Goal: Task Accomplishment & Management: Manage account settings

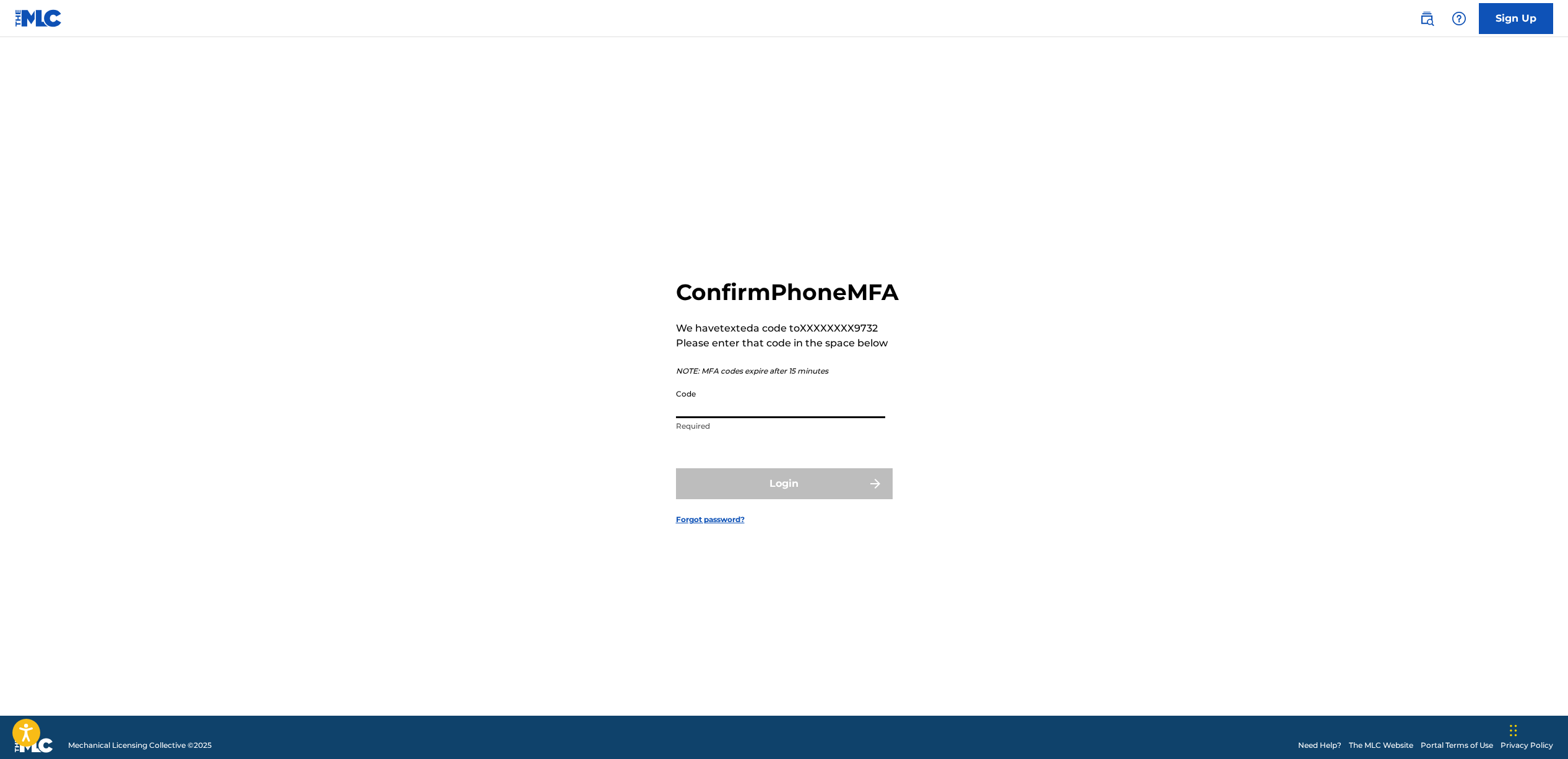
click at [814, 417] on input "Code" at bounding box center [781, 400] width 209 height 35
type input "599388"
click at [794, 496] on button "Login" at bounding box center [784, 484] width 217 height 31
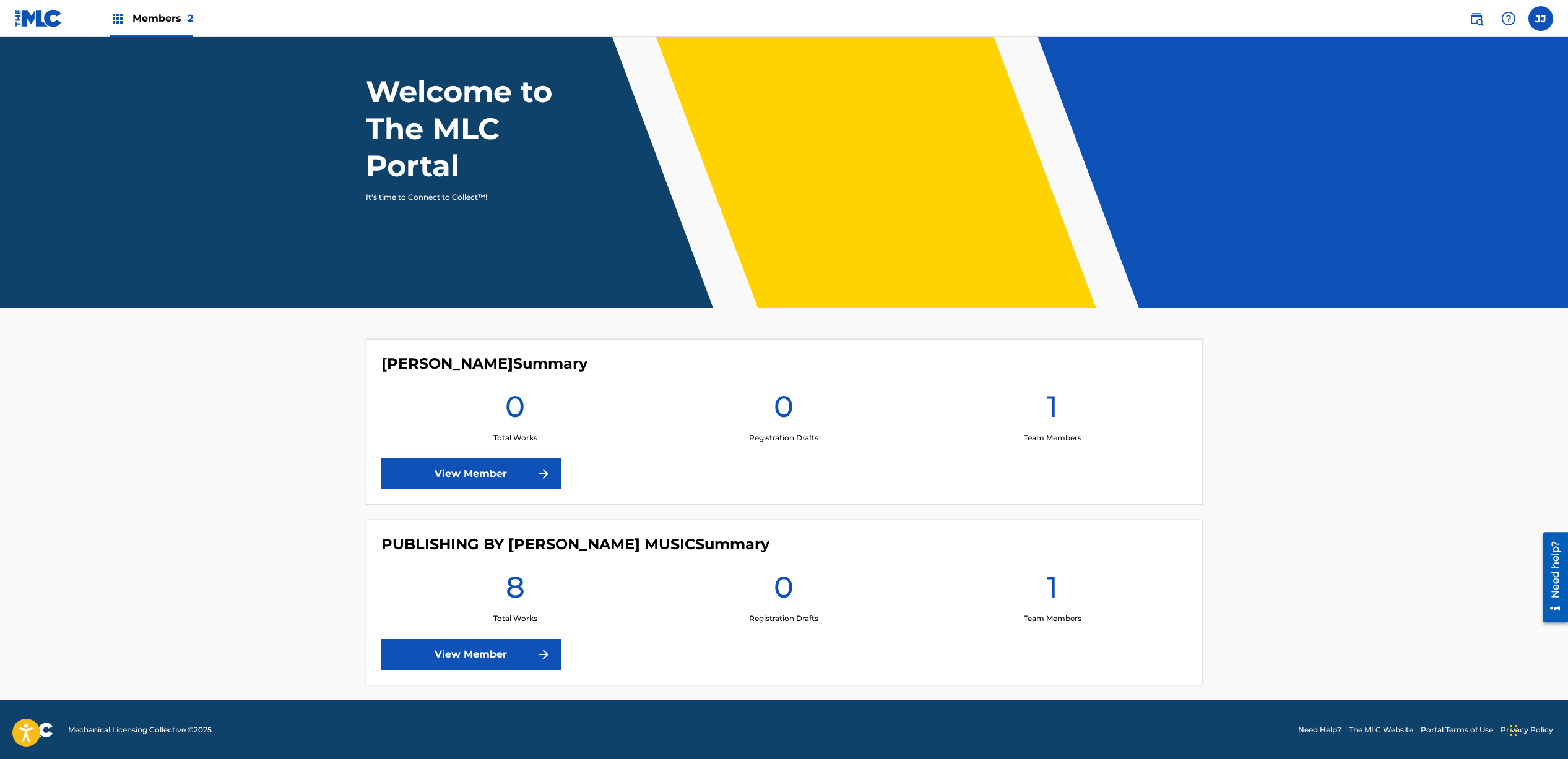
scroll to position [55, 0]
click at [515, 666] on link "View Member" at bounding box center [471, 654] width 179 height 31
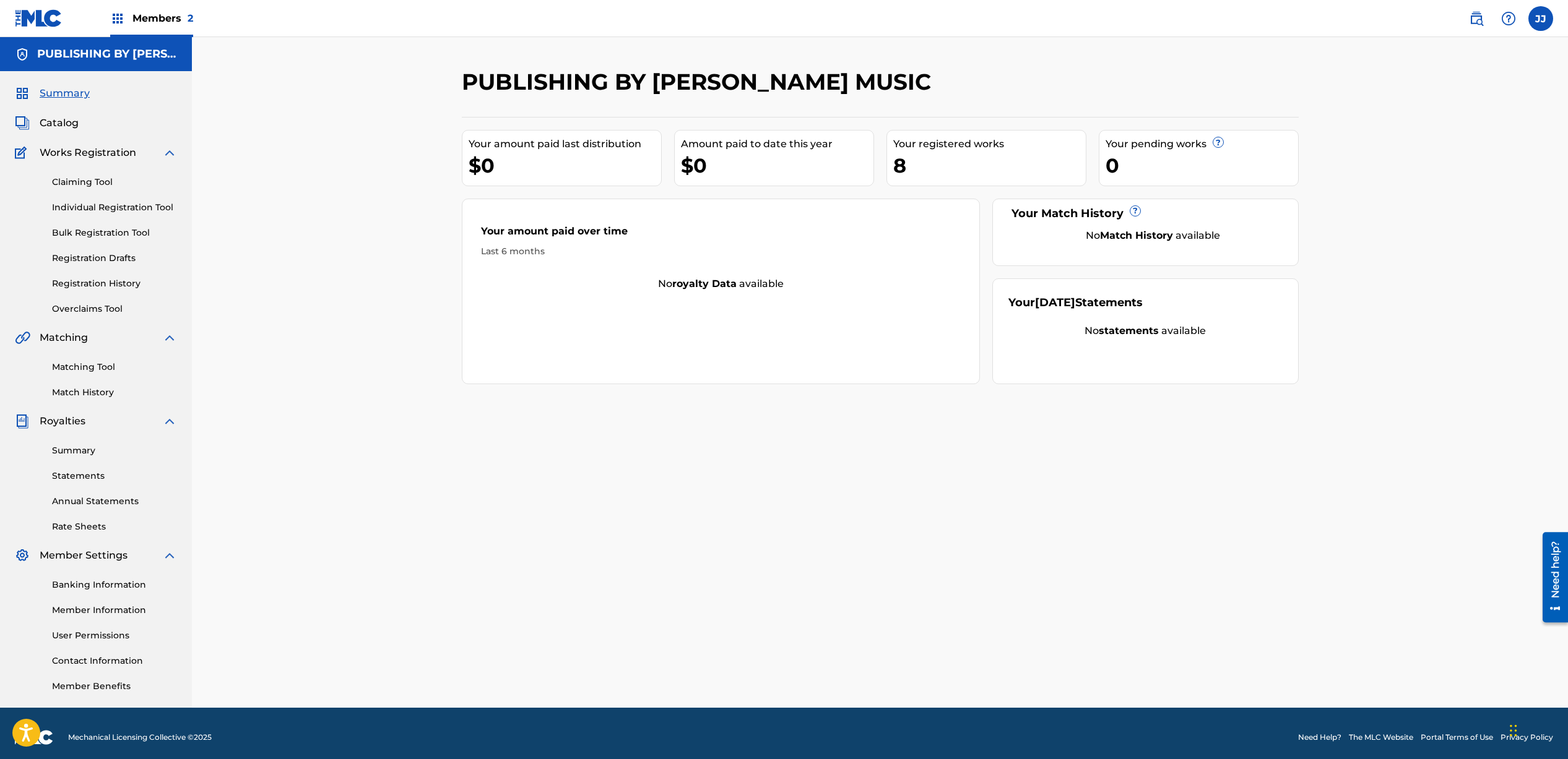
click at [105, 282] on link "Registration History" at bounding box center [115, 283] width 125 height 13
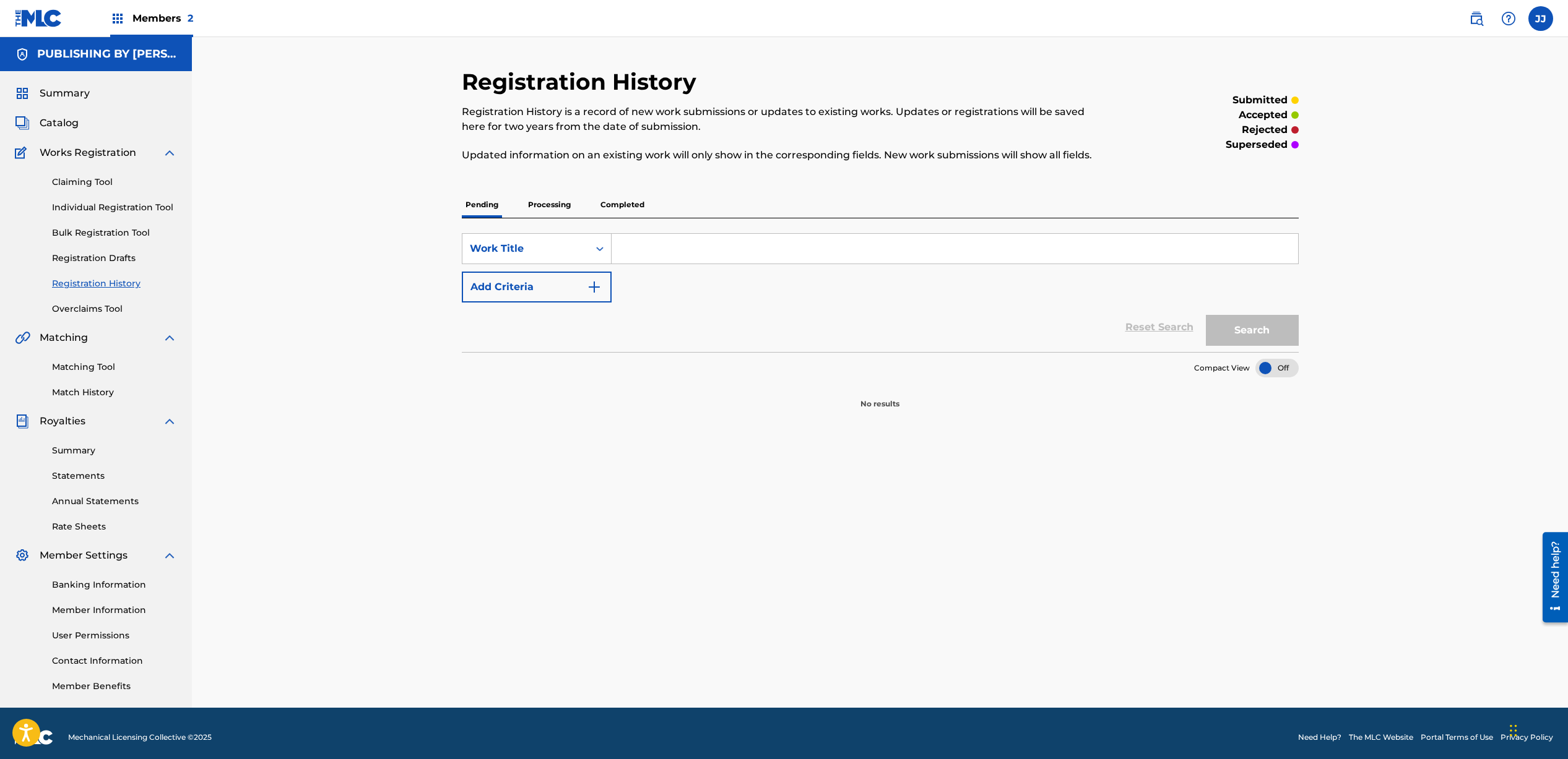
click at [561, 205] on p "Processing" at bounding box center [549, 205] width 50 height 26
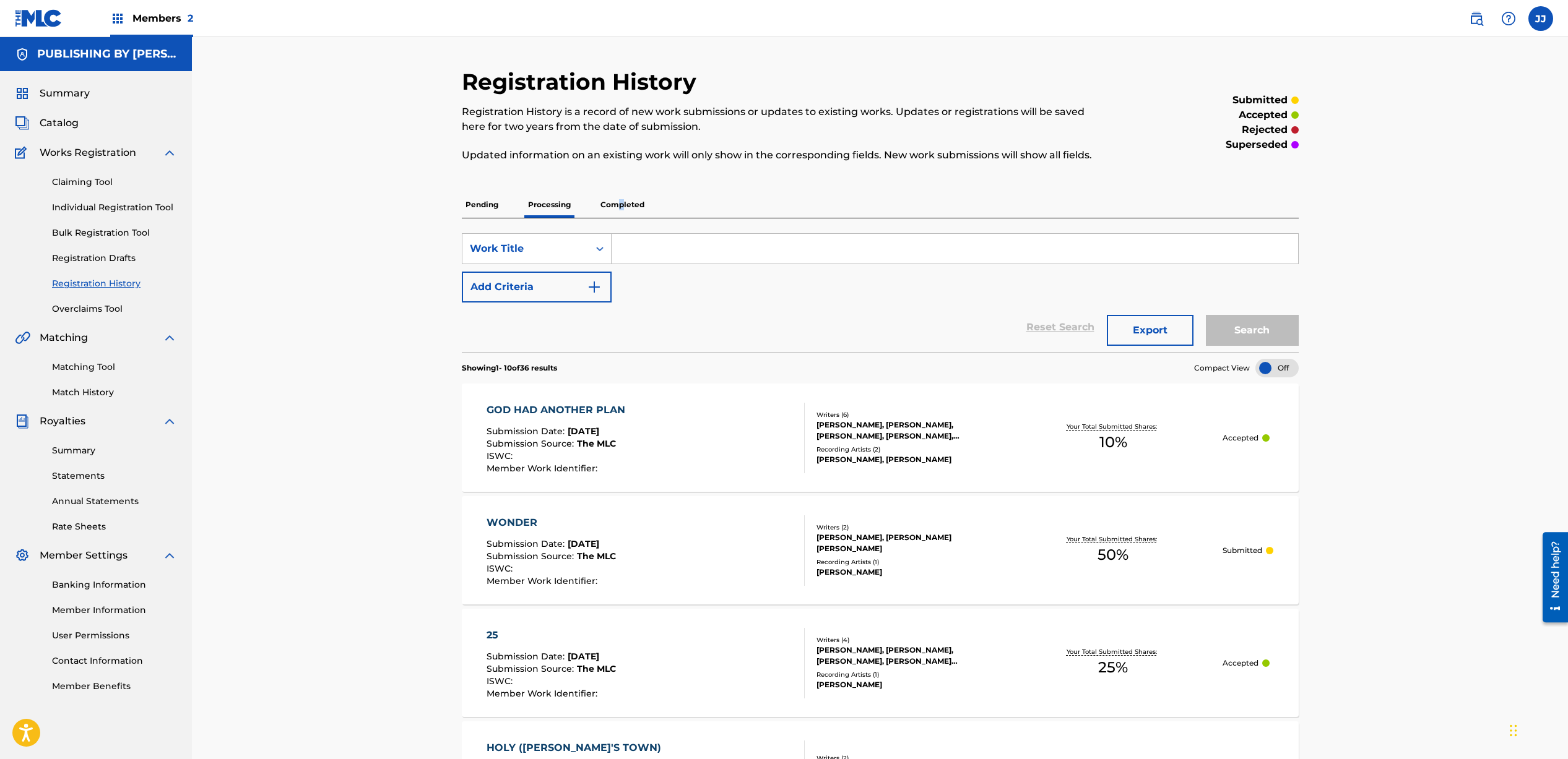
click at [622, 205] on p "Completed" at bounding box center [622, 205] width 52 height 26
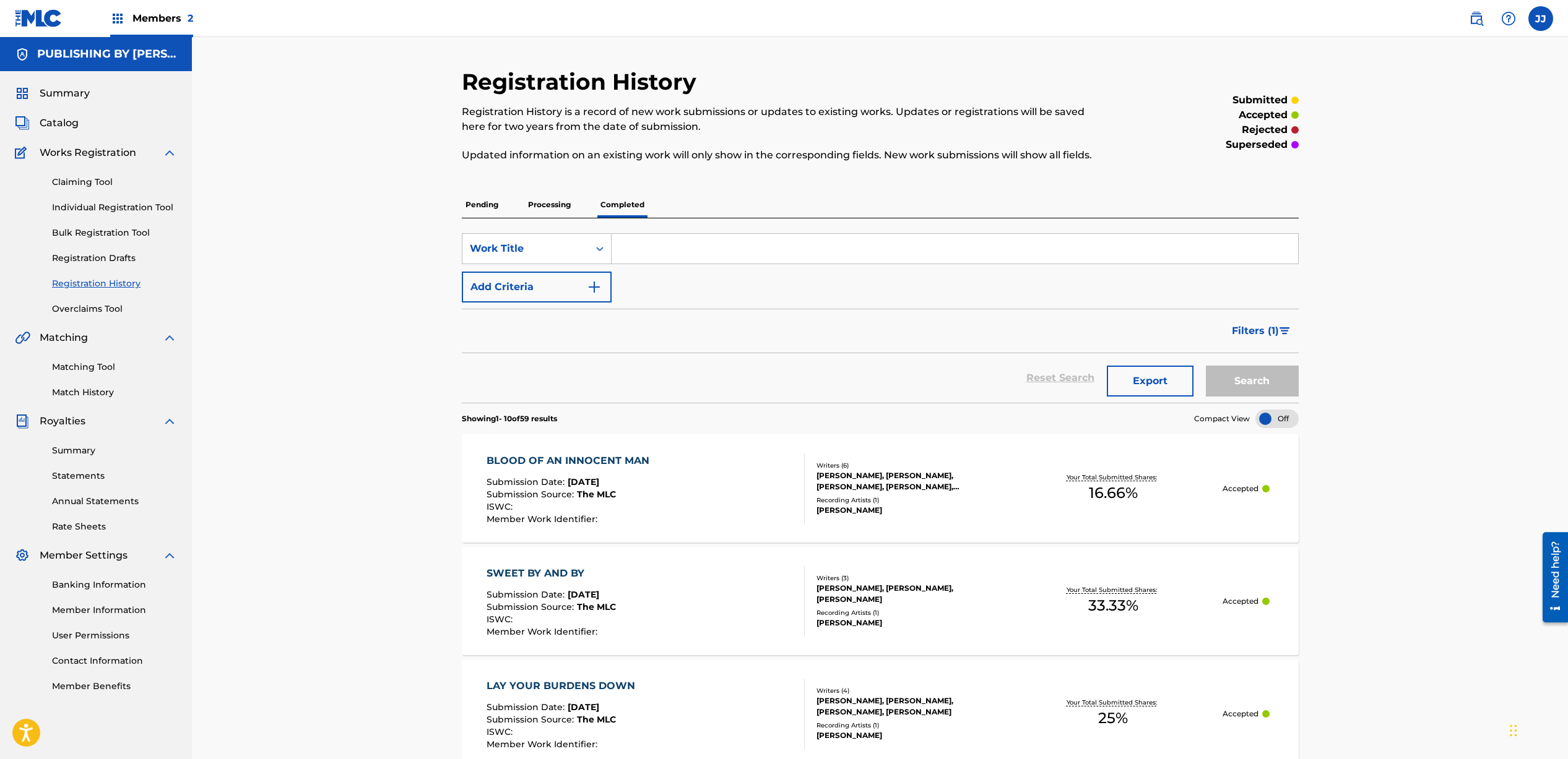
click at [538, 207] on p "Processing" at bounding box center [549, 205] width 50 height 26
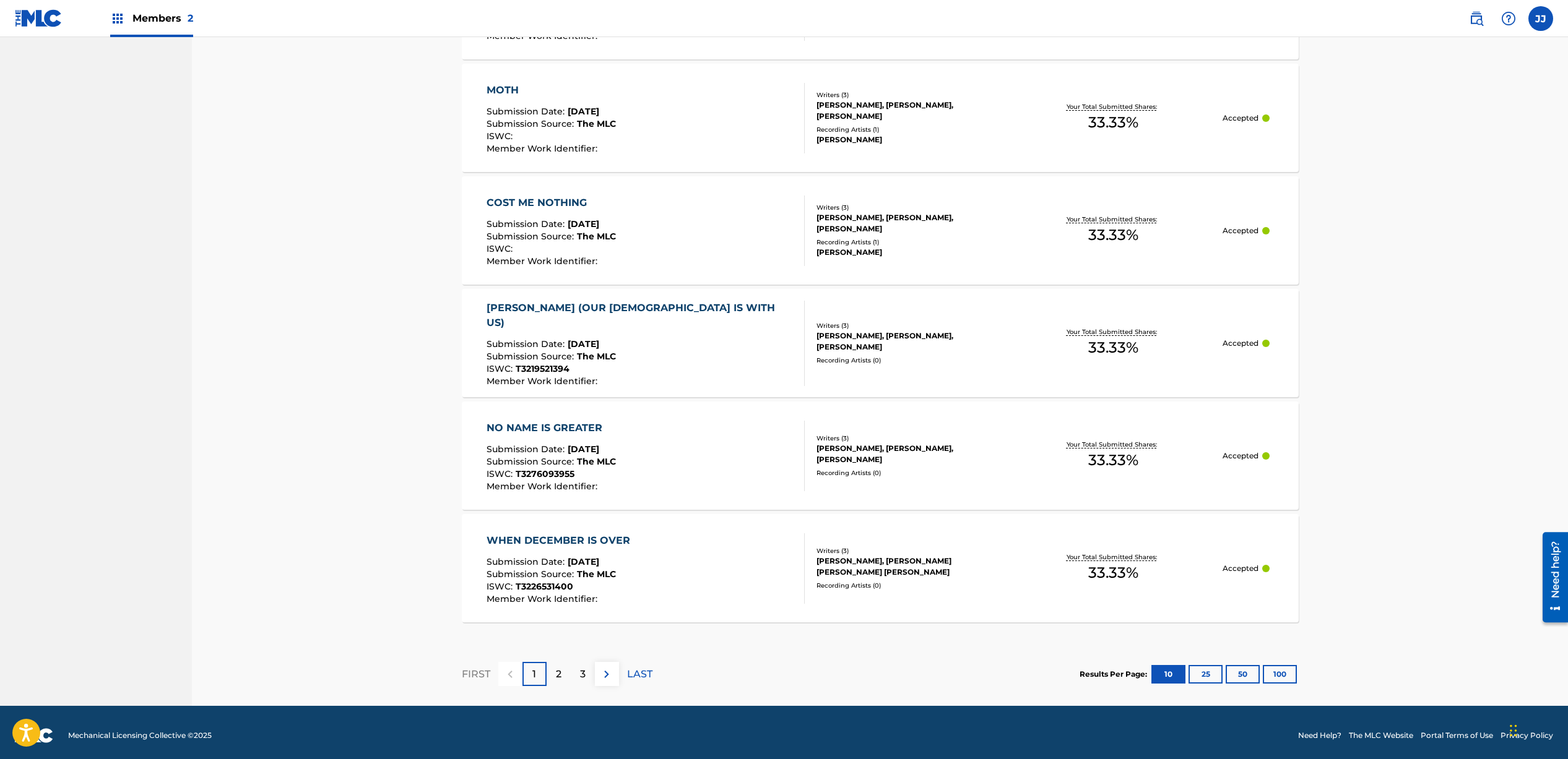
scroll to position [882, 0]
click at [1198, 672] on button "25" at bounding box center [1205, 675] width 34 height 19
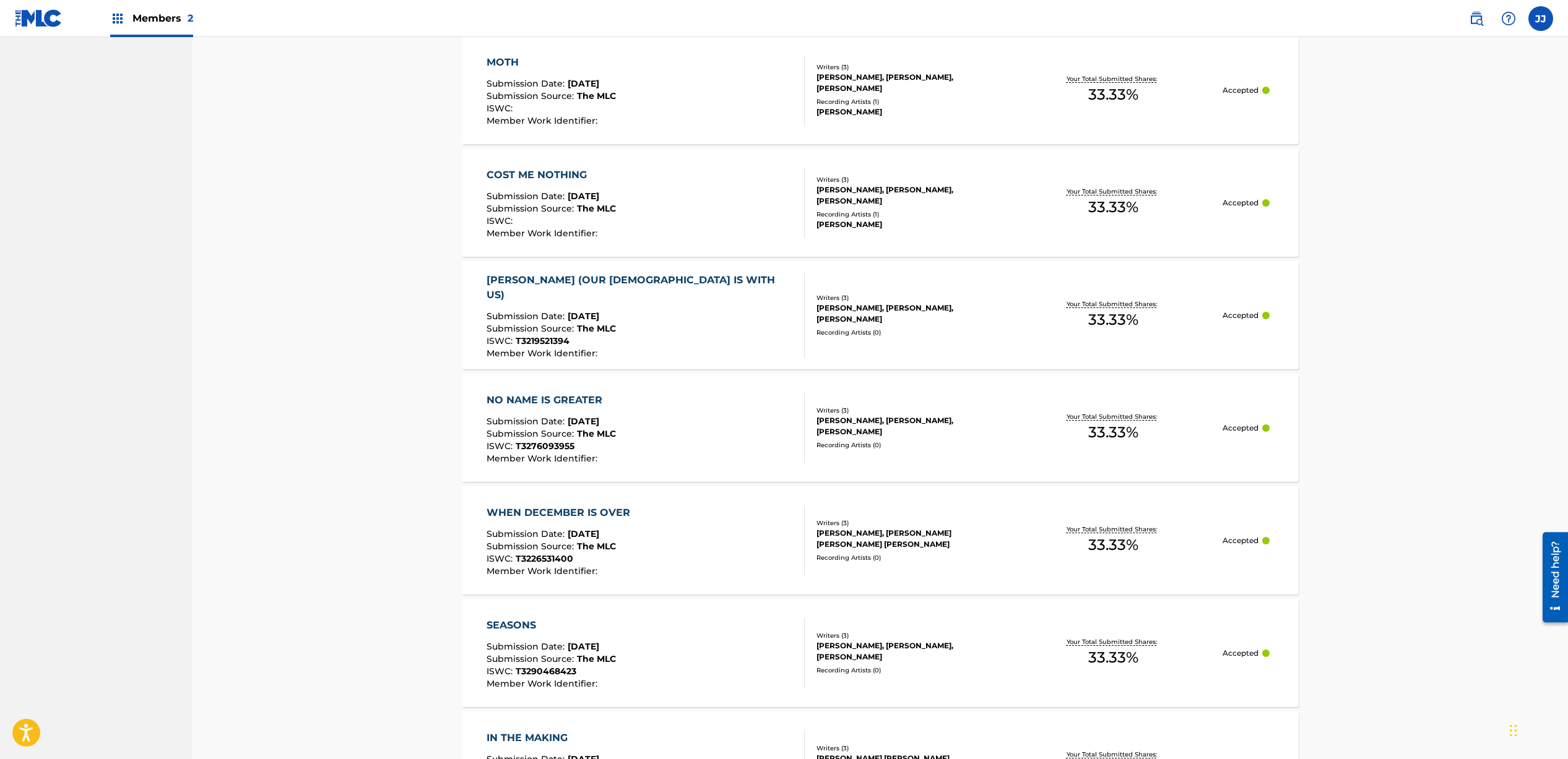
scroll to position [0, 0]
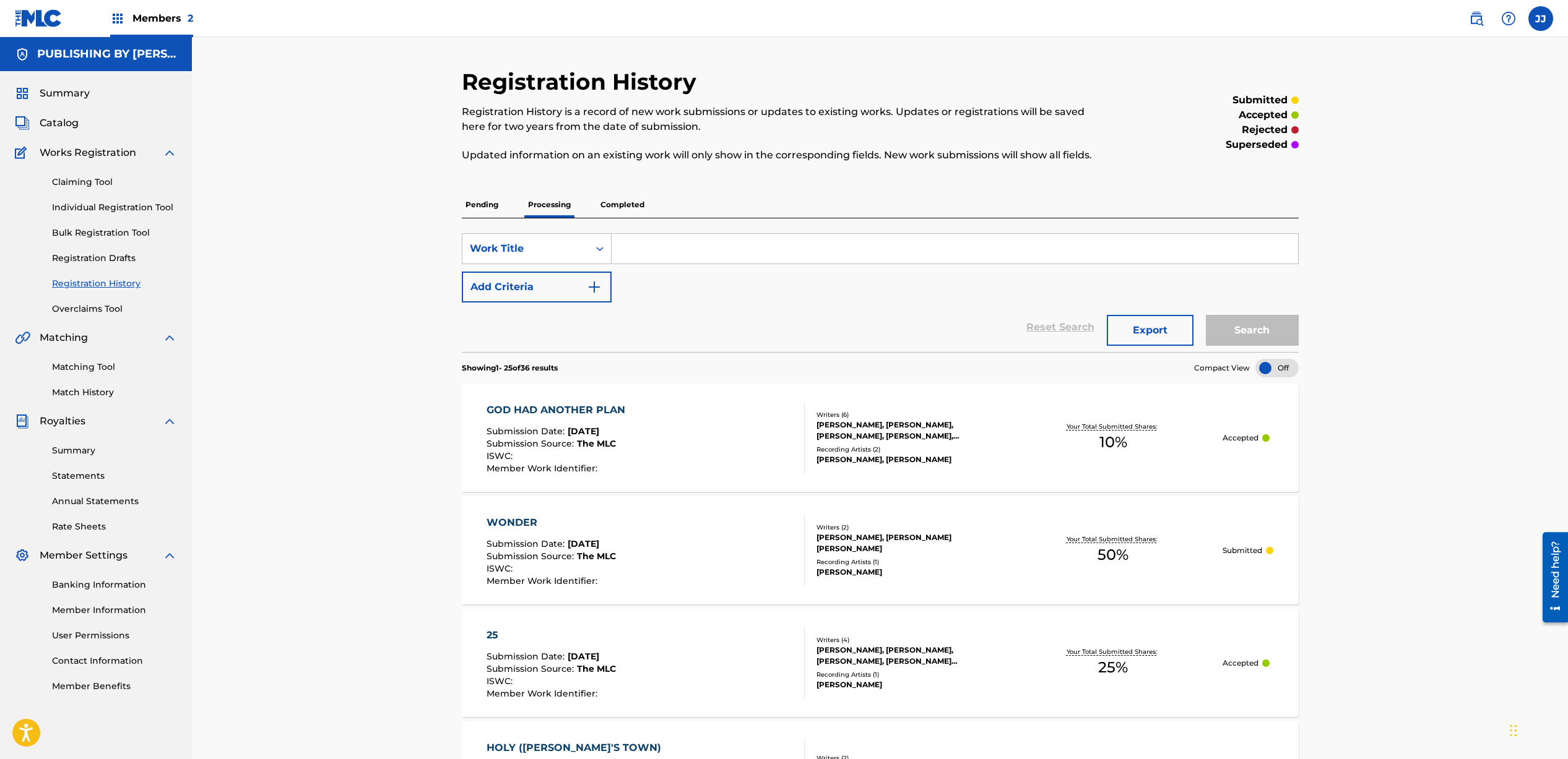
click at [106, 212] on link "Individual Registration Tool" at bounding box center [115, 207] width 125 height 13
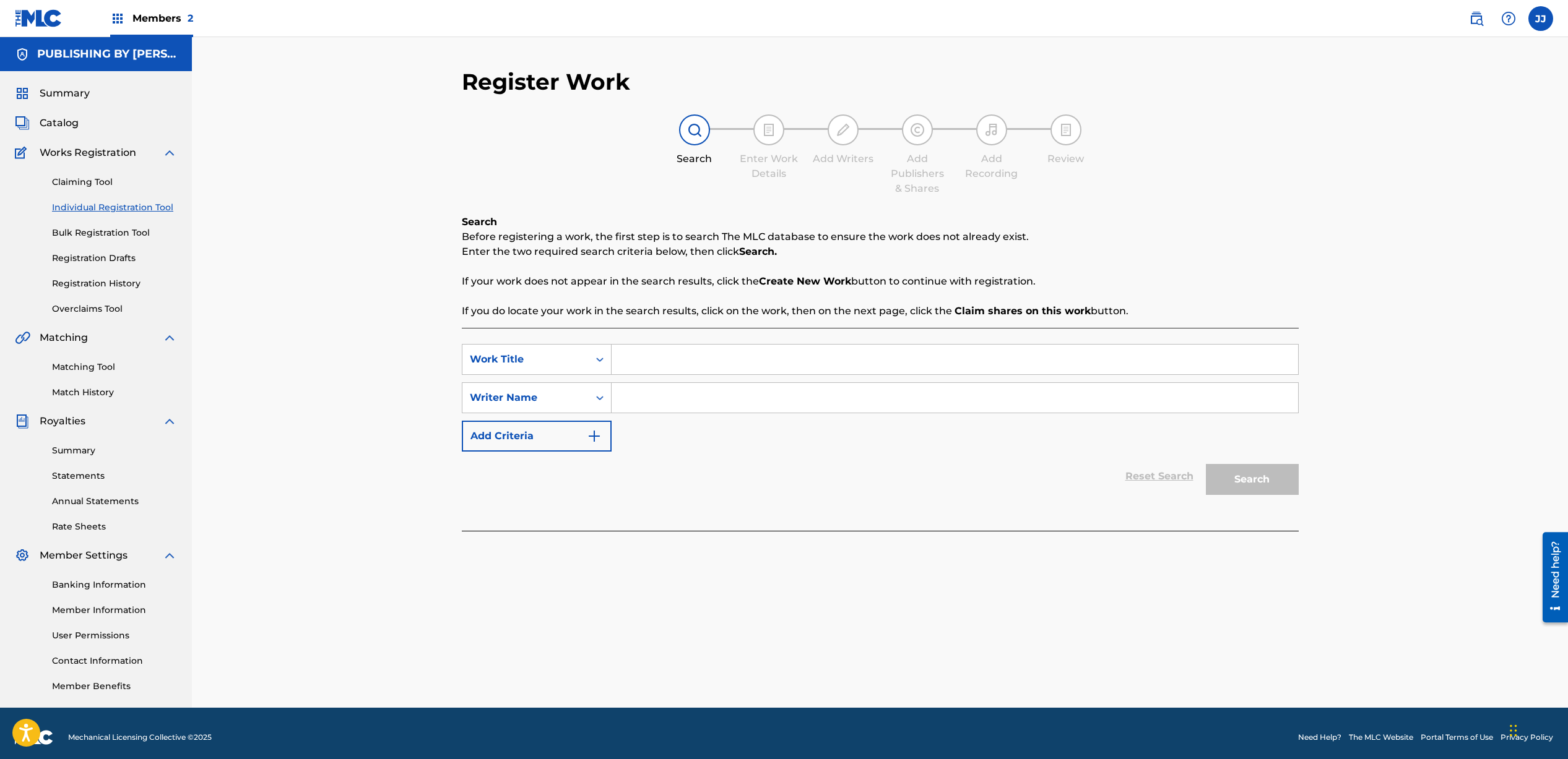
click at [680, 354] on input "Search Form" at bounding box center [954, 360] width 687 height 30
type input "For You, With You, In You"
click at [847, 400] on input "Search Form" at bounding box center [954, 398] width 687 height 30
type input "[PERSON_NAME]"
click at [1274, 487] on button "Search" at bounding box center [1252, 480] width 93 height 31
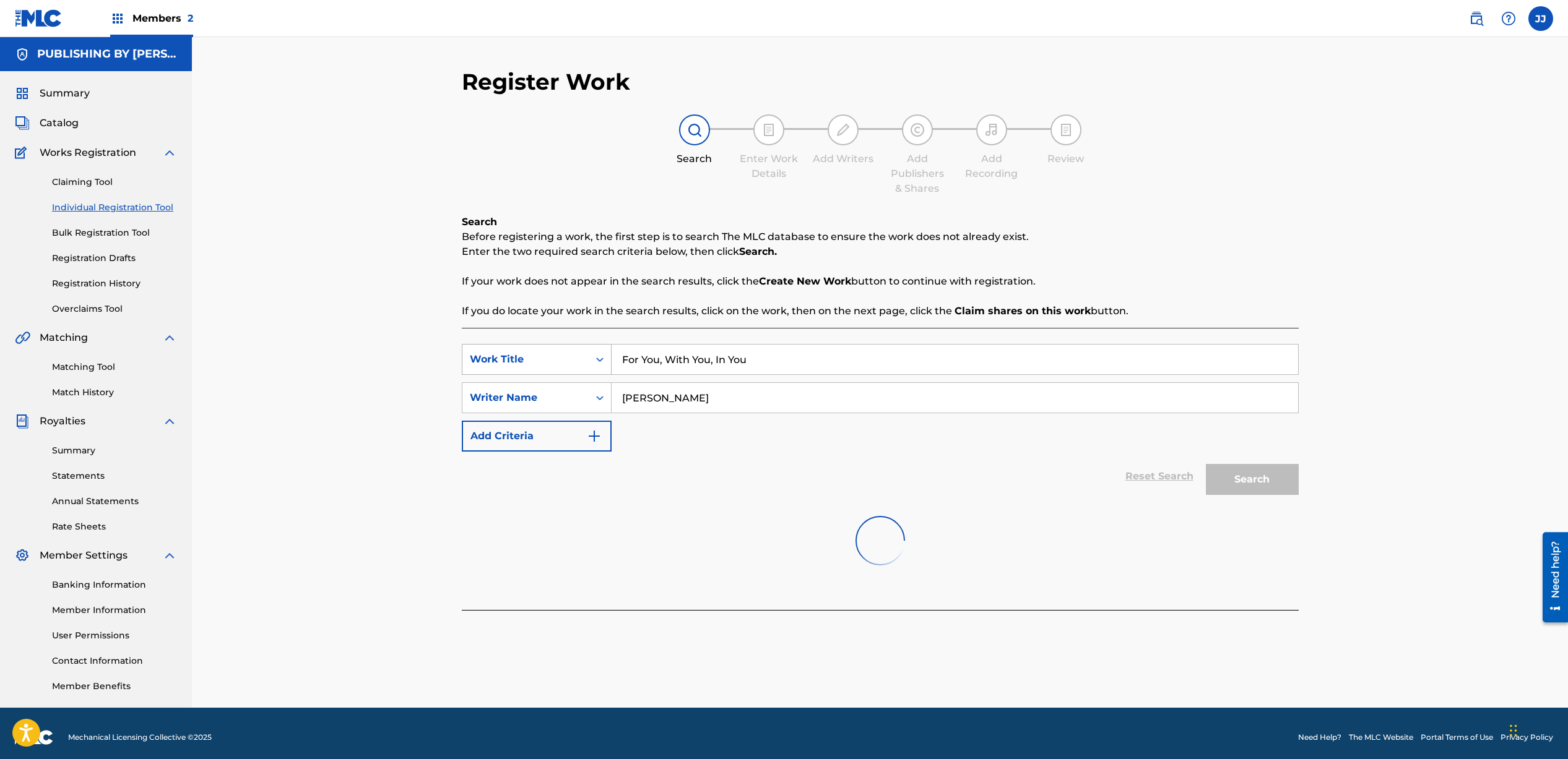
drag, startPoint x: 764, startPoint y: 358, endPoint x: 535, endPoint y: 348, distance: 229.2
click at [535, 348] on div "SearchWithCriteria95b5f43a-15b3-4459-bb68-7ac4a2c6374f Work Title For You, With…" at bounding box center [880, 360] width 837 height 31
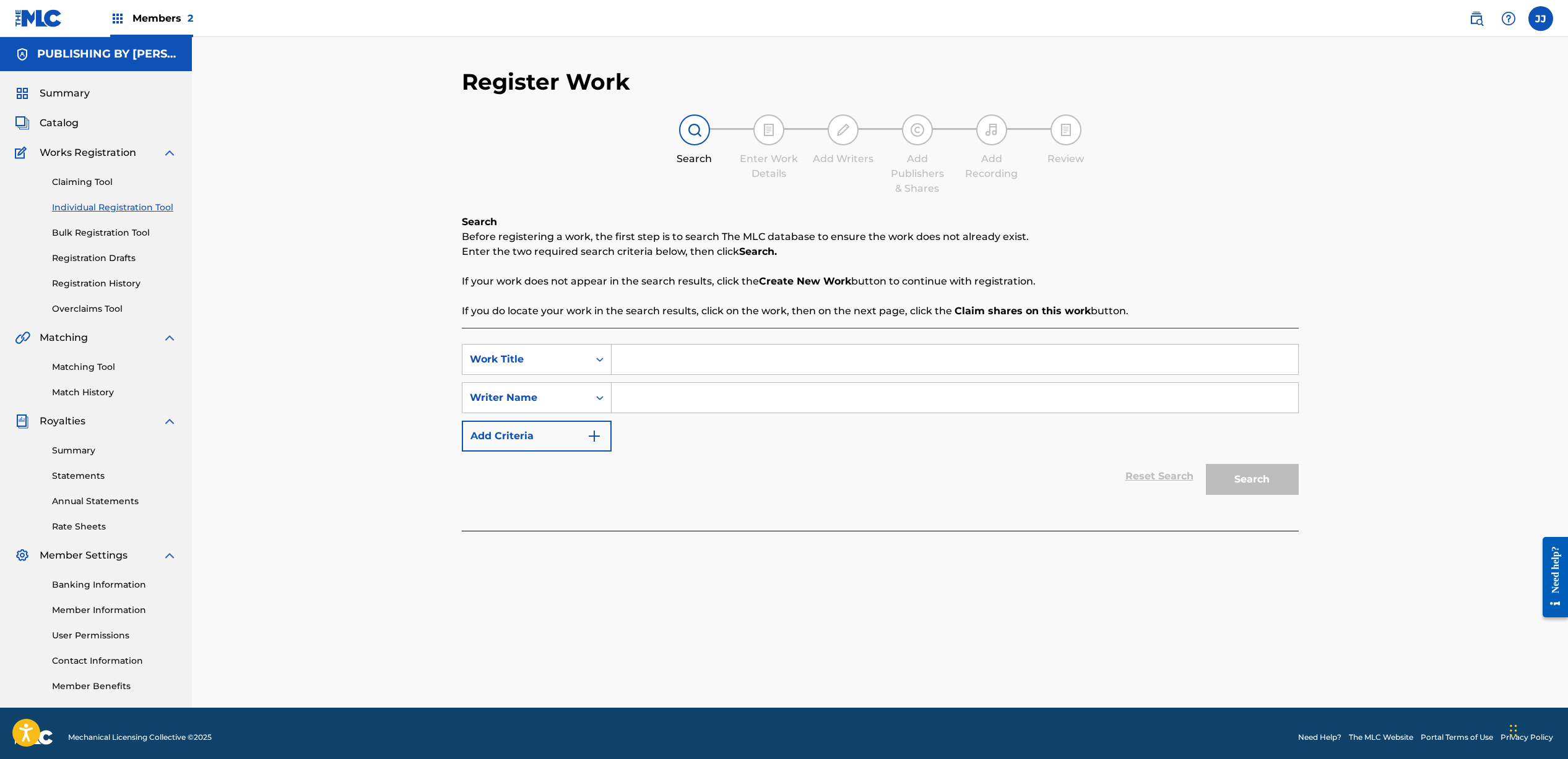
click at [735, 360] on input "Search Form" at bounding box center [954, 360] width 687 height 30
paste input "For You, With You, In You"
type input "For You, With You, In You"
click at [800, 391] on input "Search Form" at bounding box center [954, 398] width 687 height 30
type input "J"
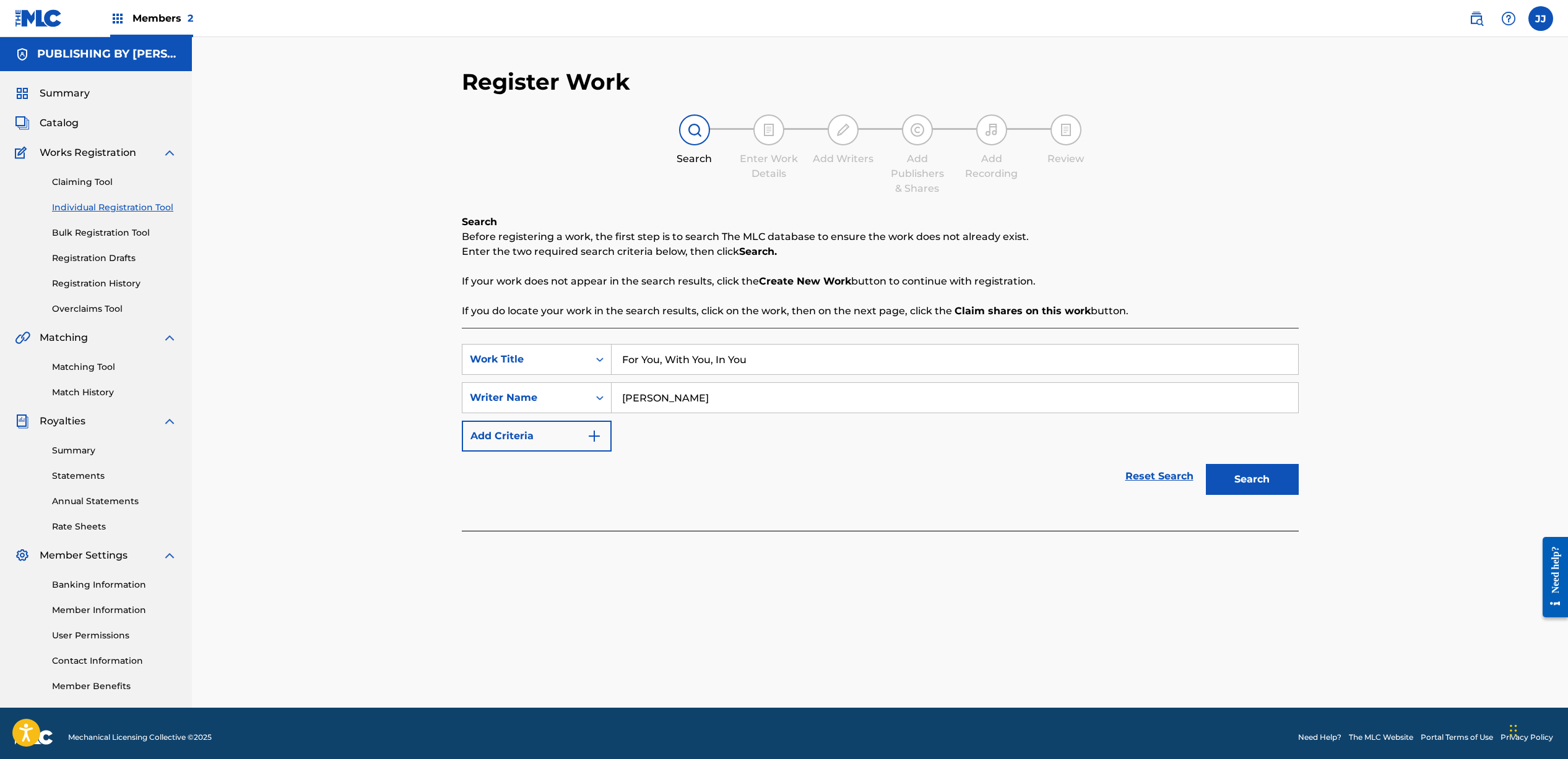
type input "[PERSON_NAME]"
click at [1252, 481] on button "Search" at bounding box center [1252, 480] width 93 height 31
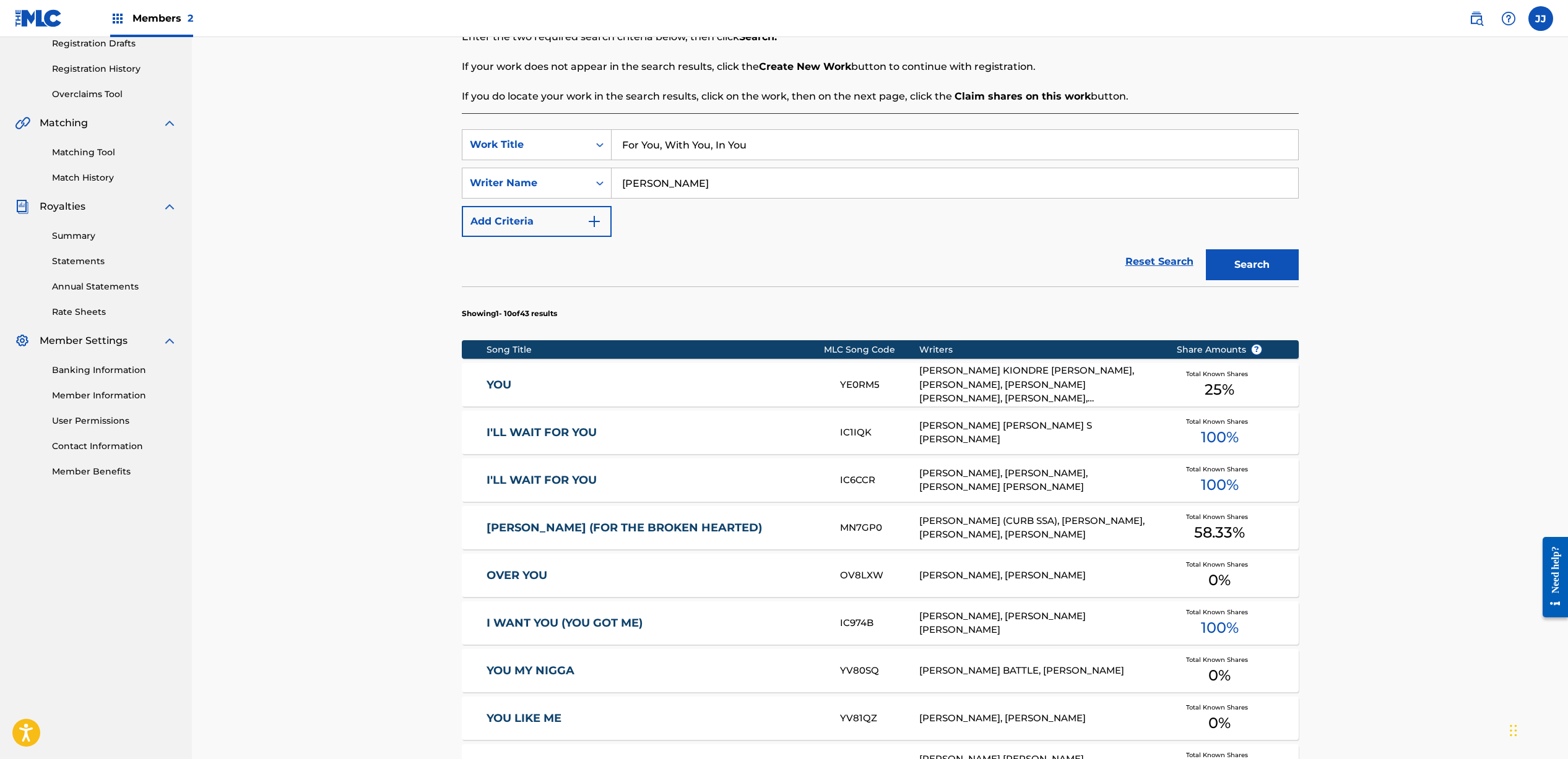
scroll to position [444, 0]
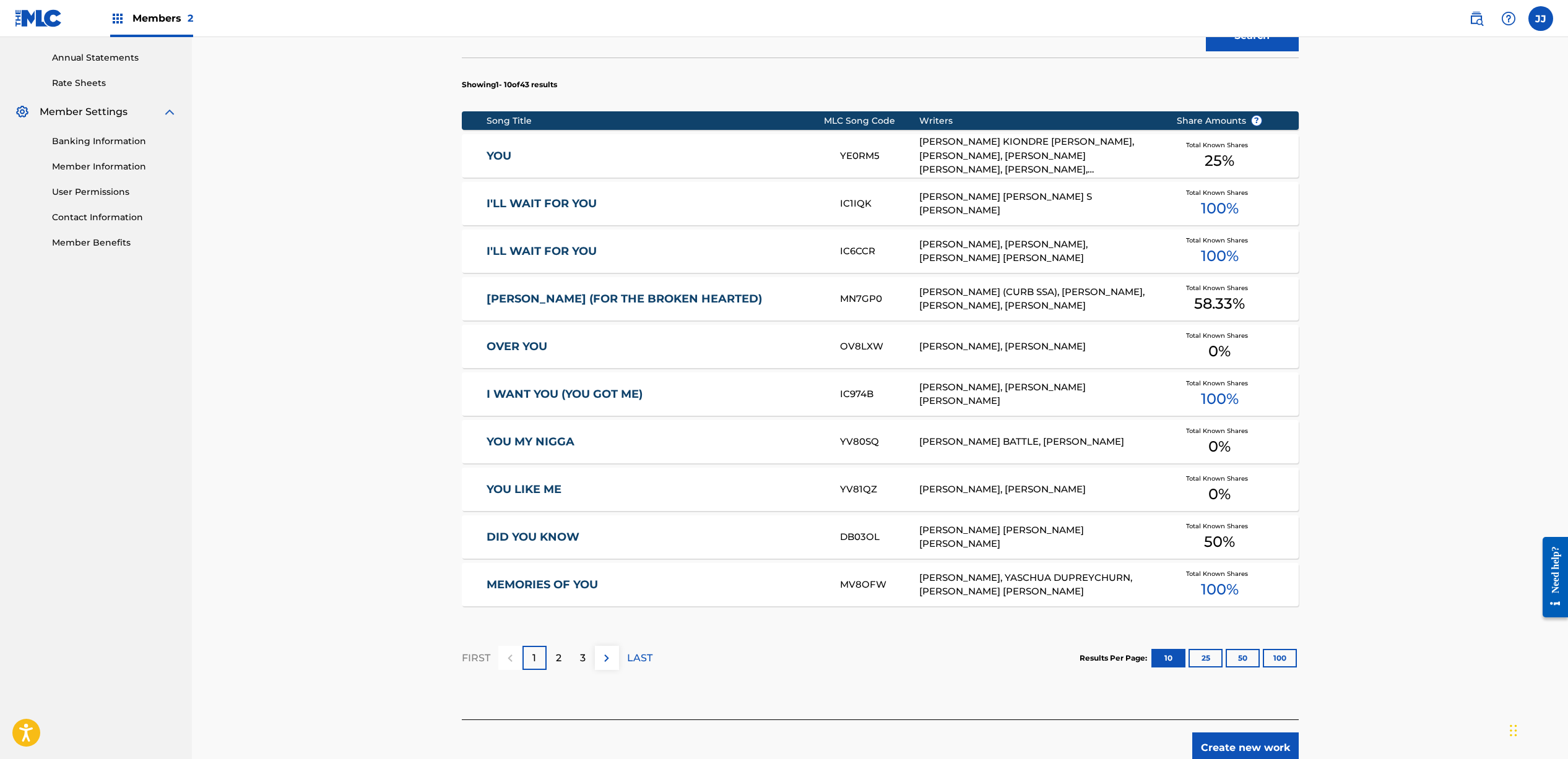
click at [949, 285] on div "[PERSON_NAME] (CURB SSA), [PERSON_NAME], [PERSON_NAME], [PERSON_NAME]" at bounding box center [1038, 299] width 238 height 28
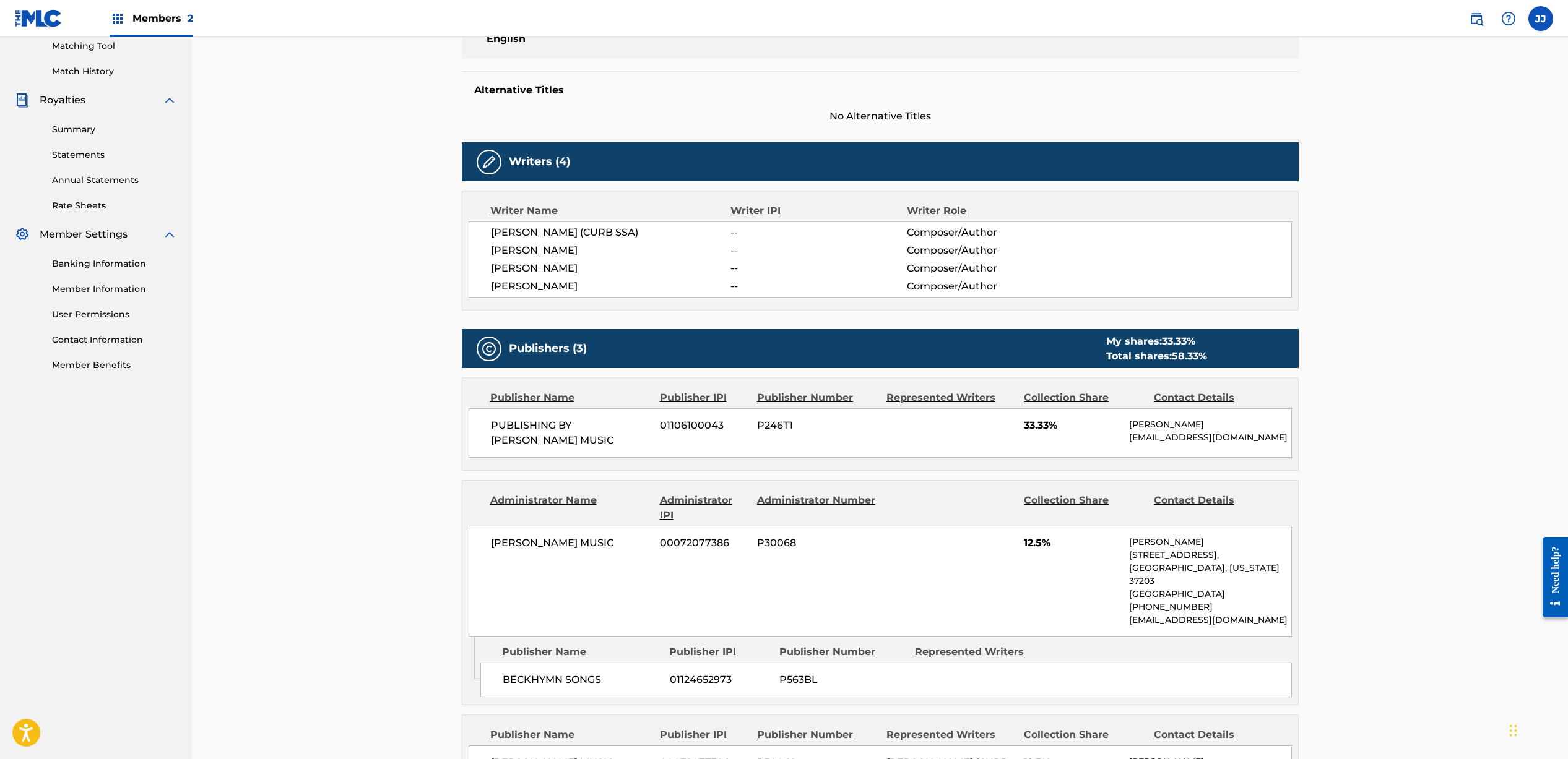
scroll to position [322, 0]
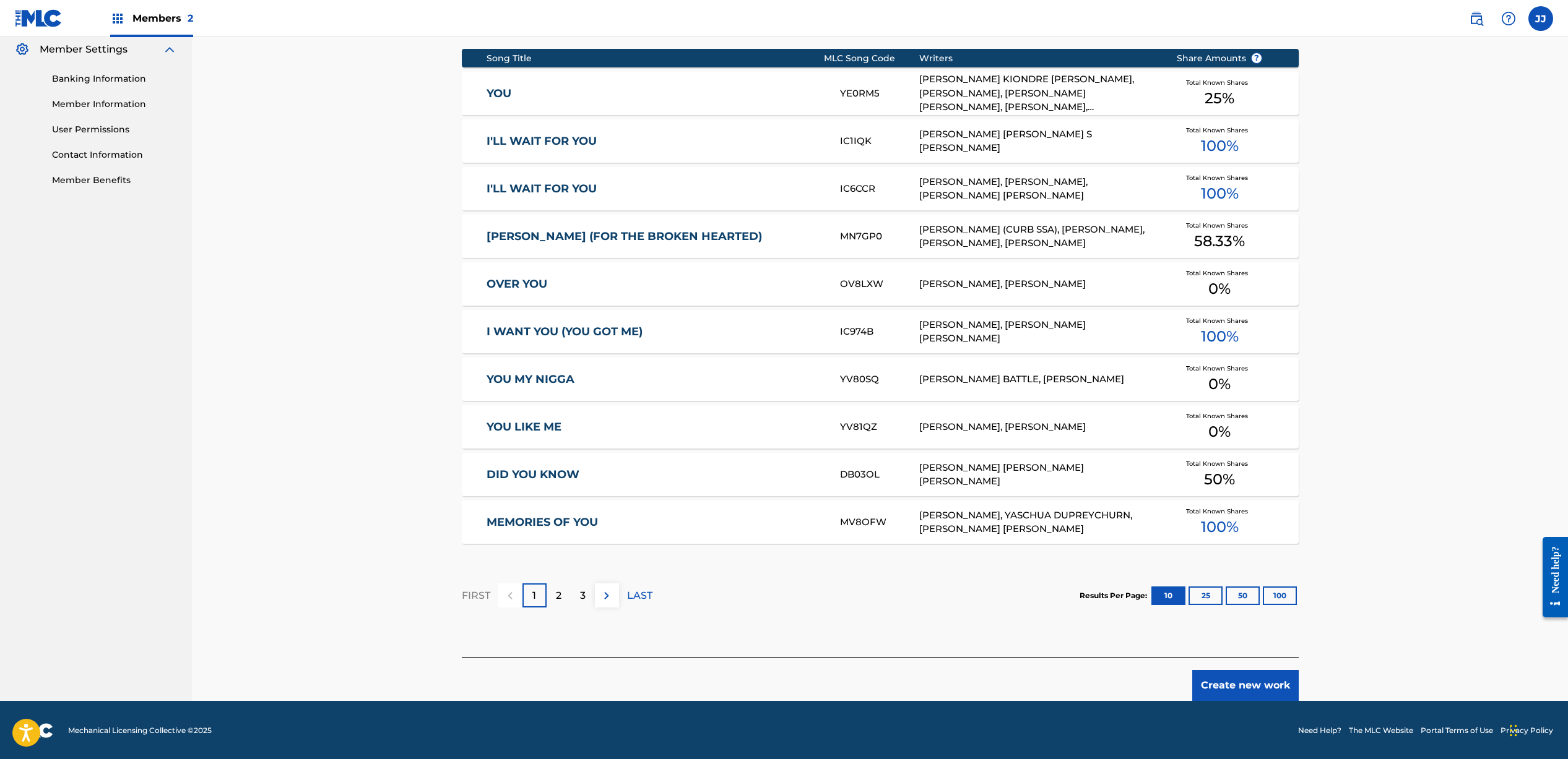
scroll to position [507, 0]
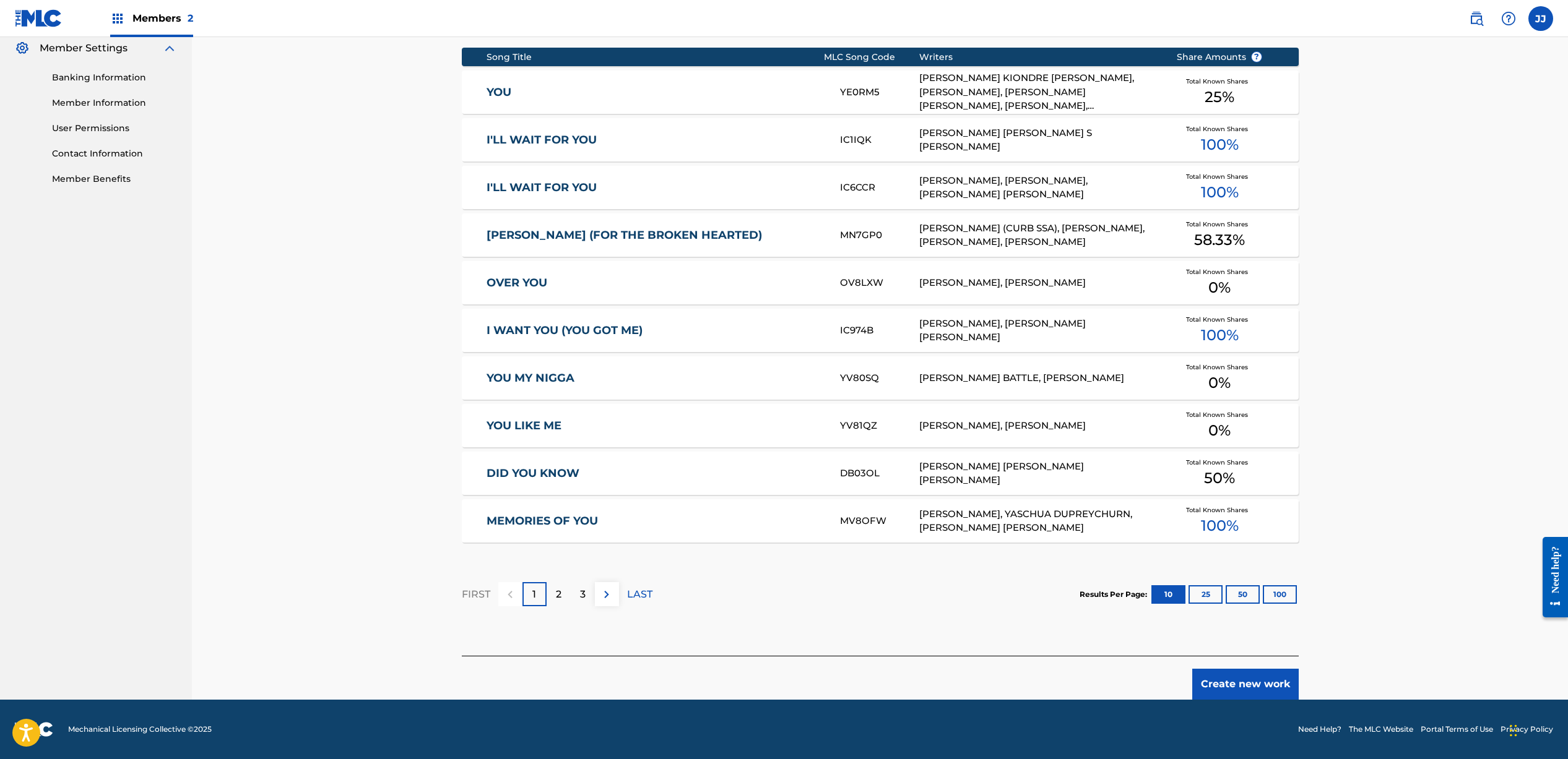
click at [1244, 689] on button "Create new work" at bounding box center [1245, 684] width 106 height 31
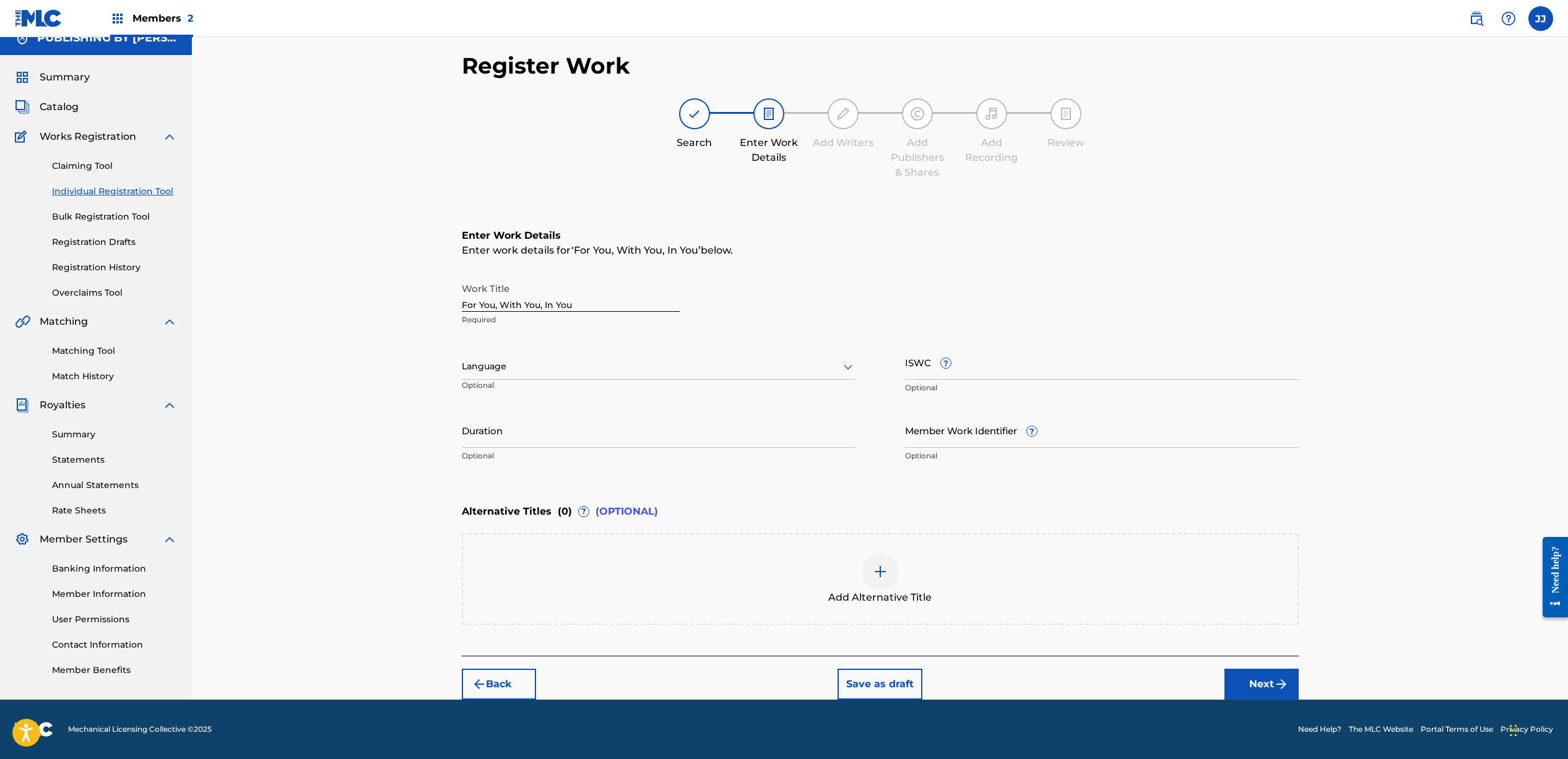
click at [531, 369] on div at bounding box center [659, 366] width 393 height 16
click at [522, 397] on div "English" at bounding box center [659, 394] width 392 height 28
click at [592, 432] on input "Duration" at bounding box center [659, 430] width 393 height 35
type input "03:12"
click at [1258, 679] on button "Next" at bounding box center [1261, 684] width 74 height 31
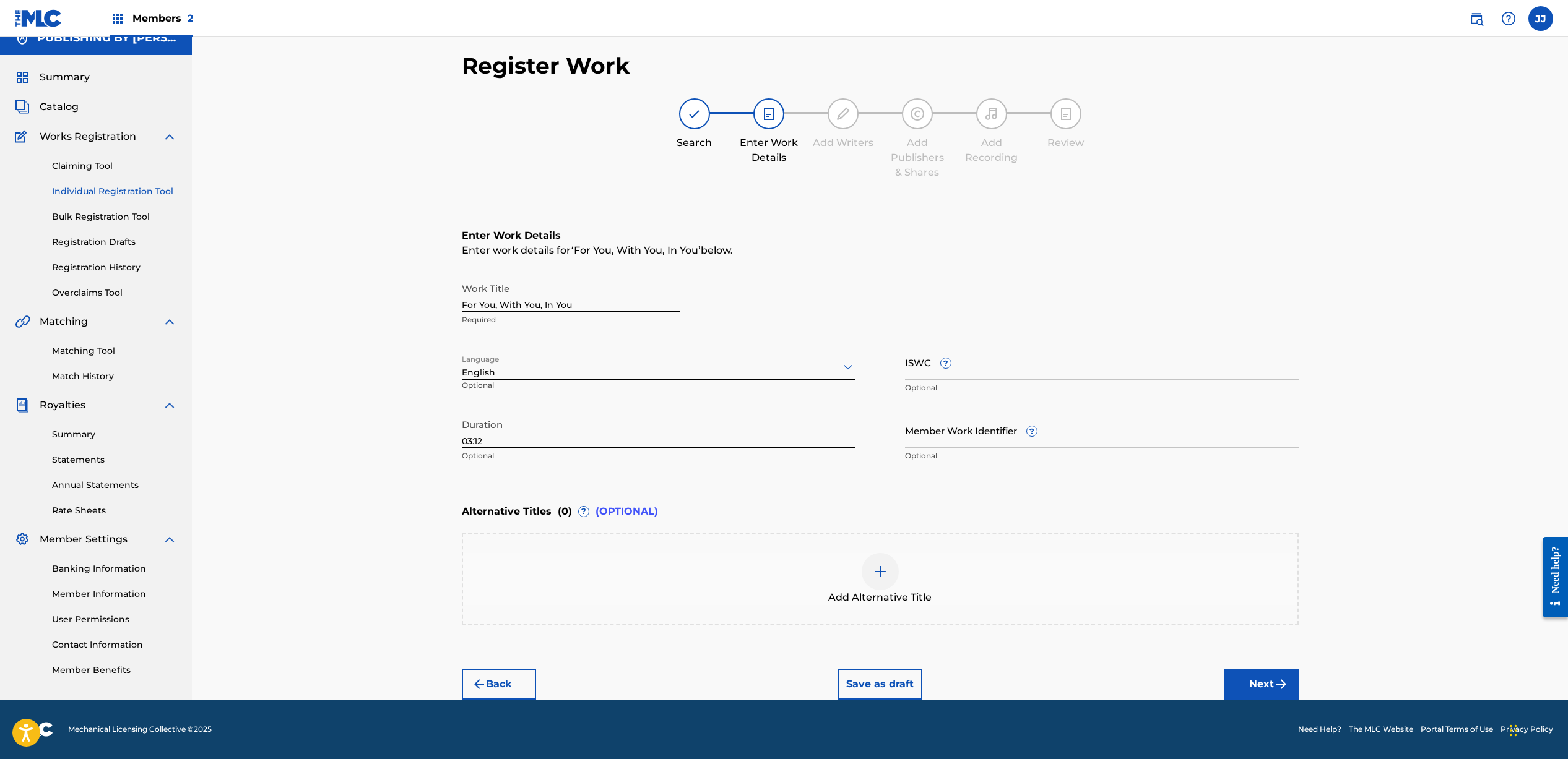
scroll to position [8, 0]
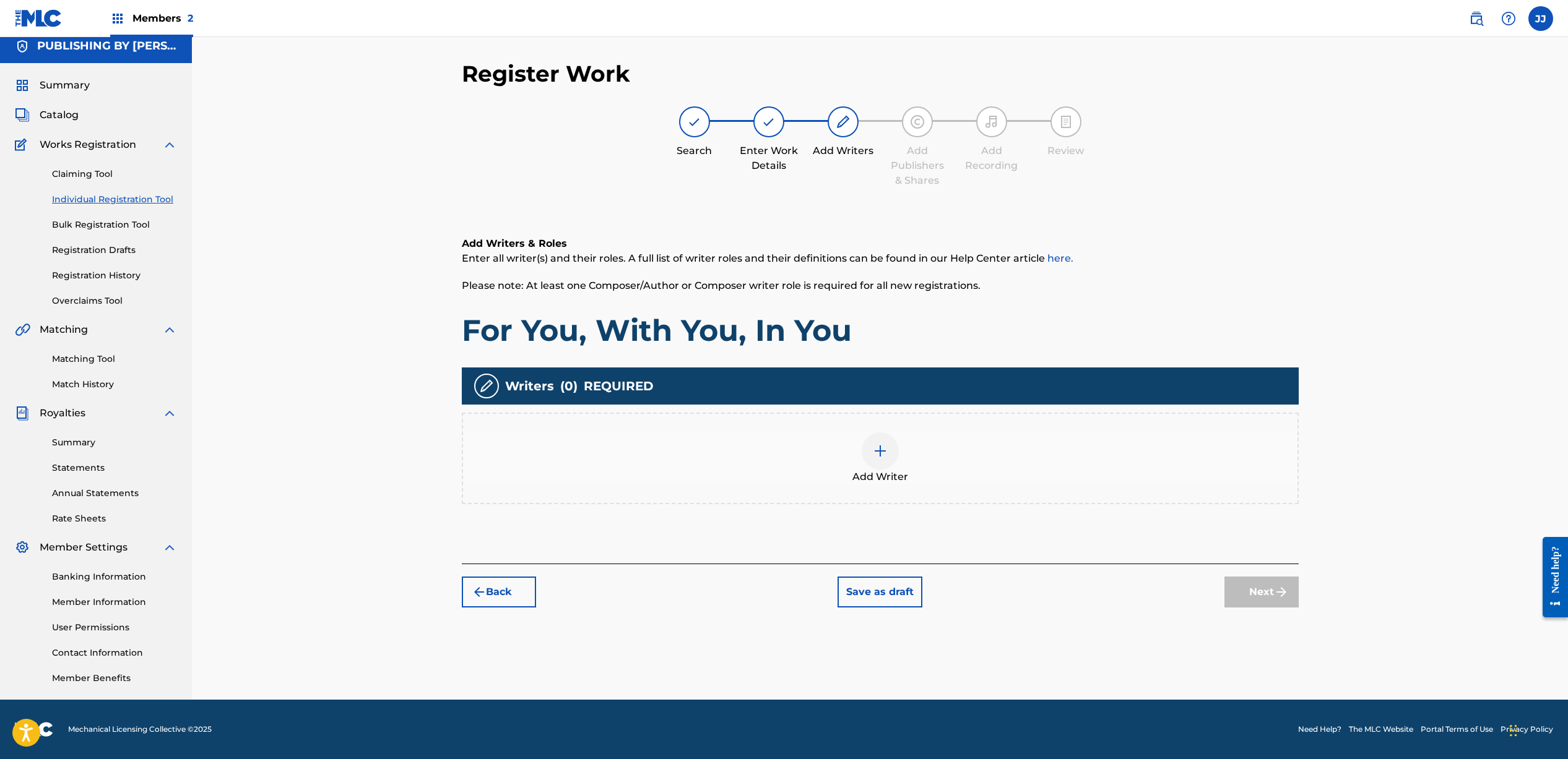
click at [890, 458] on div at bounding box center [880, 451] width 37 height 37
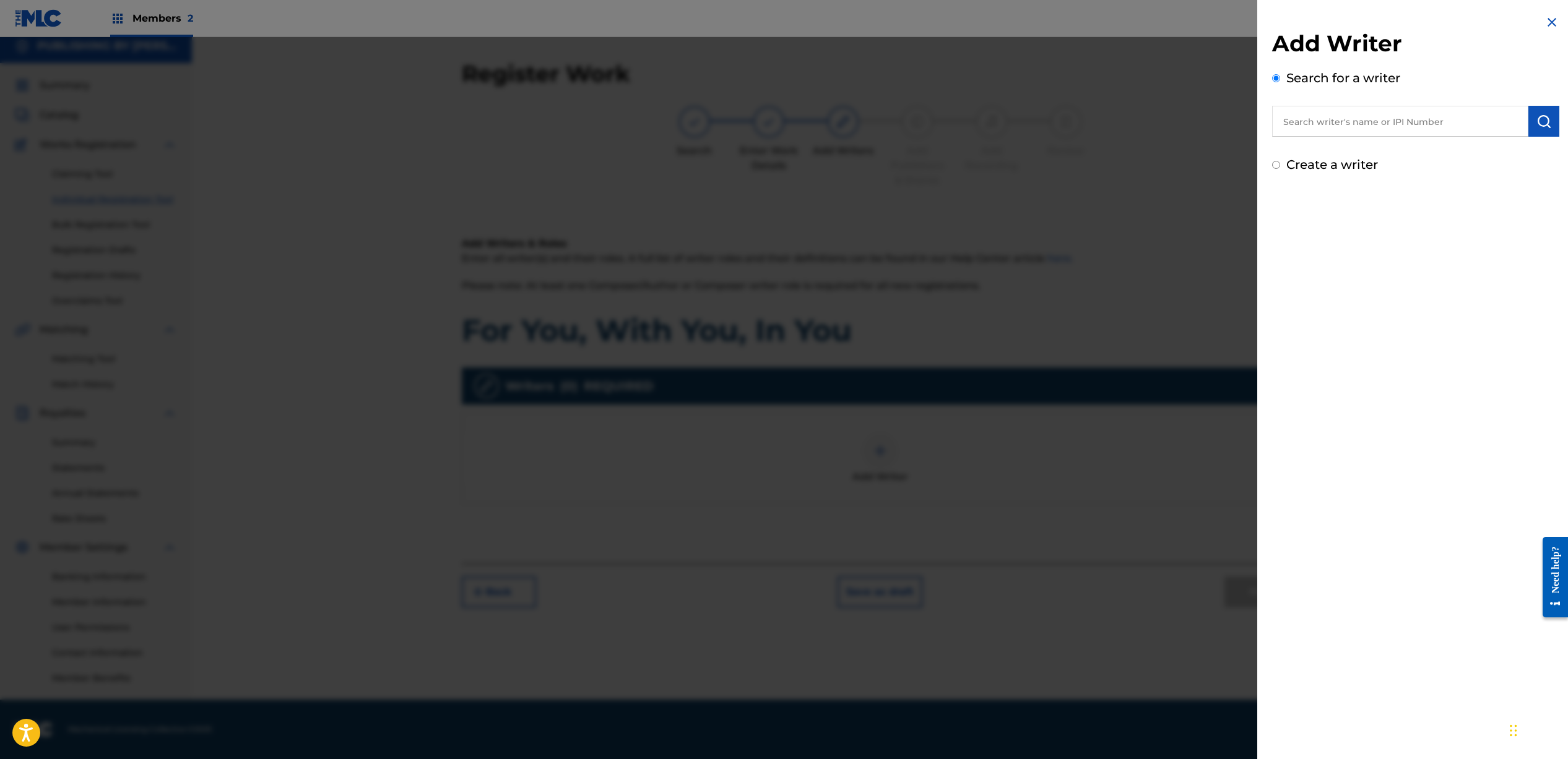
click at [1419, 117] on input "text" at bounding box center [1400, 121] width 256 height 31
click at [1371, 159] on strong "[PERSON_NAME]" at bounding box center [1326, 164] width 88 height 12
type input "[PERSON_NAME]"
click at [1541, 123] on img "submit" at bounding box center [1544, 121] width 15 height 15
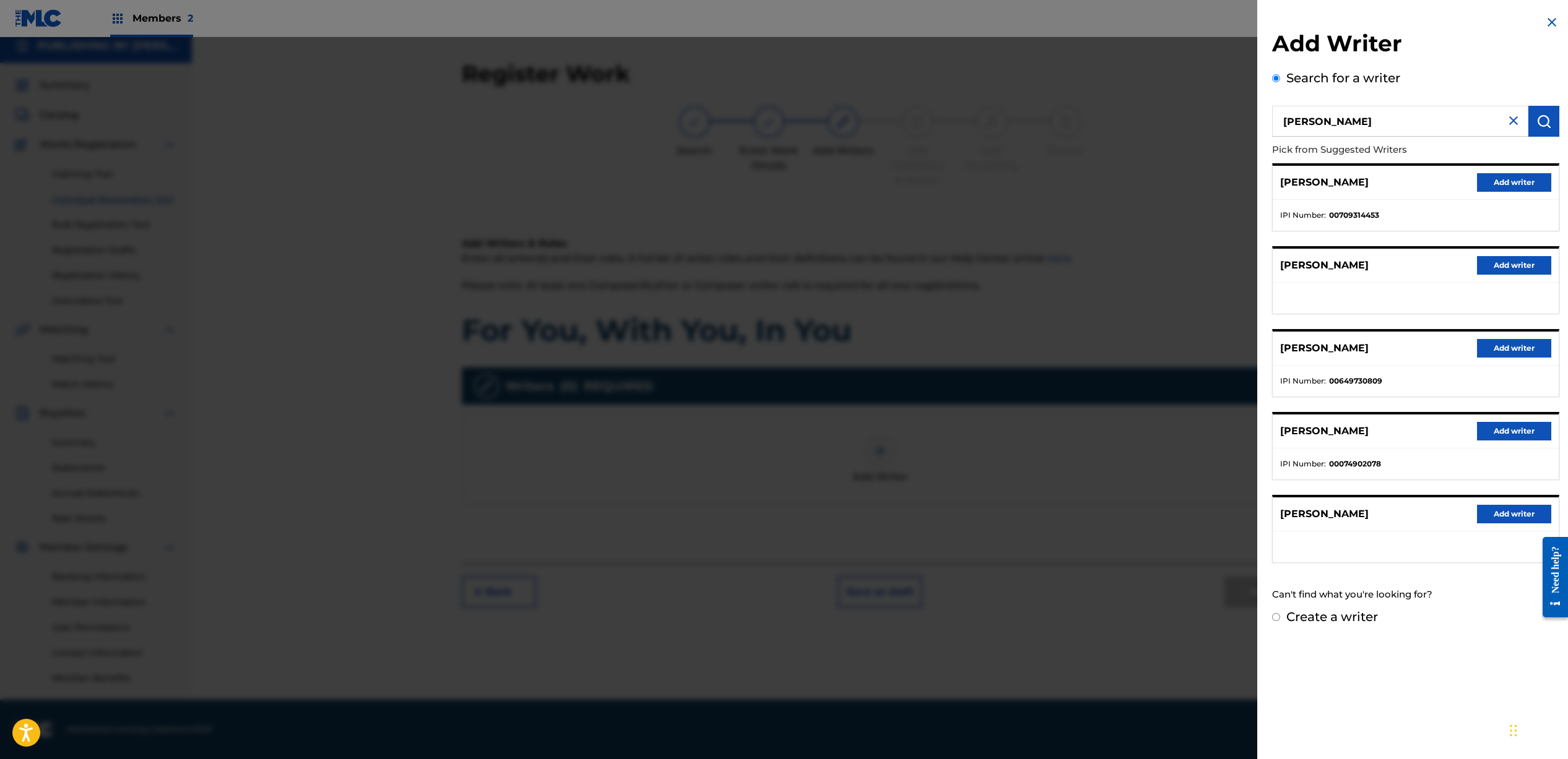
click at [1502, 177] on button "Add writer" at bounding box center [1513, 182] width 74 height 19
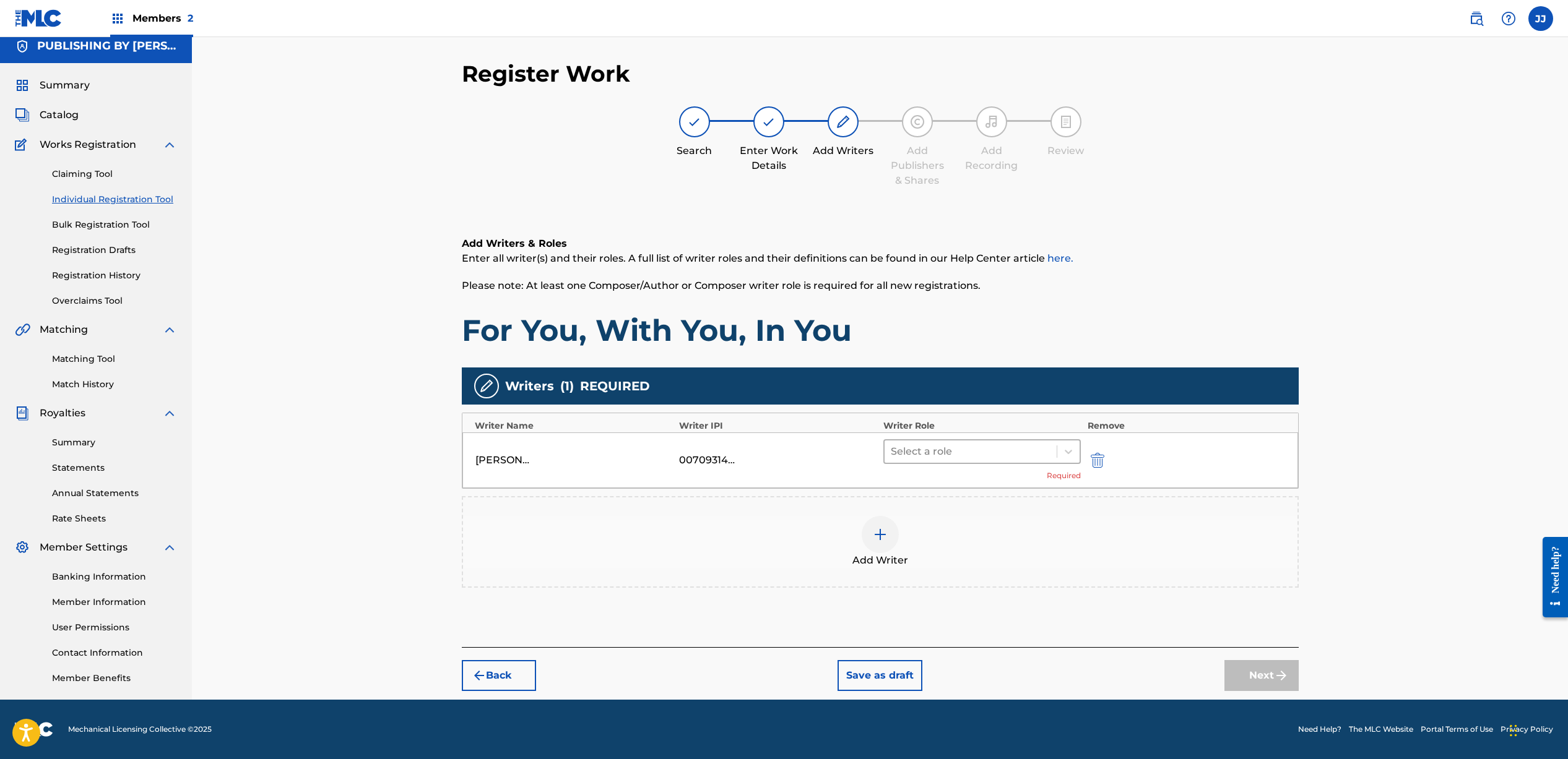
click at [967, 454] on div at bounding box center [971, 452] width 161 height 17
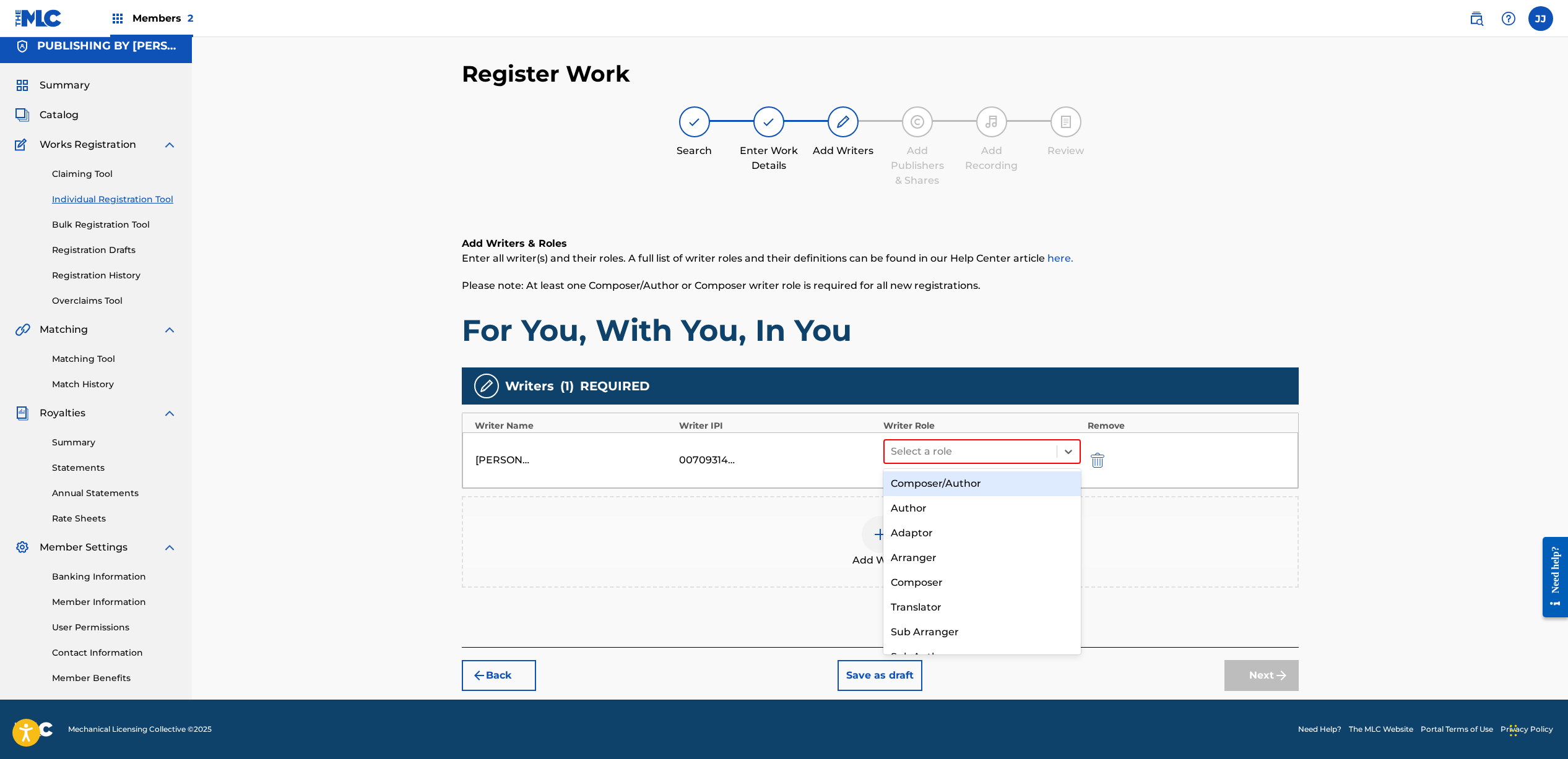
click at [949, 485] on div "Composer/Author" at bounding box center [982, 484] width 198 height 25
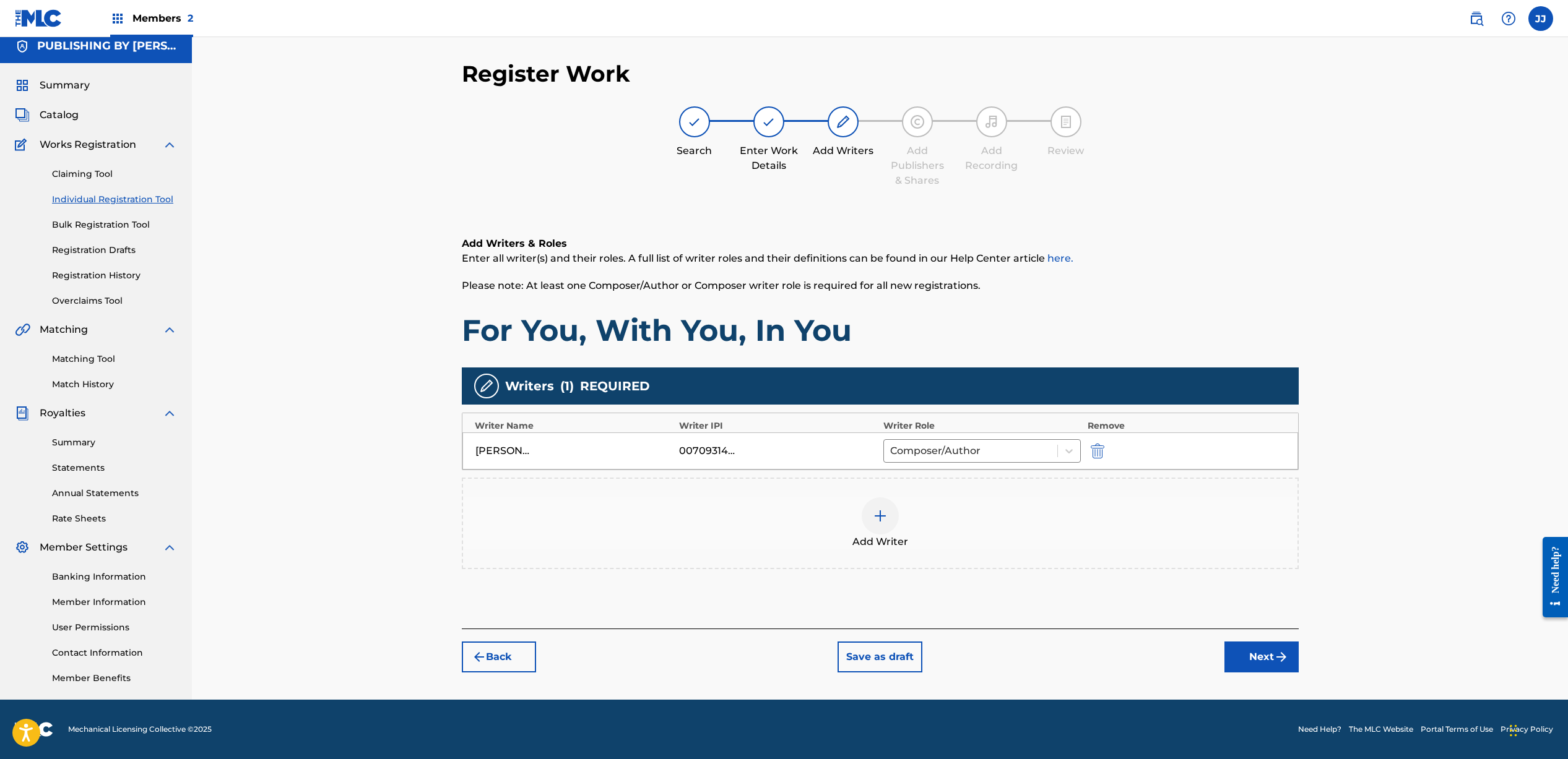
click at [883, 525] on div at bounding box center [880, 516] width 37 height 37
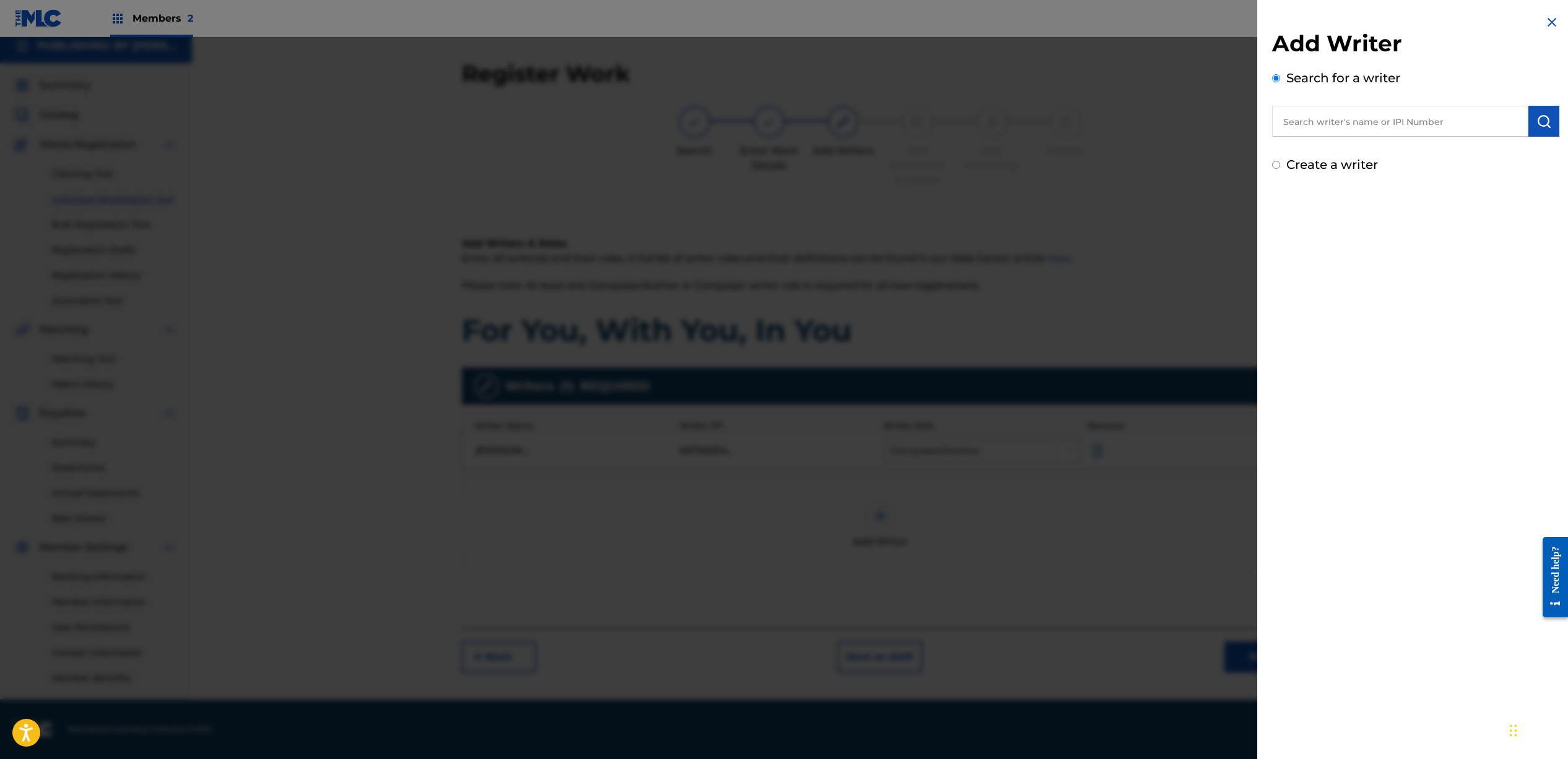
click at [1343, 124] on input "text" at bounding box center [1400, 121] width 256 height 31
click at [1397, 153] on strong "king" at bounding box center [1409, 149] width 23 height 12
type input "[PERSON_NAME] [PERSON_NAME]"
click at [1550, 127] on button "submit" at bounding box center [1544, 121] width 31 height 31
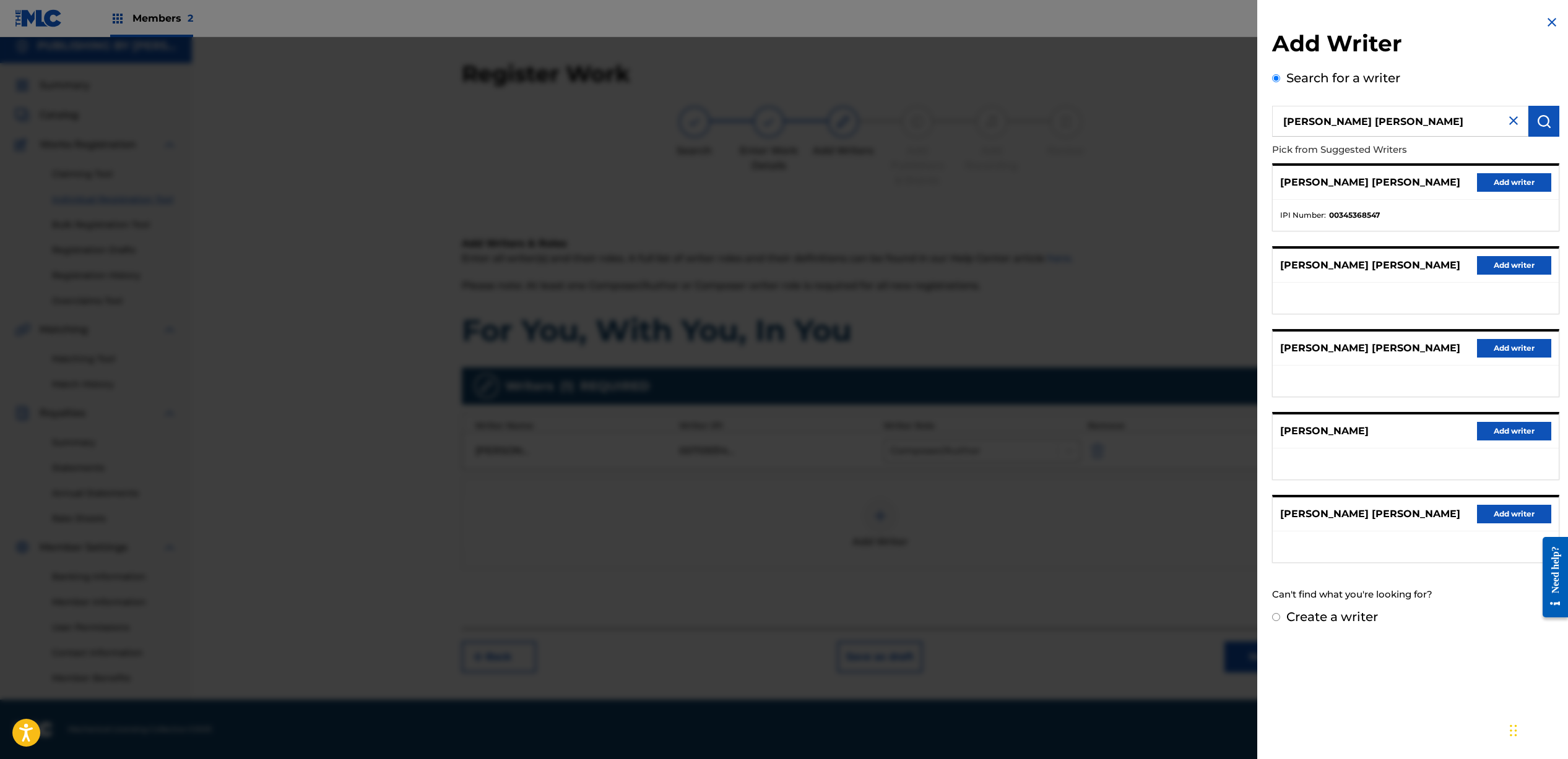
click at [1510, 181] on button "Add writer" at bounding box center [1513, 182] width 74 height 19
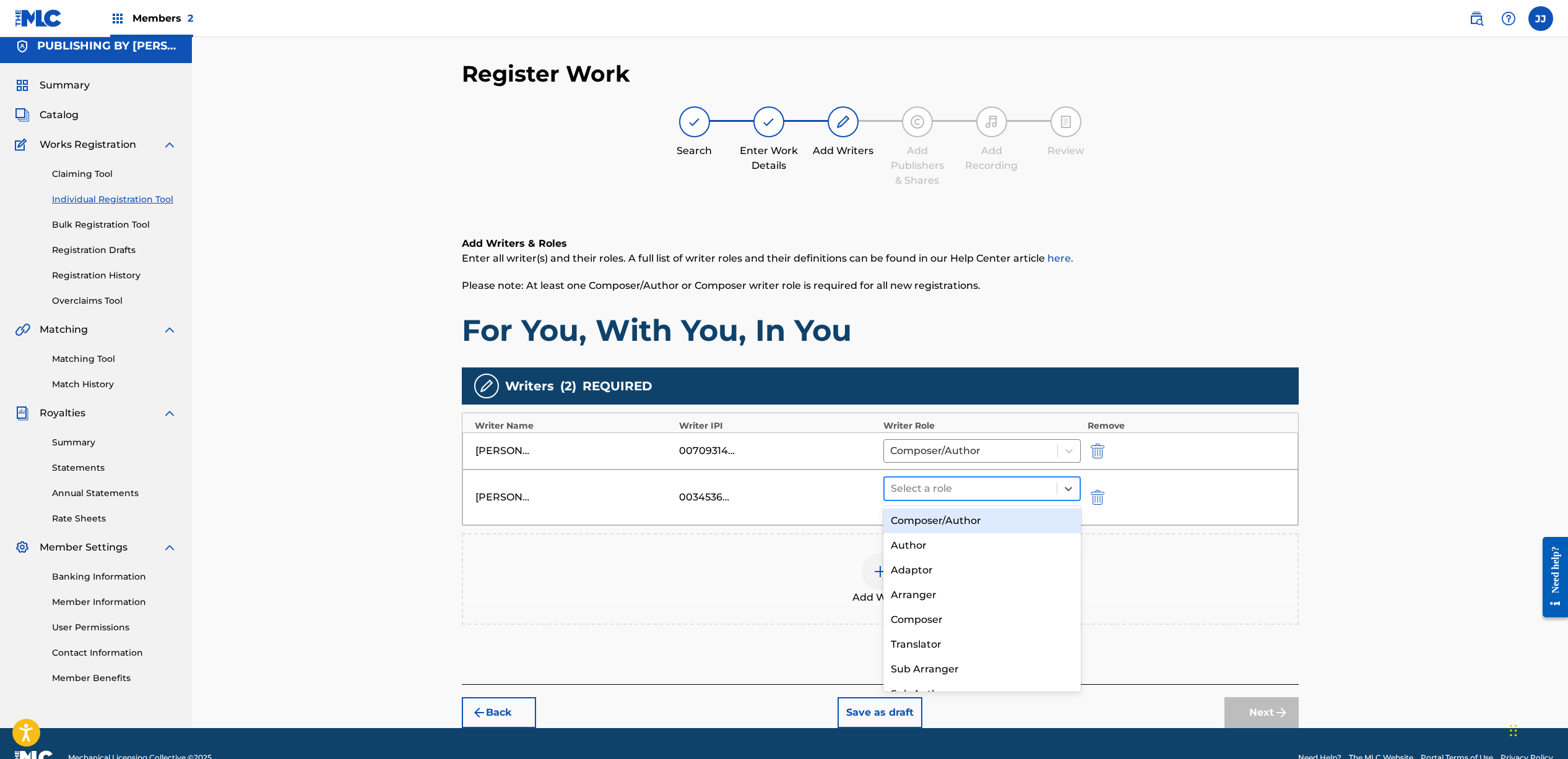
click at [983, 493] on div at bounding box center [971, 489] width 161 height 17
click at [960, 521] on div "Composer/Author" at bounding box center [982, 521] width 198 height 25
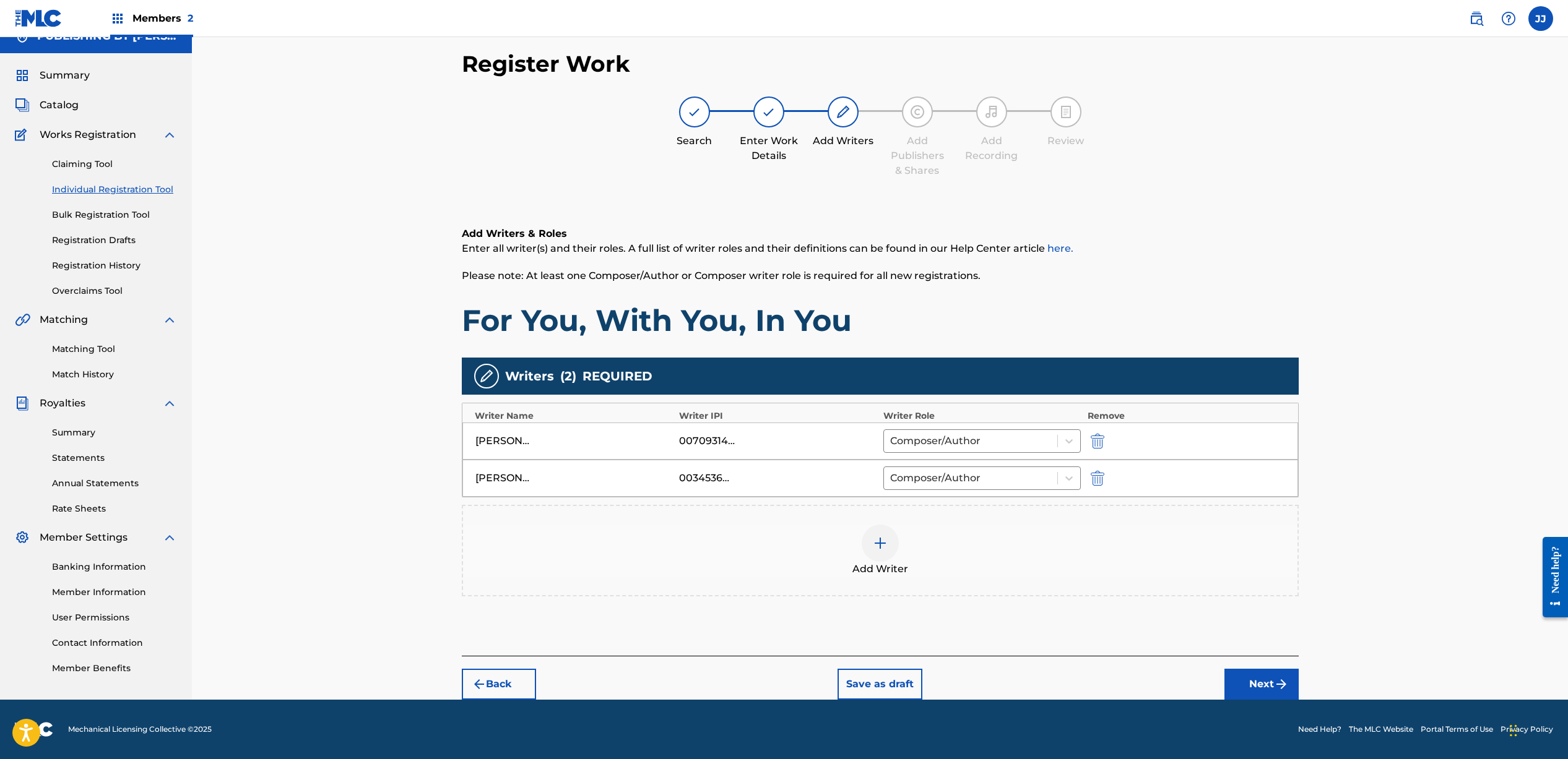
click at [1251, 689] on button "Next" at bounding box center [1261, 684] width 74 height 31
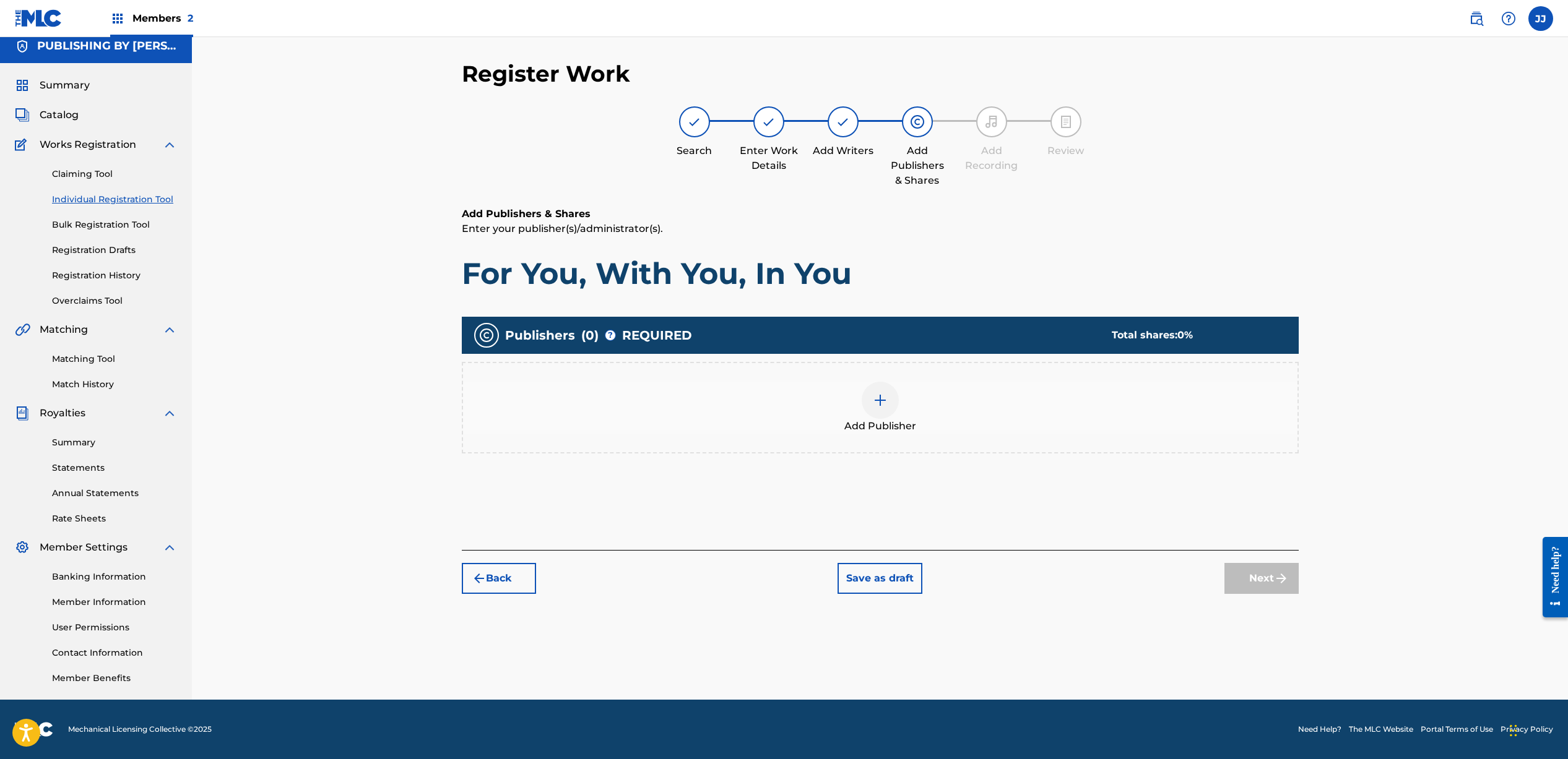
click at [886, 400] on img at bounding box center [880, 400] width 15 height 15
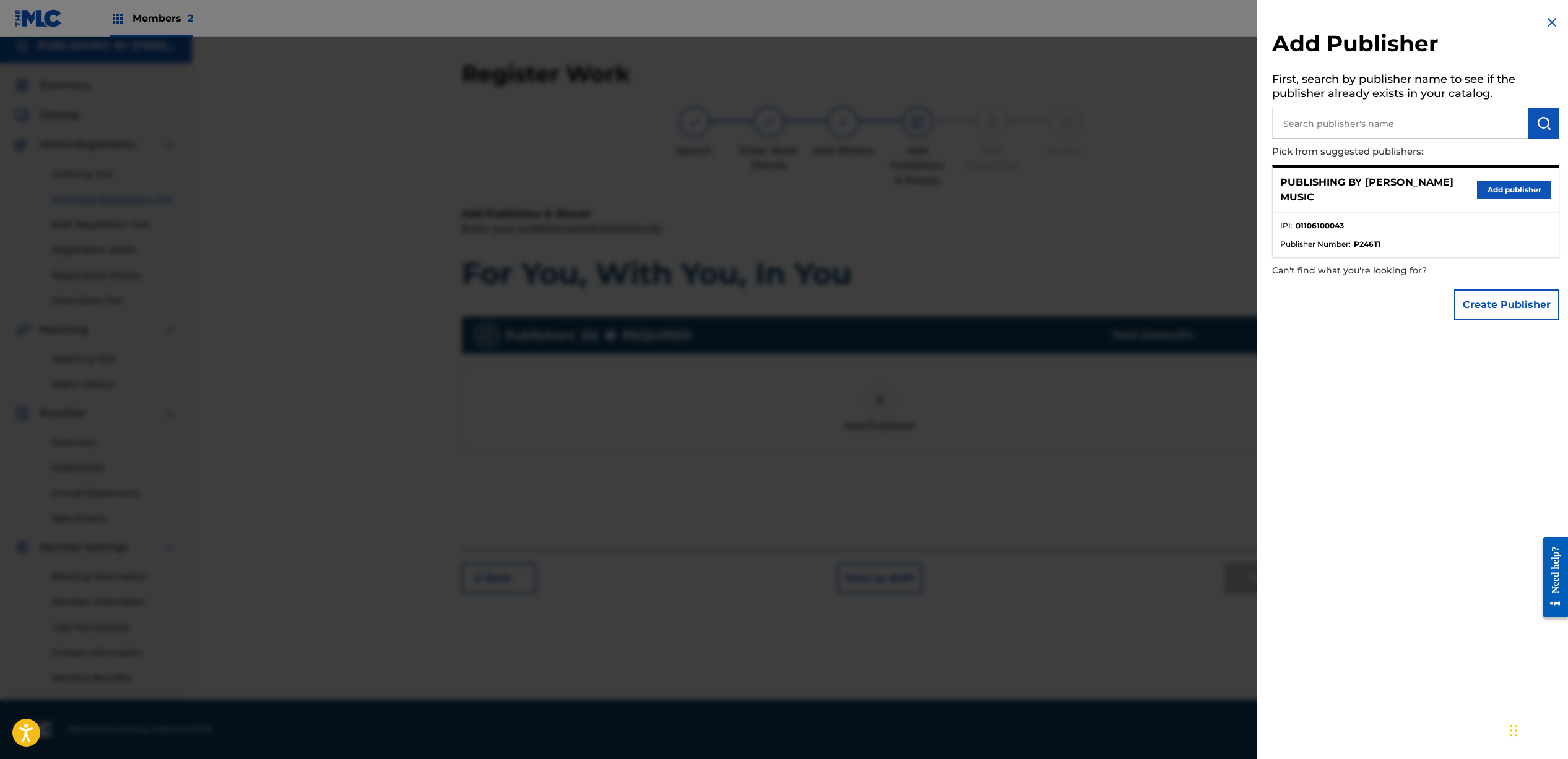
click at [1484, 187] on button "Add publisher" at bounding box center [1513, 190] width 74 height 19
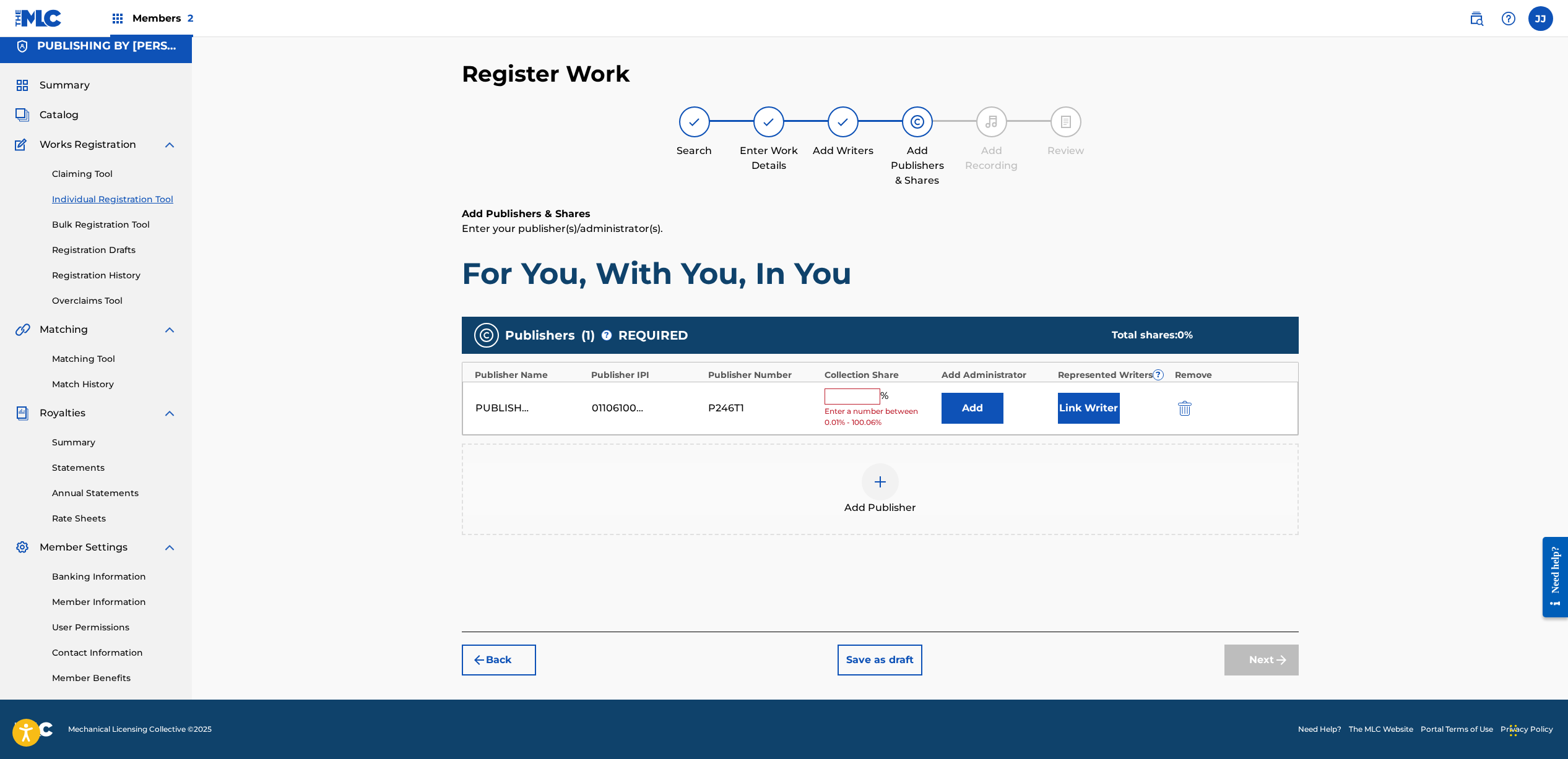
click at [845, 397] on input "text" at bounding box center [852, 396] width 55 height 16
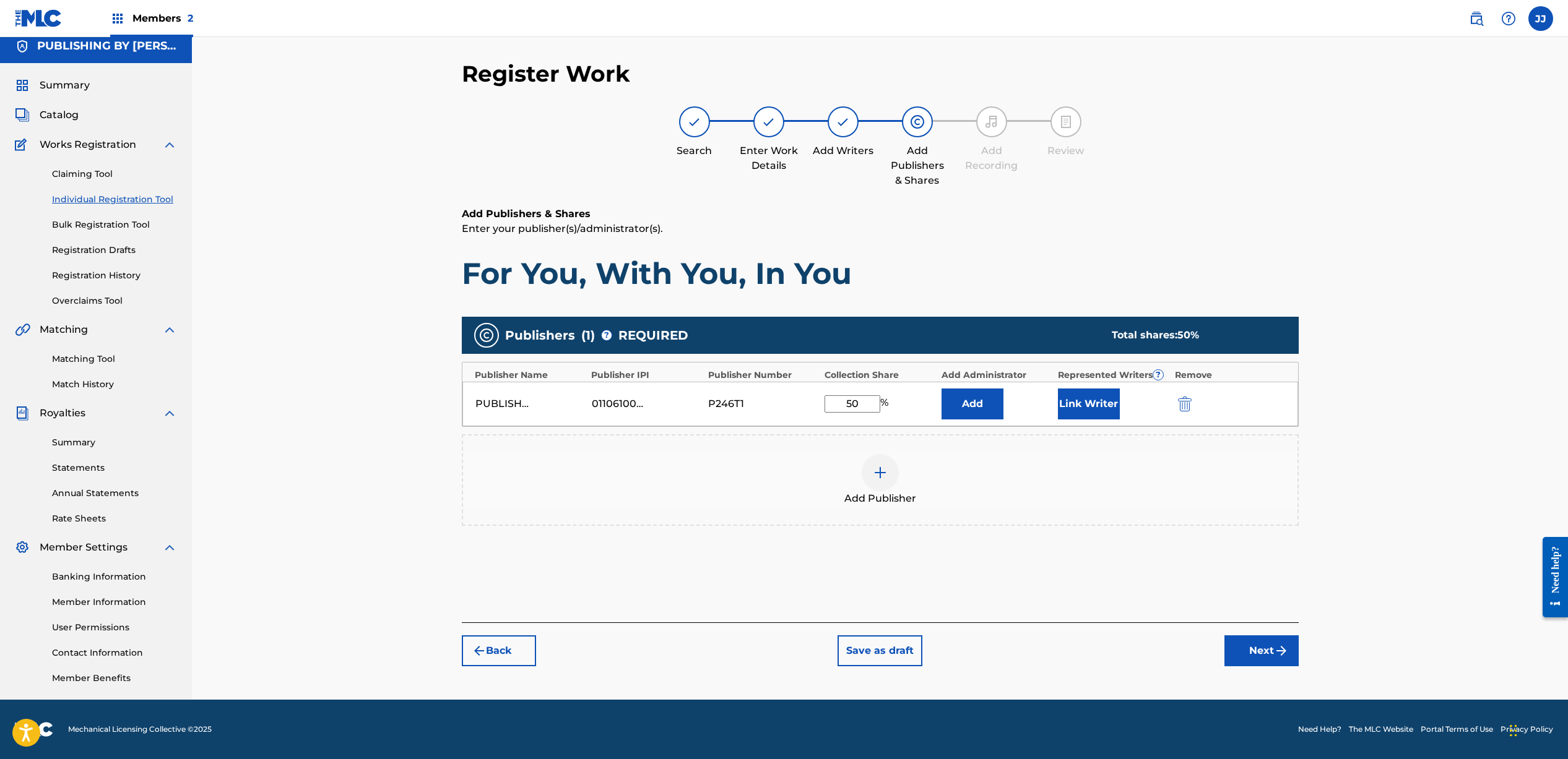
type input "50"
click at [1076, 400] on button "Link Writer" at bounding box center [1088, 404] width 62 height 31
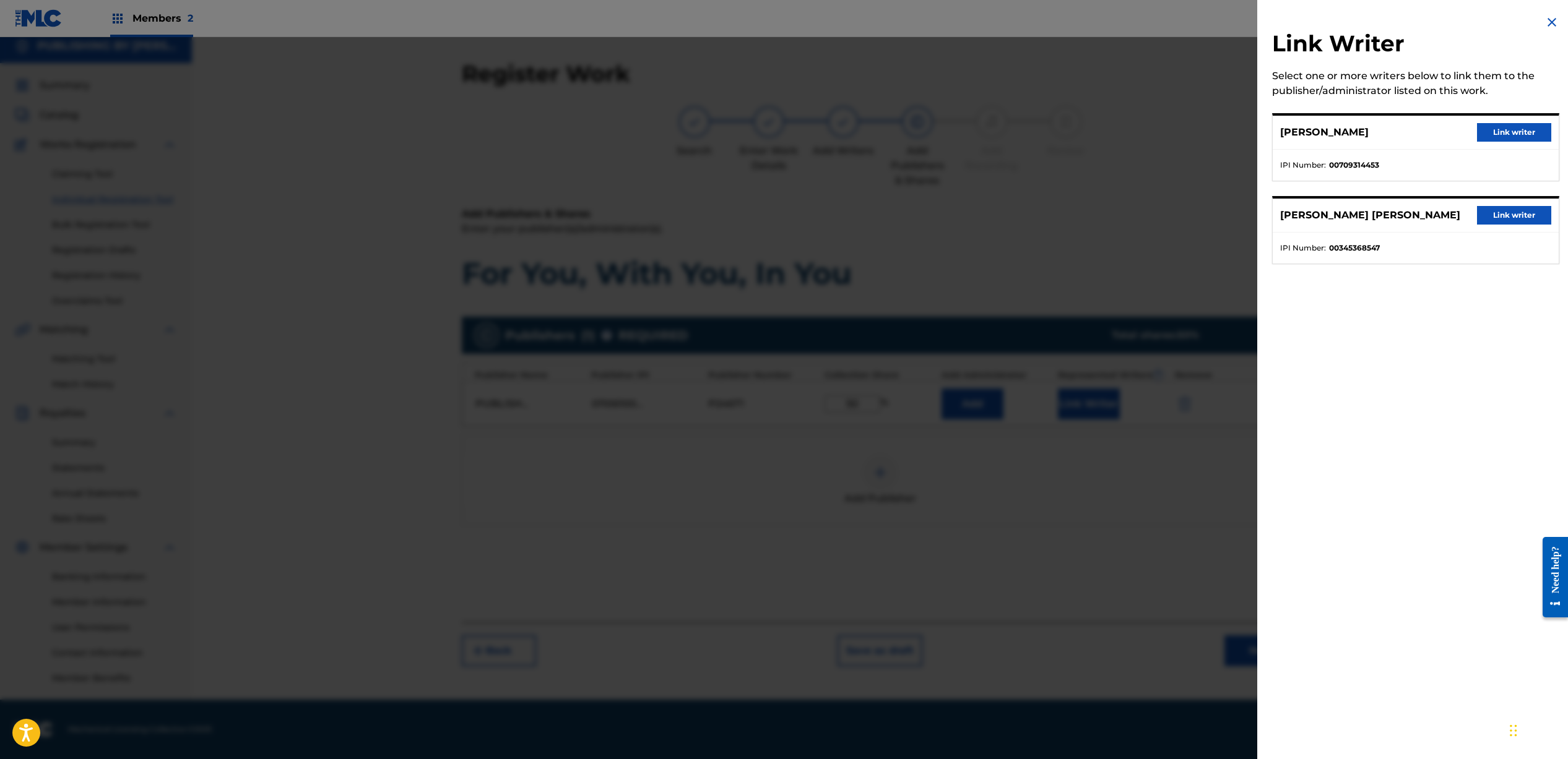
click at [1490, 130] on button "Link writer" at bounding box center [1513, 133] width 74 height 19
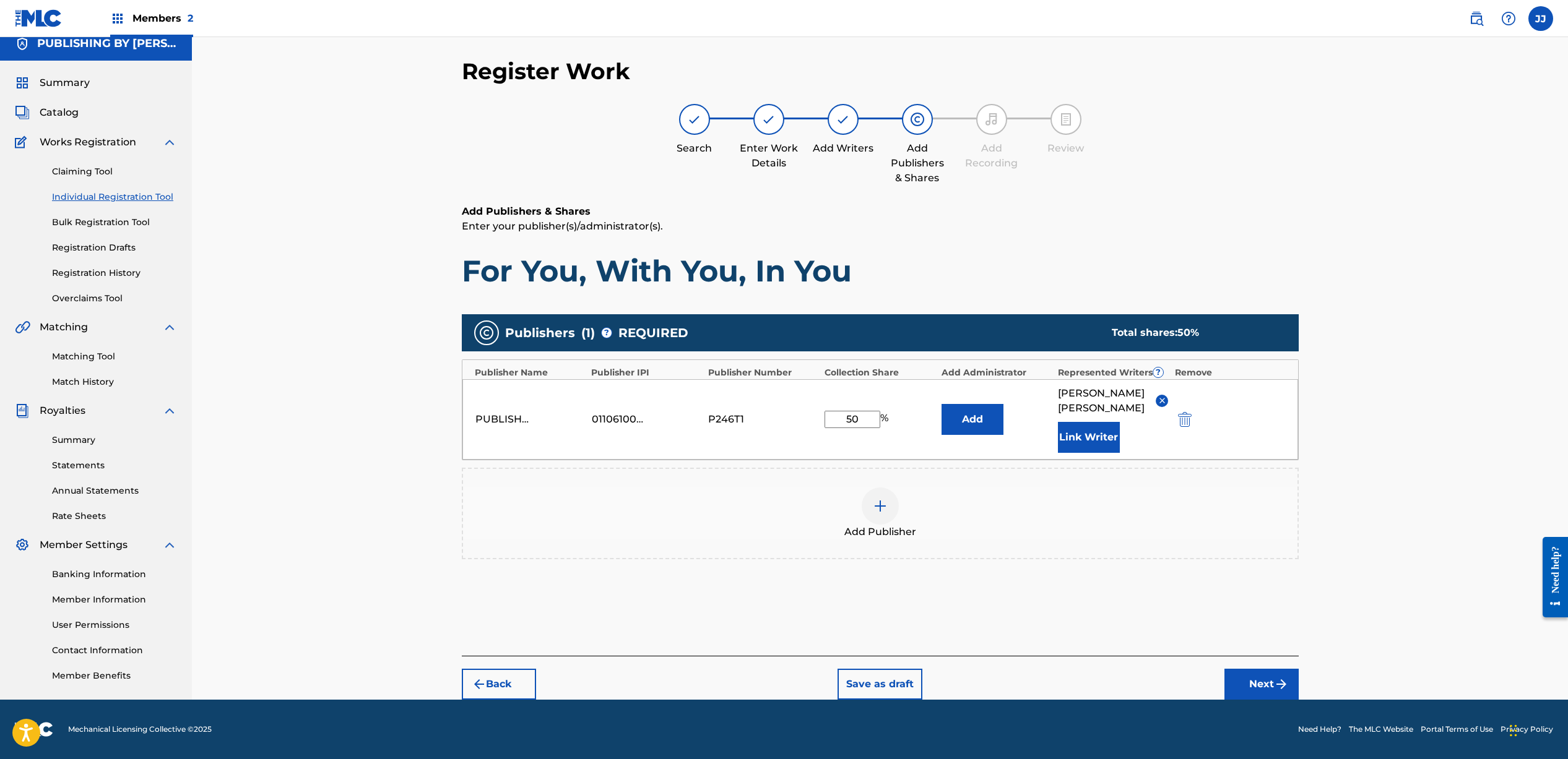
scroll to position [26, 0]
click at [1255, 679] on button "Next" at bounding box center [1261, 684] width 74 height 31
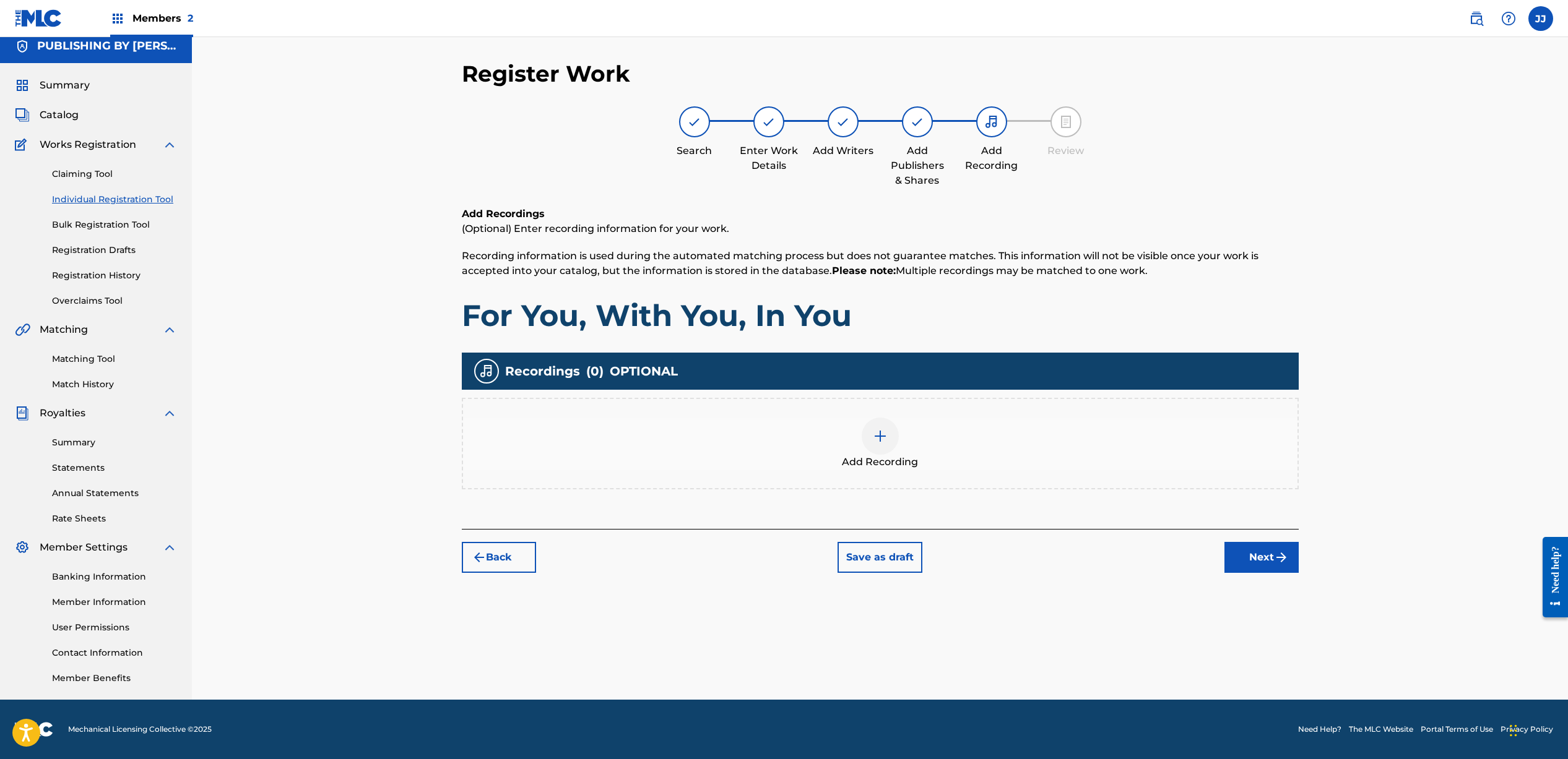
click at [881, 440] on img at bounding box center [880, 436] width 15 height 15
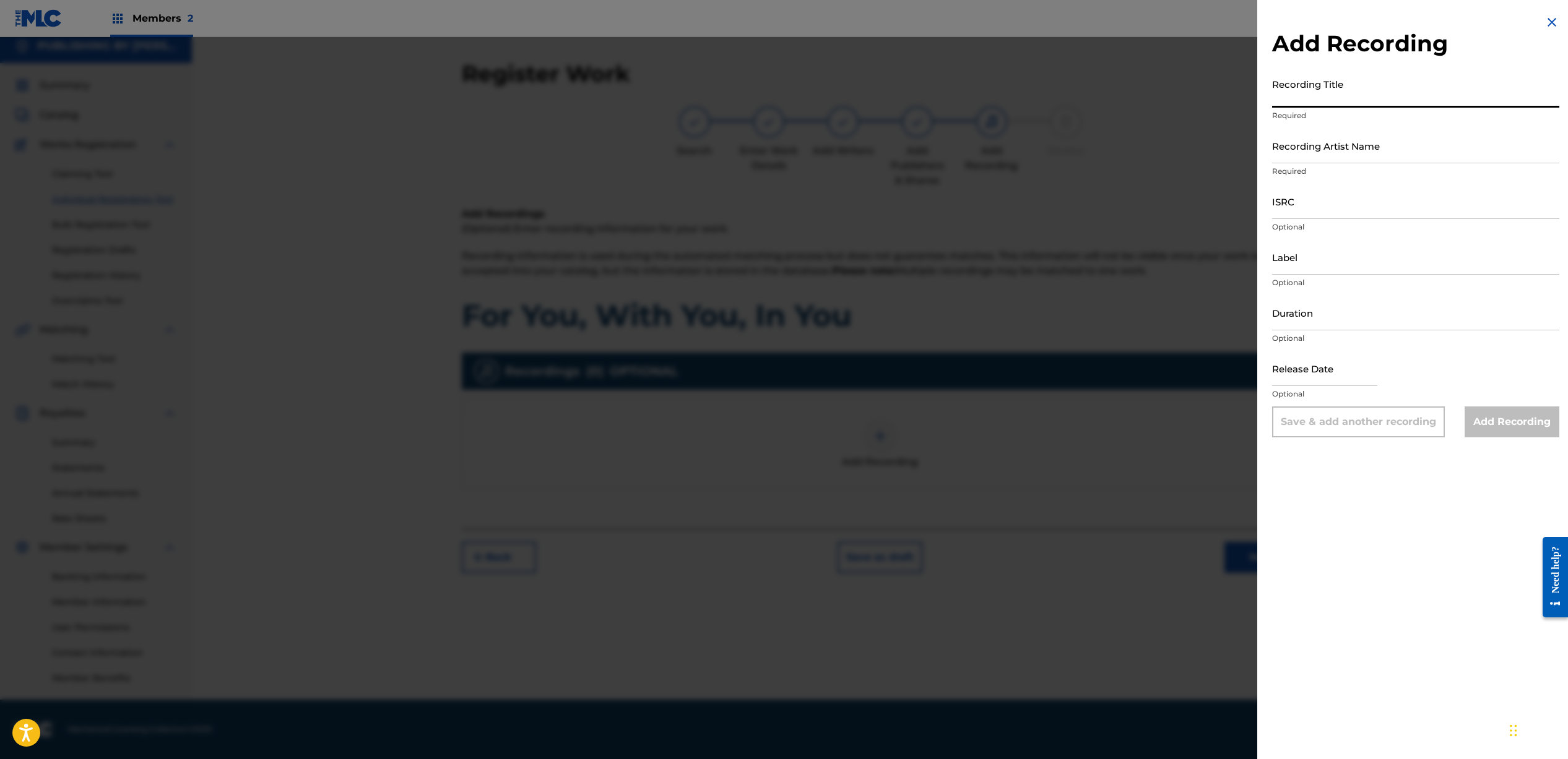
click at [1285, 94] on input "Recording Title" at bounding box center [1415, 90] width 287 height 35
type input "For You, With You, In You"
click at [1297, 140] on input "Recording Artist Name" at bounding box center [1415, 146] width 287 height 35
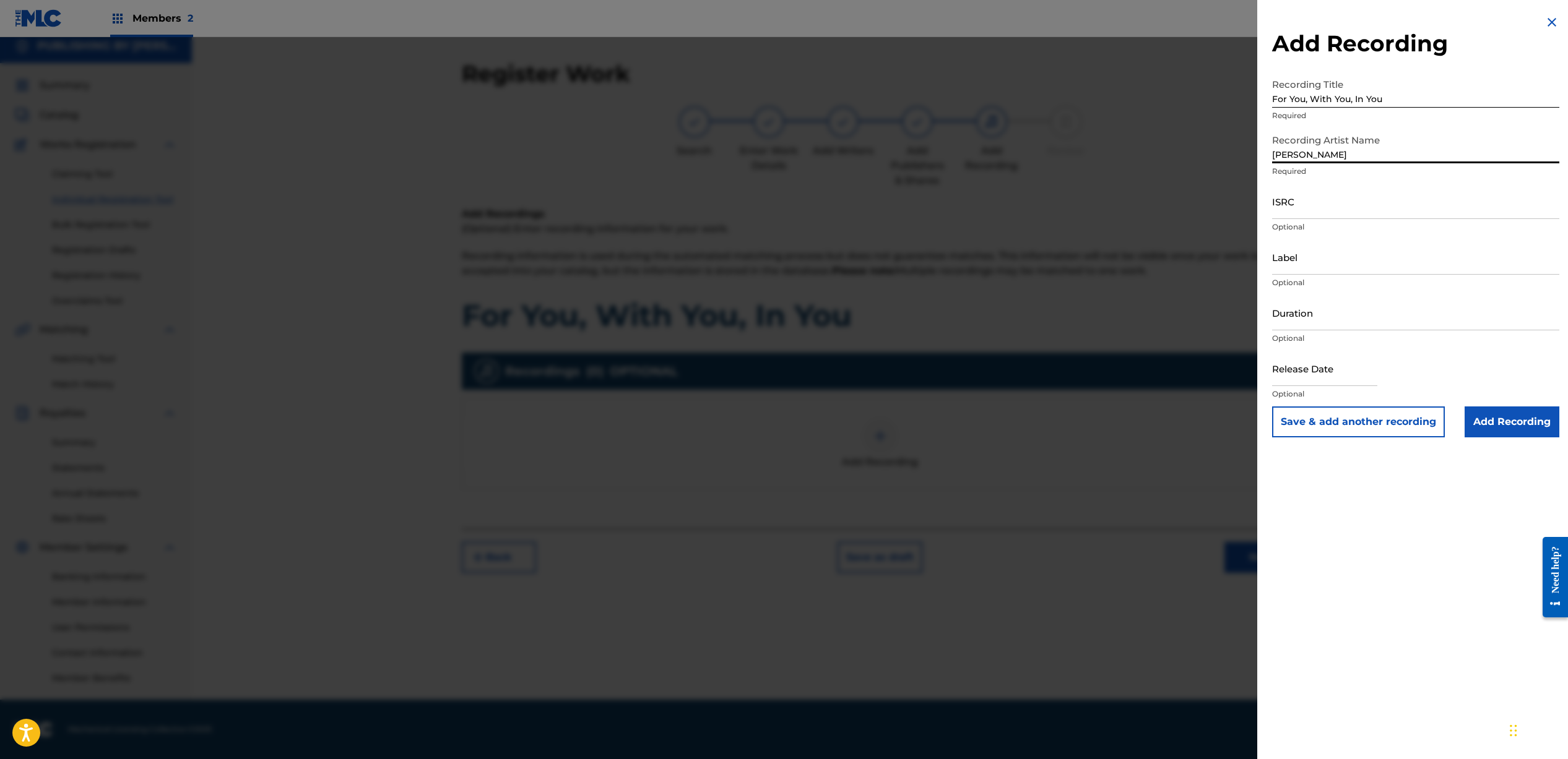
type input "[PERSON_NAME]"
click at [1311, 205] on input "ISRC" at bounding box center [1415, 201] width 287 height 35
paste input "UKW3Z2500868"
type input "UKW3Z2500868"
click at [1315, 319] on input "Duration" at bounding box center [1415, 312] width 287 height 35
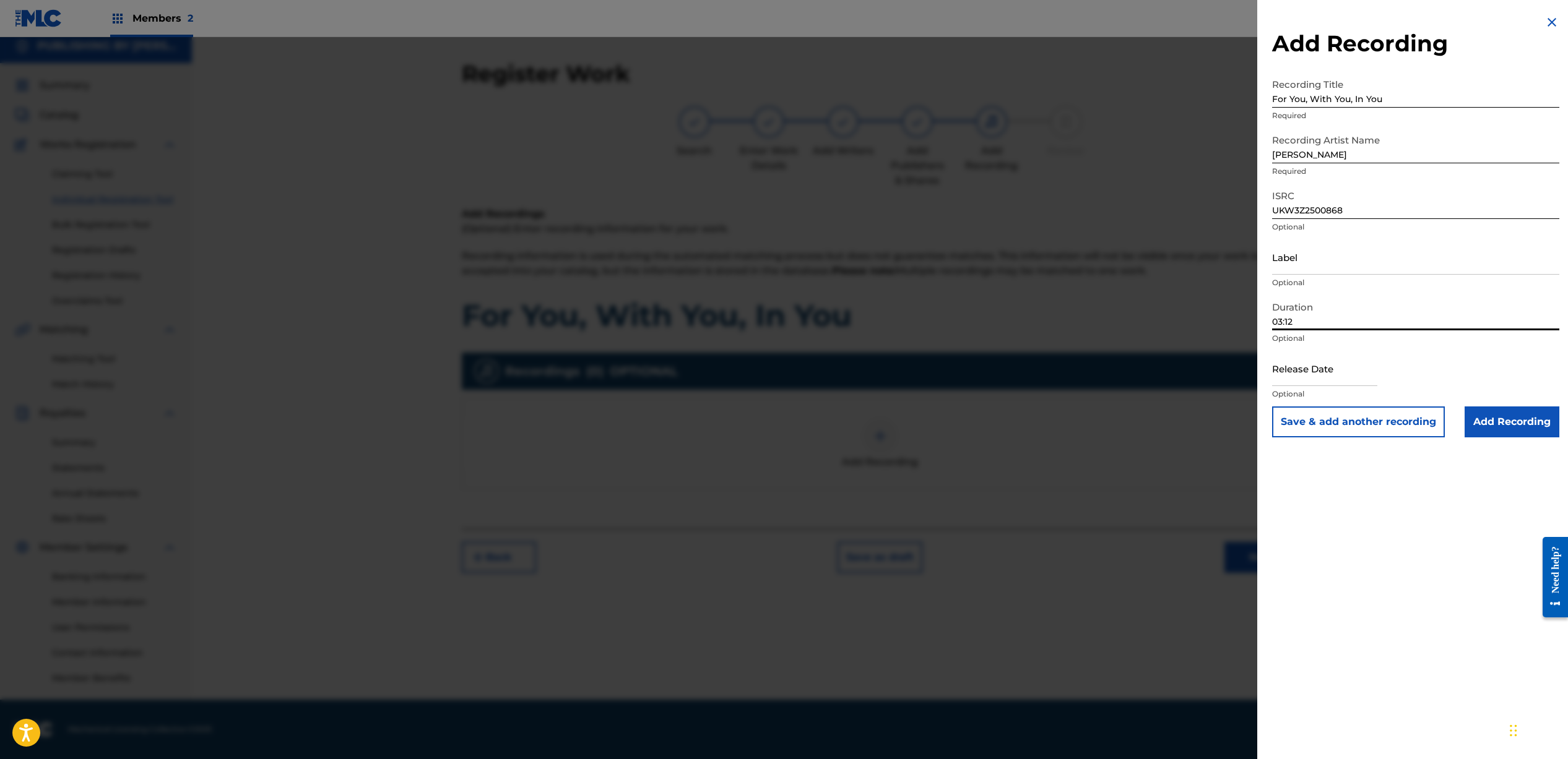
type input "03:12"
click at [1345, 377] on input "text" at bounding box center [1324, 368] width 105 height 35
select select "7"
select select "2025"
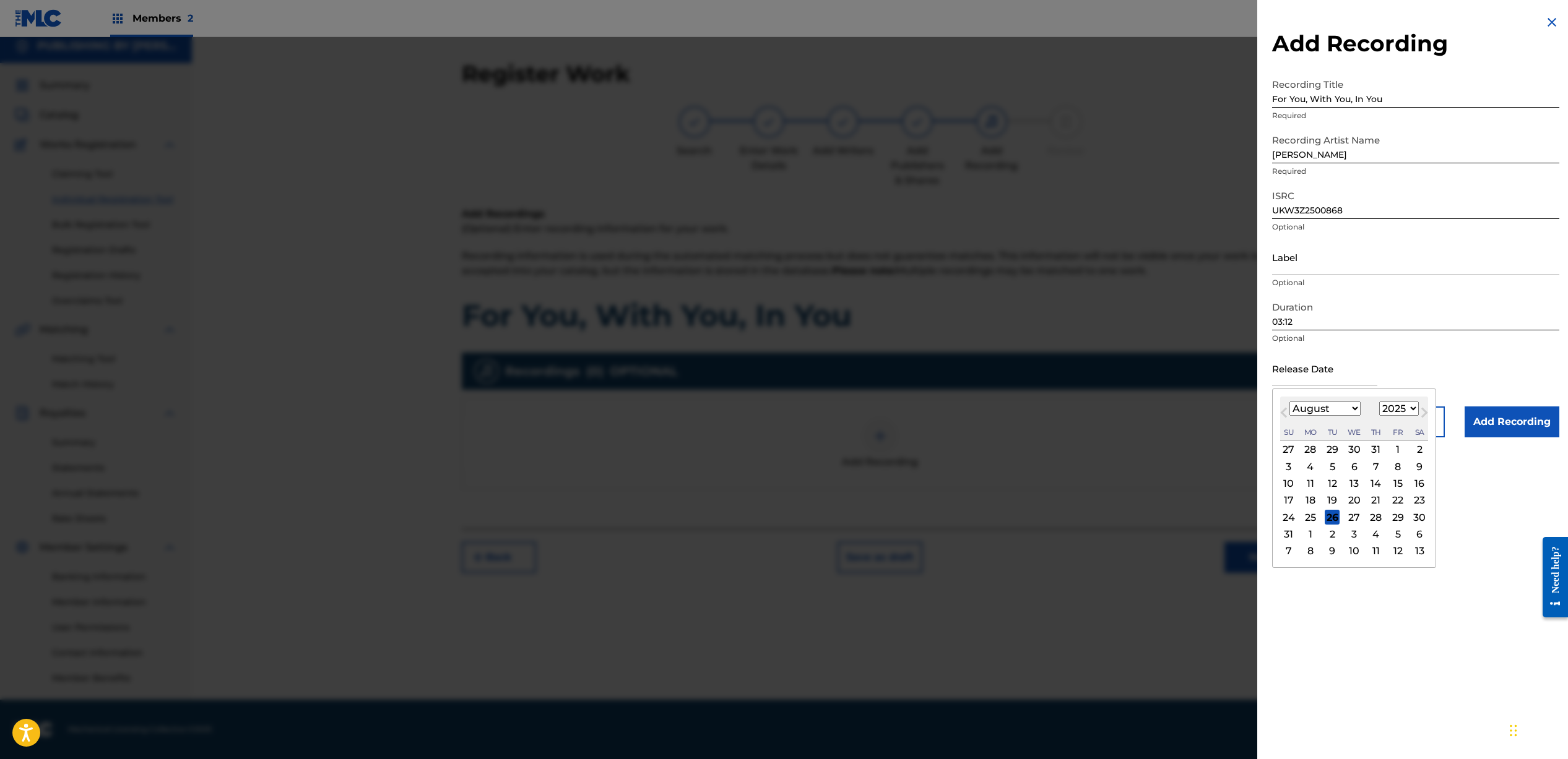
click at [1423, 408] on span "Next Month" at bounding box center [1423, 414] width 0 height 19
click at [1285, 409] on span "Previous Month" at bounding box center [1285, 414] width 0 height 19
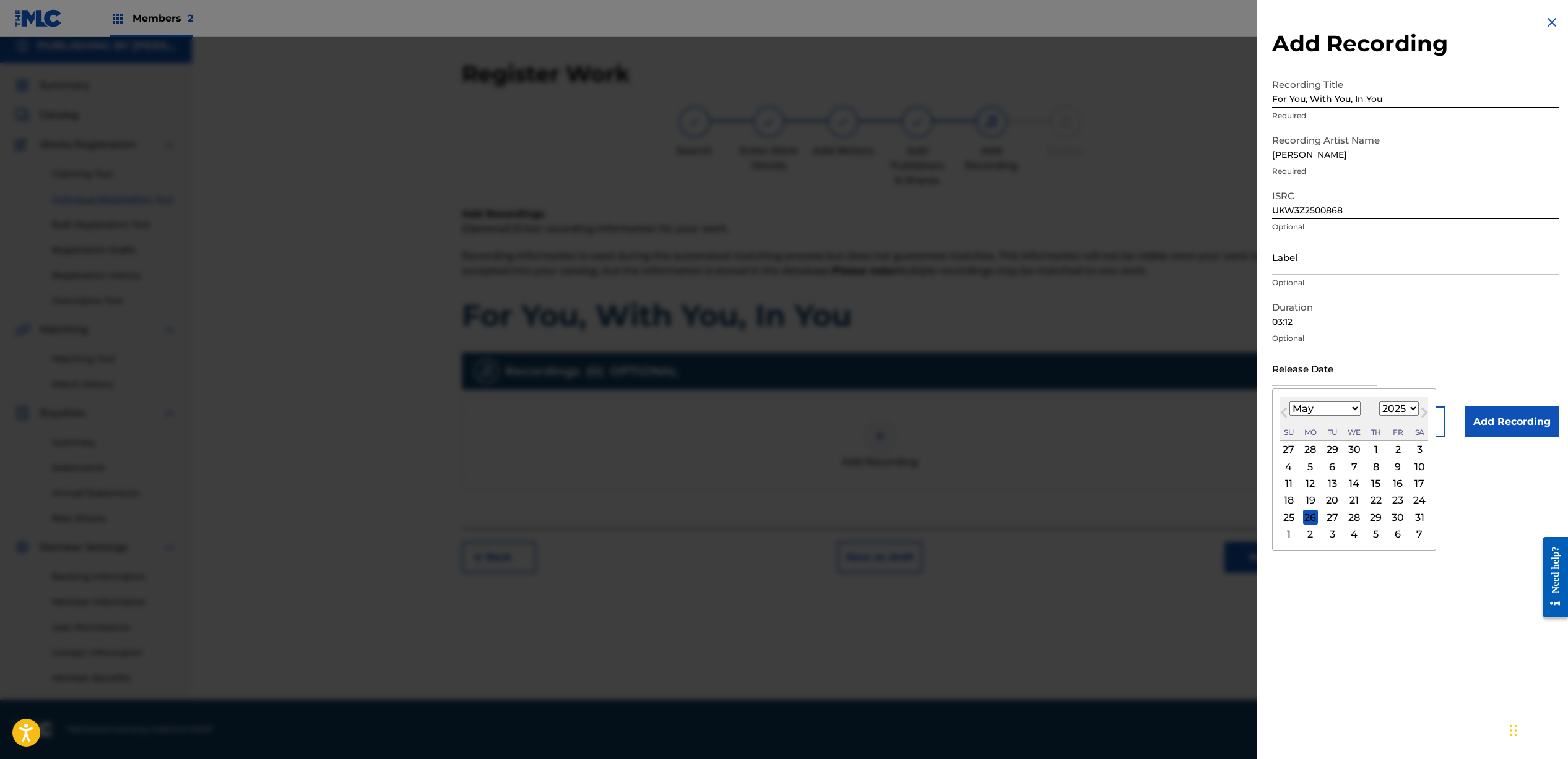
click at [1285, 409] on span "Previous Month" at bounding box center [1285, 414] width 0 height 19
select select "3"
click at [1401, 483] on div "18" at bounding box center [1397, 484] width 15 height 15
type input "[DATE]"
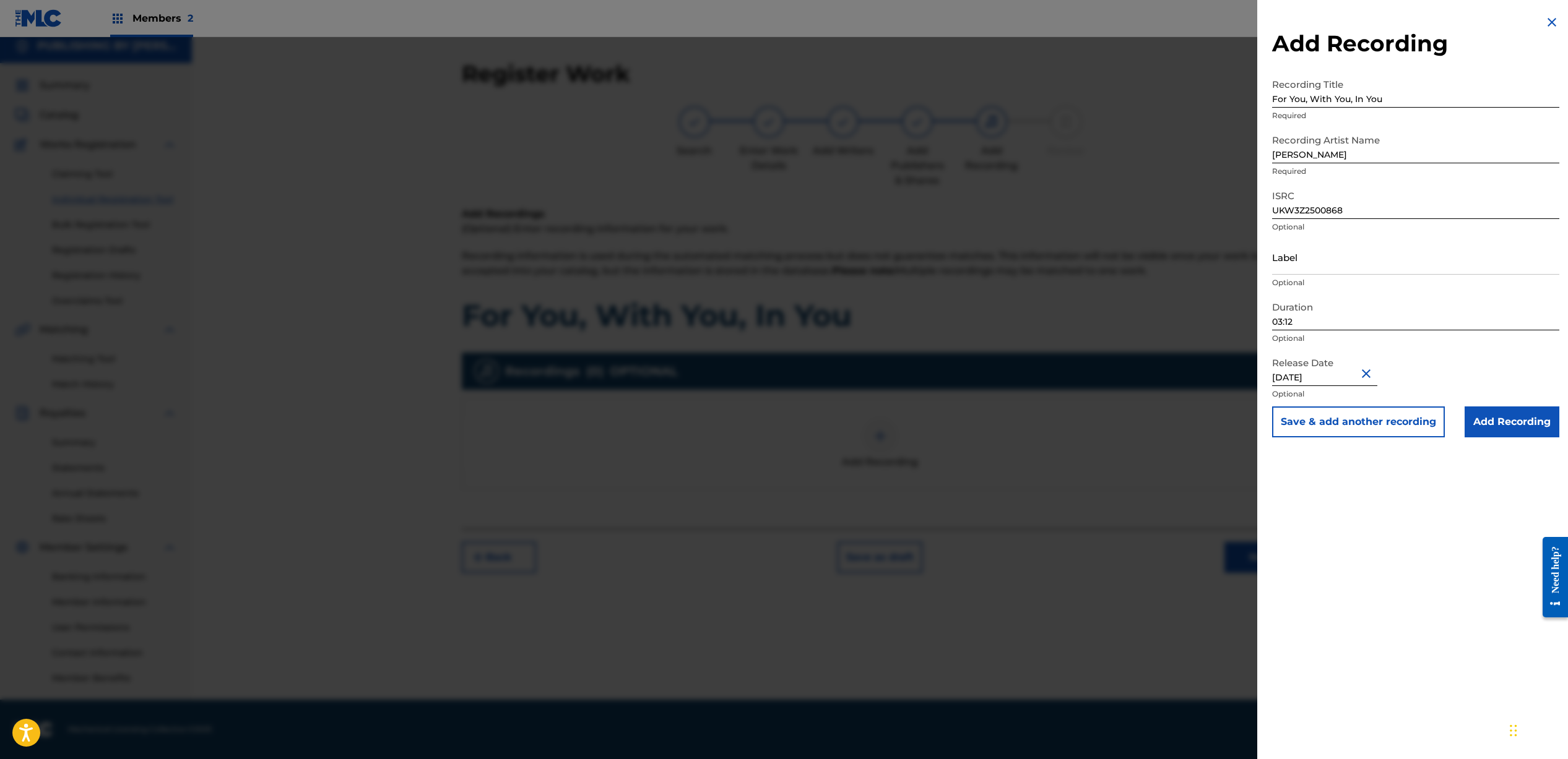
click at [1497, 416] on input "Add Recording" at bounding box center [1512, 422] width 95 height 31
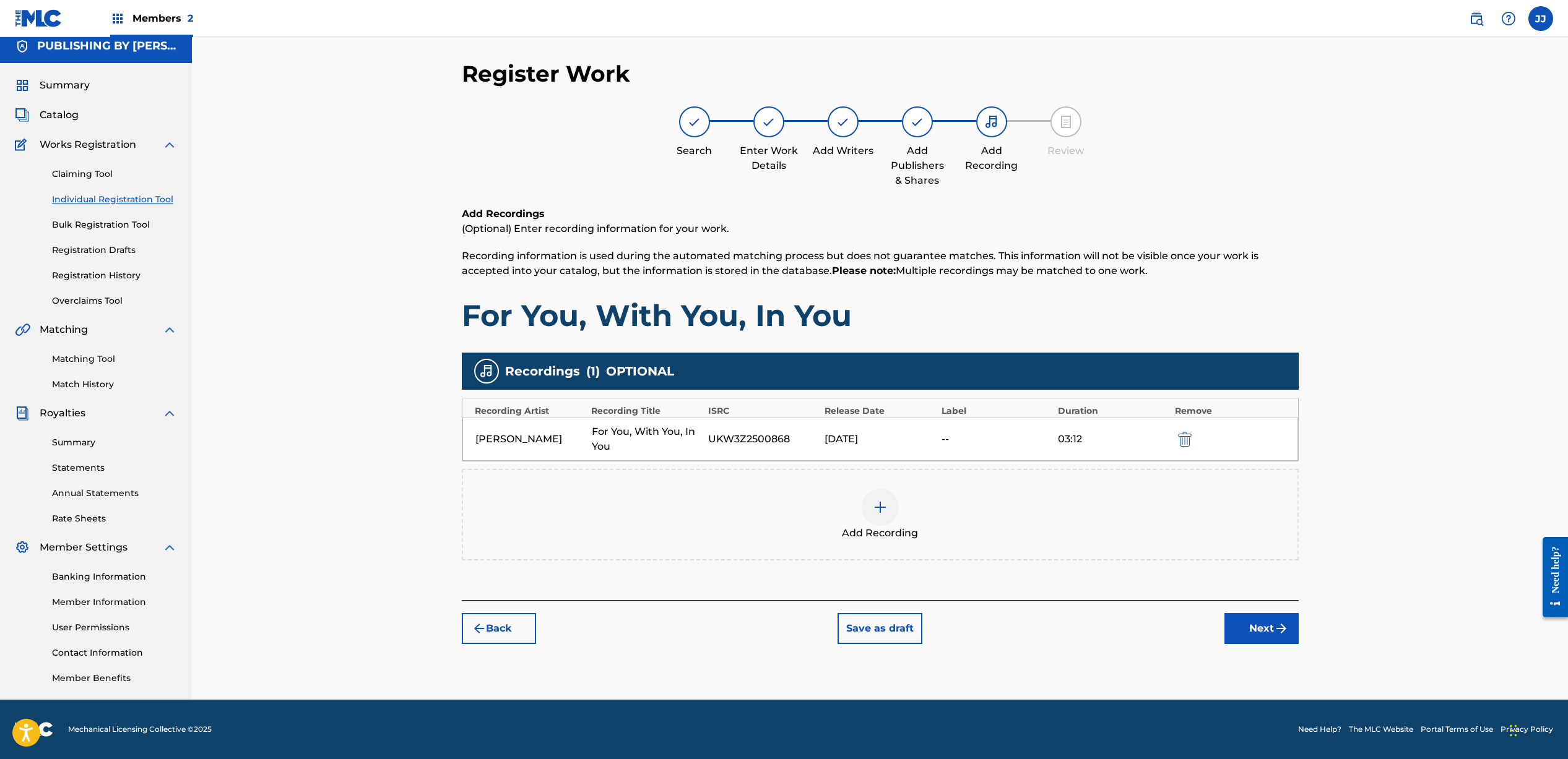
click at [1265, 628] on button "Next" at bounding box center [1261, 628] width 74 height 31
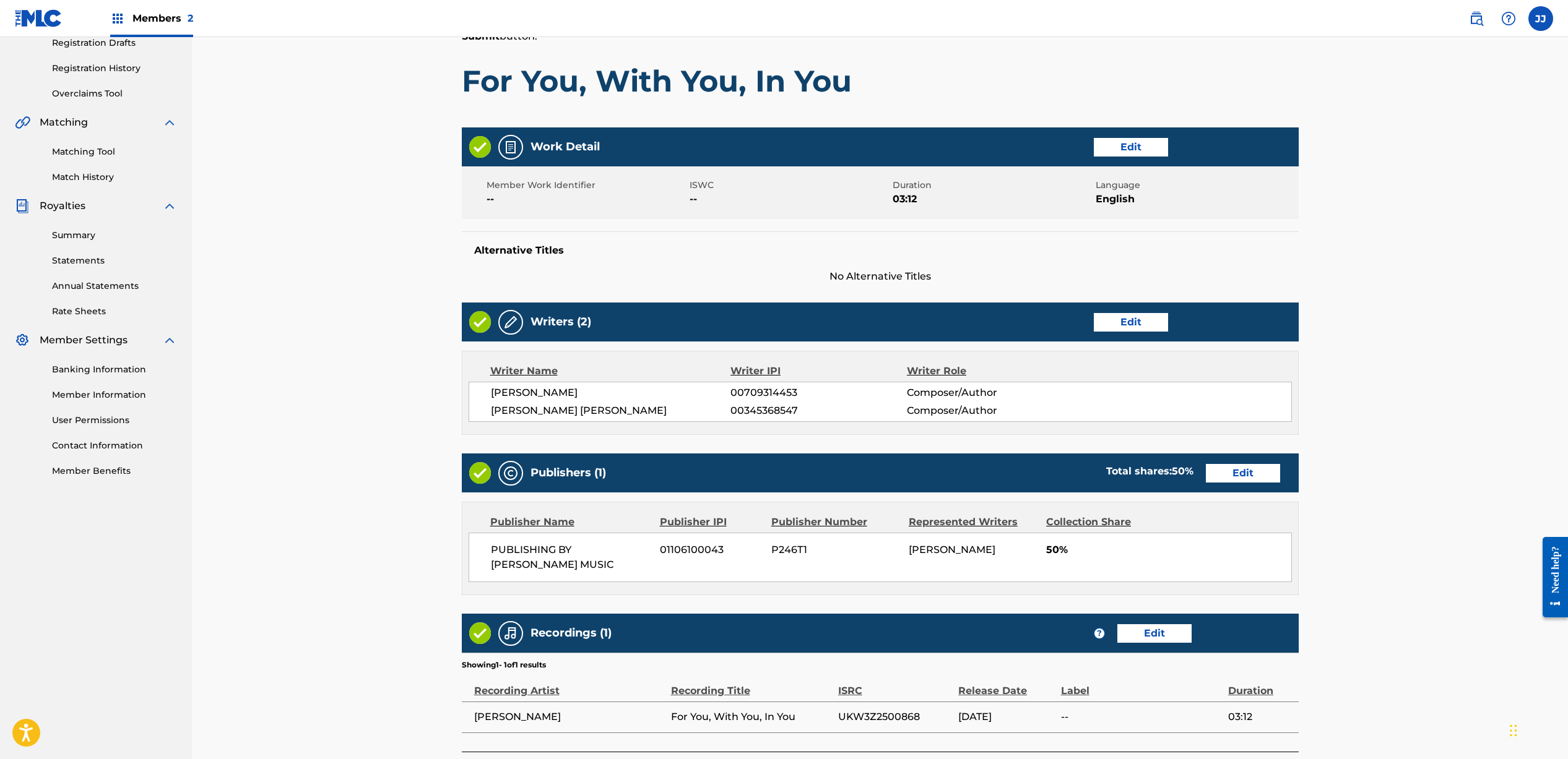
scroll to position [311, 0]
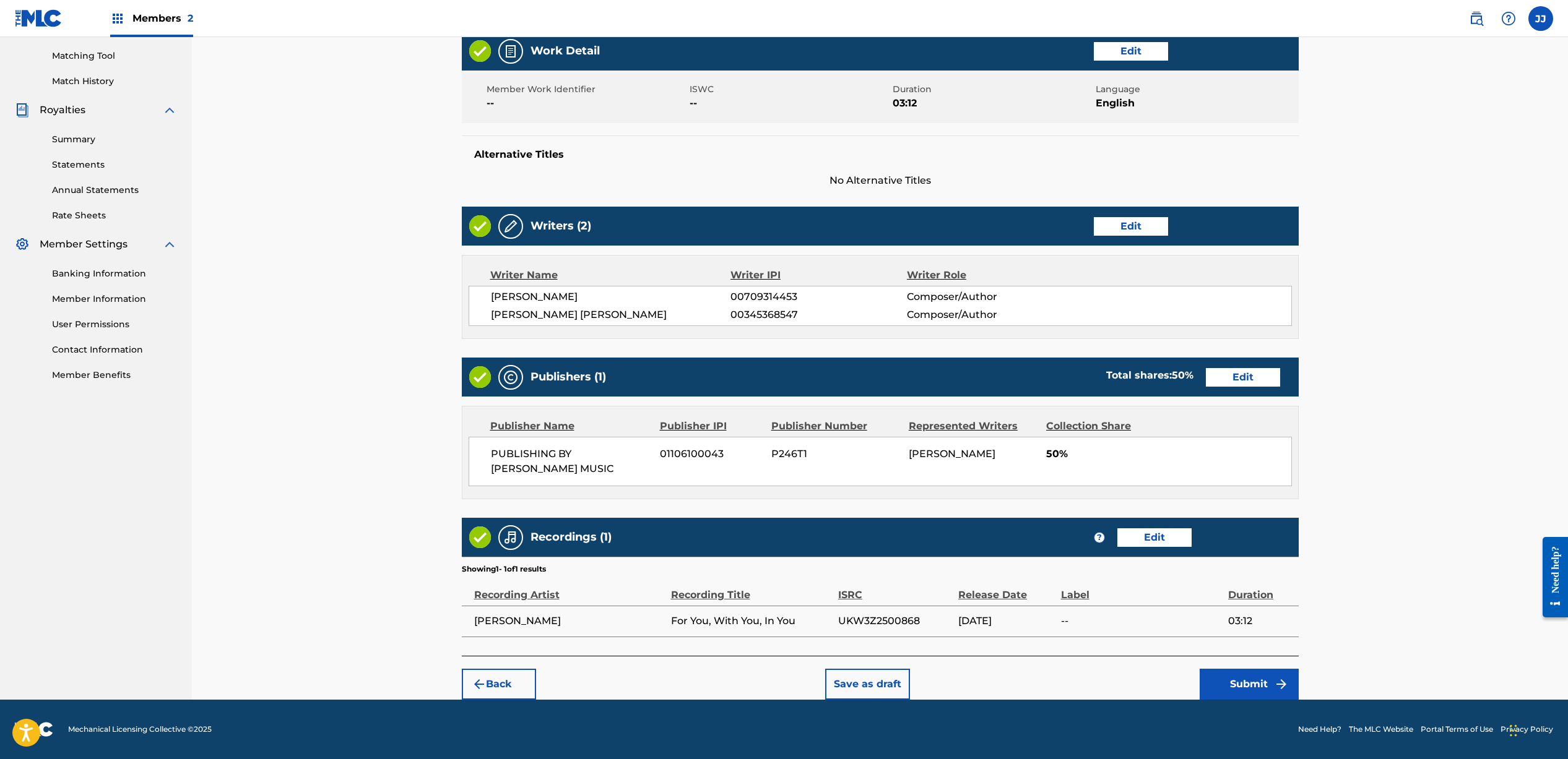
click at [1227, 685] on button "Submit" at bounding box center [1249, 684] width 99 height 31
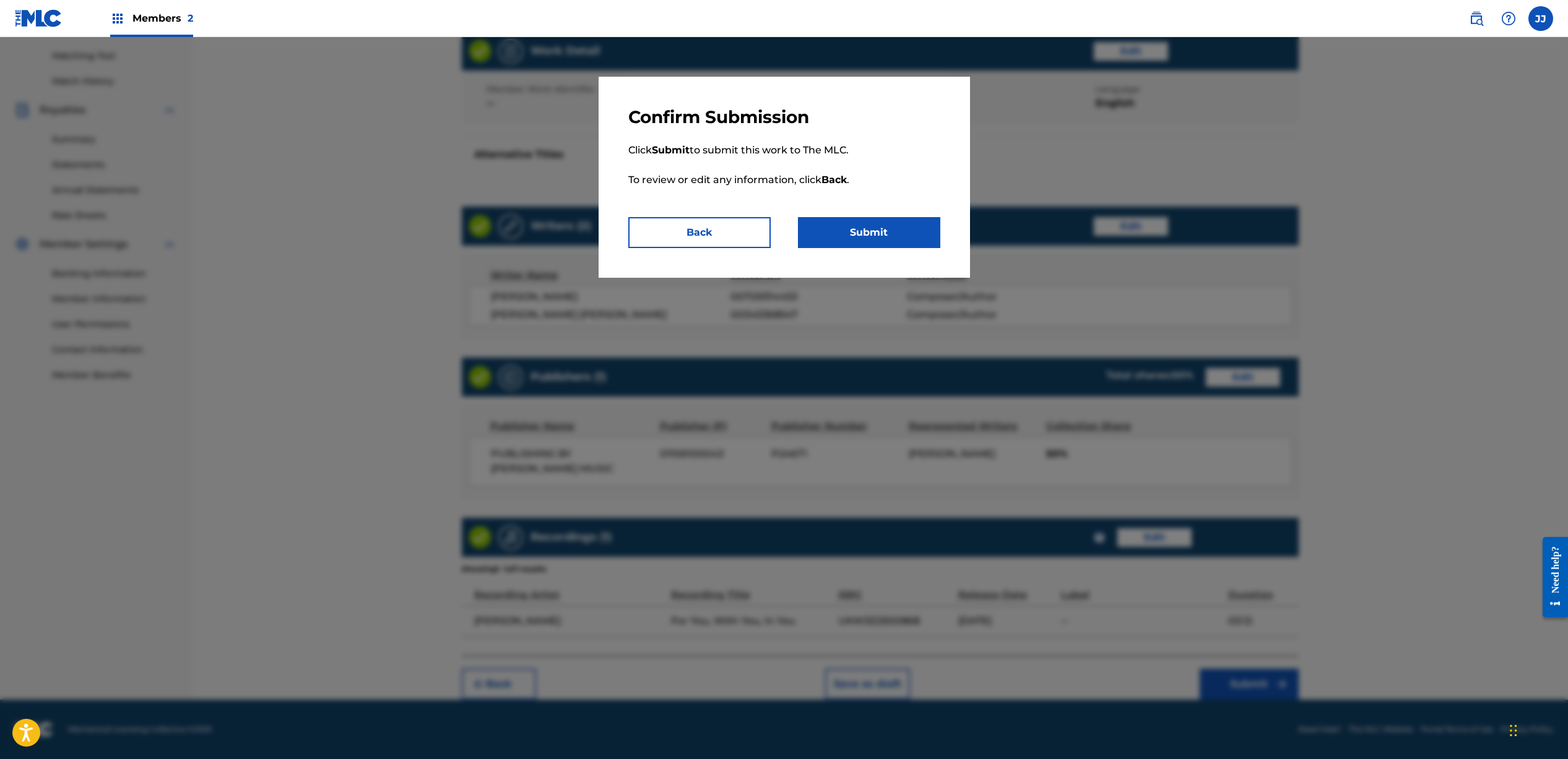
click at [842, 235] on button "Submit" at bounding box center [869, 233] width 143 height 31
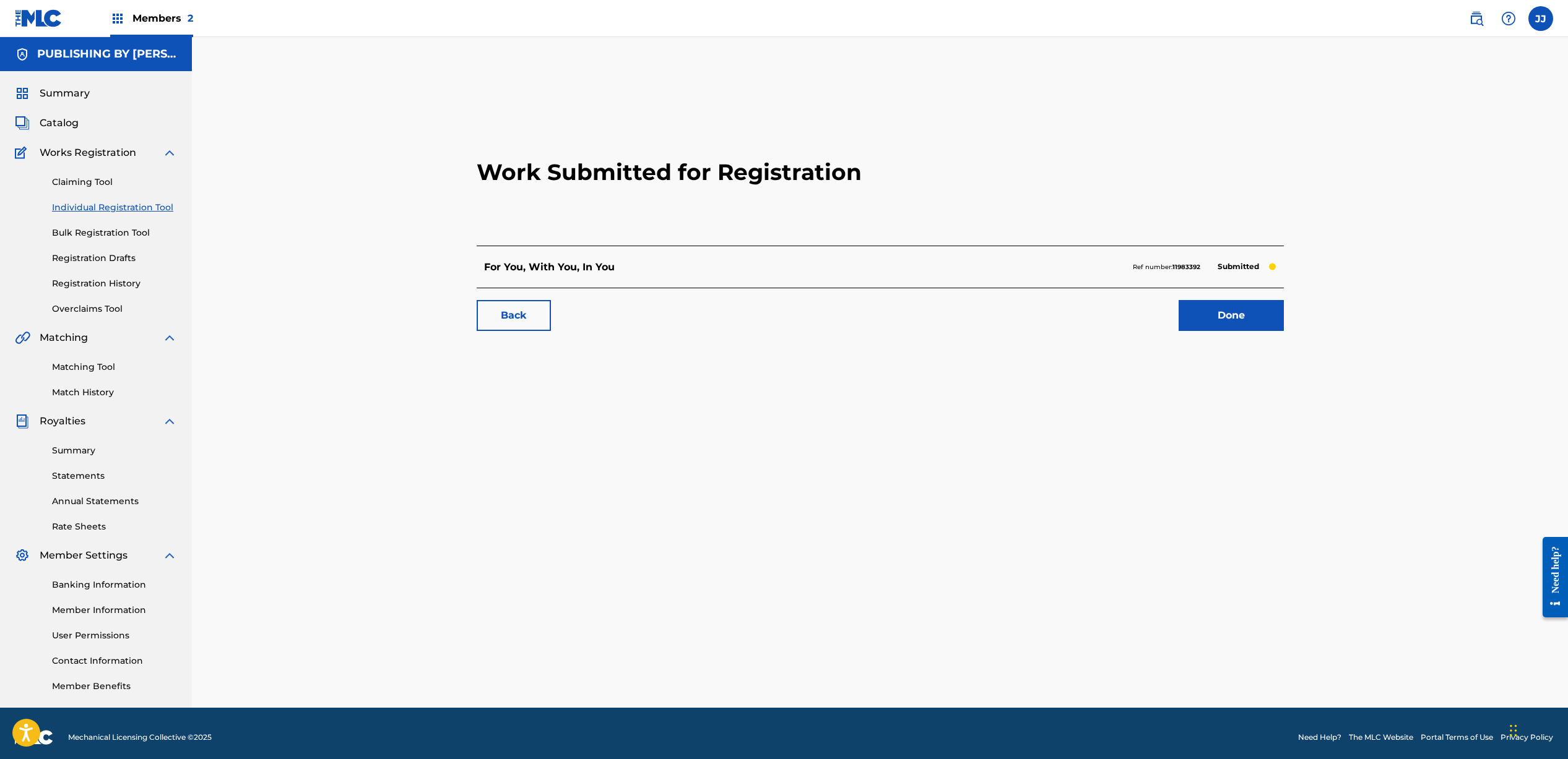
click at [1250, 319] on link "Done" at bounding box center [1231, 315] width 105 height 31
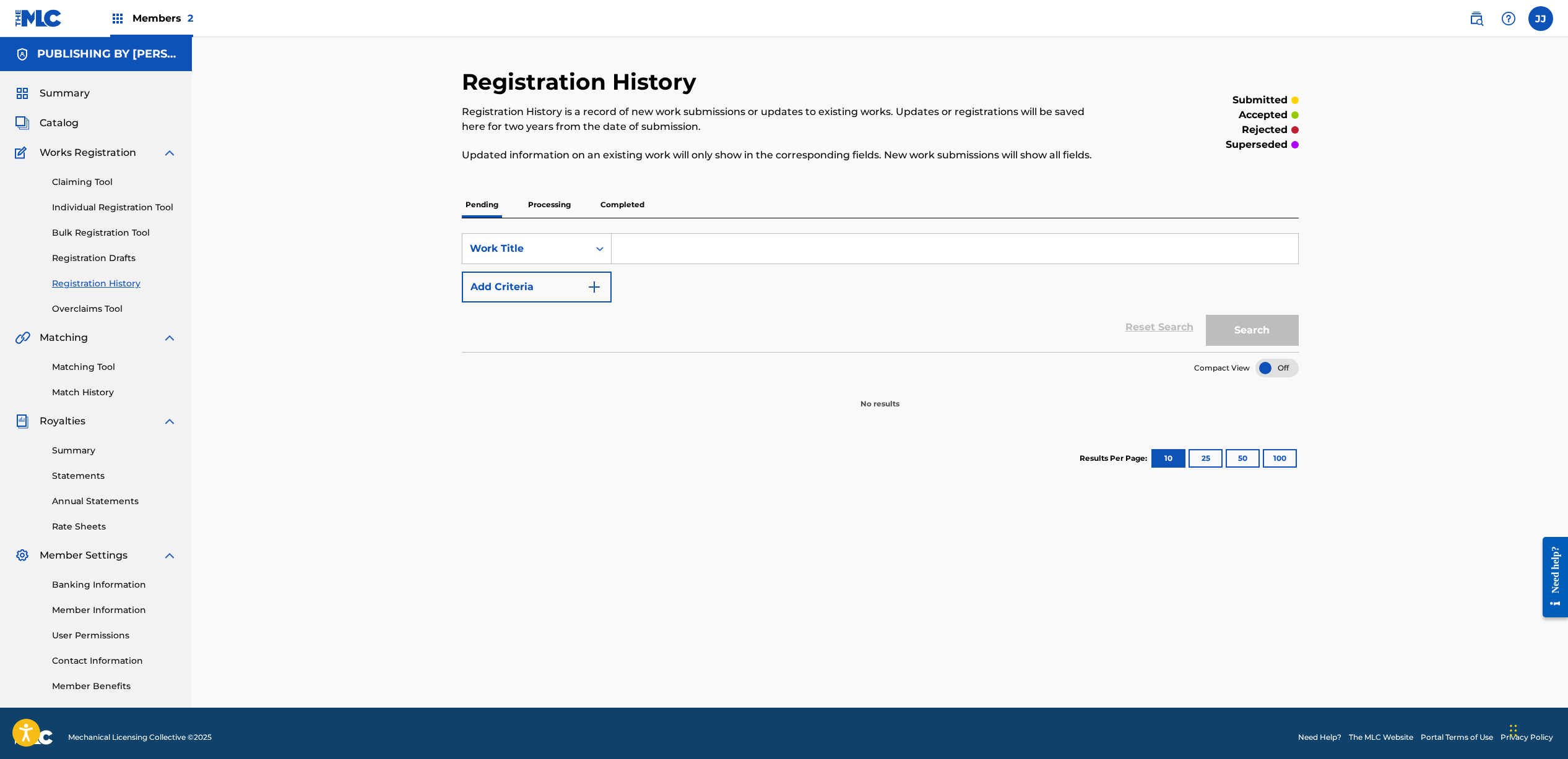
click at [741, 243] on input "Search Form" at bounding box center [954, 249] width 687 height 30
type input "Safe to Let Go"
click at [594, 290] on img "Search Form" at bounding box center [594, 287] width 15 height 15
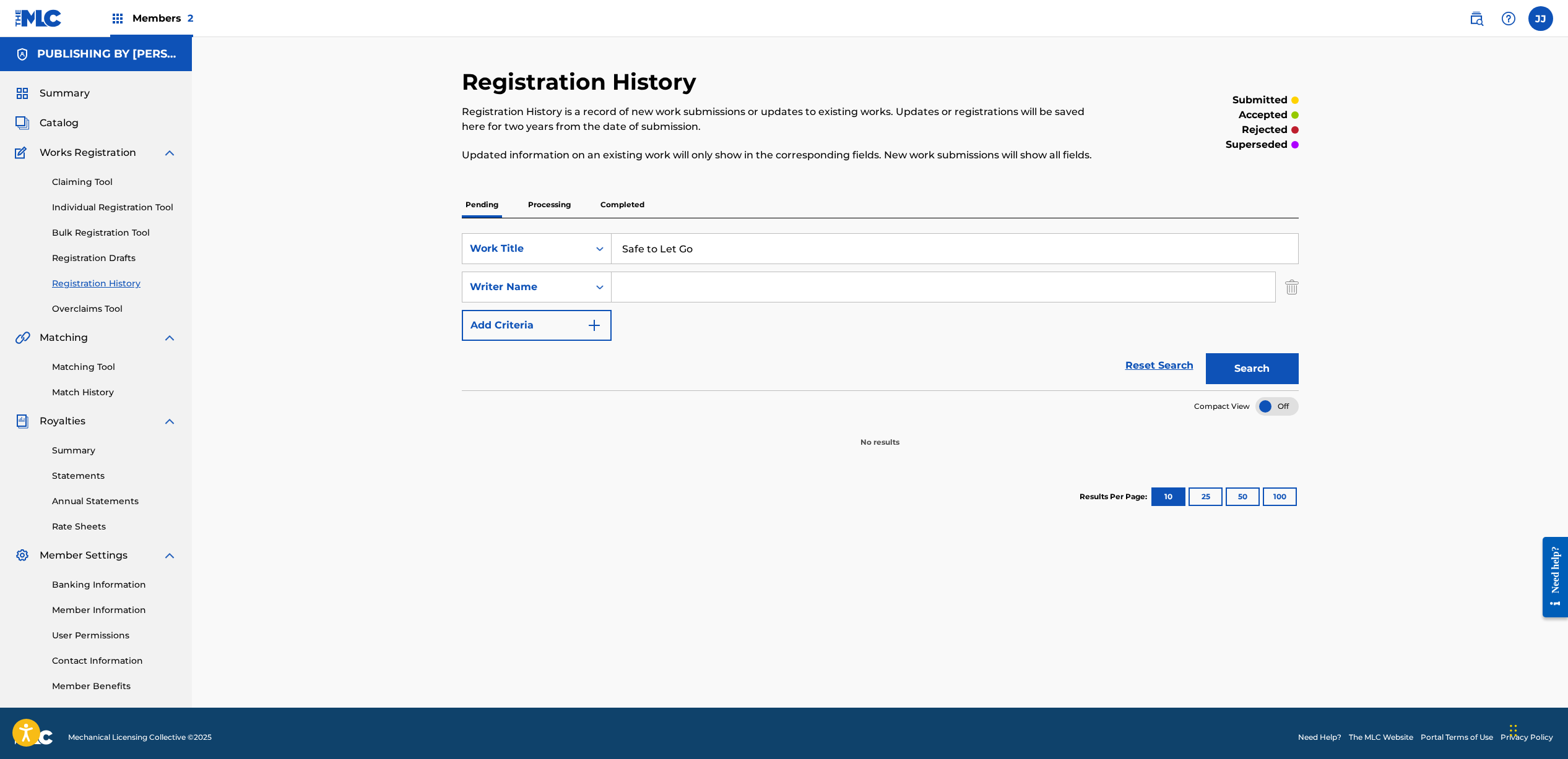
click at [639, 290] on input "Search Form" at bounding box center [943, 287] width 664 height 30
type input "[PERSON_NAME]"
click at [1235, 368] on button "Search" at bounding box center [1252, 369] width 93 height 31
click at [91, 212] on link "Individual Registration Tool" at bounding box center [115, 207] width 125 height 13
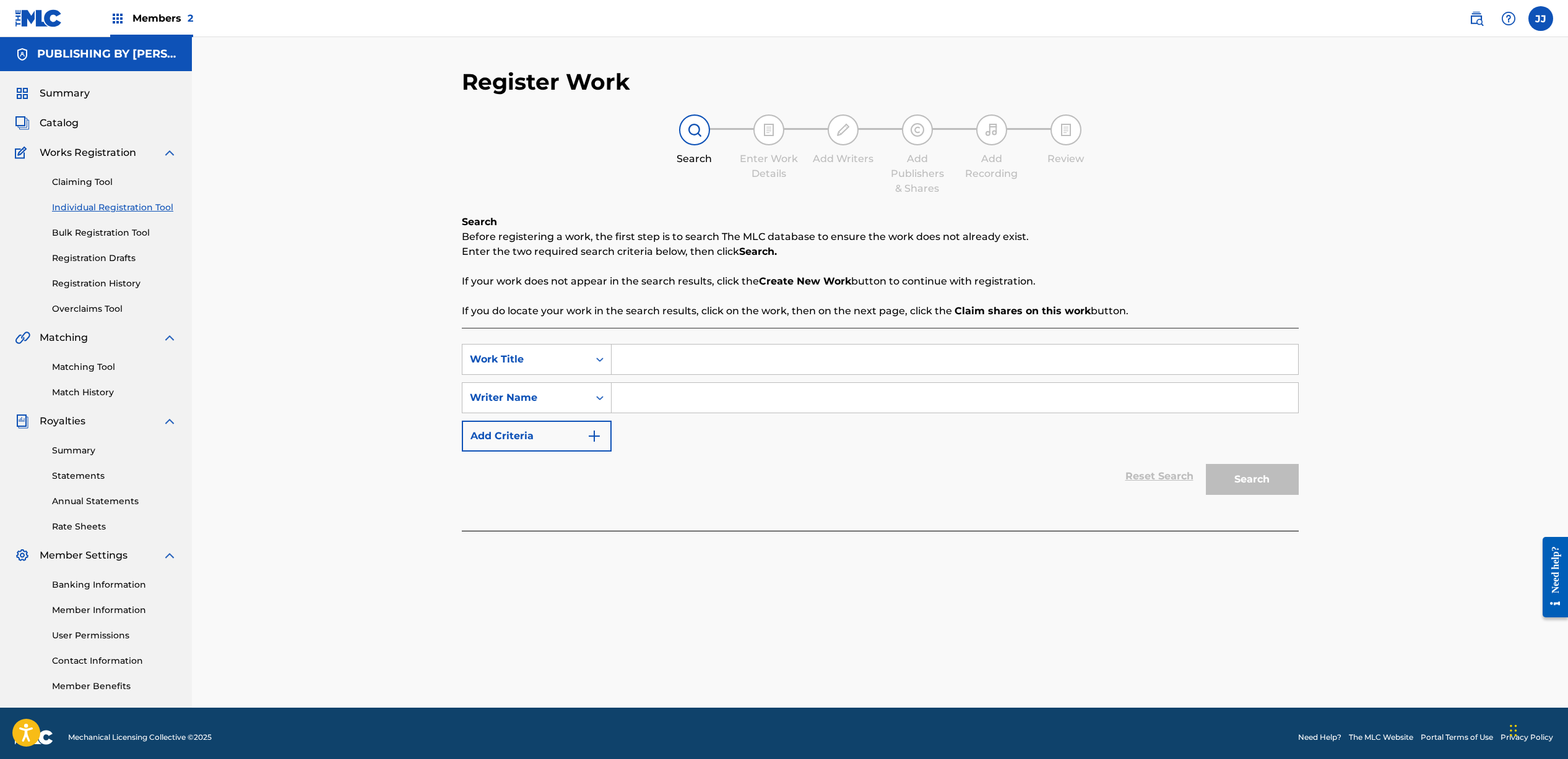
click at [702, 355] on input "Search Form" at bounding box center [954, 360] width 687 height 30
type input "D"
type input "Safe To Let Go"
click at [821, 393] on input "Search Form" at bounding box center [954, 398] width 687 height 30
type input "[PERSON_NAME]"
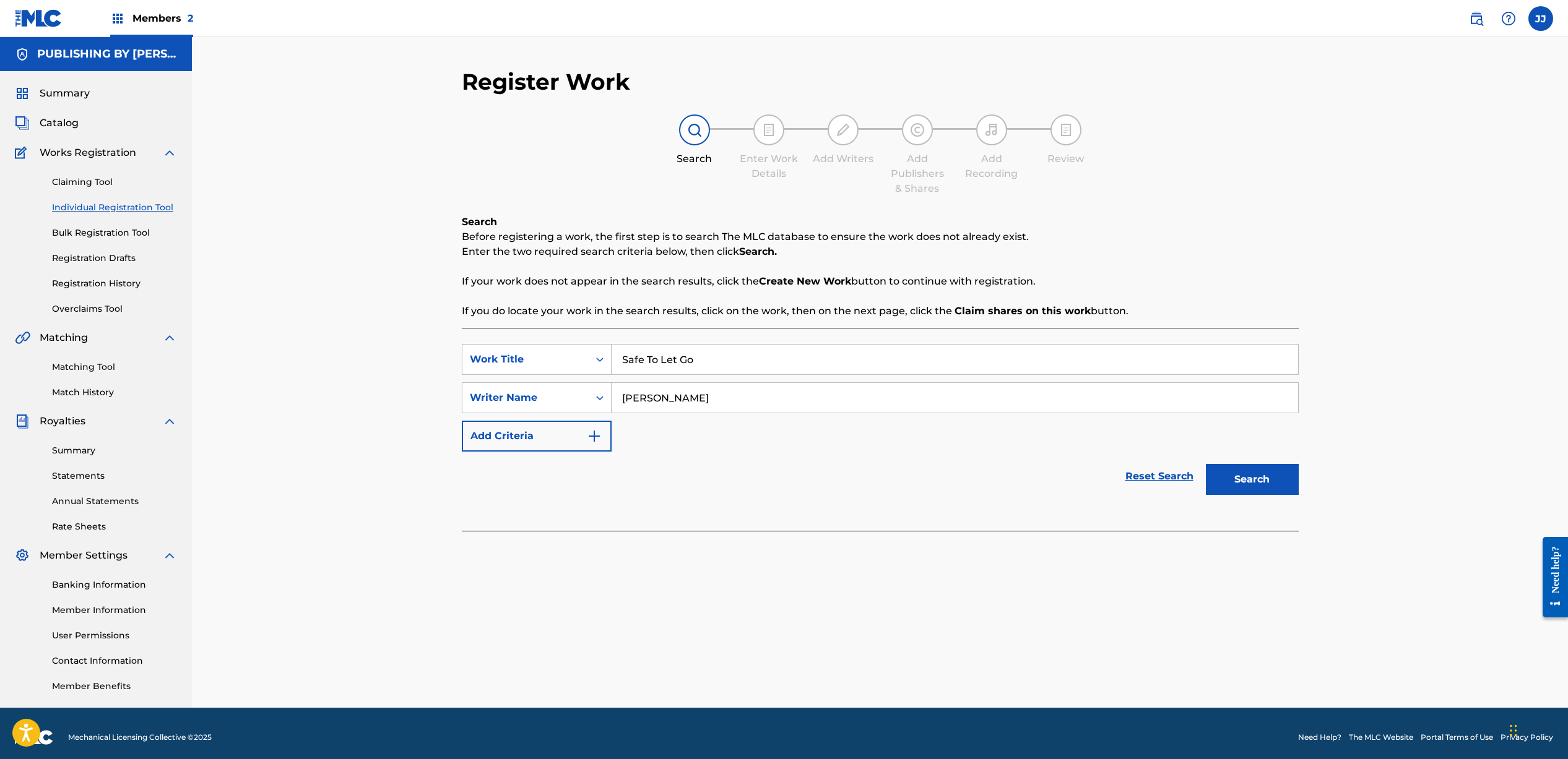
click at [1255, 473] on button "Search" at bounding box center [1252, 480] width 93 height 31
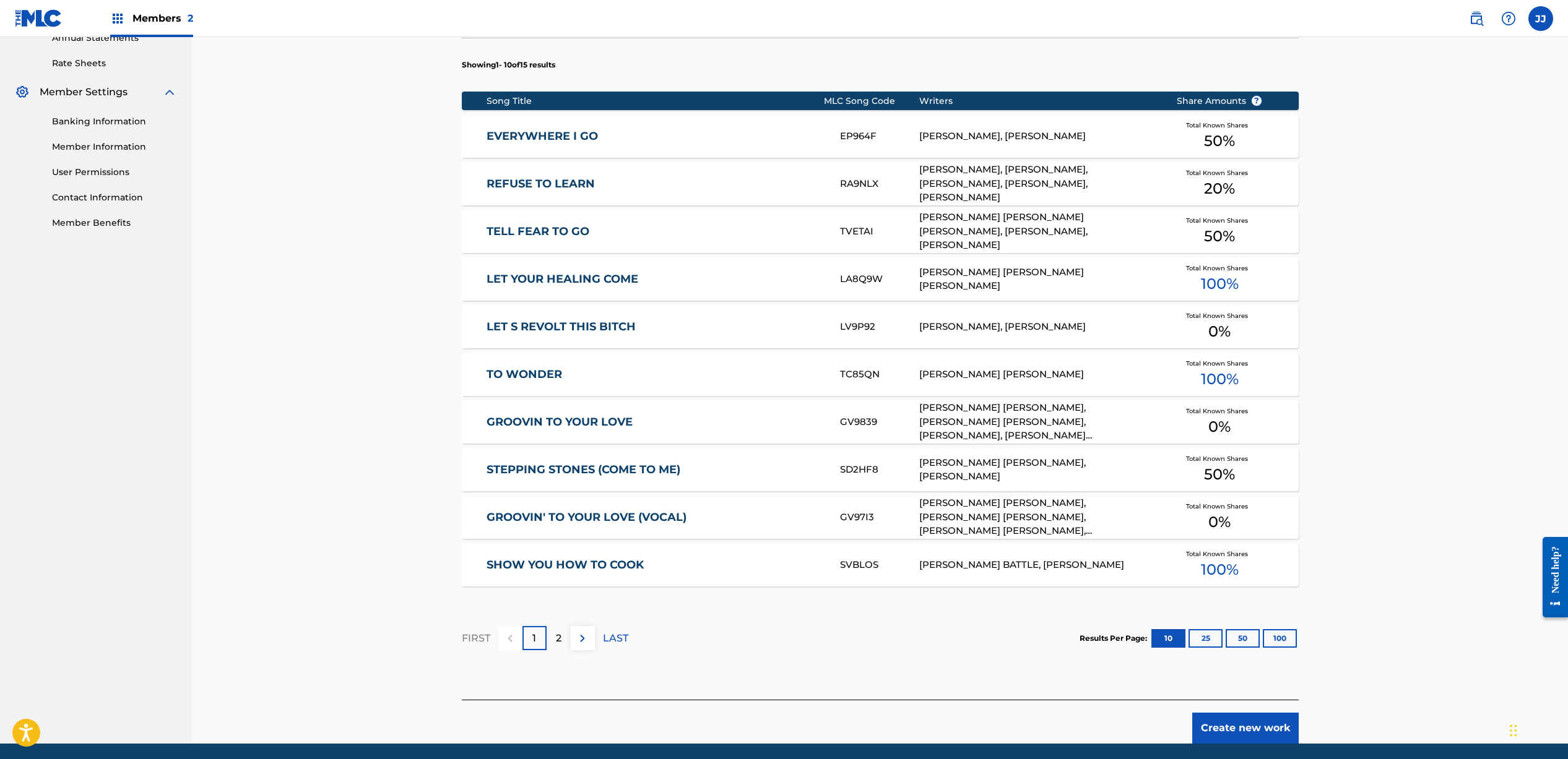
scroll to position [507, 0]
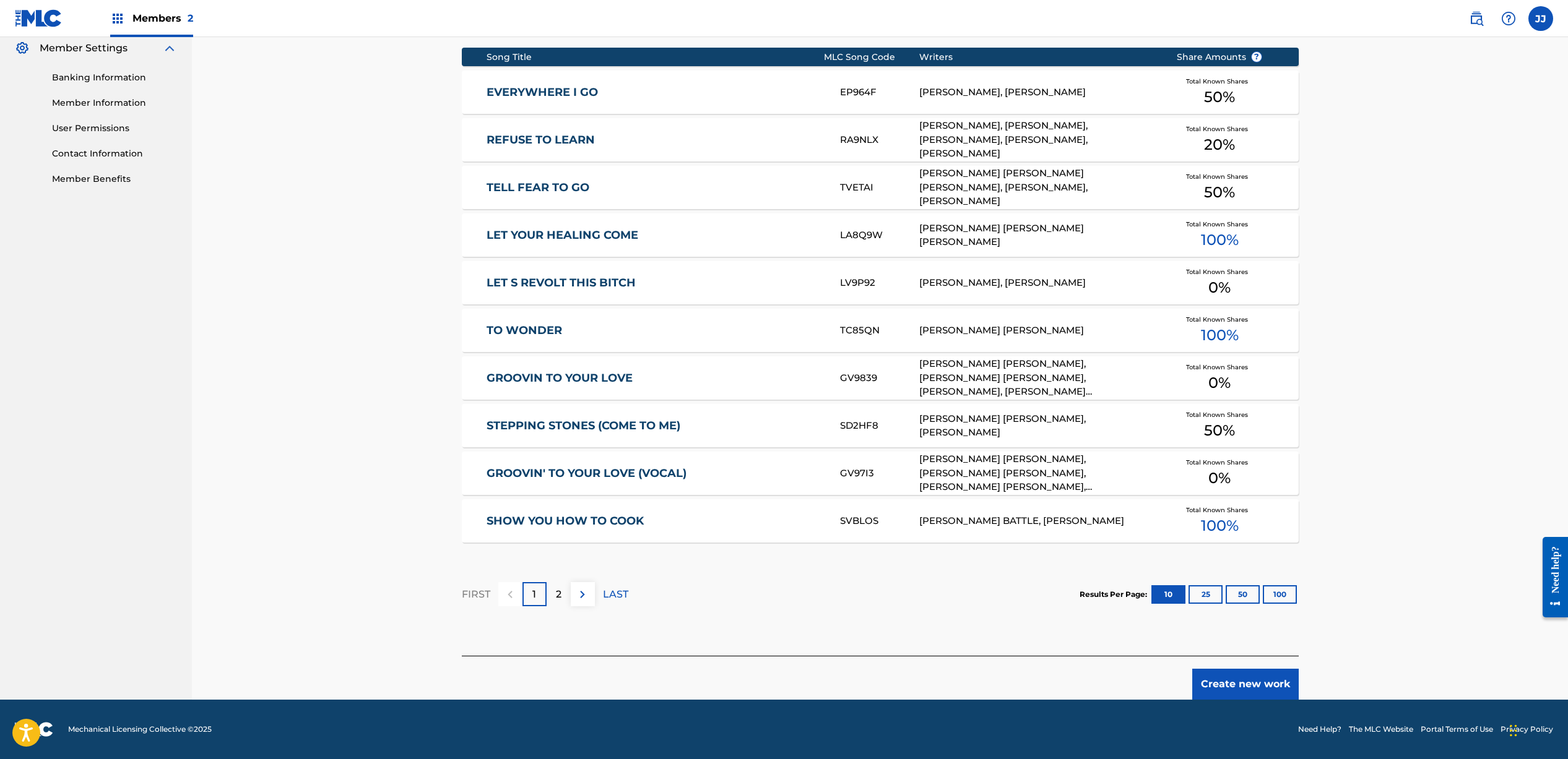
click at [1209, 590] on button "25" at bounding box center [1205, 595] width 34 height 19
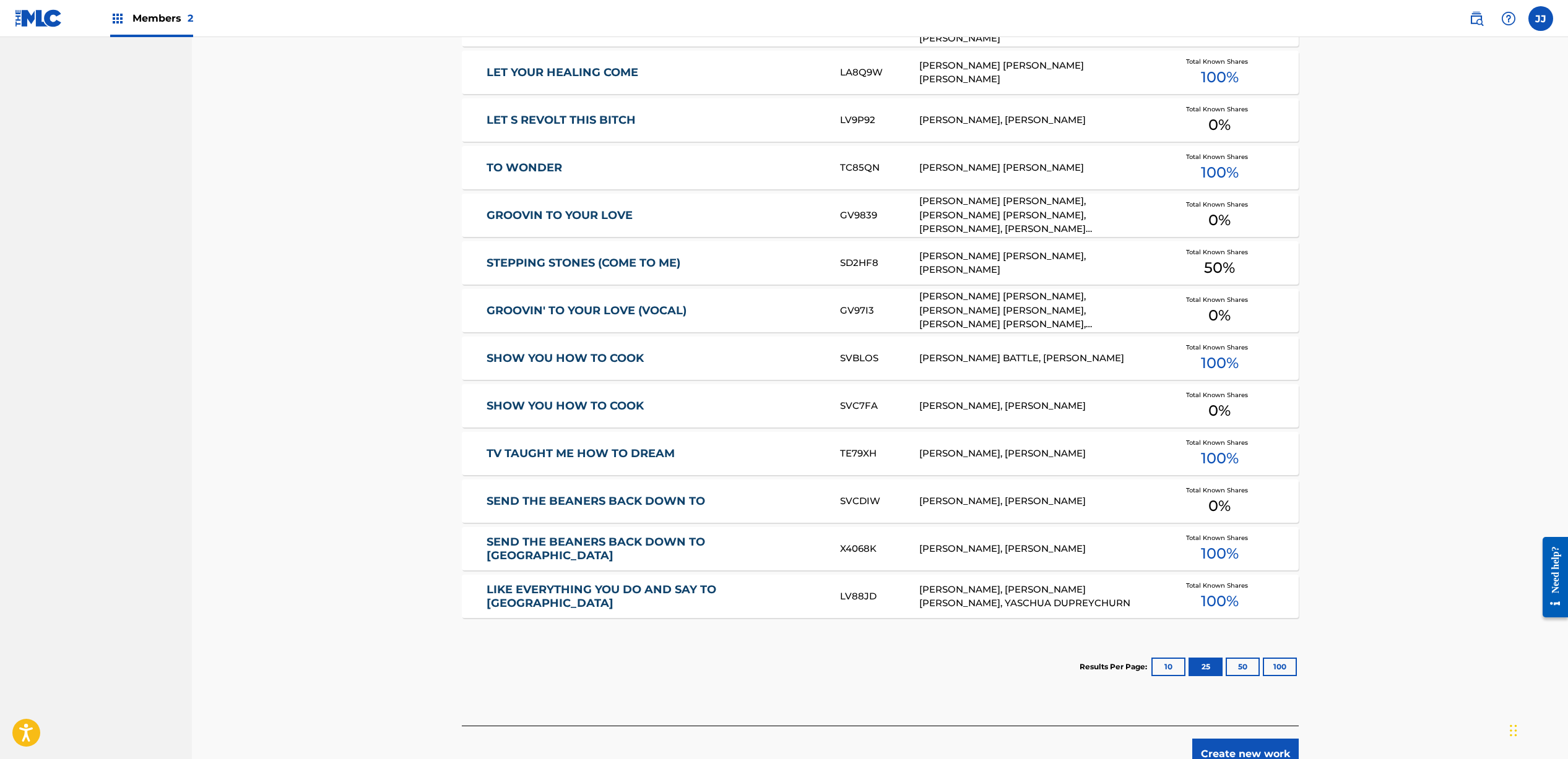
scroll to position [740, 0]
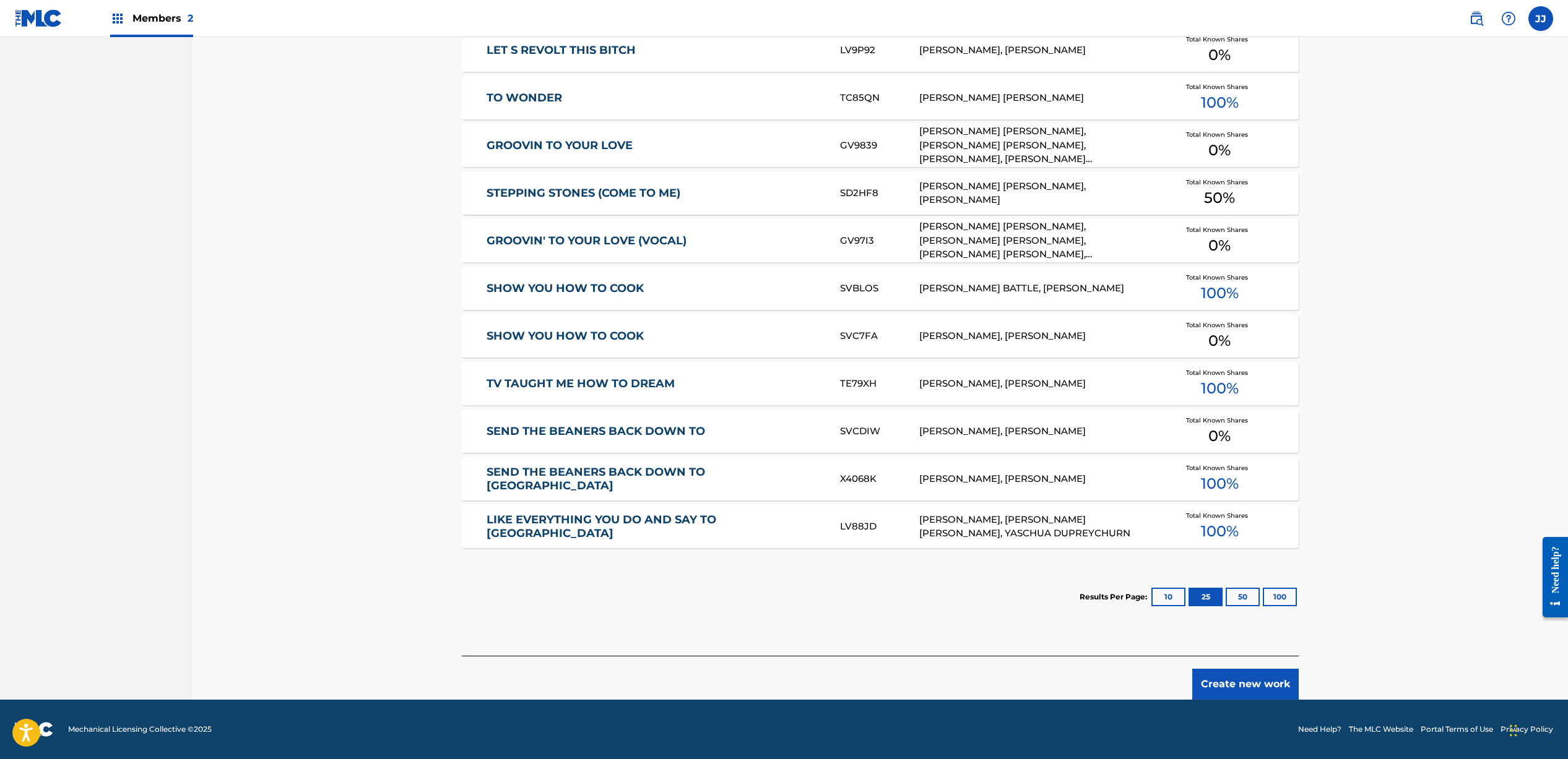
click at [1249, 677] on button "Create new work" at bounding box center [1245, 684] width 106 height 31
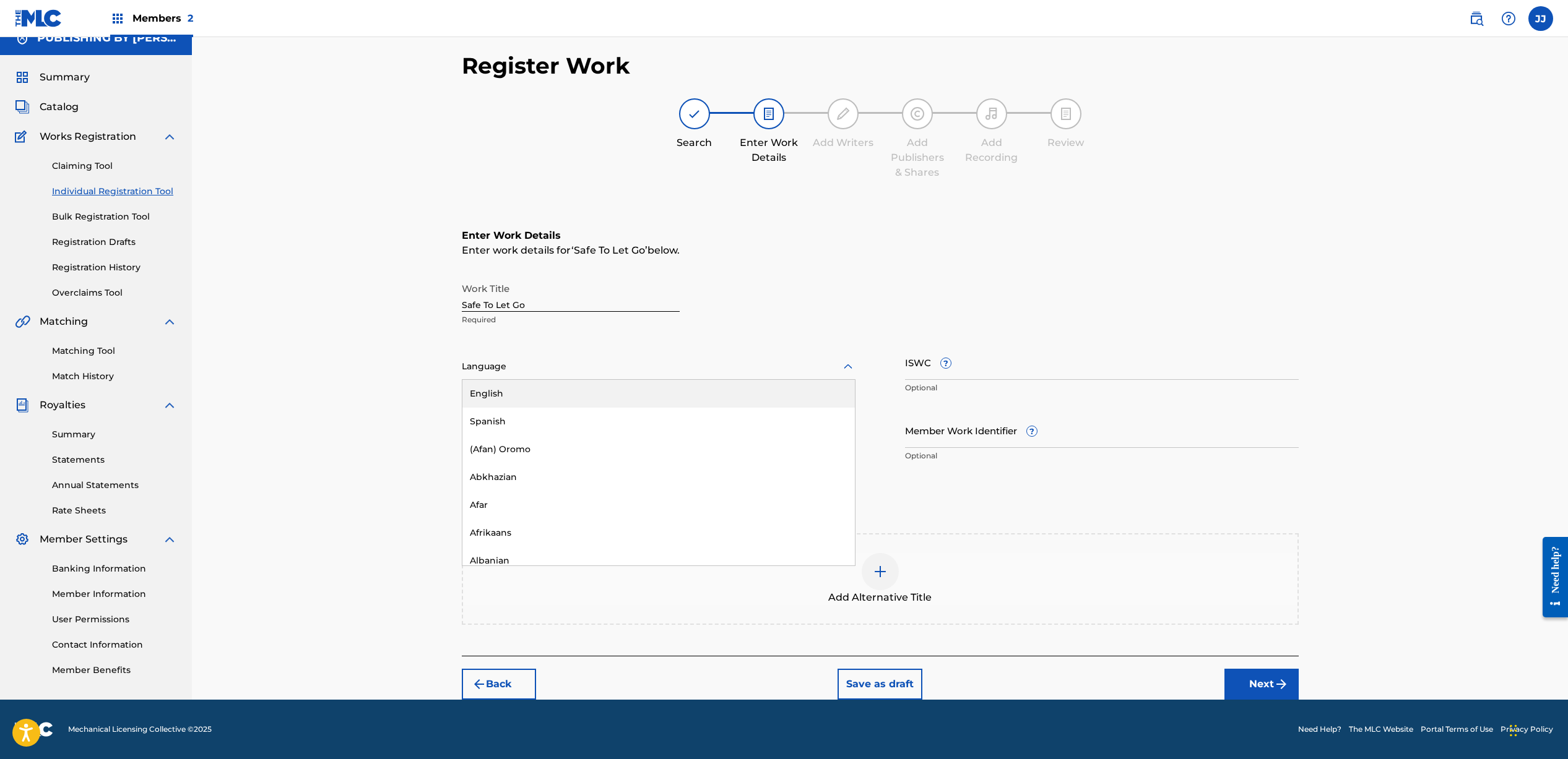
click at [537, 368] on div at bounding box center [659, 366] width 393 height 16
click at [539, 398] on div "English" at bounding box center [659, 394] width 392 height 28
click at [612, 431] on input "Duration" at bounding box center [659, 430] width 393 height 35
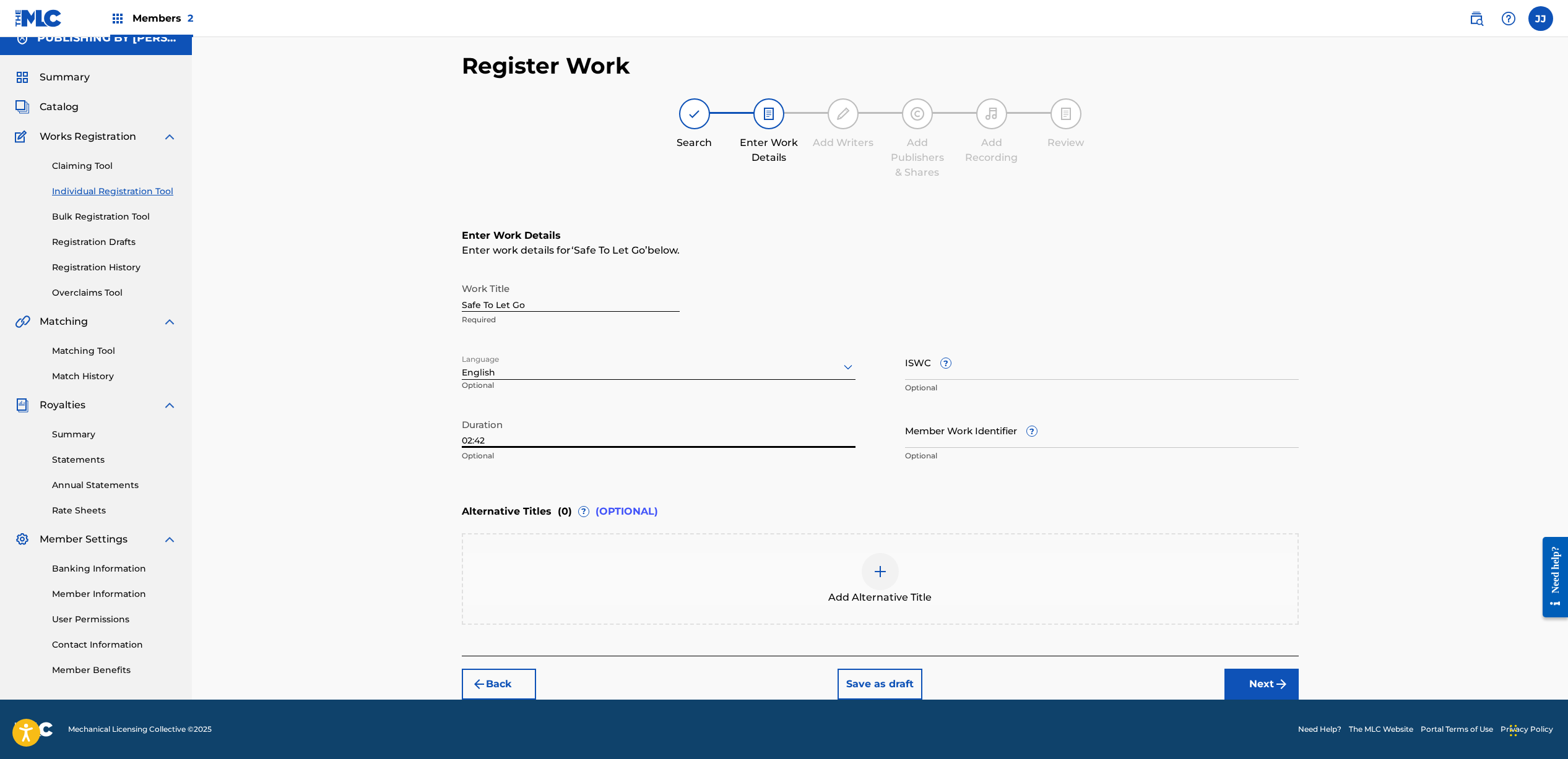
type input "02:42"
click at [1236, 682] on button "Next" at bounding box center [1261, 684] width 74 height 31
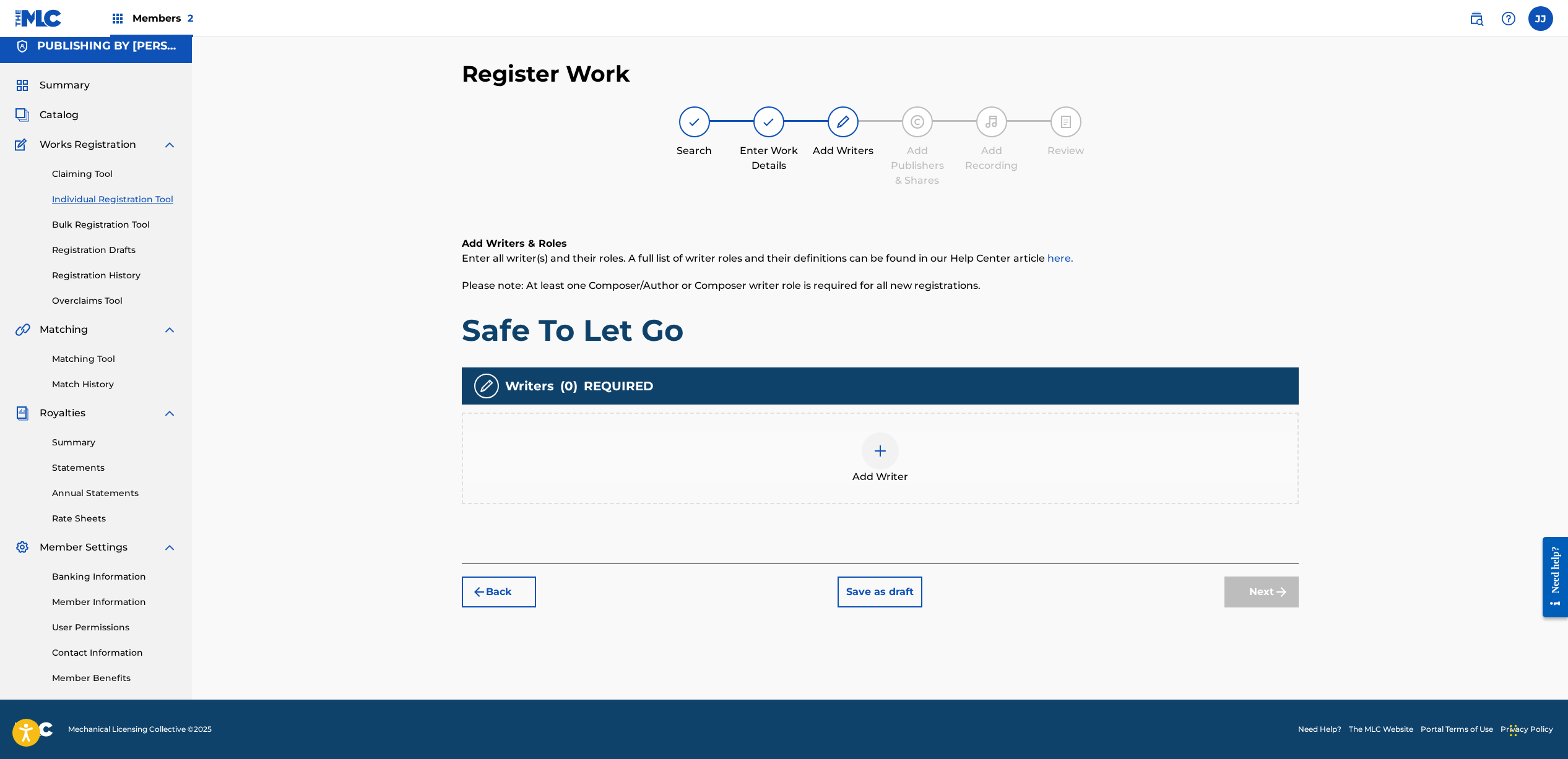
scroll to position [8, 0]
click at [886, 454] on img at bounding box center [880, 451] width 15 height 15
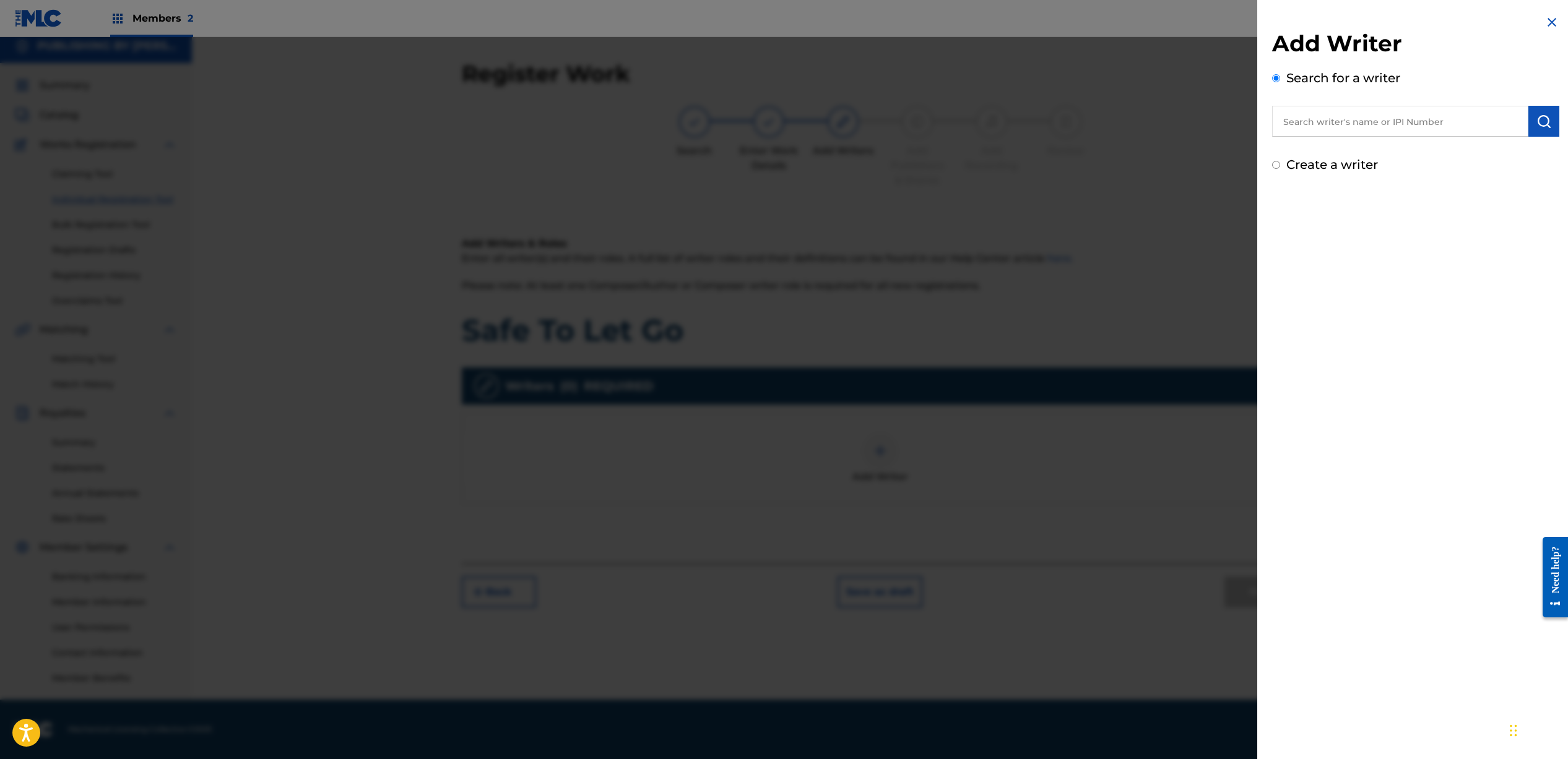
click at [1325, 129] on input "text" at bounding box center [1400, 121] width 256 height 31
click at [1371, 159] on strong "[PERSON_NAME]" at bounding box center [1326, 164] width 88 height 12
type input "[PERSON_NAME]"
click at [1547, 123] on button "submit" at bounding box center [1544, 121] width 31 height 31
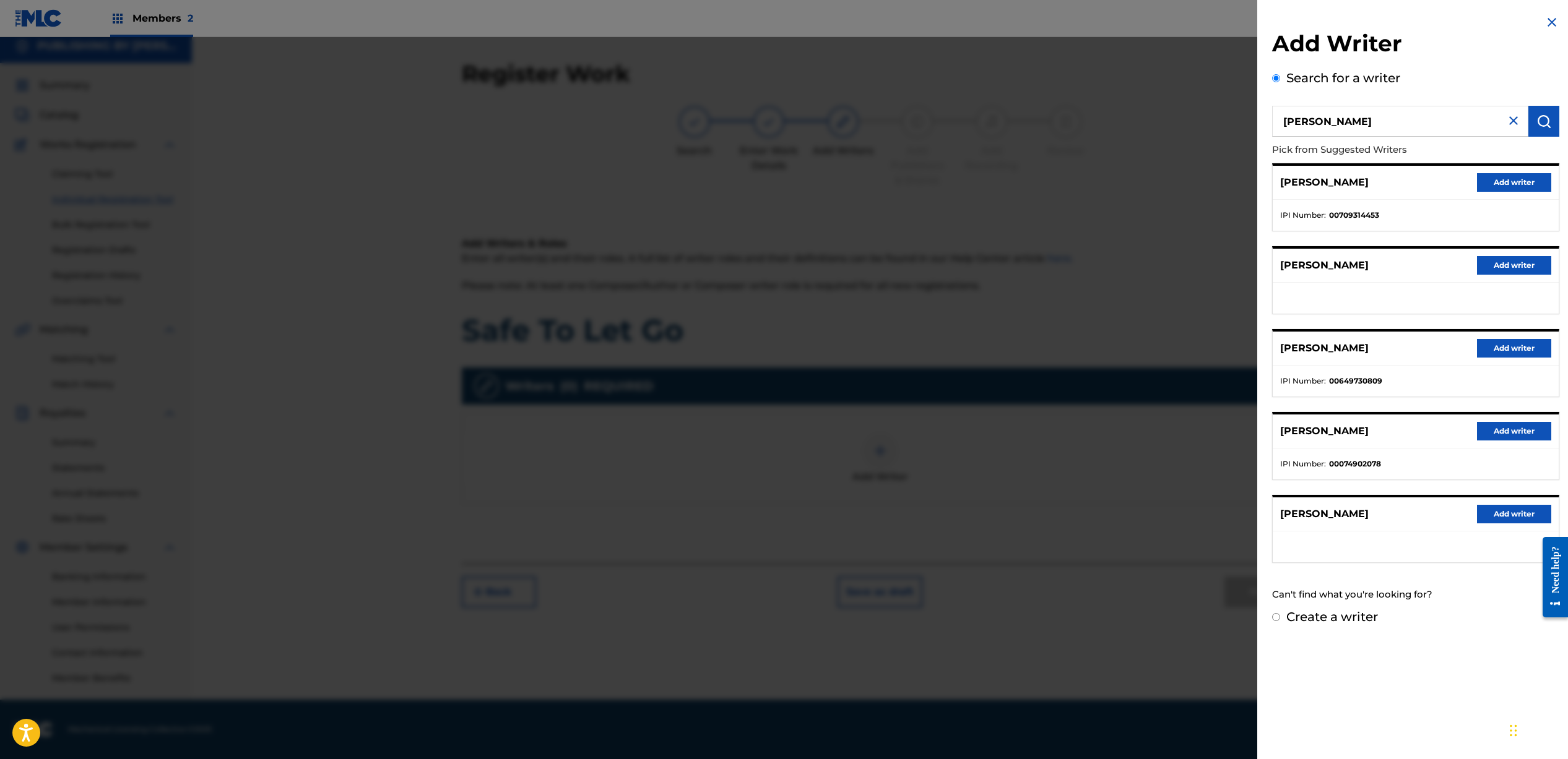
click at [1496, 179] on button "Add writer" at bounding box center [1513, 182] width 74 height 19
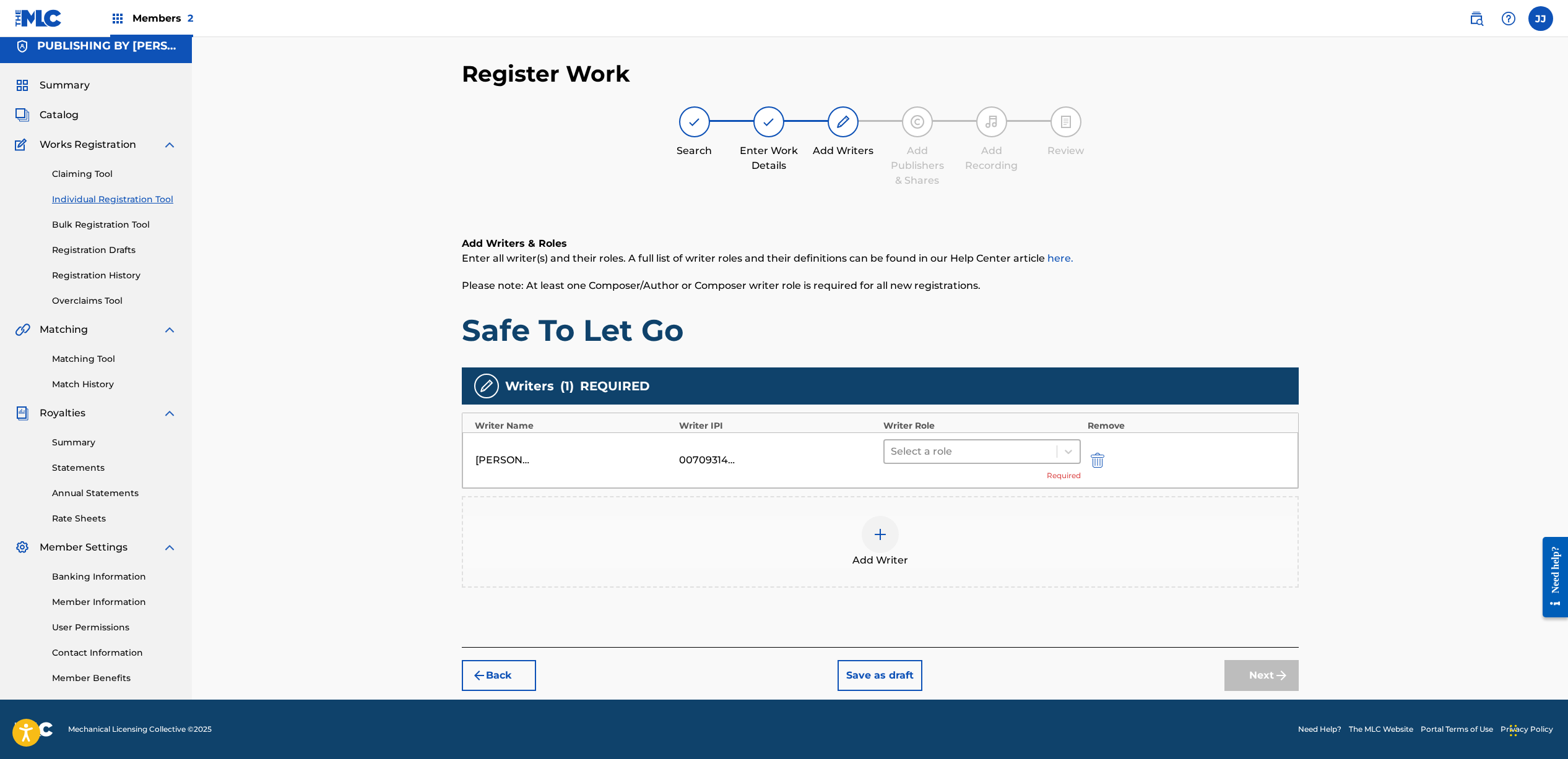
click at [1008, 460] on div at bounding box center [971, 452] width 161 height 17
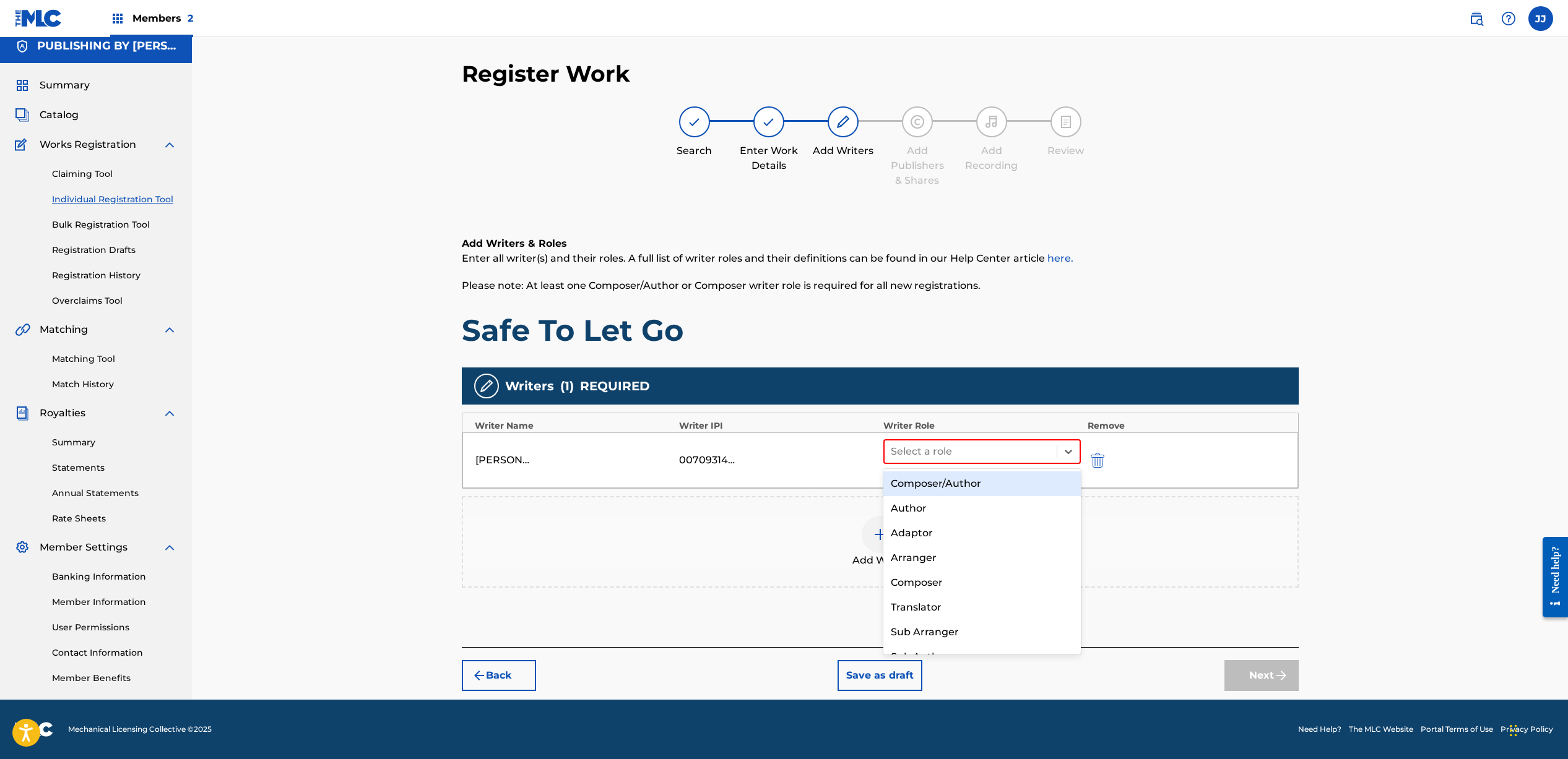
click at [965, 482] on div "Composer/Author" at bounding box center [982, 484] width 198 height 25
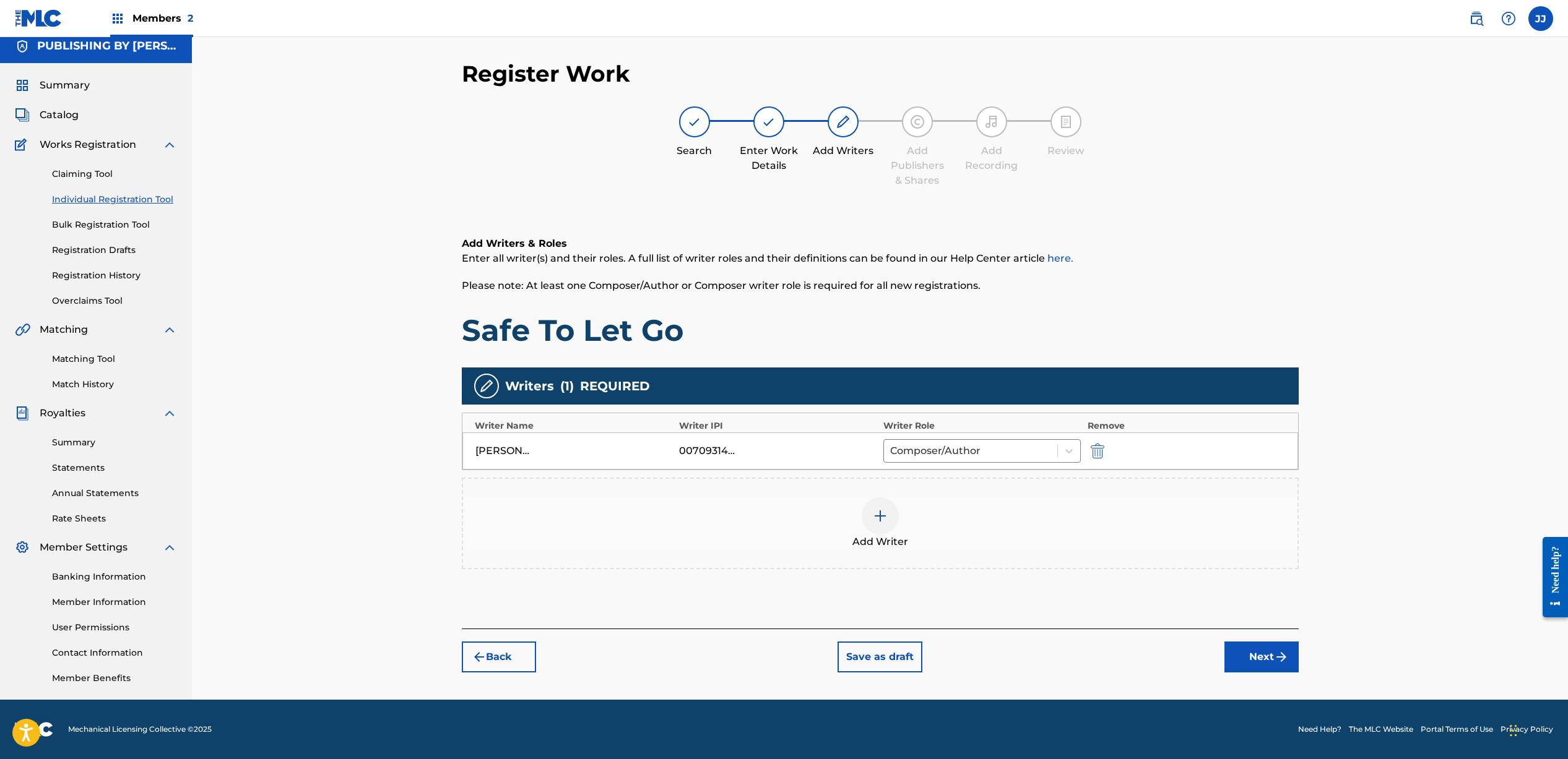
click at [881, 520] on img at bounding box center [880, 516] width 15 height 15
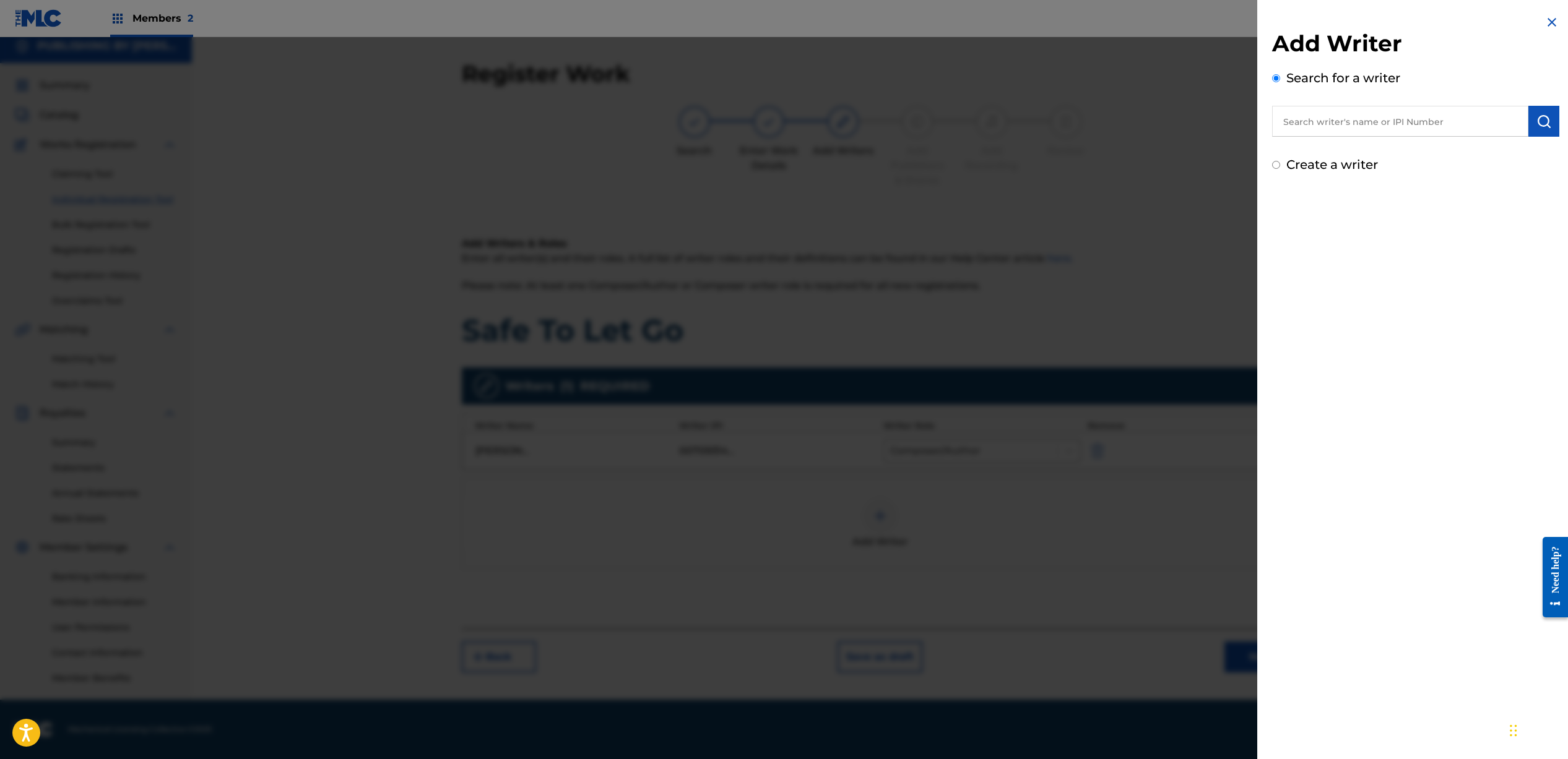
click at [1386, 125] on input "text" at bounding box center [1400, 121] width 256 height 31
click at [1394, 173] on div "[PERSON_NAME] rt" at bounding box center [1399, 172] width 256 height 22
type input "[PERSON_NAME]"
click at [1548, 126] on button "submit" at bounding box center [1544, 121] width 31 height 31
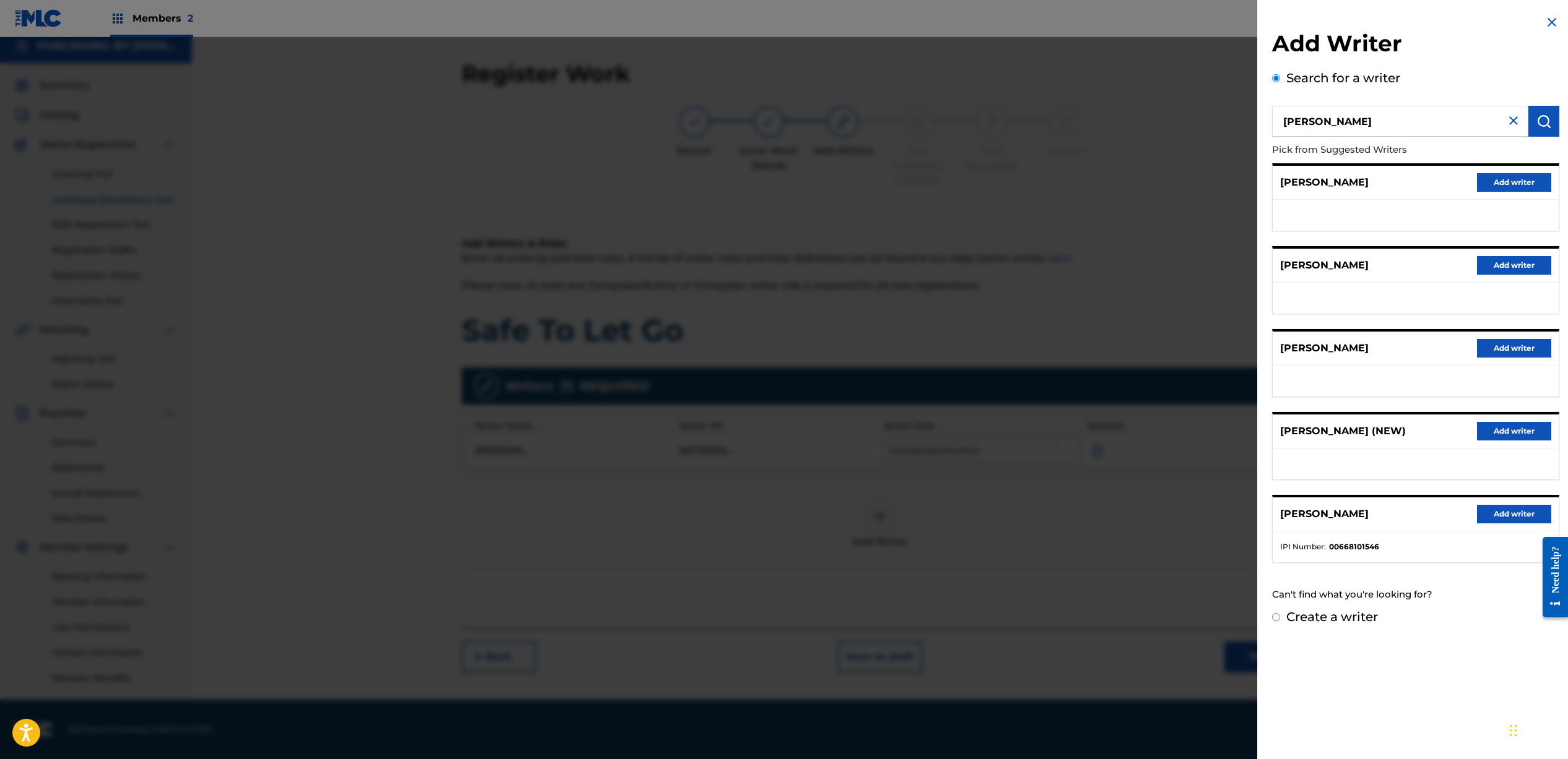
click at [1279, 615] on input "Create a writer" at bounding box center [1275, 617] width 8 height 8
radio input "false"
radio input "true"
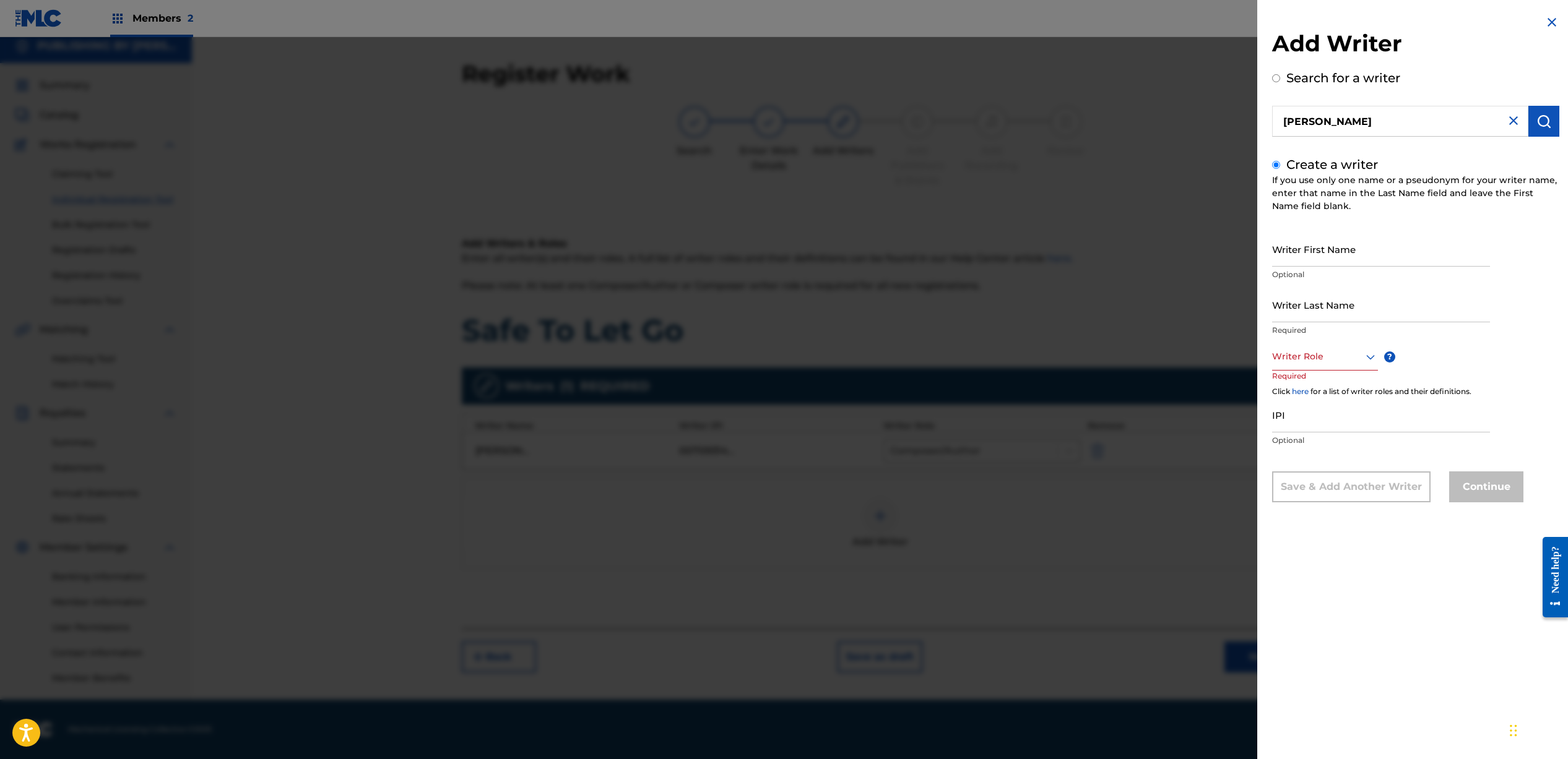
click at [1305, 258] on input "Writer First Name" at bounding box center [1381, 249] width 218 height 35
type input "Benji"
type input "[PERSON_NAME]"
click at [1297, 367] on div "Writer Role" at bounding box center [1325, 356] width 106 height 28
click at [1303, 379] on div "Composer/Author" at bounding box center [1325, 384] width 105 height 28
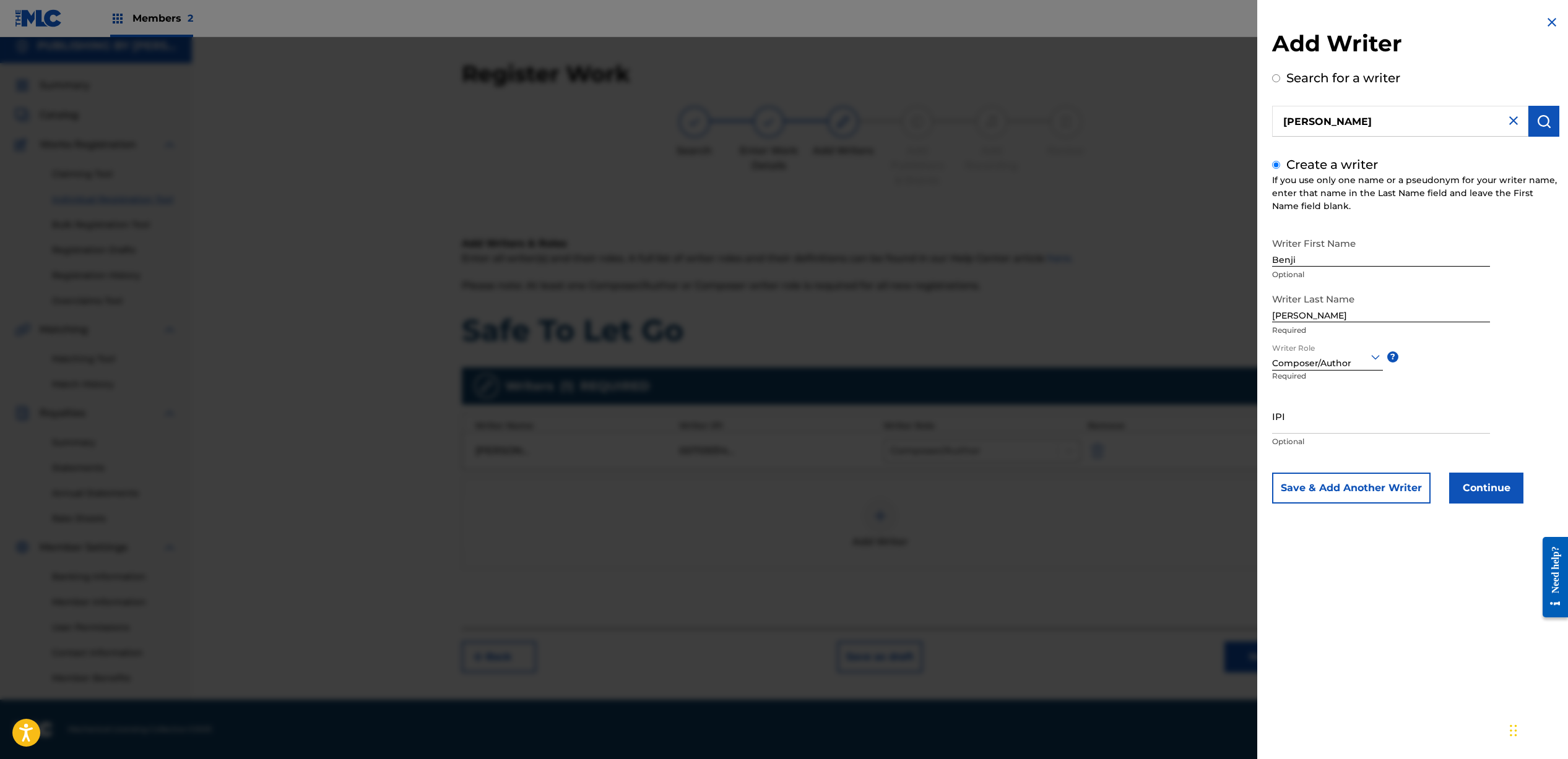
click at [1483, 485] on button "Continue" at bounding box center [1486, 488] width 74 height 31
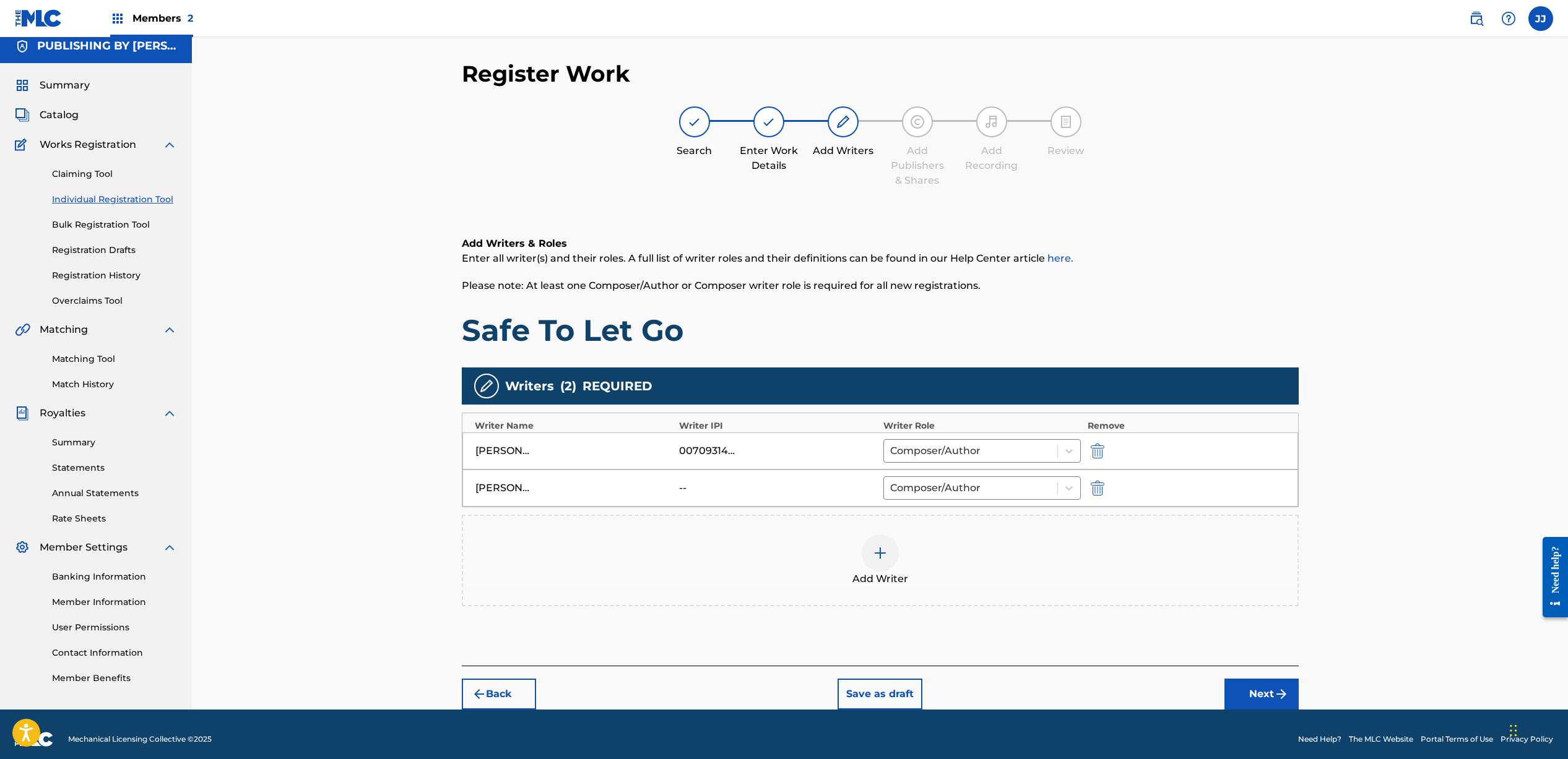
click at [883, 546] on img at bounding box center [880, 553] width 15 height 15
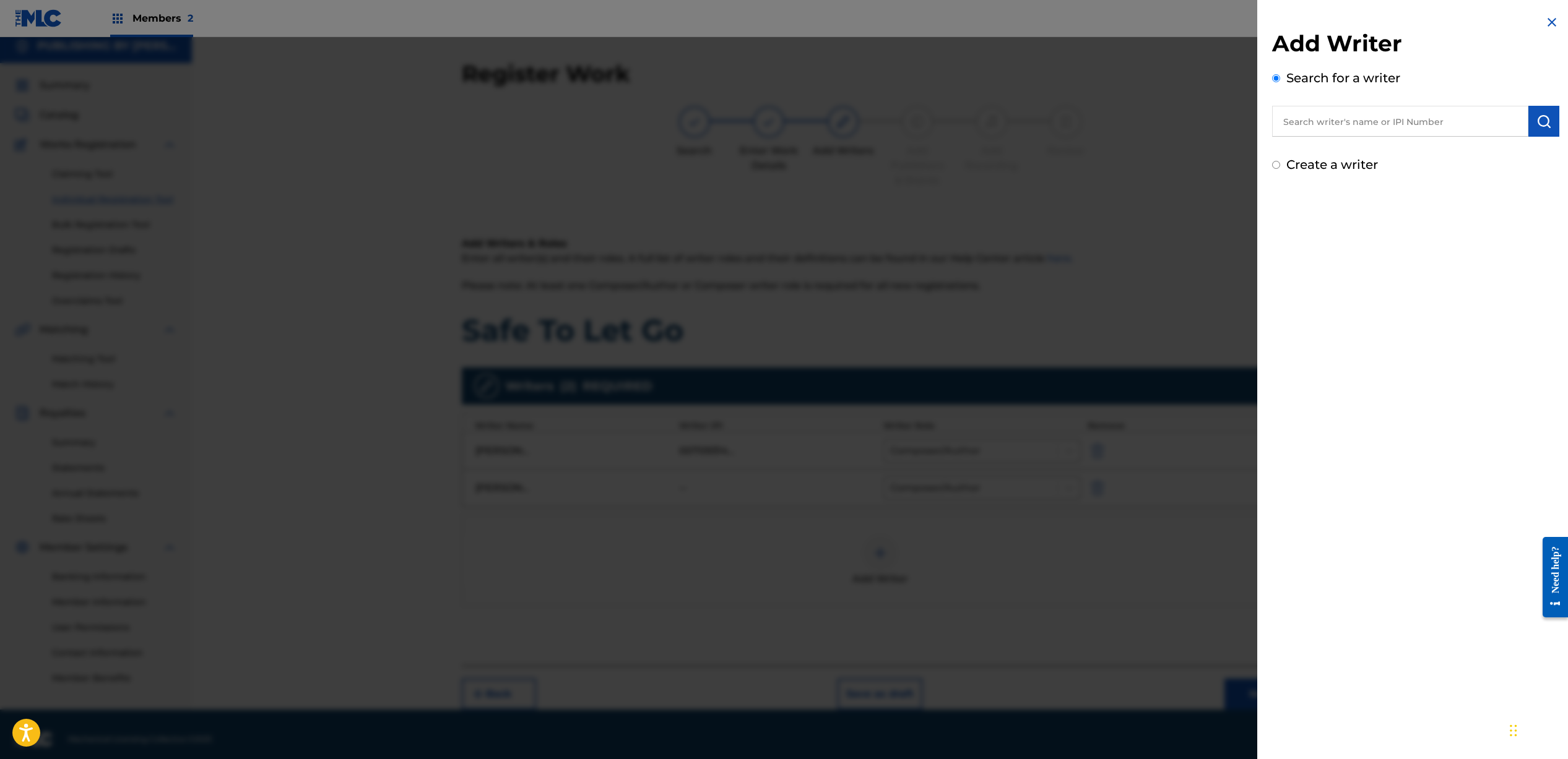
click at [1338, 124] on input "text" at bounding box center [1400, 121] width 256 height 31
click at [1277, 167] on input "Create a writer" at bounding box center [1275, 165] width 8 height 8
radio input "false"
radio input "true"
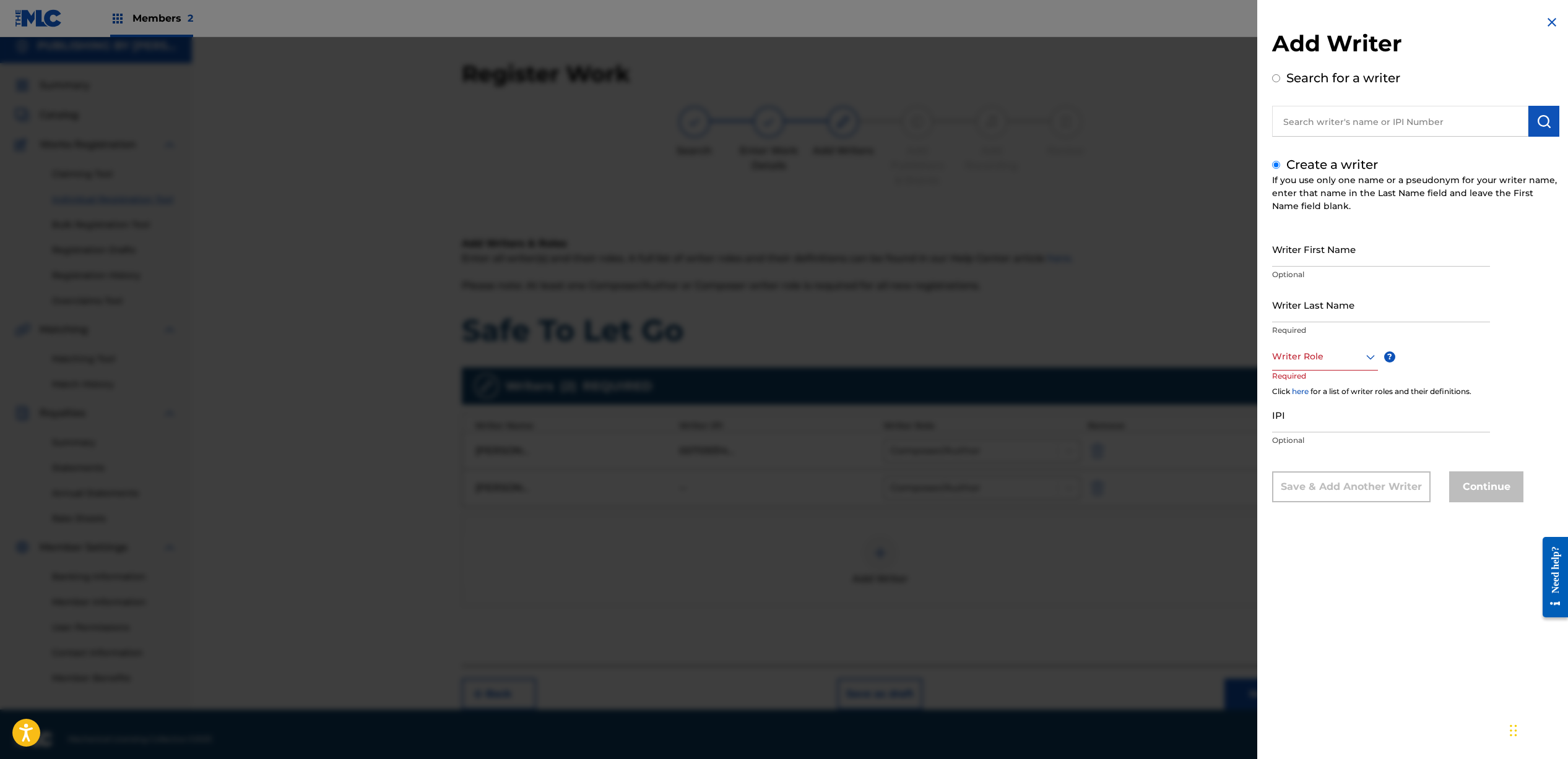
click at [1312, 254] on input "Writer First Name" at bounding box center [1381, 249] width 218 height 35
type input "[PERSON_NAME]"
type input "Lynton"
click at [1323, 358] on div at bounding box center [1325, 356] width 106 height 16
click at [1313, 388] on div "Composer/Author" at bounding box center [1325, 384] width 105 height 28
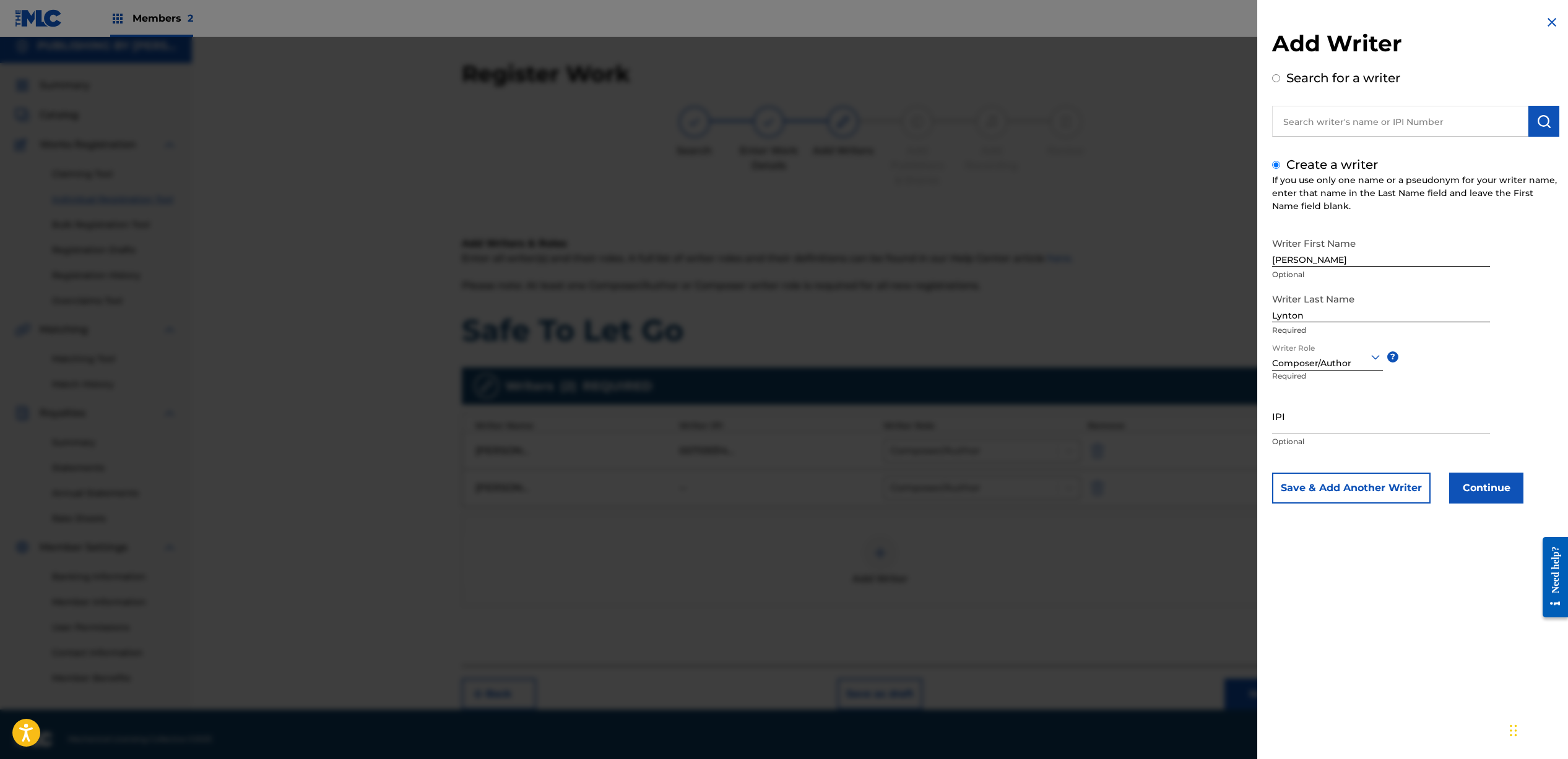
click at [1482, 495] on button "Continue" at bounding box center [1486, 488] width 74 height 31
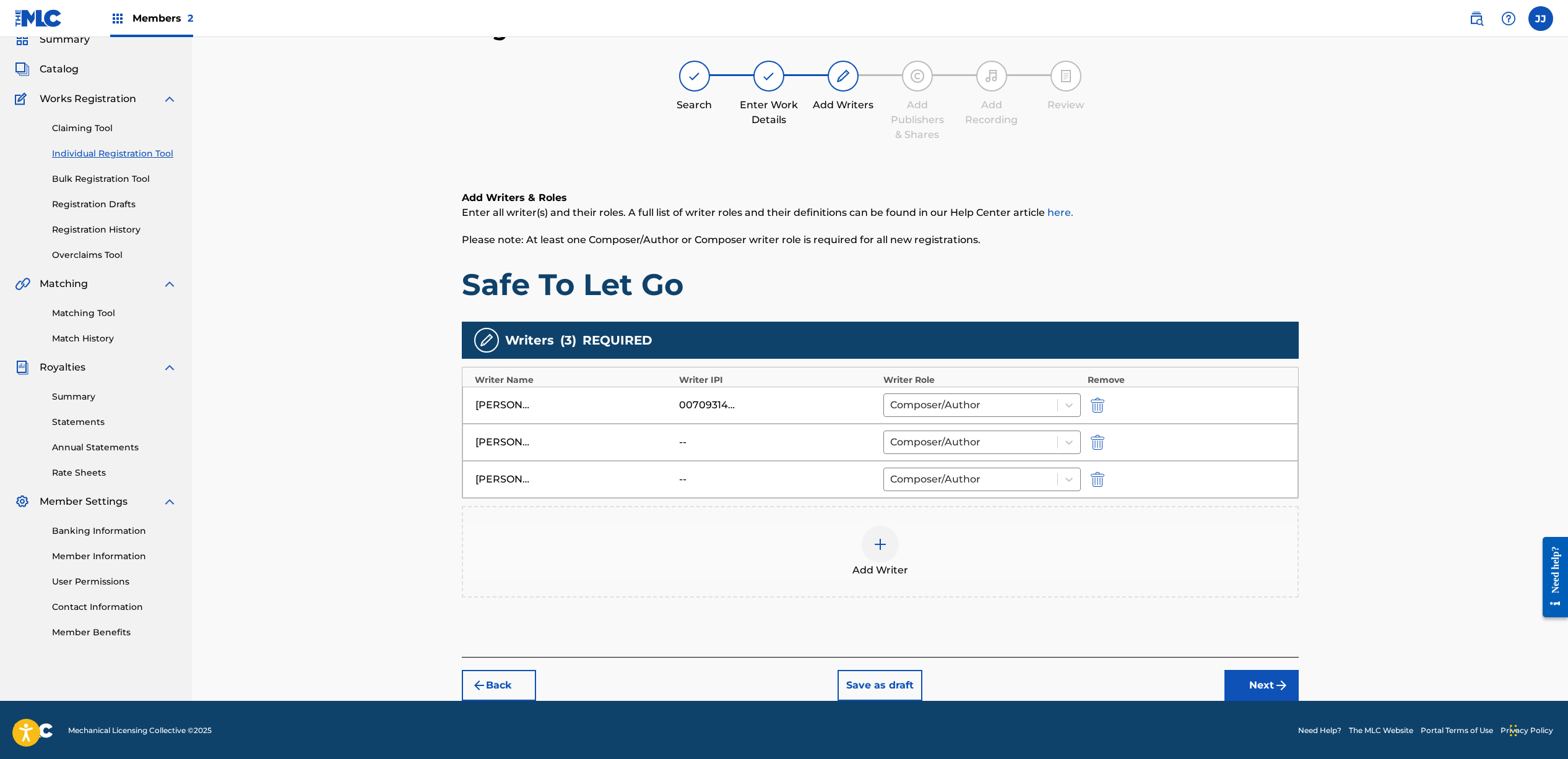
scroll to position [55, 0]
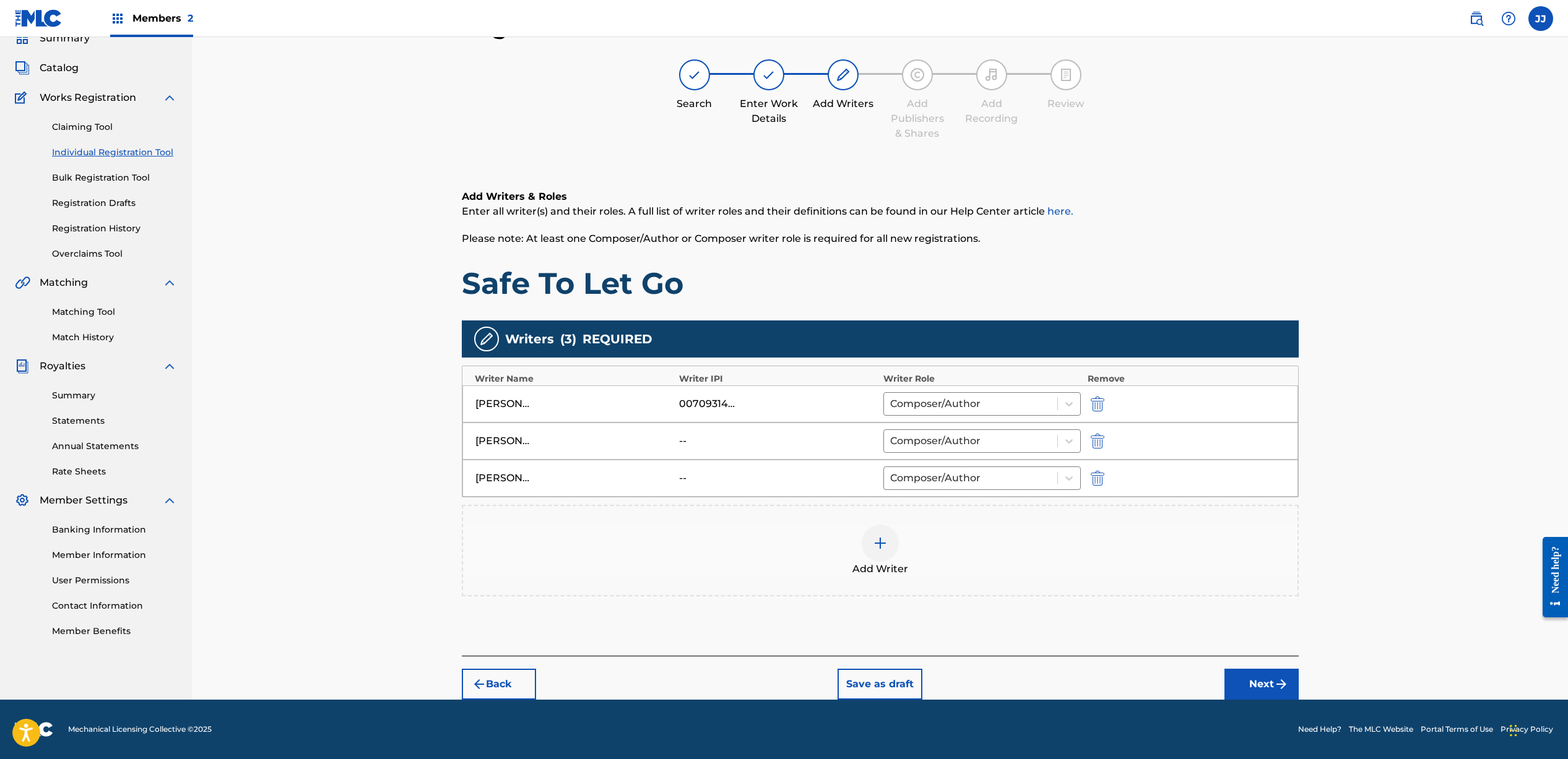
click at [1262, 694] on button "Next" at bounding box center [1261, 684] width 74 height 31
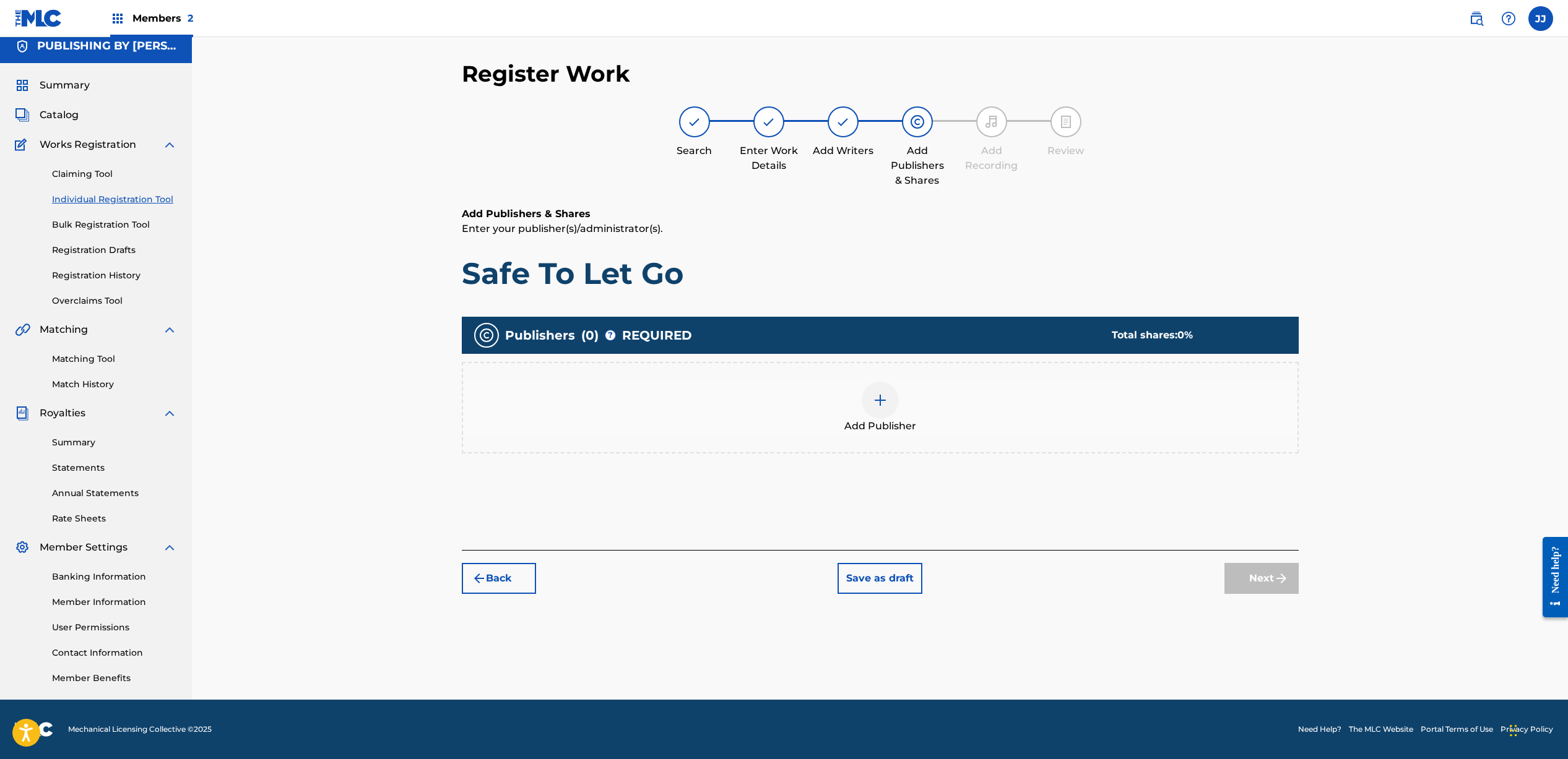
click at [884, 414] on div at bounding box center [880, 400] width 37 height 37
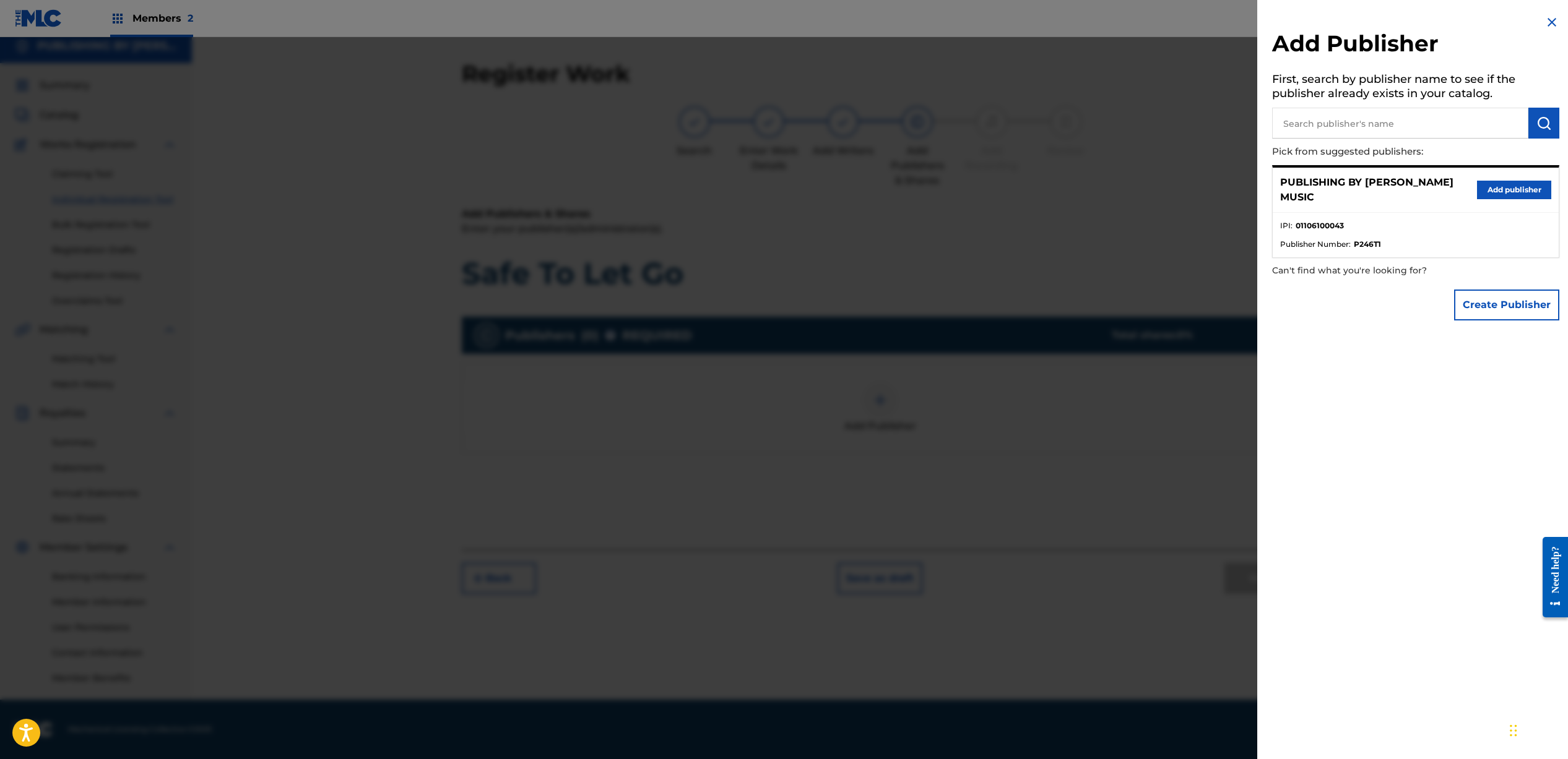
click at [1481, 191] on button "Add publisher" at bounding box center [1513, 190] width 74 height 19
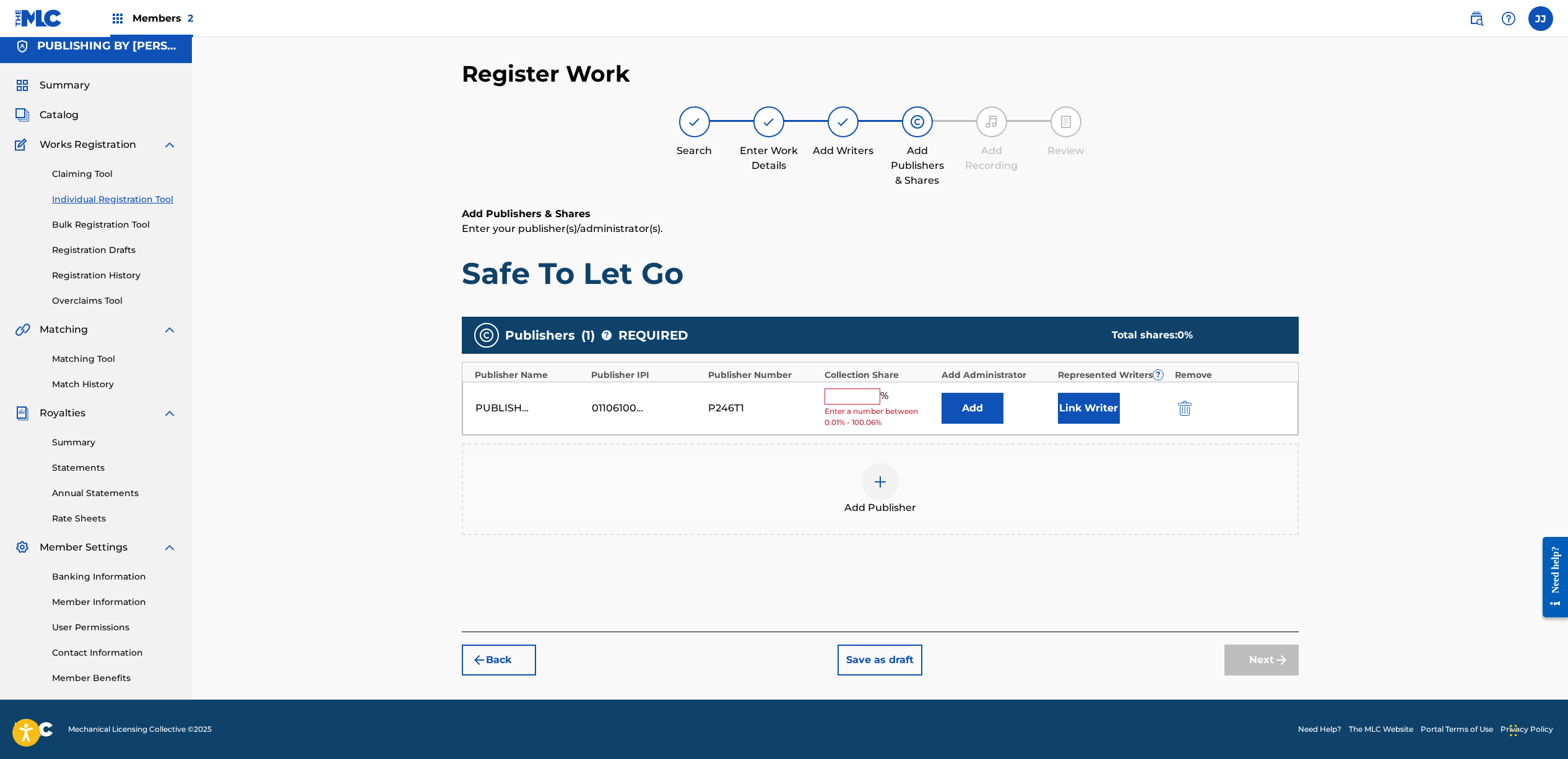
click at [857, 397] on input "text" at bounding box center [852, 396] width 55 height 16
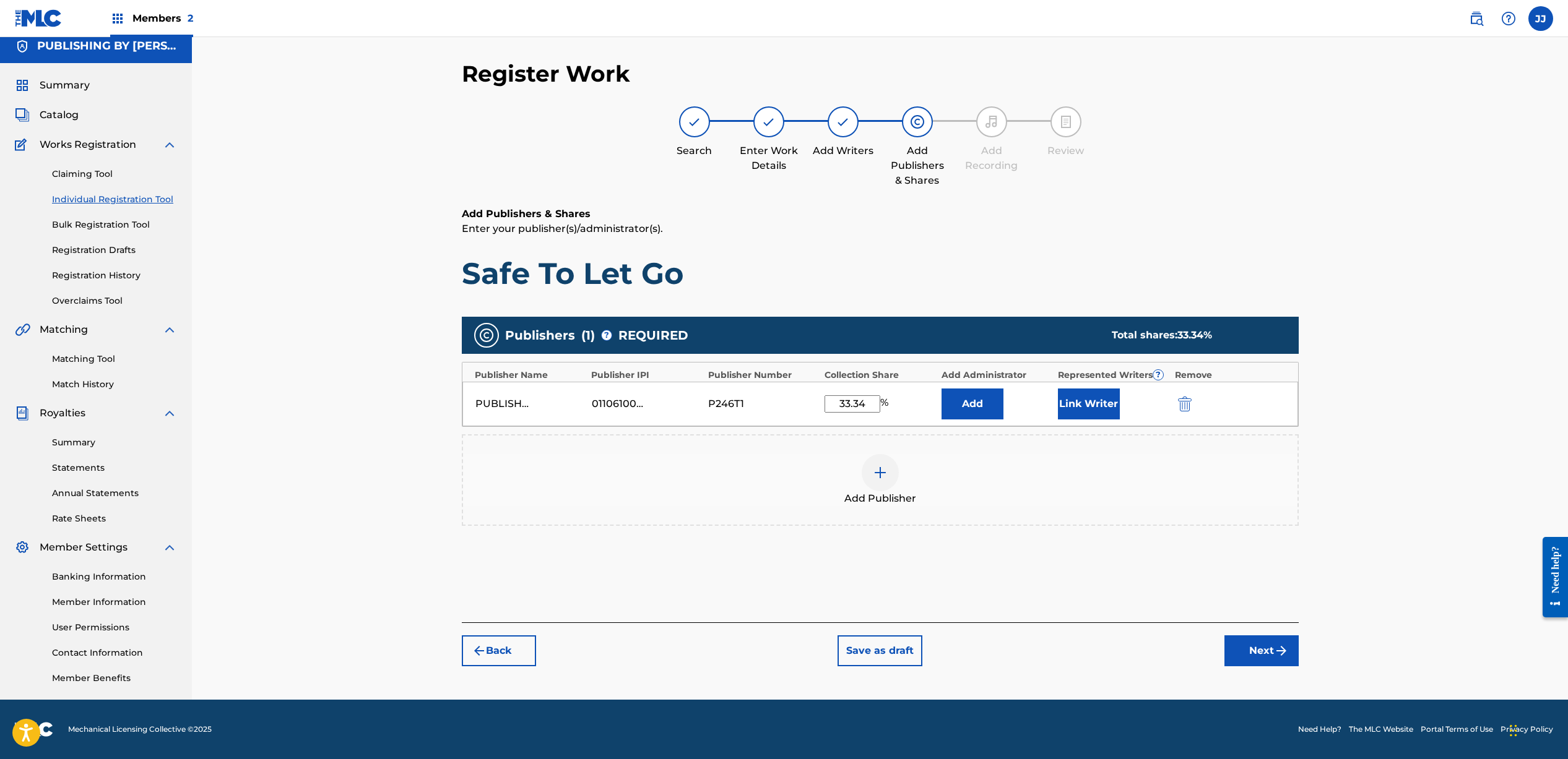
type input "33.34"
click at [1078, 408] on button "Link Writer" at bounding box center [1088, 404] width 62 height 31
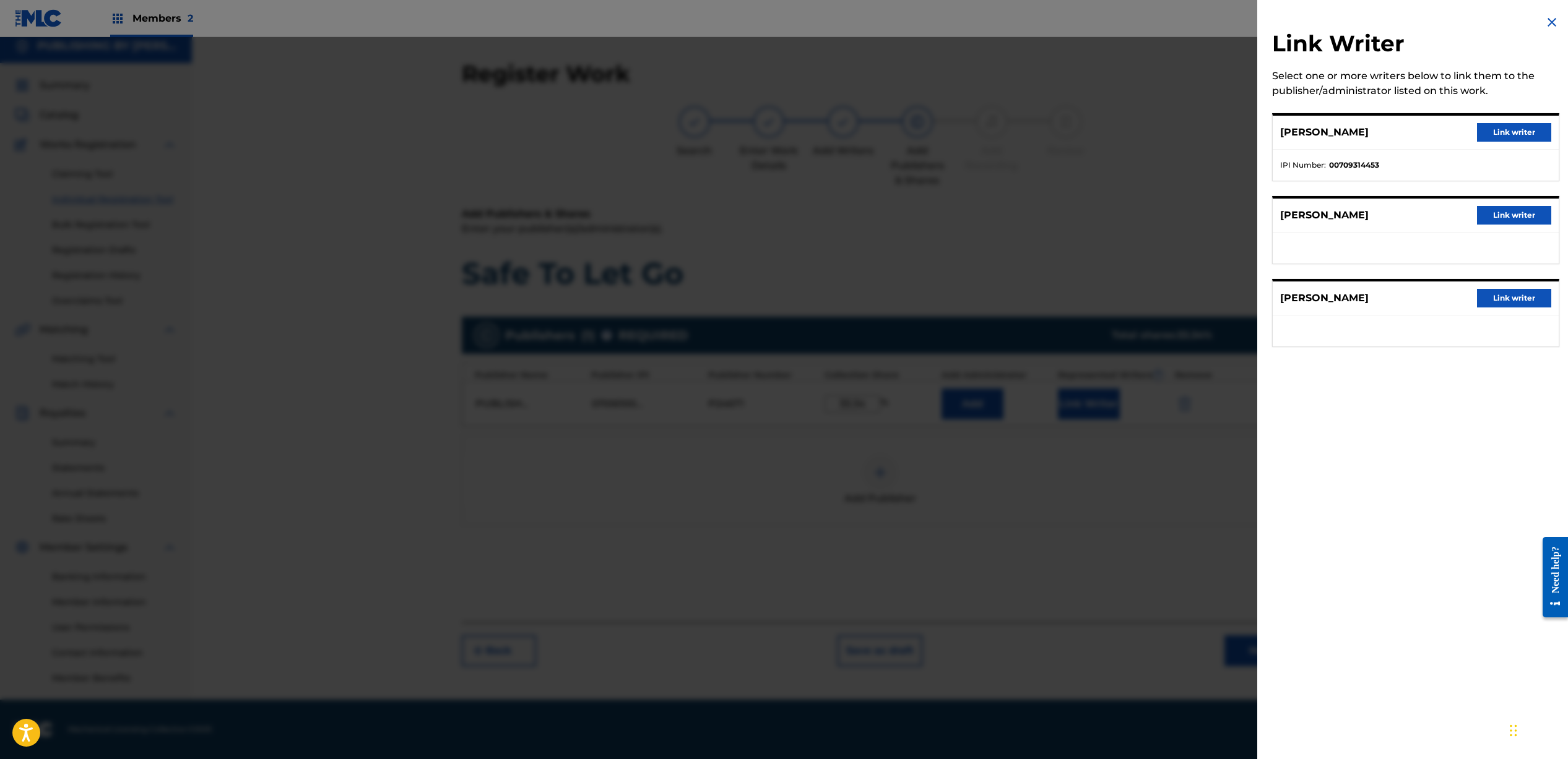
click at [1493, 133] on button "Link writer" at bounding box center [1513, 133] width 74 height 19
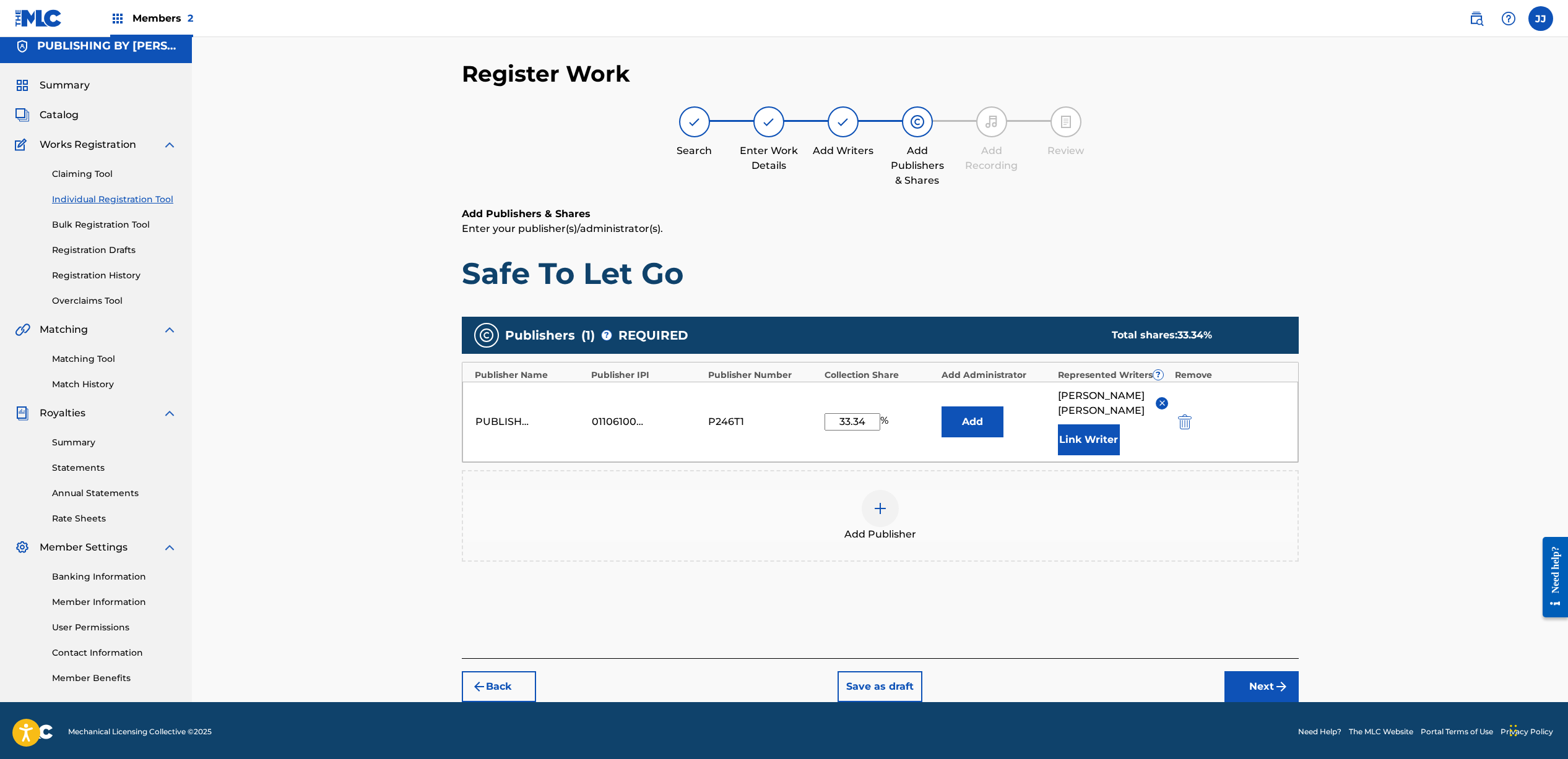
scroll to position [26, 0]
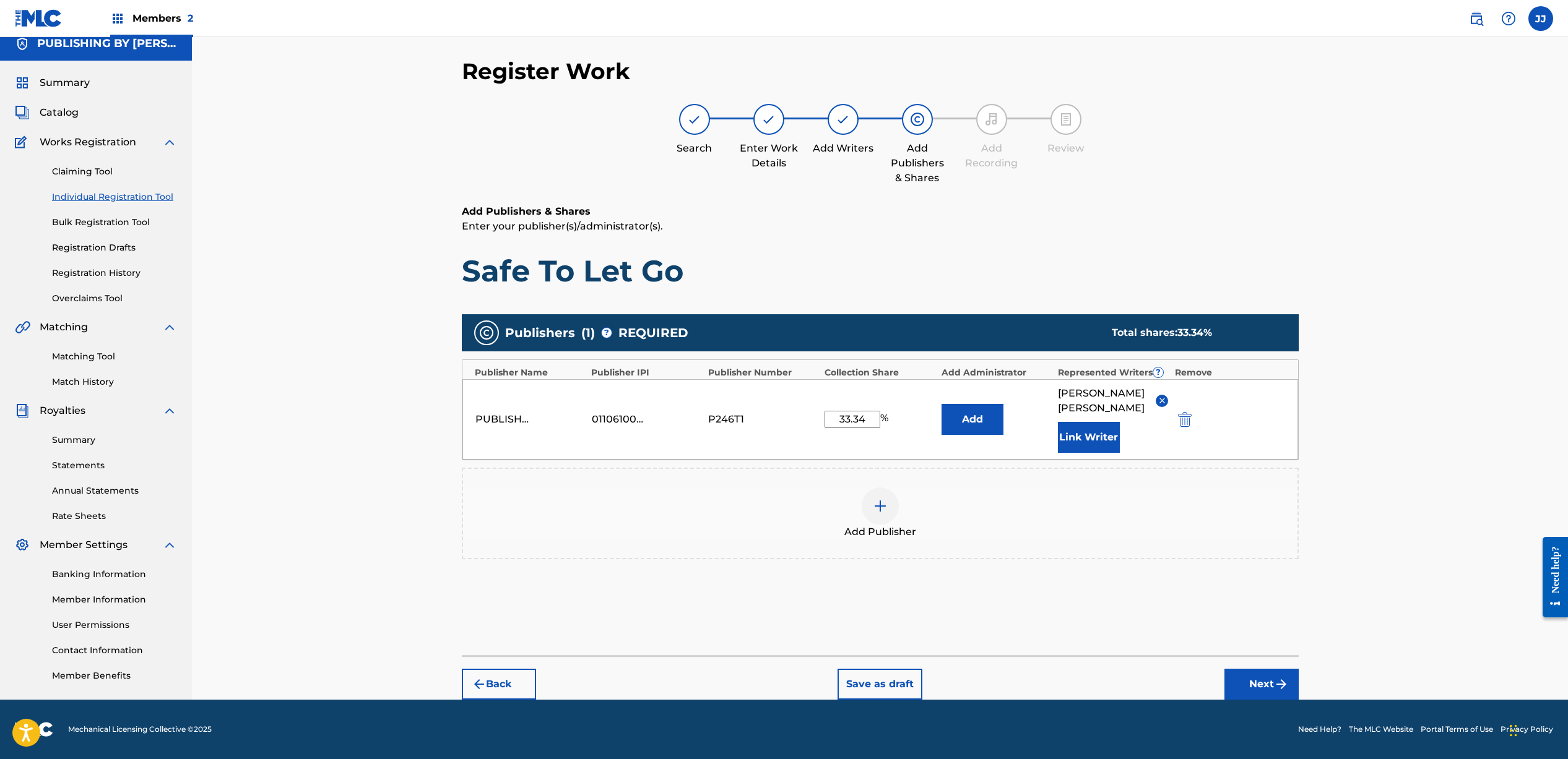
click at [1261, 686] on button "Next" at bounding box center [1261, 684] width 74 height 31
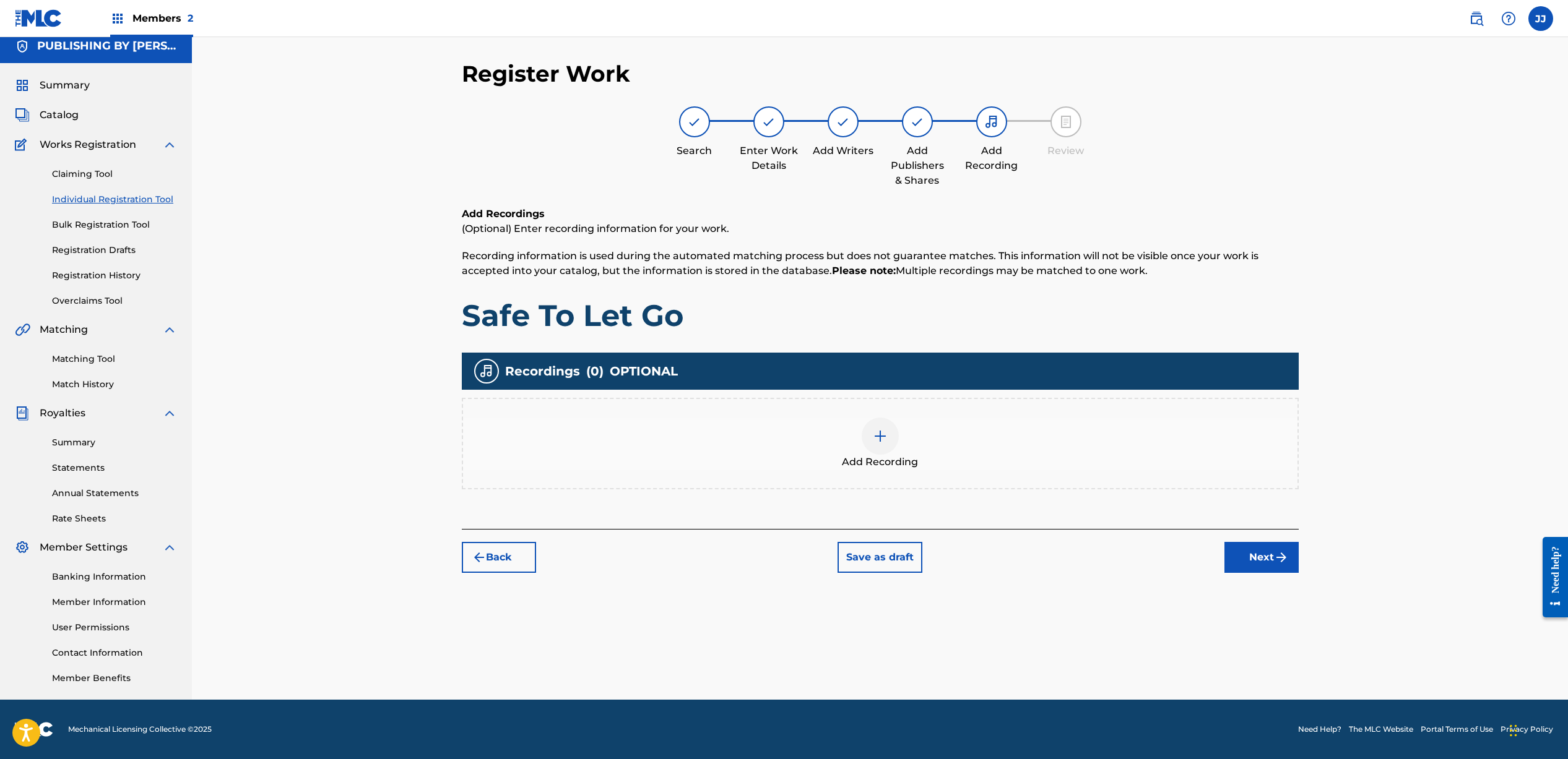
click at [873, 435] on img at bounding box center [880, 436] width 15 height 15
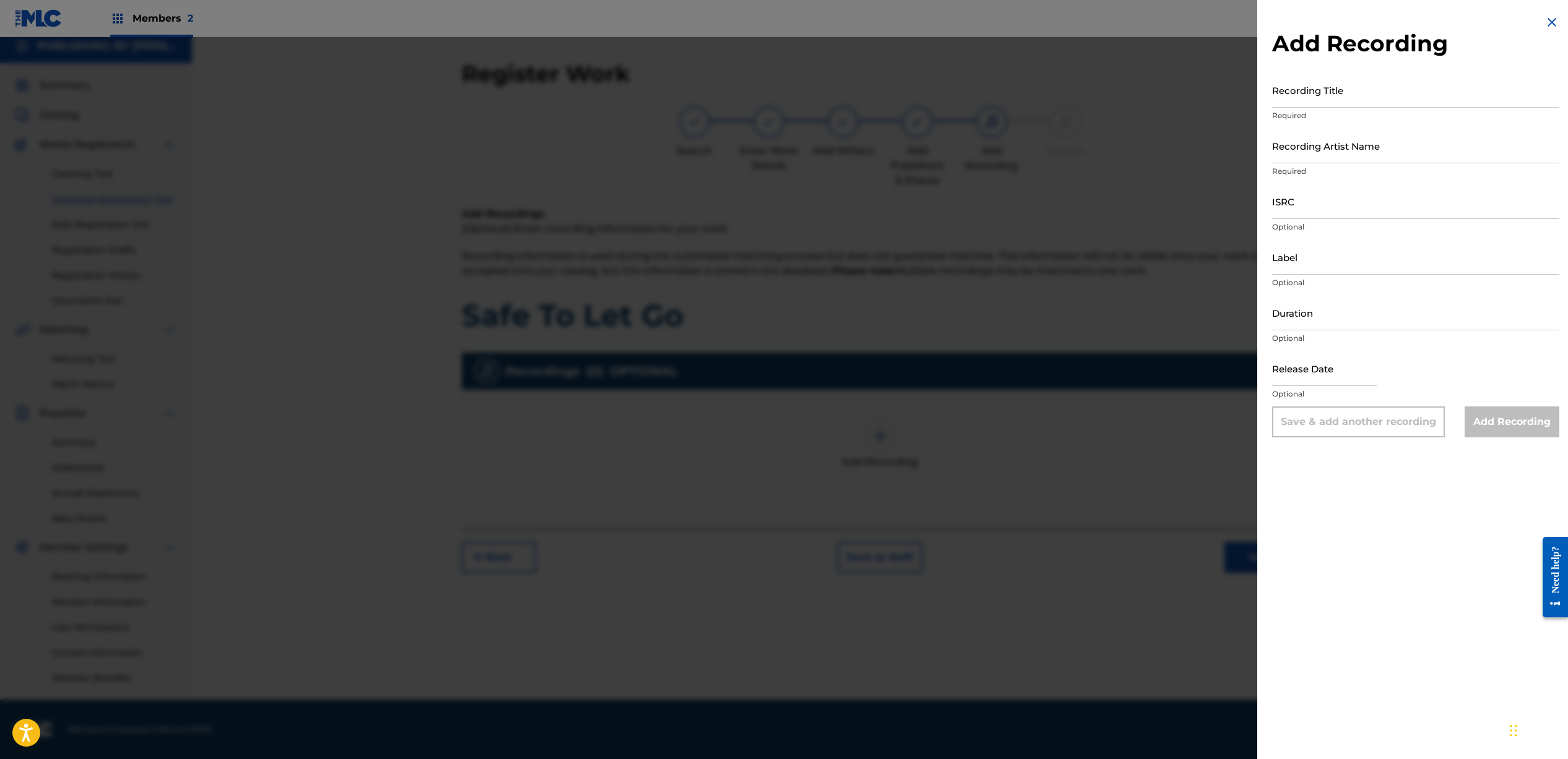
click at [1307, 88] on input "Recording Title" at bounding box center [1415, 90] width 287 height 35
type input "Safe To Let Go"
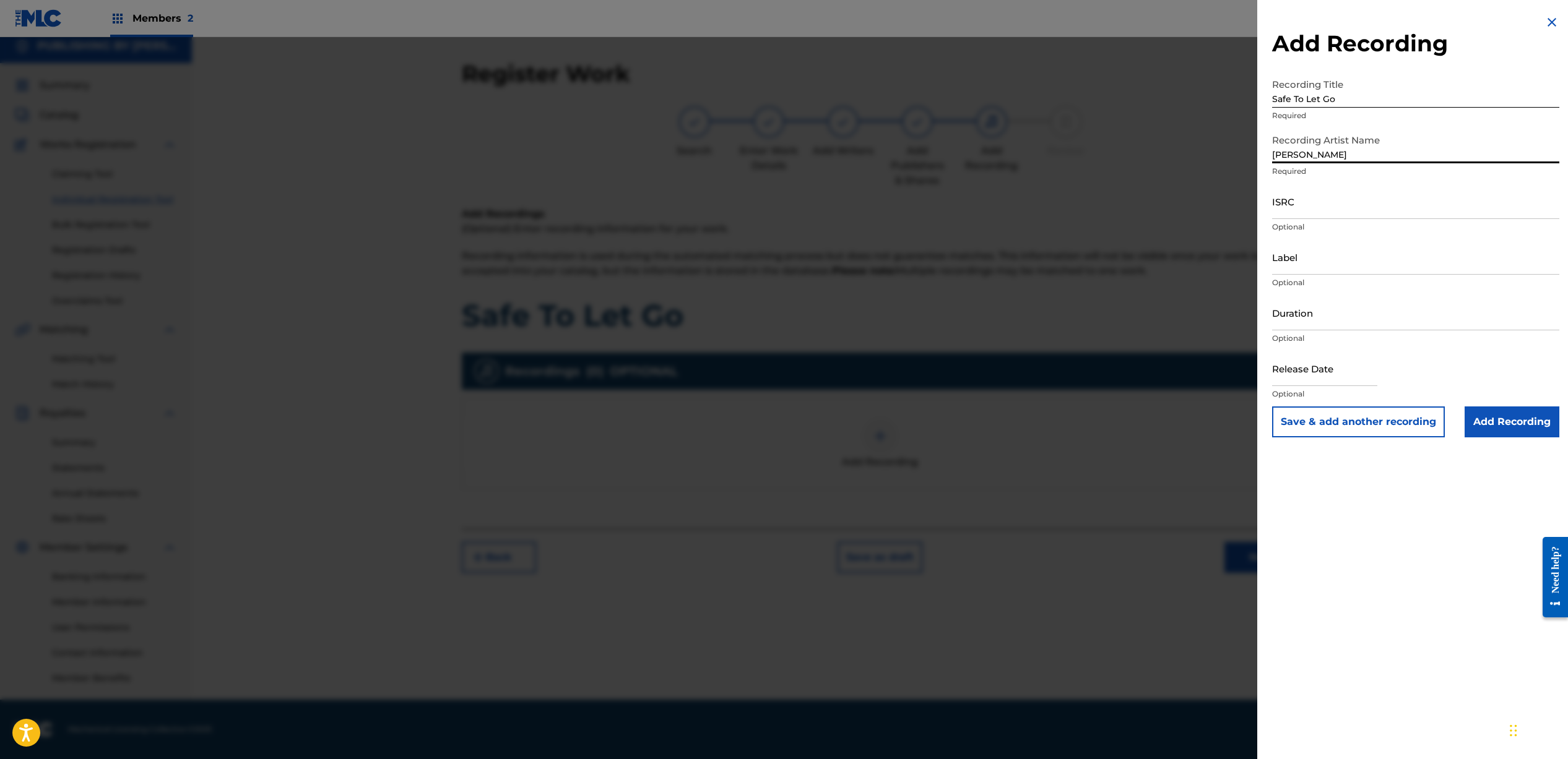
type input "[PERSON_NAME]"
paste input "QZFZ52197880"
type input "QZFZ52197880"
click at [1327, 324] on input "Duration" at bounding box center [1415, 312] width 287 height 35
type input "02:42"
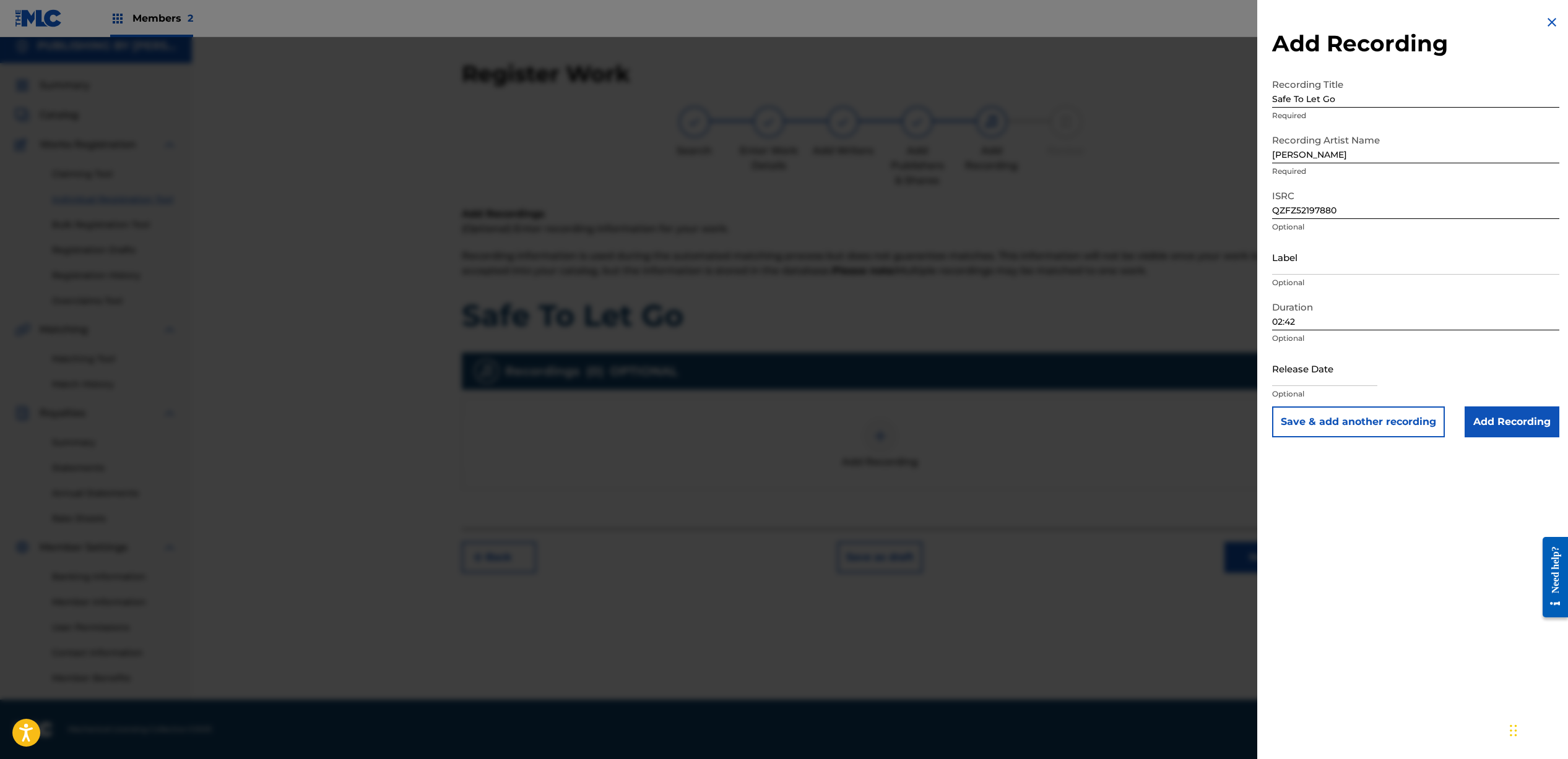
click at [1338, 382] on input "text" at bounding box center [1324, 368] width 105 height 35
select select "7"
select select "2025"
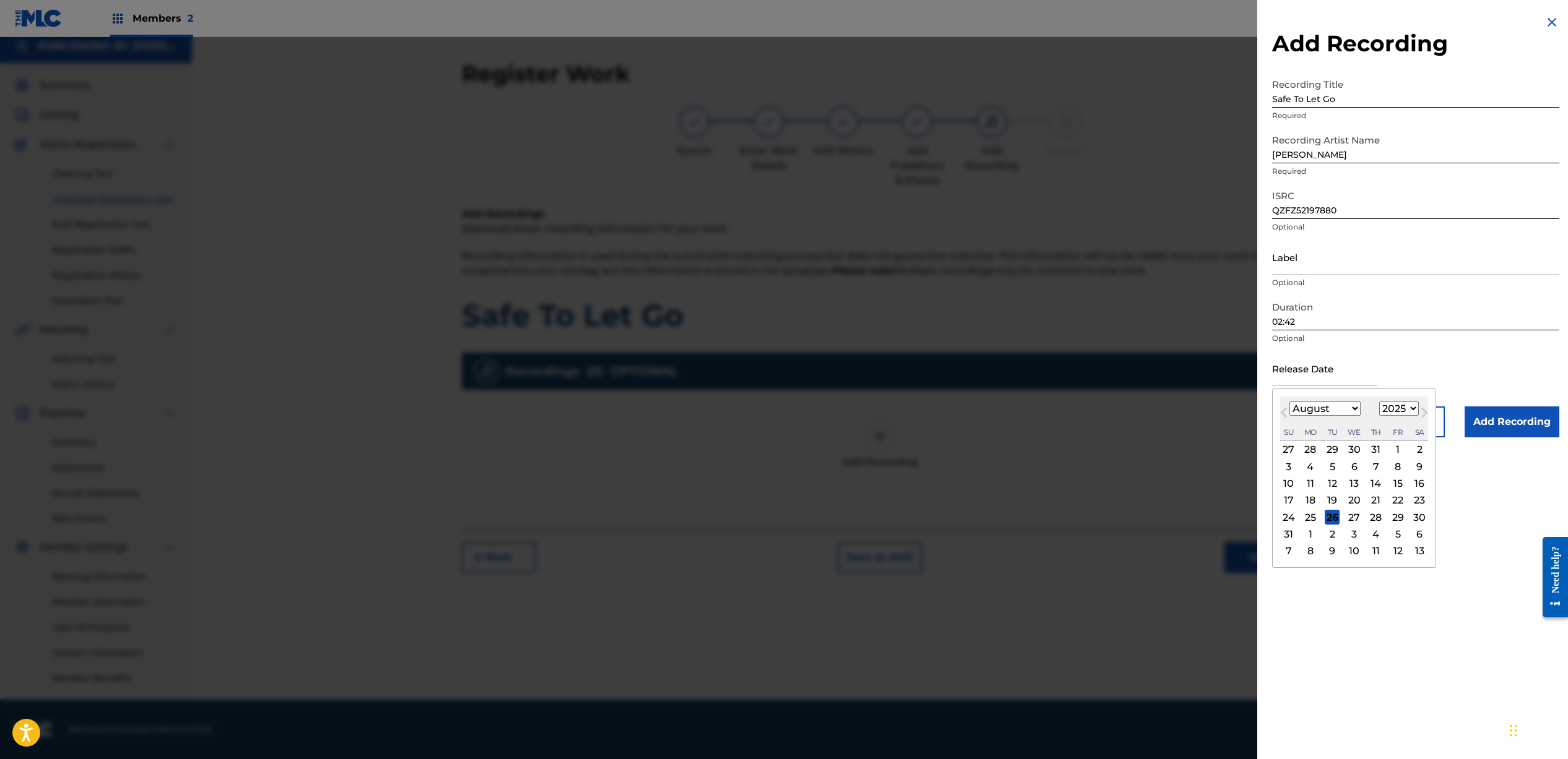
click at [1423, 412] on span "Next Month" at bounding box center [1423, 414] width 0 height 19
click at [1285, 413] on span "Previous Month" at bounding box center [1285, 414] width 0 height 19
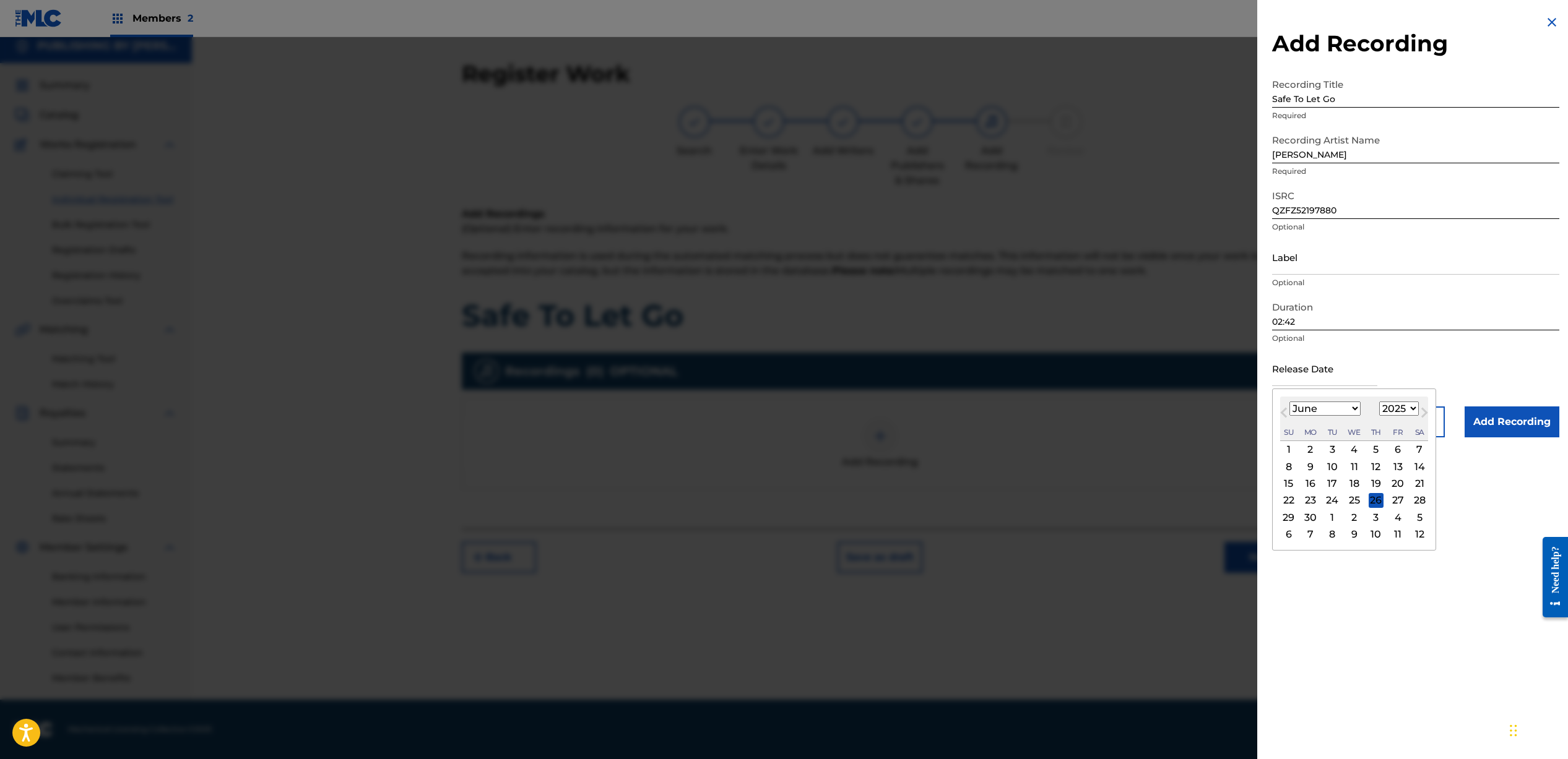
select select "4"
click at [1394, 411] on select "1899 1900 1901 1902 1903 1904 1905 1906 1907 1908 1909 1910 1911 1912 1913 1914…" at bounding box center [1399, 408] width 40 height 14
select select "2021"
click at [1317, 411] on select "January February March April May June July August September October November De…" at bounding box center [1325, 408] width 71 height 14
select select "1"
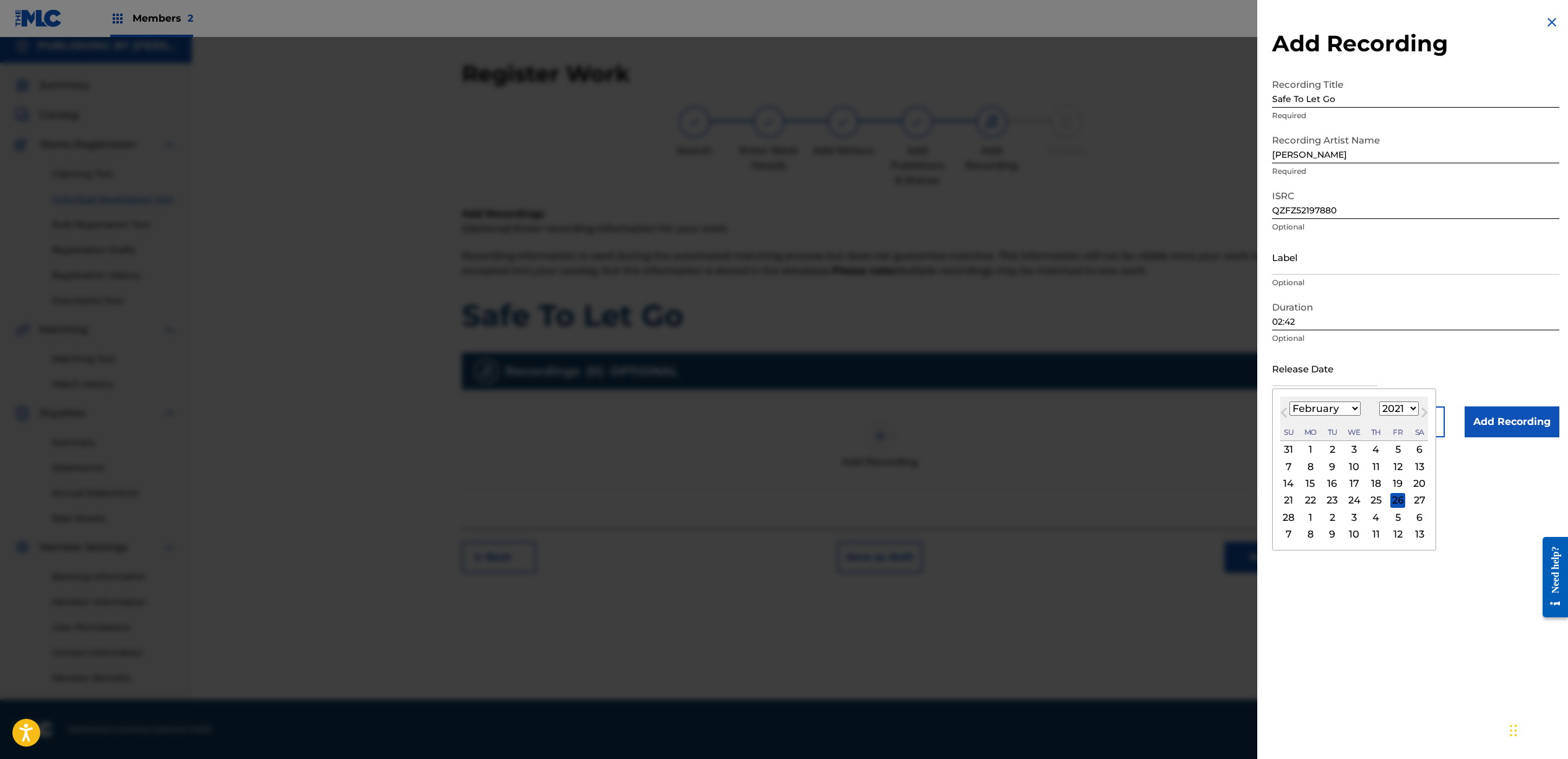
click at [1394, 485] on div "19" at bounding box center [1397, 484] width 15 height 15
type input "[DATE]"
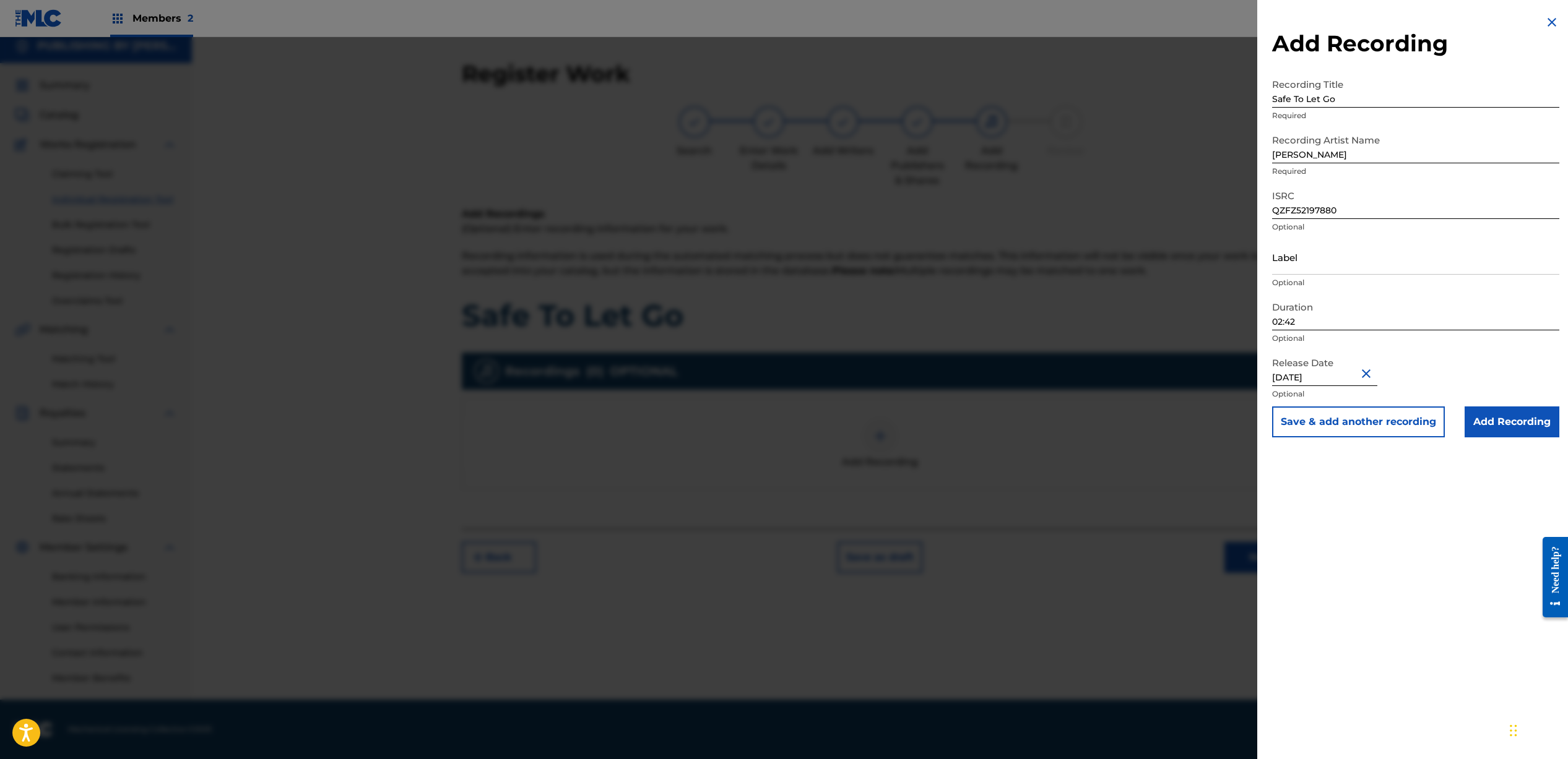
click at [1485, 424] on input "Add Recording" at bounding box center [1512, 422] width 95 height 31
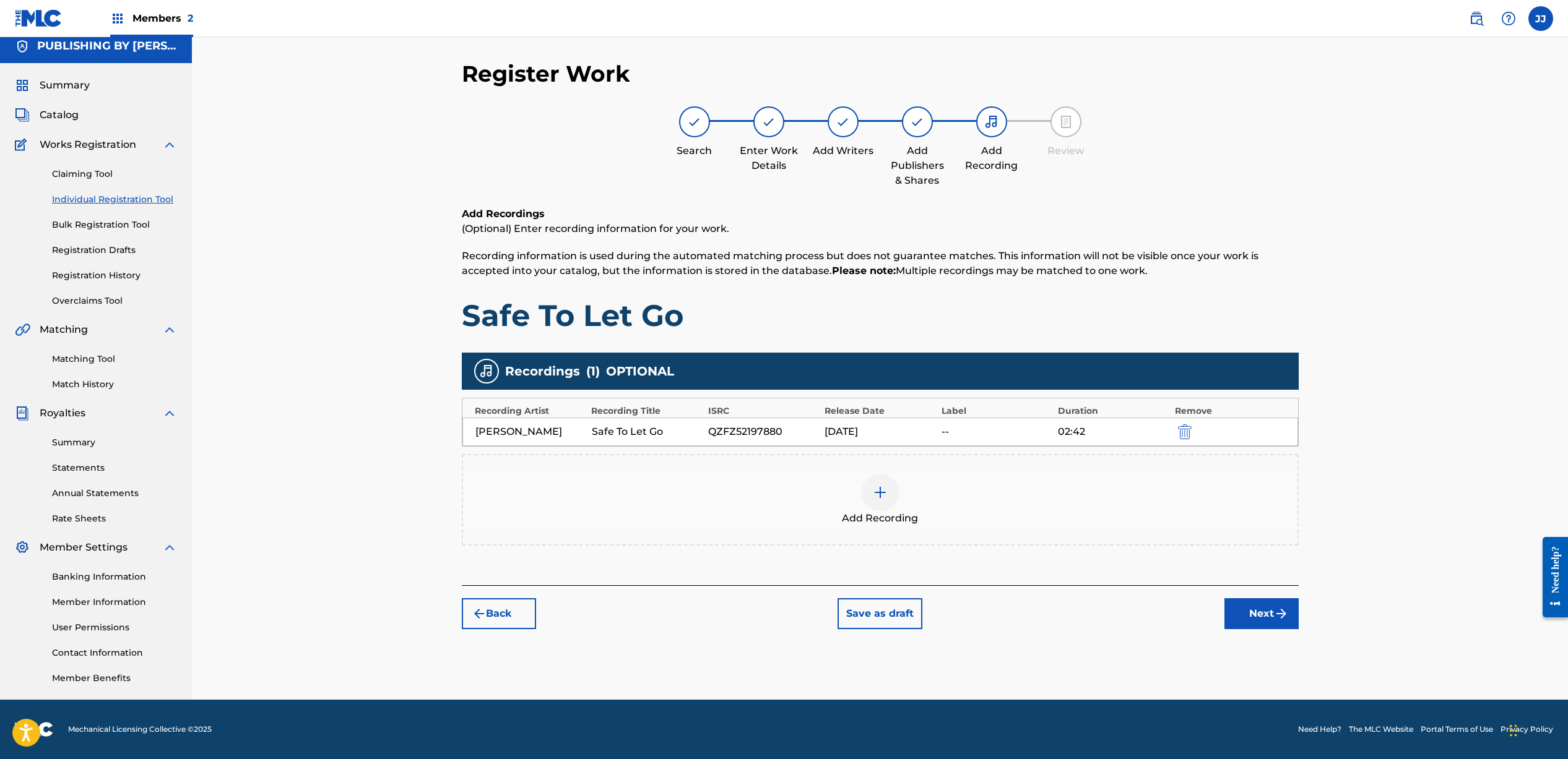
click at [1284, 609] on img "submit" at bounding box center [1281, 613] width 15 height 15
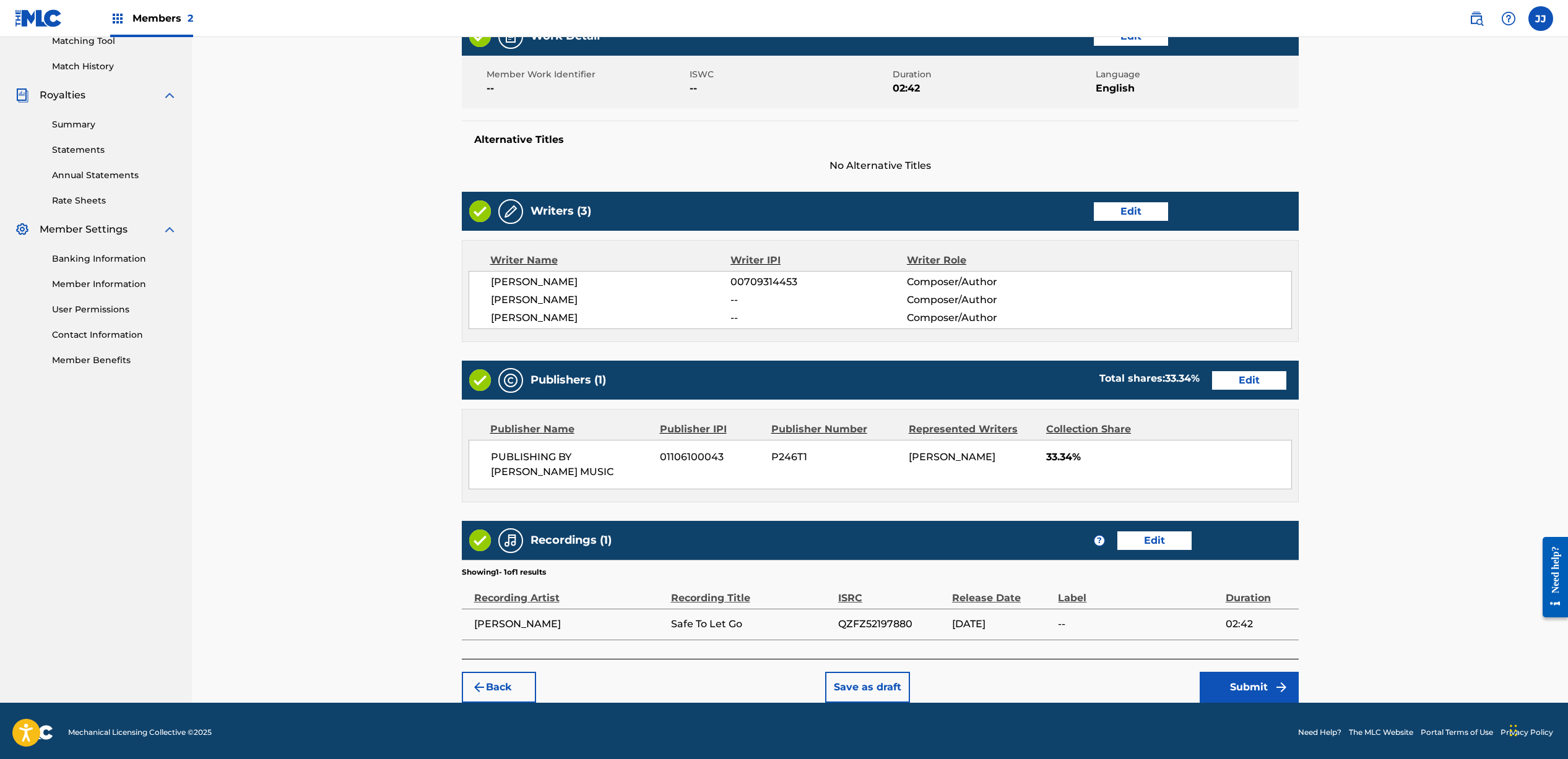
scroll to position [329, 0]
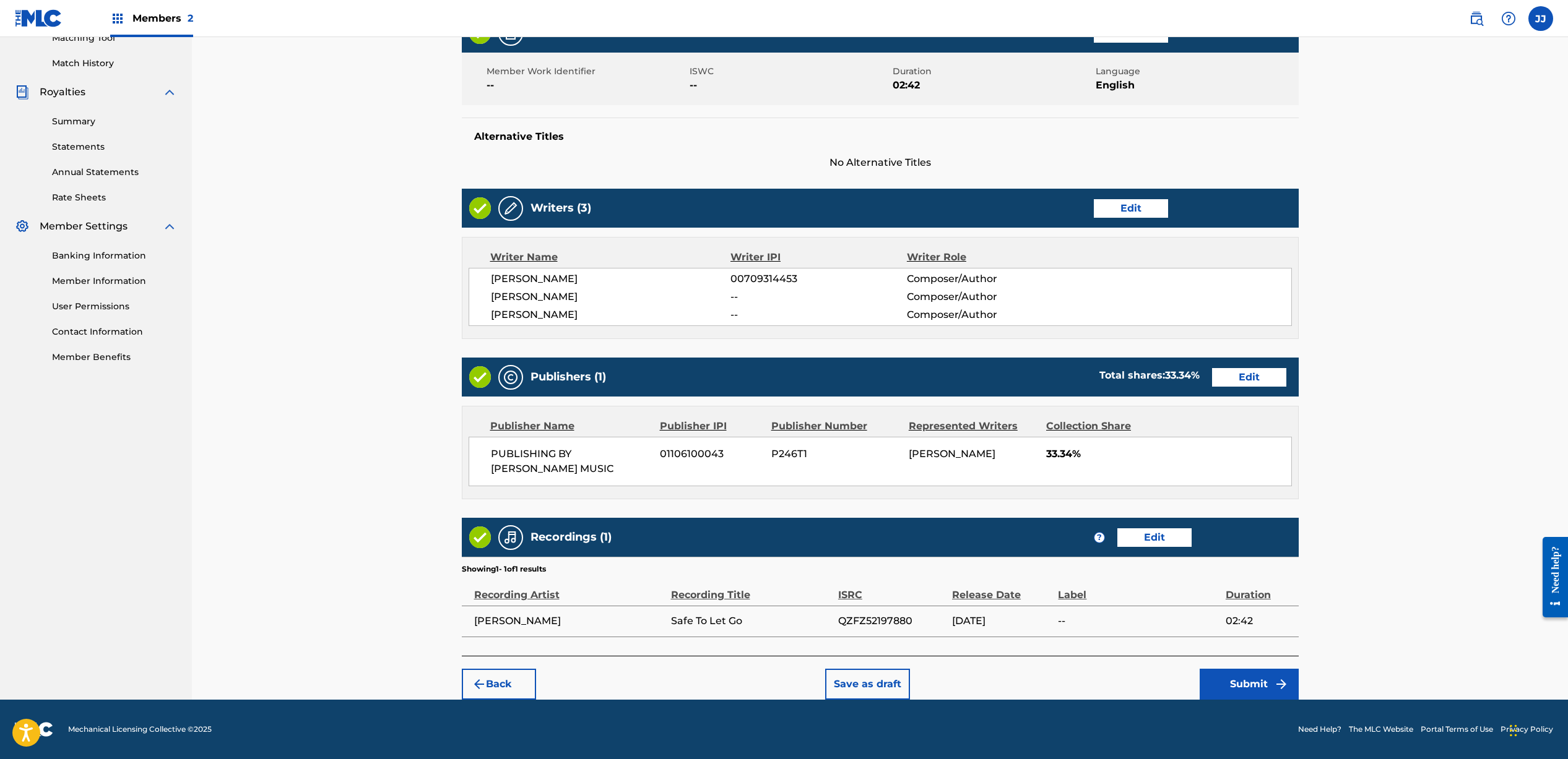
click at [1233, 681] on button "Submit" at bounding box center [1249, 684] width 99 height 31
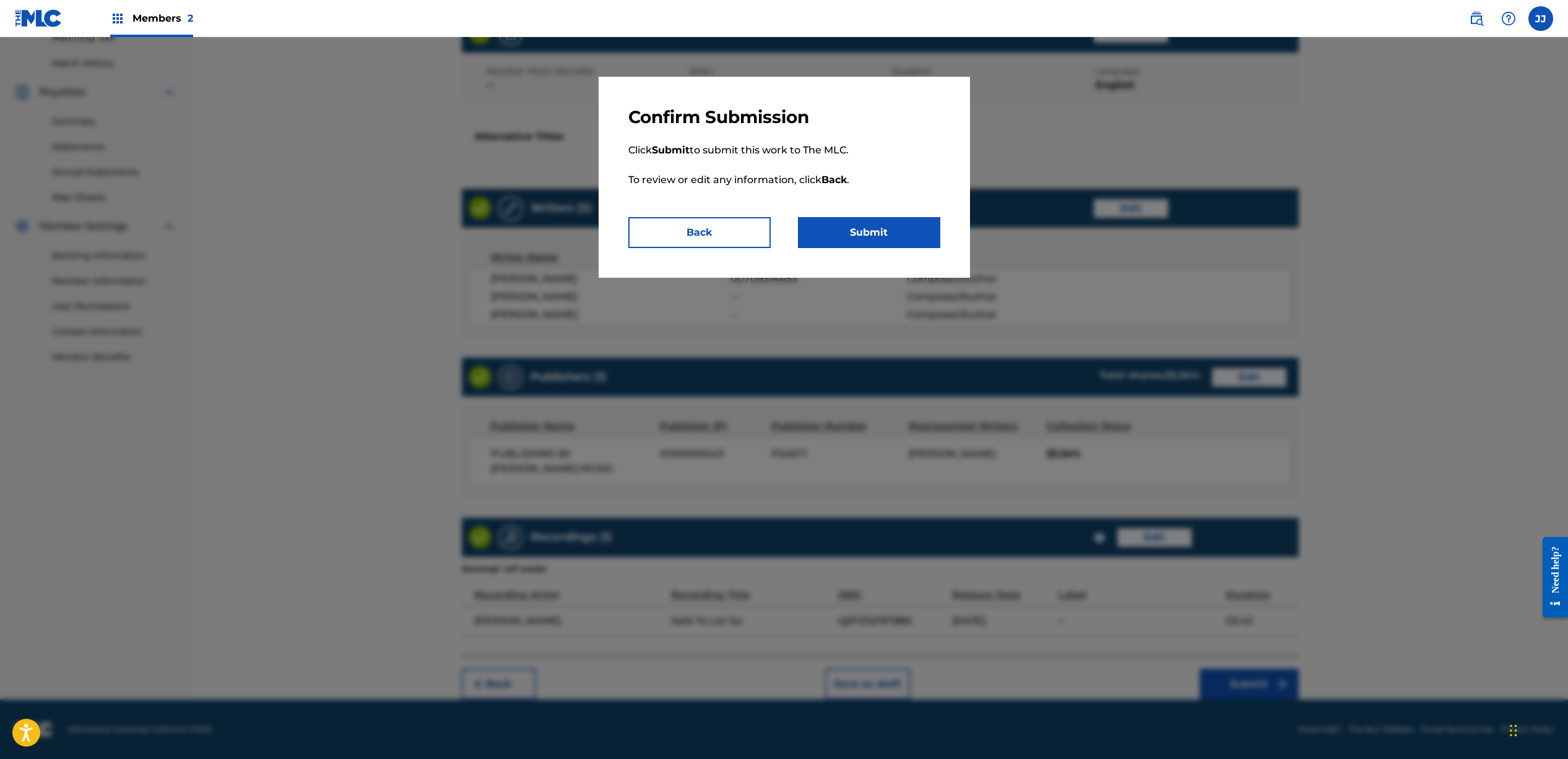
click at [829, 233] on button "Submit" at bounding box center [869, 233] width 143 height 31
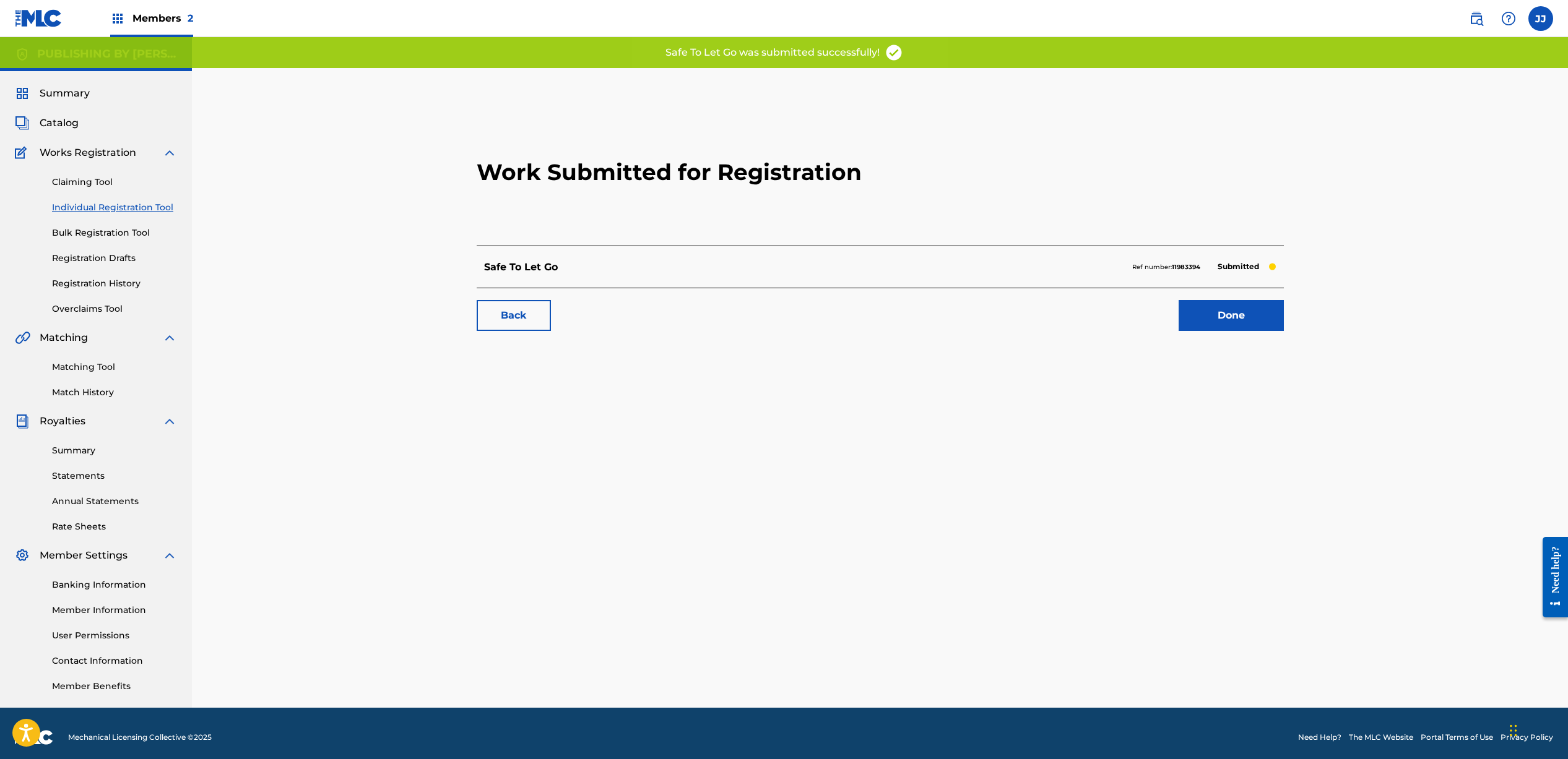
click at [1204, 314] on link "Done" at bounding box center [1231, 315] width 105 height 31
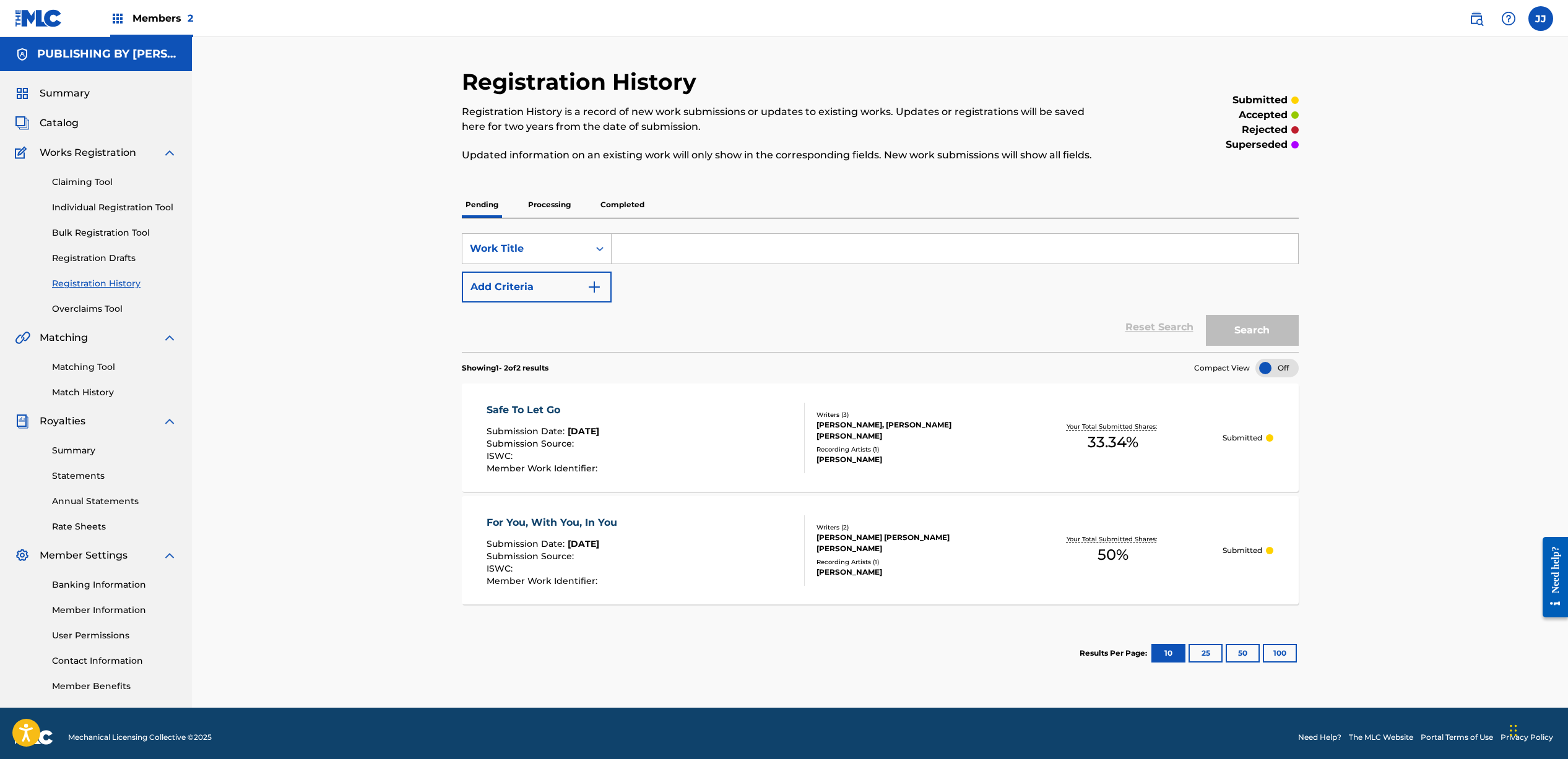
click at [642, 254] on input "Search Form" at bounding box center [954, 249] width 687 height 30
type input "You h"
click at [87, 230] on link "Bulk Registration Tool" at bounding box center [115, 233] width 125 height 13
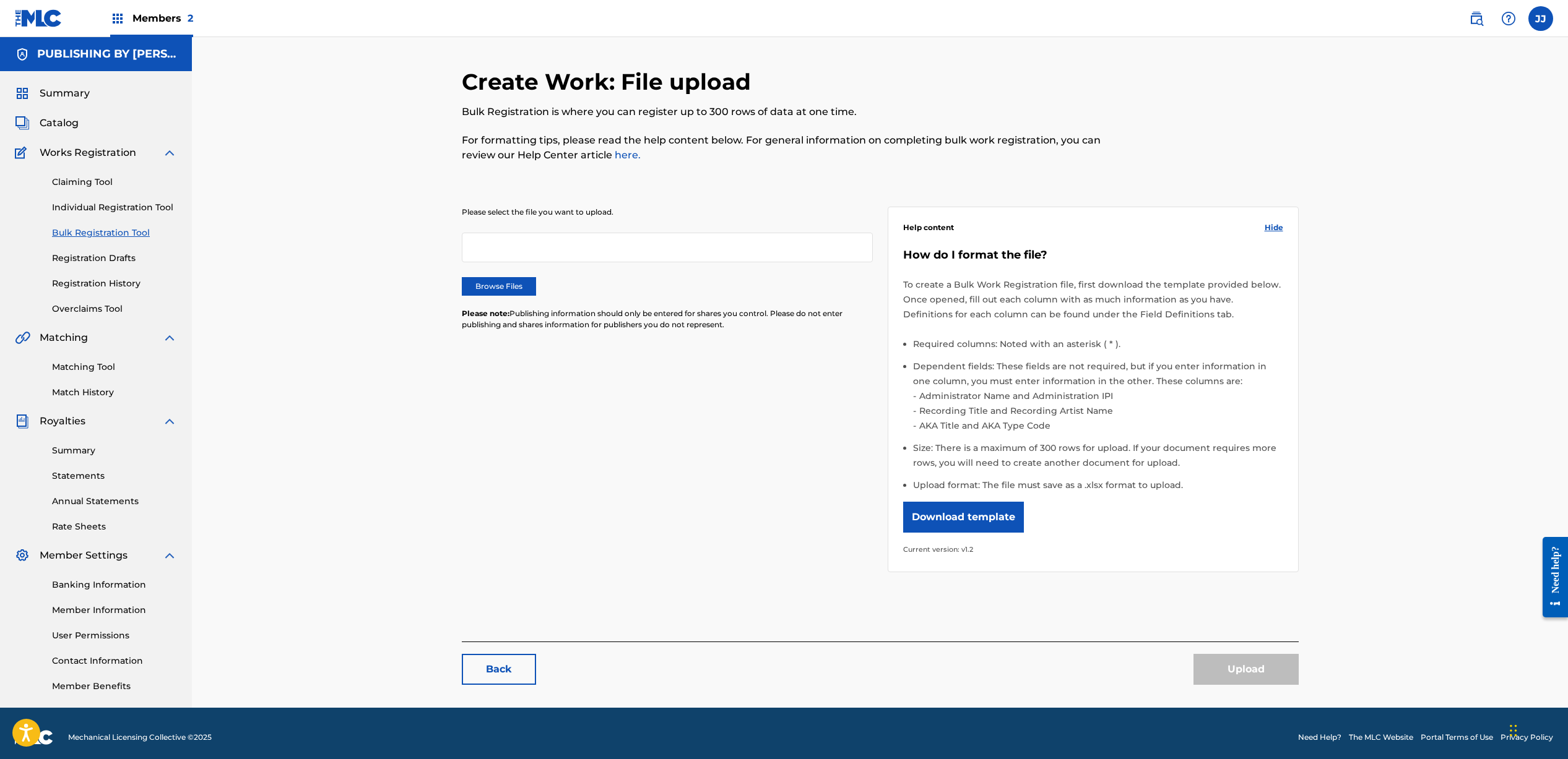
click at [543, 258] on div at bounding box center [667, 248] width 411 height 30
click at [104, 259] on link "Registration Drafts" at bounding box center [115, 258] width 125 height 13
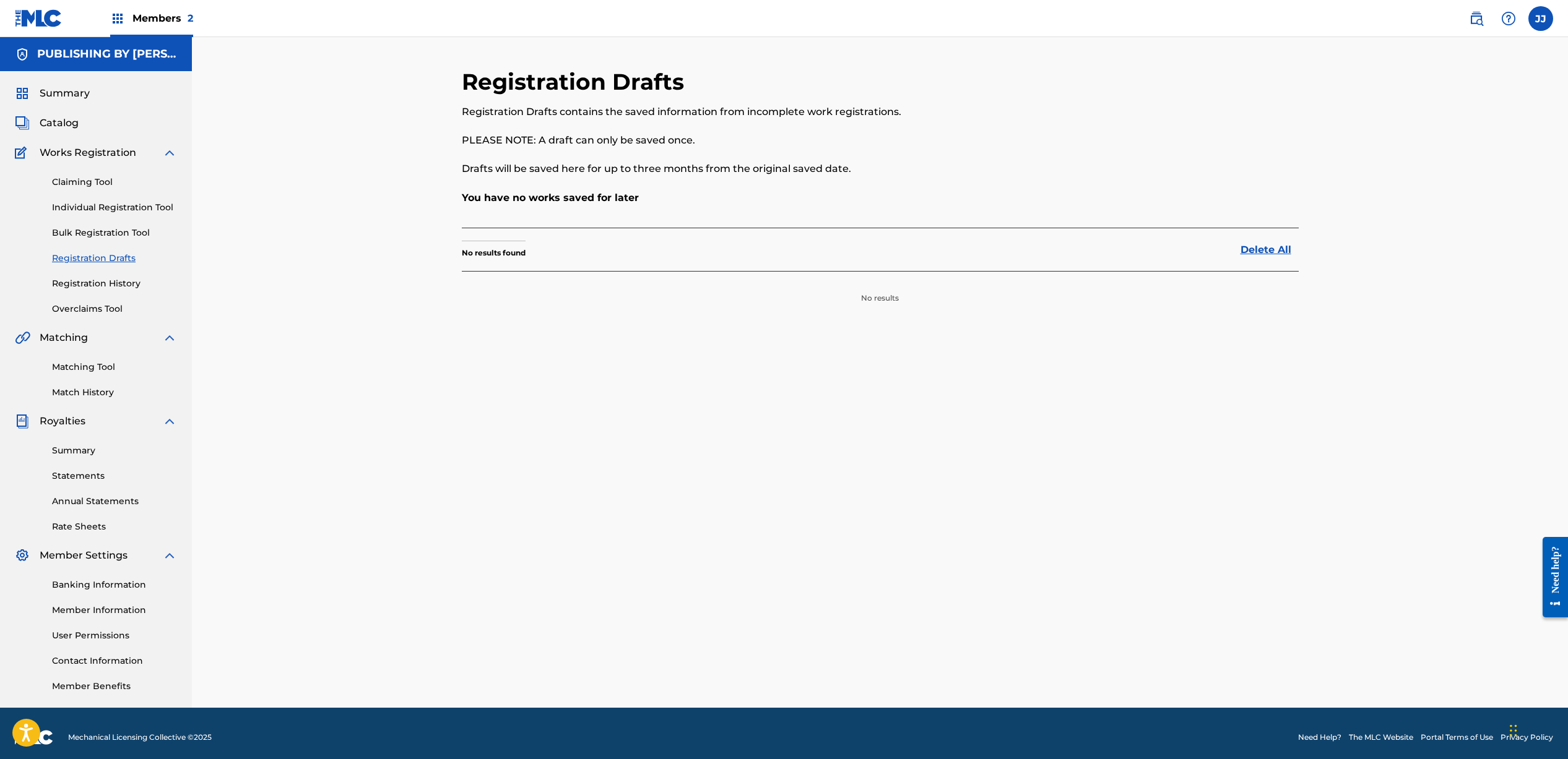
click at [112, 211] on link "Individual Registration Tool" at bounding box center [115, 207] width 125 height 13
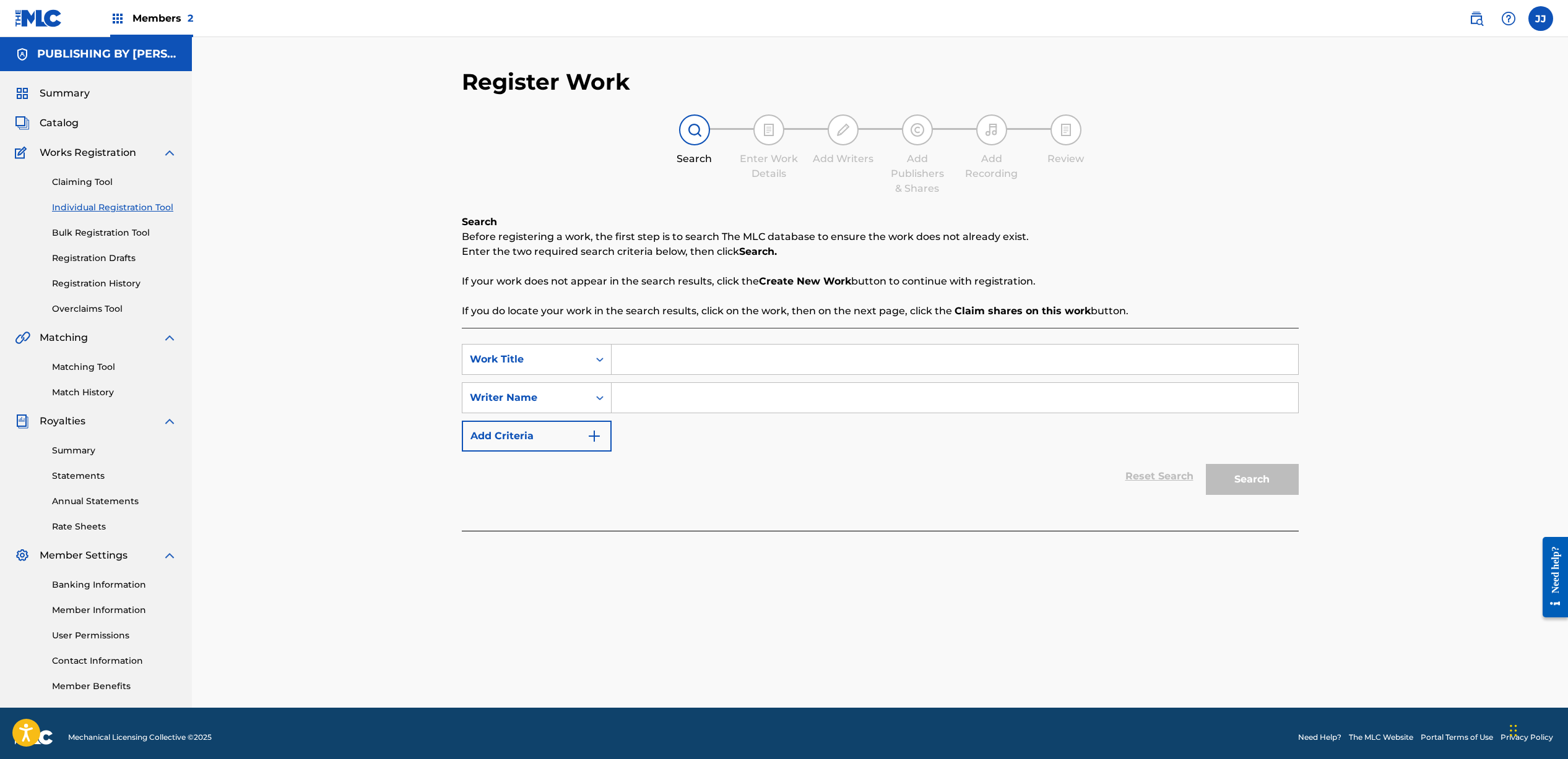
click at [647, 365] on input "Search Form" at bounding box center [954, 360] width 687 height 30
type input "You Have My Heart"
click at [667, 411] on input "Search Form" at bounding box center [954, 398] width 687 height 30
type input "[PERSON_NAME]"
click at [1237, 475] on button "Search" at bounding box center [1252, 480] width 93 height 31
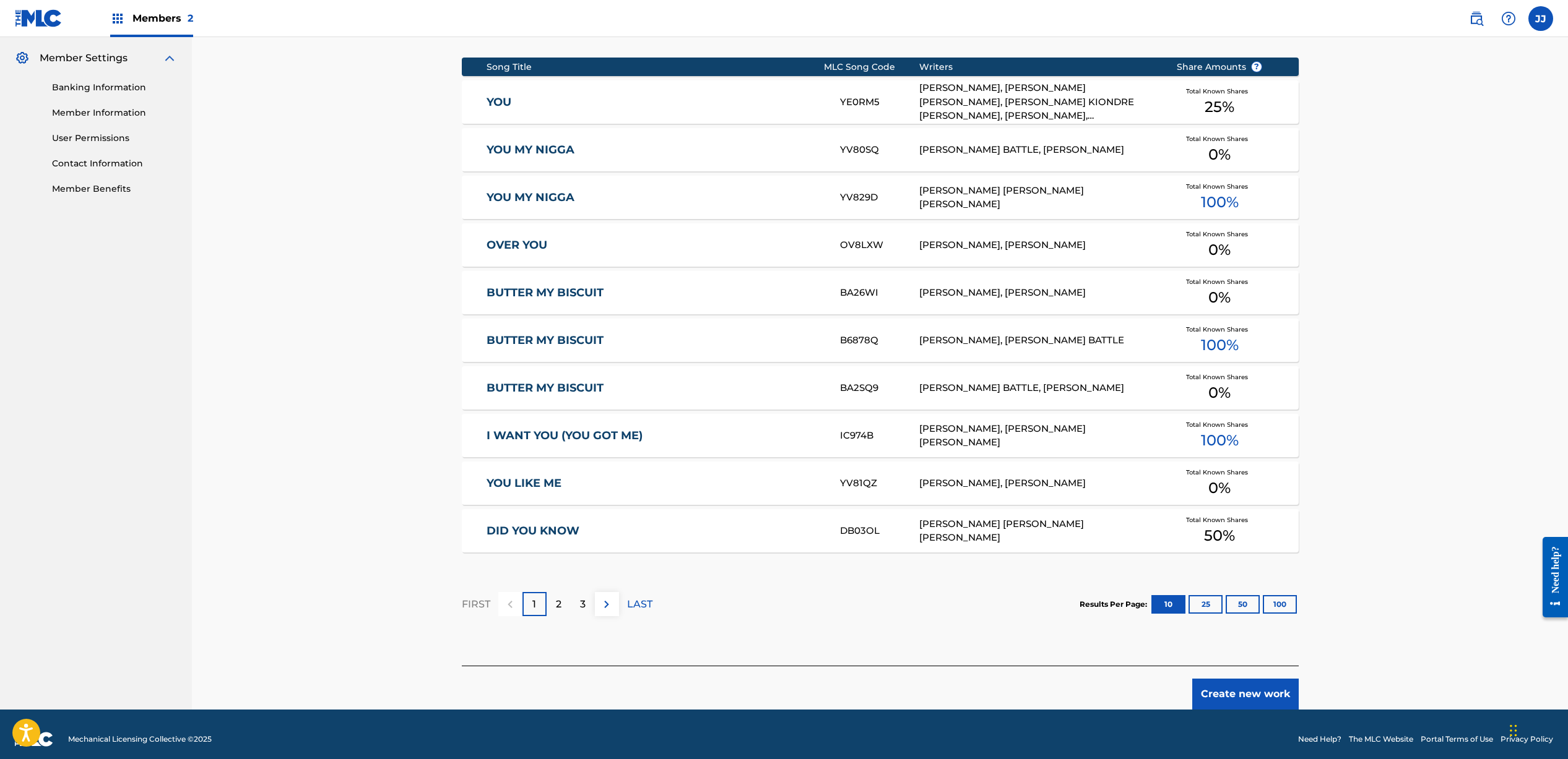
scroll to position [507, 0]
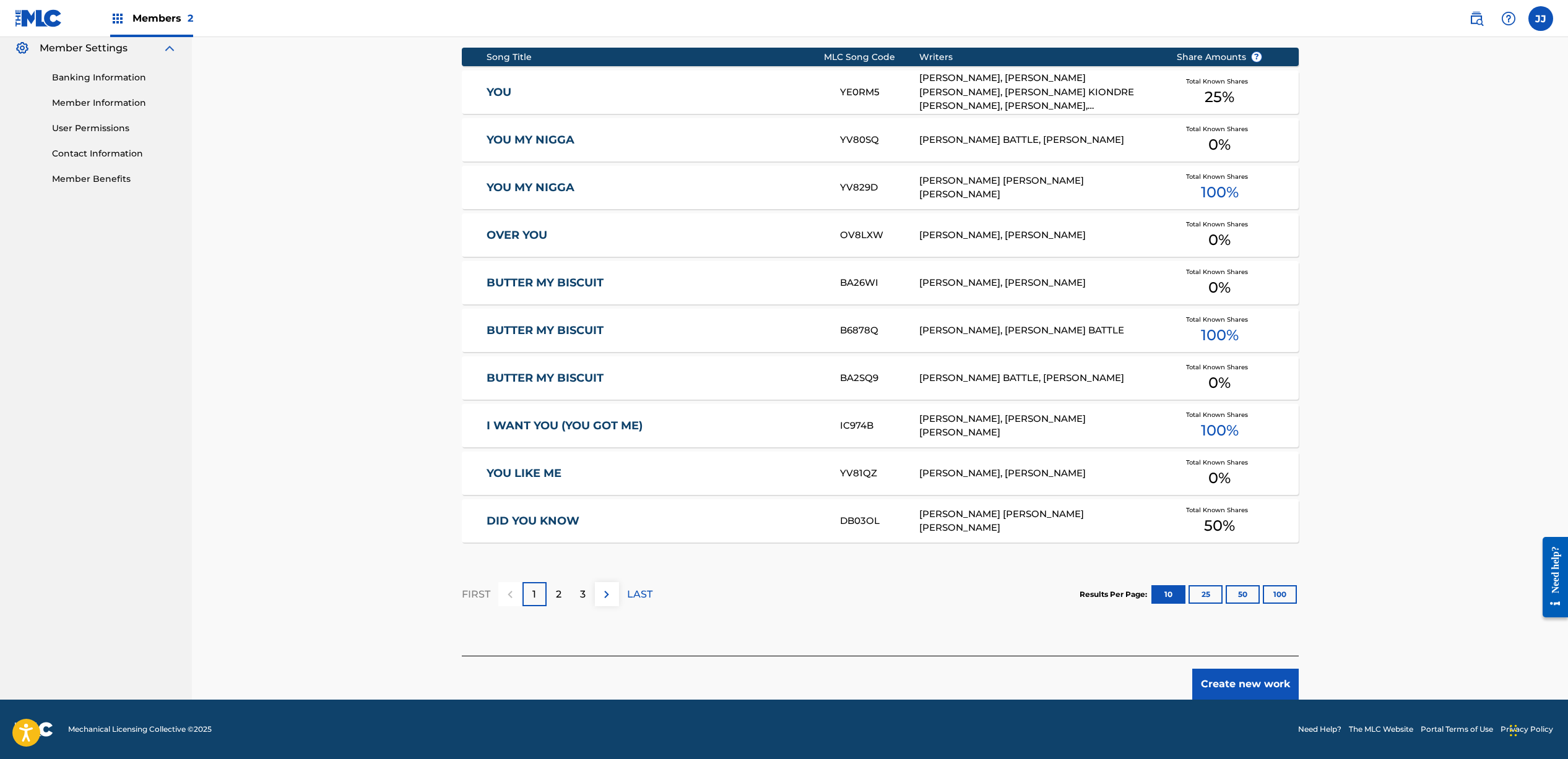
click at [564, 585] on div "2" at bounding box center [558, 594] width 24 height 24
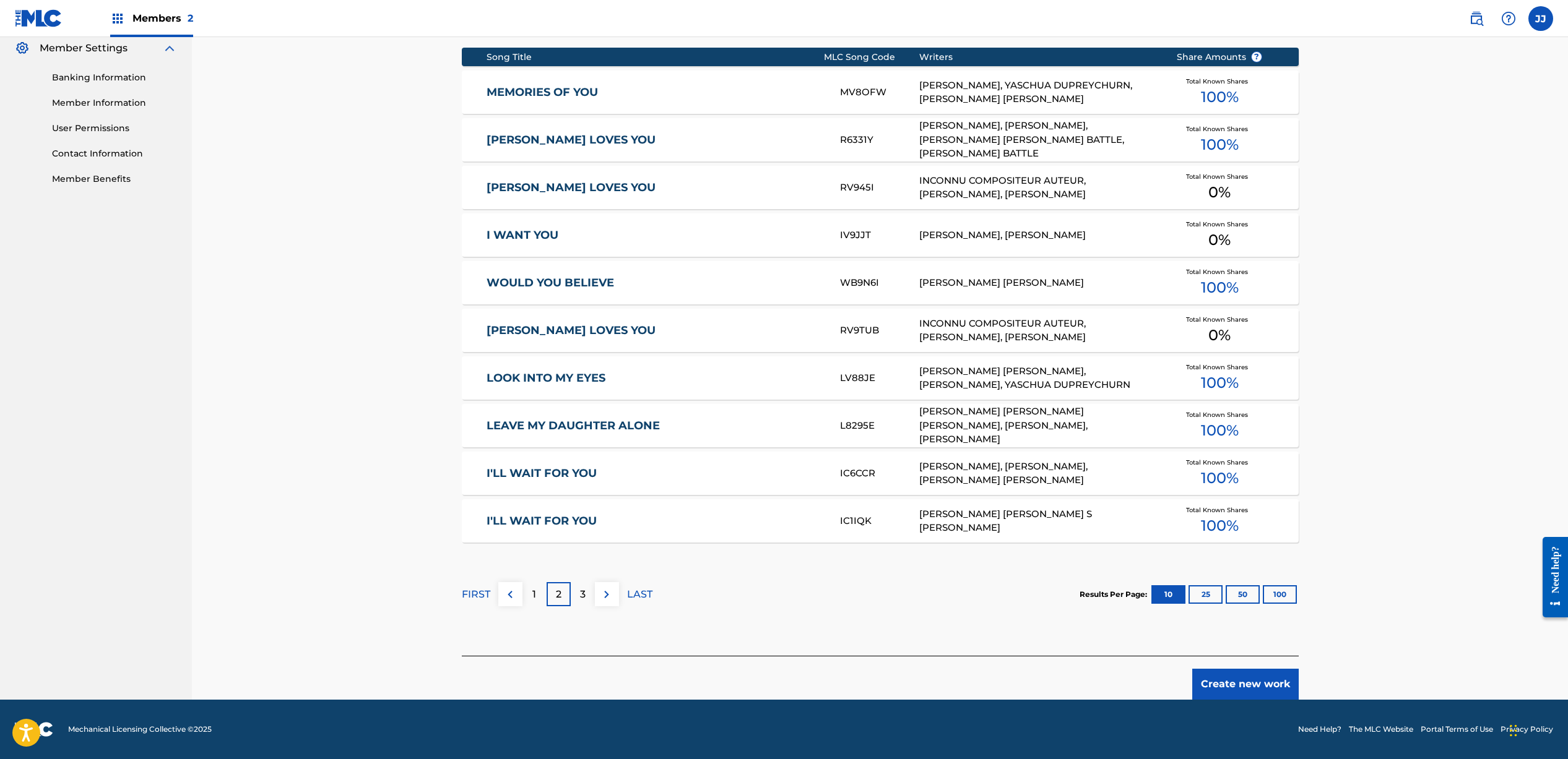
click at [582, 595] on p "3" at bounding box center [583, 595] width 6 height 15
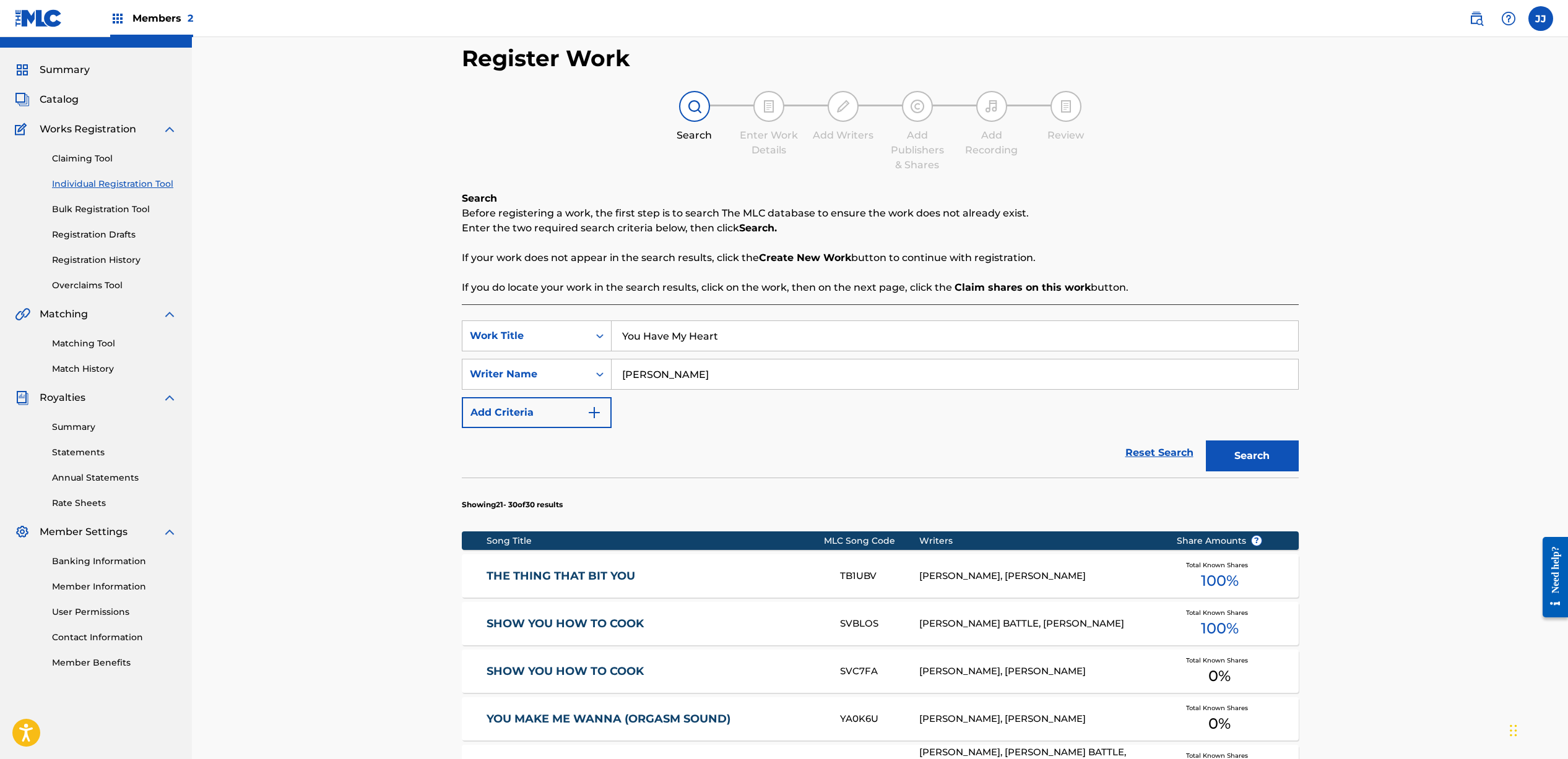
scroll to position [0, 0]
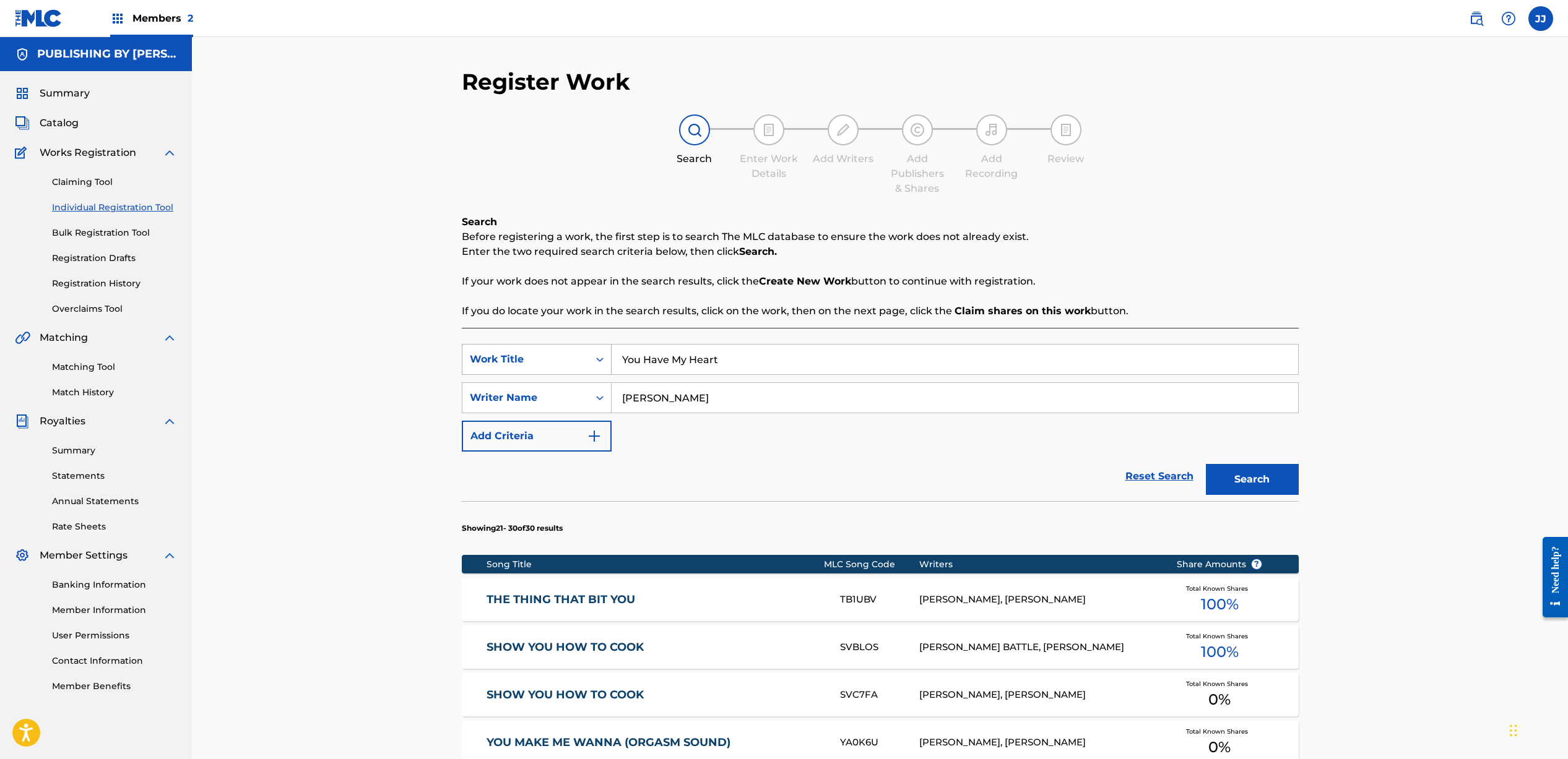
drag, startPoint x: 725, startPoint y: 358, endPoint x: 601, endPoint y: 353, distance: 124.1
click at [601, 353] on div "SearchWithCriteriae354a04d-0e11-4d0b-934a-f13310908240 Work Title You Have My H…" at bounding box center [880, 360] width 837 height 31
type input "One In A Million"
click at [1289, 475] on button "Search" at bounding box center [1252, 480] width 93 height 31
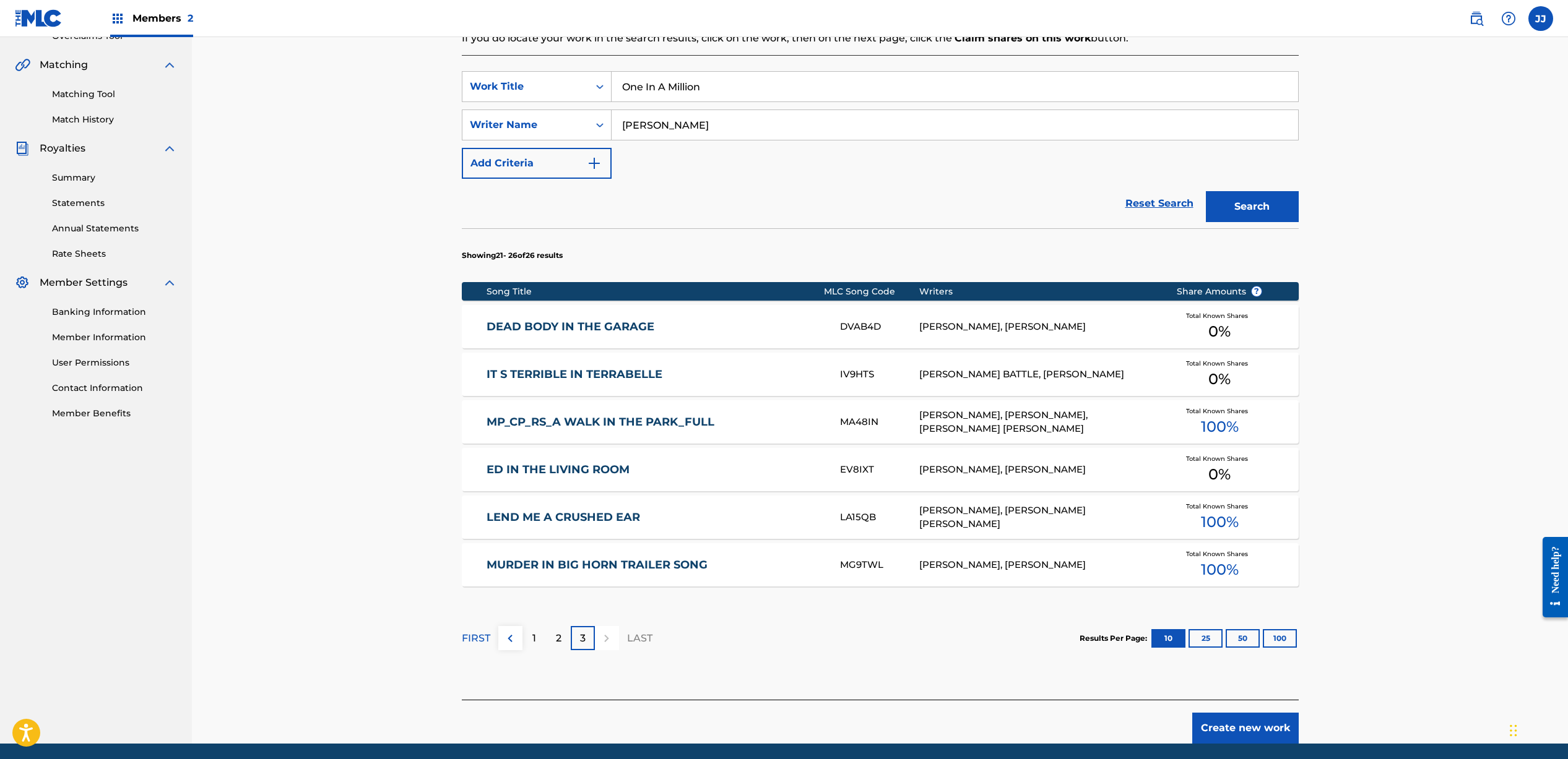
scroll to position [291, 0]
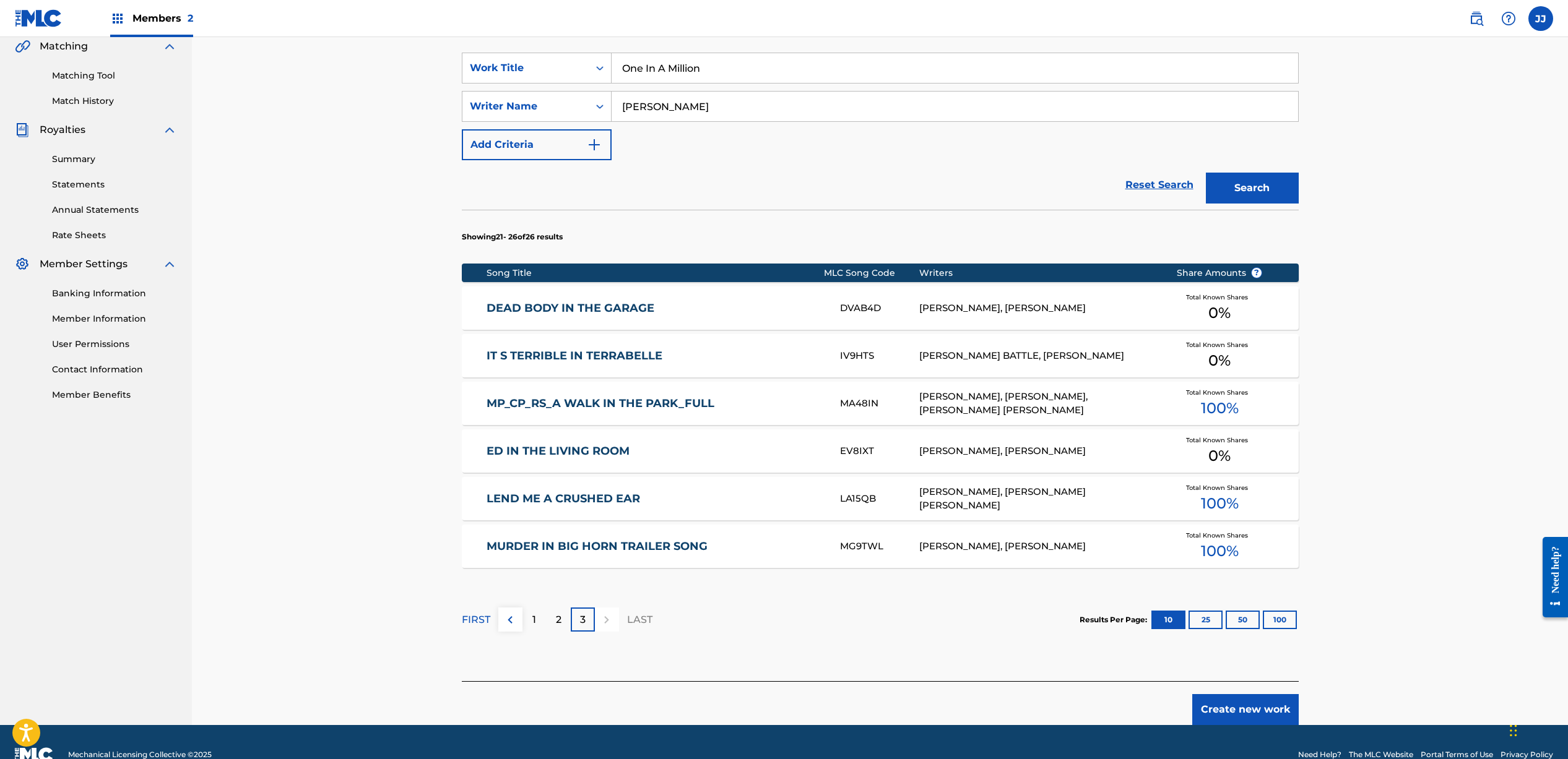
click at [567, 147] on button "Add Criteria" at bounding box center [537, 145] width 150 height 31
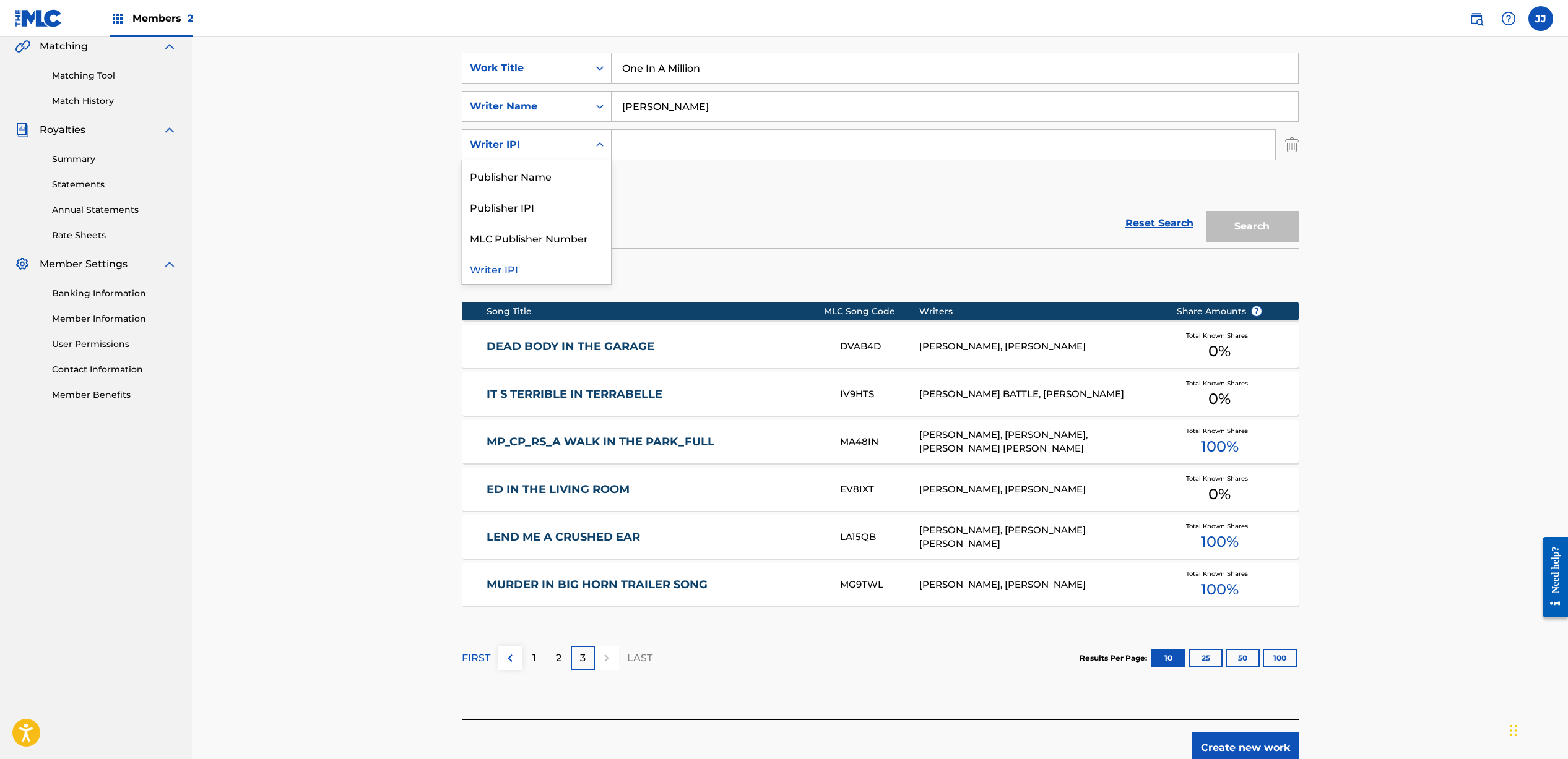
click at [568, 148] on div "Writer IPI" at bounding box center [525, 145] width 111 height 15
click at [705, 185] on div "SearchWithCriteriae354a04d-0e11-4d0b-934a-f13310908240 Work Title One In A Mill…" at bounding box center [880, 126] width 837 height 146
click at [600, 177] on img "Search Form" at bounding box center [594, 183] width 15 height 15
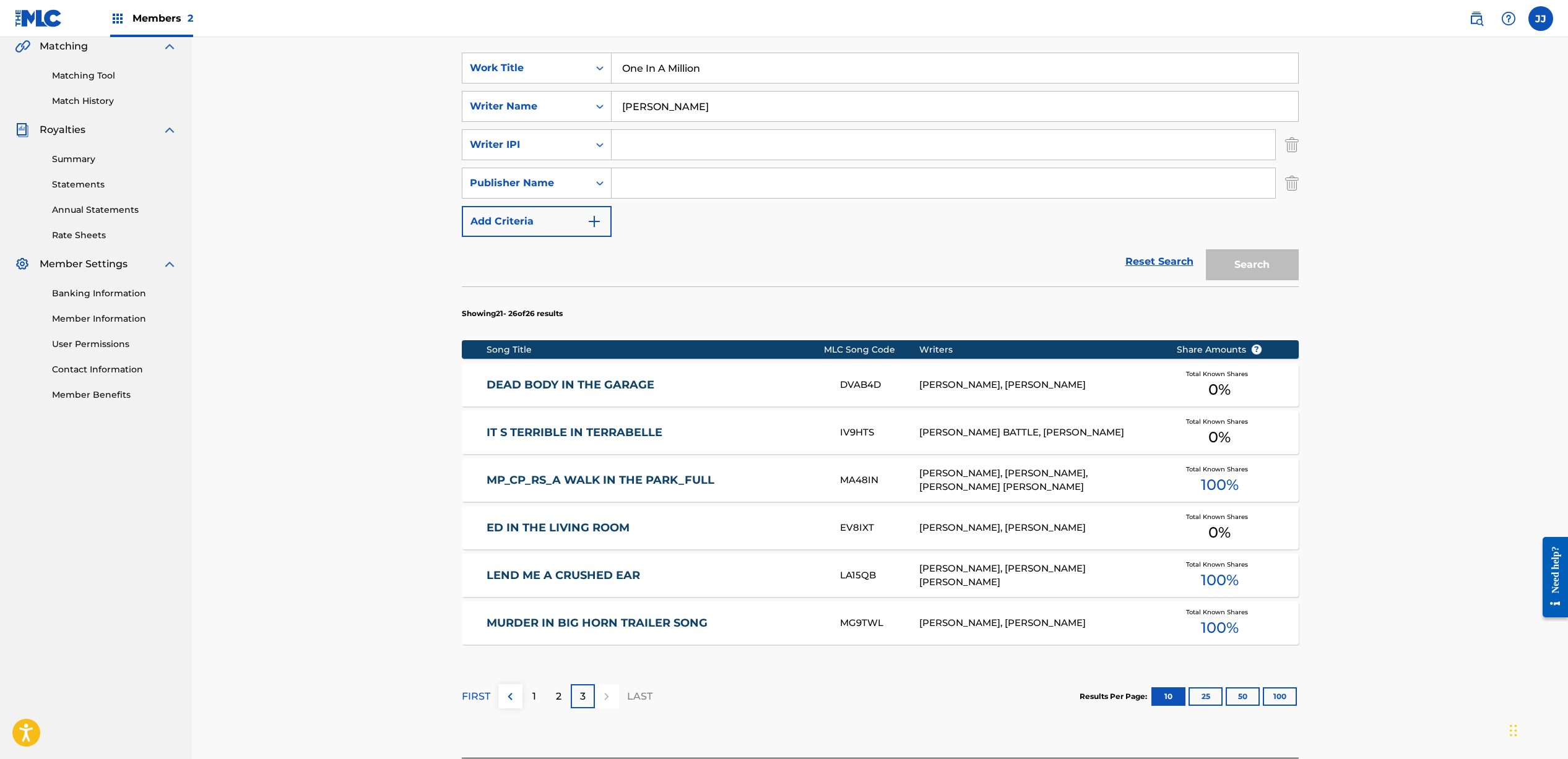
click at [604, 208] on button "Add Criteria" at bounding box center [537, 221] width 150 height 31
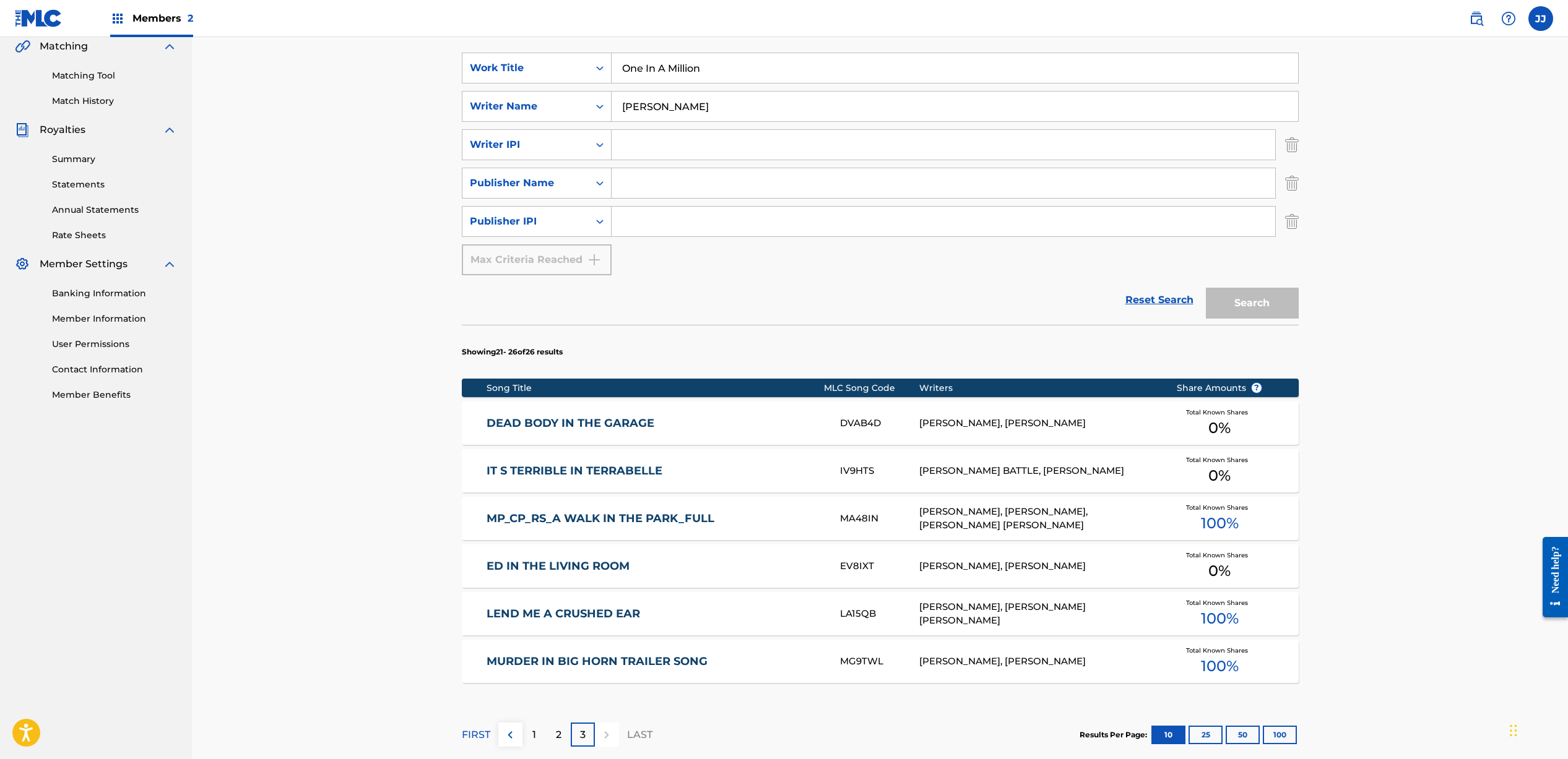
click at [659, 144] on input "Search Form" at bounding box center [943, 145] width 664 height 30
paste input "00709314453"
type input "00709314453"
click at [853, 228] on input "Search Form" at bounding box center [943, 221] width 664 height 30
click at [801, 176] on input "Search Form" at bounding box center [943, 183] width 664 height 30
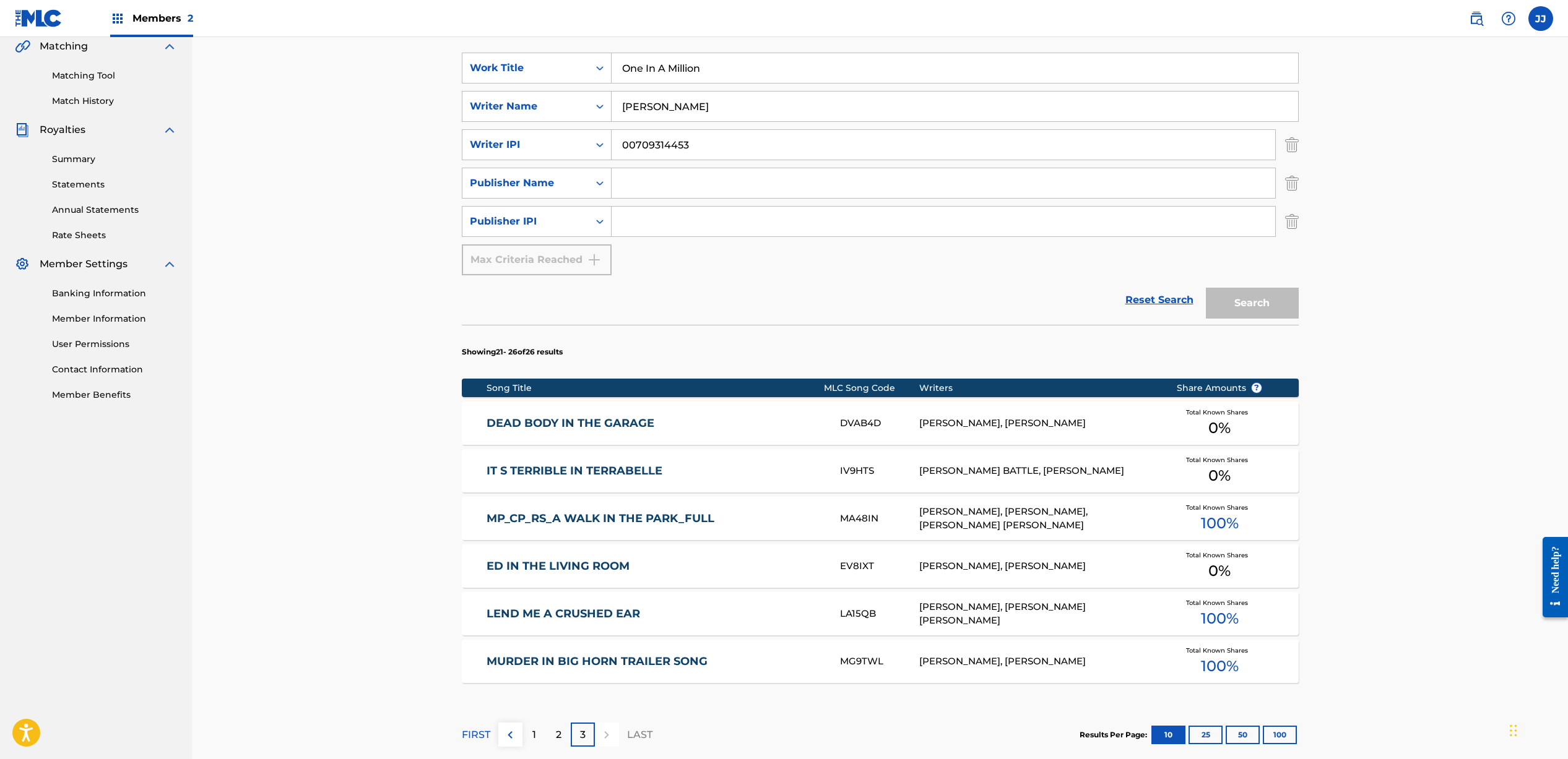
click at [1257, 299] on div "Search" at bounding box center [1249, 300] width 99 height 50
click at [1162, 299] on link "Reset Search" at bounding box center [1159, 300] width 80 height 27
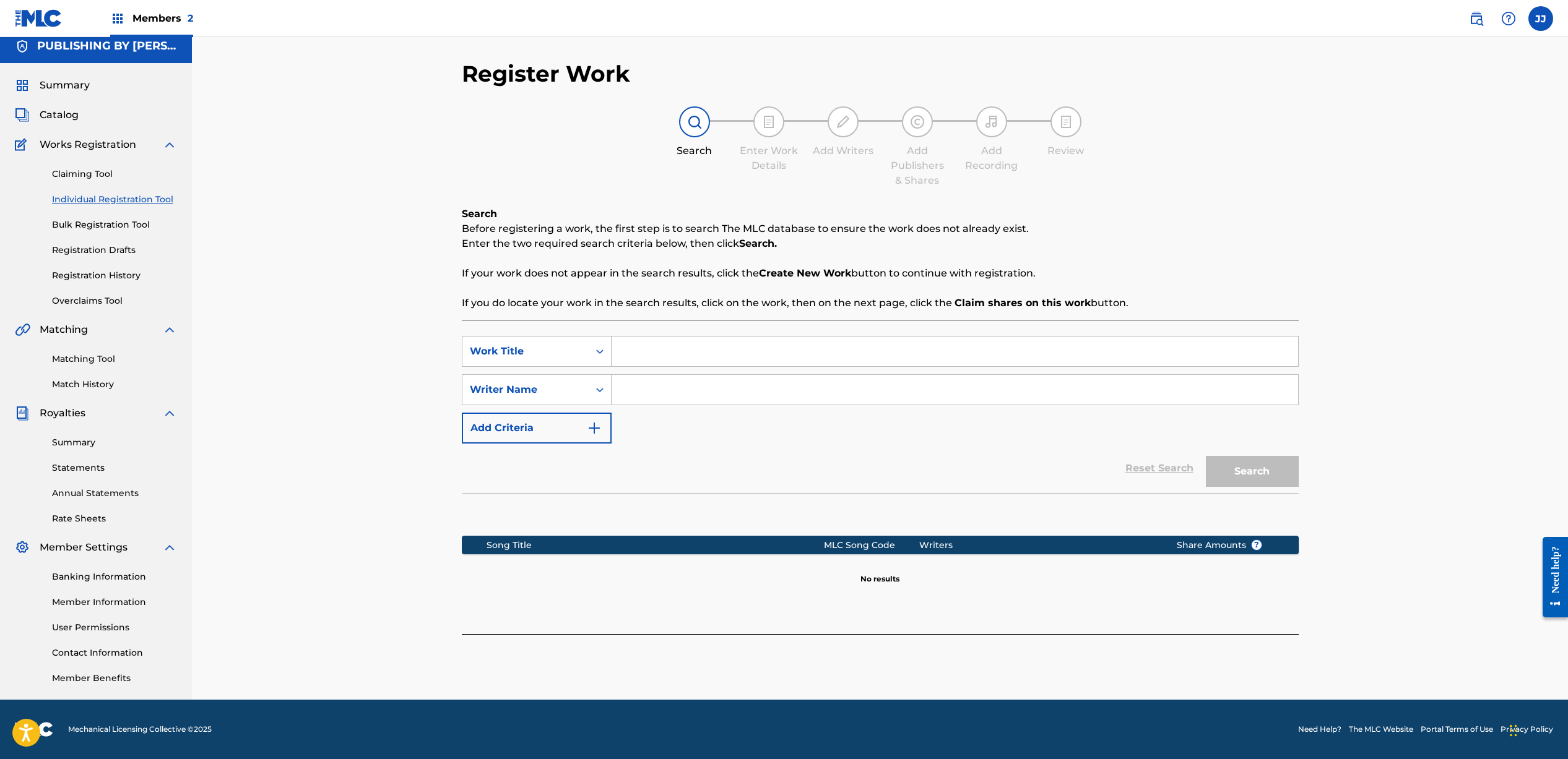
click at [659, 356] on input "Search Form" at bounding box center [954, 352] width 687 height 30
type input "One In A Million"
click at [711, 400] on input "Search Form" at bounding box center [954, 390] width 687 height 30
type input "[PERSON_NAME]"
drag, startPoint x: 709, startPoint y: 348, endPoint x: 593, endPoint y: 352, distance: 116.1
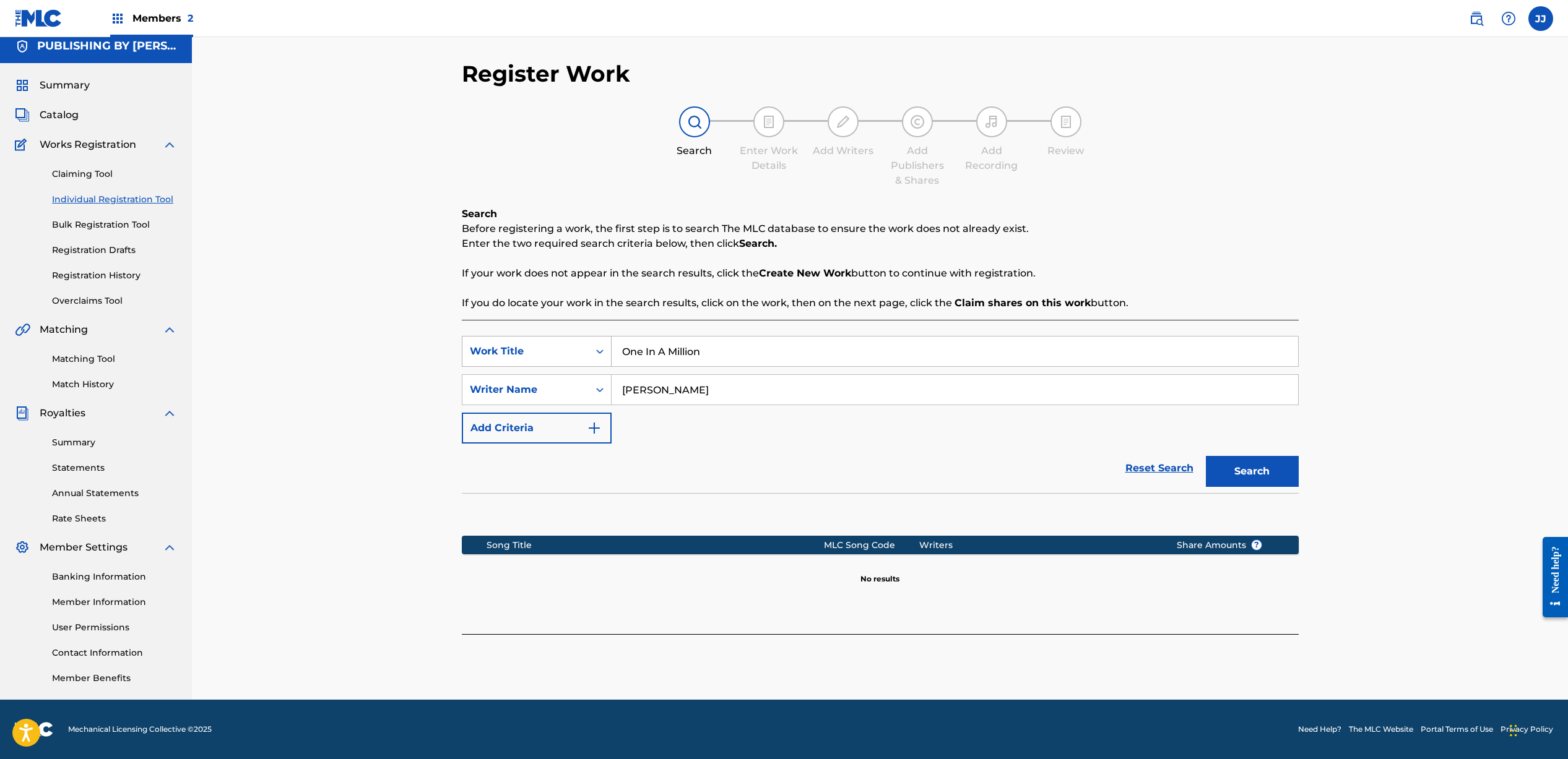
click at [593, 352] on div "SearchWithCriteriae354a04d-0e11-4d0b-934a-f13310908240 Work Title One In A Mill…" at bounding box center [880, 352] width 837 height 31
type input "You Have My Heart"
click at [1235, 457] on button "Search" at bounding box center [1252, 472] width 93 height 31
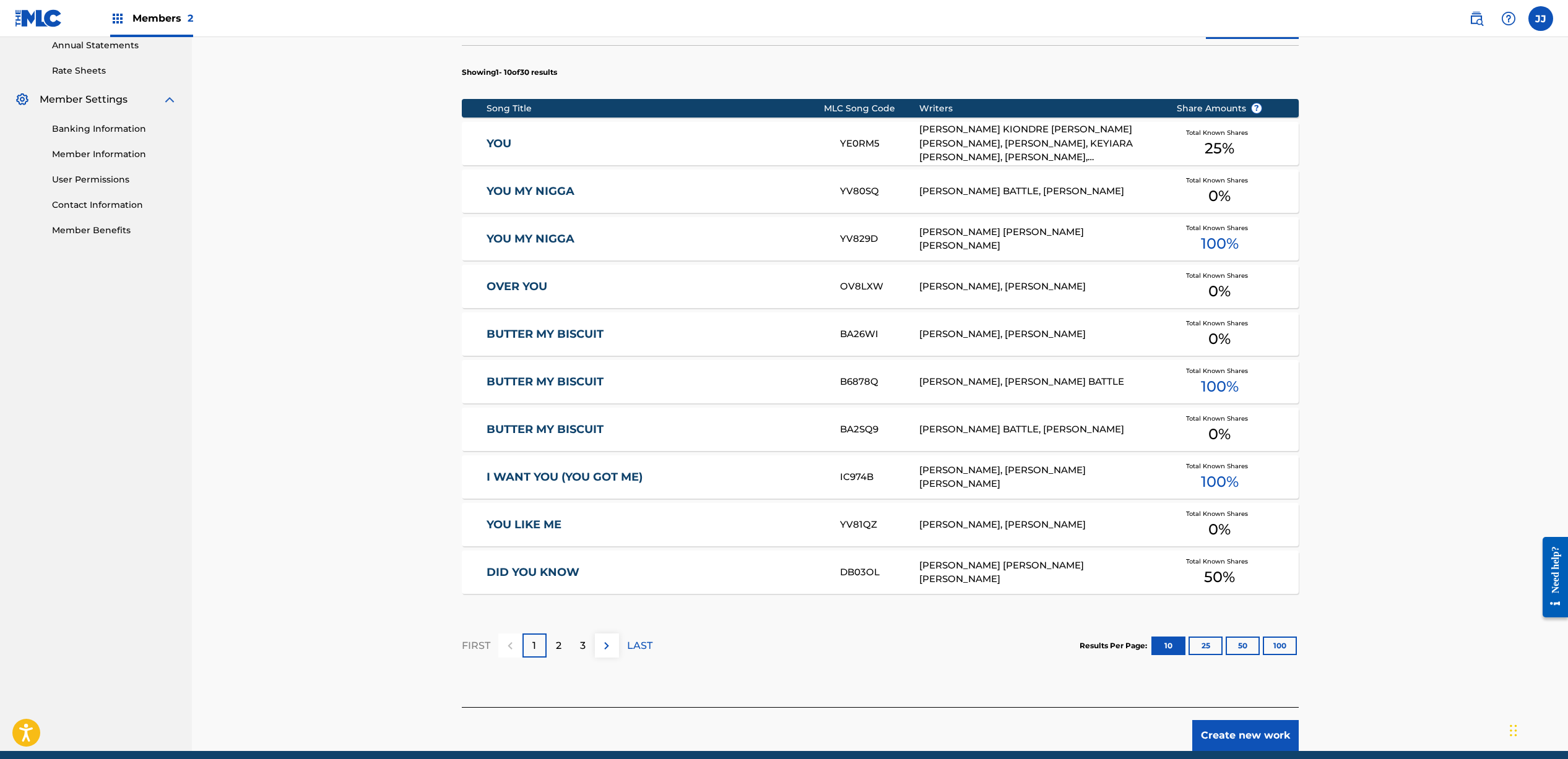
scroll to position [507, 0]
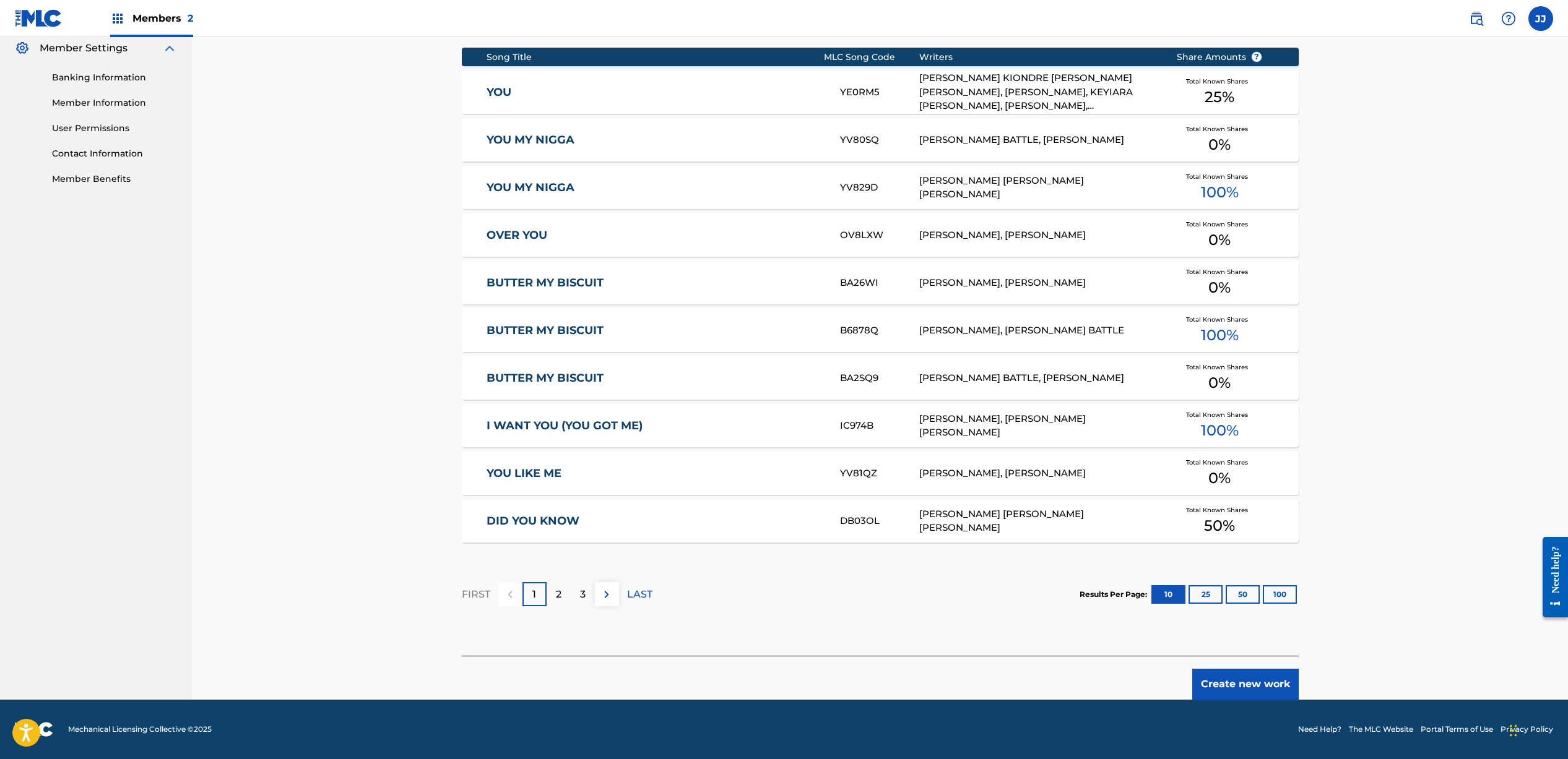
click at [1277, 600] on button "100" at bounding box center [1279, 595] width 34 height 19
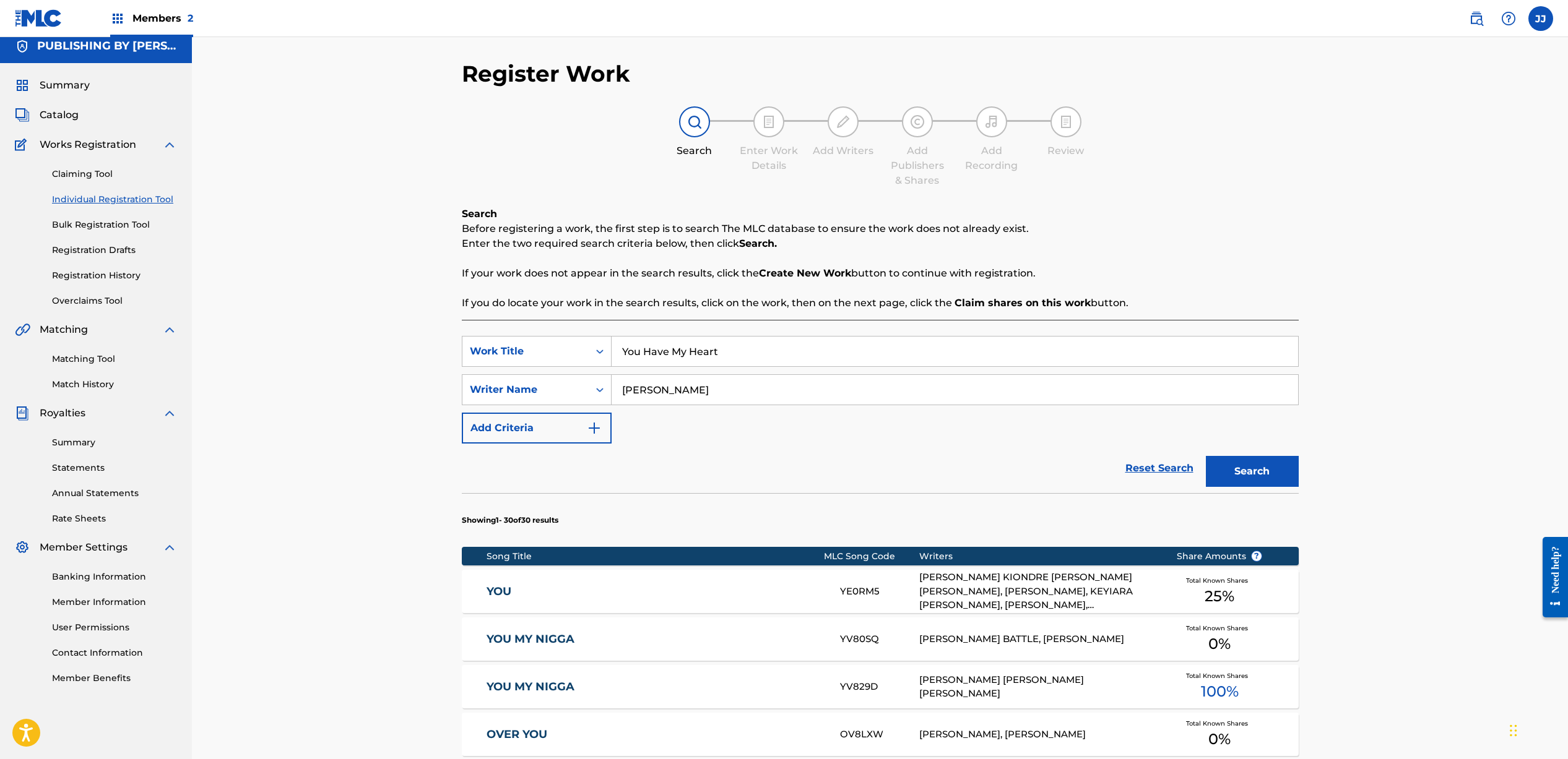
scroll to position [0, 0]
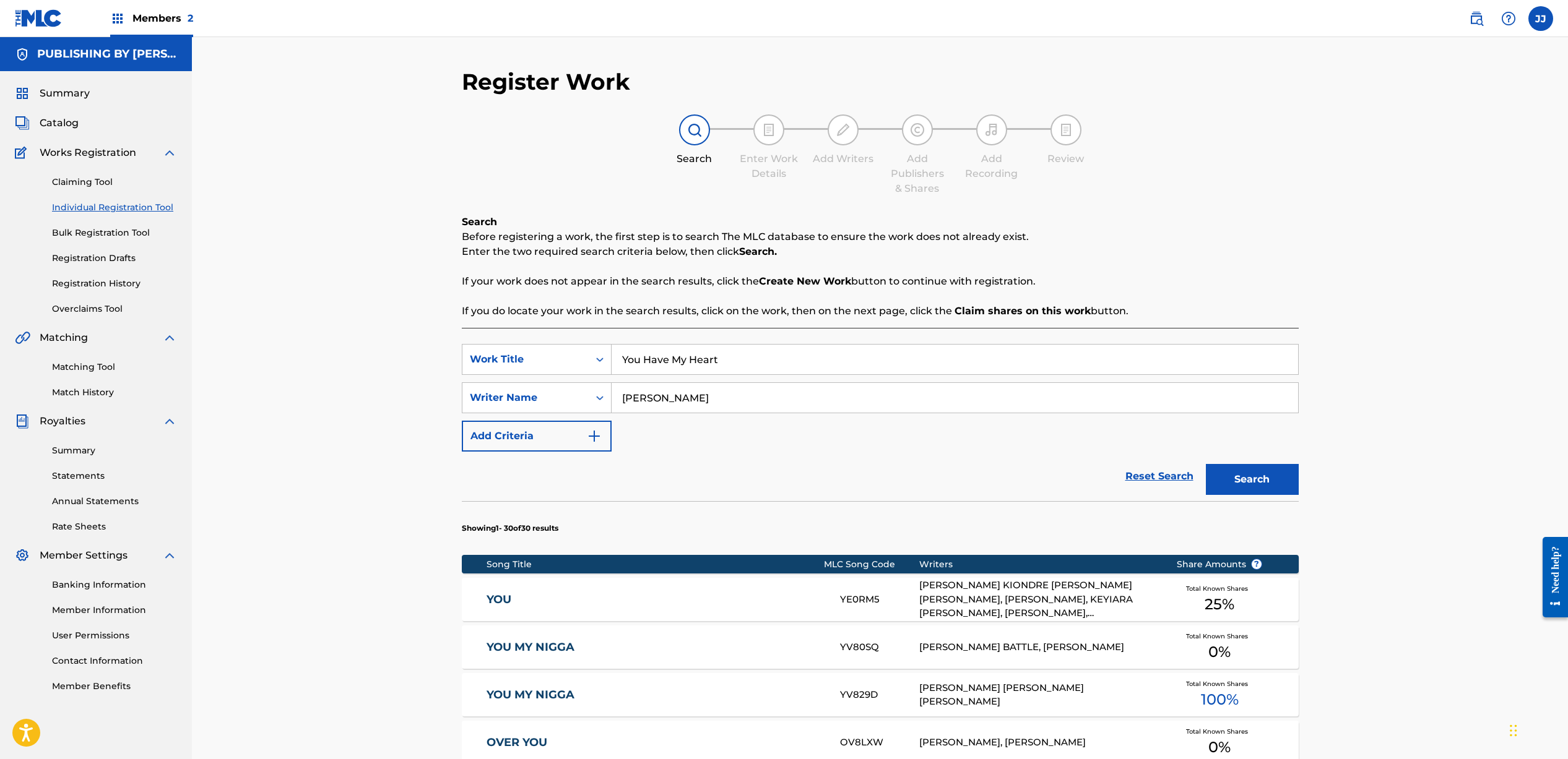
click at [68, 121] on span "Catalog" at bounding box center [59, 123] width 39 height 15
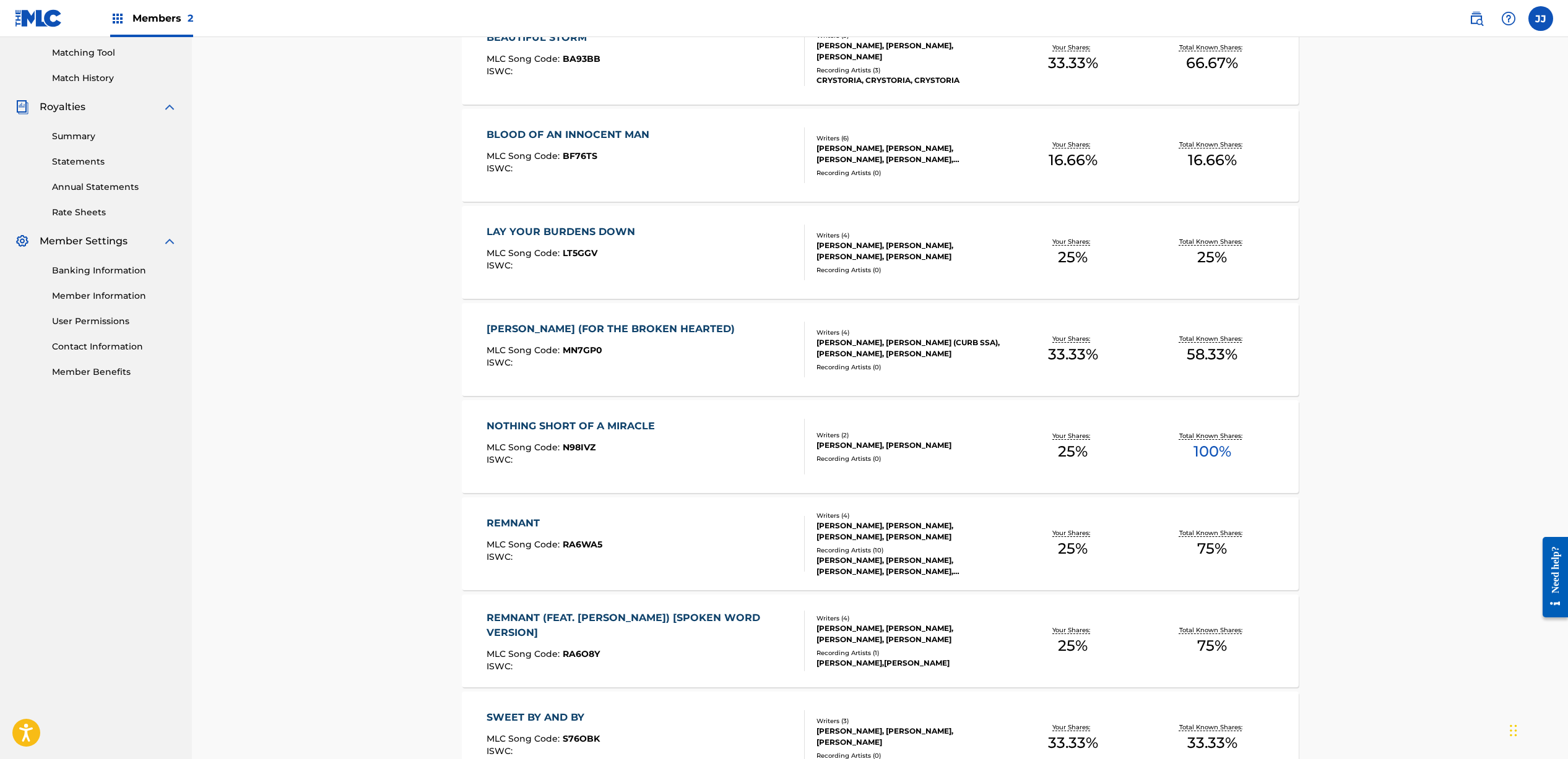
scroll to position [62, 0]
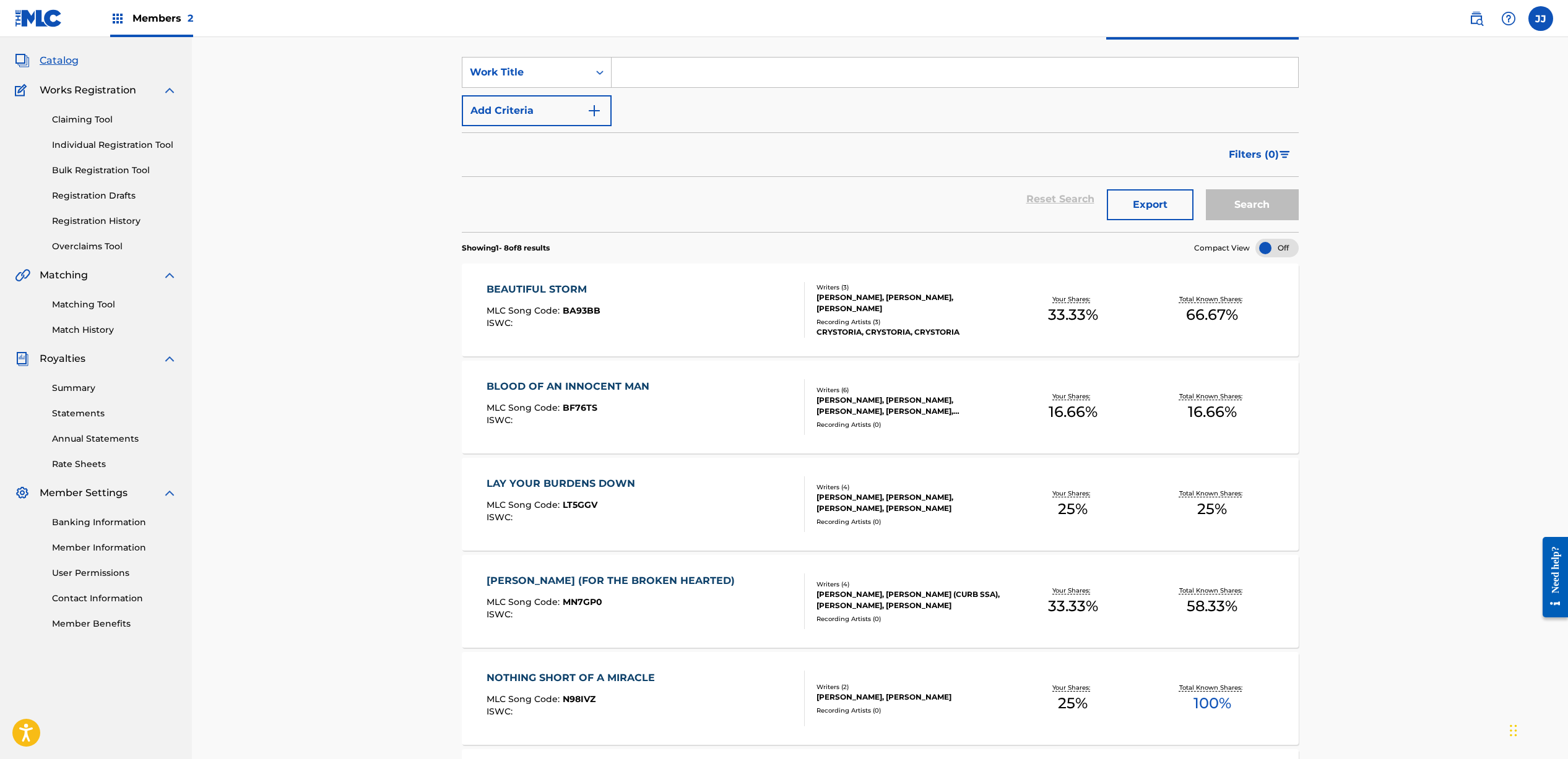
click at [77, 115] on link "Claiming Tool" at bounding box center [115, 119] width 125 height 13
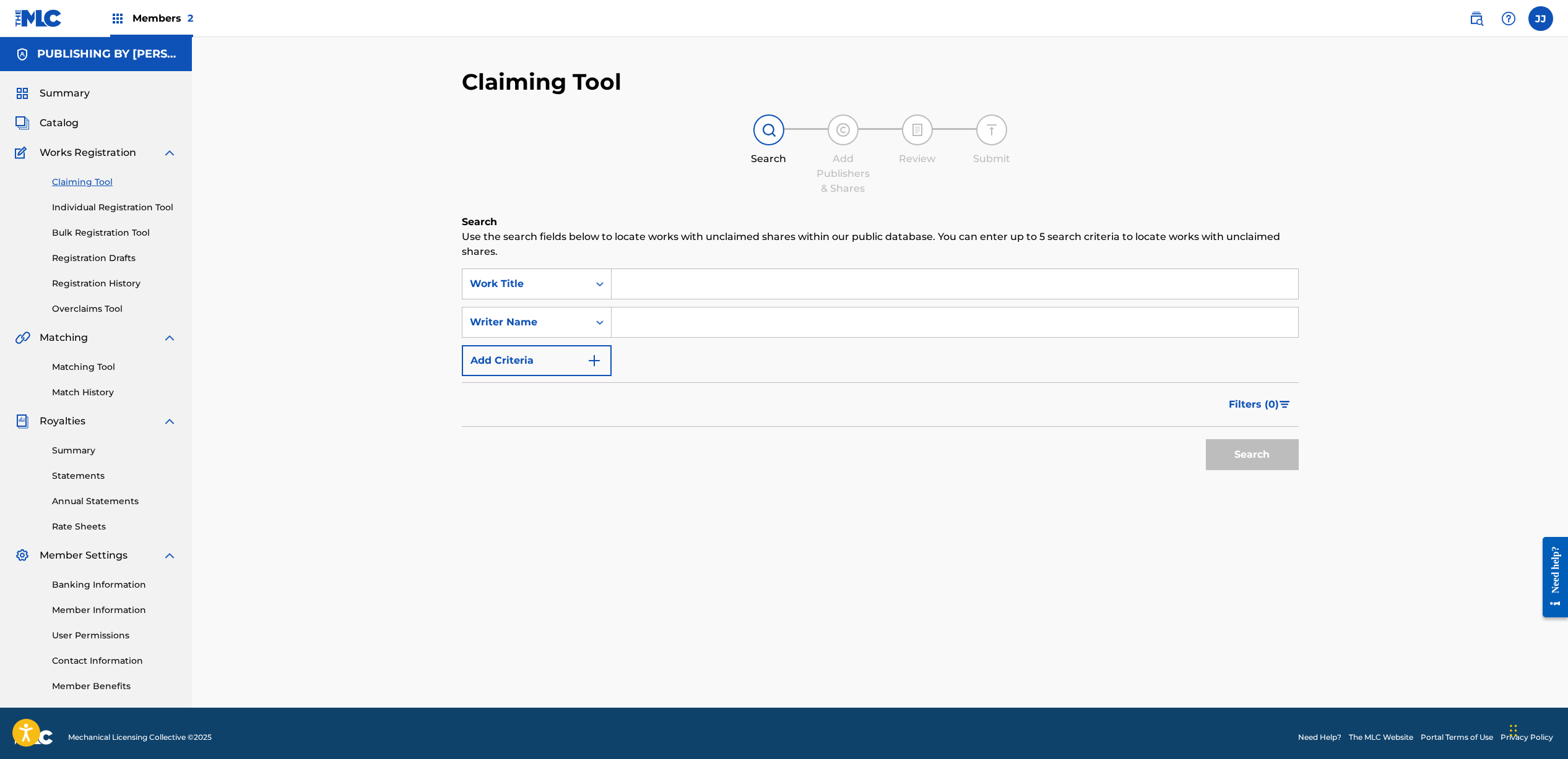
click at [695, 279] on input "Search Form" at bounding box center [954, 284] width 687 height 30
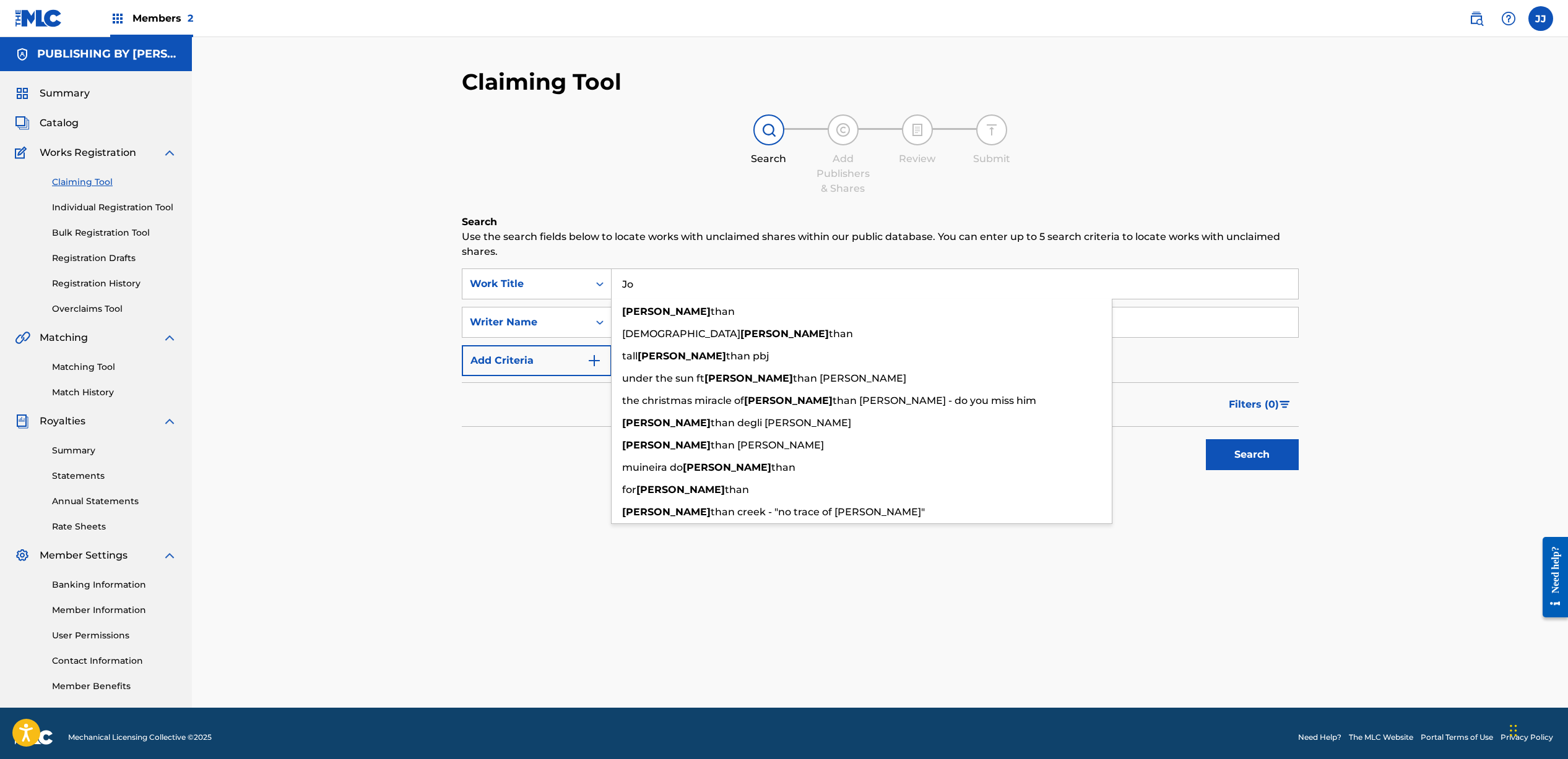
type input "J"
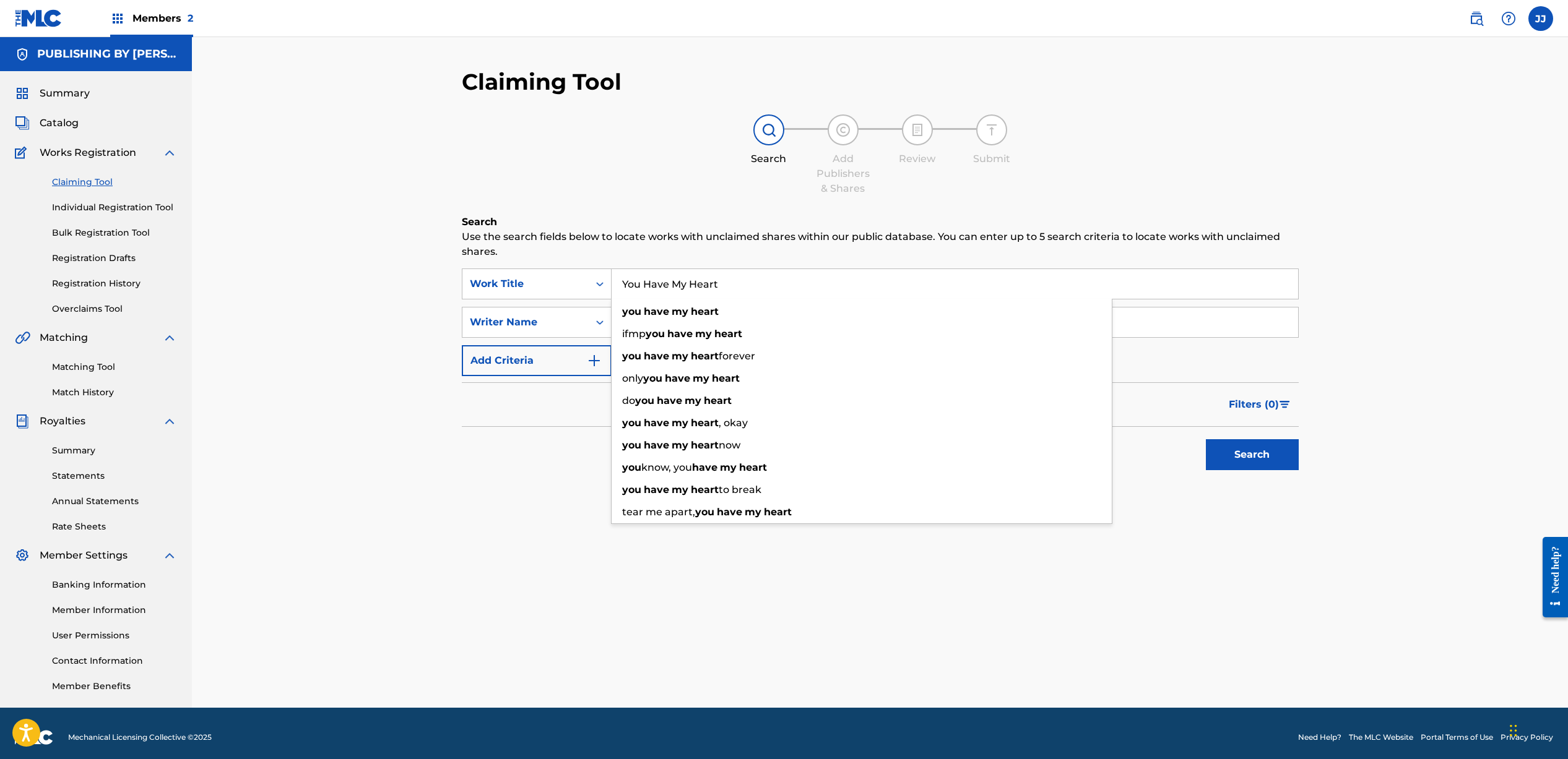
type input "You Have My Heart"
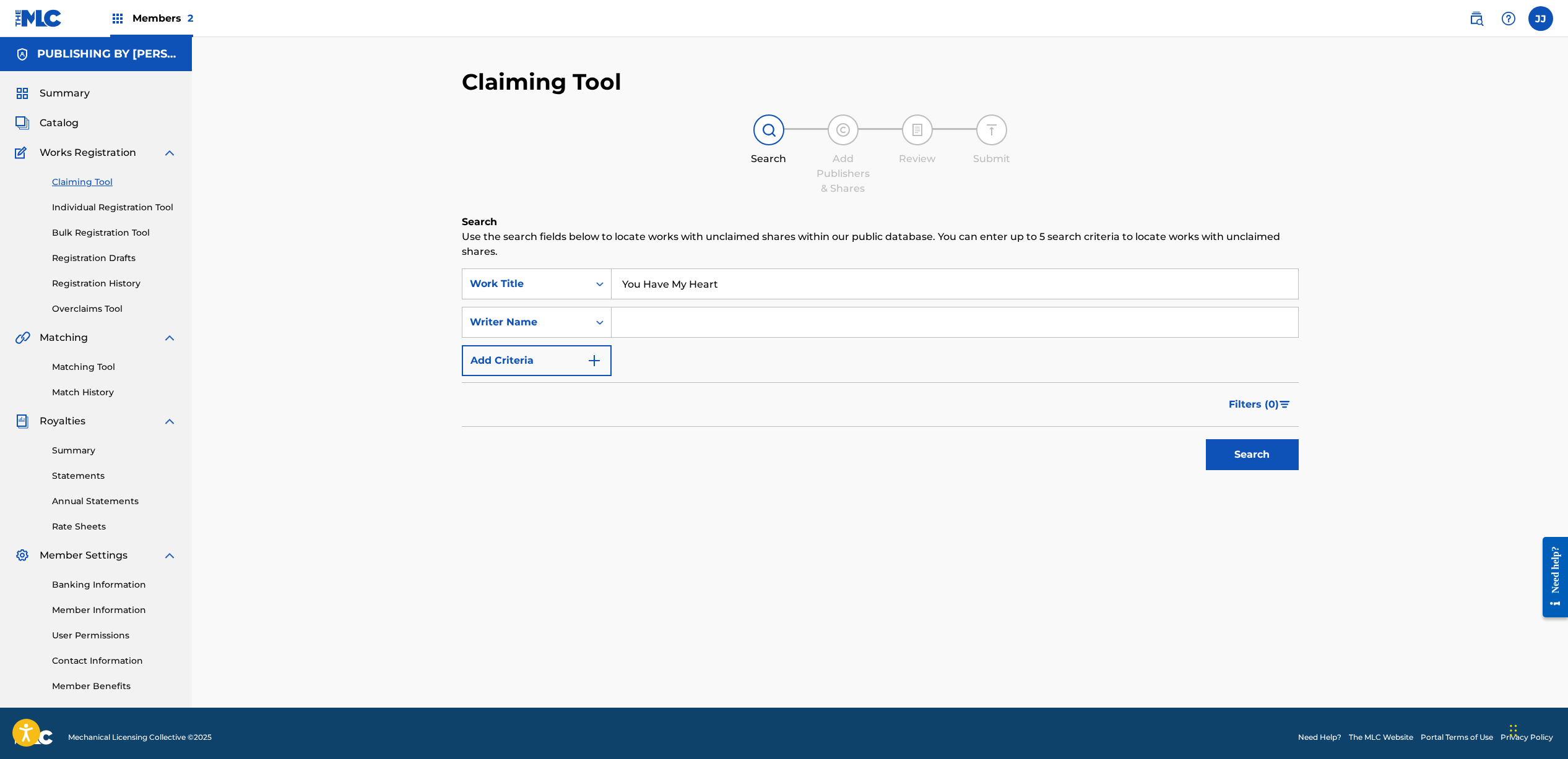
click at [766, 327] on input "Search Form" at bounding box center [954, 322] width 687 height 30
type input "S"
type input "[PERSON_NAME]"
drag, startPoint x: 615, startPoint y: 357, endPoint x: 596, endPoint y: 358, distance: 19.0
click at [614, 358] on div "SearchWithCriteria22b44bd7-fc3f-4a0e-bed4-a8acb869fd60 Work Title You Have My H…" at bounding box center [880, 322] width 837 height 108
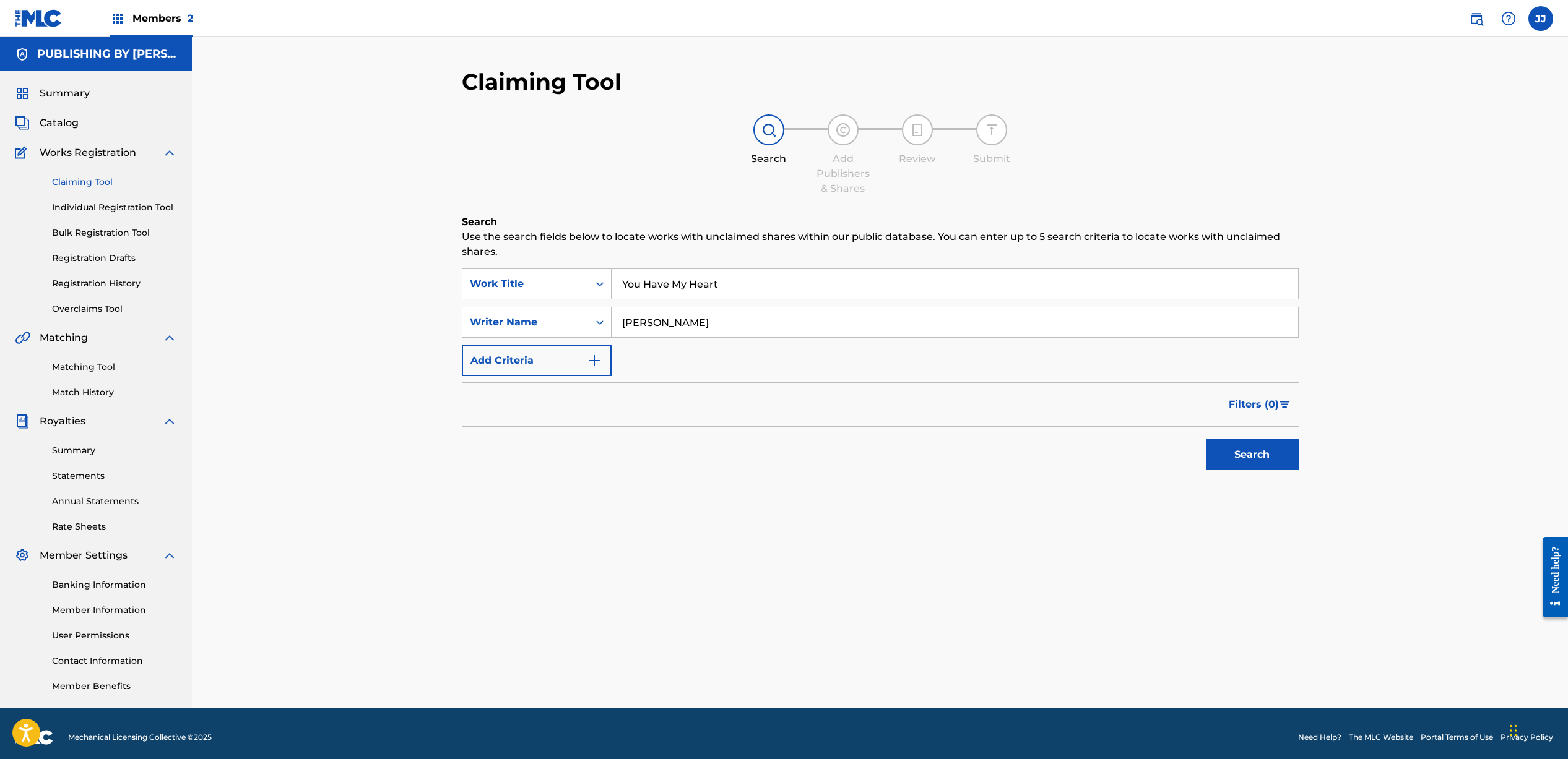
click at [596, 358] on img "Search Form" at bounding box center [594, 361] width 15 height 15
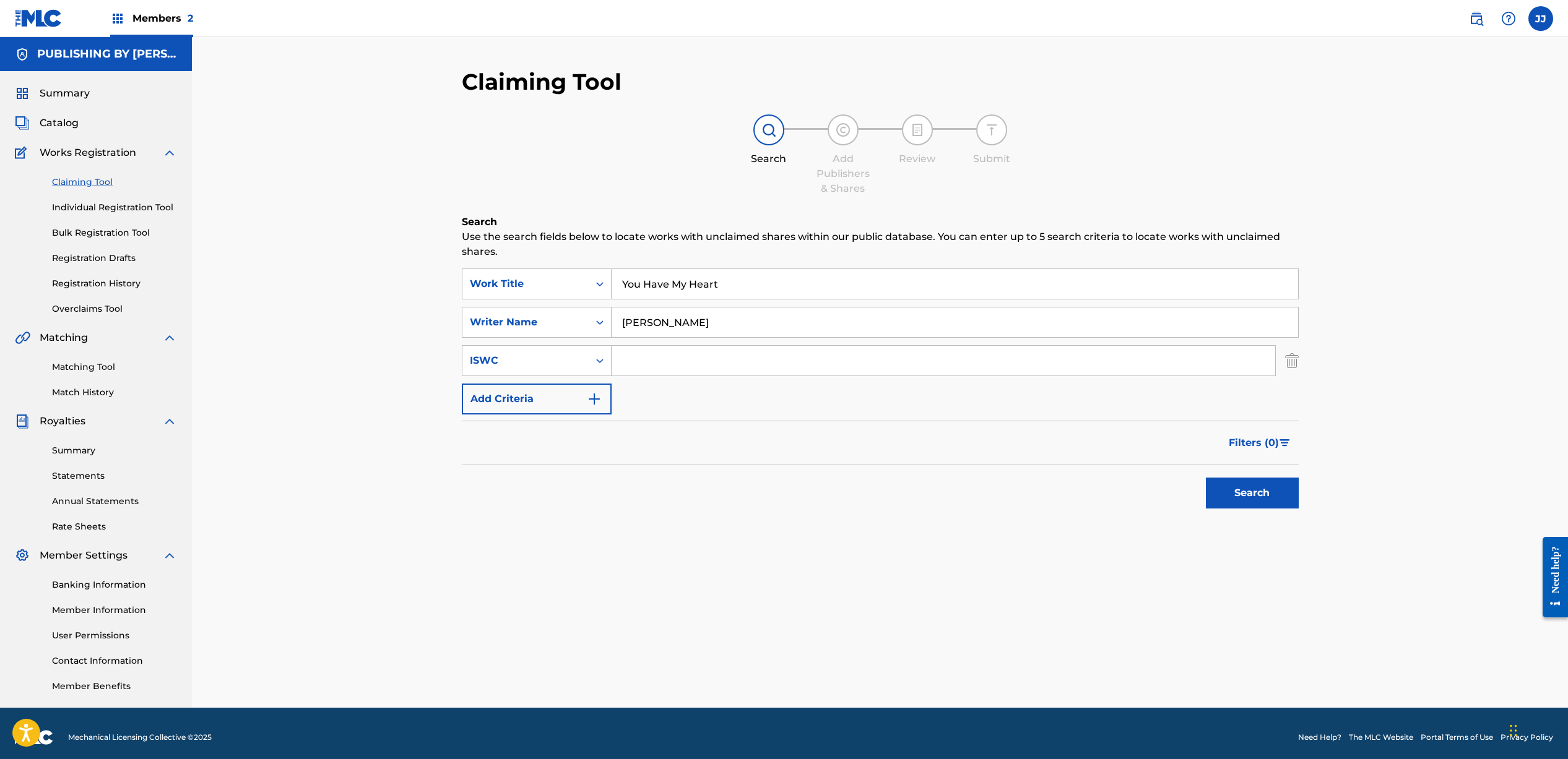
click at [585, 393] on button "Add Criteria" at bounding box center [537, 399] width 150 height 31
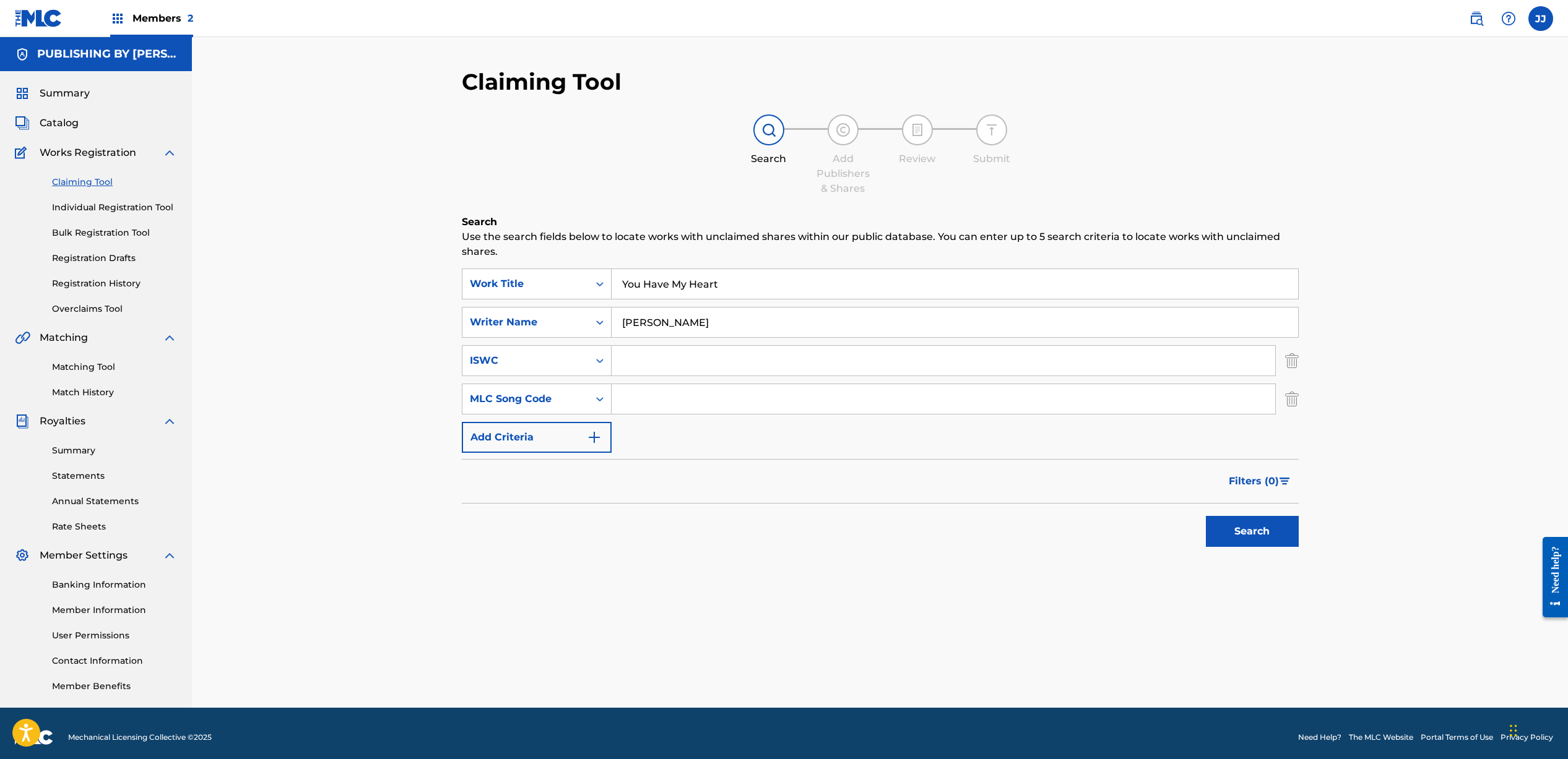
click at [585, 431] on button "Add Criteria" at bounding box center [537, 437] width 150 height 31
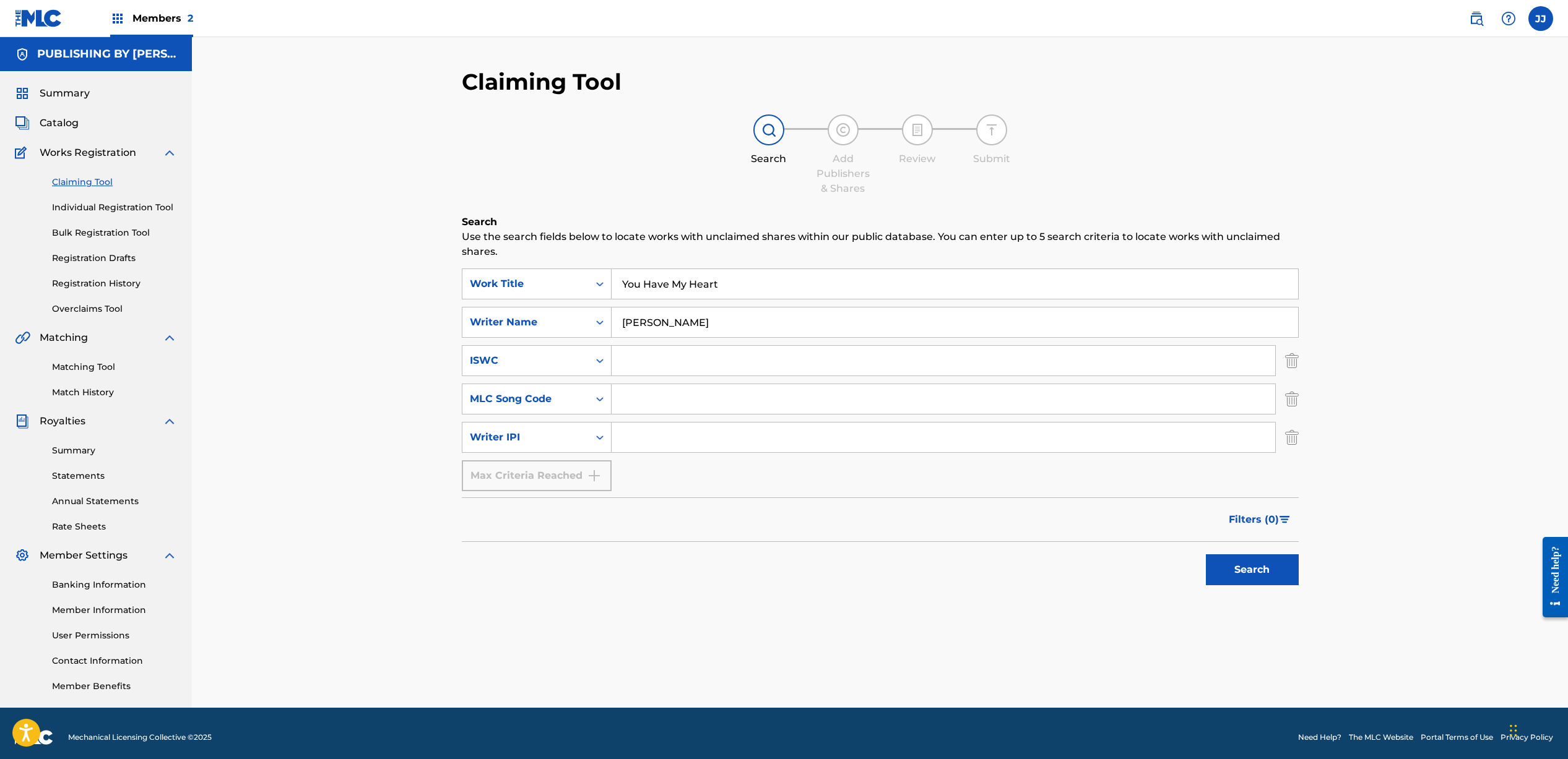
click at [649, 446] on input "Search Form" at bounding box center [943, 437] width 664 height 30
paste input "00709314453"
type input "00709314453"
click at [1268, 579] on button "Search" at bounding box center [1252, 570] width 93 height 31
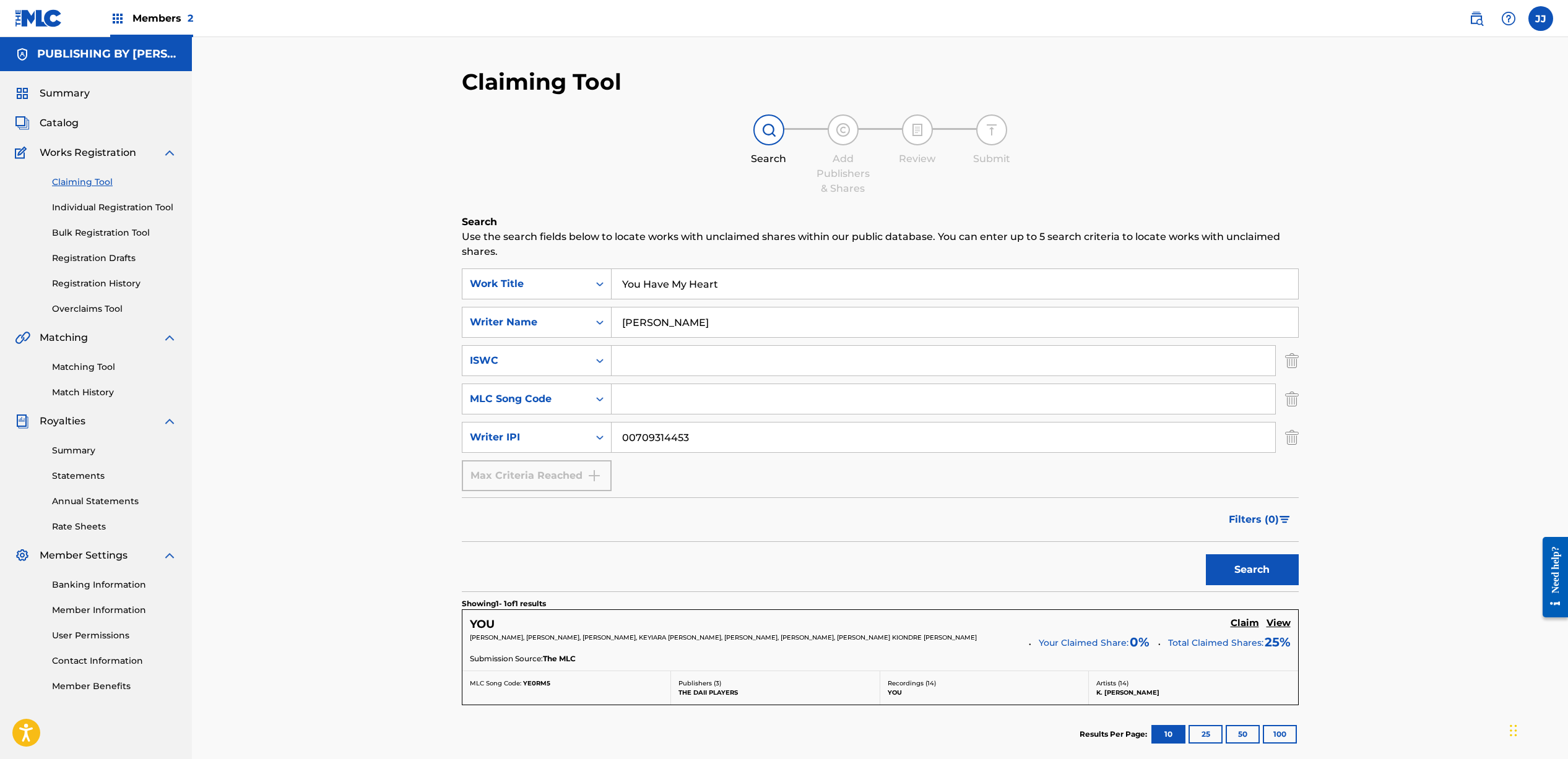
click at [106, 208] on link "Individual Registration Tool" at bounding box center [115, 207] width 125 height 13
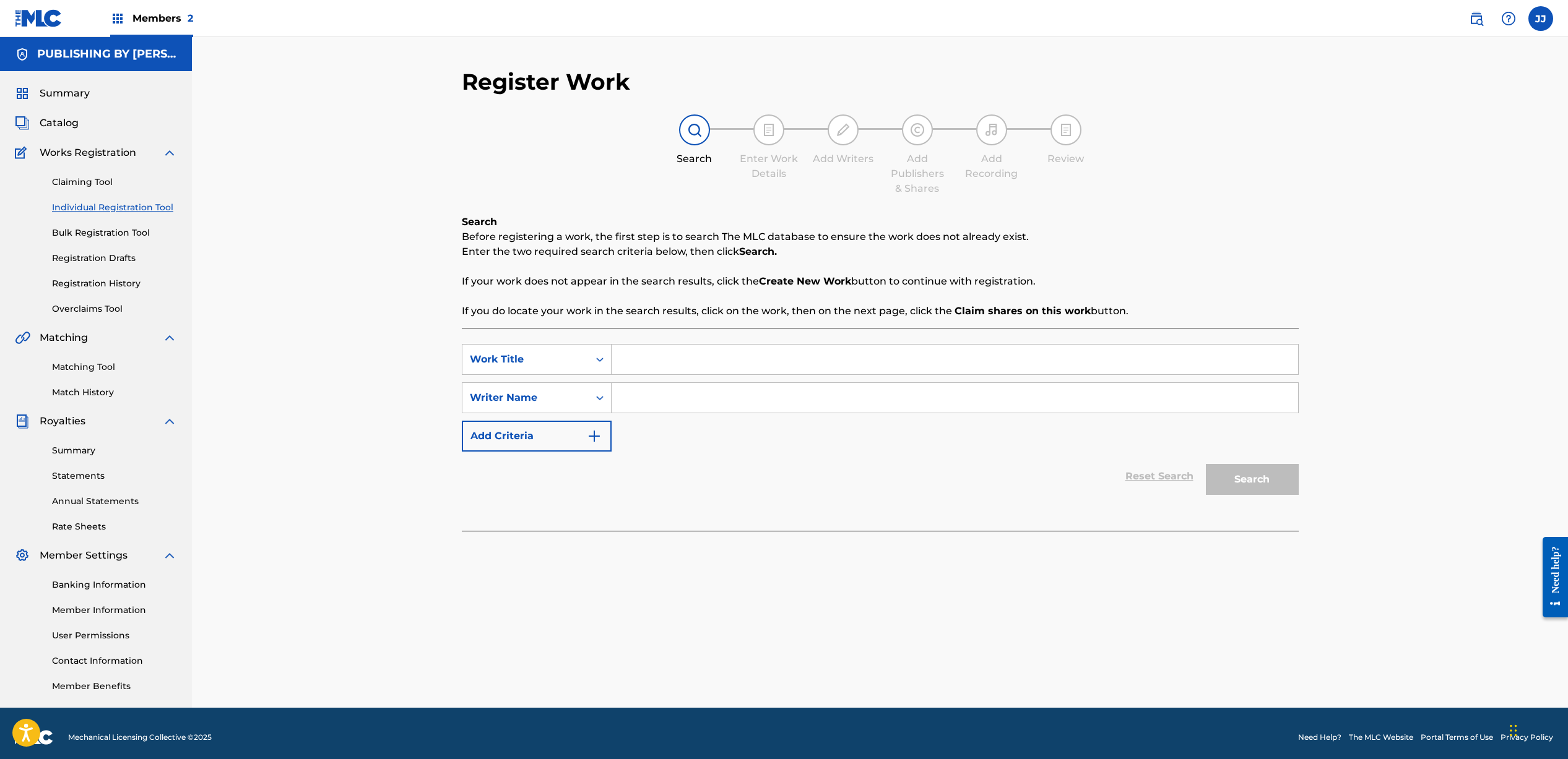
click at [641, 362] on input "Search Form" at bounding box center [954, 360] width 687 height 30
type input "You Have My Heart"
click at [650, 389] on input "Search Form" at bounding box center [954, 398] width 687 height 30
type input "[PERSON_NAME]"
click at [1254, 485] on button "Search" at bounding box center [1252, 480] width 93 height 31
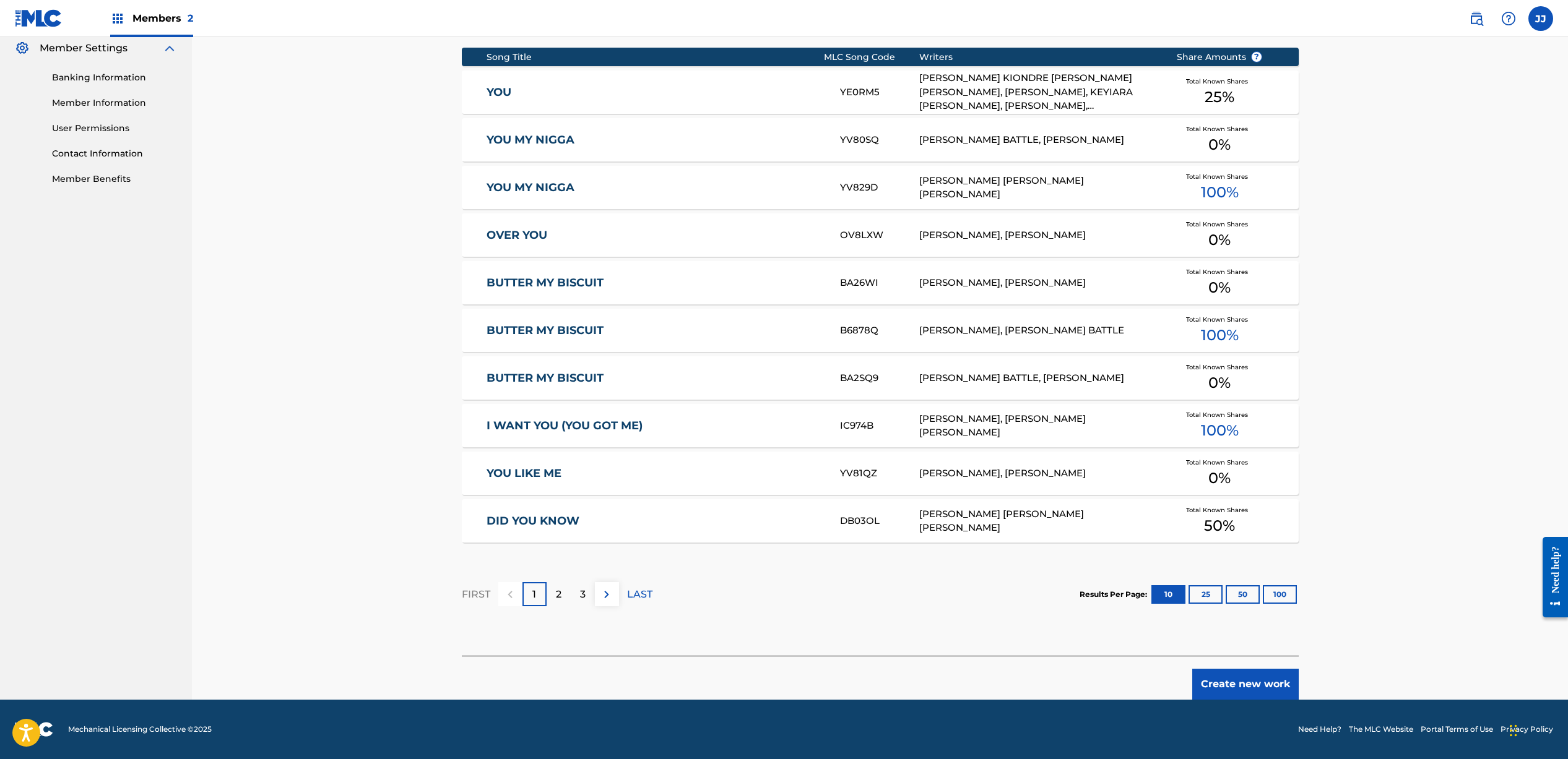
click at [1214, 689] on button "Create new work" at bounding box center [1245, 684] width 106 height 31
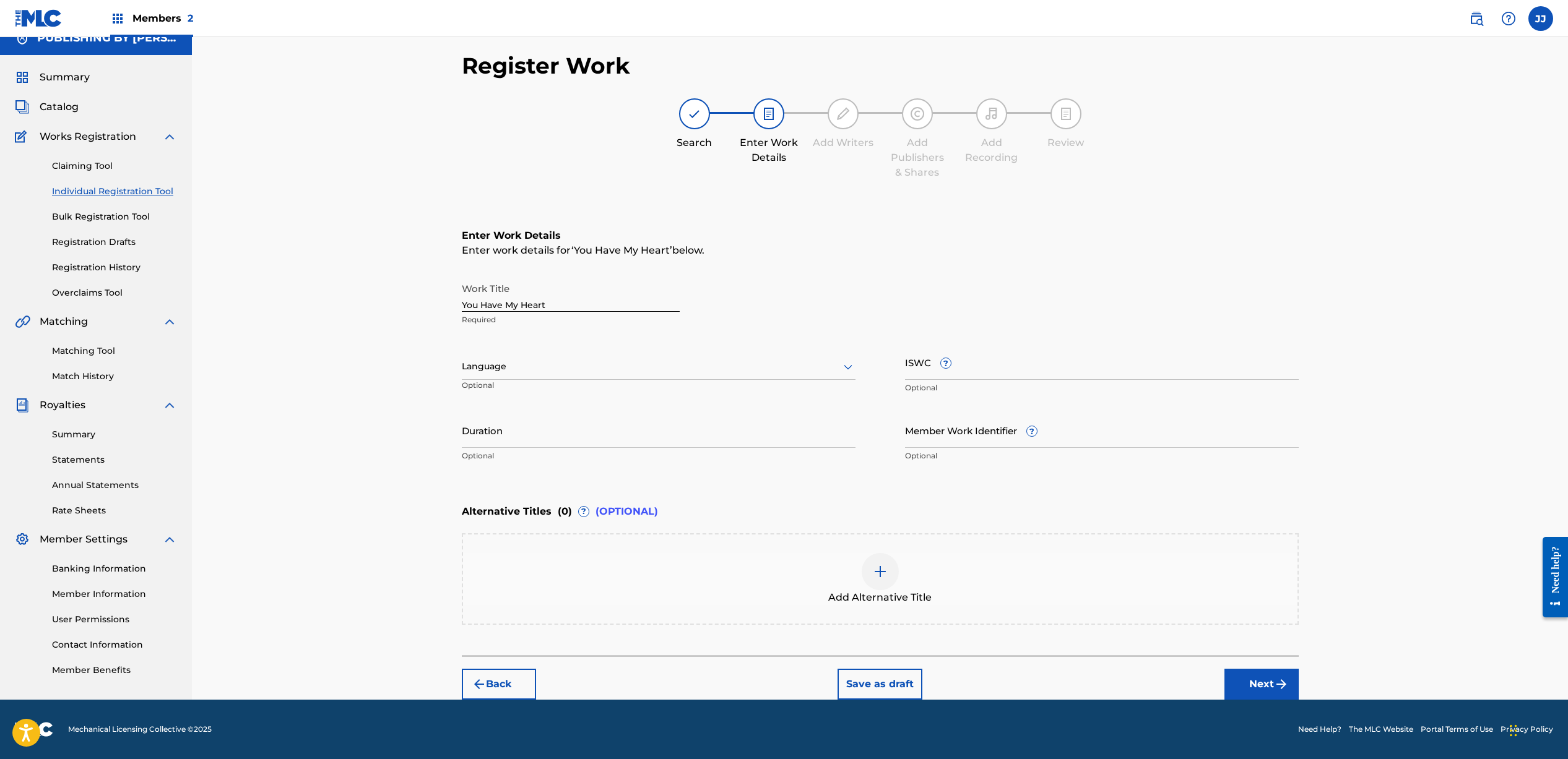
click at [525, 370] on div at bounding box center [659, 366] width 393 height 16
click at [566, 394] on div "English" at bounding box center [659, 394] width 392 height 28
click at [589, 449] on div "Duration Optional" at bounding box center [659, 440] width 393 height 55
click at [588, 432] on input "Duration" at bounding box center [659, 430] width 393 height 35
type input "03:19"
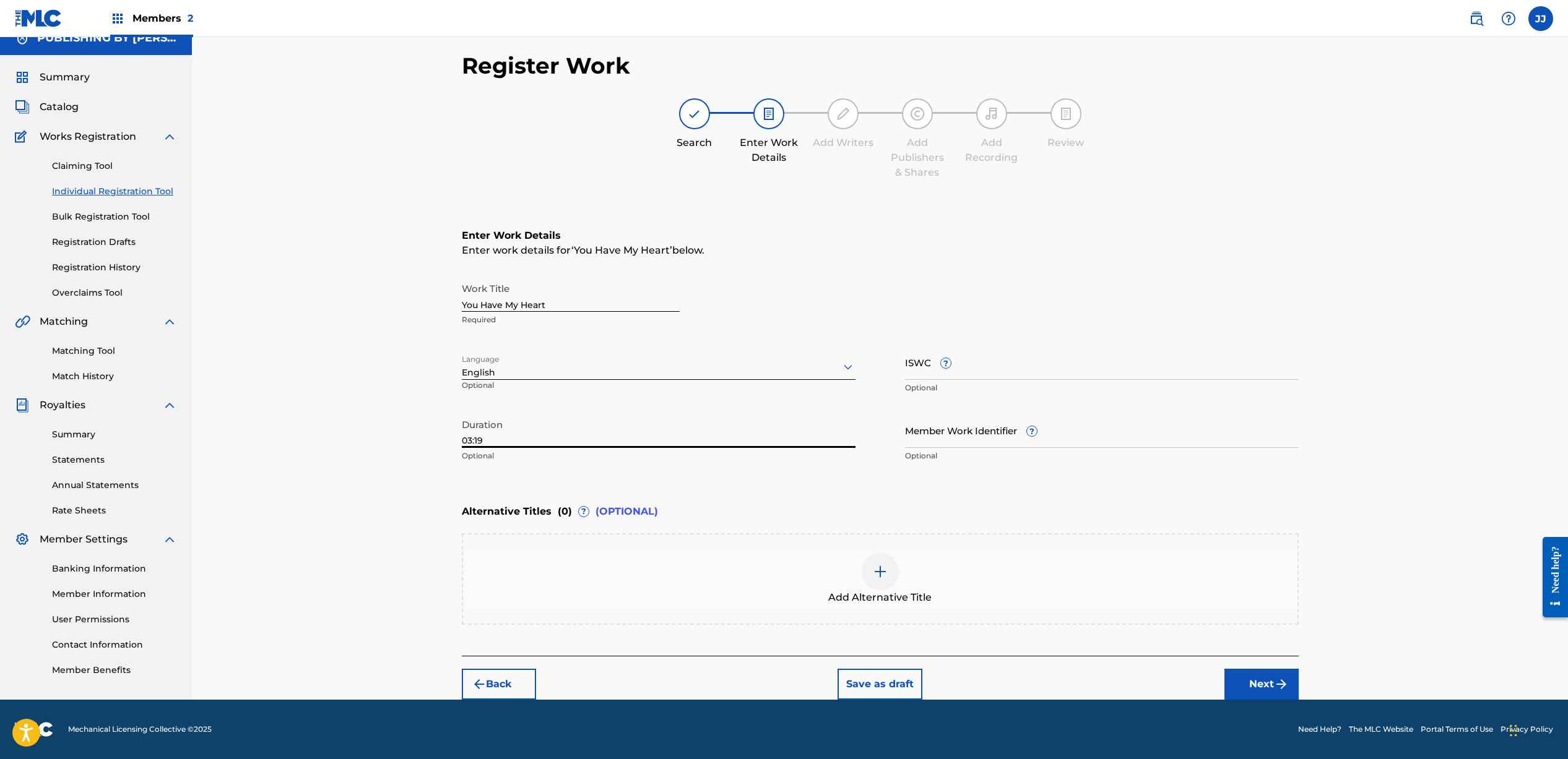
click at [1246, 679] on button "Next" at bounding box center [1261, 684] width 74 height 31
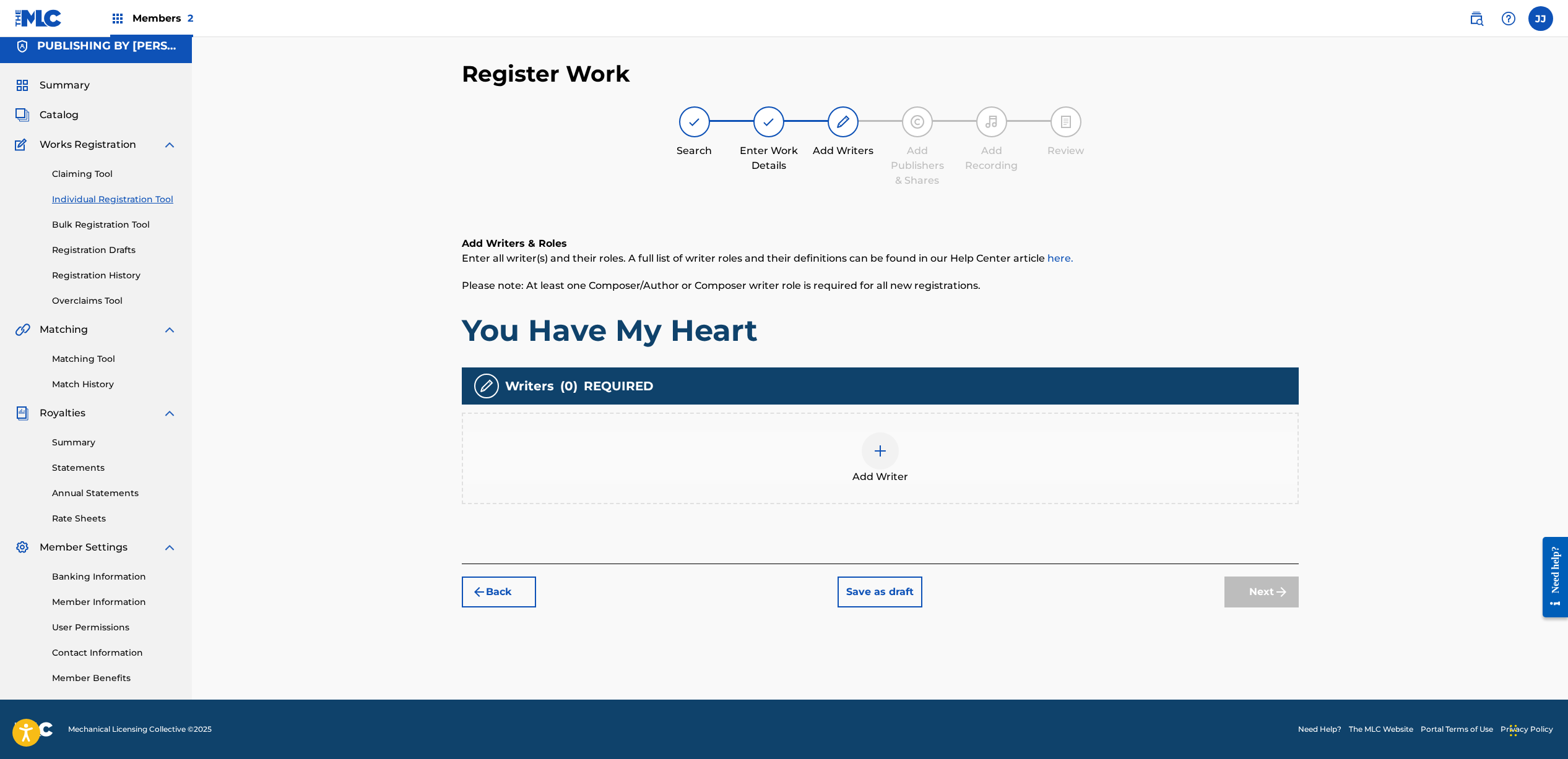
click at [875, 447] on img at bounding box center [880, 451] width 15 height 15
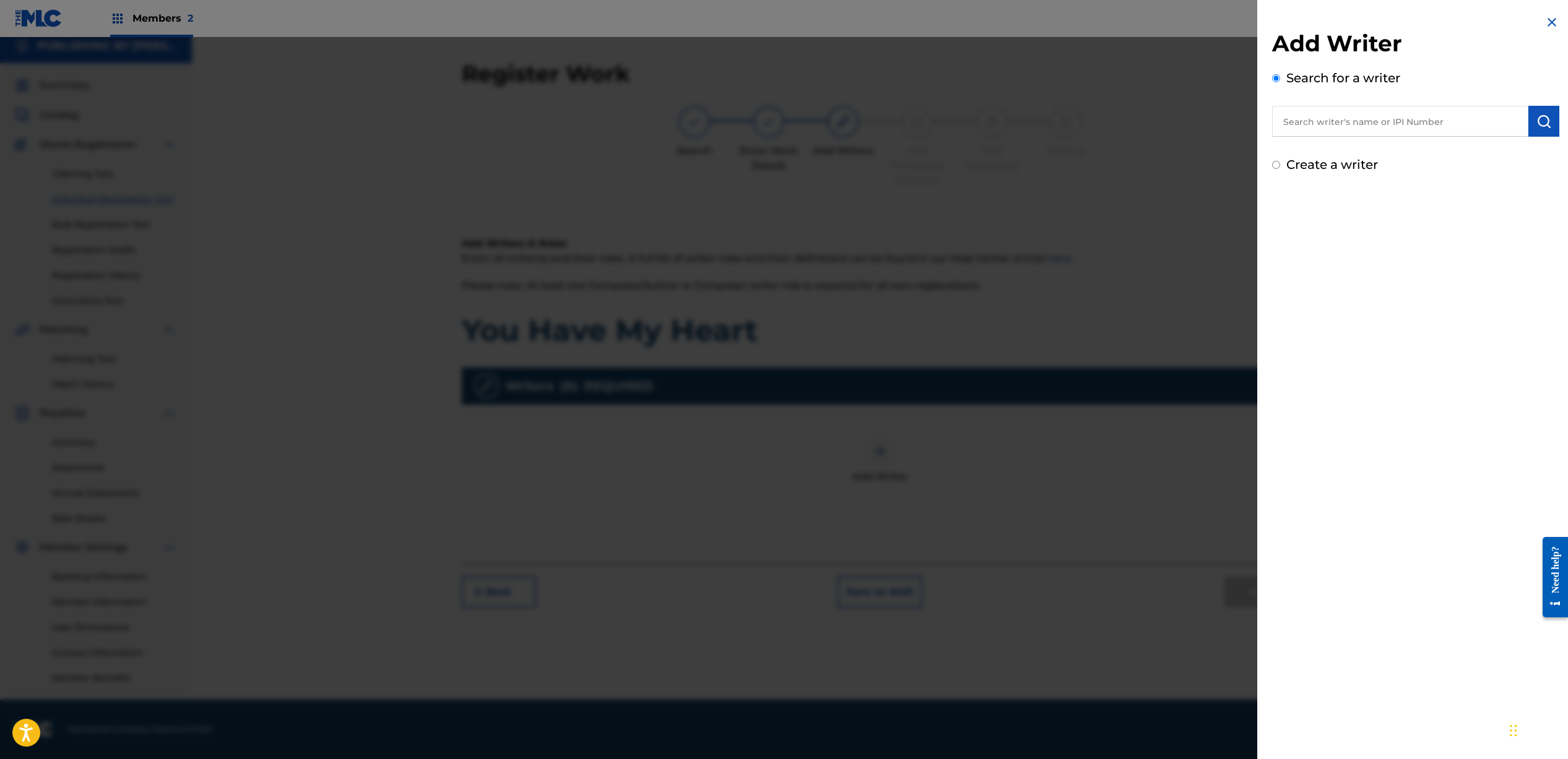
click at [1348, 118] on input "text" at bounding box center [1400, 121] width 256 height 31
click at [1373, 154] on strong "[PERSON_NAME]" at bounding box center [1417, 149] width 88 height 12
type input "[PERSON_NAME]"
click at [1529, 116] on button "submit" at bounding box center [1544, 121] width 31 height 31
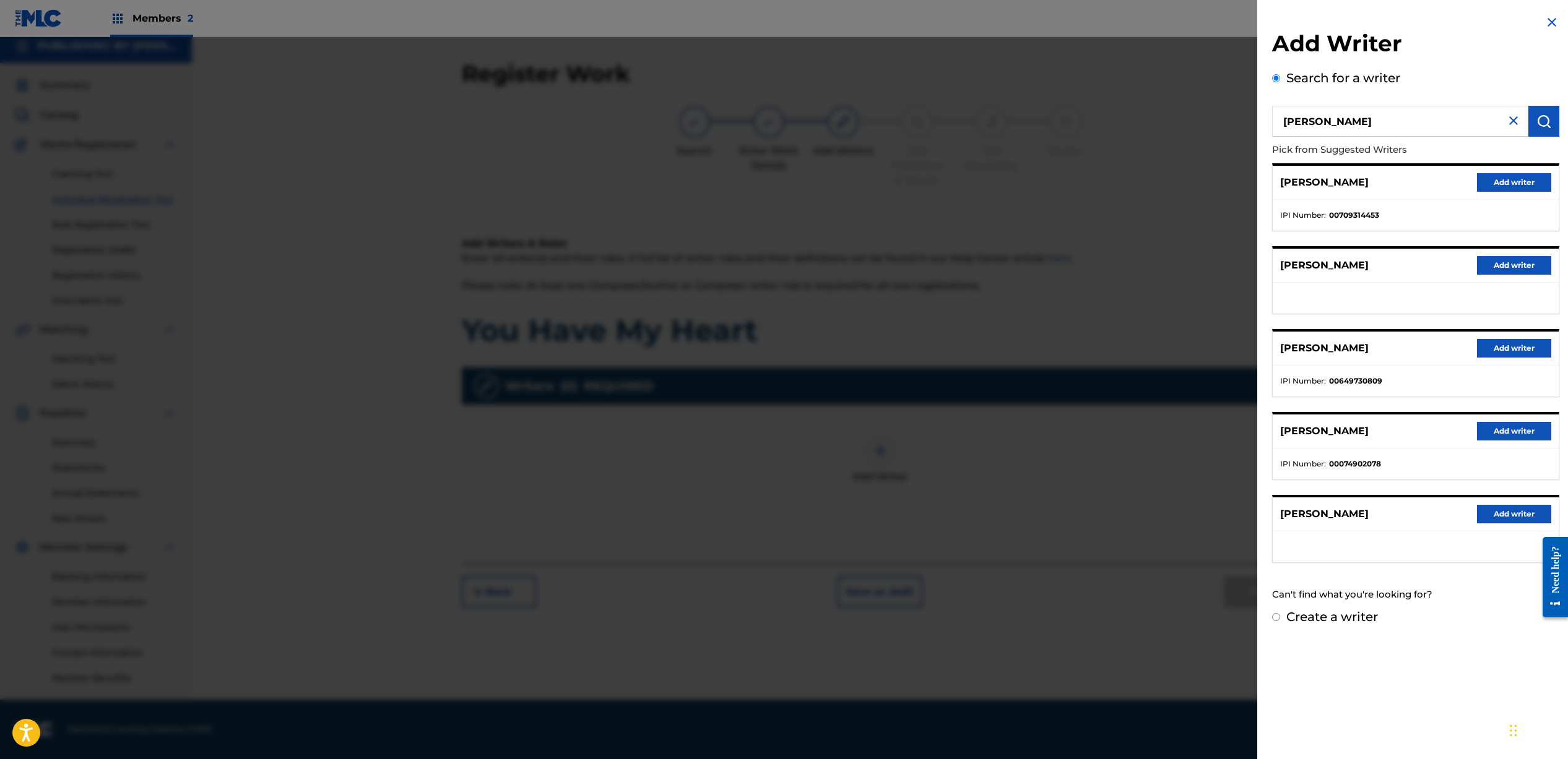
click at [1507, 177] on button "Add writer" at bounding box center [1513, 182] width 74 height 19
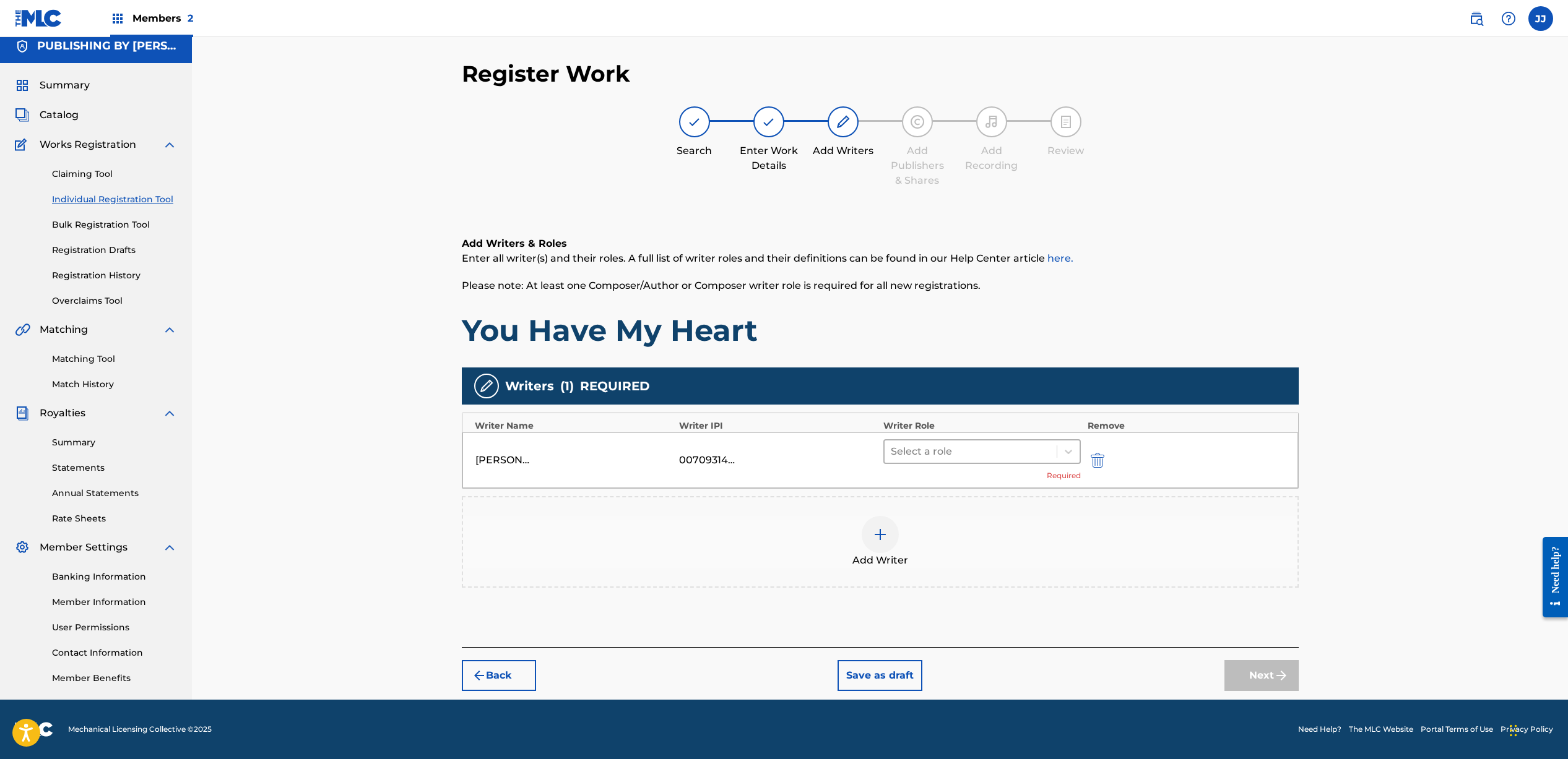
click at [924, 441] on div "Select a role" at bounding box center [970, 452] width 172 height 22
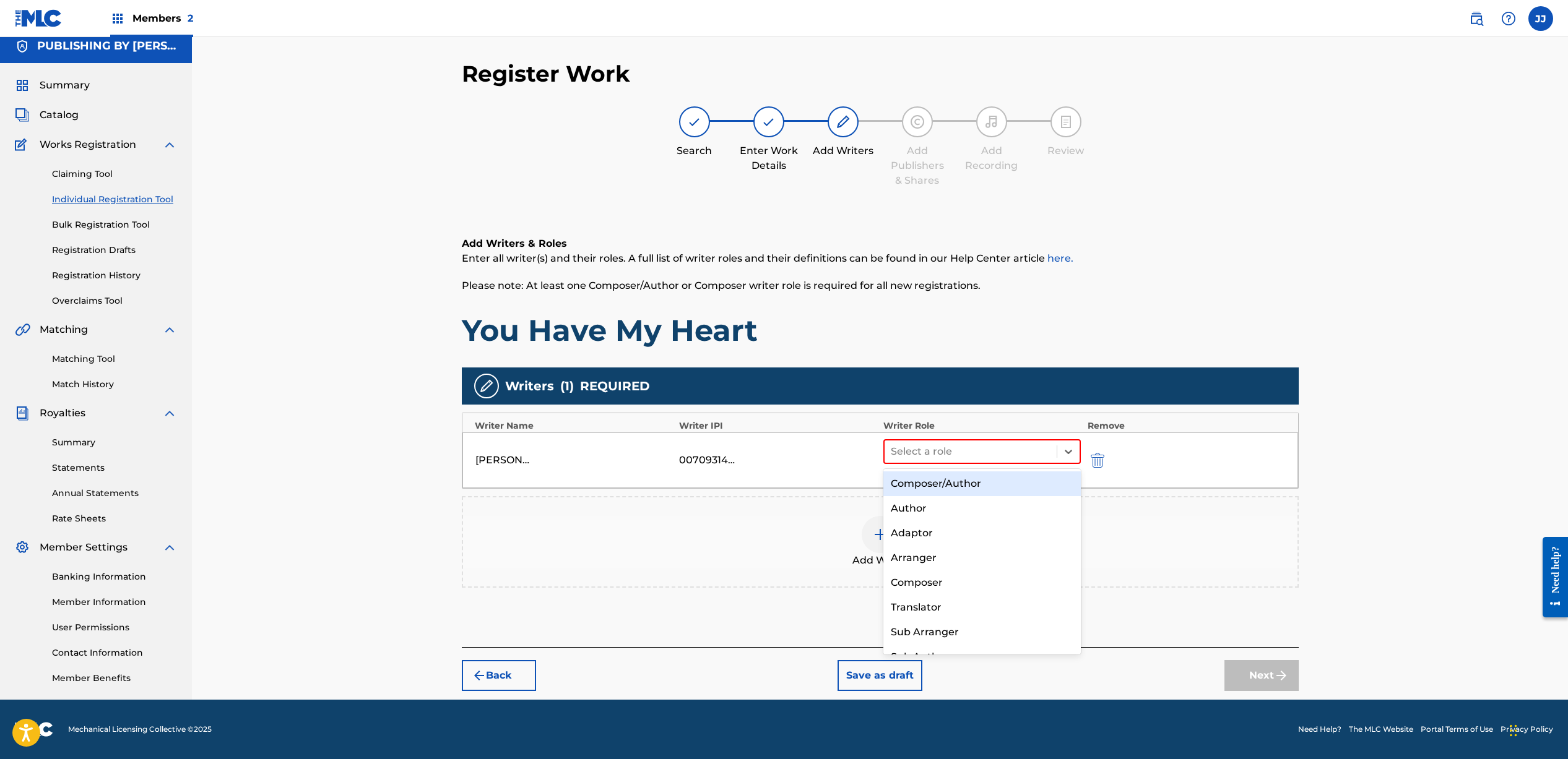
click at [941, 487] on div "Composer/Author" at bounding box center [982, 484] width 198 height 25
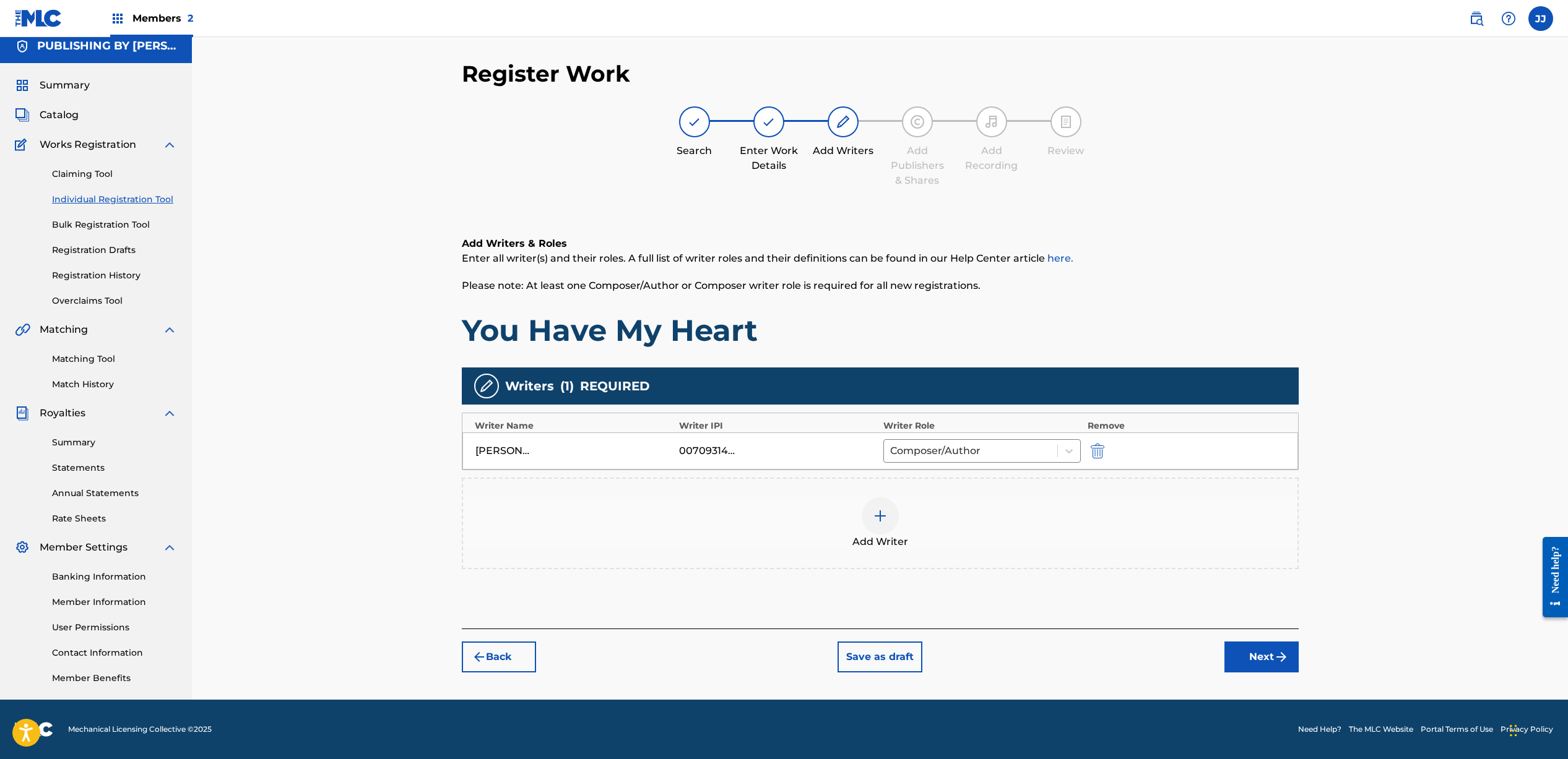
click at [888, 513] on div at bounding box center [880, 516] width 37 height 37
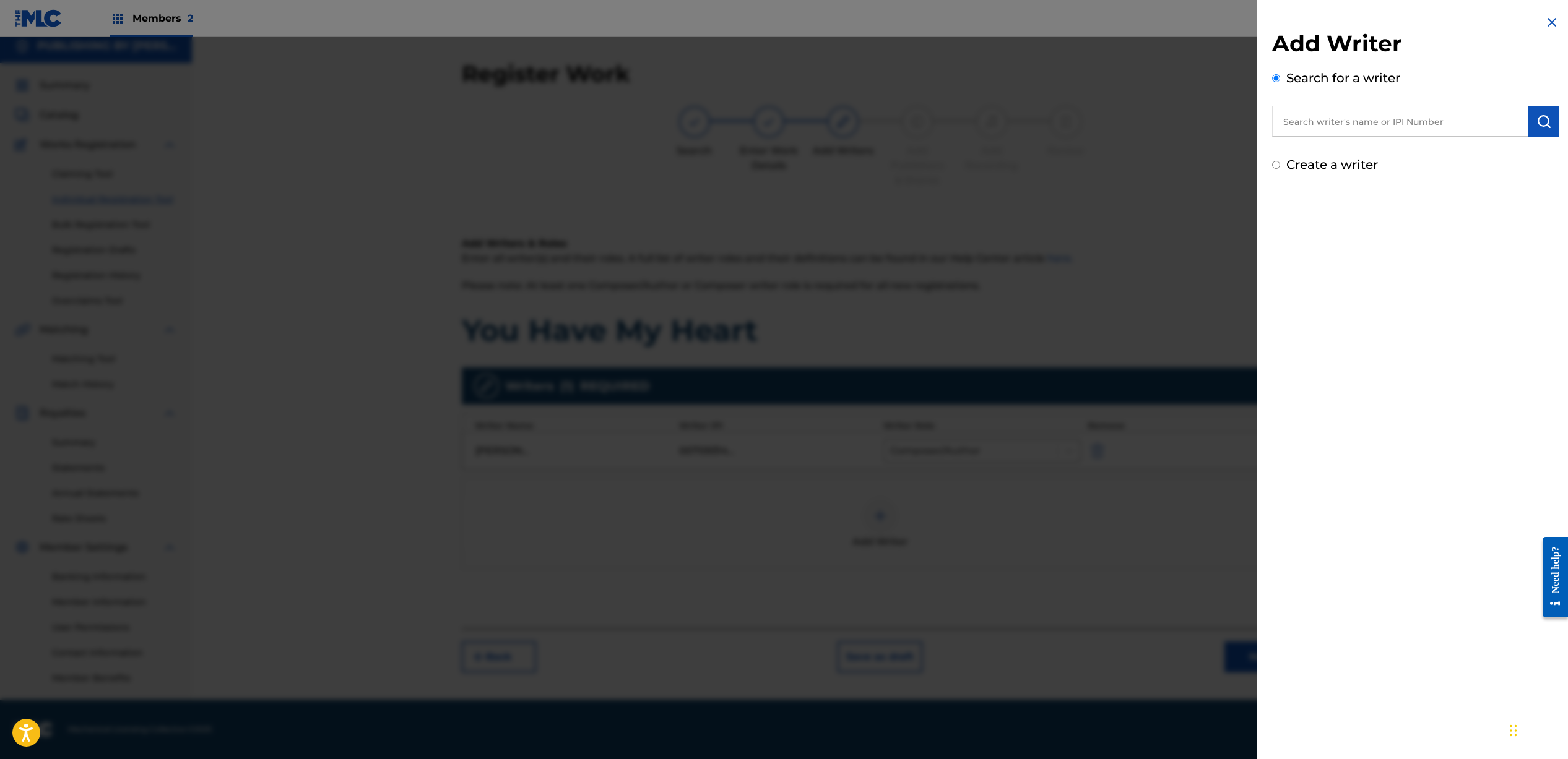
click at [1410, 124] on input "text" at bounding box center [1400, 121] width 256 height 31
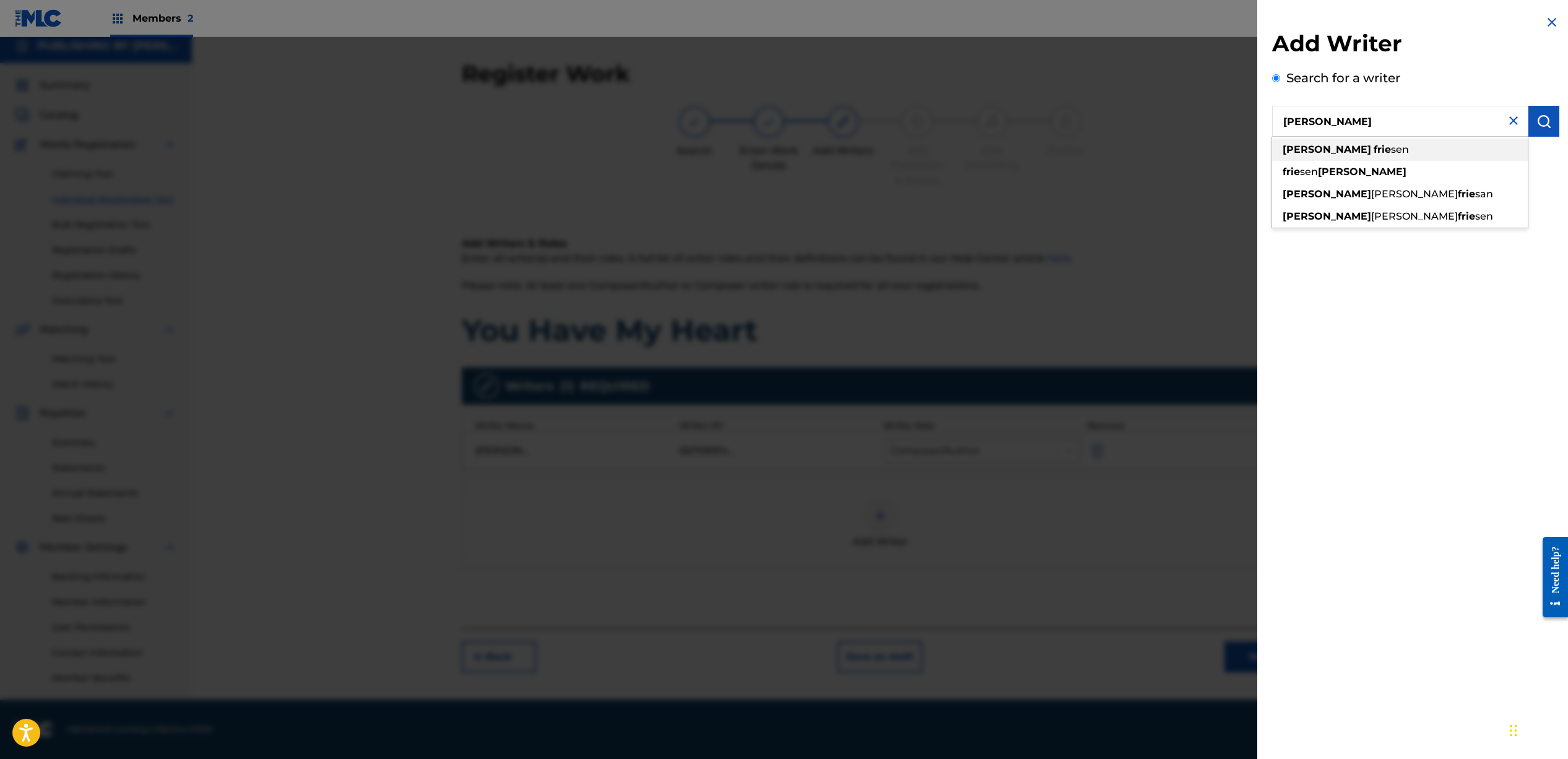
click at [1382, 153] on div "[PERSON_NAME]" at bounding box center [1399, 150] width 256 height 22
type input "[PERSON_NAME]"
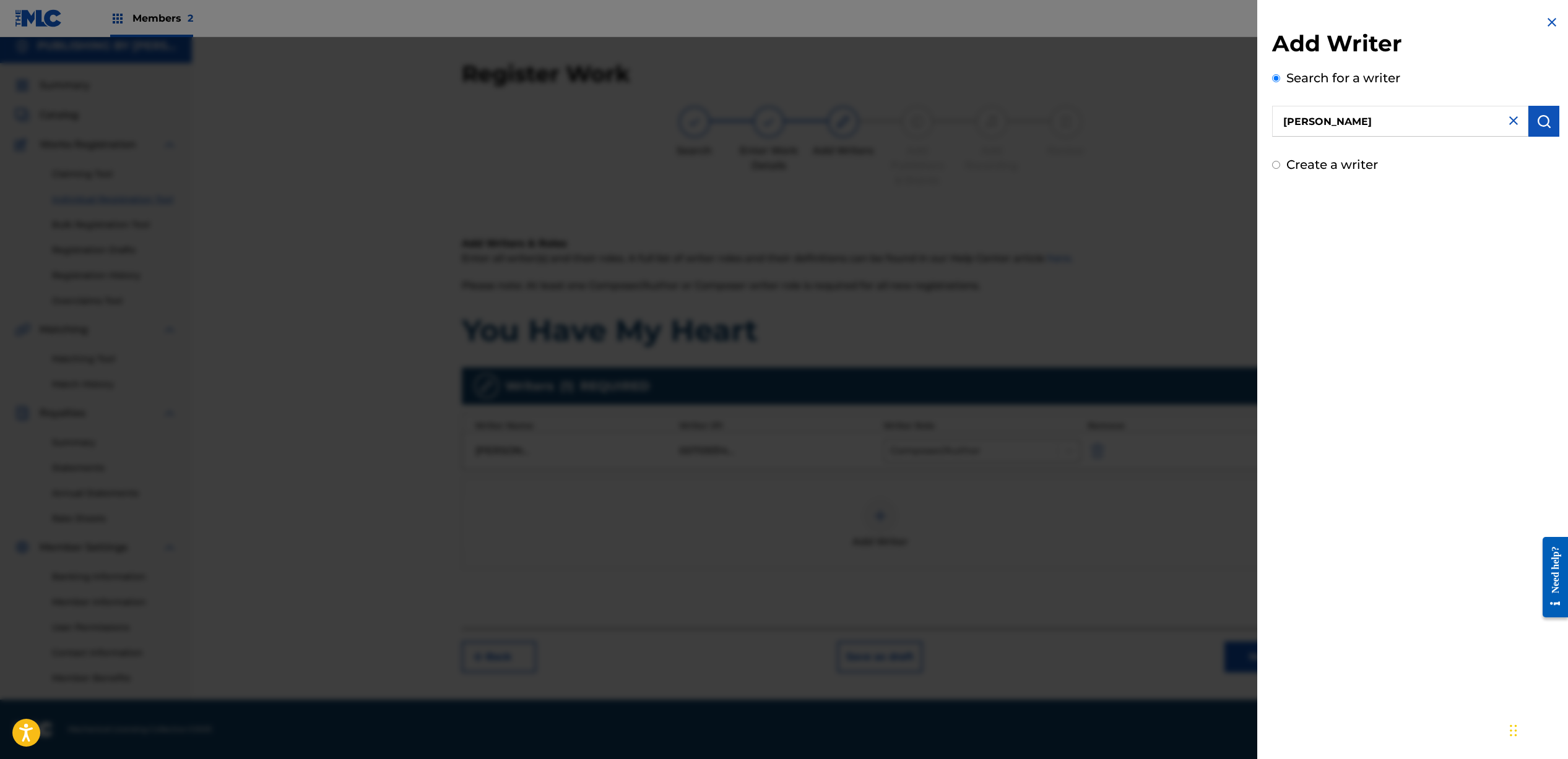
click at [1554, 119] on button "submit" at bounding box center [1544, 121] width 31 height 31
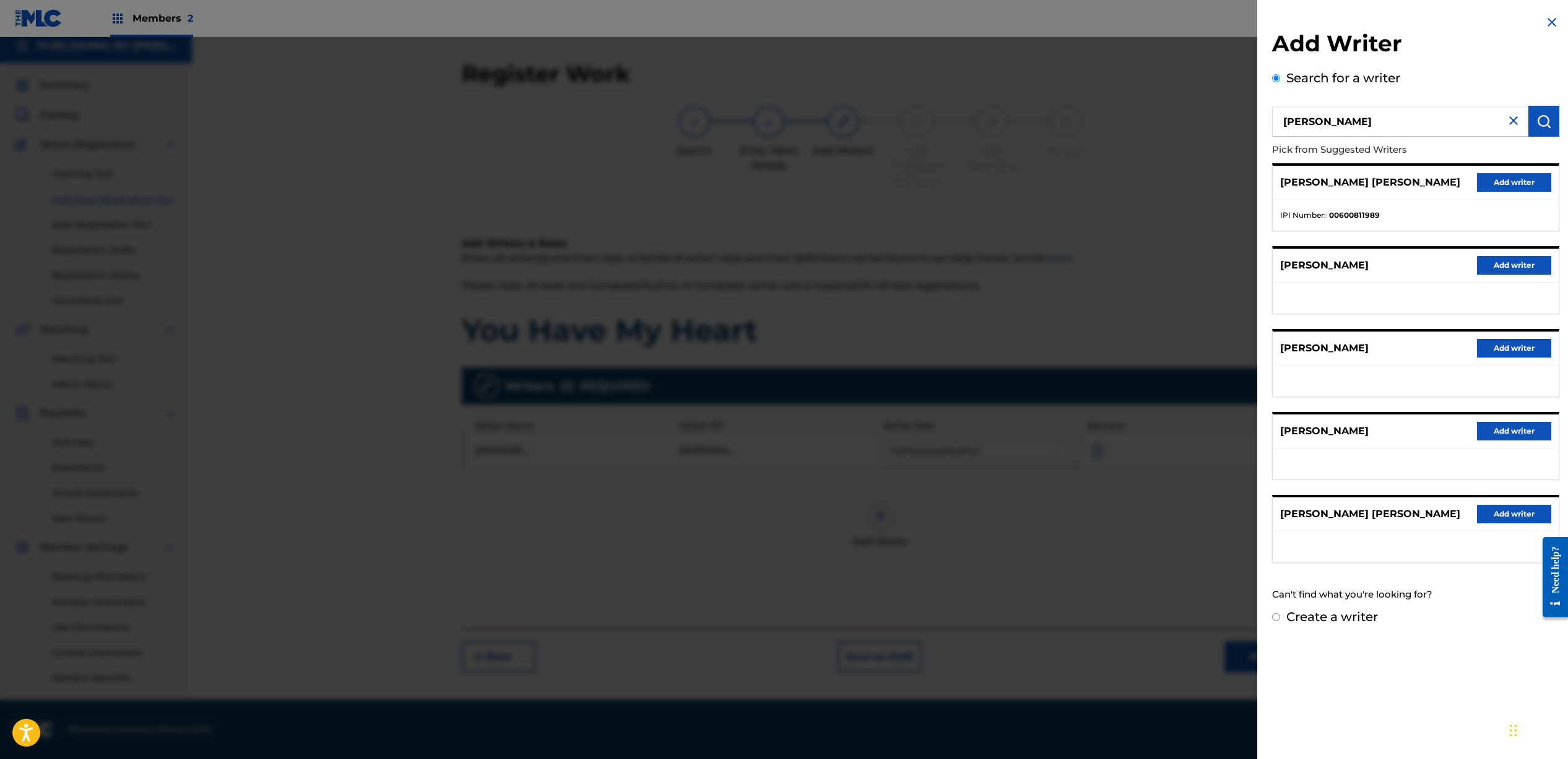
click at [1276, 618] on input "Create a writer" at bounding box center [1275, 617] width 8 height 8
radio input "false"
radio input "true"
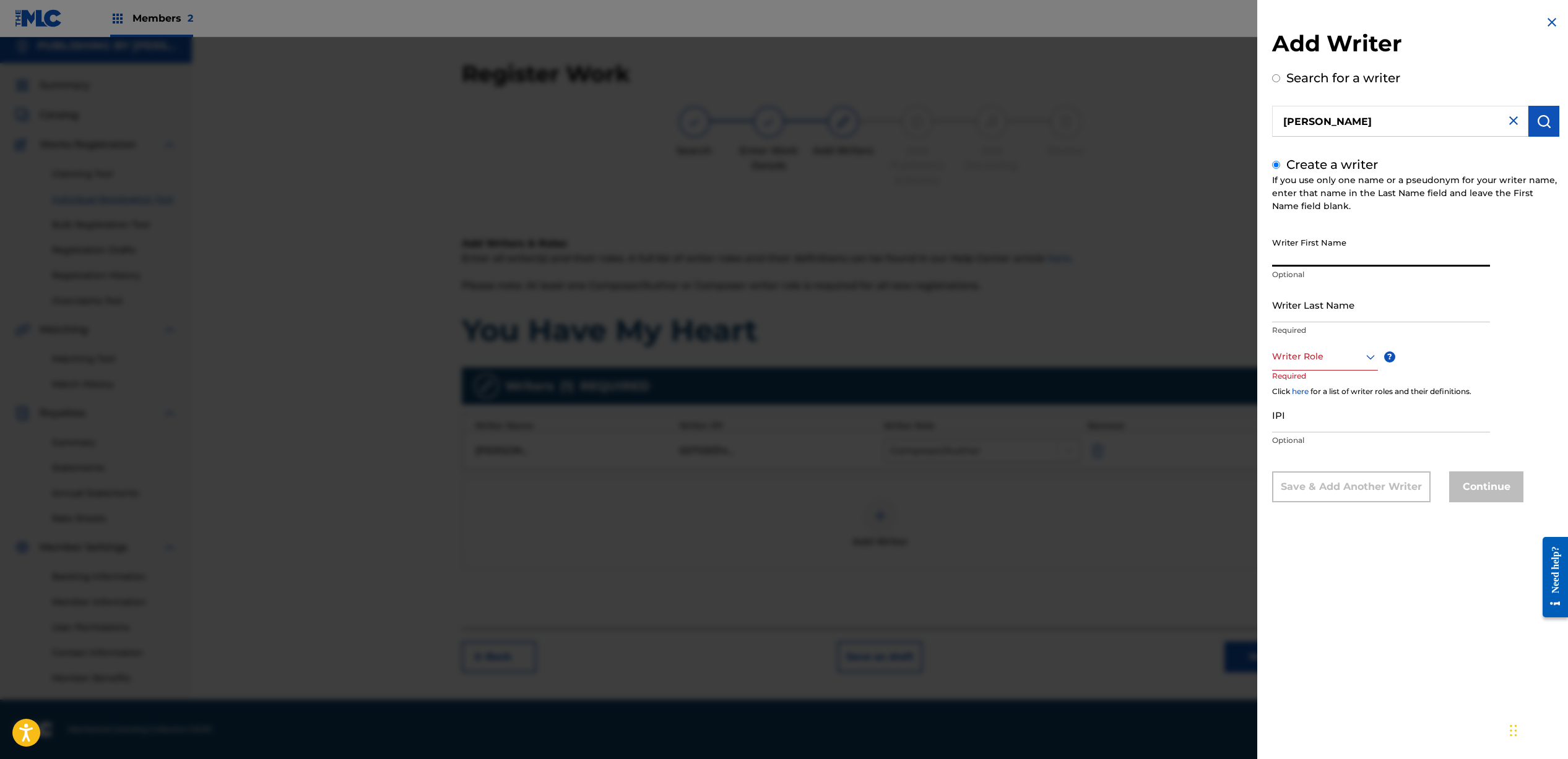
click at [1329, 255] on input "Writer First Name" at bounding box center [1381, 249] width 218 height 35
type input "[PERSON_NAME]"
click at [1279, 362] on div at bounding box center [1325, 356] width 106 height 16
click at [1322, 383] on div "Composer/Author" at bounding box center [1325, 384] width 105 height 28
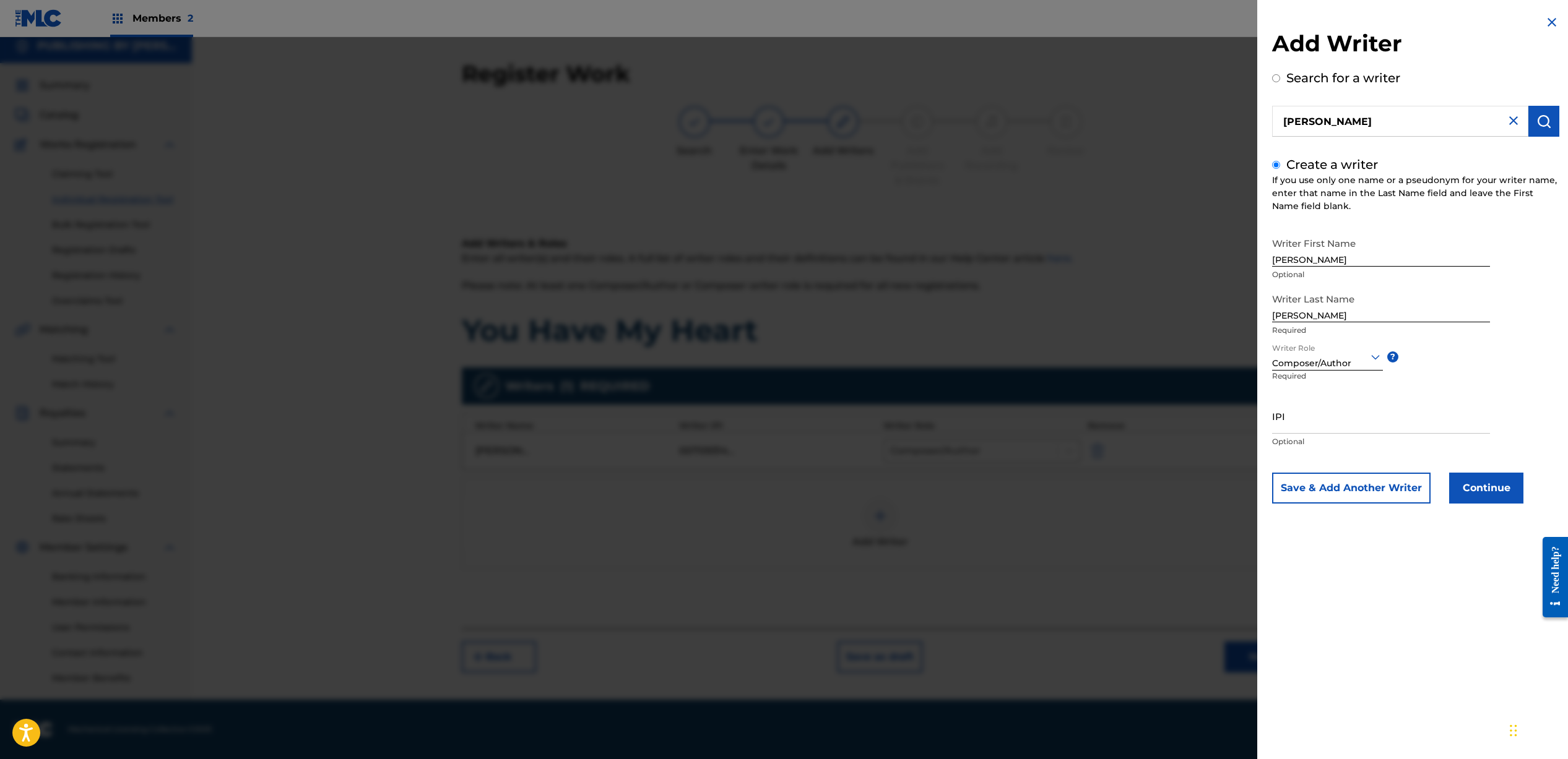
click at [1479, 490] on button "Continue" at bounding box center [1486, 488] width 74 height 31
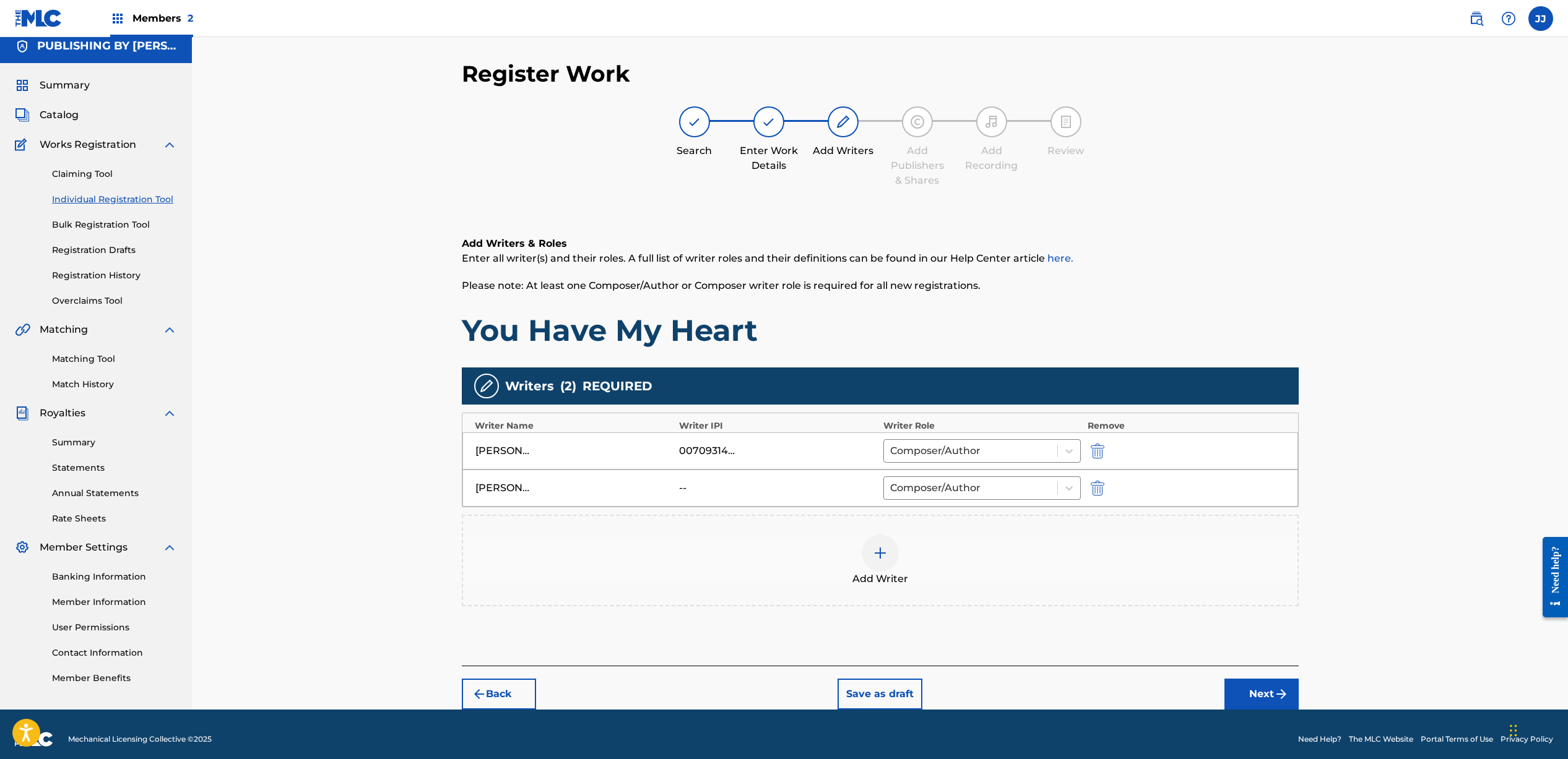
click at [886, 556] on img at bounding box center [880, 553] width 15 height 15
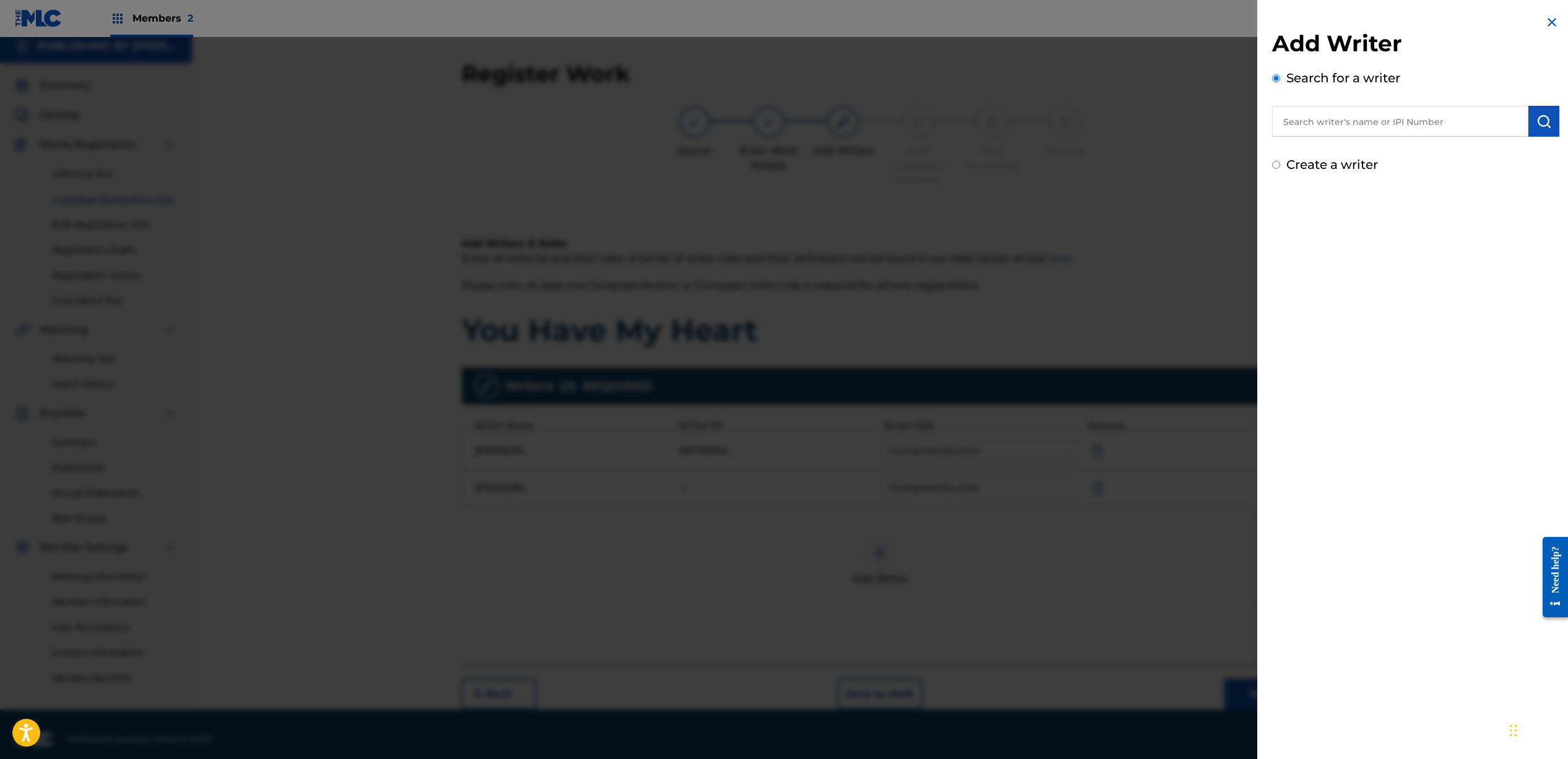
click at [1332, 127] on input "text" at bounding box center [1400, 121] width 256 height 31
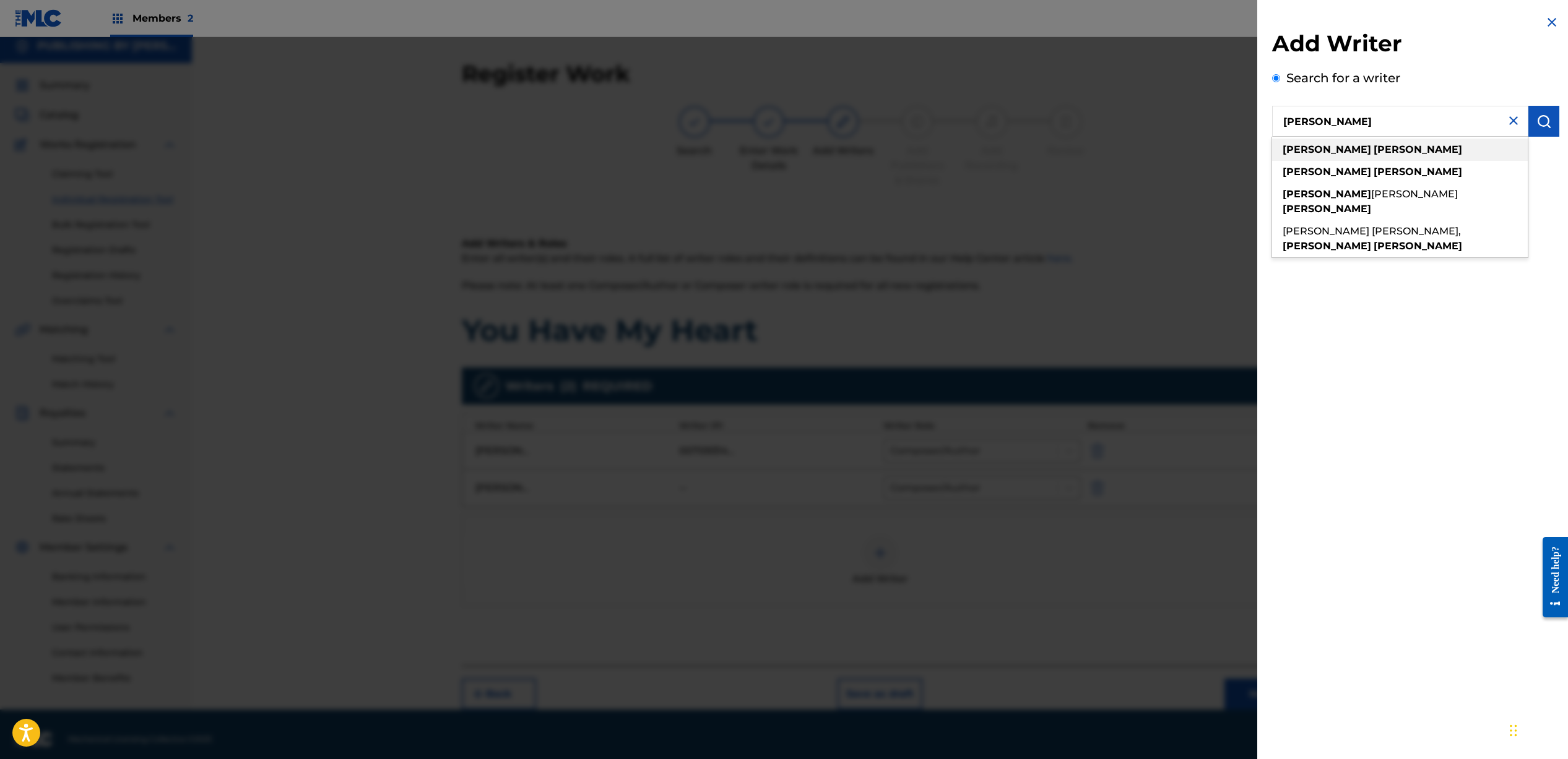
click at [1386, 142] on div "[PERSON_NAME]" at bounding box center [1399, 150] width 256 height 22
type input "[PERSON_NAME]"
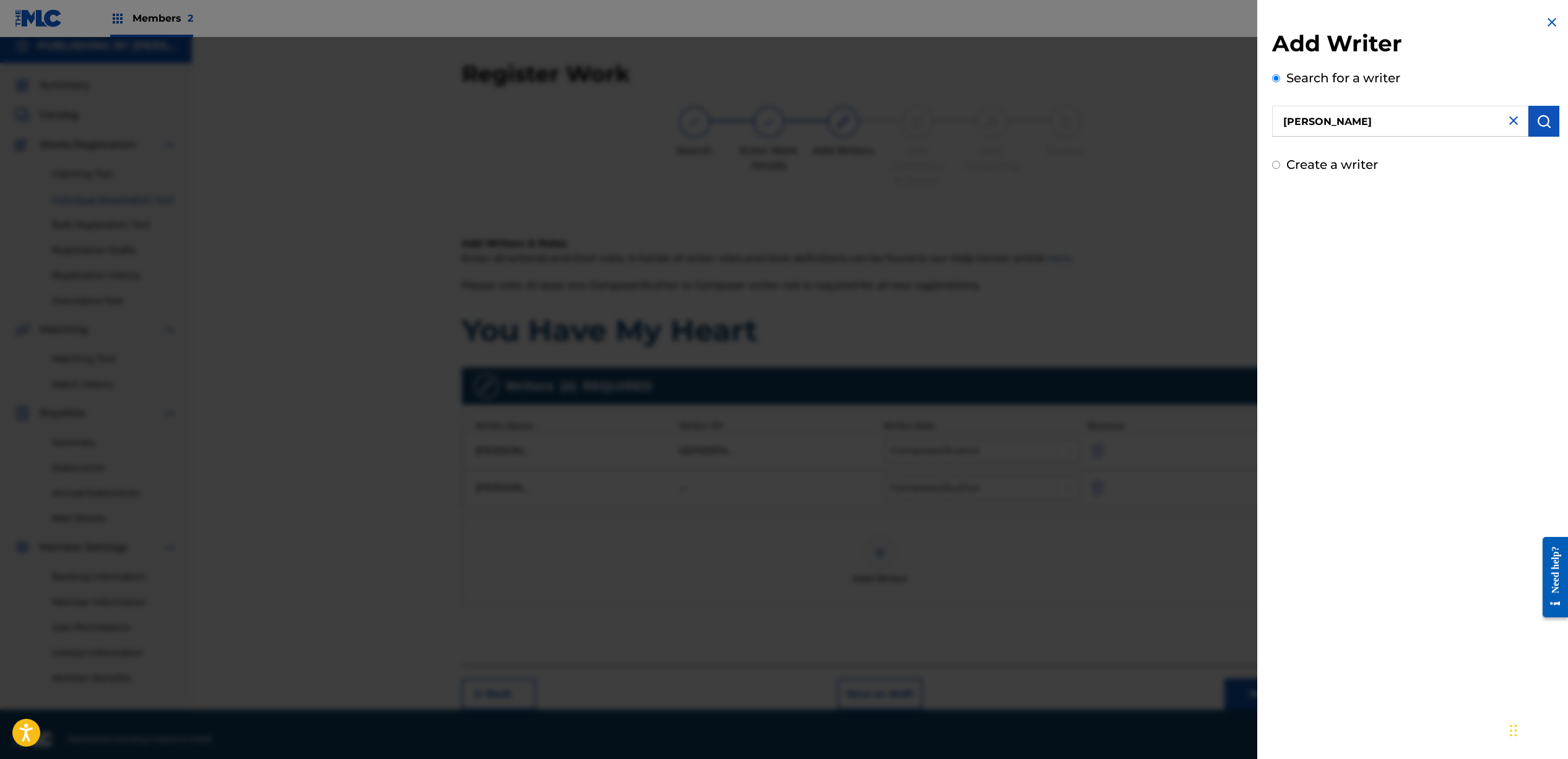
click at [1543, 128] on img "submit" at bounding box center [1544, 121] width 15 height 15
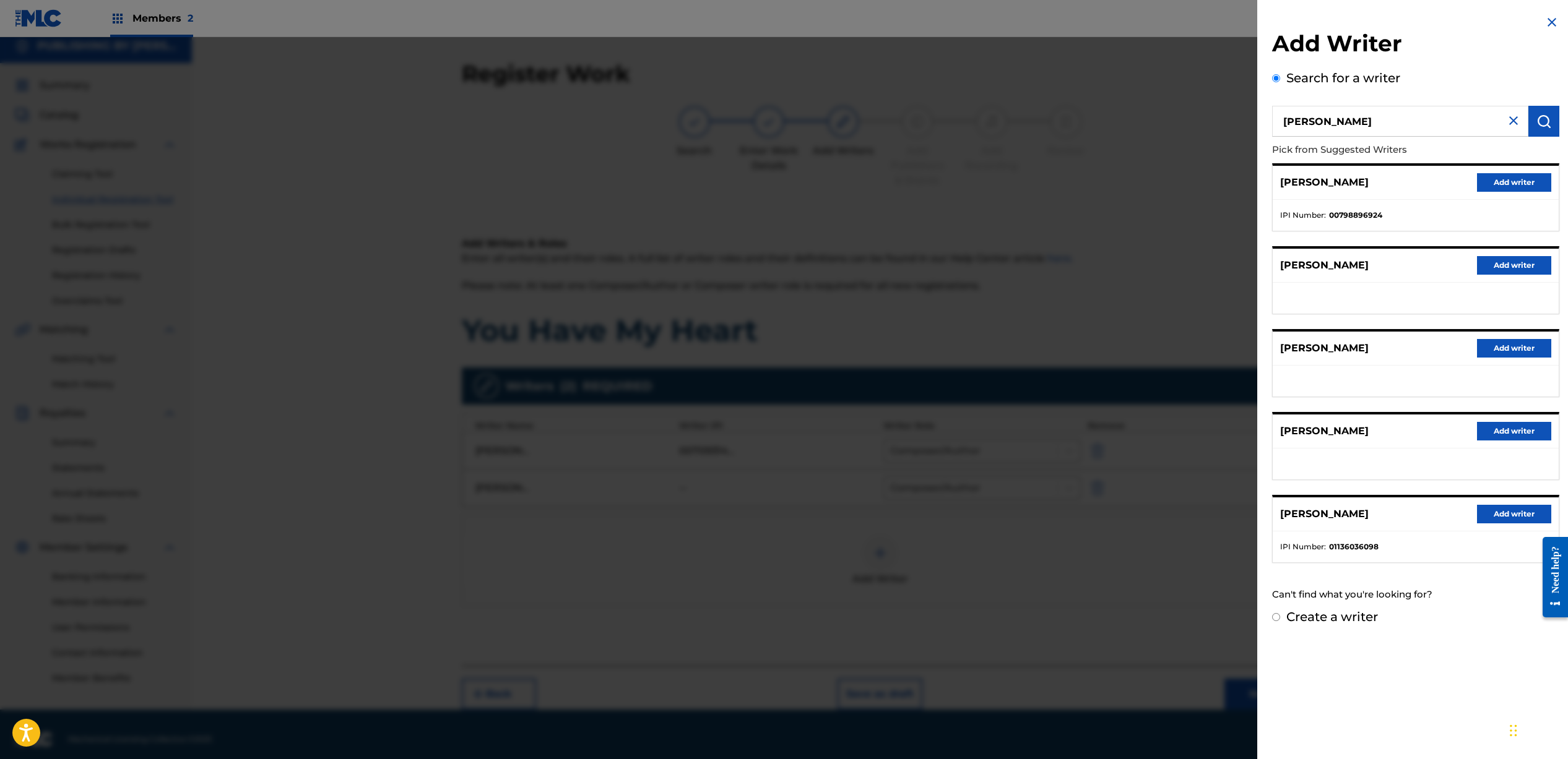
click at [1277, 615] on input "Create a writer" at bounding box center [1275, 617] width 8 height 8
radio input "false"
radio input "true"
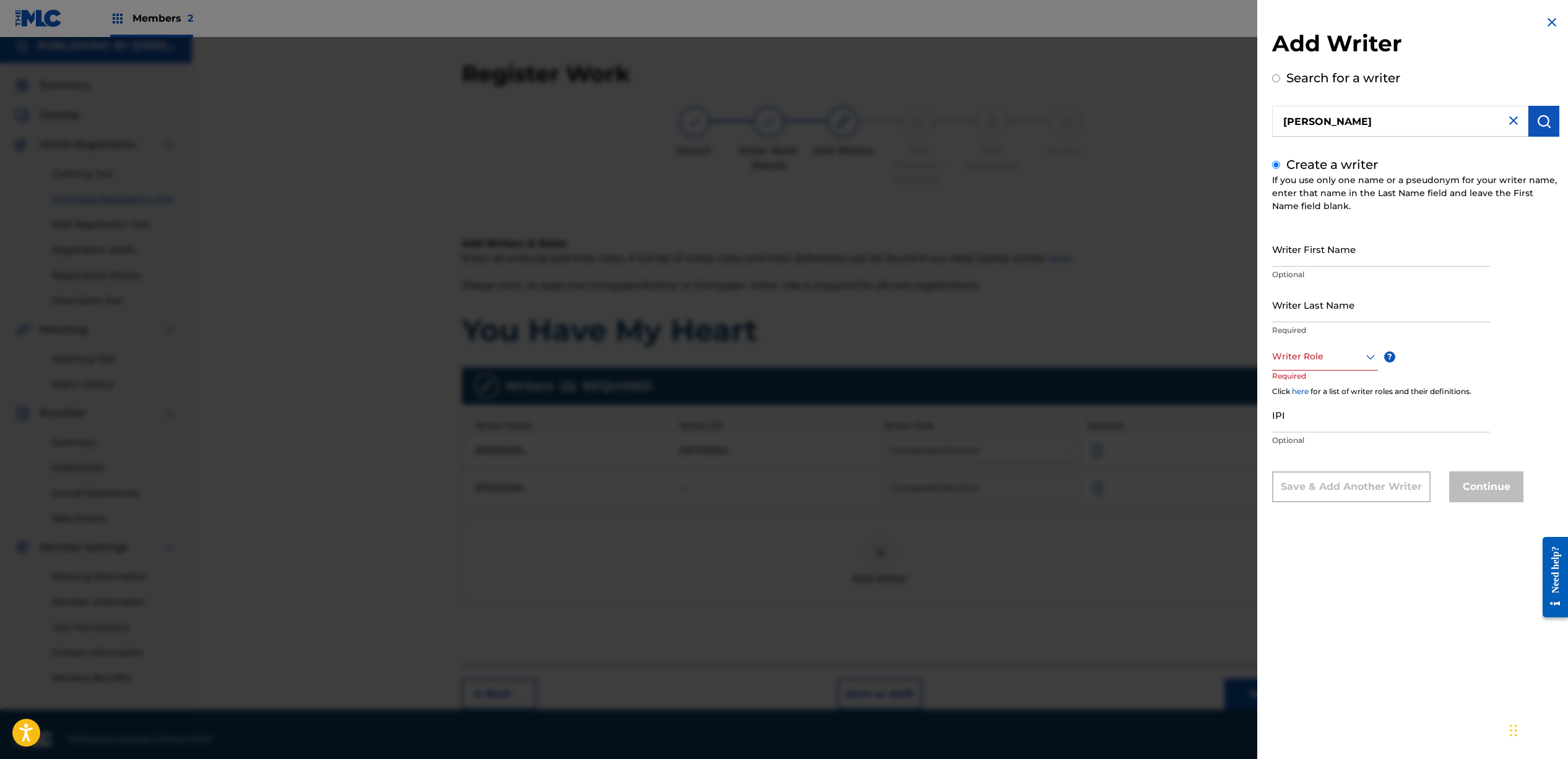
click at [1340, 244] on input "Writer First Name" at bounding box center [1381, 249] width 218 height 35
type input "[PERSON_NAME]"
click at [1316, 352] on div at bounding box center [1325, 356] width 106 height 16
click at [1312, 383] on div "Composer/Author" at bounding box center [1325, 384] width 105 height 28
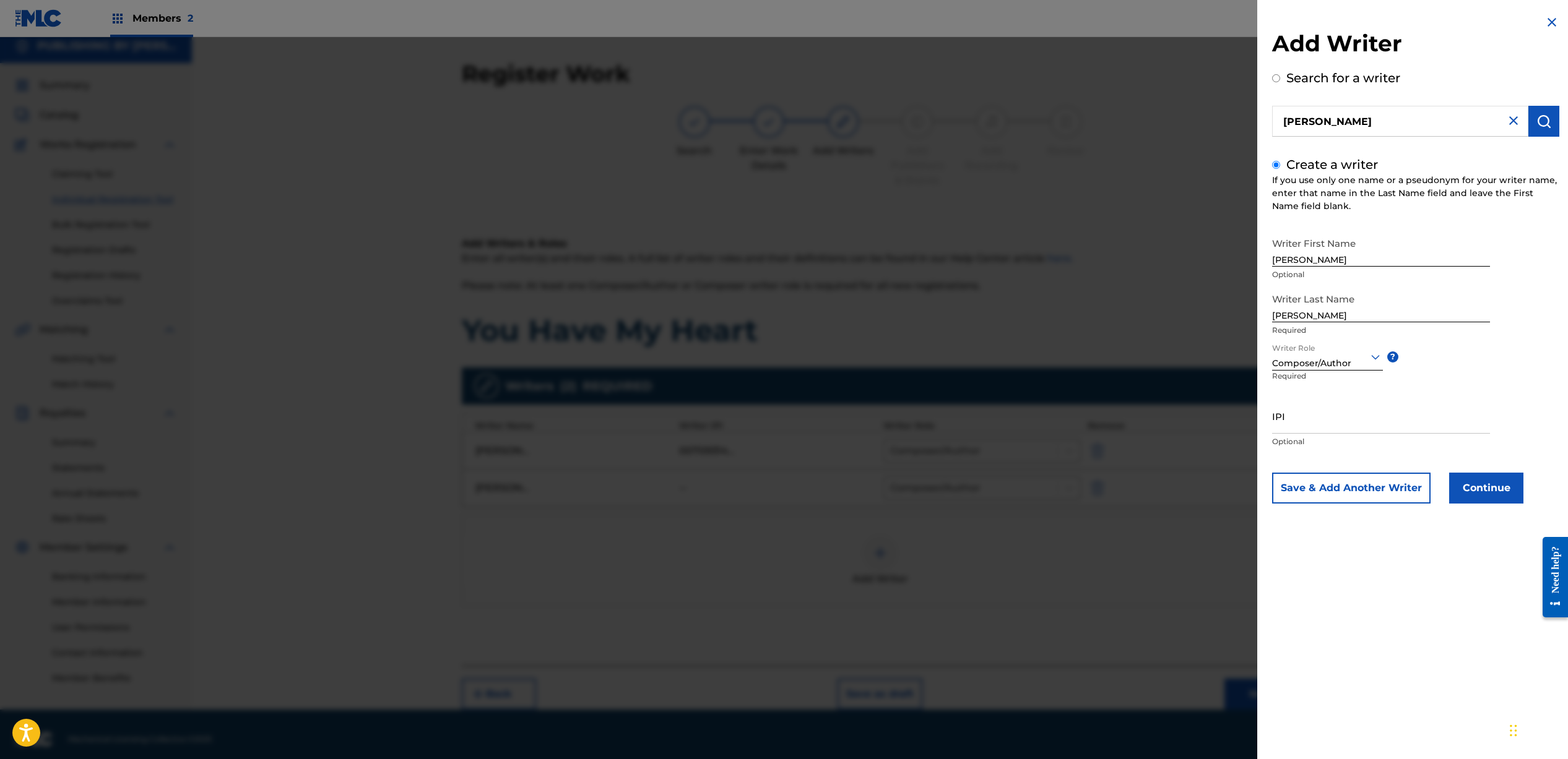
click at [1498, 492] on button "Continue" at bounding box center [1486, 488] width 74 height 31
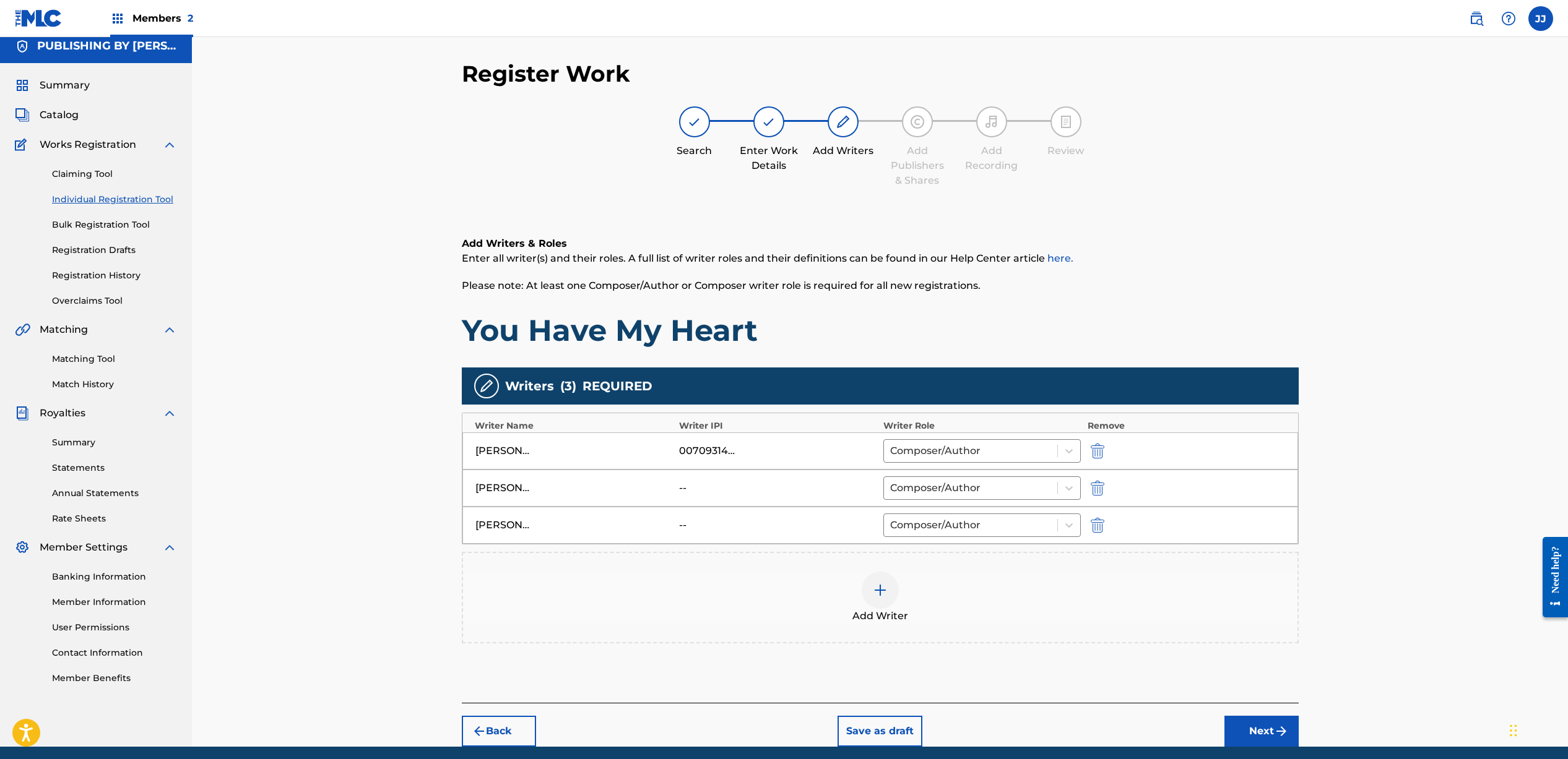
click at [892, 586] on div at bounding box center [880, 590] width 37 height 37
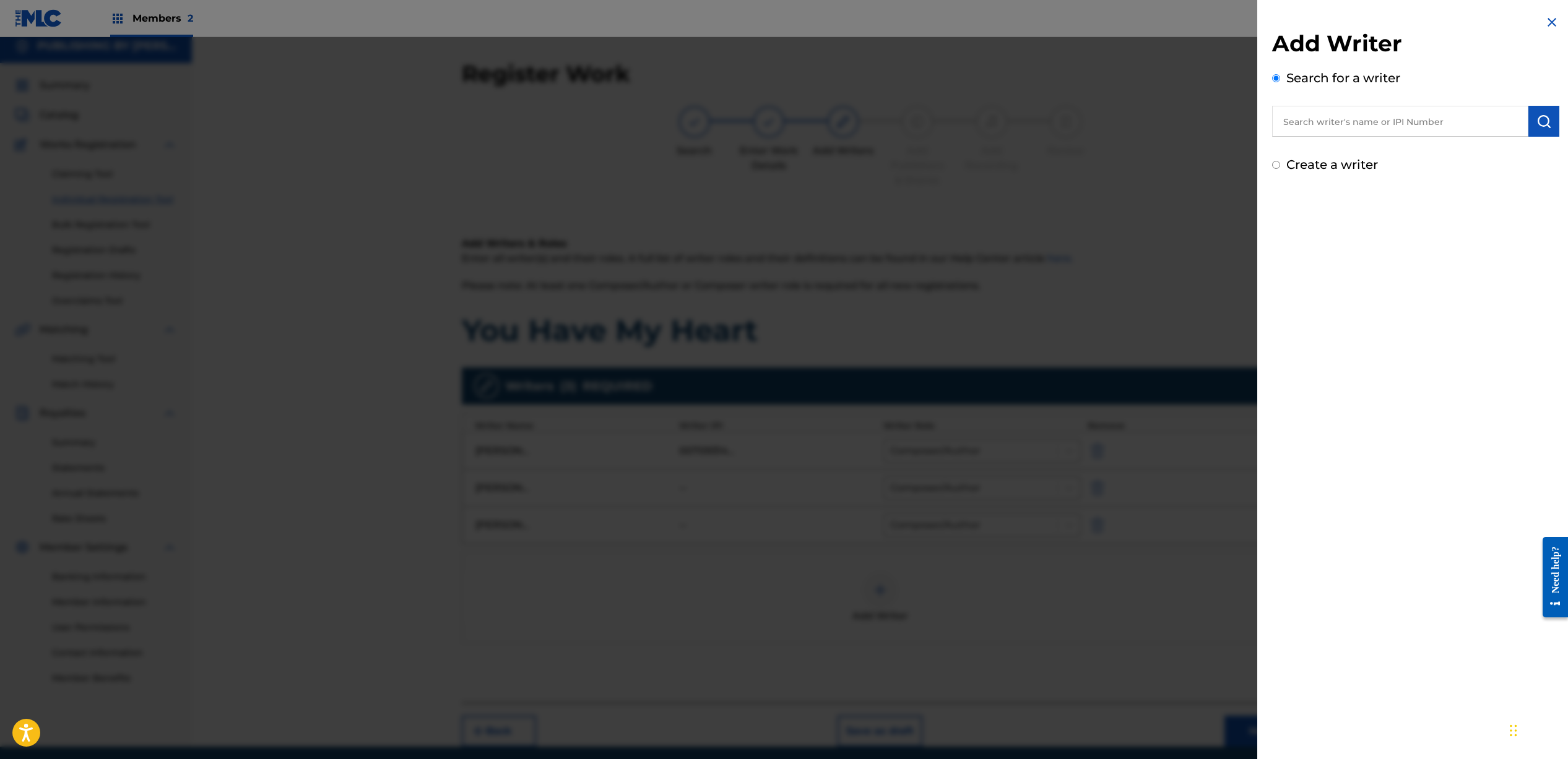
click at [1370, 121] on input "text" at bounding box center [1400, 121] width 256 height 31
click at [1274, 168] on input "Create a writer" at bounding box center [1275, 165] width 8 height 8
radio input "false"
radio input "true"
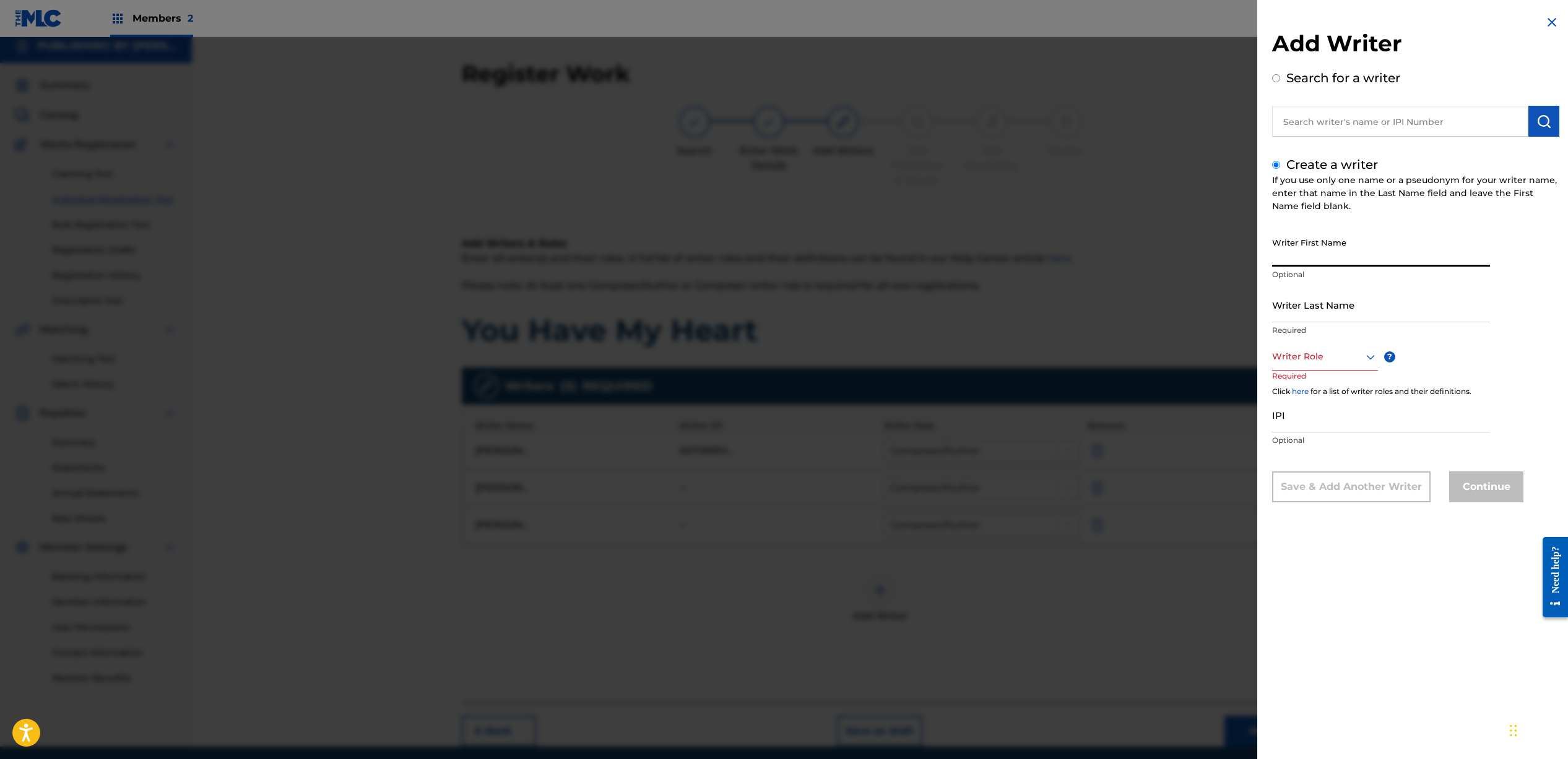
click at [1345, 256] on input "Writer First Name" at bounding box center [1381, 249] width 218 height 35
type input "[PERSON_NAME]"
type input "Lynton"
click at [1333, 358] on div at bounding box center [1325, 356] width 106 height 16
click at [1324, 386] on div "Composer/Author" at bounding box center [1325, 384] width 105 height 28
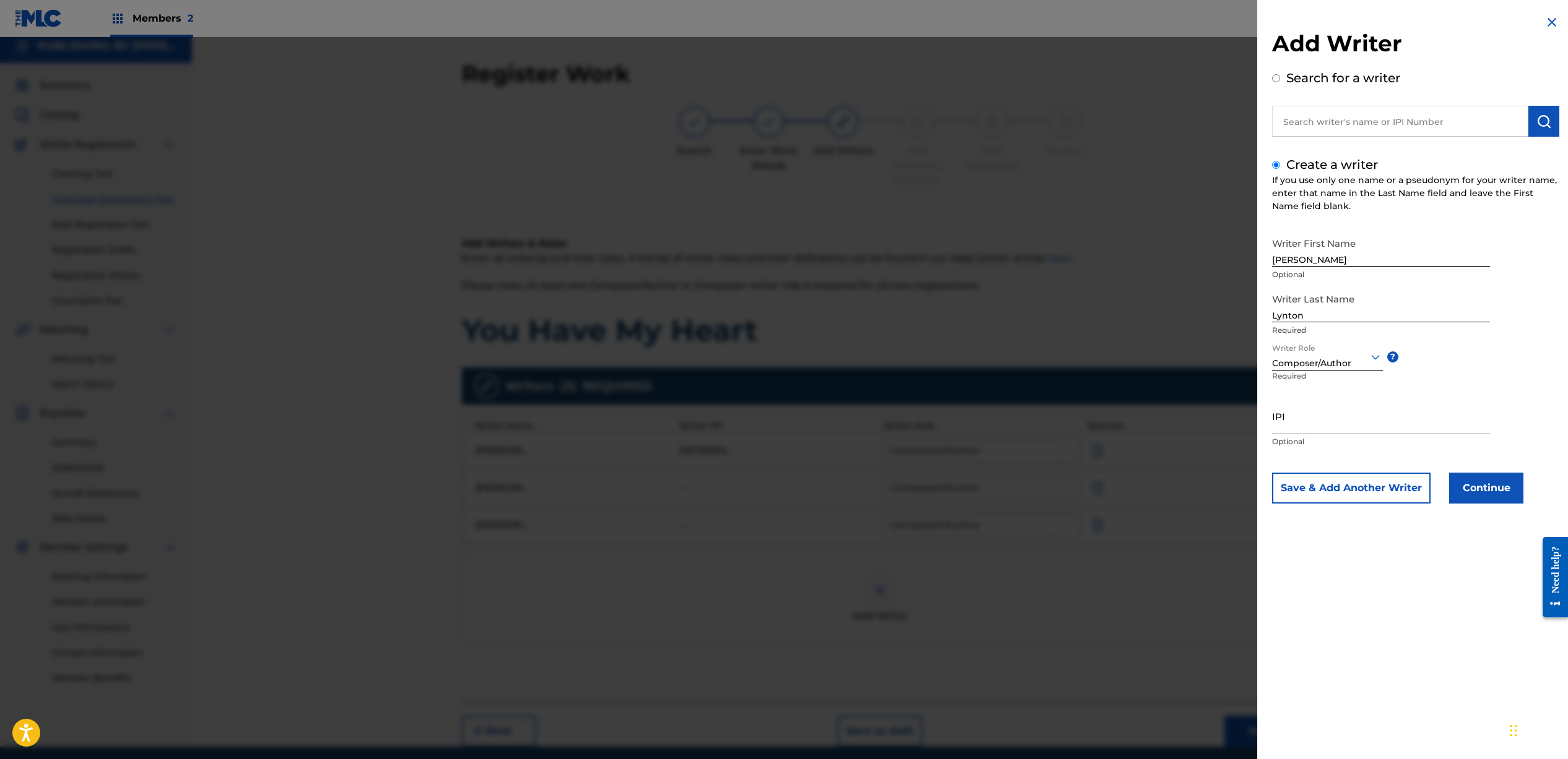
click at [1491, 490] on button "Continue" at bounding box center [1486, 488] width 74 height 31
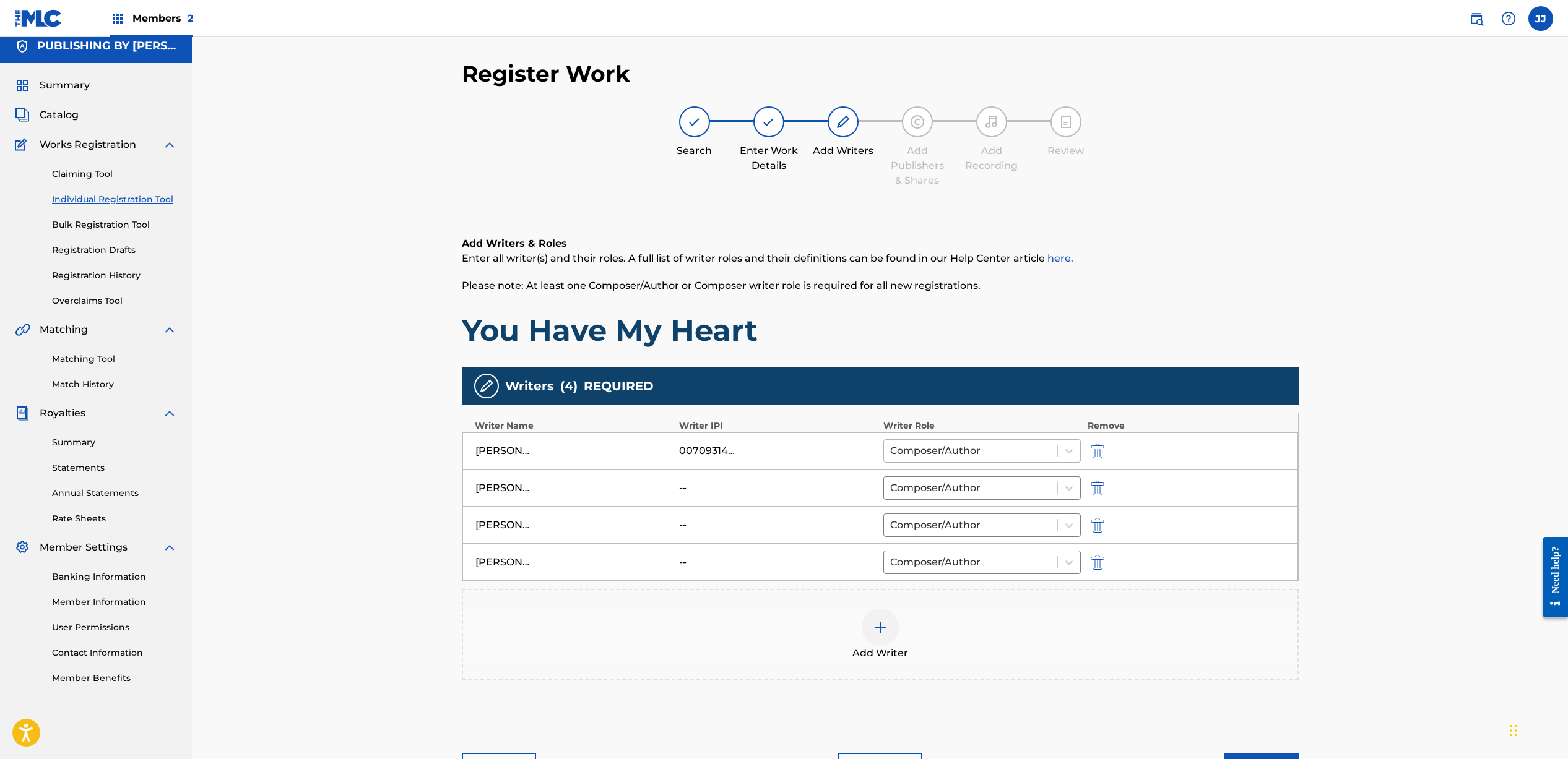
click at [896, 454] on div at bounding box center [971, 451] width 162 height 17
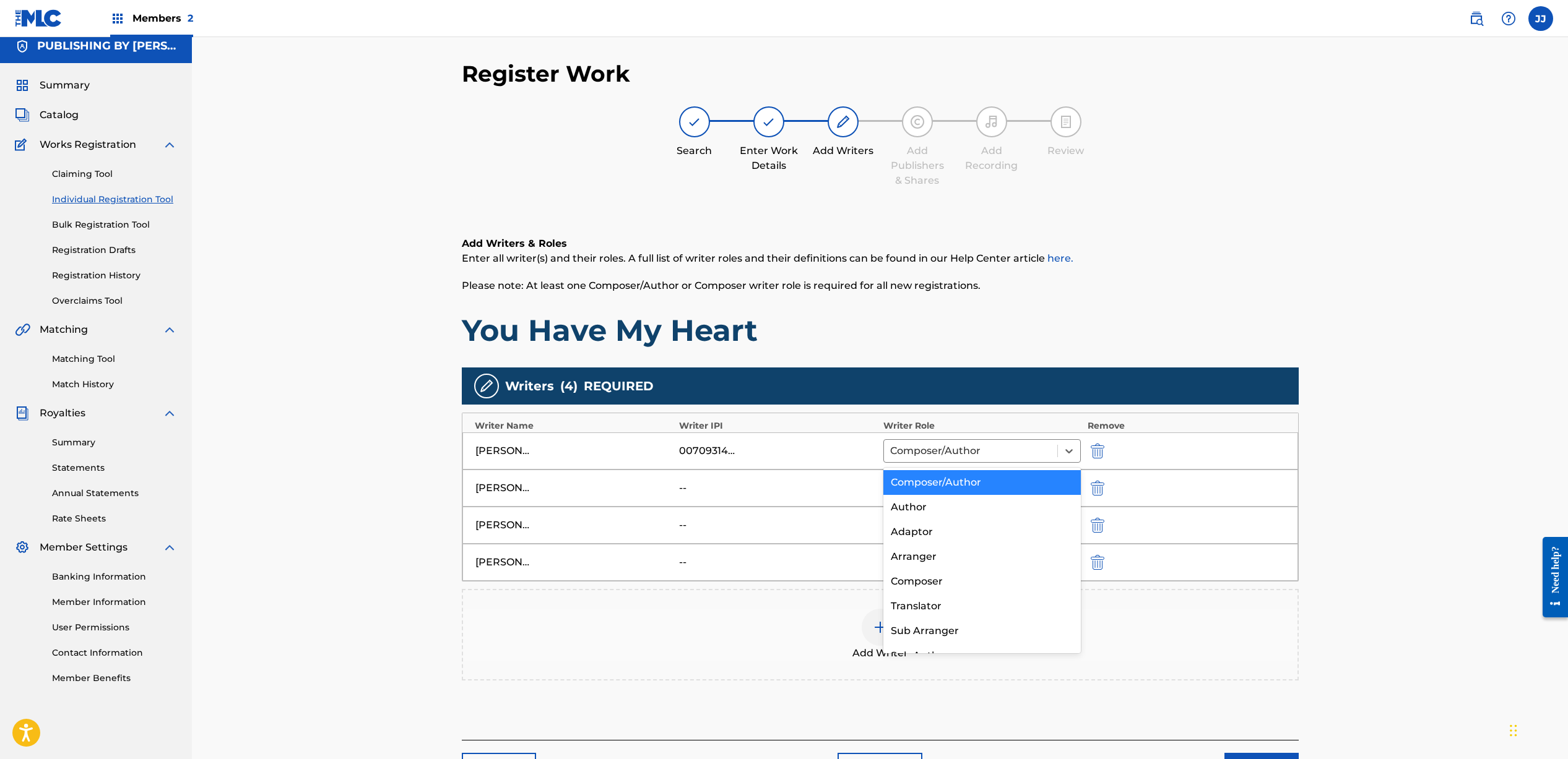
click at [911, 484] on div "Composer/Author" at bounding box center [982, 483] width 198 height 25
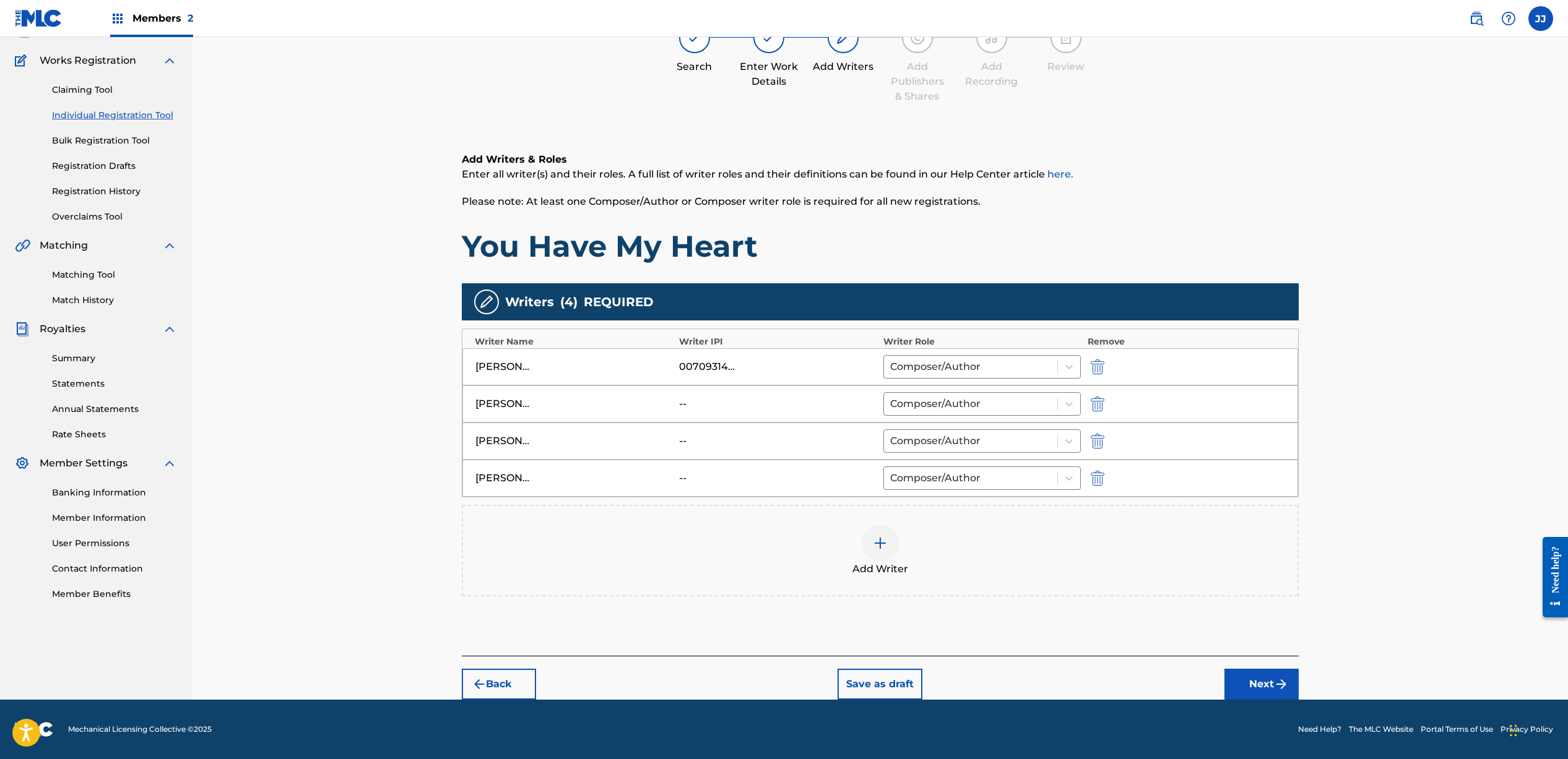
click at [1277, 692] on button "Next" at bounding box center [1261, 684] width 74 height 31
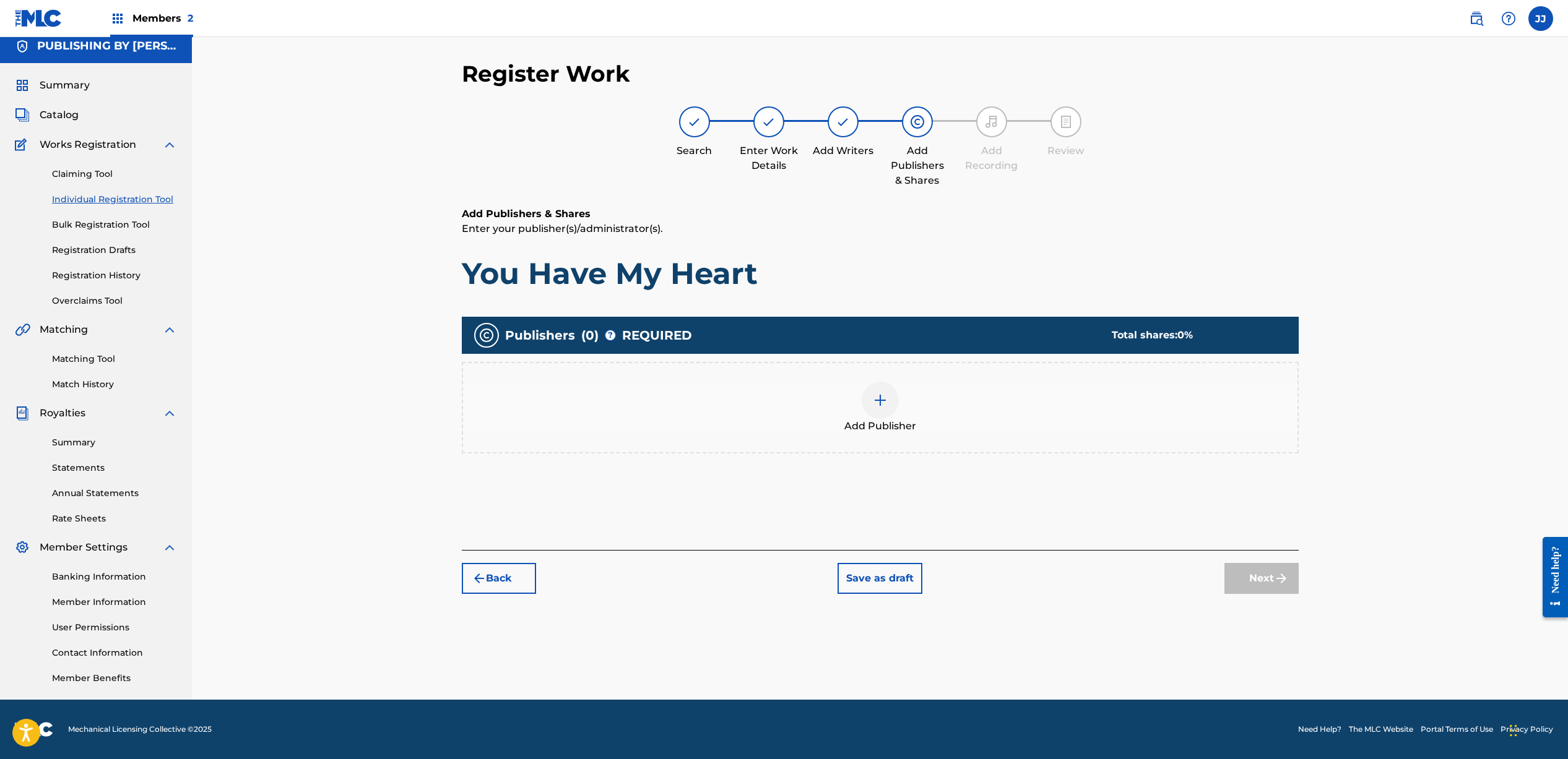
click at [883, 404] on img at bounding box center [880, 400] width 15 height 15
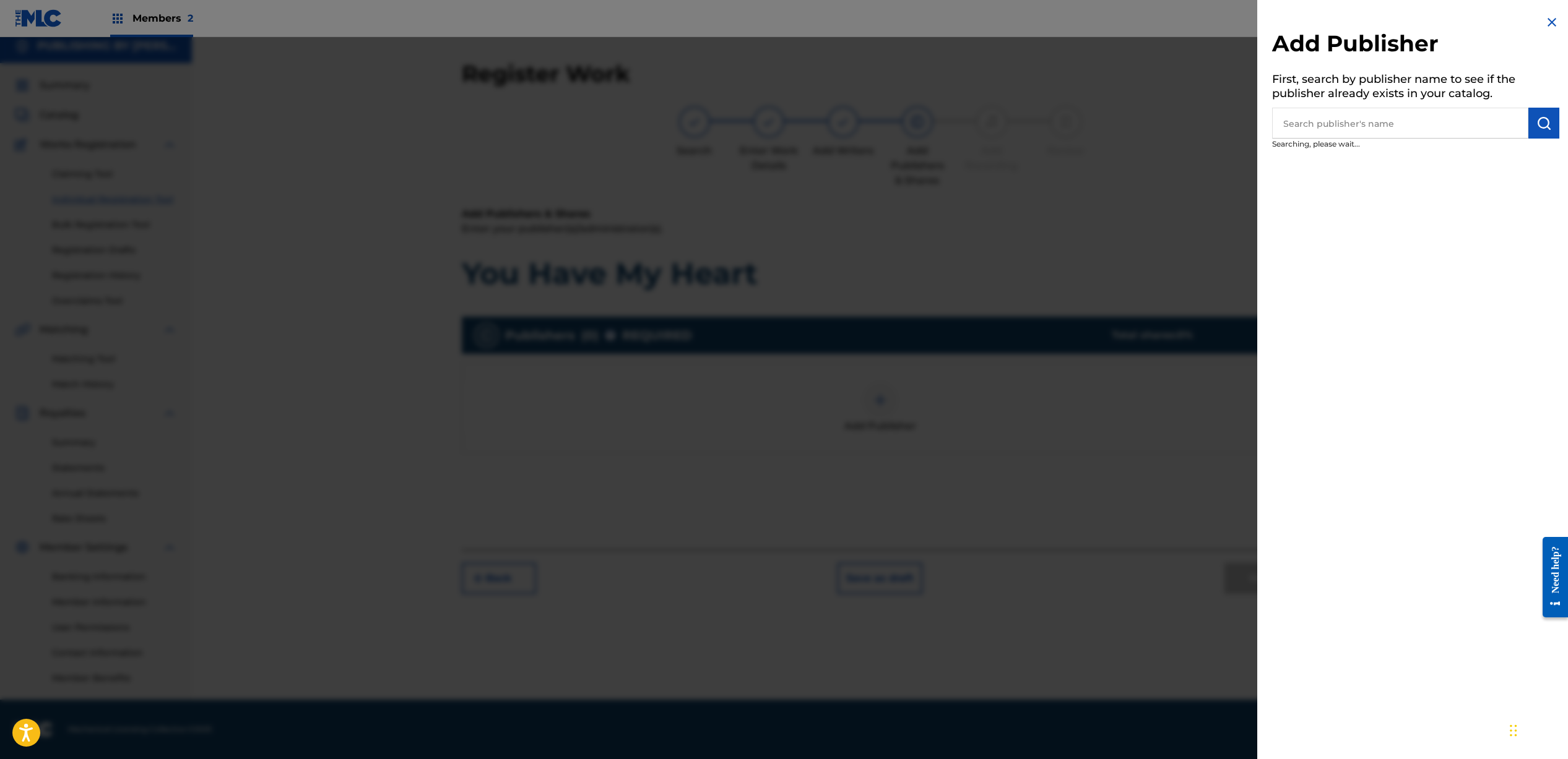
click at [1379, 129] on input "text" at bounding box center [1400, 123] width 256 height 31
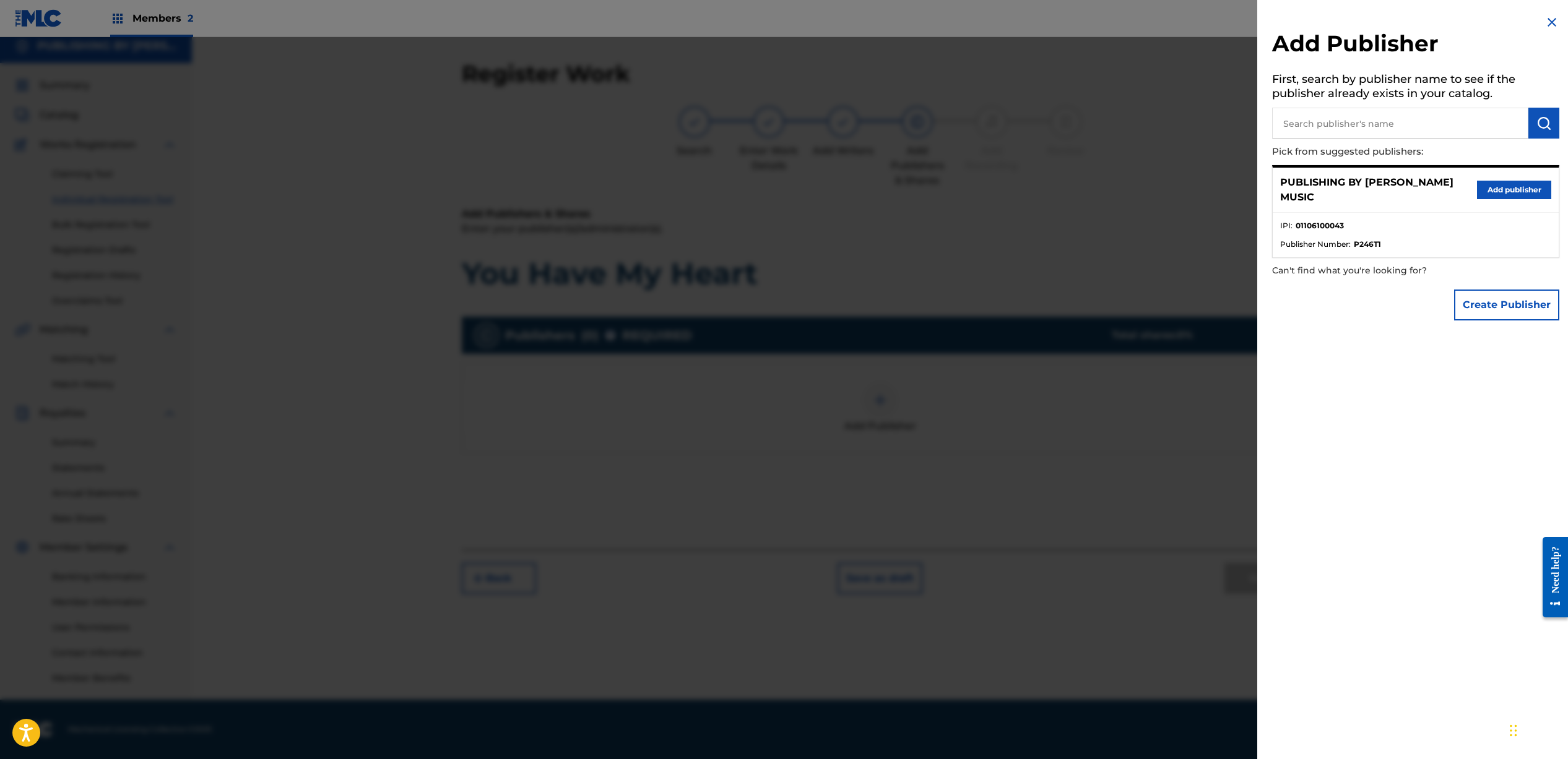
click at [1362, 128] on input "text" at bounding box center [1400, 123] width 256 height 31
click at [1493, 189] on button "Add publisher" at bounding box center [1513, 190] width 74 height 19
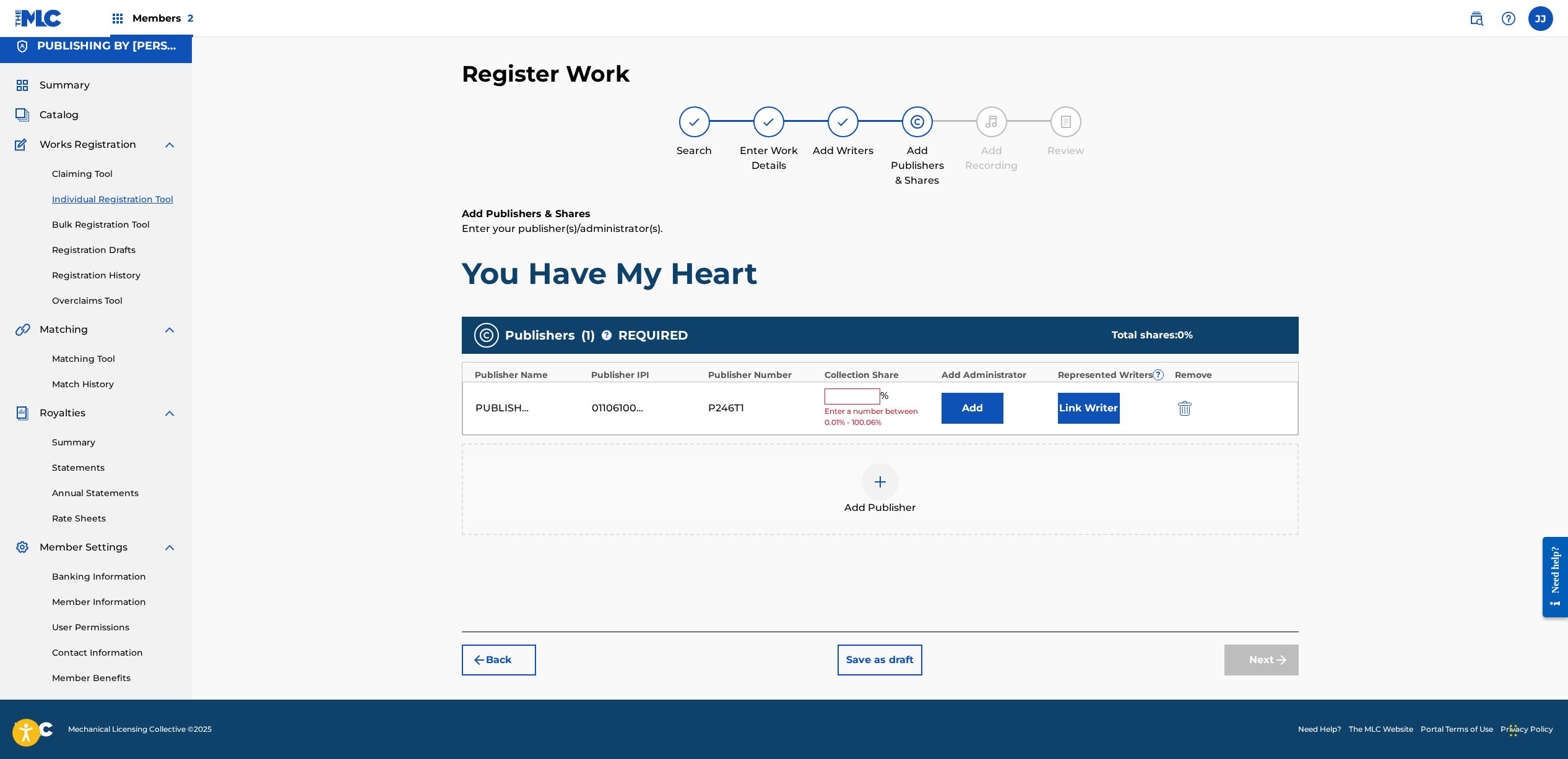
click at [863, 403] on input "text" at bounding box center [852, 396] width 55 height 16
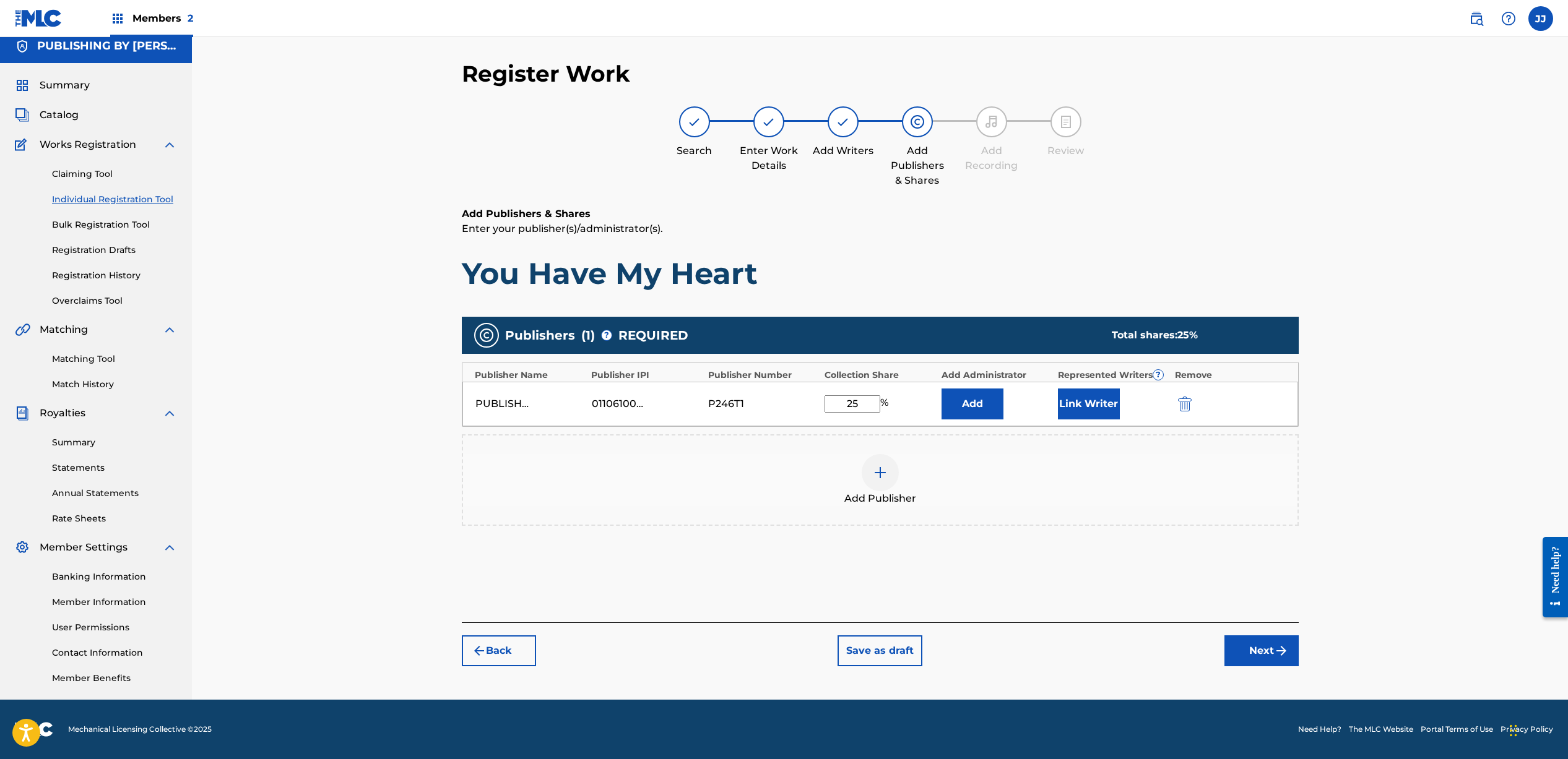
type input "25"
click at [1097, 401] on button "Link Writer" at bounding box center [1088, 404] width 62 height 31
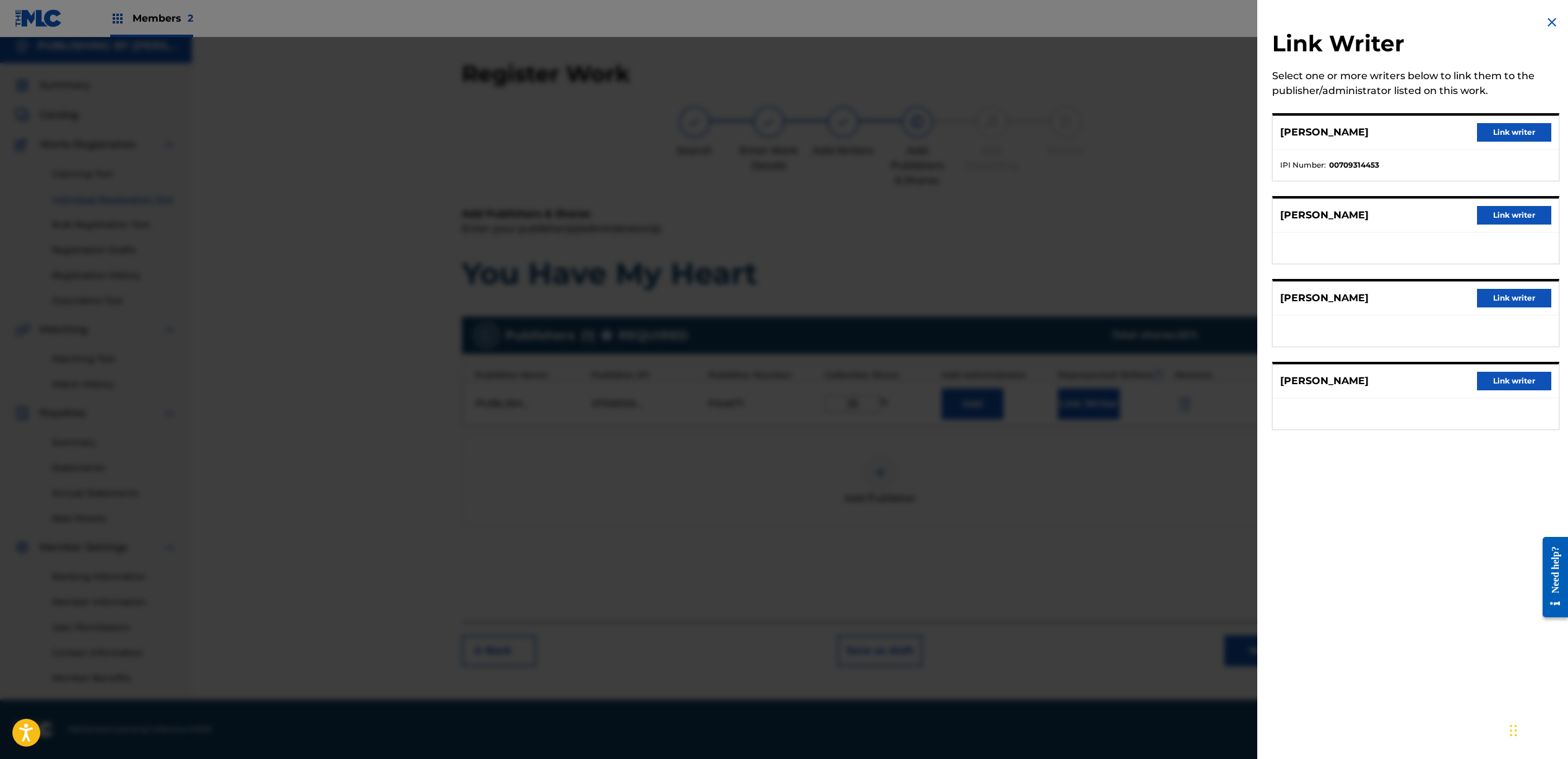
click at [1506, 131] on button "Link writer" at bounding box center [1513, 133] width 74 height 19
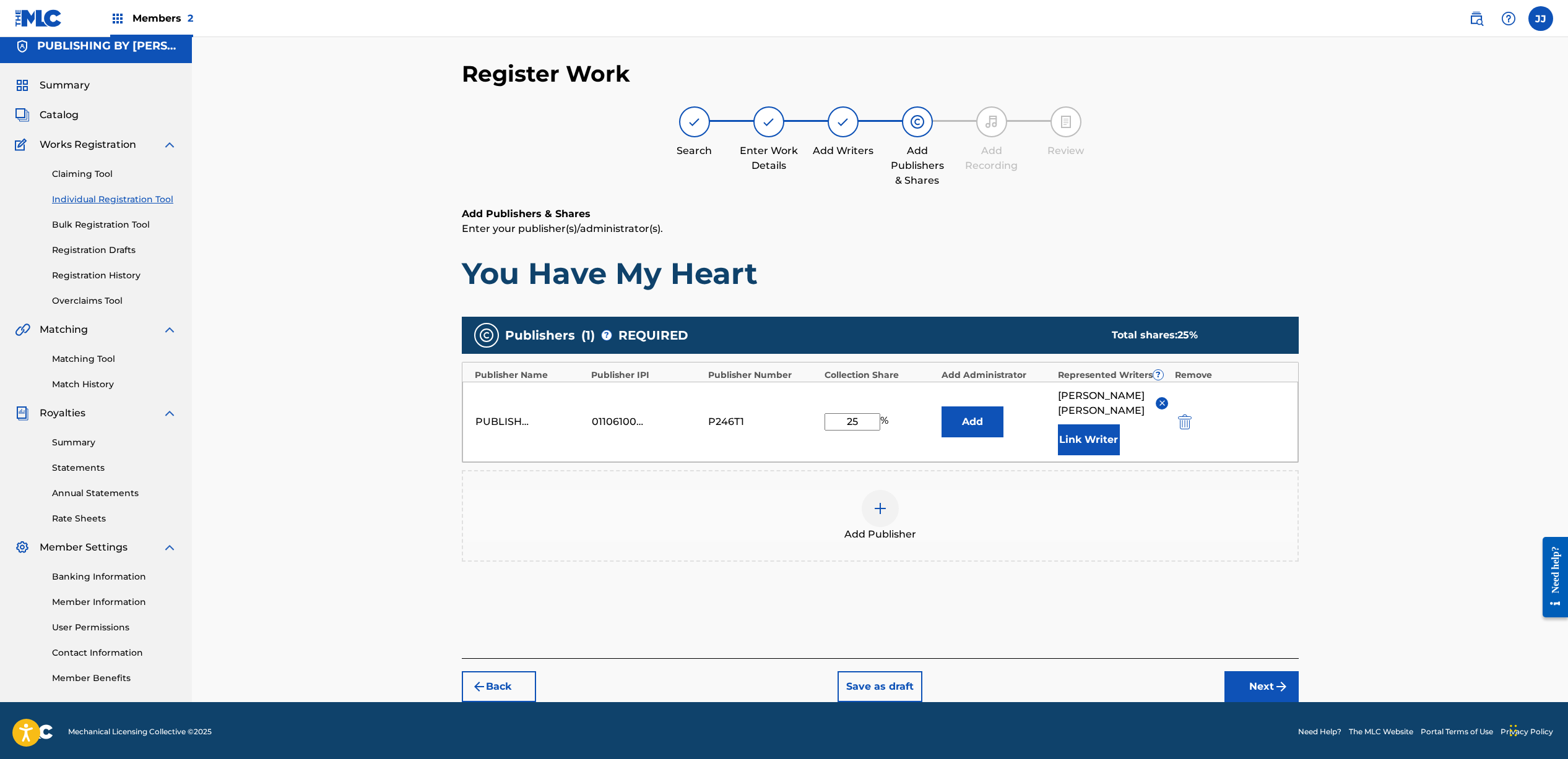
click at [1257, 702] on button "Next" at bounding box center [1261, 687] width 74 height 31
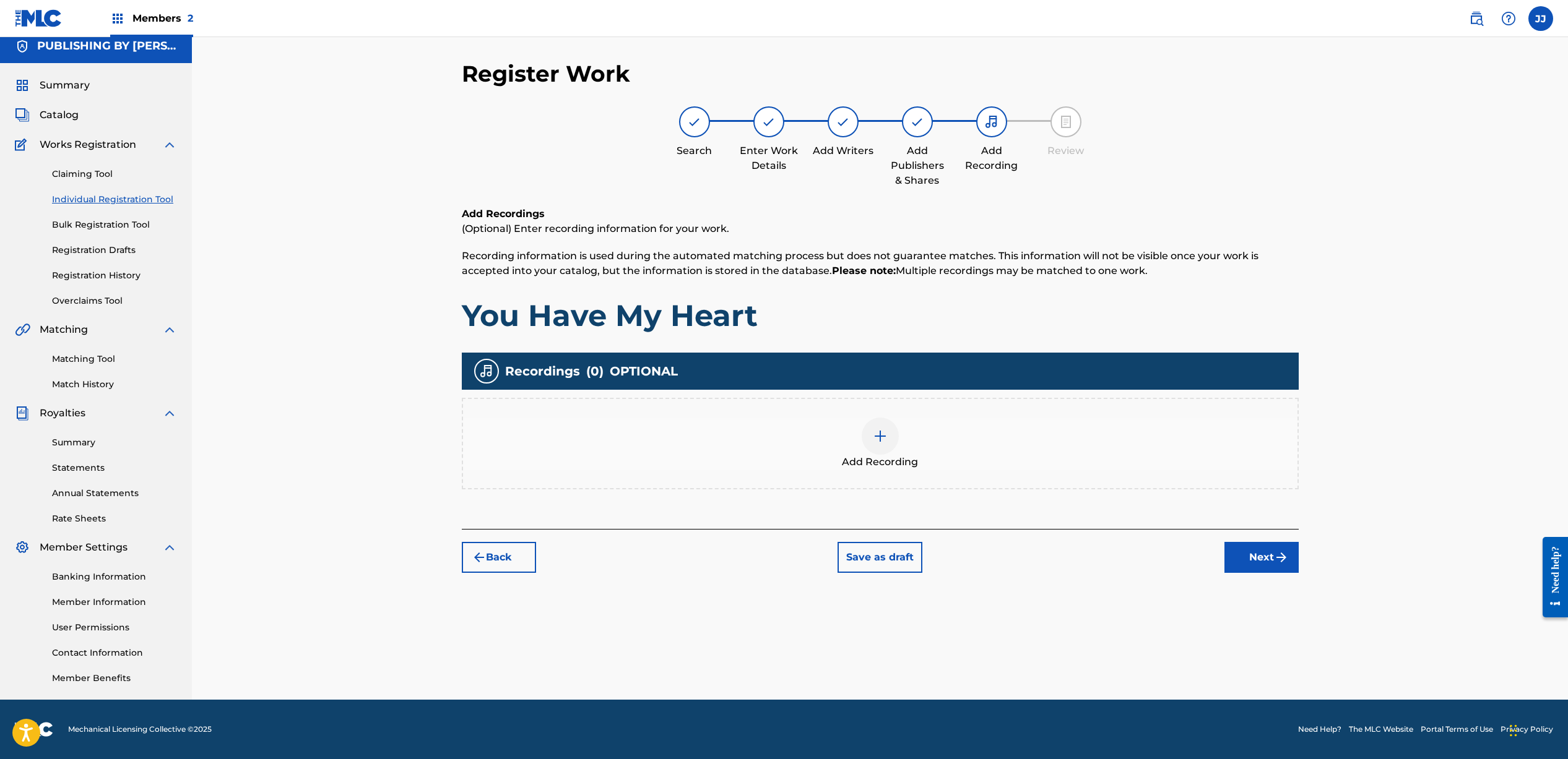
click at [883, 447] on div at bounding box center [880, 436] width 37 height 37
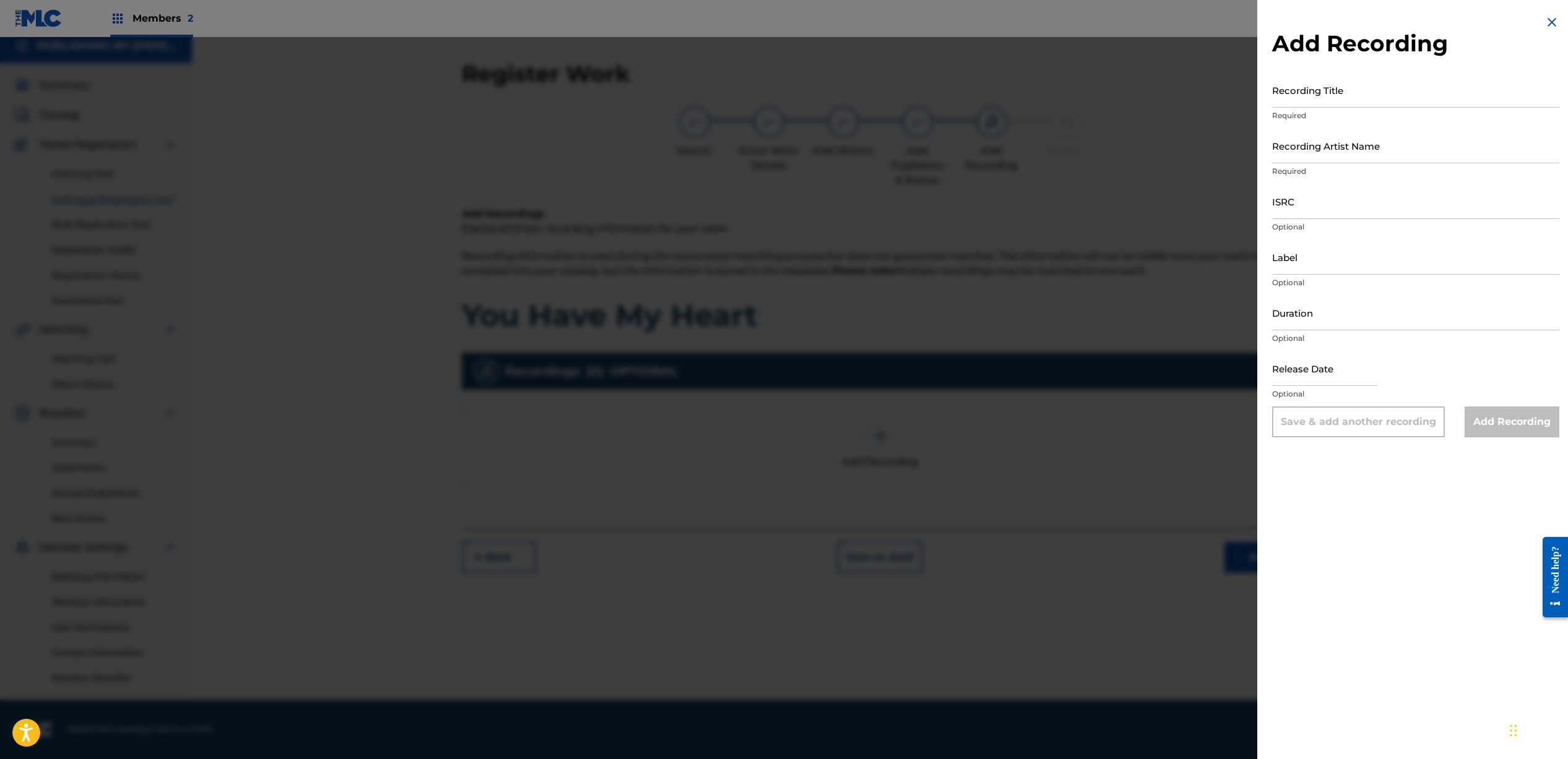
click at [1299, 95] on input "Recording Title" at bounding box center [1415, 90] width 287 height 35
type input "You Have My Heart"
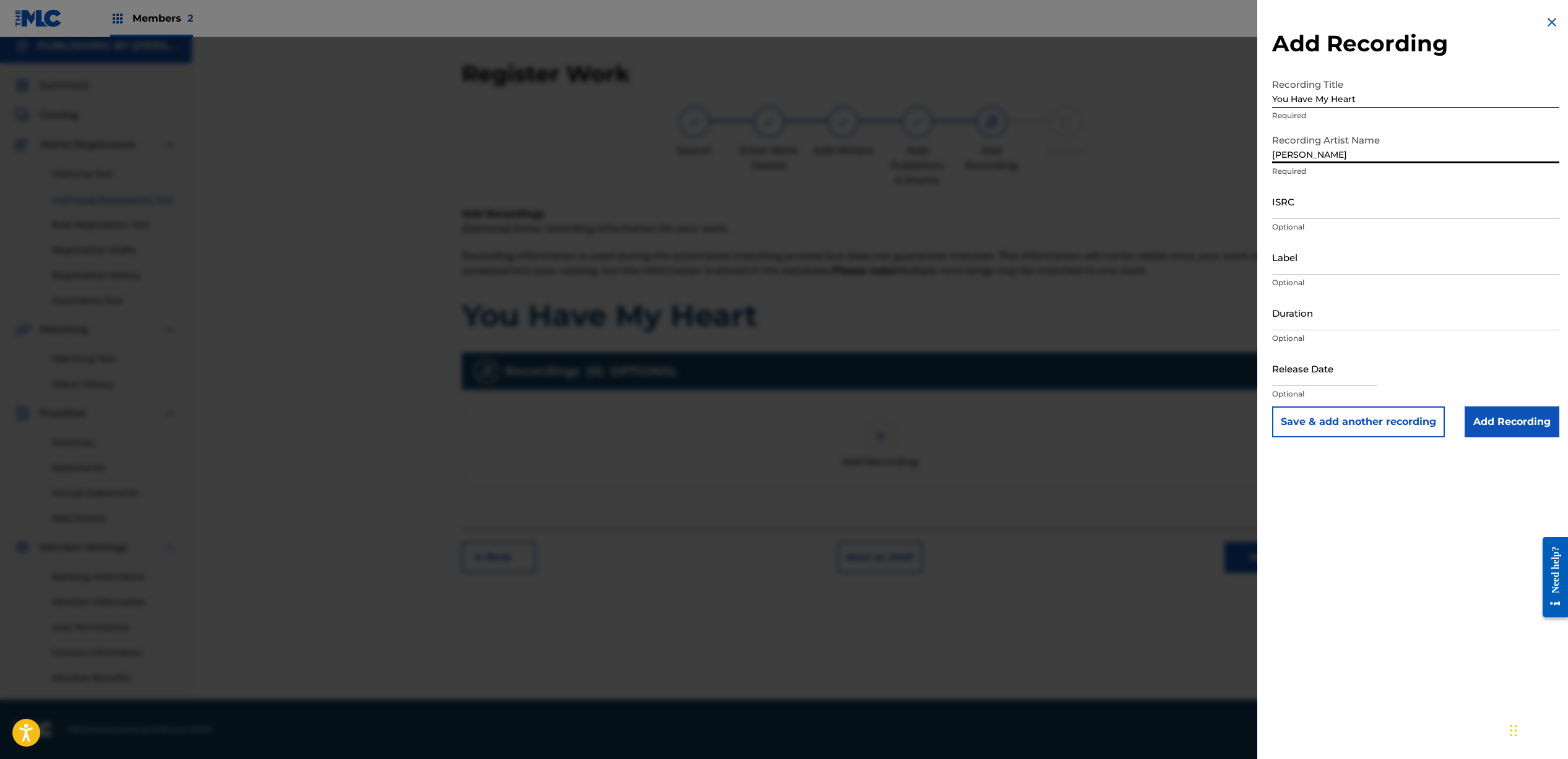
type input "[PERSON_NAME]"
click at [1369, 206] on input "ISRC" at bounding box center [1415, 201] width 287 height 35
paste input "QZFYY2169245"
type input "QZFYY2169245"
click at [1400, 324] on input "Duration" at bounding box center [1415, 312] width 287 height 35
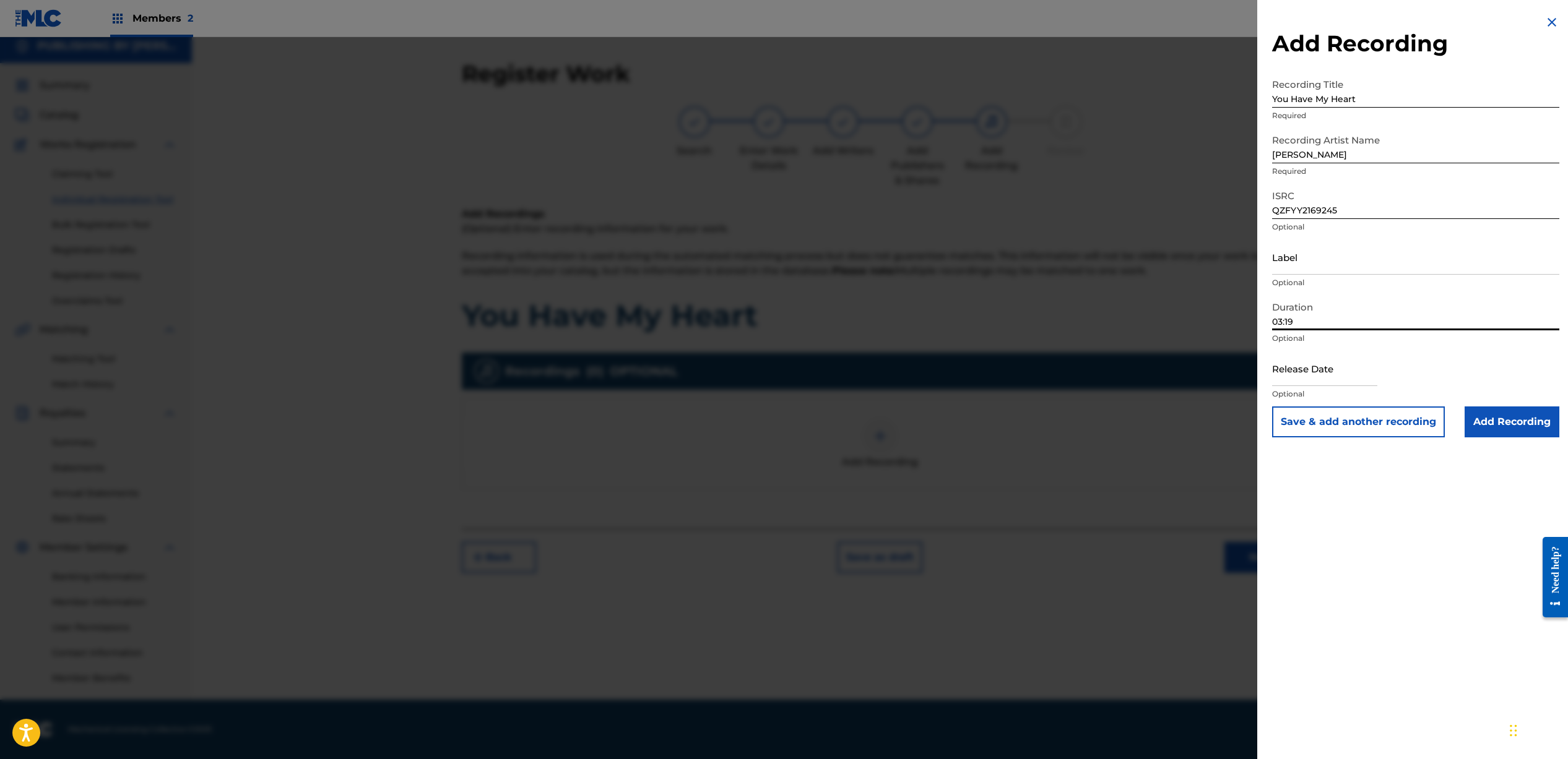
type input "03:19"
click at [1346, 366] on input "text" at bounding box center [1324, 368] width 105 height 35
select select "7"
select select "2025"
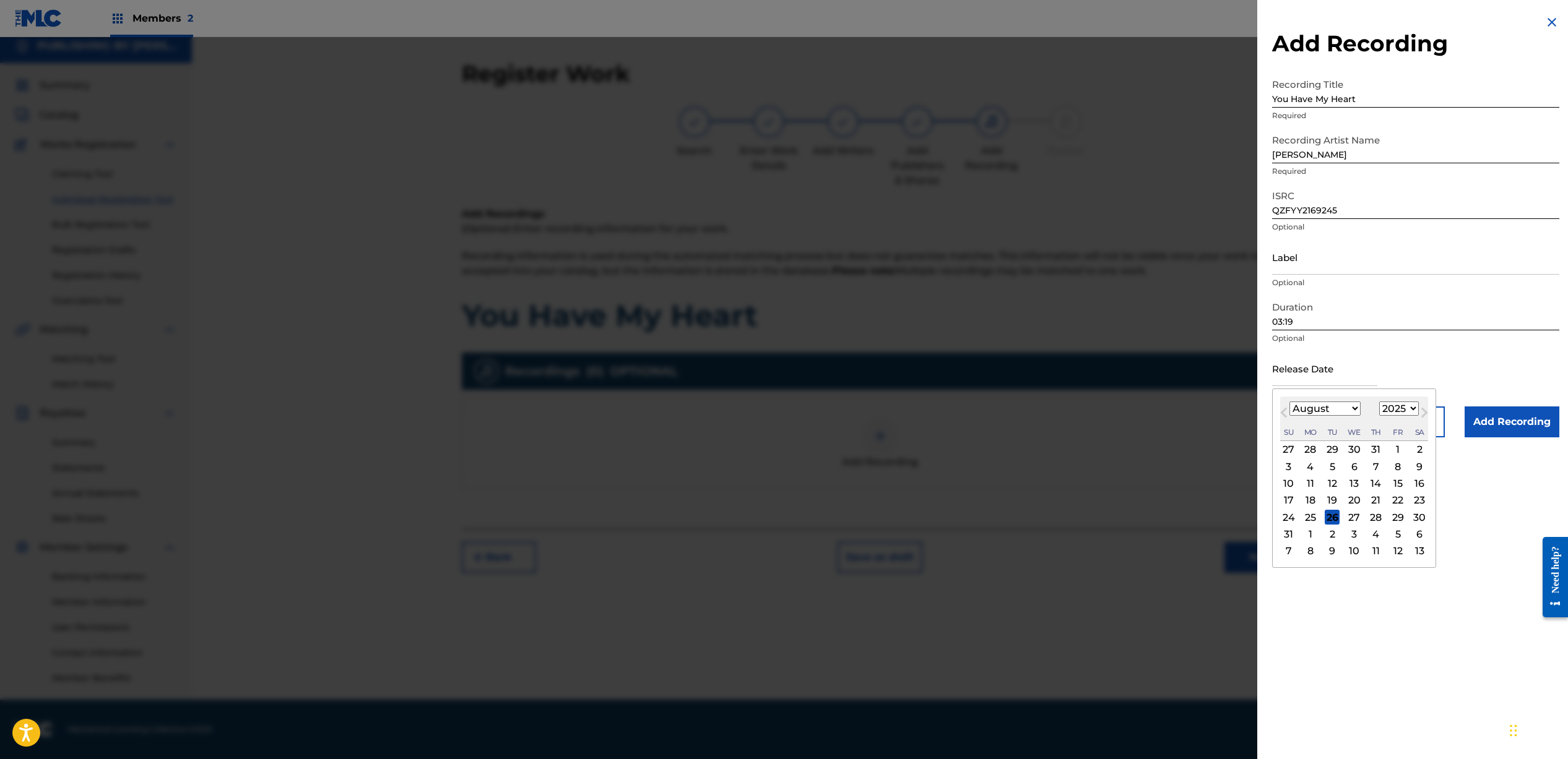
click at [1426, 412] on button "Next Month" at bounding box center [1424, 415] width 20 height 20
click at [1285, 409] on span "Previous Month" at bounding box center [1285, 414] width 0 height 19
select select "5"
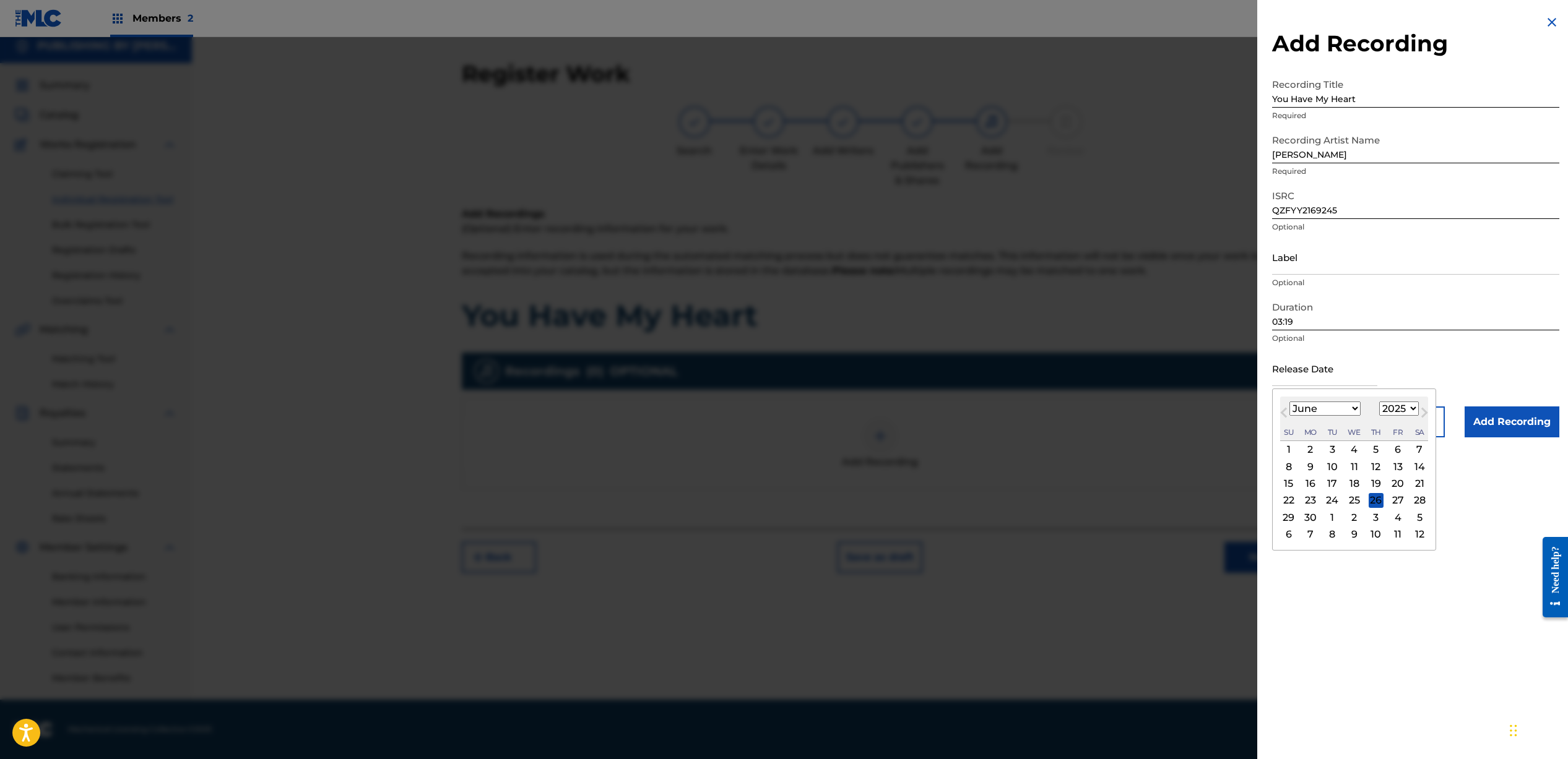
click at [1397, 408] on select "1899 1900 1901 1902 1903 1904 1905 1906 1907 1908 1909 1910 1911 1912 1913 1914…" at bounding box center [1399, 408] width 40 height 14
select select "2021"
click at [1320, 413] on select "January February March April May June July August September October November De…" at bounding box center [1325, 408] width 71 height 14
select select "0"
click at [1397, 515] on div "29" at bounding box center [1397, 517] width 15 height 15
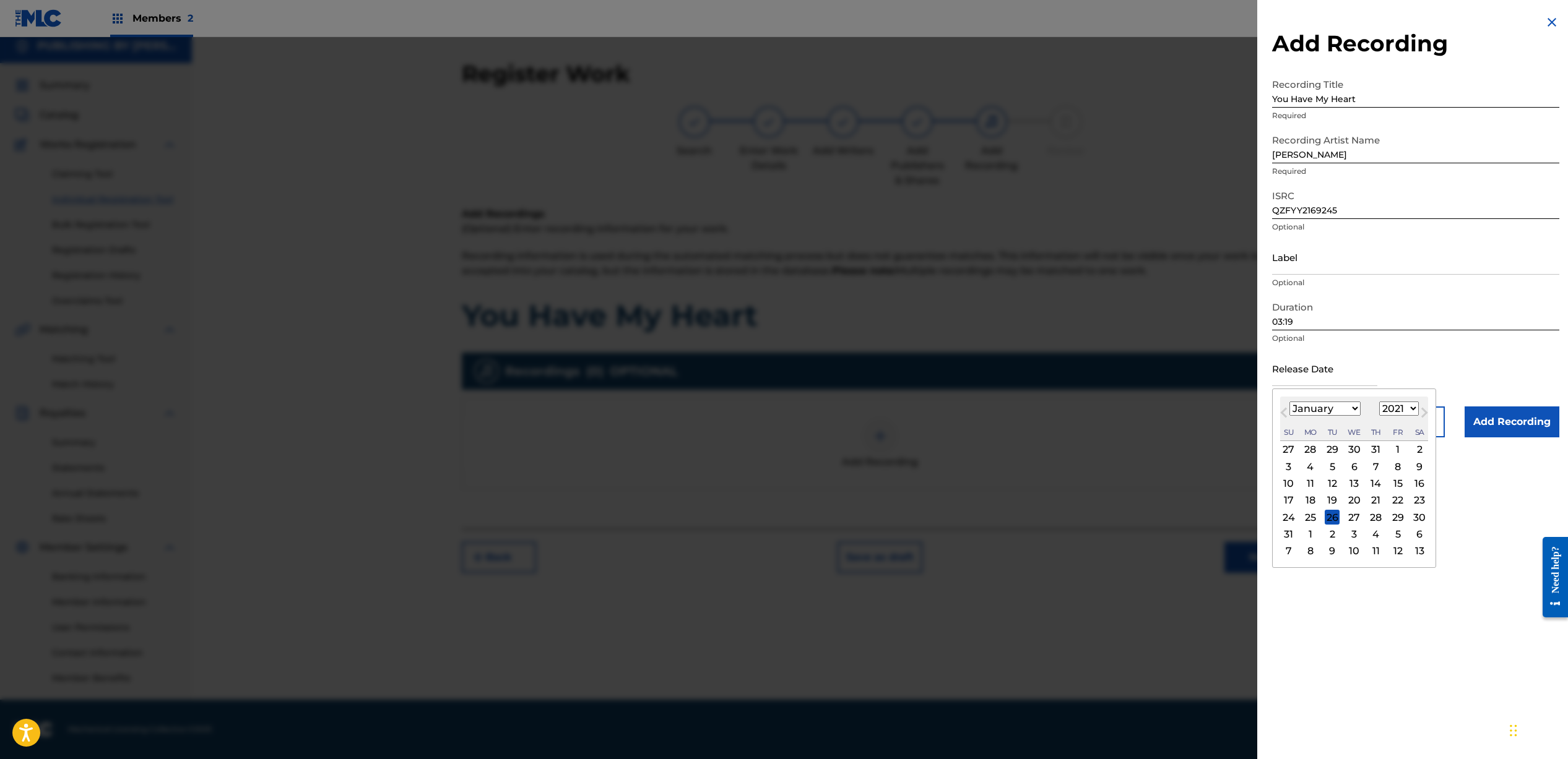
type input "[DATE]"
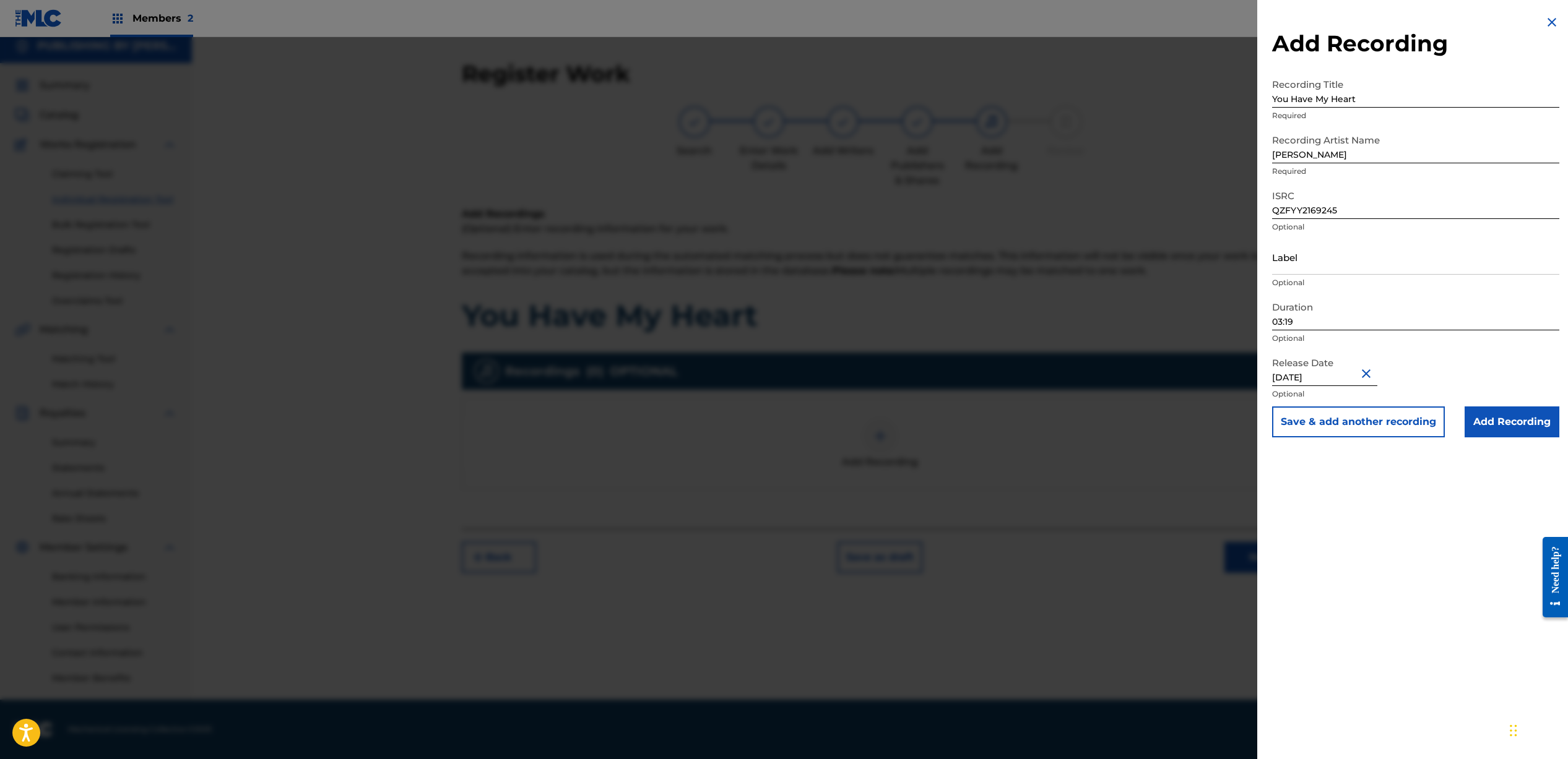
click at [1486, 421] on input "Add Recording" at bounding box center [1512, 422] width 95 height 31
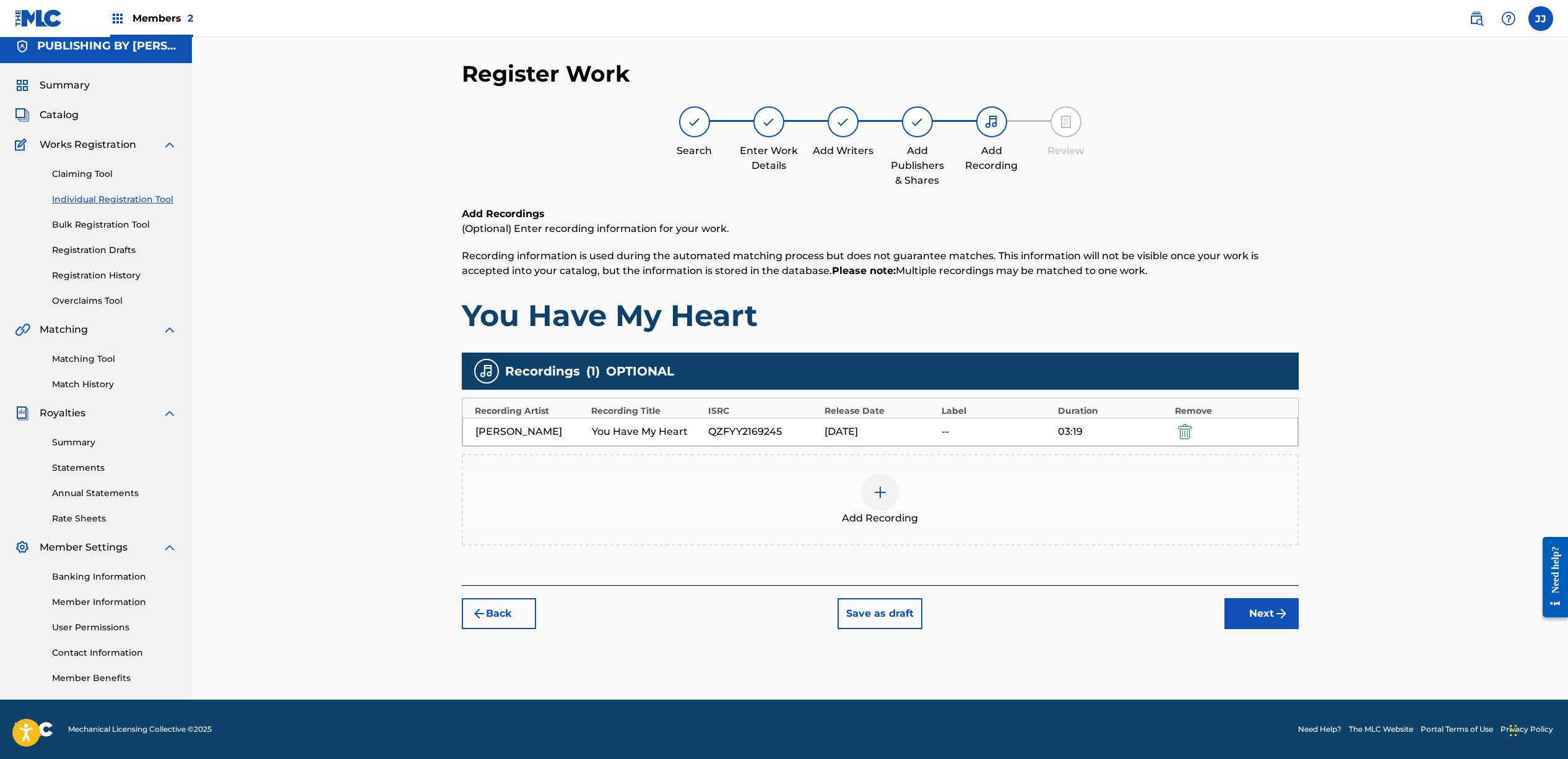
click at [1253, 618] on button "Next" at bounding box center [1261, 614] width 74 height 31
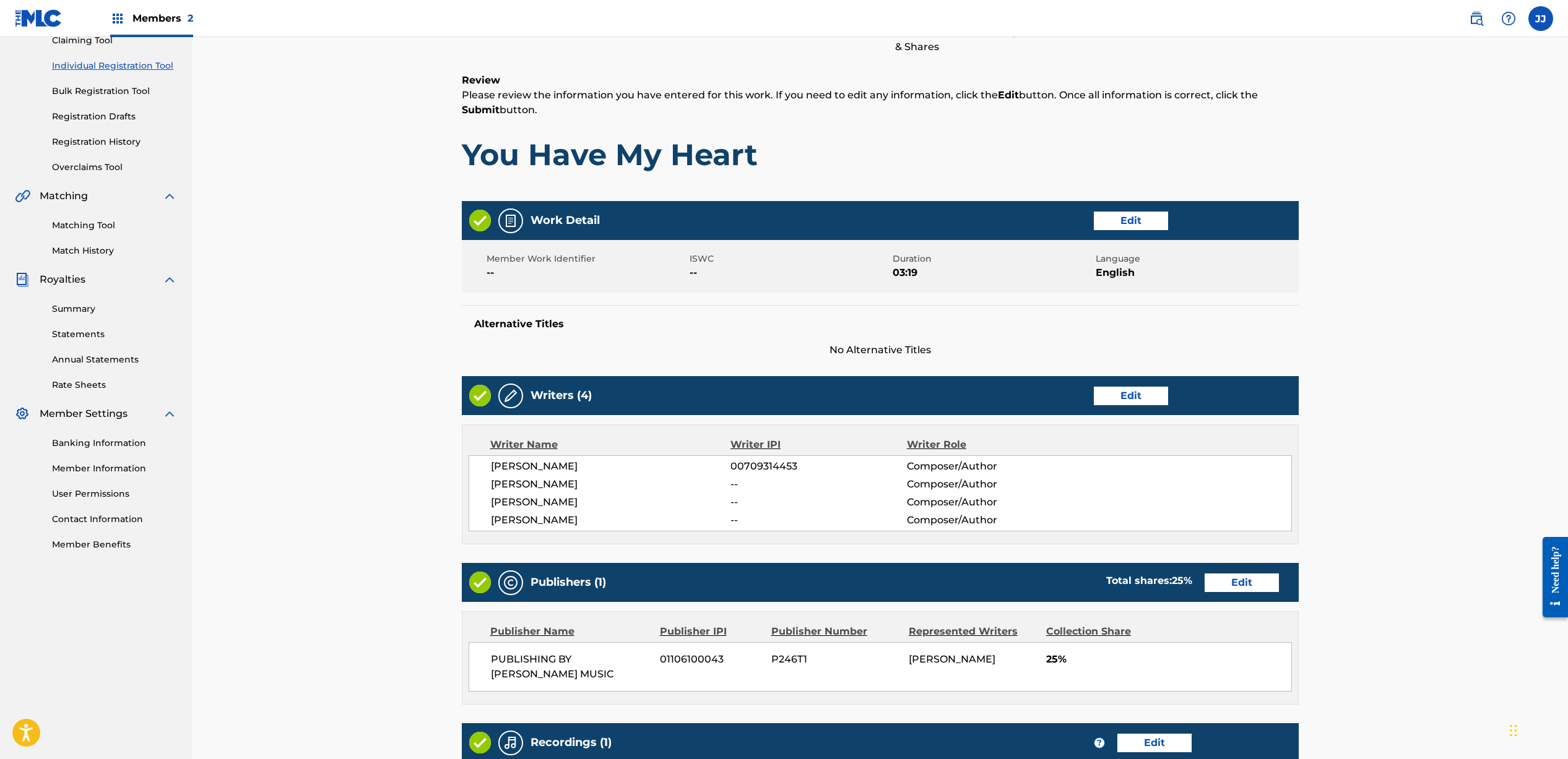
scroll to position [347, 0]
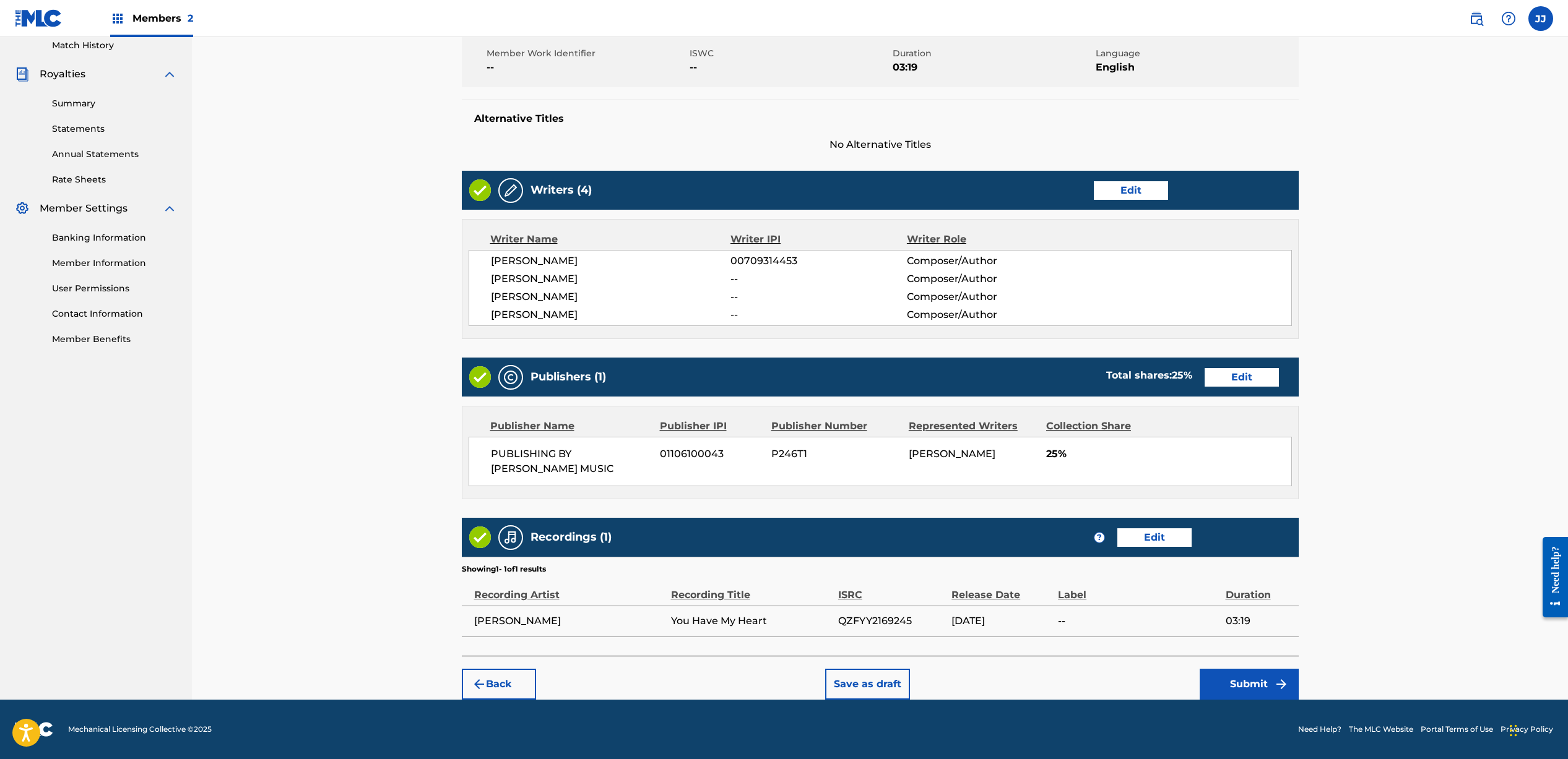
click at [1261, 684] on button "Submit" at bounding box center [1249, 684] width 99 height 31
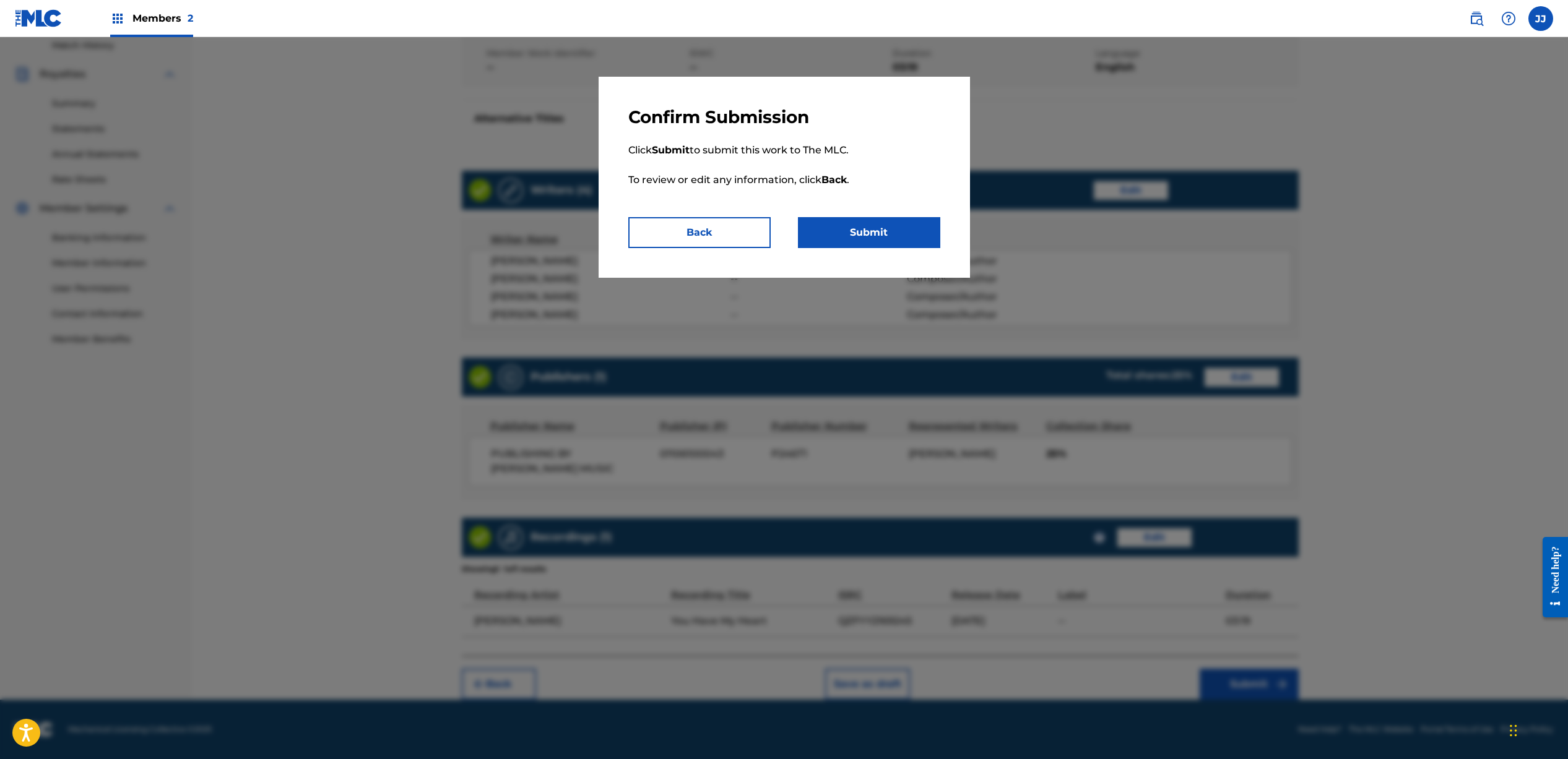
click at [913, 235] on button "Submit" at bounding box center [869, 233] width 143 height 31
click at [858, 238] on button "Submit" at bounding box center [869, 233] width 143 height 31
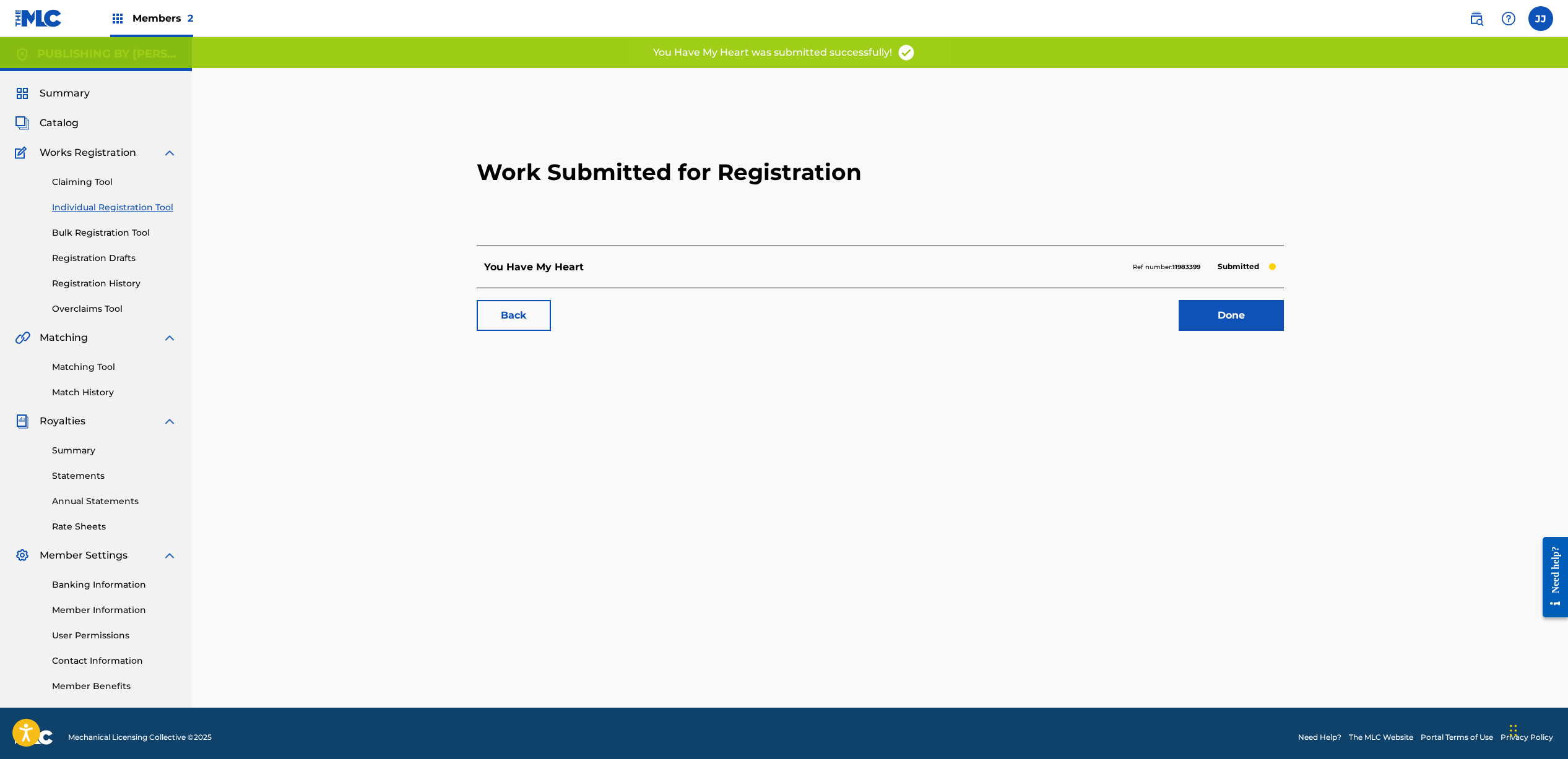
click at [1226, 320] on link "Done" at bounding box center [1231, 315] width 105 height 31
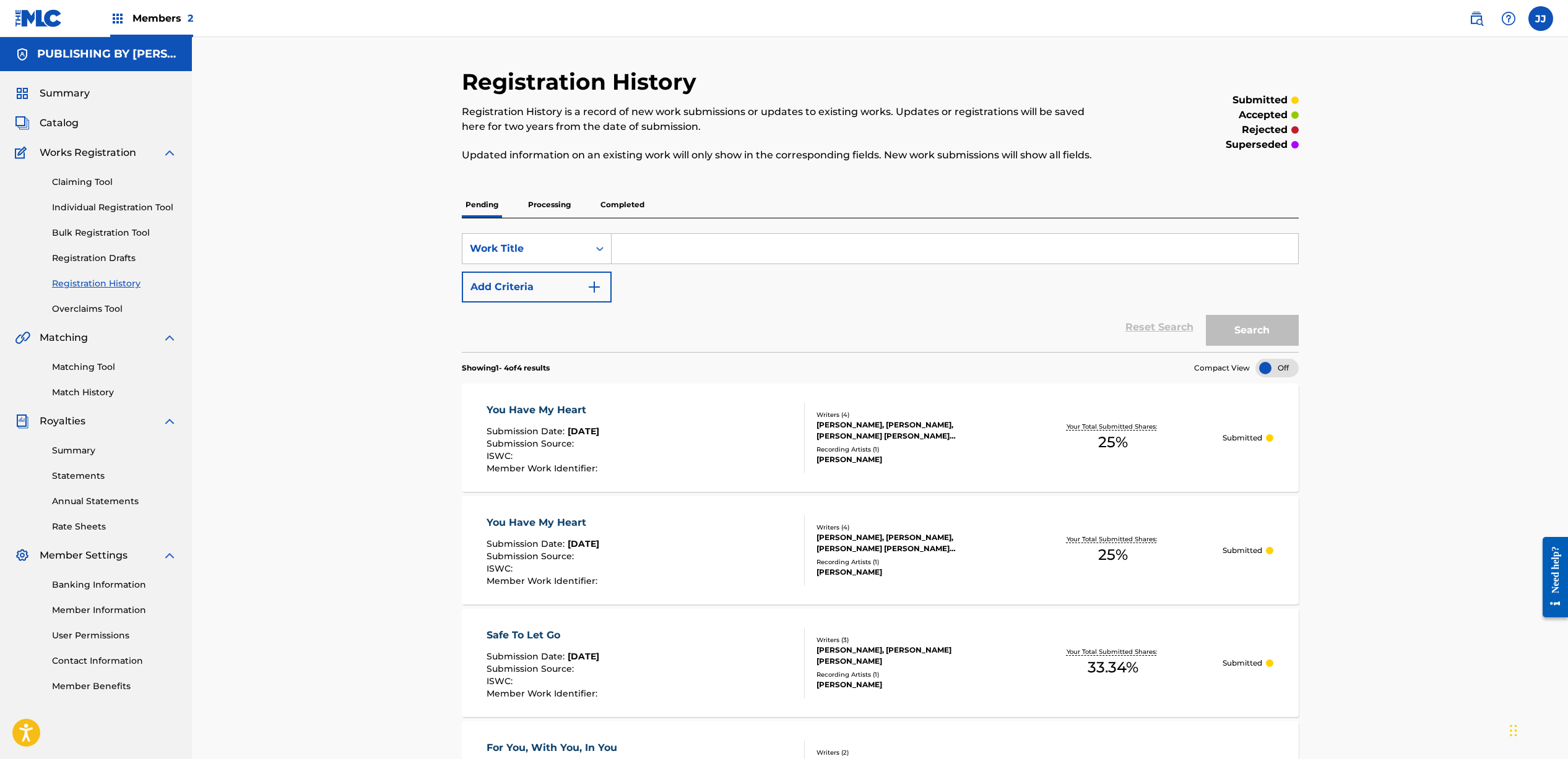
click at [83, 179] on link "Claiming Tool" at bounding box center [115, 182] width 125 height 13
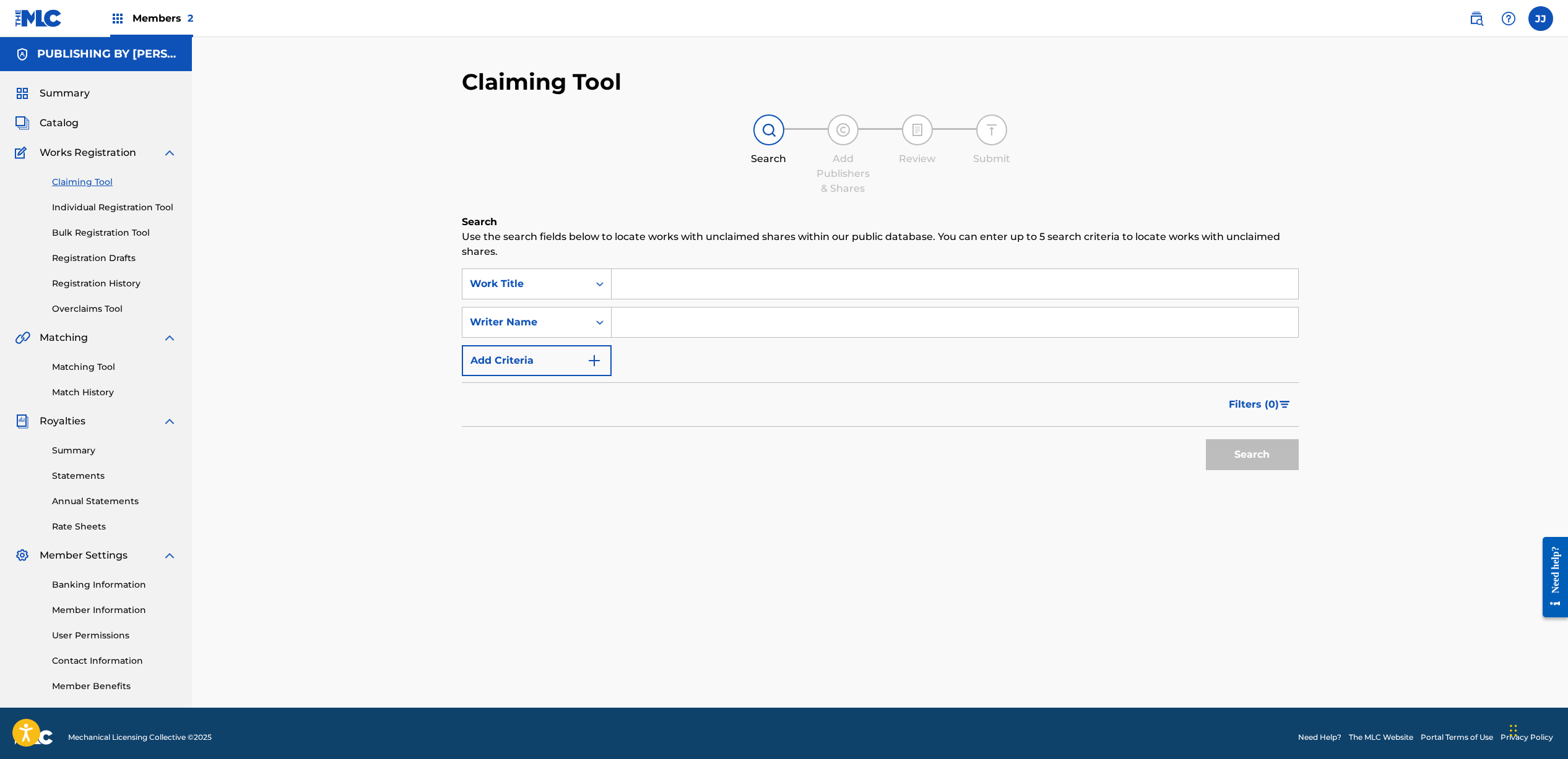
click at [726, 277] on input "Search Form" at bounding box center [954, 284] width 687 height 30
type input "Seeds In The Weeds"
click at [689, 321] on input "Search Form" at bounding box center [954, 322] width 687 height 30
type input "[PERSON_NAME]"
click at [1243, 442] on button "Search" at bounding box center [1252, 455] width 93 height 31
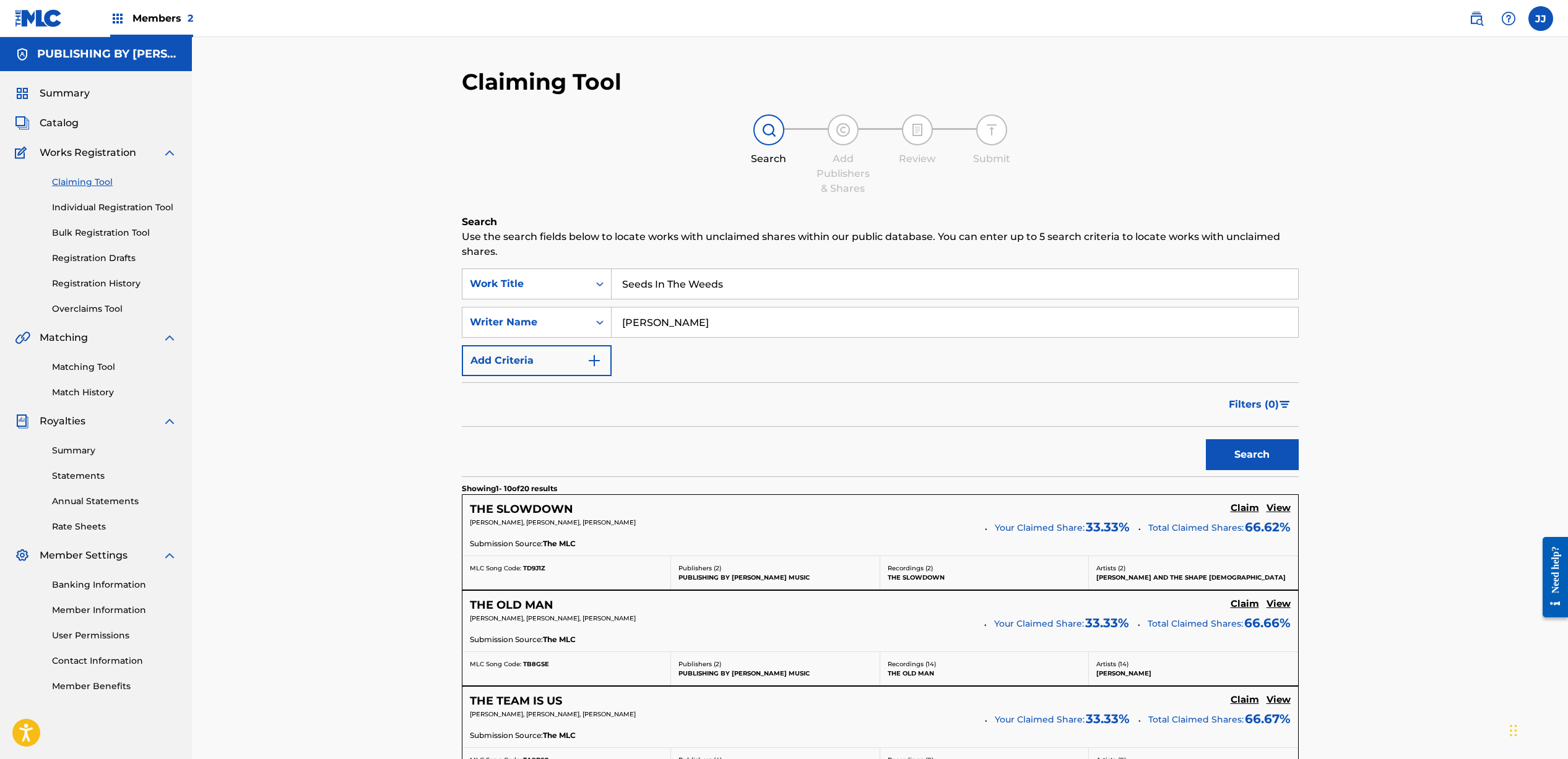
click at [121, 207] on link "Individual Registration Tool" at bounding box center [115, 207] width 125 height 13
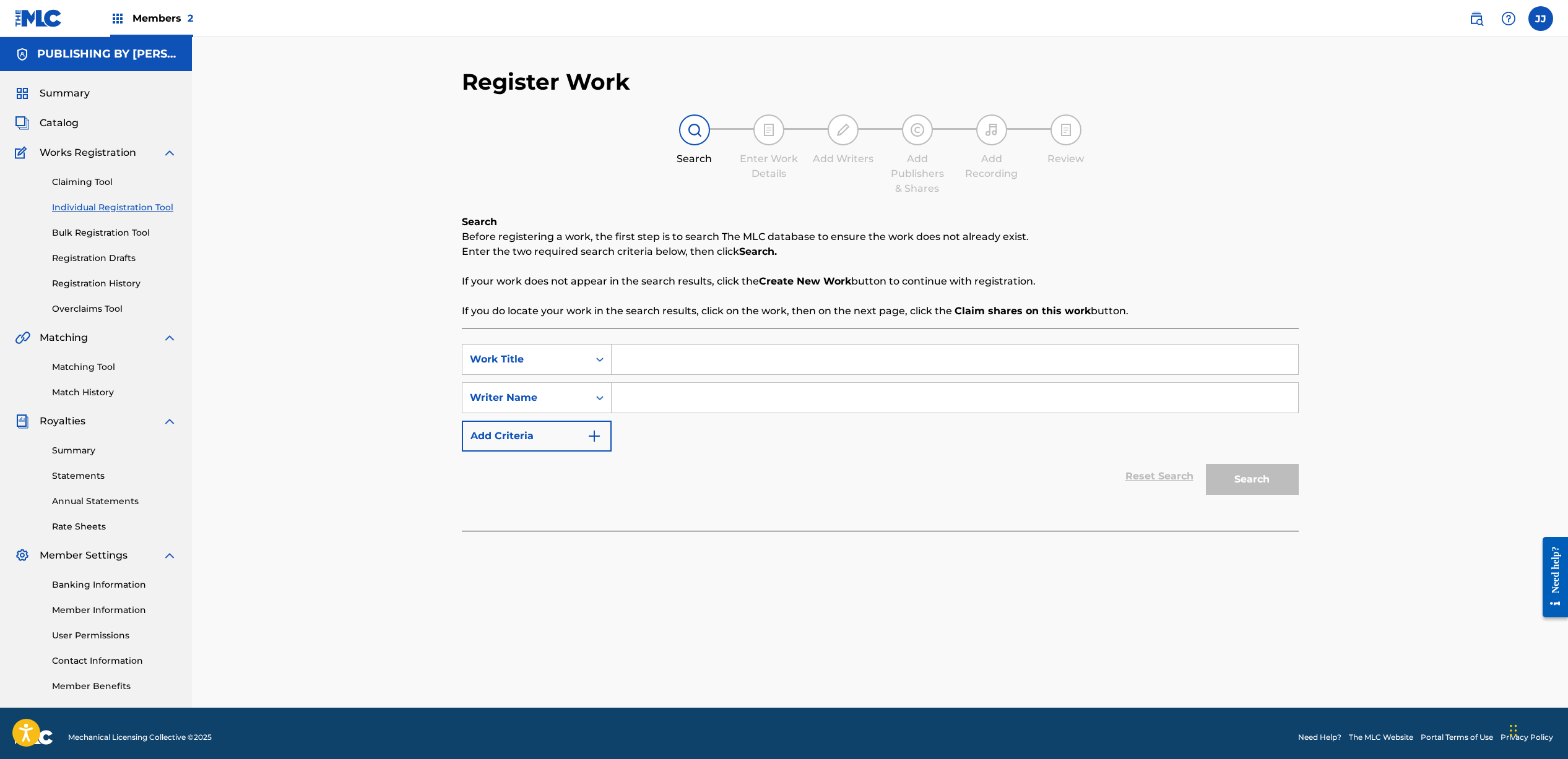
click at [630, 370] on input "Search Form" at bounding box center [954, 360] width 687 height 30
type input "Seeds In The Weeds"
click at [672, 396] on input "Search Form" at bounding box center [954, 398] width 687 height 30
type input "[PERSON_NAME]"
click at [1226, 478] on button "Search" at bounding box center [1252, 480] width 93 height 31
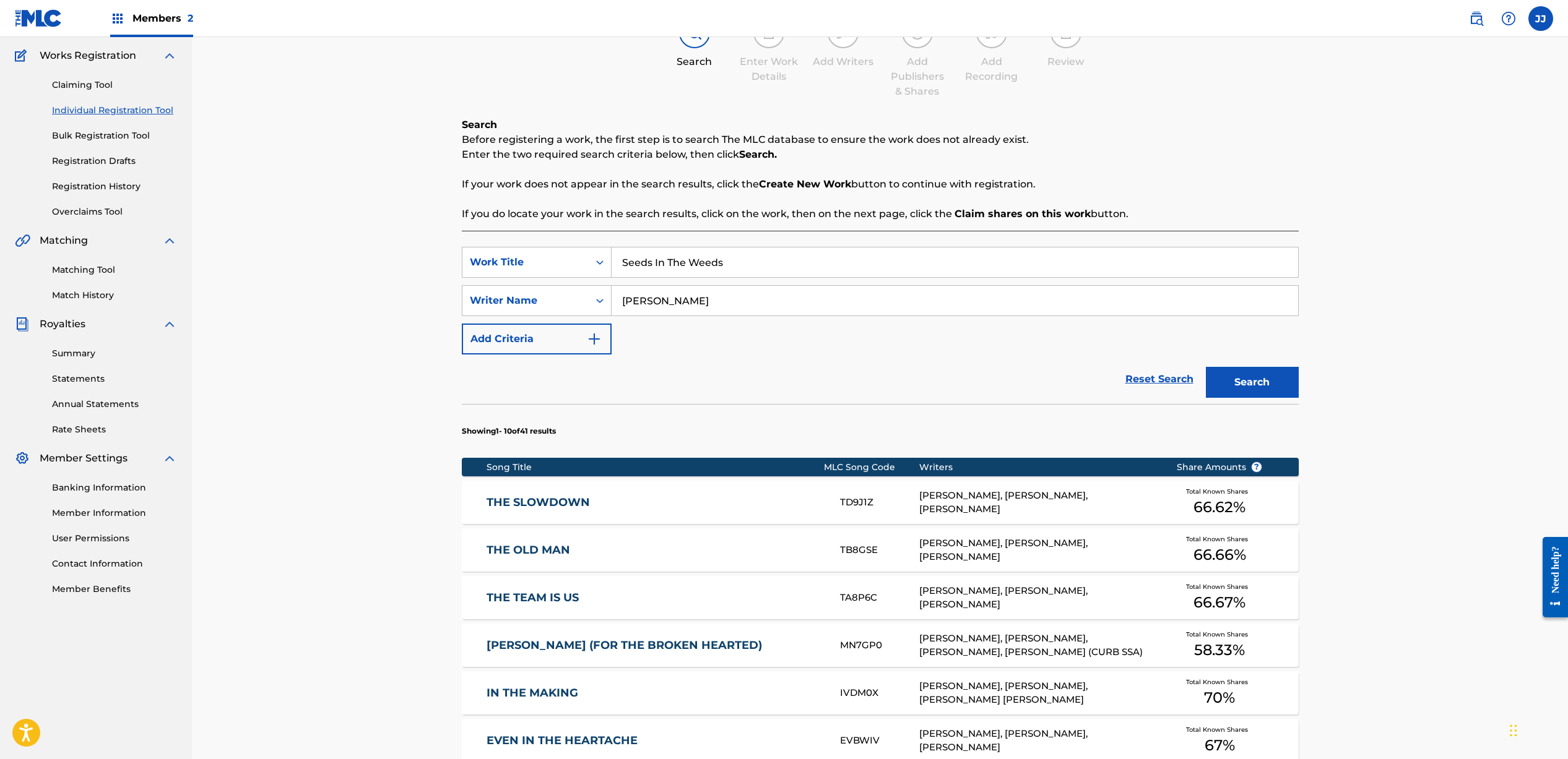
scroll to position [507, 0]
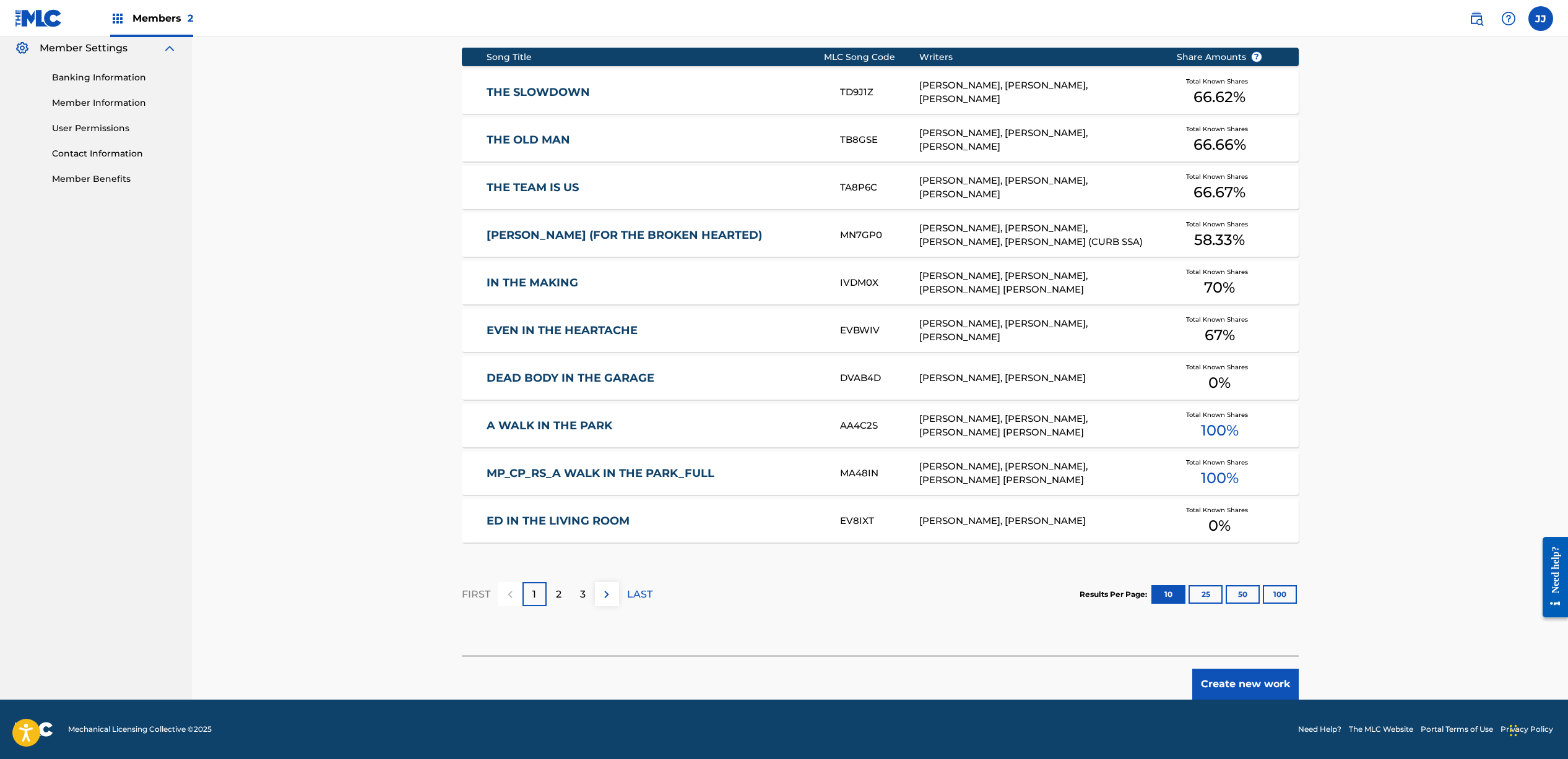
click at [1254, 685] on button "Create new work" at bounding box center [1245, 684] width 106 height 31
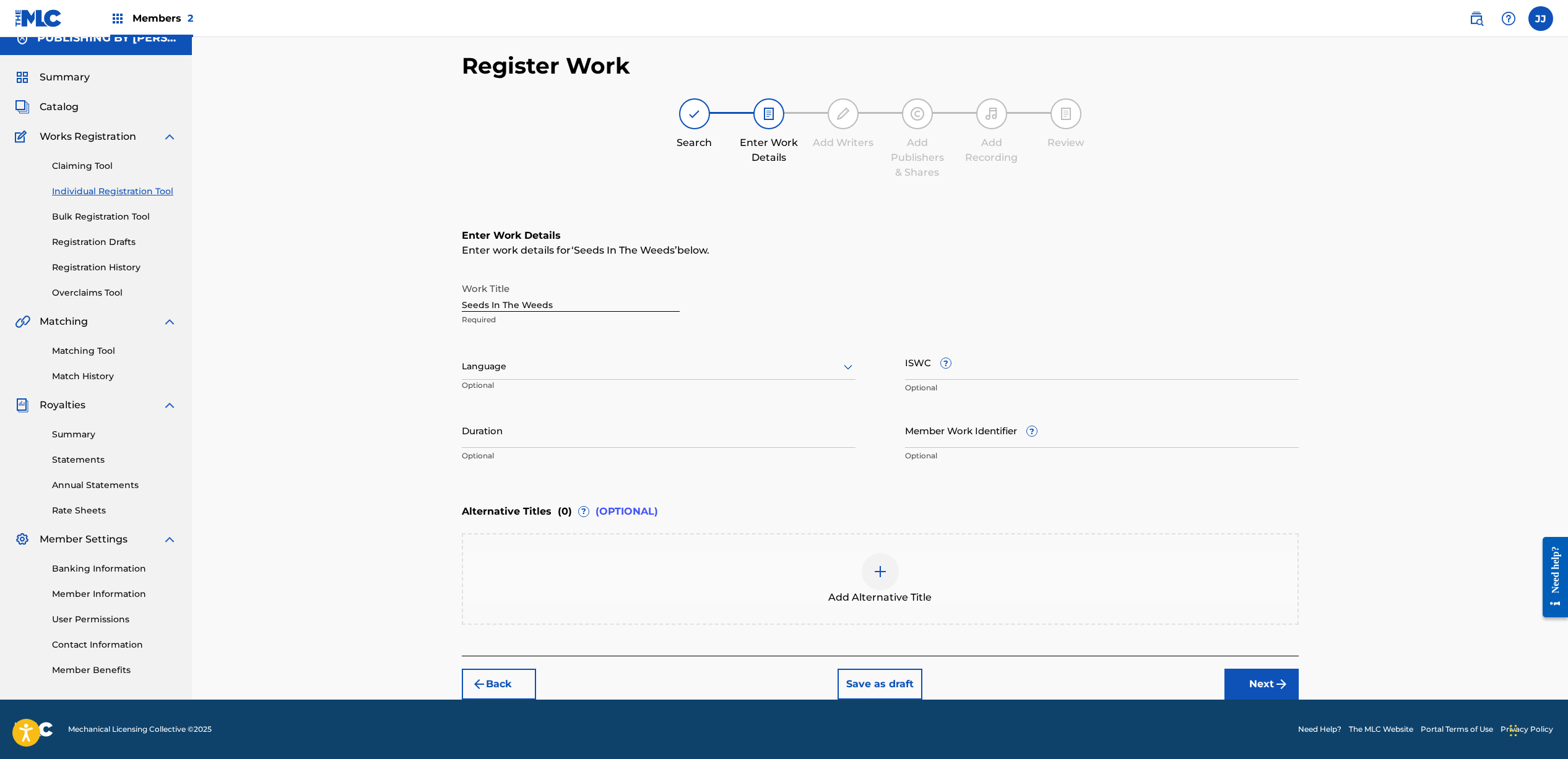
click at [535, 364] on div at bounding box center [659, 366] width 393 height 16
click at [529, 393] on div "English" at bounding box center [659, 394] width 392 height 28
click at [523, 421] on input "Duration" at bounding box center [659, 430] width 393 height 35
type input "03:40"
click at [1252, 692] on button "Next" at bounding box center [1261, 684] width 74 height 31
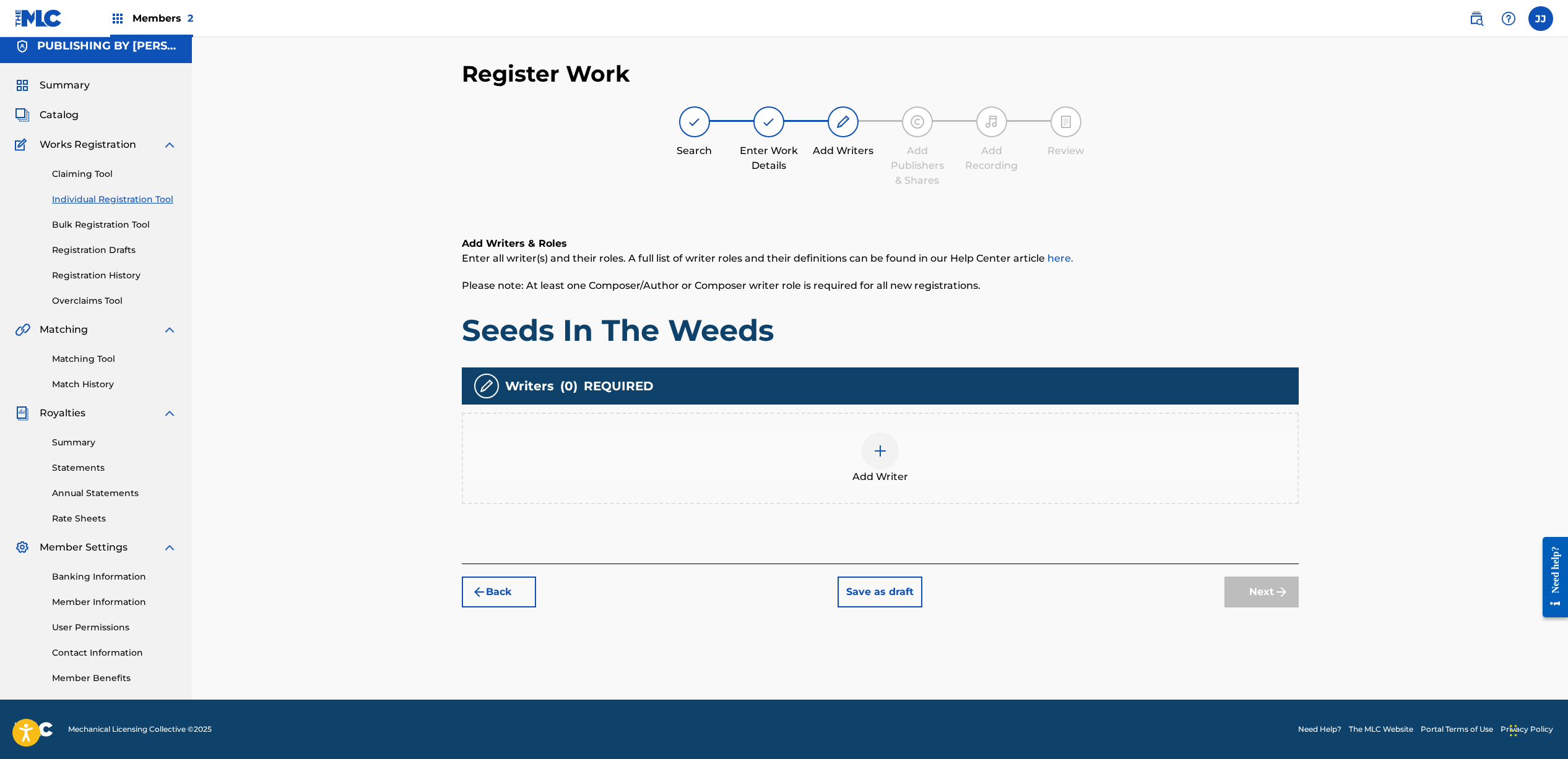
scroll to position [8, 0]
click at [876, 449] on img at bounding box center [880, 451] width 15 height 15
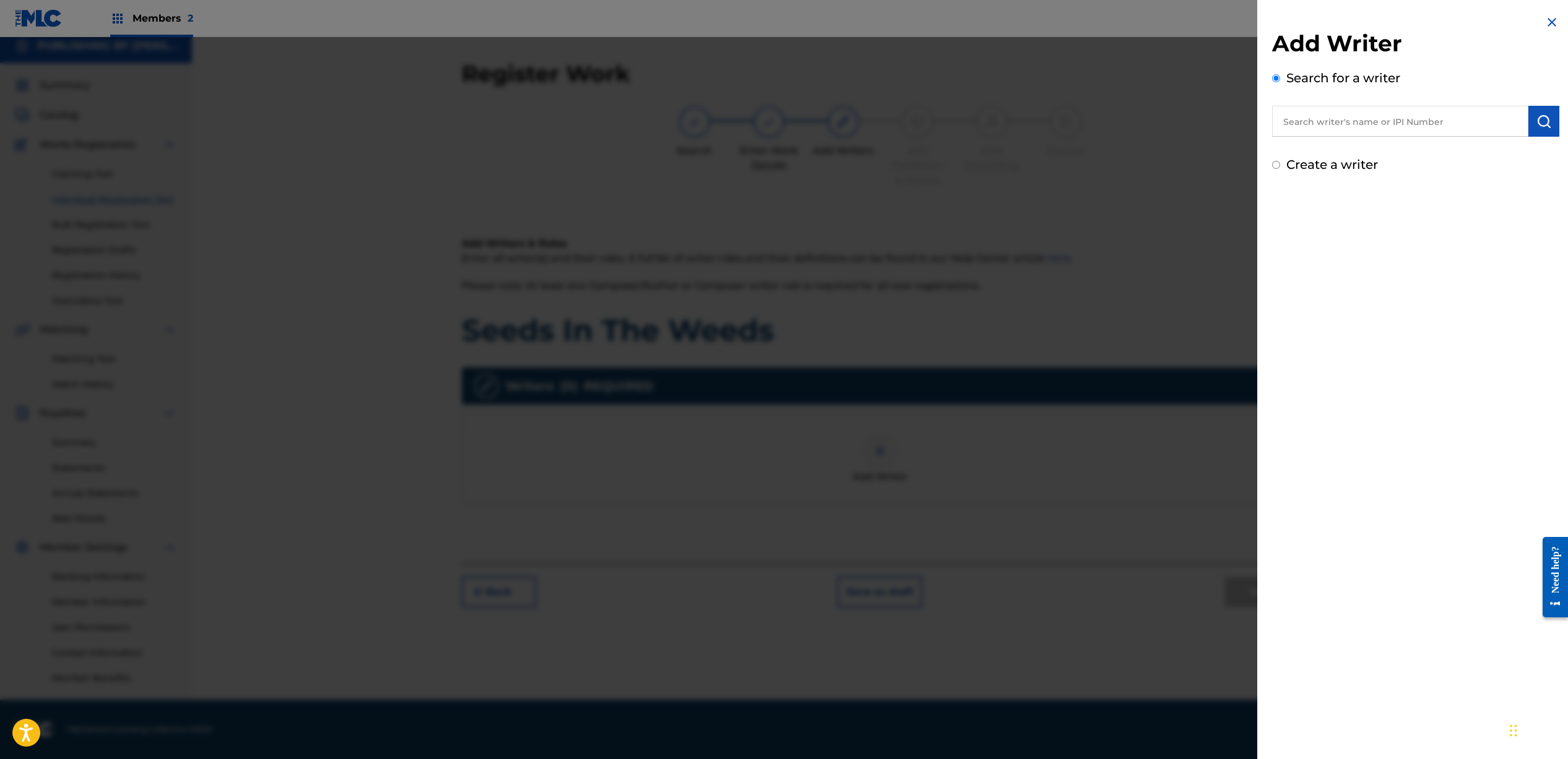
click at [1390, 121] on input "text" at bounding box center [1400, 121] width 256 height 31
click at [1448, 148] on div "[PERSON_NAME]" at bounding box center [1399, 157] width 256 height 37
type input "[PERSON_NAME]"
click at [1546, 133] on button "submit" at bounding box center [1544, 121] width 31 height 31
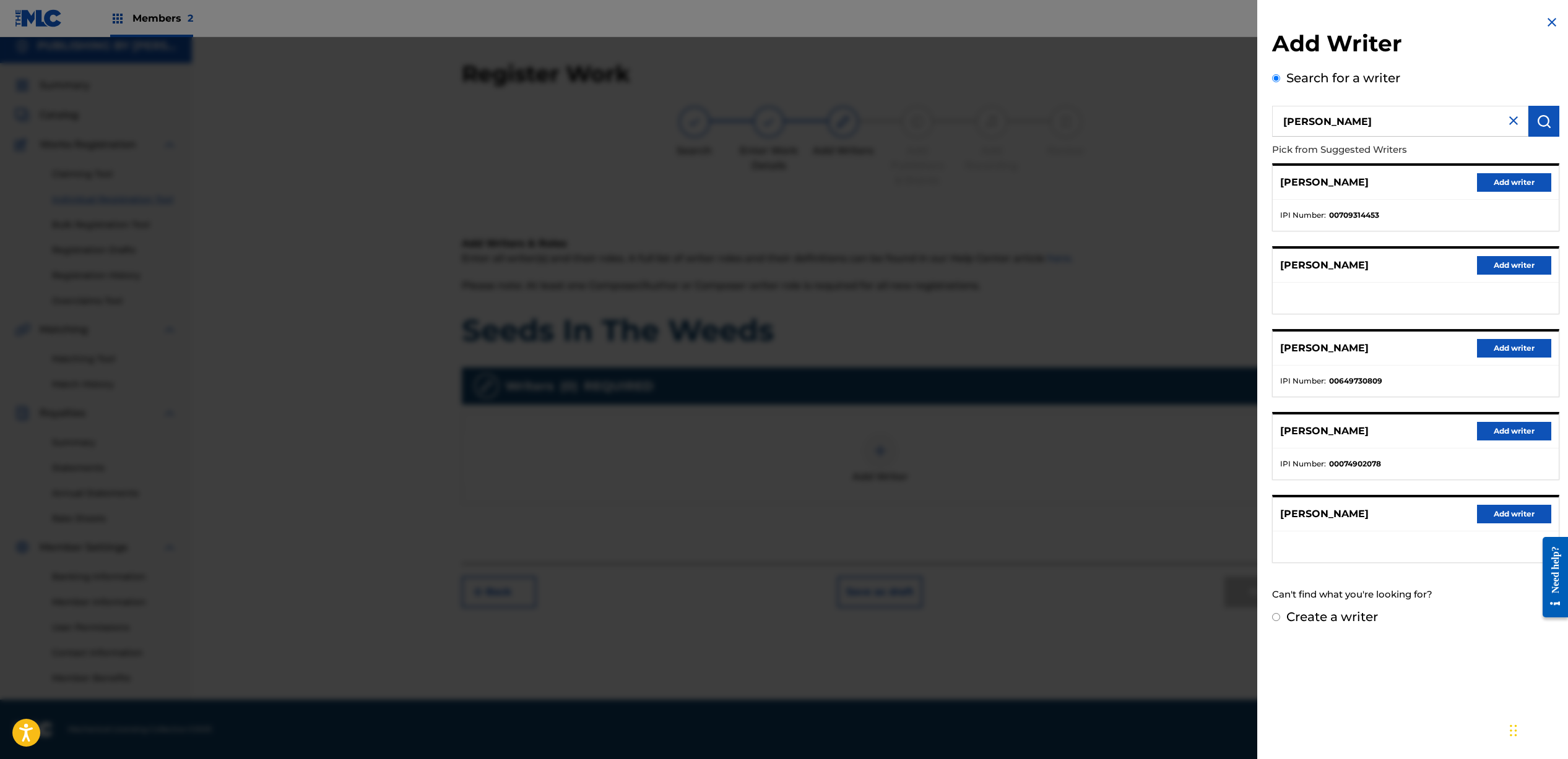
click at [1489, 189] on button "Add writer" at bounding box center [1513, 182] width 74 height 19
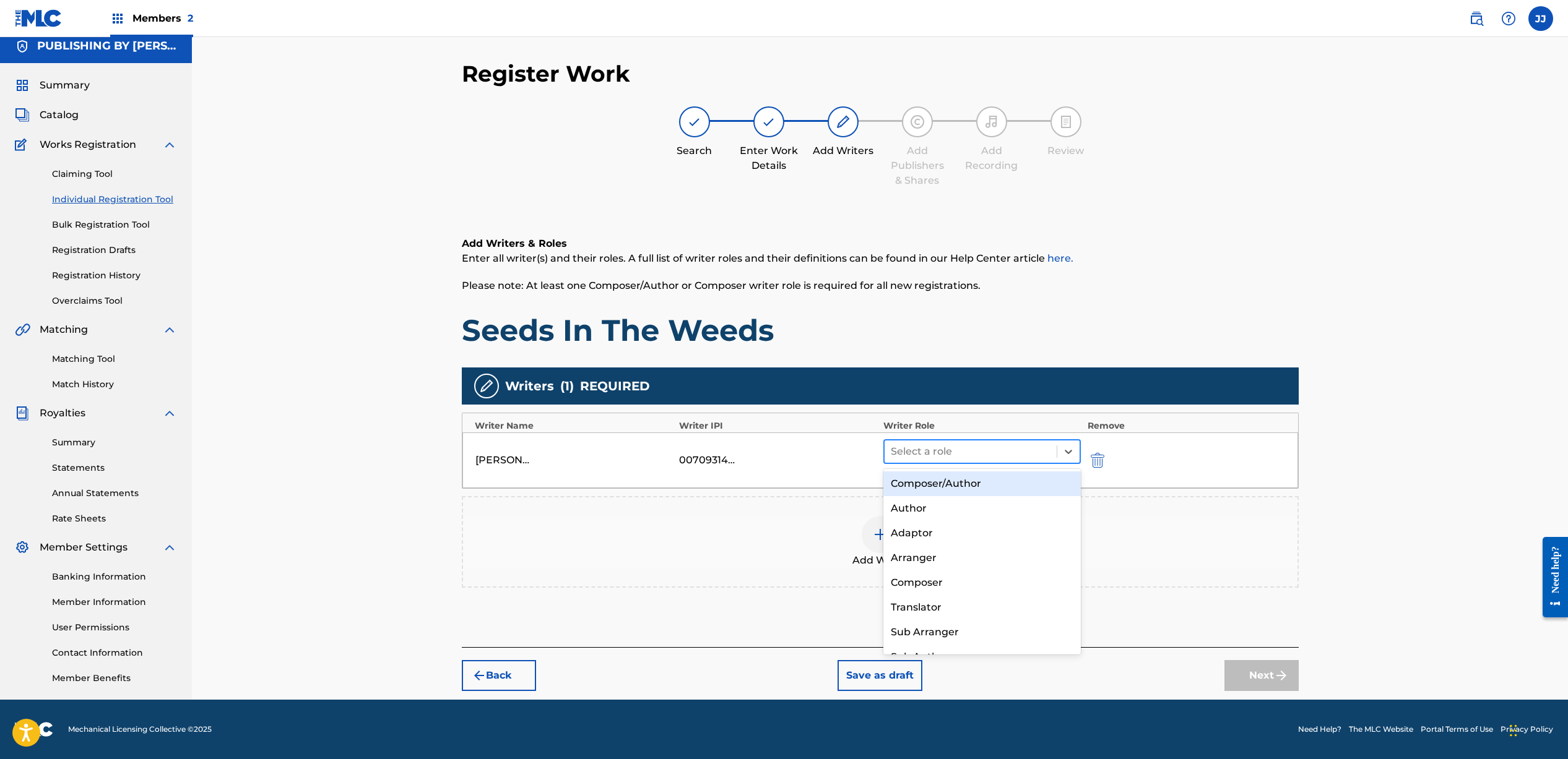
click at [960, 450] on div at bounding box center [971, 452] width 161 height 17
click at [956, 481] on div "Composer/Author" at bounding box center [982, 484] width 198 height 25
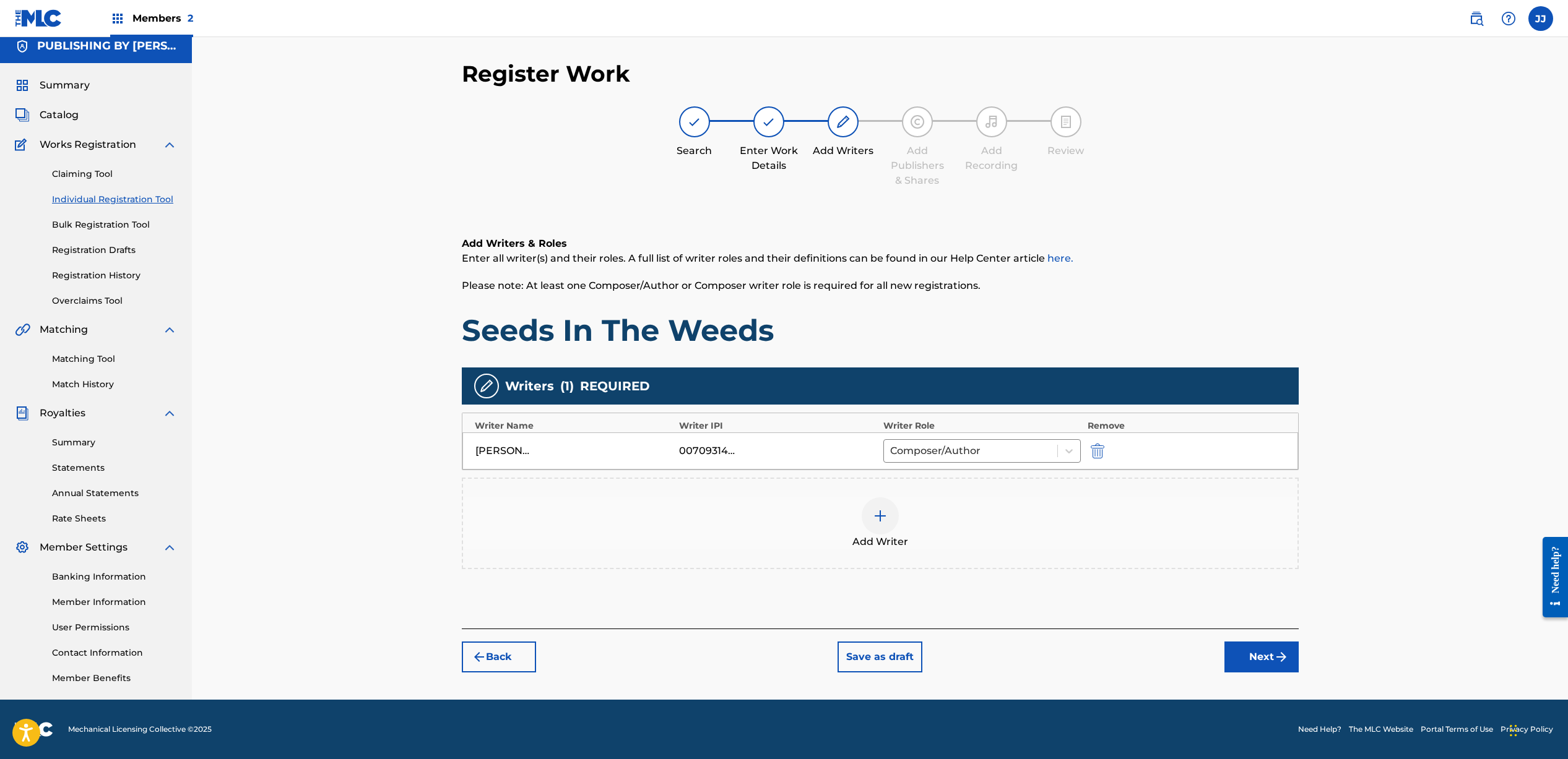
click at [878, 516] on img at bounding box center [880, 516] width 15 height 15
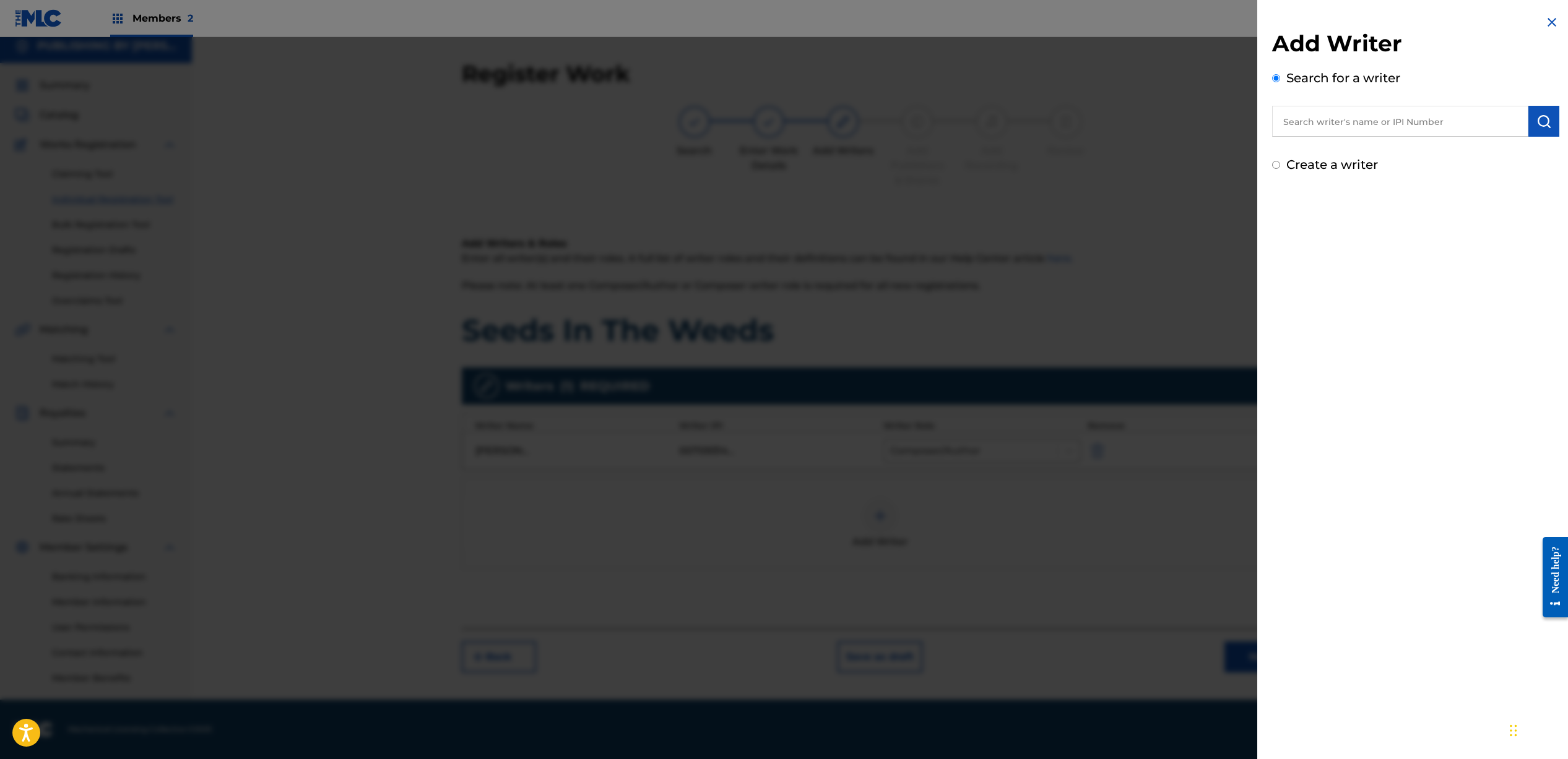
click at [1348, 112] on input "text" at bounding box center [1400, 121] width 256 height 31
type input "[PERSON_NAME] [PERSON_NAME]"
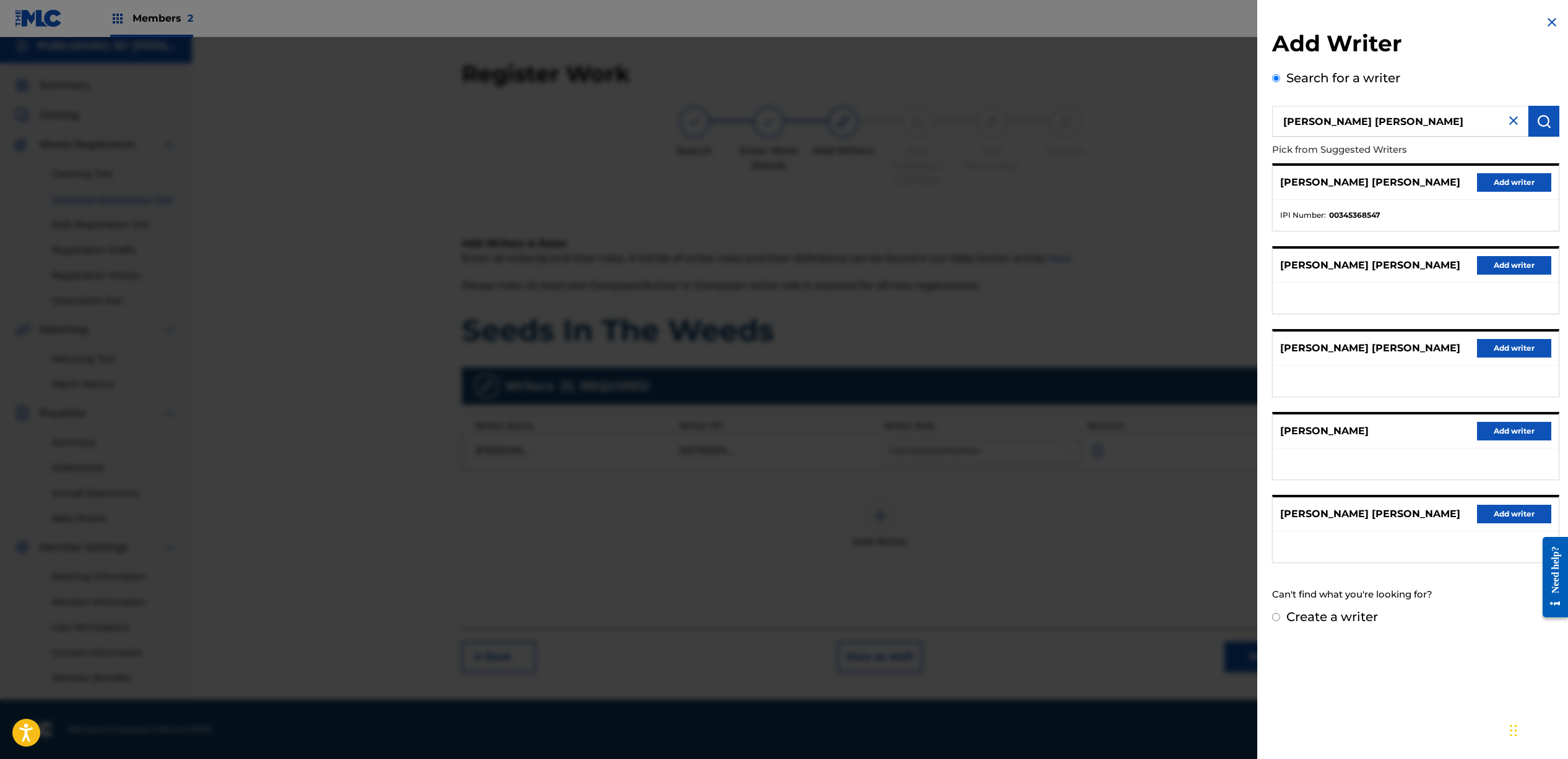
click at [1480, 179] on button "Add writer" at bounding box center [1513, 182] width 74 height 19
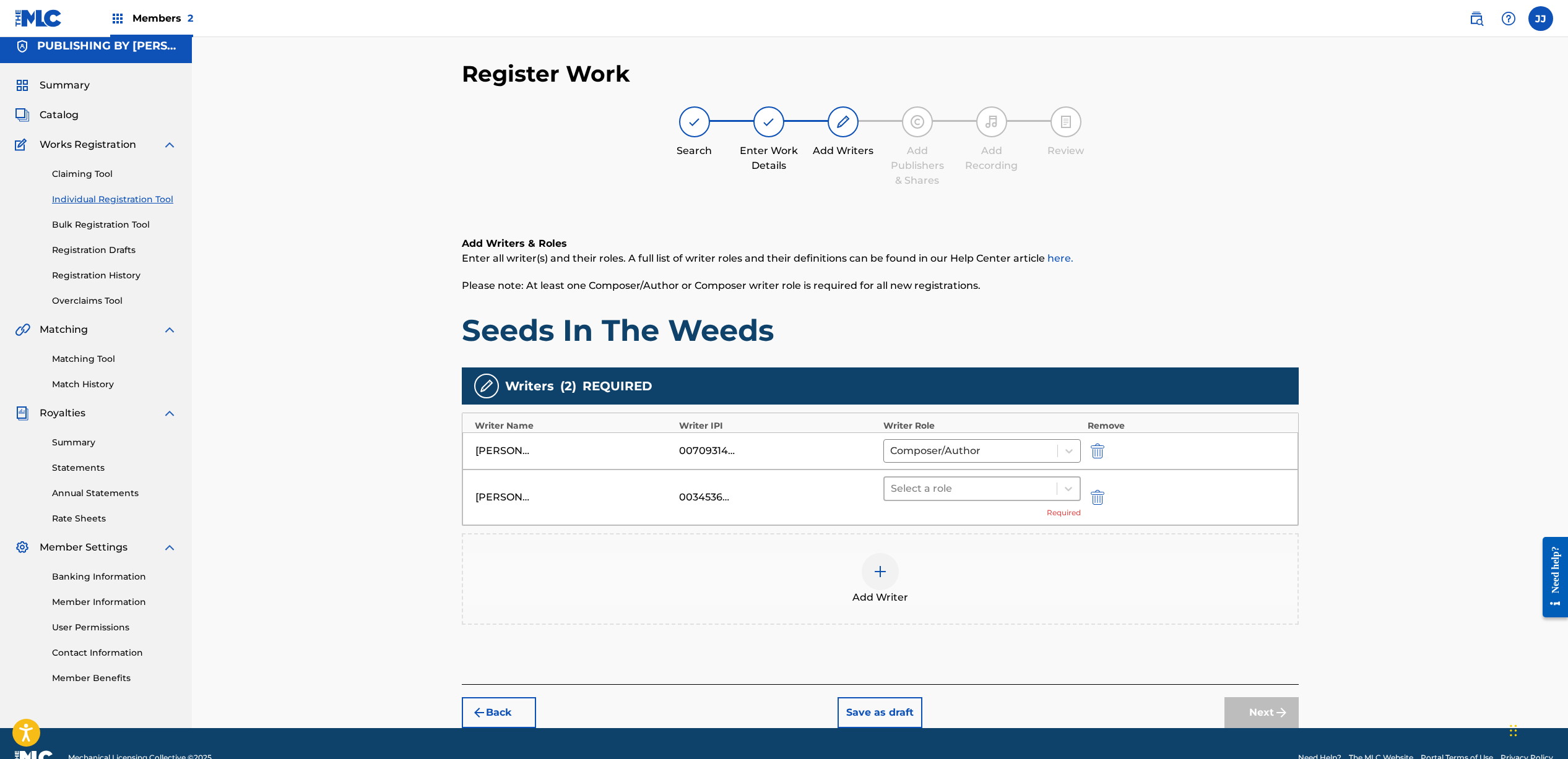
click at [921, 498] on div "Select a role" at bounding box center [970, 489] width 172 height 22
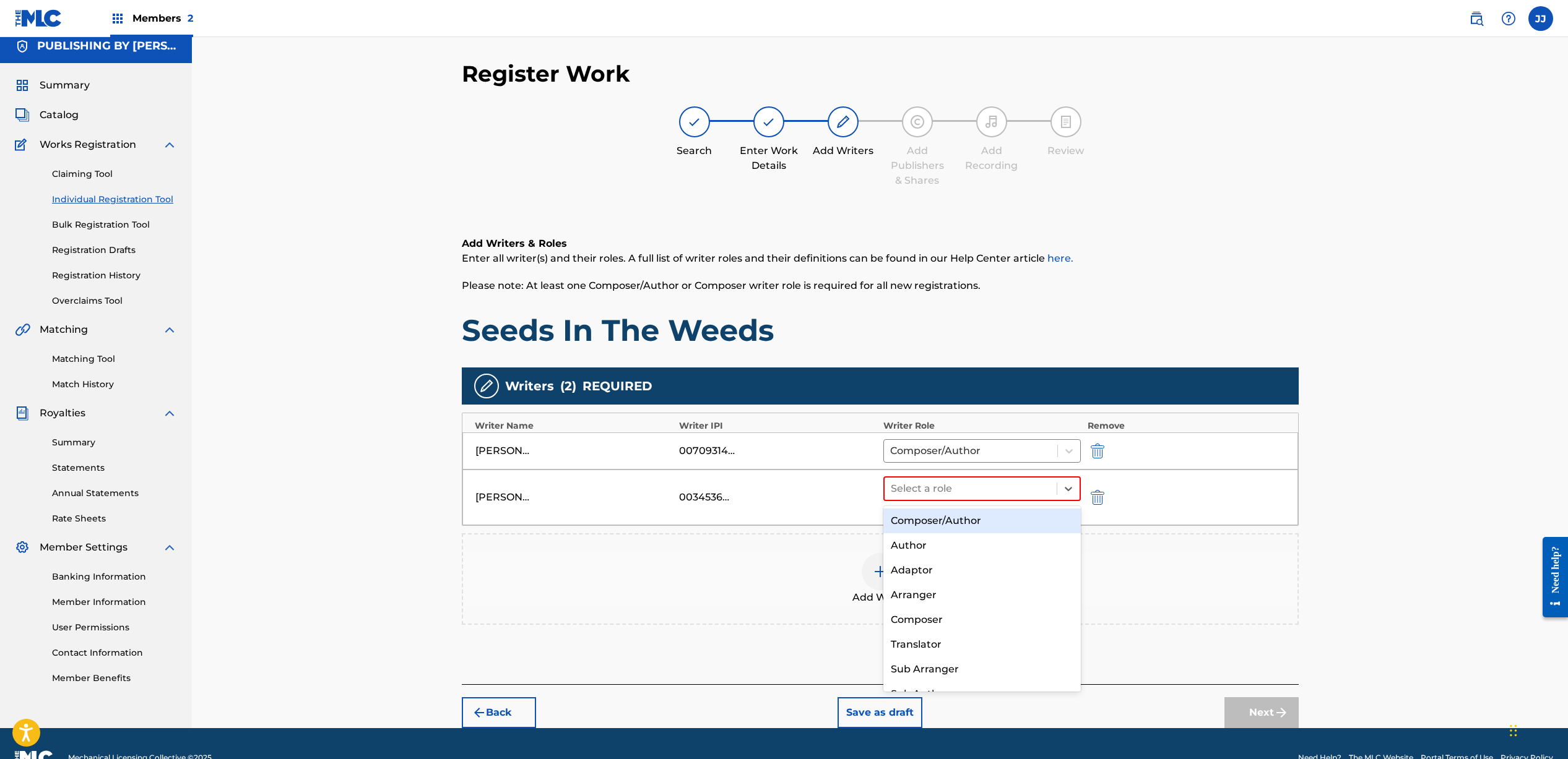
click at [925, 515] on div "Composer/Author" at bounding box center [982, 521] width 198 height 25
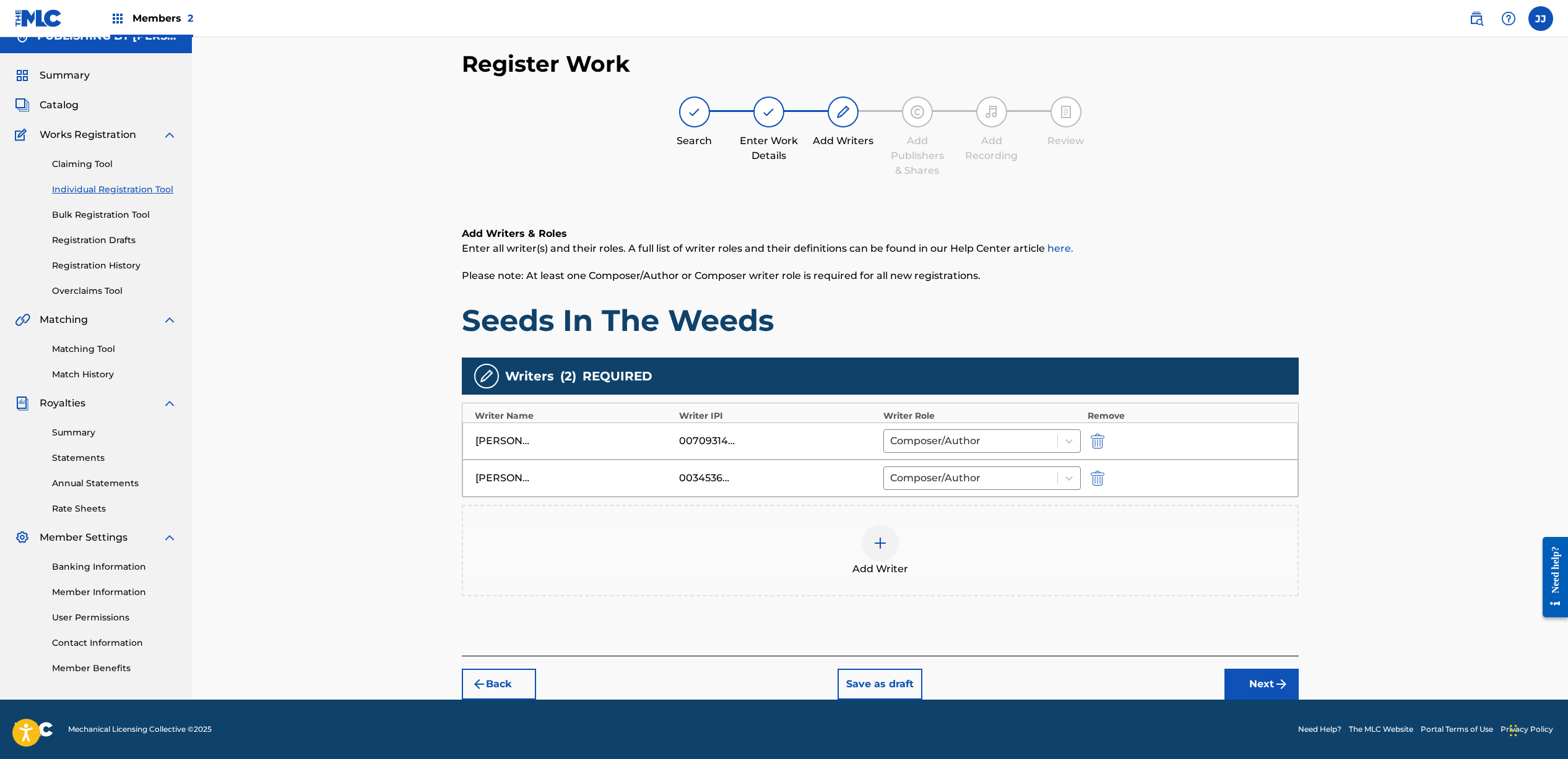
click at [1254, 686] on button "Next" at bounding box center [1261, 684] width 74 height 31
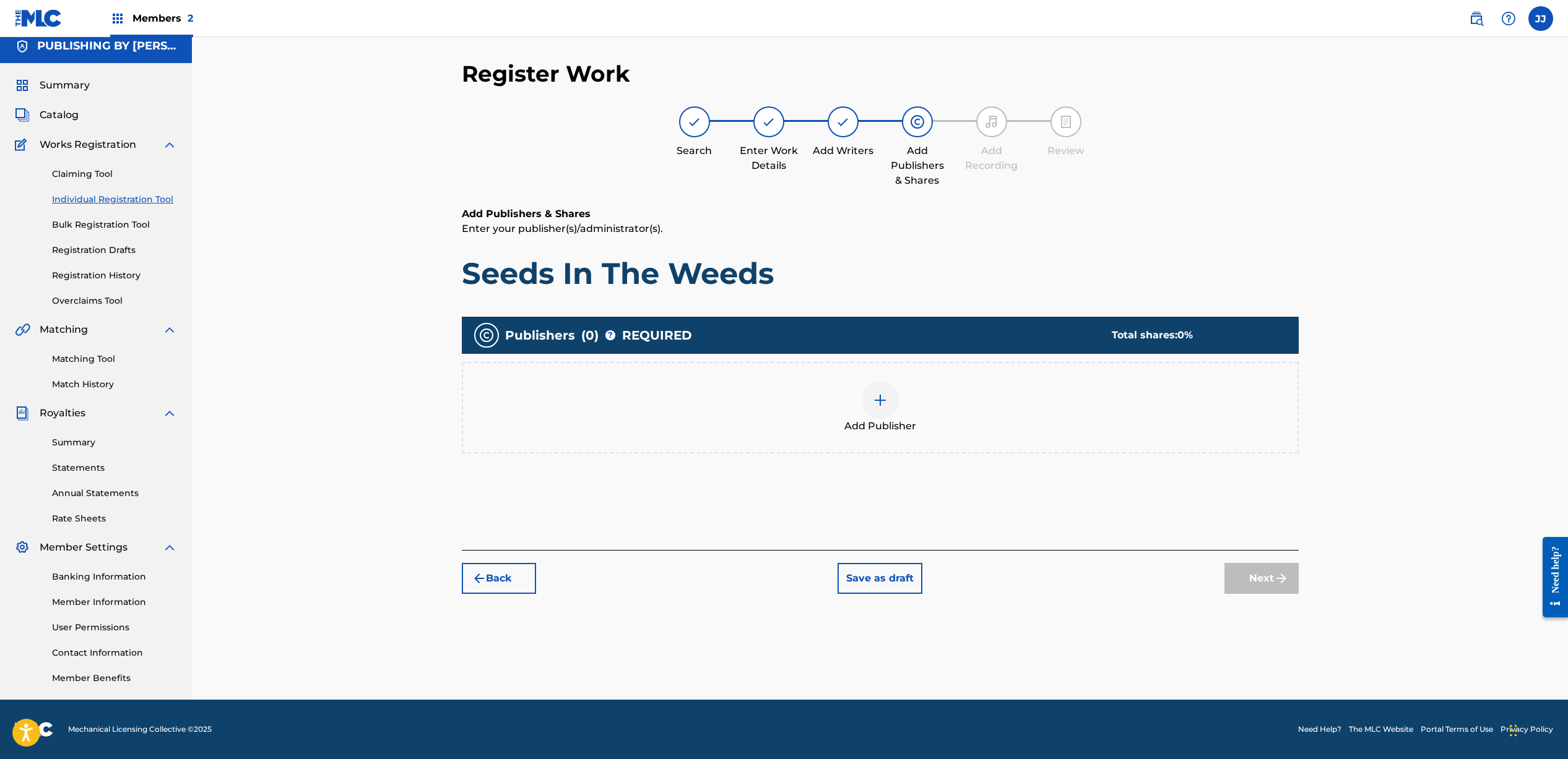
click at [890, 408] on div at bounding box center [880, 400] width 37 height 37
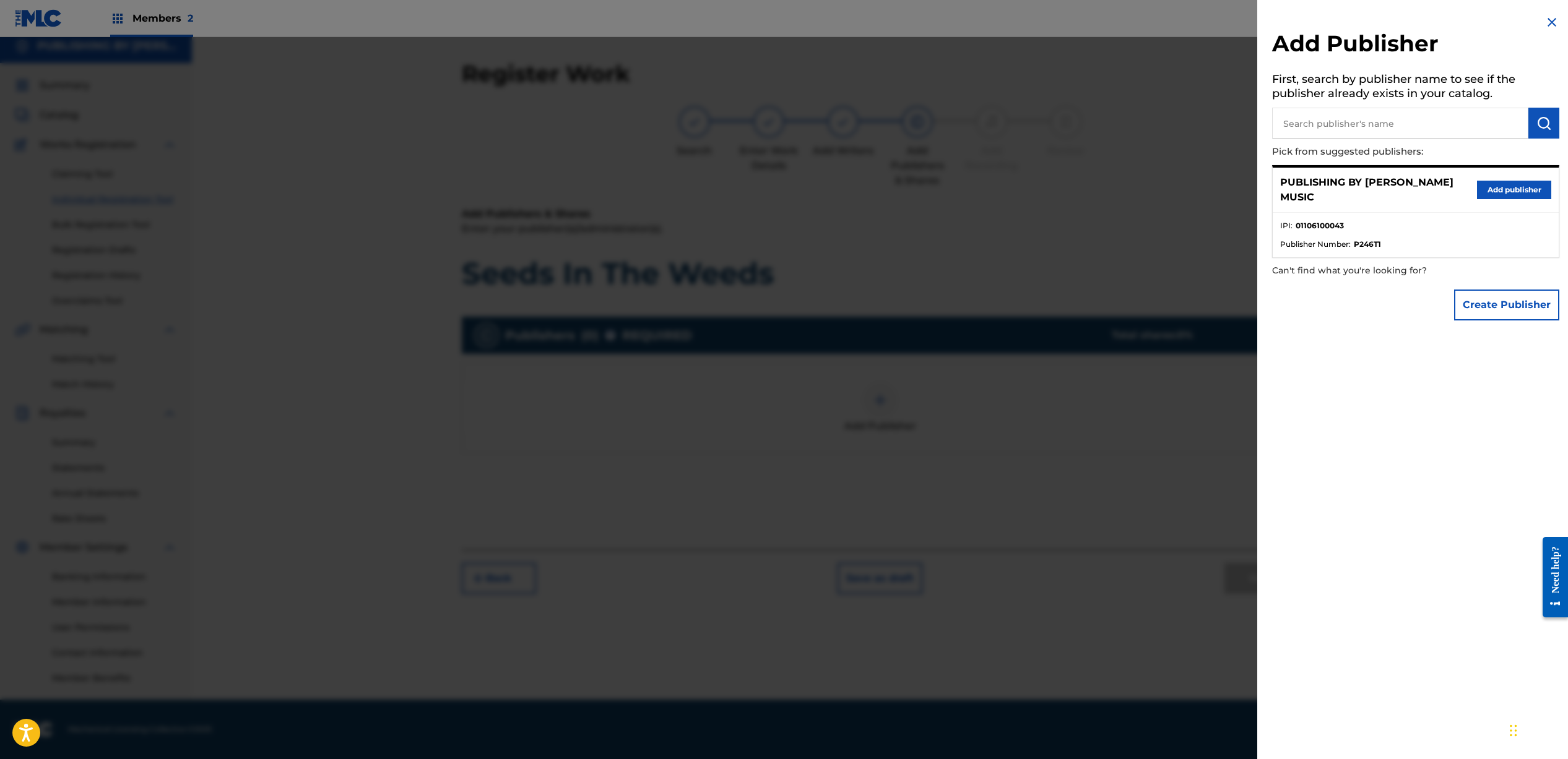
click at [1300, 136] on input "text" at bounding box center [1400, 123] width 256 height 31
click at [1511, 197] on button "Add publisher" at bounding box center [1513, 190] width 74 height 19
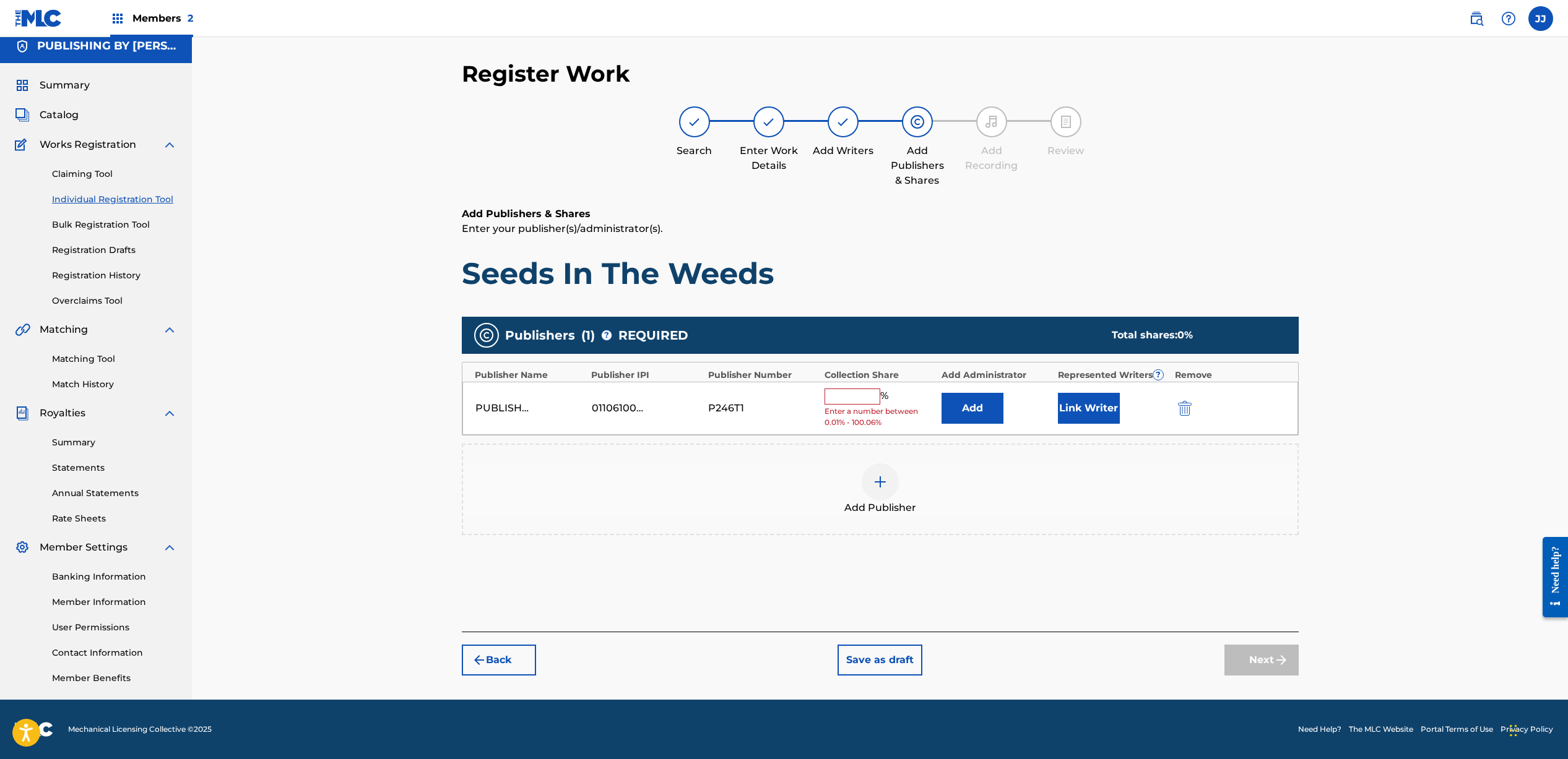
click at [846, 395] on input "text" at bounding box center [852, 396] width 55 height 16
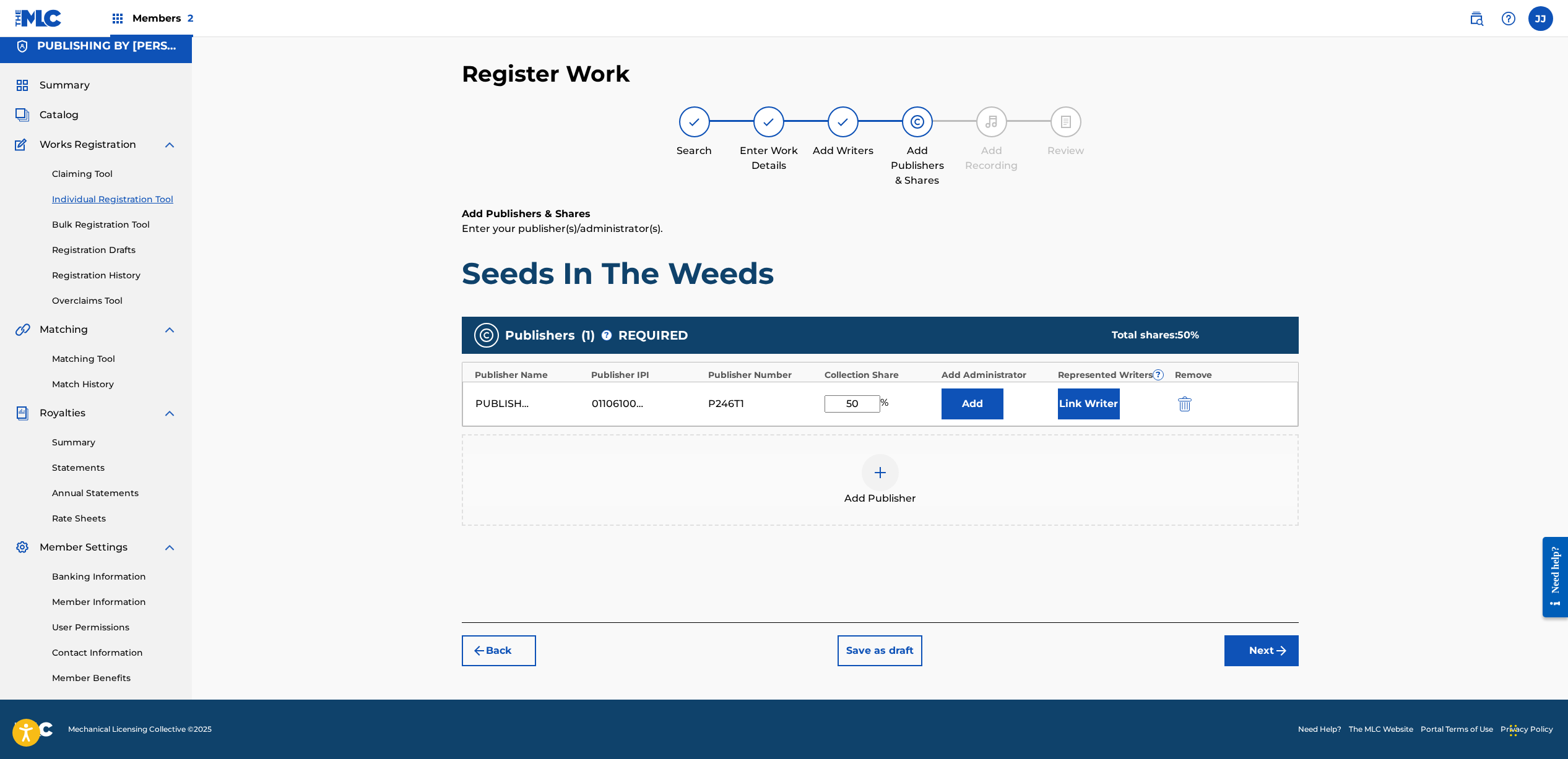
type input "50"
click at [1101, 403] on button "Link Writer" at bounding box center [1088, 404] width 62 height 31
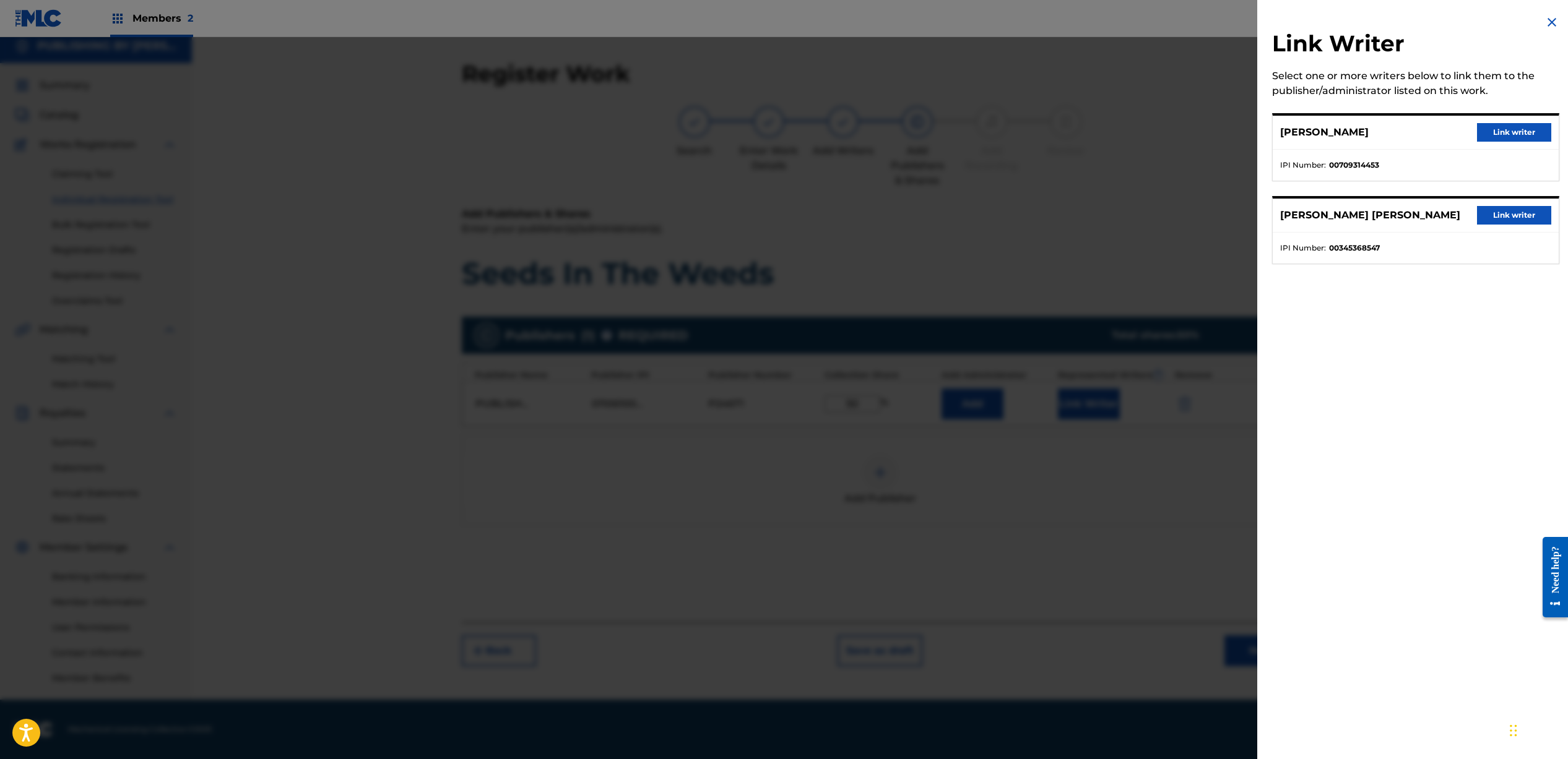
click at [1503, 131] on button "Link writer" at bounding box center [1513, 133] width 74 height 19
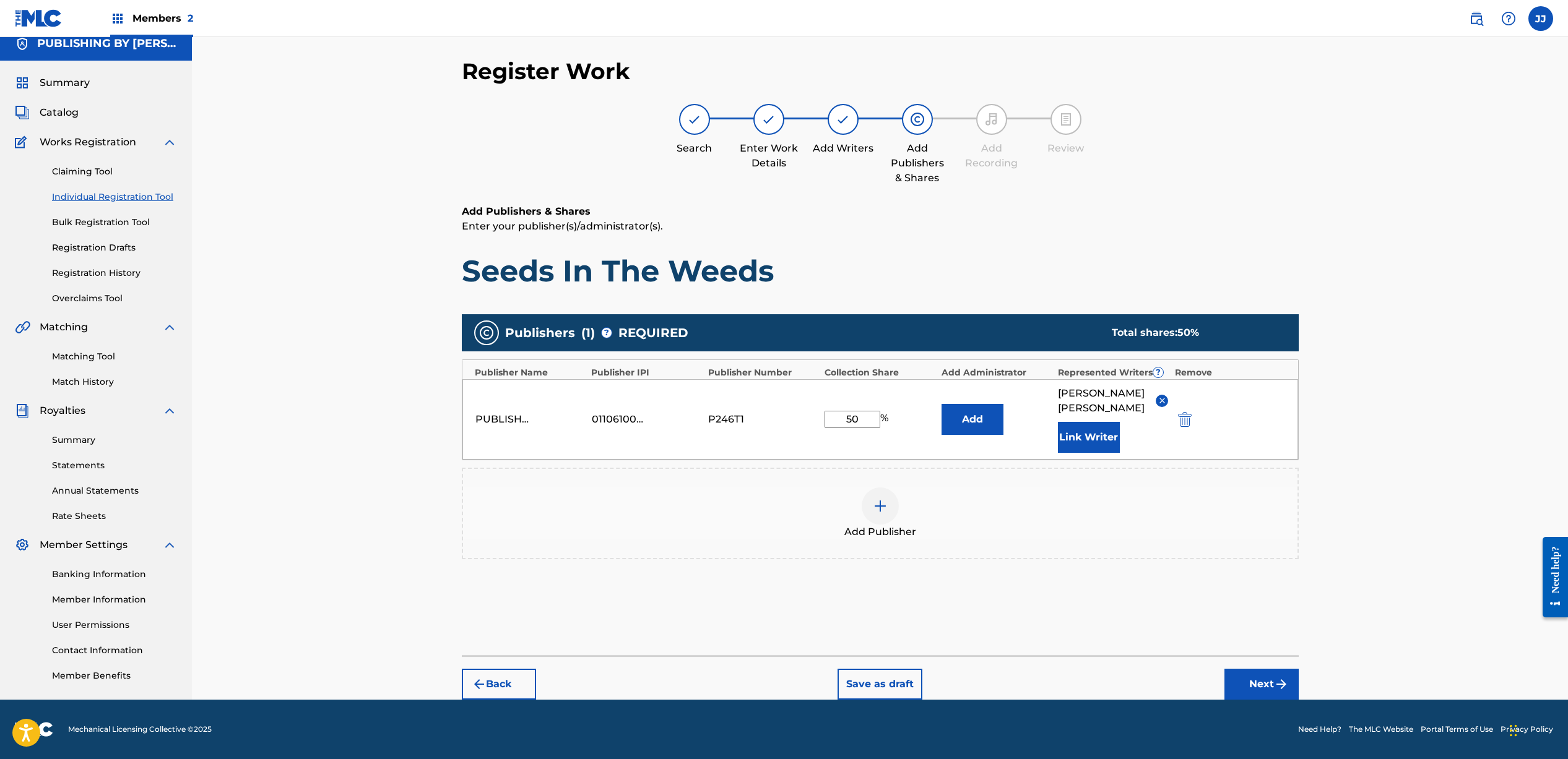
click at [1269, 682] on button "Next" at bounding box center [1261, 684] width 74 height 31
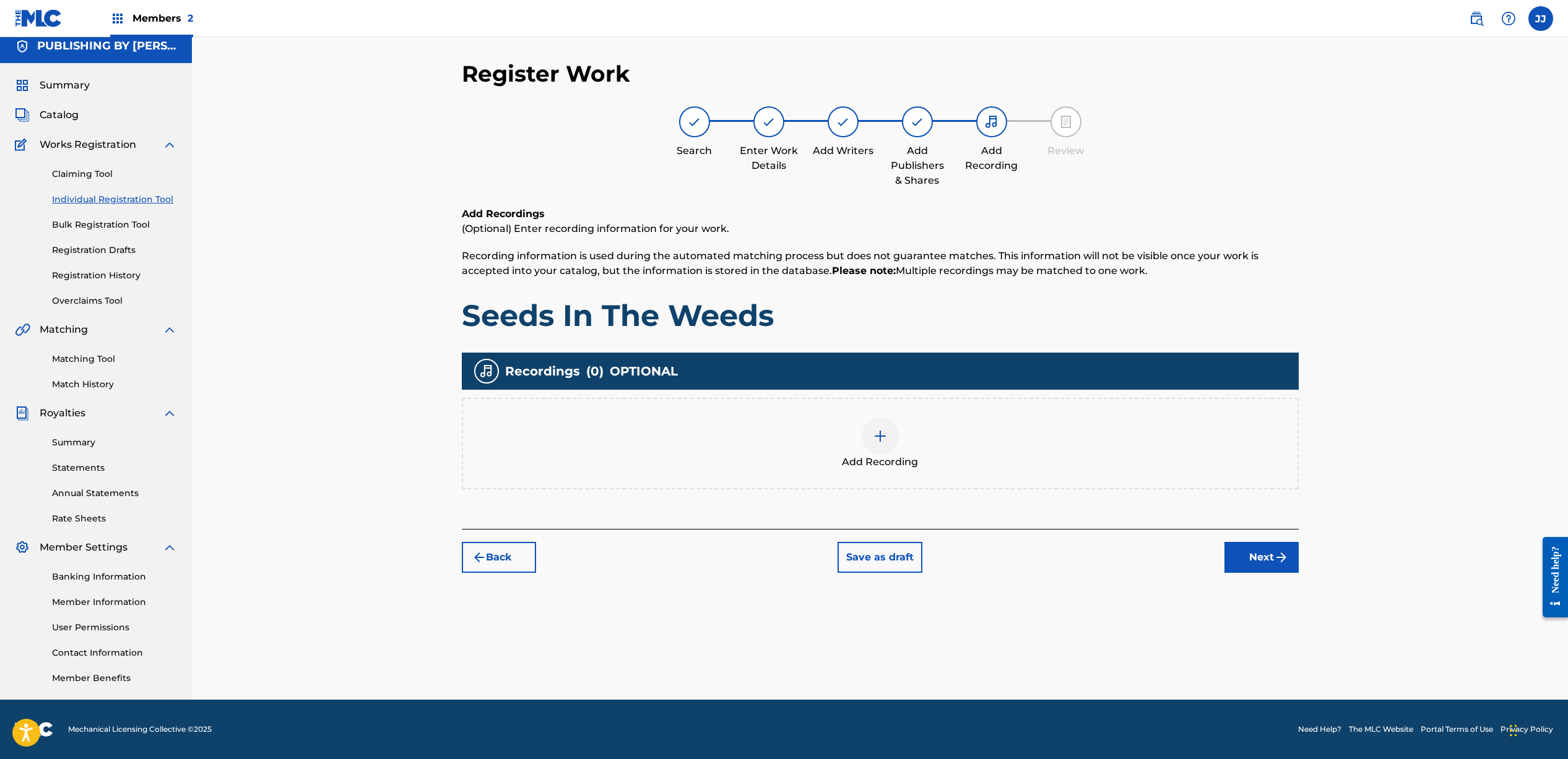
click at [878, 447] on div at bounding box center [880, 436] width 37 height 37
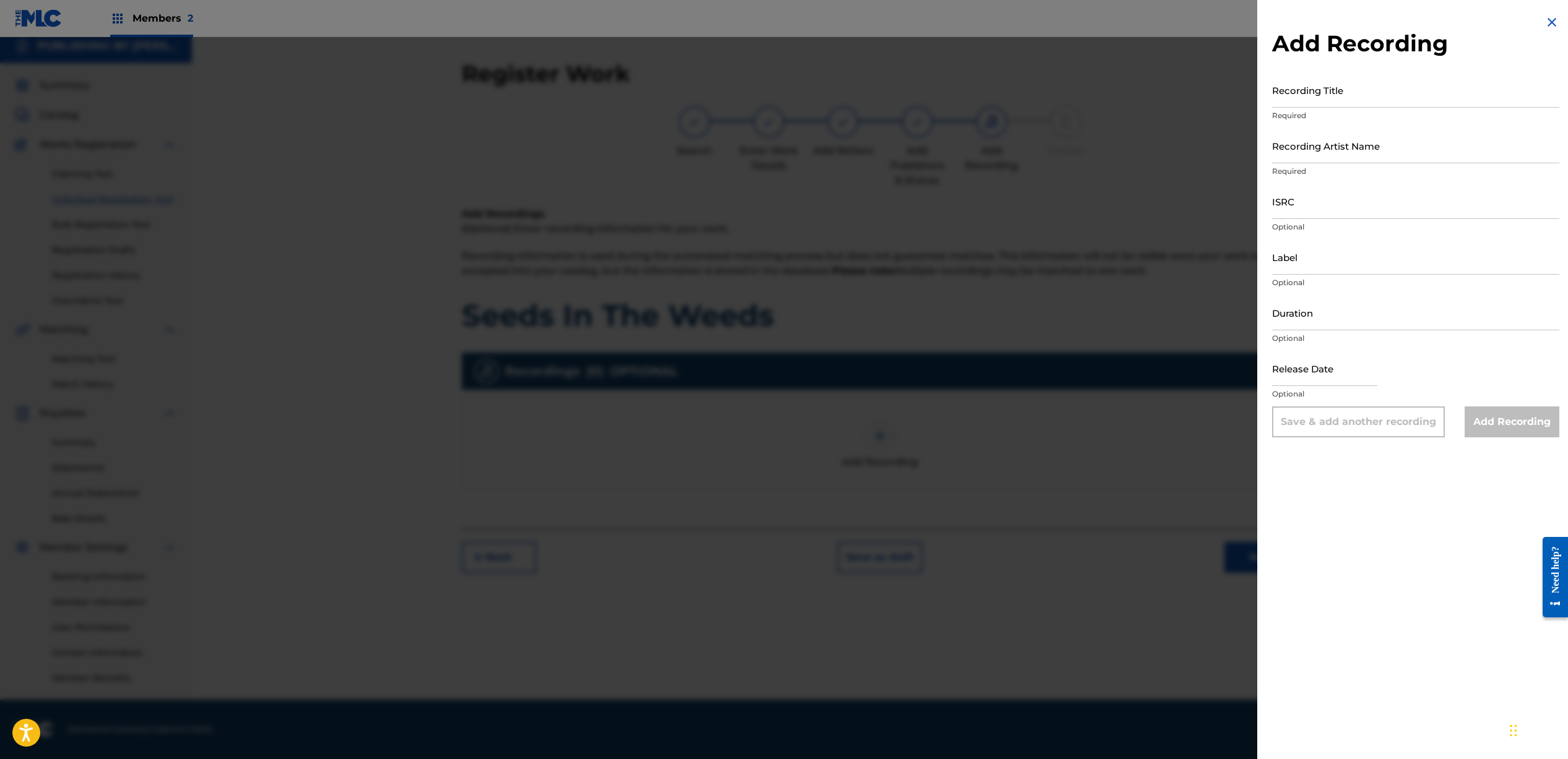
click at [1281, 96] on input "Recording Title" at bounding box center [1415, 90] width 287 height 35
type input "z"
type input "Seeds In The Weeds"
click at [1354, 161] on input "Recording Artist Name" at bounding box center [1415, 146] width 287 height 35
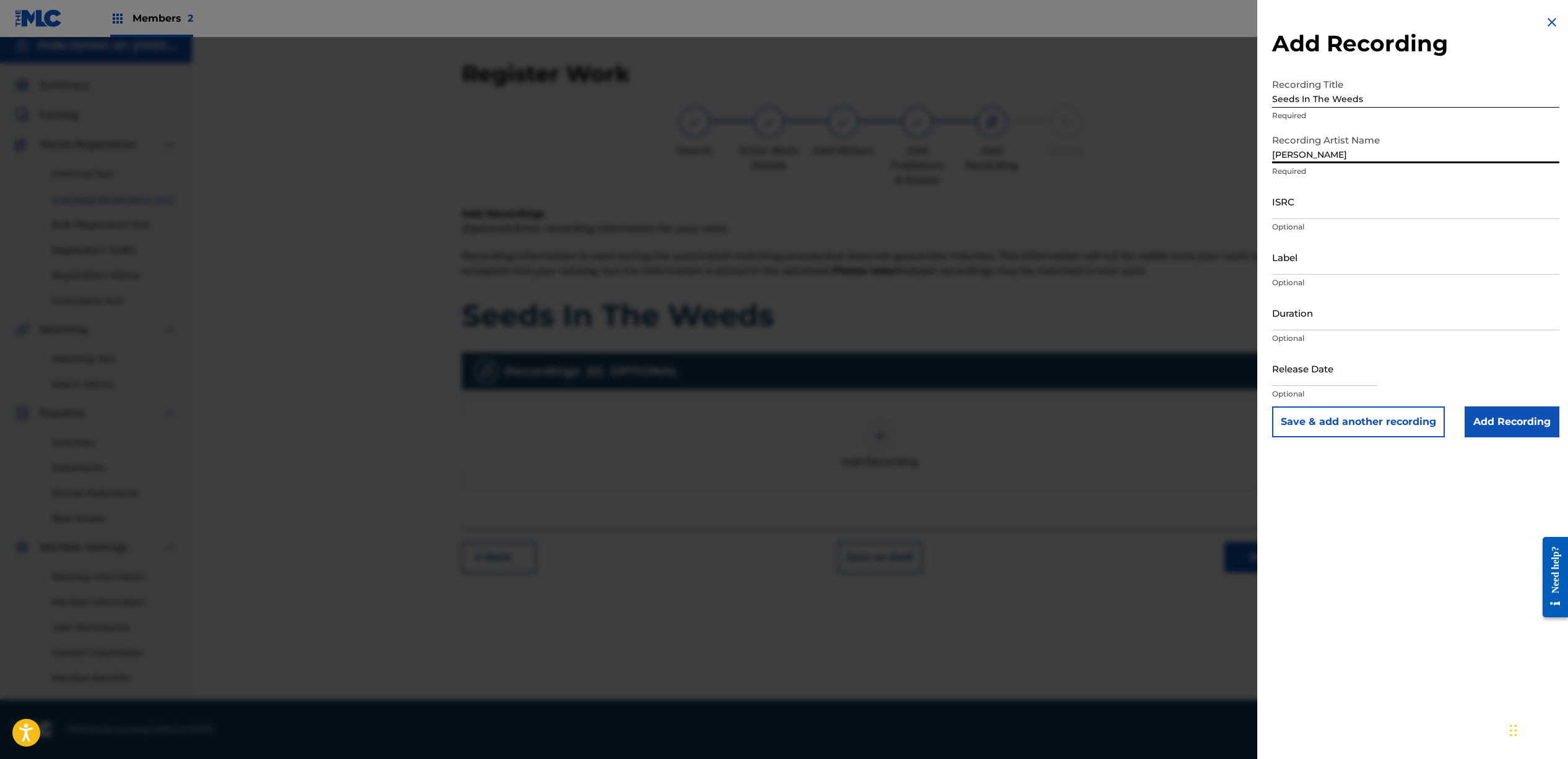
type input "[PERSON_NAME]"
paste input "QZDA52168517"
type input "QZDA52168517"
click at [1358, 319] on input "Duration" at bounding box center [1415, 312] width 287 height 35
type input "03:40"
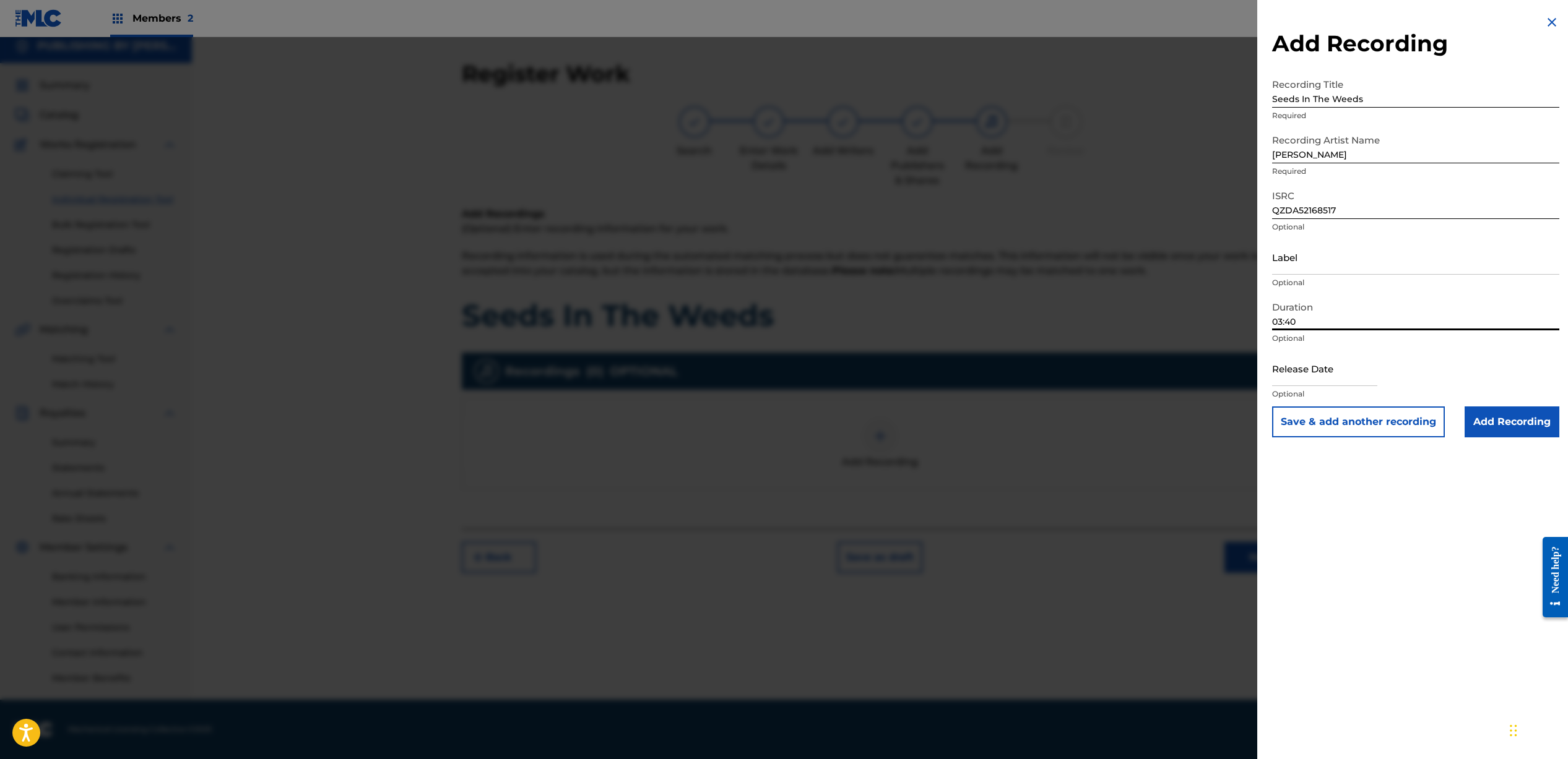
click at [1345, 378] on input "text" at bounding box center [1324, 368] width 105 height 35
select select "7"
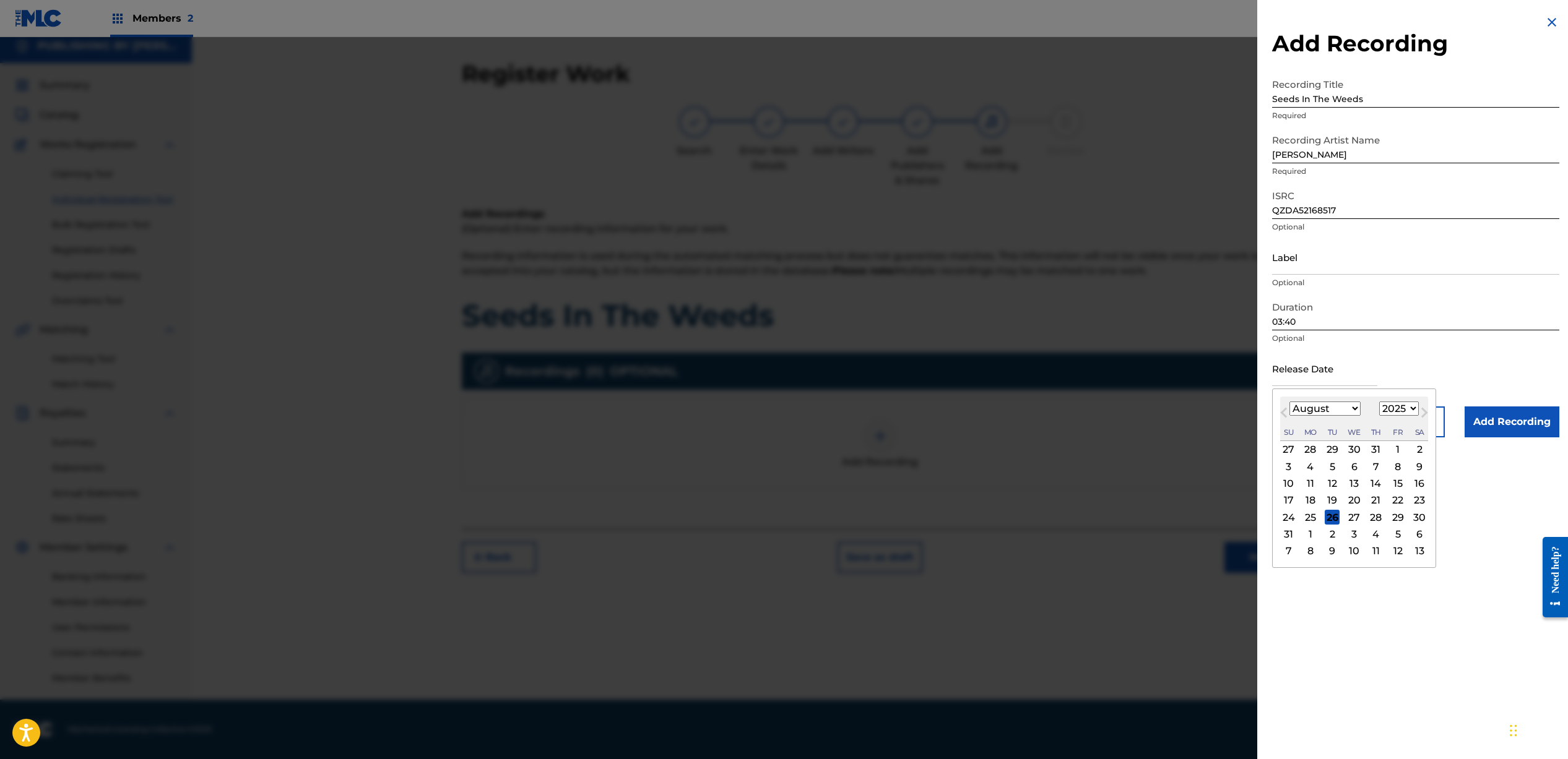
click at [1421, 403] on div "January February March April May June July August September October November [D…" at bounding box center [1354, 409] width 148 height 15
click at [1401, 408] on select "1899 1900 1901 1902 1903 1904 1905 1906 1907 1908 1909 1910 1911 1912 1913 1914…" at bounding box center [1399, 408] width 40 height 14
select select "2021"
click at [1330, 411] on select "January February March April May June July August September October November De…" at bounding box center [1325, 408] width 71 height 14
select select "2"
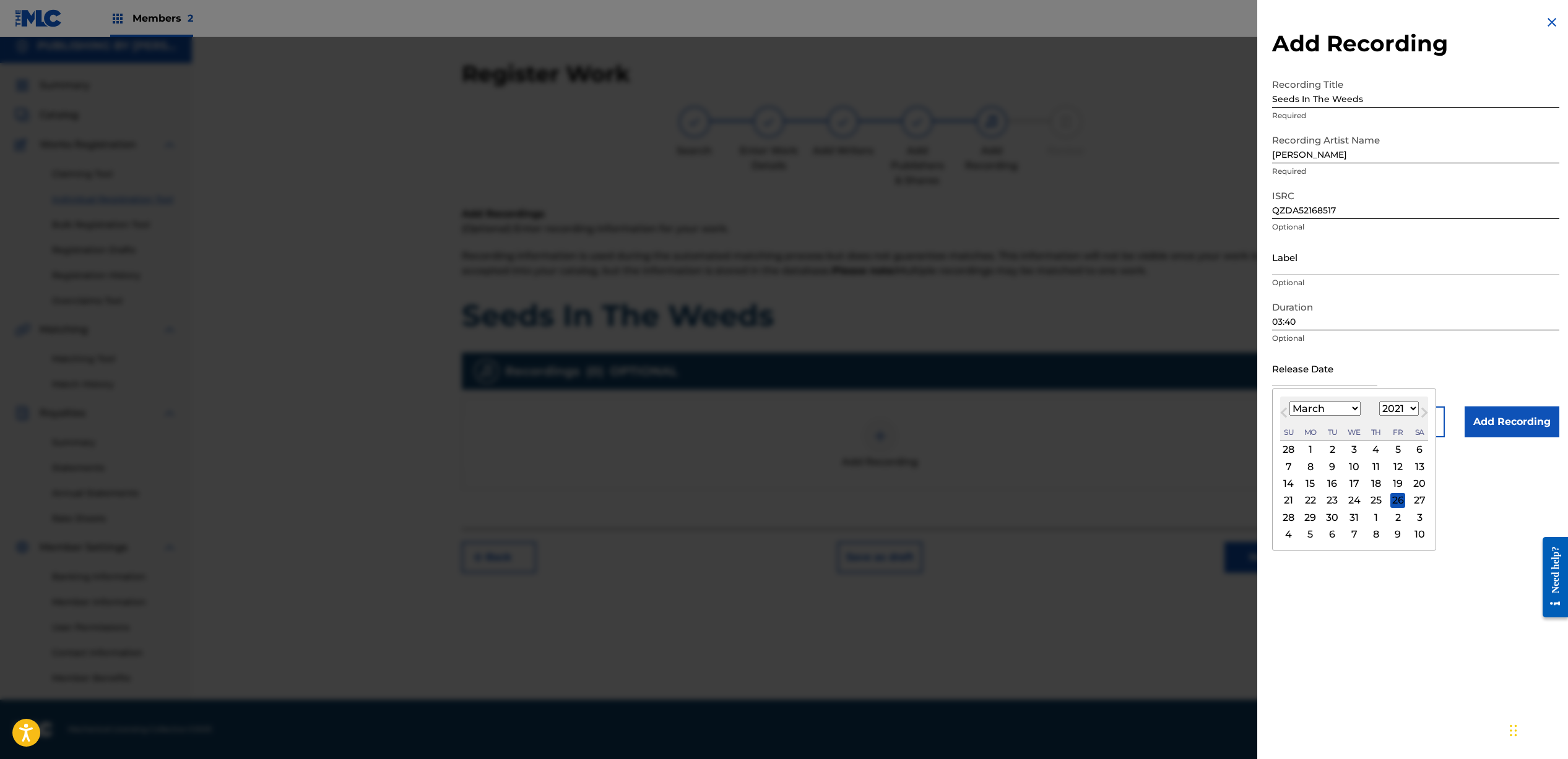
click at [1397, 485] on div "19" at bounding box center [1397, 484] width 15 height 15
type input "[DATE]"
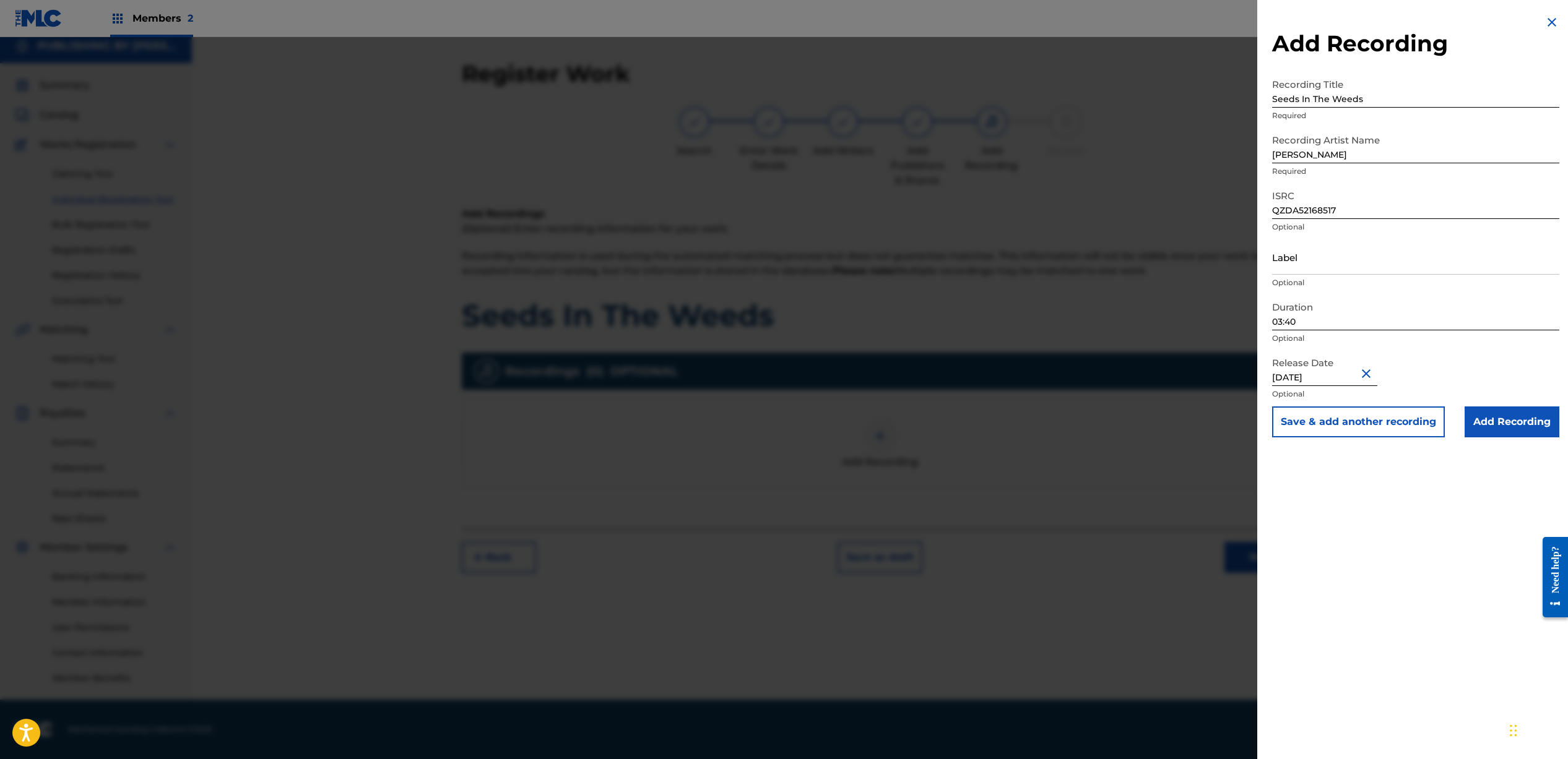
click at [1503, 425] on input "Add Recording" at bounding box center [1512, 422] width 95 height 31
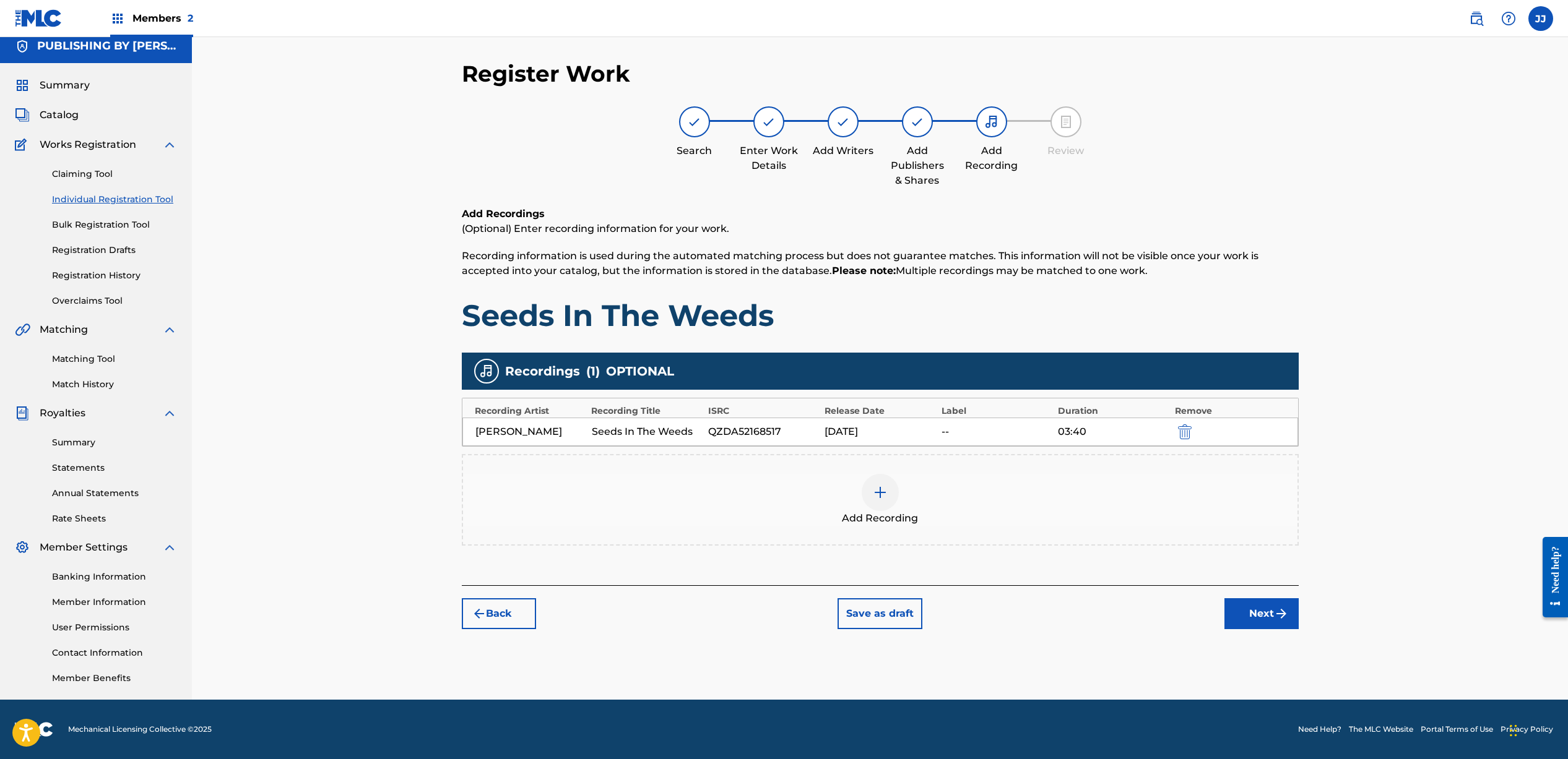
click at [1262, 615] on button "Next" at bounding box center [1261, 614] width 74 height 31
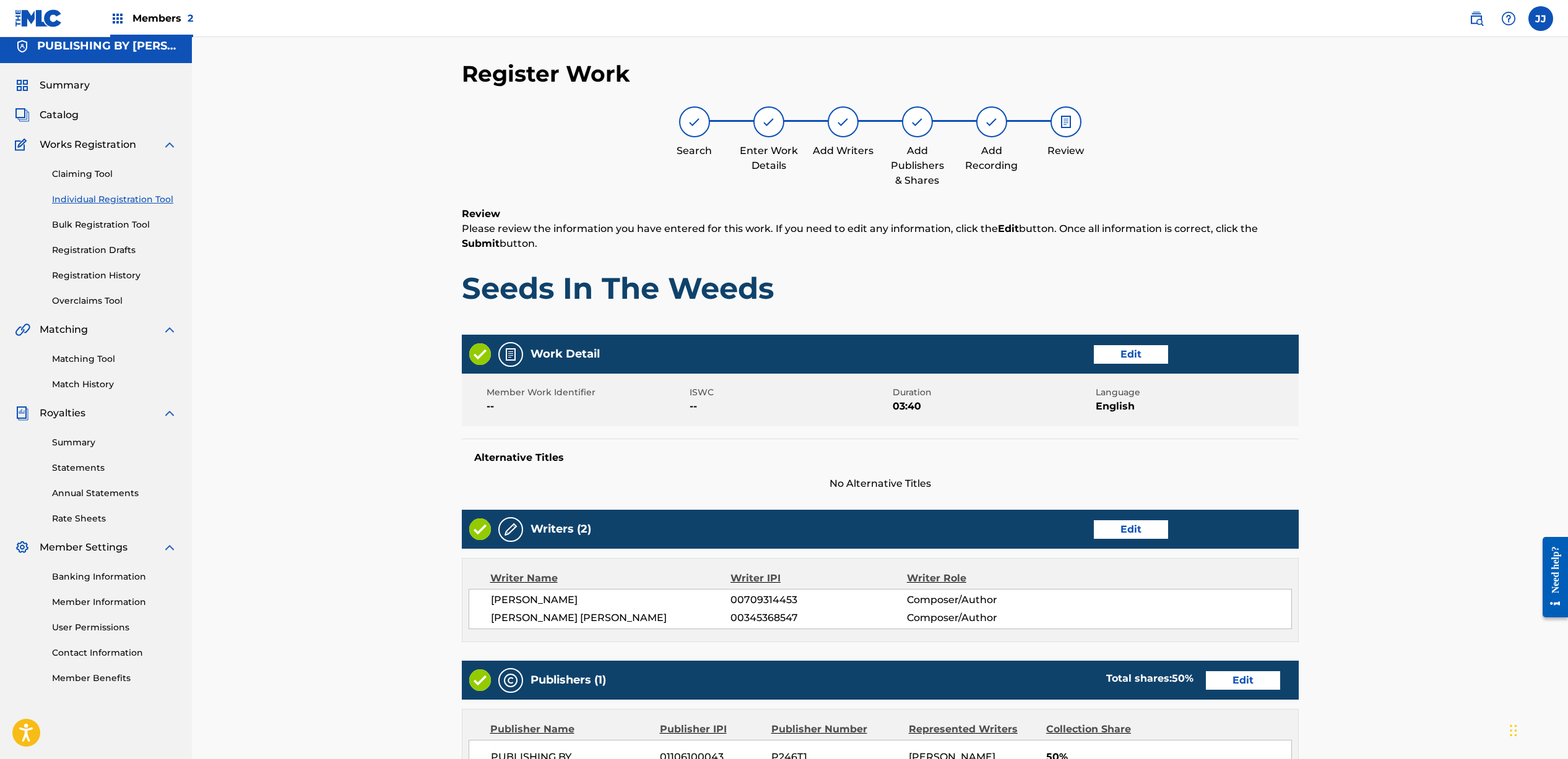
scroll to position [311, 0]
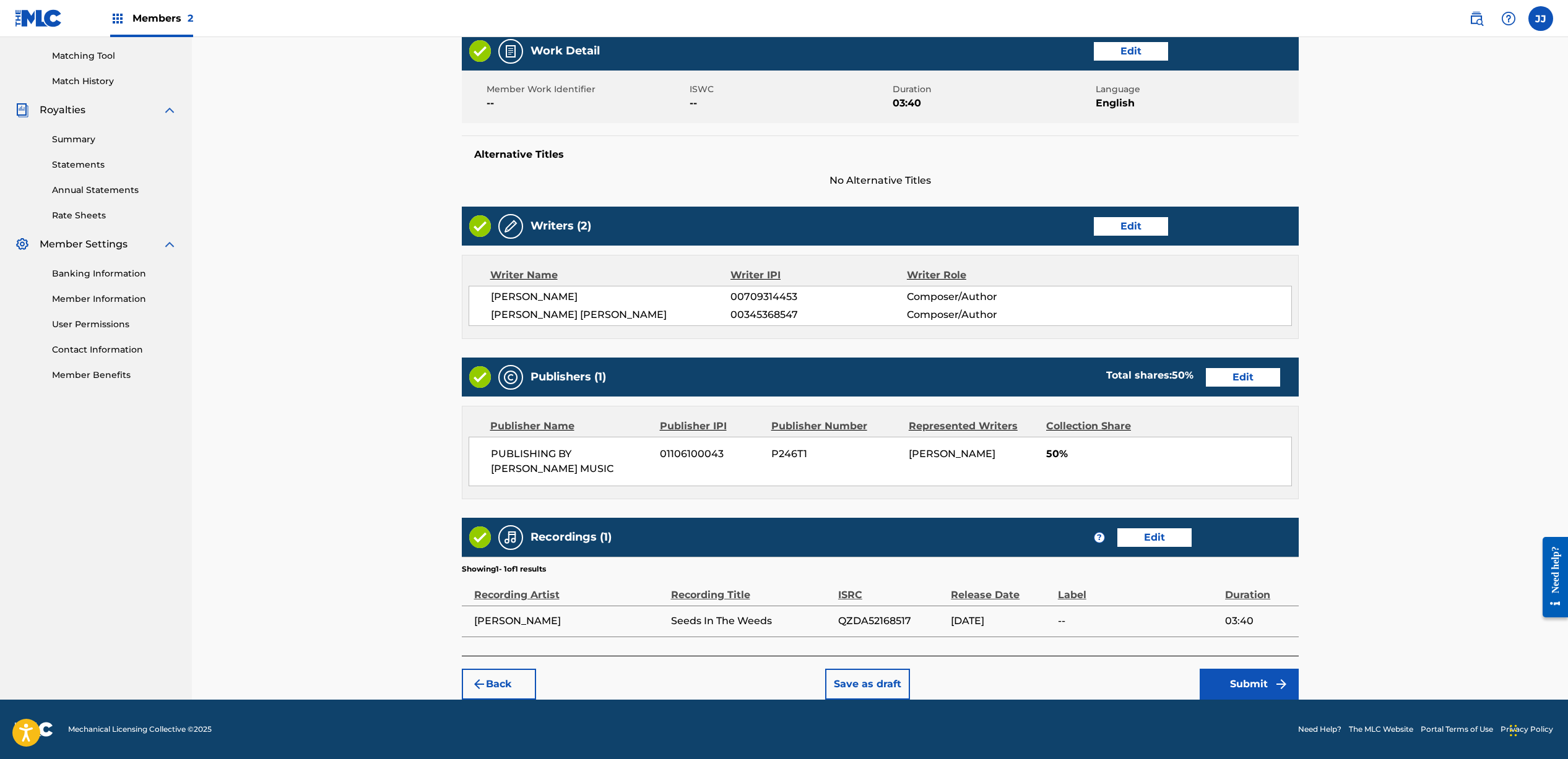
click at [1274, 681] on img "submit" at bounding box center [1281, 684] width 15 height 15
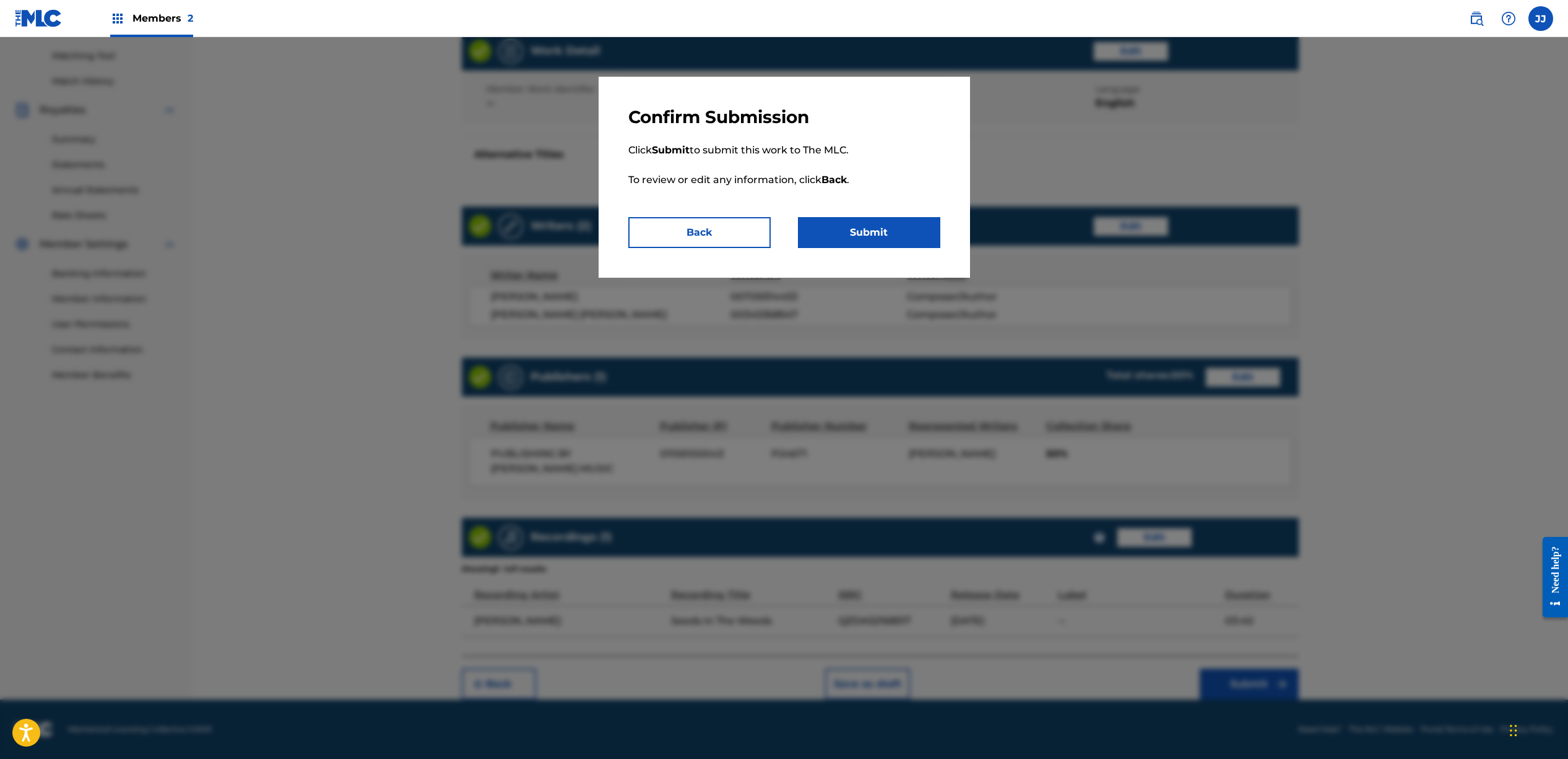
click at [866, 229] on button "Submit" at bounding box center [869, 233] width 143 height 31
click at [878, 236] on button "Submit" at bounding box center [869, 233] width 143 height 31
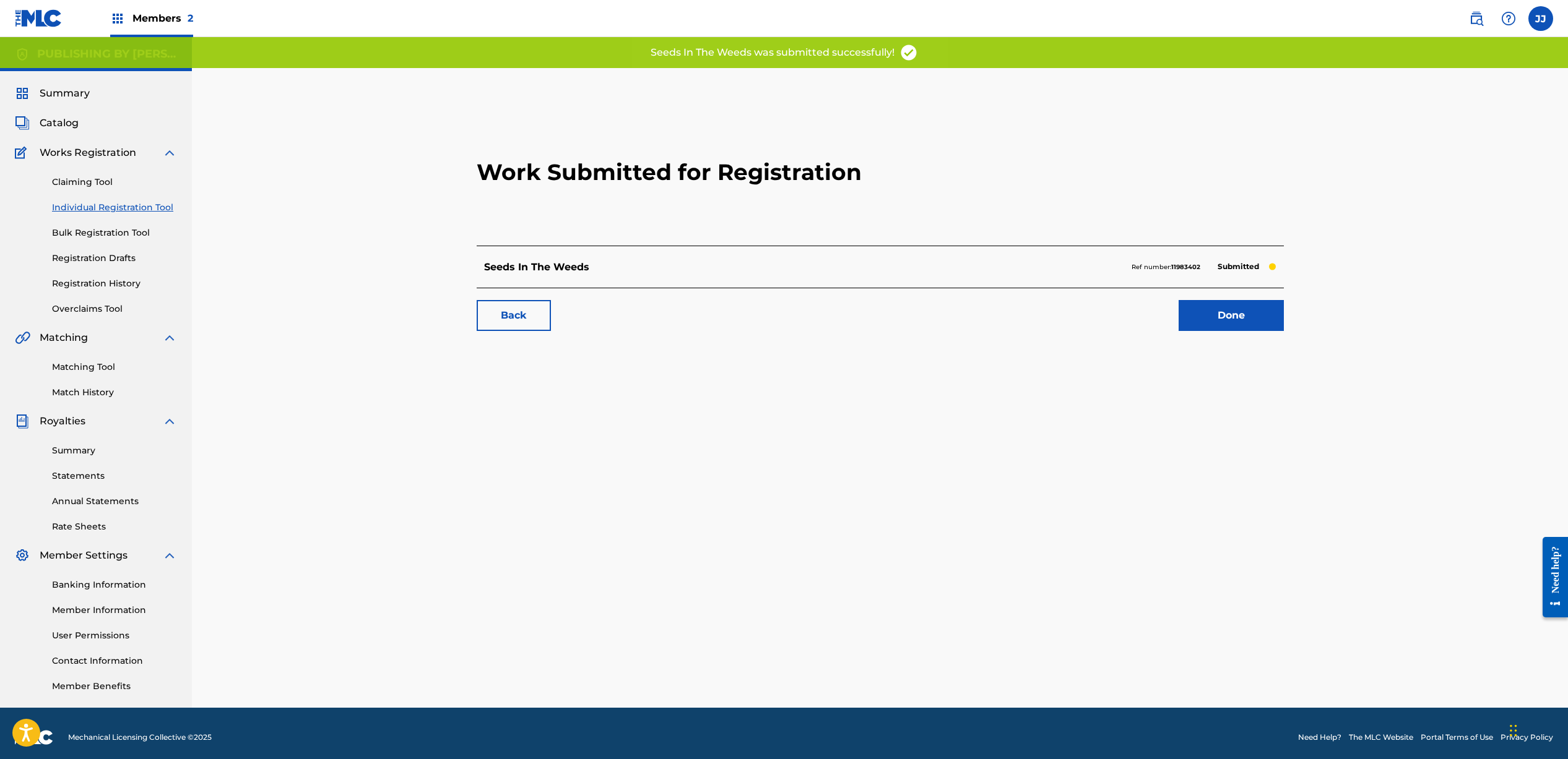
click at [1249, 318] on link "Done" at bounding box center [1231, 315] width 105 height 31
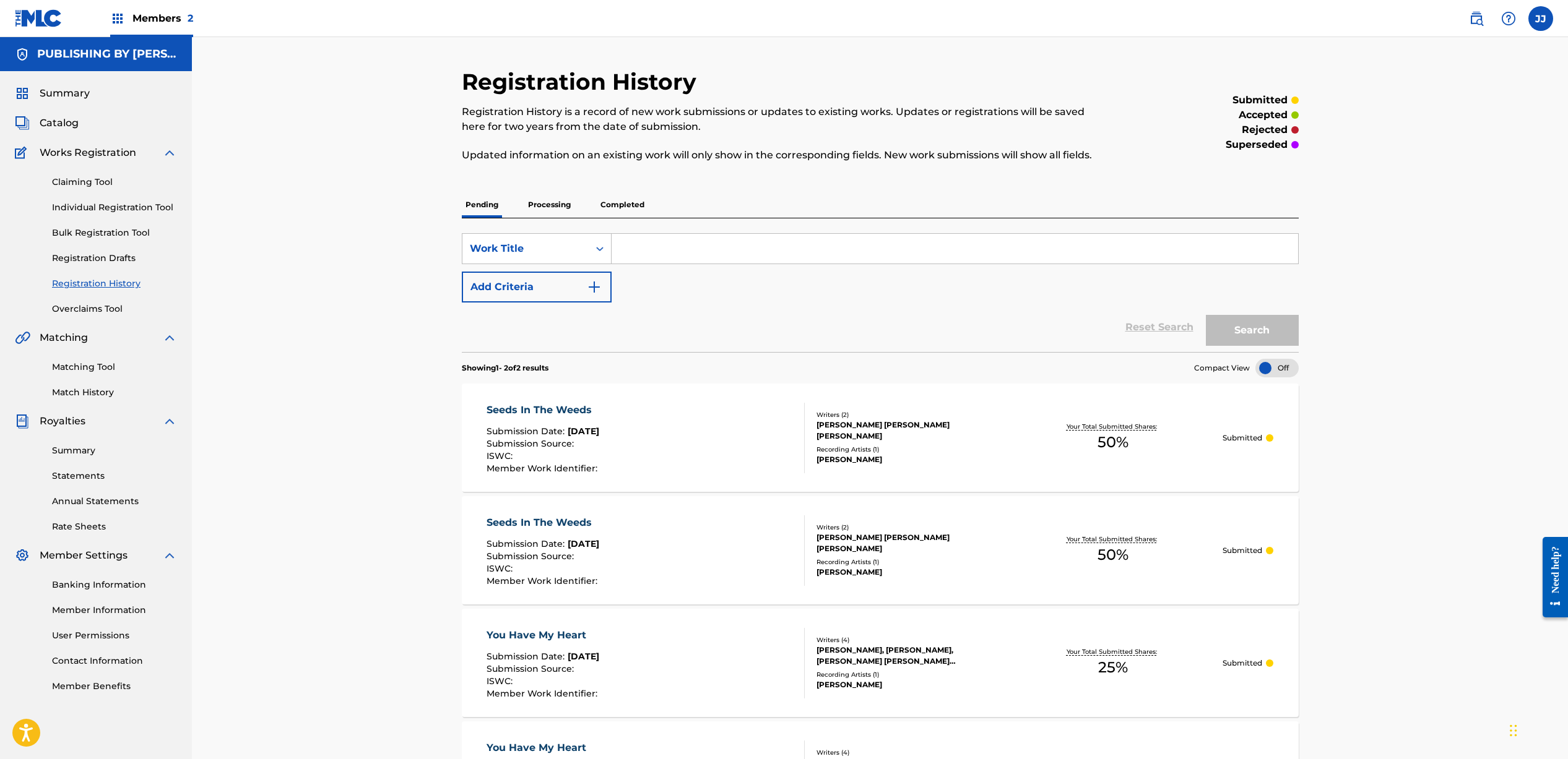
click at [101, 206] on link "Individual Registration Tool" at bounding box center [115, 207] width 125 height 13
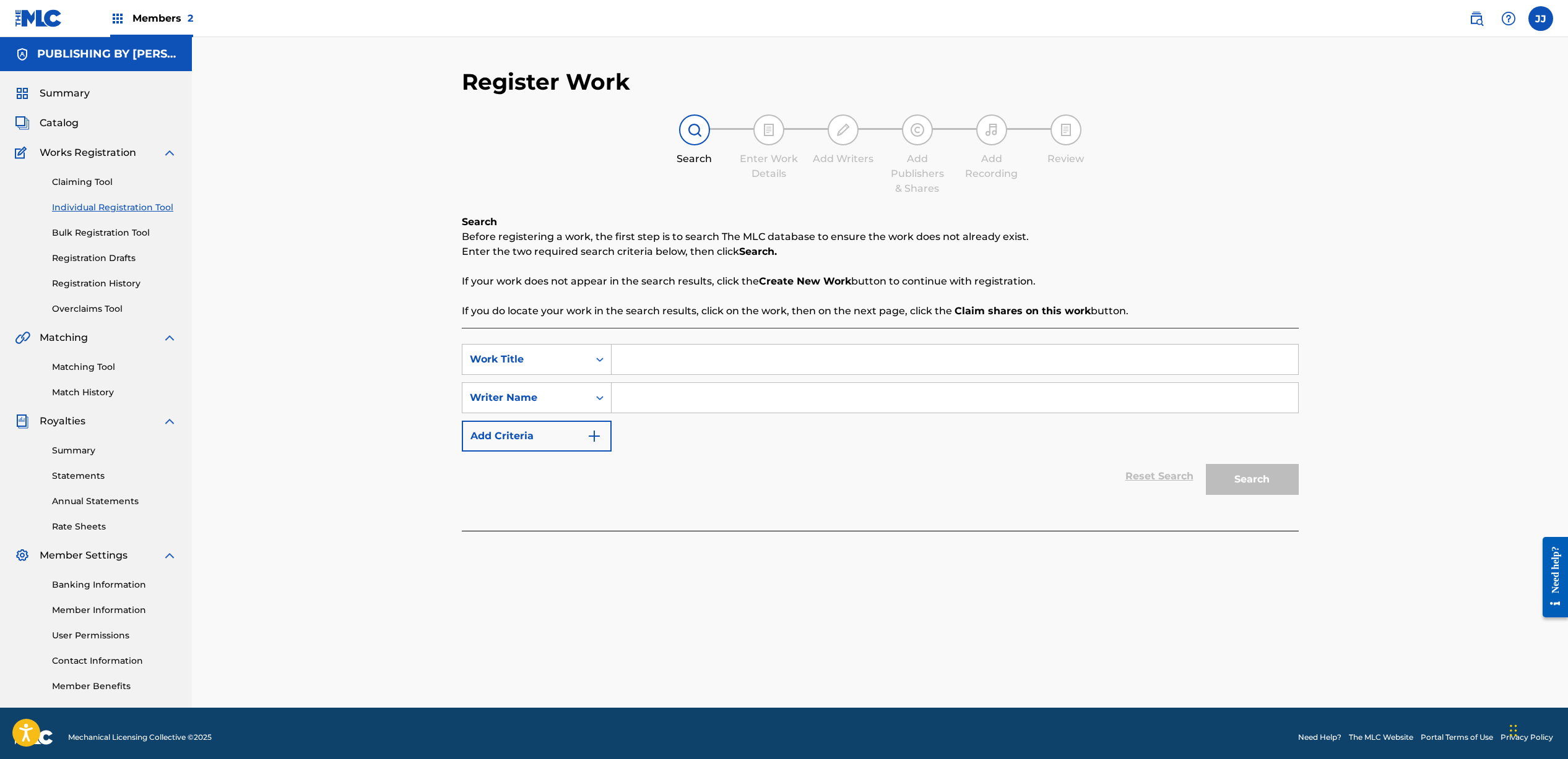
click at [664, 355] on input "Search Form" at bounding box center [954, 360] width 687 height 30
type input "Enough"
click at [778, 410] on input "Search Form" at bounding box center [954, 398] width 687 height 30
type input "[PERSON_NAME]"
click at [1240, 483] on button "Search" at bounding box center [1252, 480] width 93 height 31
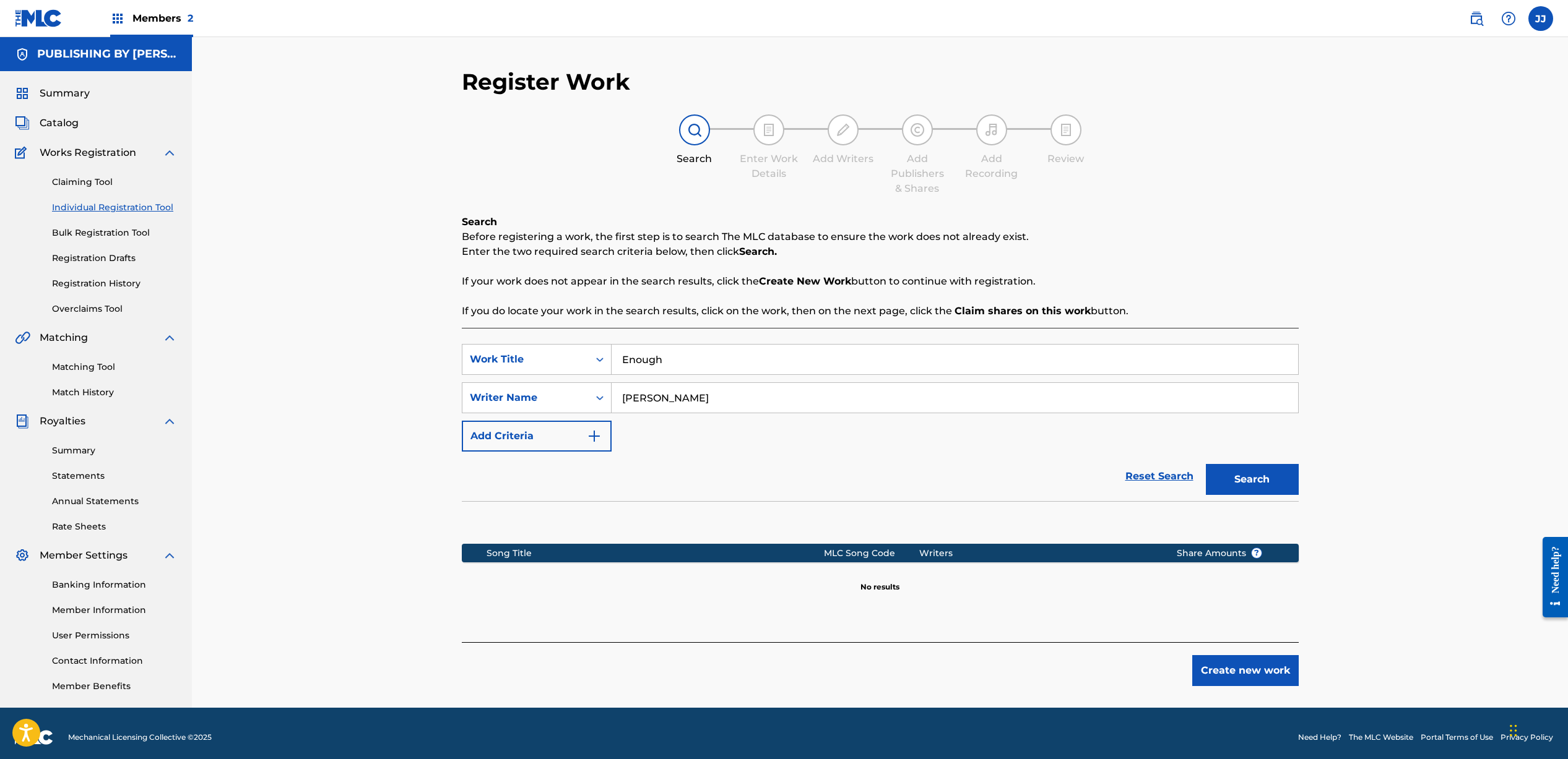
scroll to position [8, 0]
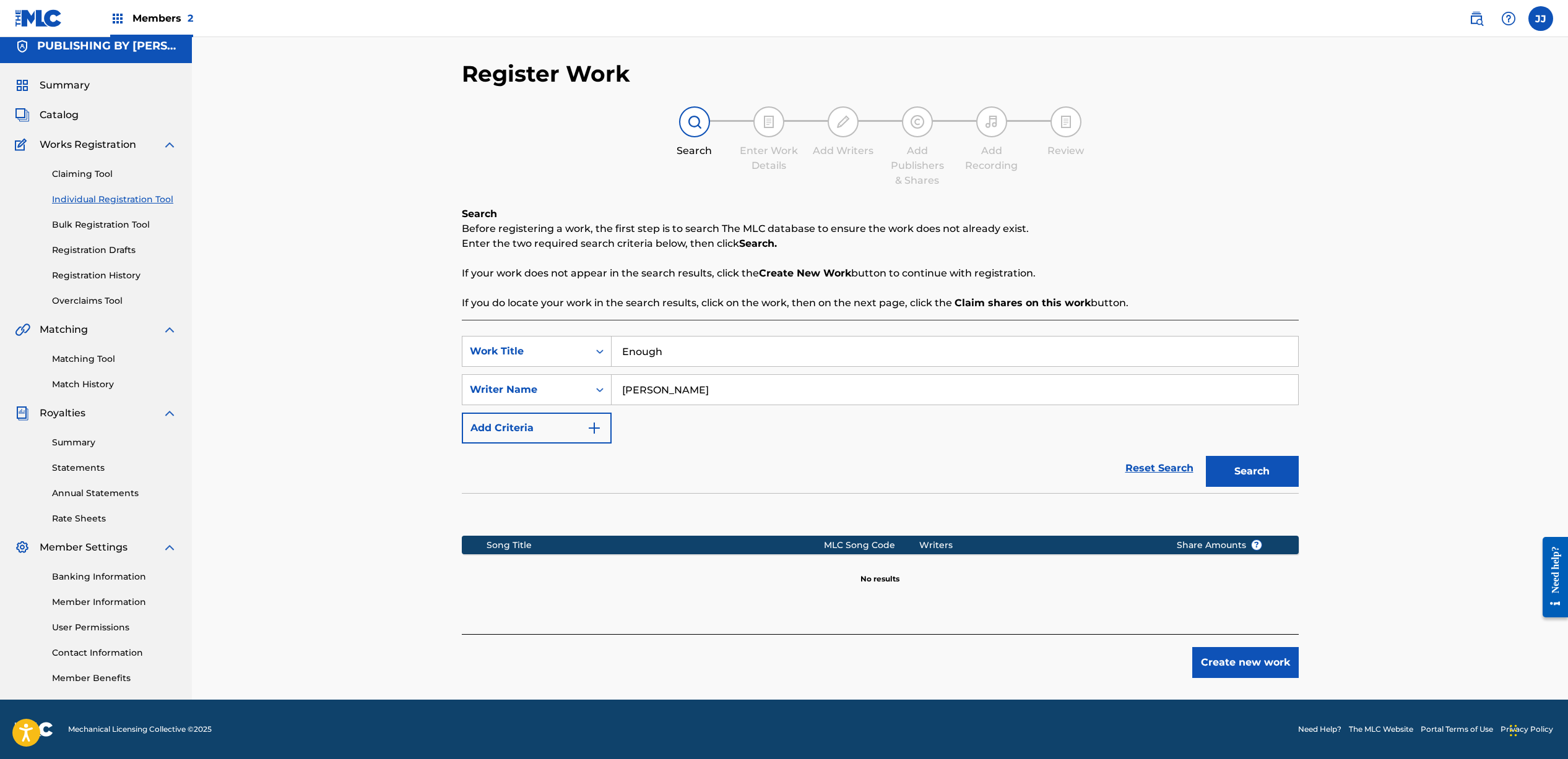
click at [1254, 667] on button "Create new work" at bounding box center [1245, 663] width 106 height 31
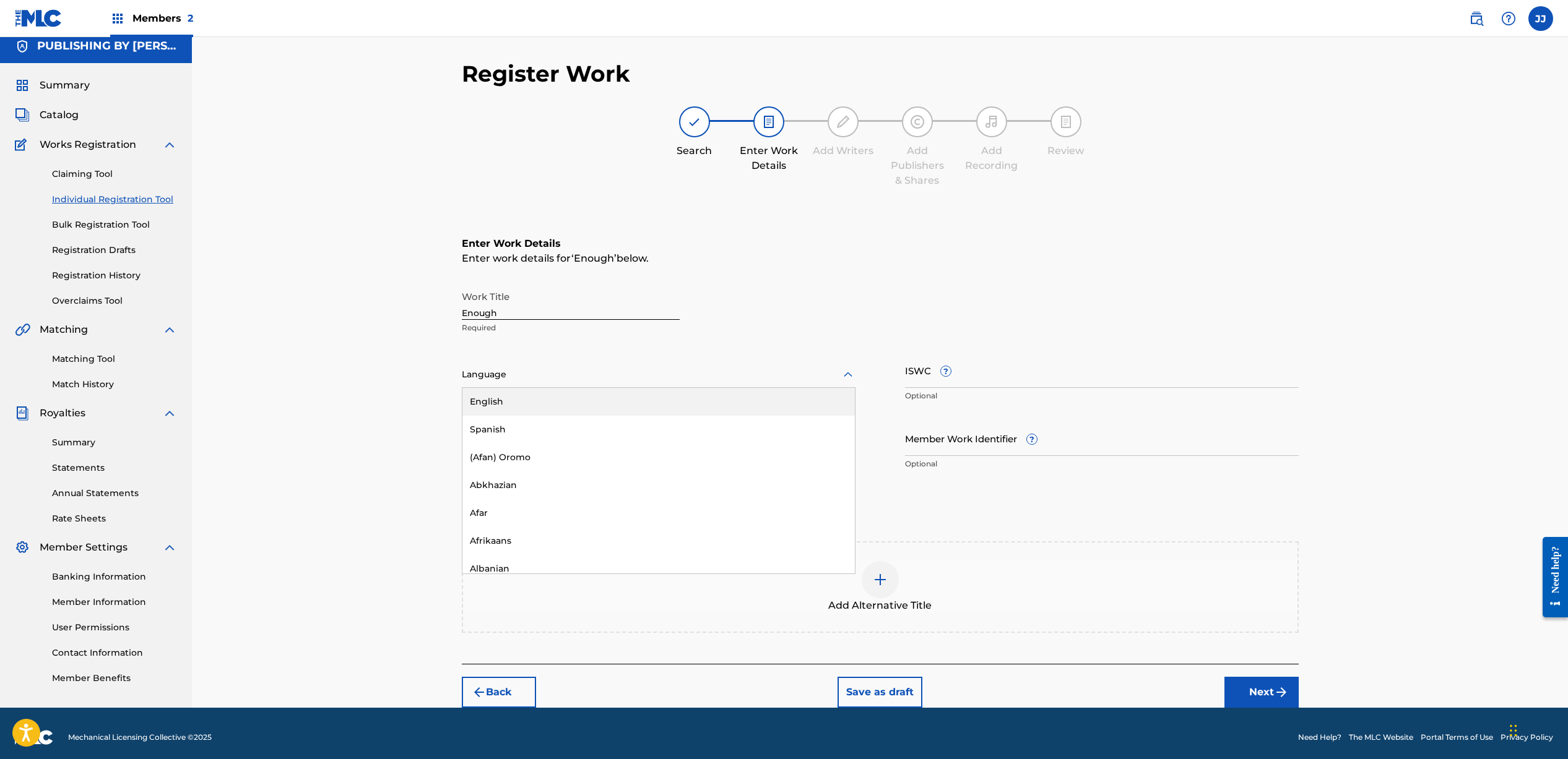
click at [532, 374] on div at bounding box center [659, 375] width 393 height 16
click at [537, 405] on div "English" at bounding box center [659, 401] width 392 height 28
click at [523, 440] on input "Duration" at bounding box center [659, 438] width 393 height 35
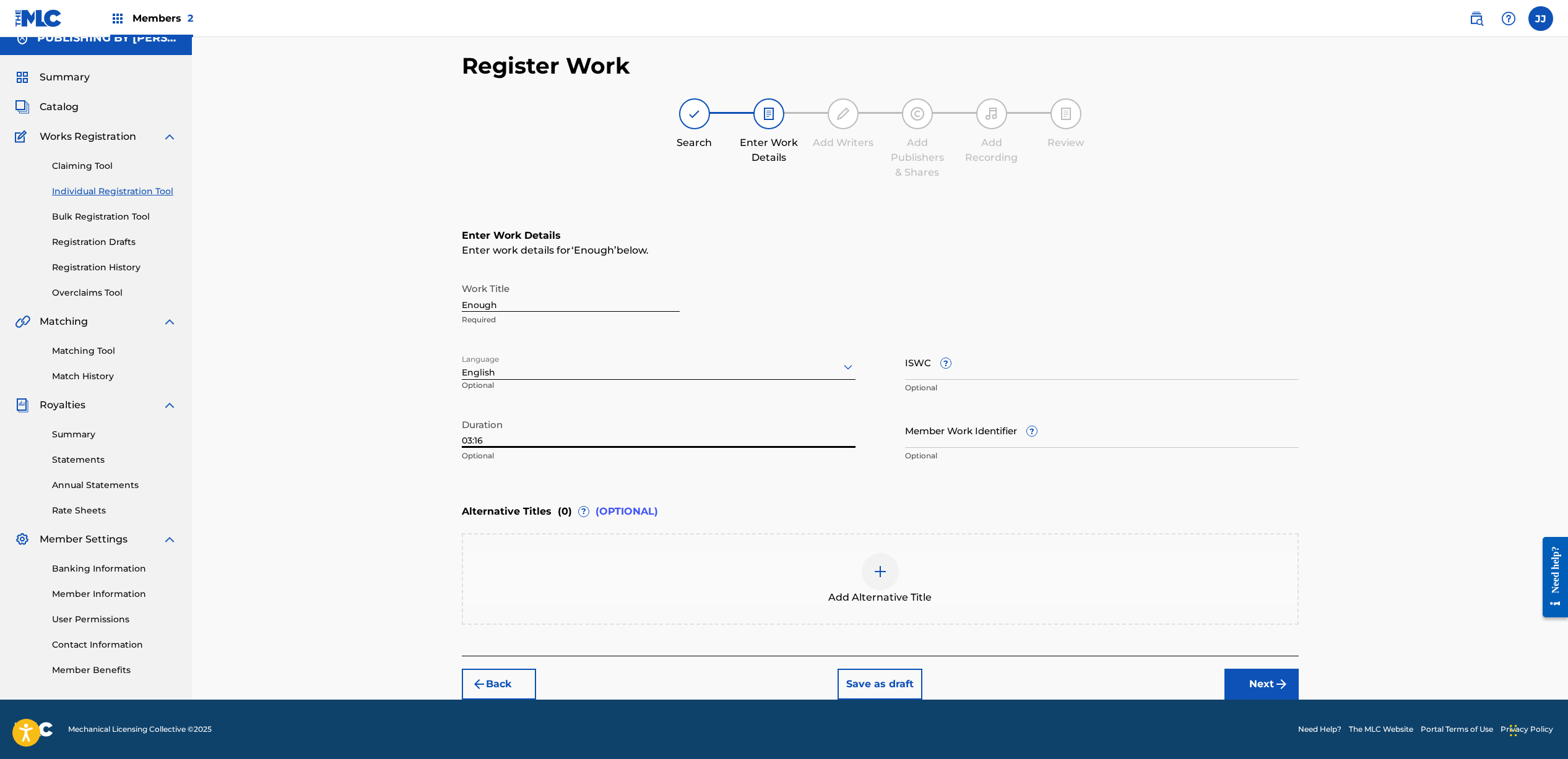
type input "03:16"
click at [1254, 678] on button "Next" at bounding box center [1261, 684] width 74 height 31
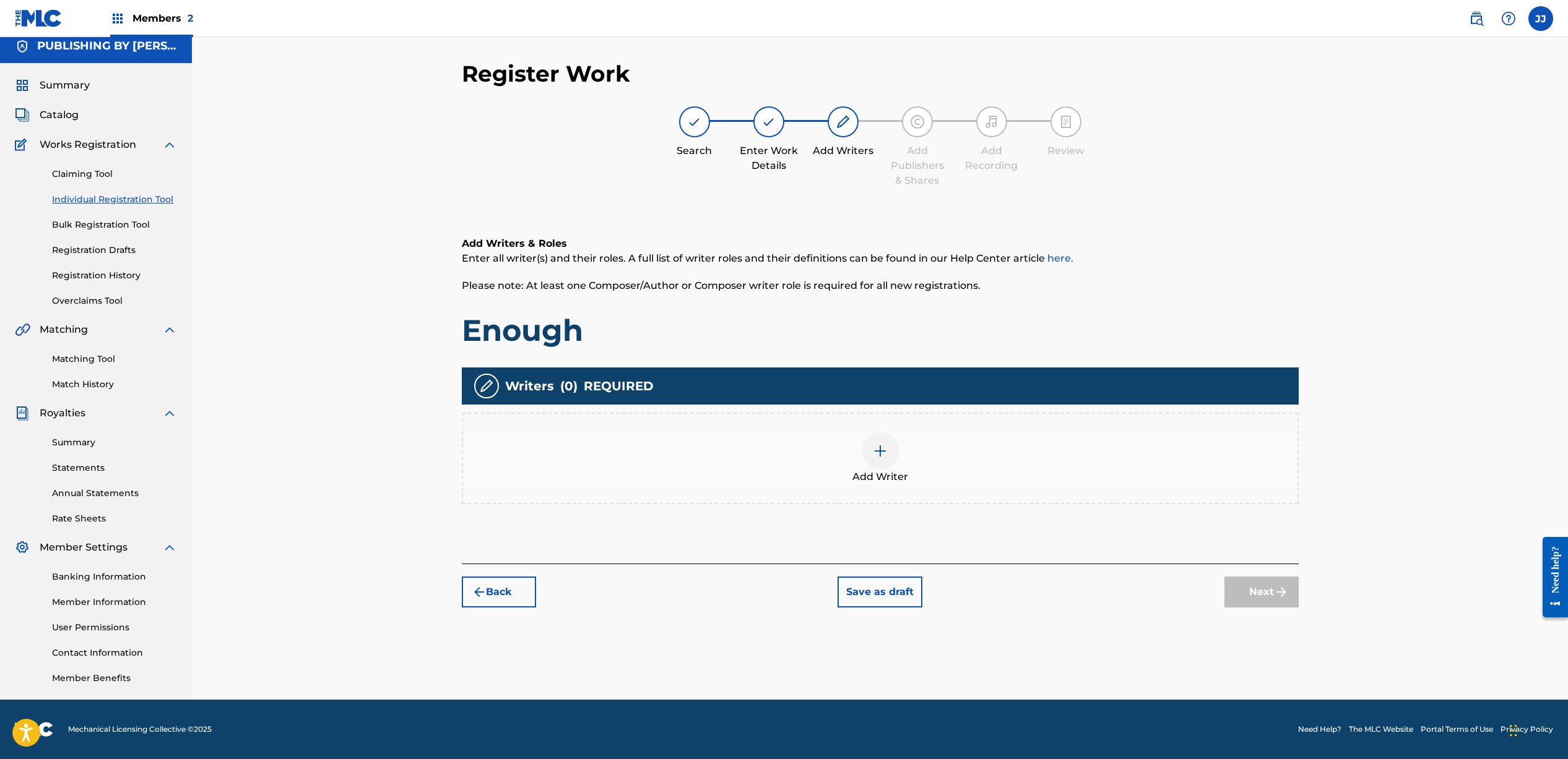
click at [880, 447] on img at bounding box center [880, 451] width 15 height 15
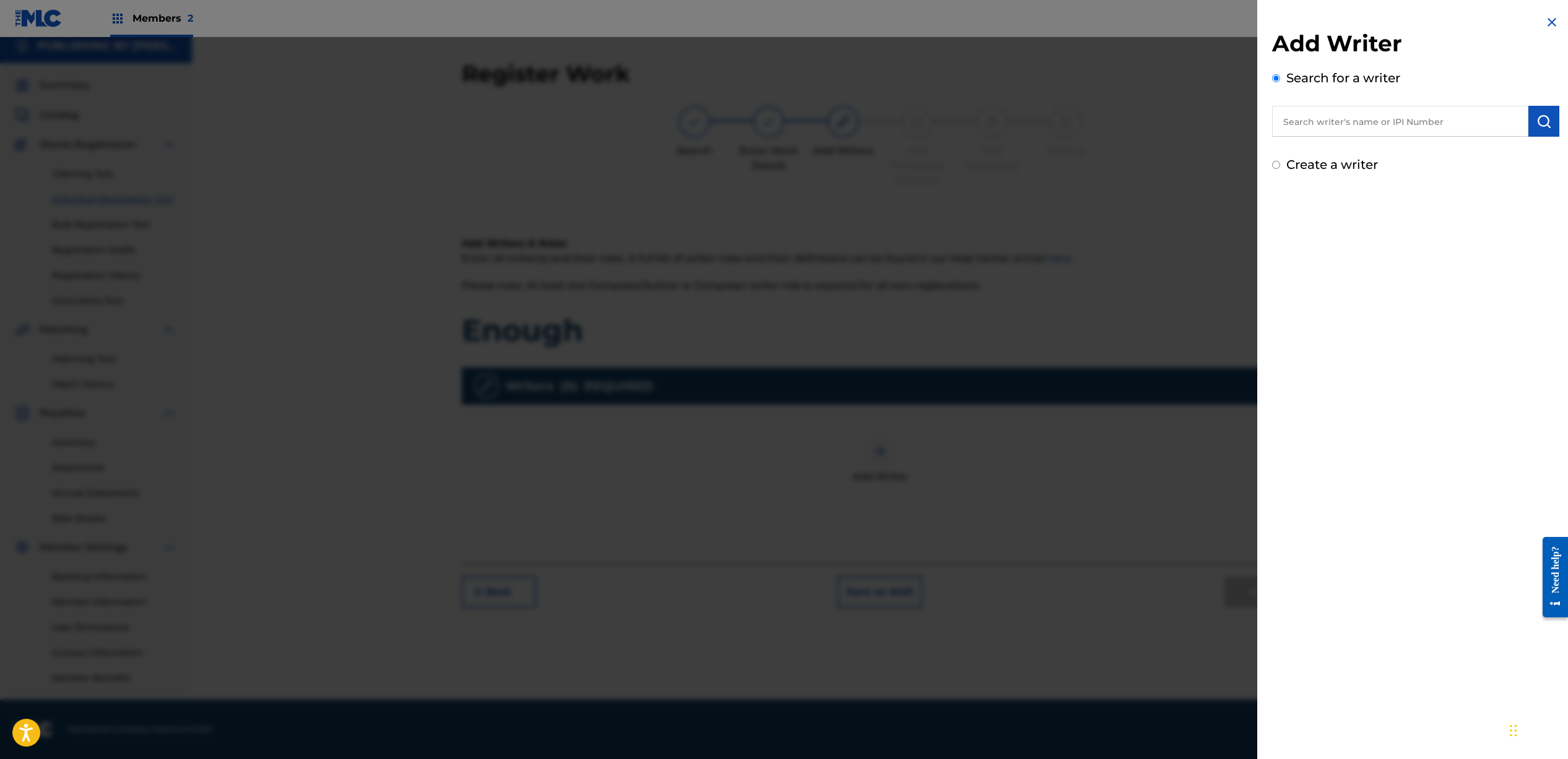
drag, startPoint x: 1315, startPoint y: 129, endPoint x: 1308, endPoint y: 132, distance: 7.6
click at [1314, 129] on input "text" at bounding box center [1400, 121] width 256 height 31
click at [1373, 152] on strong "[PERSON_NAME]" at bounding box center [1417, 149] width 88 height 12
type input "[PERSON_NAME]"
click at [1545, 121] on img "submit" at bounding box center [1544, 121] width 15 height 15
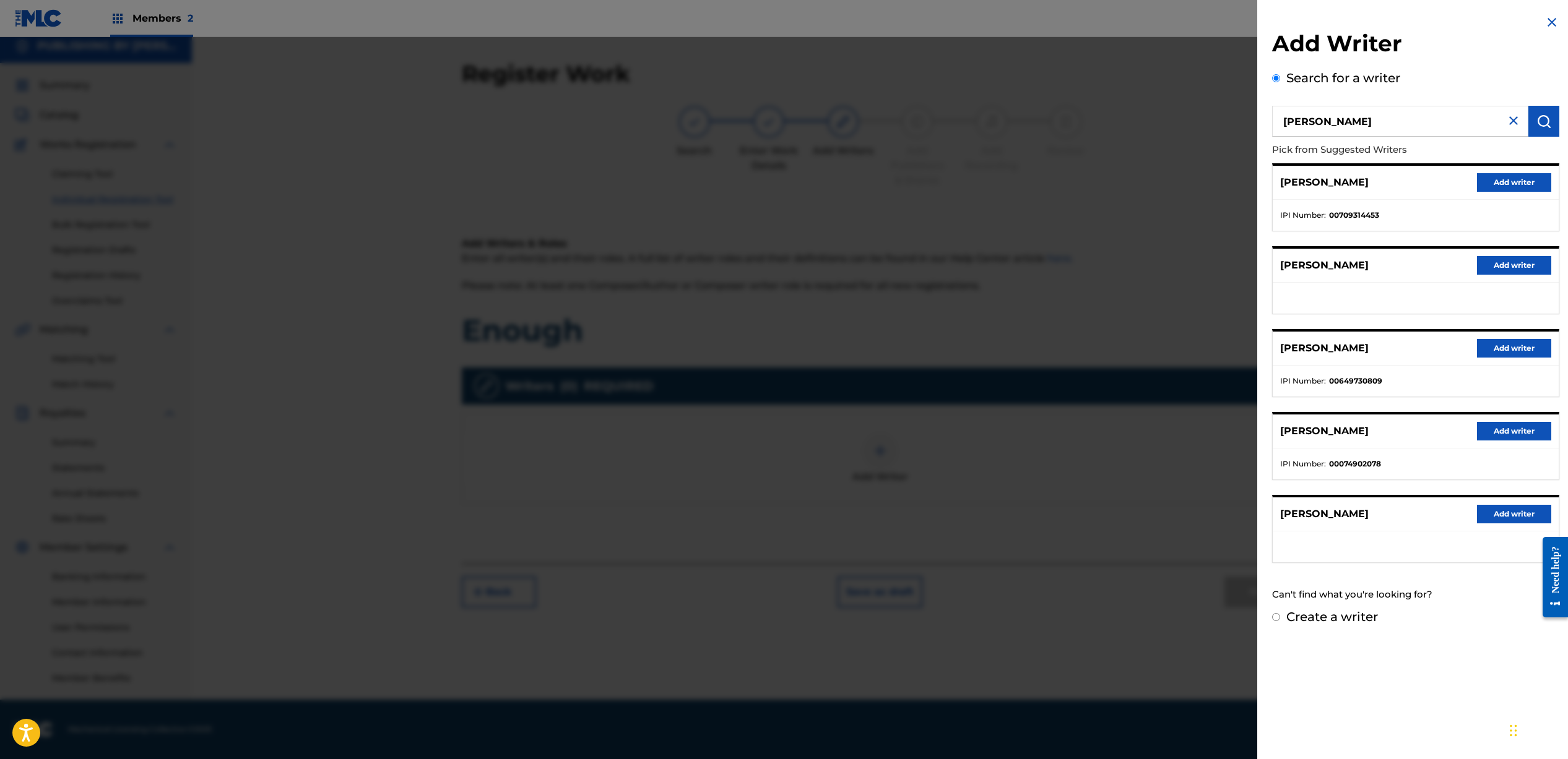
click at [1503, 180] on button "Add writer" at bounding box center [1513, 182] width 74 height 19
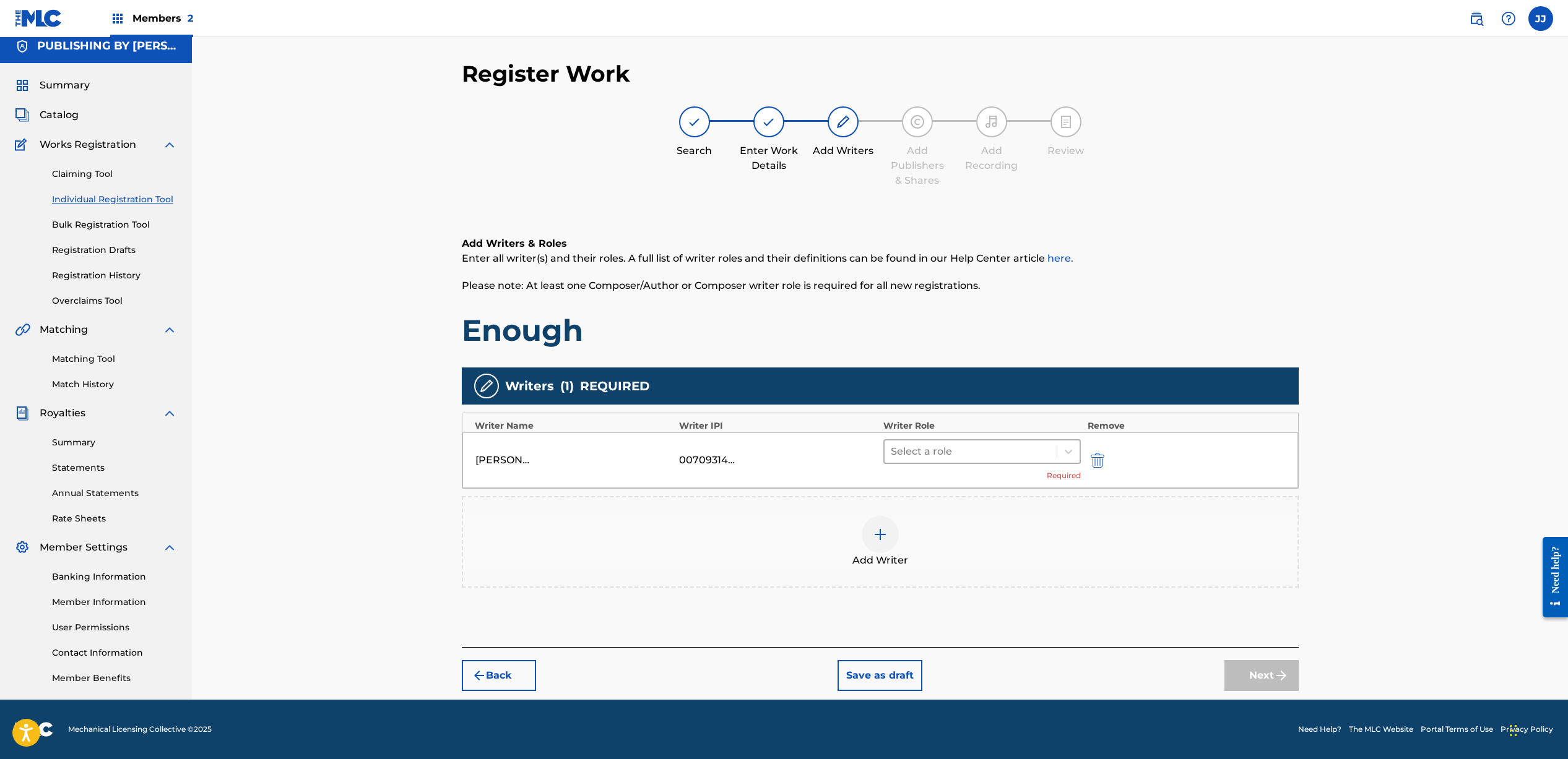
click at [975, 450] on div at bounding box center [971, 452] width 161 height 17
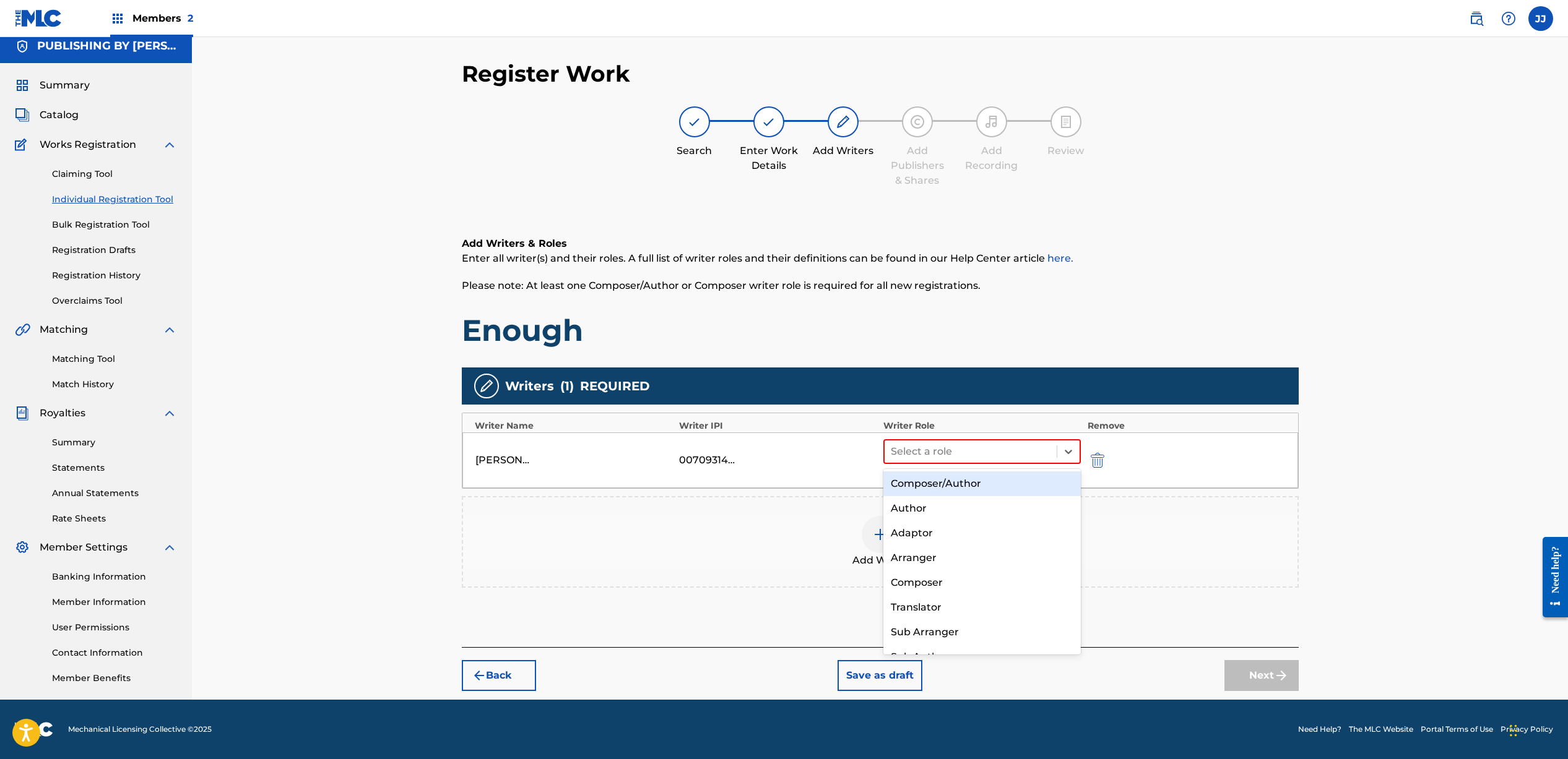
click at [986, 487] on div "Composer/Author" at bounding box center [982, 484] width 198 height 25
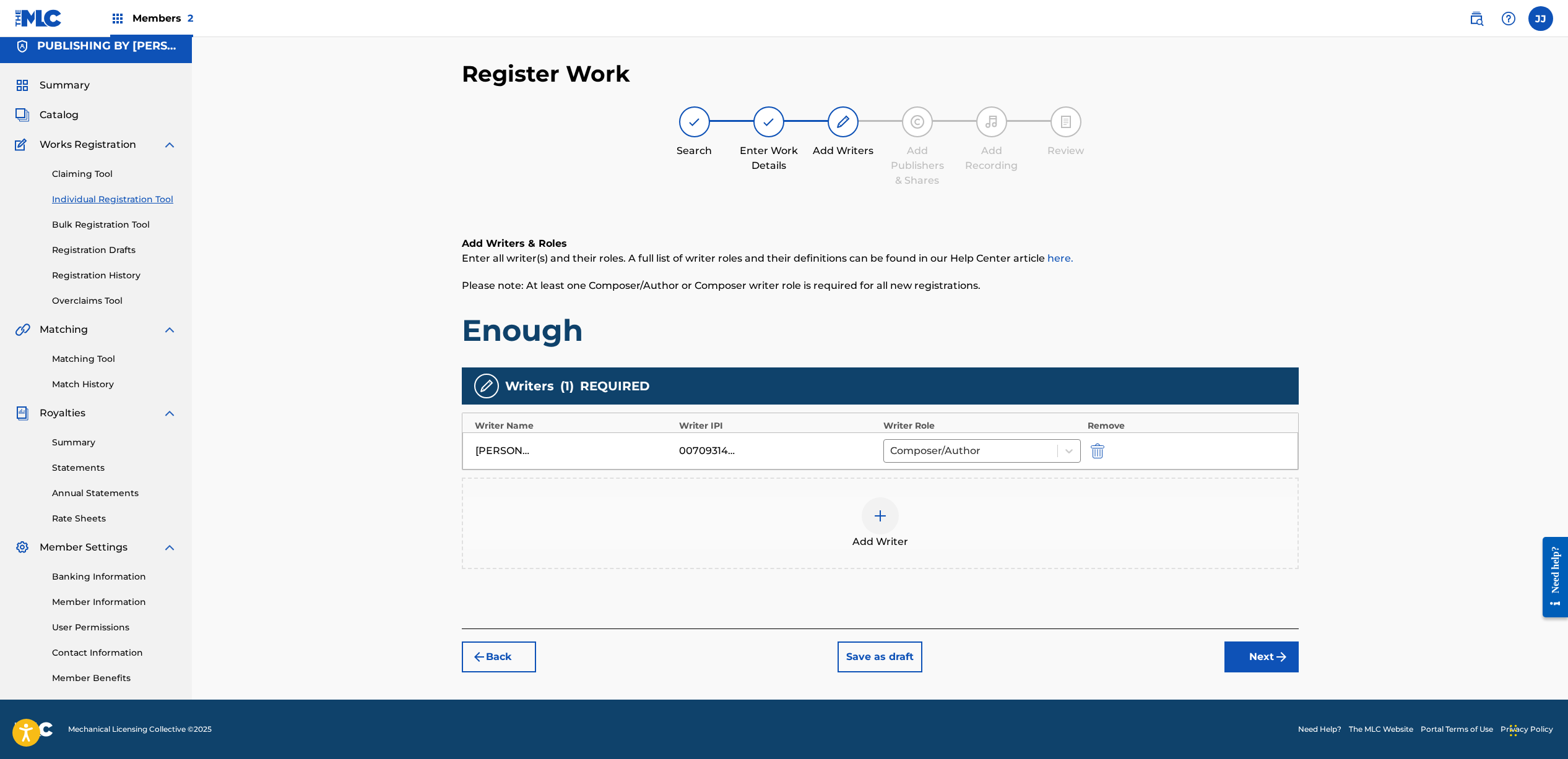
click at [1259, 652] on button "Next" at bounding box center [1261, 657] width 74 height 31
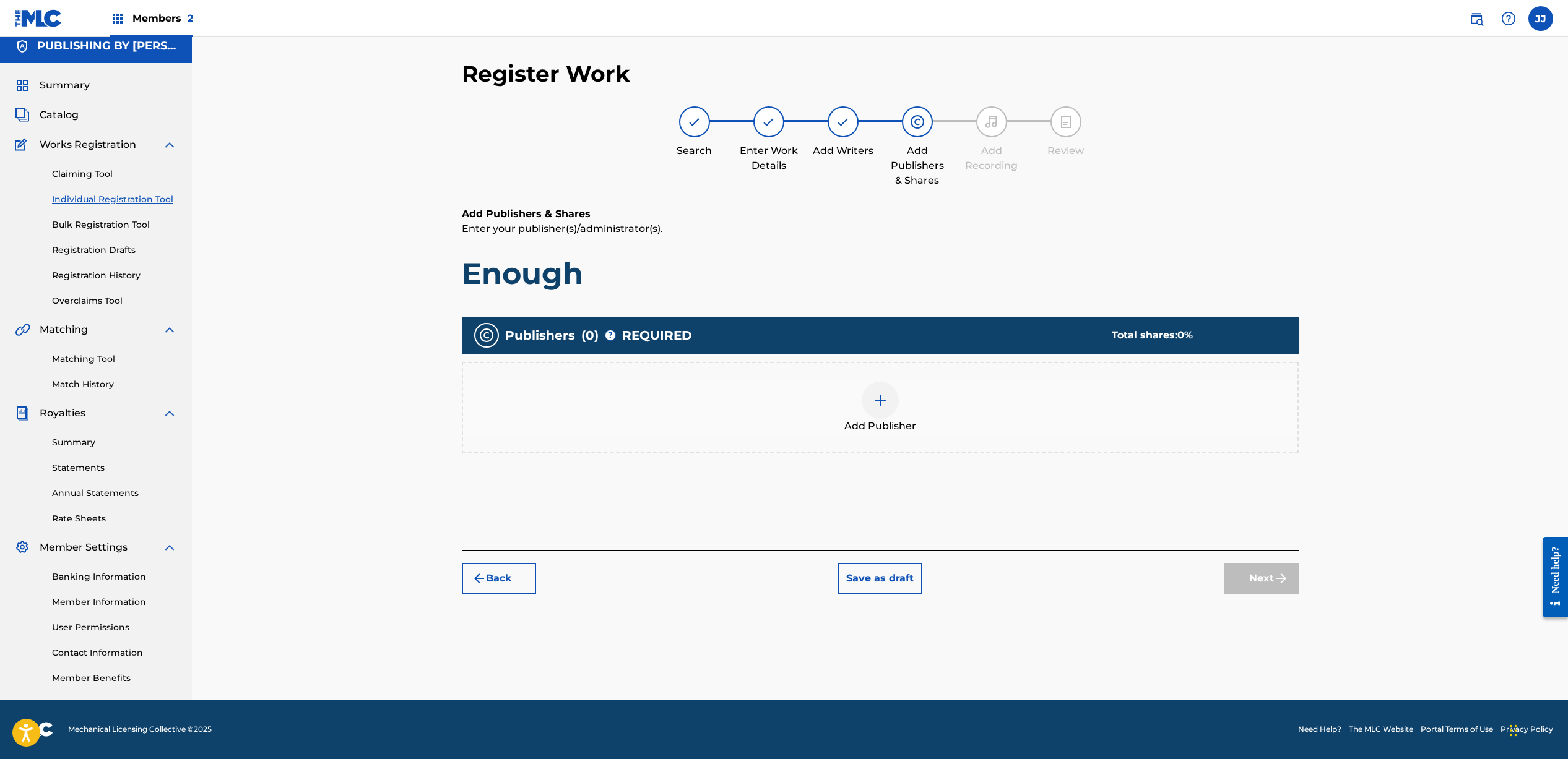
click at [501, 579] on button "Back" at bounding box center [499, 579] width 74 height 31
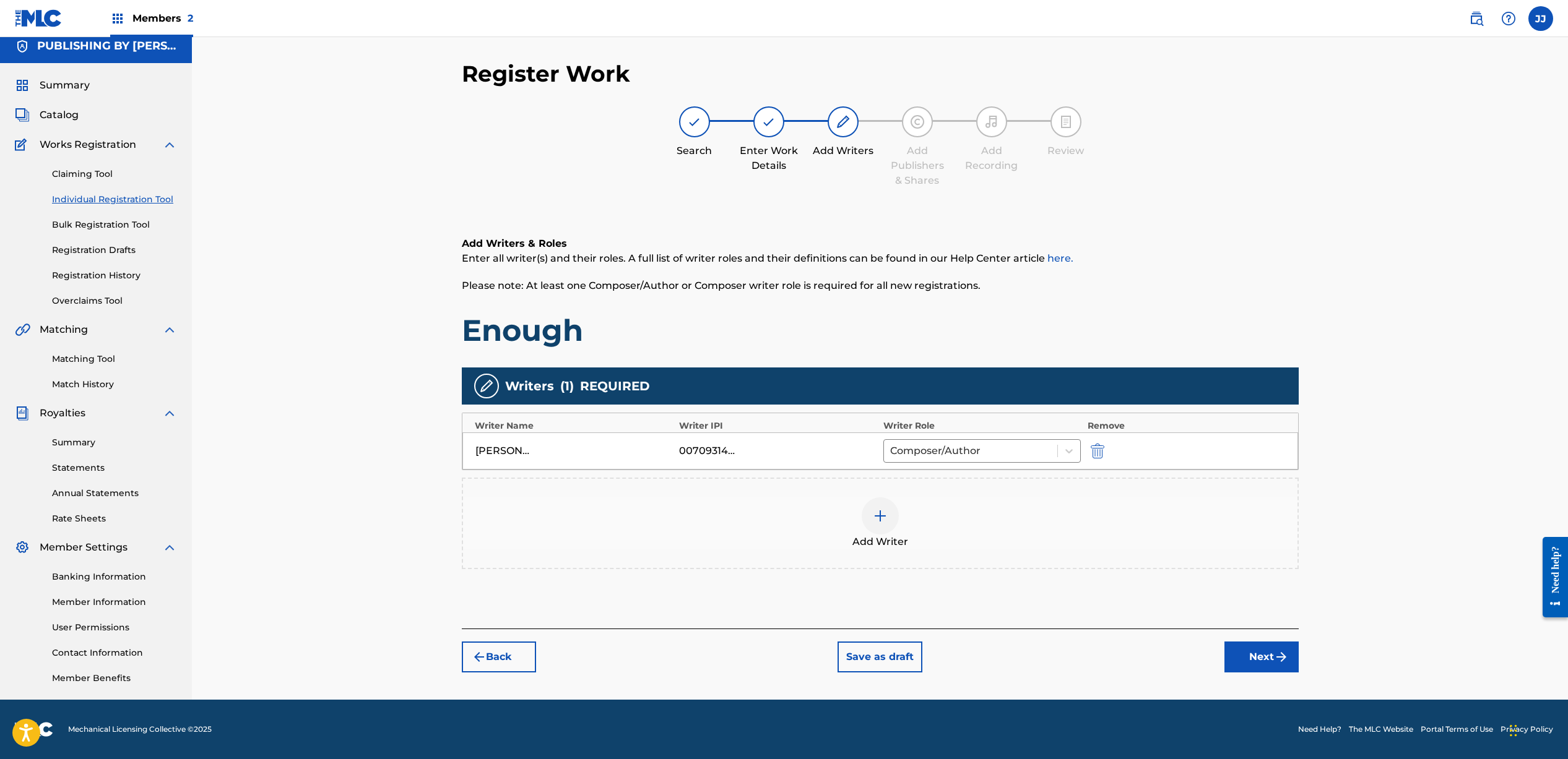
click at [869, 530] on div at bounding box center [880, 516] width 37 height 37
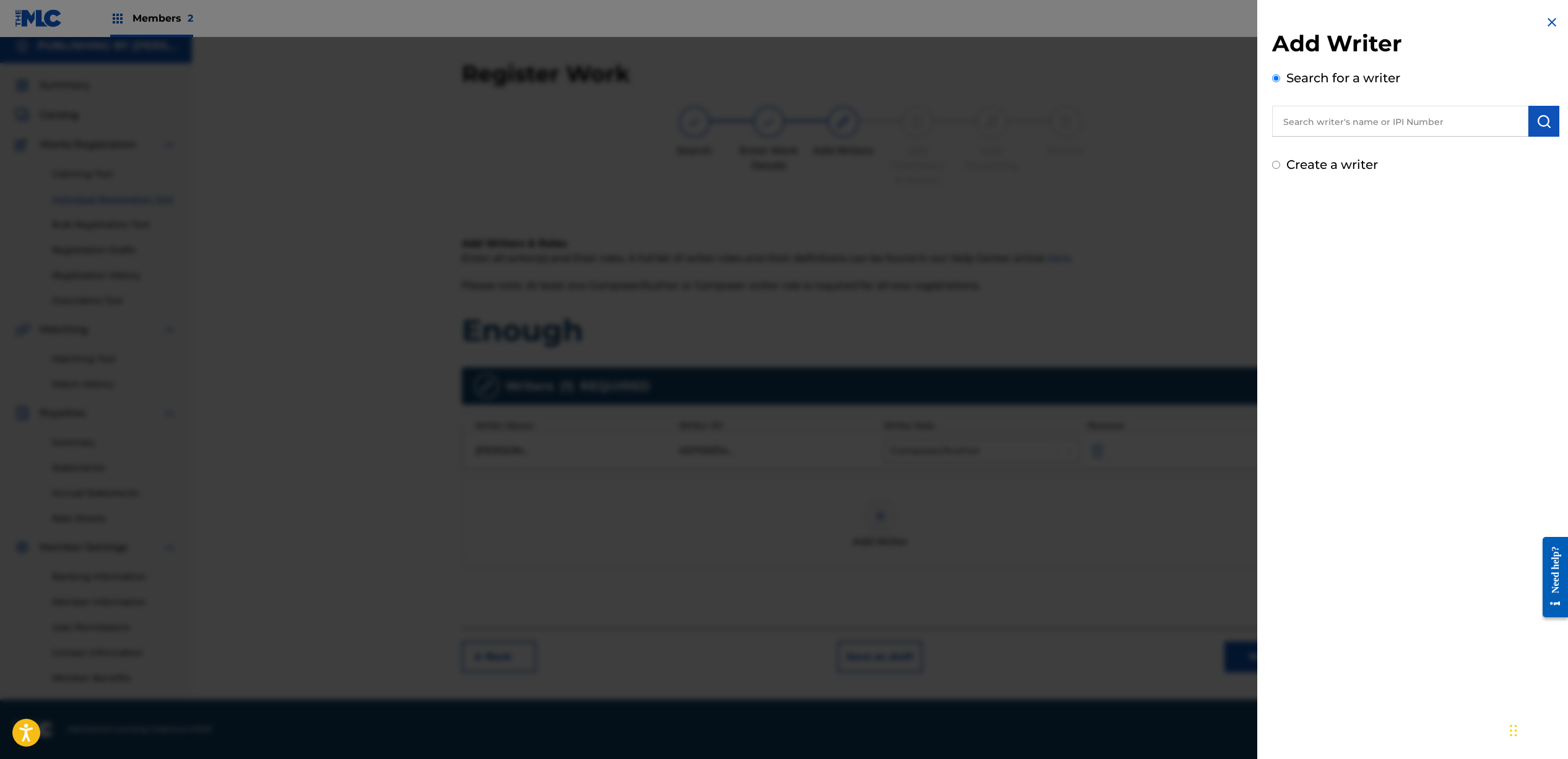
click at [1323, 129] on input "text" at bounding box center [1400, 121] width 256 height 31
click at [1277, 165] on input "Create a writer" at bounding box center [1275, 165] width 8 height 8
radio input "false"
radio input "true"
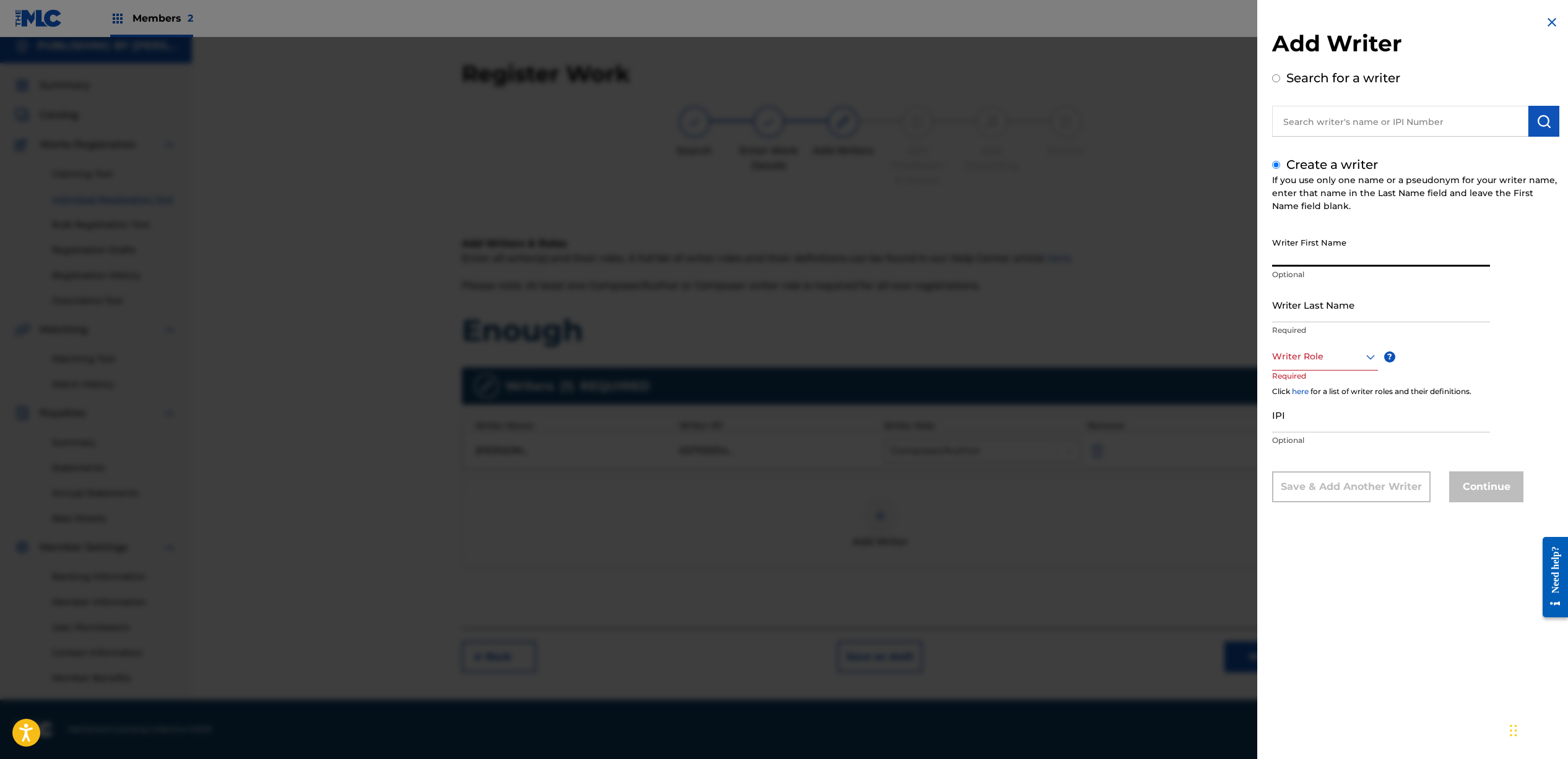
click at [1345, 246] on input "Writer First Name" at bounding box center [1381, 249] width 218 height 35
type input "[PERSON_NAME]"
click at [1322, 355] on div at bounding box center [1325, 356] width 106 height 16
click at [1318, 391] on div "Composer/Author" at bounding box center [1325, 384] width 105 height 28
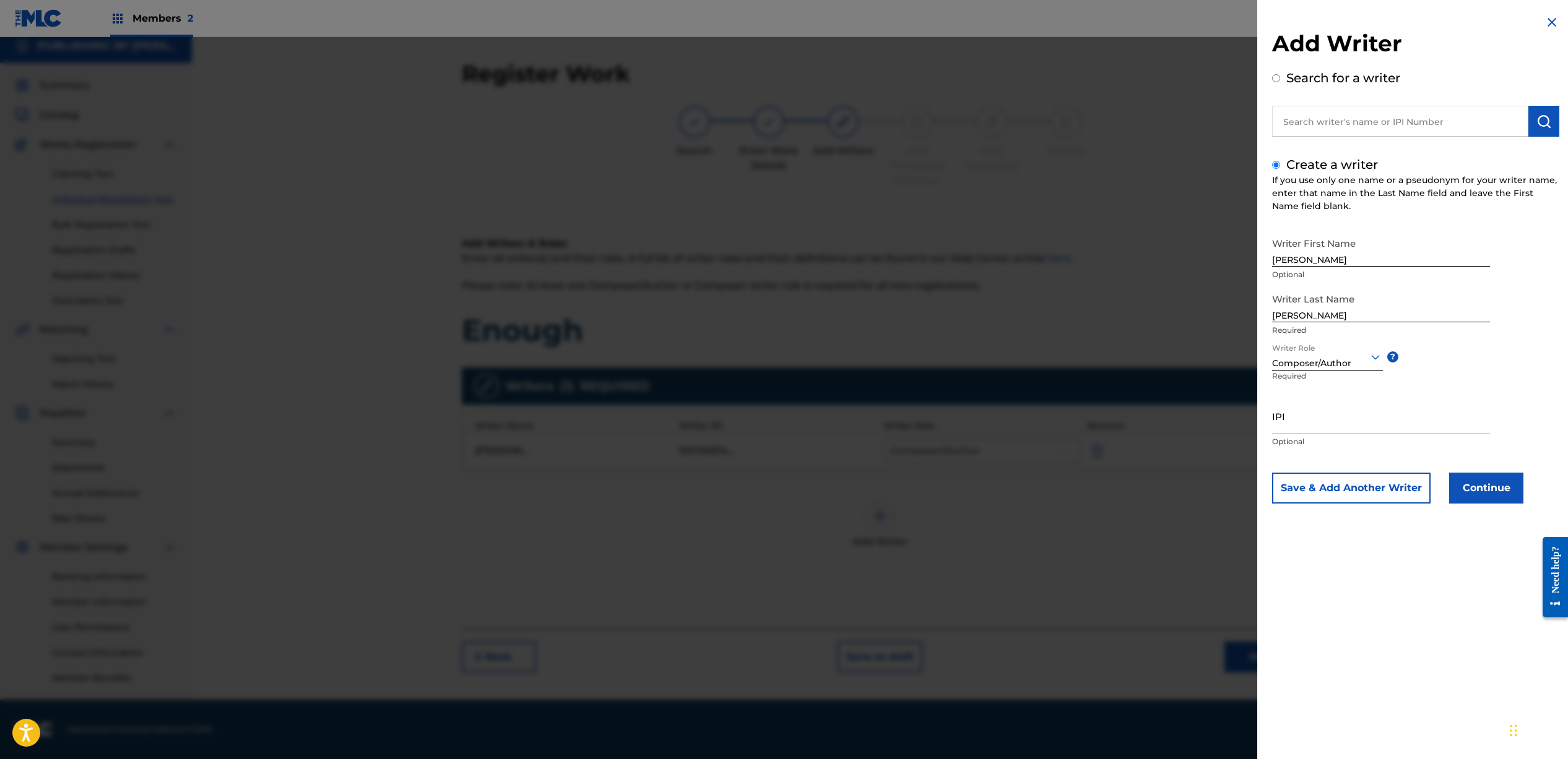
click at [1489, 491] on button "Continue" at bounding box center [1486, 488] width 74 height 31
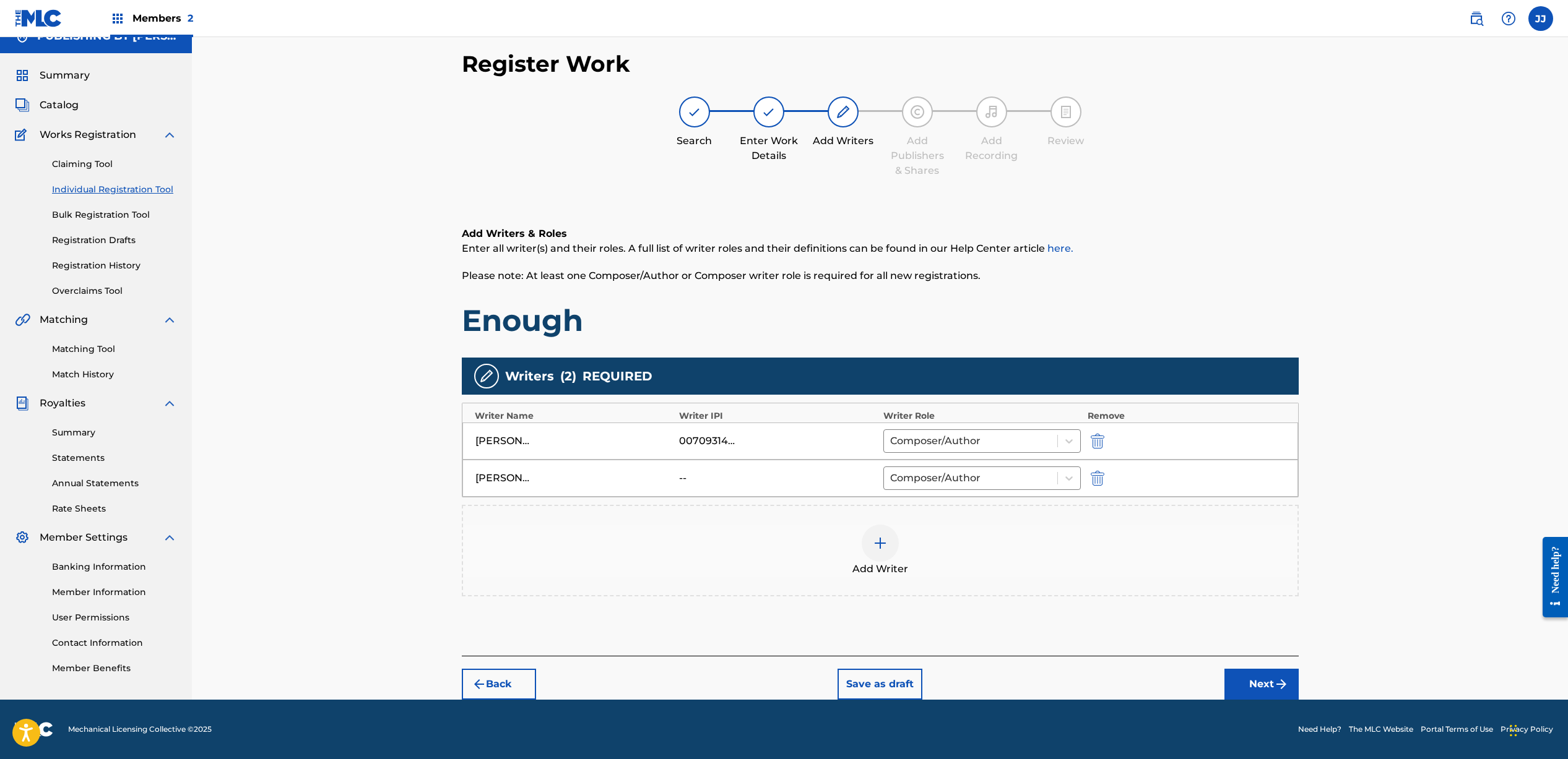
click at [1252, 676] on button "Next" at bounding box center [1261, 684] width 74 height 31
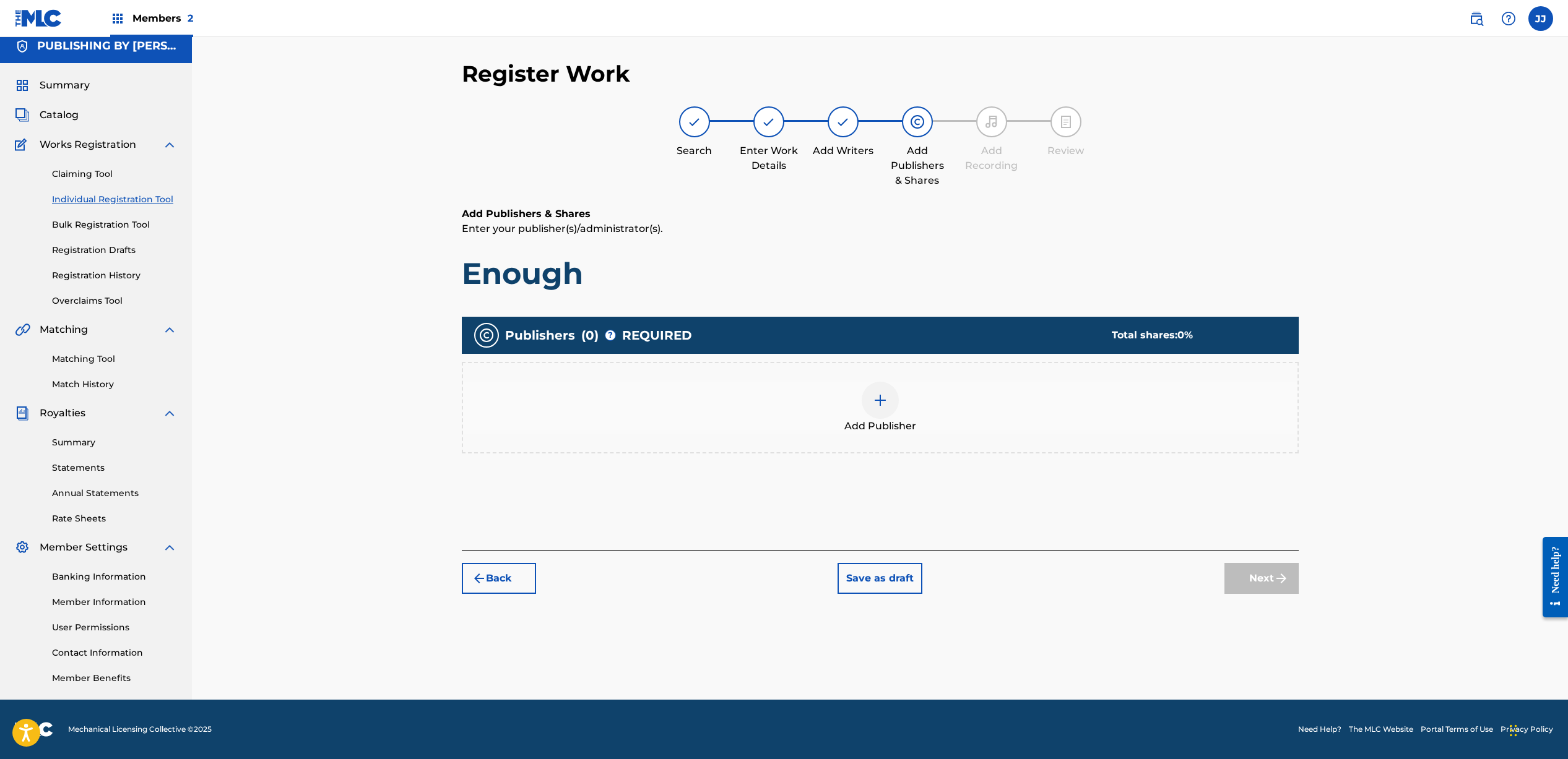
click at [881, 405] on img at bounding box center [880, 400] width 15 height 15
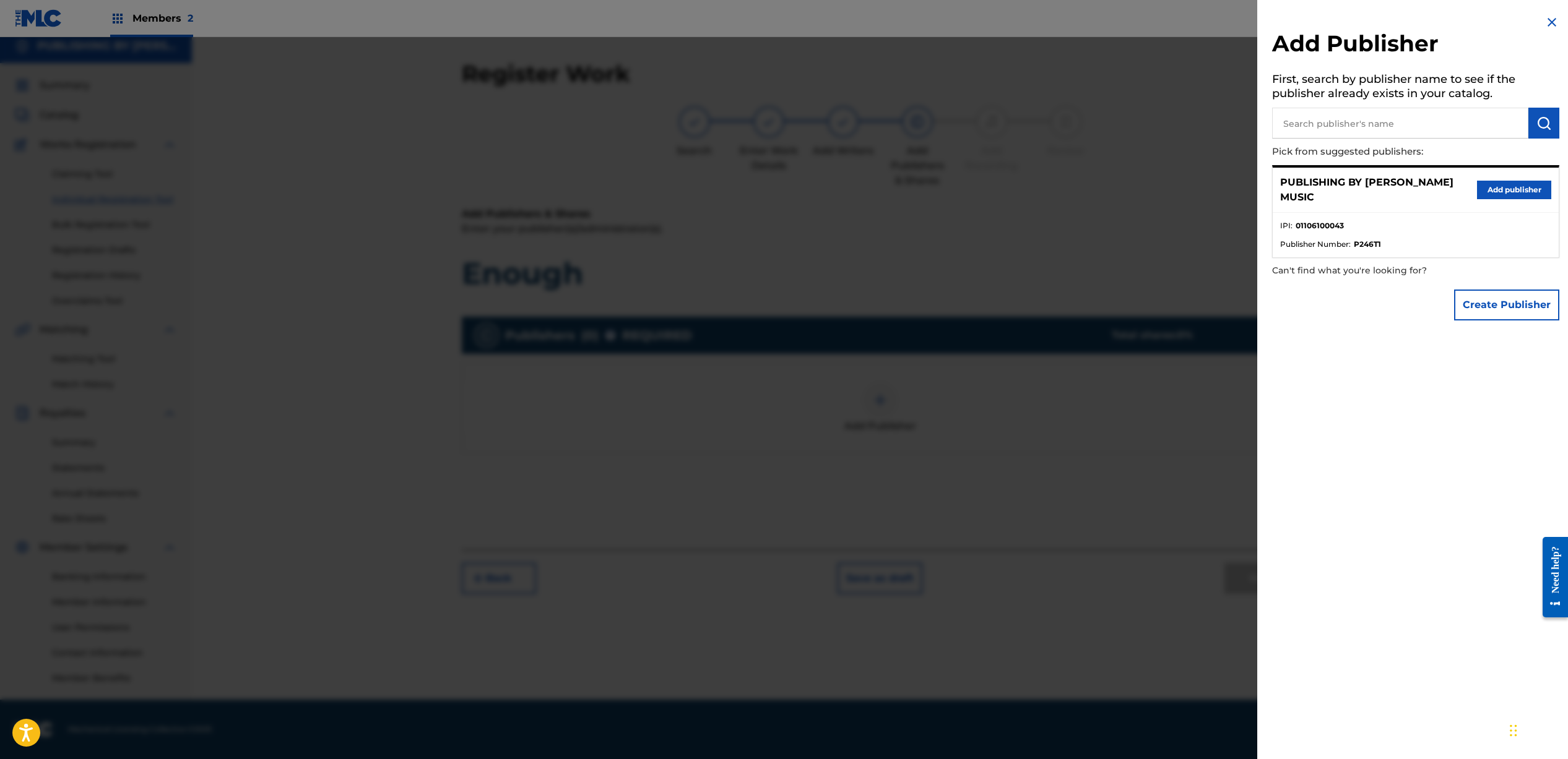
click at [1367, 169] on div "PUBLISHING BY [PERSON_NAME] MUSIC Add publisher" at bounding box center [1415, 190] width 286 height 45
click at [1503, 191] on button "Add publisher" at bounding box center [1513, 190] width 74 height 19
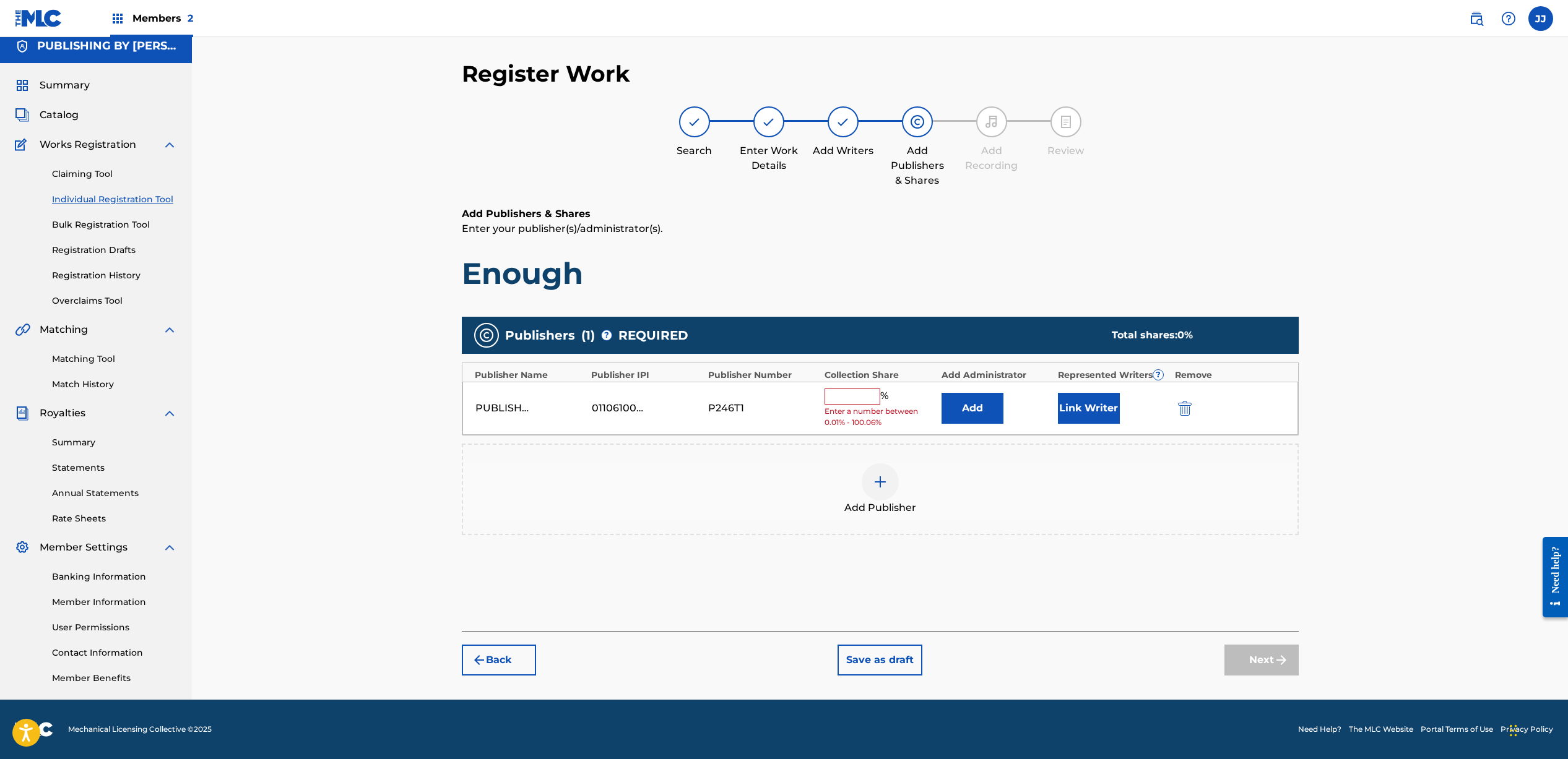
click at [866, 388] on input "text" at bounding box center [852, 396] width 55 height 16
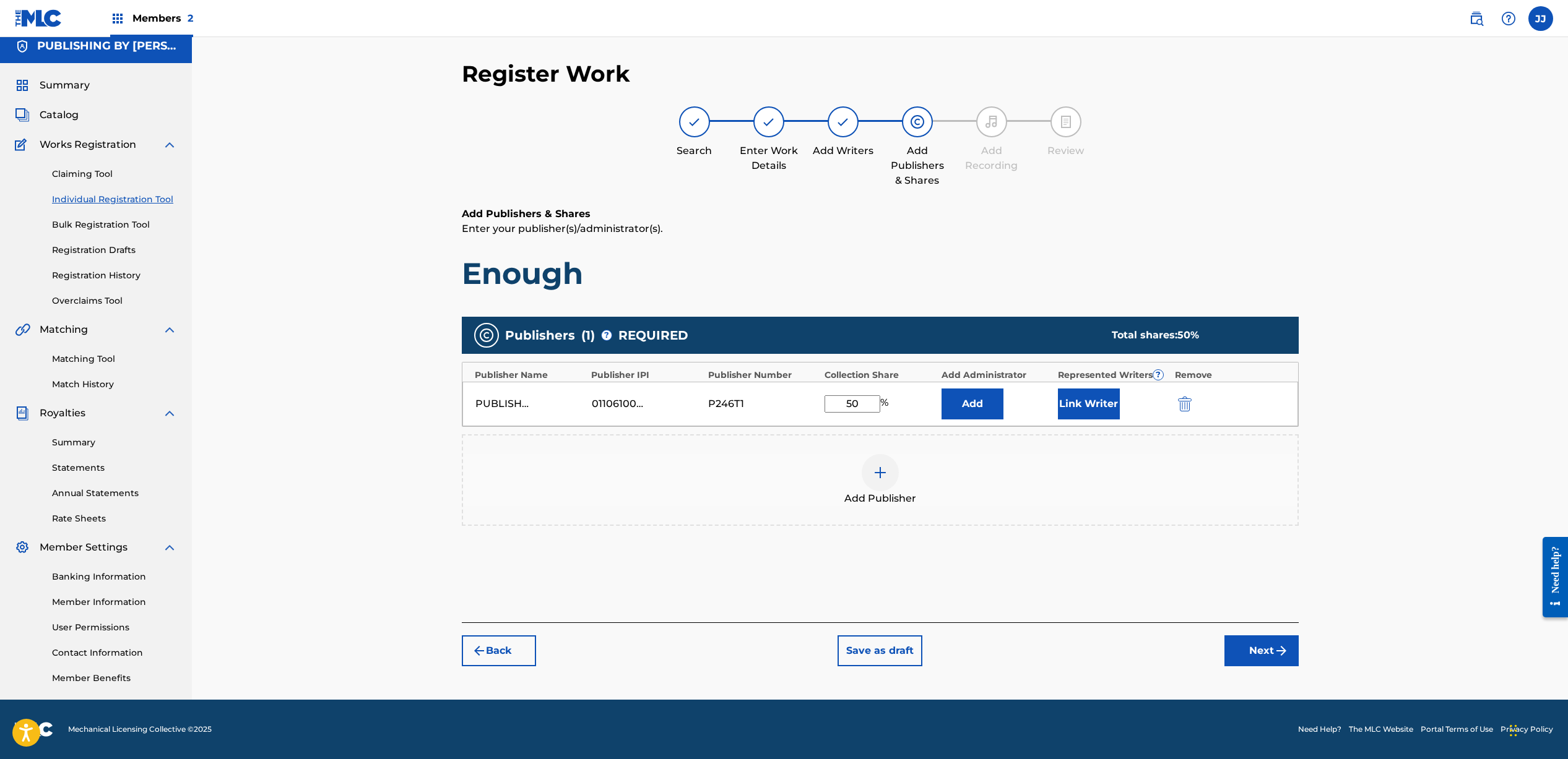
type input "50"
click at [1097, 409] on button "Link Writer" at bounding box center [1088, 404] width 62 height 31
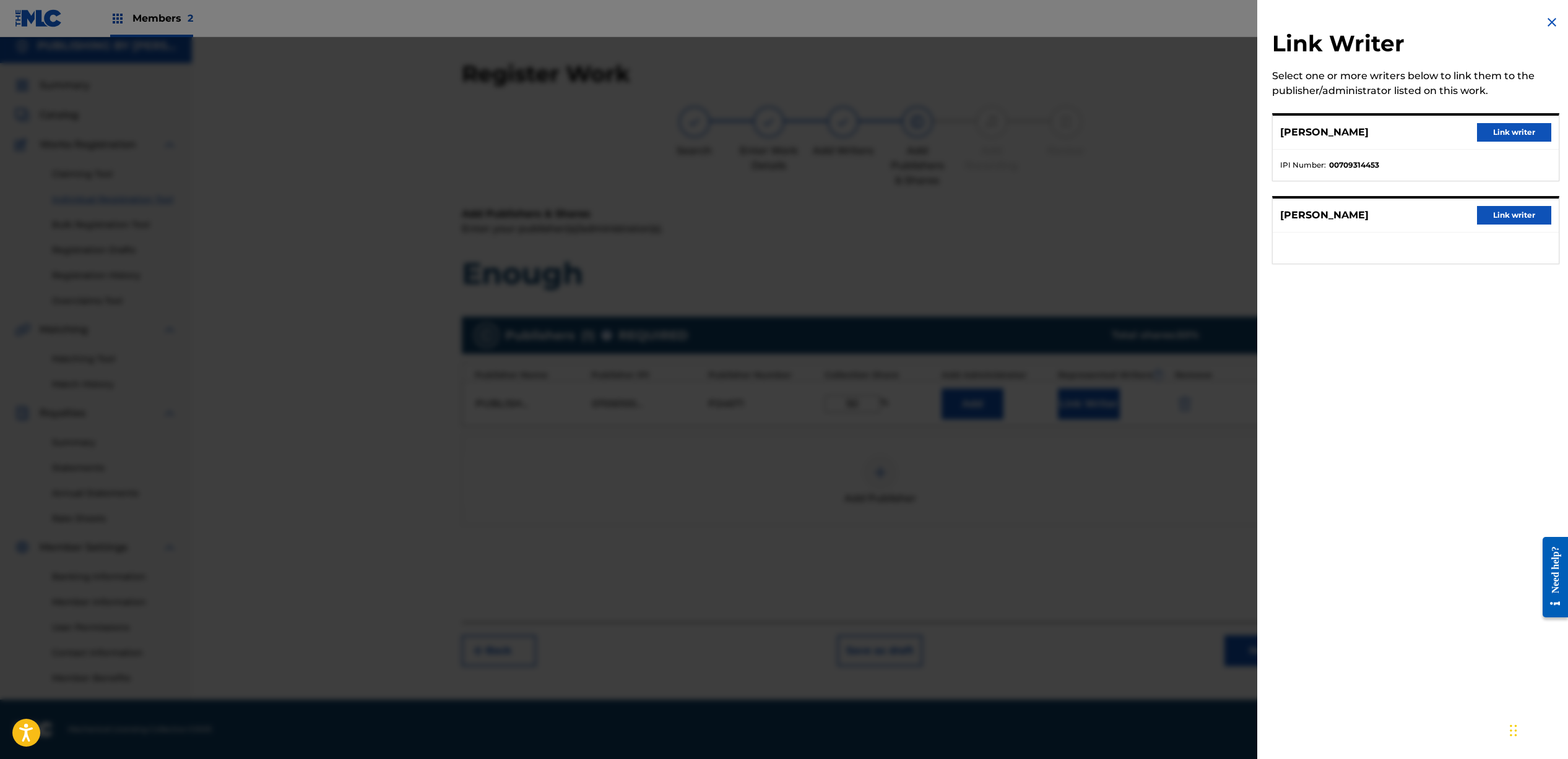
click at [1486, 133] on button "Link writer" at bounding box center [1513, 133] width 74 height 19
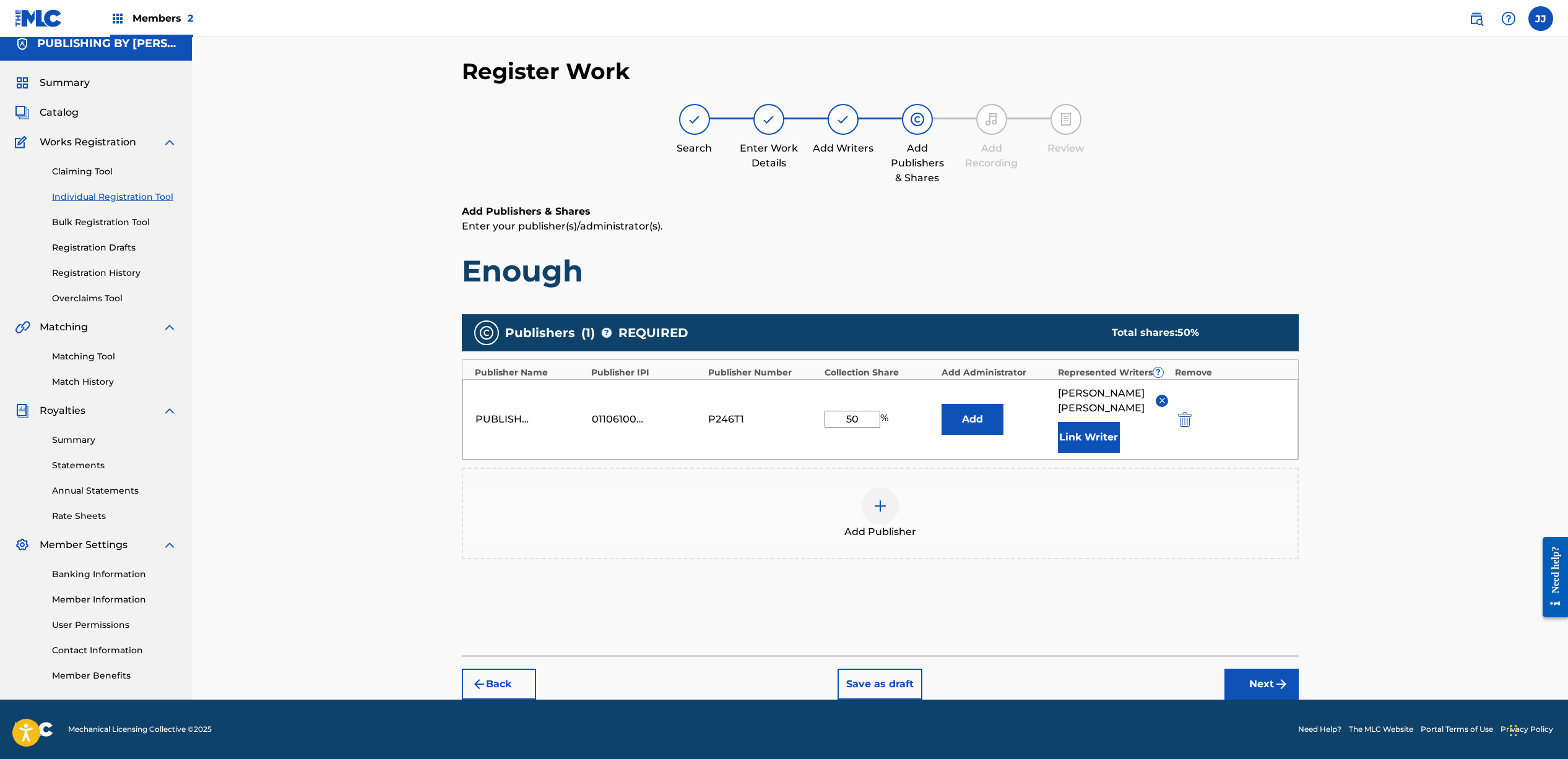
scroll to position [26, 0]
click at [1265, 692] on button "Next" at bounding box center [1261, 684] width 74 height 31
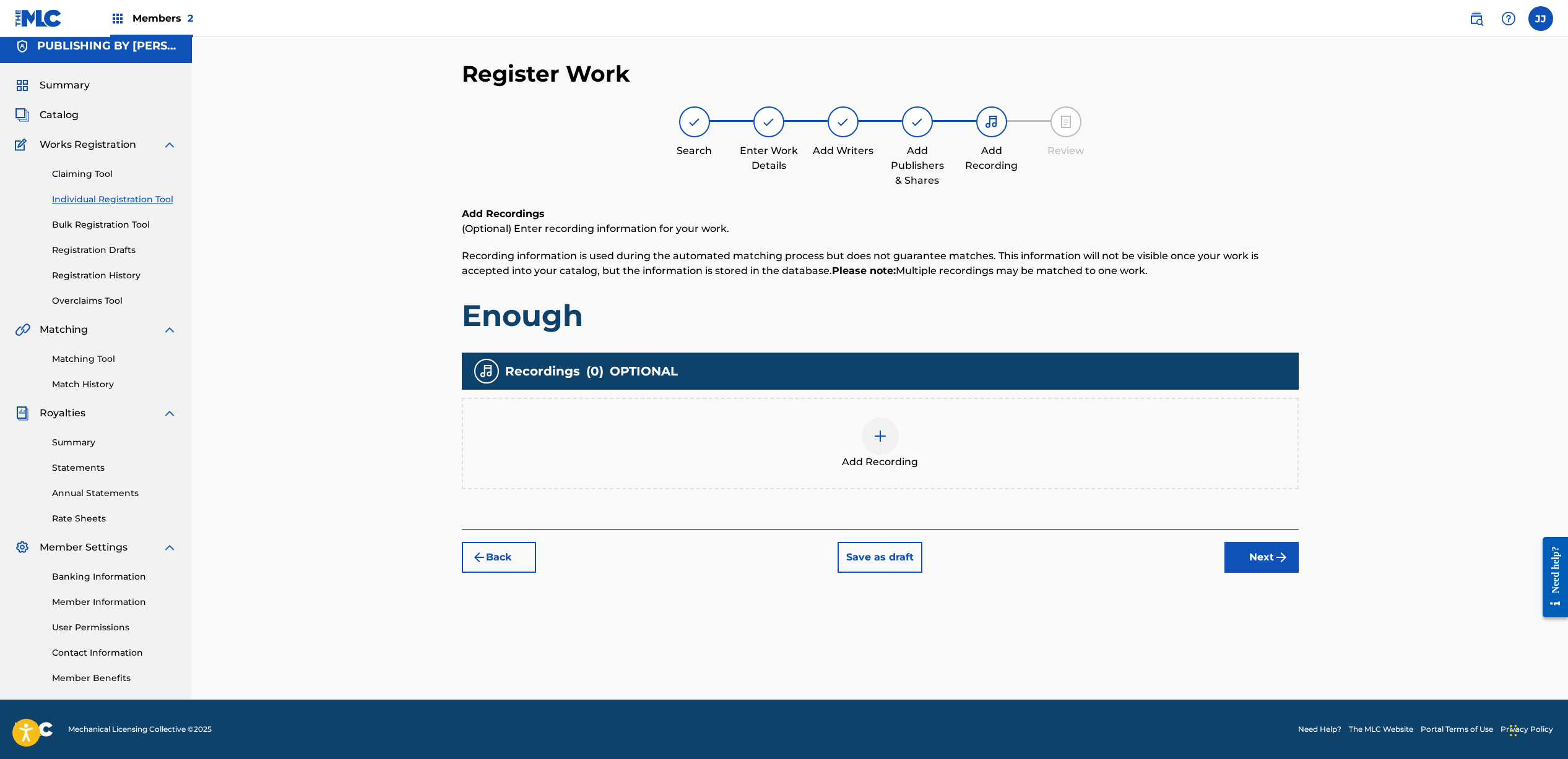
click at [878, 442] on img at bounding box center [880, 436] width 15 height 15
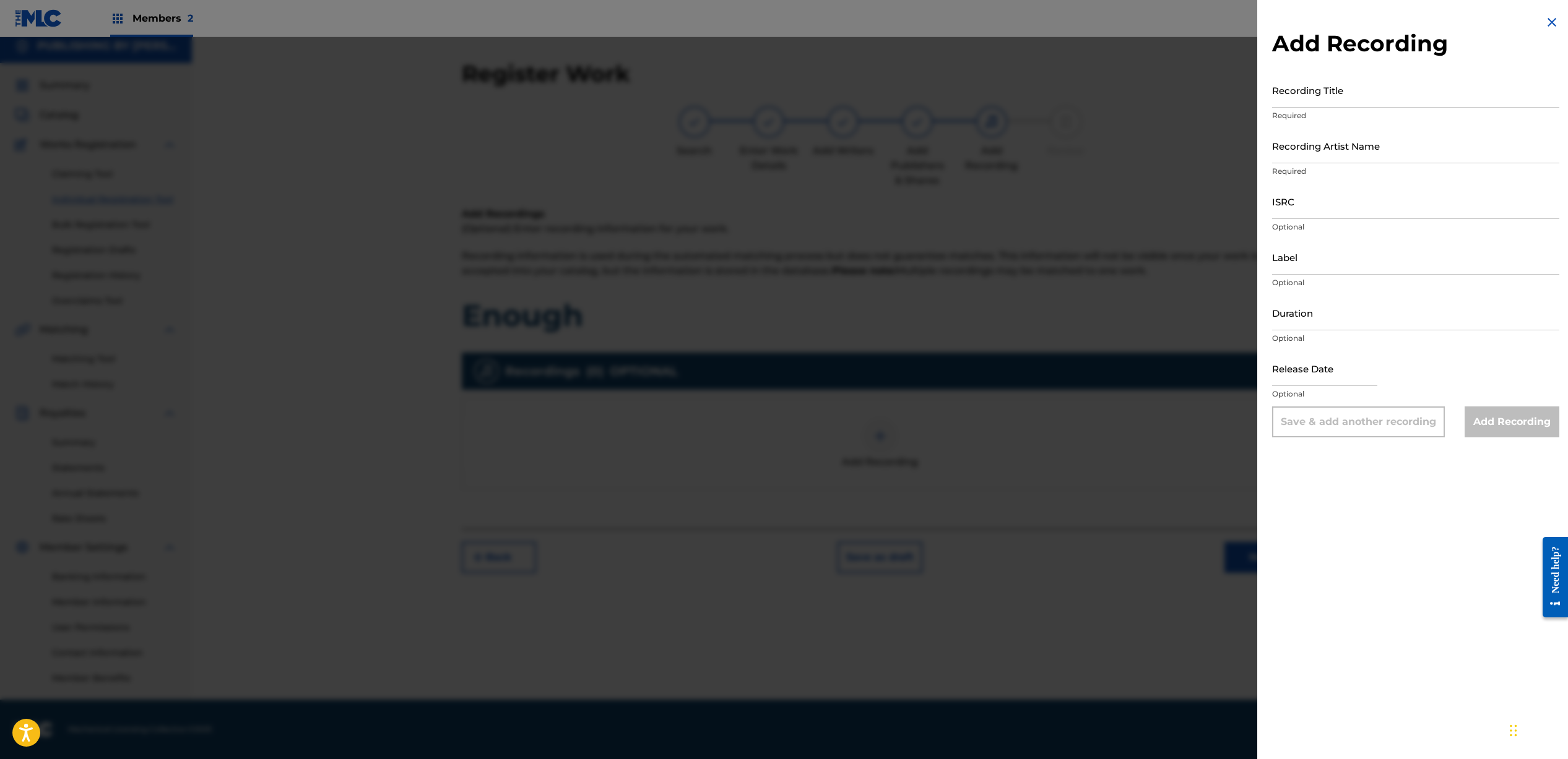
click at [1353, 83] on input "Recording Title" at bounding box center [1415, 90] width 287 height 35
type input "Enough"
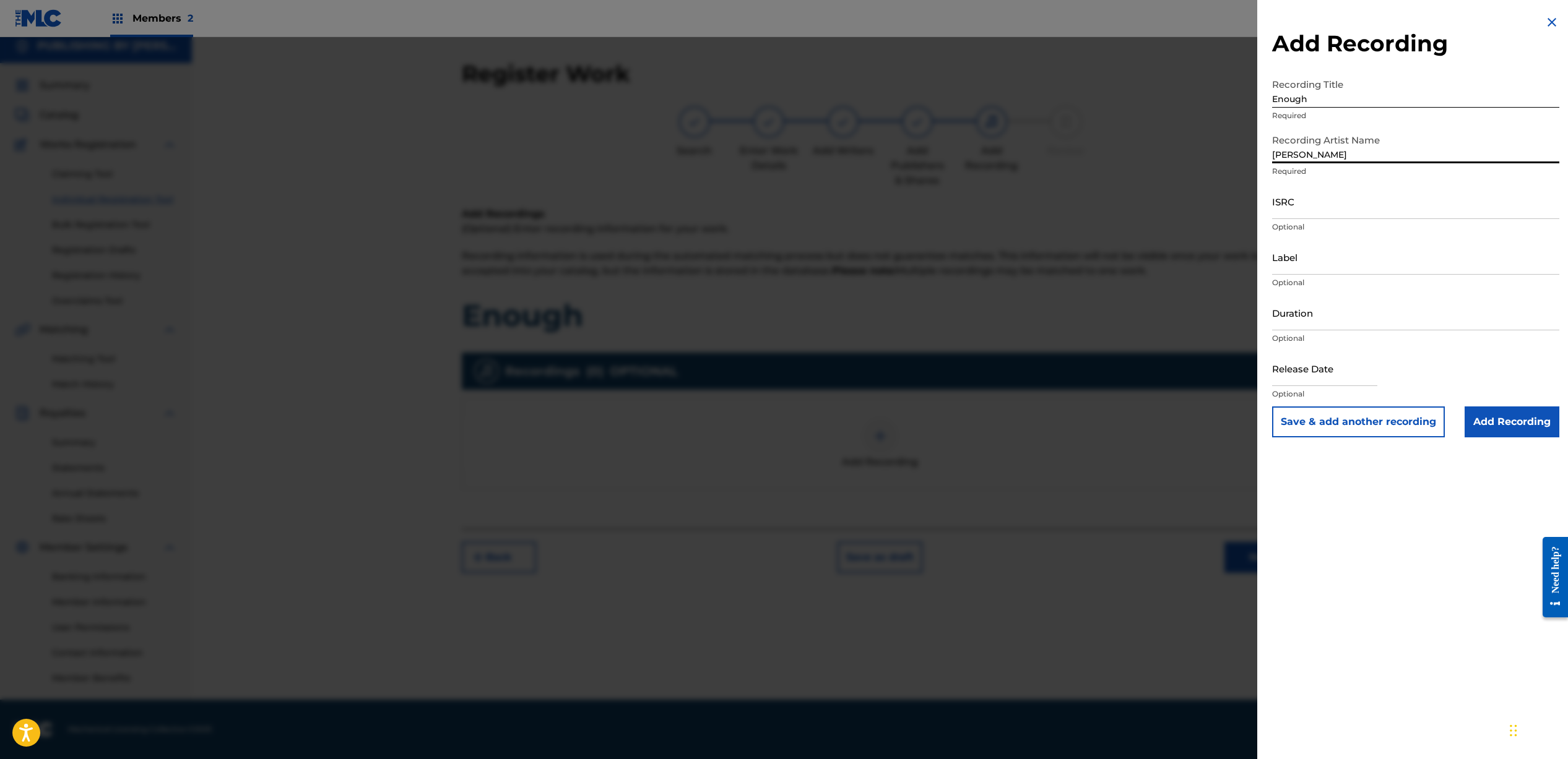
type input "[PERSON_NAME]"
click at [1323, 315] on input "Duration" at bounding box center [1415, 312] width 287 height 35
type input "03:16"
click at [1305, 373] on input "text" at bounding box center [1324, 368] width 105 height 35
select select "7"
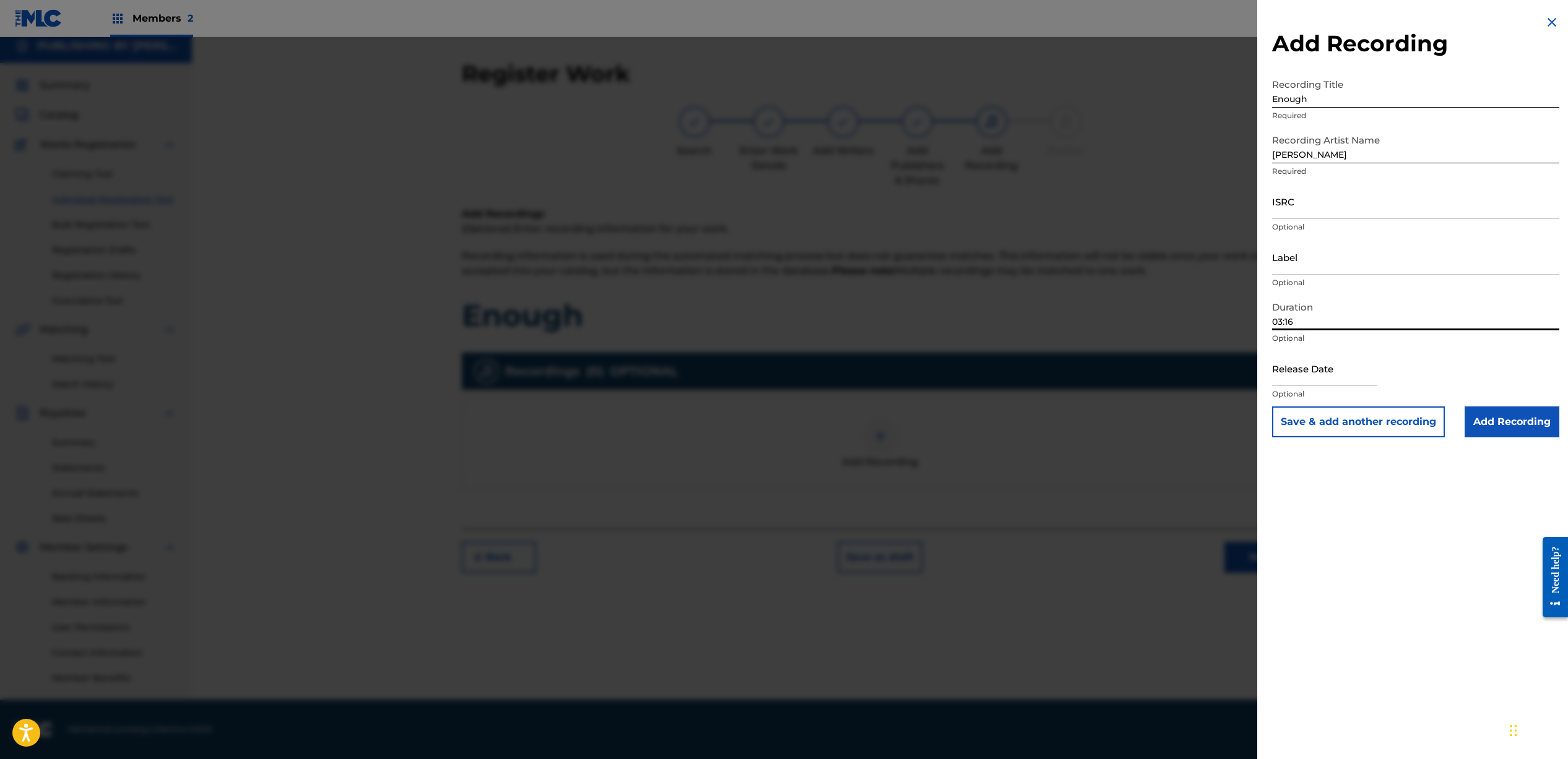
select select "2025"
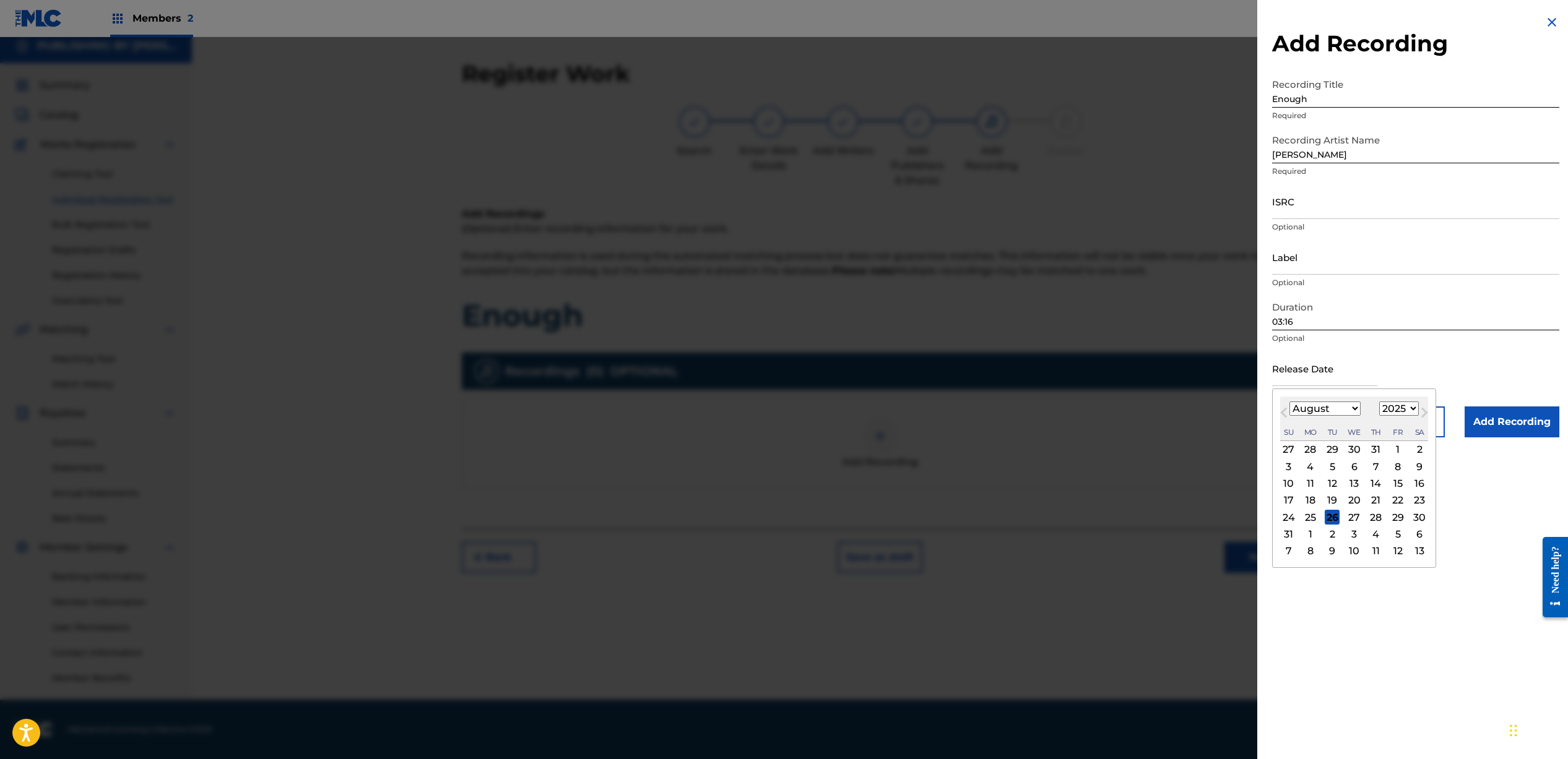
click at [1423, 411] on span "Next Month" at bounding box center [1423, 414] width 0 height 19
select select "8"
click at [1397, 411] on select "1899 1900 1901 1902 1903 1904 1905 1906 1907 1908 1909 1910 1911 1912 1913 1914…" at bounding box center [1399, 408] width 40 height 14
select select "2021"
click at [1353, 411] on select "January February March April May June July August September October November De…" at bounding box center [1325, 408] width 71 height 14
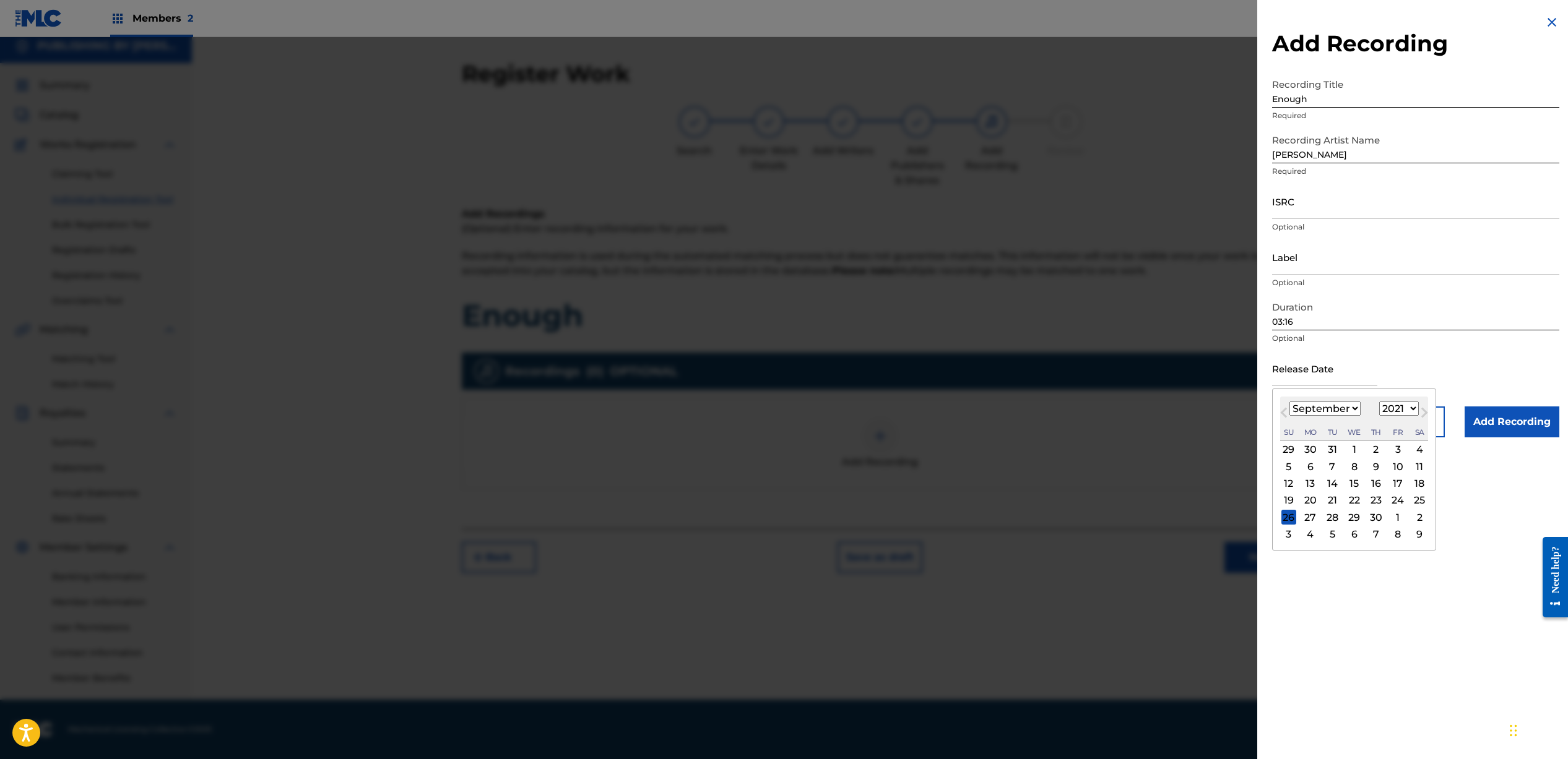
select select "6"
click at [1397, 514] on div "30" at bounding box center [1397, 517] width 15 height 15
type input "[DATE]"
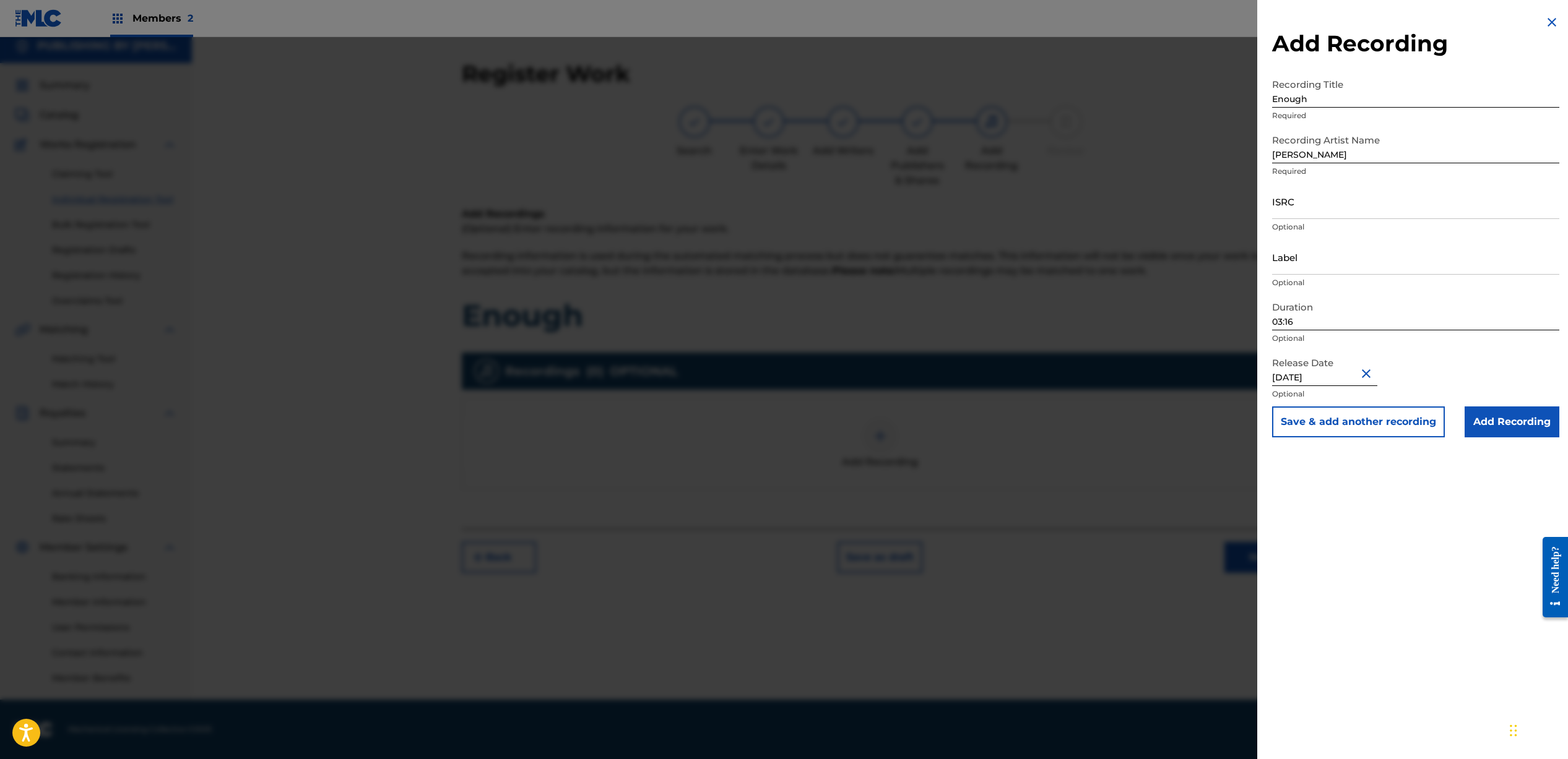
click at [1498, 426] on input "Add Recording" at bounding box center [1512, 422] width 95 height 31
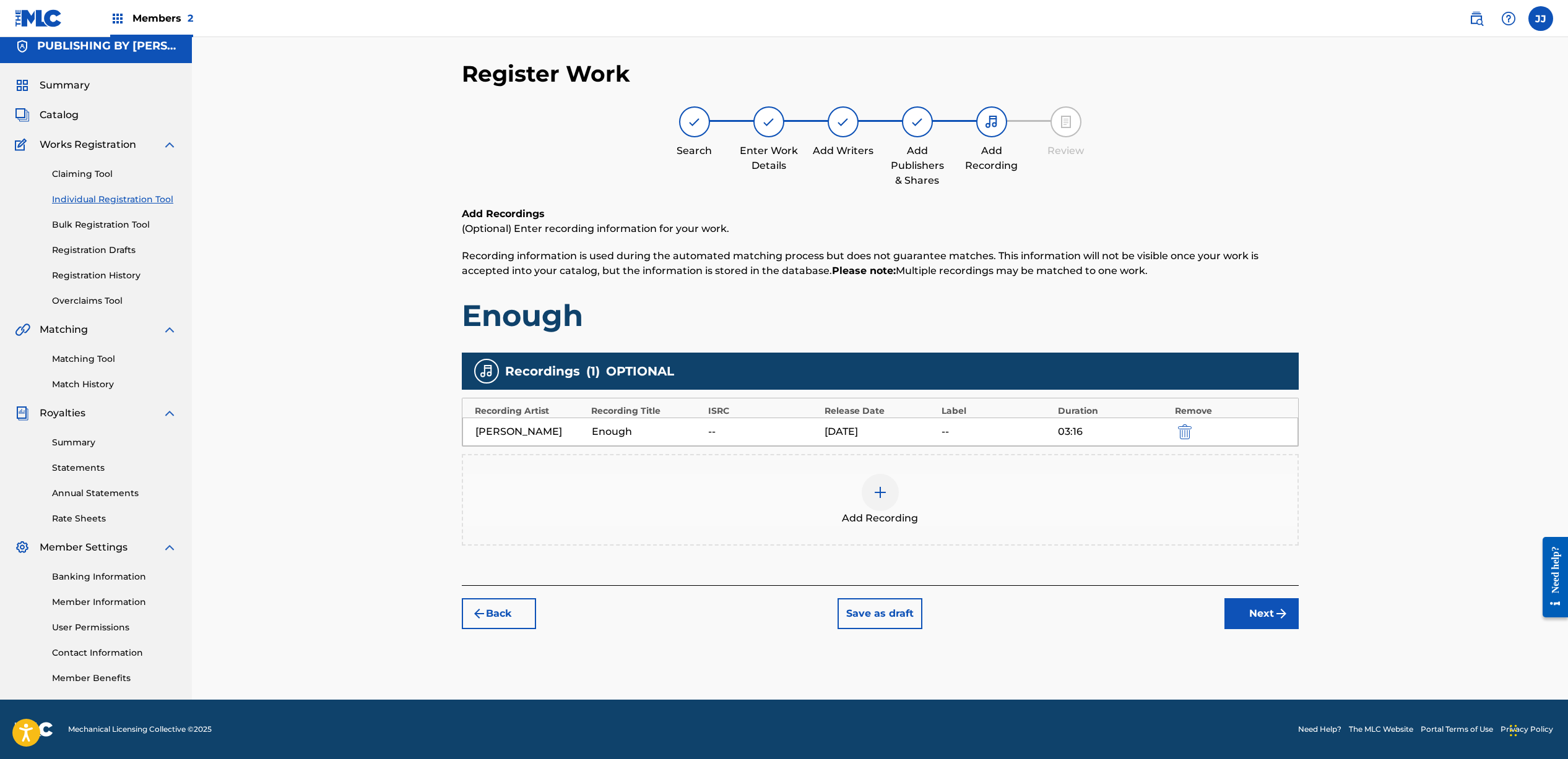
click at [1272, 621] on button "Next" at bounding box center [1261, 614] width 74 height 31
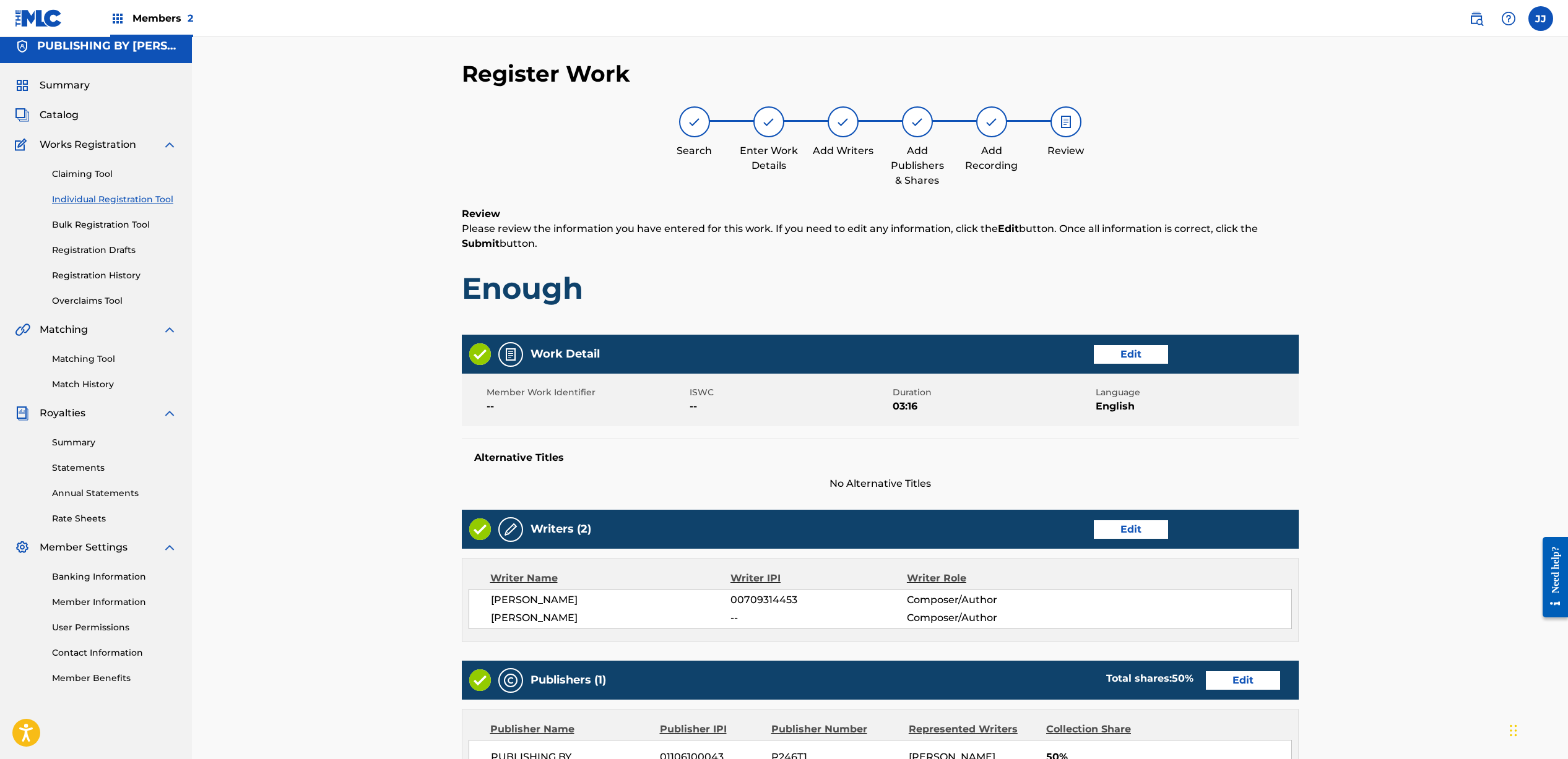
scroll to position [311, 0]
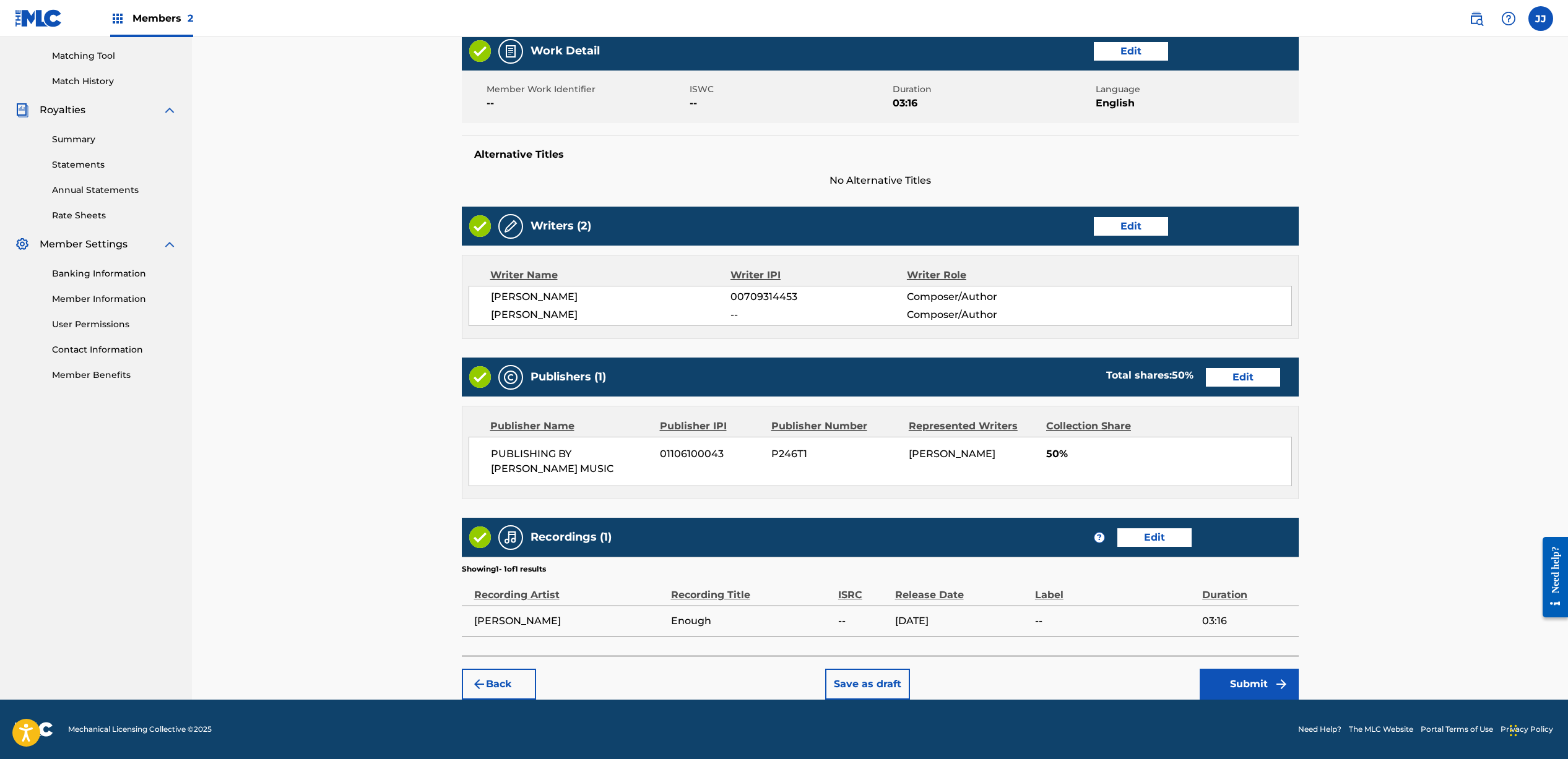
click at [1243, 681] on button "Submit" at bounding box center [1249, 684] width 99 height 31
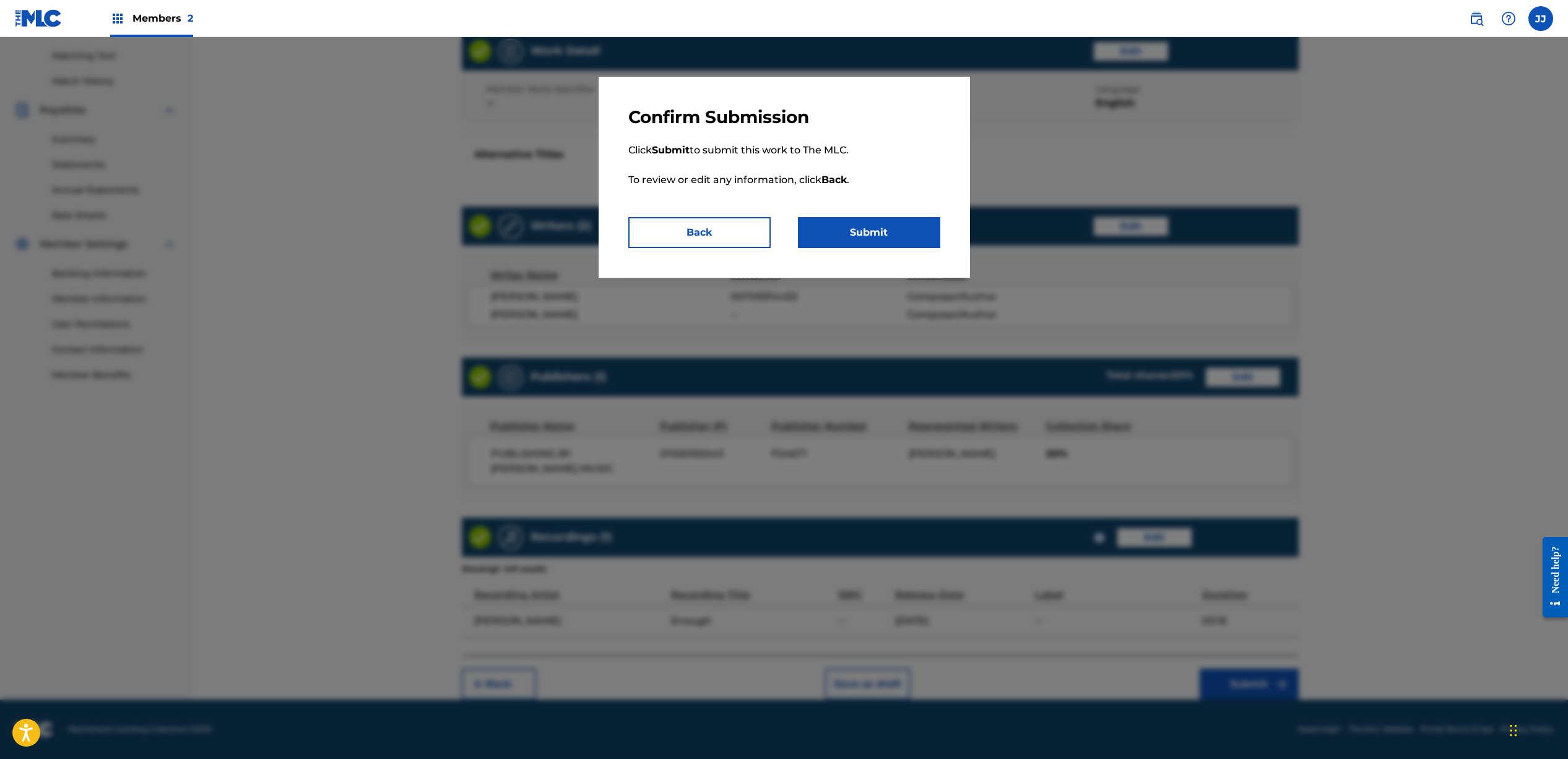
click at [824, 233] on button "Submit" at bounding box center [869, 233] width 143 height 31
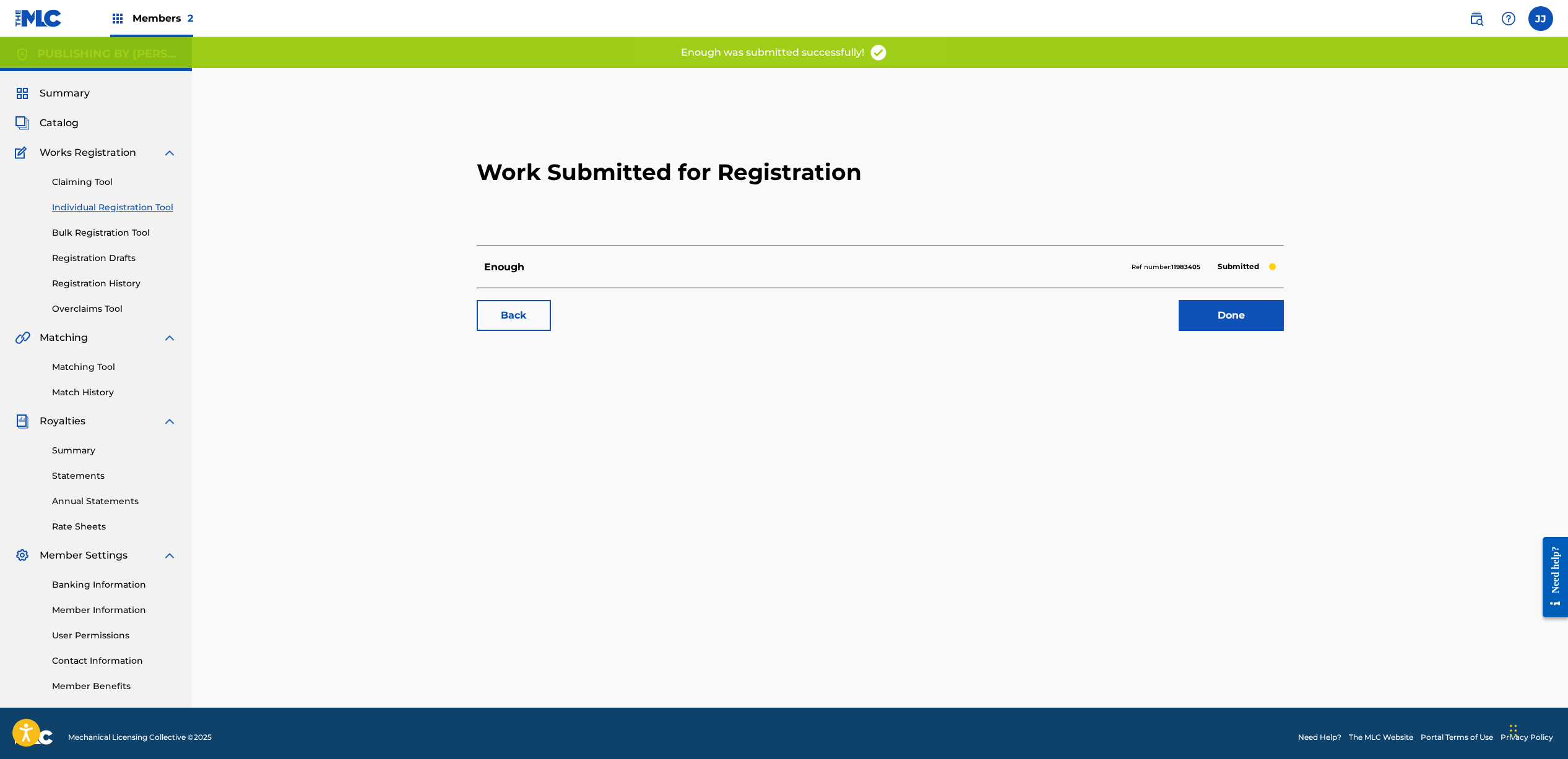
click at [1211, 313] on link "Done" at bounding box center [1231, 315] width 105 height 31
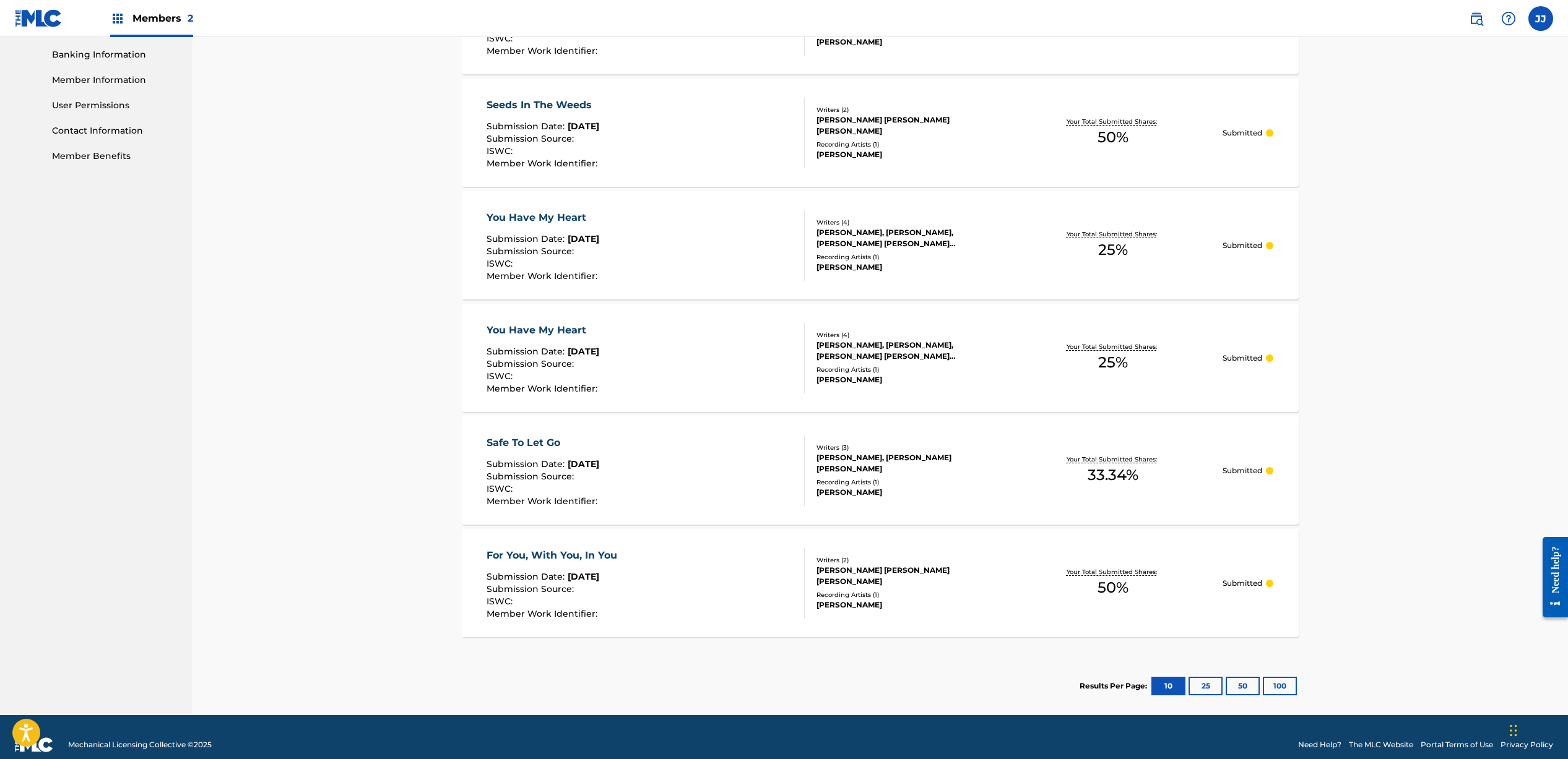
scroll to position [546, 0]
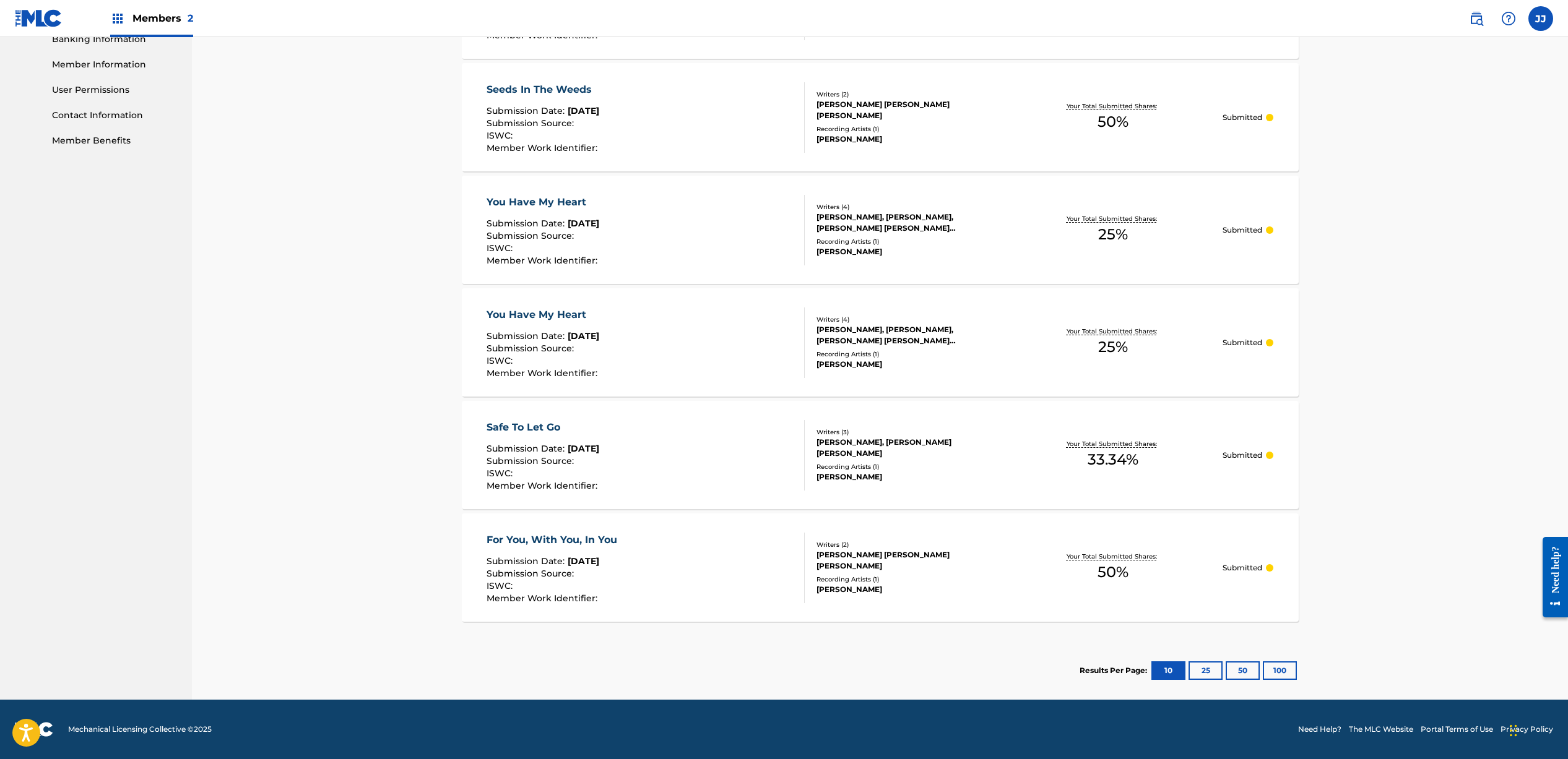
click at [1195, 666] on button "25" at bounding box center [1205, 671] width 34 height 19
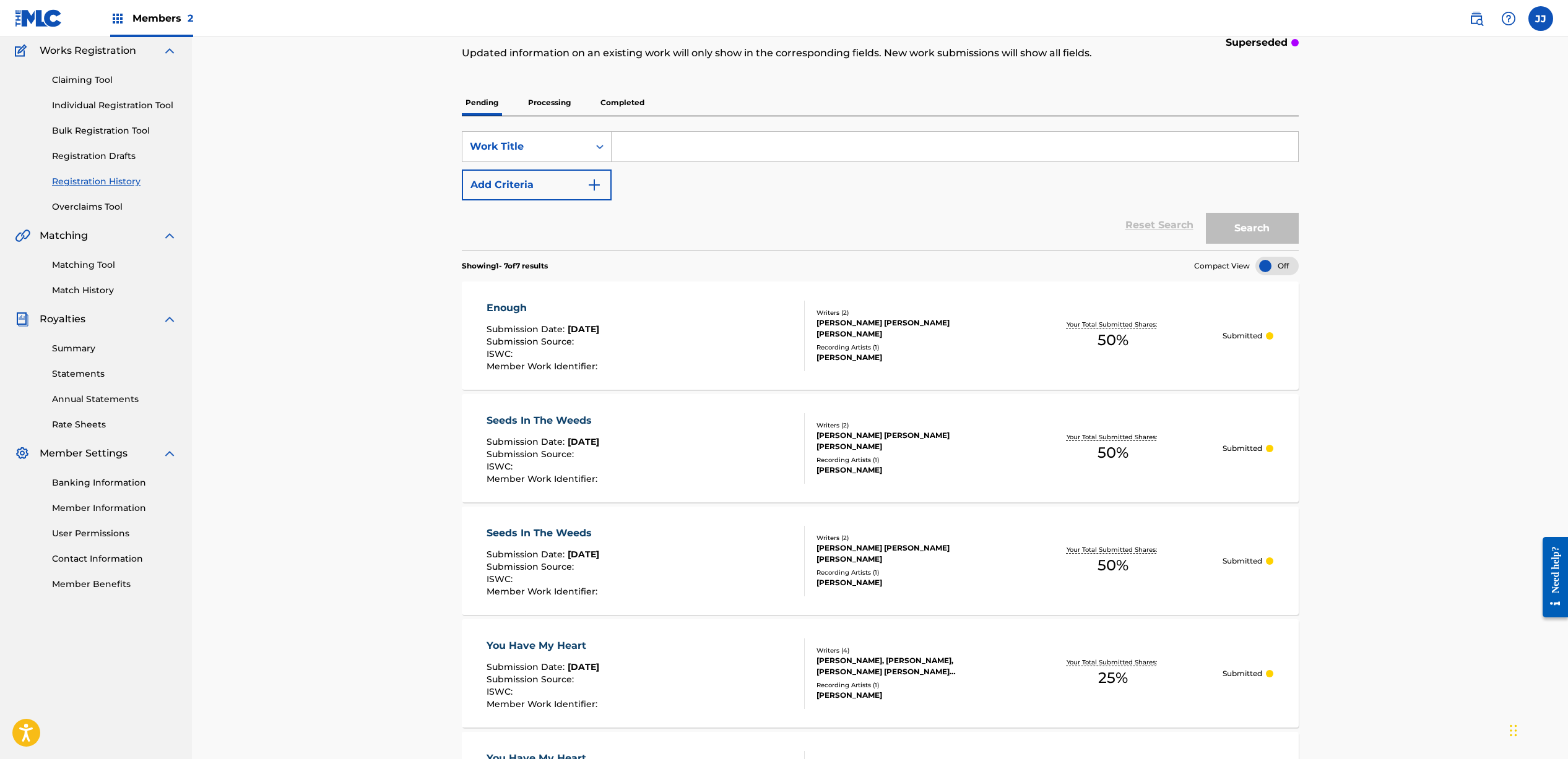
scroll to position [0, 0]
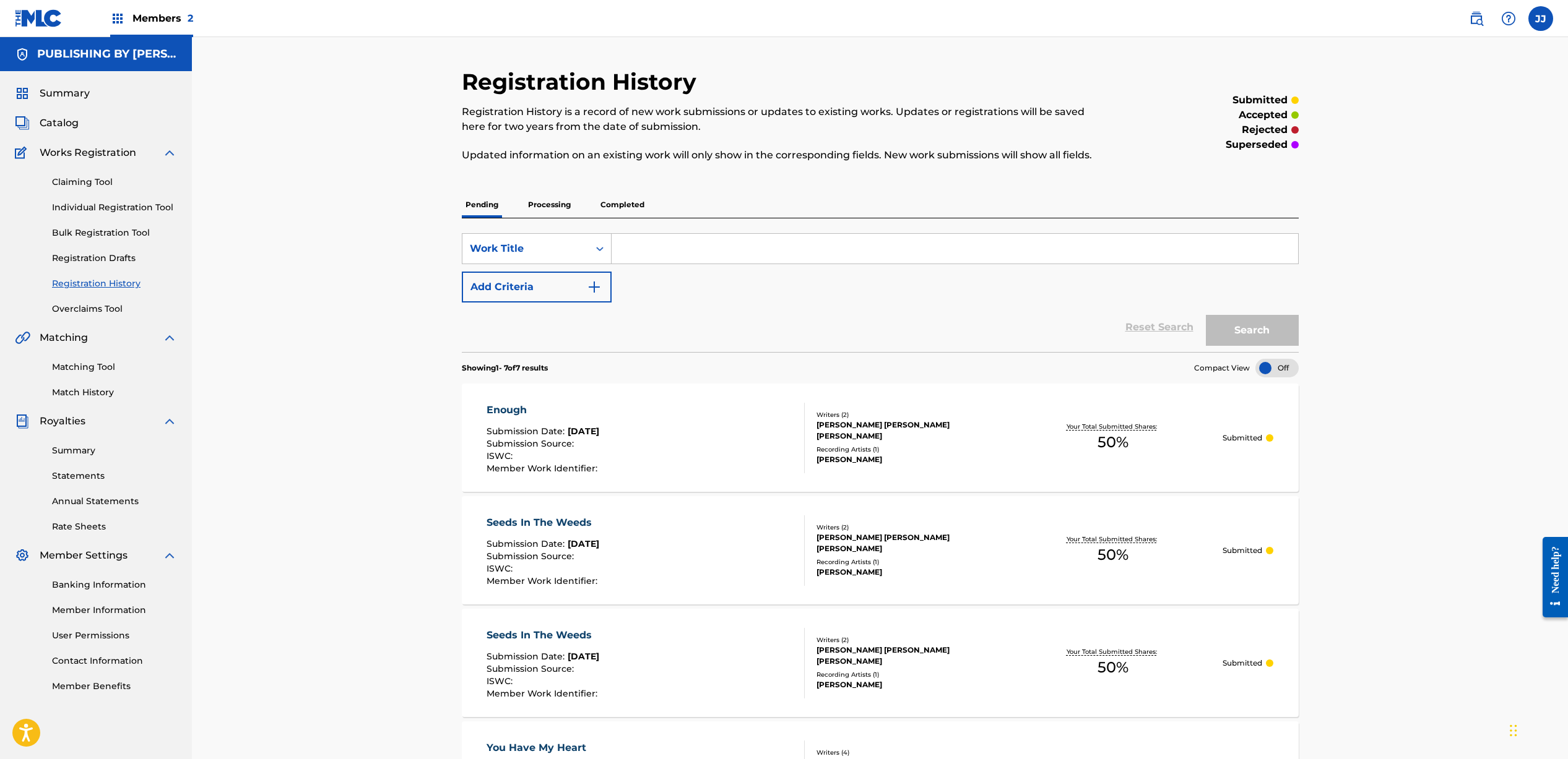
click at [113, 208] on link "Individual Registration Tool" at bounding box center [115, 207] width 125 height 13
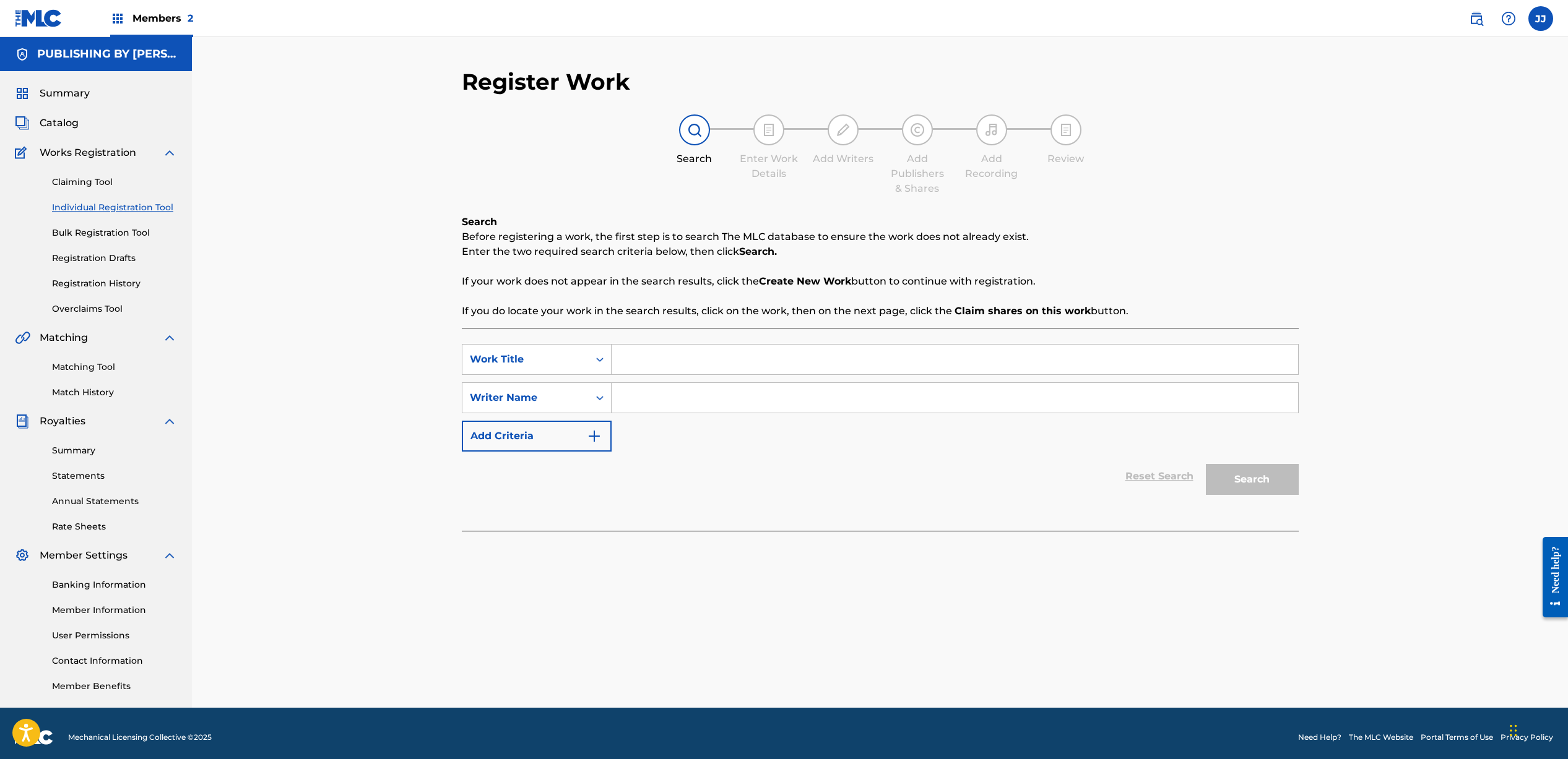
click at [684, 363] on input "Search Form" at bounding box center [954, 360] width 687 height 30
type input "Over It"
click at [697, 404] on input "Search Form" at bounding box center [954, 398] width 687 height 30
type input "[PERSON_NAME]"
click at [1262, 471] on button "Search" at bounding box center [1252, 480] width 93 height 31
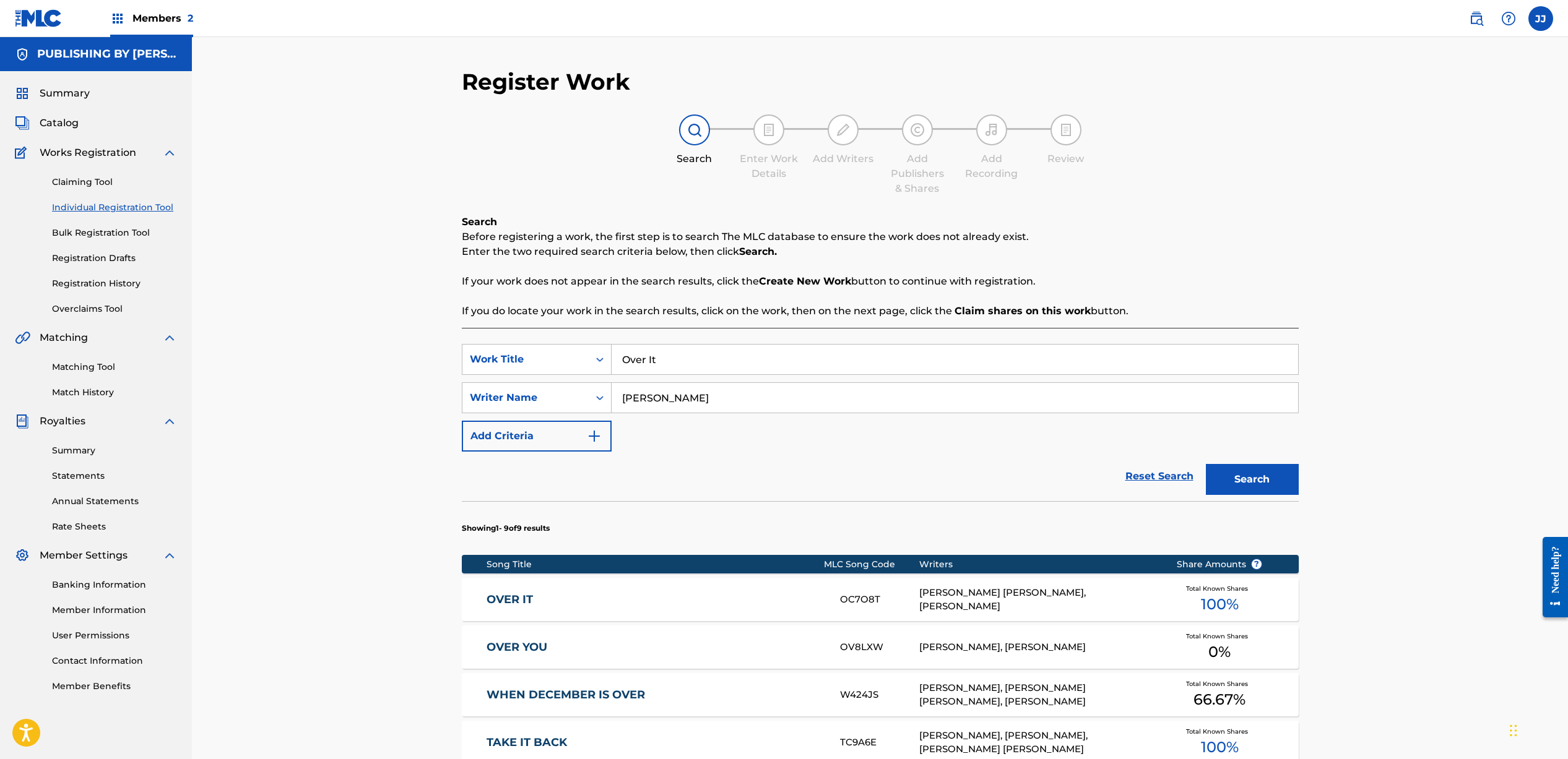
click at [738, 405] on input "[PERSON_NAME]" at bounding box center [954, 398] width 687 height 30
drag, startPoint x: 666, startPoint y: 358, endPoint x: 573, endPoint y: 343, distance: 94.2
click at [572, 344] on div "SearchWithCriteriae354a04d-0e11-4d0b-934a-f13310908240 Work Title Over It" at bounding box center [880, 360] width 837 height 31
type input "Jericho"
click at [1253, 481] on button "Search" at bounding box center [1252, 480] width 93 height 31
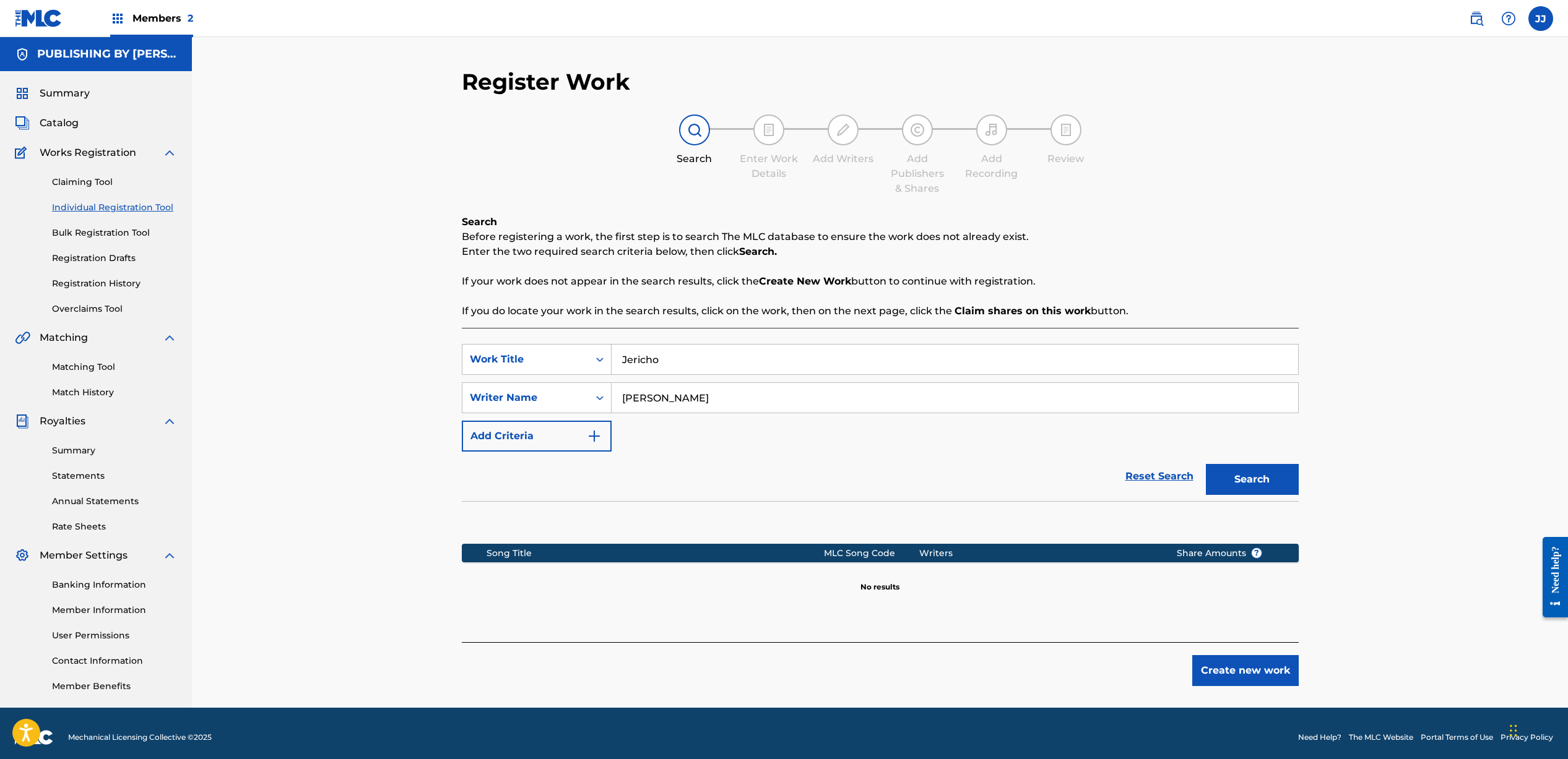
click at [1236, 668] on button "Create new work" at bounding box center [1245, 671] width 106 height 31
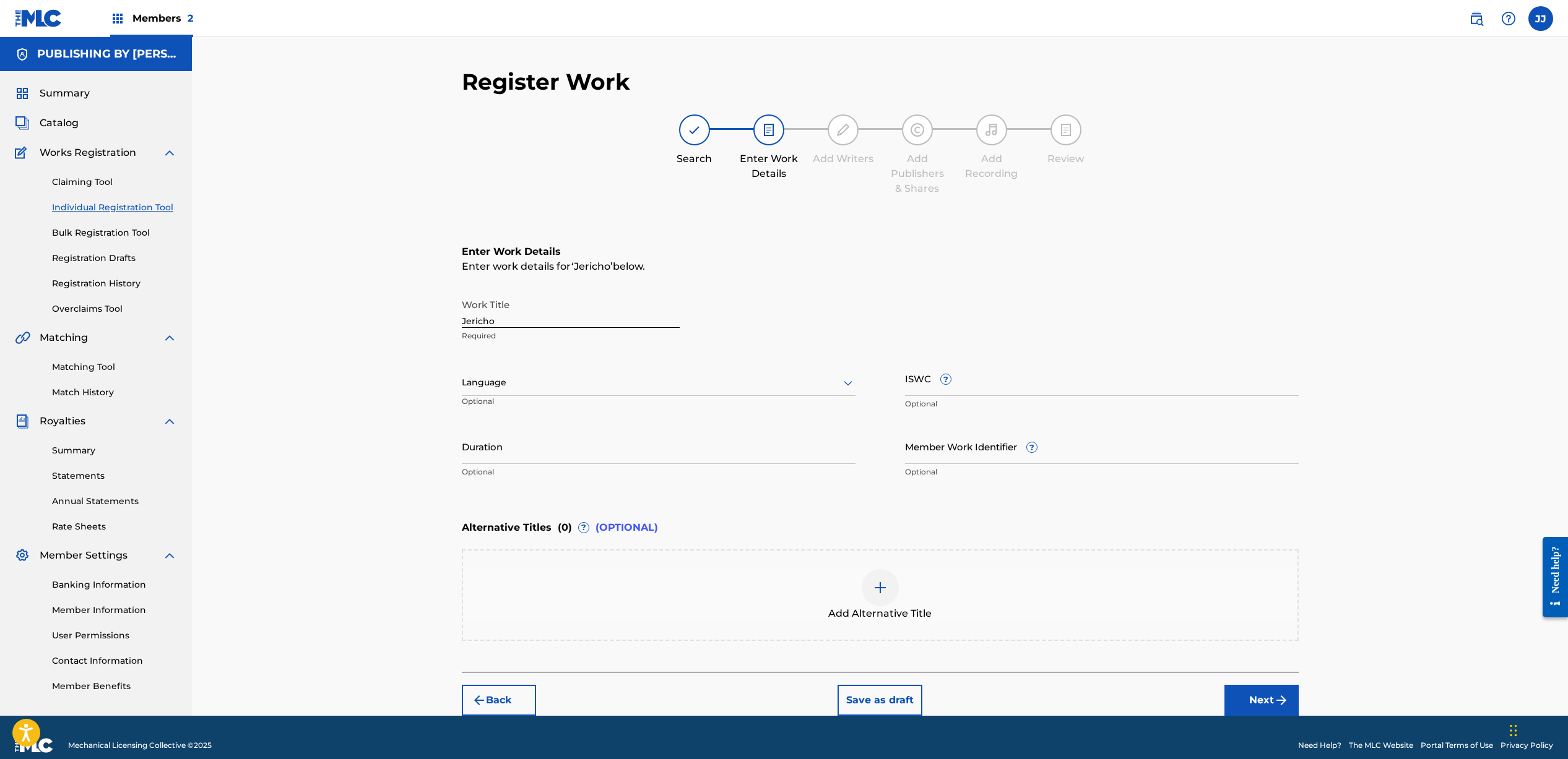
click at [512, 378] on div at bounding box center [659, 383] width 393 height 16
click at [547, 414] on div "English" at bounding box center [659, 409] width 392 height 28
click at [545, 462] on input "Duration" at bounding box center [659, 446] width 393 height 35
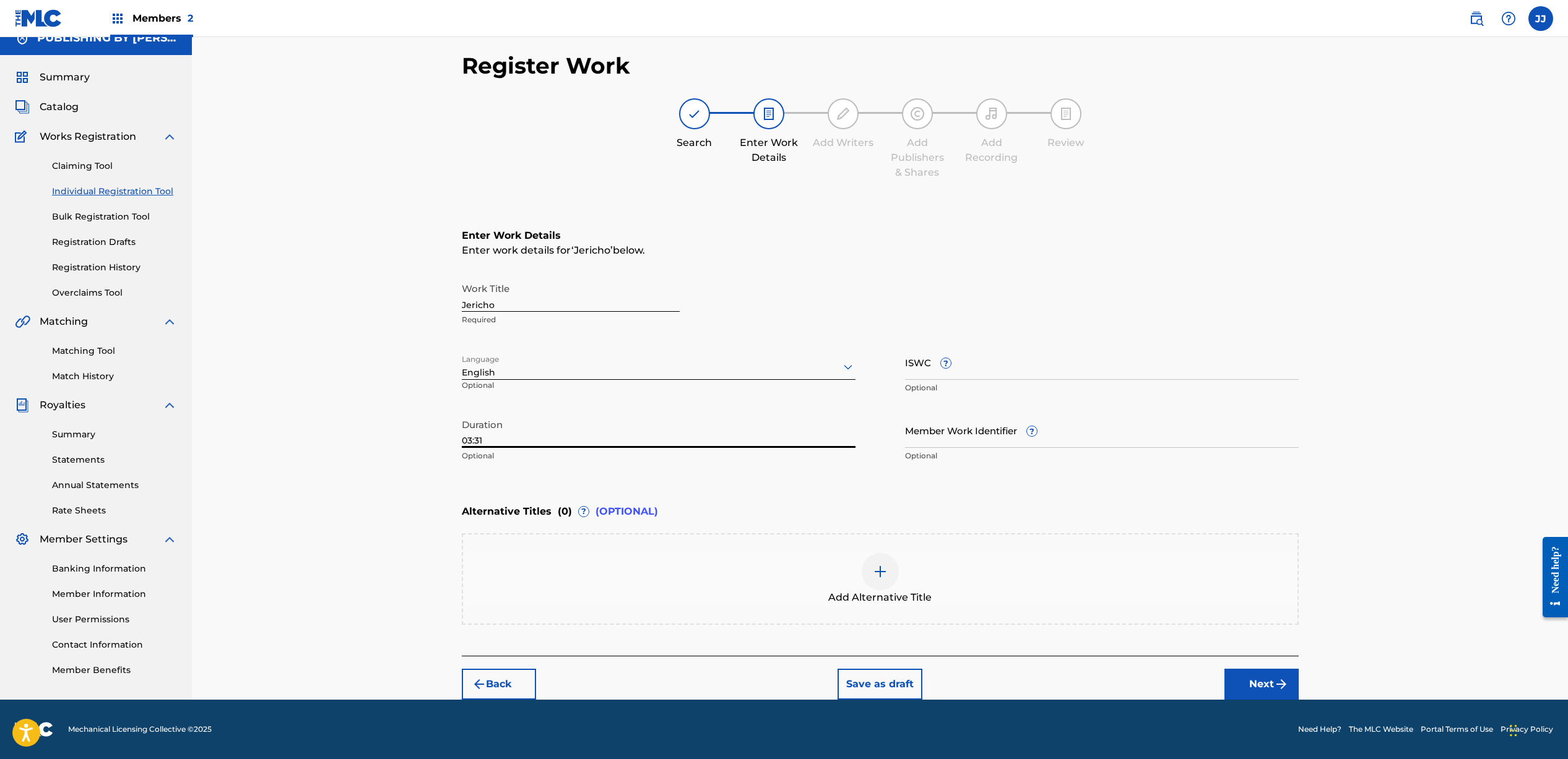
type input "03:31"
click at [1242, 680] on button "Next" at bounding box center [1261, 684] width 74 height 31
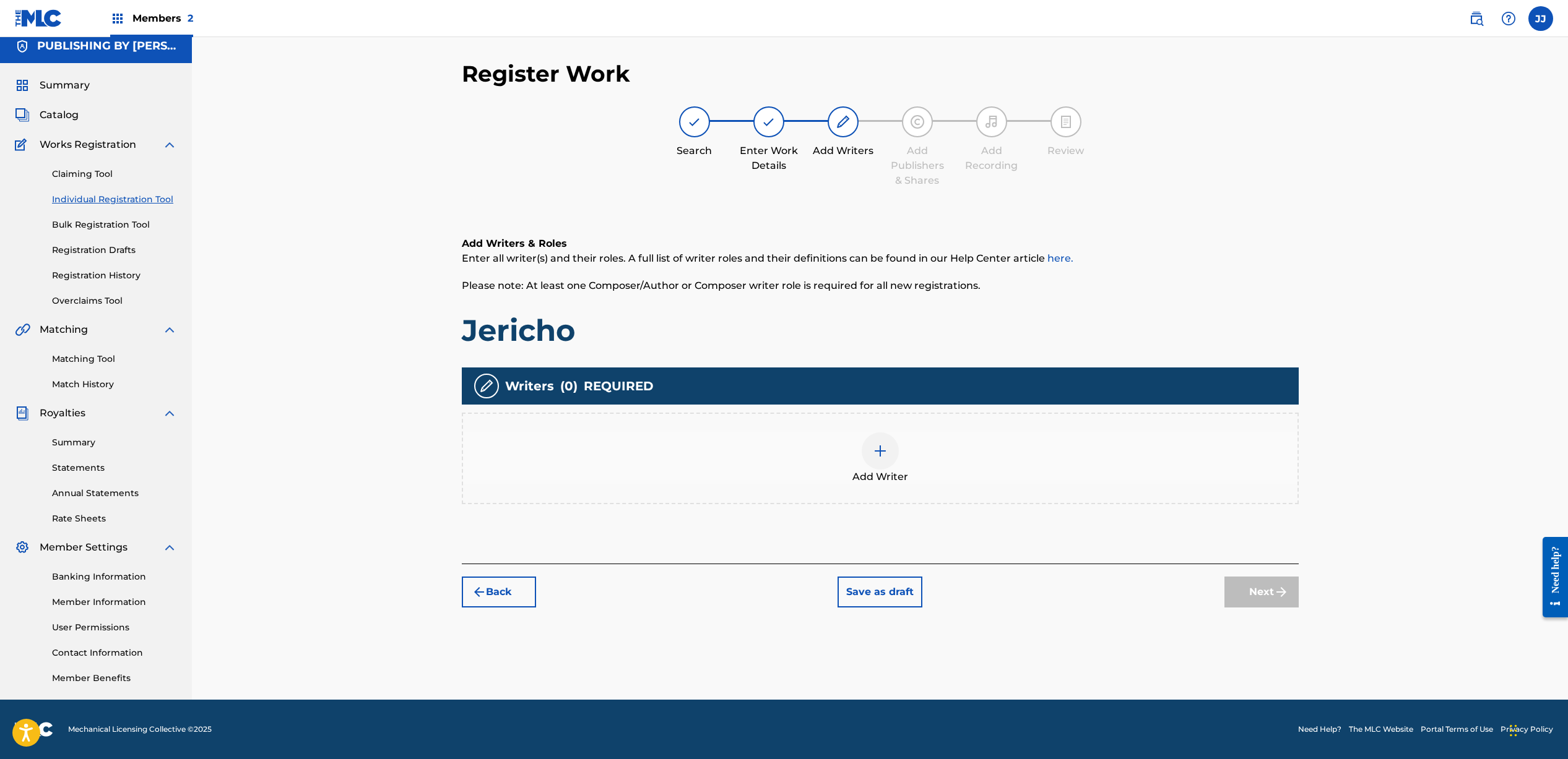
click at [890, 463] on div at bounding box center [880, 451] width 37 height 37
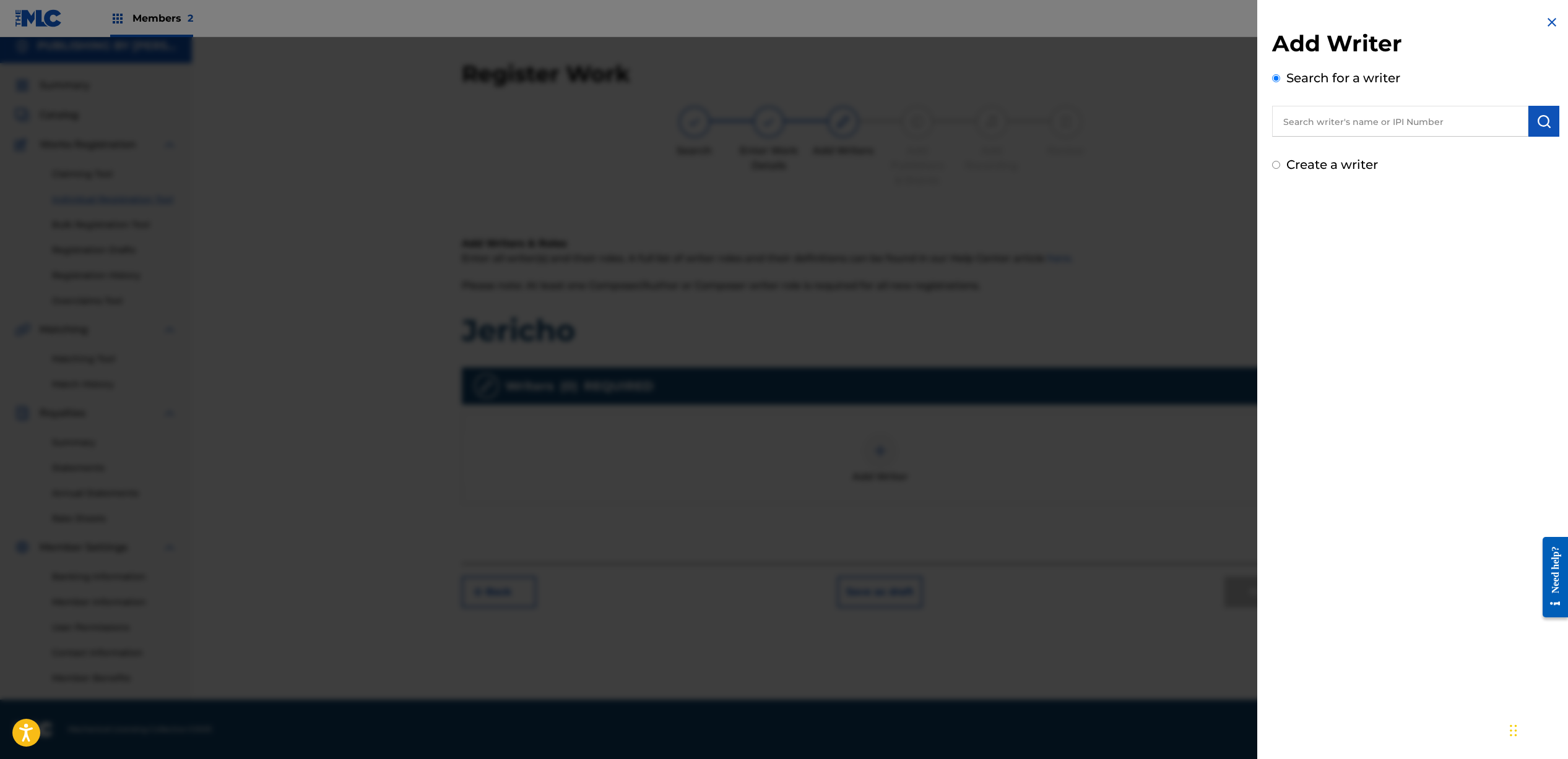
click at [1335, 121] on input "text" at bounding box center [1400, 121] width 256 height 31
click at [1312, 146] on strong "[PERSON_NAME]" at bounding box center [1326, 149] width 88 height 12
type input "[PERSON_NAME]"
click at [1536, 115] on img "submit" at bounding box center [1544, 121] width 15 height 15
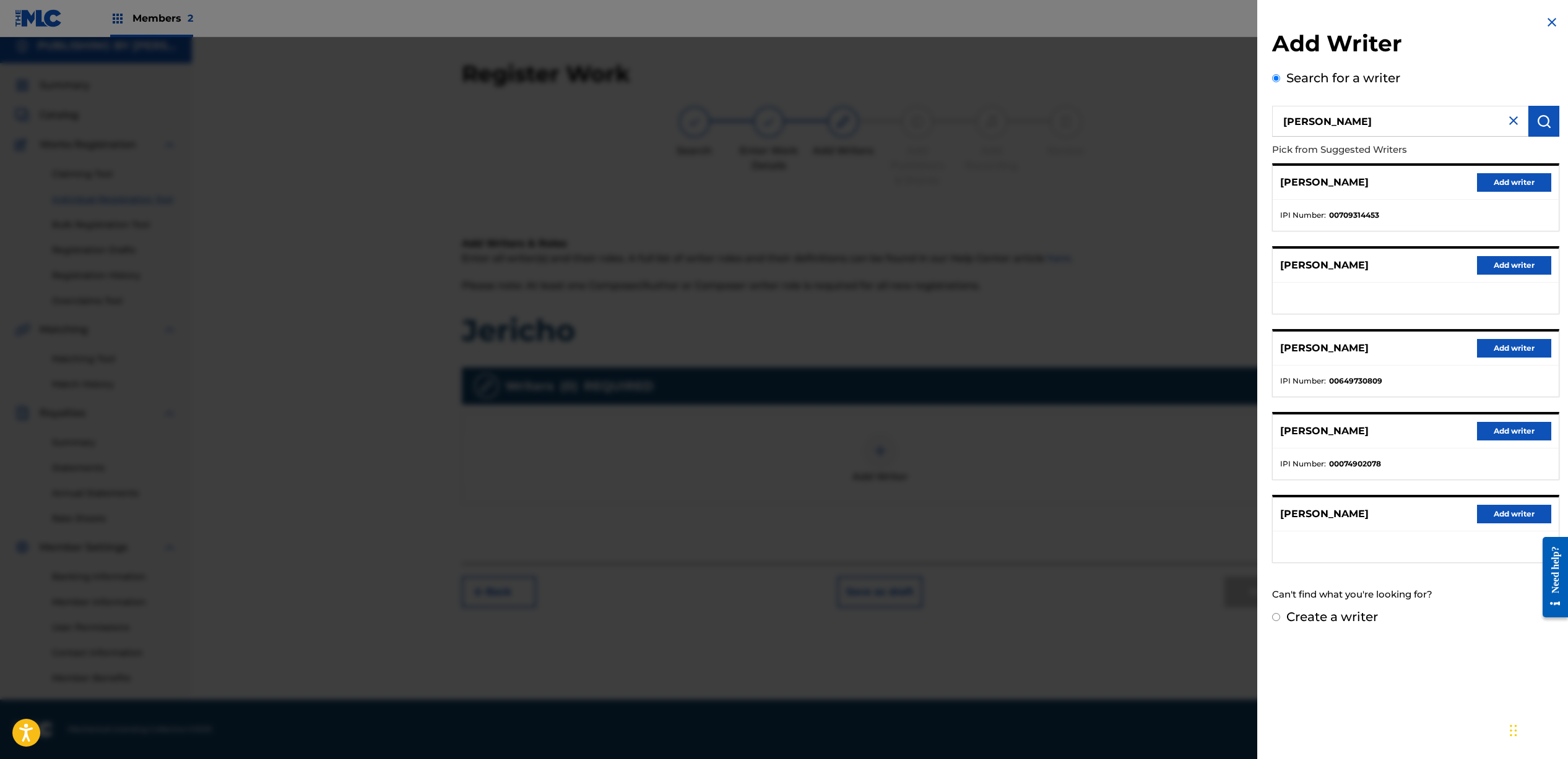
click at [1516, 194] on div "[PERSON_NAME] Add writer" at bounding box center [1415, 182] width 286 height 34
drag, startPoint x: 1509, startPoint y: 187, endPoint x: 1343, endPoint y: 229, distance: 171.2
click at [1509, 187] on button "Add writer" at bounding box center [1513, 182] width 74 height 19
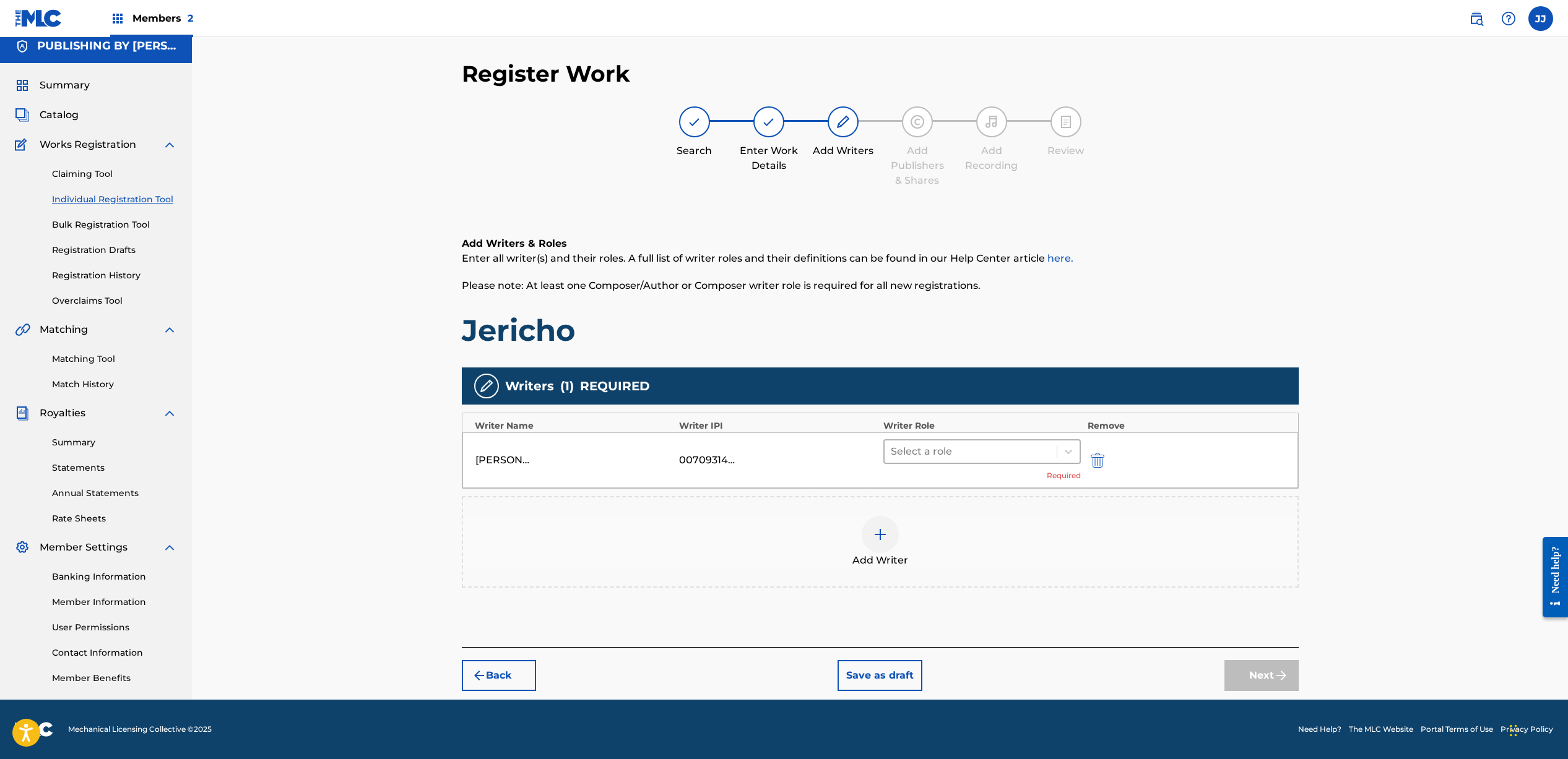
click at [932, 447] on div at bounding box center [971, 452] width 161 height 17
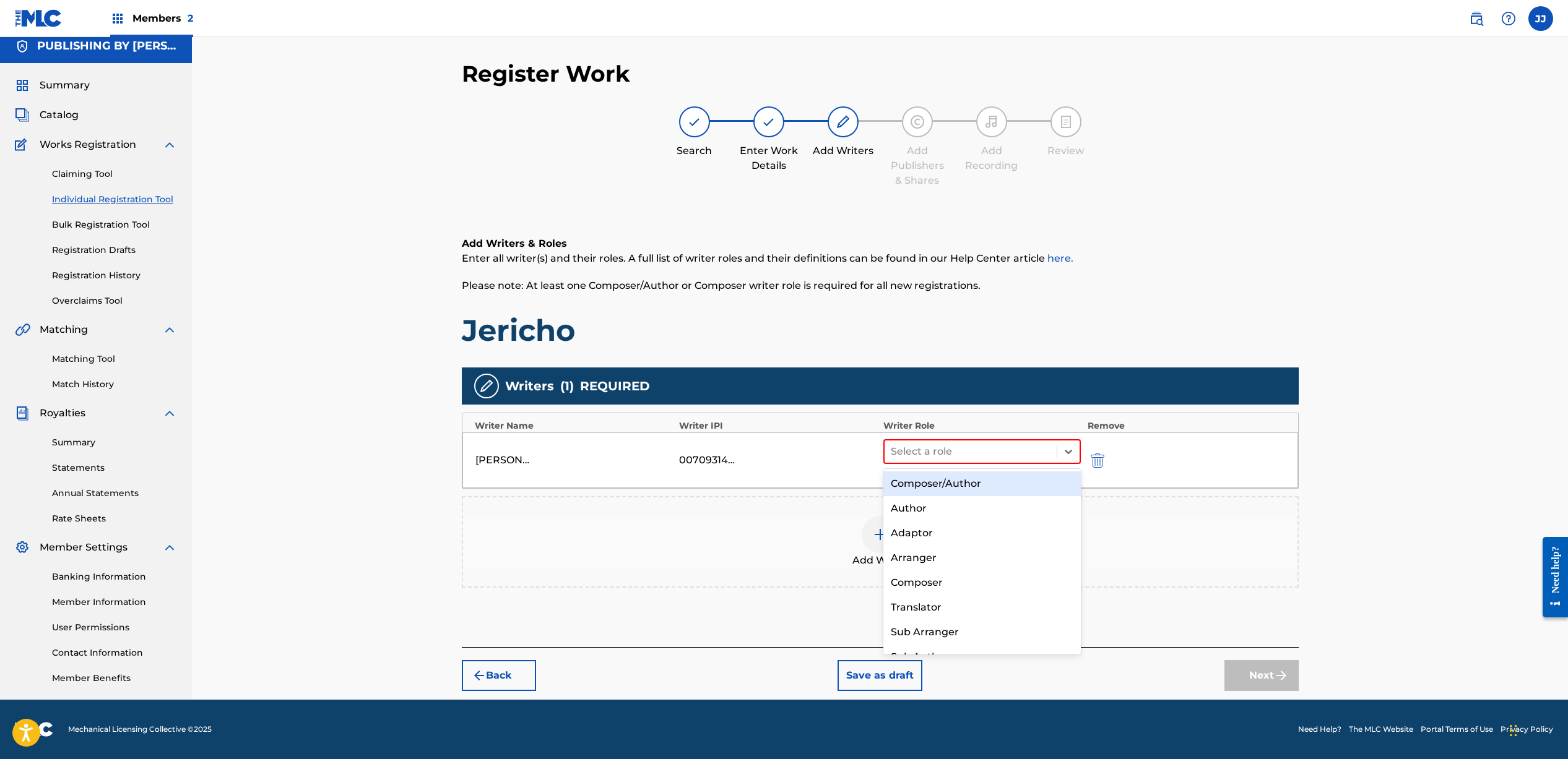
click at [927, 487] on div "Composer/Author" at bounding box center [982, 484] width 198 height 25
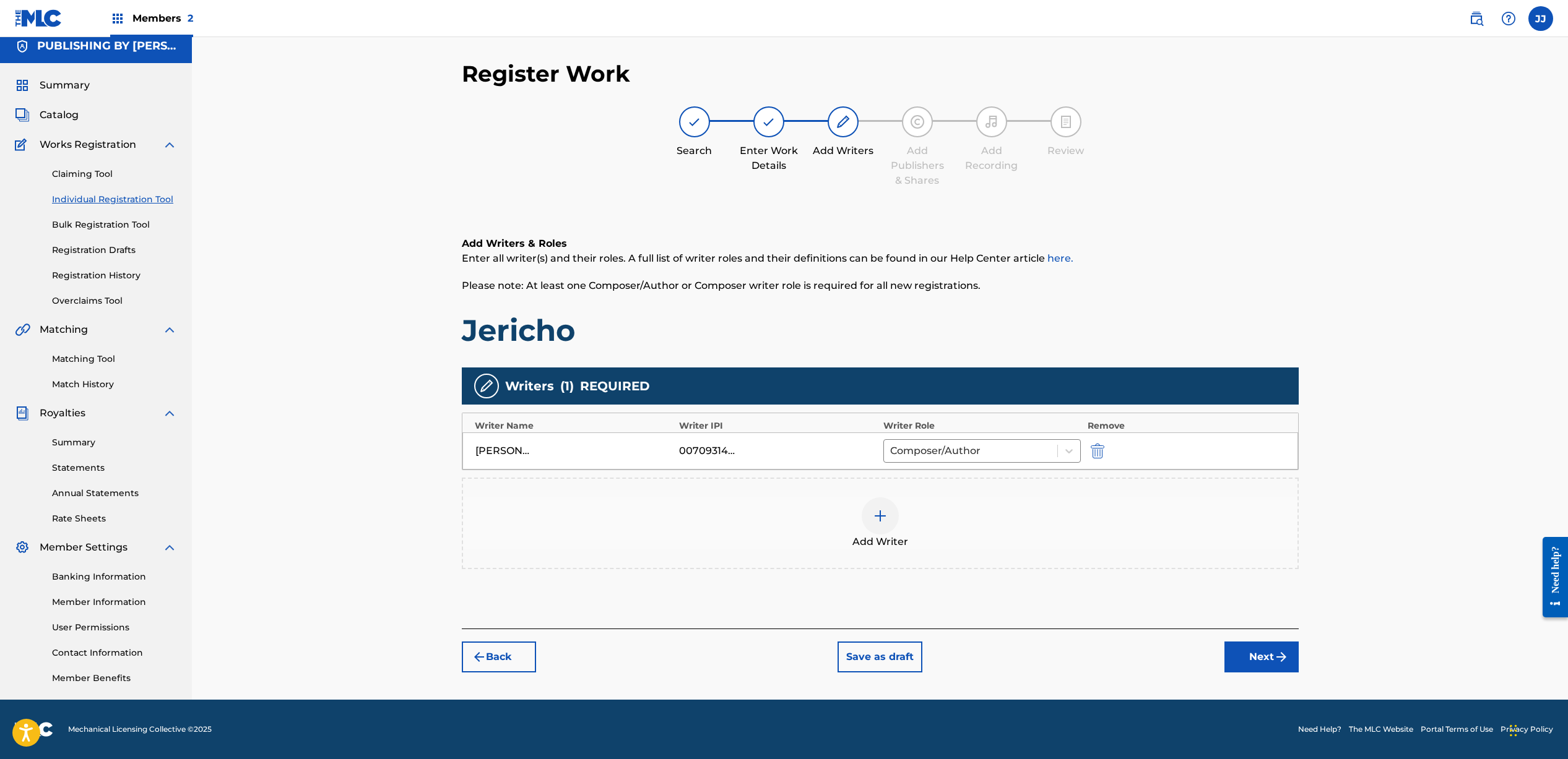
click at [870, 533] on div "Add Writer" at bounding box center [880, 523] width 834 height 52
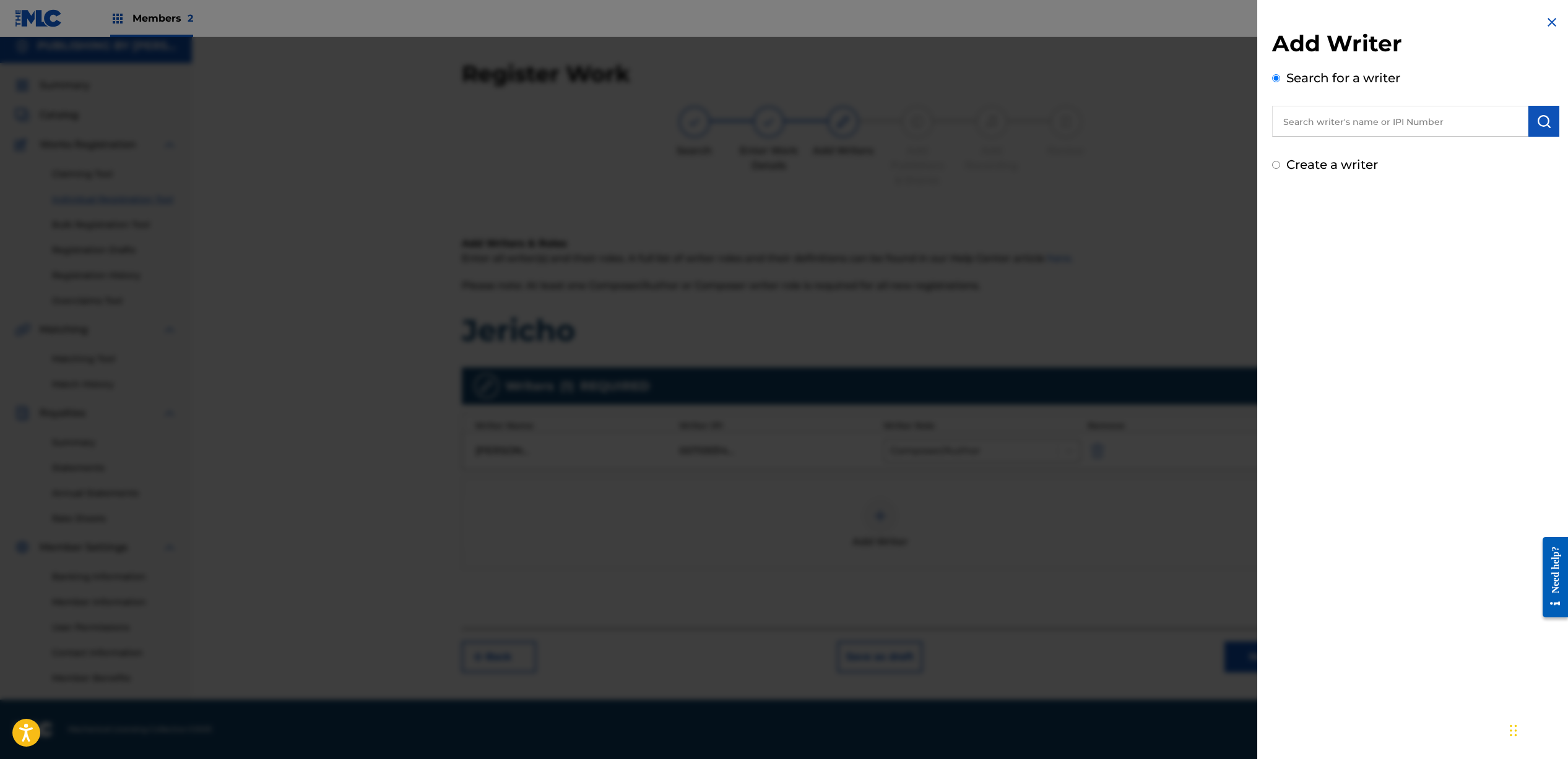
click at [1375, 127] on input "text" at bounding box center [1400, 121] width 256 height 31
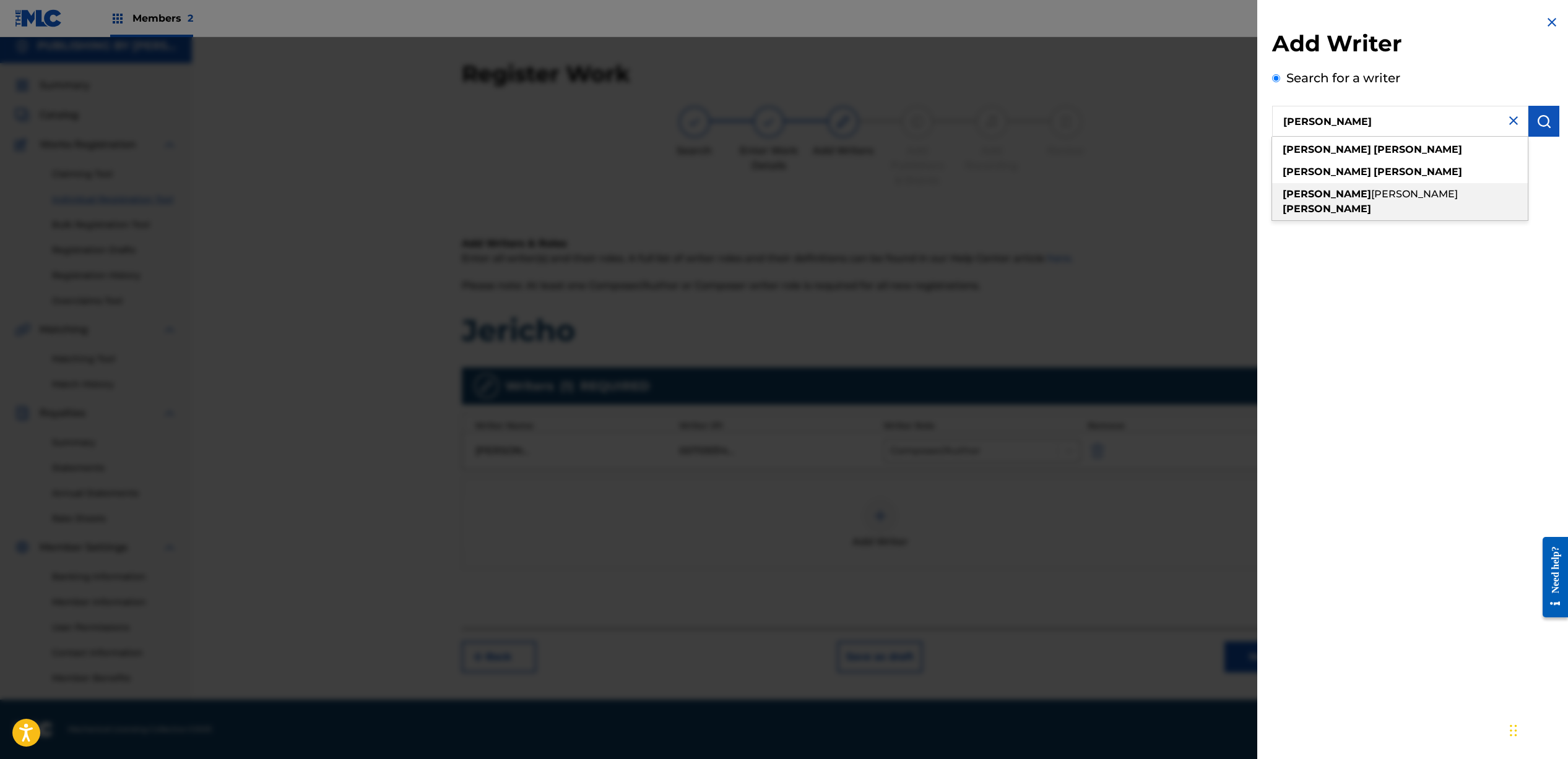
click at [1358, 203] on strong "[PERSON_NAME]" at bounding box center [1326, 208] width 88 height 12
type input "[PERSON_NAME]"
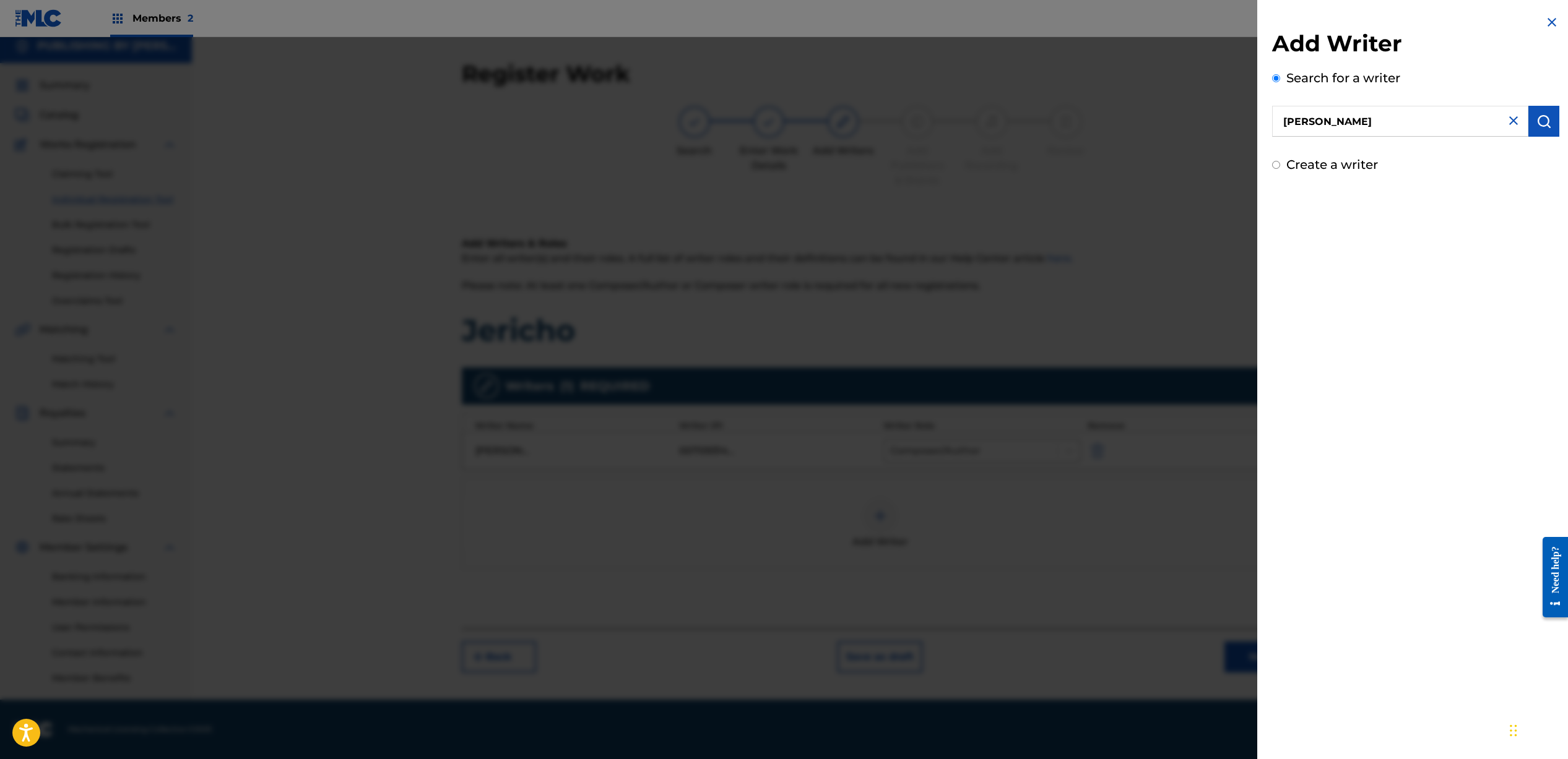
click at [1536, 128] on img "submit" at bounding box center [1544, 121] width 15 height 15
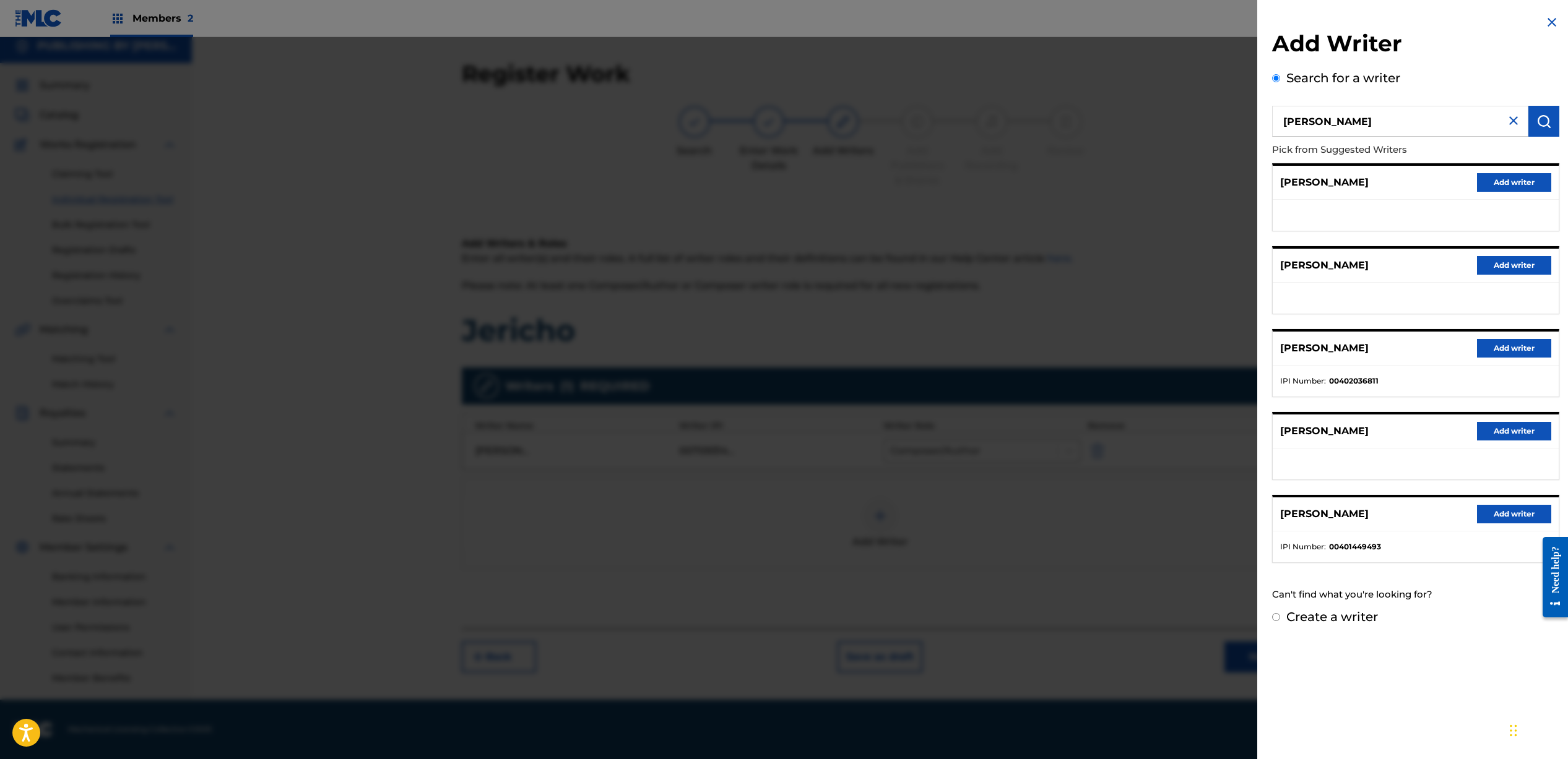
click at [1496, 348] on button "Add writer" at bounding box center [1513, 348] width 74 height 19
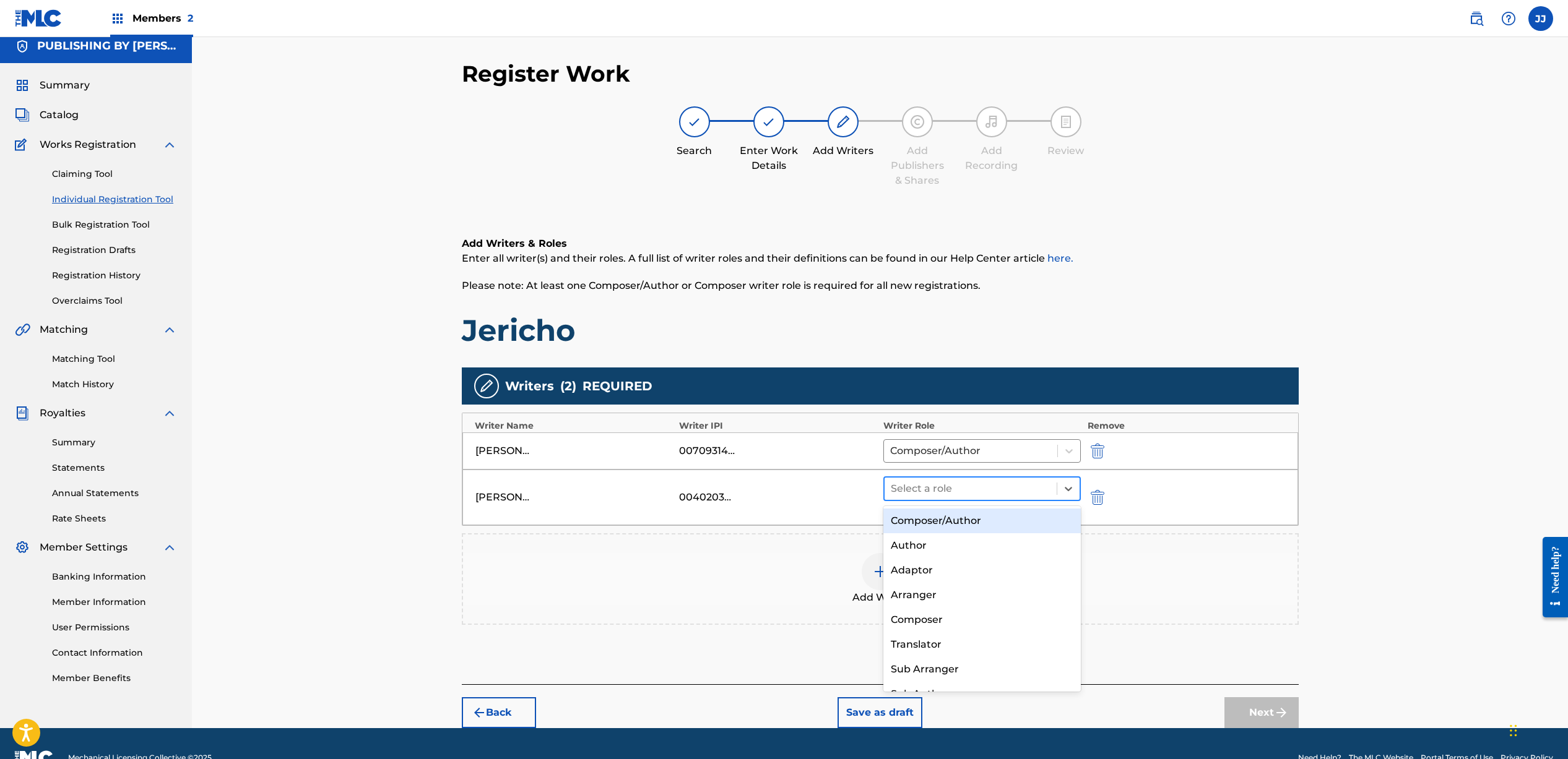
click at [1019, 493] on div at bounding box center [971, 489] width 161 height 17
click at [1013, 526] on div "Composer/Author" at bounding box center [982, 521] width 198 height 25
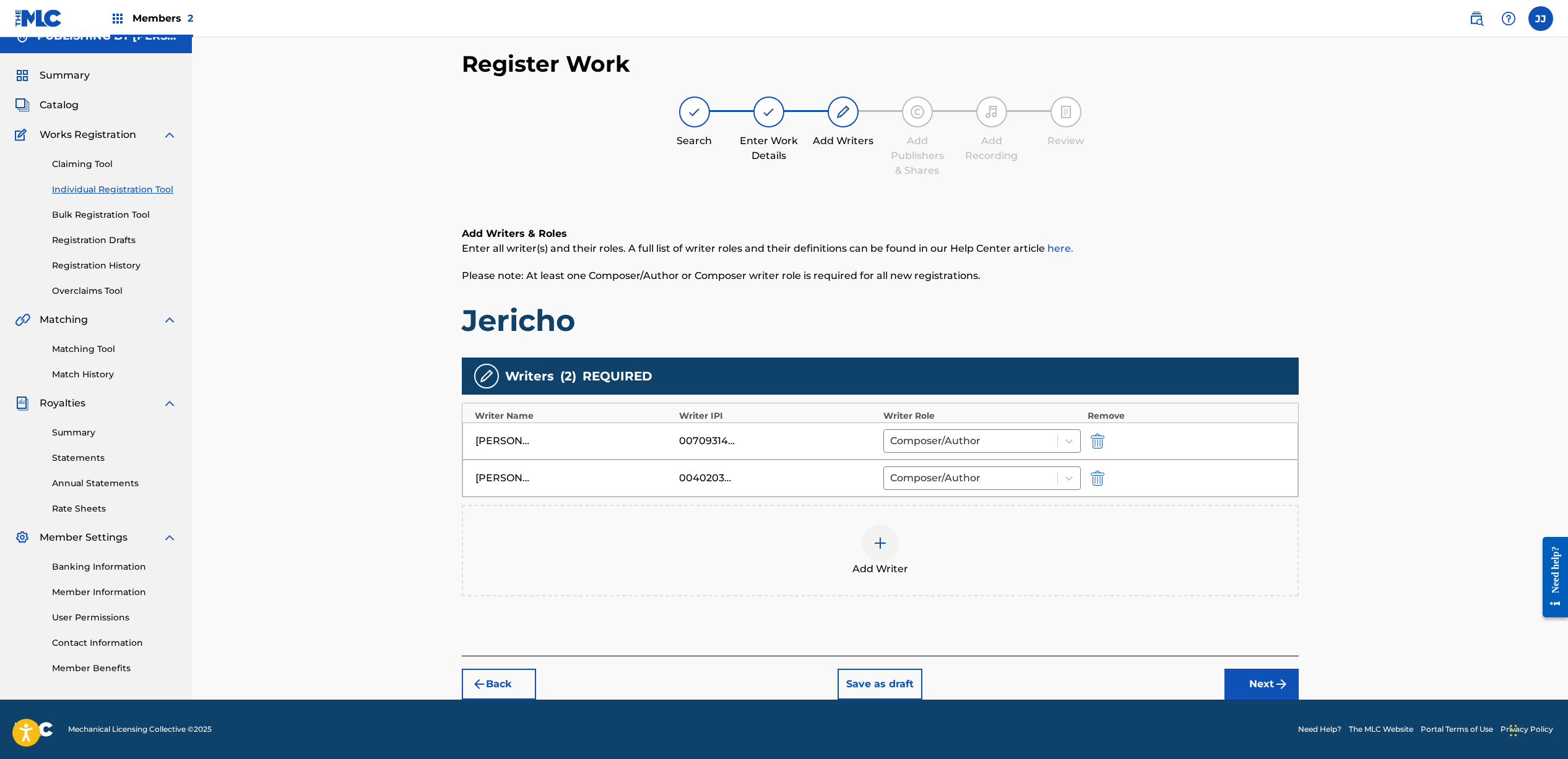
click at [1263, 686] on button "Next" at bounding box center [1261, 684] width 74 height 31
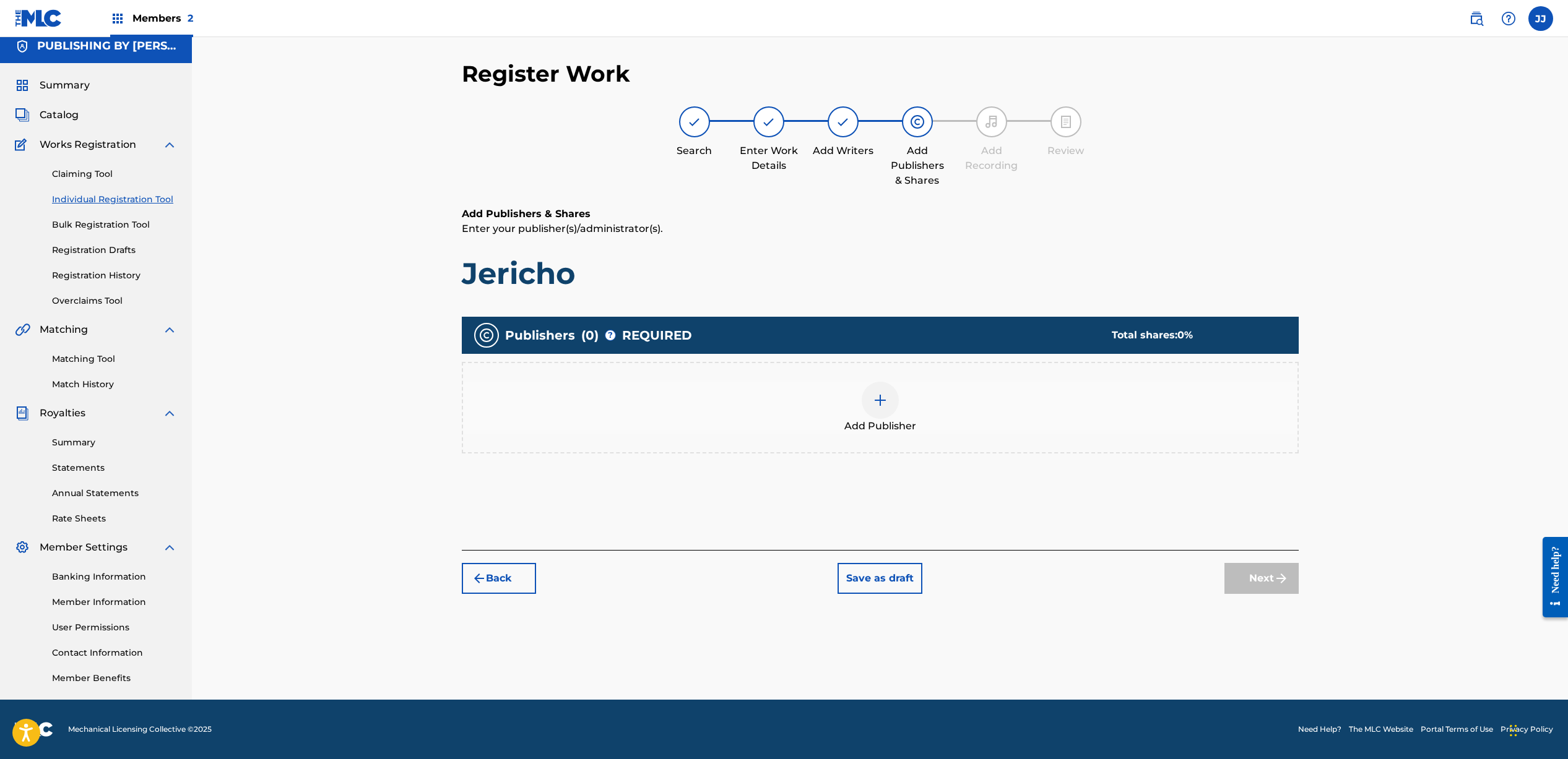
click at [893, 404] on div at bounding box center [880, 400] width 37 height 37
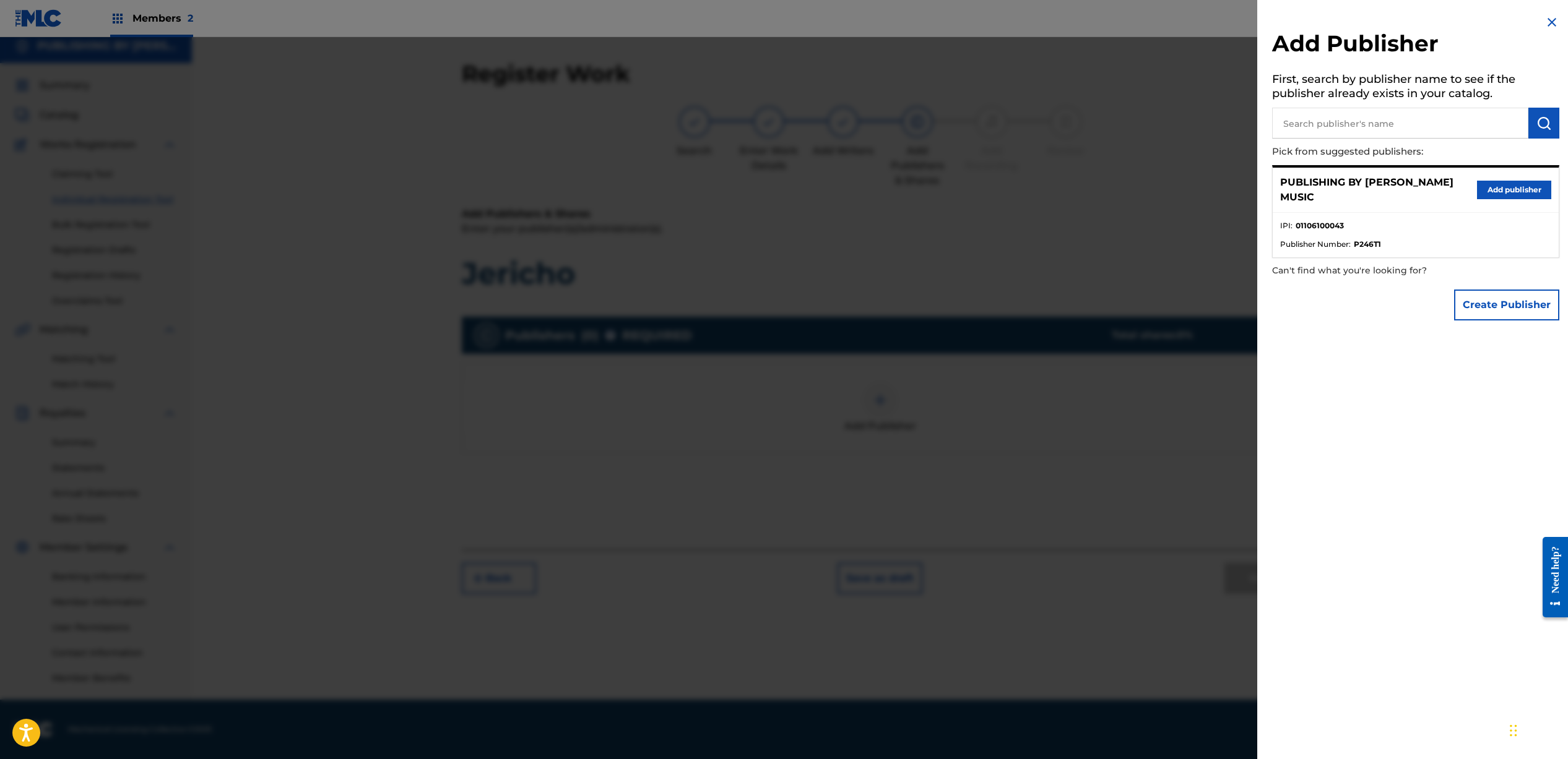
click at [1510, 191] on button "Add publisher" at bounding box center [1513, 190] width 74 height 19
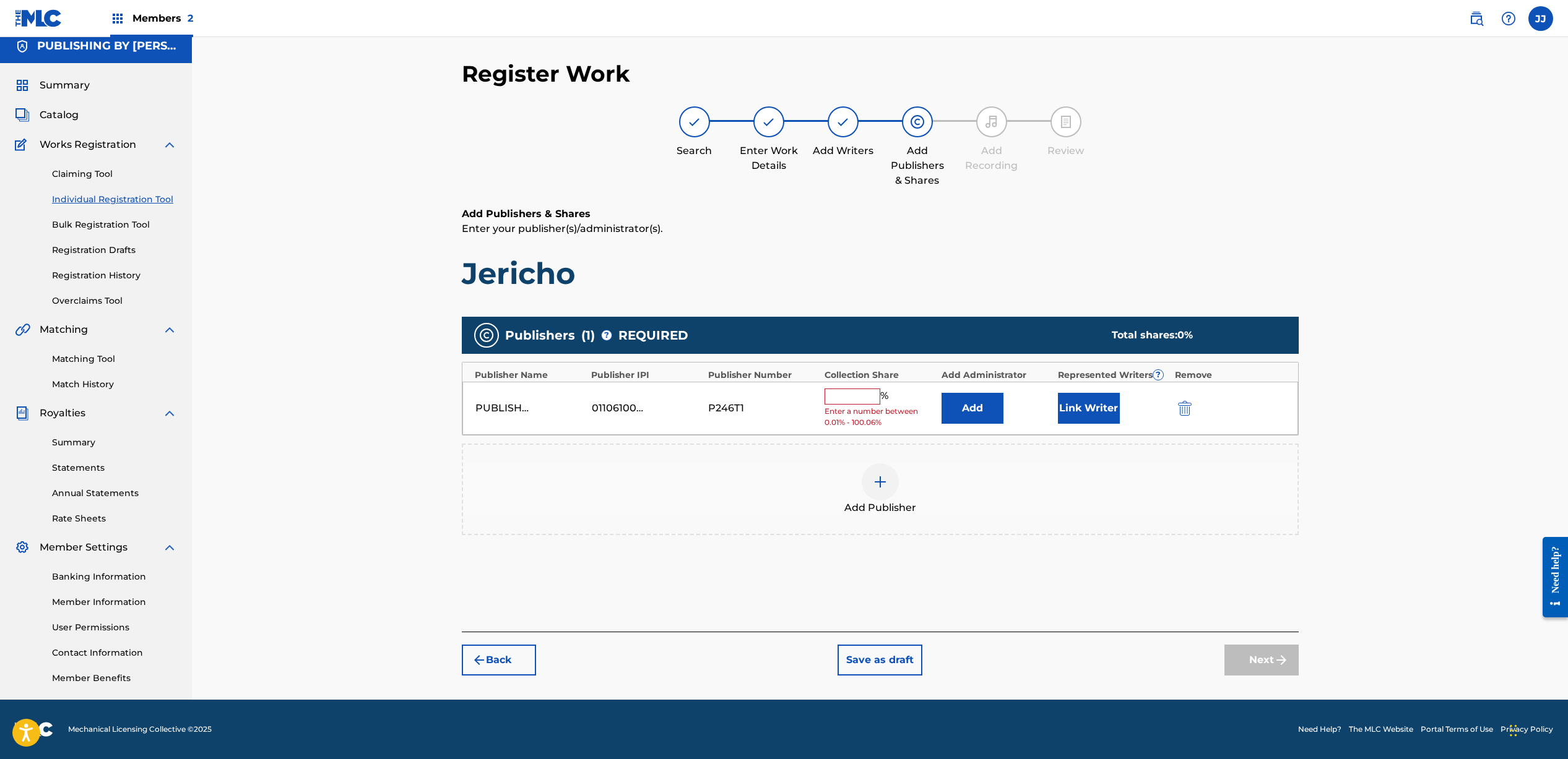
click at [858, 394] on input "text" at bounding box center [852, 396] width 55 height 16
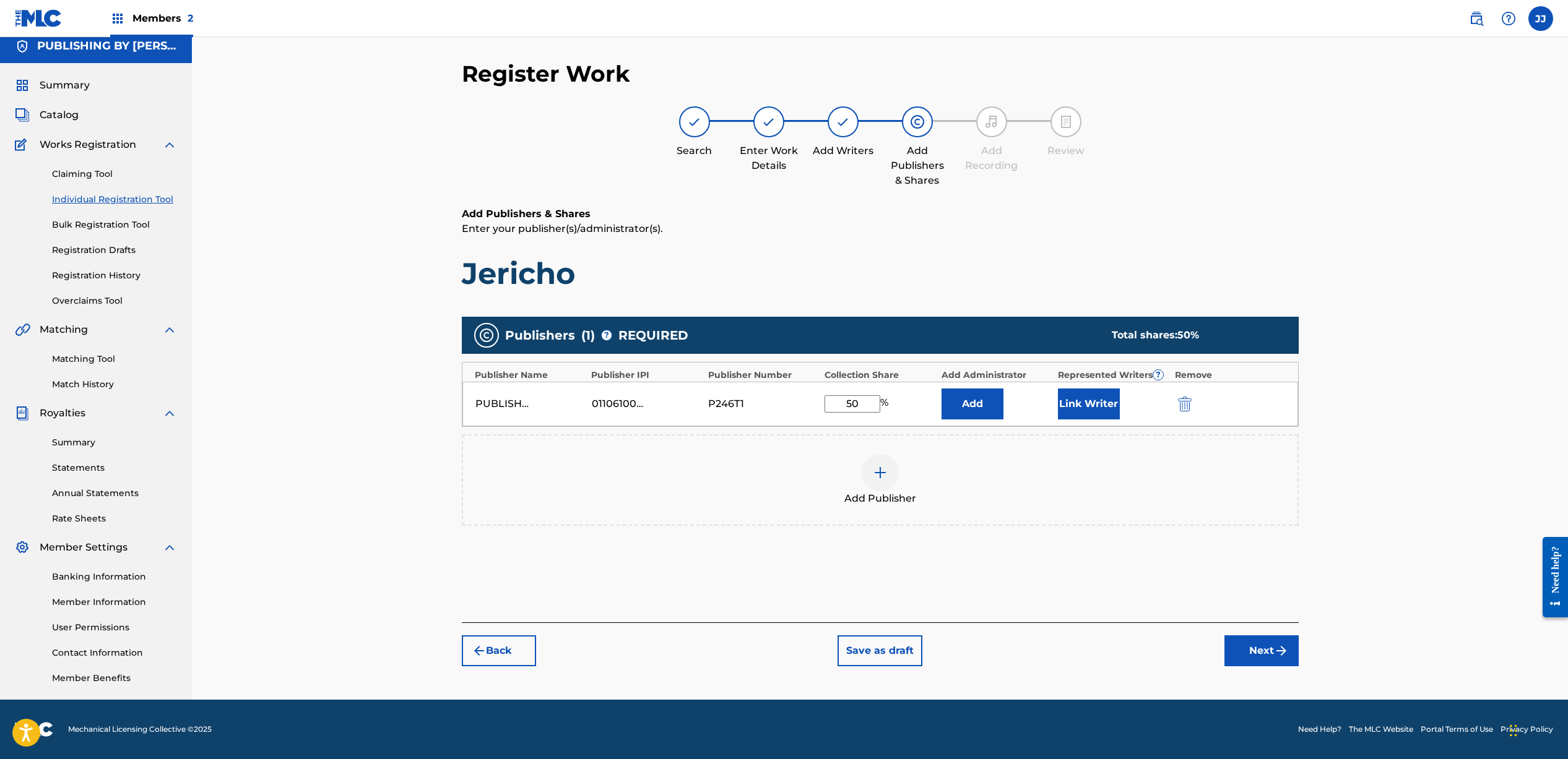
type input "50"
click at [1106, 404] on button "Link Writer" at bounding box center [1088, 404] width 62 height 31
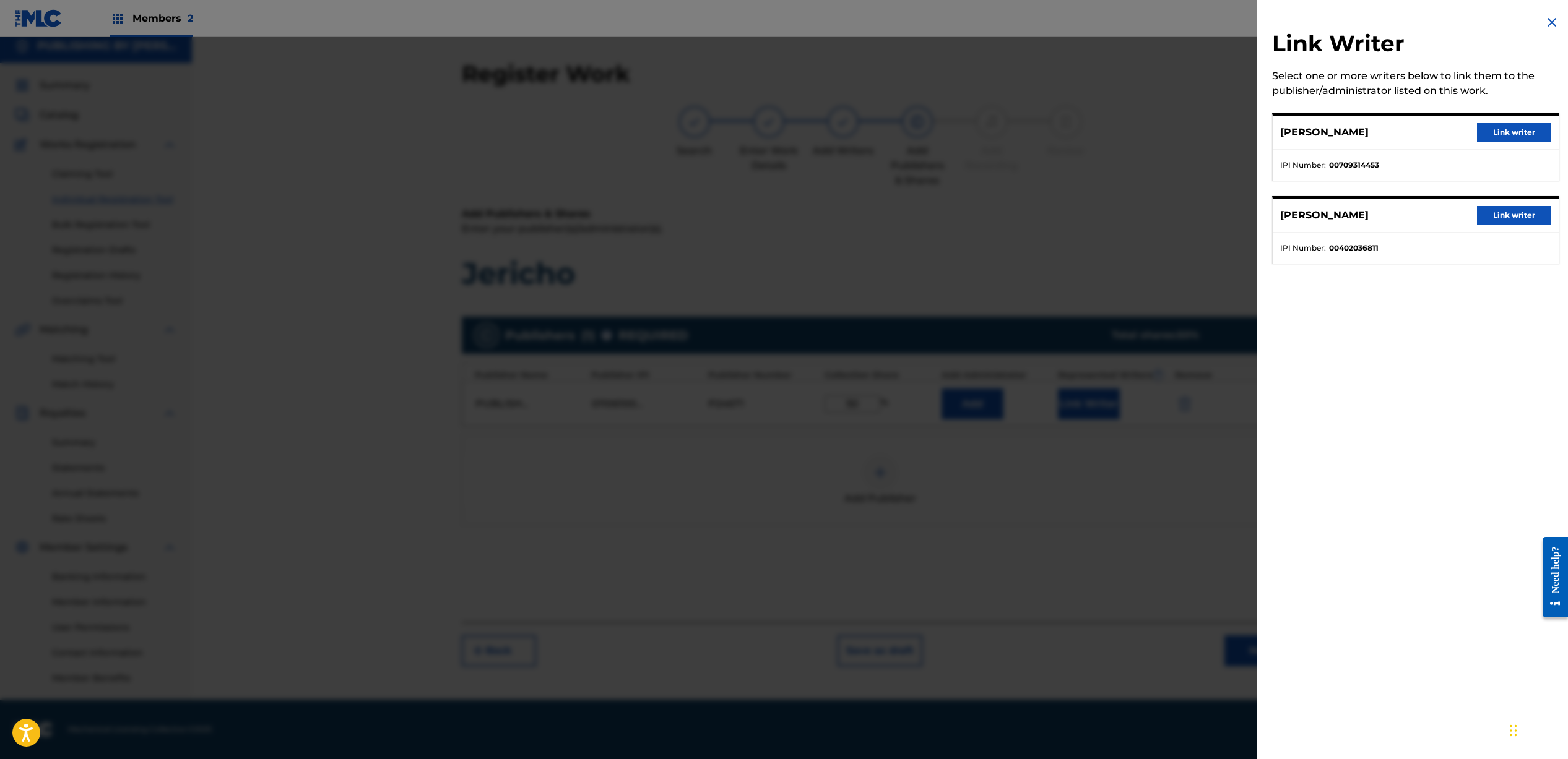
click at [1501, 133] on button "Link writer" at bounding box center [1513, 133] width 74 height 19
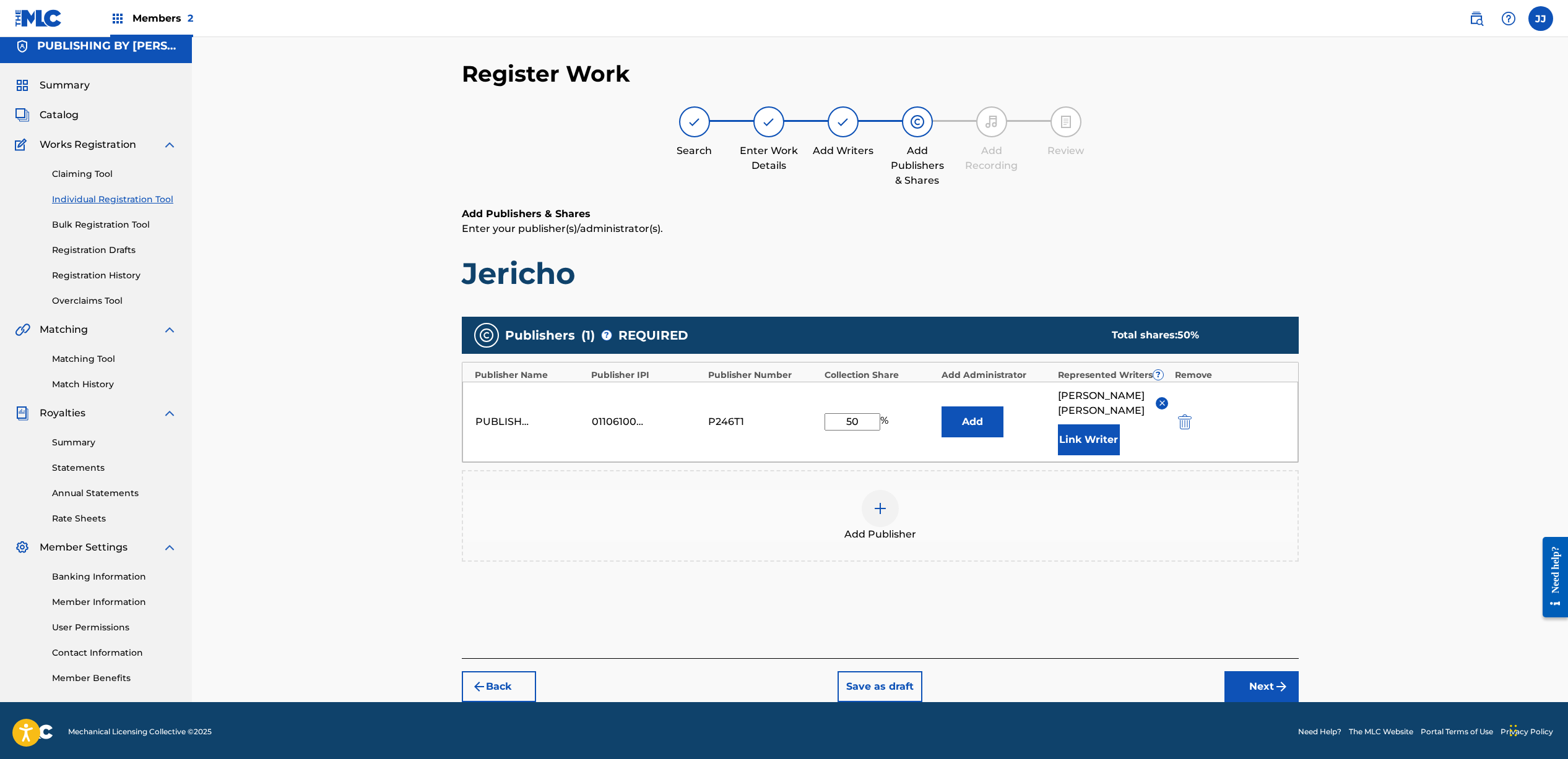
click at [1257, 700] on button "Next" at bounding box center [1261, 687] width 74 height 31
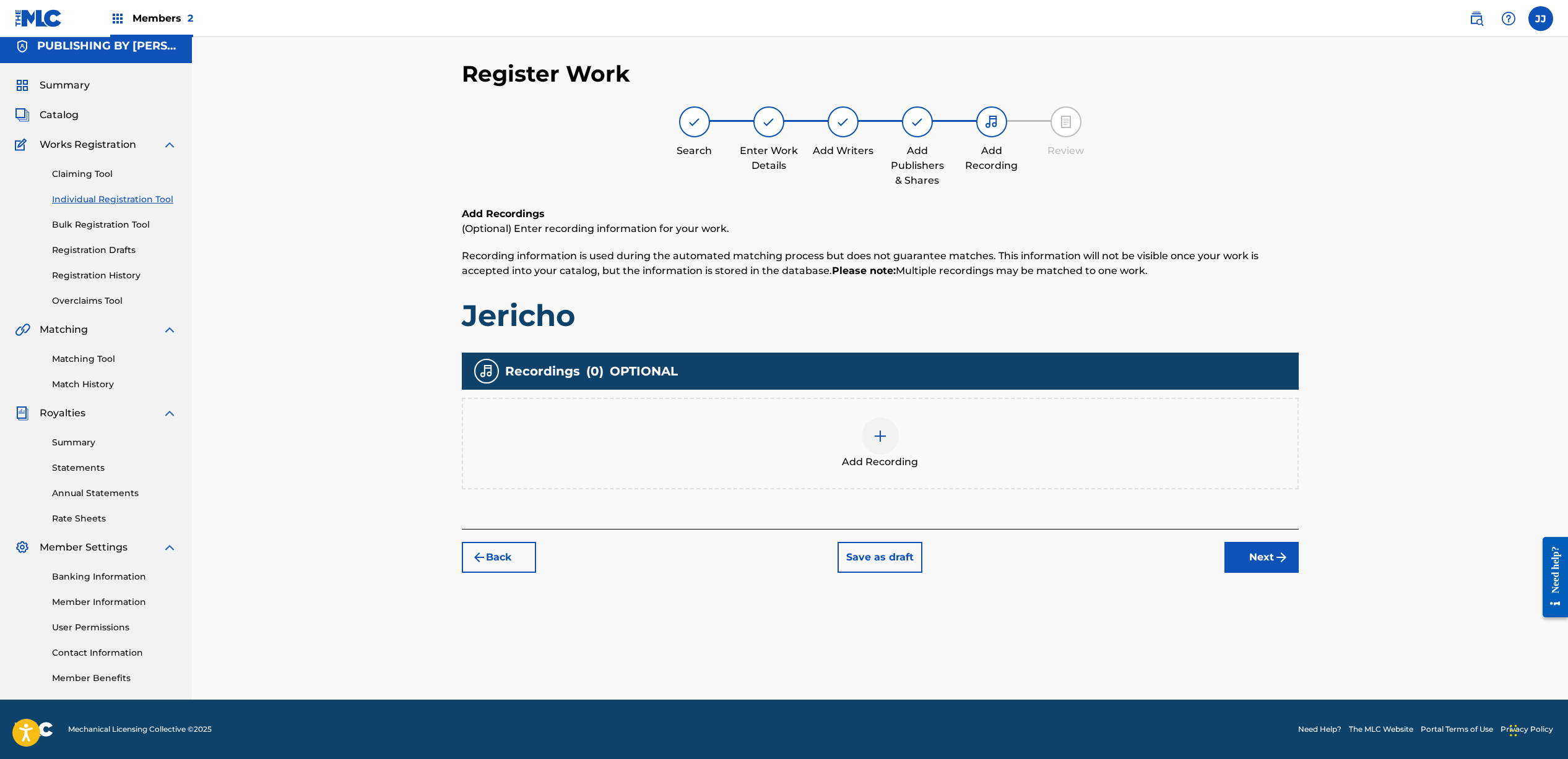
click at [871, 436] on div at bounding box center [880, 436] width 37 height 37
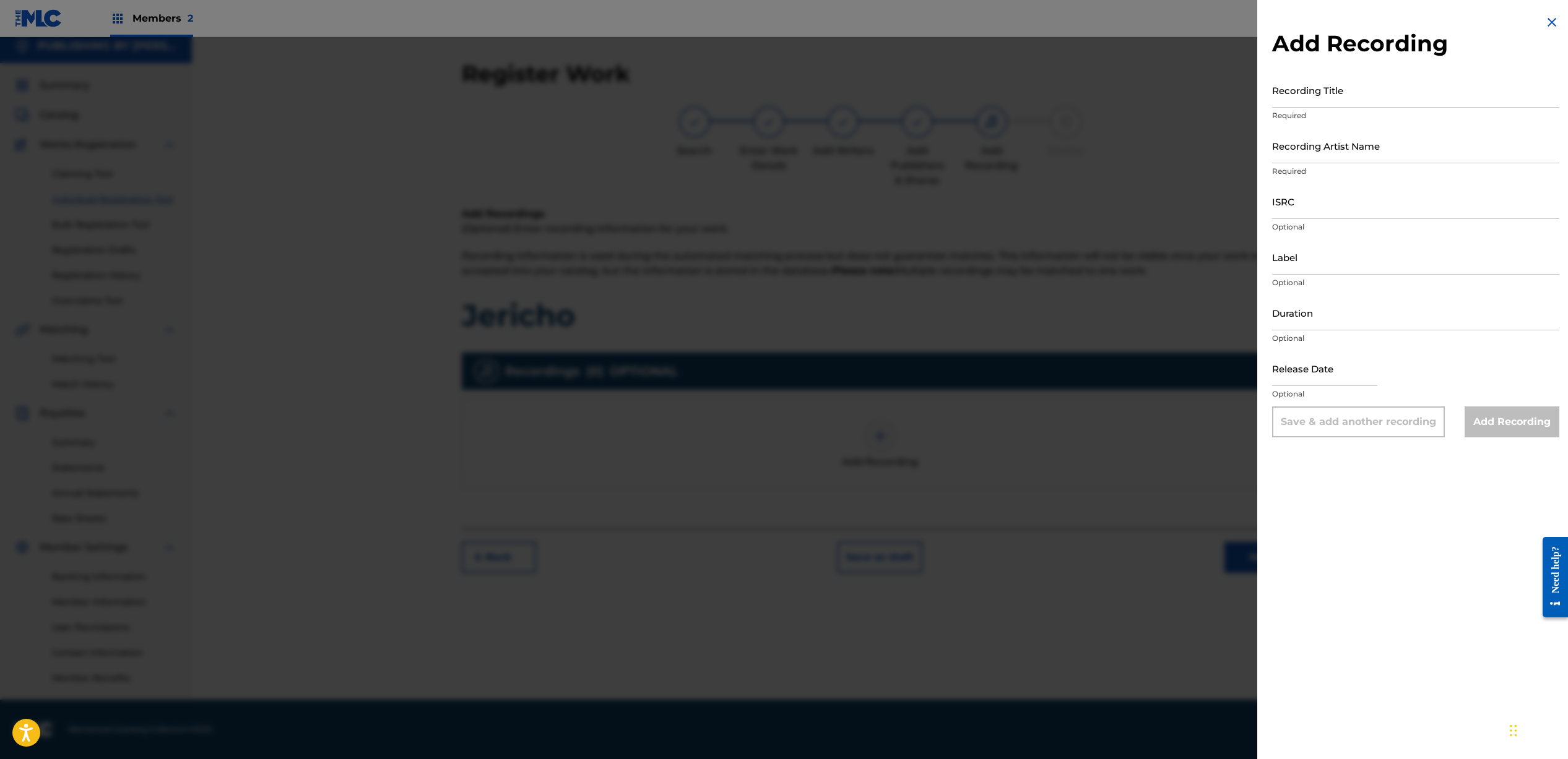
click at [1300, 98] on input "Recording Title" at bounding box center [1415, 90] width 287 height 35
type input "Jericho"
drag, startPoint x: 1294, startPoint y: 136, endPoint x: 1287, endPoint y: 142, distance: 9.2
click at [1295, 137] on input "Recording Artist Name" at bounding box center [1415, 146] width 287 height 35
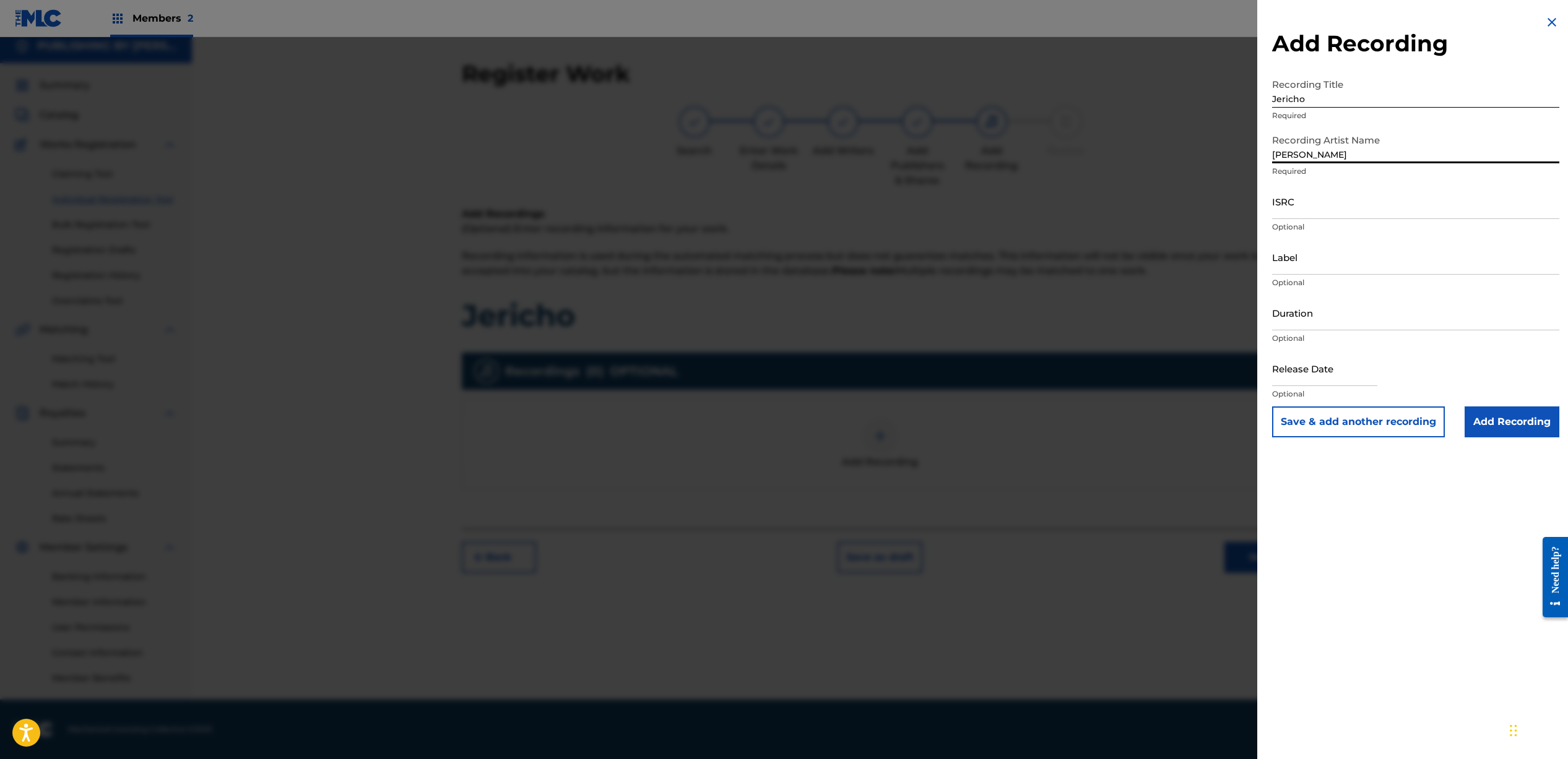
type input "[PERSON_NAME]"
click at [1312, 208] on input "ISRC" at bounding box center [1415, 201] width 287 height 35
paste input "QZNWX2100981"
type input "QZNWX2100981"
click at [1335, 320] on input "Duration" at bounding box center [1415, 312] width 287 height 35
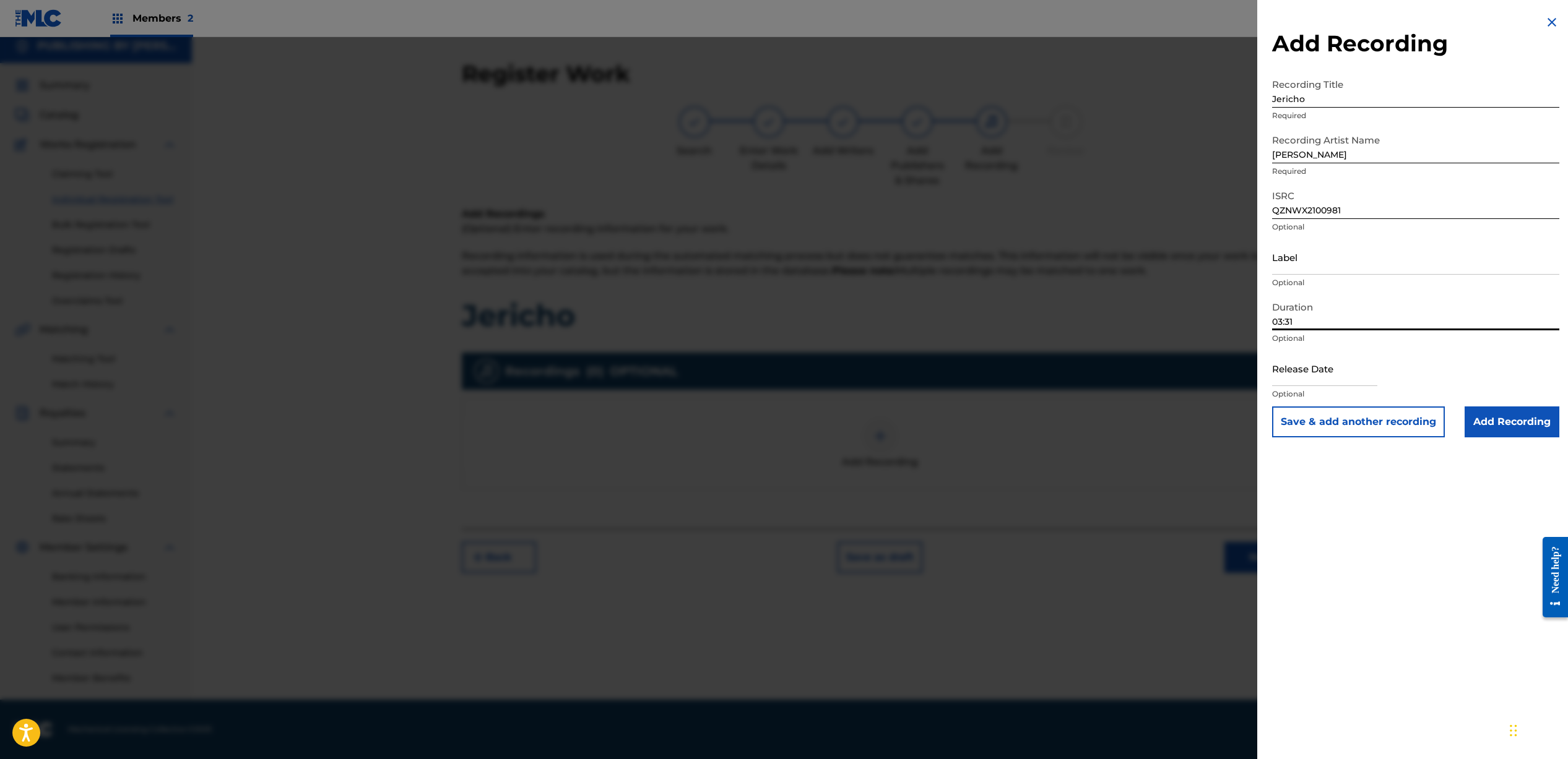
type input "03:31"
click at [1341, 374] on input "text" at bounding box center [1324, 368] width 105 height 35
select select "7"
select select "2025"
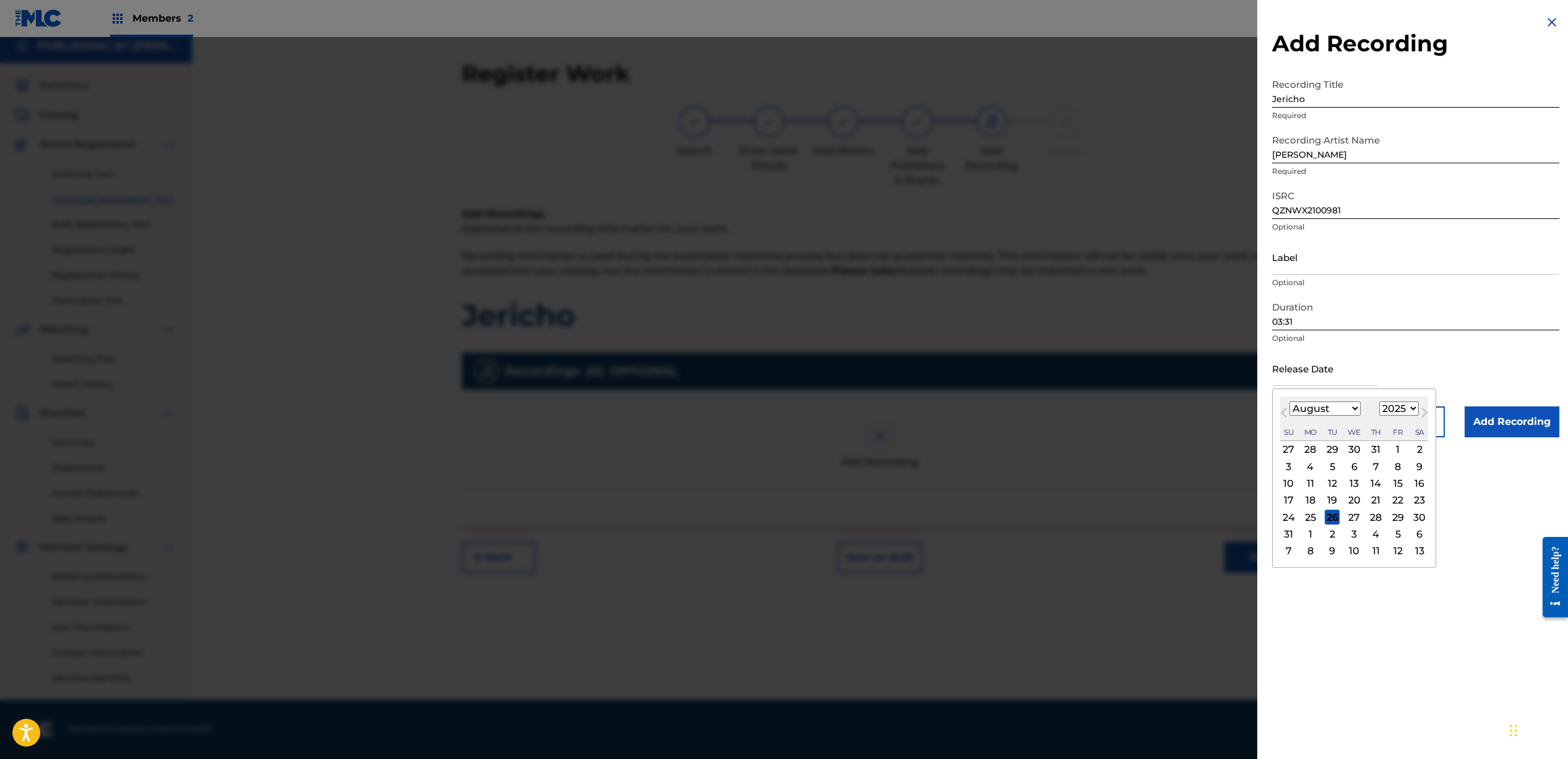
click at [1421, 358] on div "Release Date Previous Month Next Month August [DATE] February March April May J…" at bounding box center [1415, 378] width 287 height 55
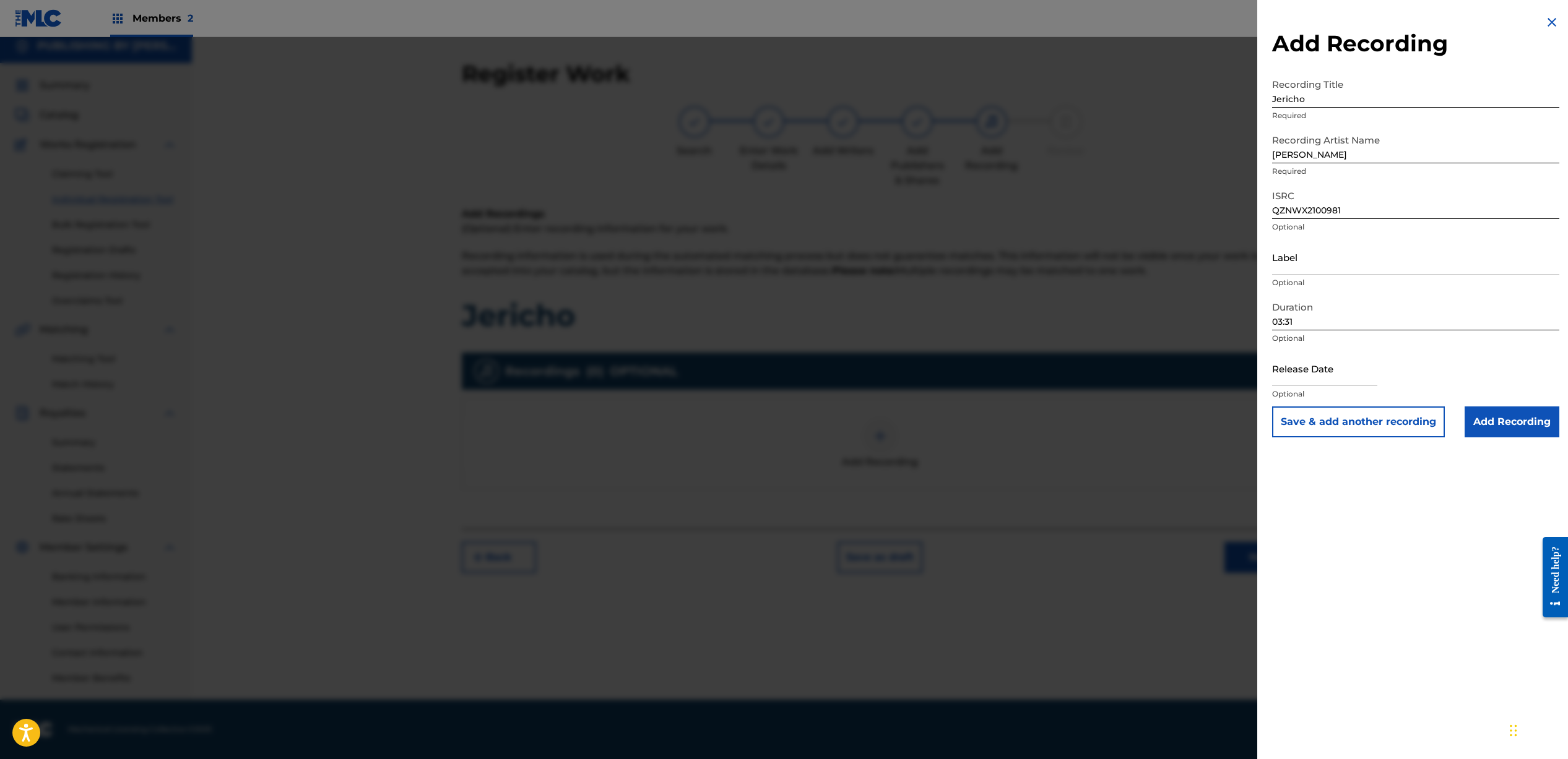
click at [1526, 424] on input "Add Recording" at bounding box center [1512, 422] width 95 height 31
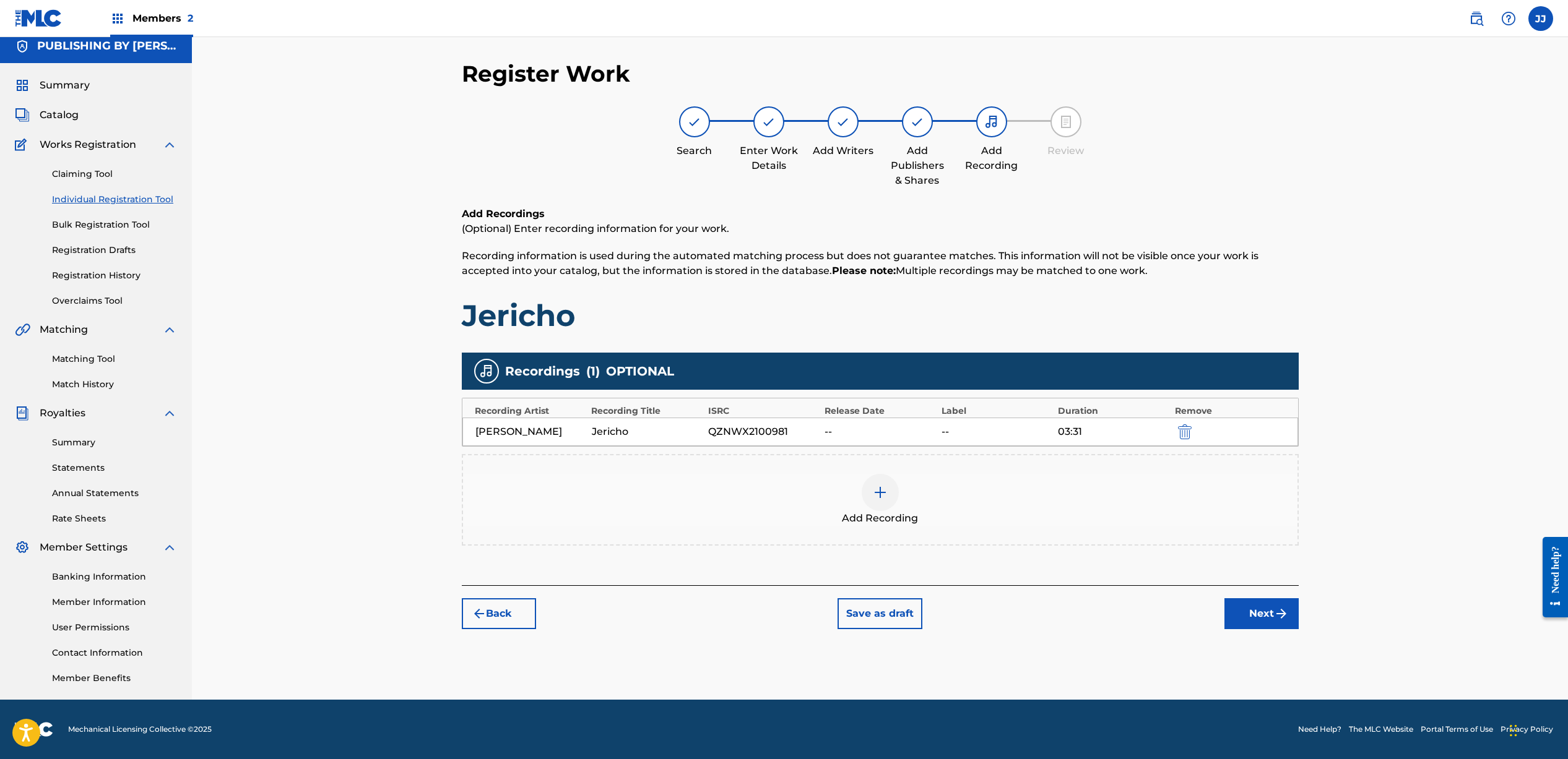
click at [1246, 612] on button "Next" at bounding box center [1261, 614] width 74 height 31
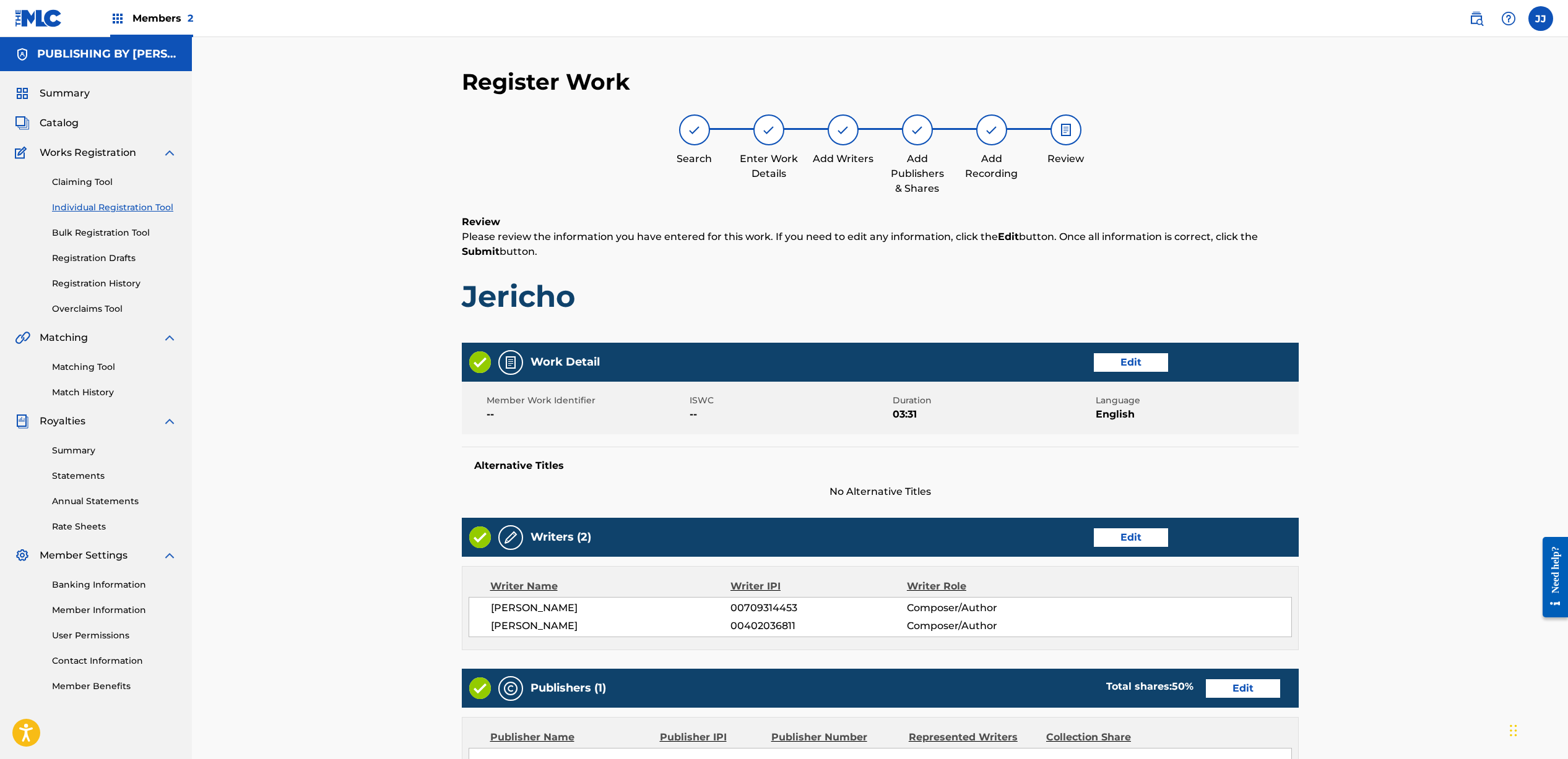
scroll to position [311, 0]
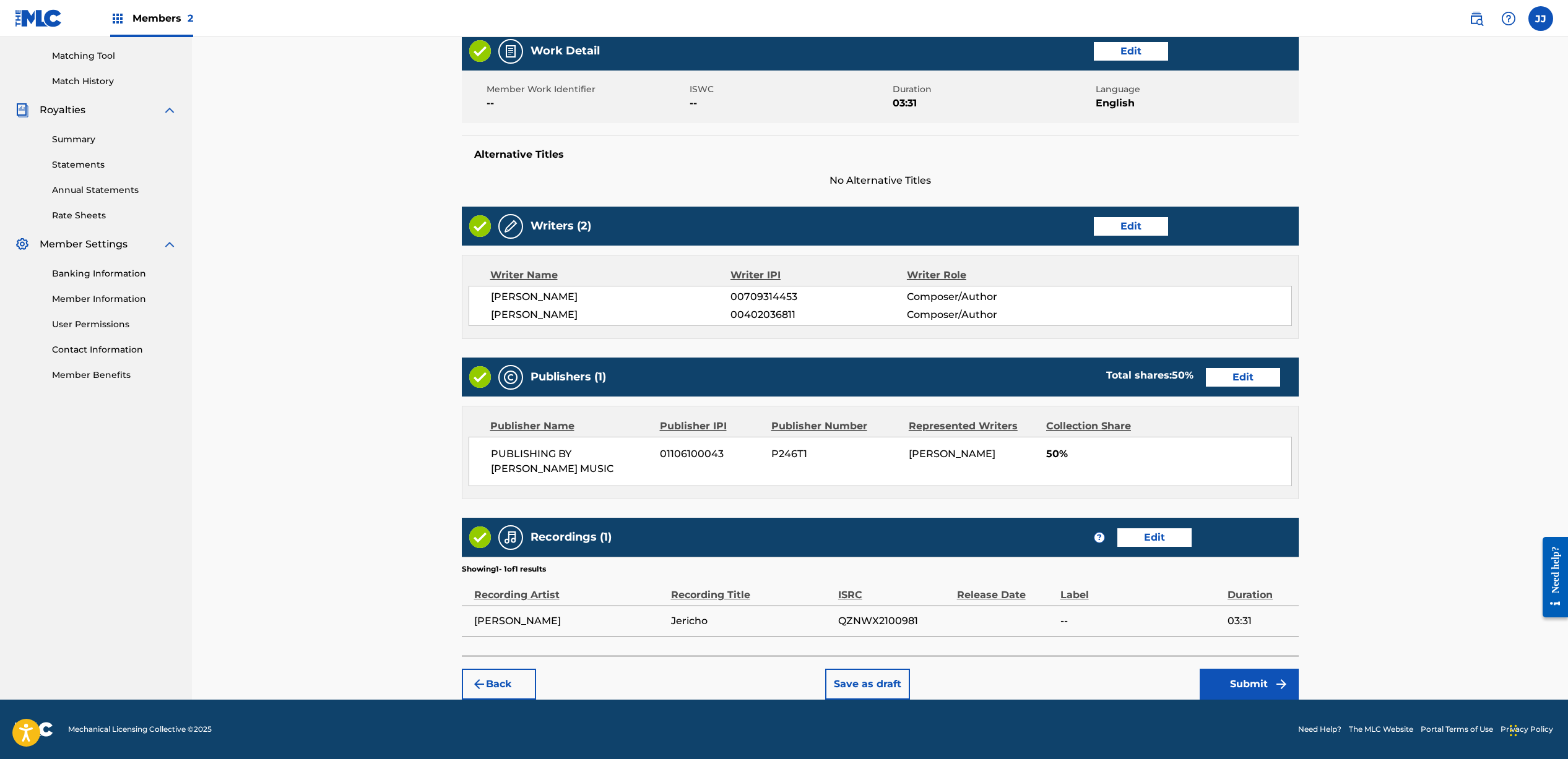
click at [1258, 678] on button "Submit" at bounding box center [1249, 684] width 99 height 31
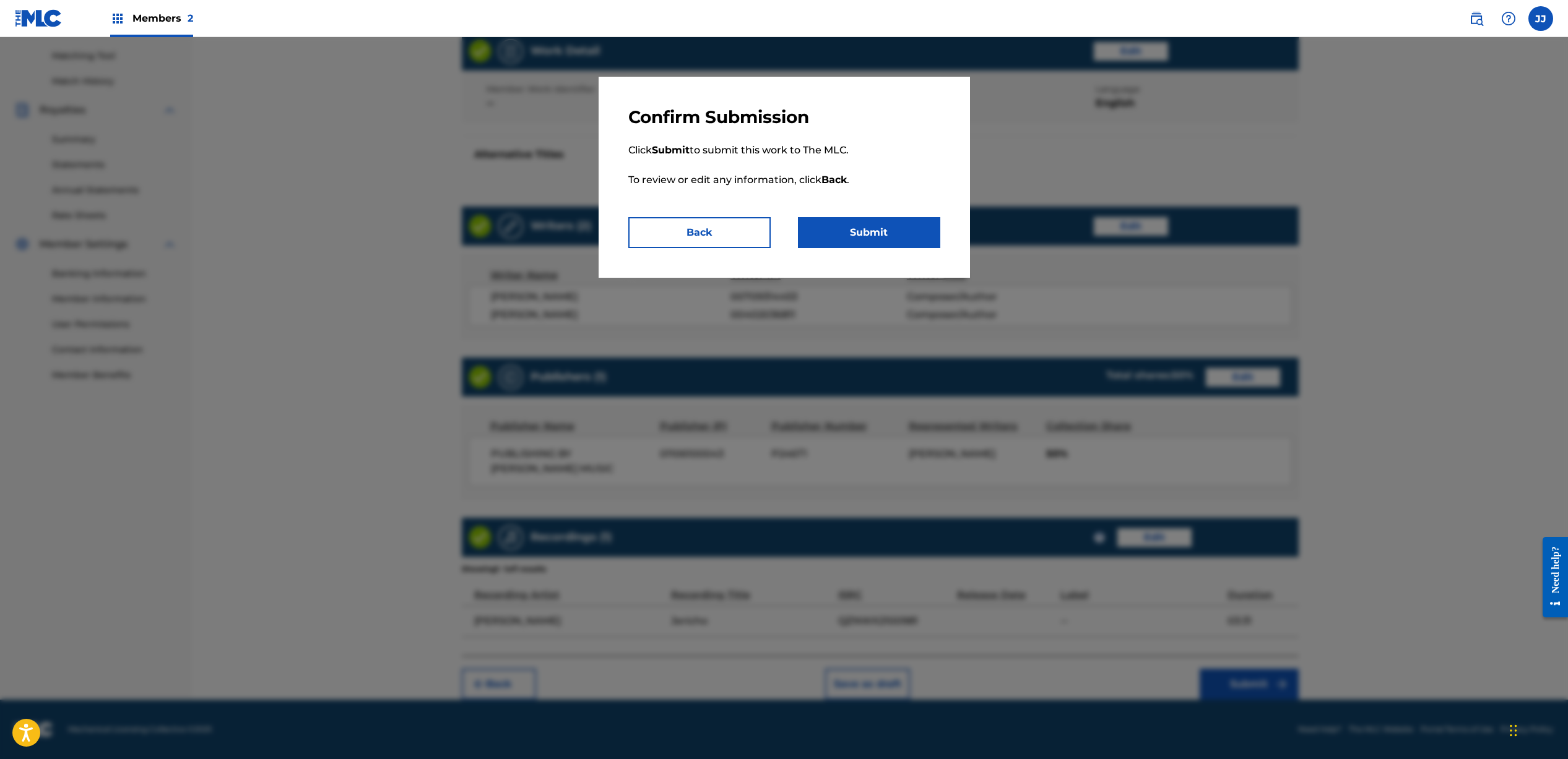
click at [870, 235] on button "Submit" at bounding box center [869, 233] width 143 height 31
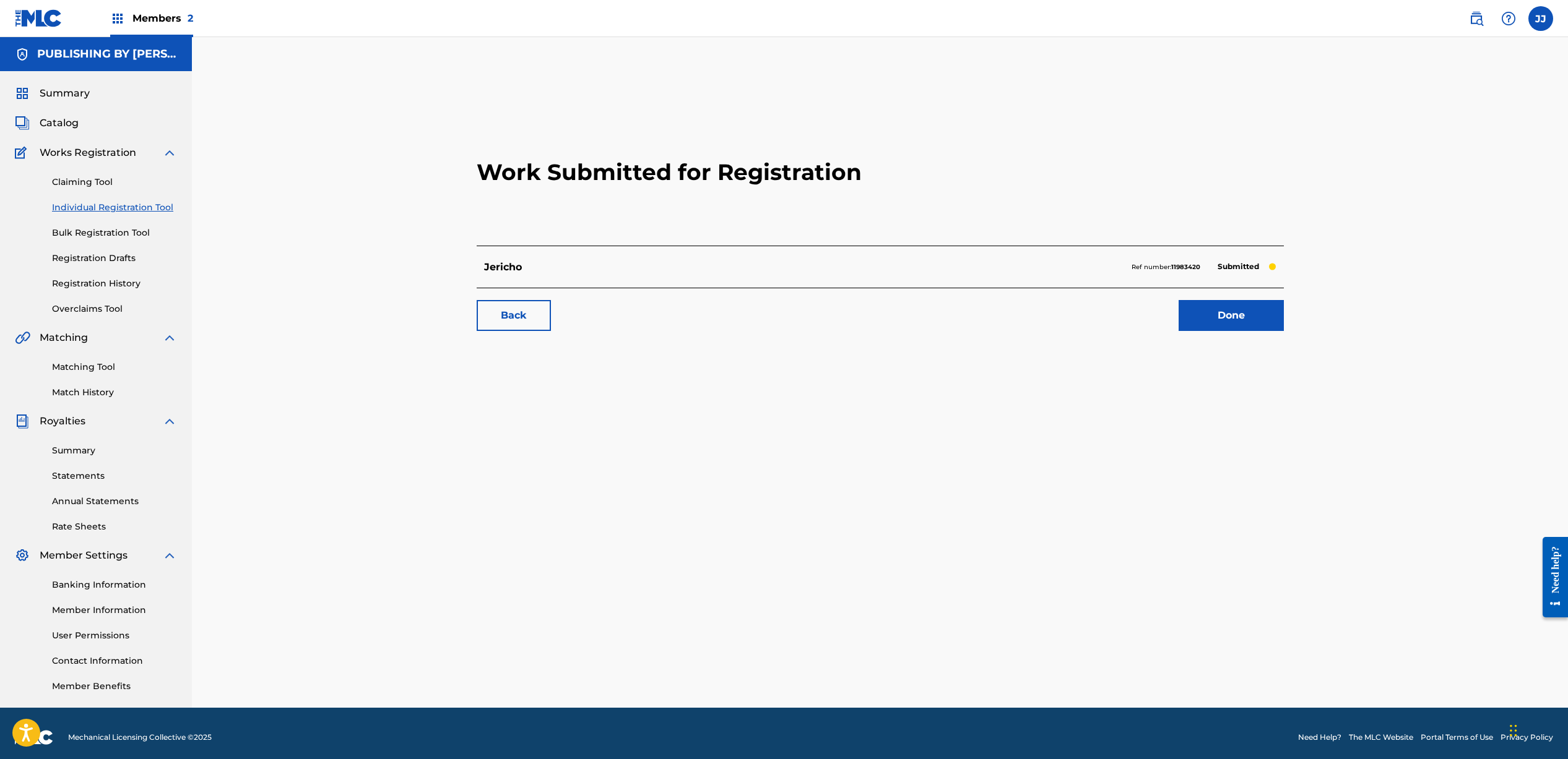
click at [1216, 319] on link "Done" at bounding box center [1231, 315] width 105 height 31
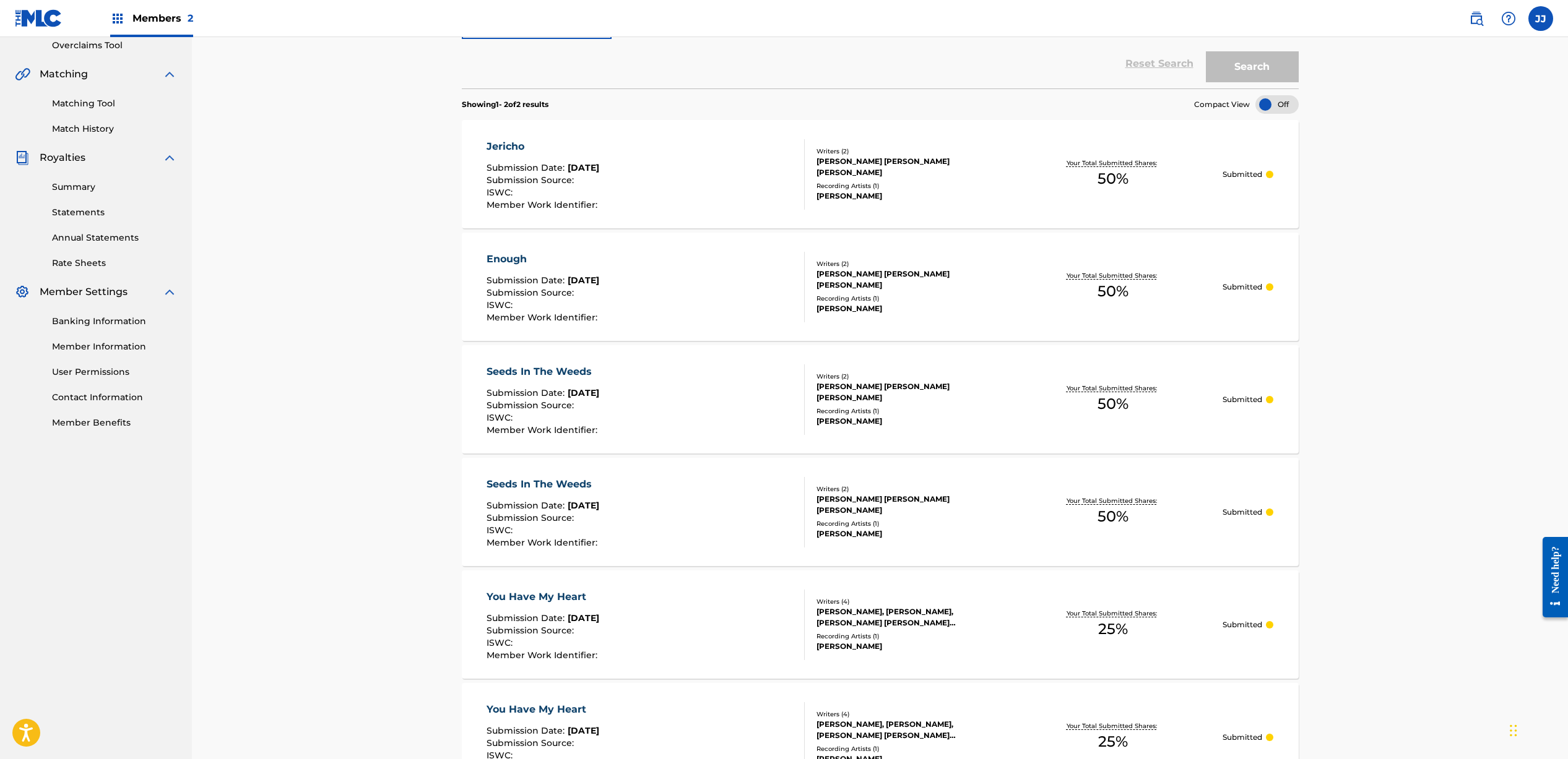
scroll to position [224, 0]
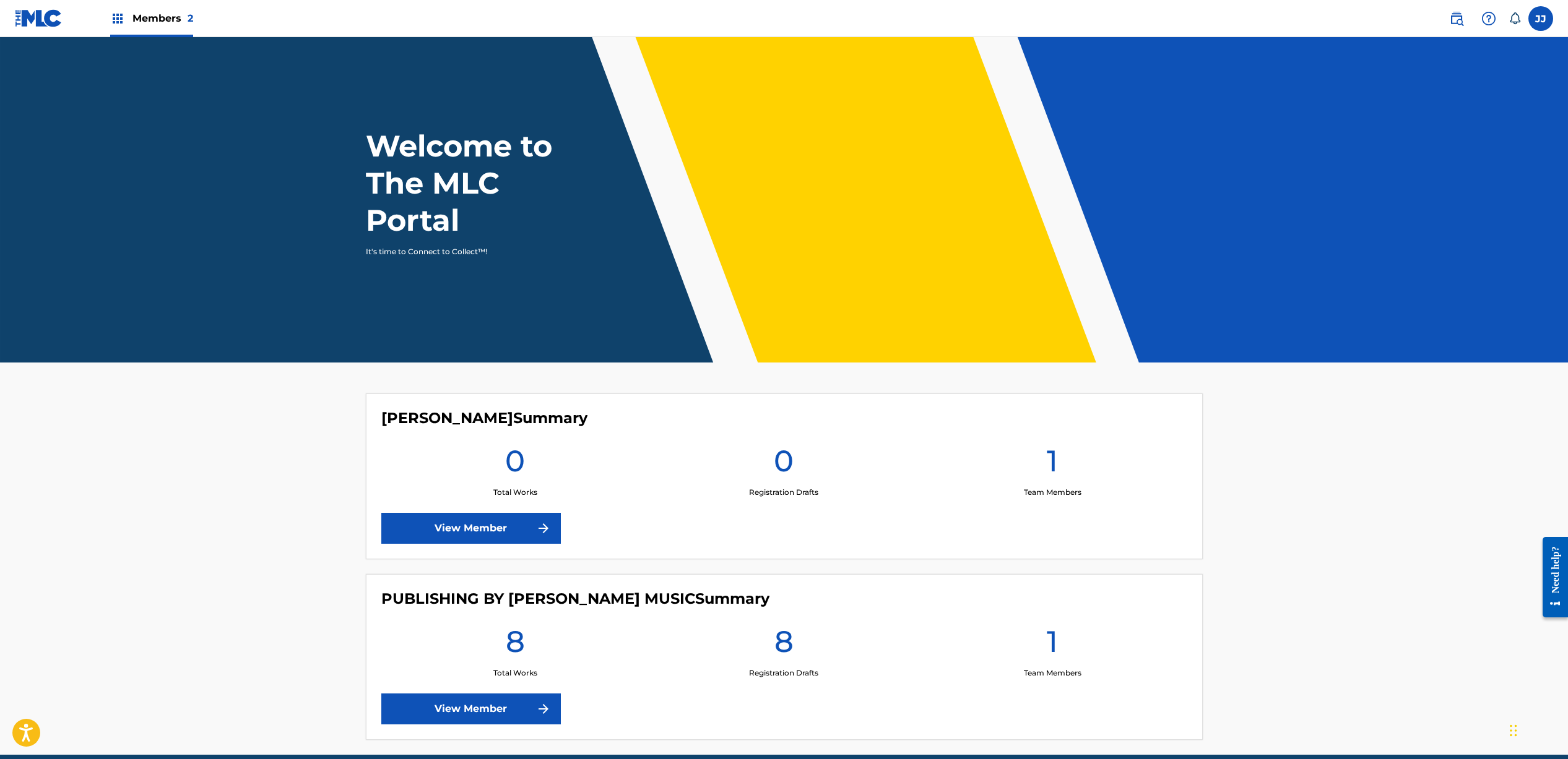
scroll to position [2, 0]
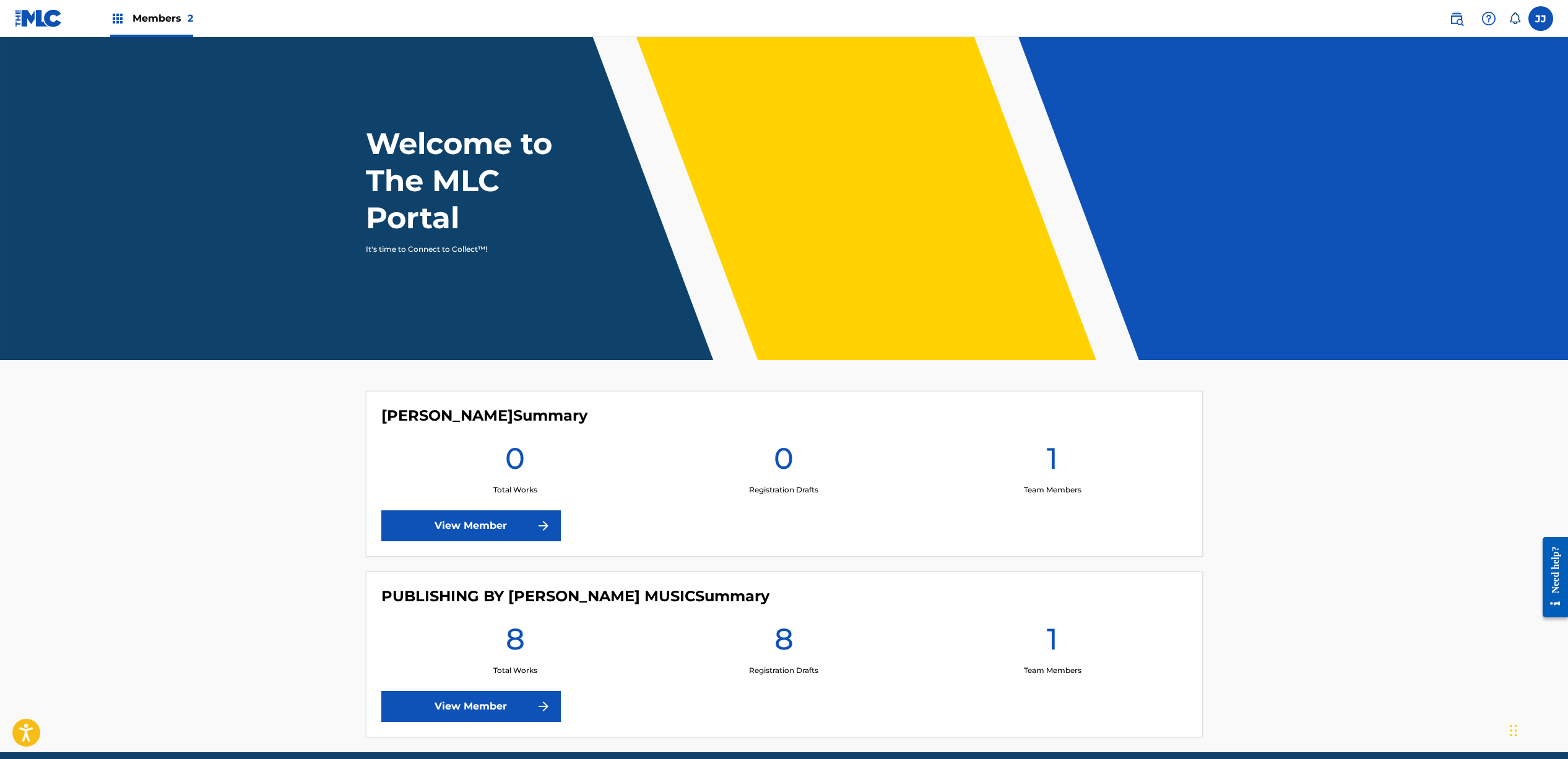
click at [542, 713] on img at bounding box center [543, 707] width 15 height 15
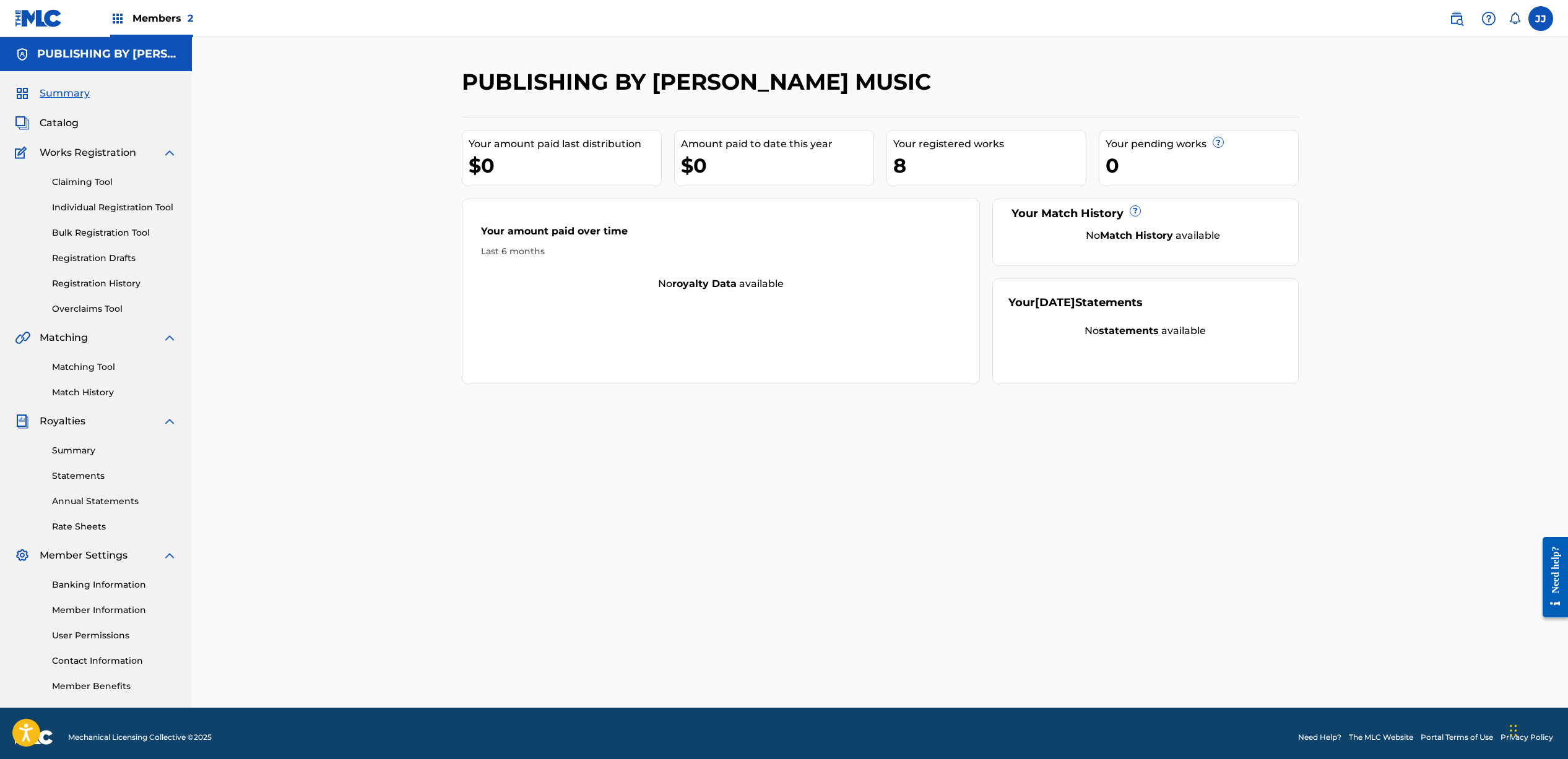
click at [111, 208] on link "Individual Registration Tool" at bounding box center [115, 207] width 125 height 13
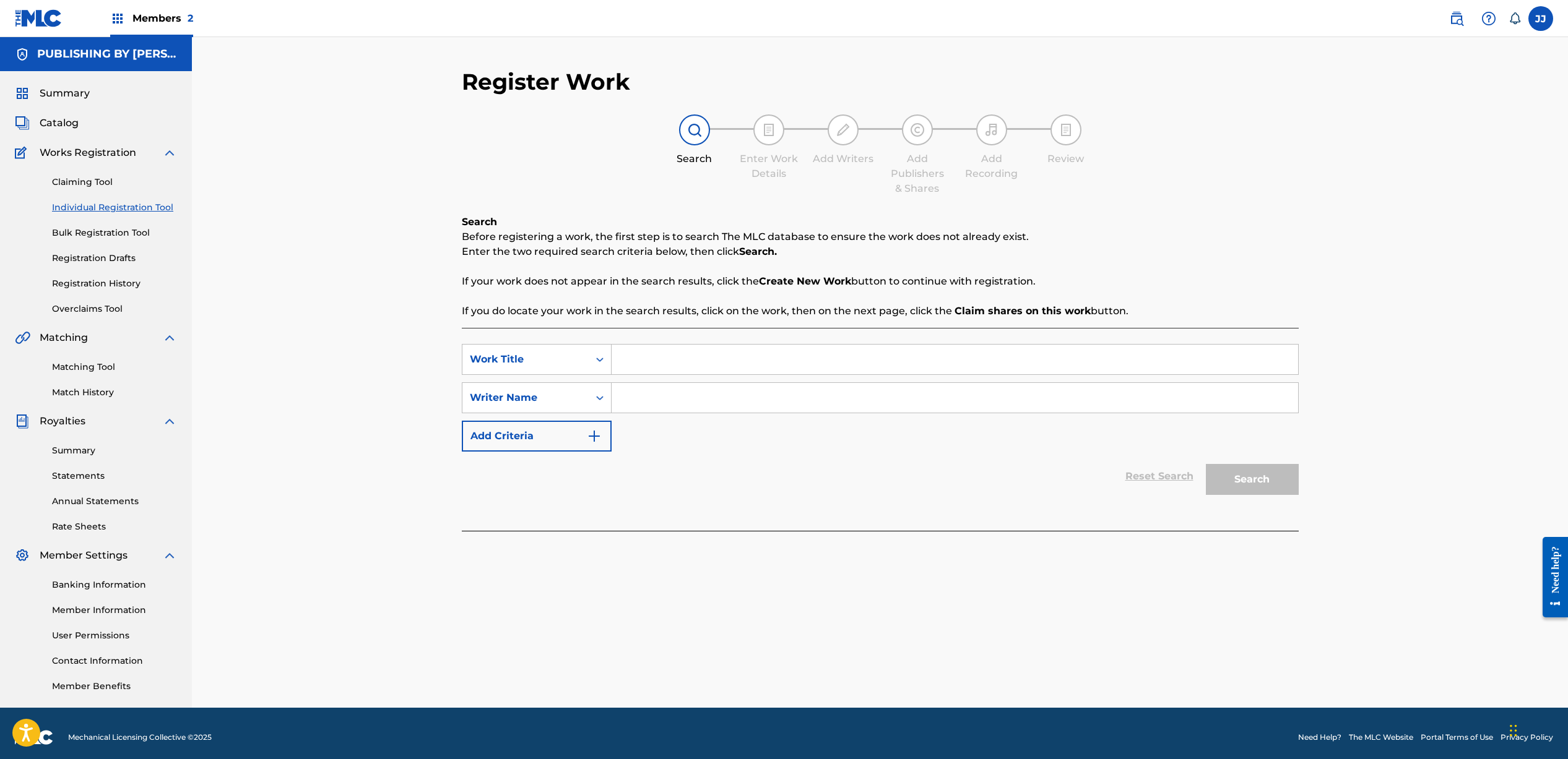
click at [702, 347] on input "Search Form" at bounding box center [954, 360] width 687 height 30
type input "You and Me"
click at [713, 388] on input "Search Form" at bounding box center [954, 398] width 687 height 30
type input "[PERSON_NAME]"
click at [1253, 483] on button "Search" at bounding box center [1252, 480] width 93 height 31
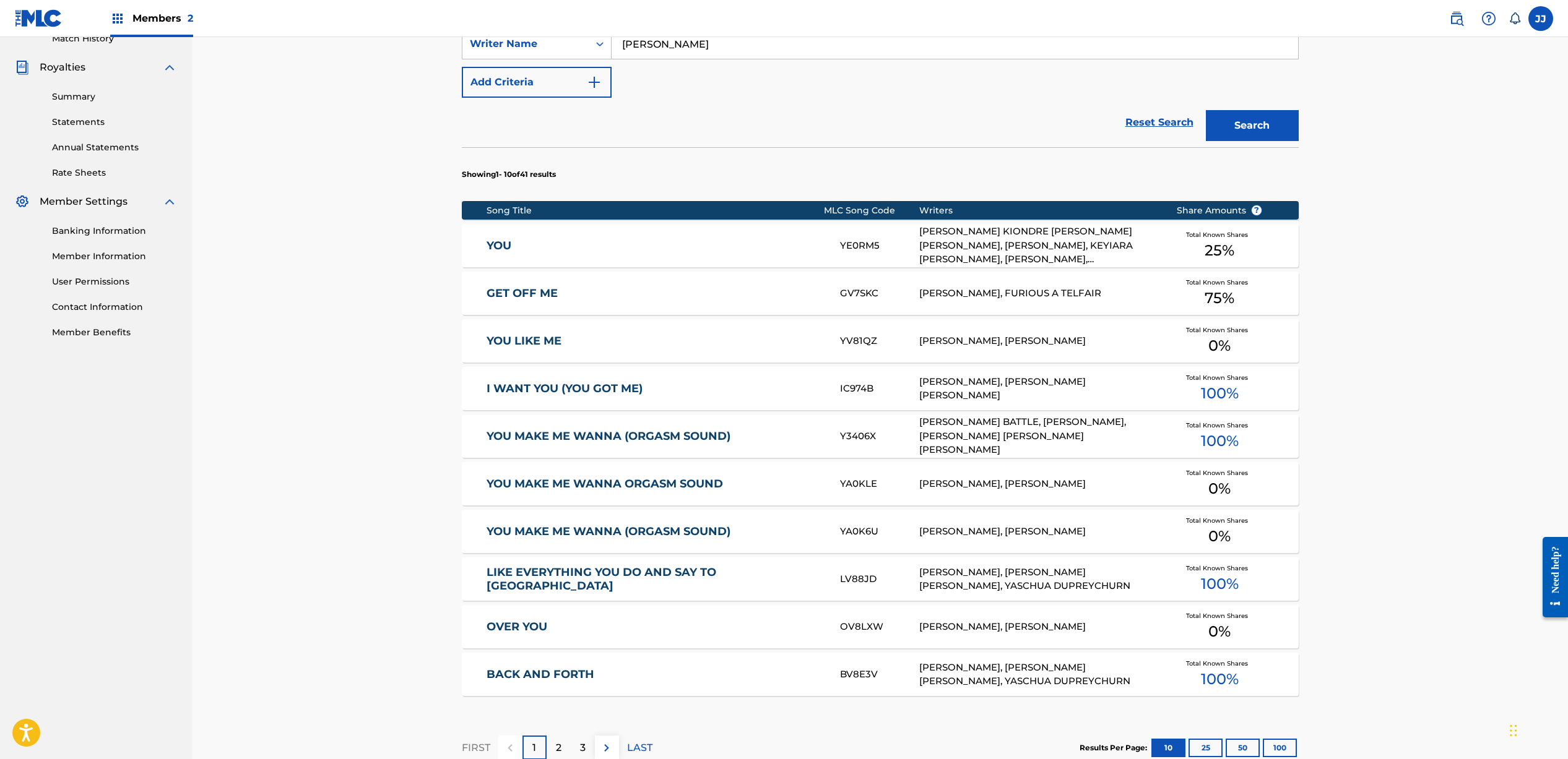
scroll to position [205, 0]
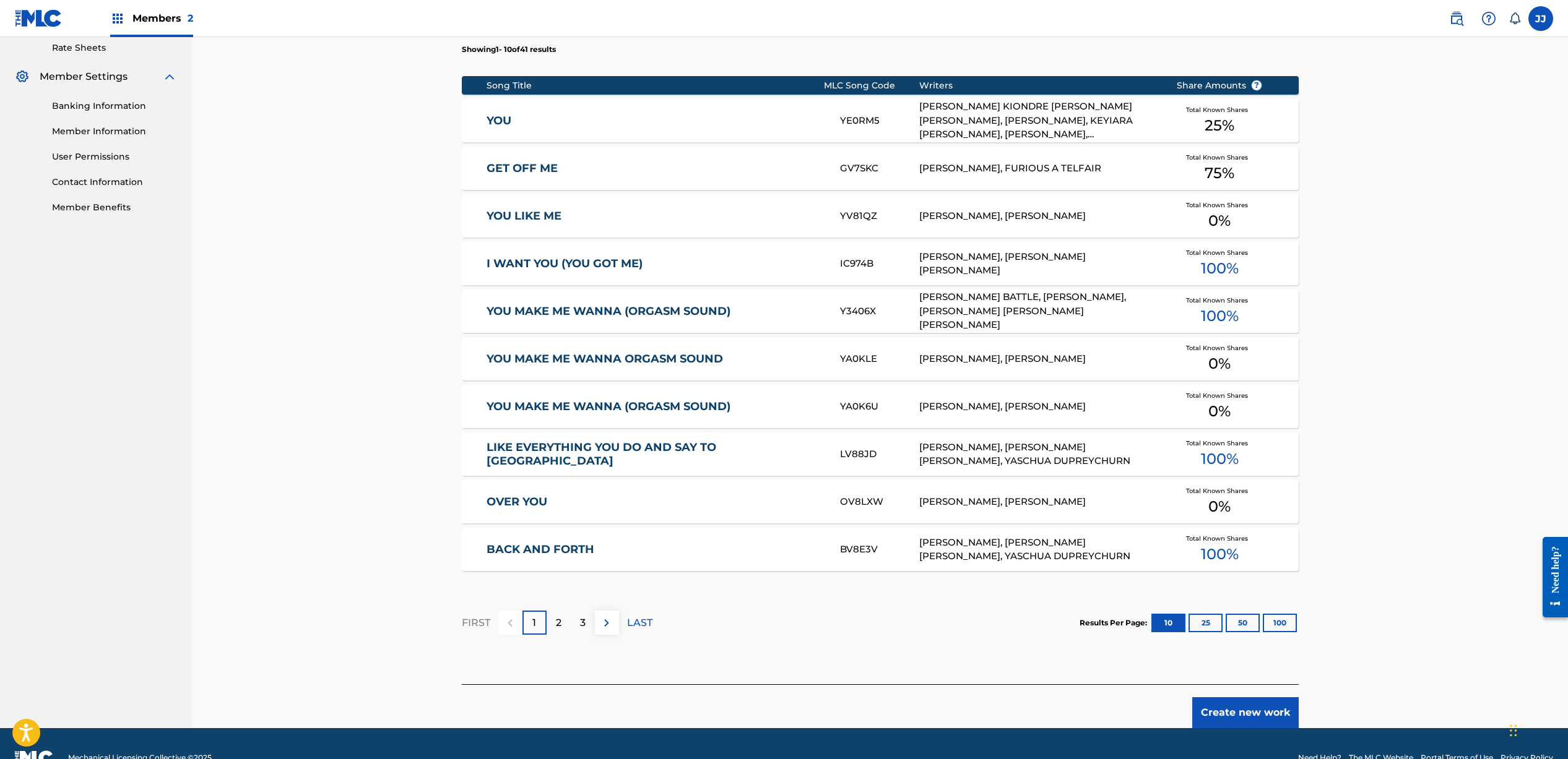
click at [1261, 718] on button "Create new work" at bounding box center [1245, 713] width 106 height 31
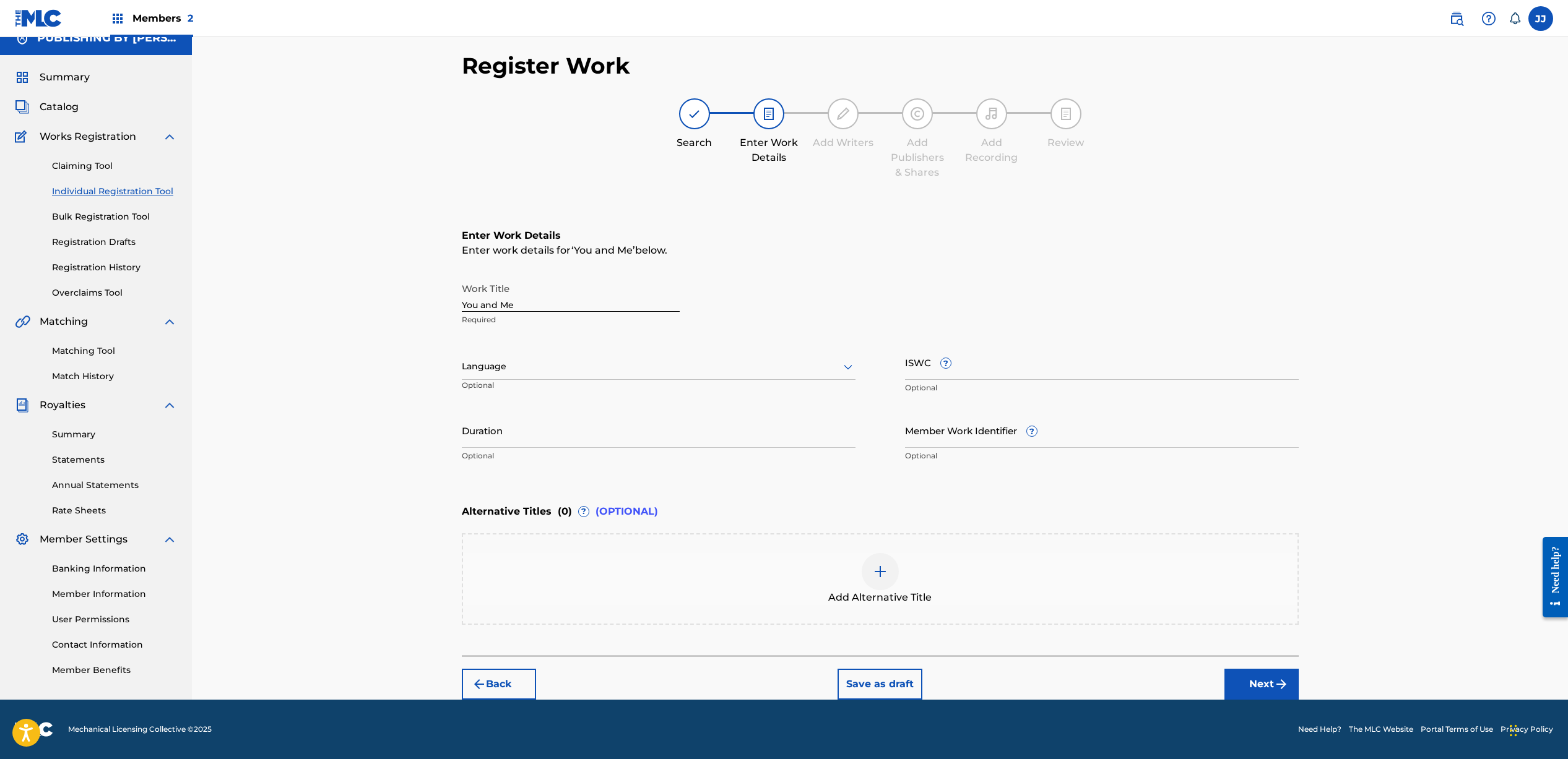
scroll to position [16, 0]
click at [547, 364] on div at bounding box center [659, 366] width 393 height 16
click at [538, 392] on div "English" at bounding box center [659, 394] width 392 height 28
click at [687, 428] on input "Duration" at bounding box center [659, 430] width 393 height 35
type input "03:39"
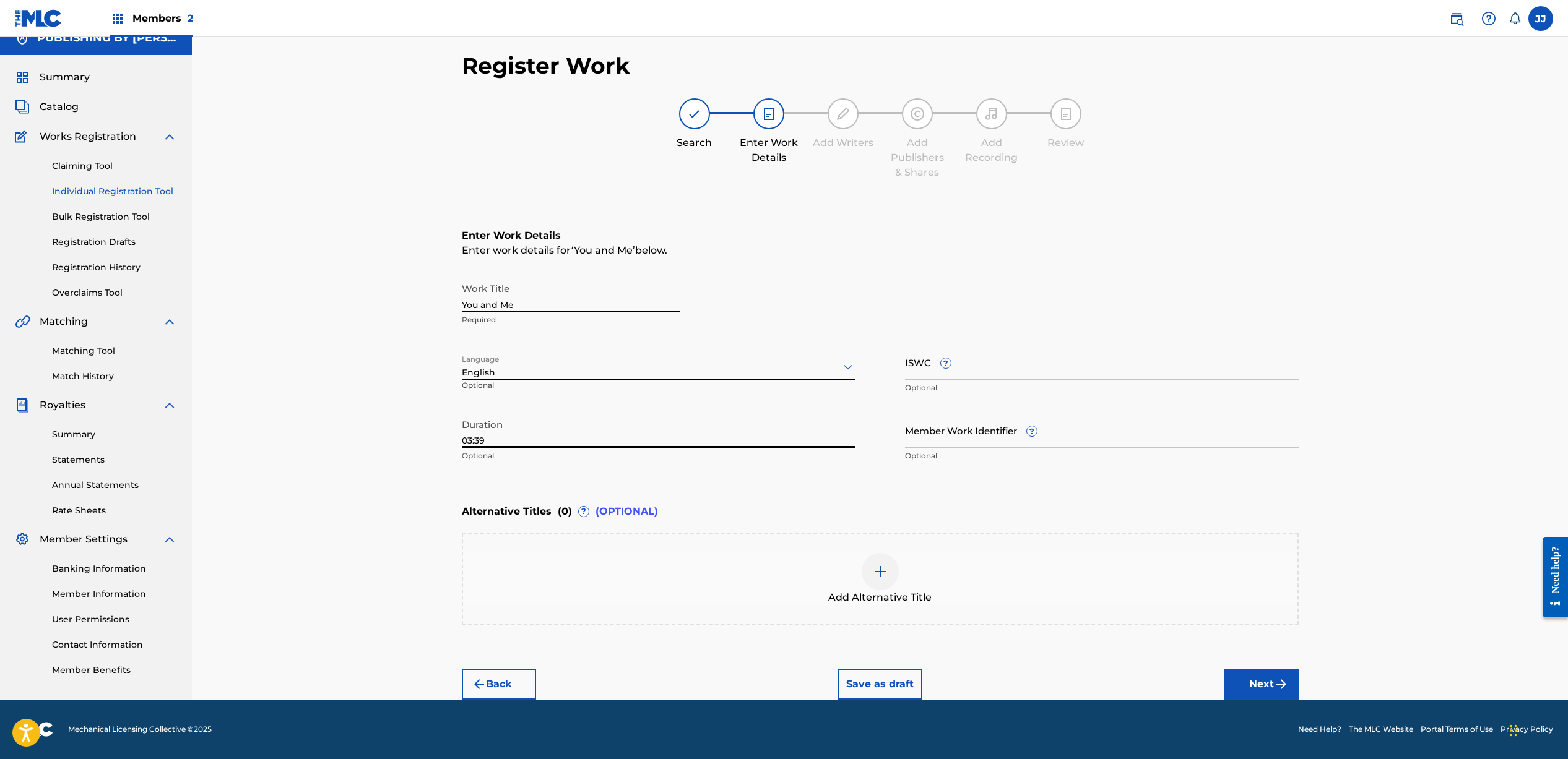
click at [1278, 682] on img "submit" at bounding box center [1281, 684] width 15 height 15
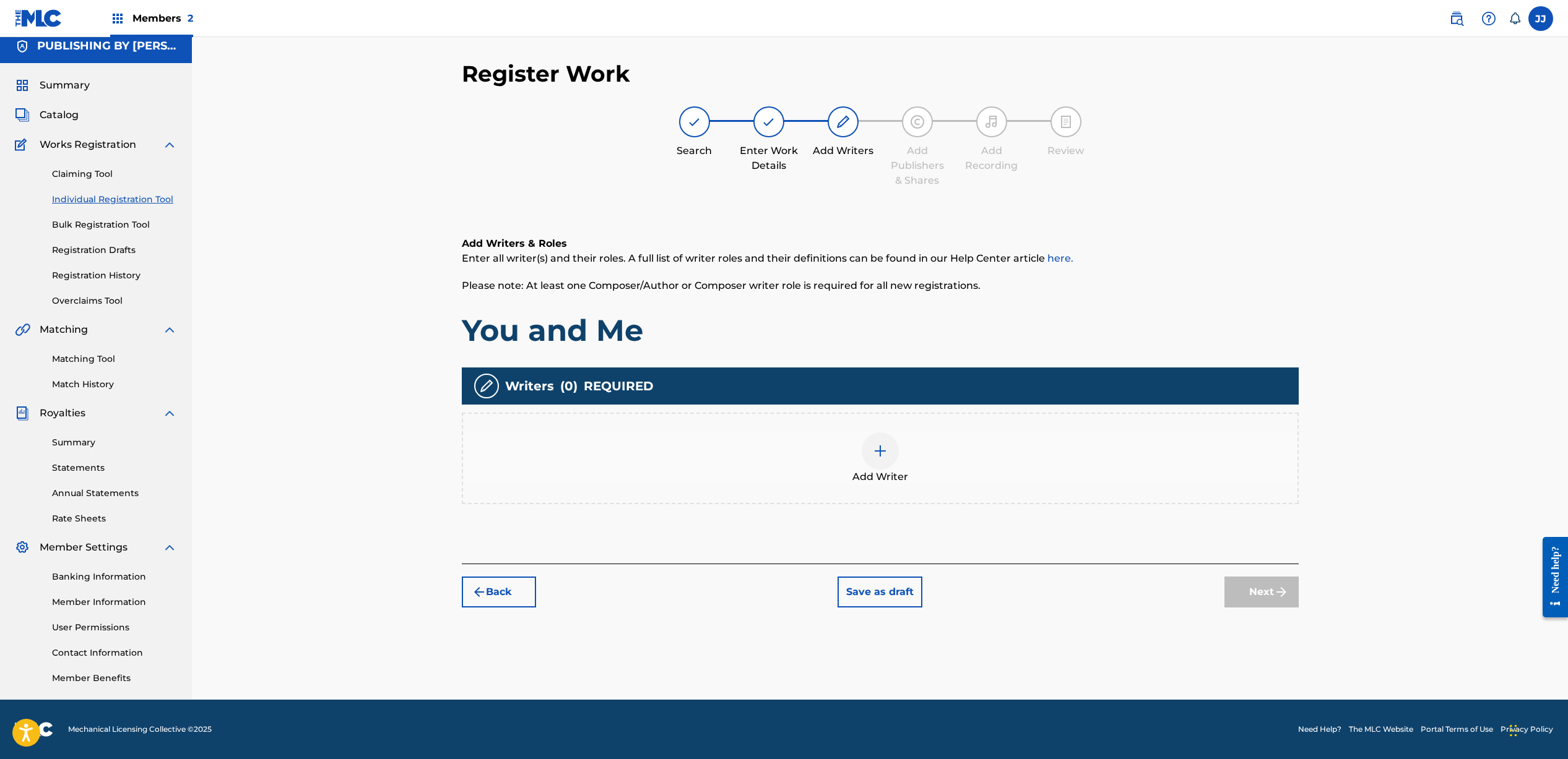
scroll to position [8, 0]
click at [890, 450] on div at bounding box center [880, 451] width 37 height 37
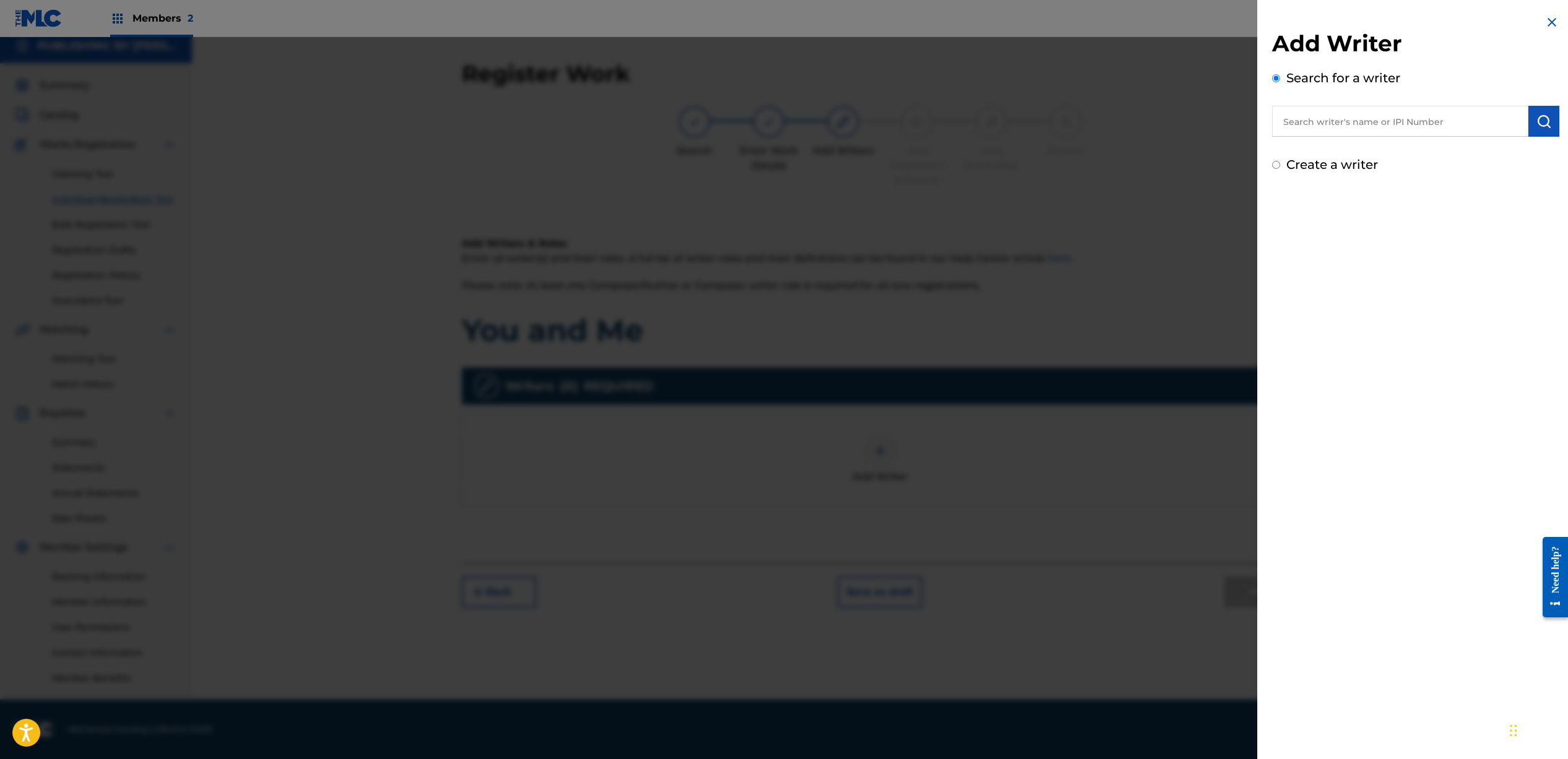
click at [1386, 126] on input "text" at bounding box center [1400, 121] width 256 height 31
click at [1371, 159] on strong "[PERSON_NAME]" at bounding box center [1326, 164] width 88 height 12
type input "[PERSON_NAME]"
click at [1537, 129] on button "submit" at bounding box center [1544, 121] width 31 height 31
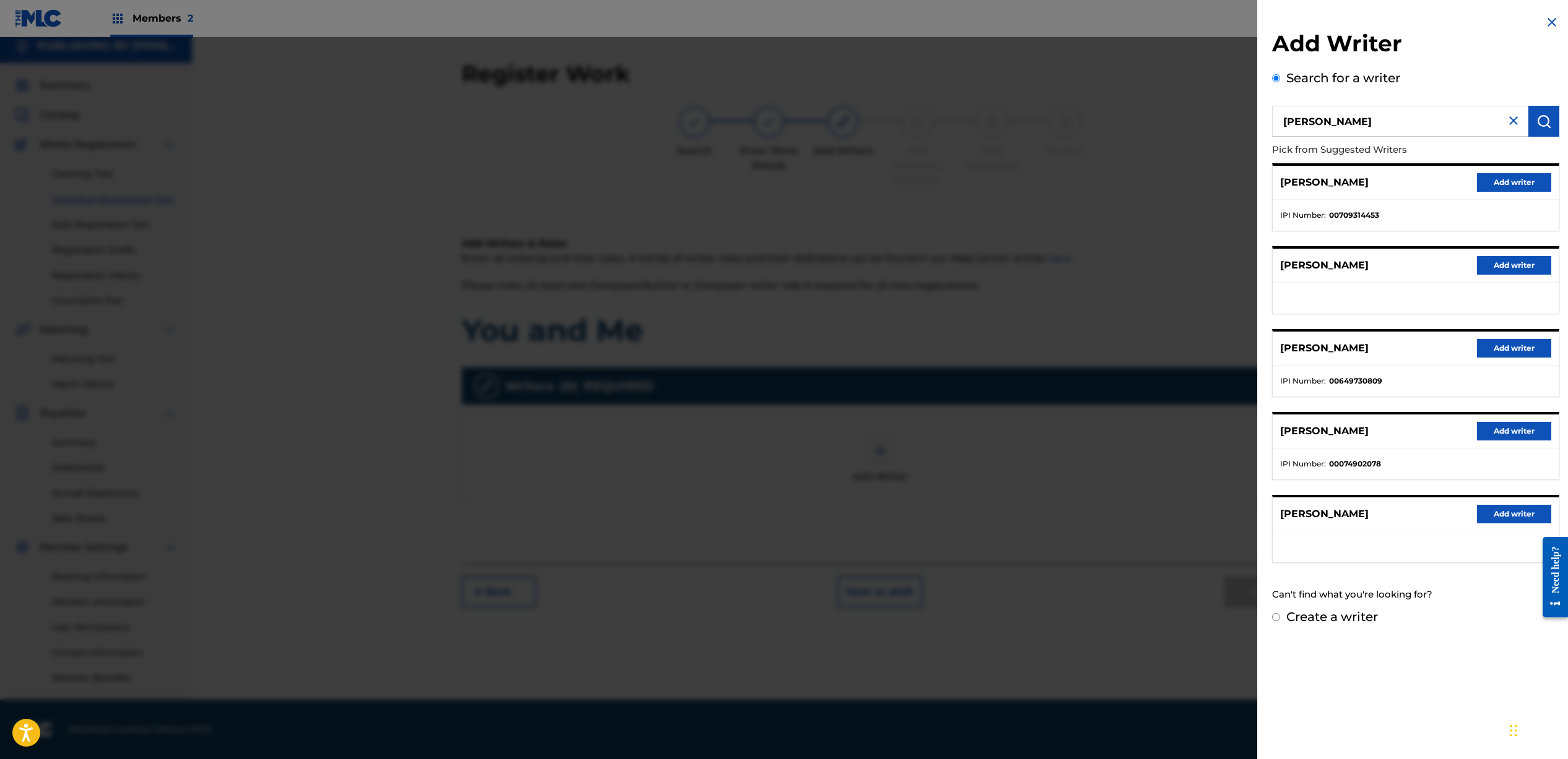
click at [1497, 182] on button "Add writer" at bounding box center [1513, 182] width 74 height 19
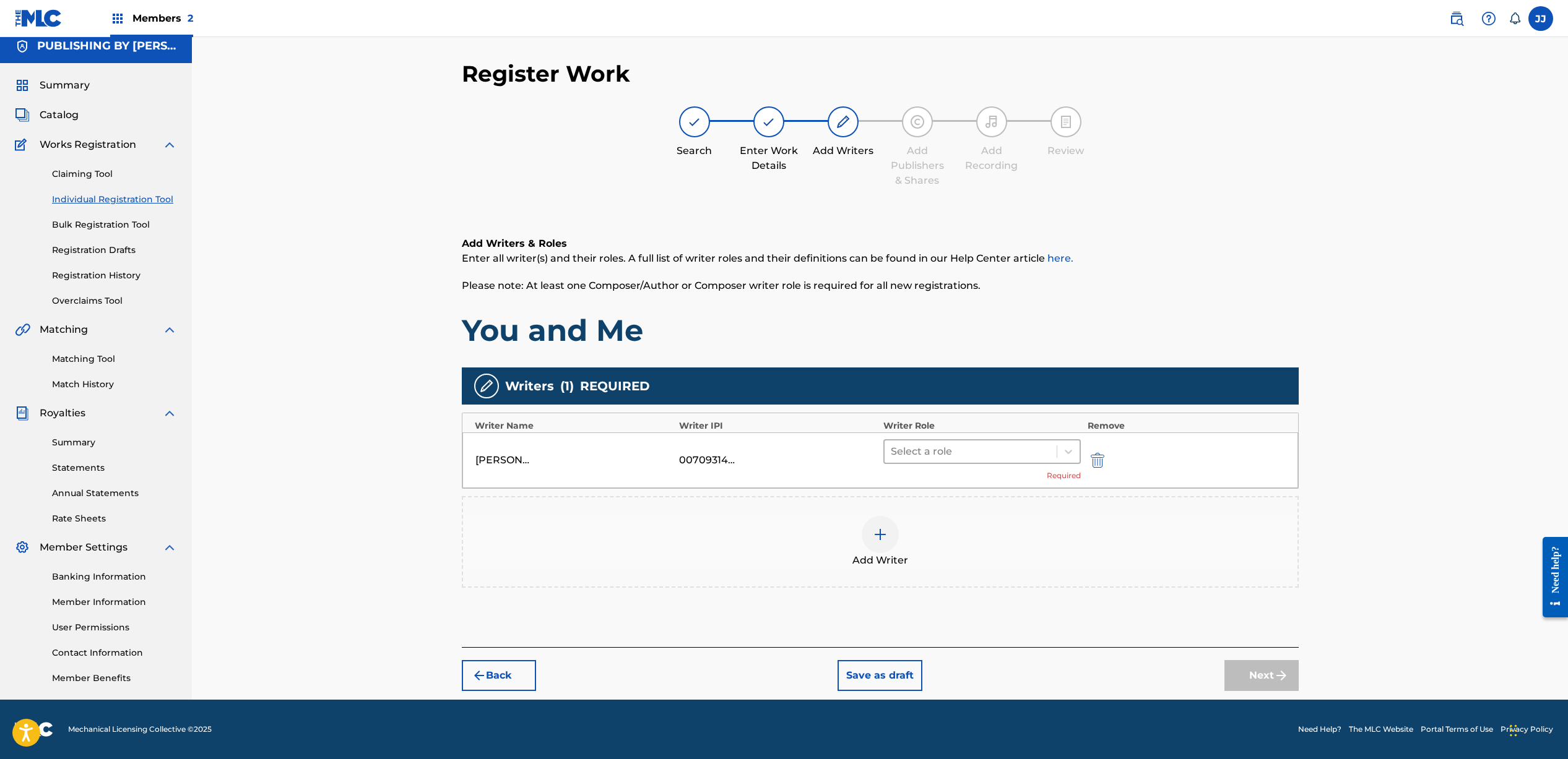
click at [969, 458] on div at bounding box center [971, 452] width 161 height 17
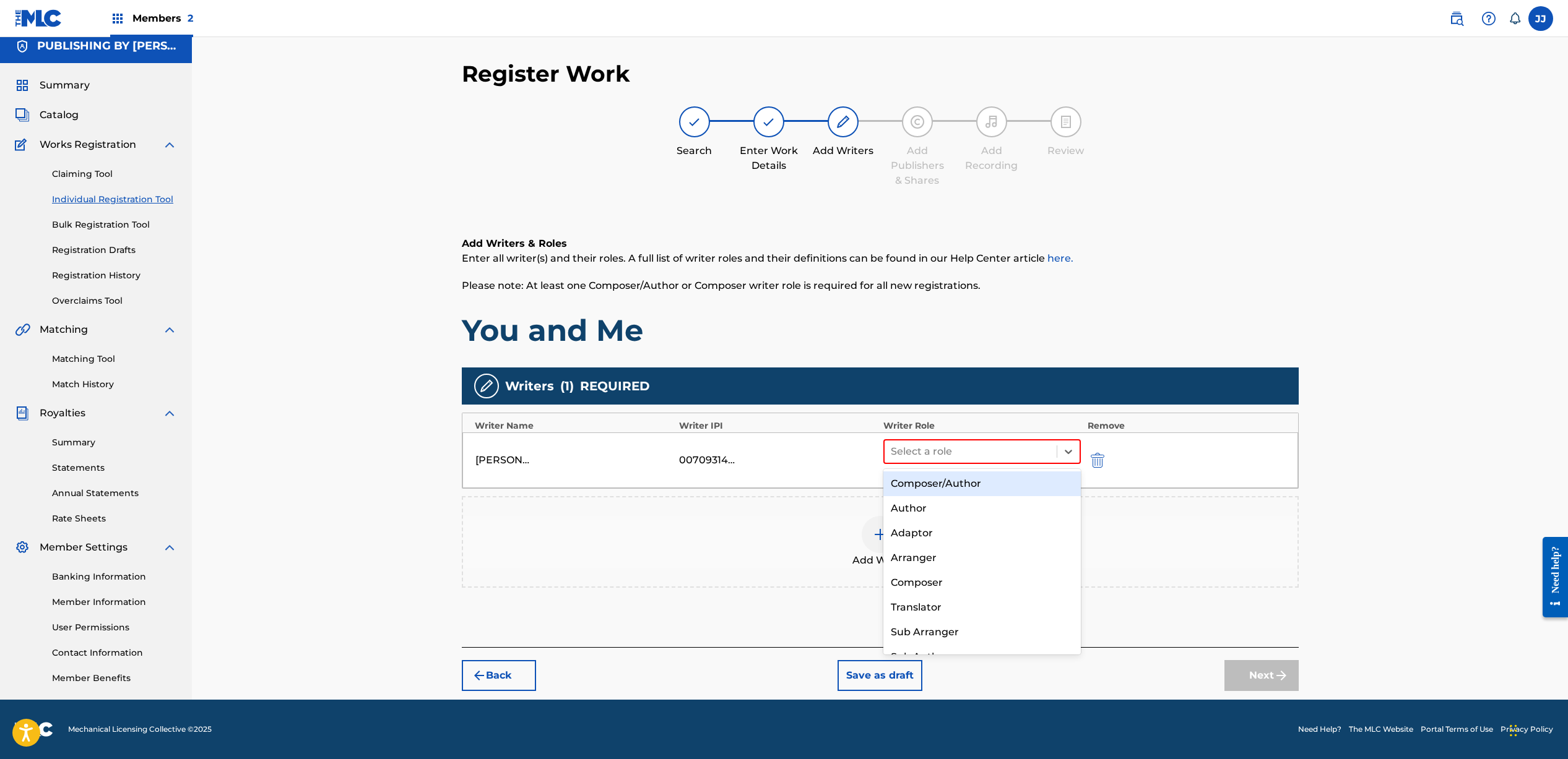
click at [967, 472] on div "Composer/Author" at bounding box center [982, 484] width 198 height 25
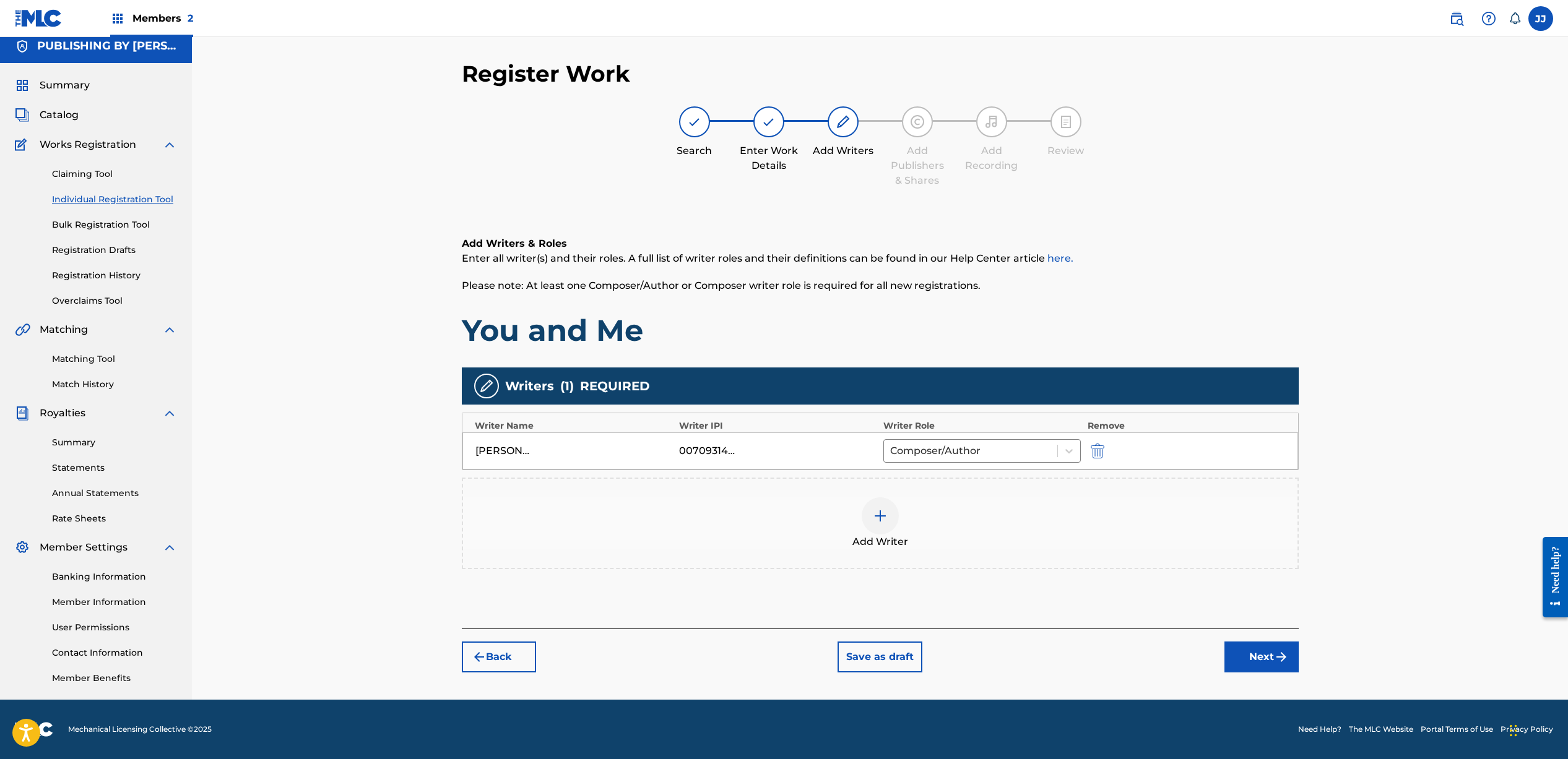
click at [873, 517] on img at bounding box center [880, 516] width 15 height 15
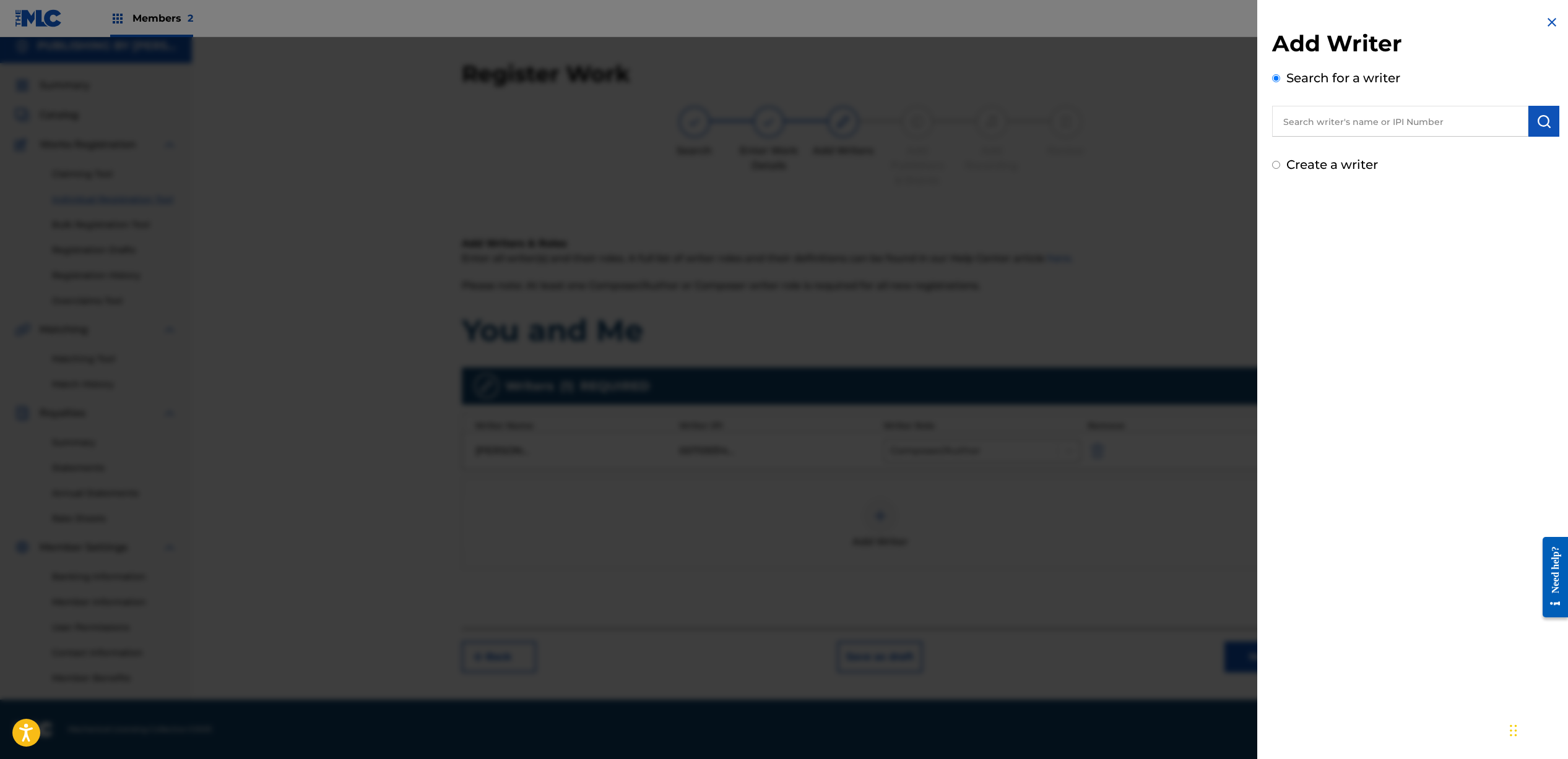
click at [1453, 122] on input "text" at bounding box center [1400, 121] width 256 height 31
click at [1455, 142] on div "ross sullivan king" at bounding box center [1399, 150] width 256 height 22
type input "[PERSON_NAME] [PERSON_NAME]"
click at [1547, 125] on button "submit" at bounding box center [1544, 121] width 31 height 31
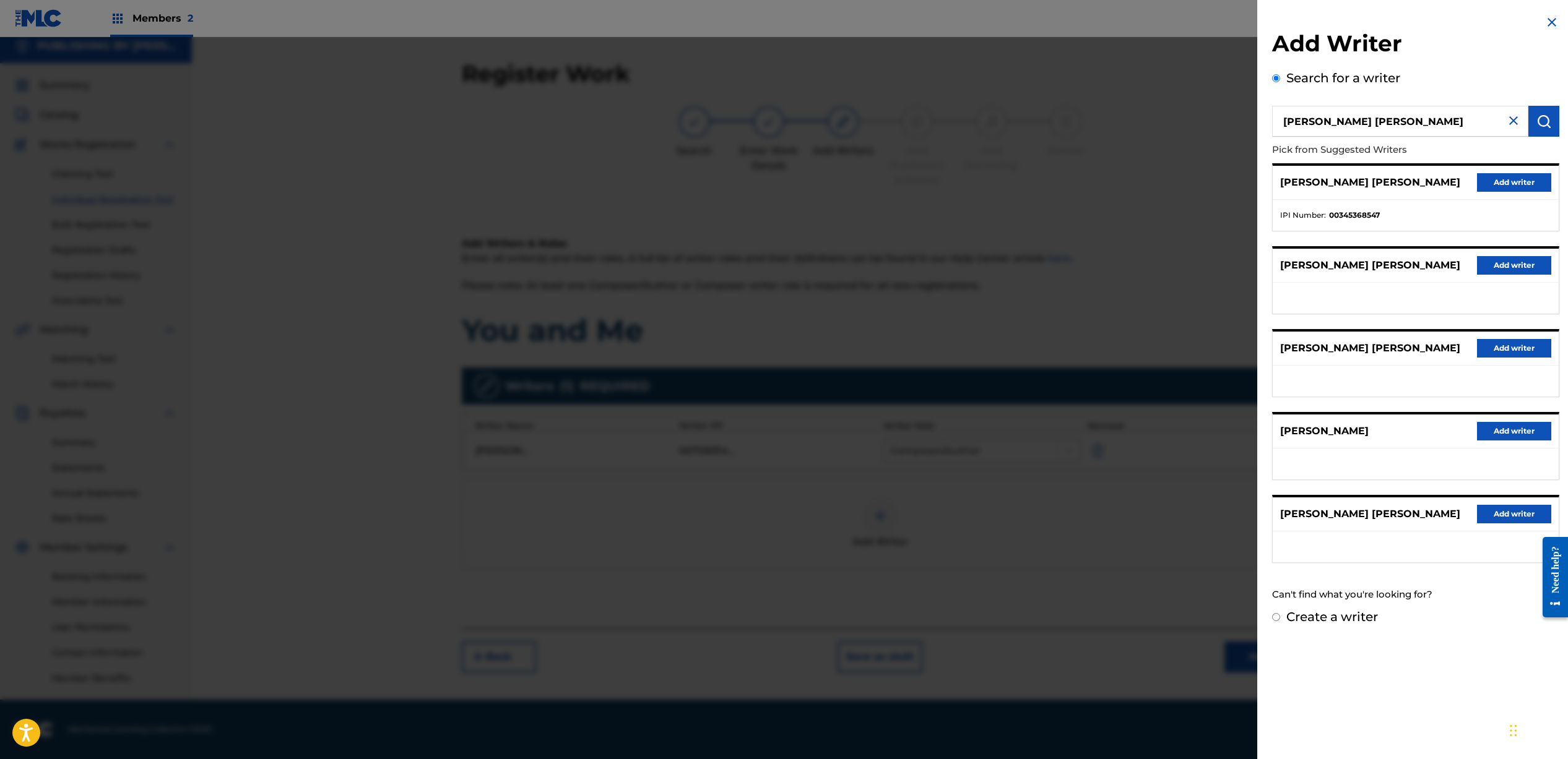
click at [1517, 180] on button "Add writer" at bounding box center [1513, 182] width 74 height 19
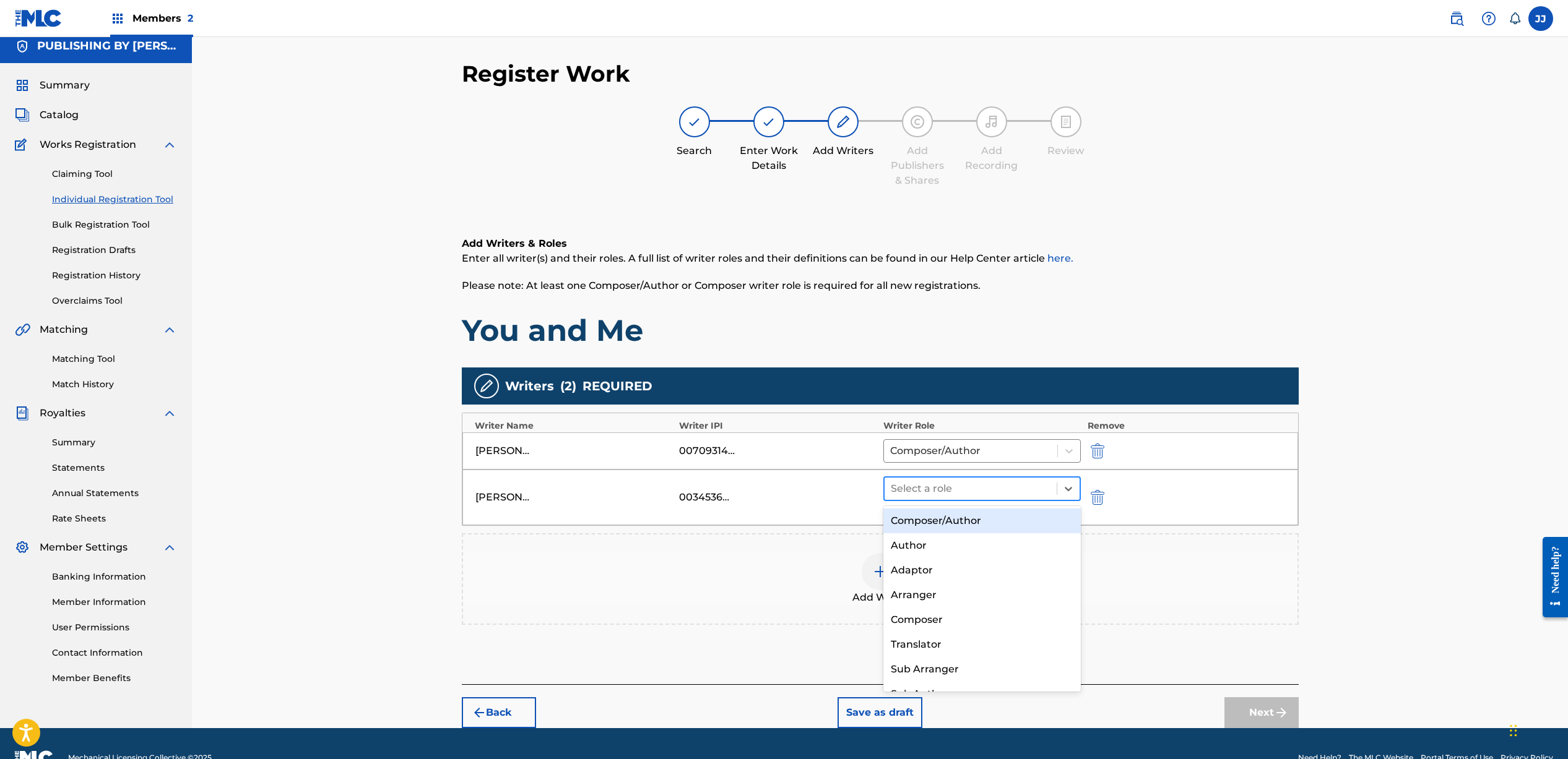
click at [936, 484] on div at bounding box center [971, 489] width 161 height 17
click at [938, 512] on div "Composer/Author" at bounding box center [982, 521] width 198 height 25
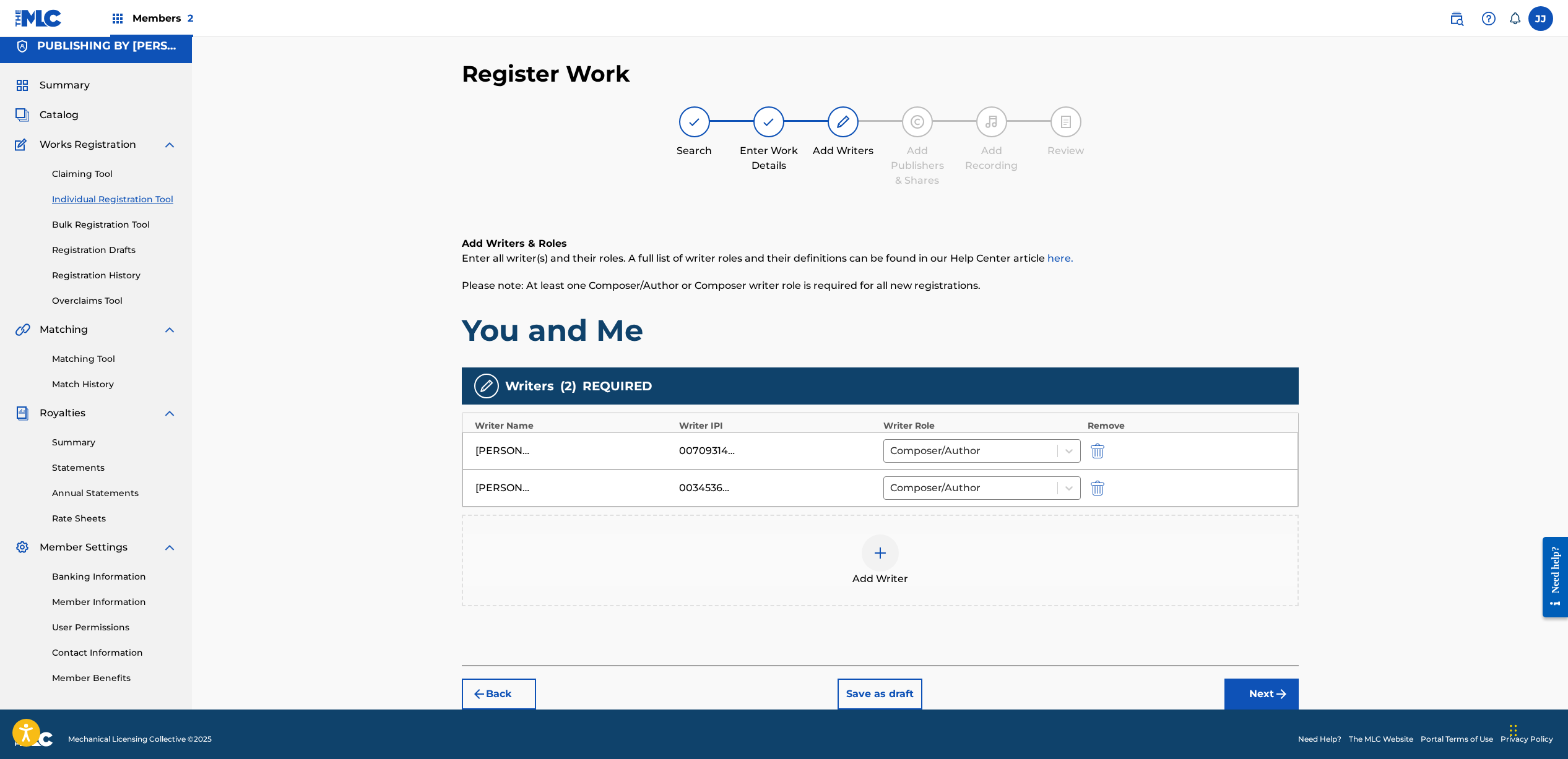
click at [871, 566] on div at bounding box center [880, 553] width 37 height 37
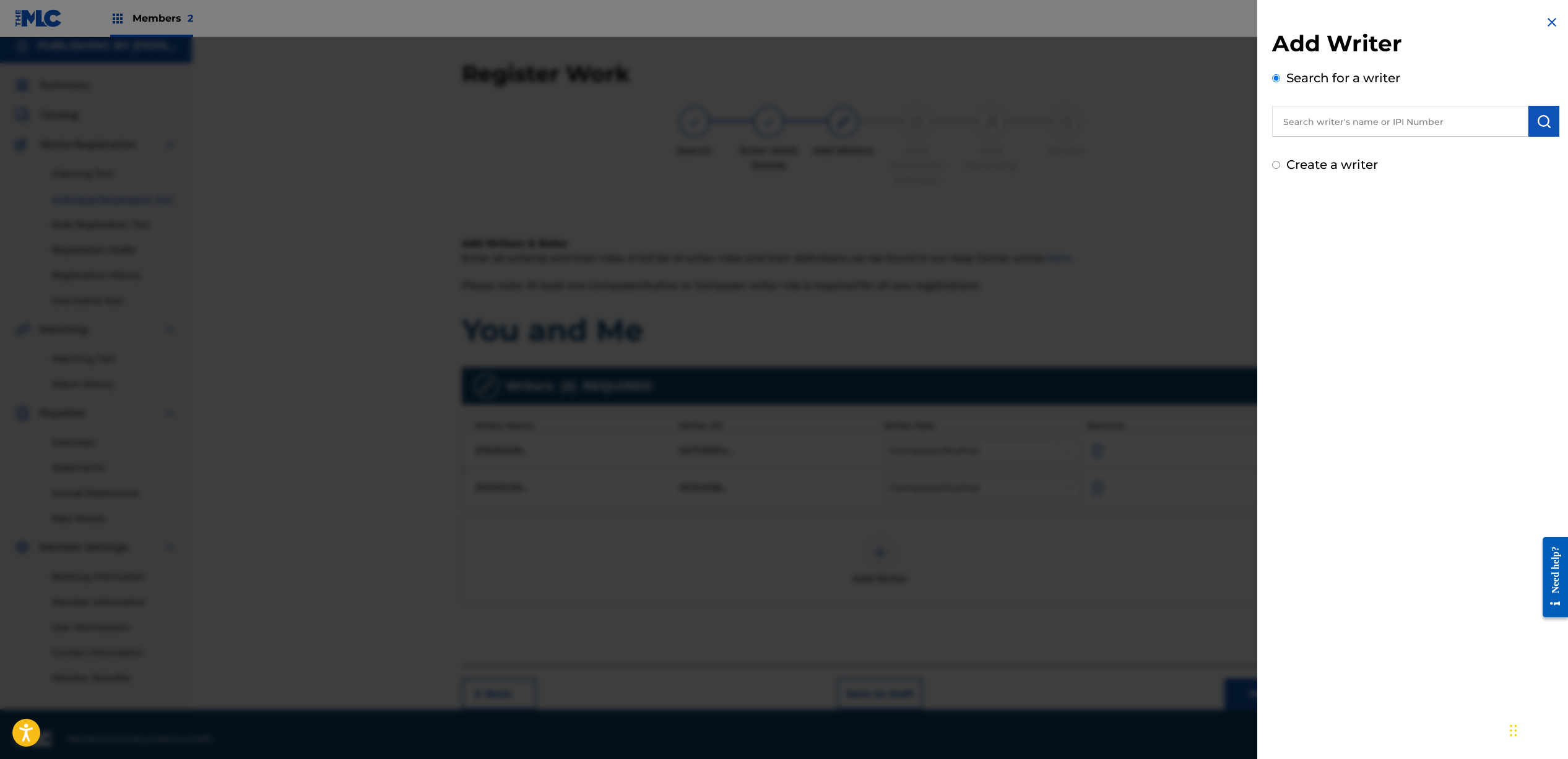
click at [1341, 137] on div "Add Writer Search for a writer Create a writer" at bounding box center [1415, 102] width 287 height 144
click at [1310, 126] on input "text" at bounding box center [1400, 121] width 256 height 31
click at [1315, 149] on strong "golly" at bounding box center [1318, 149] width 26 height 12
type input "tom golly"
click at [1539, 134] on button "submit" at bounding box center [1544, 121] width 31 height 31
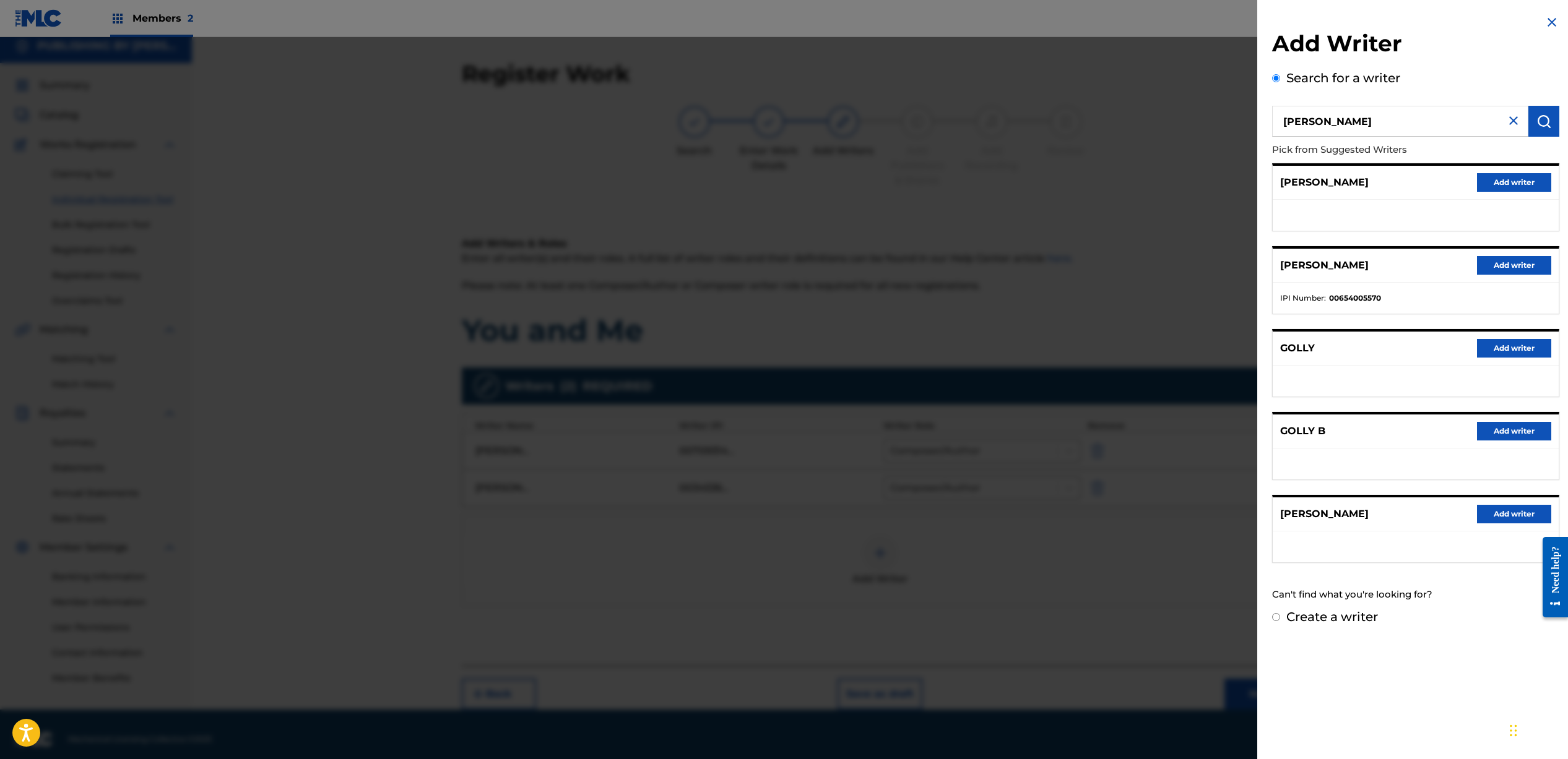
click at [1278, 615] on input "Create a writer" at bounding box center [1275, 617] width 8 height 8
radio input "false"
radio input "true"
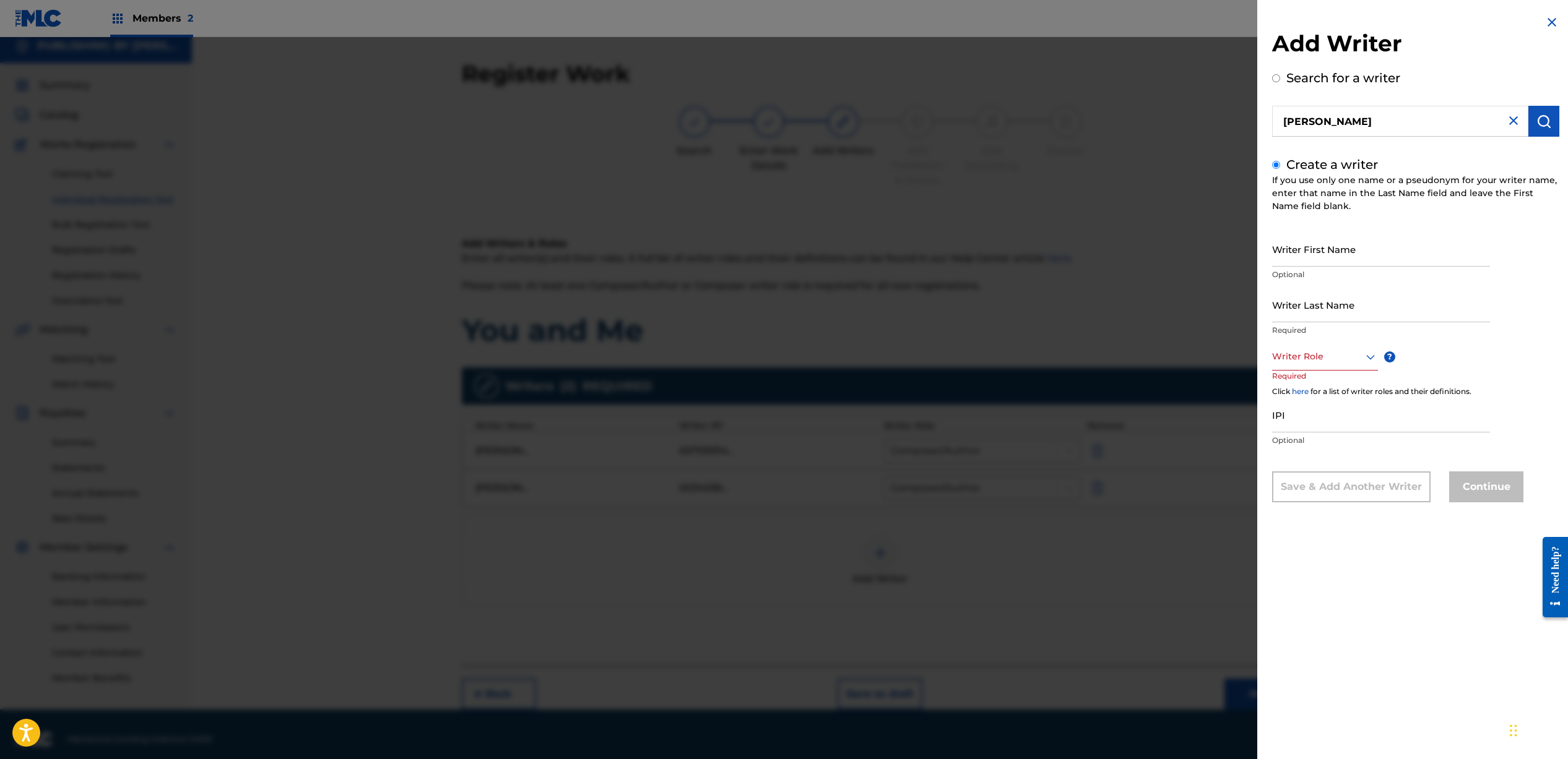
click at [1339, 264] on input "Writer First Name" at bounding box center [1381, 249] width 218 height 35
type input "Tom"
type input "Golly"
click at [1318, 356] on div at bounding box center [1325, 356] width 106 height 16
click at [1324, 387] on div "Composer/Author" at bounding box center [1325, 384] width 105 height 28
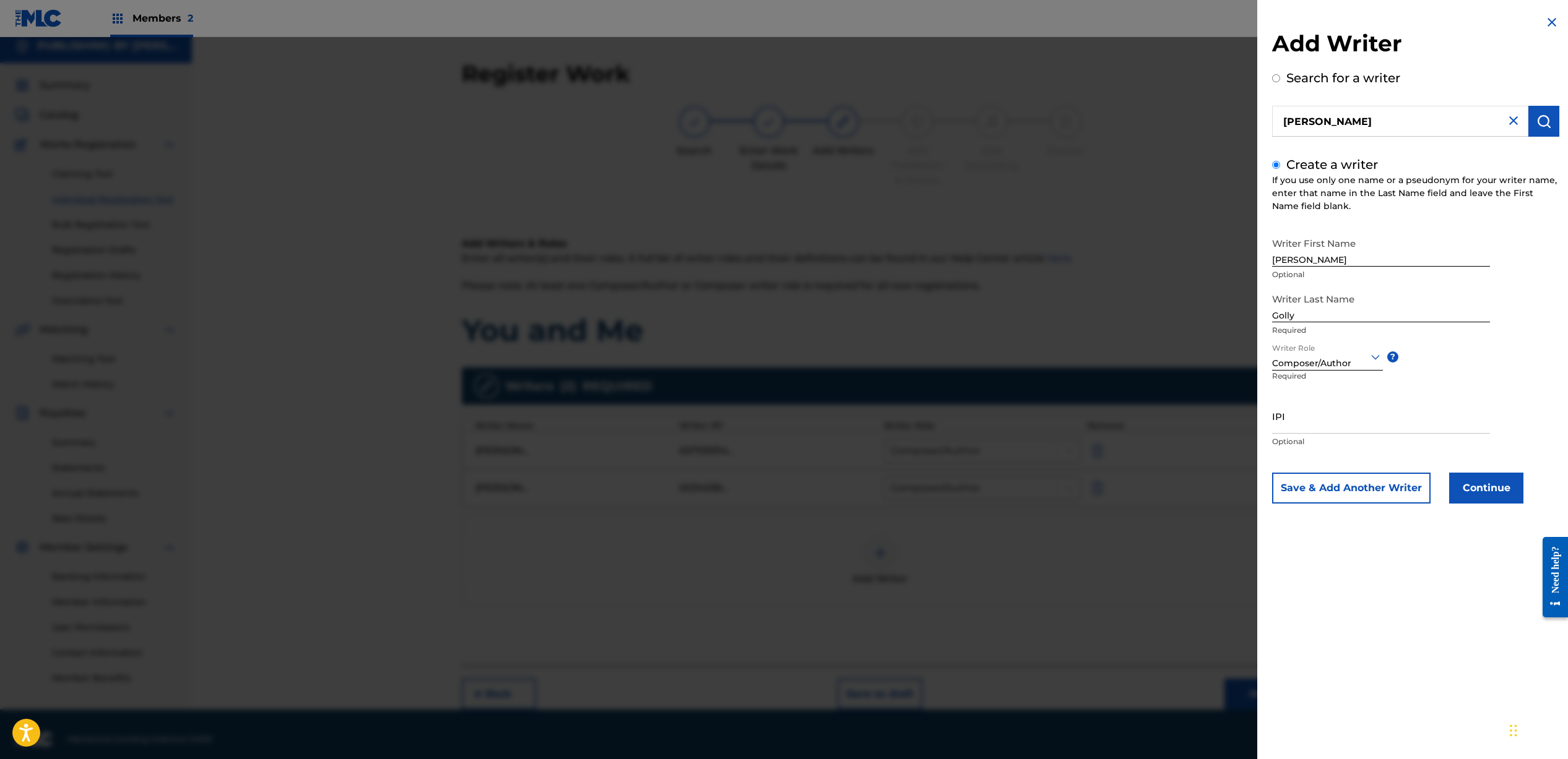
click at [1496, 496] on button "Continue" at bounding box center [1486, 488] width 74 height 31
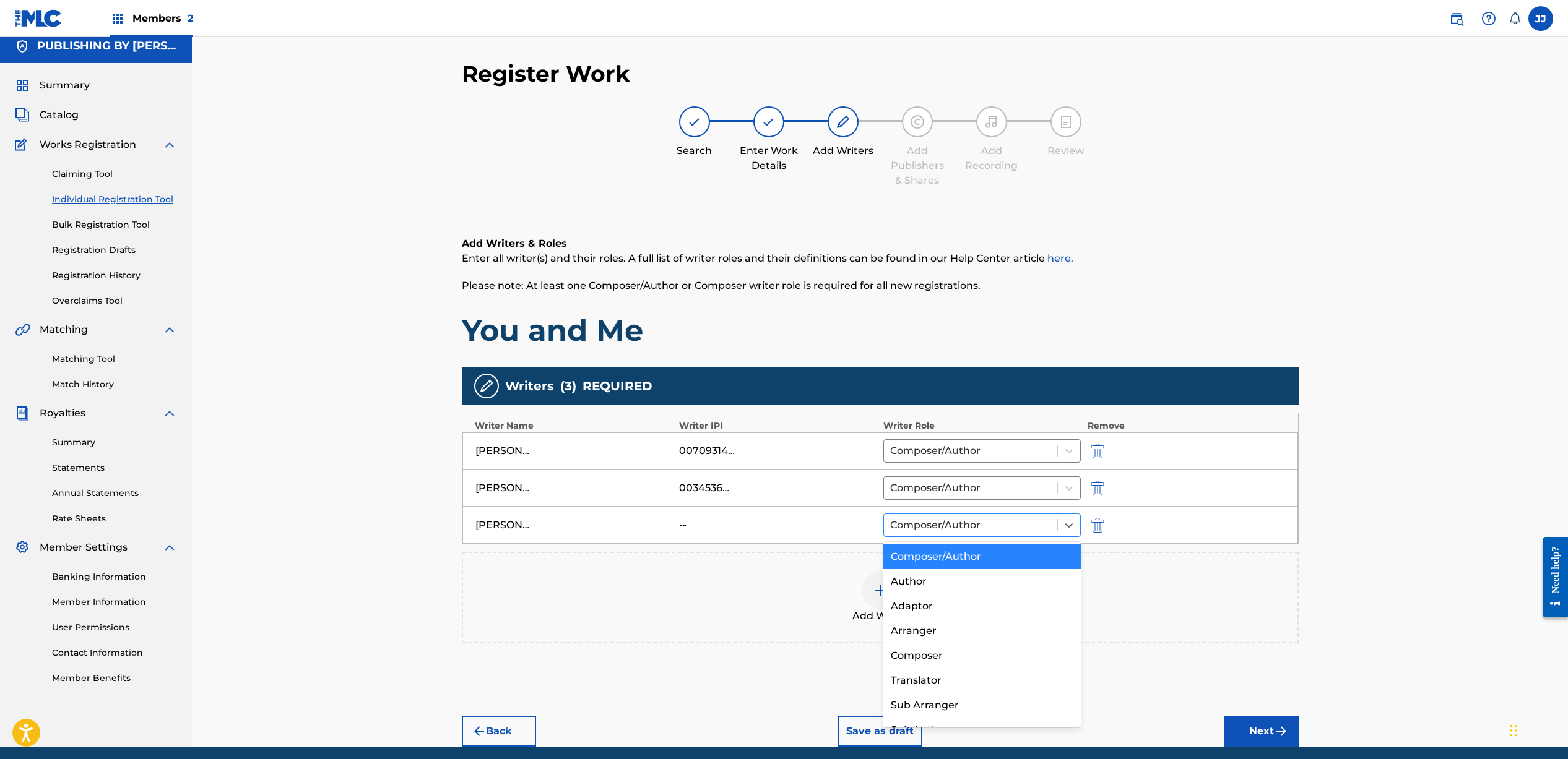
click at [914, 522] on div at bounding box center [971, 525] width 162 height 17
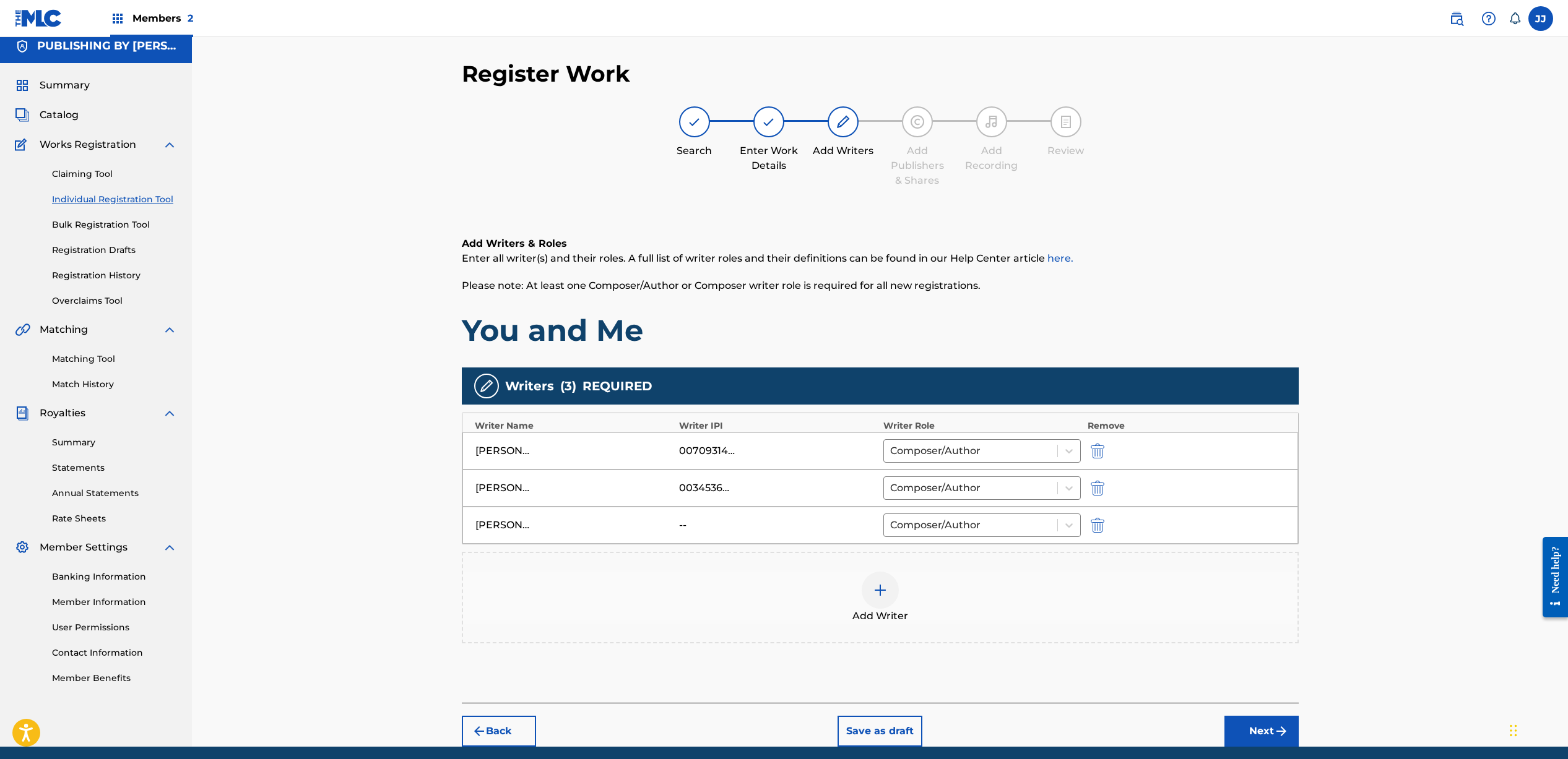
click at [766, 556] on div "Add Writer" at bounding box center [880, 597] width 837 height 91
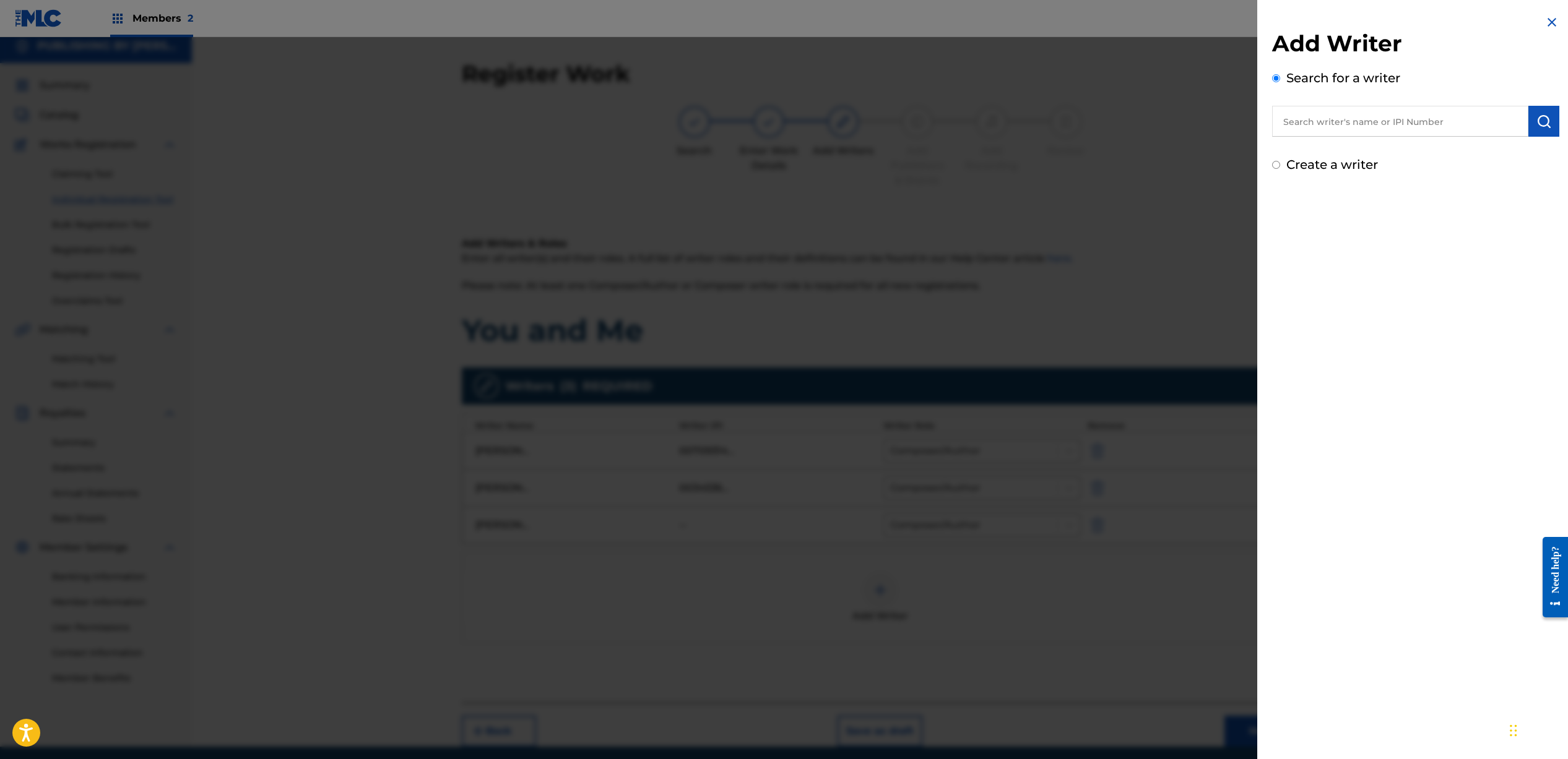
click at [1341, 384] on div "Add Writer Search for a writer Create a writer" at bounding box center [1415, 380] width 317 height 759
click at [1552, 24] on img at bounding box center [1552, 22] width 15 height 15
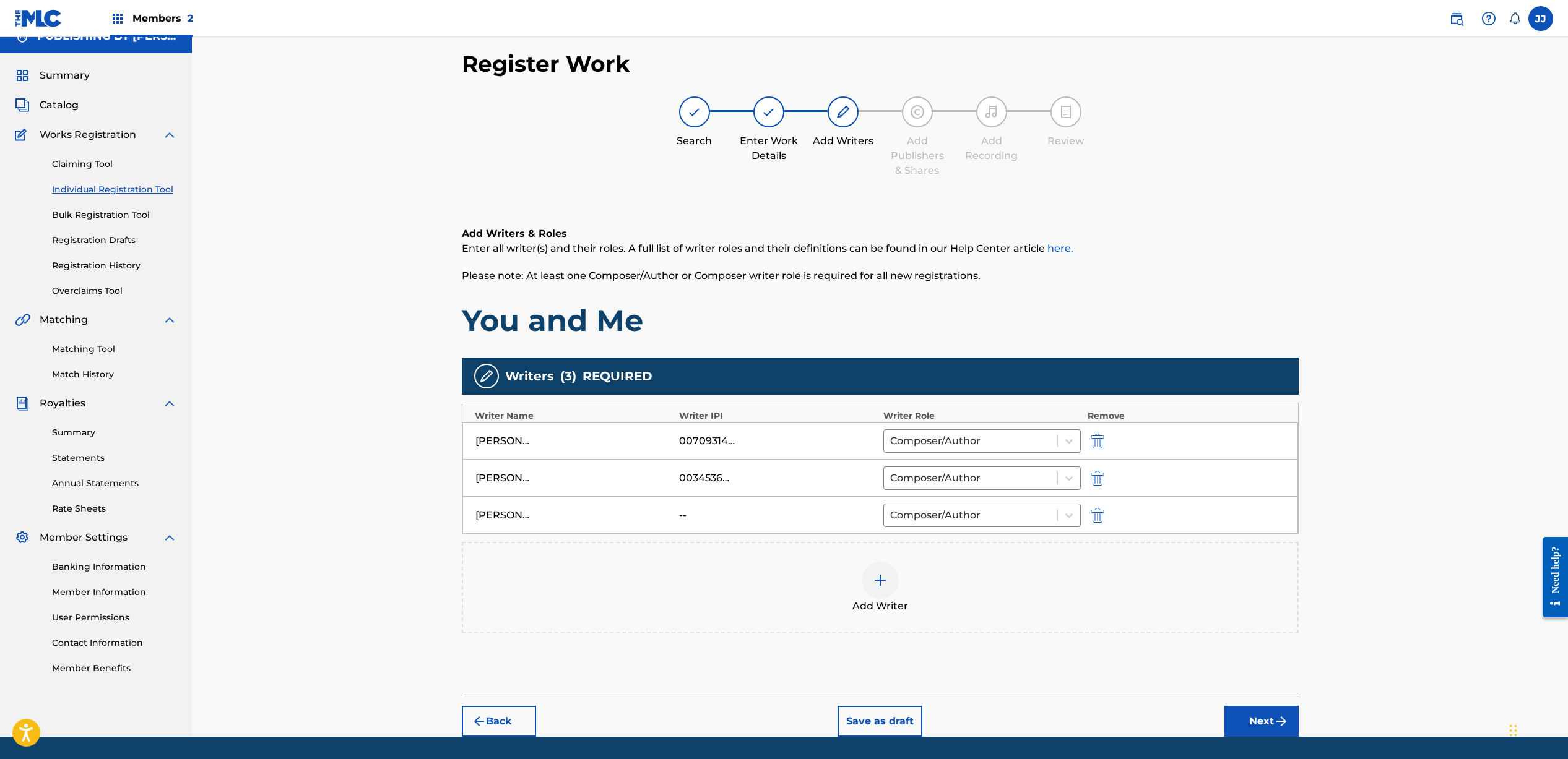
scroll to position [30, 0]
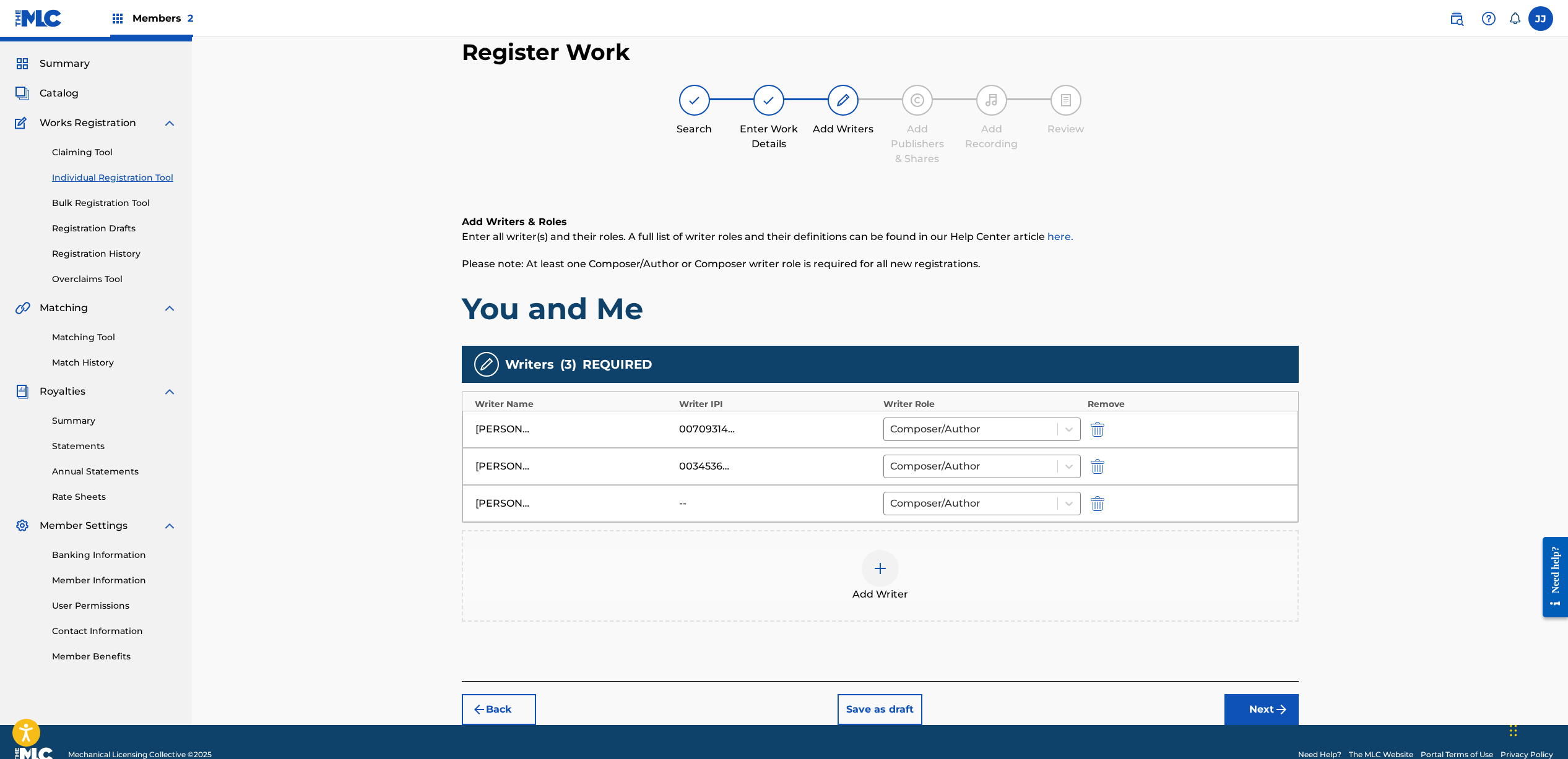
click at [1265, 725] on footer "Mechanical Licensing Collective © 2025 Need Help? The MLC Website Portal Terms …" at bounding box center [784, 754] width 1568 height 59
click at [1255, 715] on button "Next" at bounding box center [1261, 710] width 74 height 31
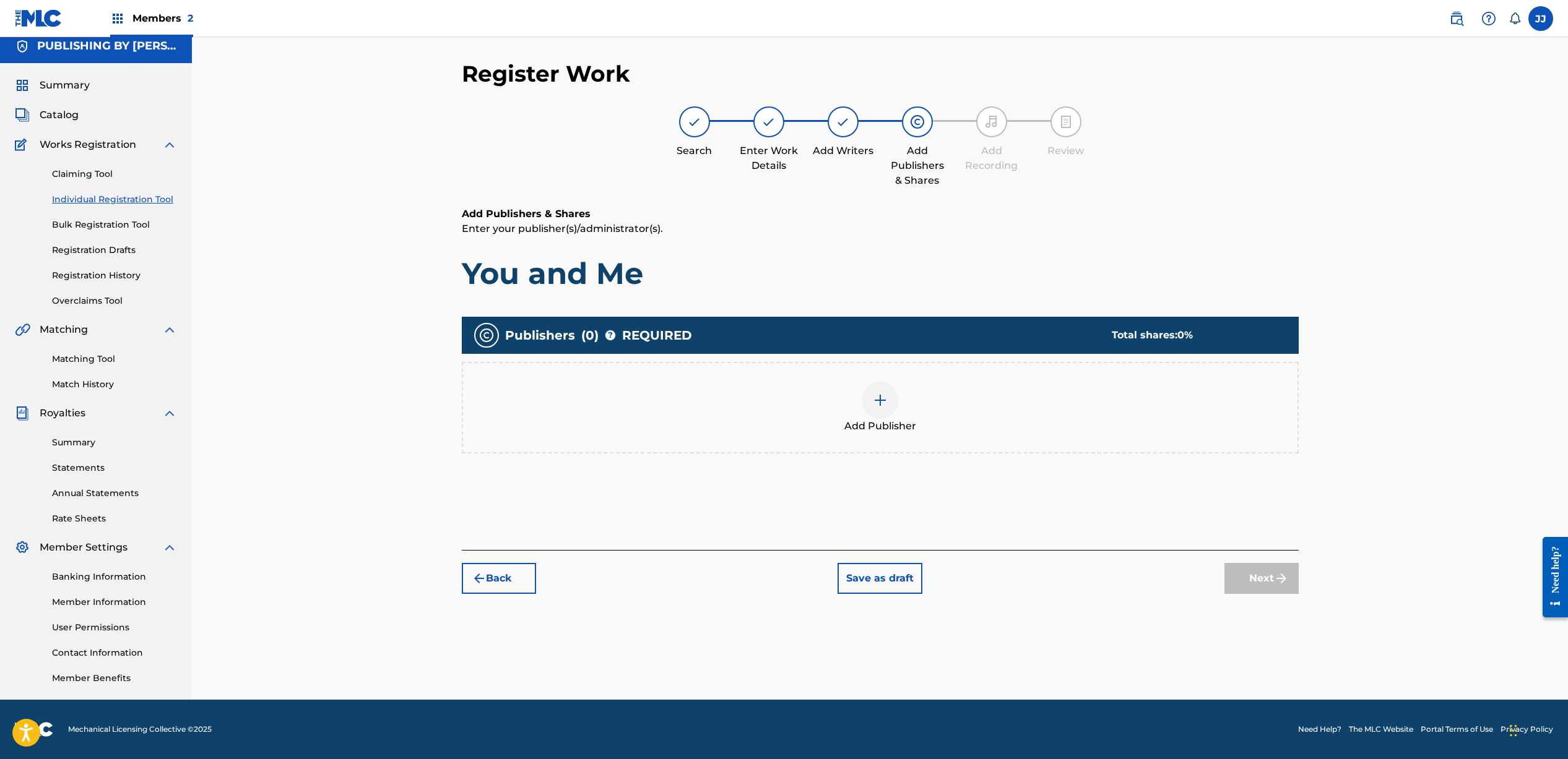
scroll to position [8, 0]
click at [873, 403] on img at bounding box center [880, 400] width 15 height 15
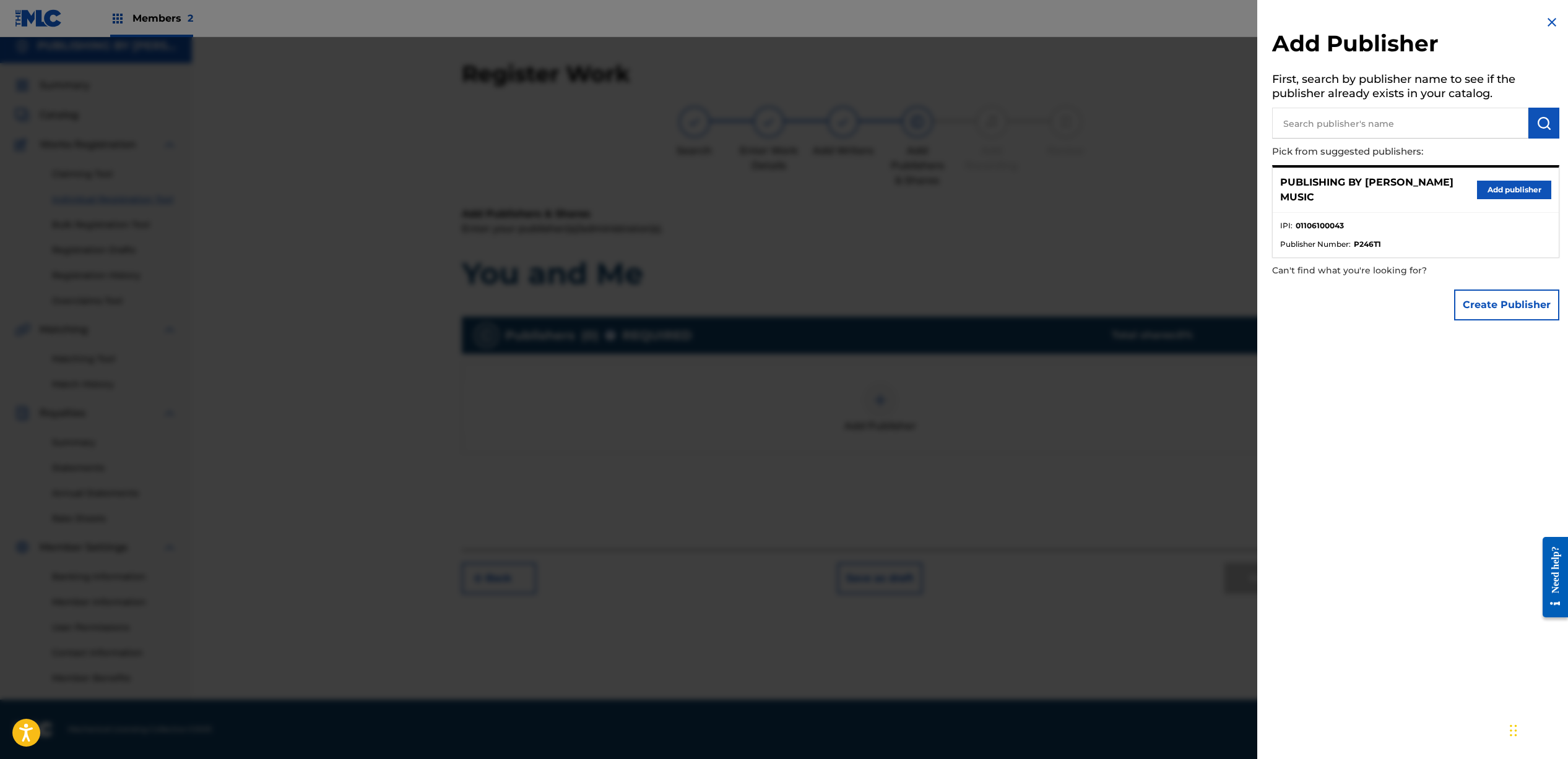
click at [1524, 189] on button "Add publisher" at bounding box center [1513, 190] width 74 height 19
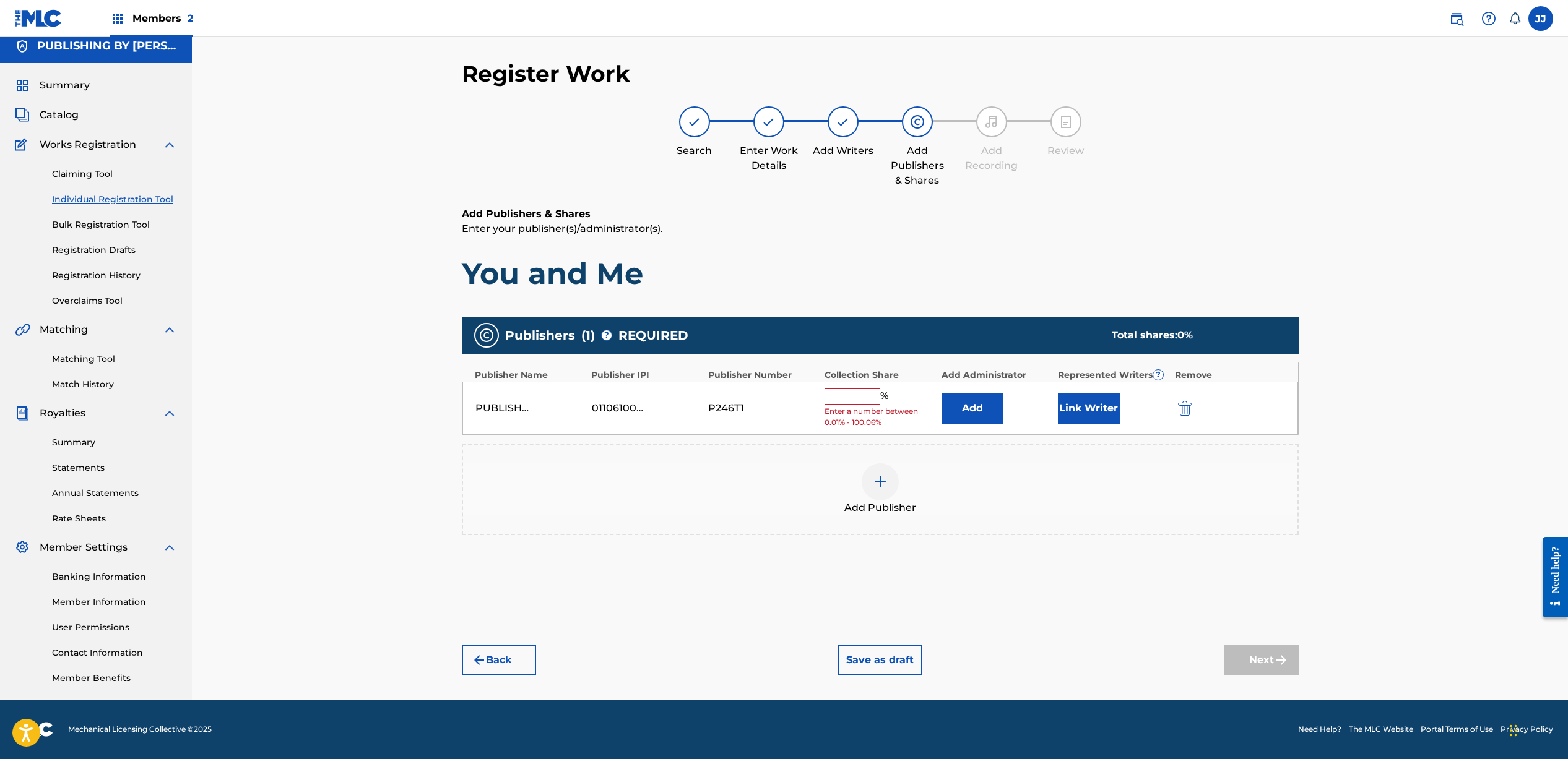
click at [843, 399] on input "text" at bounding box center [852, 396] width 55 height 16
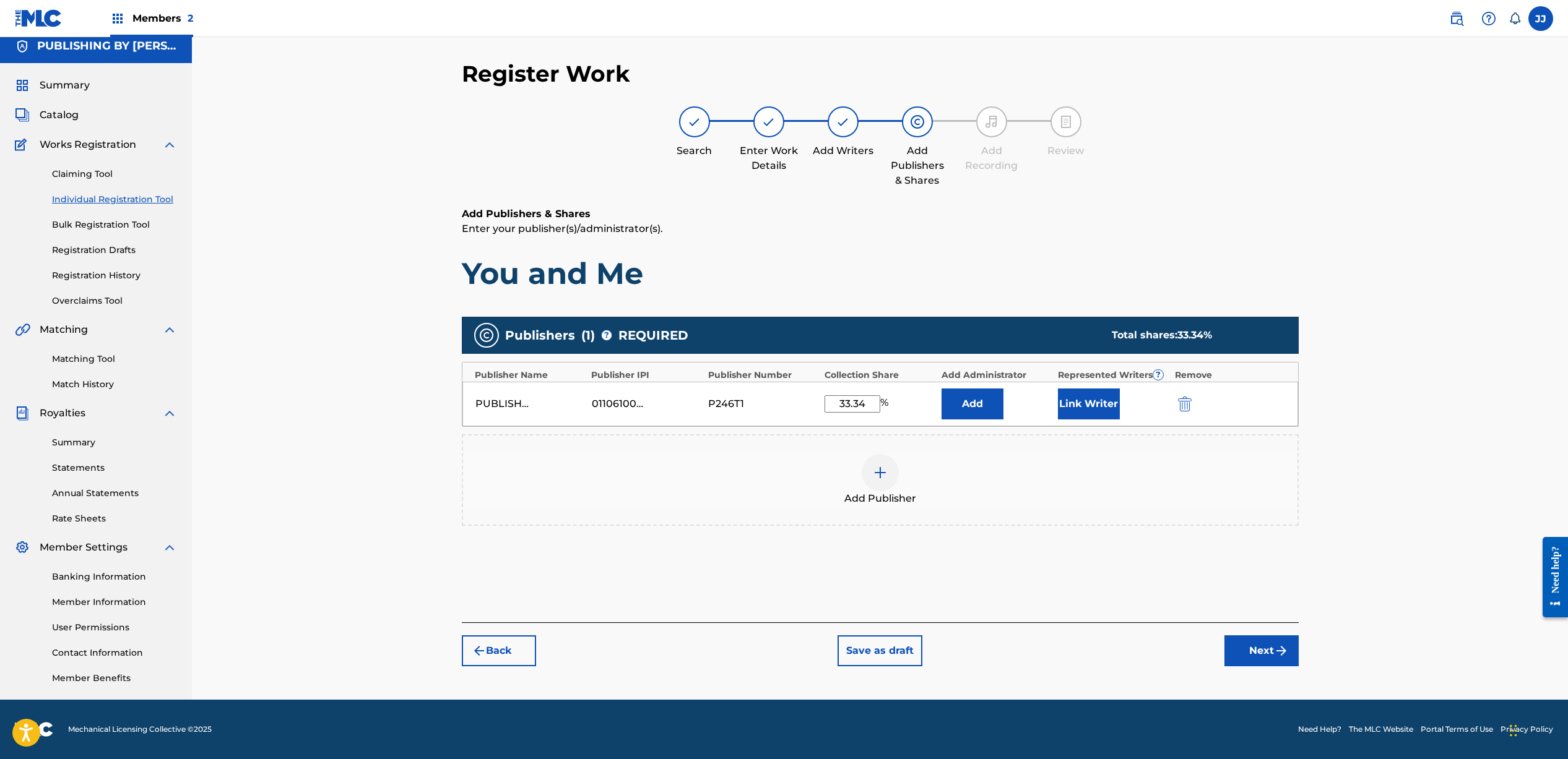
type input "33.34"
click at [1096, 412] on button "Link Writer" at bounding box center [1088, 404] width 62 height 31
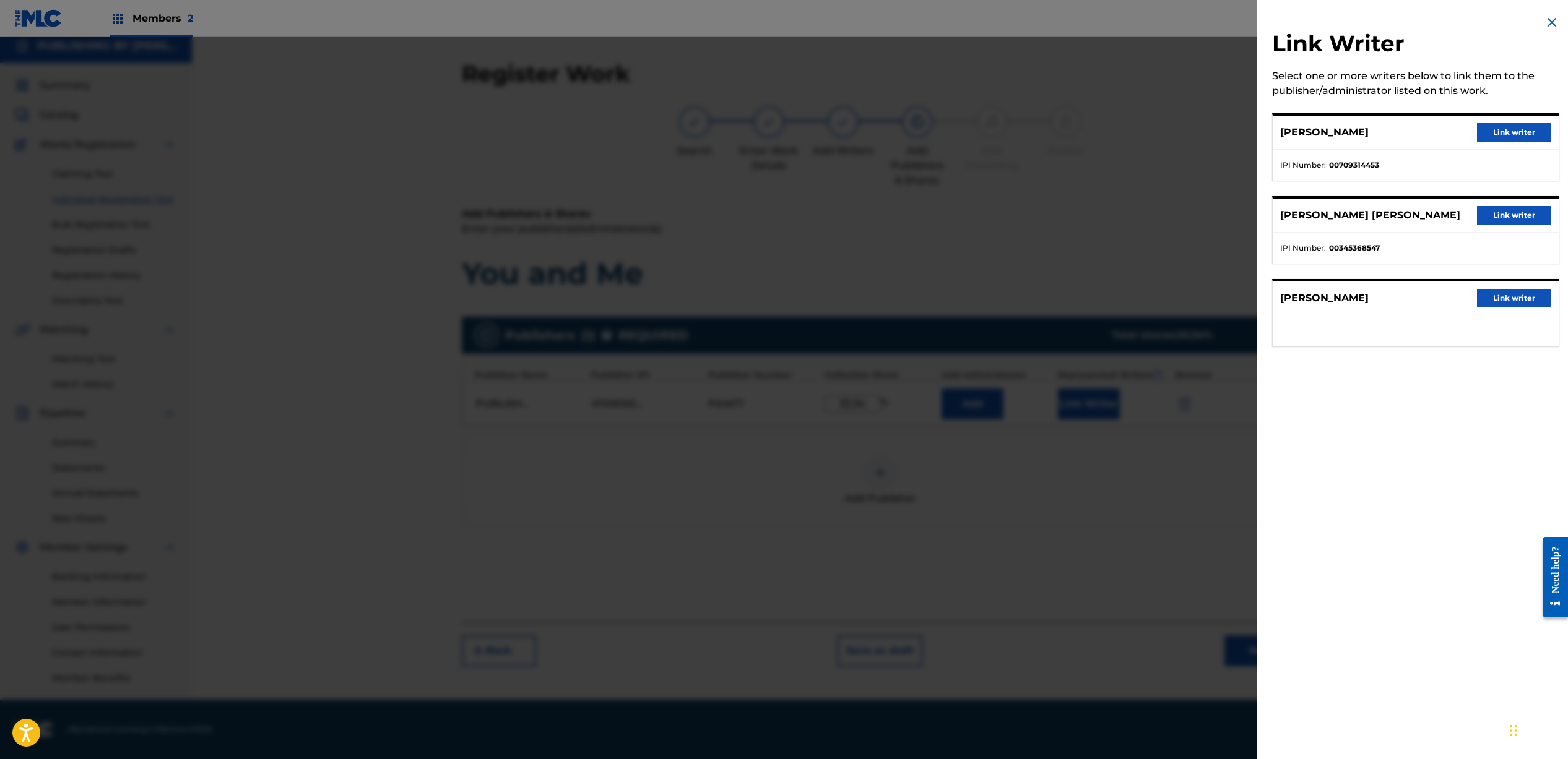
click at [1508, 137] on button "Link writer" at bounding box center [1513, 133] width 74 height 19
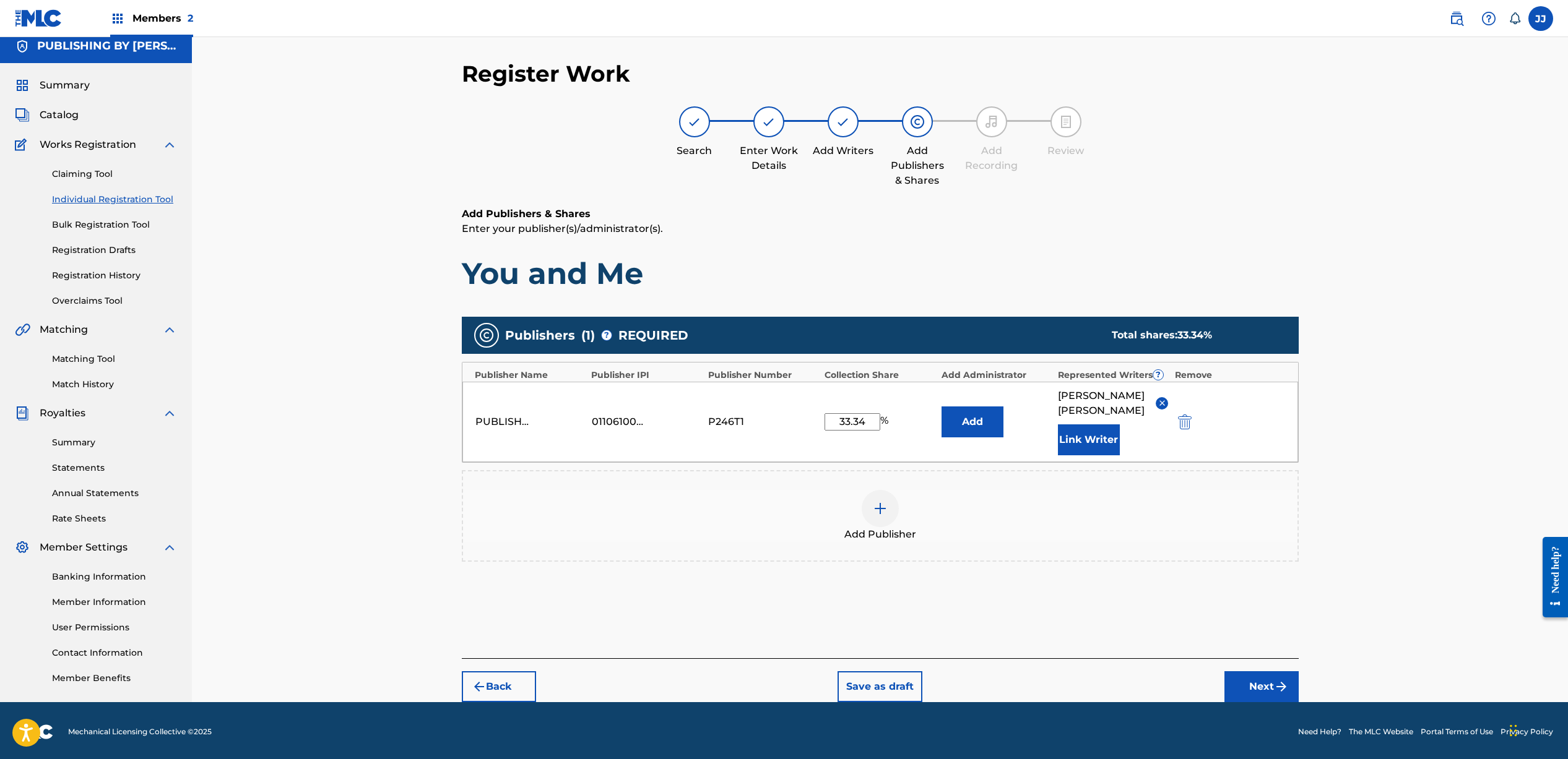
click at [1280, 694] on img "submit" at bounding box center [1281, 687] width 15 height 15
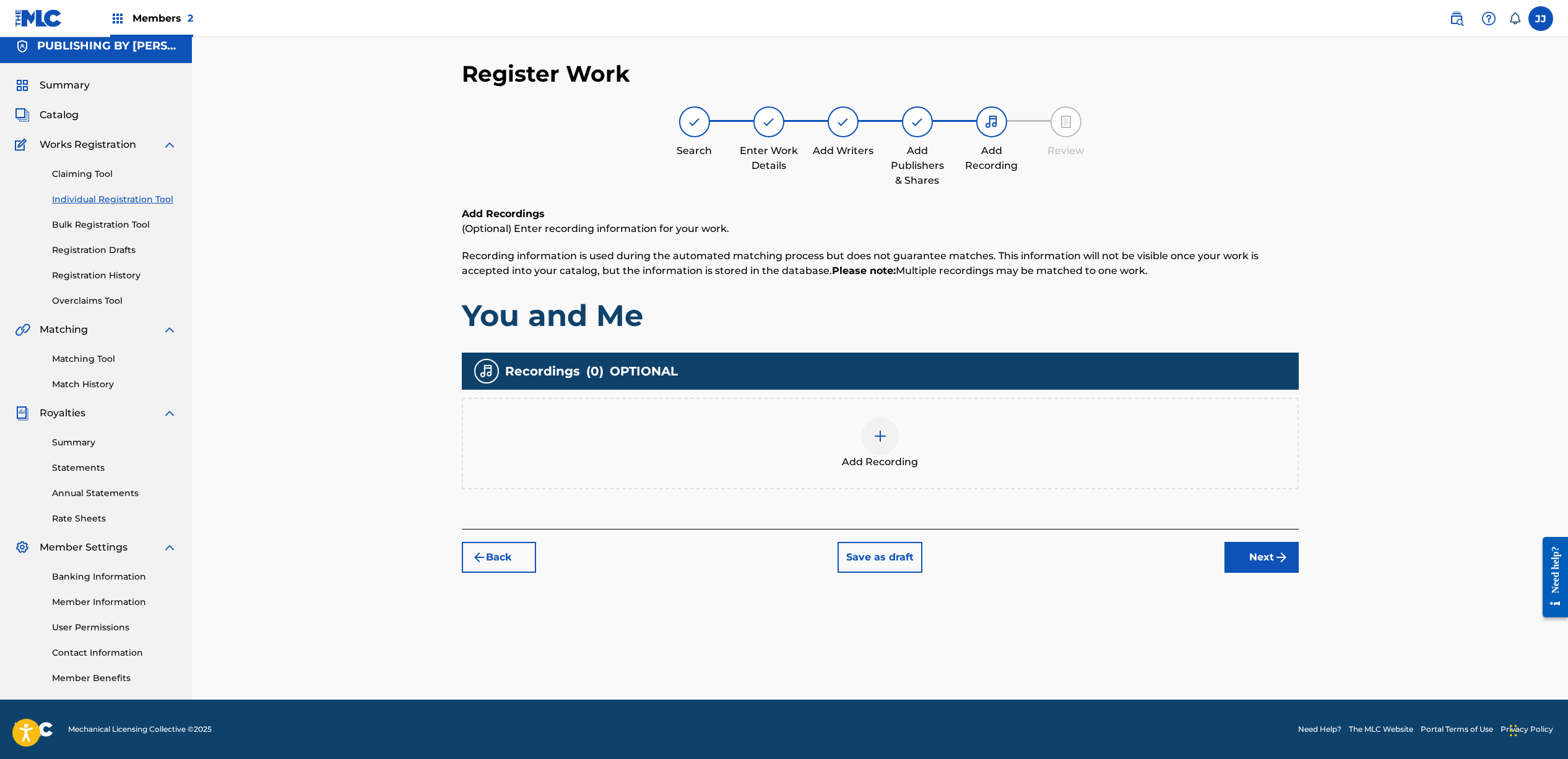
click at [885, 437] on img at bounding box center [880, 436] width 15 height 15
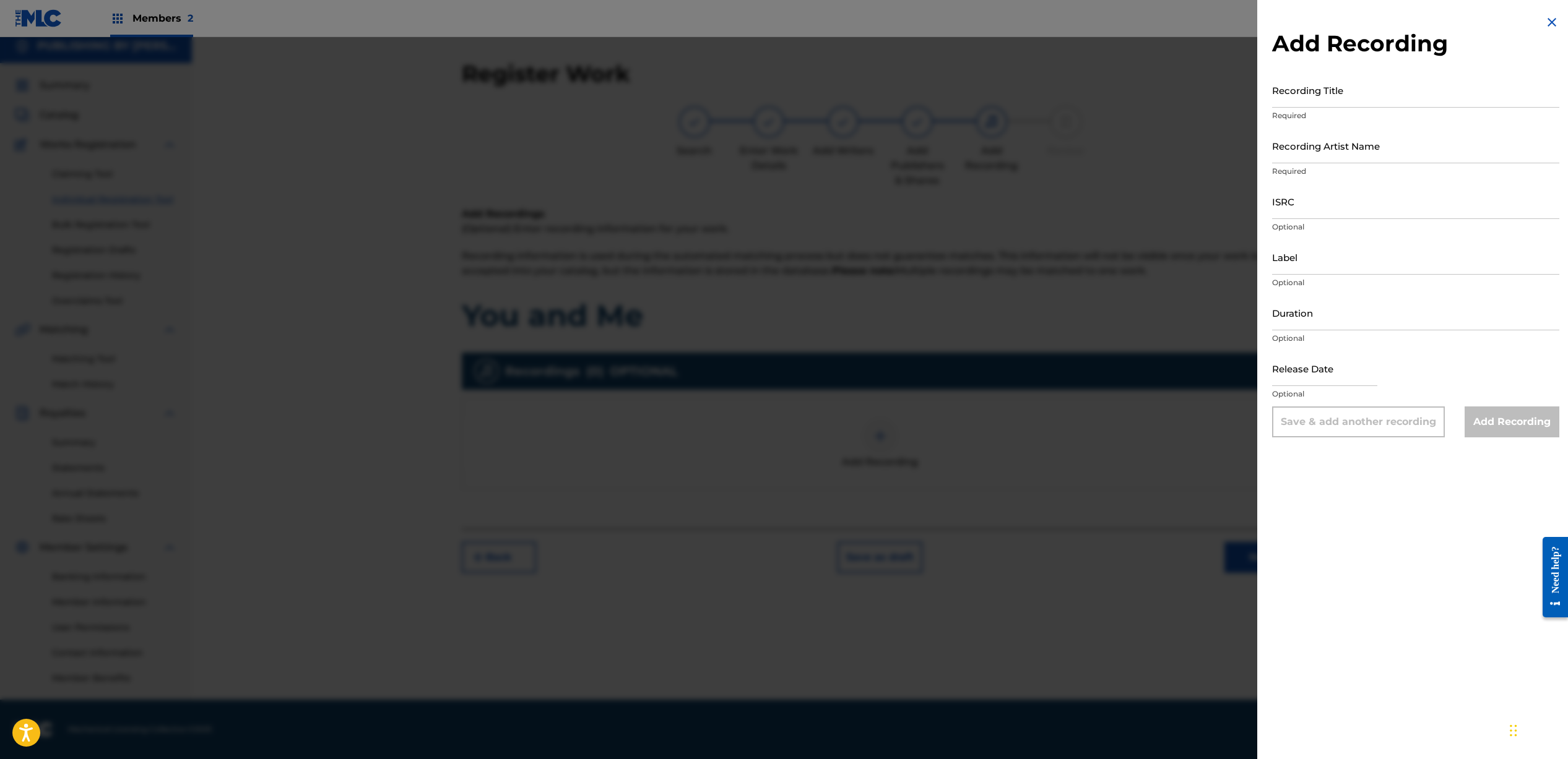
click at [1350, 97] on input "Recording Title" at bounding box center [1415, 90] width 287 height 35
type input "You and Me"
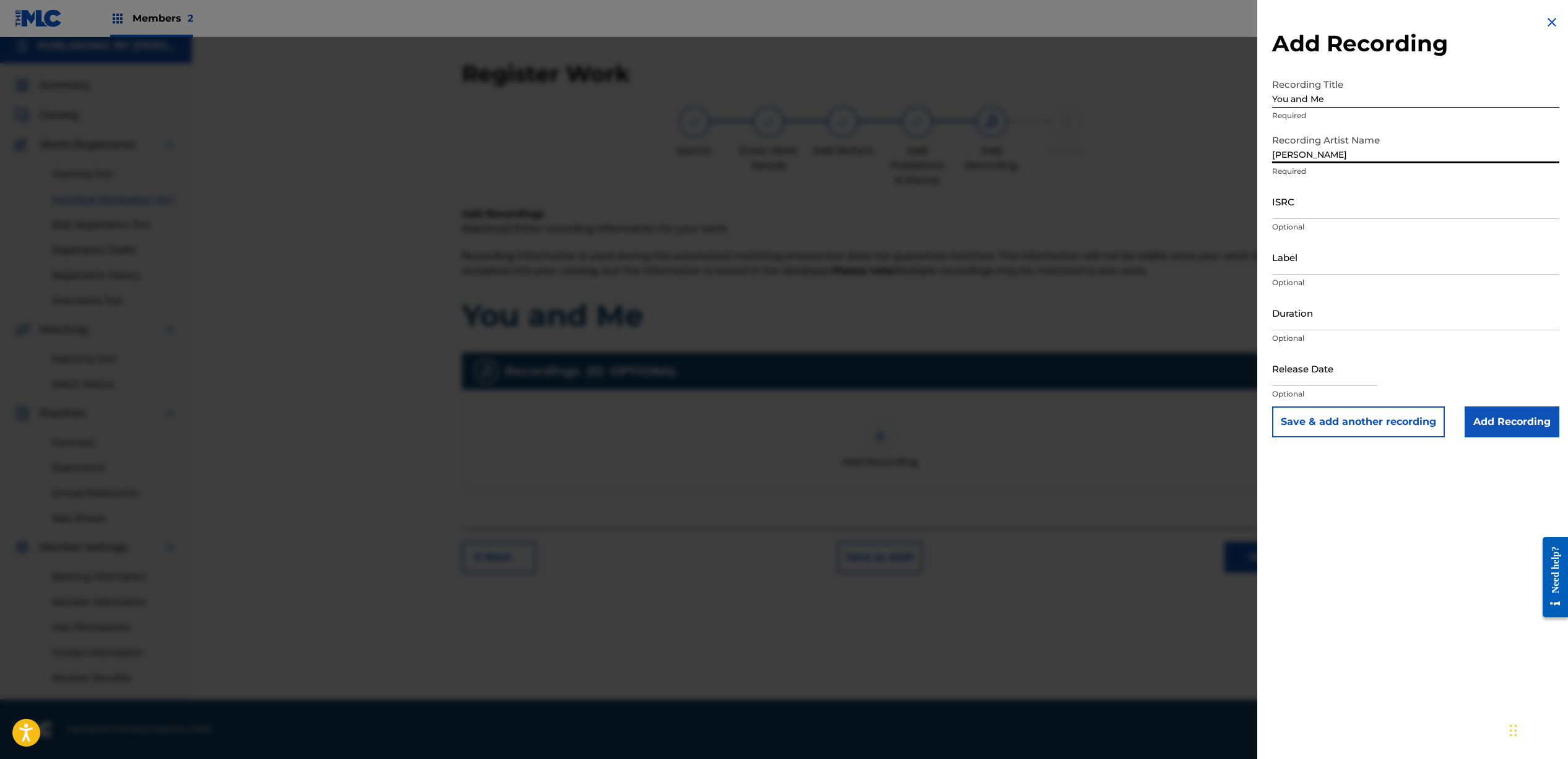
type input "[PERSON_NAME]"
click at [1327, 200] on input "ISRC" at bounding box center [1415, 201] width 287 height 35
paste input "QZNWX2100982"
type input "QZNWX2100982"
click at [1323, 320] on input "Duration" at bounding box center [1415, 312] width 287 height 35
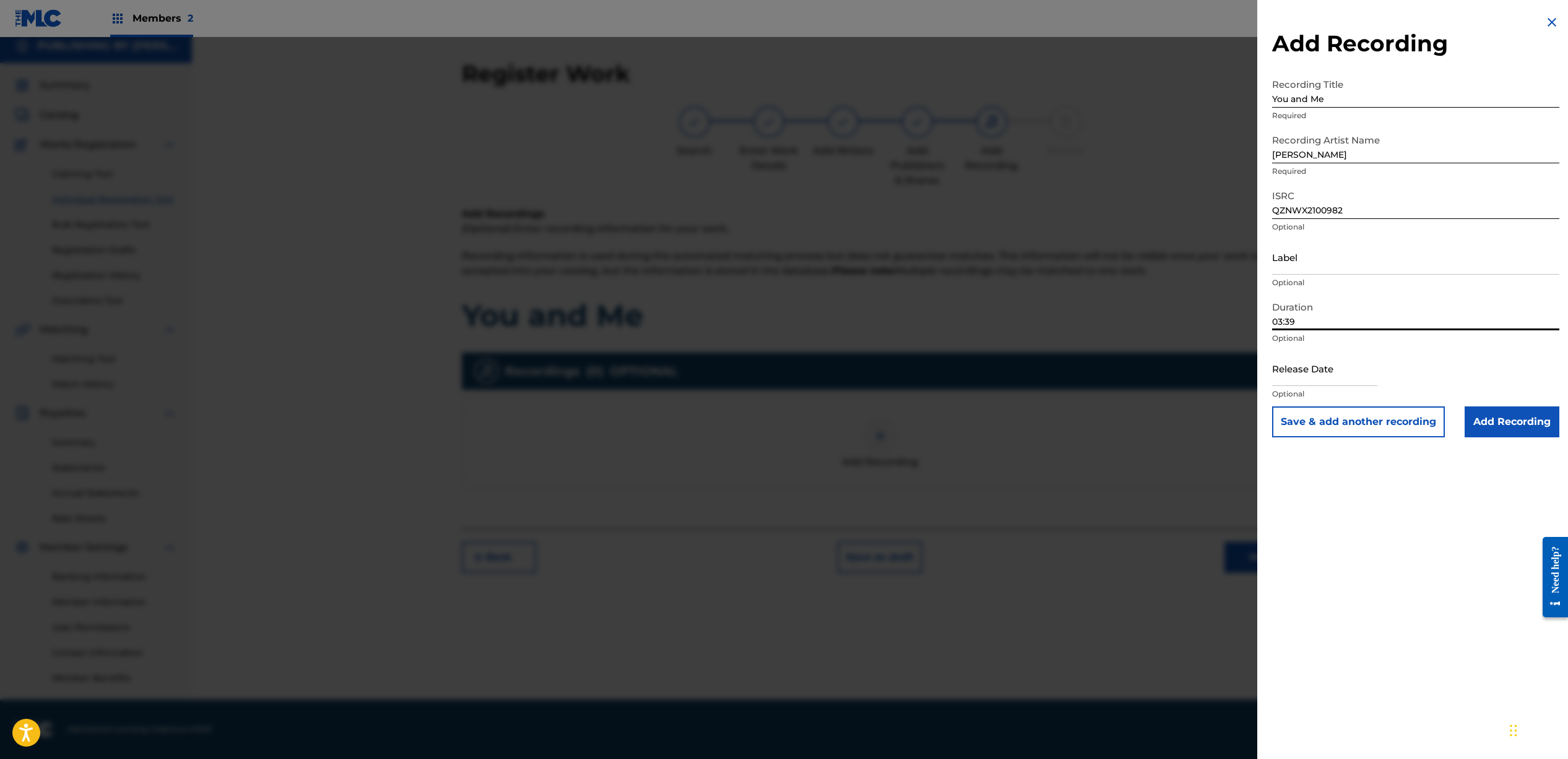
type input "03:39"
click at [1346, 380] on input "text" at bounding box center [1324, 368] width 105 height 35
select select "7"
select select "2025"
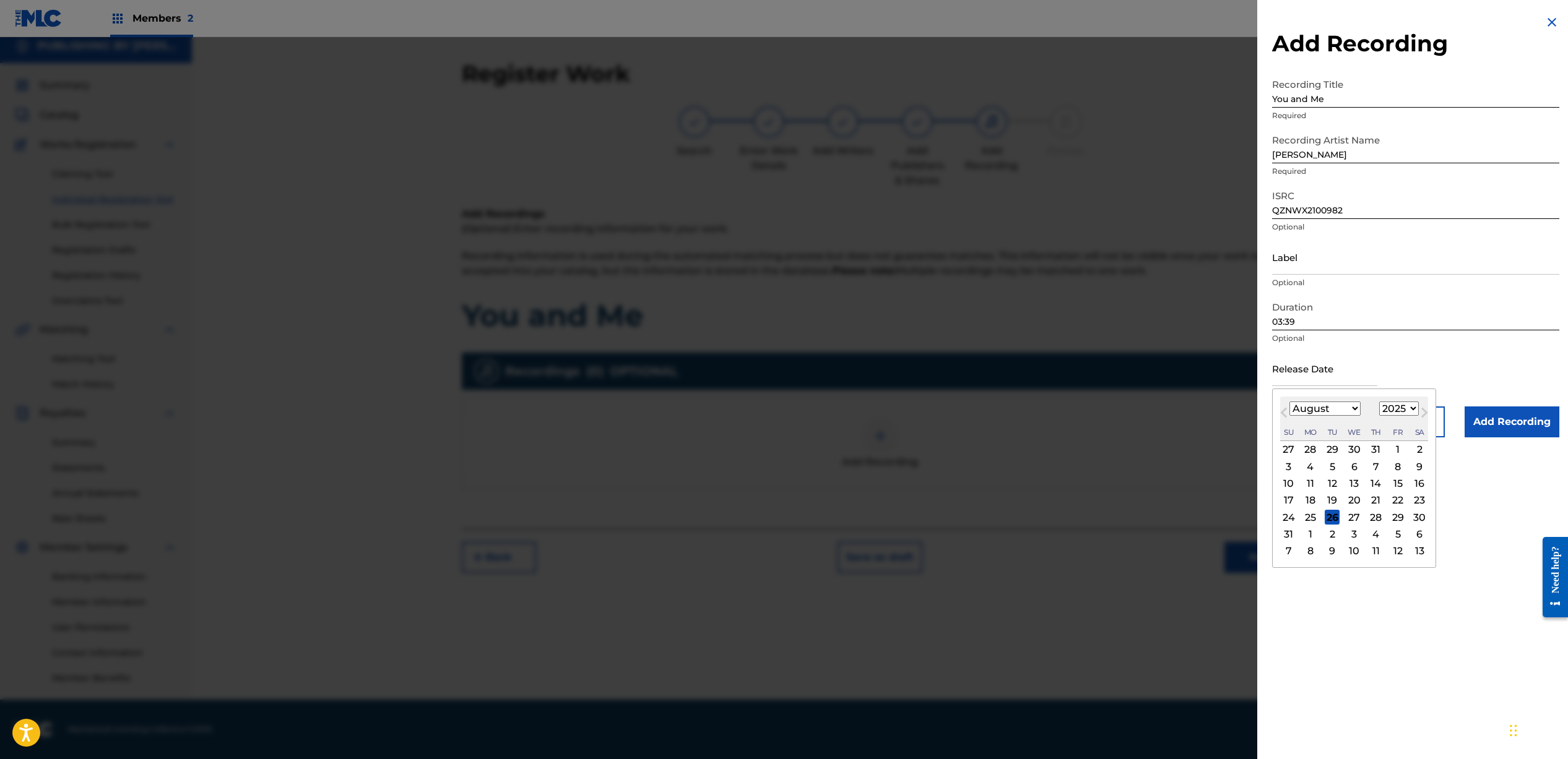
click at [1447, 360] on div "Release Date Previous Month Next Month August [DATE] February March April May J…" at bounding box center [1415, 378] width 287 height 55
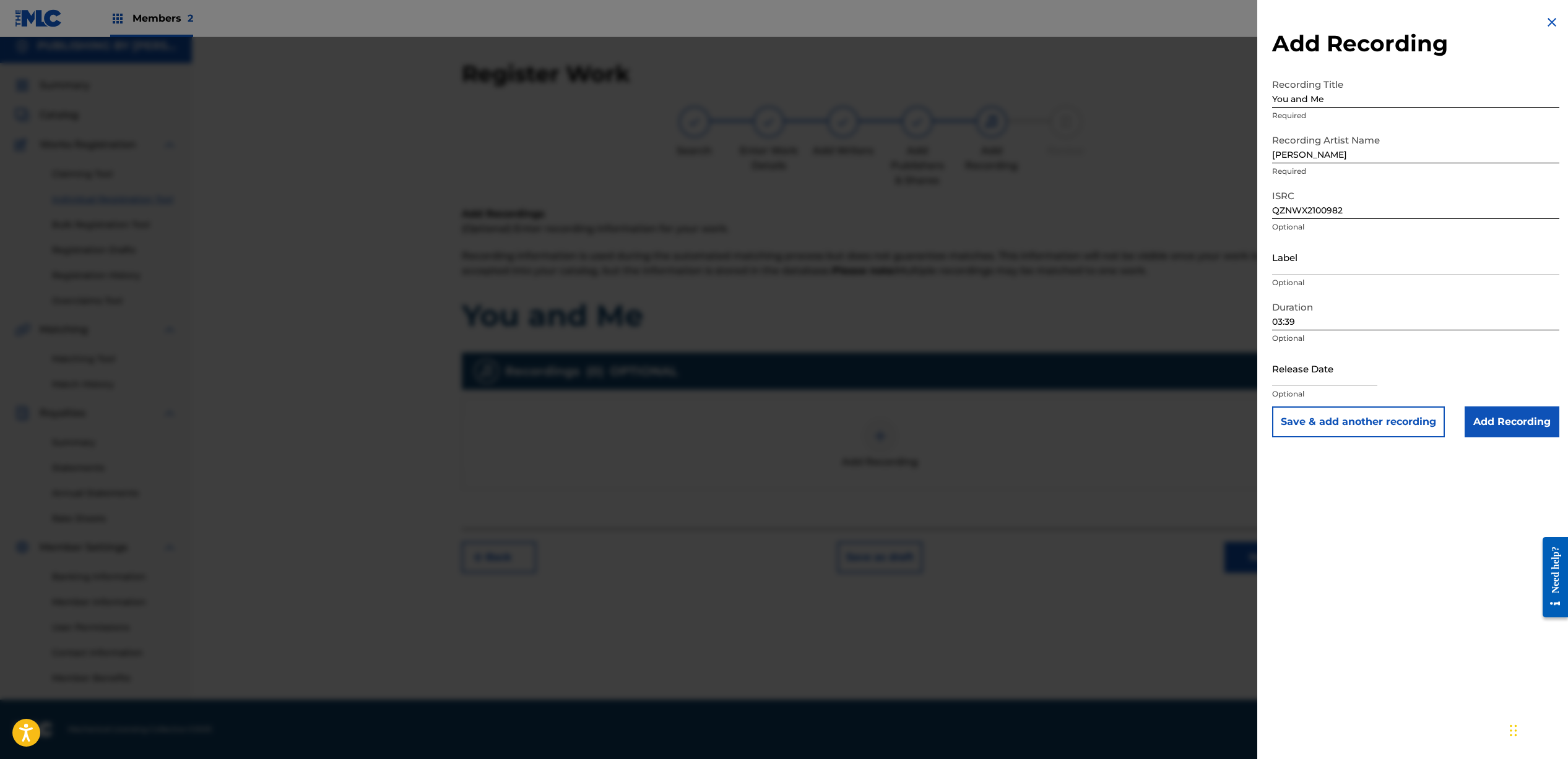
click at [1502, 425] on input "Add Recording" at bounding box center [1512, 422] width 95 height 31
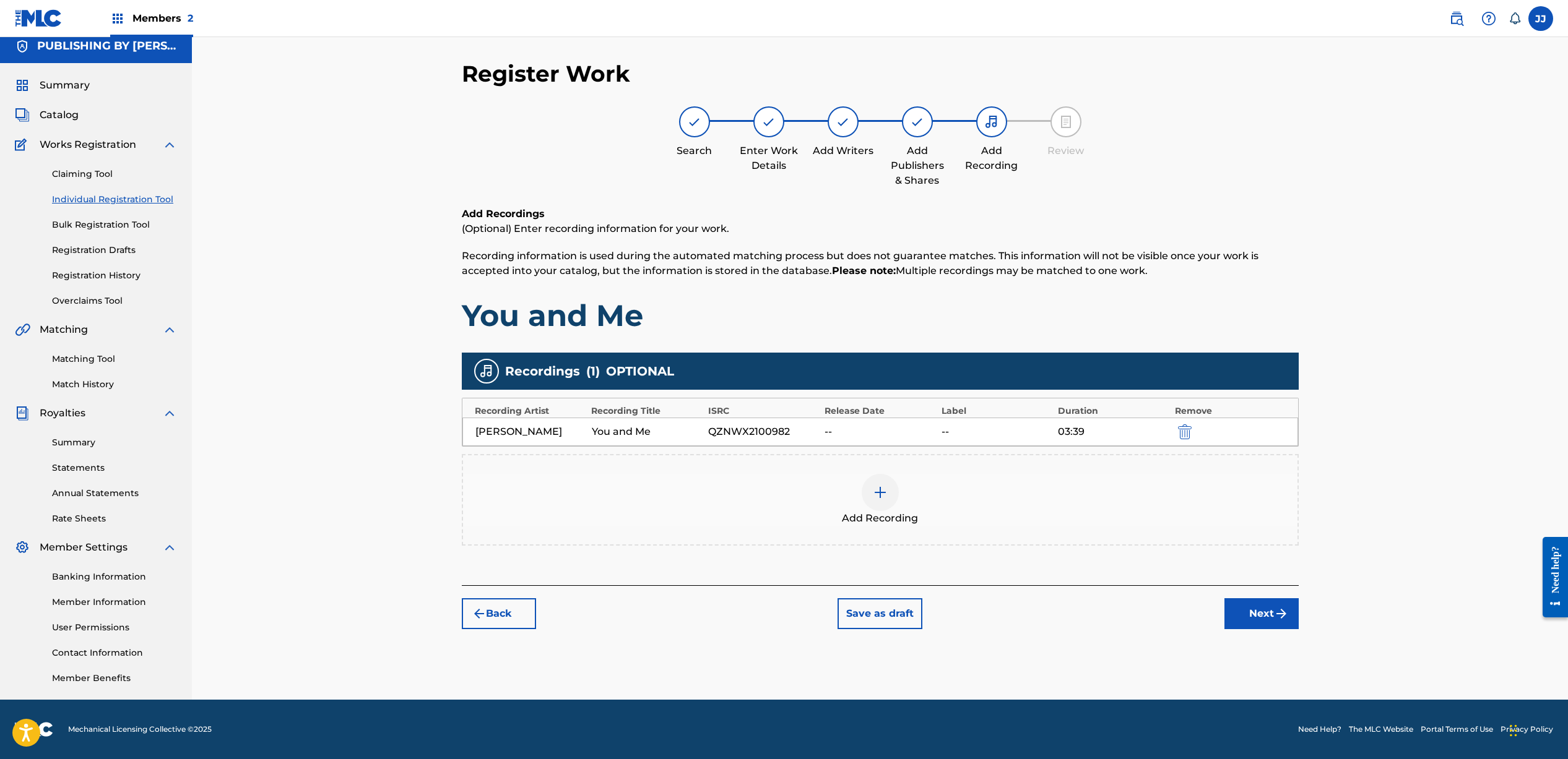
click at [1274, 615] on img "submit" at bounding box center [1281, 613] width 15 height 15
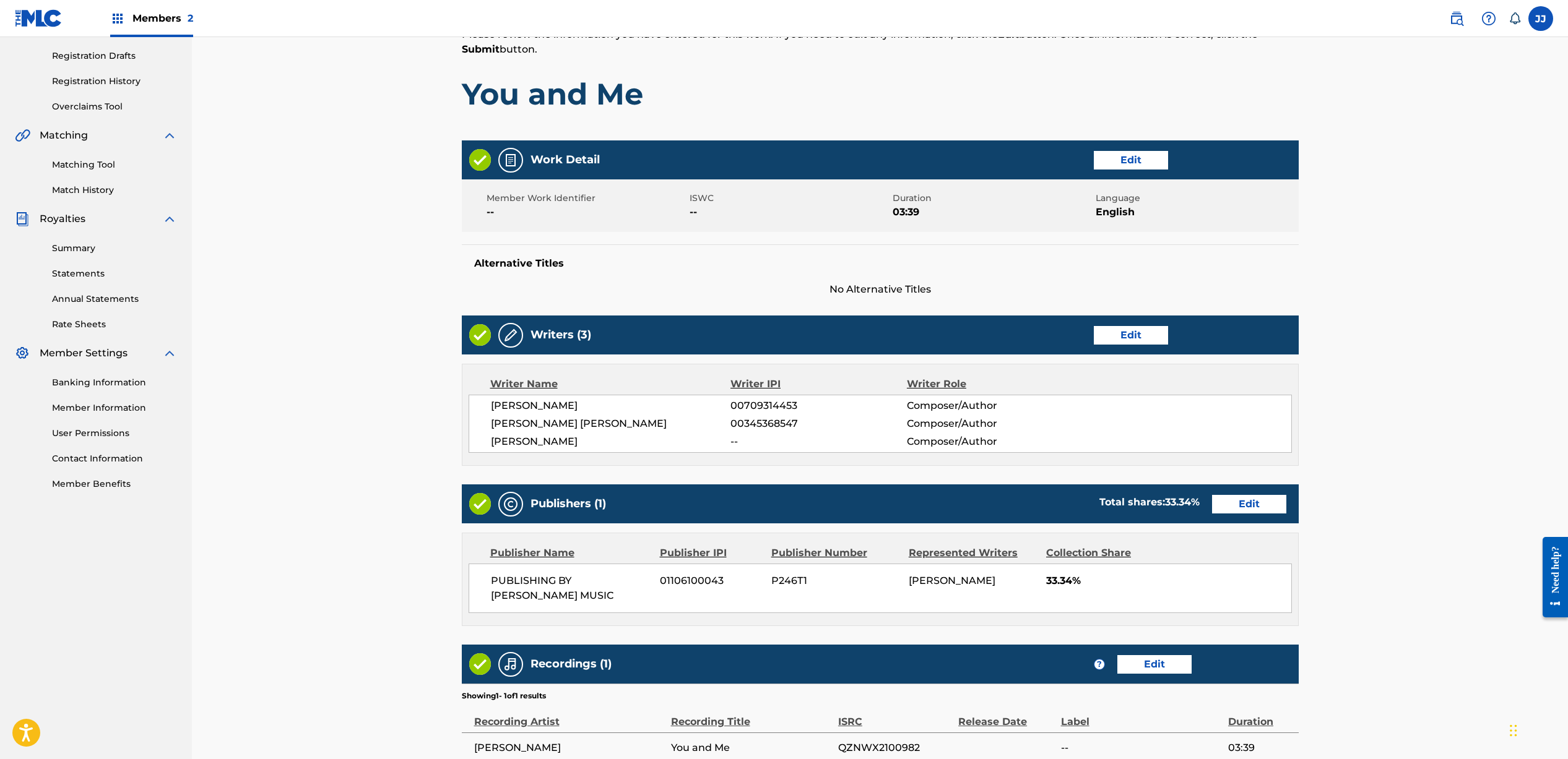
scroll to position [329, 0]
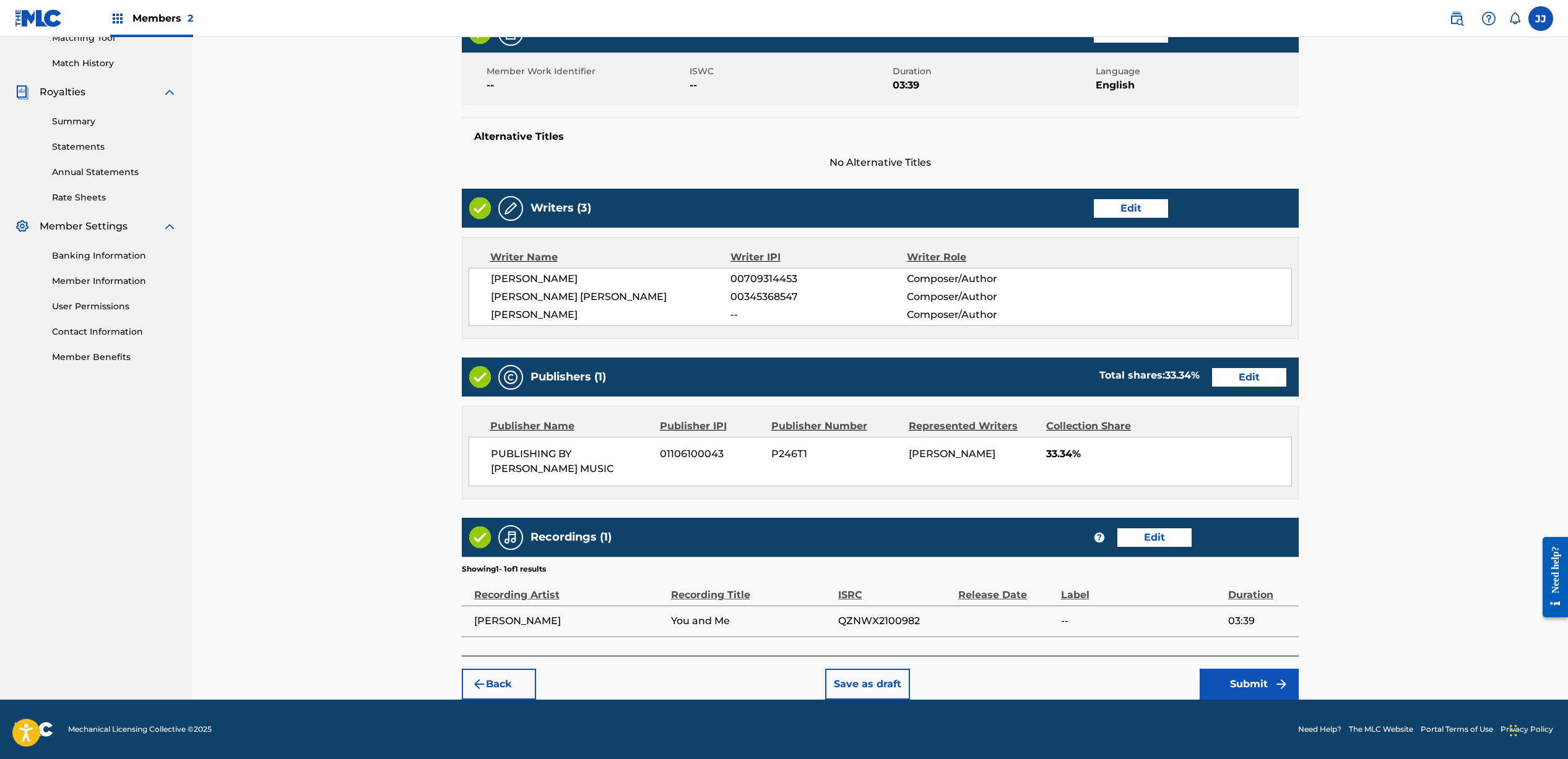
click at [1269, 687] on button "Submit" at bounding box center [1249, 684] width 99 height 31
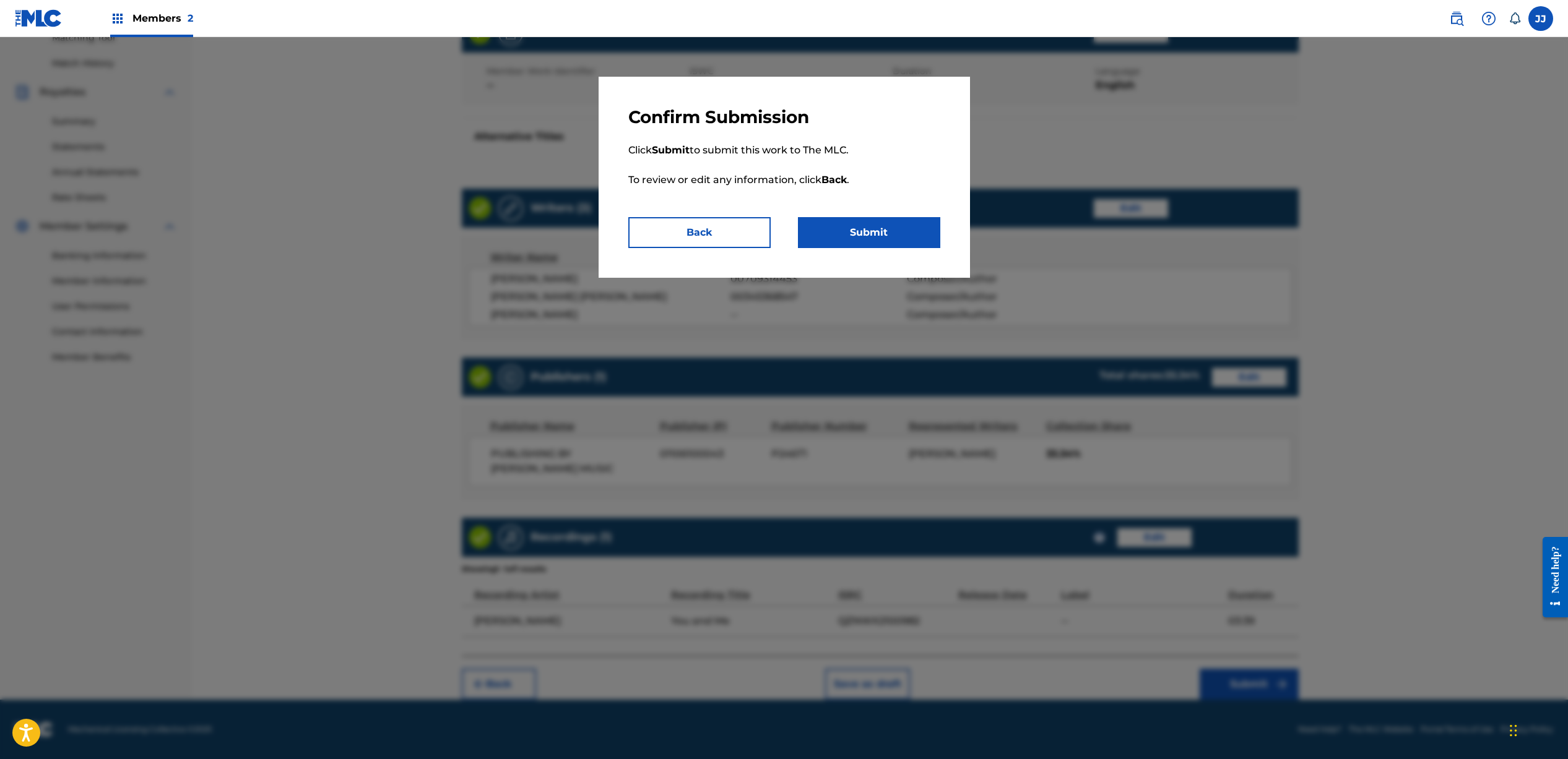
click at [886, 233] on button "Submit" at bounding box center [869, 233] width 143 height 31
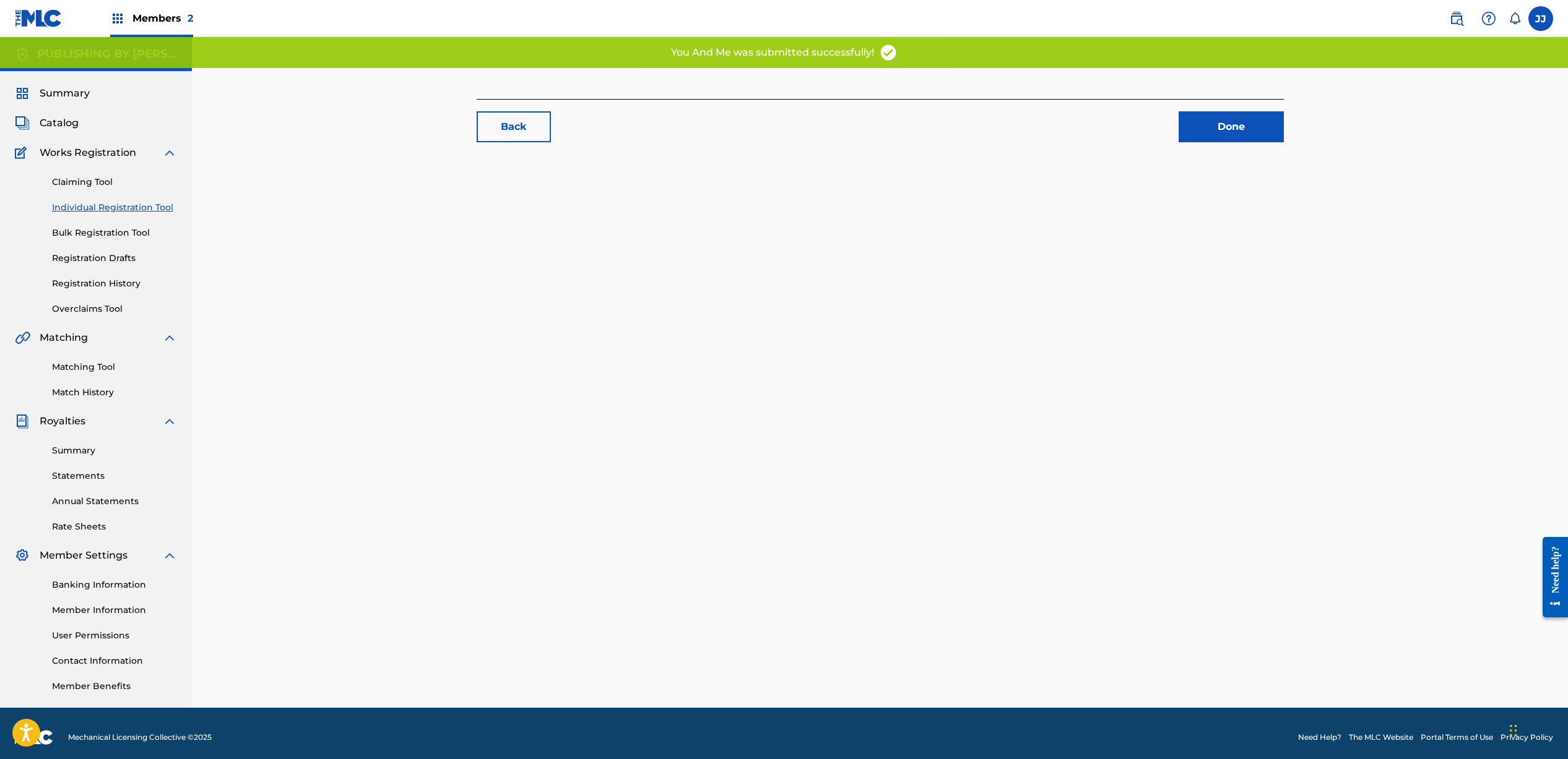
click at [1214, 126] on link "Done" at bounding box center [1231, 127] width 105 height 31
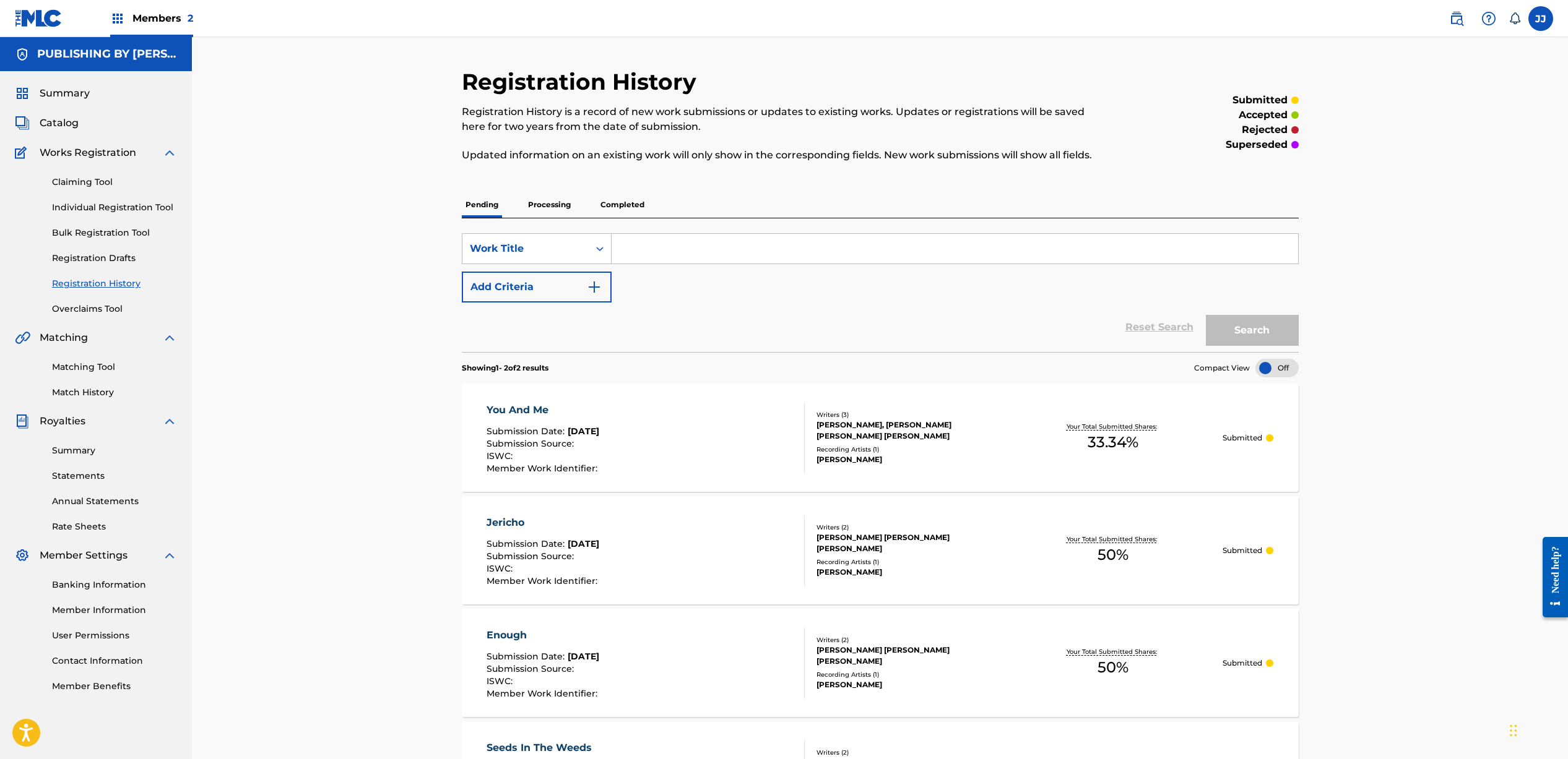
click at [92, 207] on link "Individual Registration Tool" at bounding box center [115, 207] width 125 height 13
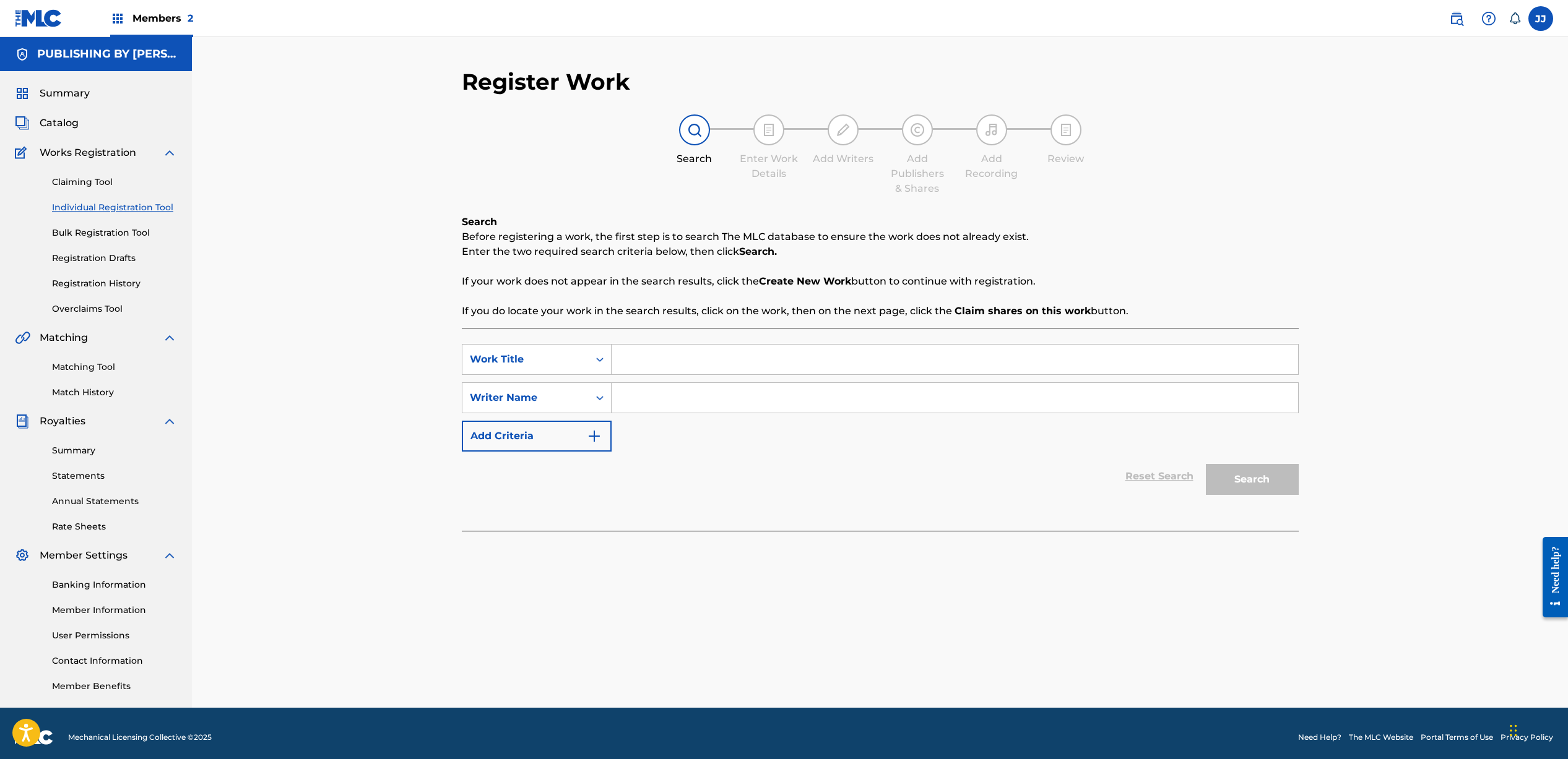
click at [707, 355] on input "Search Form" at bounding box center [954, 360] width 687 height 30
type input "Over It - Forgiveness Version"
click at [700, 397] on input "Search Form" at bounding box center [954, 398] width 687 height 30
type input "[PERSON_NAME]"
click at [1229, 471] on button "Search" at bounding box center [1252, 480] width 93 height 31
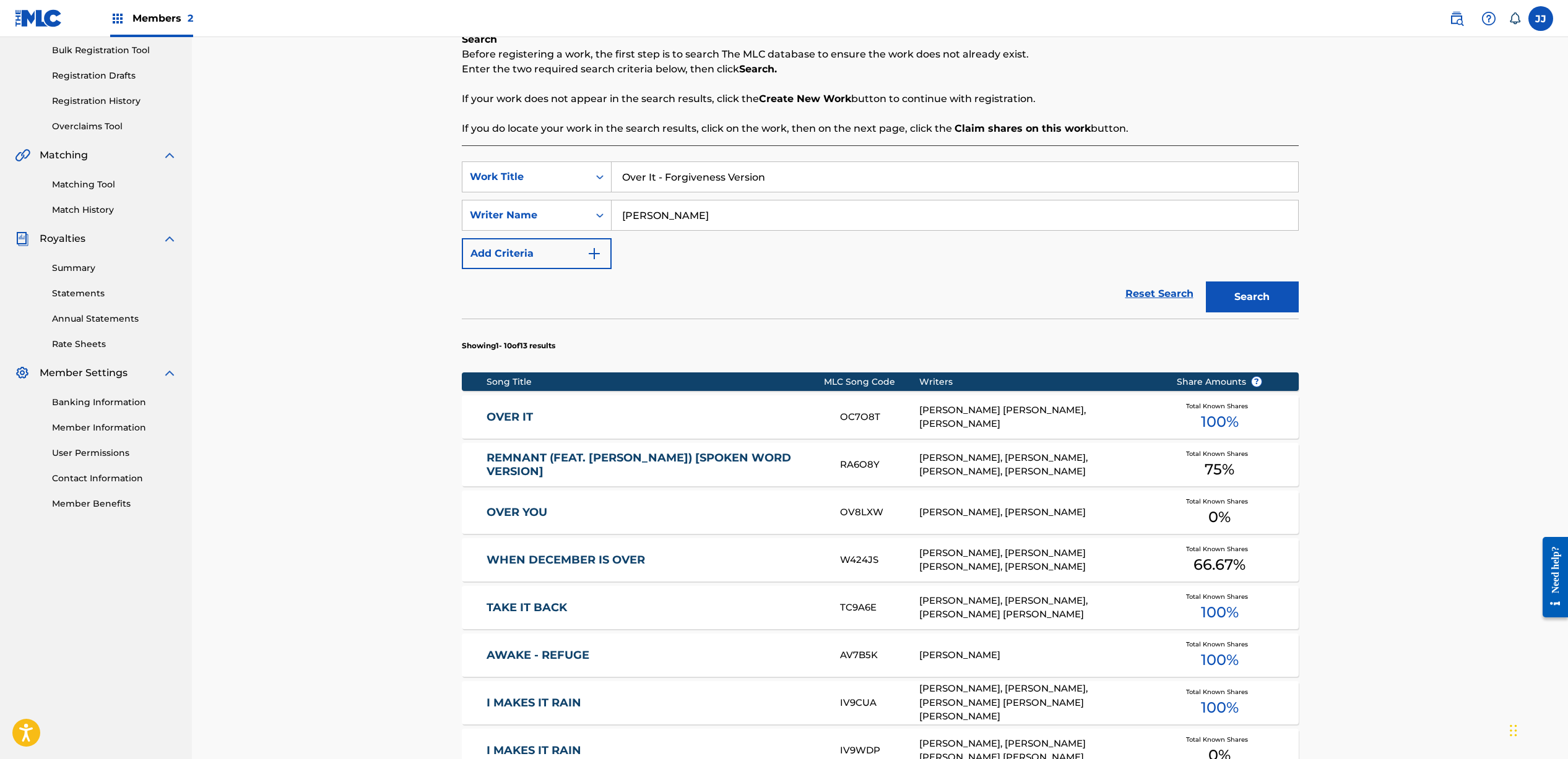
scroll to position [507, 0]
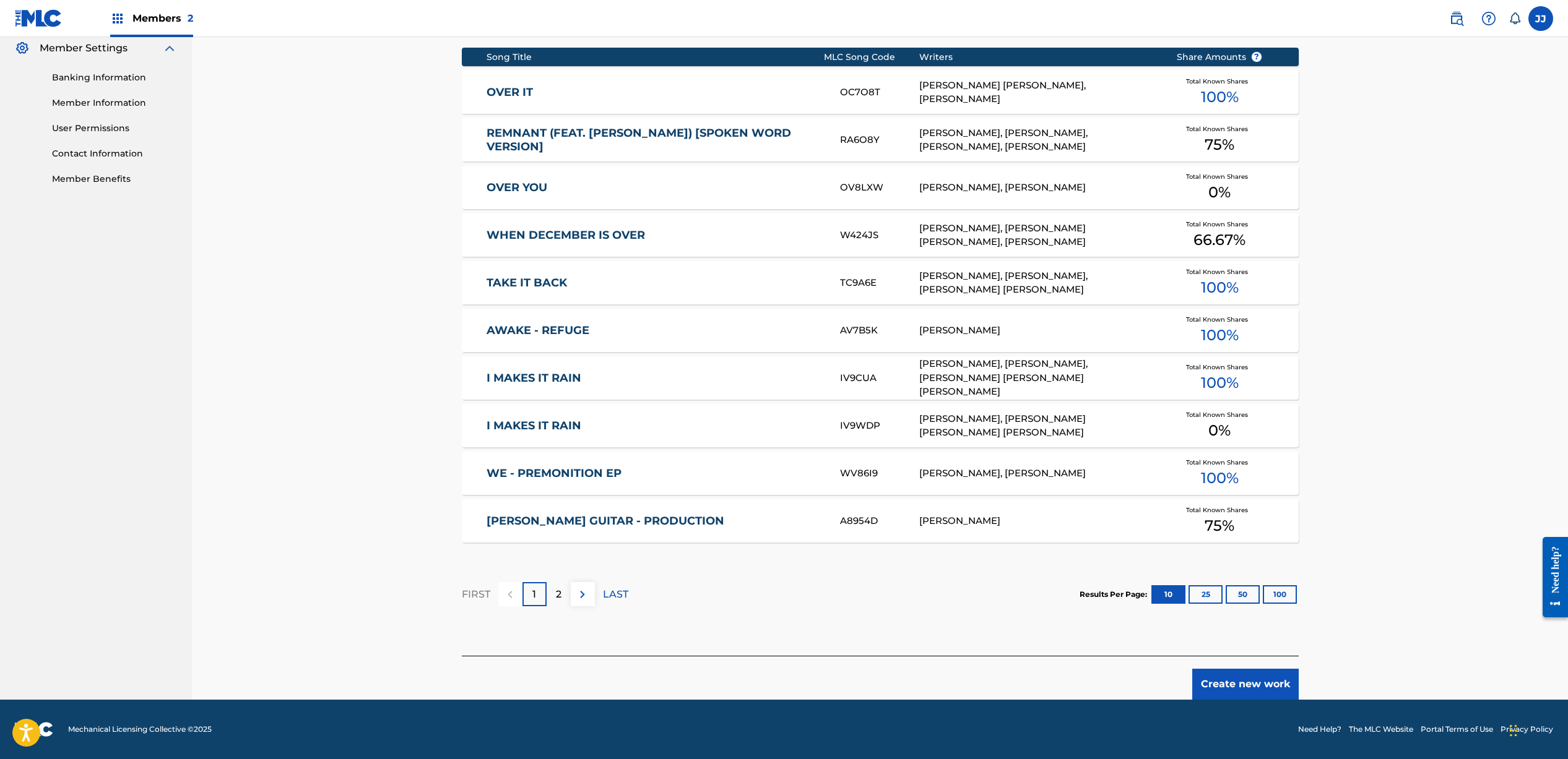
click at [1272, 686] on button "Create new work" at bounding box center [1245, 684] width 106 height 31
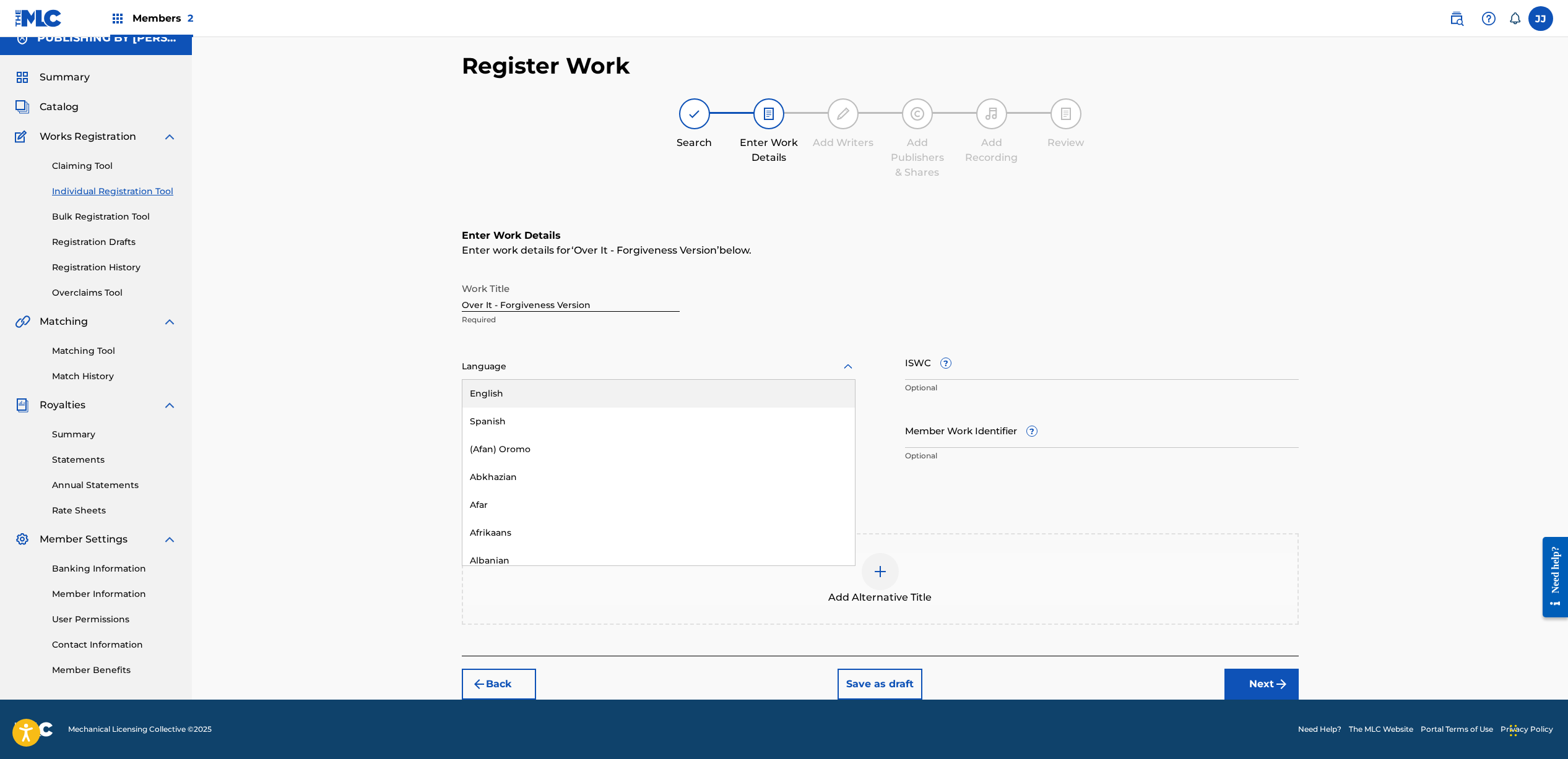
click at [630, 368] on div at bounding box center [659, 366] width 393 height 16
click at [599, 396] on div "English" at bounding box center [659, 394] width 392 height 28
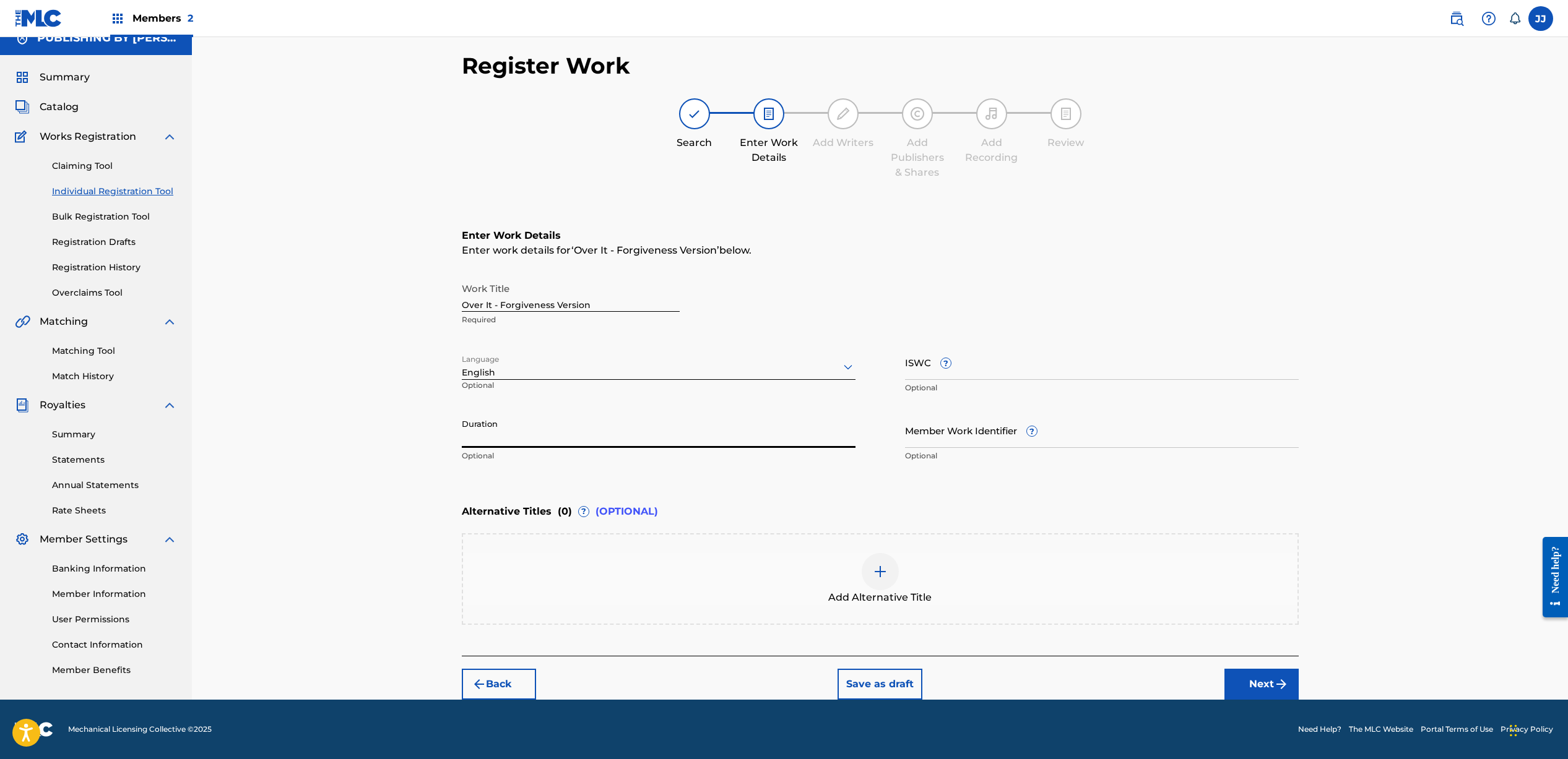
click at [594, 442] on input "Duration" at bounding box center [659, 430] width 393 height 35
type input "03:09"
click at [1284, 679] on img "submit" at bounding box center [1281, 684] width 15 height 15
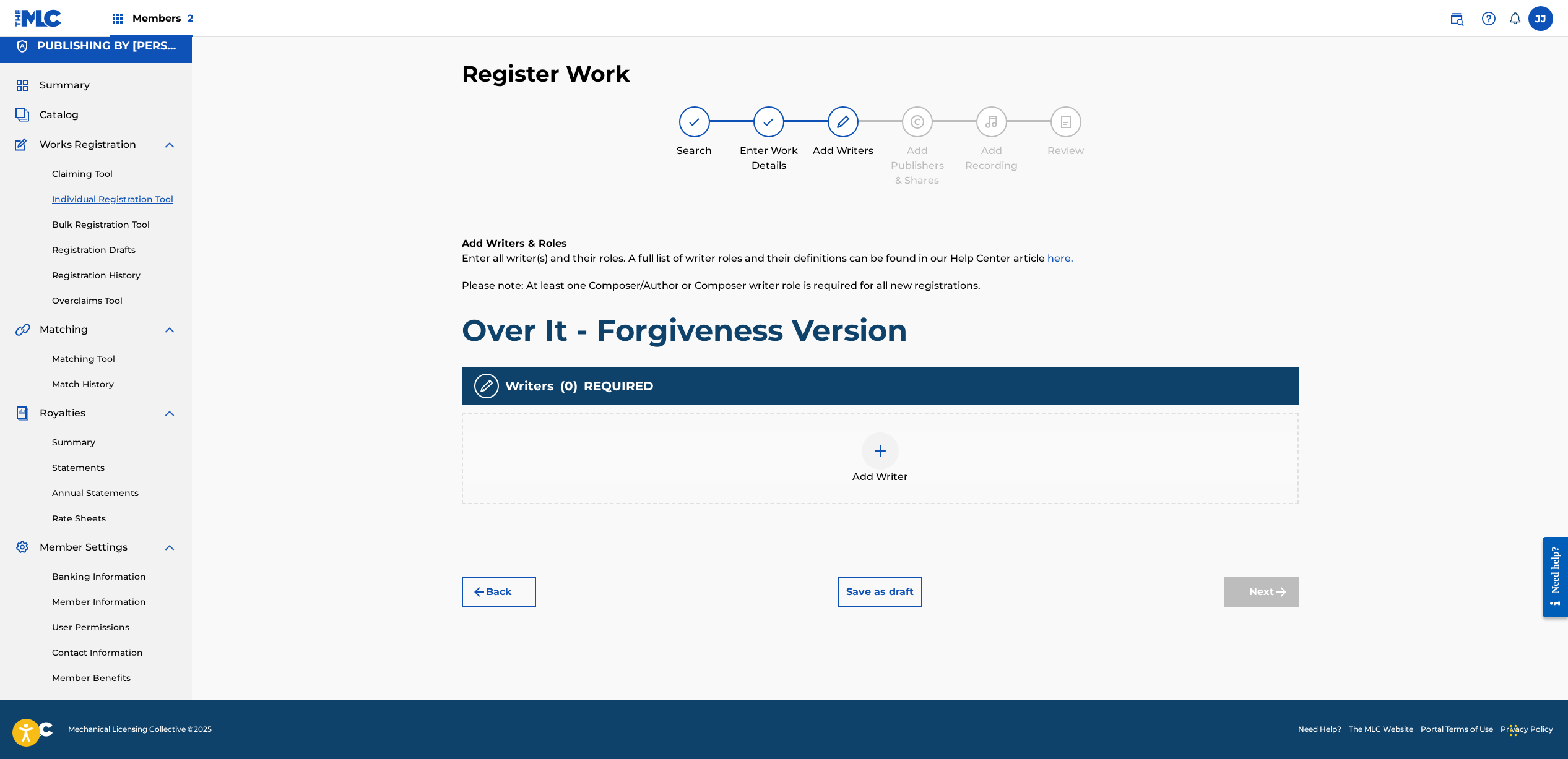
scroll to position [8, 0]
click at [888, 457] on div at bounding box center [880, 451] width 37 height 37
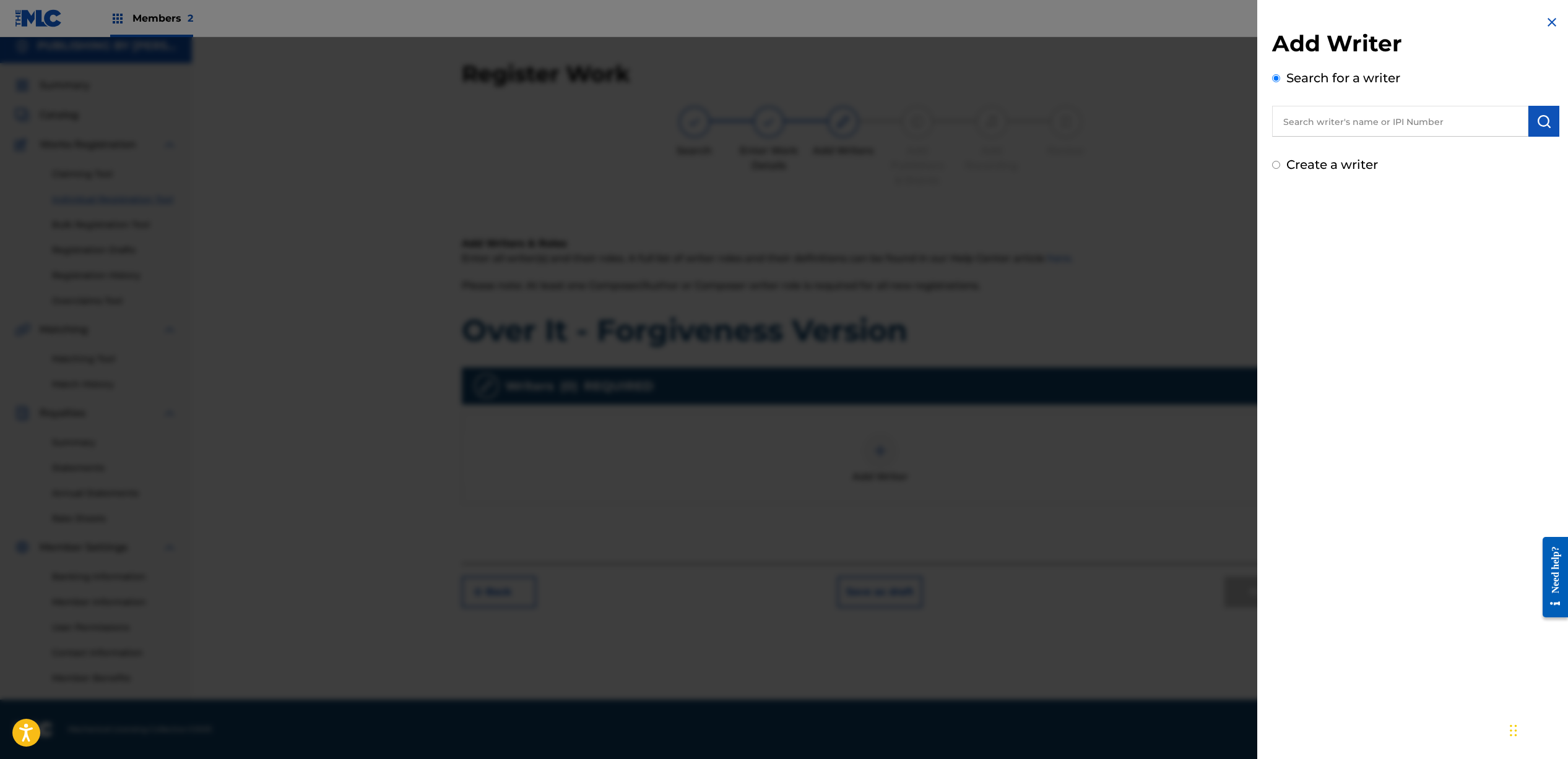
click at [1366, 122] on input "text" at bounding box center [1400, 121] width 256 height 31
click at [1371, 159] on strong "[PERSON_NAME]" at bounding box center [1326, 164] width 88 height 12
type input "[PERSON_NAME]"
click at [1549, 122] on button "submit" at bounding box center [1544, 121] width 31 height 31
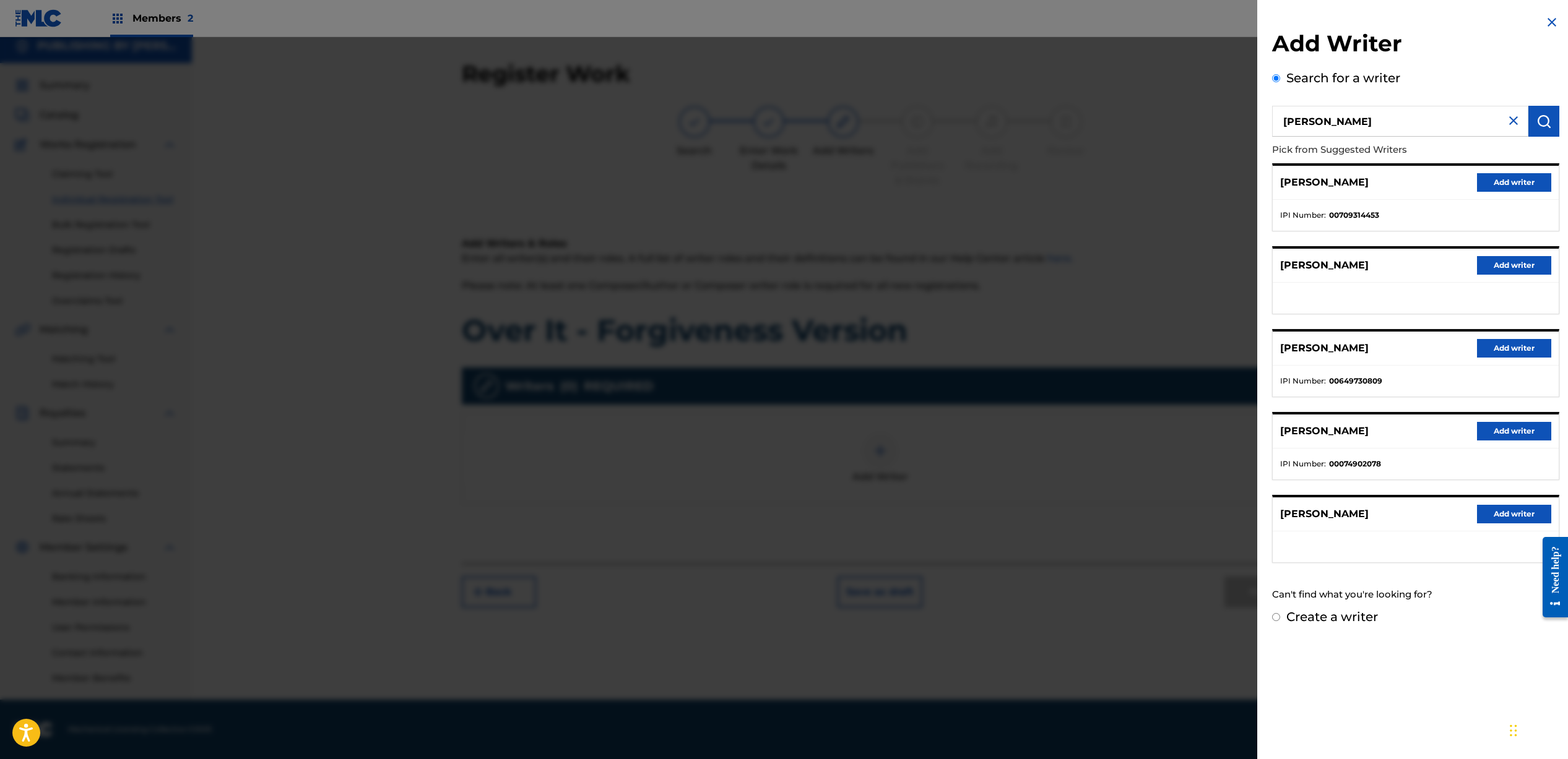
click at [1484, 185] on button "Add writer" at bounding box center [1513, 182] width 74 height 19
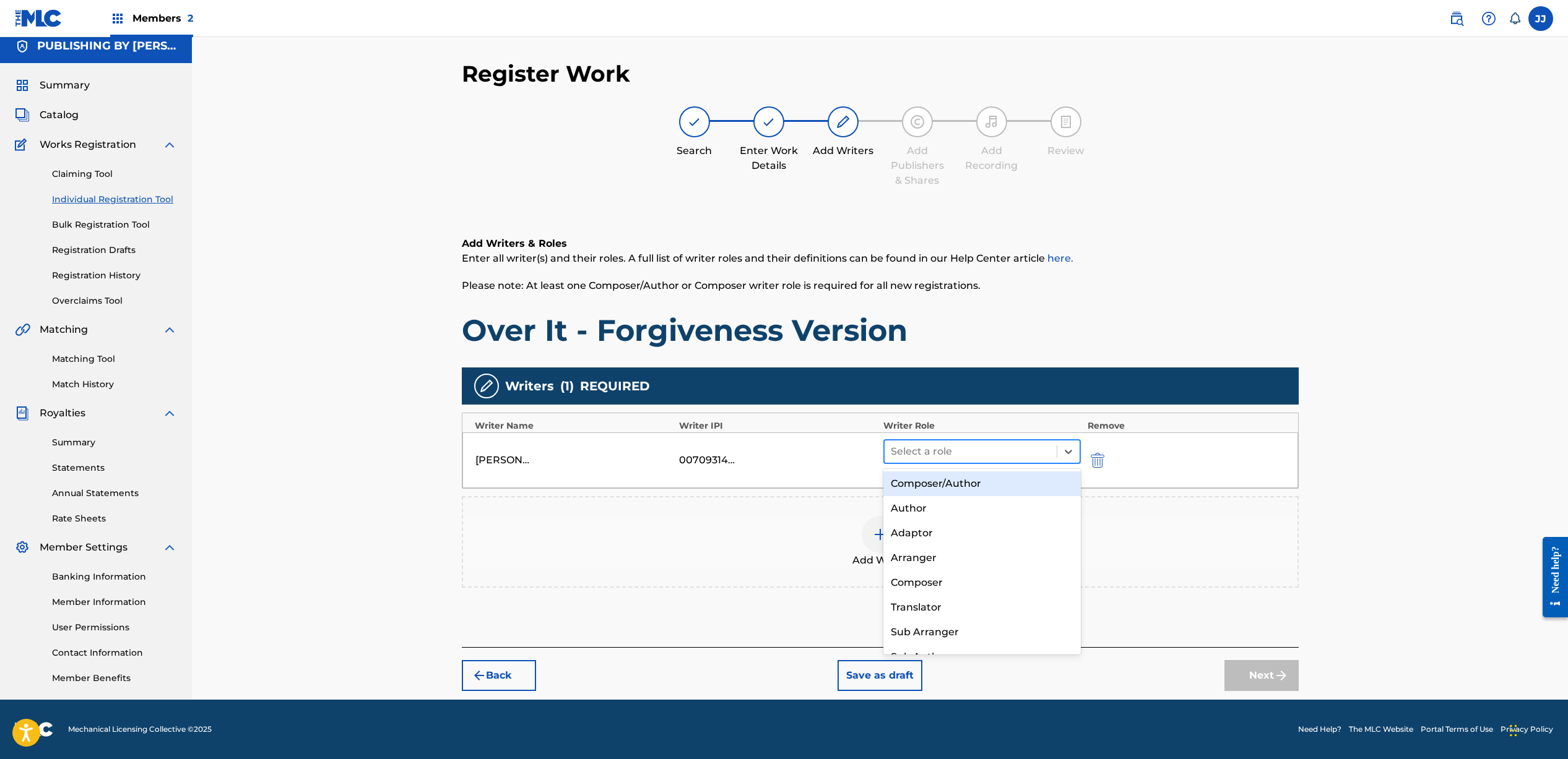
click at [957, 443] on div at bounding box center [971, 452] width 161 height 17
click at [951, 478] on div "Composer/Author" at bounding box center [982, 484] width 198 height 25
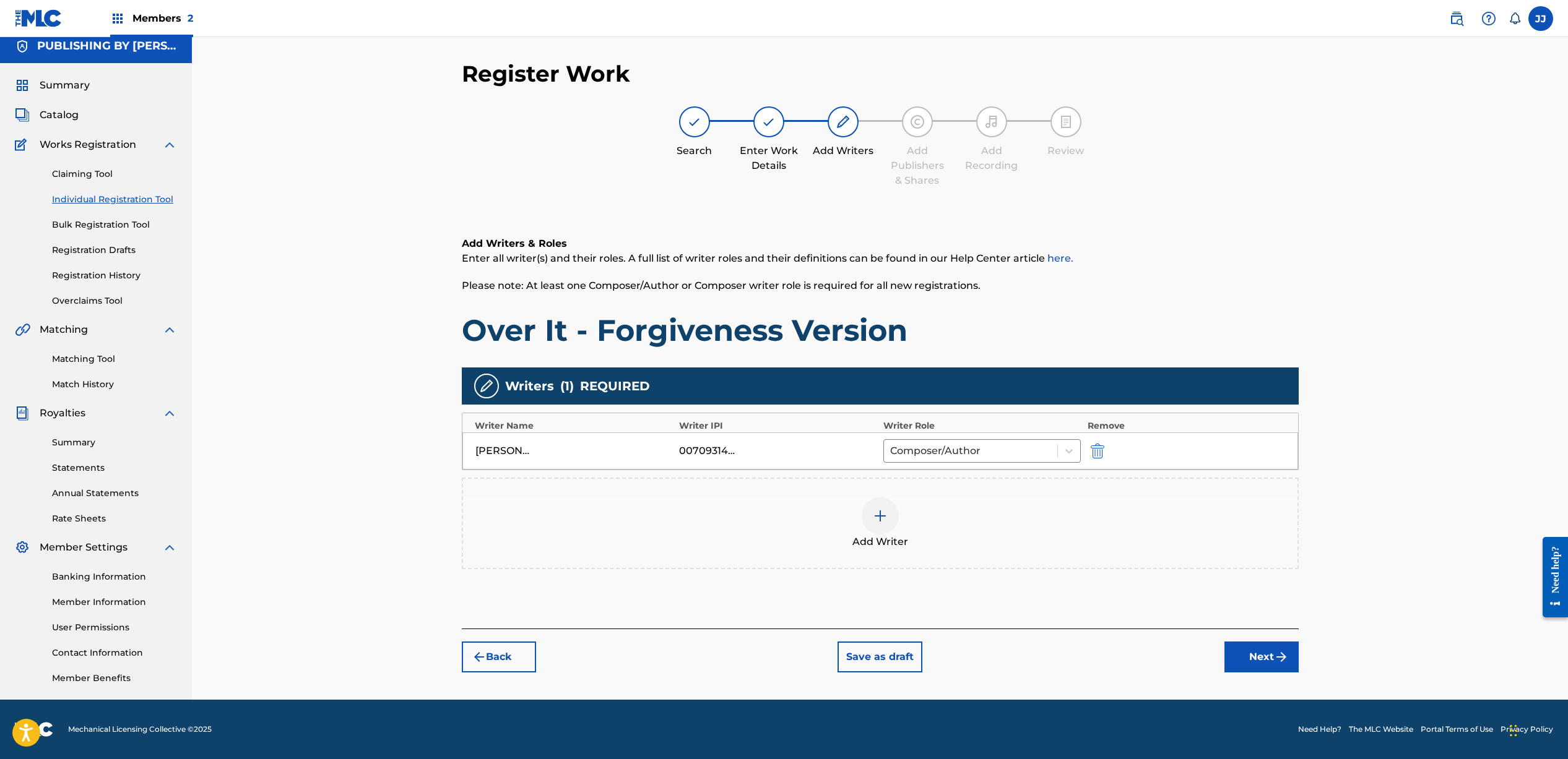
click at [882, 516] on img at bounding box center [880, 516] width 15 height 15
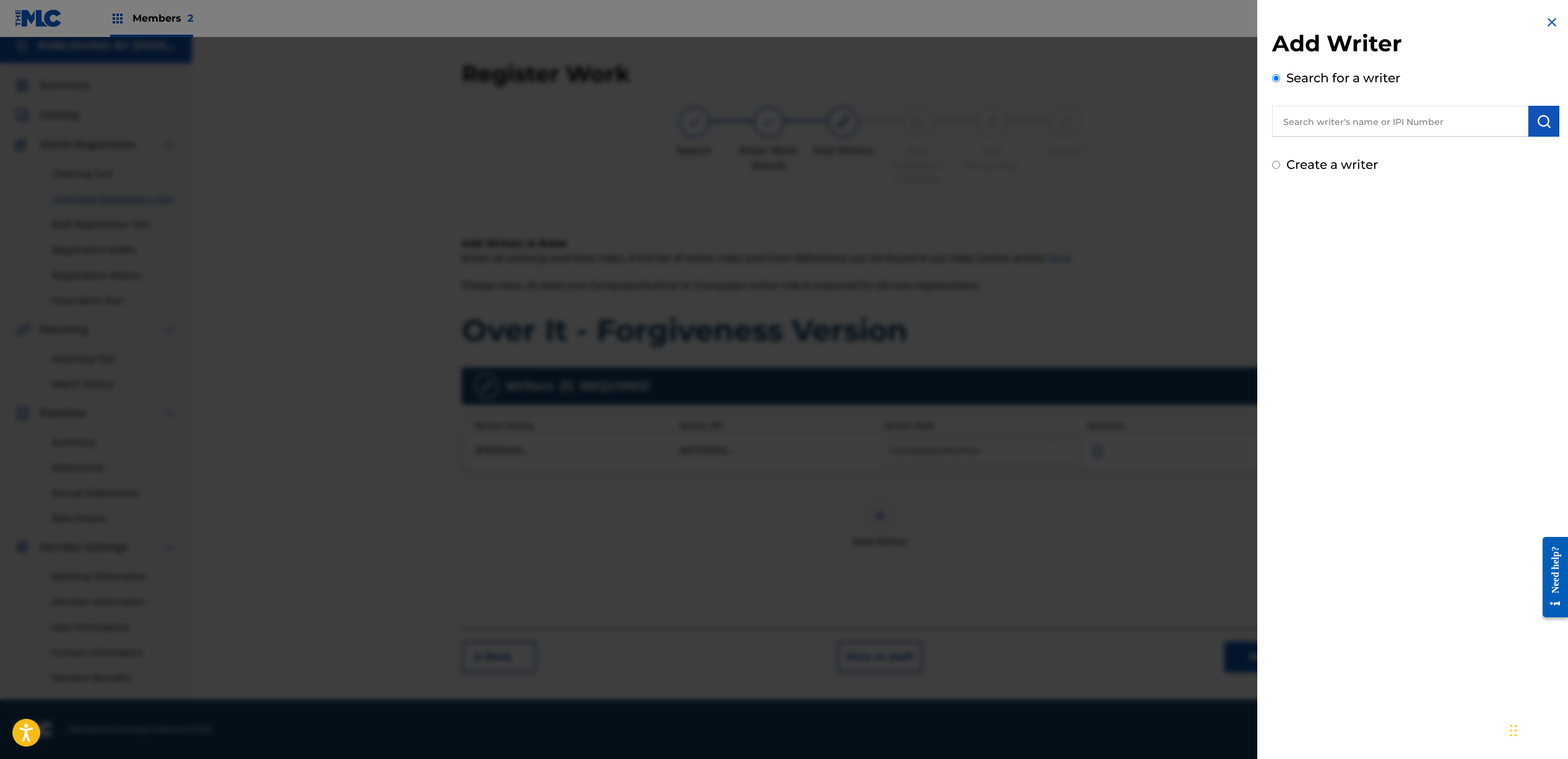
click at [1360, 118] on input "text" at bounding box center [1400, 121] width 256 height 31
click at [1395, 144] on span "king" at bounding box center [1406, 149] width 22 height 12
type input "[PERSON_NAME] [PERSON_NAME]"
click at [1536, 118] on img "submit" at bounding box center [1544, 121] width 15 height 15
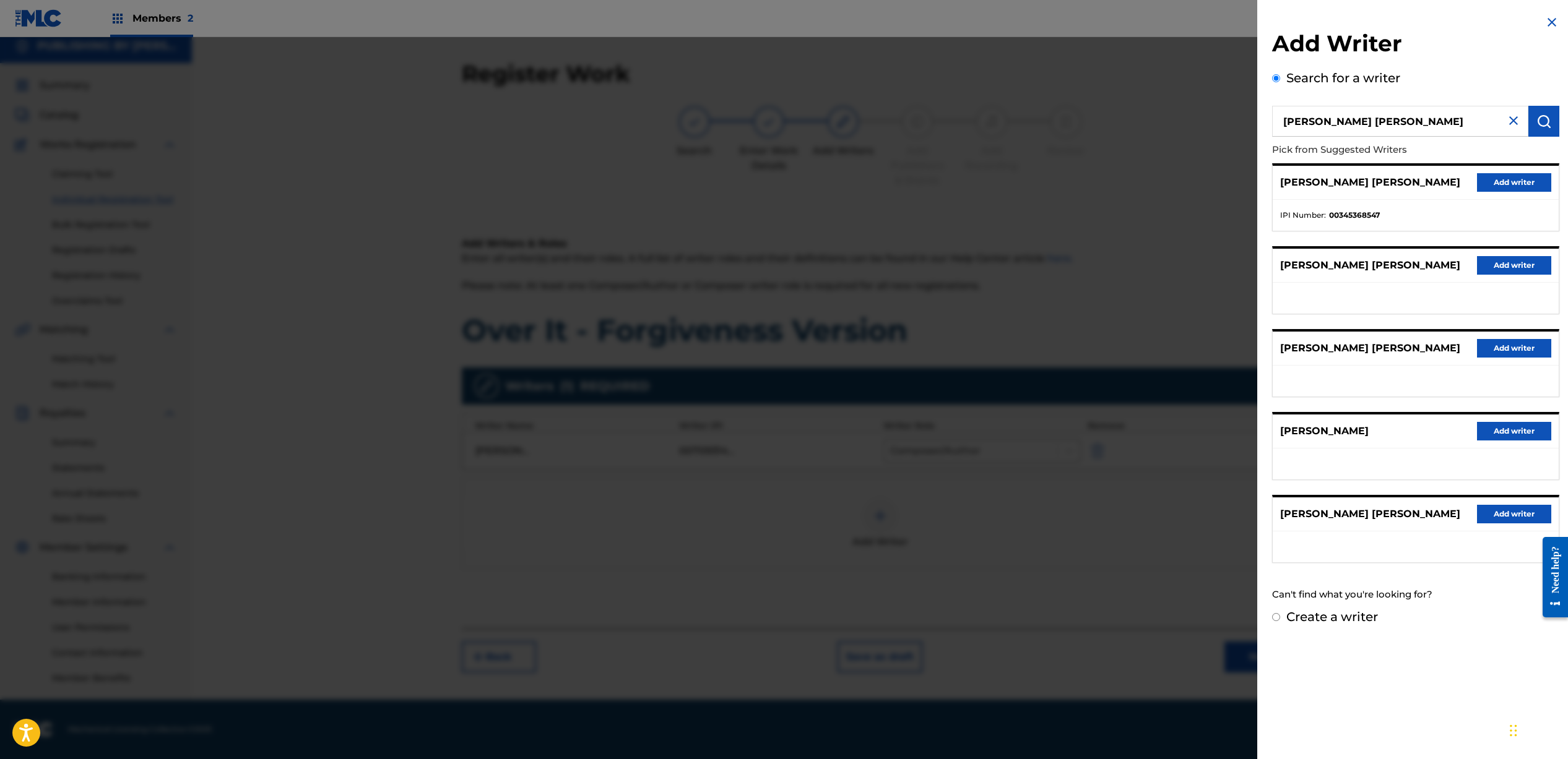
click at [1494, 179] on button "Add writer" at bounding box center [1513, 182] width 74 height 19
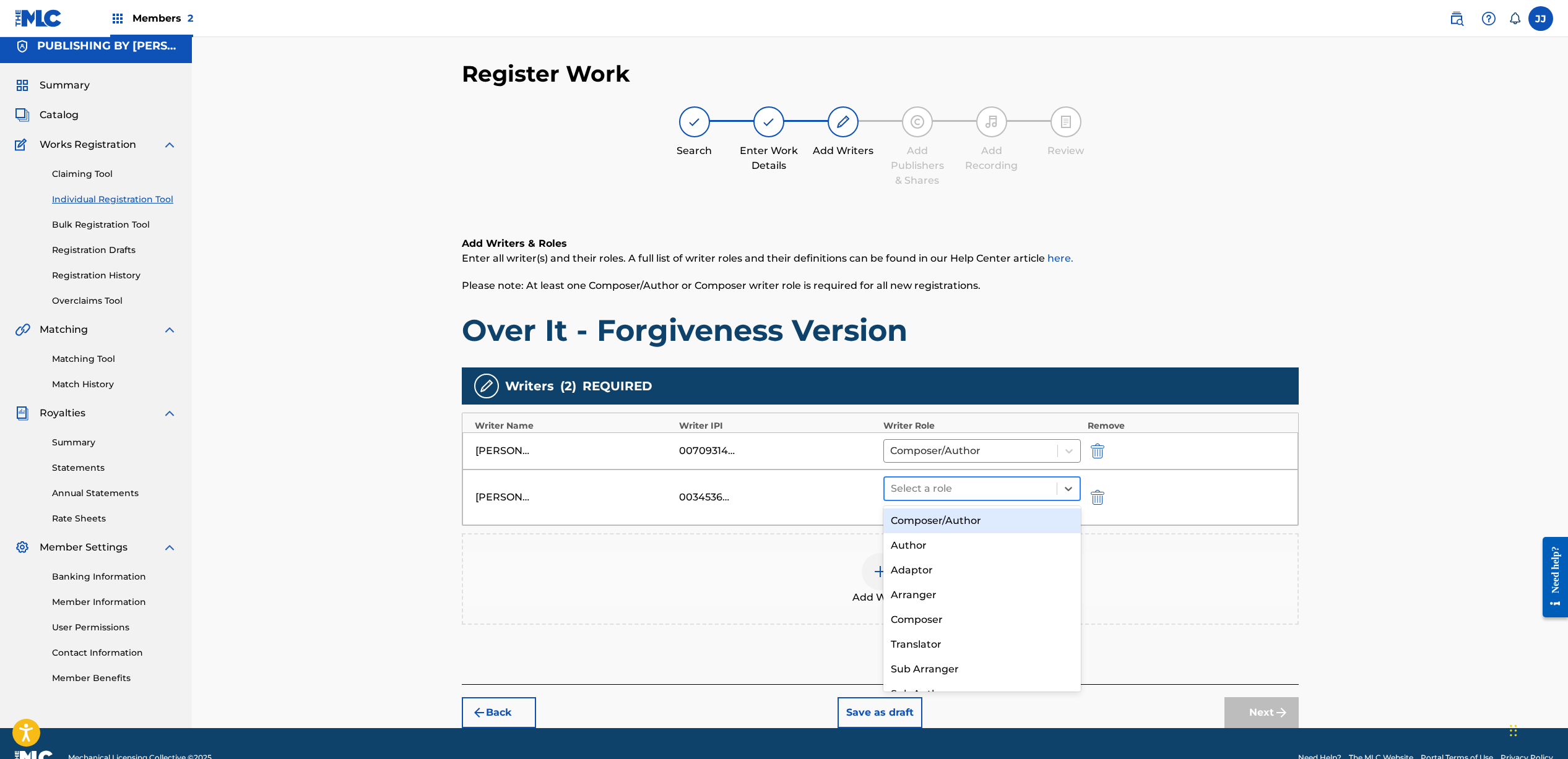
click at [939, 490] on div at bounding box center [971, 489] width 161 height 17
click at [942, 512] on div "Composer/Author" at bounding box center [982, 521] width 198 height 25
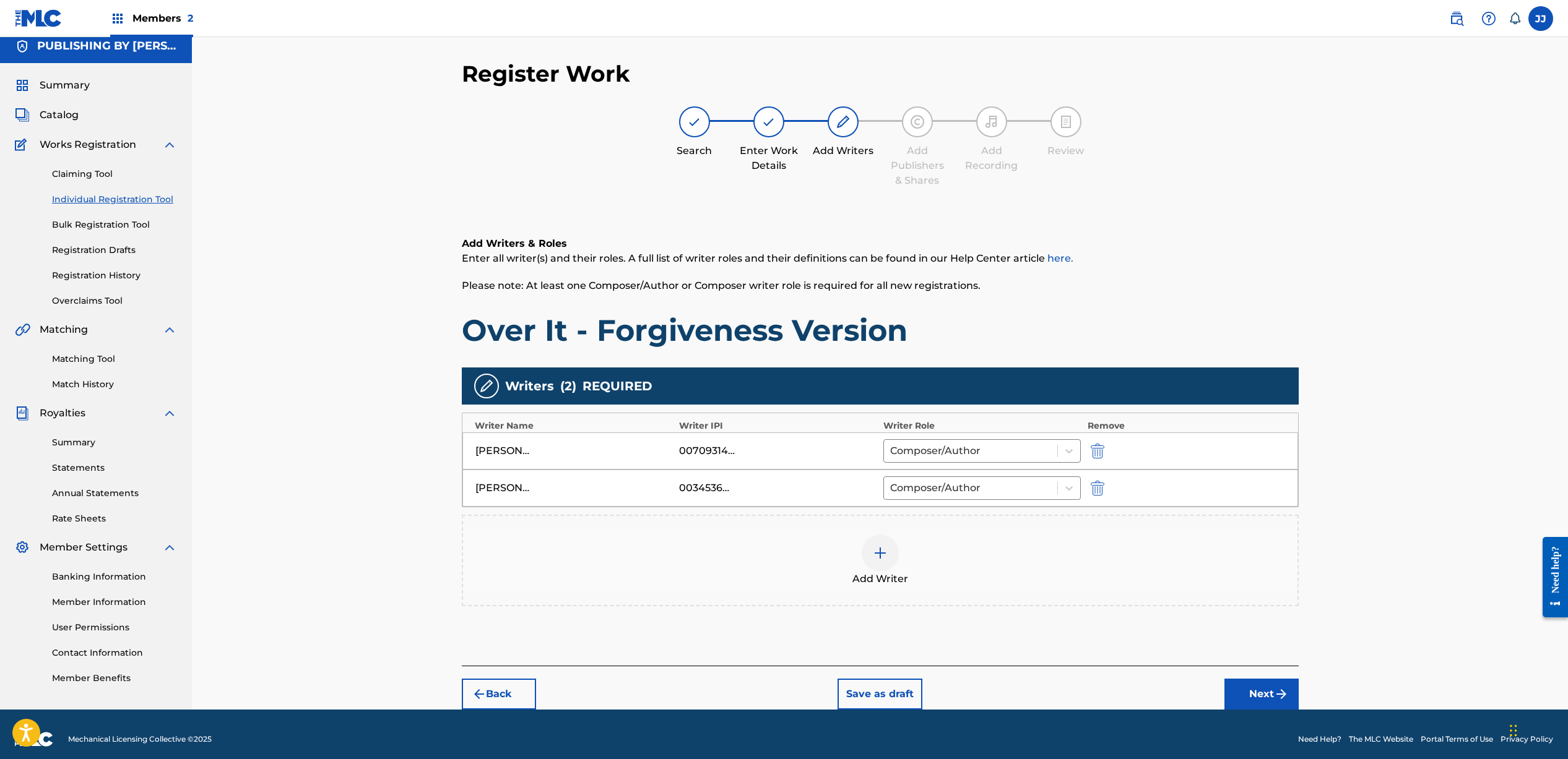
click at [880, 555] on img at bounding box center [880, 553] width 15 height 15
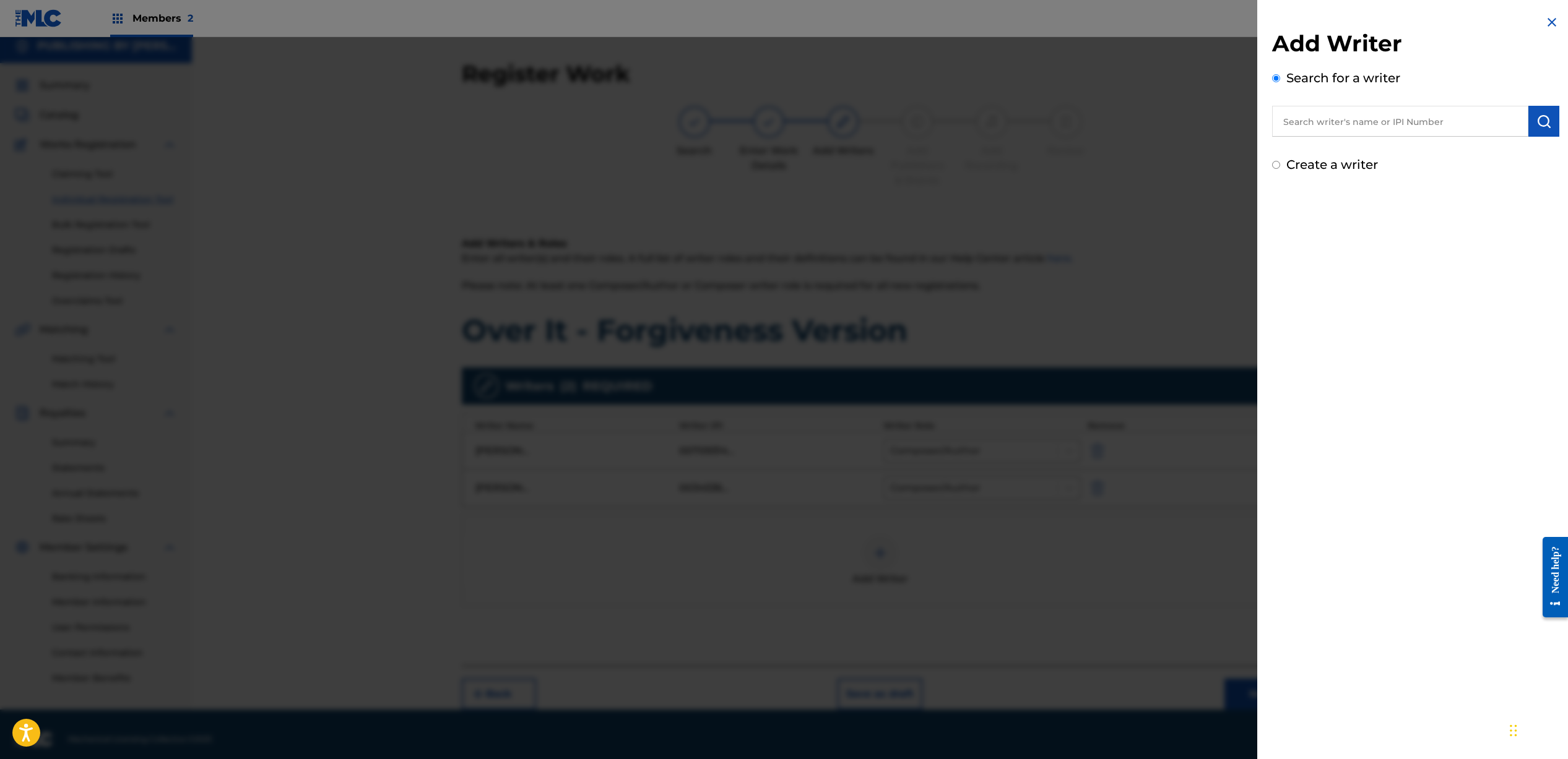
click at [1399, 131] on input "text" at bounding box center [1400, 121] width 256 height 31
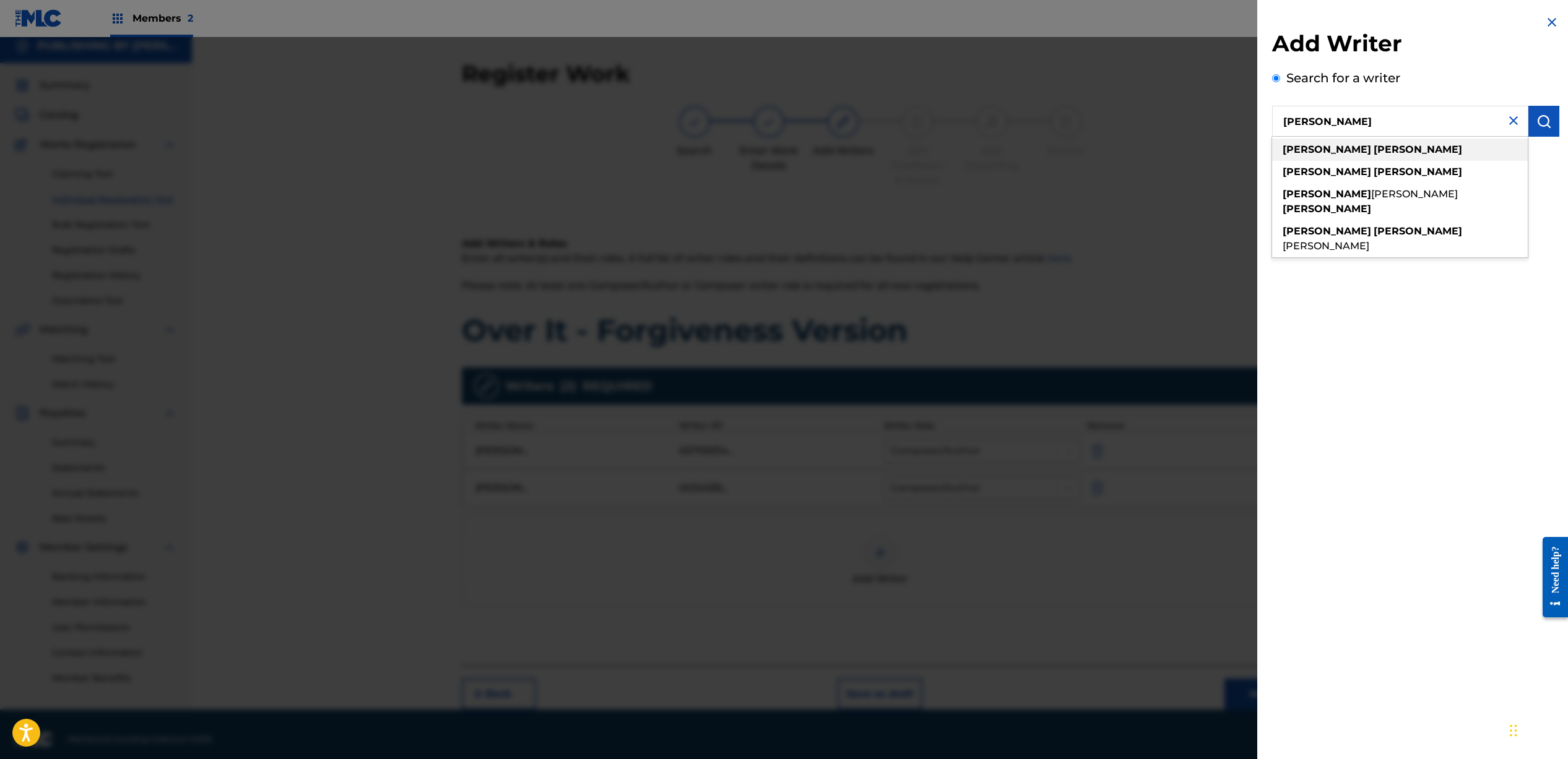
click at [1397, 159] on div "seth mosley" at bounding box center [1399, 150] width 256 height 22
type input "seth mosley"
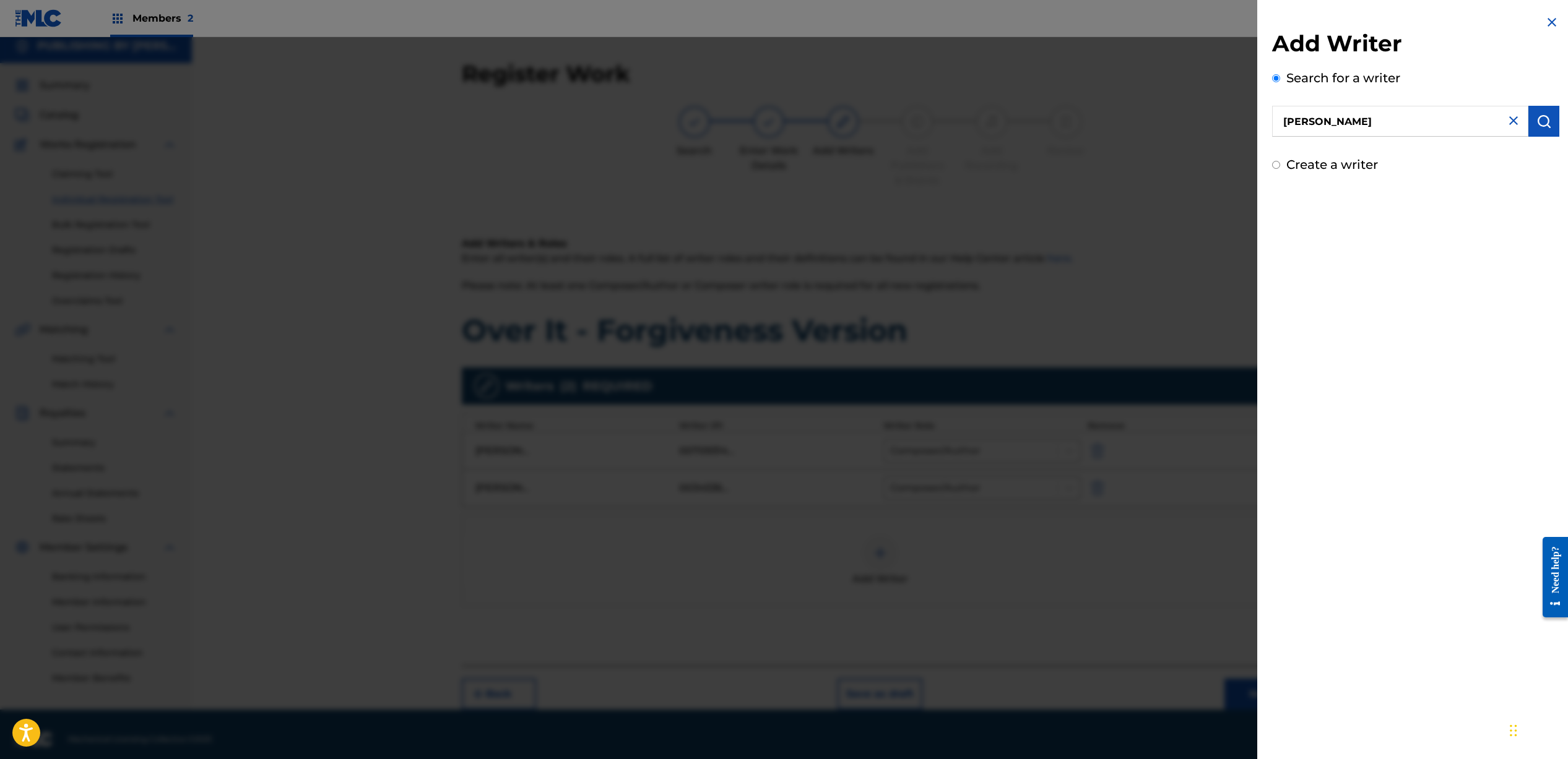
click at [1553, 128] on button "submit" at bounding box center [1544, 121] width 31 height 31
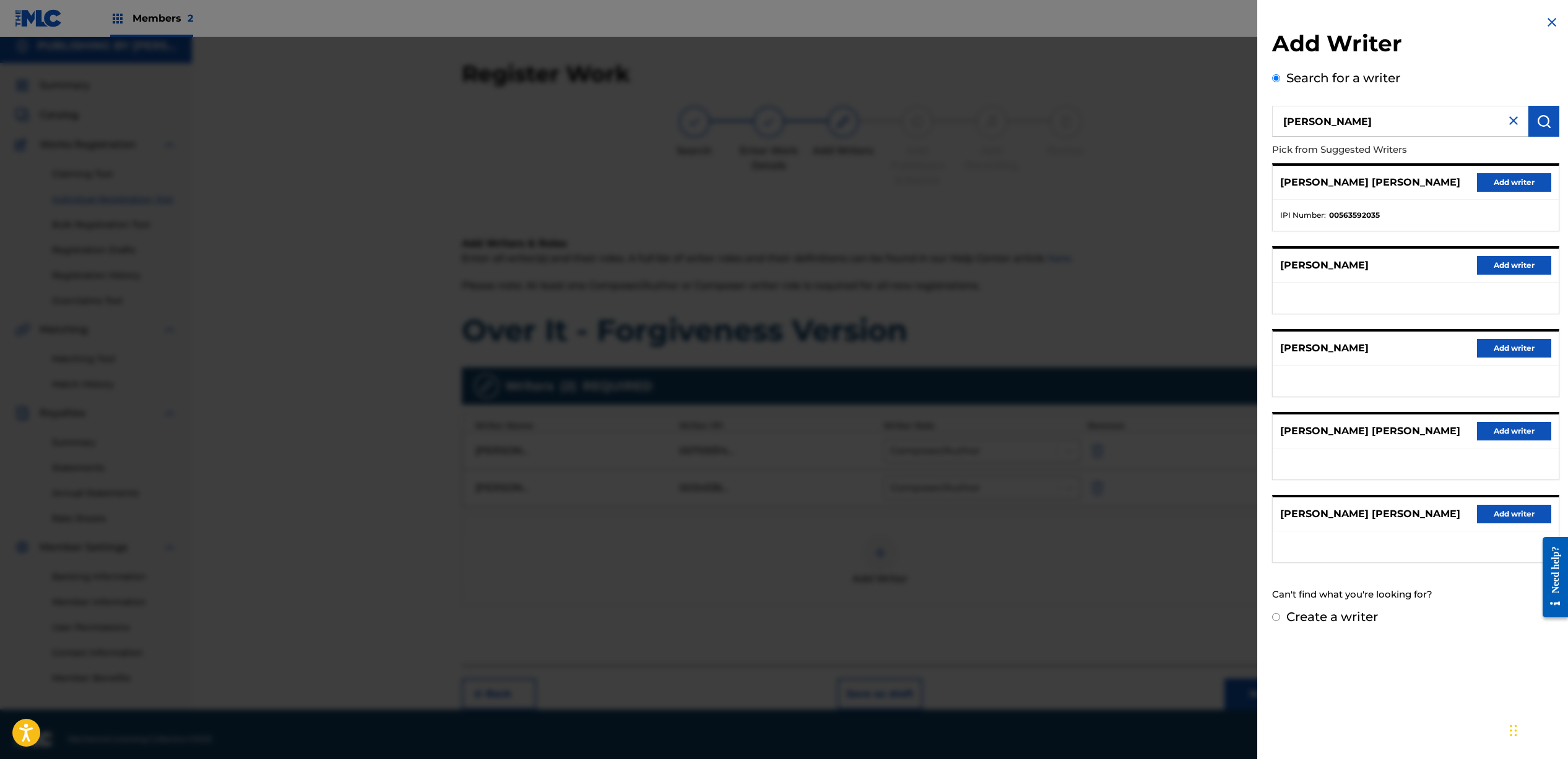
click at [1276, 615] on input "Create a writer" at bounding box center [1275, 617] width 8 height 8
radio input "false"
radio input "true"
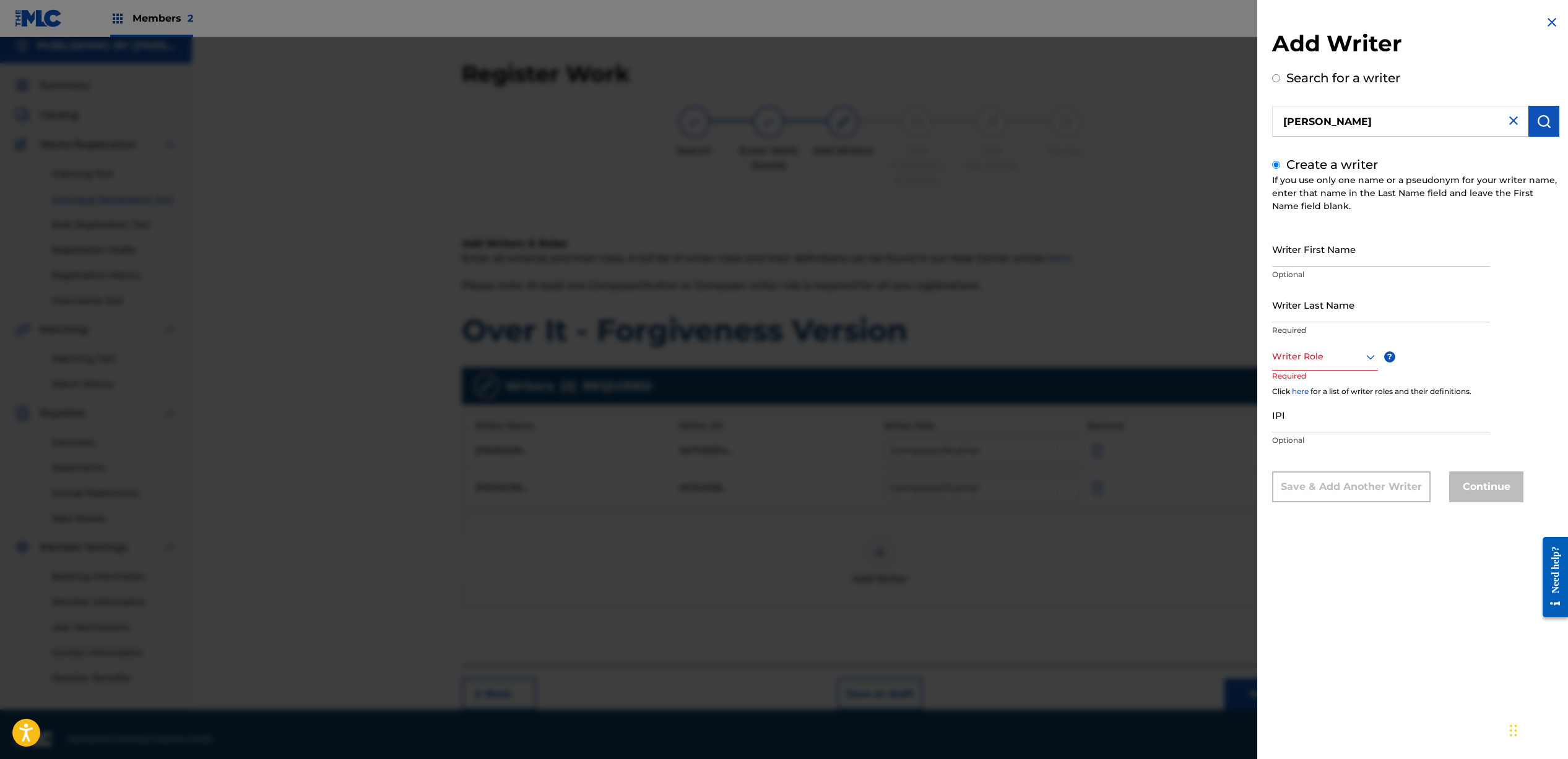
click at [1343, 256] on input "Writer First Name" at bounding box center [1381, 249] width 218 height 35
type input "Seth"
type input "Mosley"
click at [1307, 368] on div "Writer Role" at bounding box center [1325, 356] width 106 height 28
click at [1307, 388] on div "Composer/Author" at bounding box center [1325, 384] width 105 height 28
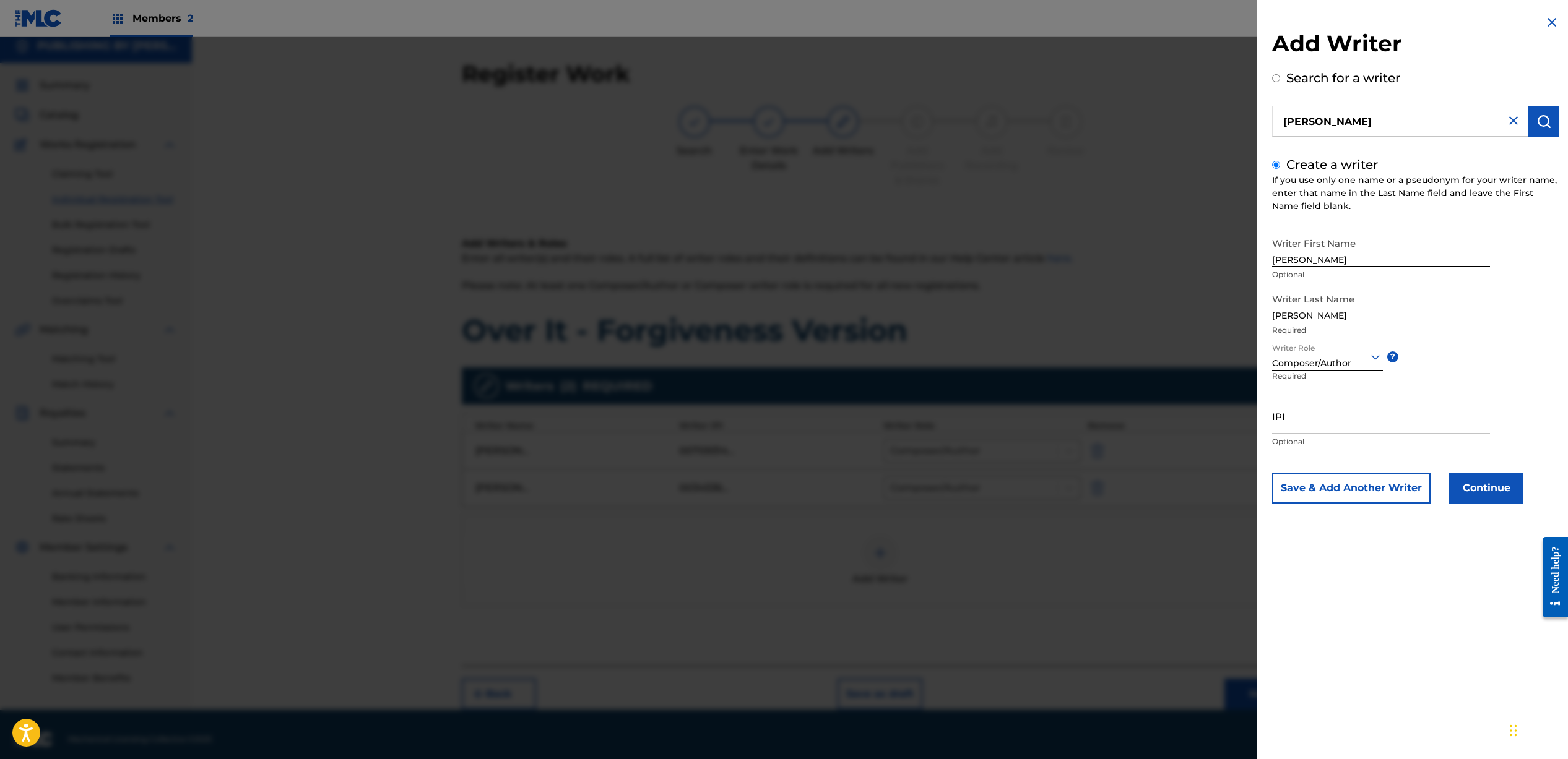
click at [1468, 478] on button "Continue" at bounding box center [1486, 488] width 74 height 31
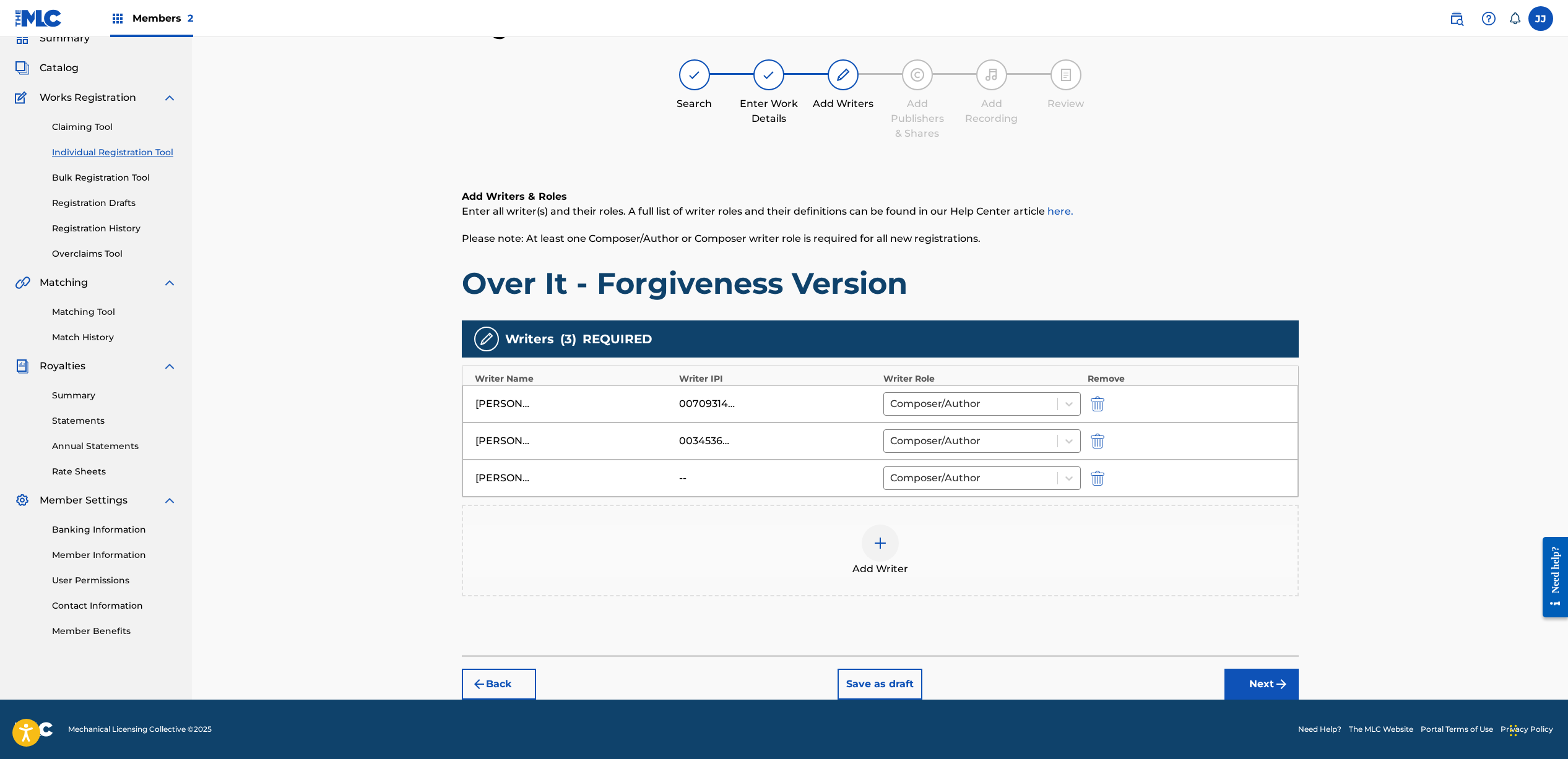
click at [1250, 687] on button "Next" at bounding box center [1261, 684] width 74 height 31
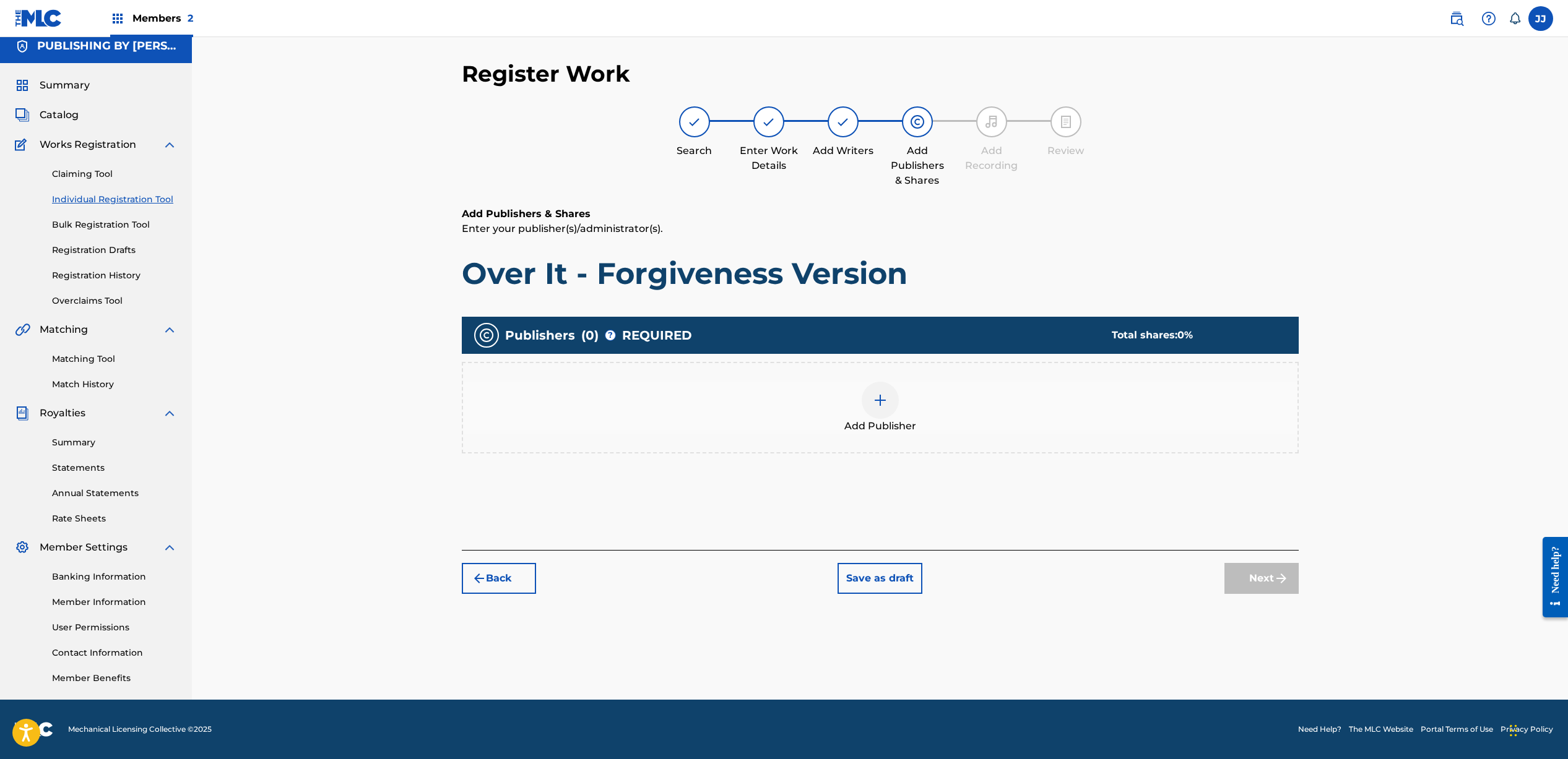
click at [866, 411] on div at bounding box center [880, 400] width 37 height 37
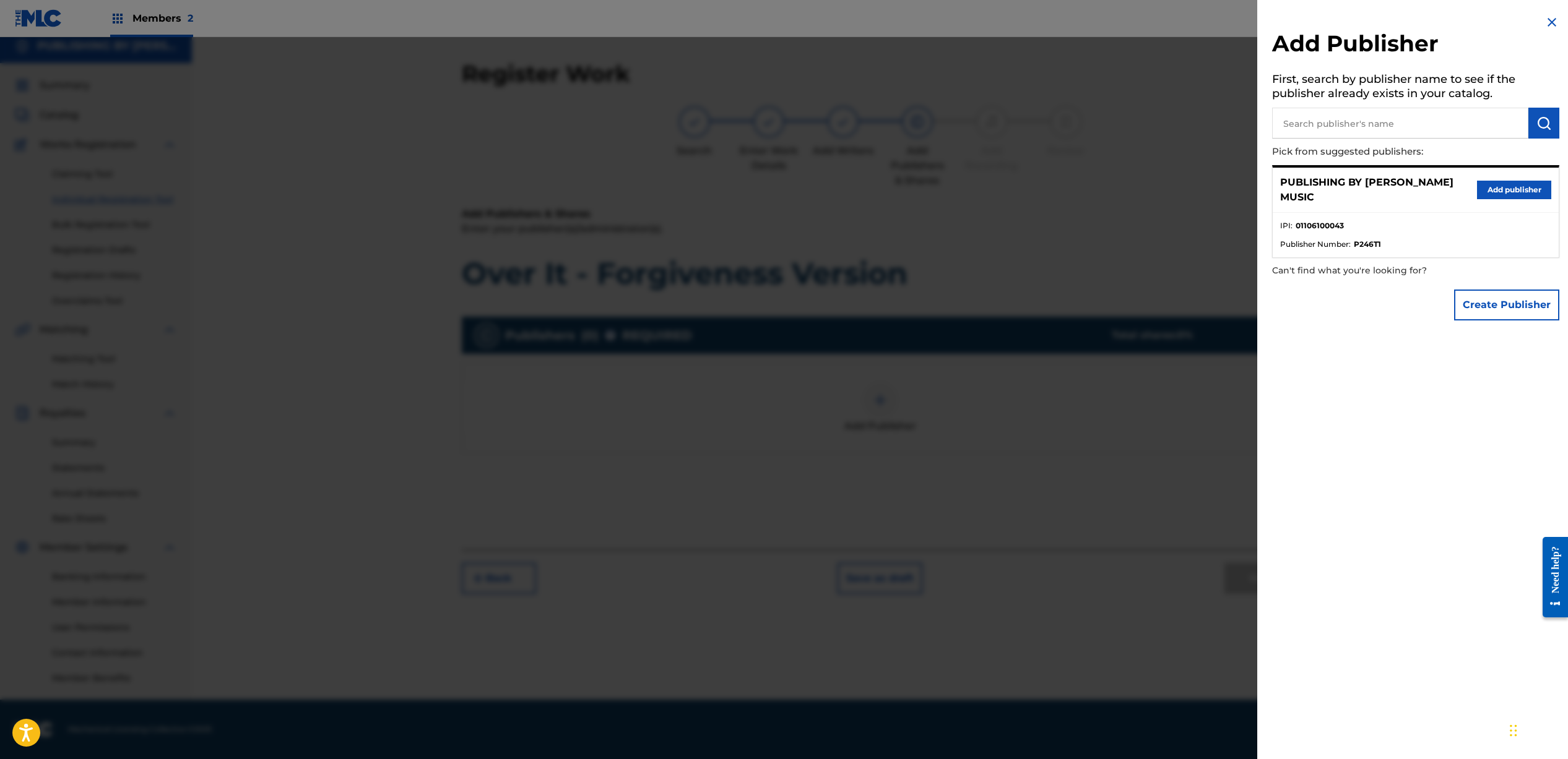
click at [1499, 189] on button "Add publisher" at bounding box center [1513, 190] width 74 height 19
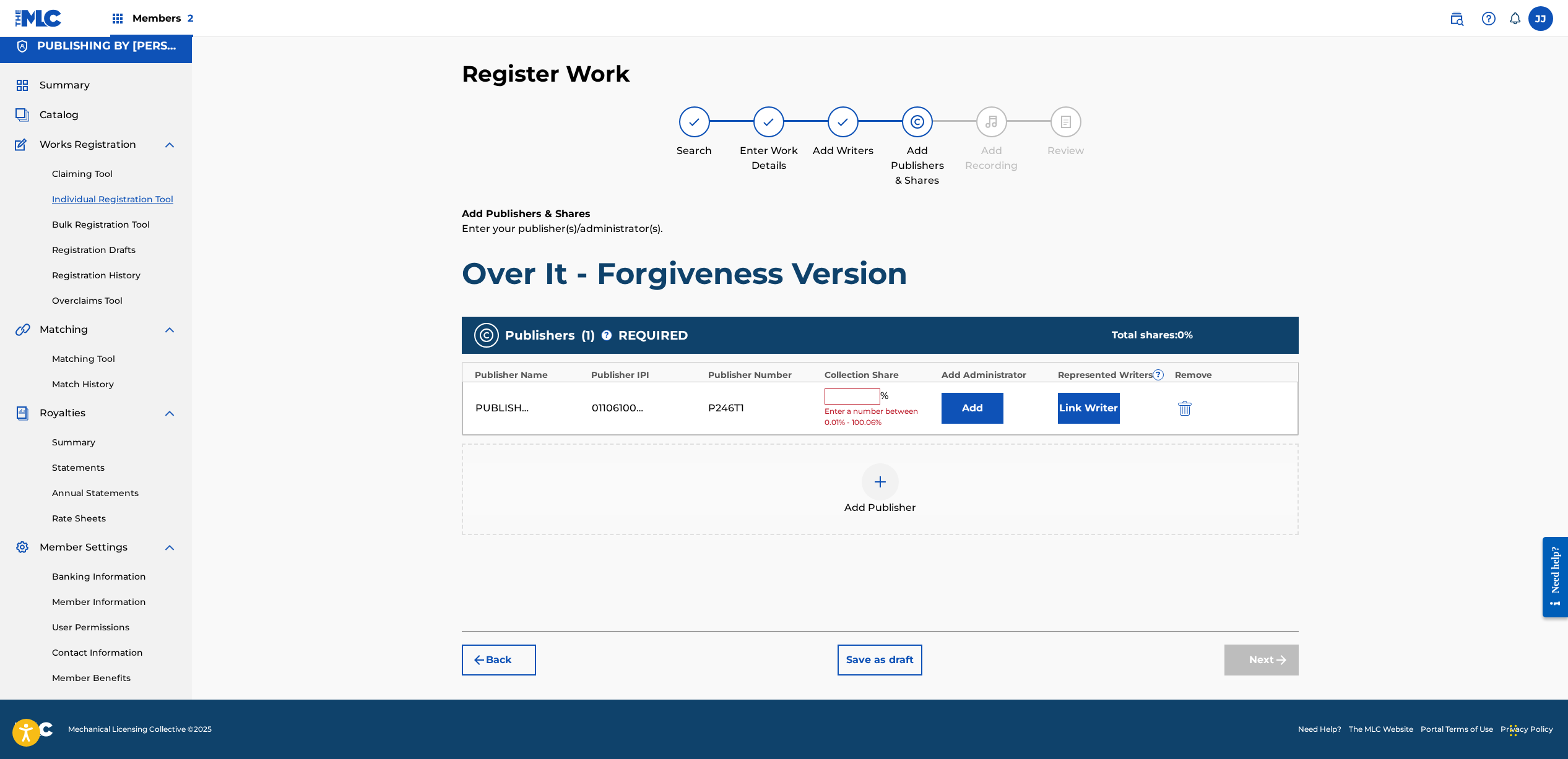
click at [850, 386] on div "PUBLISHING BY JONATHAN JACKSON MUSIC 01106100043 P246T1 % Enter a number betwee…" at bounding box center [880, 408] width 835 height 54
click at [856, 396] on input "text" at bounding box center [852, 396] width 55 height 16
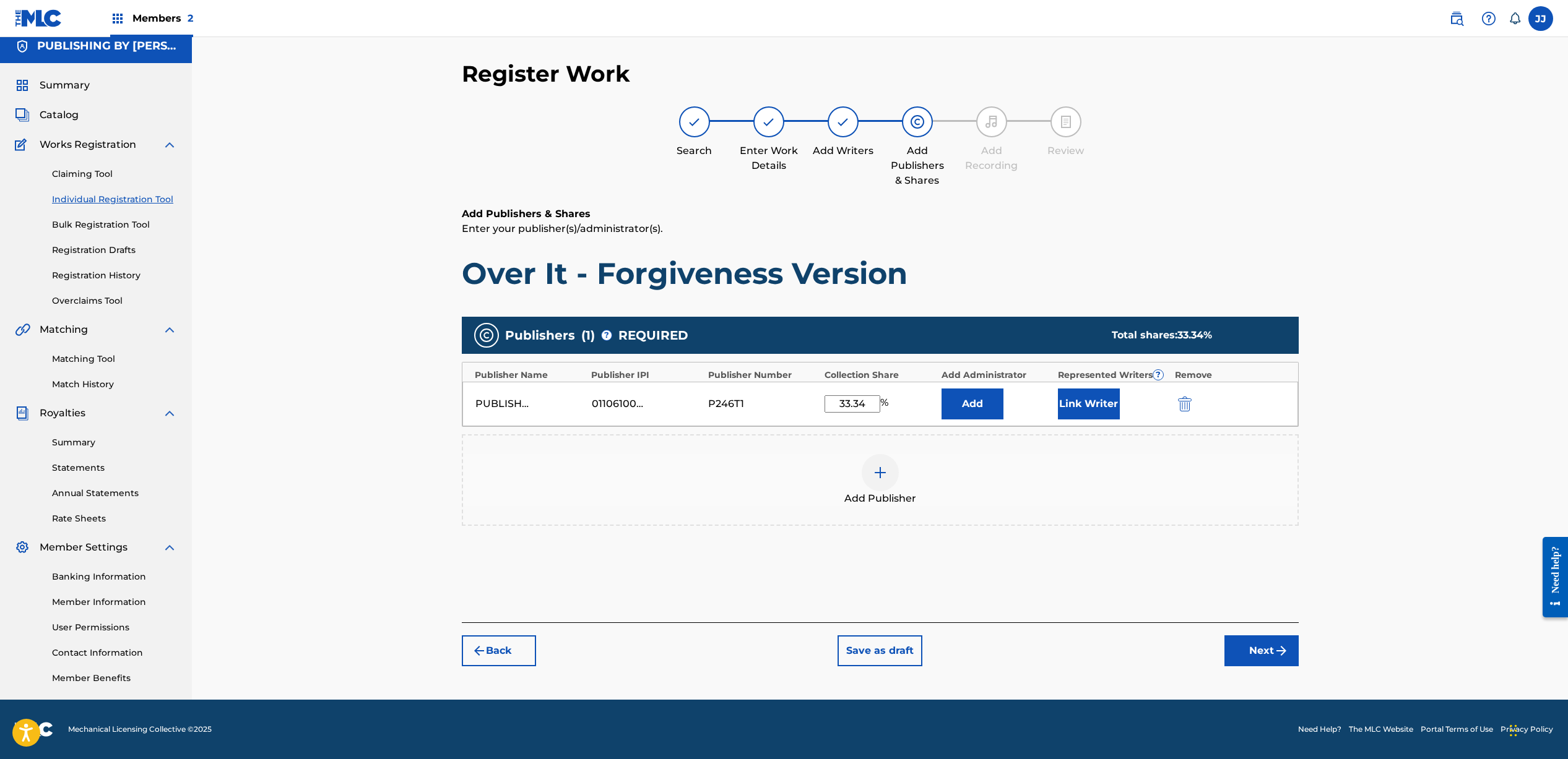
type input "33.34"
click at [1076, 404] on button "Link Writer" at bounding box center [1088, 404] width 62 height 31
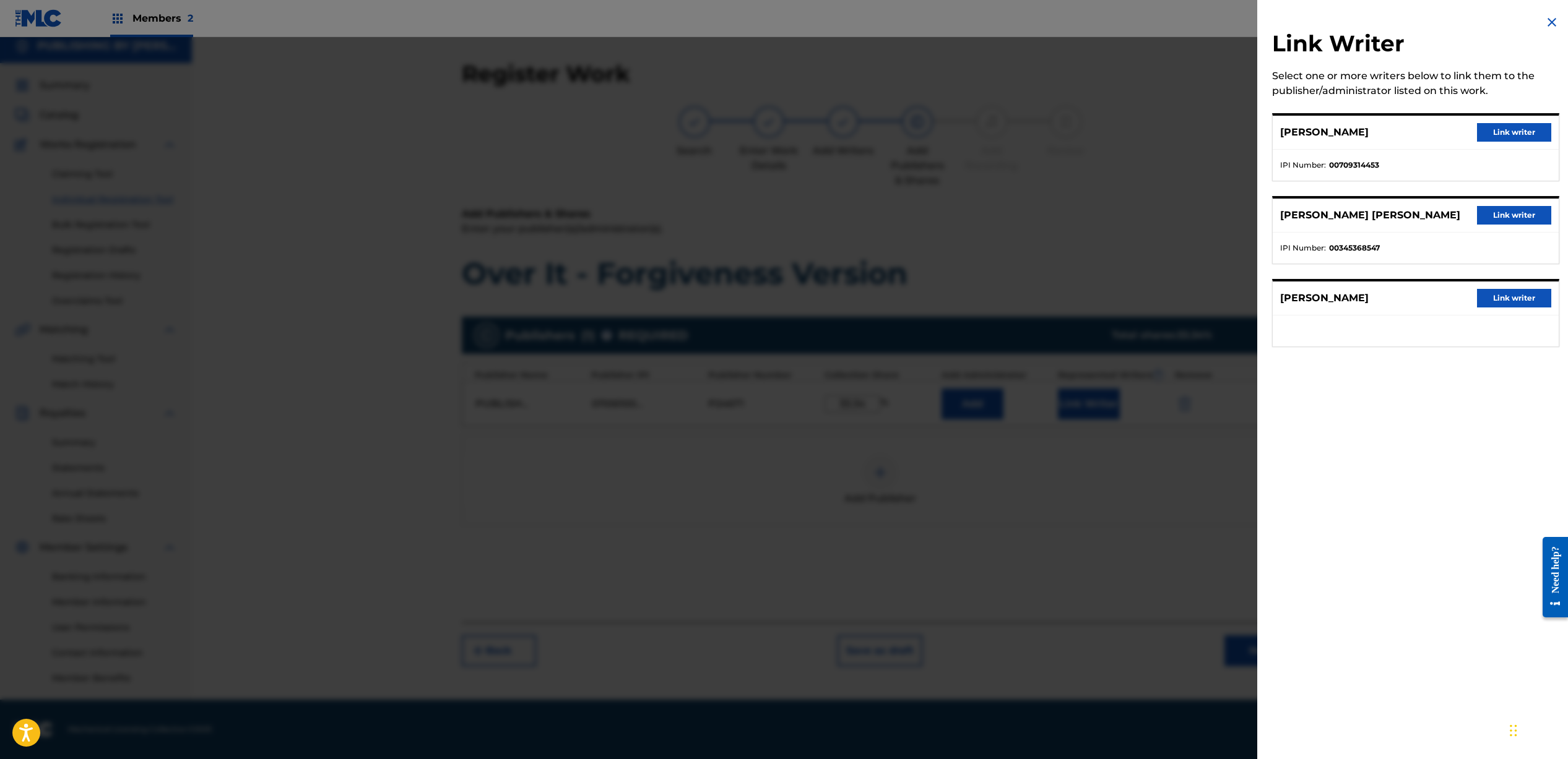
click at [1491, 130] on button "Link writer" at bounding box center [1513, 133] width 74 height 19
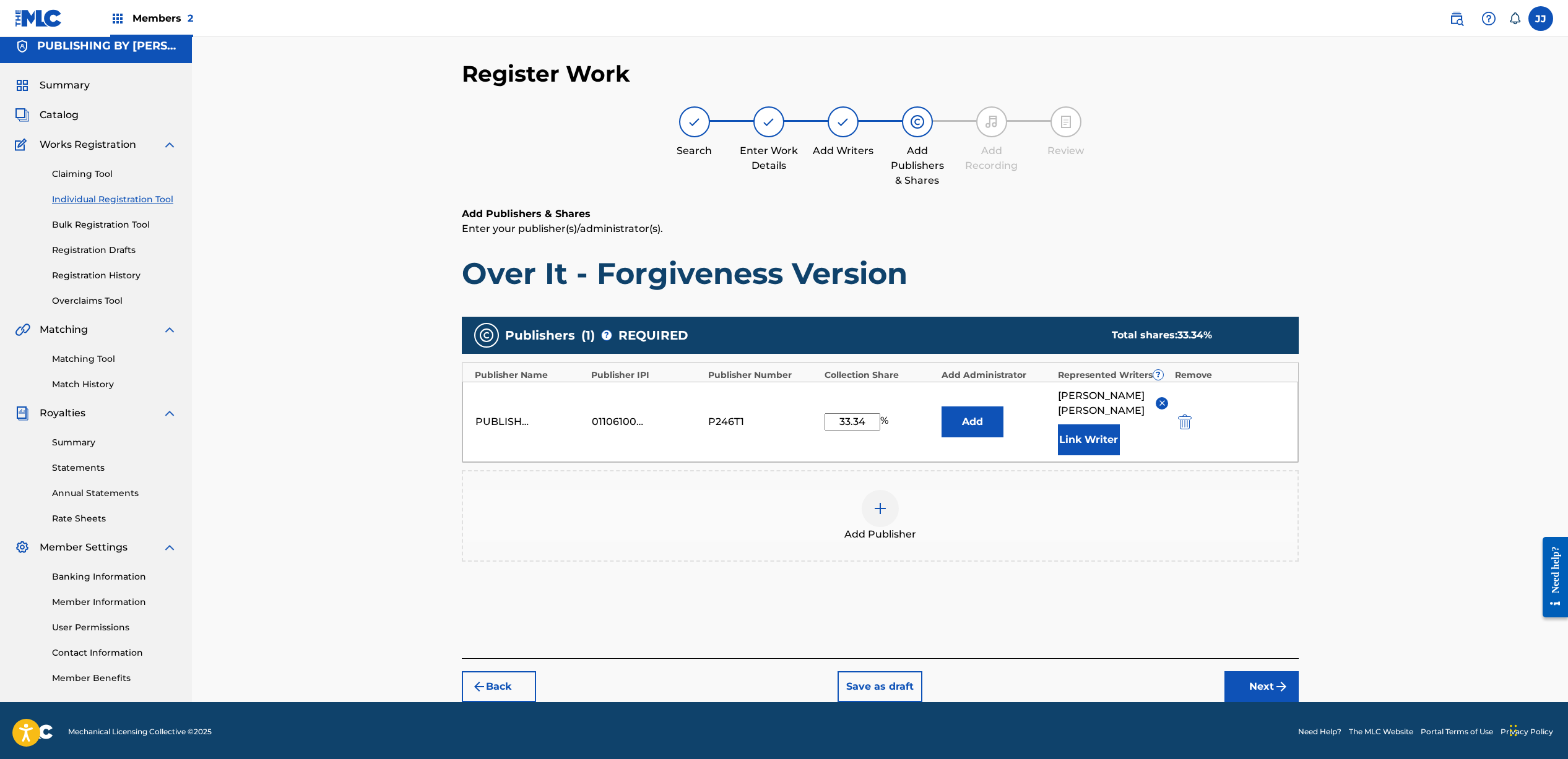
click at [1276, 694] on img "submit" at bounding box center [1281, 687] width 15 height 15
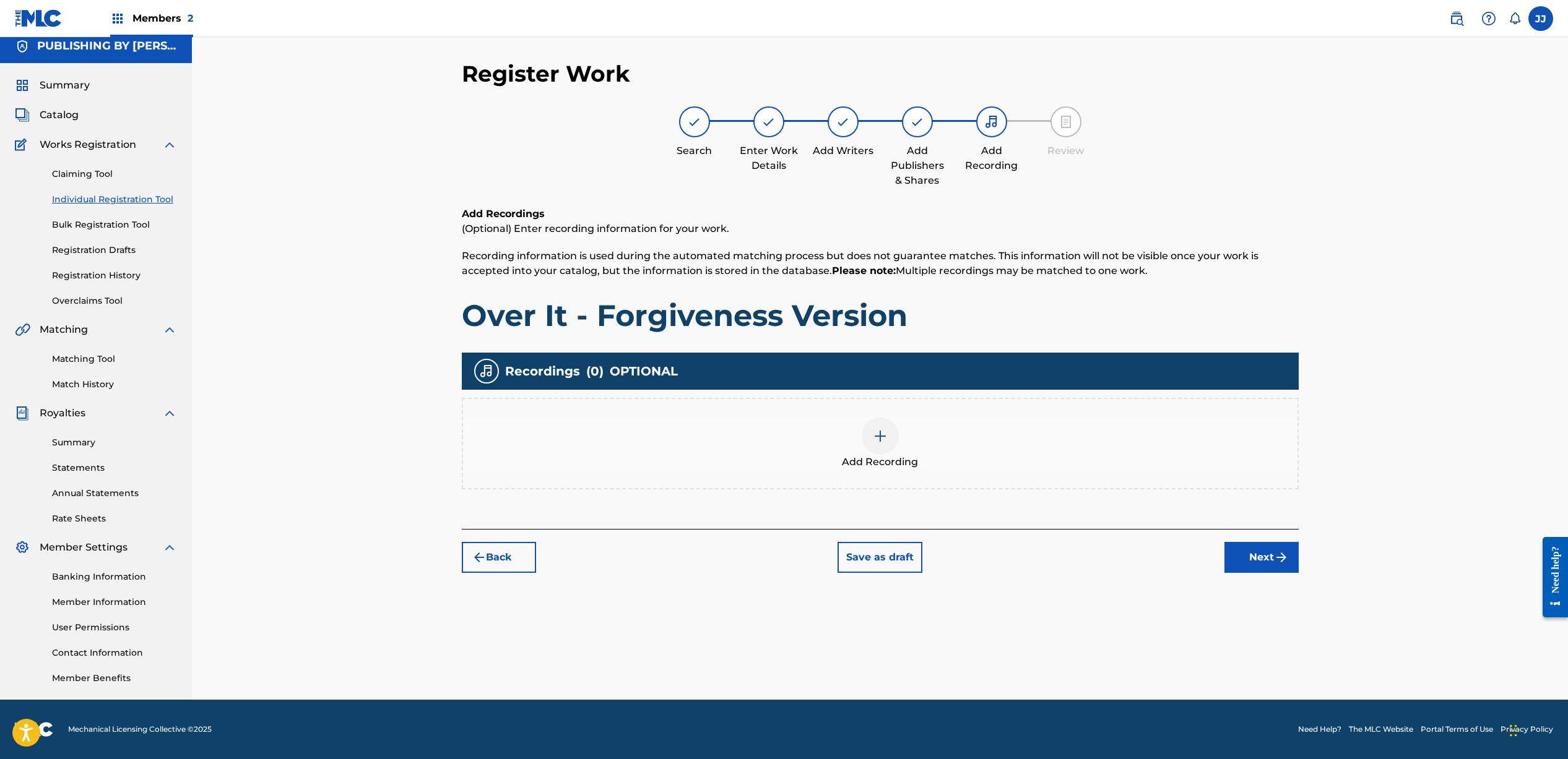
click at [893, 433] on div at bounding box center [880, 436] width 37 height 37
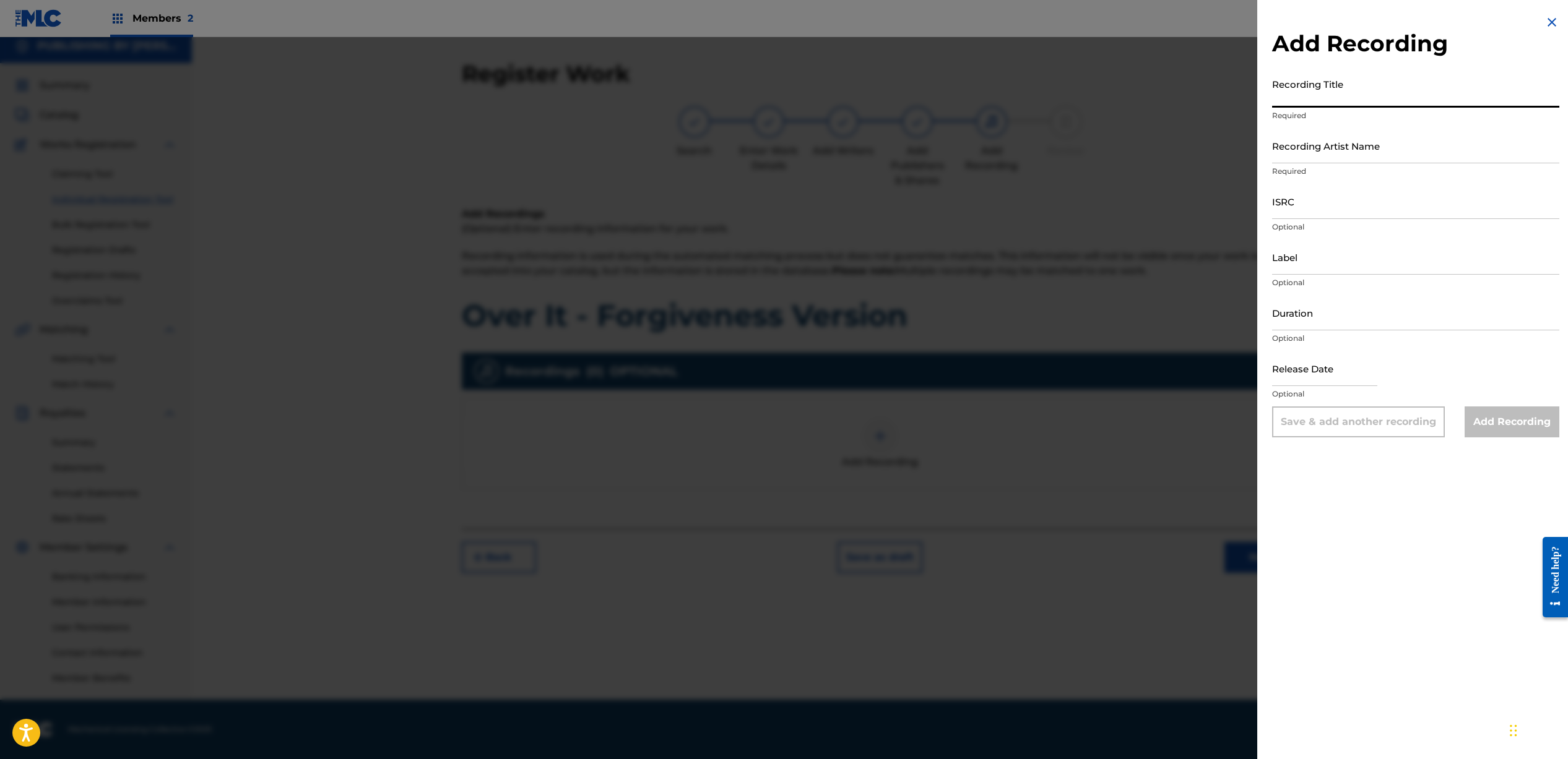
click at [1303, 101] on input "Recording Title" at bounding box center [1415, 90] width 287 height 35
type input "Over It - Forgiveness Version"
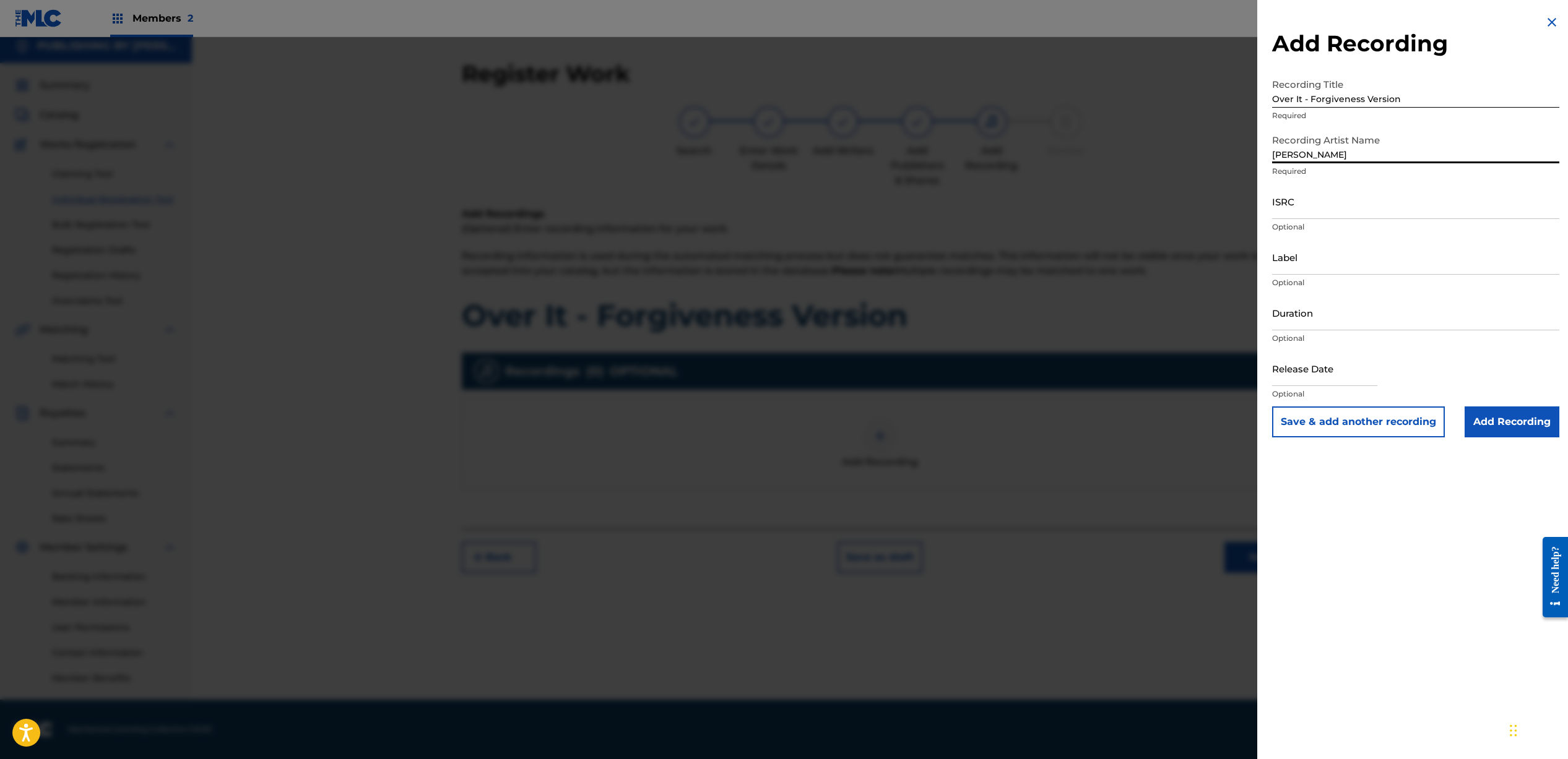
type input "[PERSON_NAME]"
click at [1305, 213] on input "ISRC" at bounding box center [1415, 201] width 287 height 35
paste input "QZNWX2100983"
type input "QZNWX2100983"
click at [1310, 317] on input "Duration" at bounding box center [1415, 312] width 287 height 35
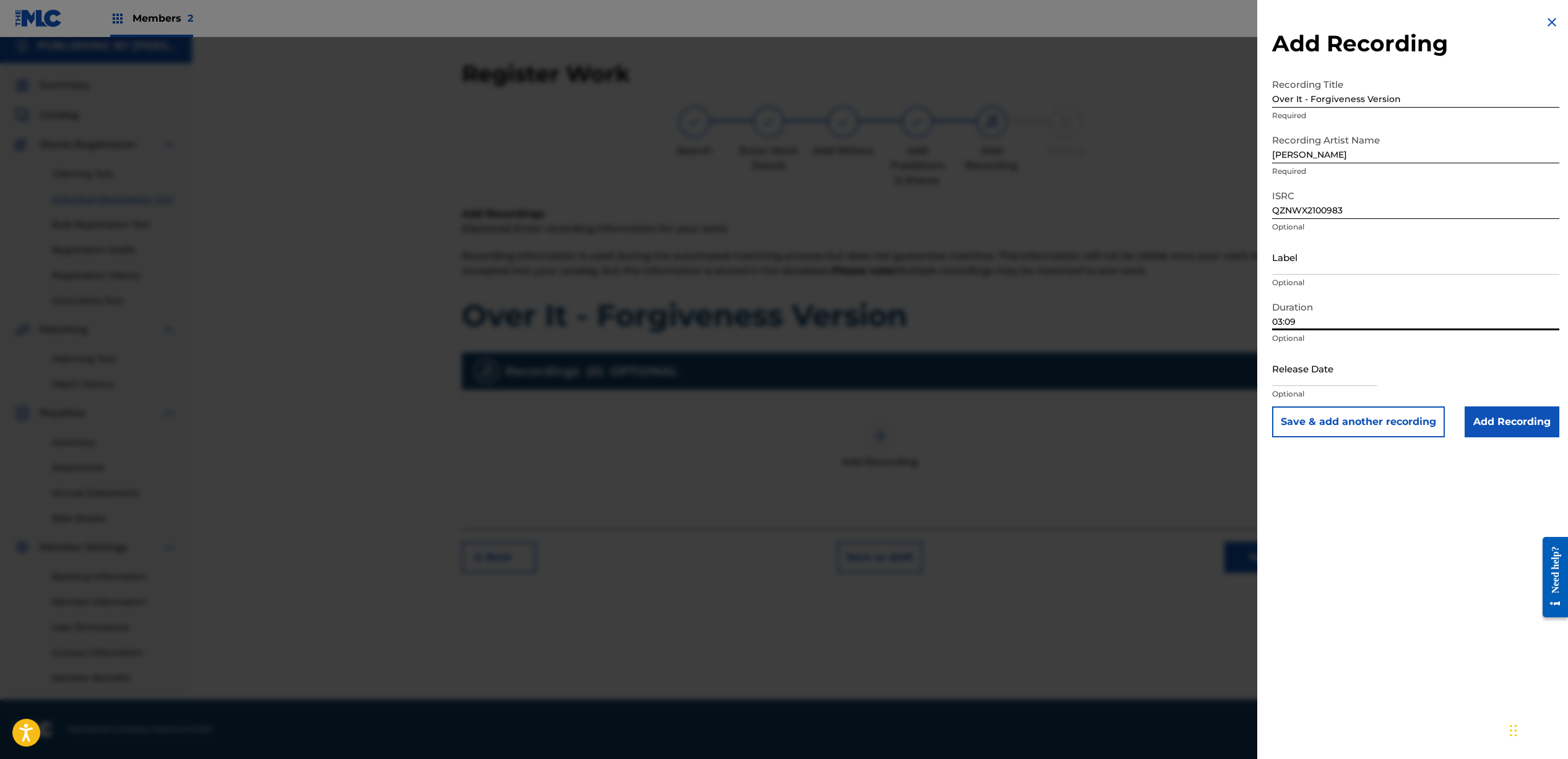
type input "03:09"
click at [1329, 373] on input "text" at bounding box center [1324, 368] width 105 height 35
select select "7"
select select "2025"
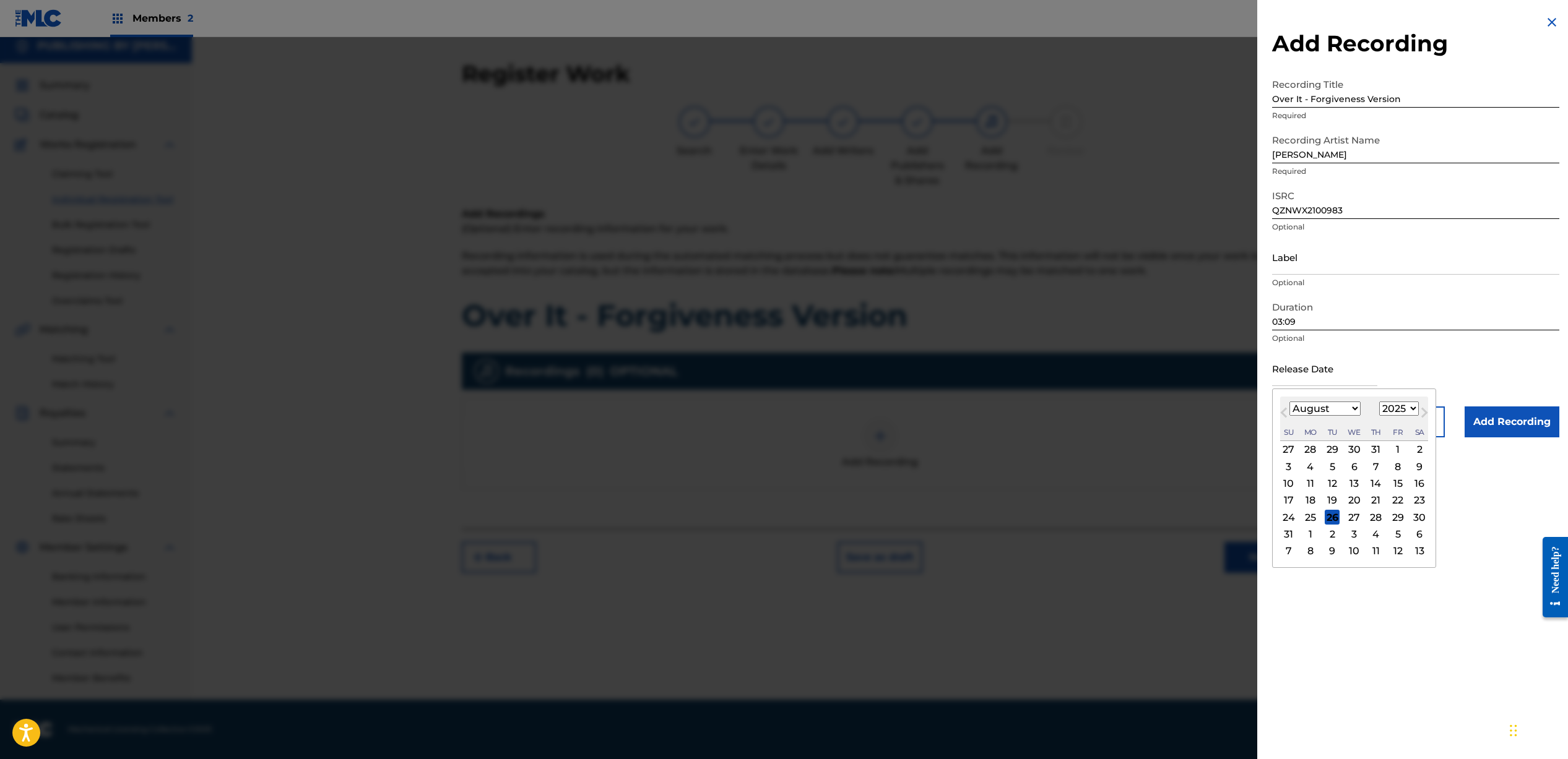
click at [1490, 367] on div "Release Date Previous Month Next Month August [DATE] February March April May J…" at bounding box center [1415, 378] width 287 height 55
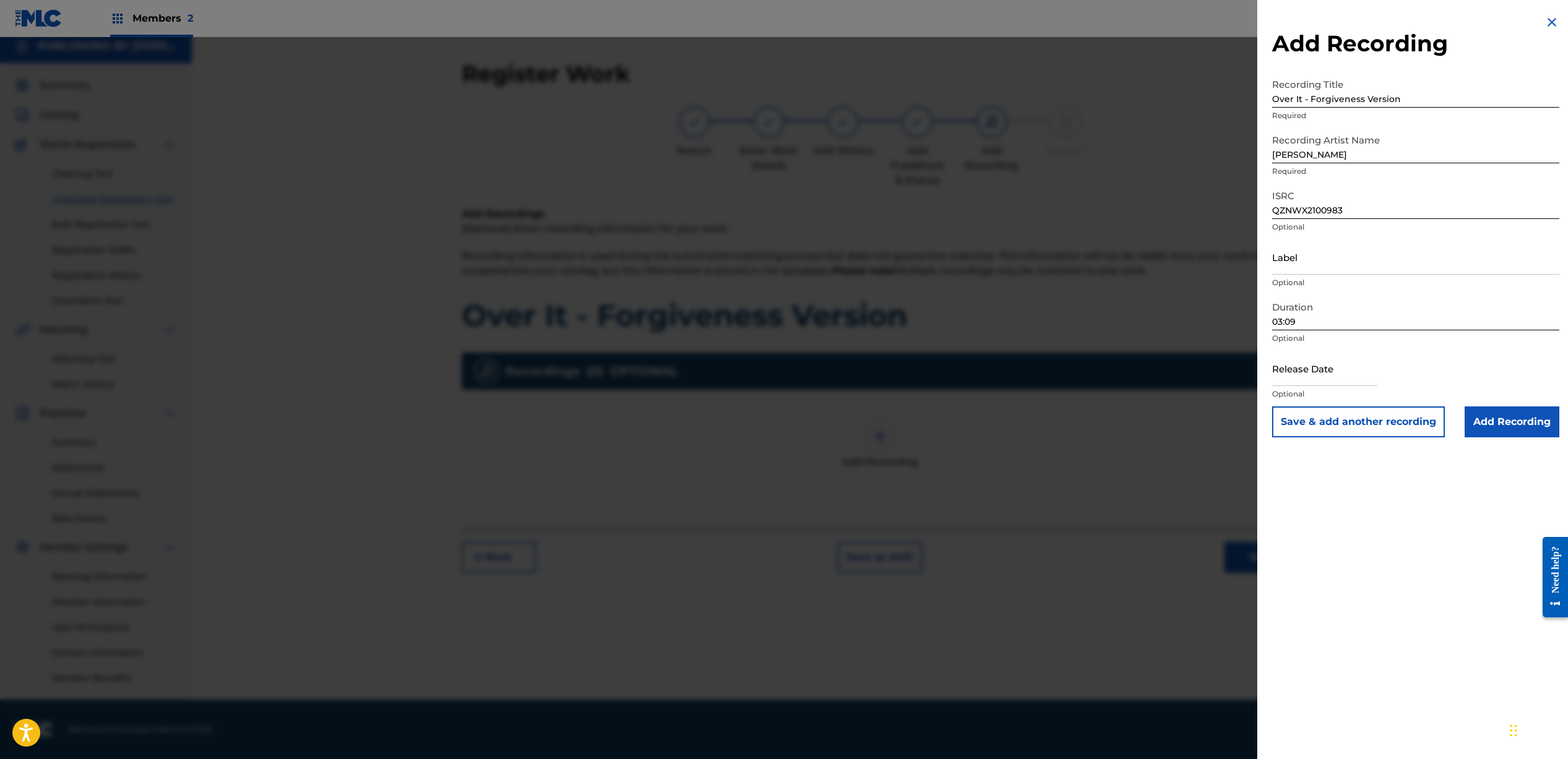
click at [1500, 422] on input "Add Recording" at bounding box center [1512, 422] width 95 height 31
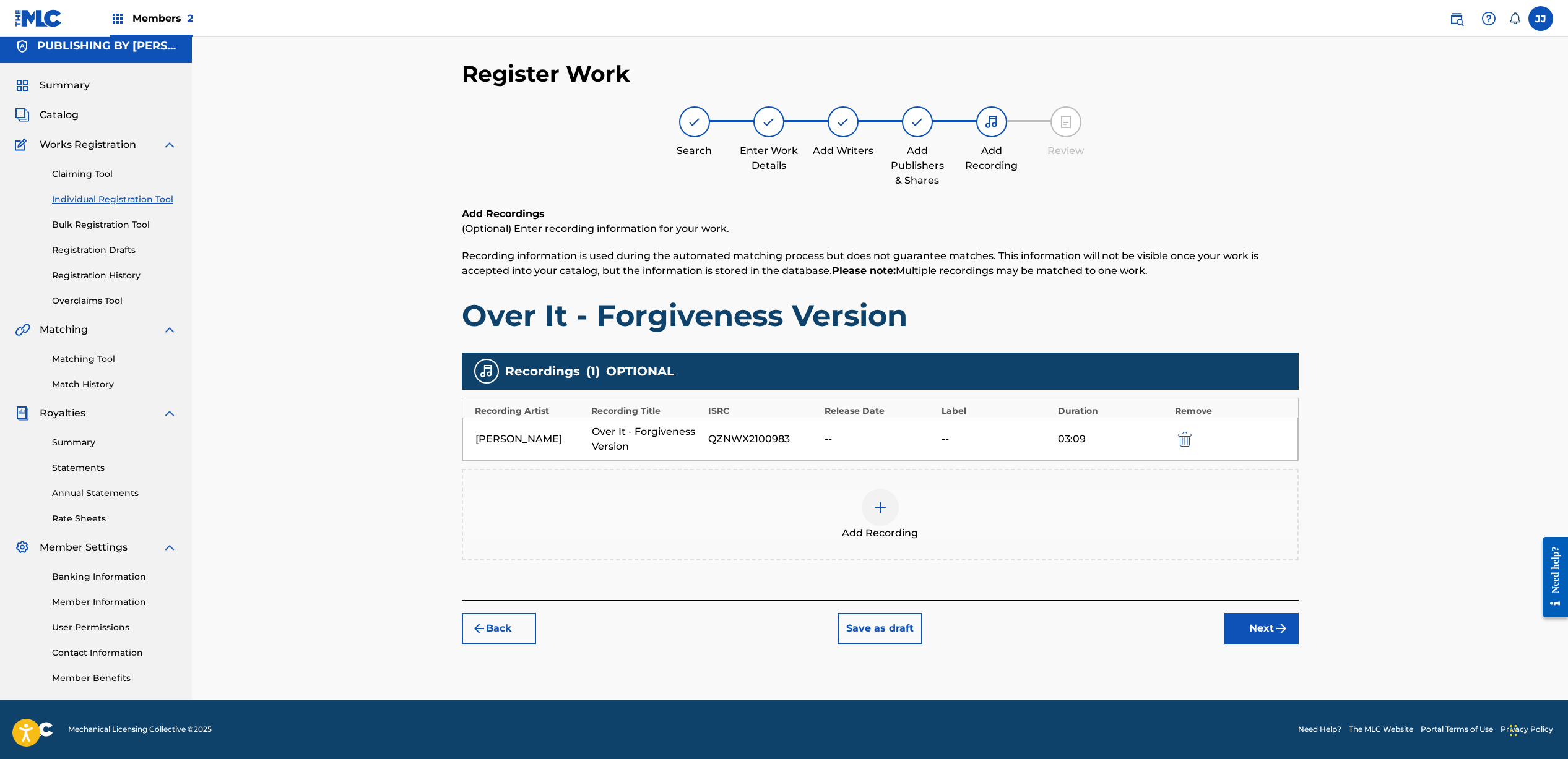
click at [1254, 633] on button "Next" at bounding box center [1261, 628] width 74 height 31
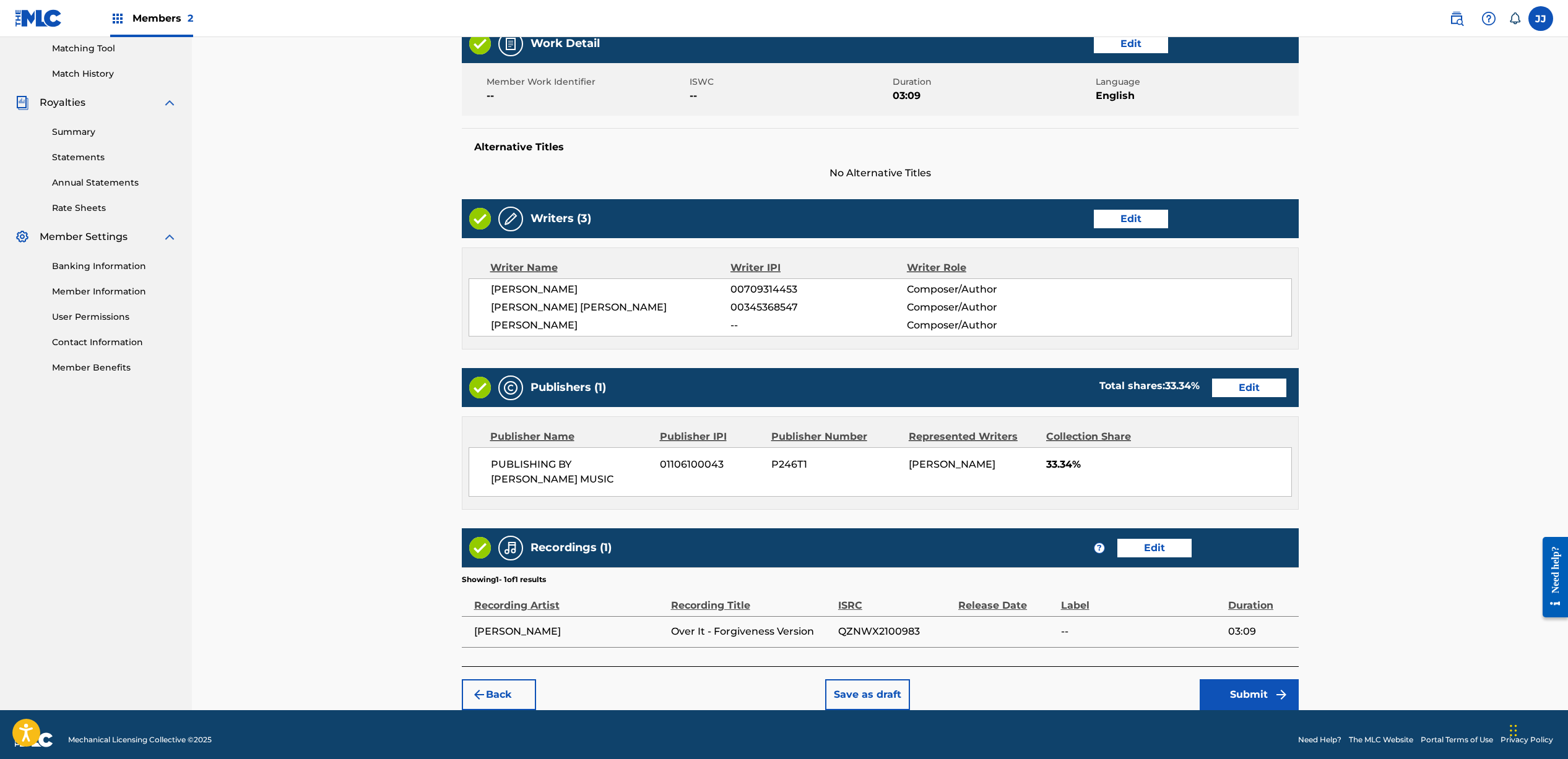
scroll to position [329, 0]
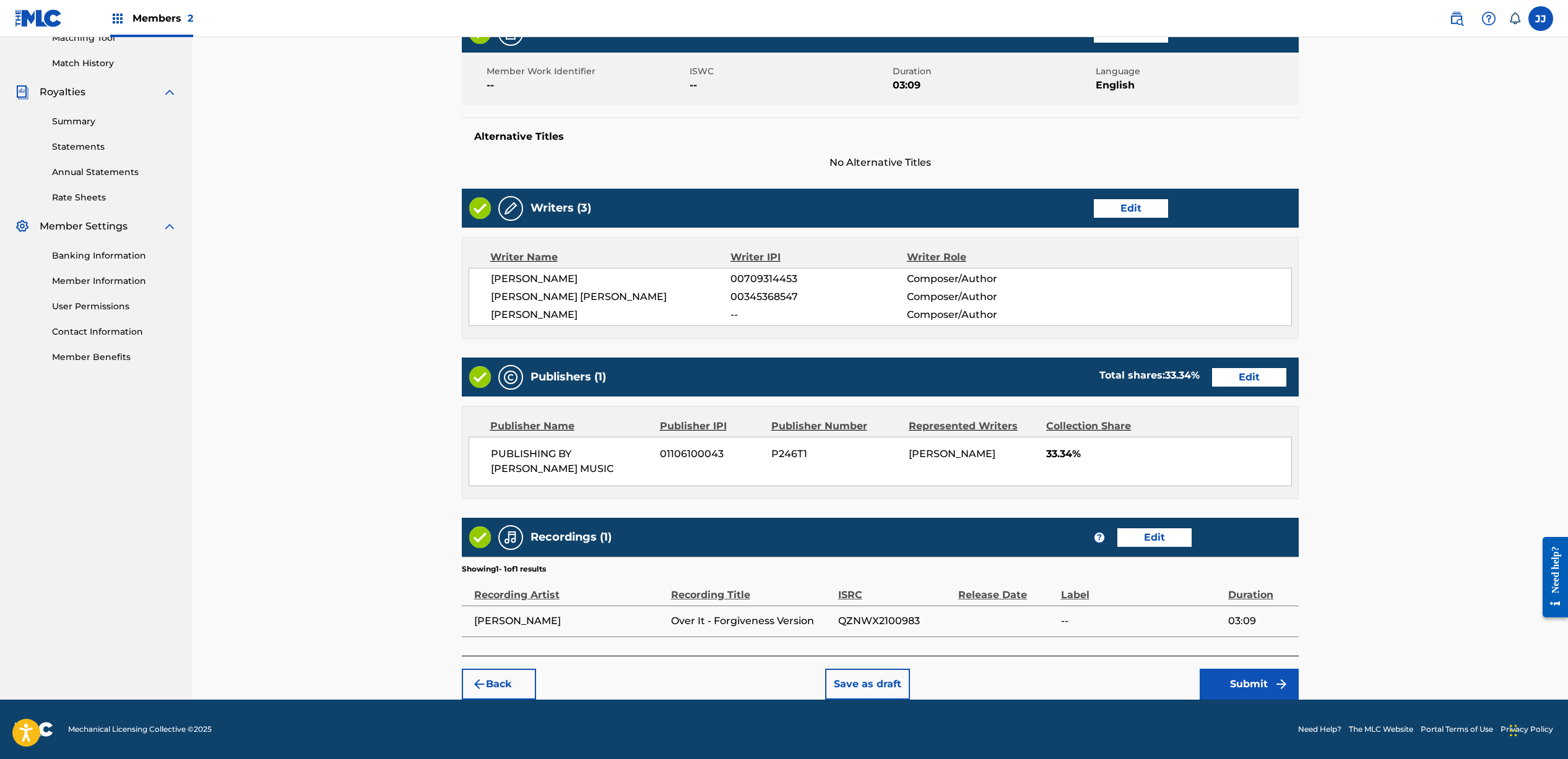
click at [1252, 679] on button "Submit" at bounding box center [1249, 684] width 99 height 31
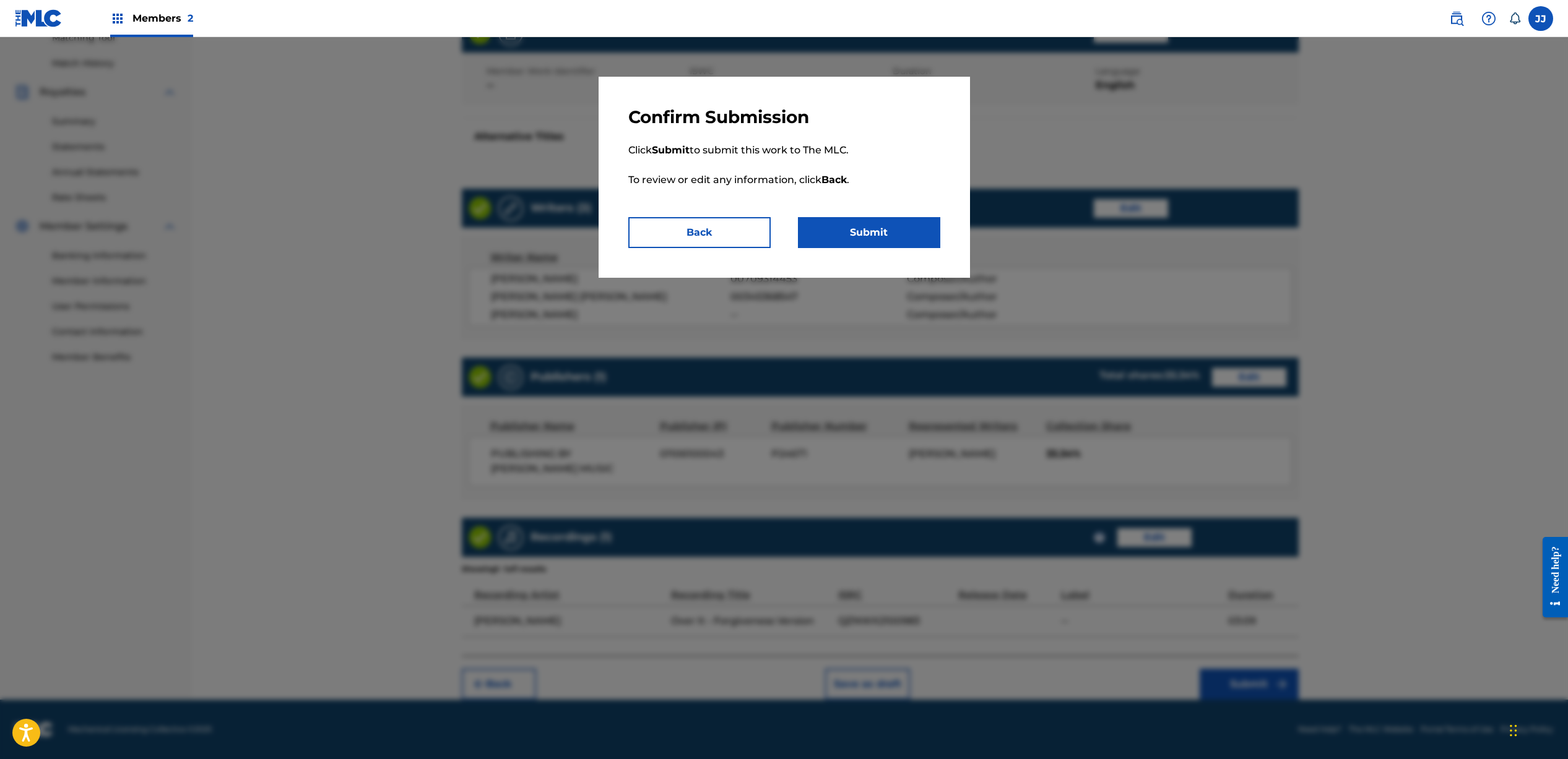
click at [887, 232] on button "Submit" at bounding box center [869, 233] width 143 height 31
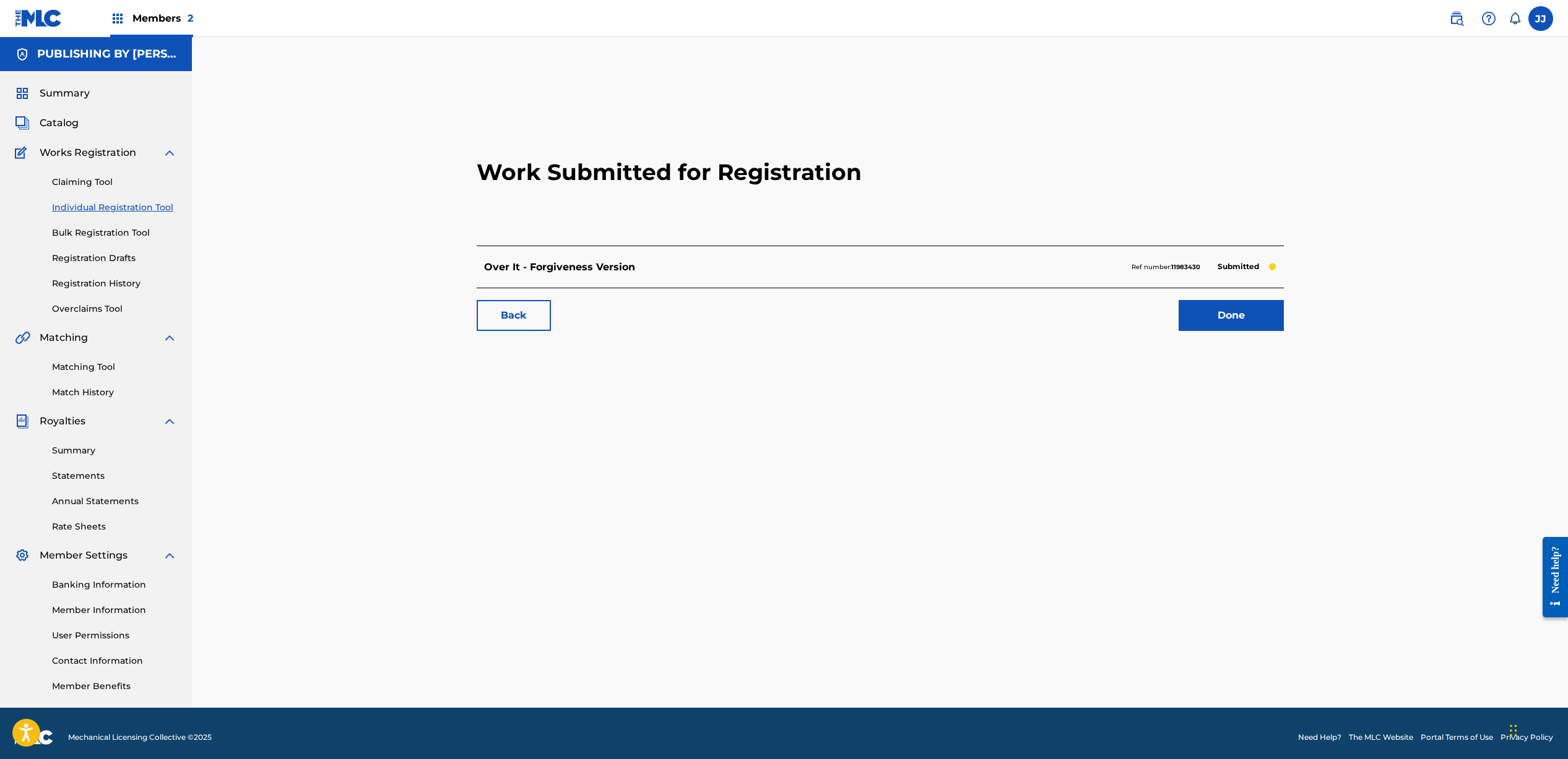
click at [1198, 312] on link "Done" at bounding box center [1231, 315] width 105 height 31
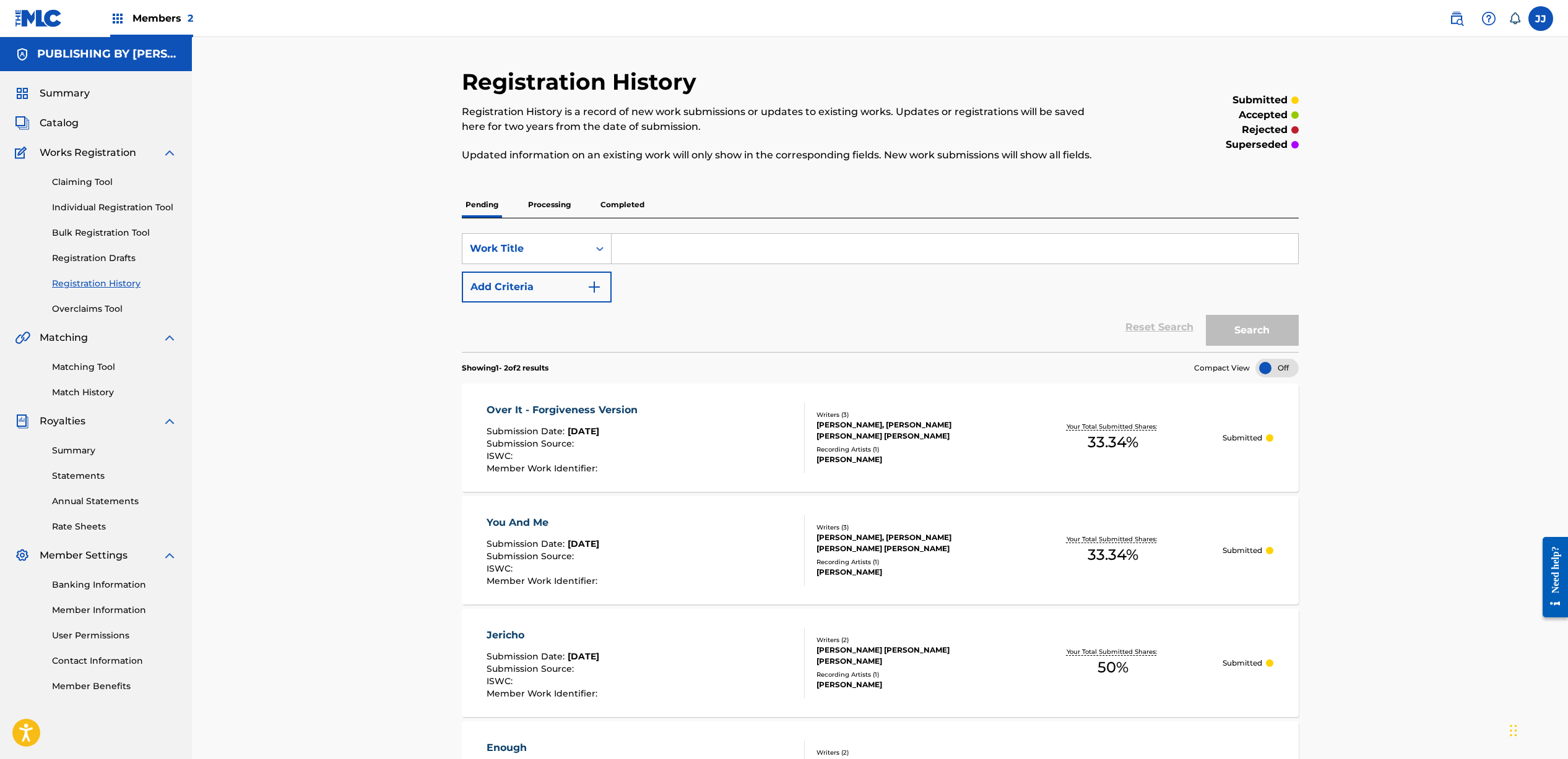
click at [88, 208] on link "Individual Registration Tool" at bounding box center [115, 207] width 125 height 13
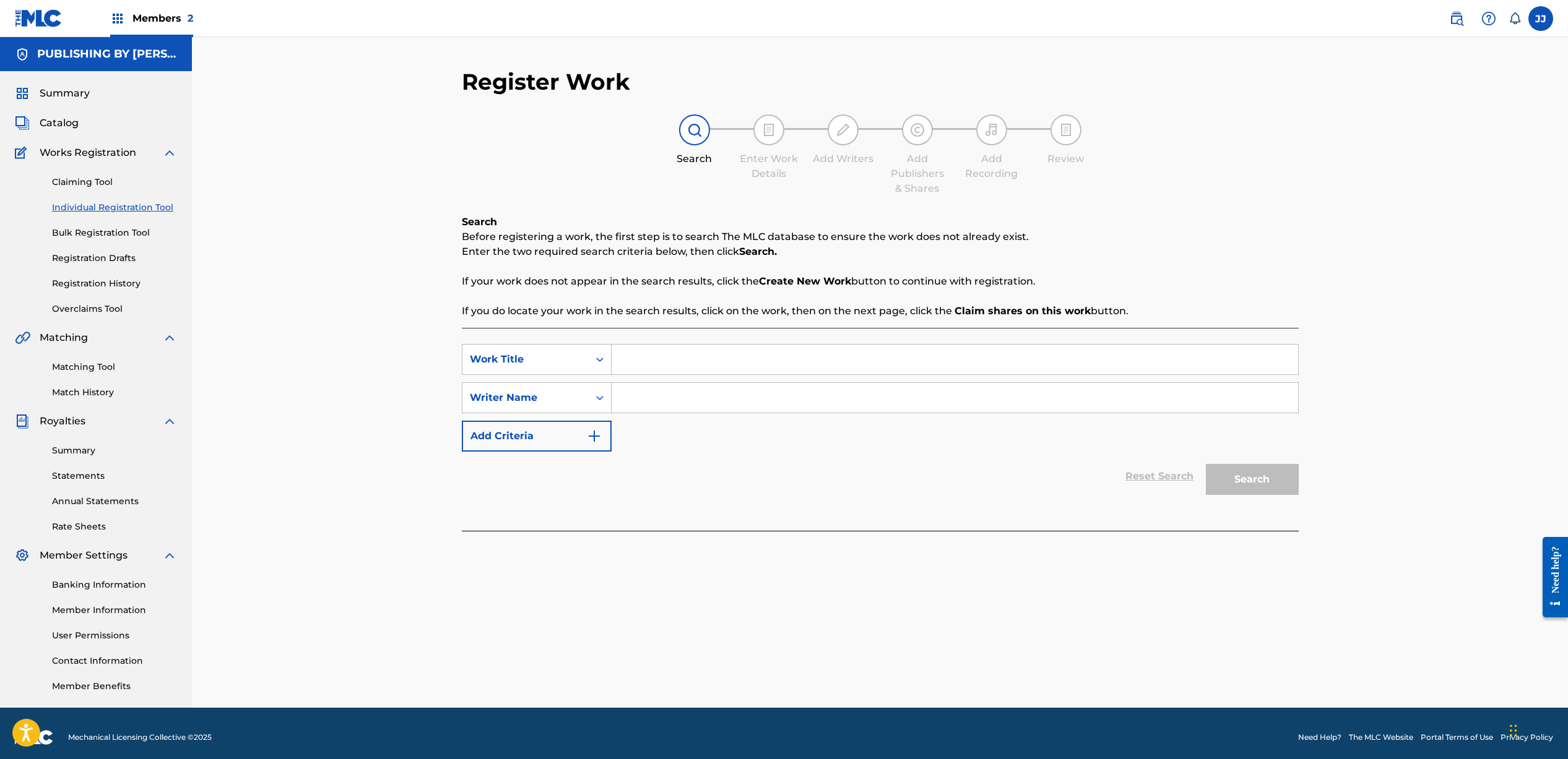
click at [656, 363] on input "Search Form" at bounding box center [954, 360] width 687 height 30
type input "Homesick"
click at [692, 404] on input "Search Form" at bounding box center [954, 398] width 687 height 30
type input "[PERSON_NAME]"
click at [1272, 484] on button "Search" at bounding box center [1252, 480] width 93 height 31
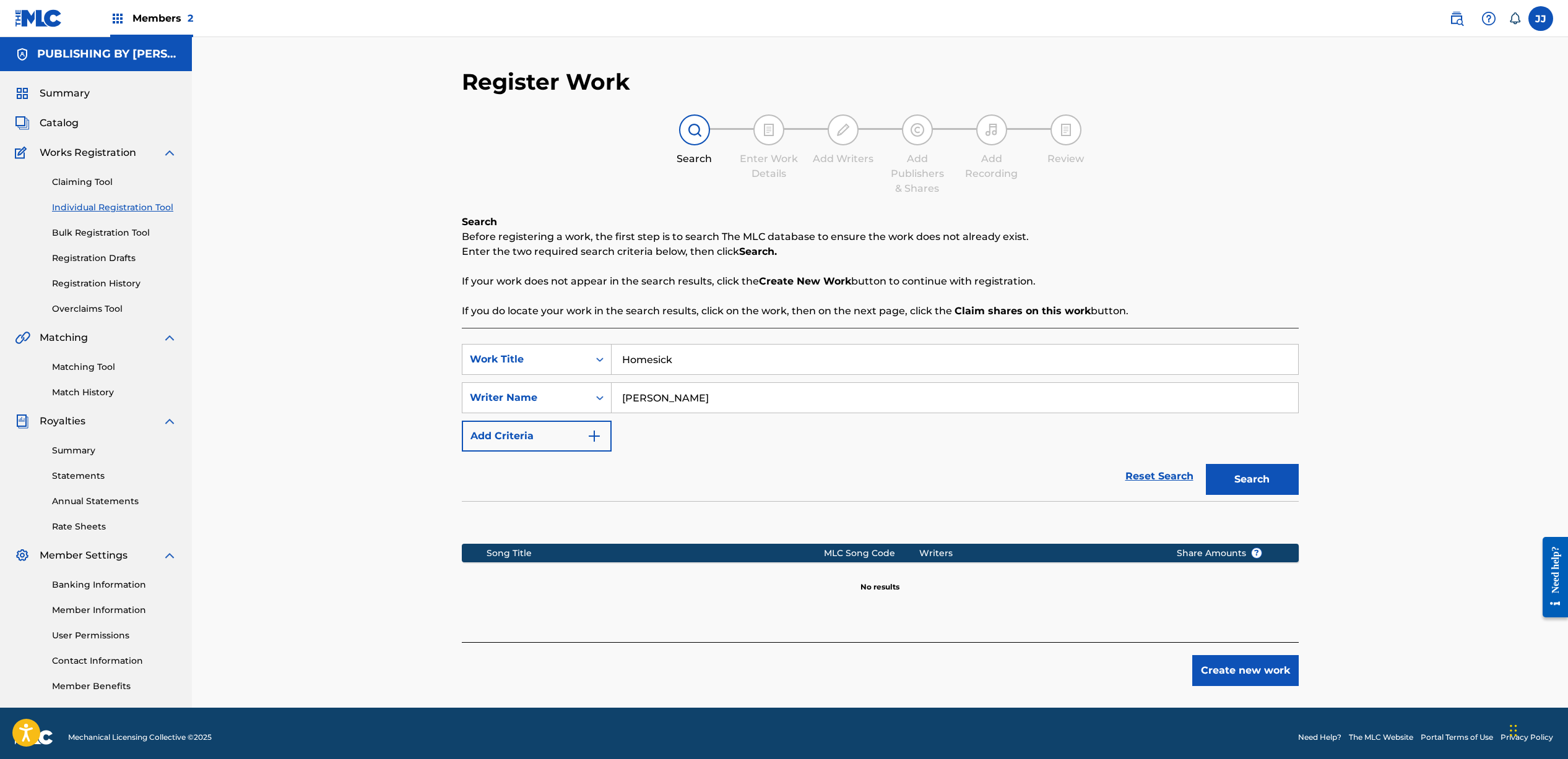
click at [1226, 663] on button "Create new work" at bounding box center [1245, 671] width 106 height 31
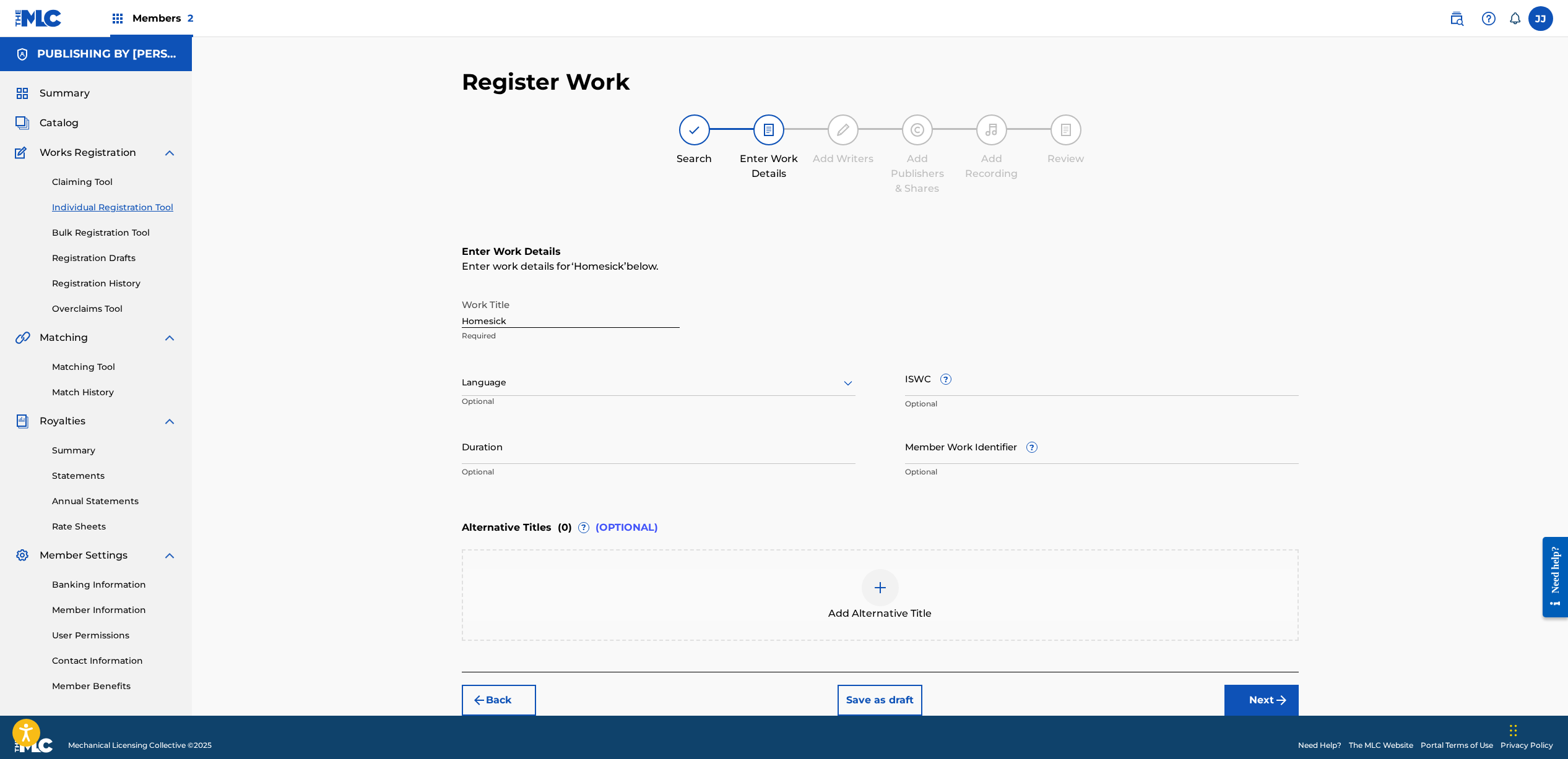
click at [514, 383] on div at bounding box center [659, 383] width 393 height 16
click at [514, 403] on div "English" at bounding box center [659, 409] width 392 height 28
click at [575, 445] on input "Duration" at bounding box center [659, 446] width 393 height 35
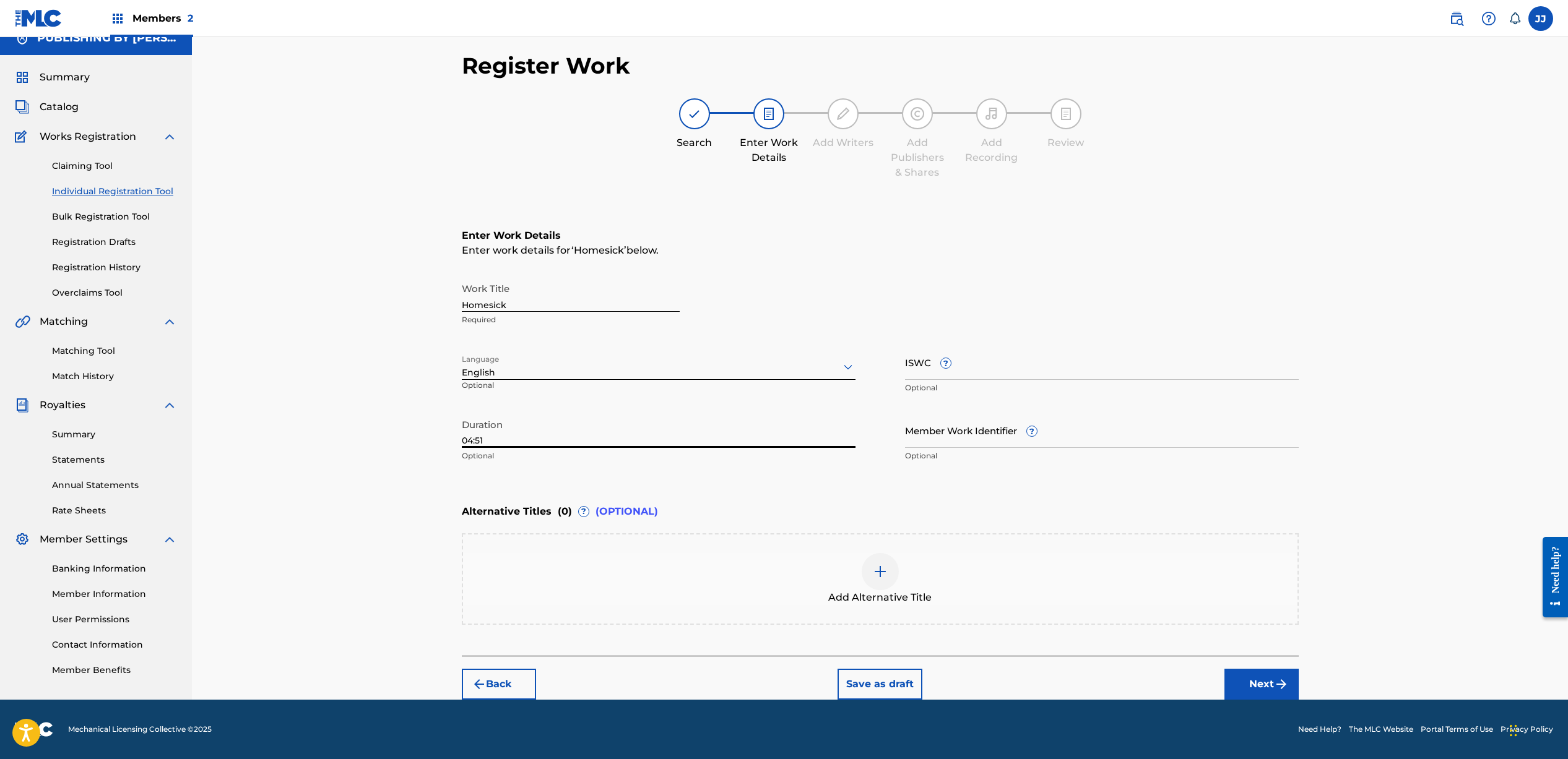
type input "04:51"
click at [1256, 683] on button "Next" at bounding box center [1261, 684] width 74 height 31
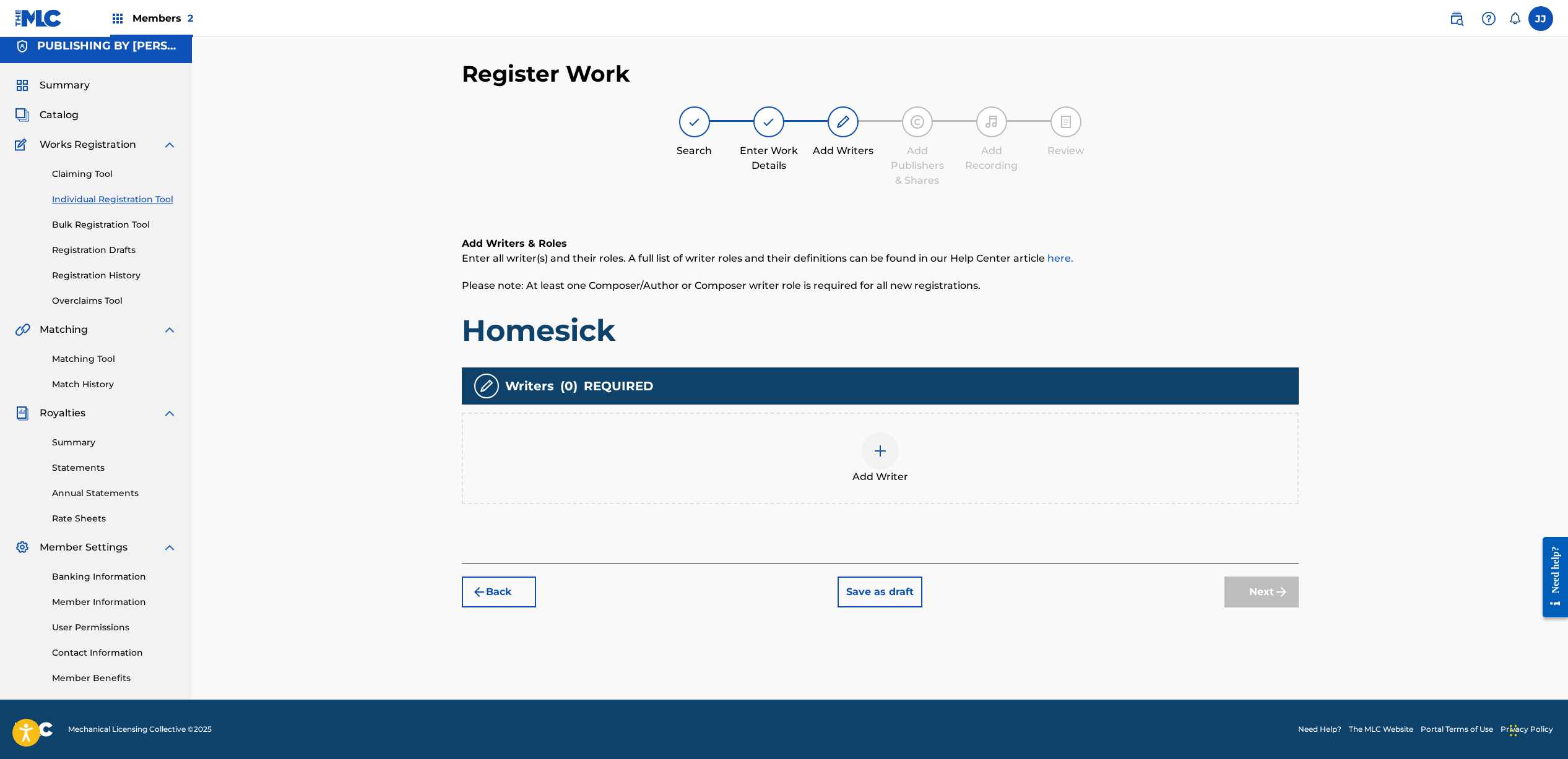
click at [884, 449] on img at bounding box center [880, 451] width 15 height 15
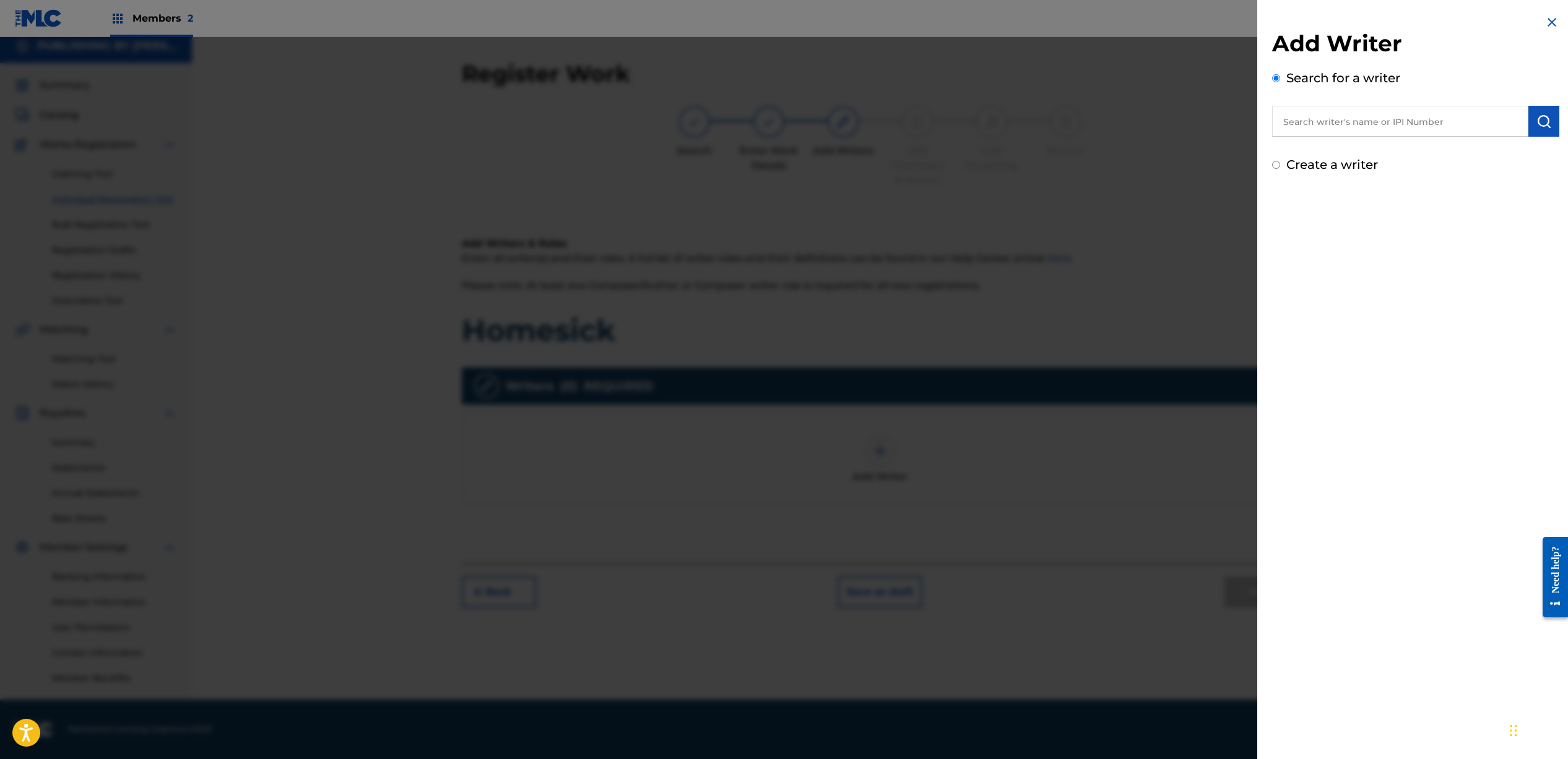
click at [1328, 112] on input "text" at bounding box center [1400, 121] width 256 height 31
click at [1308, 146] on strong "[PERSON_NAME]" at bounding box center [1326, 149] width 88 height 12
type input "[PERSON_NAME]"
click at [1536, 116] on img "submit" at bounding box center [1544, 121] width 15 height 15
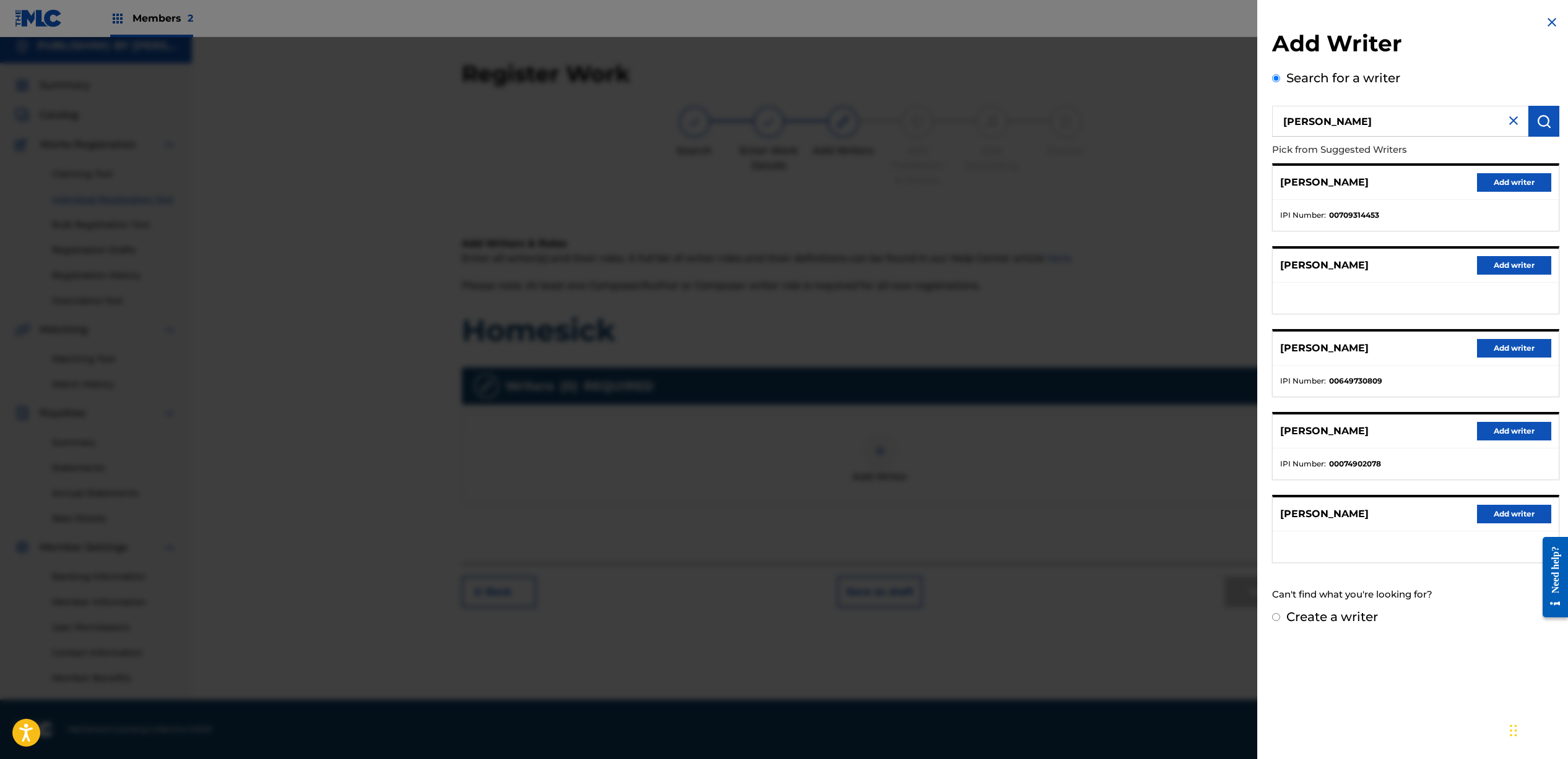
click at [1491, 182] on button "Add writer" at bounding box center [1513, 182] width 74 height 19
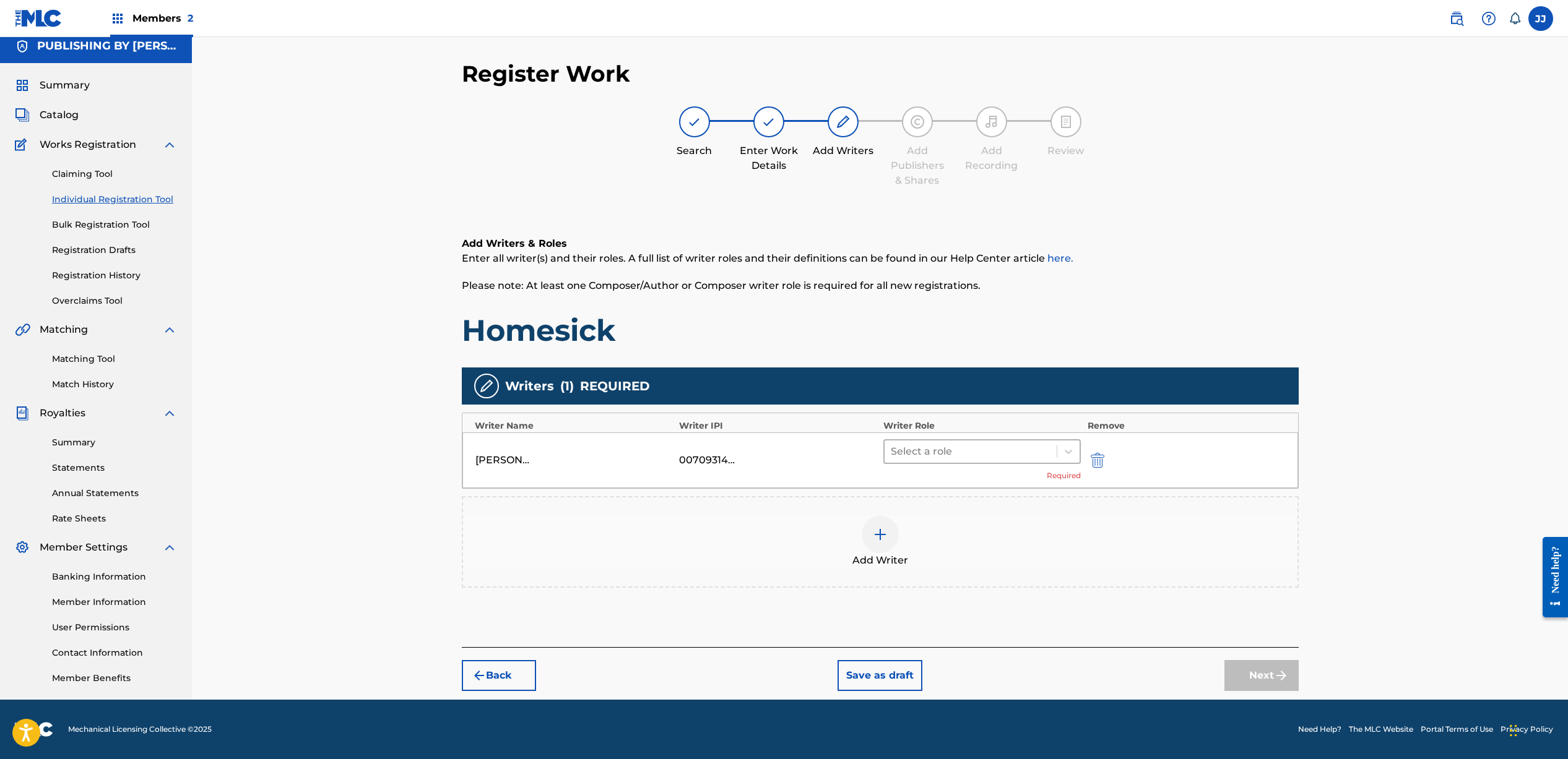
click at [992, 453] on div at bounding box center [971, 452] width 161 height 17
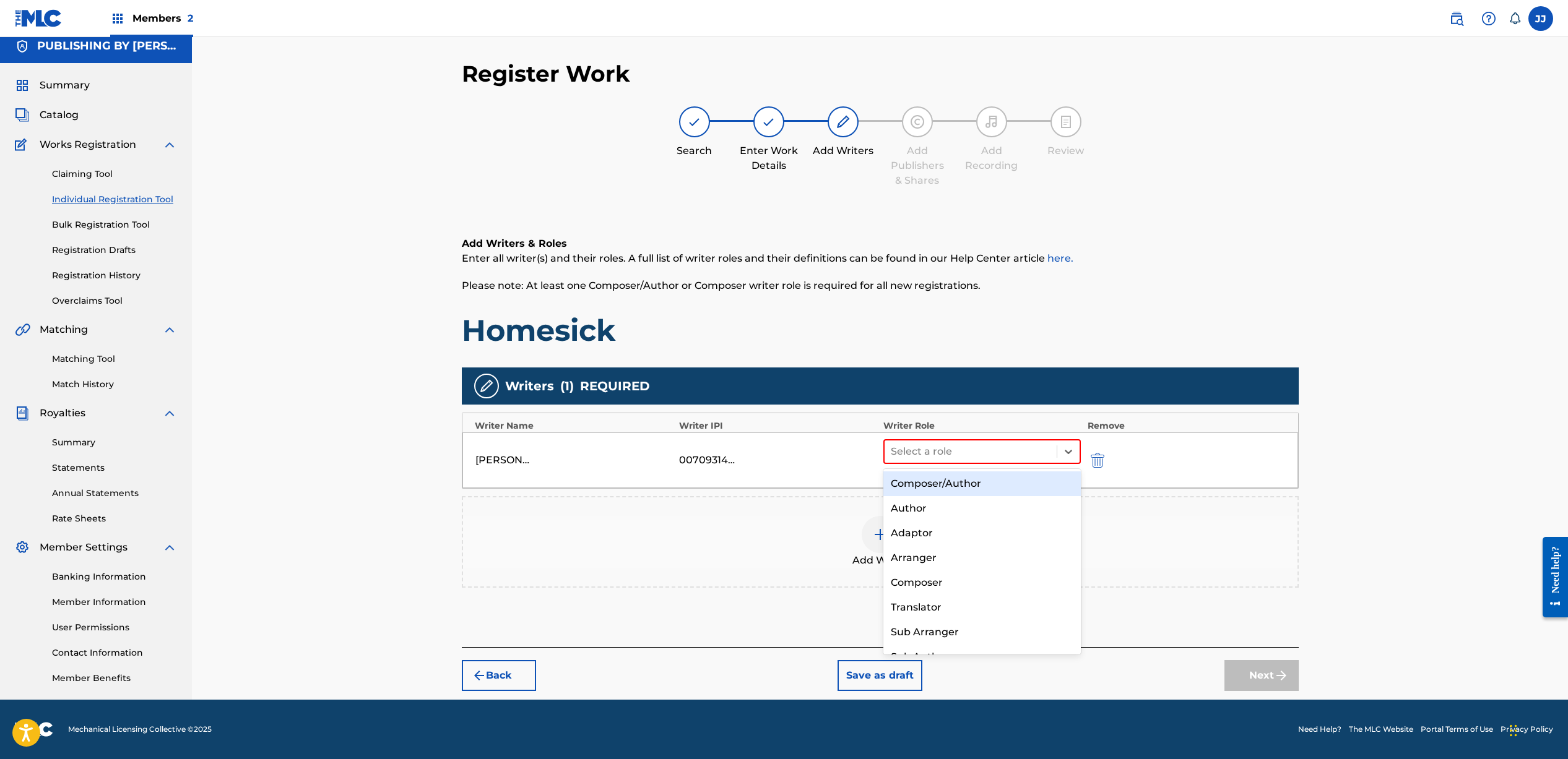
click at [985, 485] on div "Composer/Author" at bounding box center [982, 484] width 198 height 25
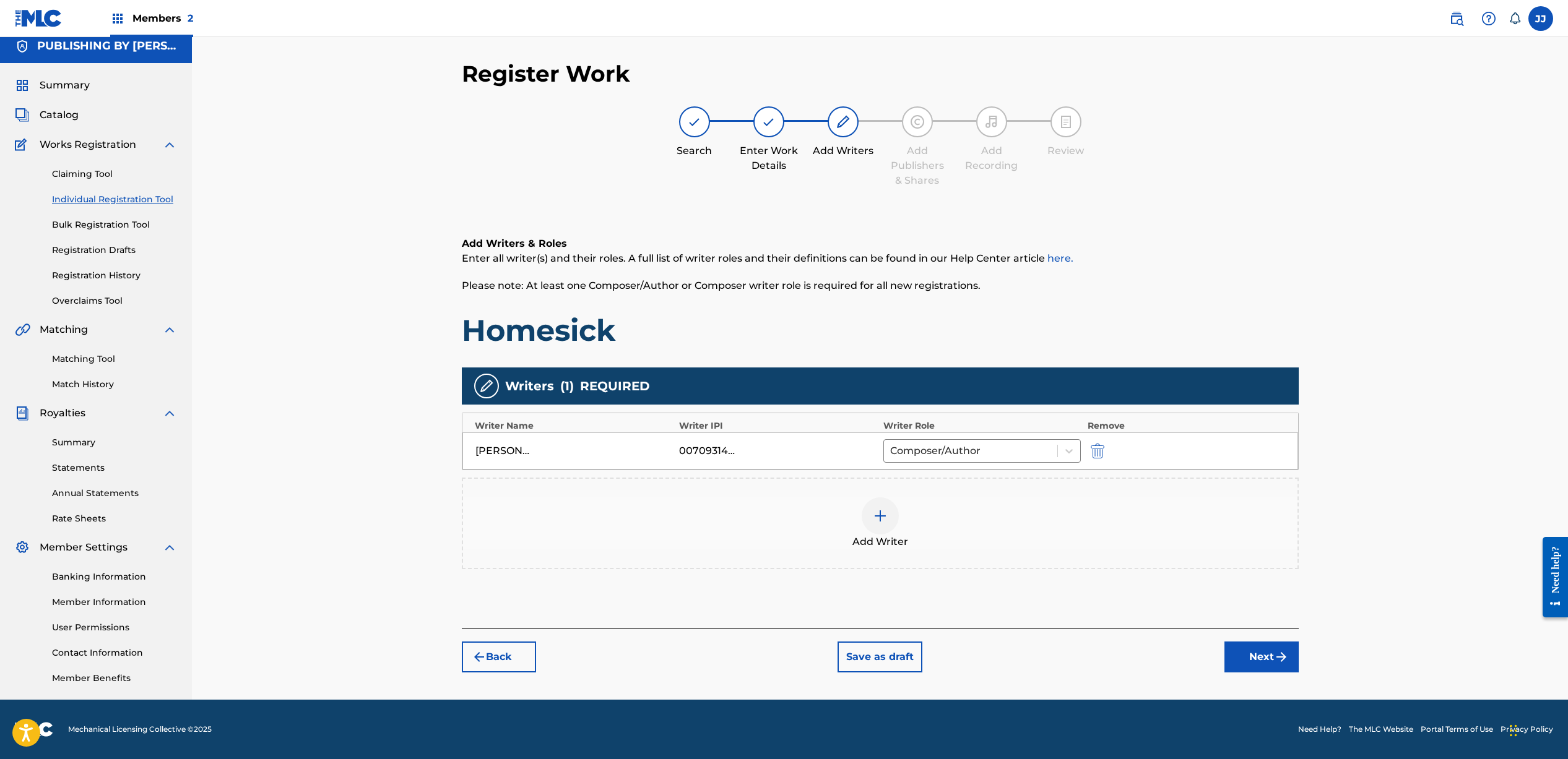
click at [874, 523] on div at bounding box center [880, 516] width 37 height 37
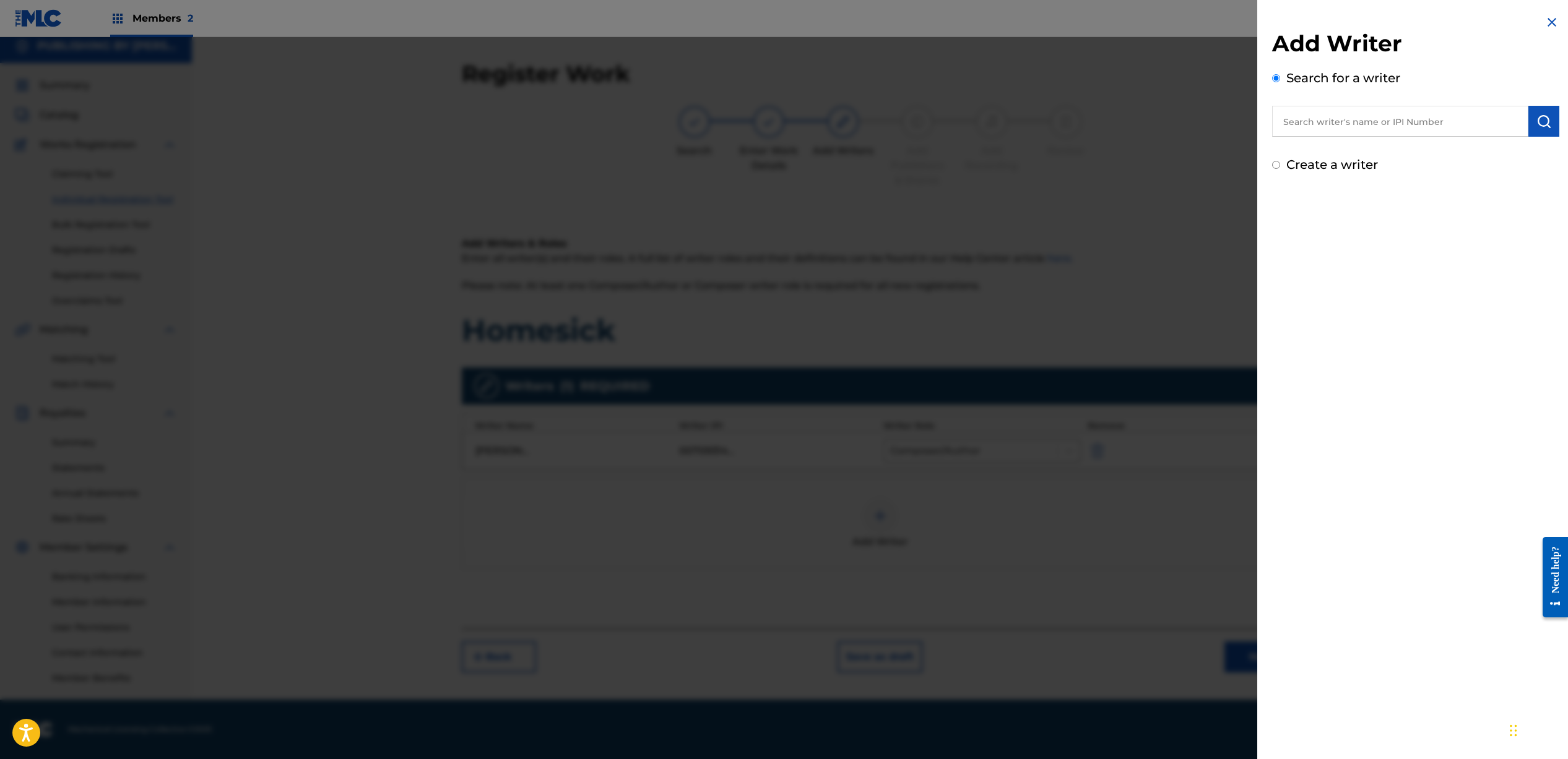
click at [1392, 123] on input "text" at bounding box center [1400, 121] width 256 height 31
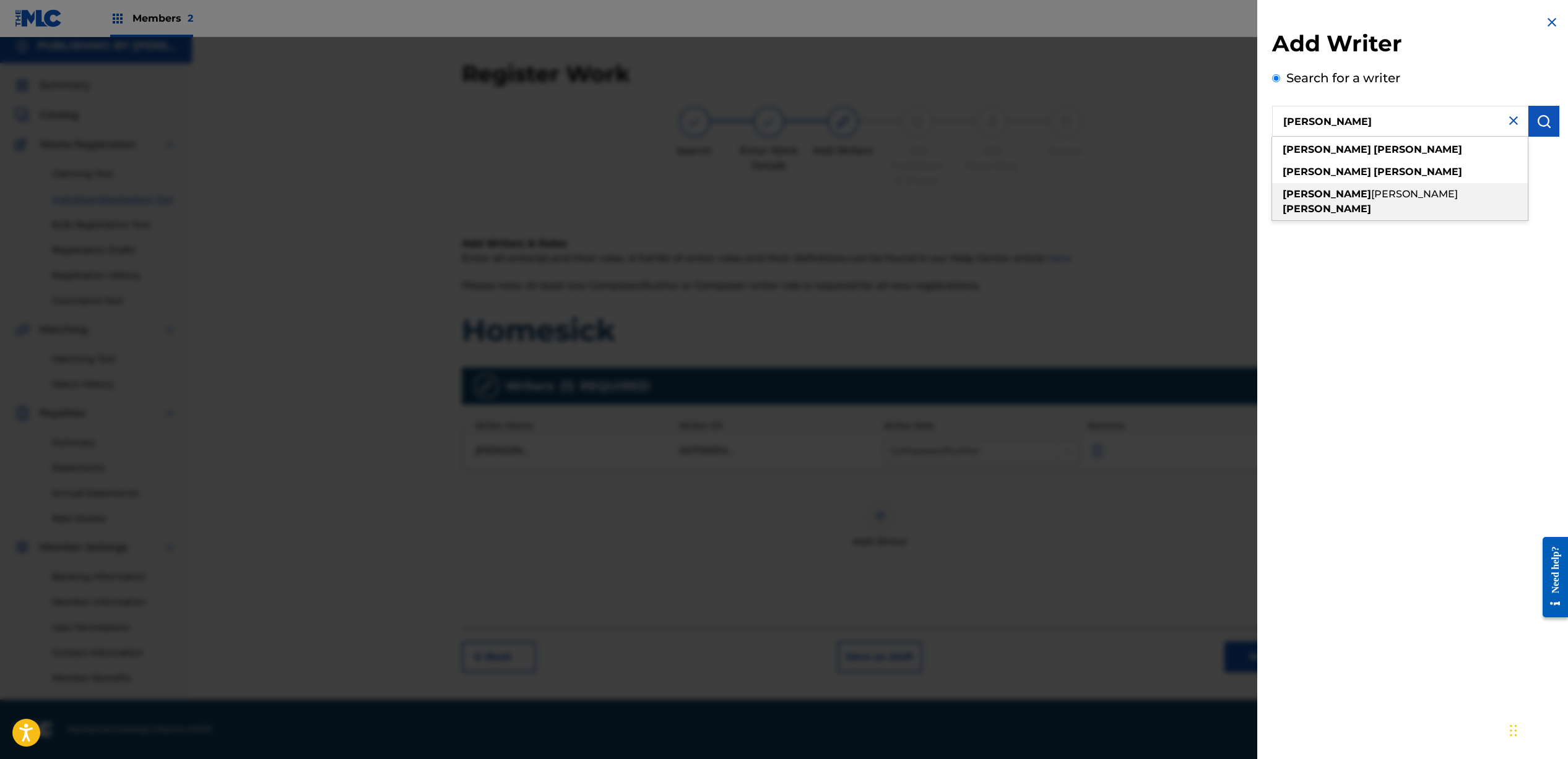
click at [1389, 195] on div "daniel elwood doss" at bounding box center [1399, 202] width 256 height 37
type input "[PERSON_NAME]"
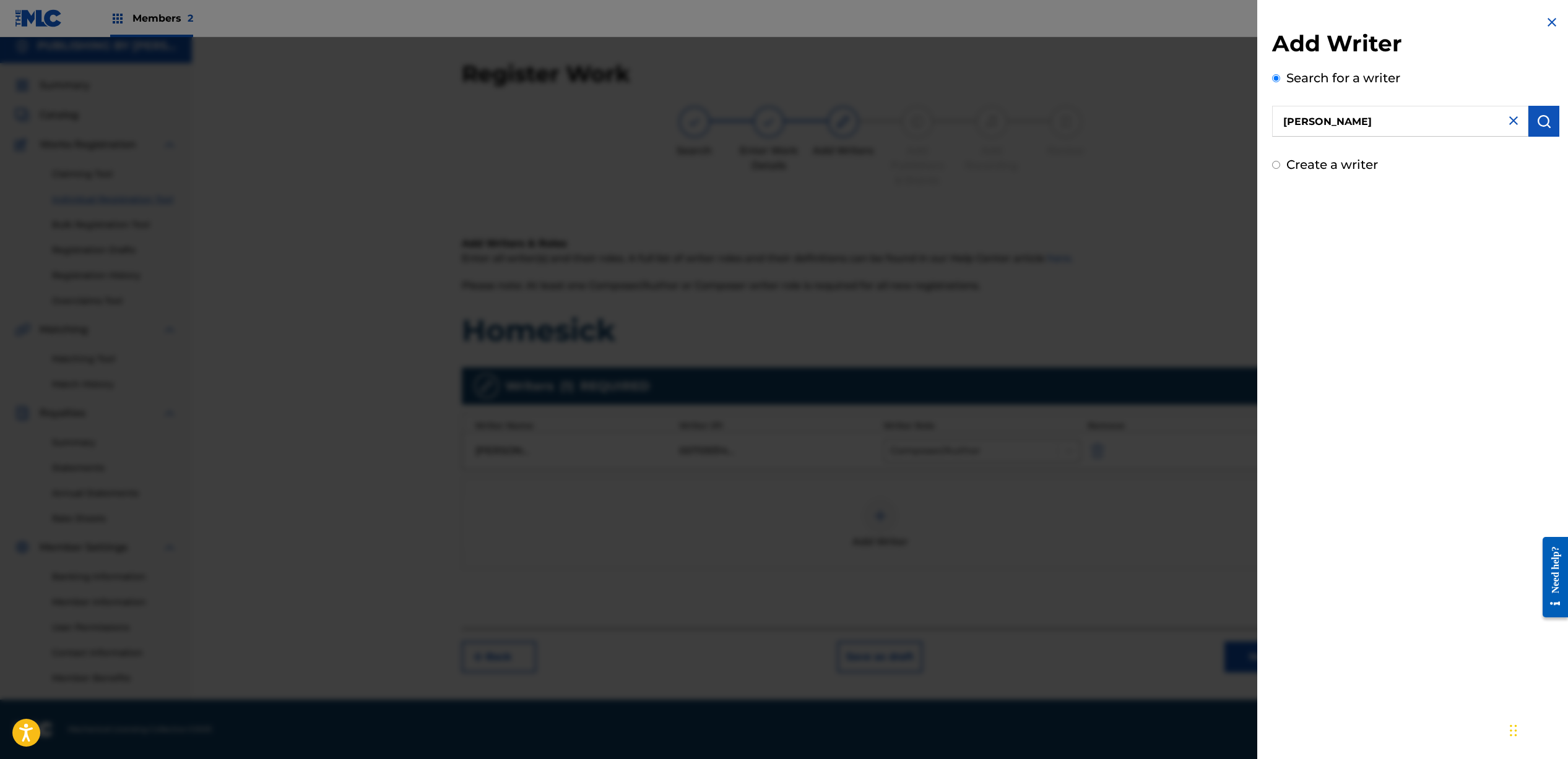
click at [1543, 129] on button "submit" at bounding box center [1544, 121] width 31 height 31
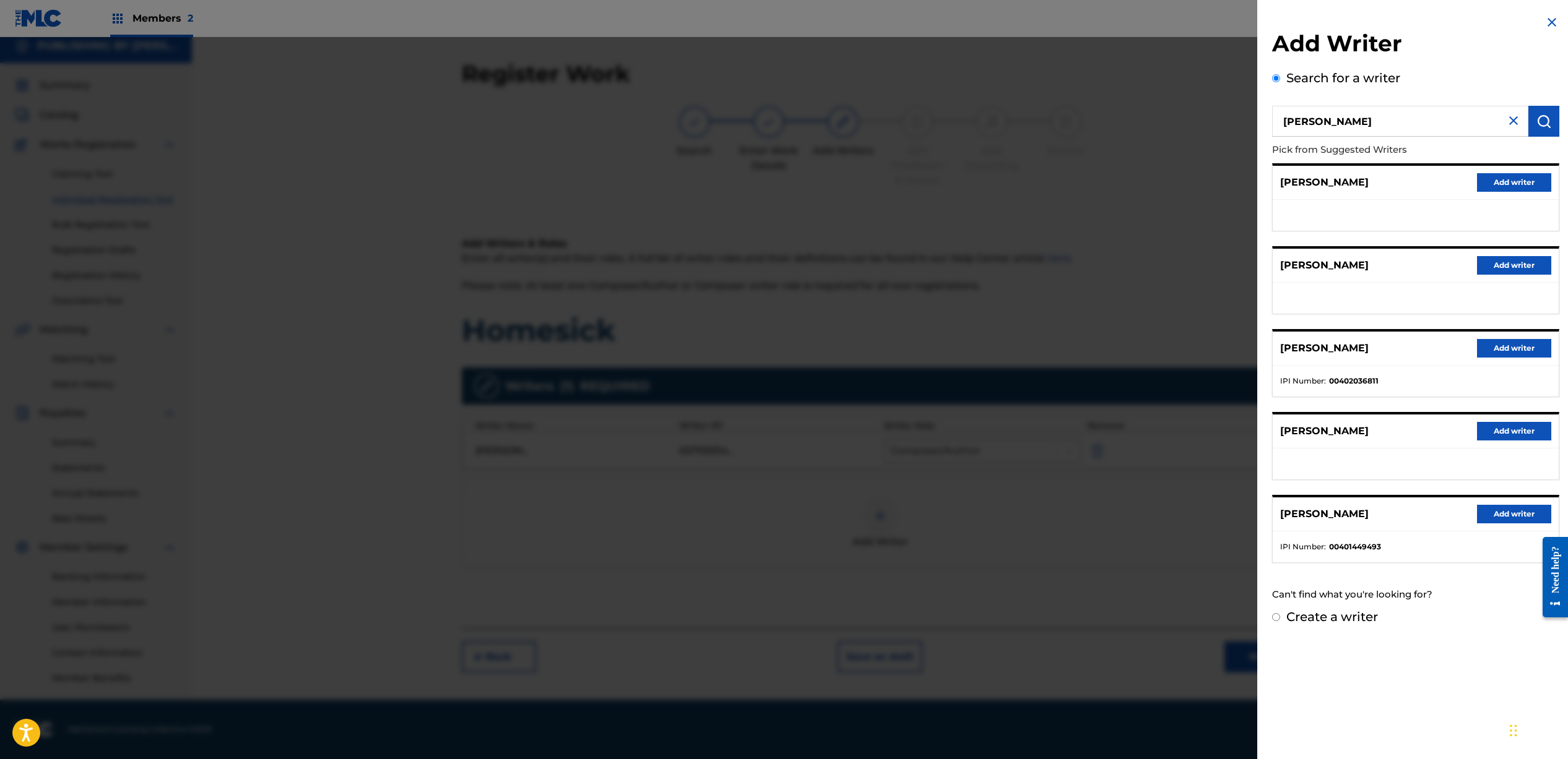
click at [1278, 616] on input "Create a writer" at bounding box center [1275, 617] width 8 height 8
radio input "false"
radio input "true"
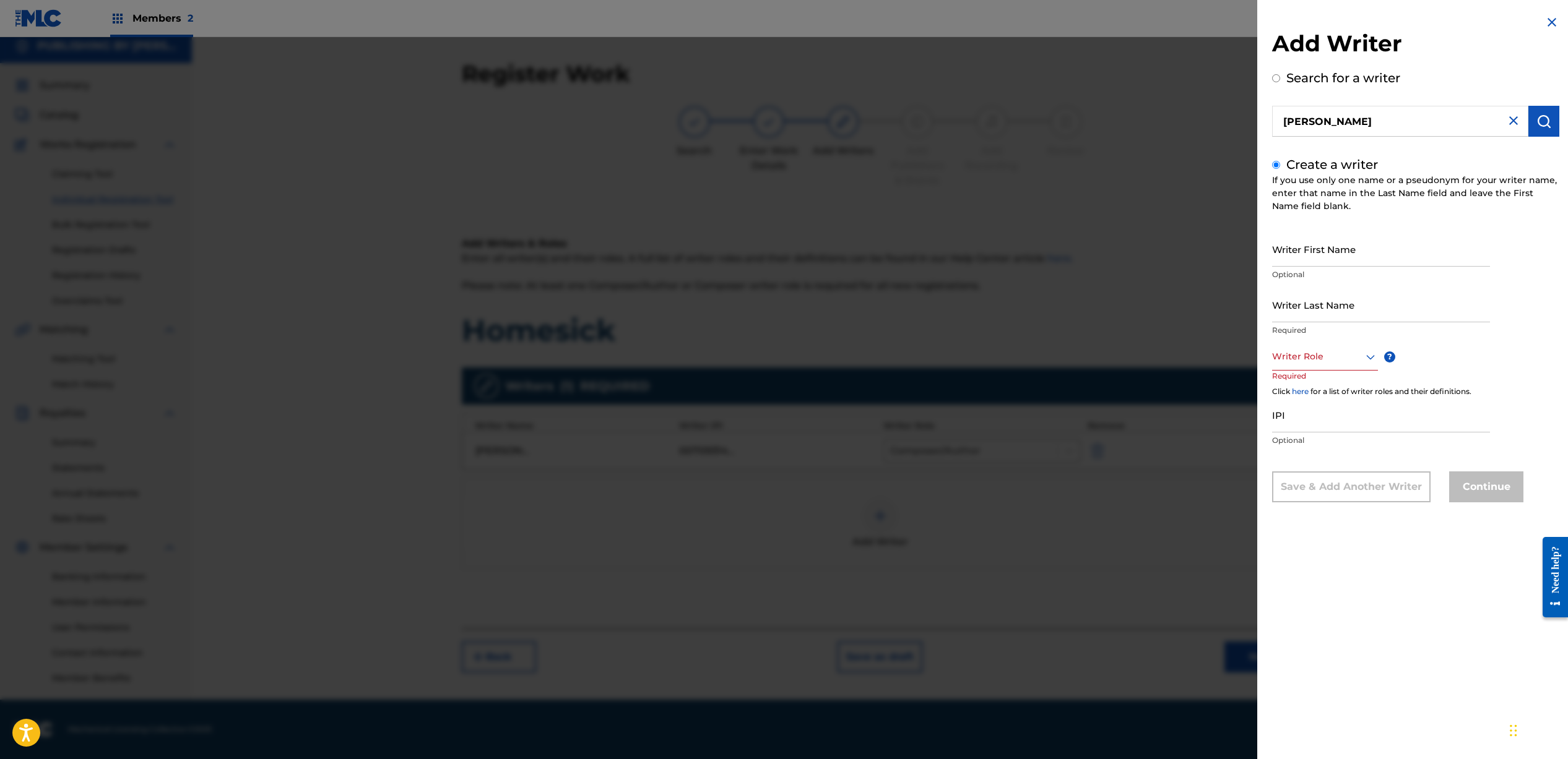
click at [1329, 249] on input "Writer First Name" at bounding box center [1381, 249] width 218 height 35
type input "[PERSON_NAME]"
type input "Doss"
click at [1318, 363] on div at bounding box center [1325, 356] width 106 height 16
drag, startPoint x: 1313, startPoint y: 386, endPoint x: 1323, endPoint y: 392, distance: 11.7
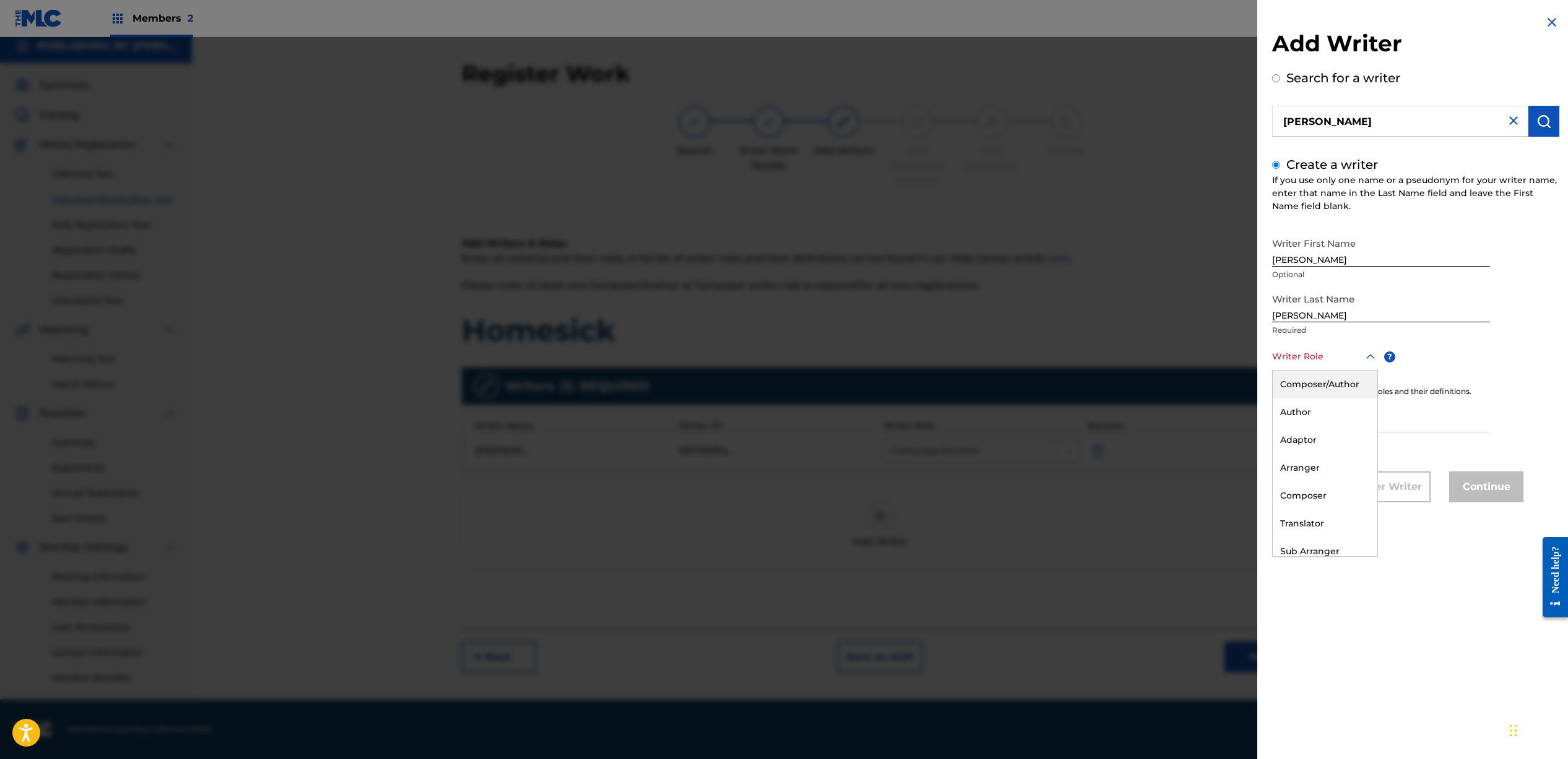
click at [1313, 386] on div "Composer/Author" at bounding box center [1325, 384] width 105 height 28
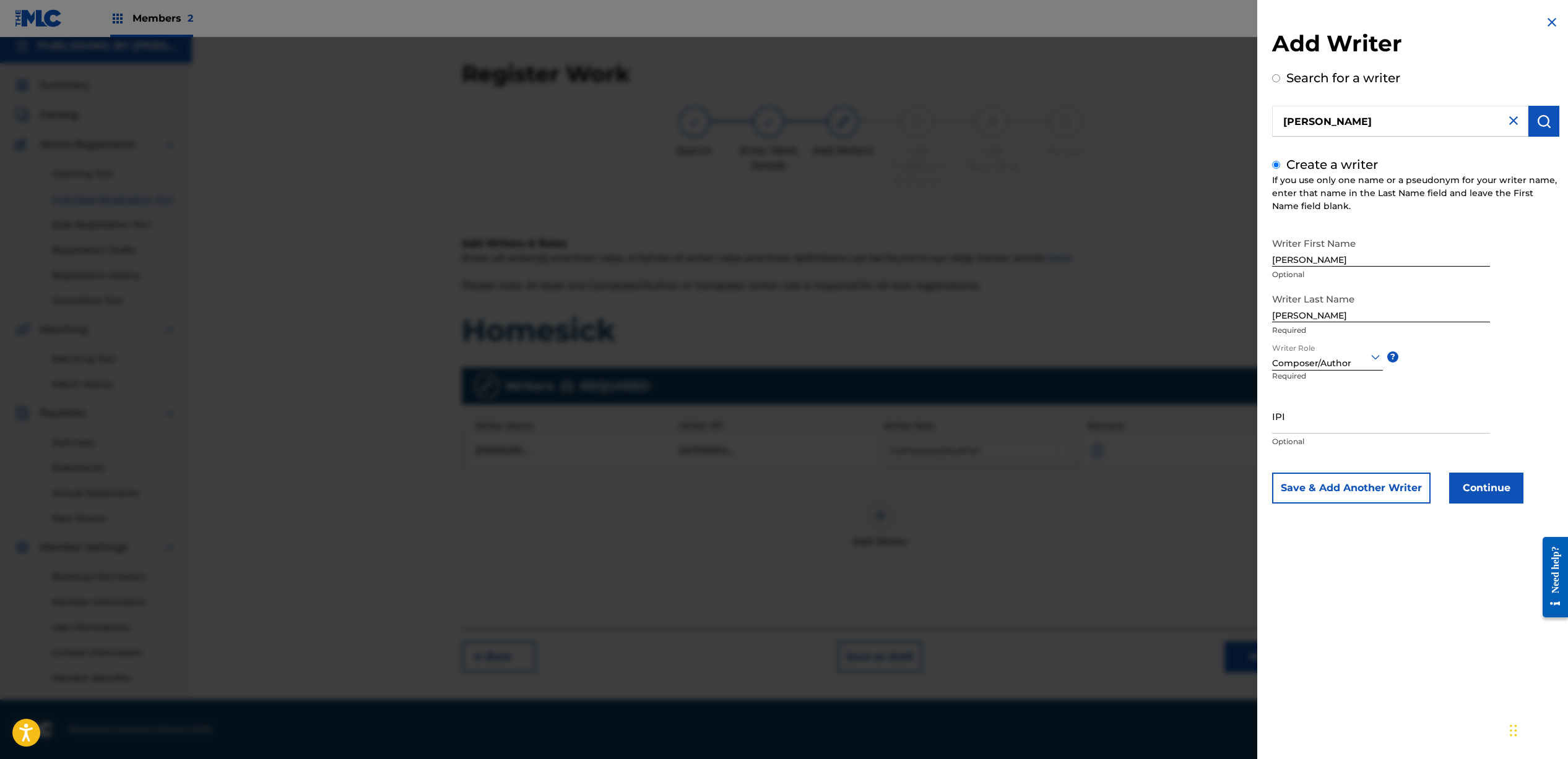
click at [1503, 493] on button "Continue" at bounding box center [1486, 488] width 74 height 31
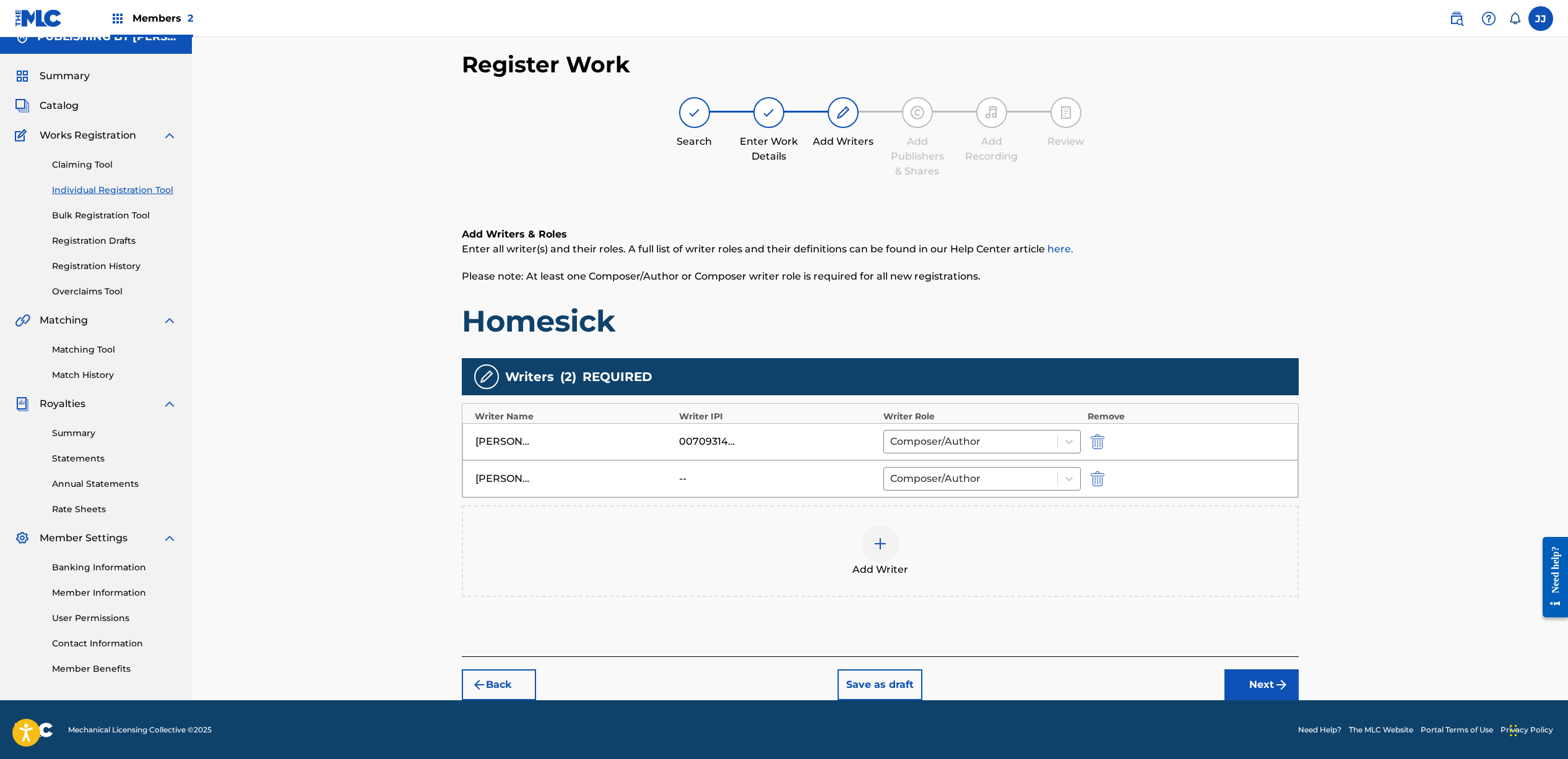
scroll to position [18, 0]
click at [1248, 677] on button "Next" at bounding box center [1261, 684] width 74 height 31
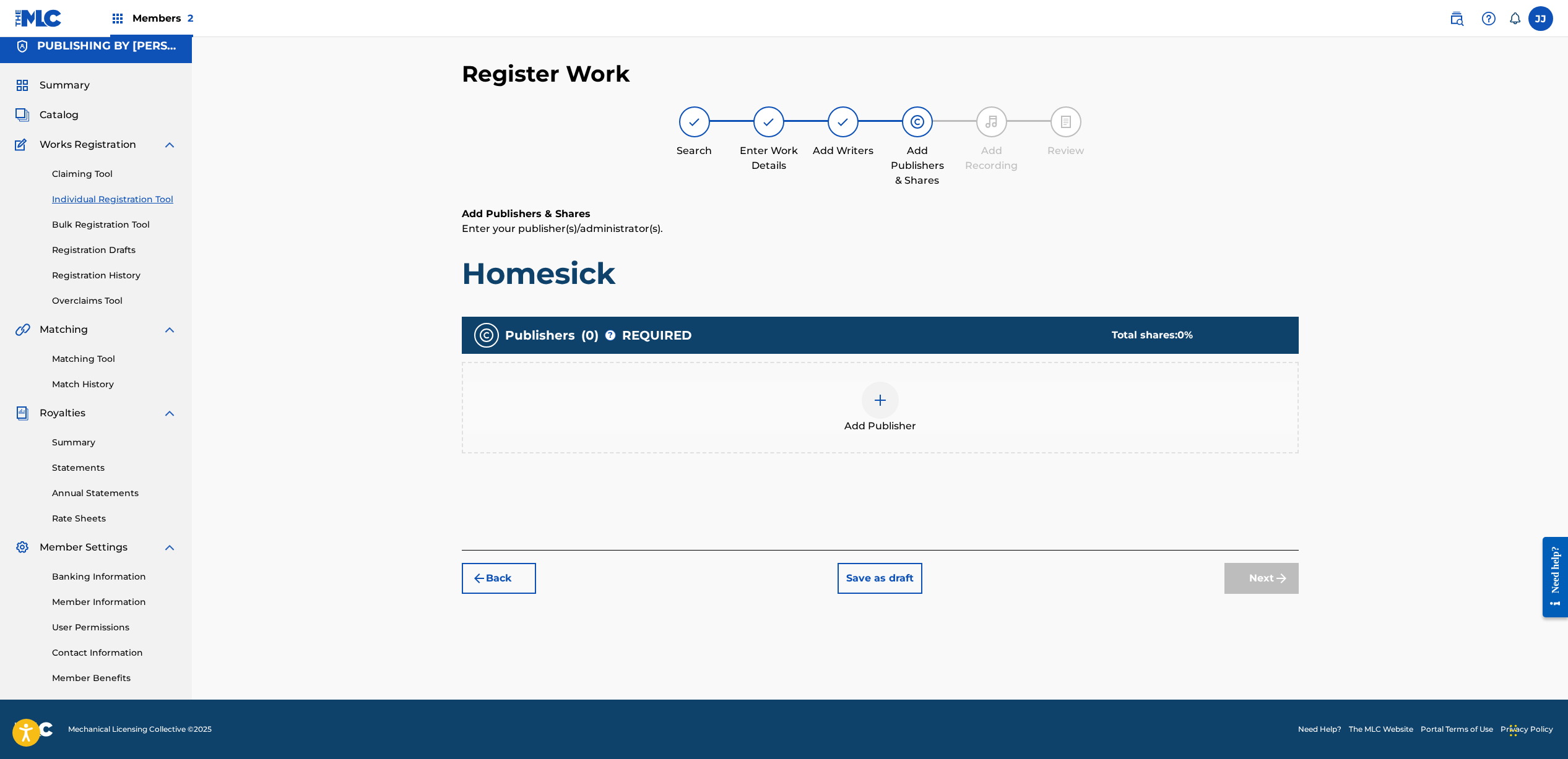
click at [881, 398] on img at bounding box center [880, 400] width 15 height 15
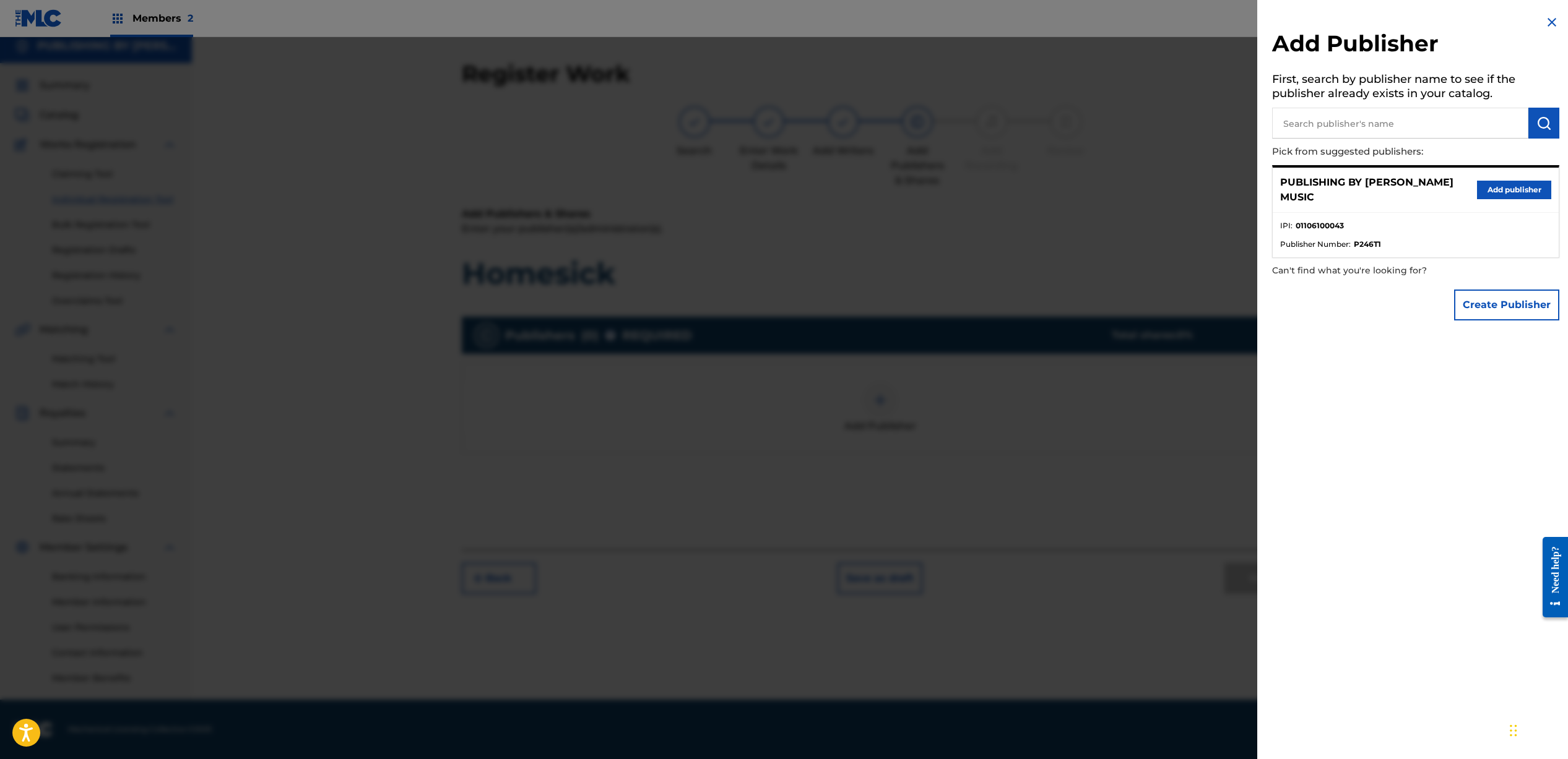
click at [1496, 189] on button "Add publisher" at bounding box center [1513, 190] width 74 height 19
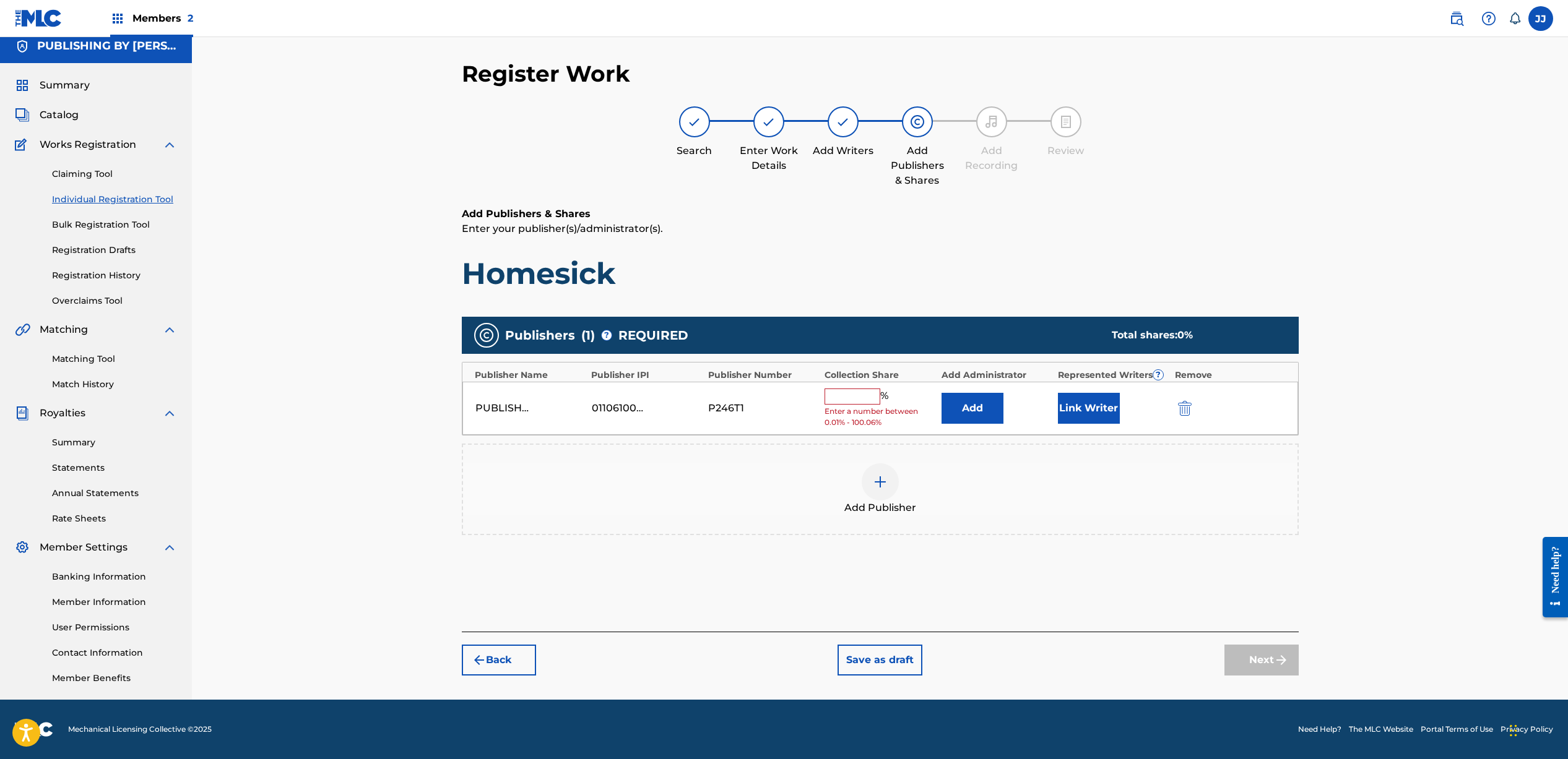
click at [1109, 406] on button "Link Writer" at bounding box center [1088, 408] width 62 height 31
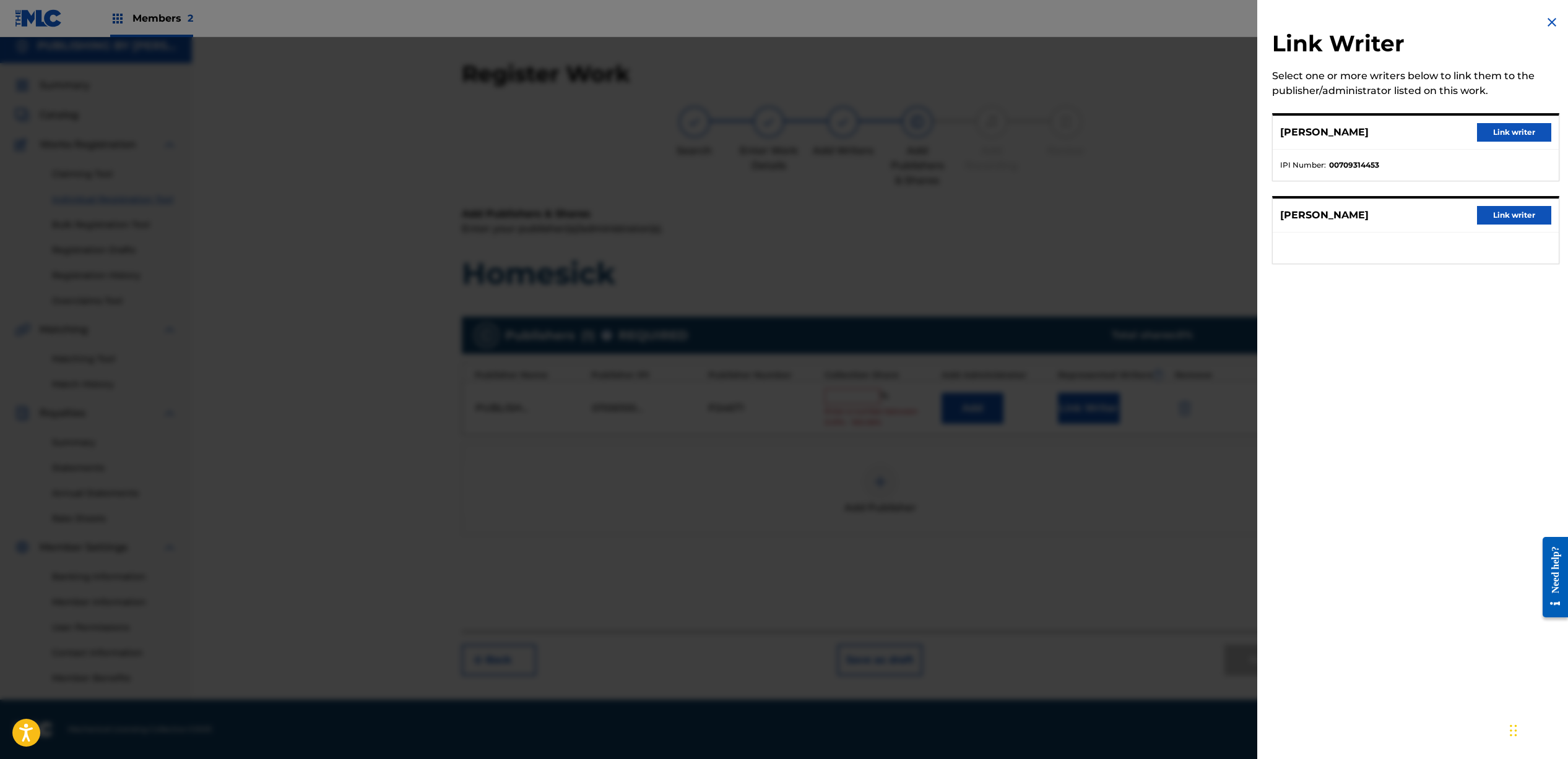
click at [1506, 130] on button "Link writer" at bounding box center [1513, 133] width 74 height 19
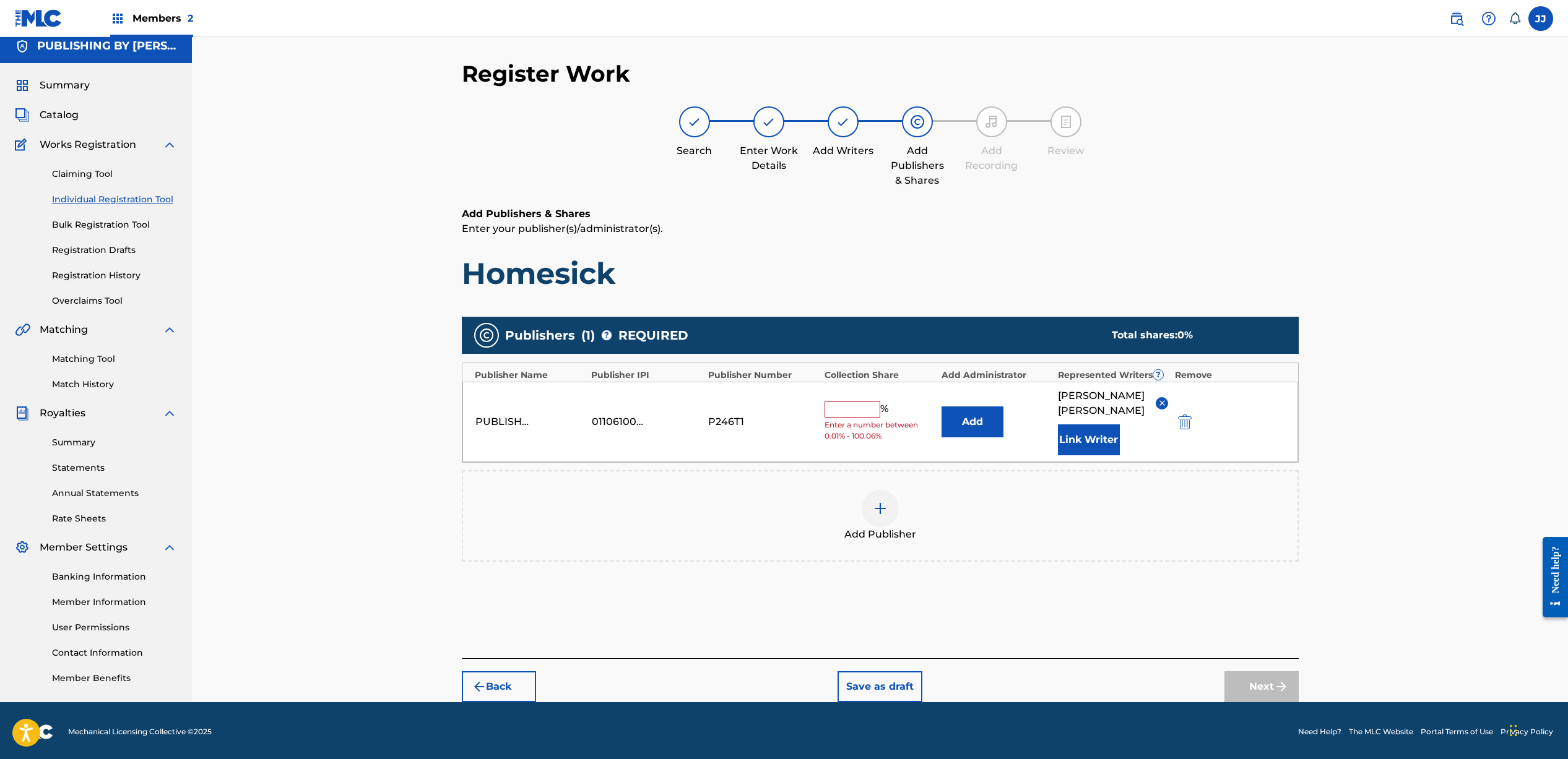
click at [855, 413] on input "text" at bounding box center [852, 409] width 55 height 16
type input "50"
click at [1262, 691] on button "Next" at bounding box center [1261, 687] width 74 height 31
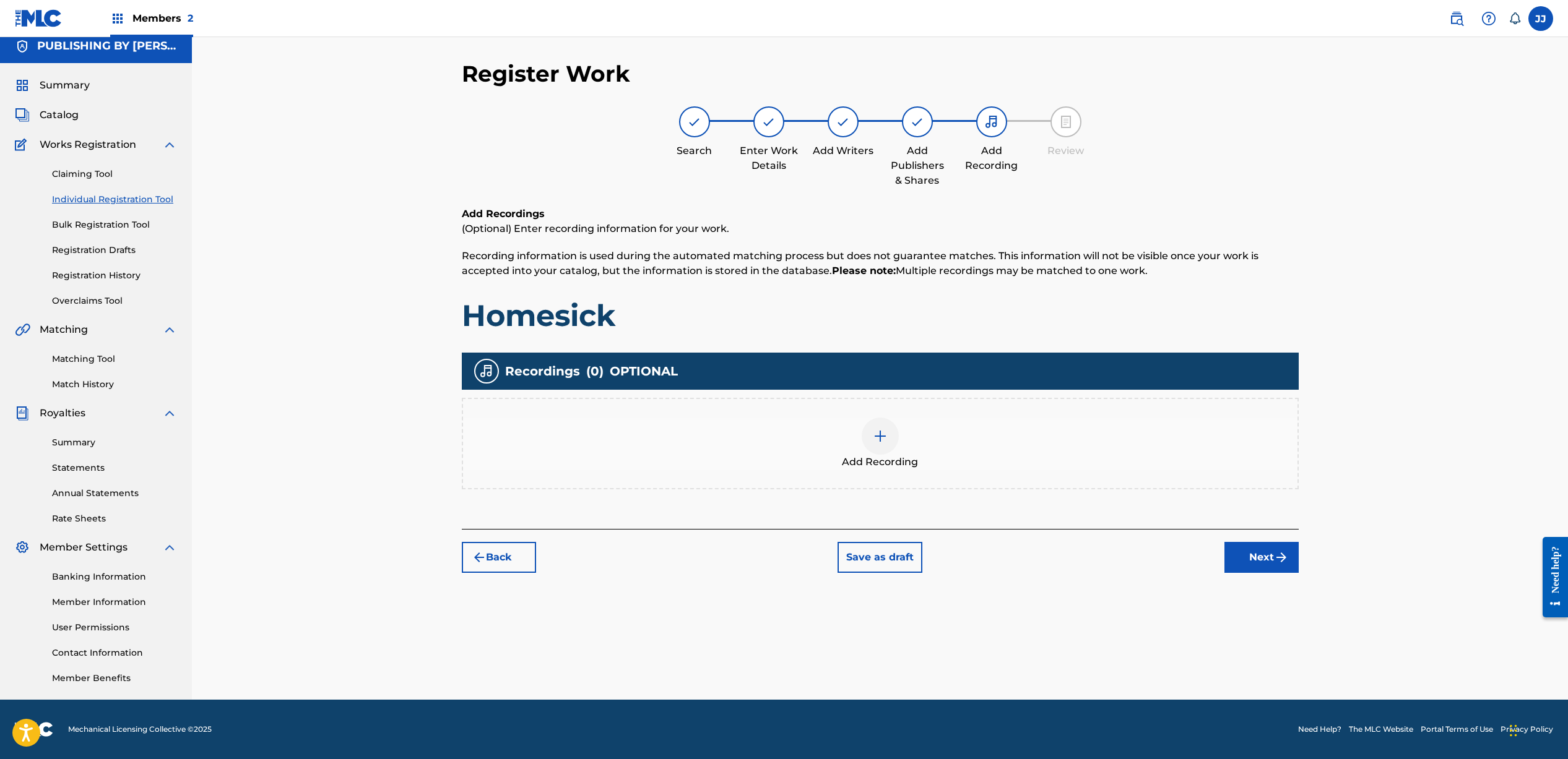
click at [888, 445] on div at bounding box center [880, 436] width 37 height 37
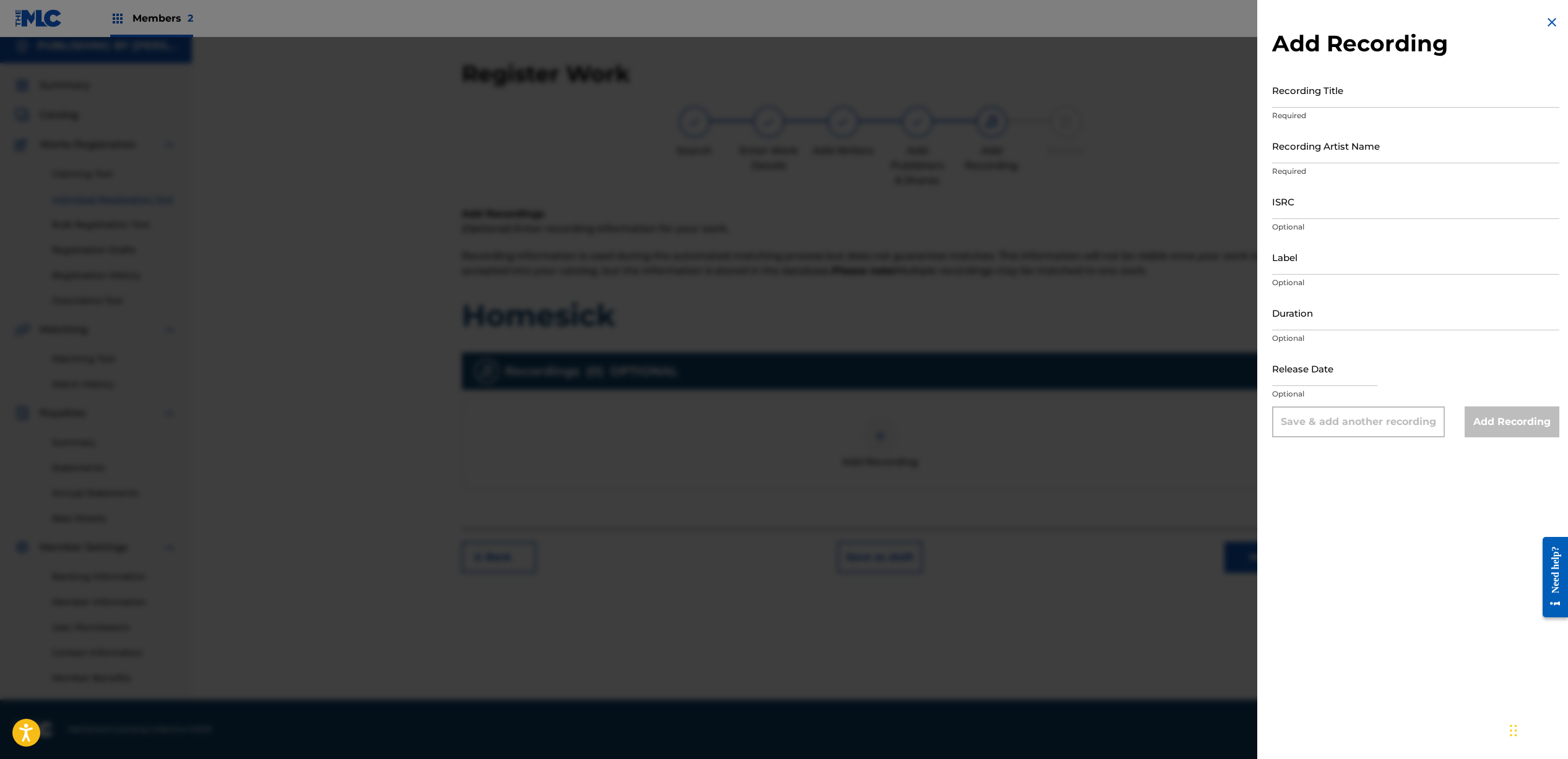
click at [1358, 97] on input "Recording Title" at bounding box center [1415, 90] width 287 height 35
type input "Homesick"
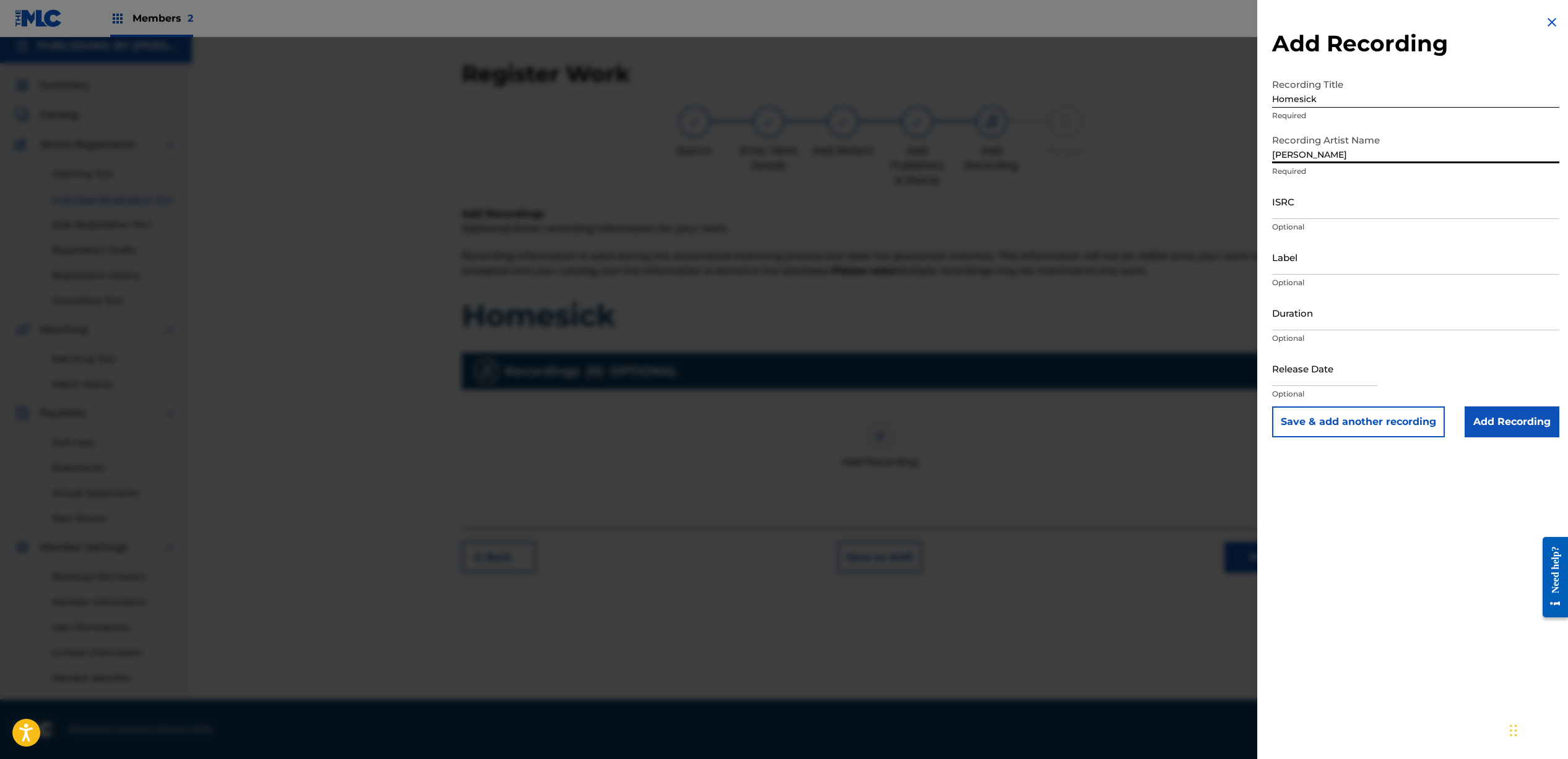
type input "[PERSON_NAME]"
paste input "QZNWR2127206"
type input "QZNWR2127206"
click at [1326, 320] on input "Duration" at bounding box center [1415, 312] width 287 height 35
type input "04:51"
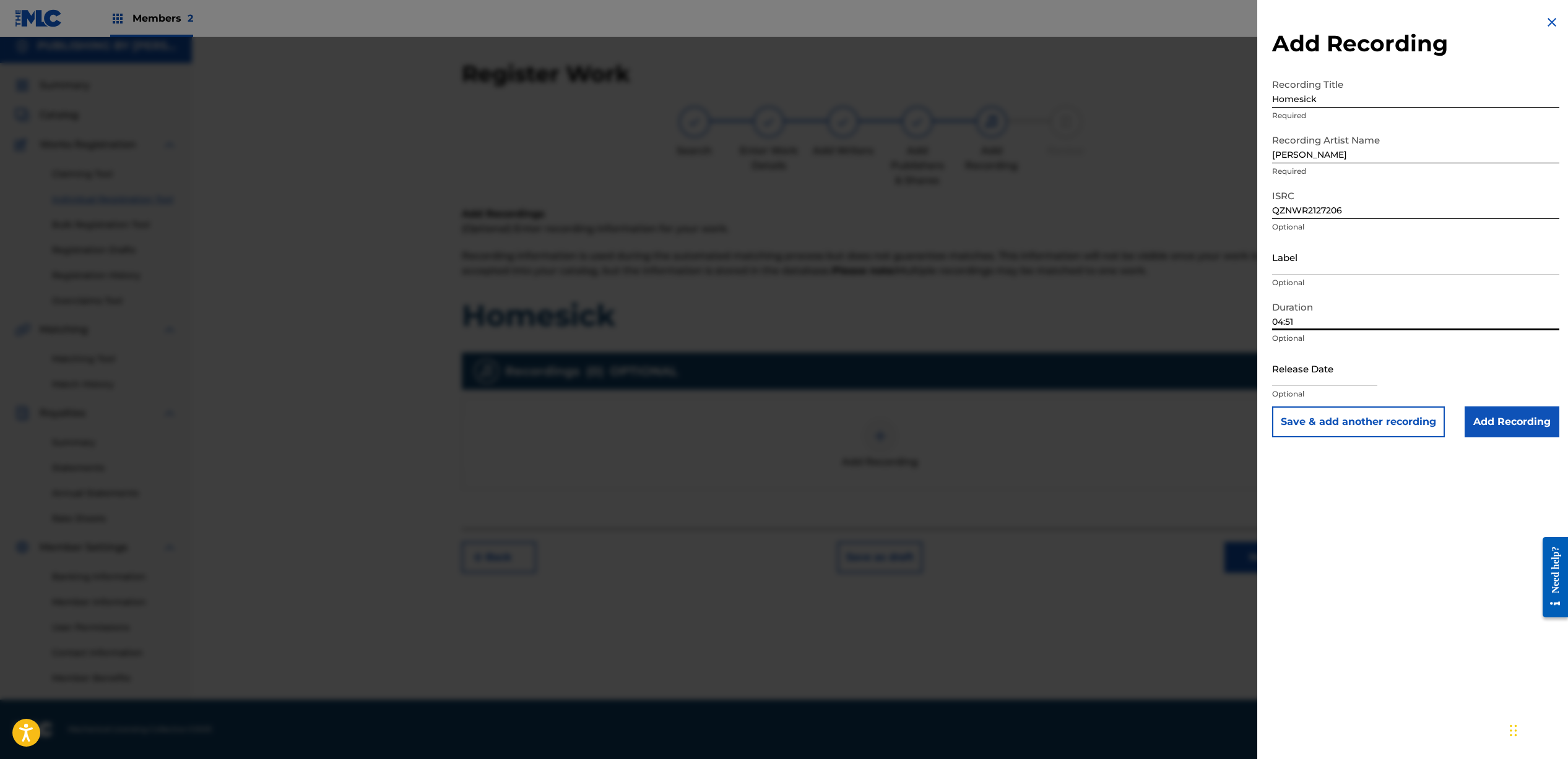
click at [1322, 376] on input "text" at bounding box center [1324, 368] width 105 height 35
select select "7"
select select "2025"
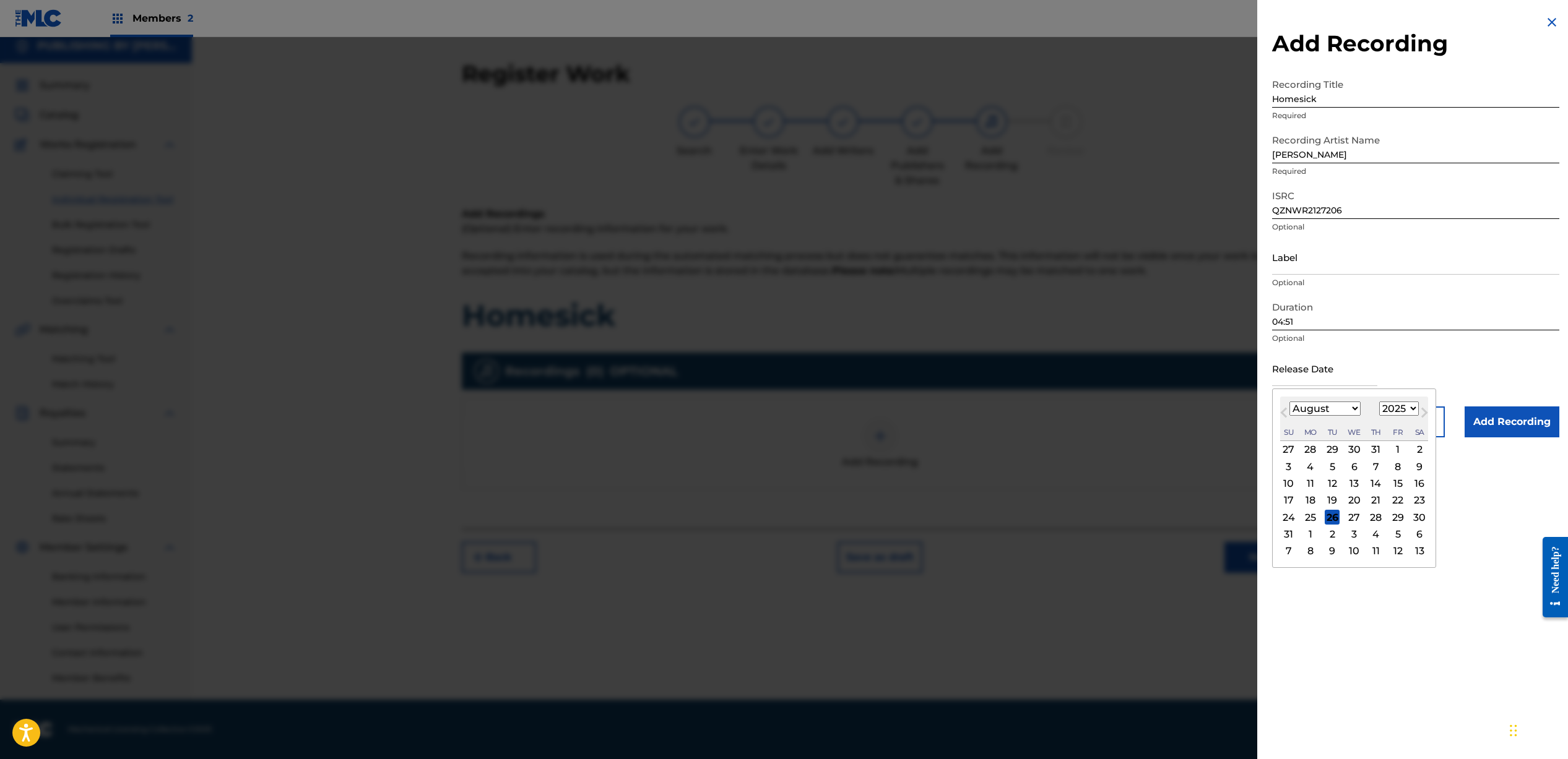
drag, startPoint x: 1505, startPoint y: 360, endPoint x: 1508, endPoint y: 370, distance: 10.4
click at [1506, 360] on div "Release Date Previous Month Next Month August [DATE] February March April May J…" at bounding box center [1415, 378] width 287 height 55
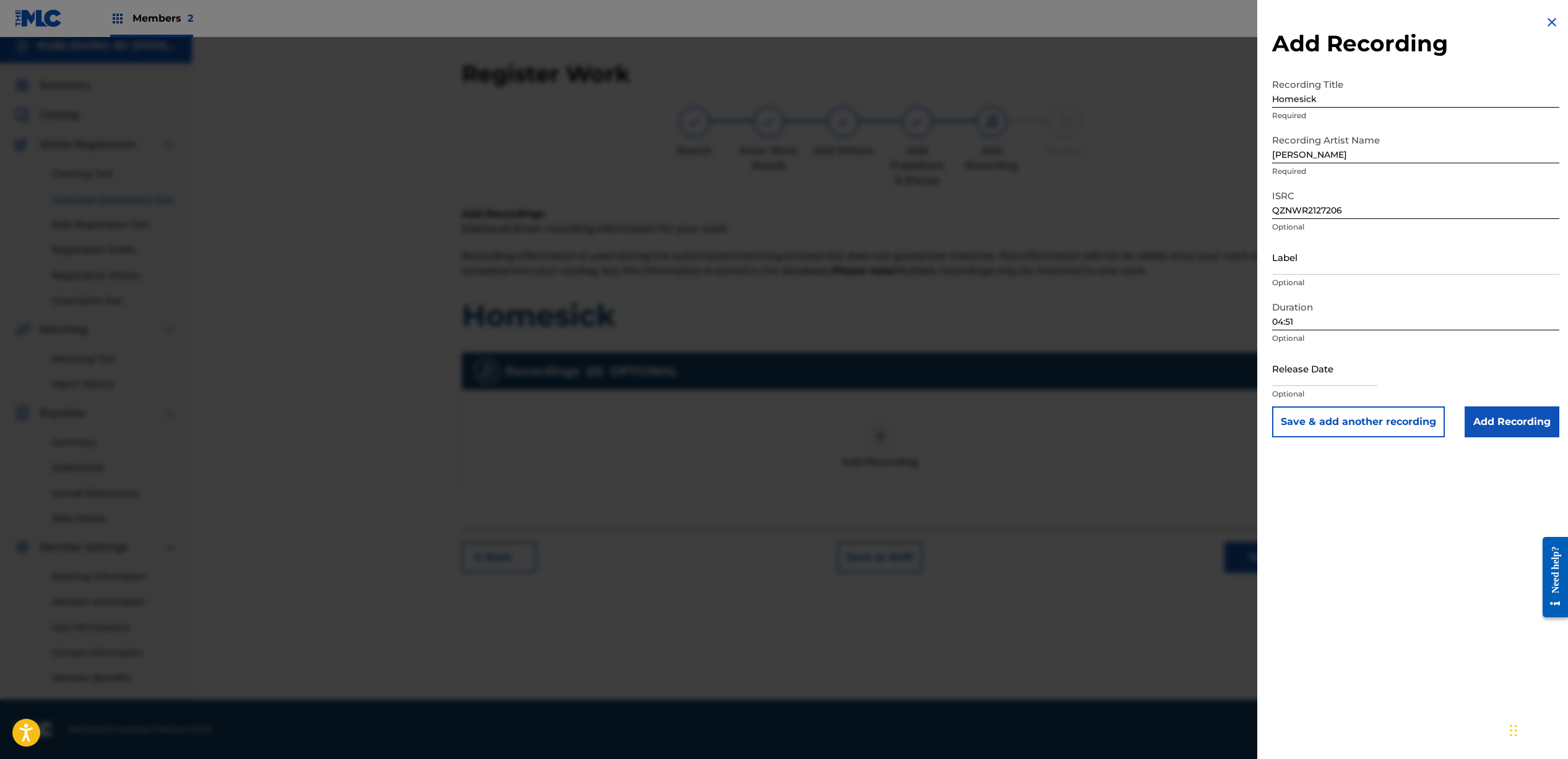
click at [1503, 422] on input "Add Recording" at bounding box center [1512, 422] width 95 height 31
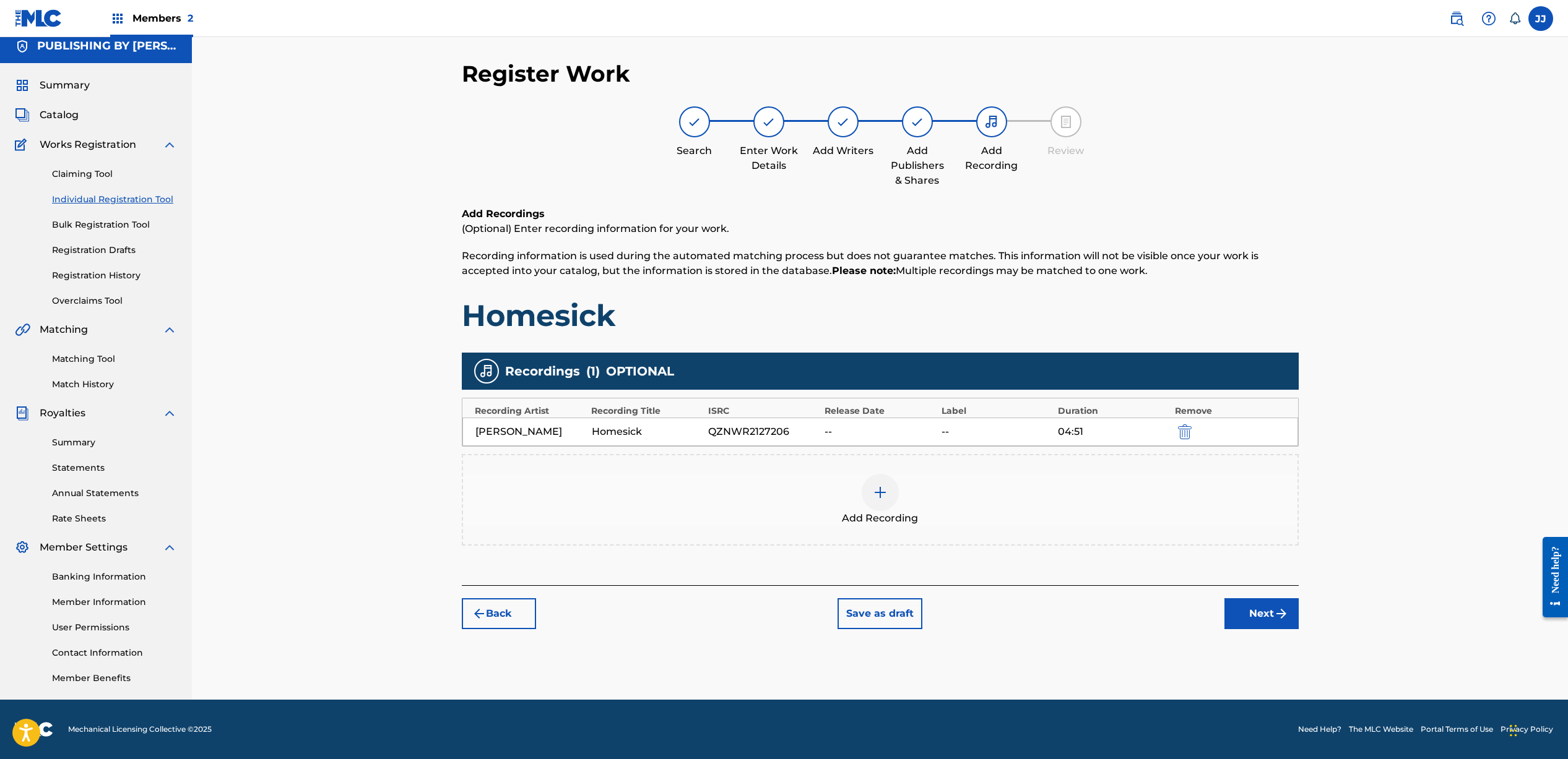
click at [1263, 617] on button "Next" at bounding box center [1261, 614] width 74 height 31
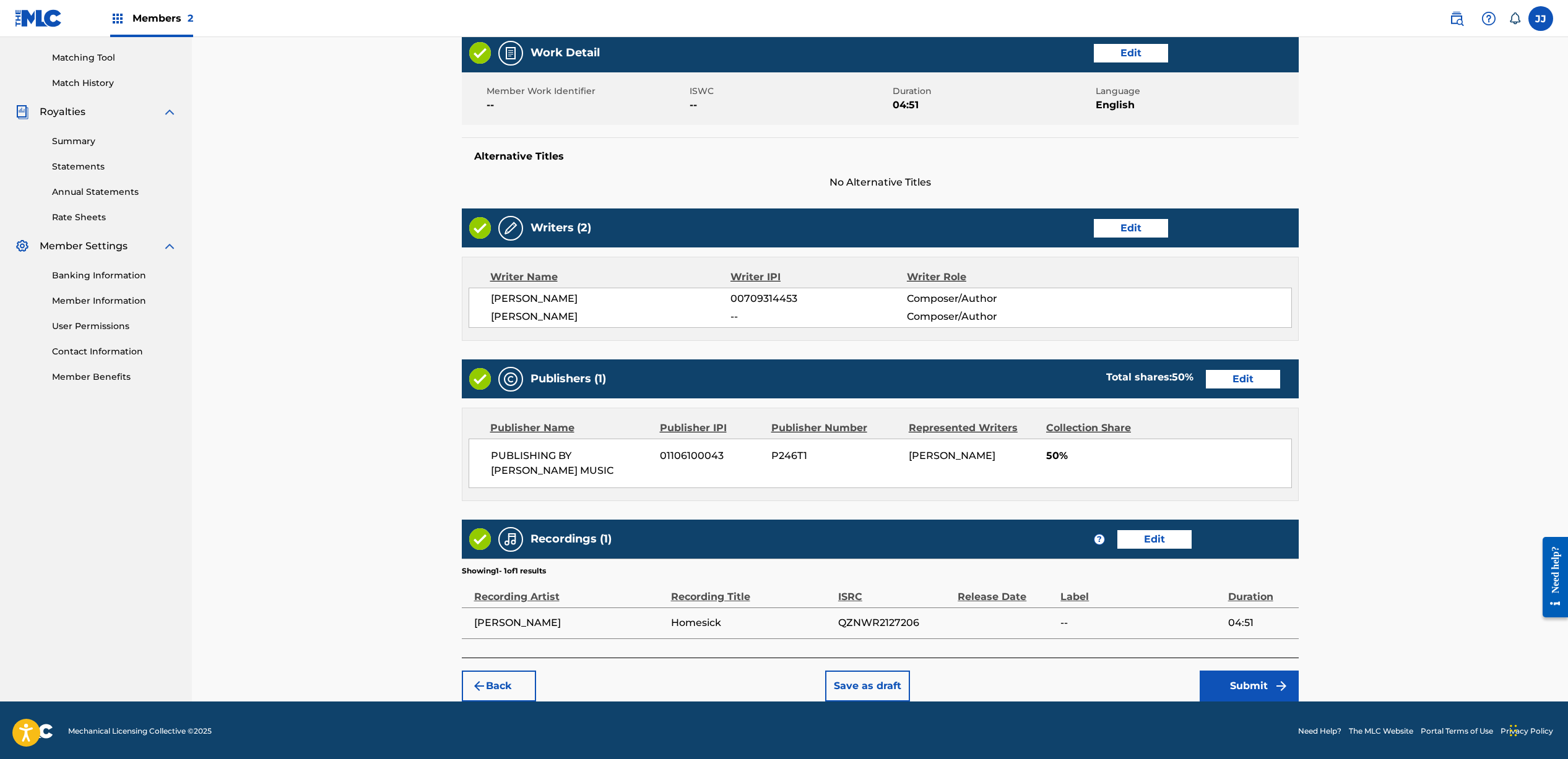
scroll to position [311, 0]
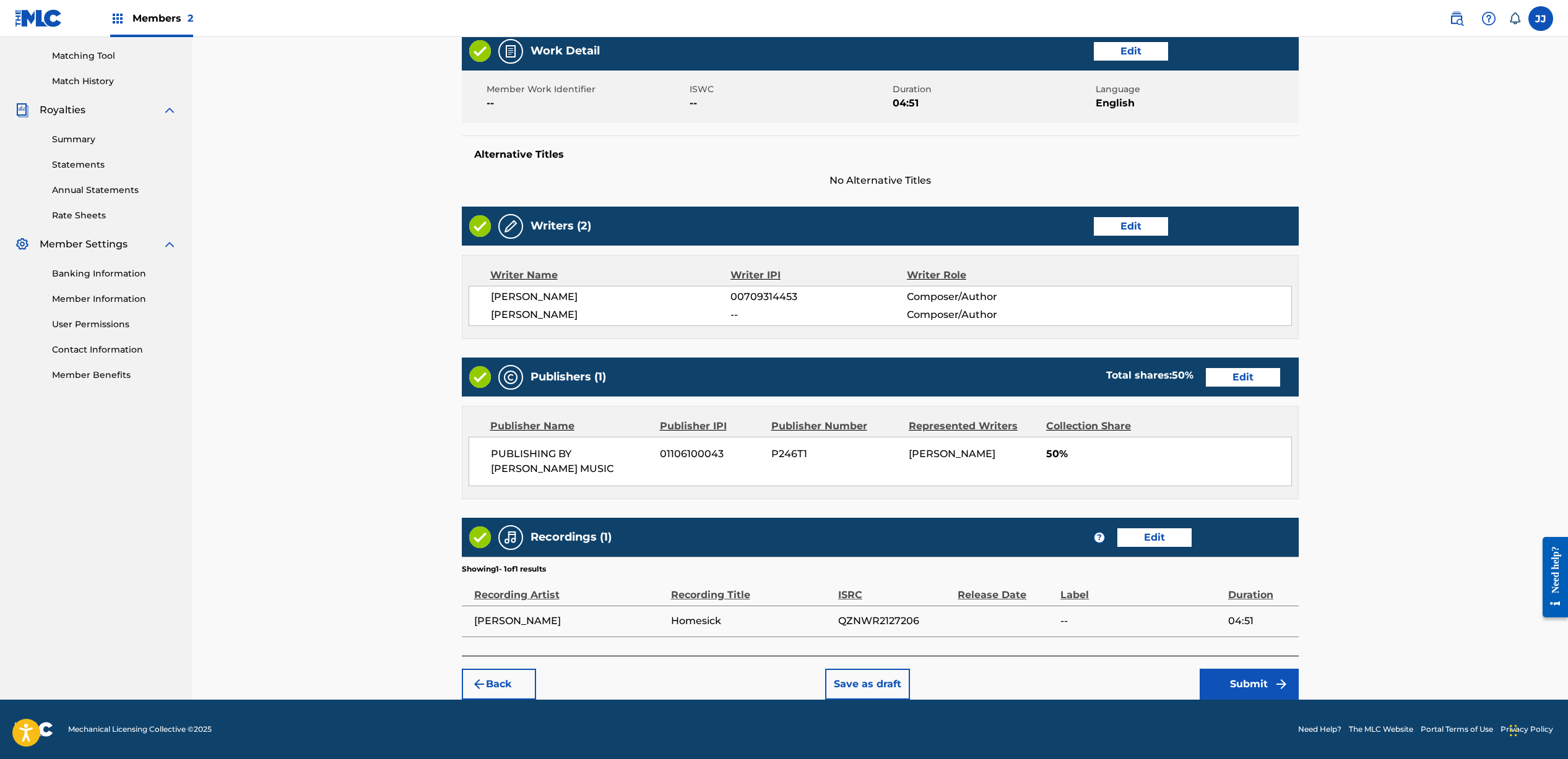
click at [1224, 677] on button "Submit" at bounding box center [1249, 684] width 99 height 31
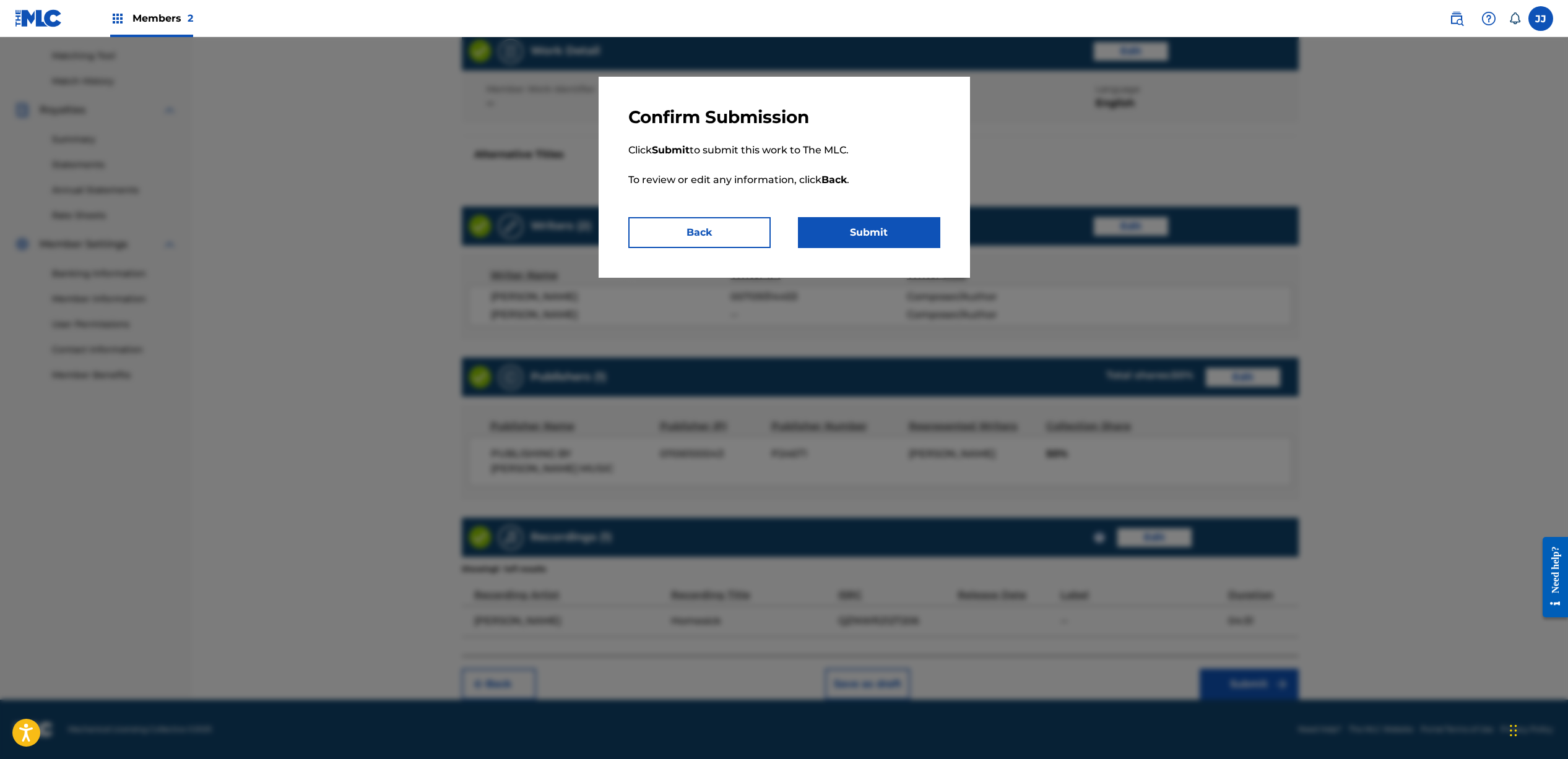
click at [843, 232] on button "Submit" at bounding box center [869, 233] width 143 height 31
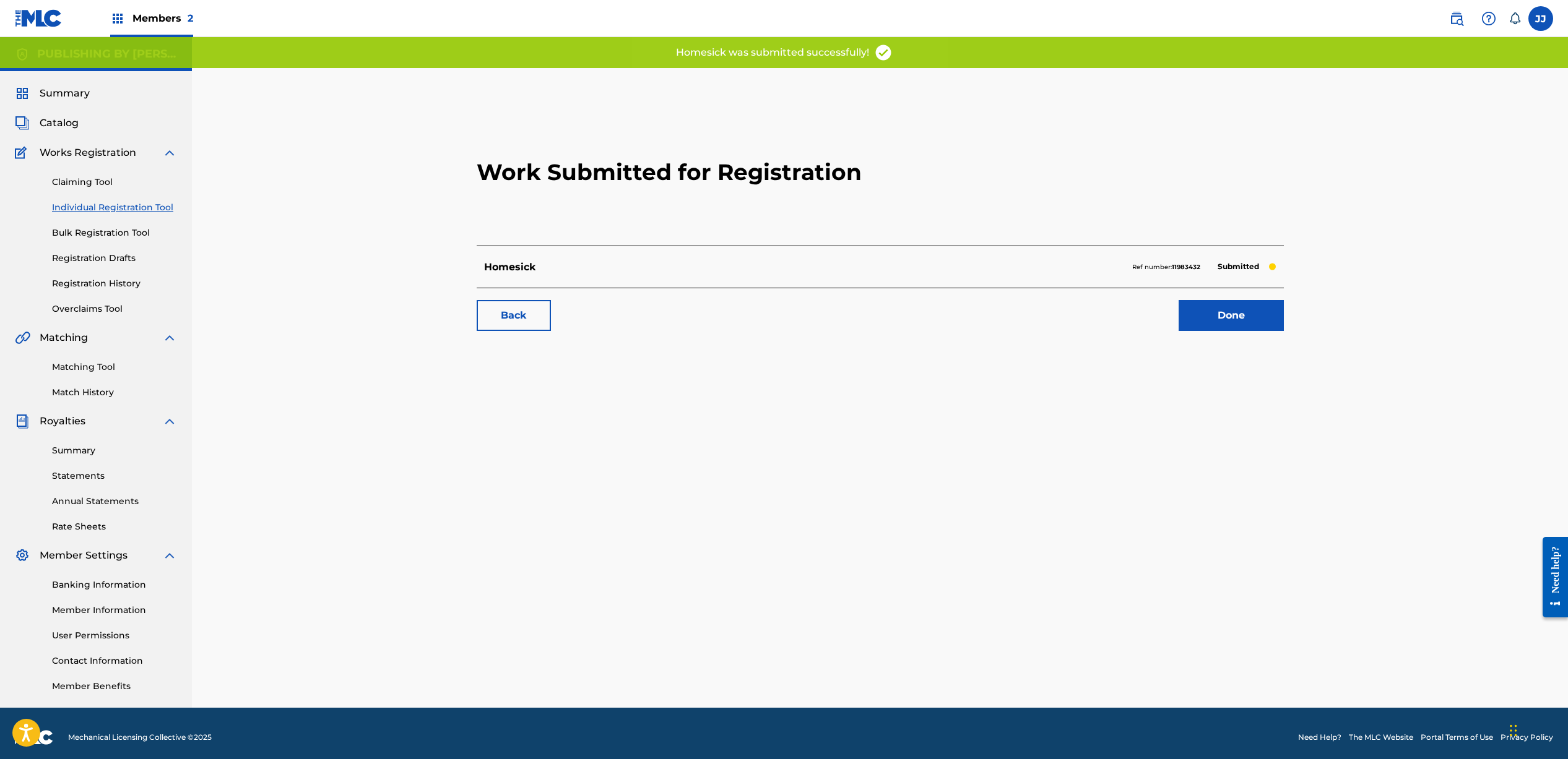
click at [1210, 315] on link "Done" at bounding box center [1231, 315] width 105 height 31
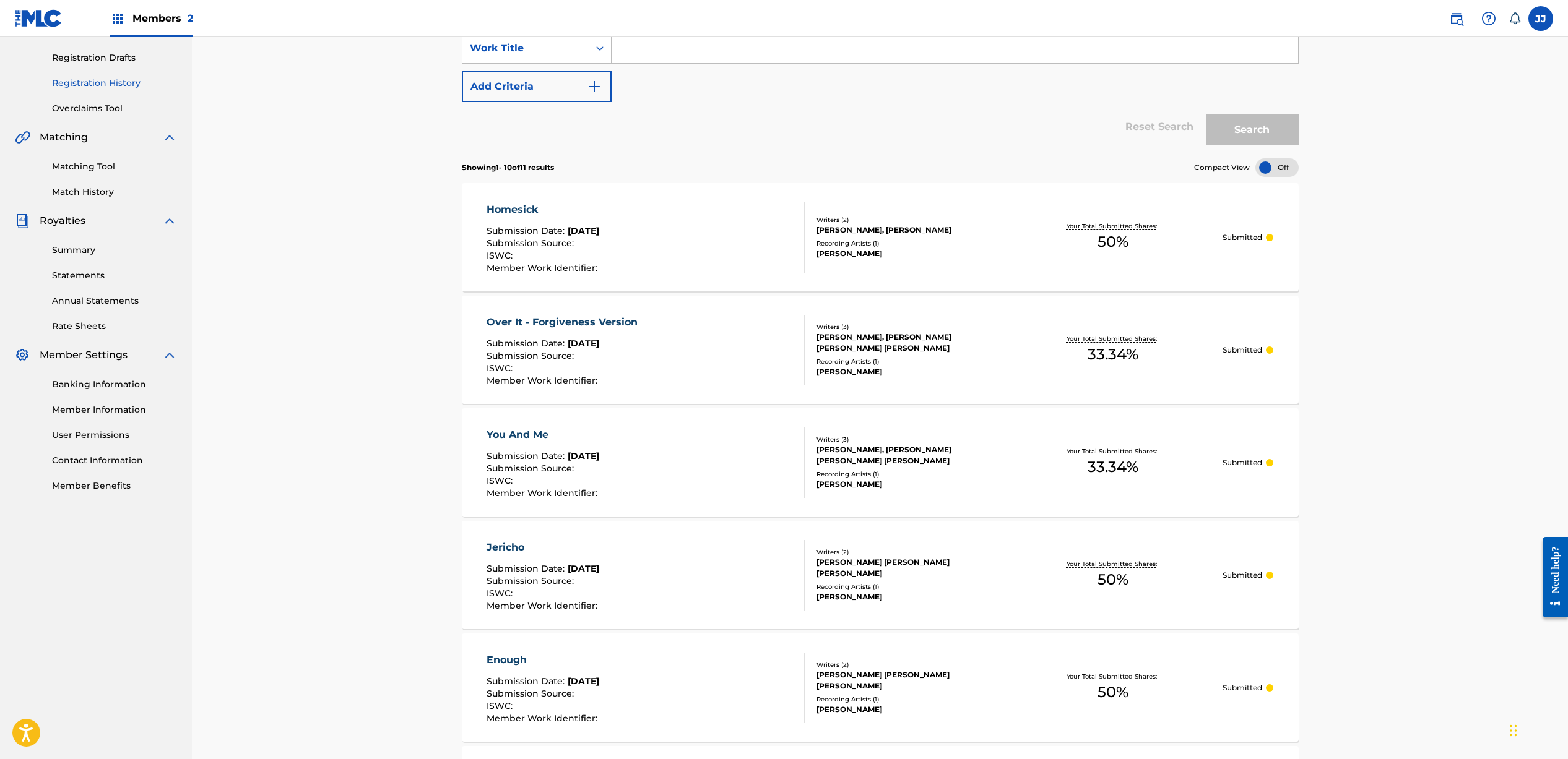
scroll to position [13, 0]
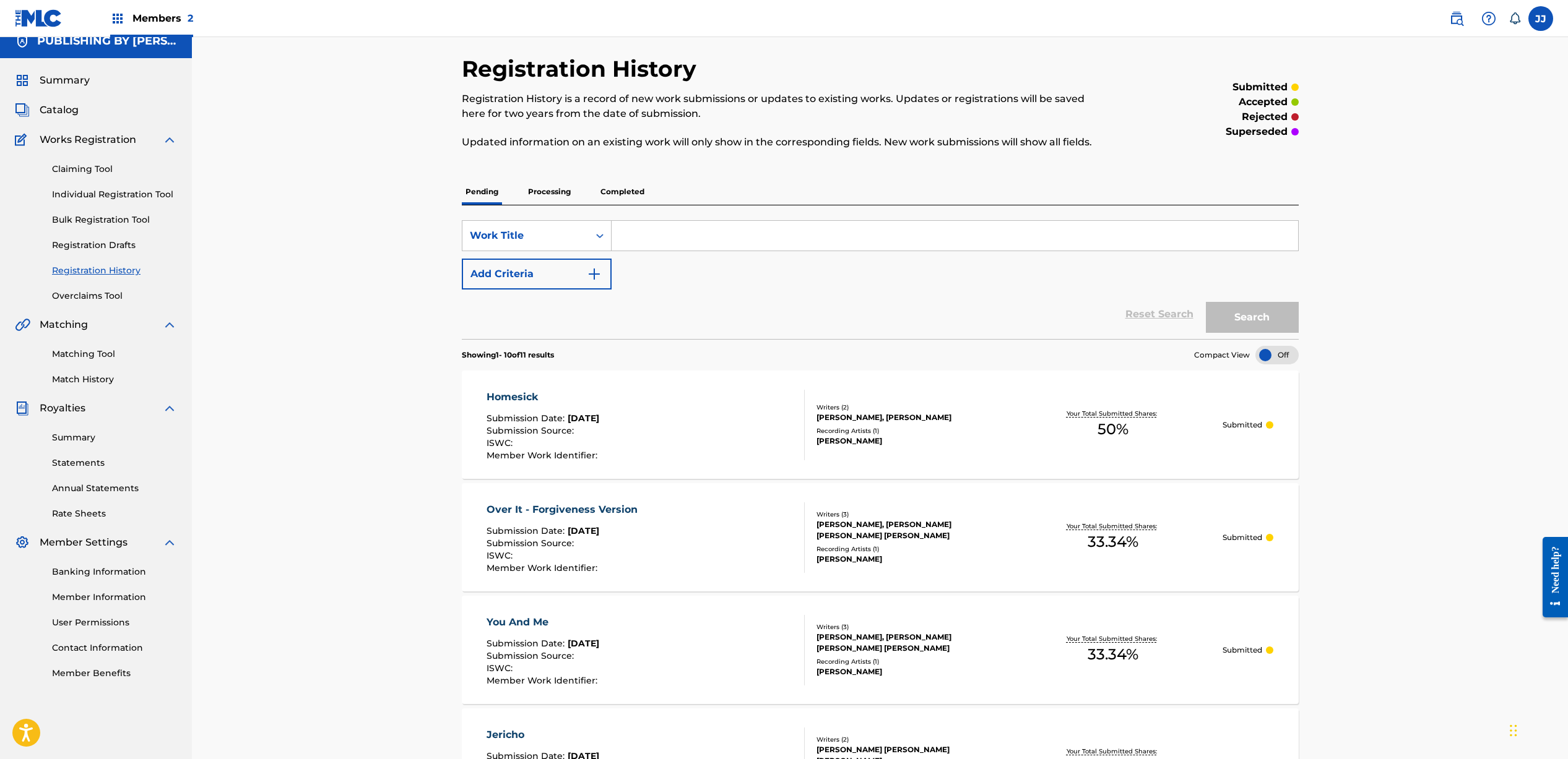
click at [96, 196] on link "Individual Registration Tool" at bounding box center [115, 194] width 125 height 13
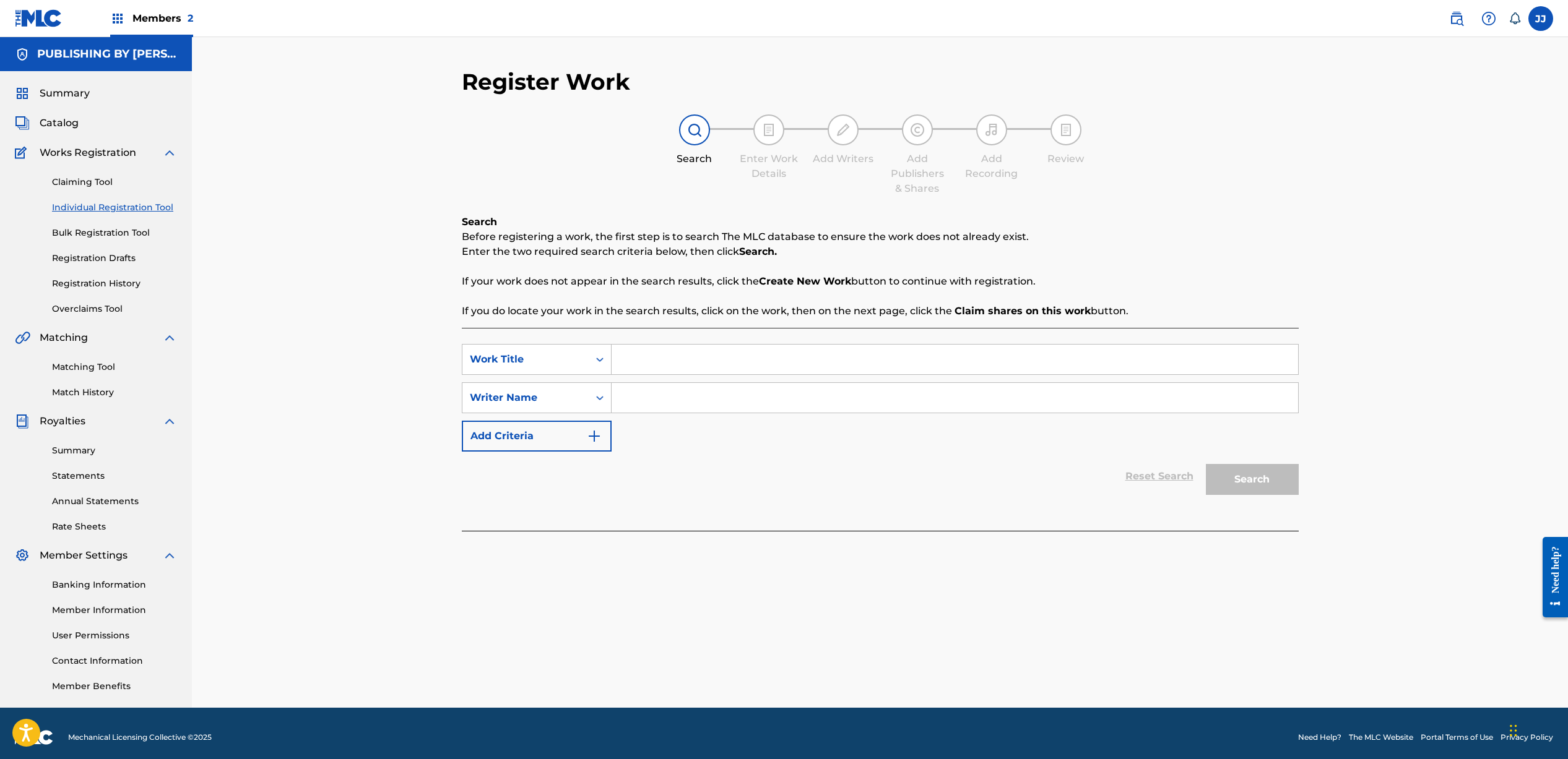
click at [718, 358] on input "Search Form" at bounding box center [954, 360] width 687 height 30
type input "A Song For My Piano"
click at [786, 396] on input "Search Form" at bounding box center [954, 398] width 687 height 30
type input "[PERSON_NAME]"
click at [1231, 461] on div "Search" at bounding box center [1249, 477] width 99 height 50
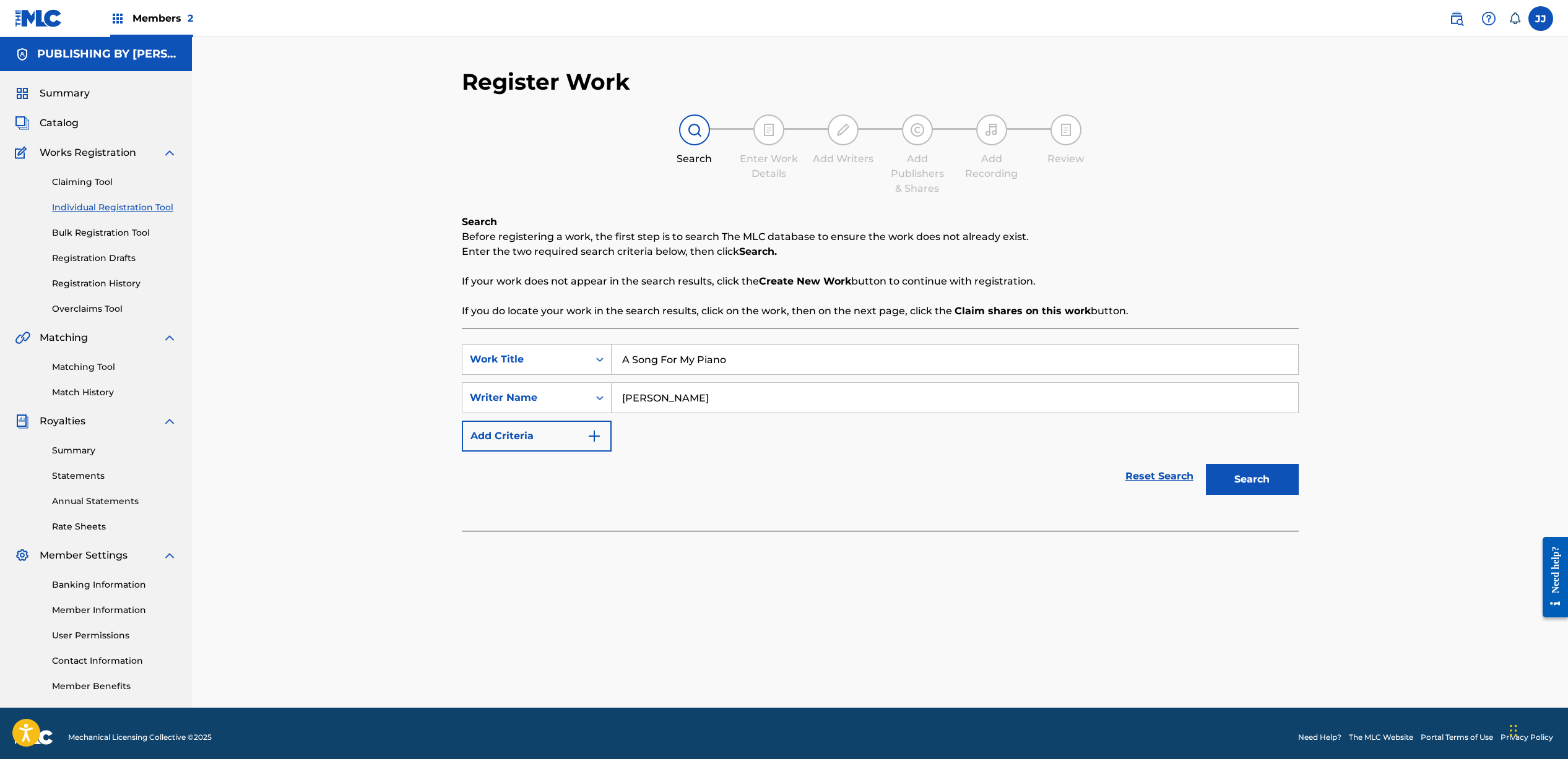
click at [1231, 473] on button "Search" at bounding box center [1252, 480] width 93 height 31
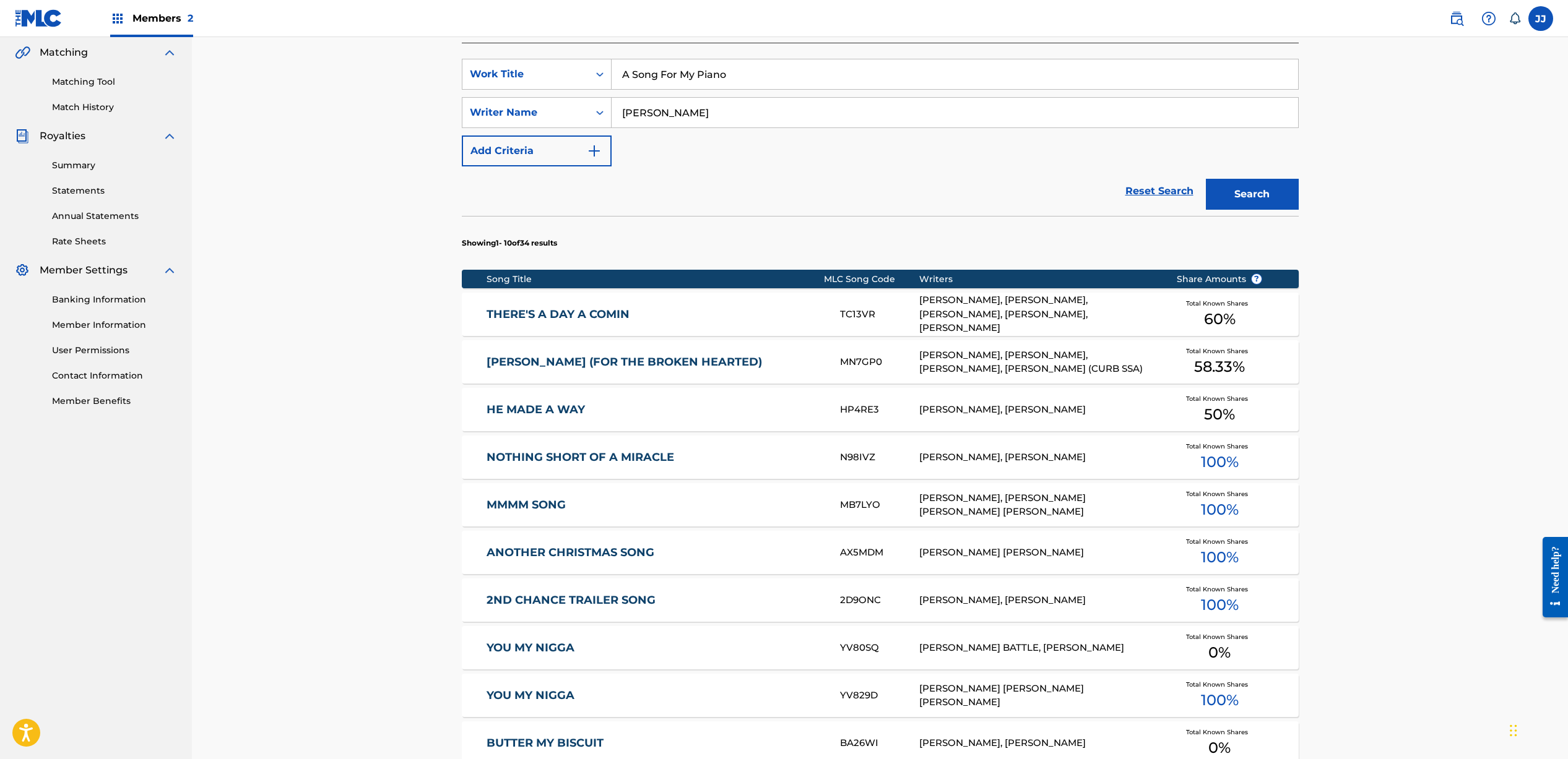
scroll to position [507, 0]
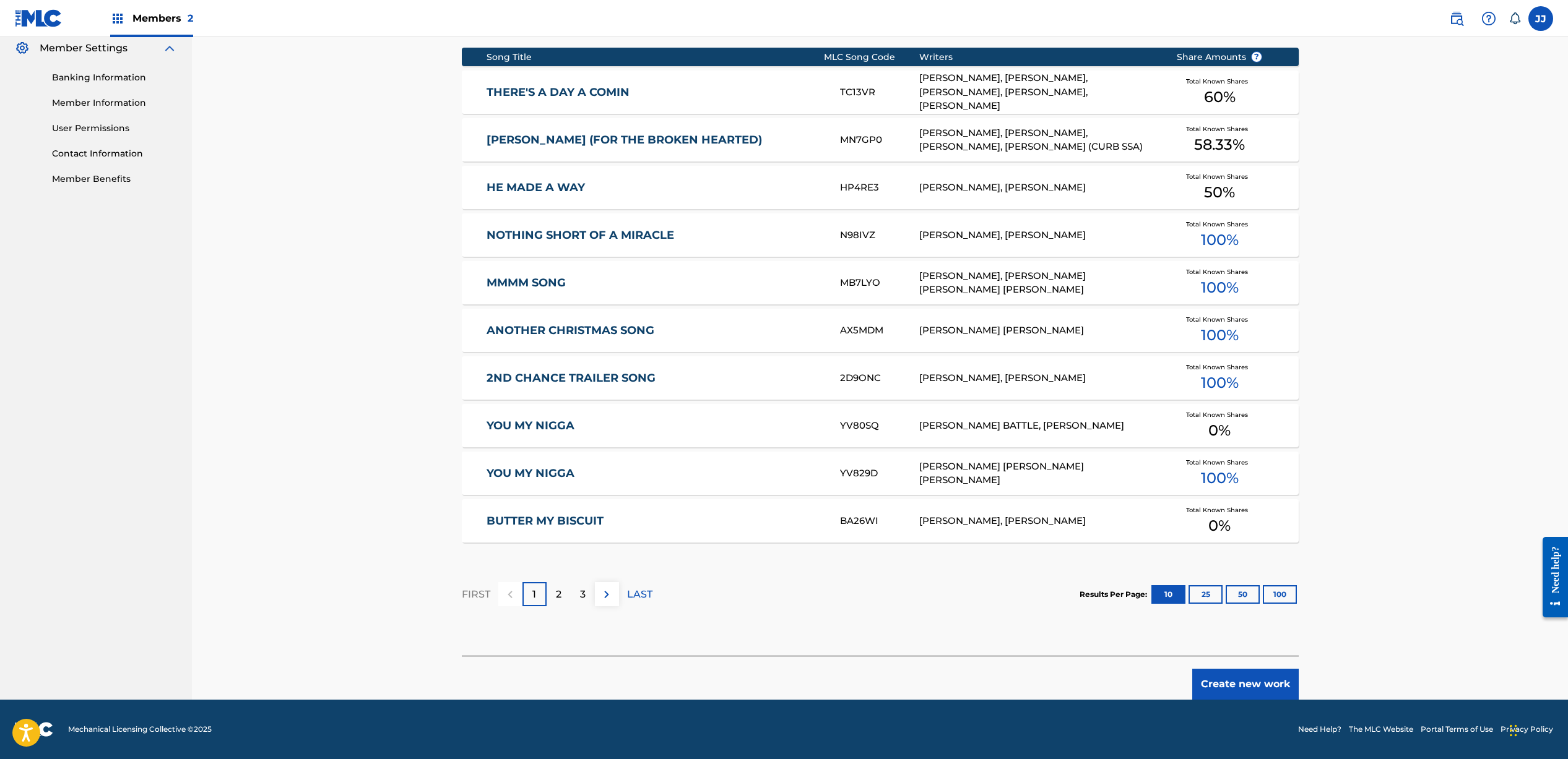
click at [1252, 687] on button "Create new work" at bounding box center [1245, 684] width 106 height 31
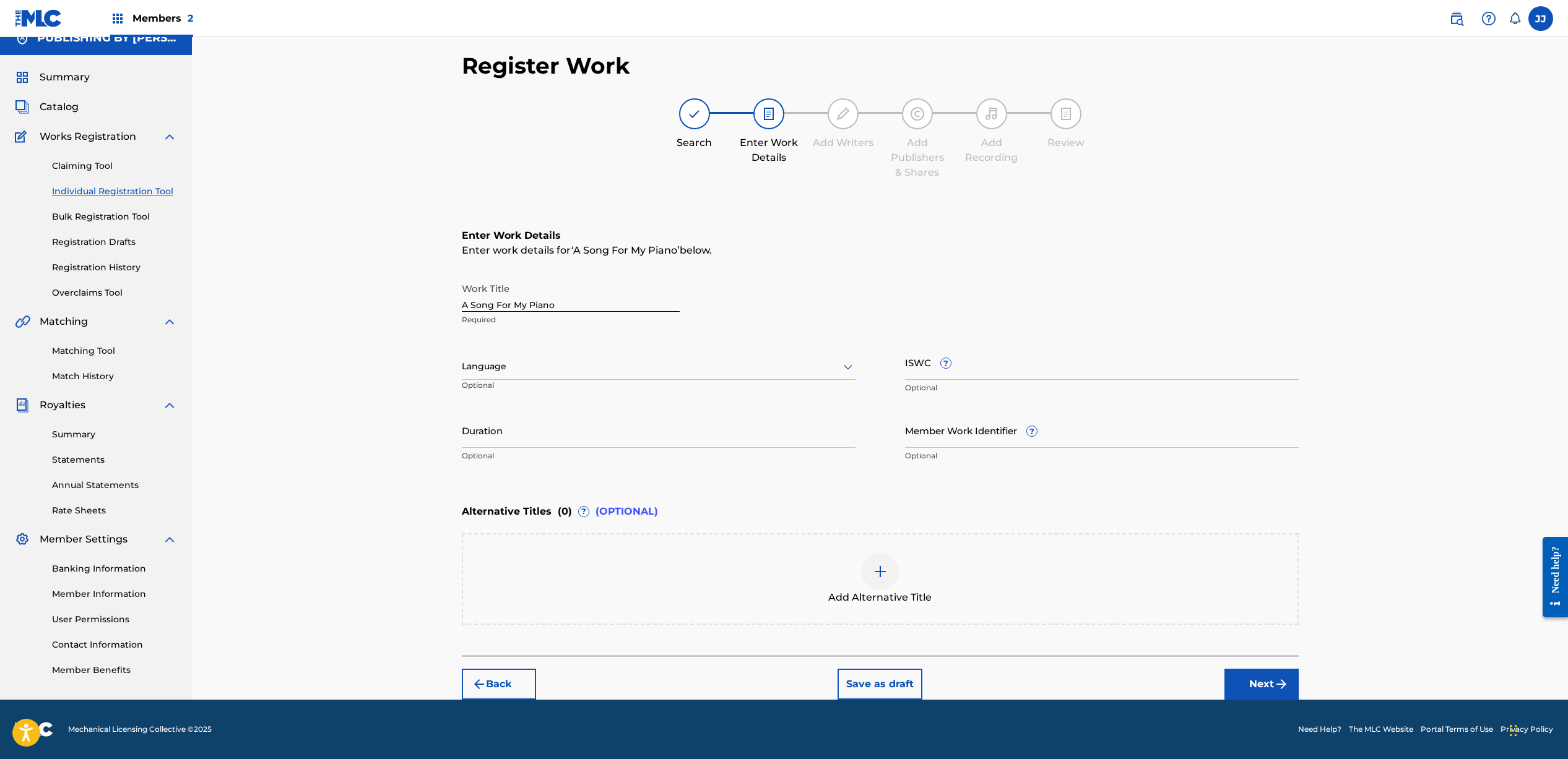
scroll to position [16, 0]
click at [504, 363] on div at bounding box center [659, 366] width 393 height 16
click at [528, 394] on div "English" at bounding box center [659, 394] width 392 height 28
click at [627, 433] on input "Duration" at bounding box center [659, 430] width 393 height 35
type input "02:54"
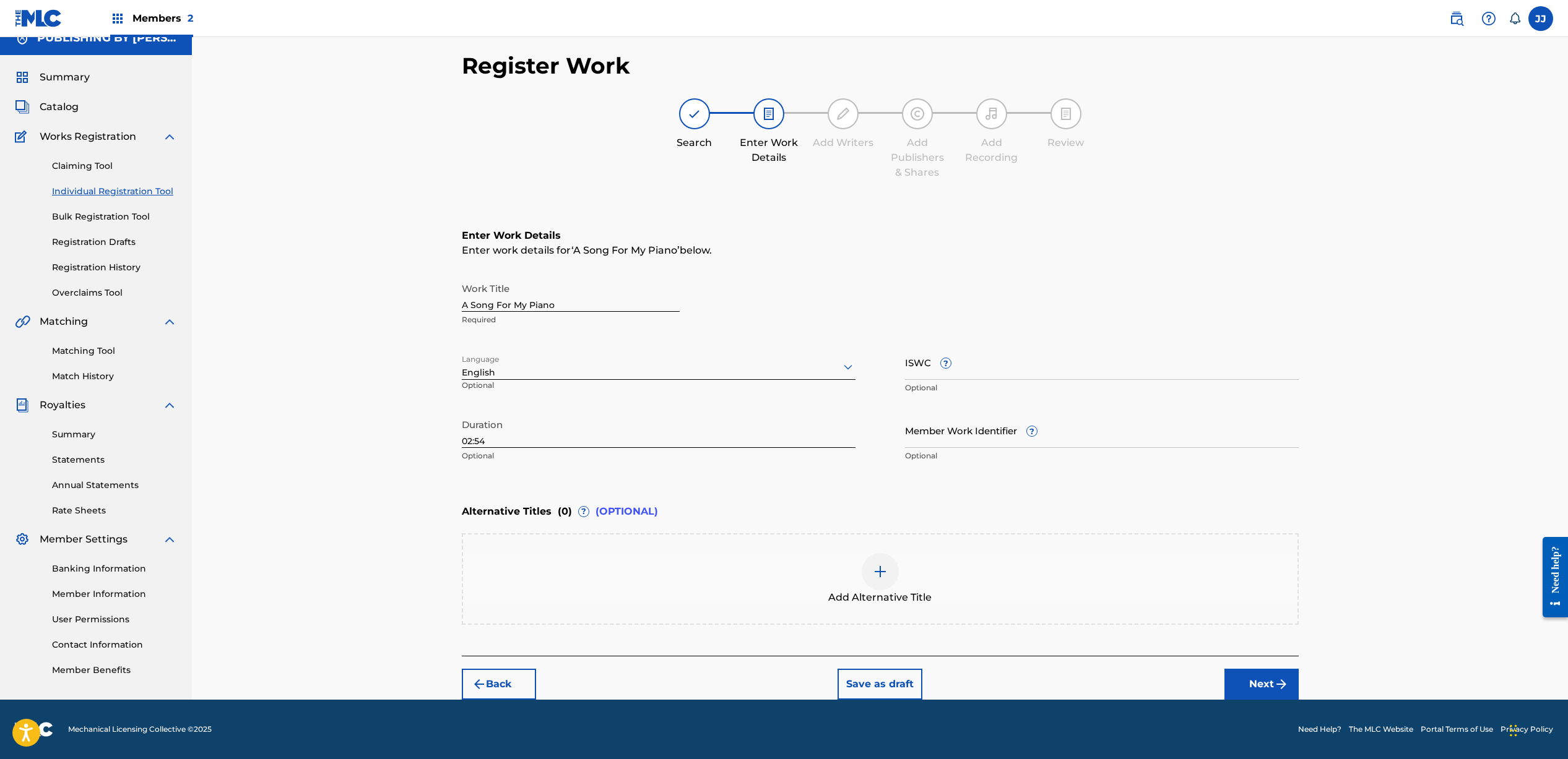
click at [1272, 681] on button "Next" at bounding box center [1261, 684] width 74 height 31
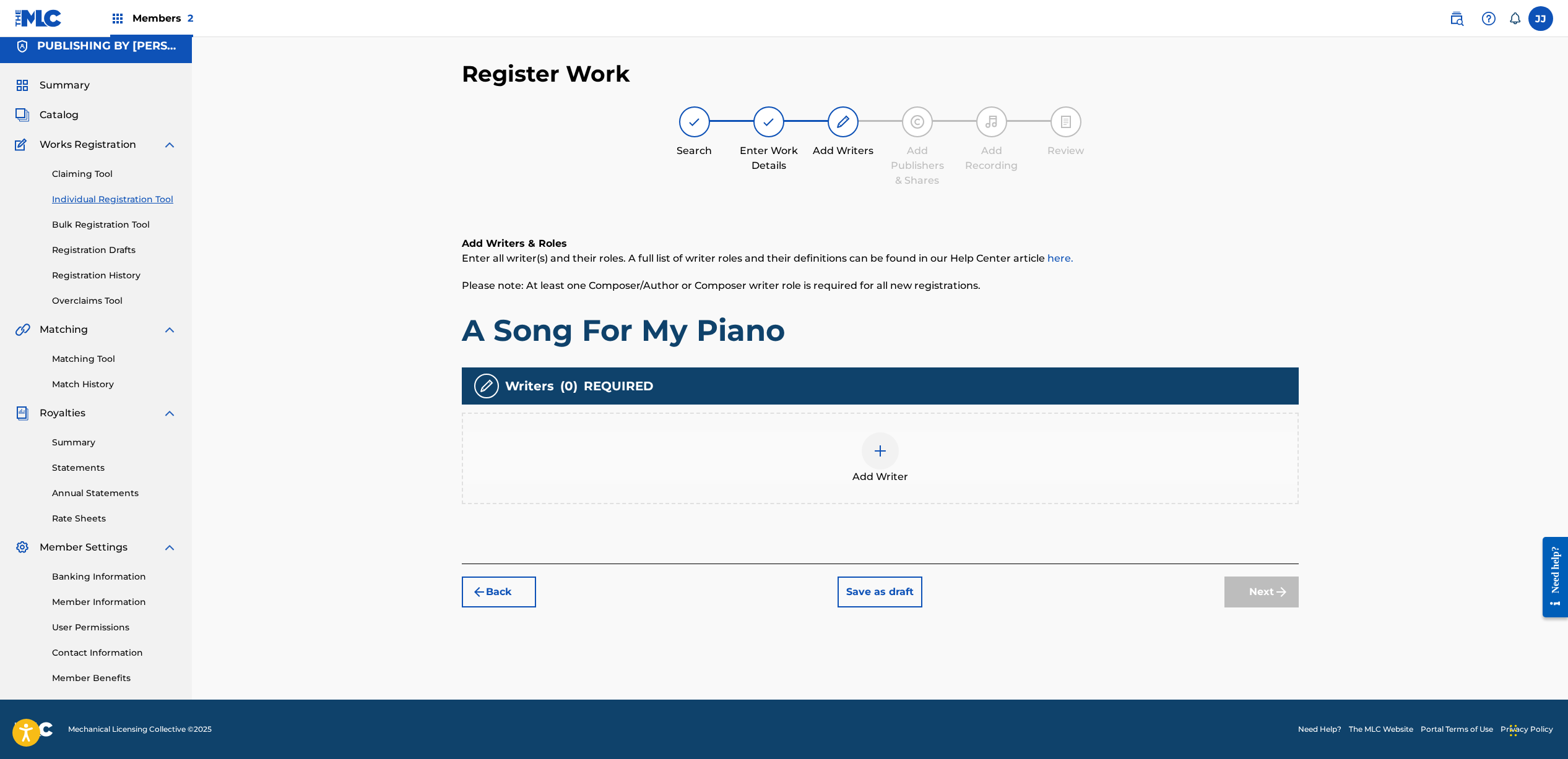
click at [888, 457] on div at bounding box center [880, 451] width 37 height 37
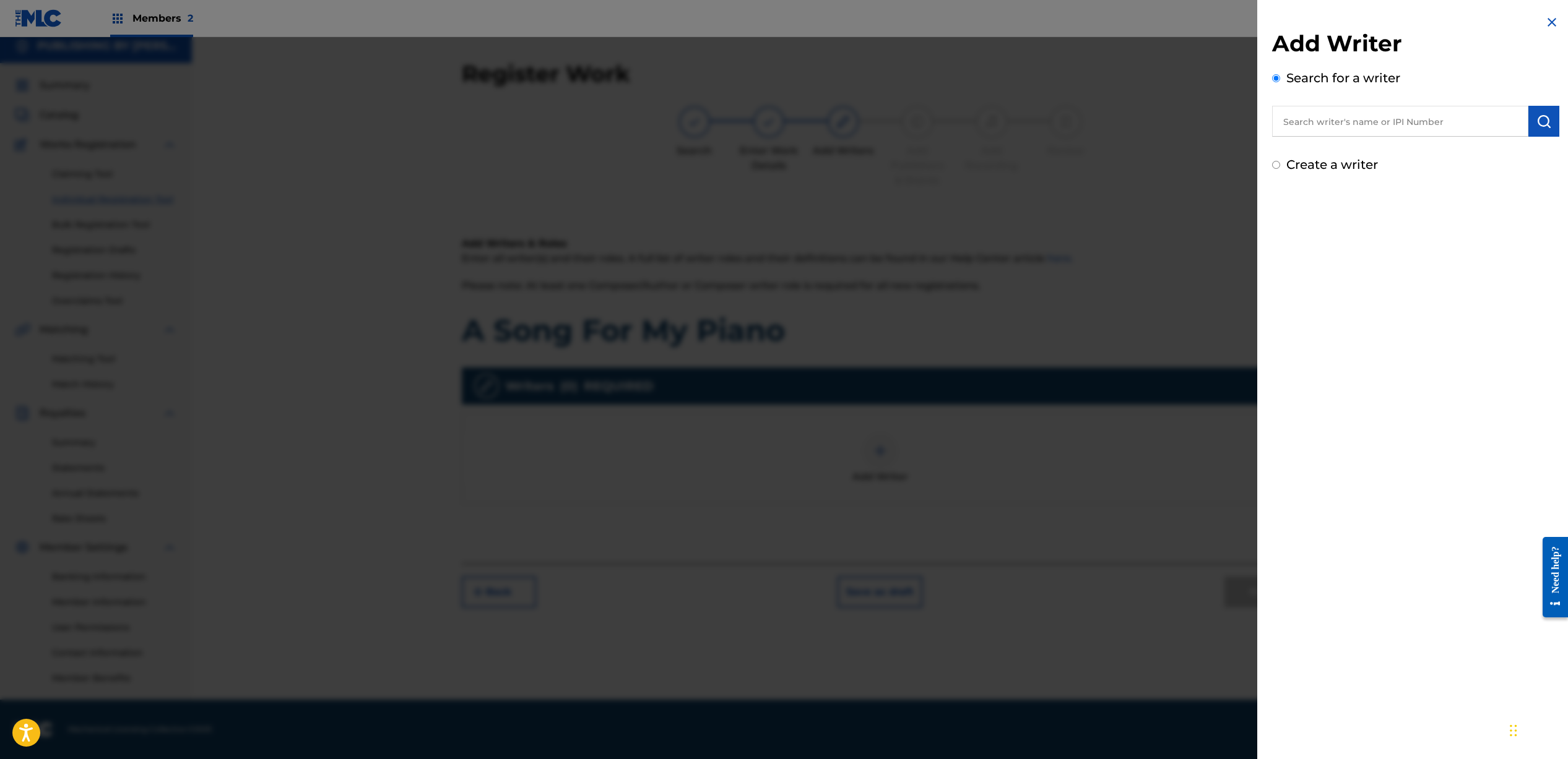
click at [1405, 118] on input "text" at bounding box center [1400, 121] width 256 height 31
click at [1371, 159] on strong "[PERSON_NAME]" at bounding box center [1326, 164] width 88 height 12
type input "[PERSON_NAME]"
click at [1544, 127] on img "submit" at bounding box center [1544, 121] width 15 height 15
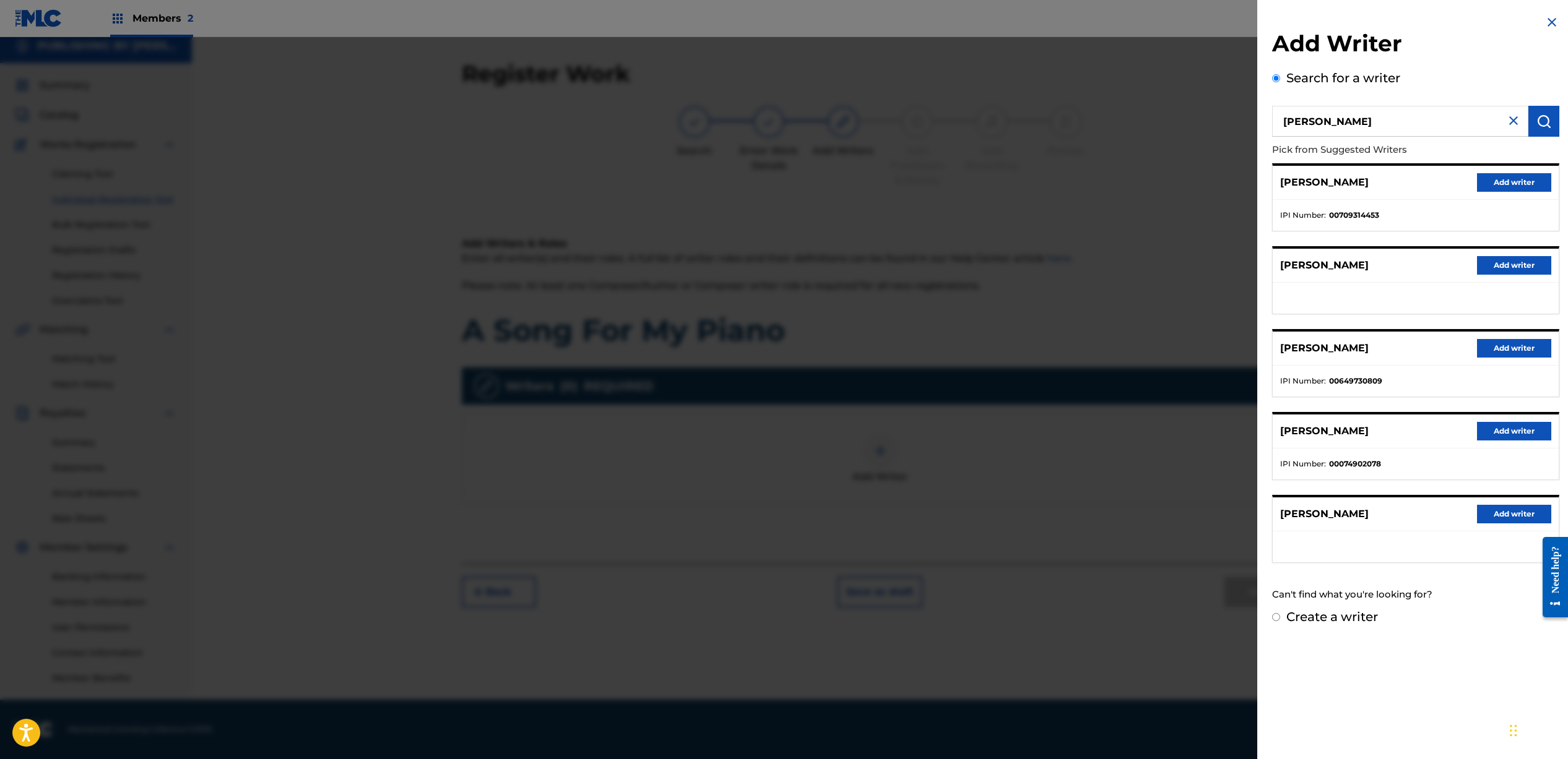
click at [1488, 184] on button "Add writer" at bounding box center [1513, 182] width 74 height 19
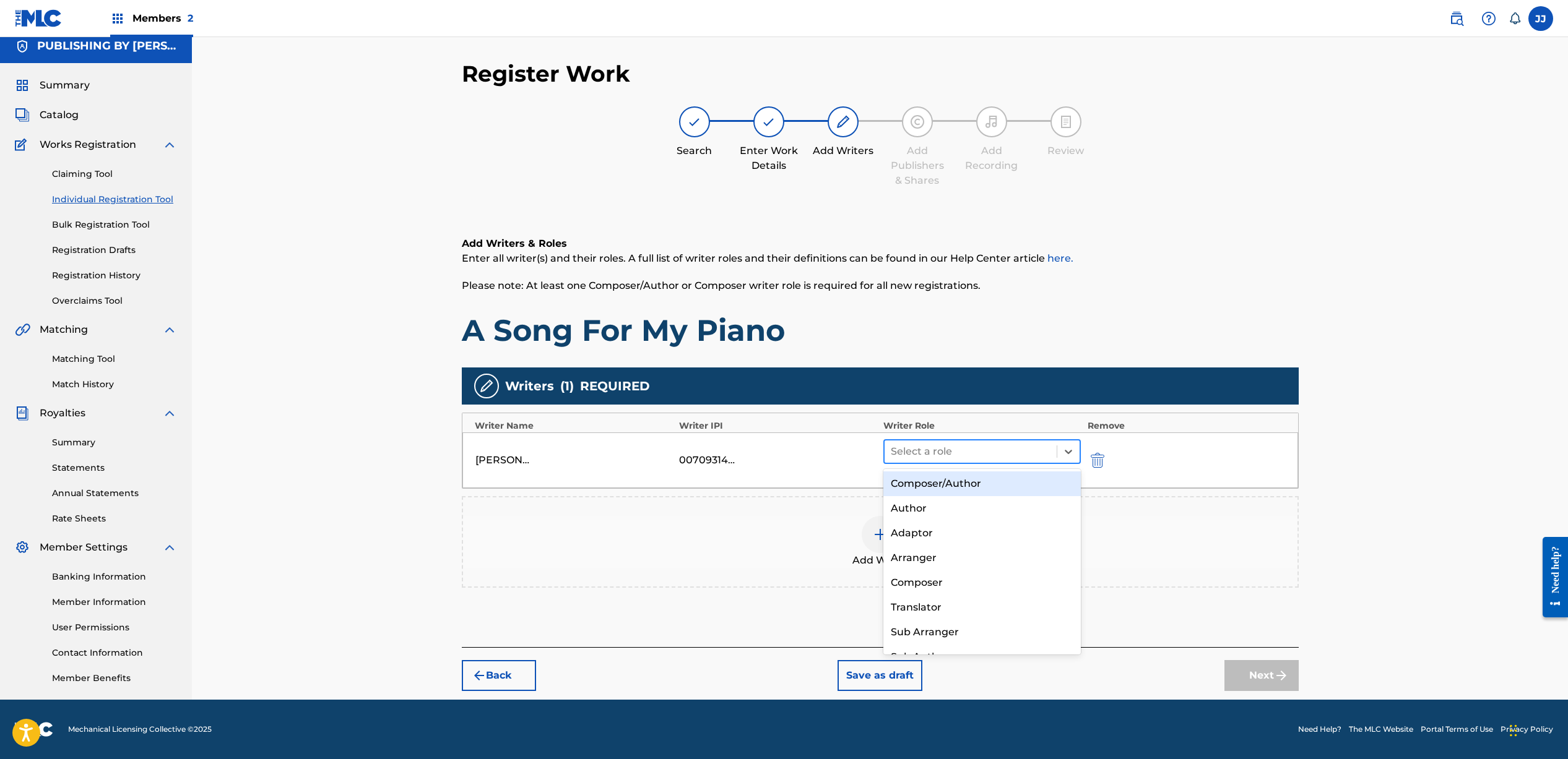
click at [969, 457] on div at bounding box center [971, 452] width 161 height 17
click at [977, 479] on div "Composer/Author" at bounding box center [982, 484] width 198 height 25
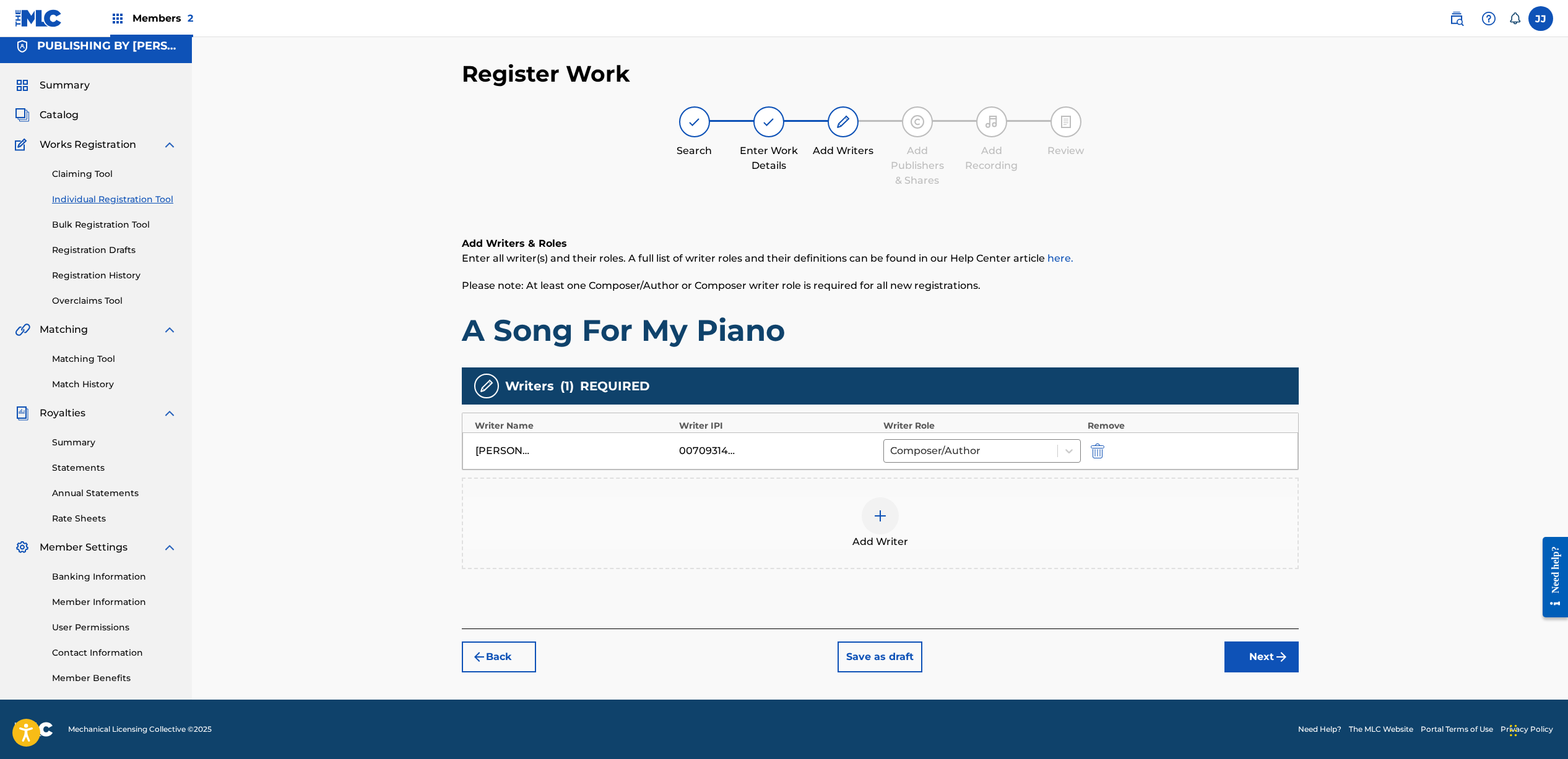
click at [1249, 643] on button "Next" at bounding box center [1261, 657] width 74 height 31
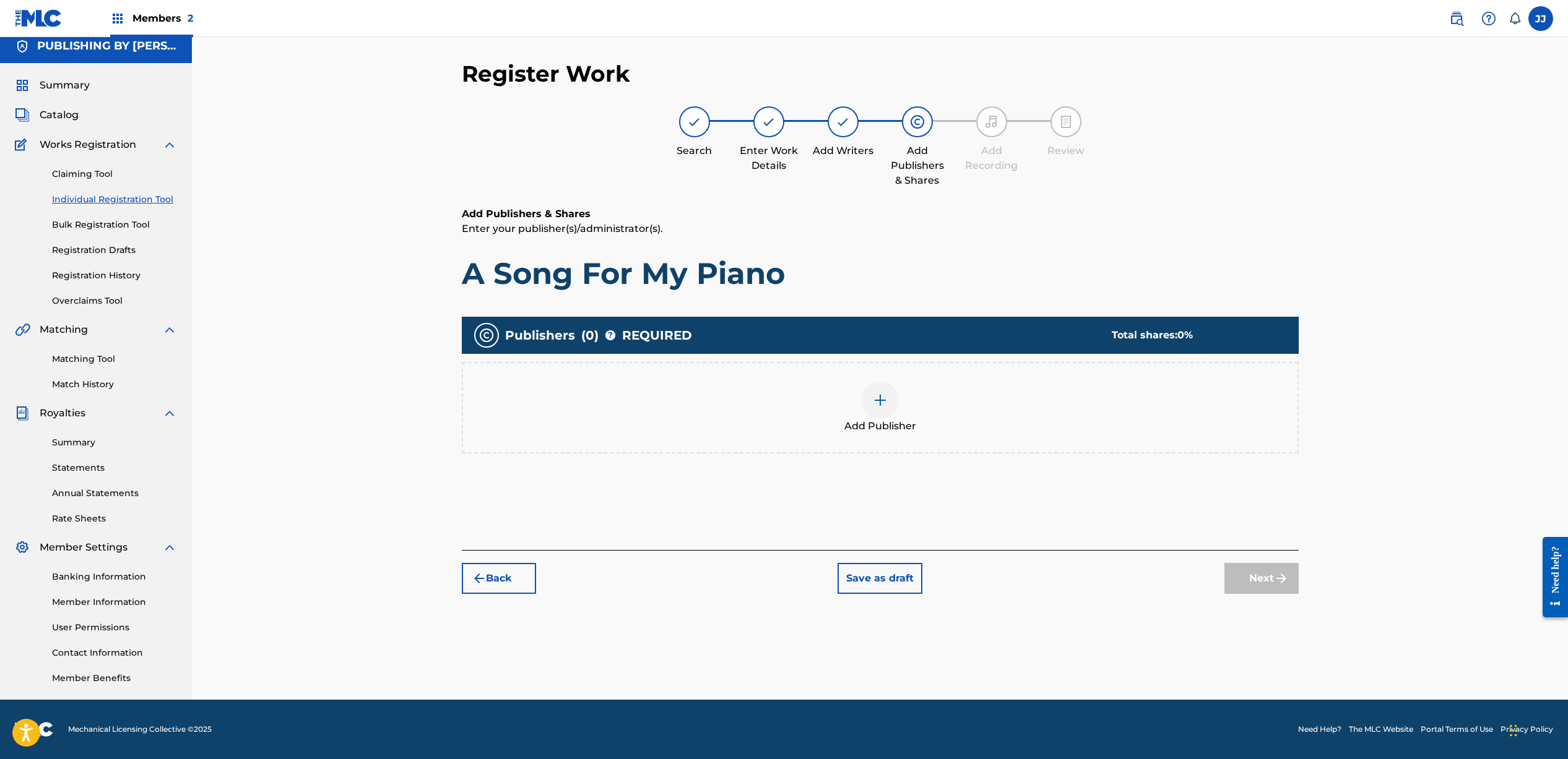
click at [876, 399] on img at bounding box center [880, 400] width 15 height 15
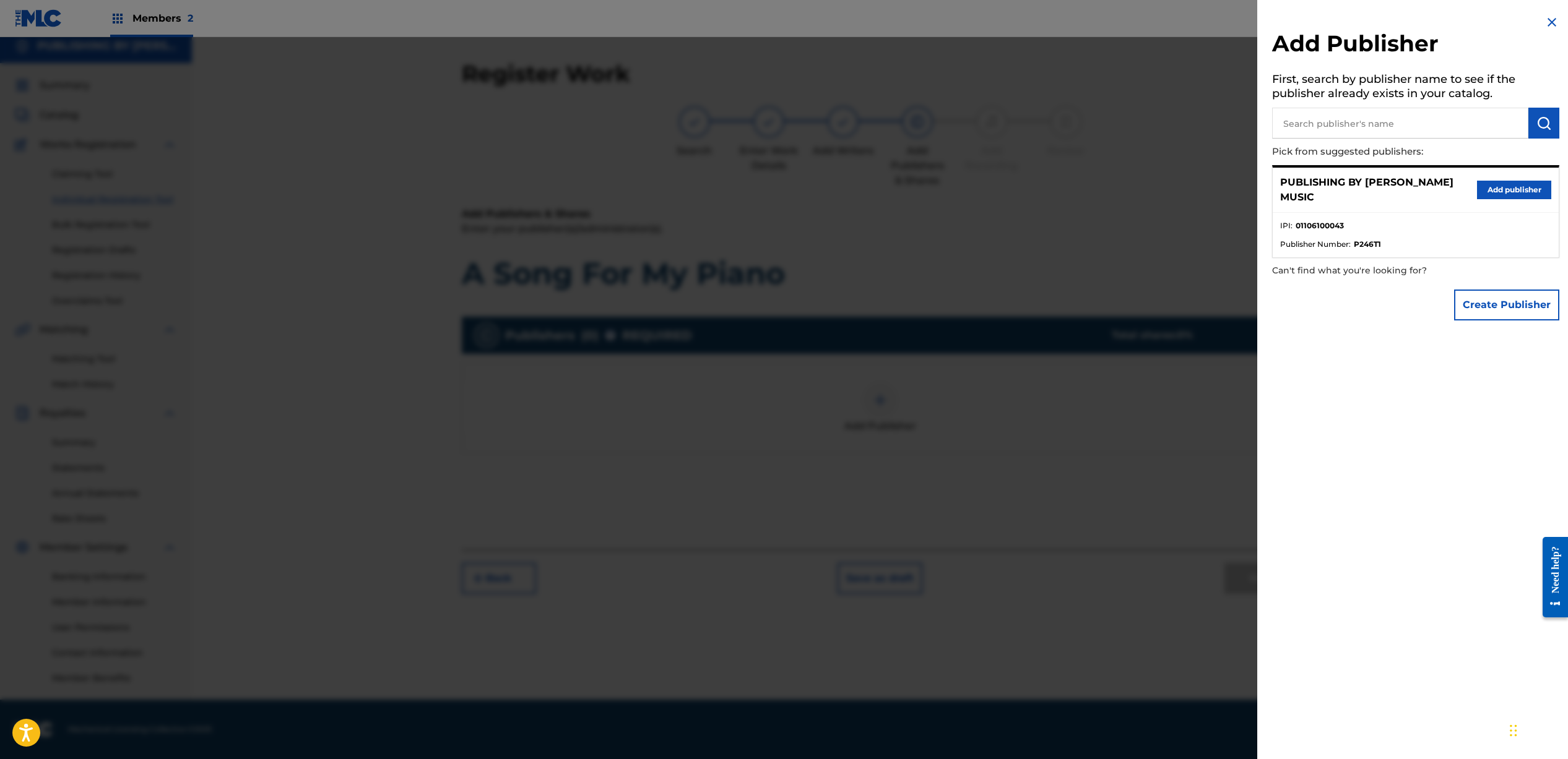
click at [1503, 194] on button "Add publisher" at bounding box center [1513, 190] width 74 height 19
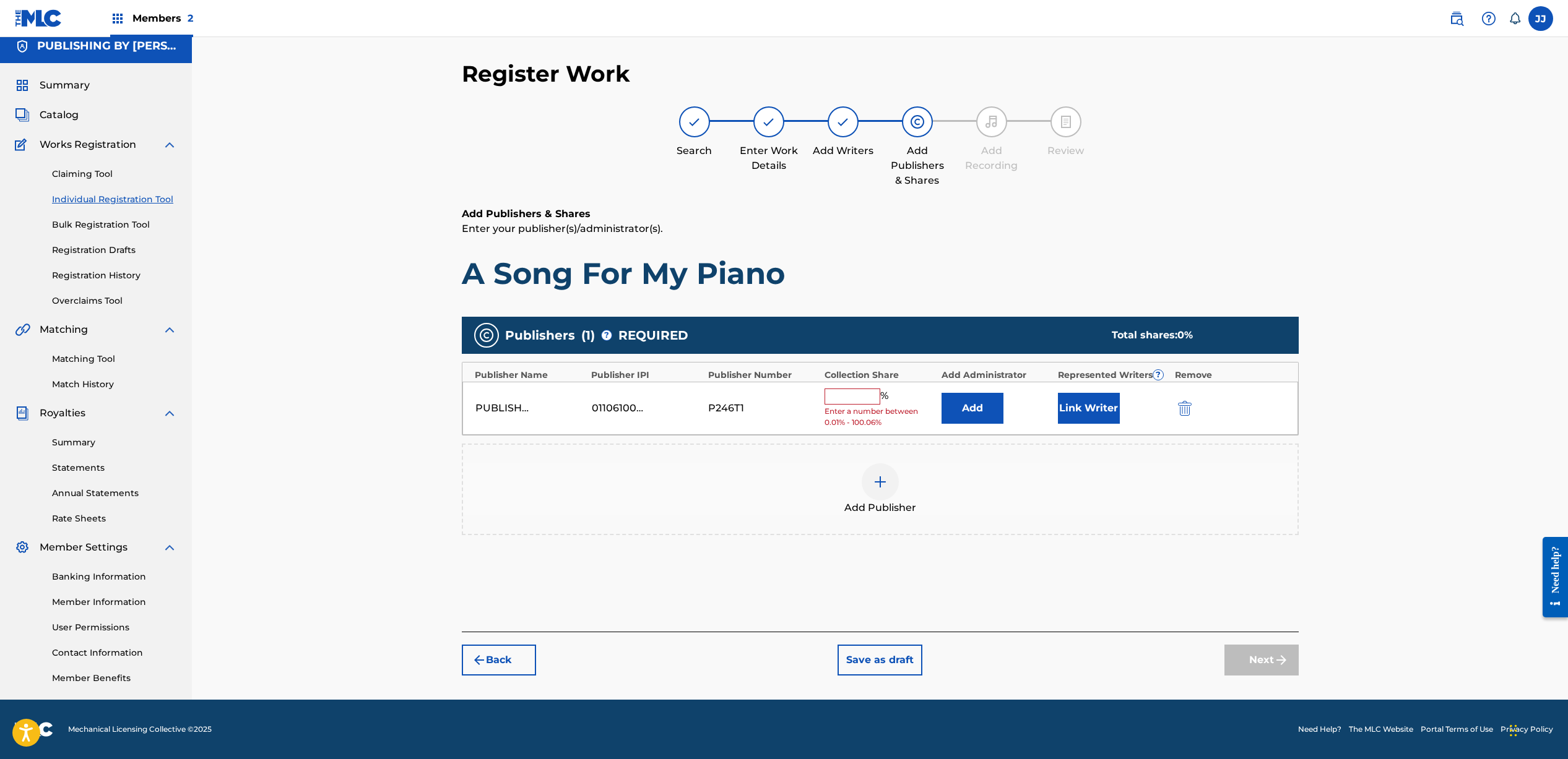
click at [866, 393] on input "text" at bounding box center [852, 396] width 55 height 16
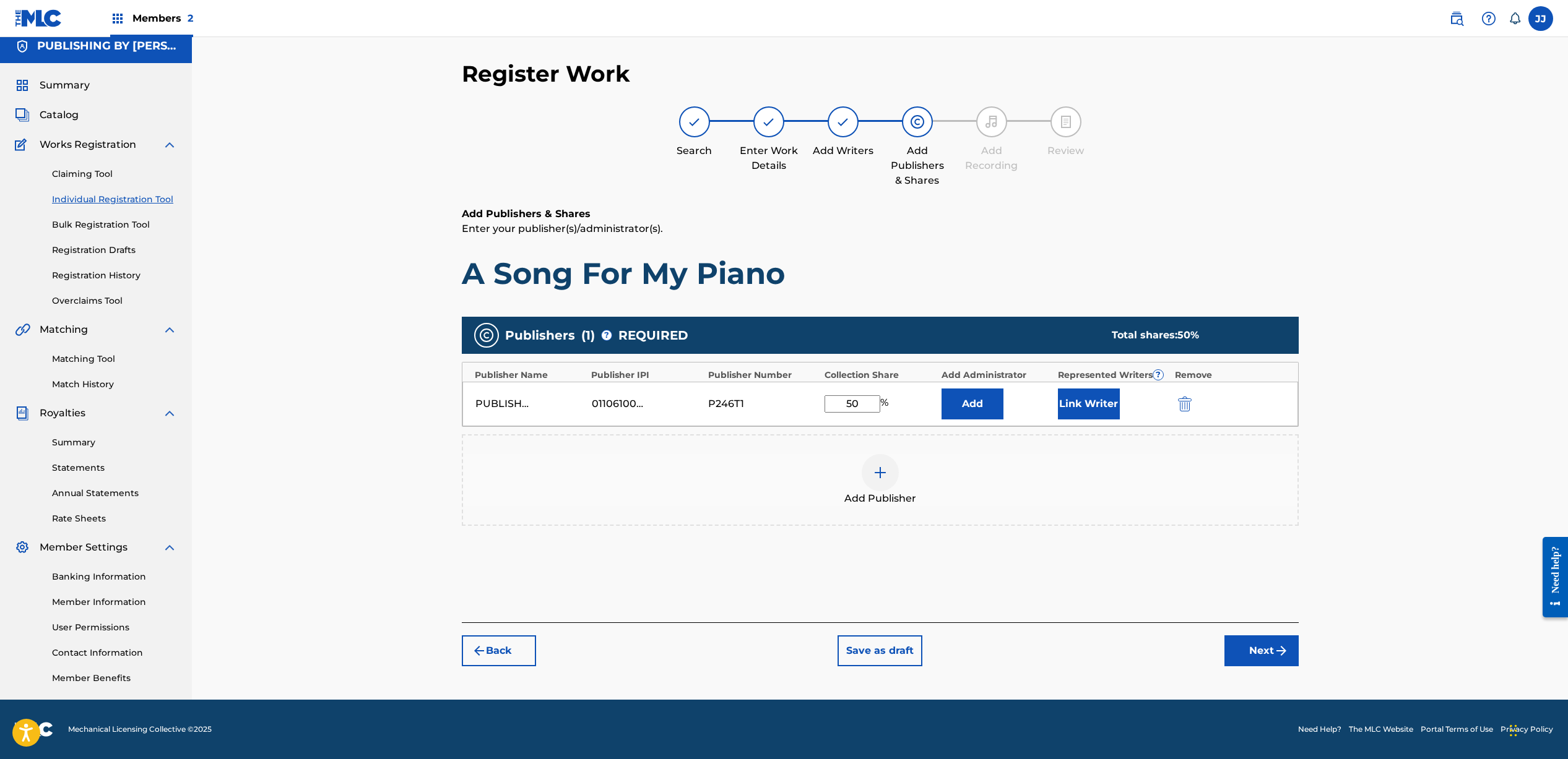
type input "50"
click at [1091, 395] on button "Link Writer" at bounding box center [1088, 404] width 62 height 31
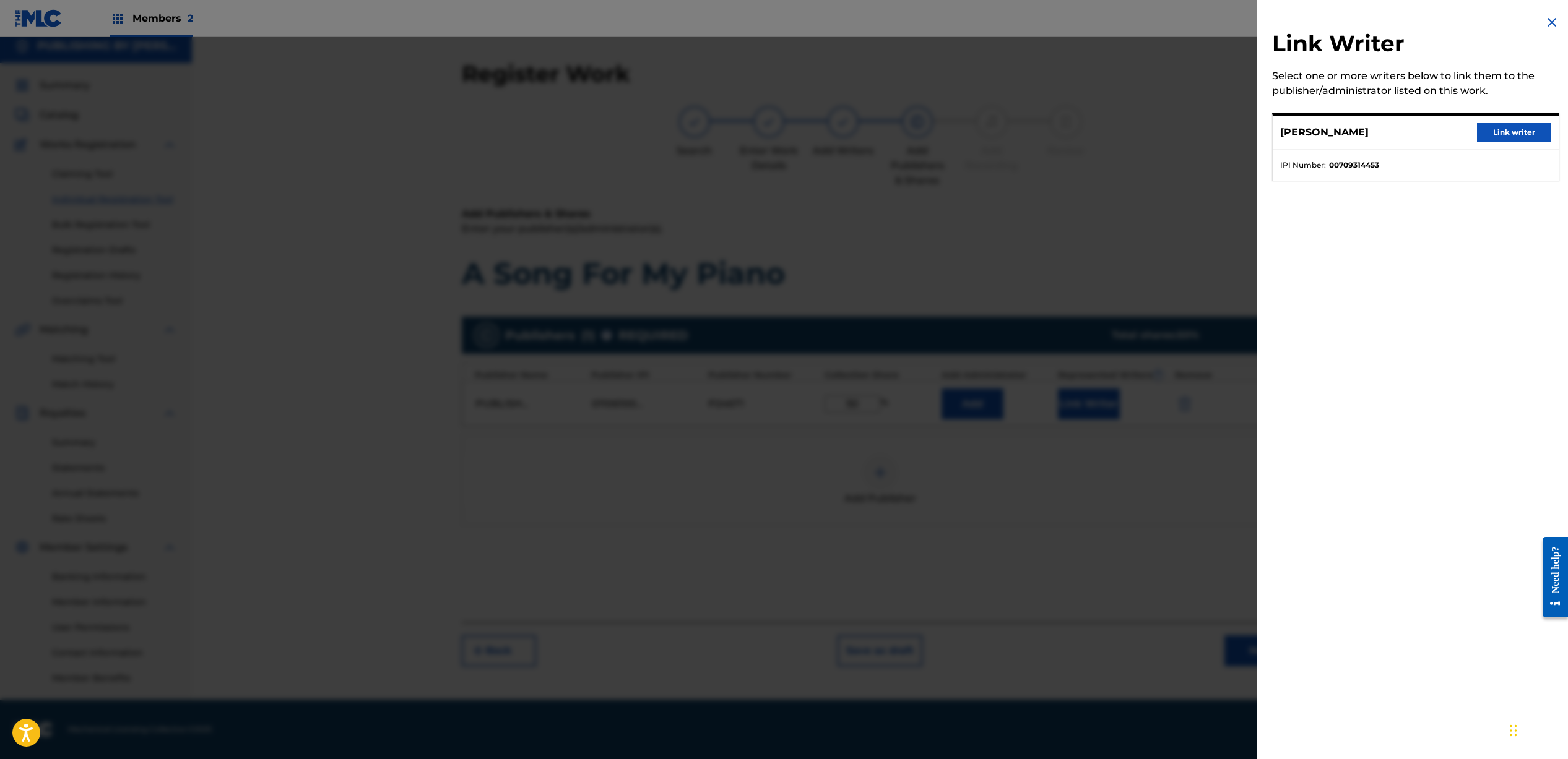
click at [1497, 128] on button "Link writer" at bounding box center [1513, 133] width 74 height 19
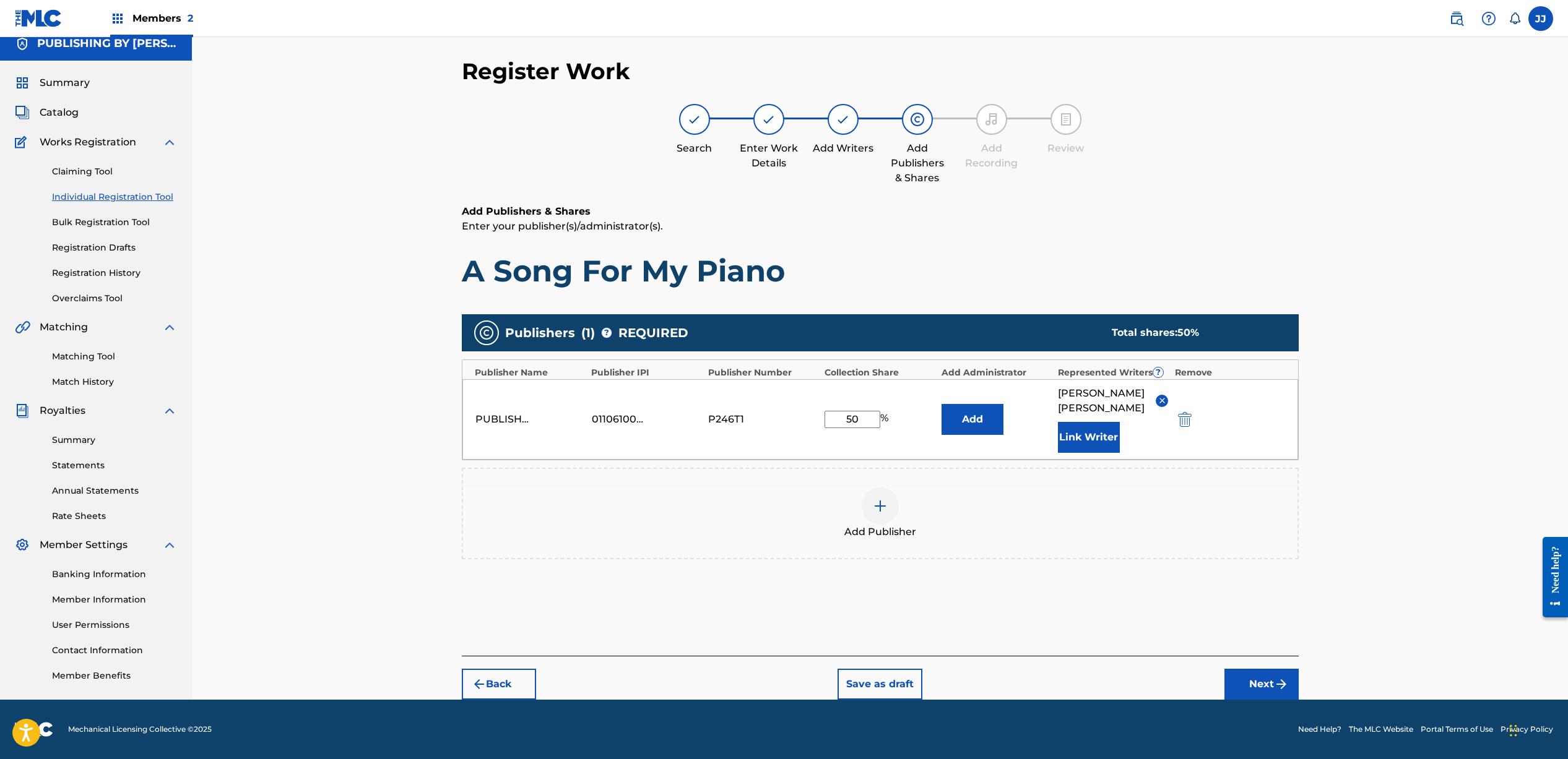
scroll to position [26, 0]
click at [1260, 686] on button "Next" at bounding box center [1261, 684] width 74 height 31
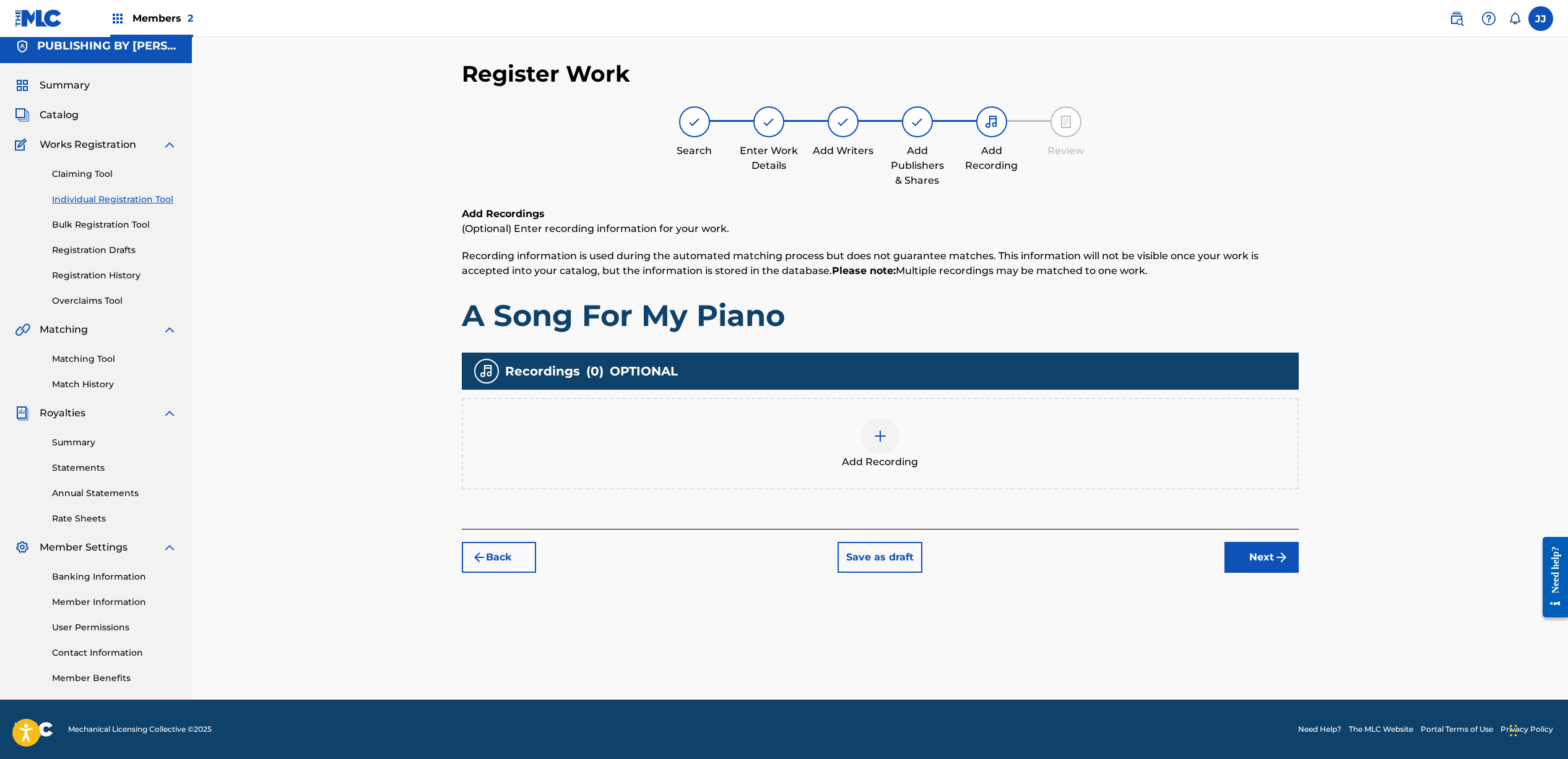
click at [875, 444] on div at bounding box center [880, 436] width 37 height 37
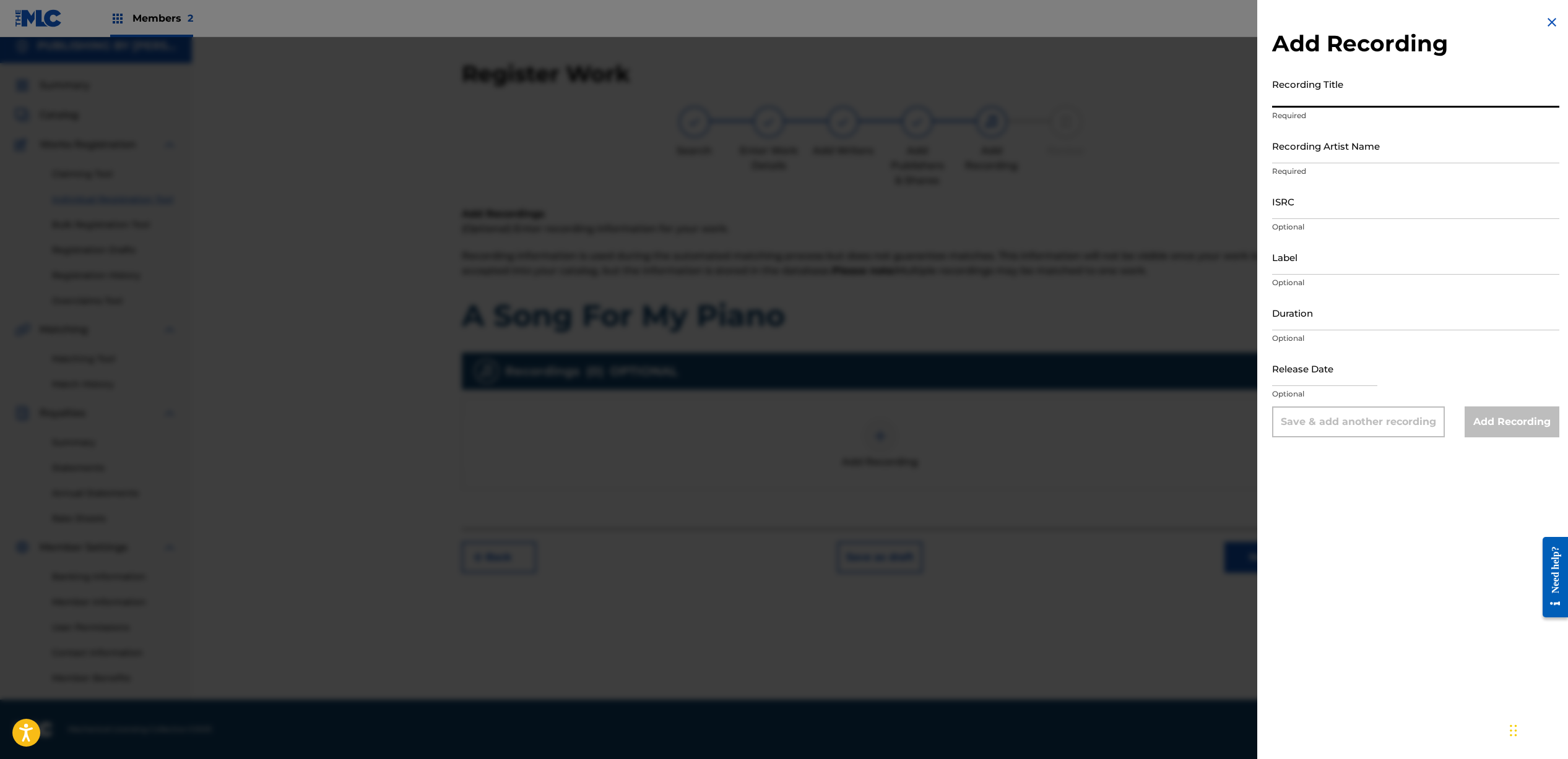
click at [1327, 104] on input "Recording Title" at bounding box center [1415, 90] width 287 height 35
type input "A Song For My Piano"
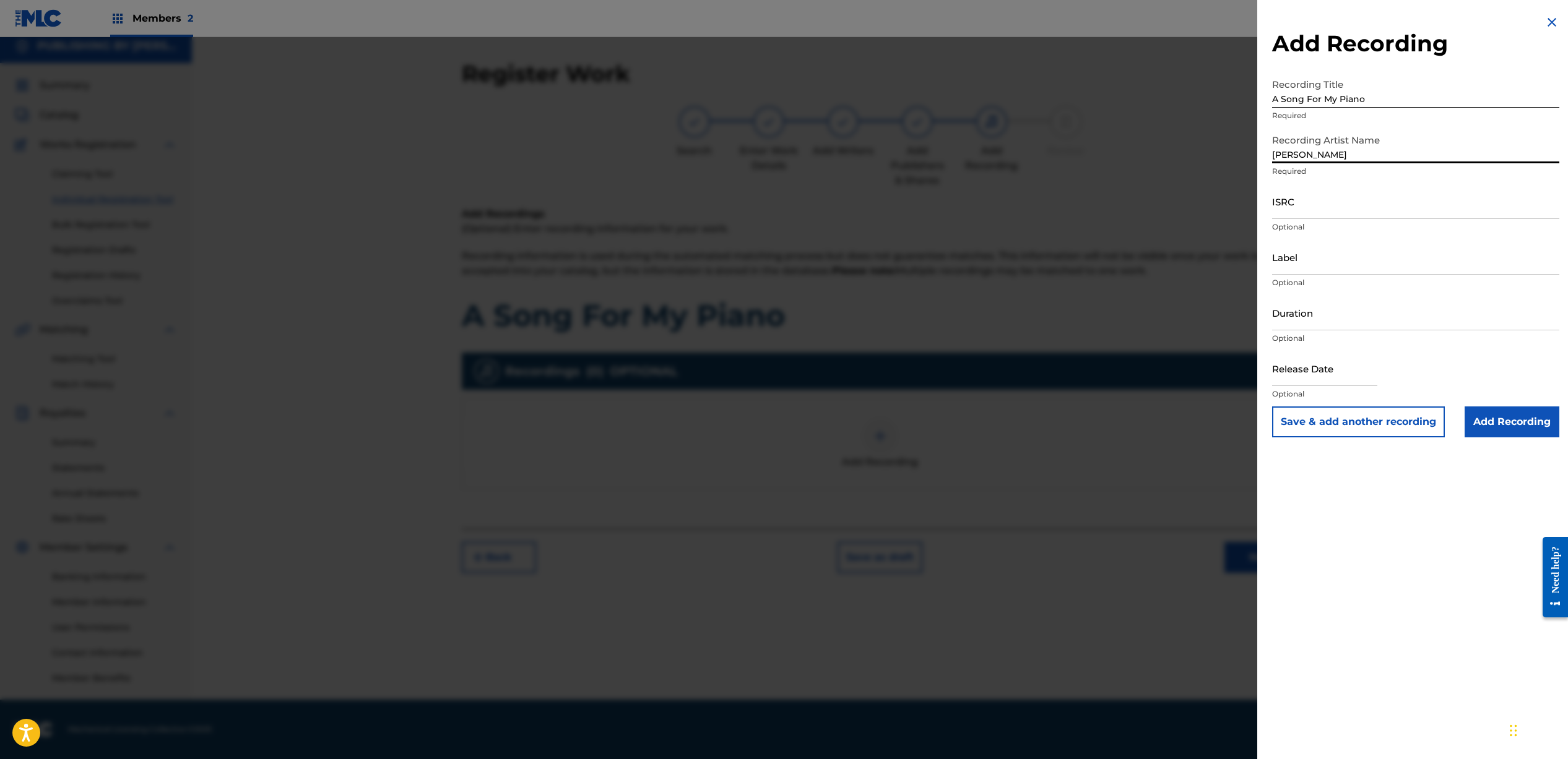
type input "[PERSON_NAME]"
paste input "QZNWX2100984"
type input "QZNWX2100984"
click at [1334, 319] on input "Duration" at bounding box center [1415, 312] width 287 height 35
type input "02:54"
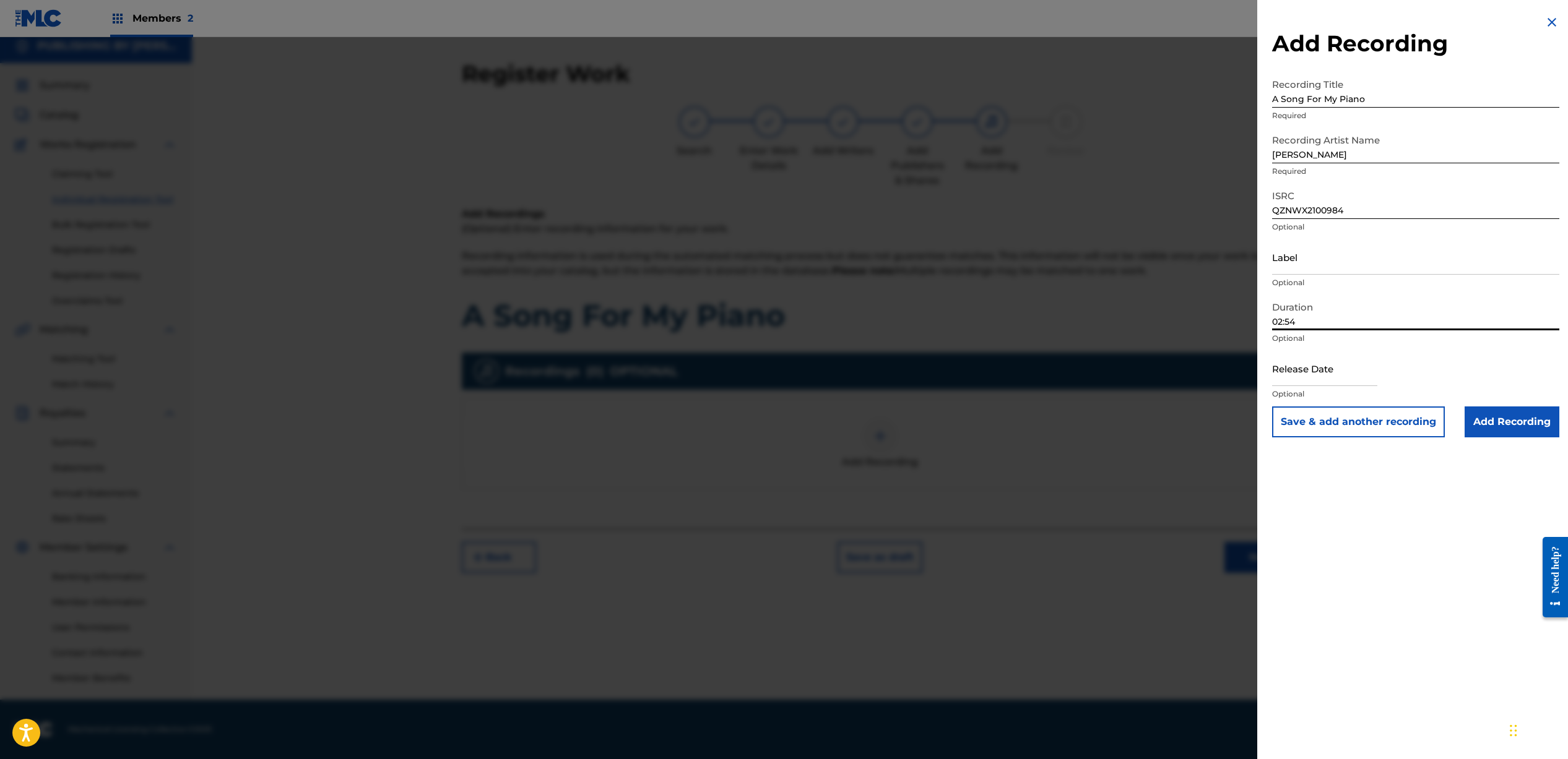
click at [1341, 375] on input "text" at bounding box center [1324, 368] width 105 height 35
select select "7"
select select "2025"
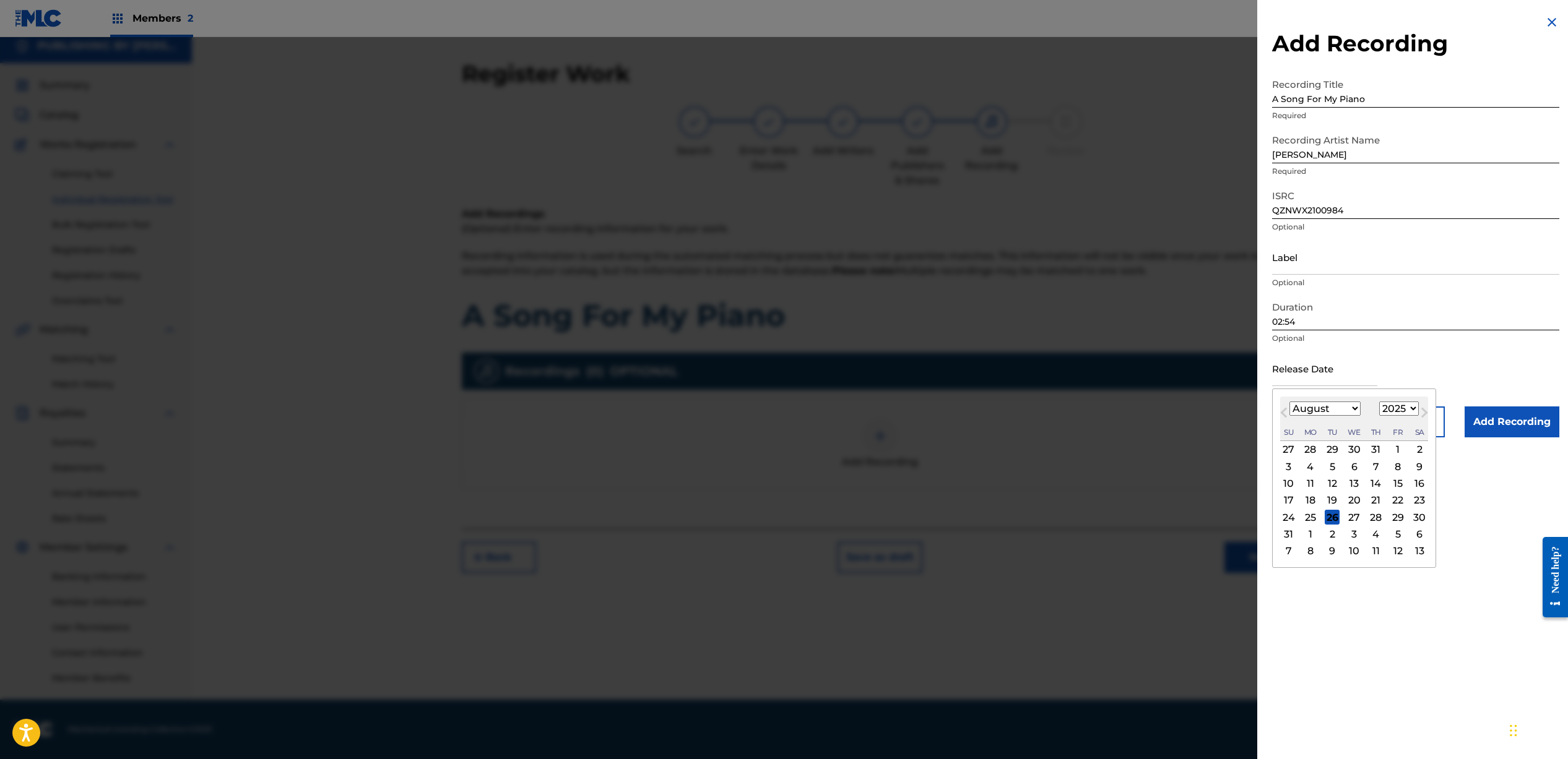
click at [1460, 357] on div "Release Date Previous Month Next Month August [DATE] February March April May J…" at bounding box center [1415, 378] width 287 height 55
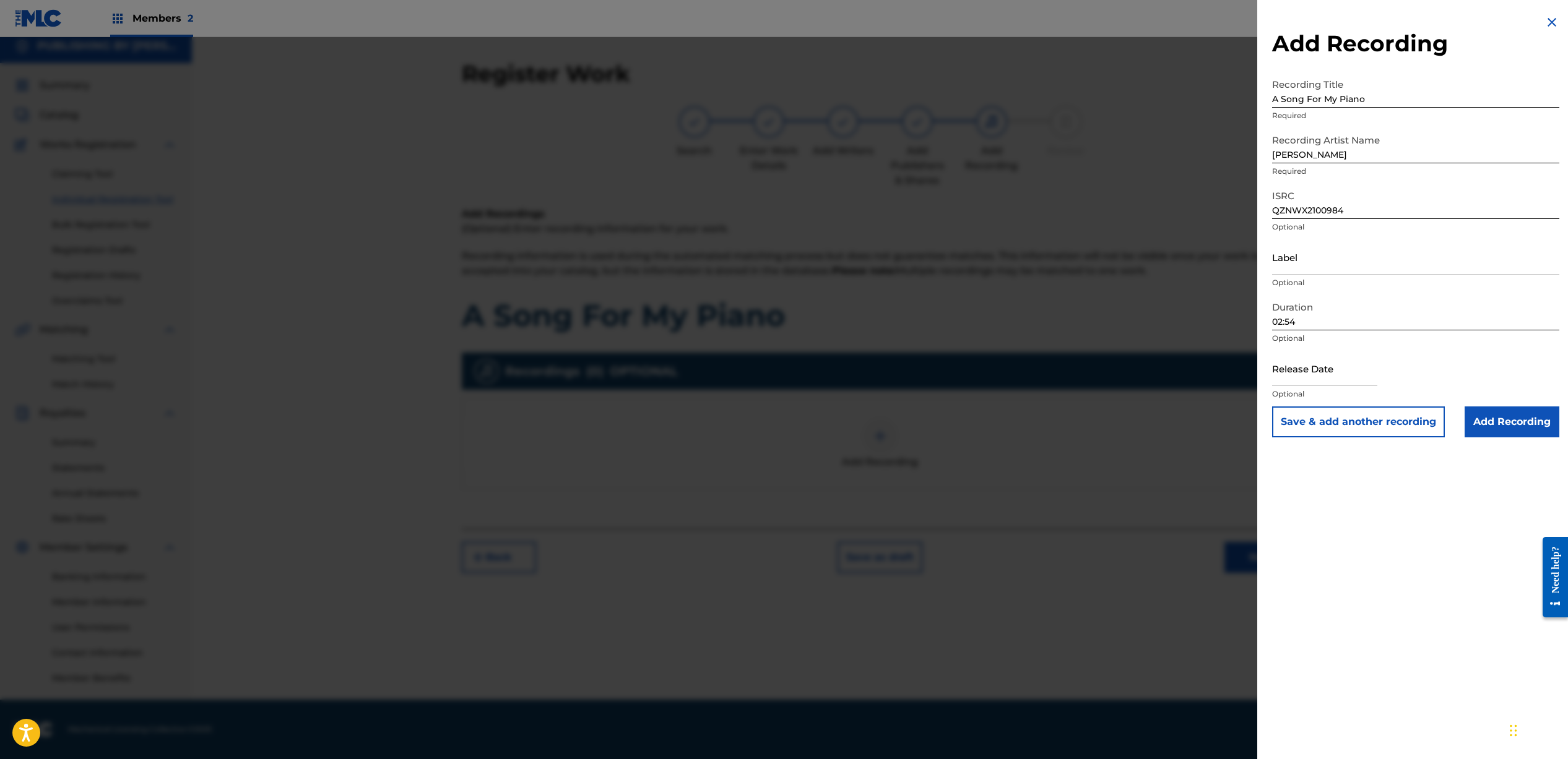
click at [1508, 426] on input "Add Recording" at bounding box center [1512, 422] width 95 height 31
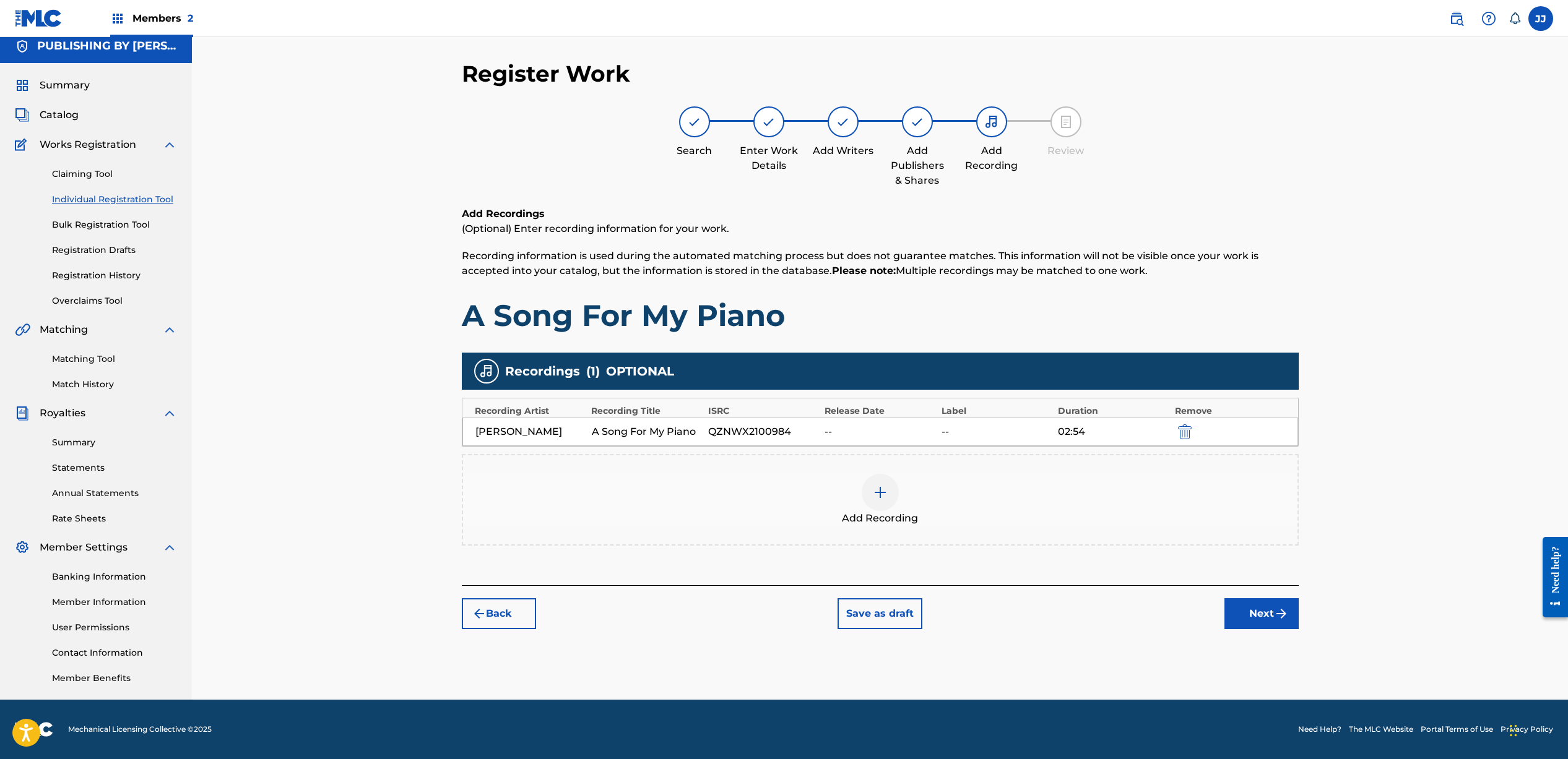
click at [1262, 615] on button "Next" at bounding box center [1261, 614] width 74 height 31
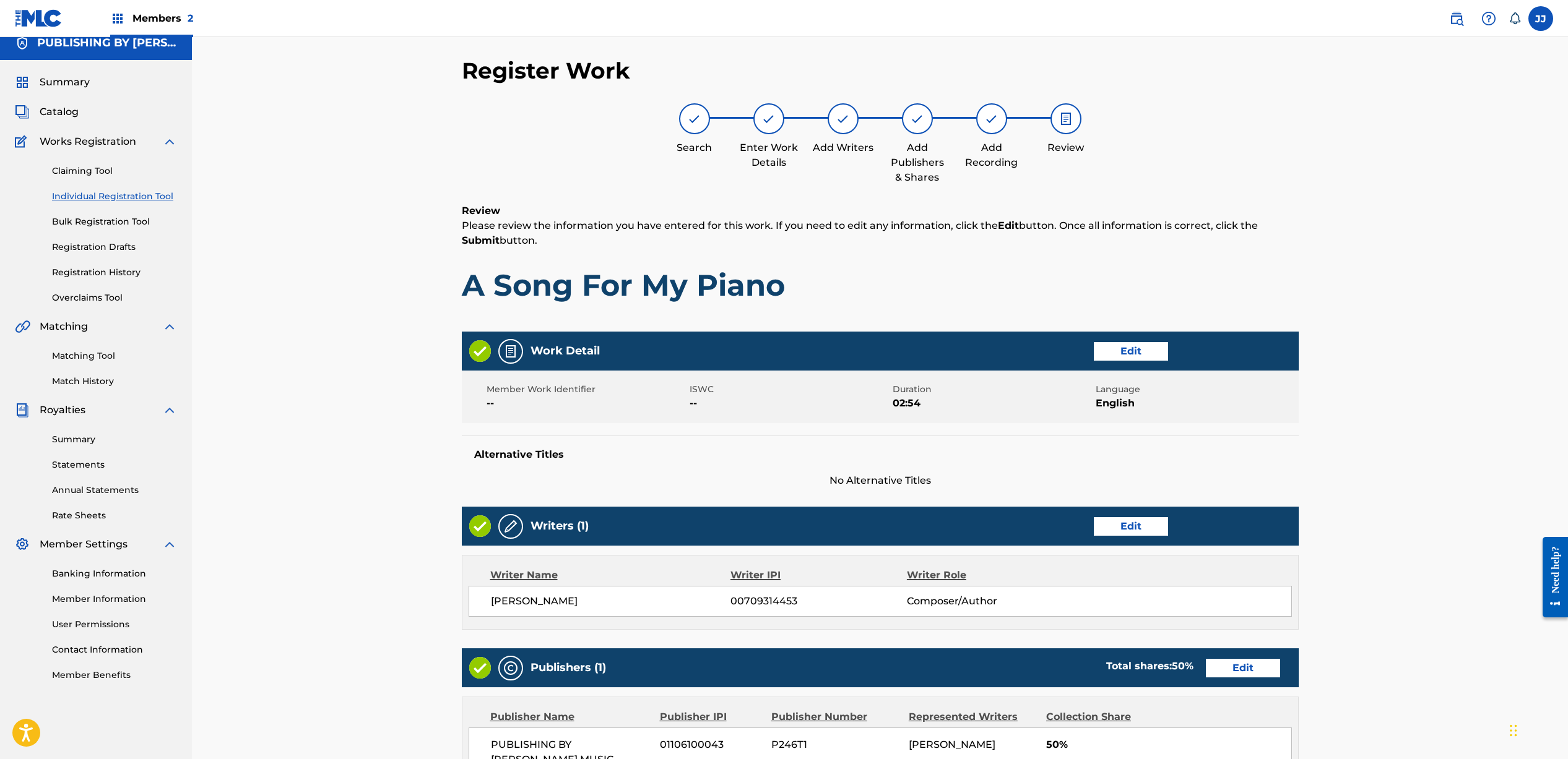
scroll to position [302, 0]
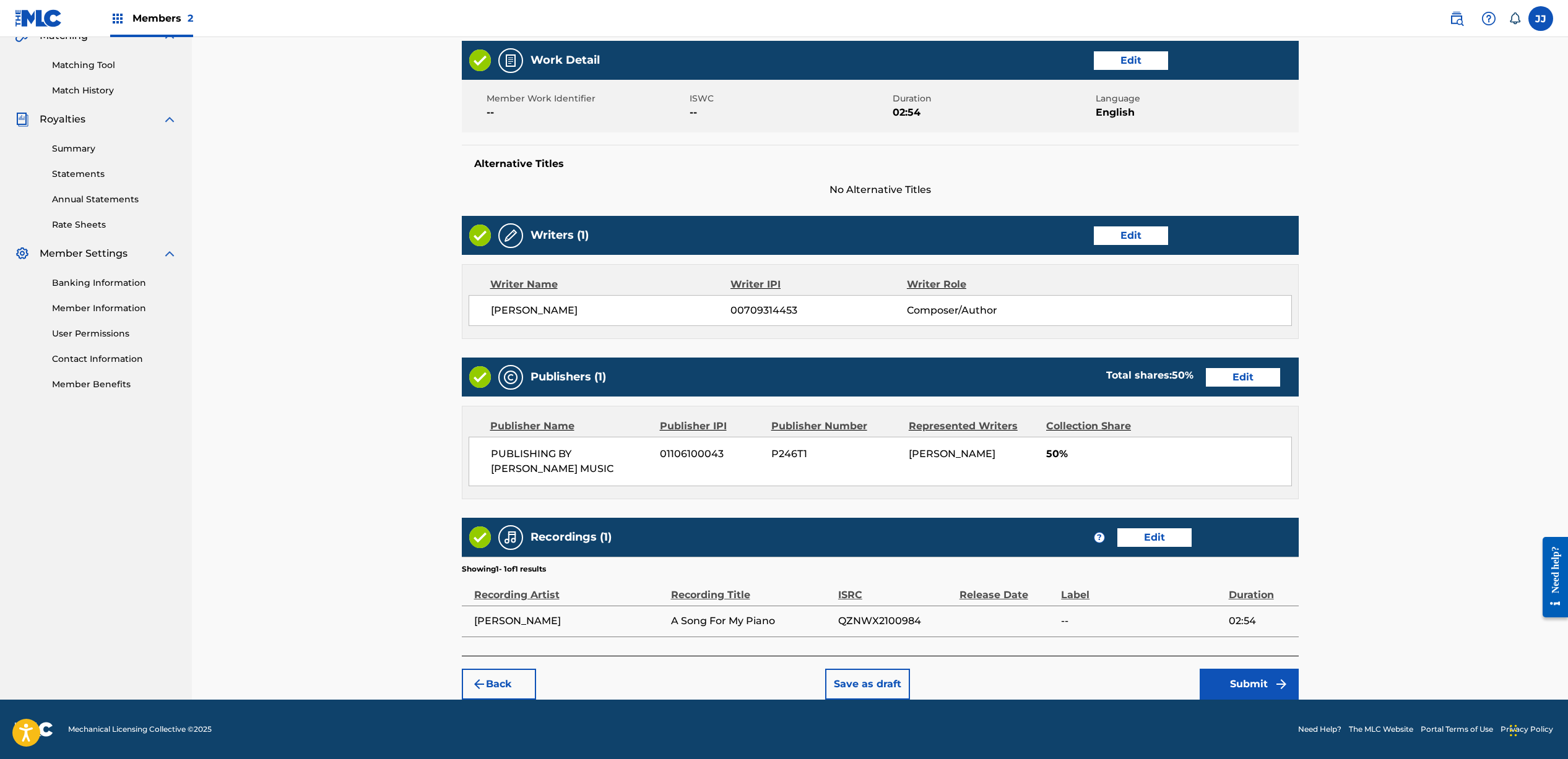
click at [1229, 687] on button "Submit" at bounding box center [1249, 684] width 99 height 31
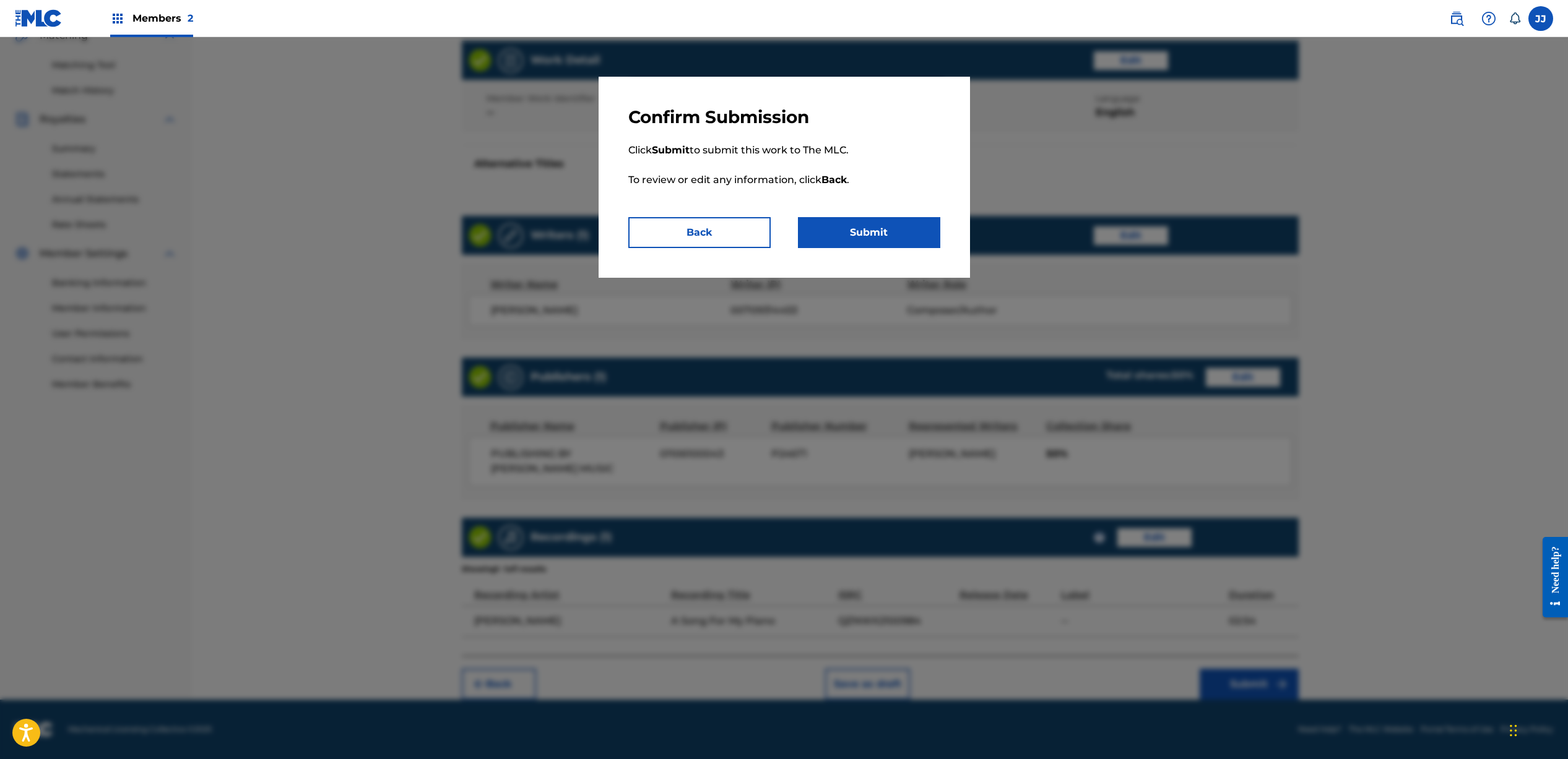
click at [875, 231] on button "Submit" at bounding box center [869, 233] width 143 height 31
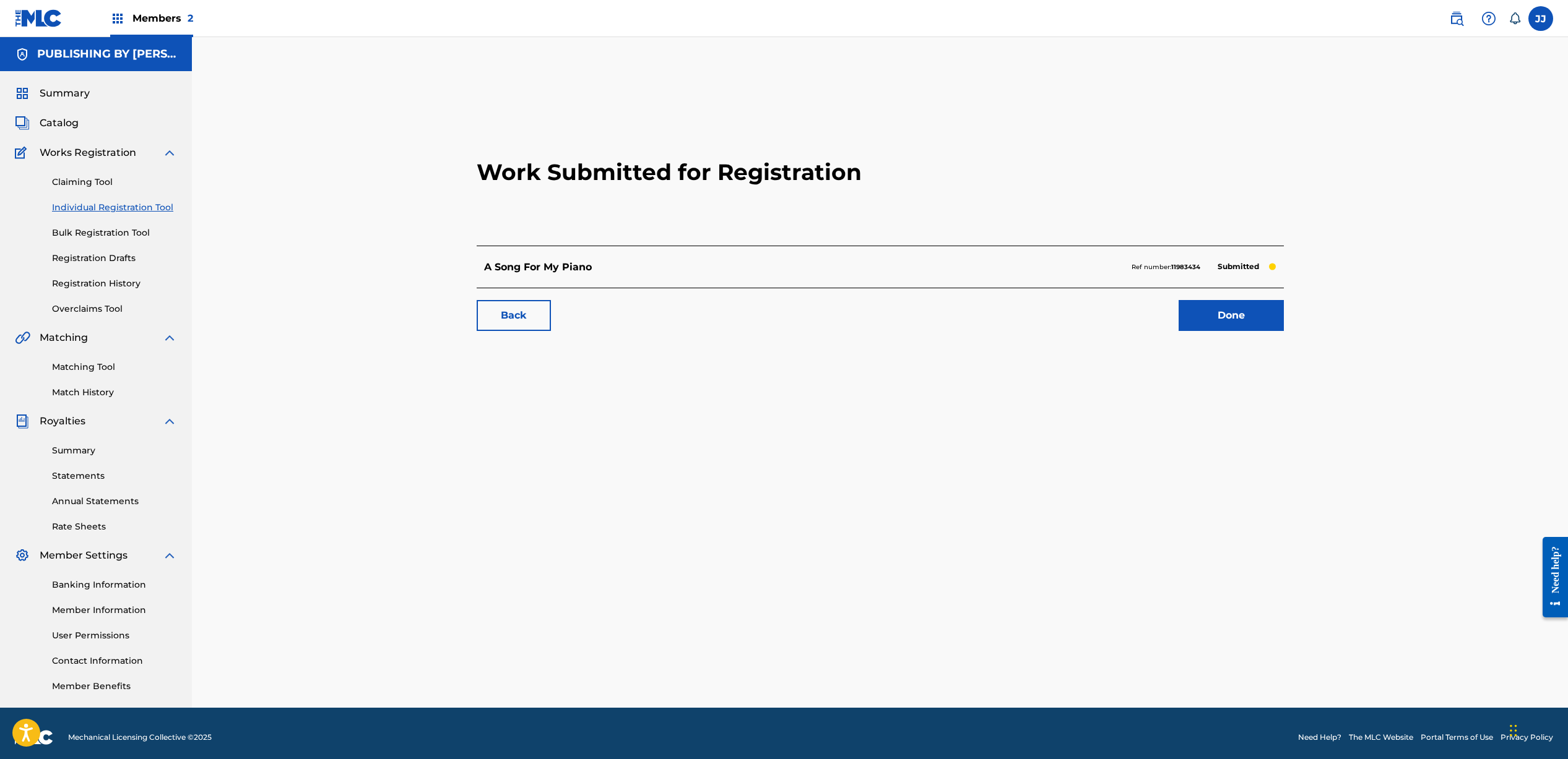
click at [1252, 312] on link "Done" at bounding box center [1231, 315] width 105 height 31
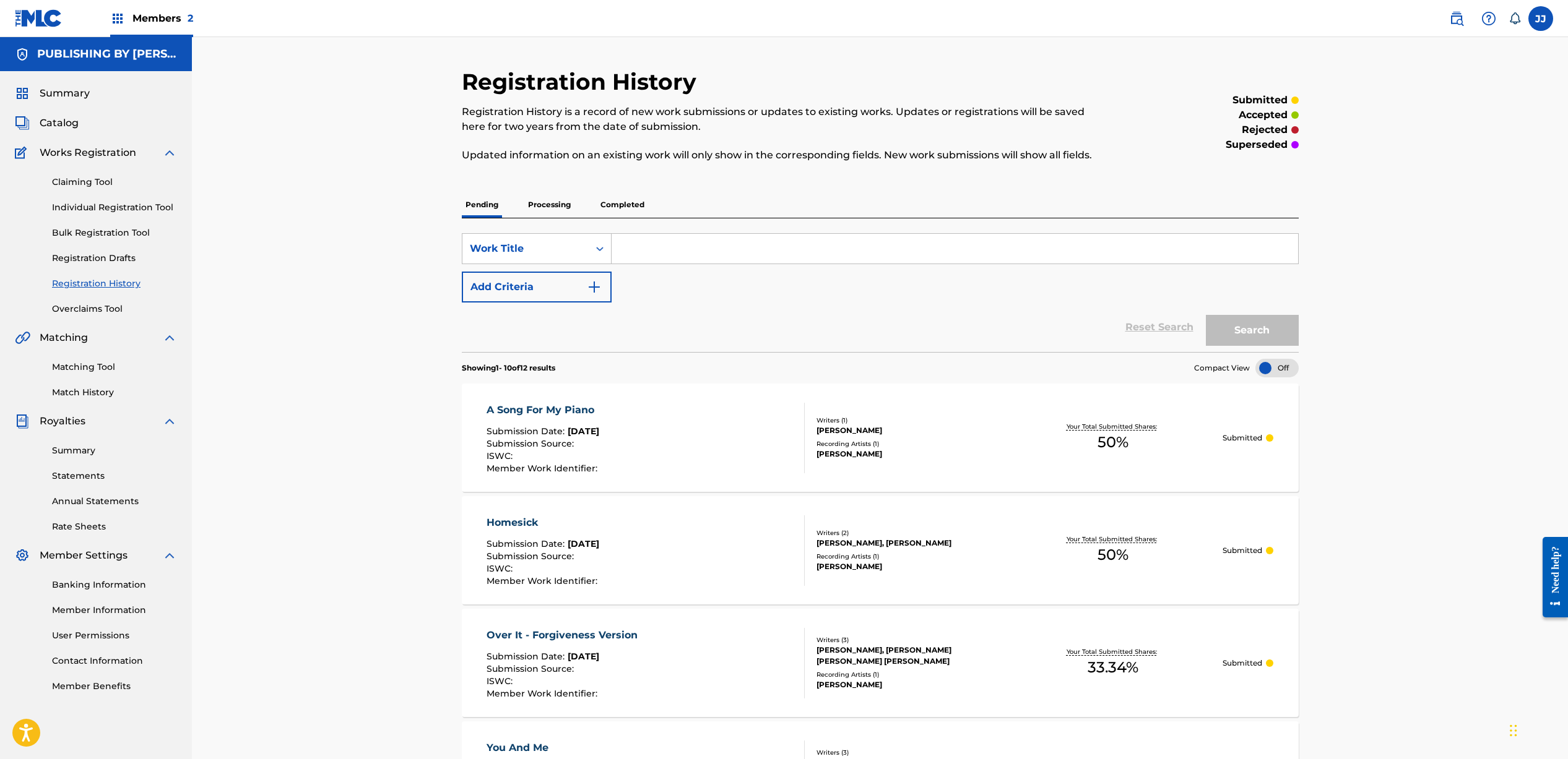
click at [543, 203] on p "Processing" at bounding box center [549, 205] width 50 height 26
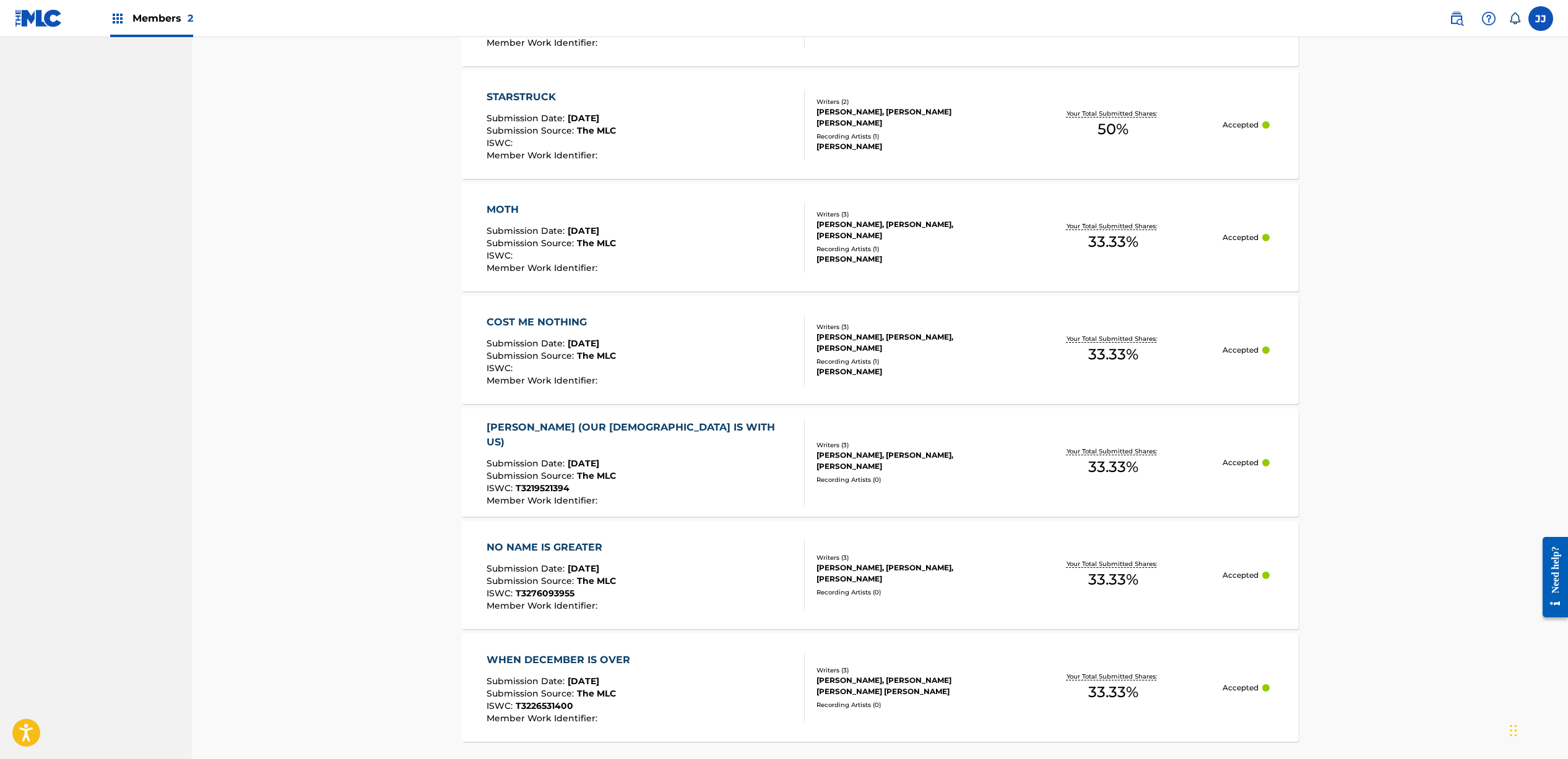
scroll to position [889, 0]
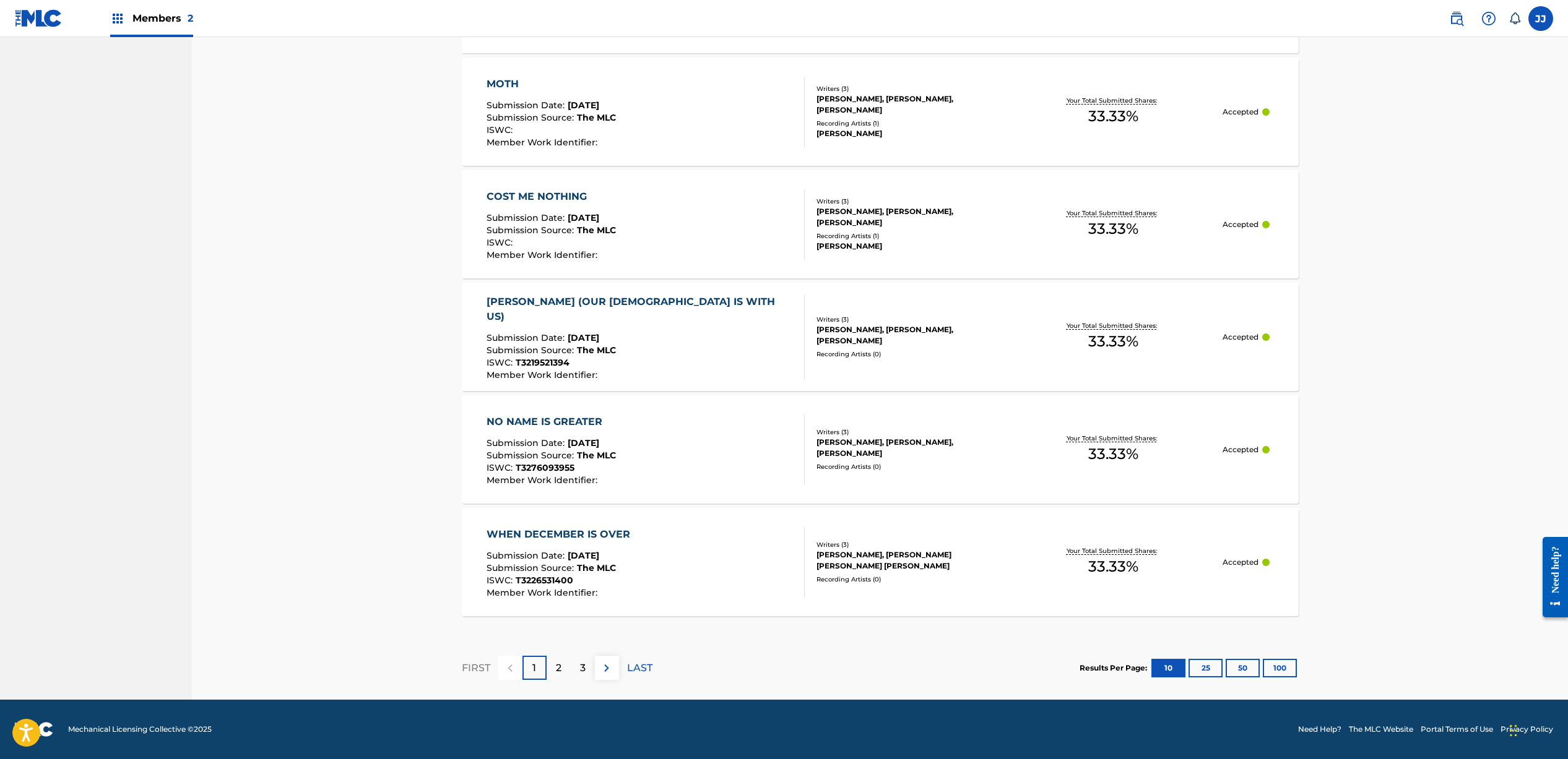
click at [1244, 664] on button "50" at bounding box center [1242, 668] width 34 height 19
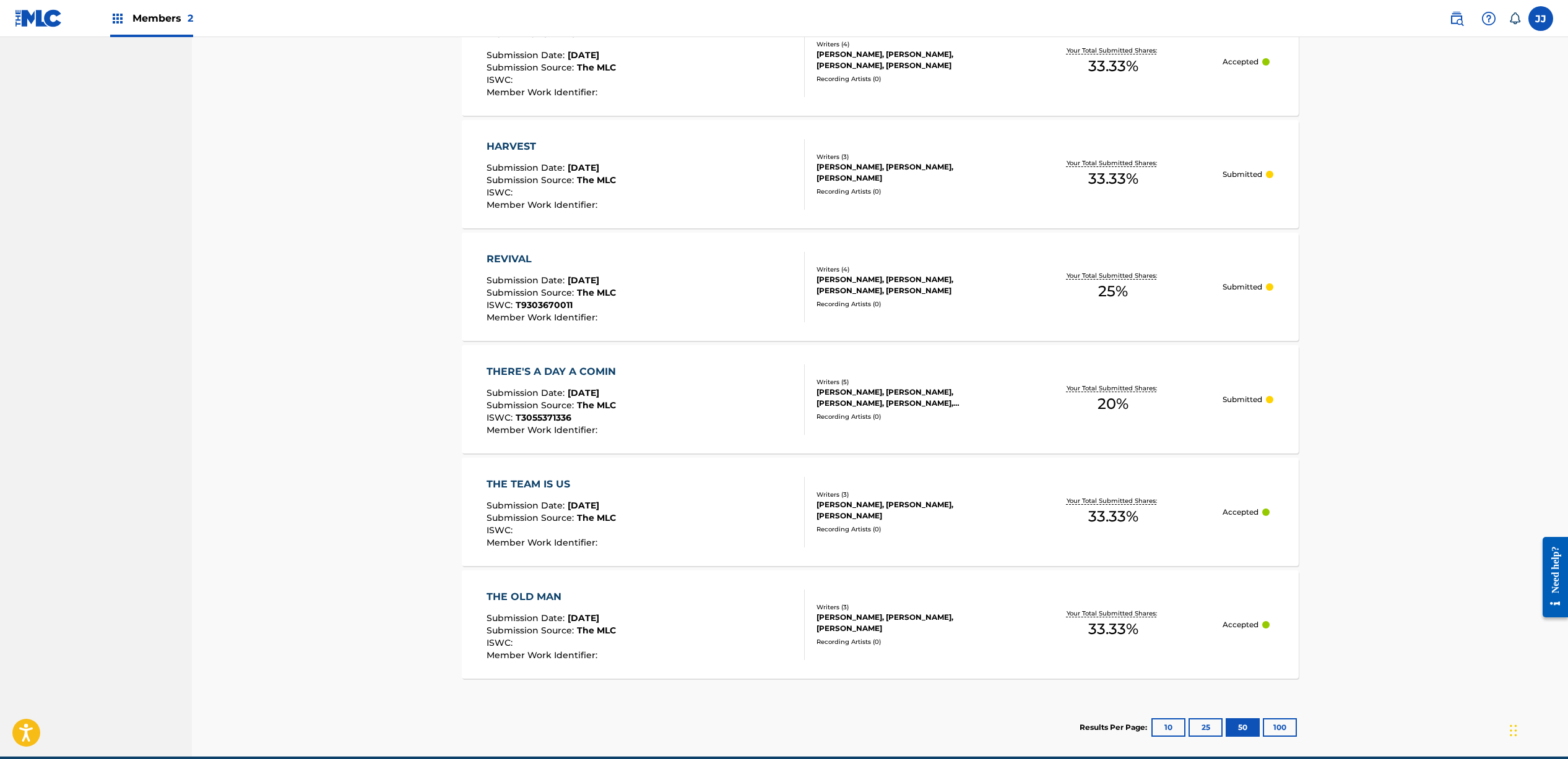
scroll to position [3811, 0]
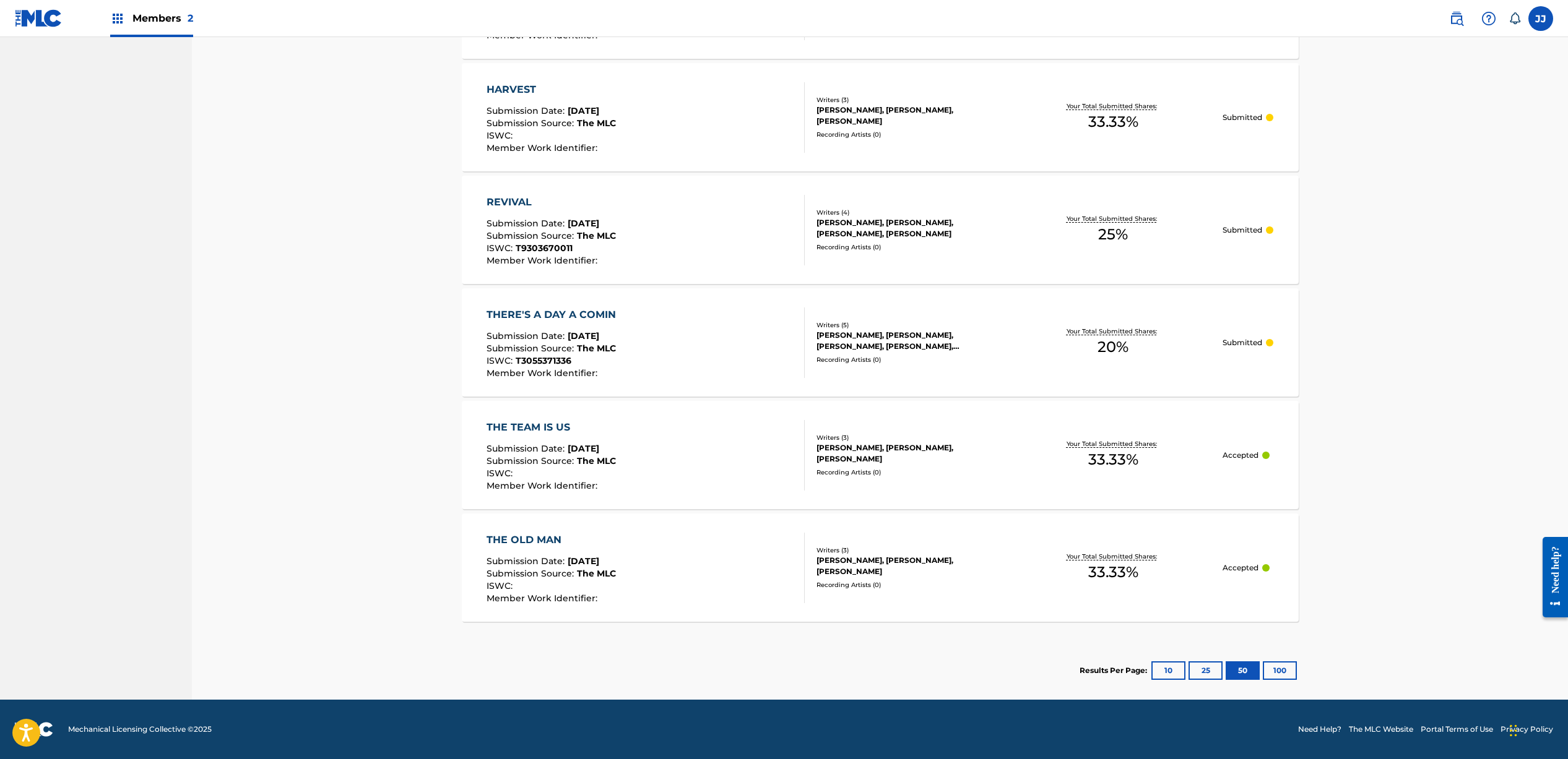
click at [1270, 670] on button "100" at bounding box center [1279, 671] width 34 height 19
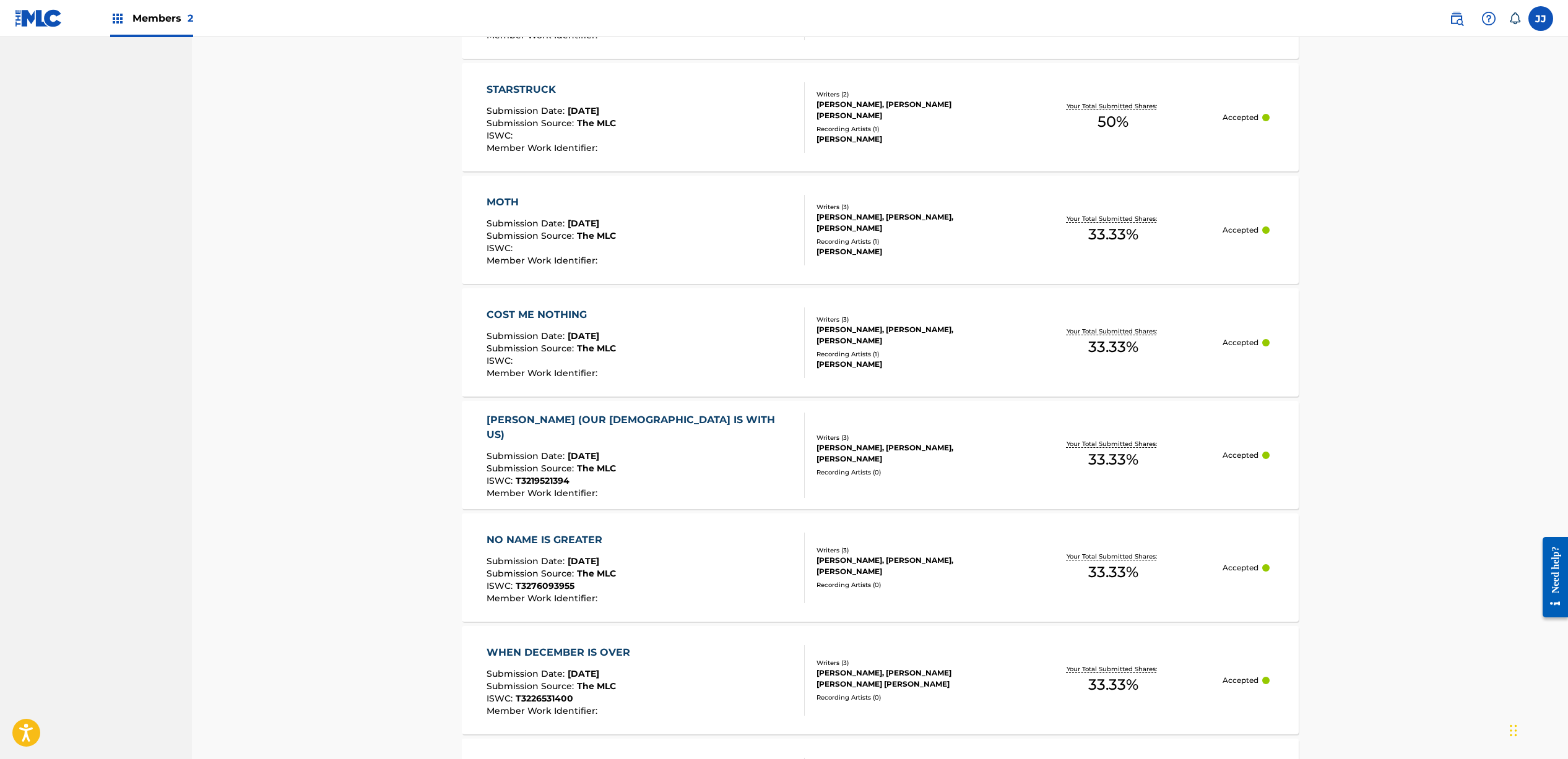
scroll to position [772, 0]
click at [634, 428] on div "IMMANUEL (OUR GOD IS WITH US)" at bounding box center [641, 426] width 307 height 30
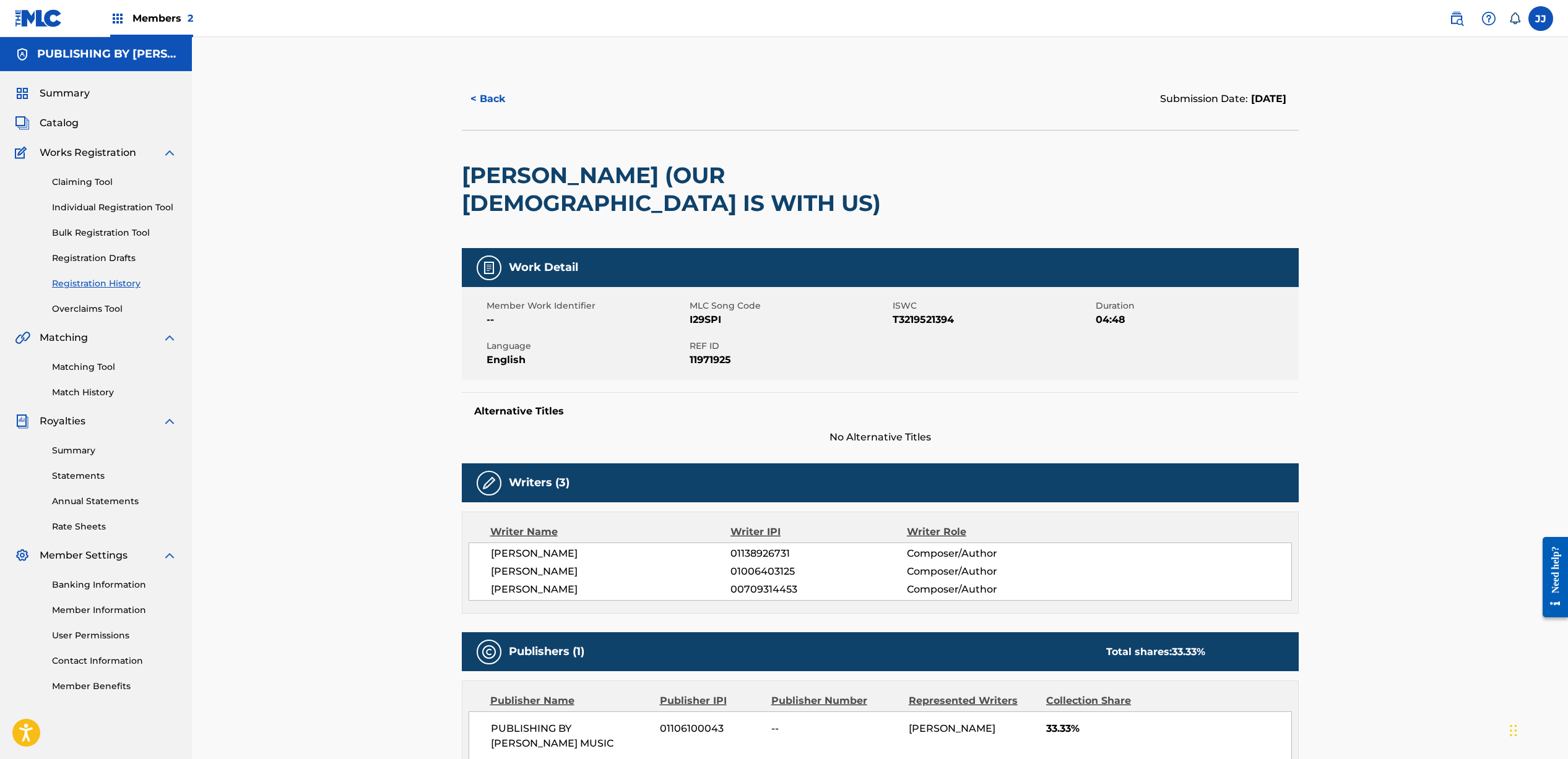
click at [51, 124] on span "Catalog" at bounding box center [59, 123] width 39 height 15
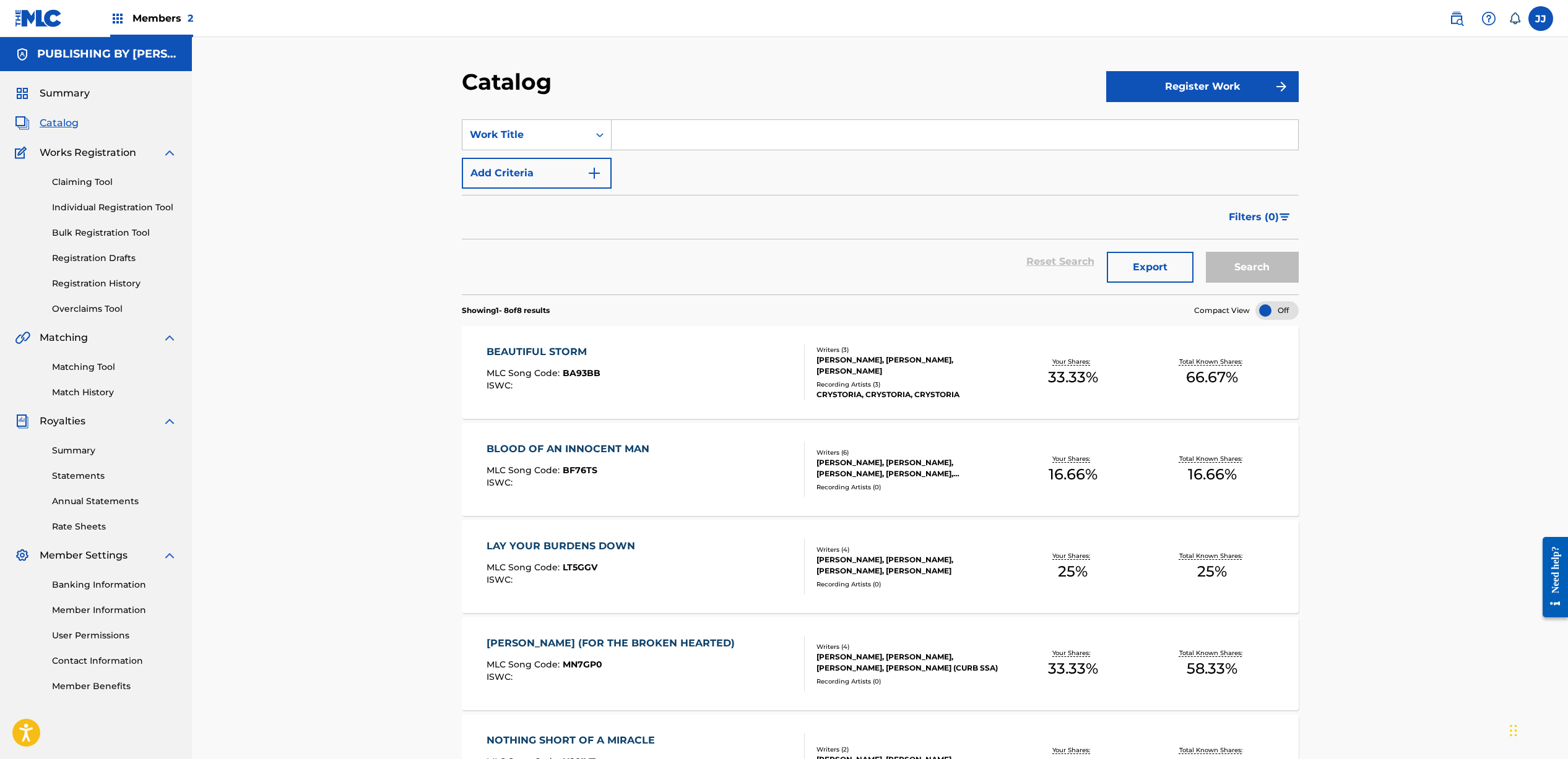
click at [121, 582] on link "Banking Information" at bounding box center [115, 585] width 125 height 13
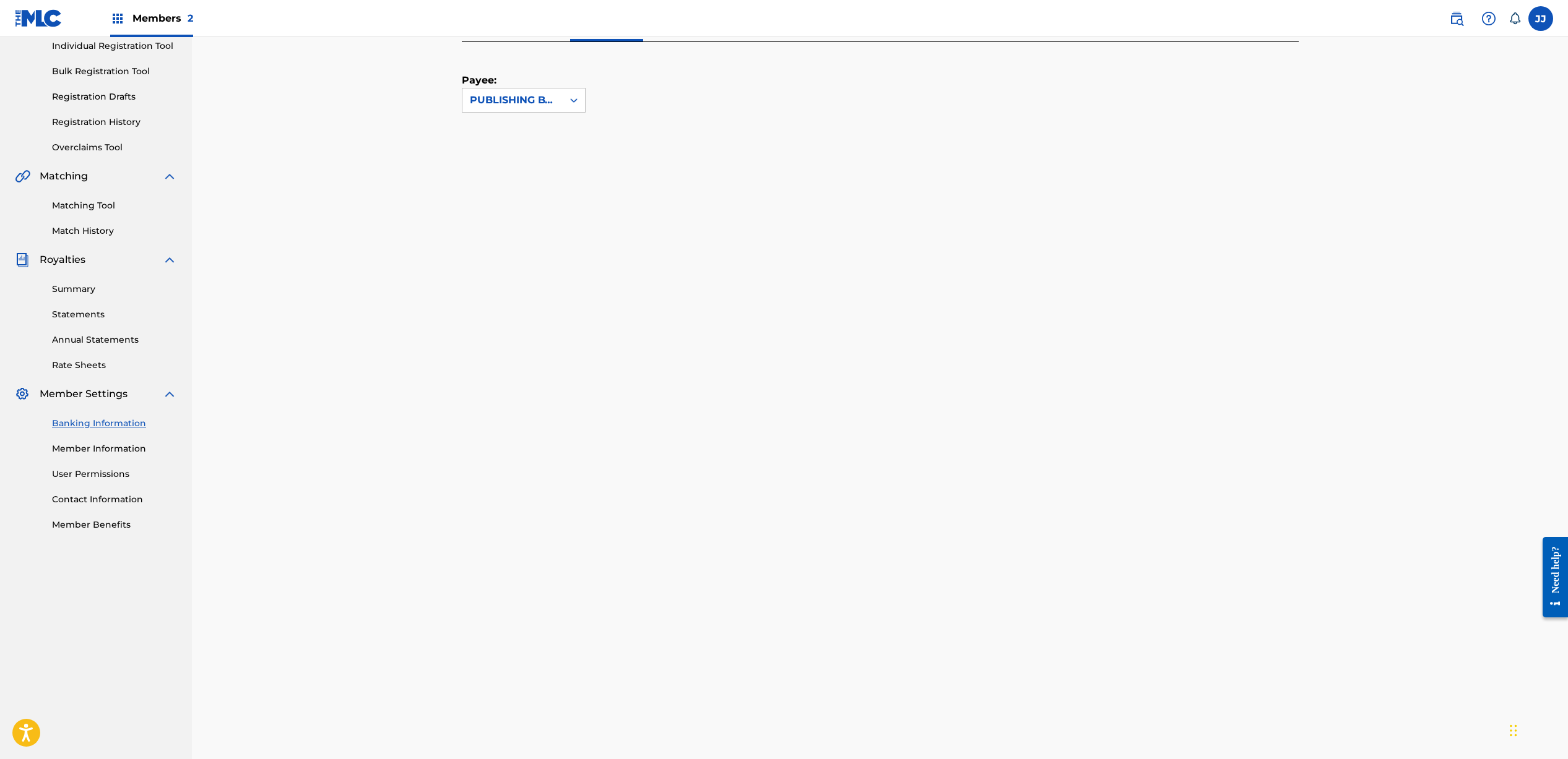
scroll to position [164, 0]
click at [435, 372] on div "Banking and Tax The Banking and Tax tab needs to be fully completed before any …" at bounding box center [880, 616] width 1376 height 1486
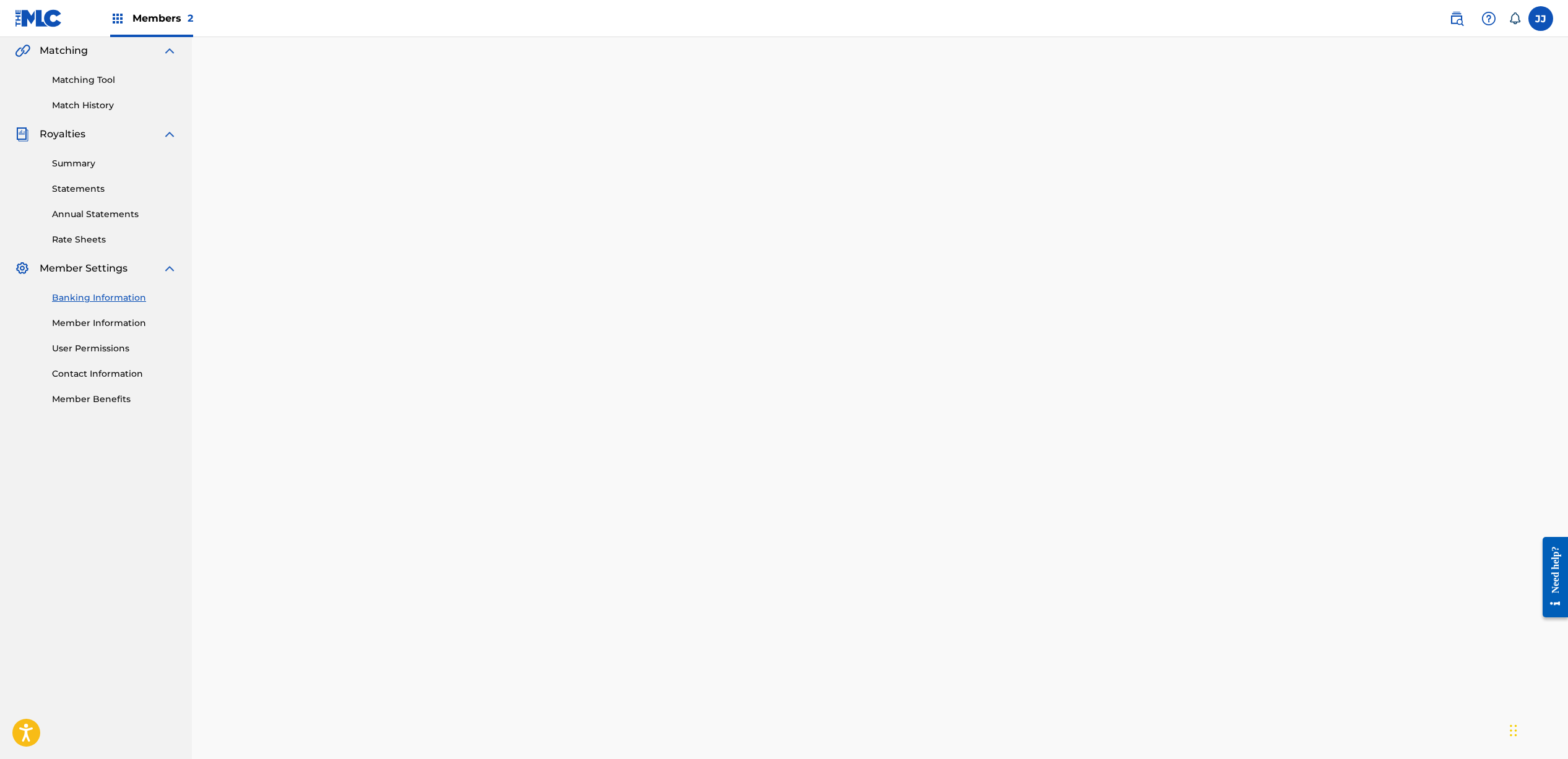
scroll to position [352, 0]
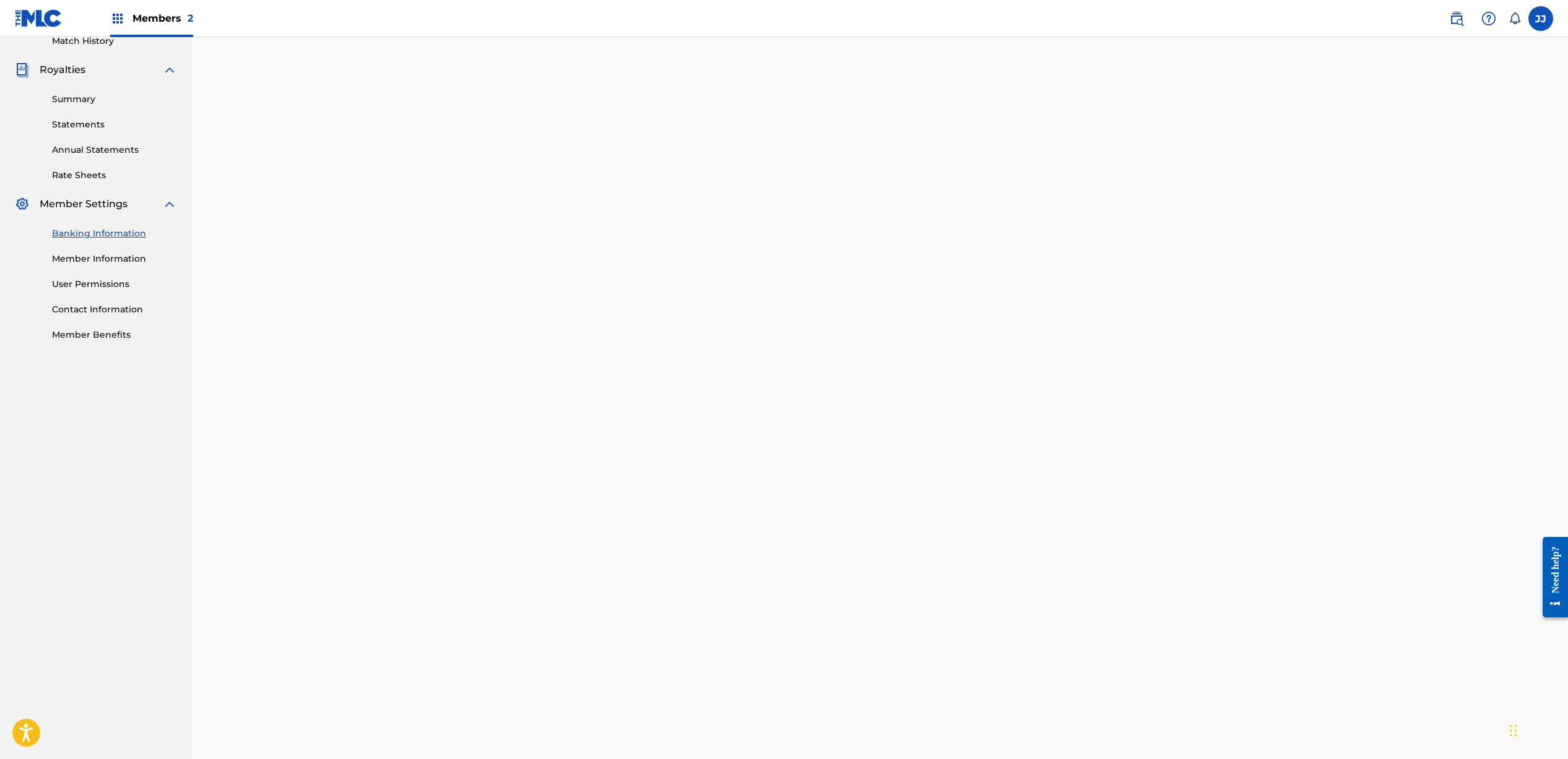
click at [354, 412] on div "Banking and Tax The Banking and Tax tab needs to be fully completed before any …" at bounding box center [880, 429] width 1376 height 1486
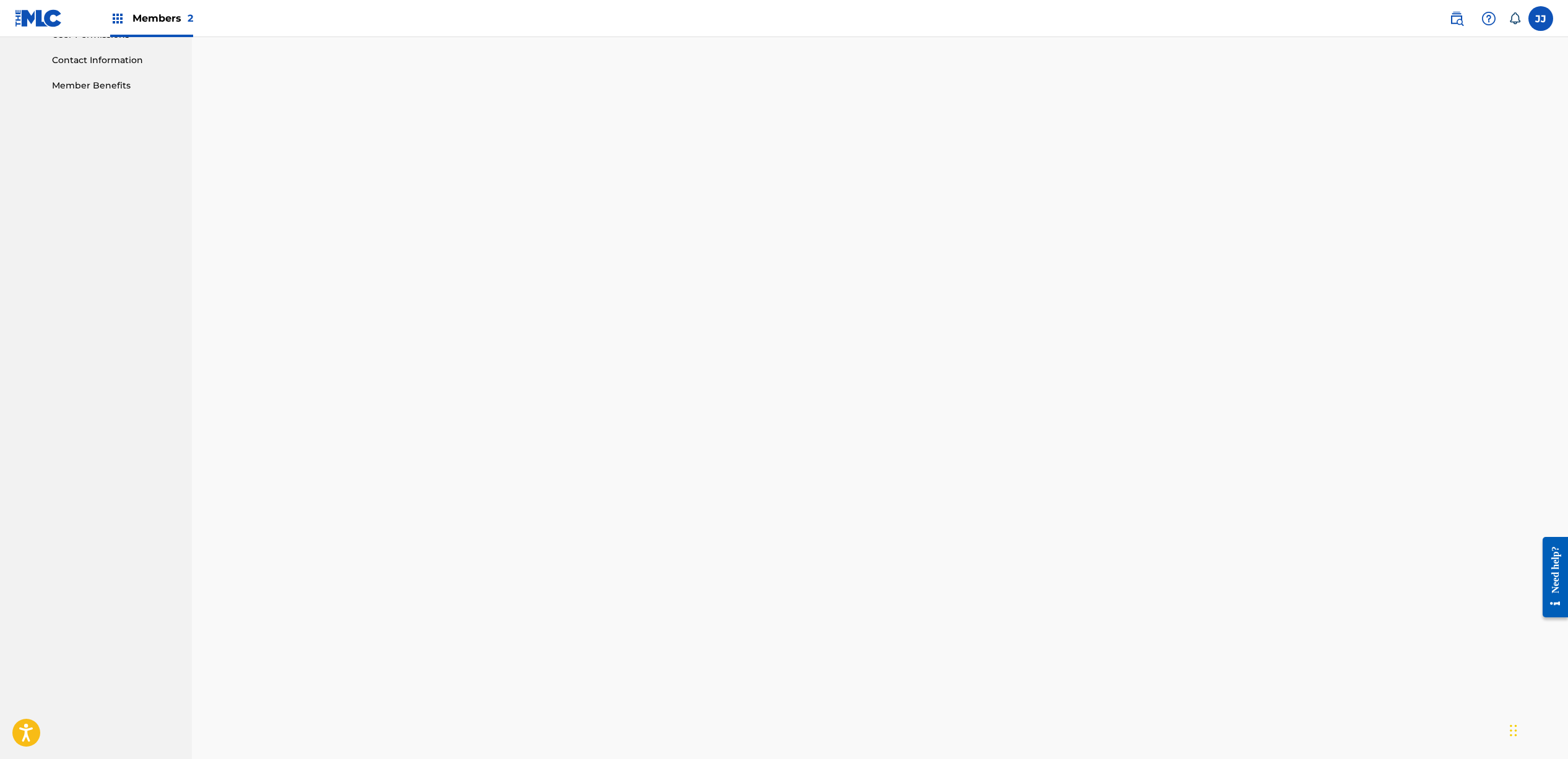
scroll to position [8, 0]
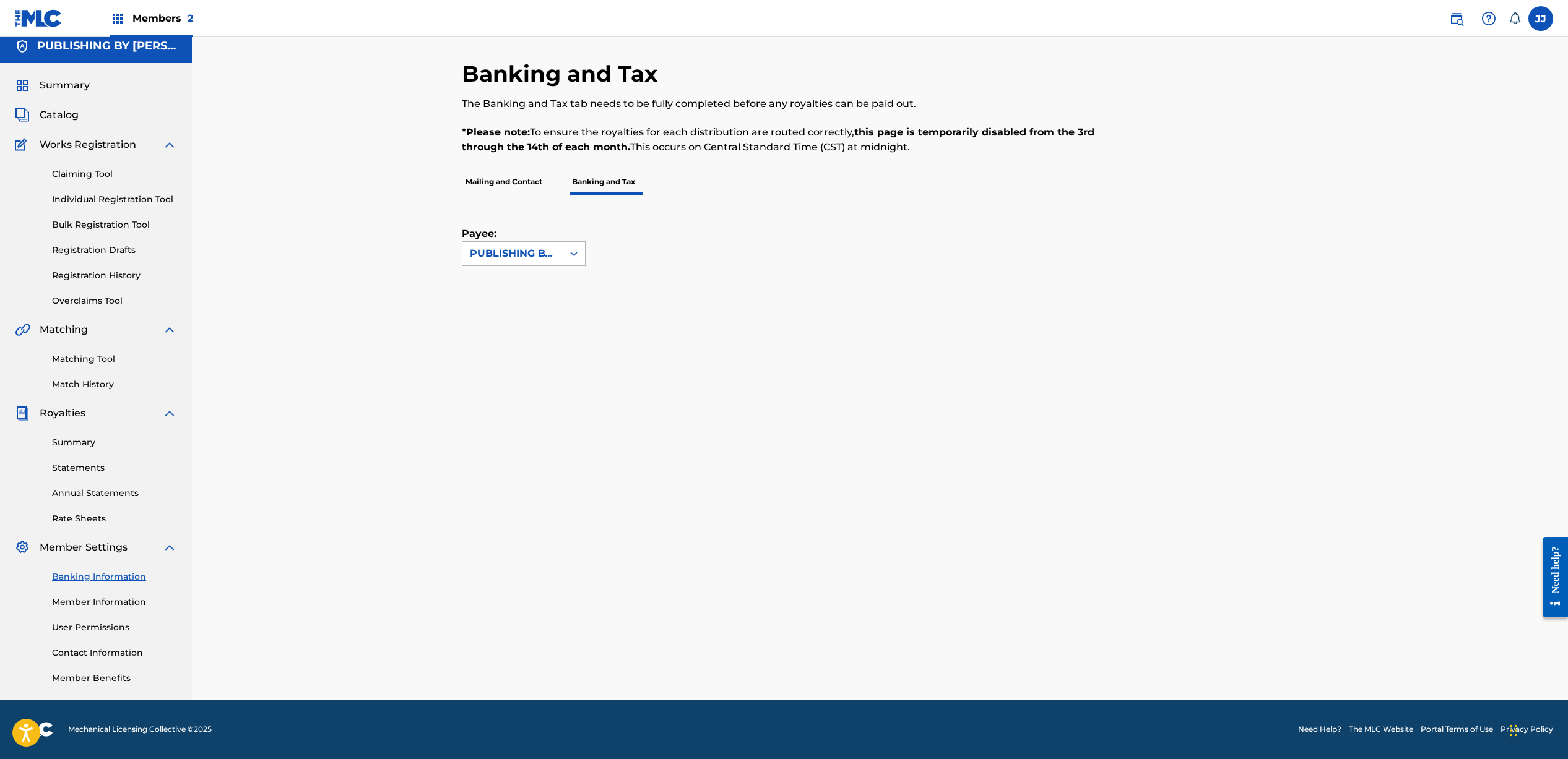
click at [542, 252] on div "PUBLISHING BY [PERSON_NAME] MUSIC" at bounding box center [512, 254] width 85 height 15
click at [543, 249] on div "PUBLISHING BY [PERSON_NAME] MUSIC" at bounding box center [512, 254] width 85 height 15
click at [626, 226] on div "Payee: PUBLISHING BY JONATHAN JACKSON MUSIC" at bounding box center [865, 230] width 807 height 70
click at [514, 184] on p "Mailing and Contact" at bounding box center [504, 182] width 84 height 26
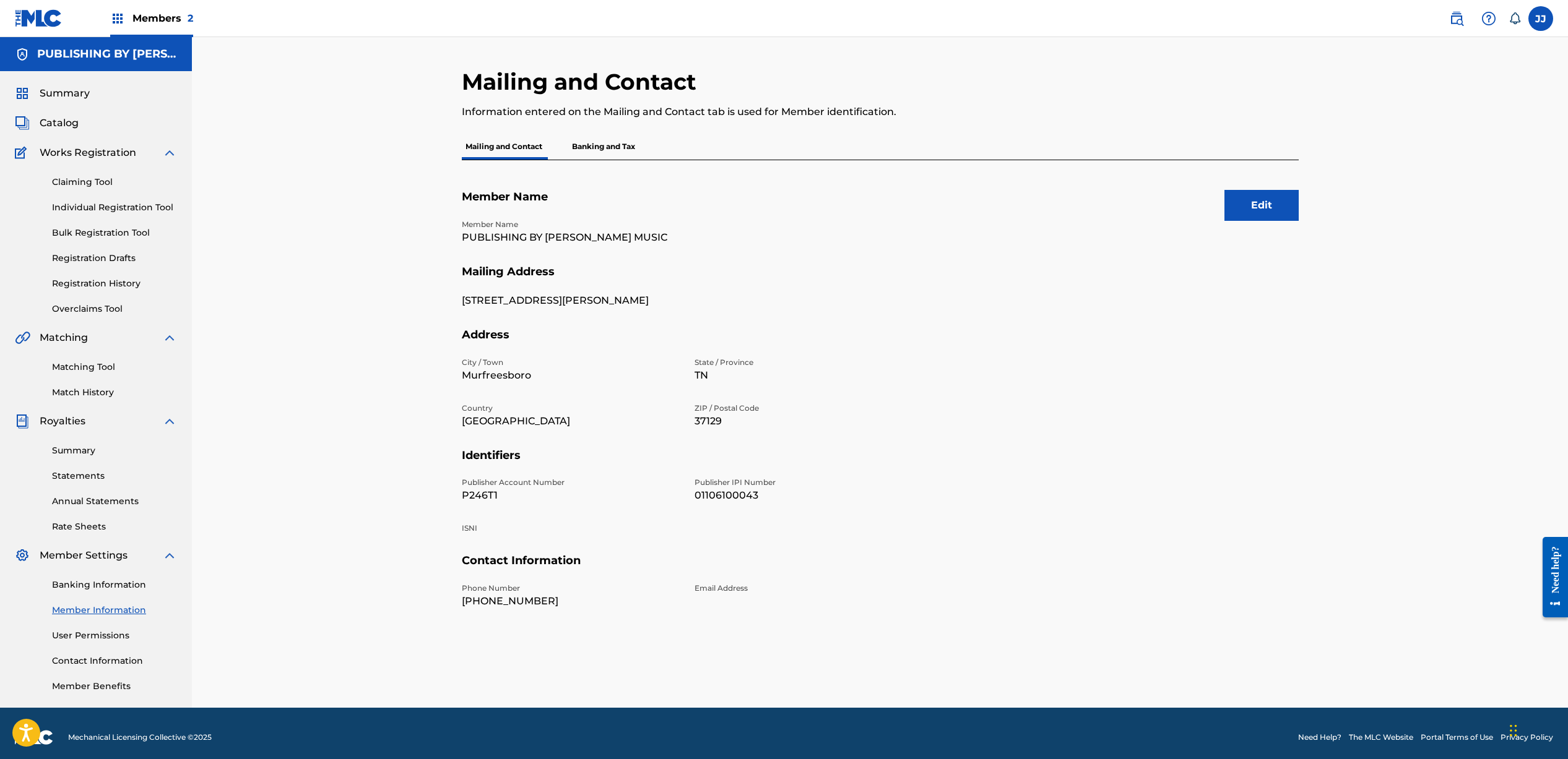
click at [1252, 207] on button "Edit" at bounding box center [1261, 205] width 74 height 31
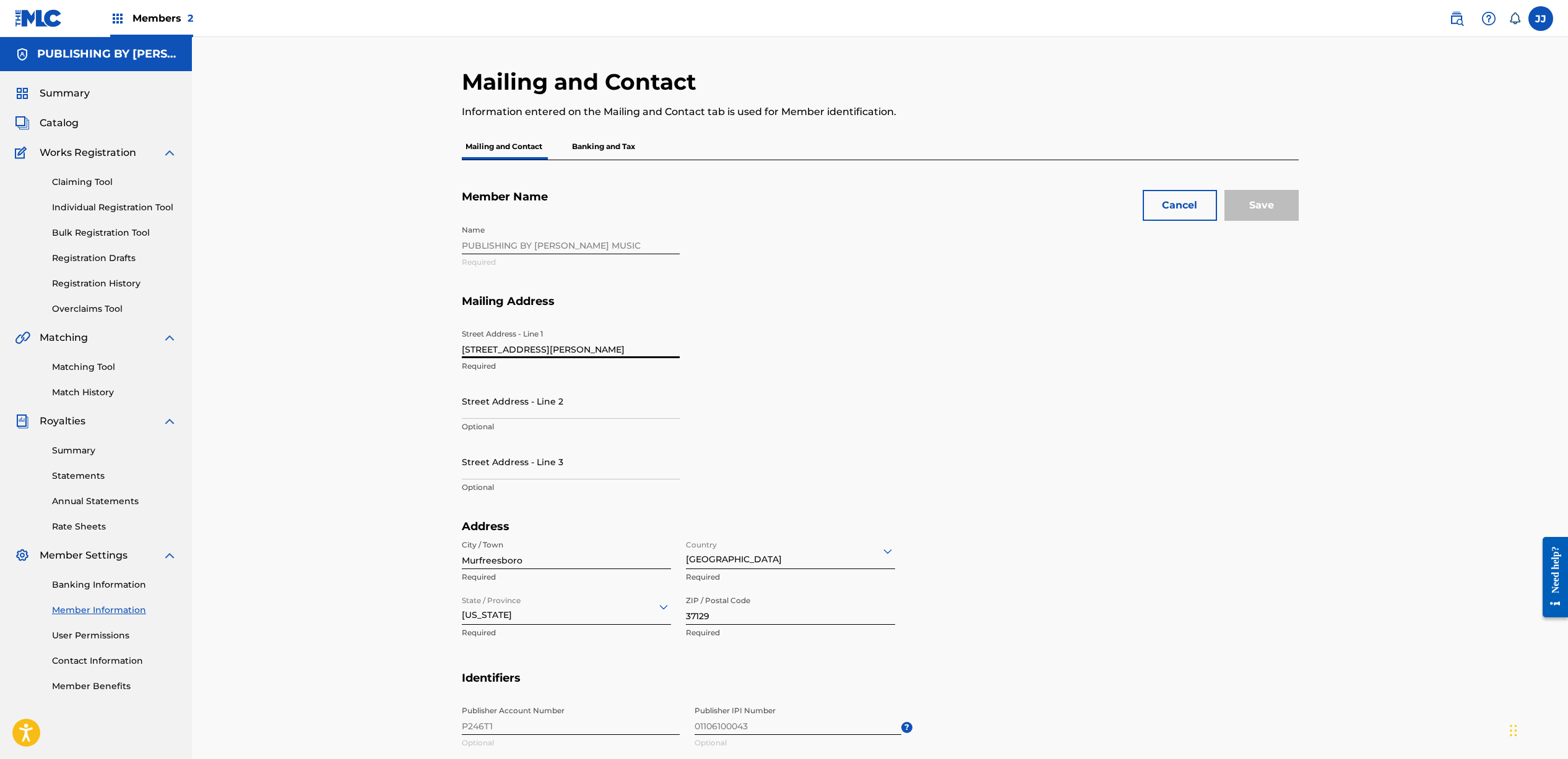
drag, startPoint x: 555, startPoint y: 347, endPoint x: 425, endPoint y: 345, distance: 130.0
click at [425, 345] on div "Mailing and Contact Information entered on the Mailing and Contact tab is used …" at bounding box center [880, 511] width 1376 height 948
type input "3038 Manchester Drive"
type input "Spring Hill"
click at [753, 609] on input "37129" at bounding box center [791, 607] width 209 height 35
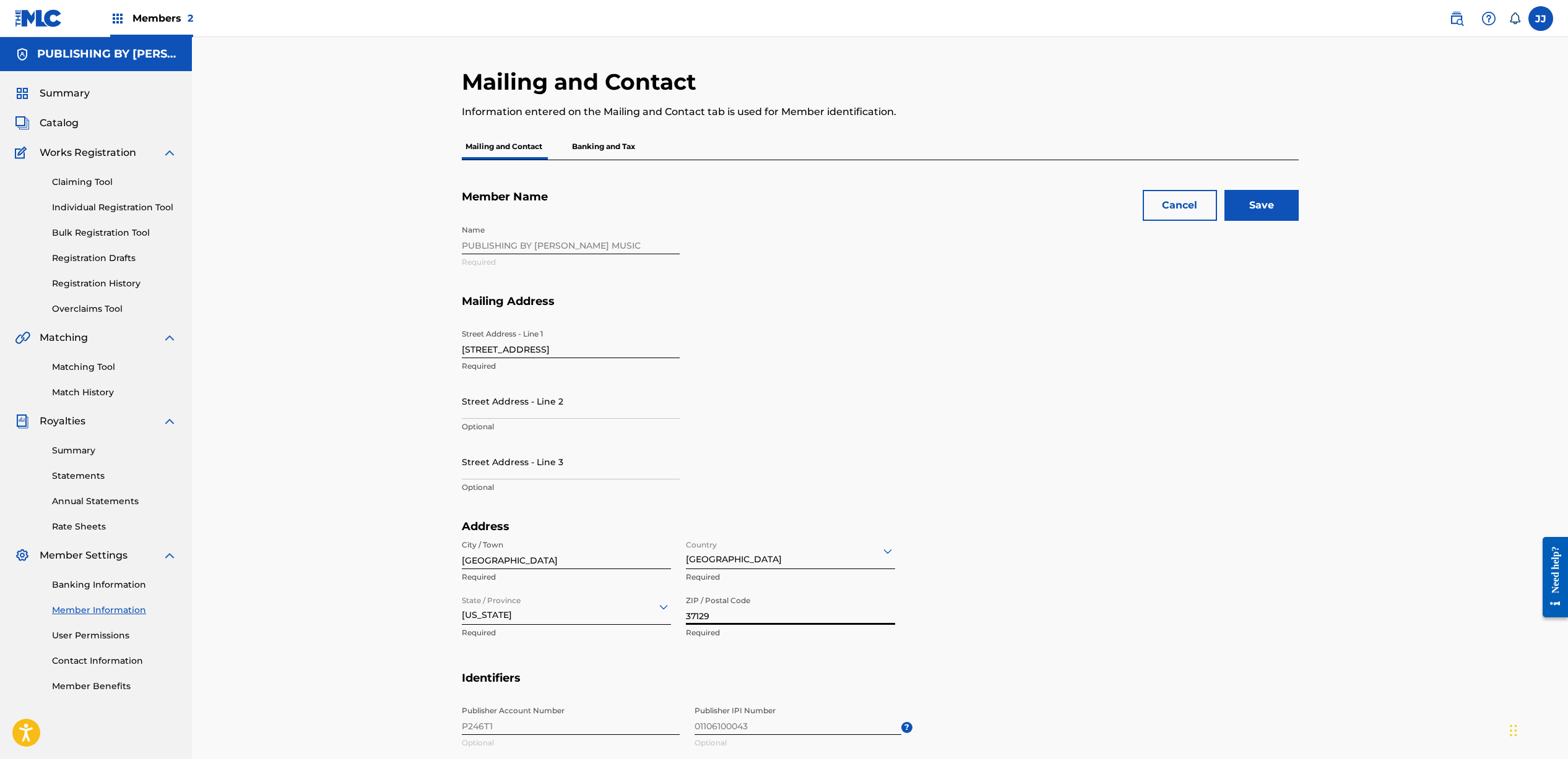
drag, startPoint x: 731, startPoint y: 615, endPoint x: 659, endPoint y: 608, distance: 72.3
click at [659, 608] on div "City / Town Spring Hill Required Country United States Required State / Provinc…" at bounding box center [678, 589] width 433 height 111
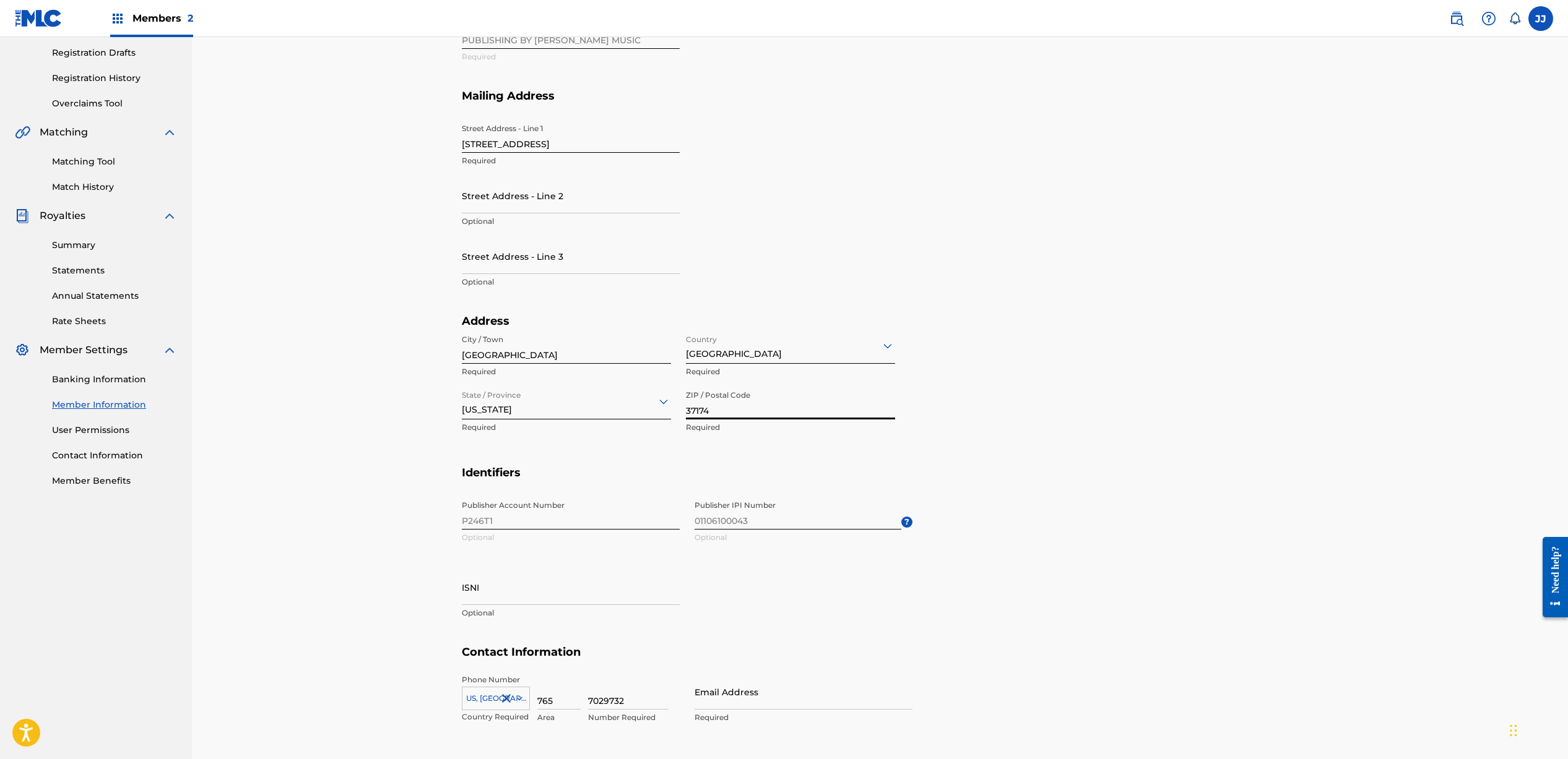
scroll to position [226, 0]
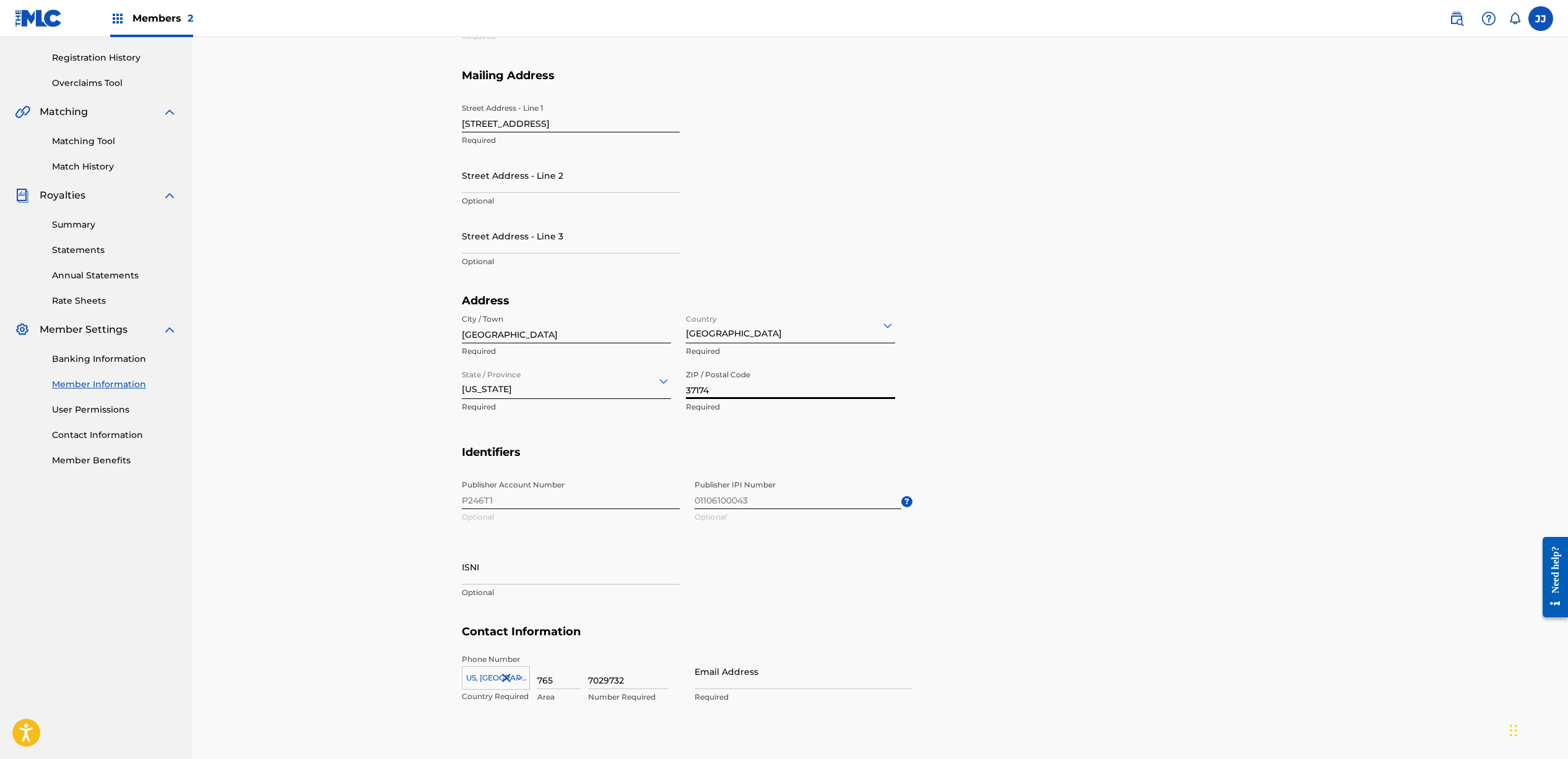
type input "37174"
click at [472, 501] on div "Publisher Account Number P246T1 Optional Publisher IPI Number 01106100043 Optio…" at bounding box center [687, 549] width 451 height 151
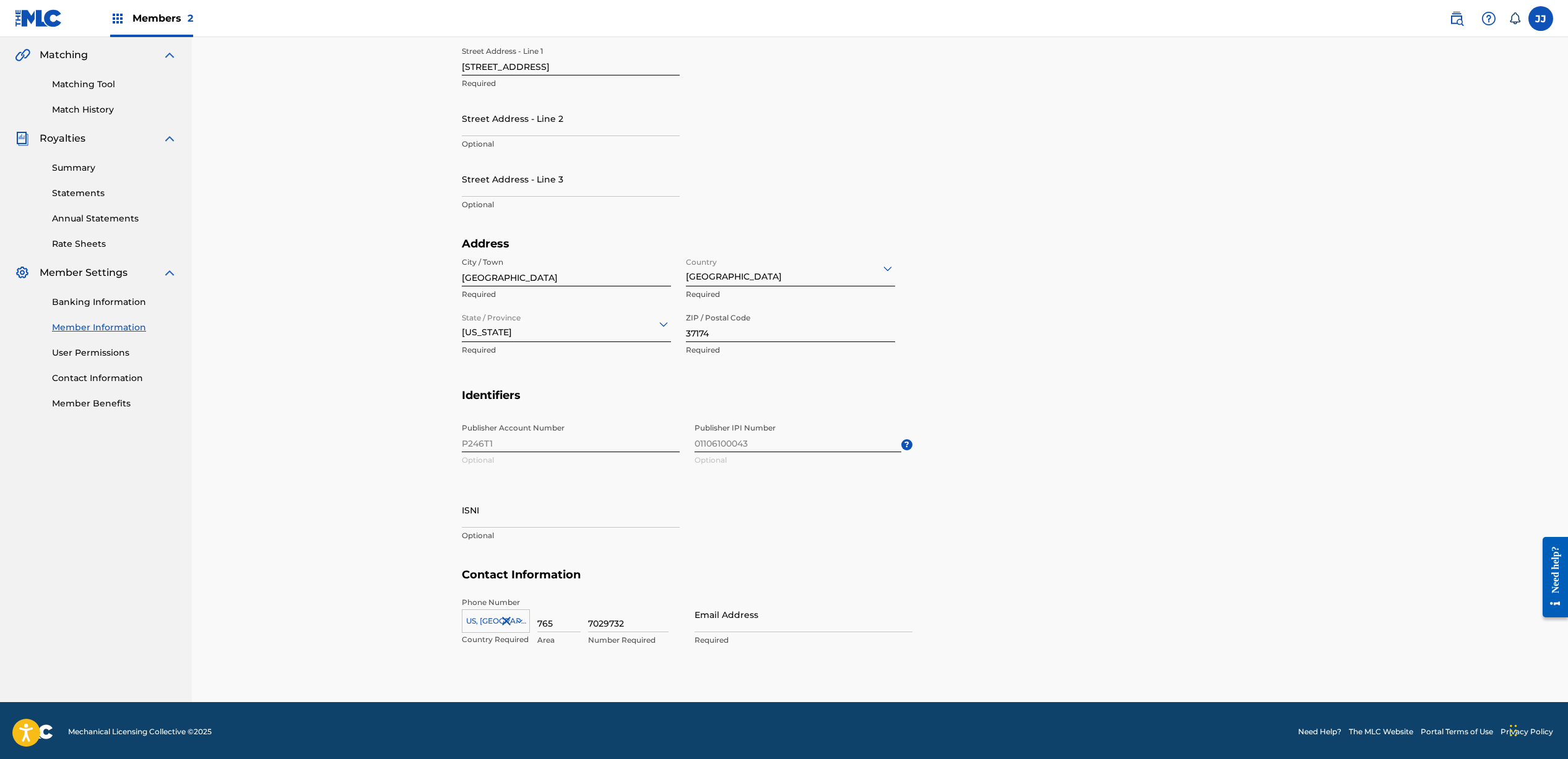
scroll to position [285, 0]
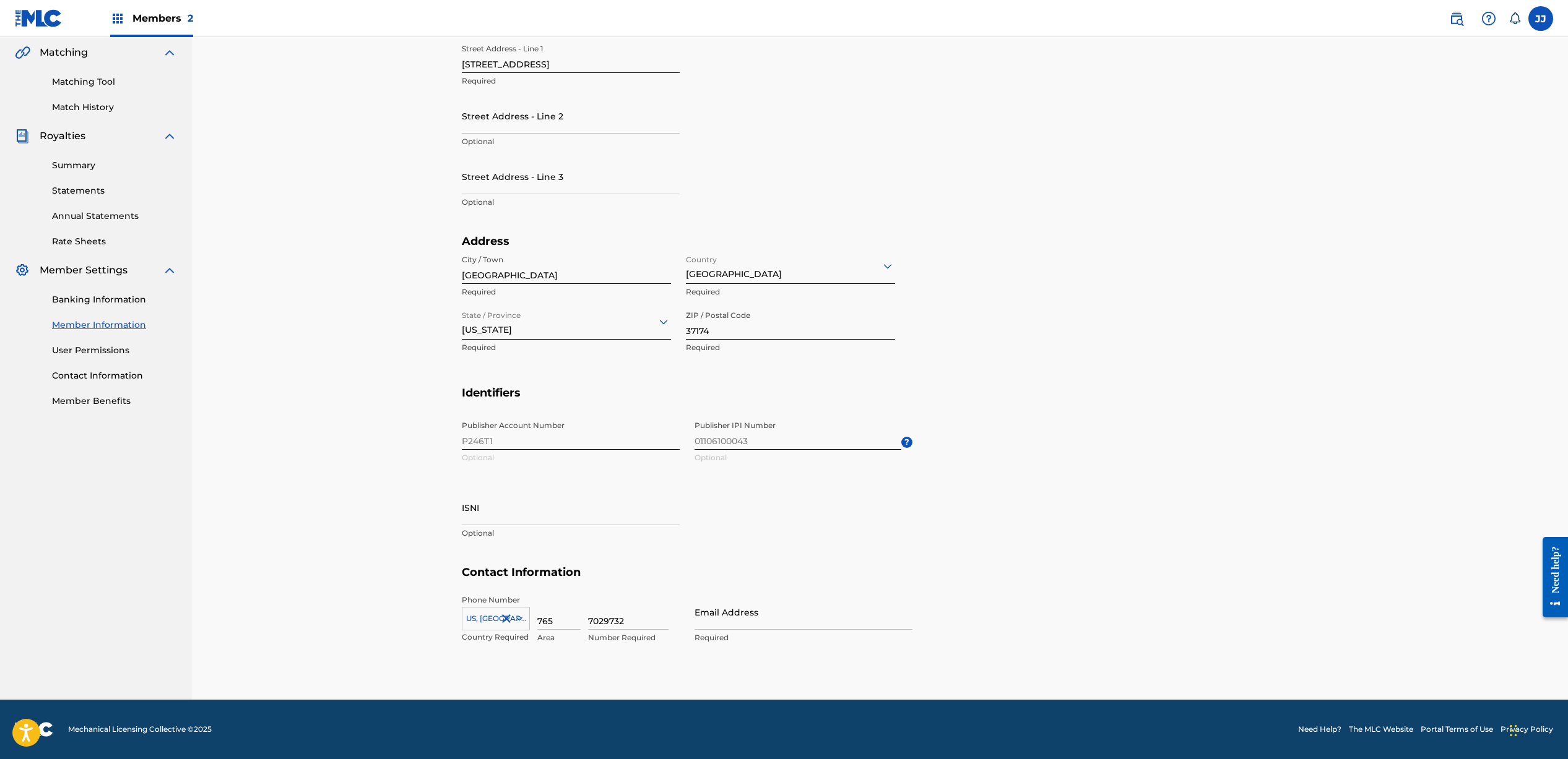
click at [725, 617] on input "Email Address" at bounding box center [804, 612] width 218 height 35
type input "[EMAIL_ADDRESS][DOMAIN_NAME]"
click at [894, 544] on div "Publisher Account Number P246T1 Optional Publisher IPI Number 01106100043 Optio…" at bounding box center [687, 490] width 451 height 151
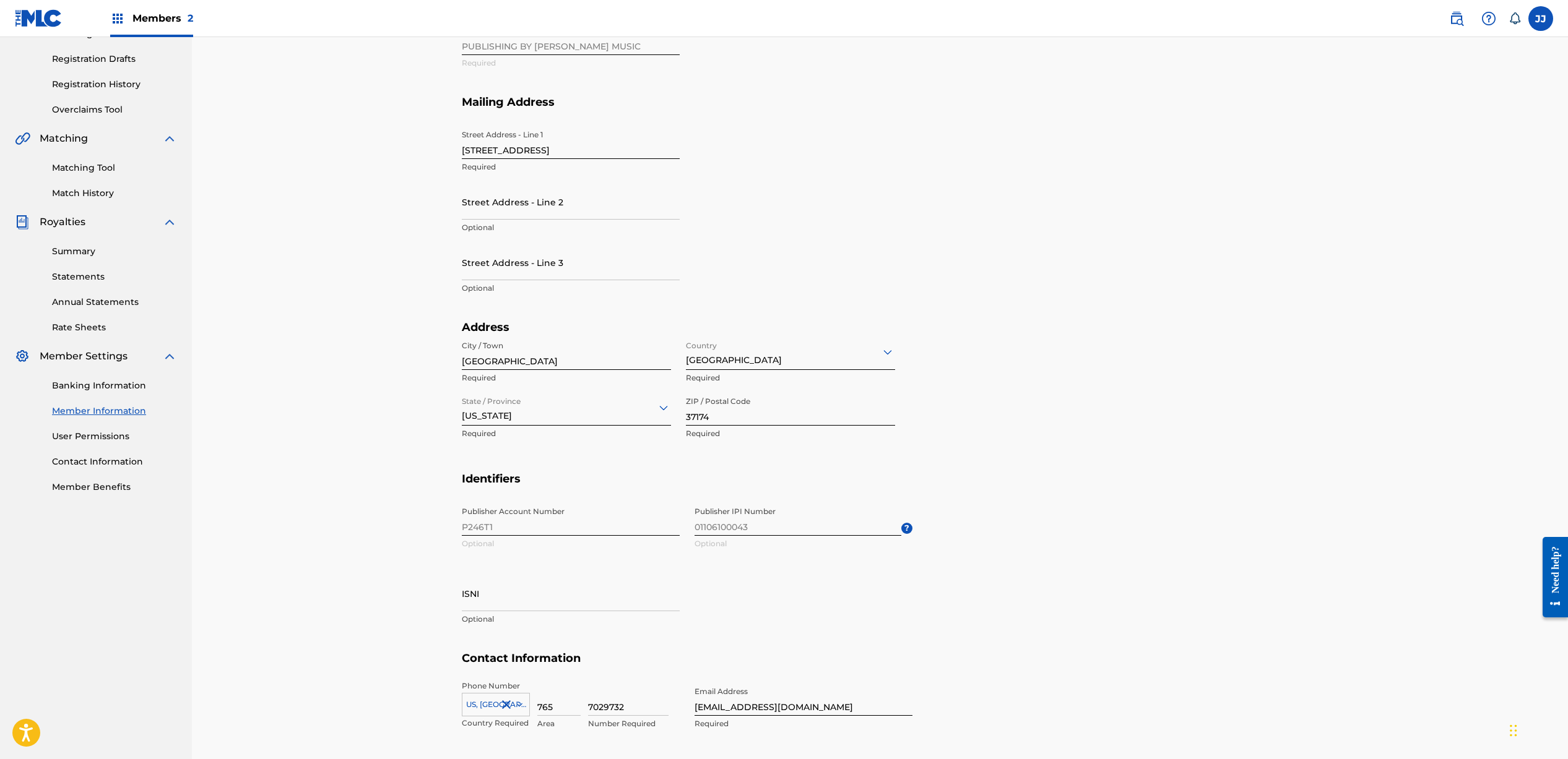
scroll to position [0, 0]
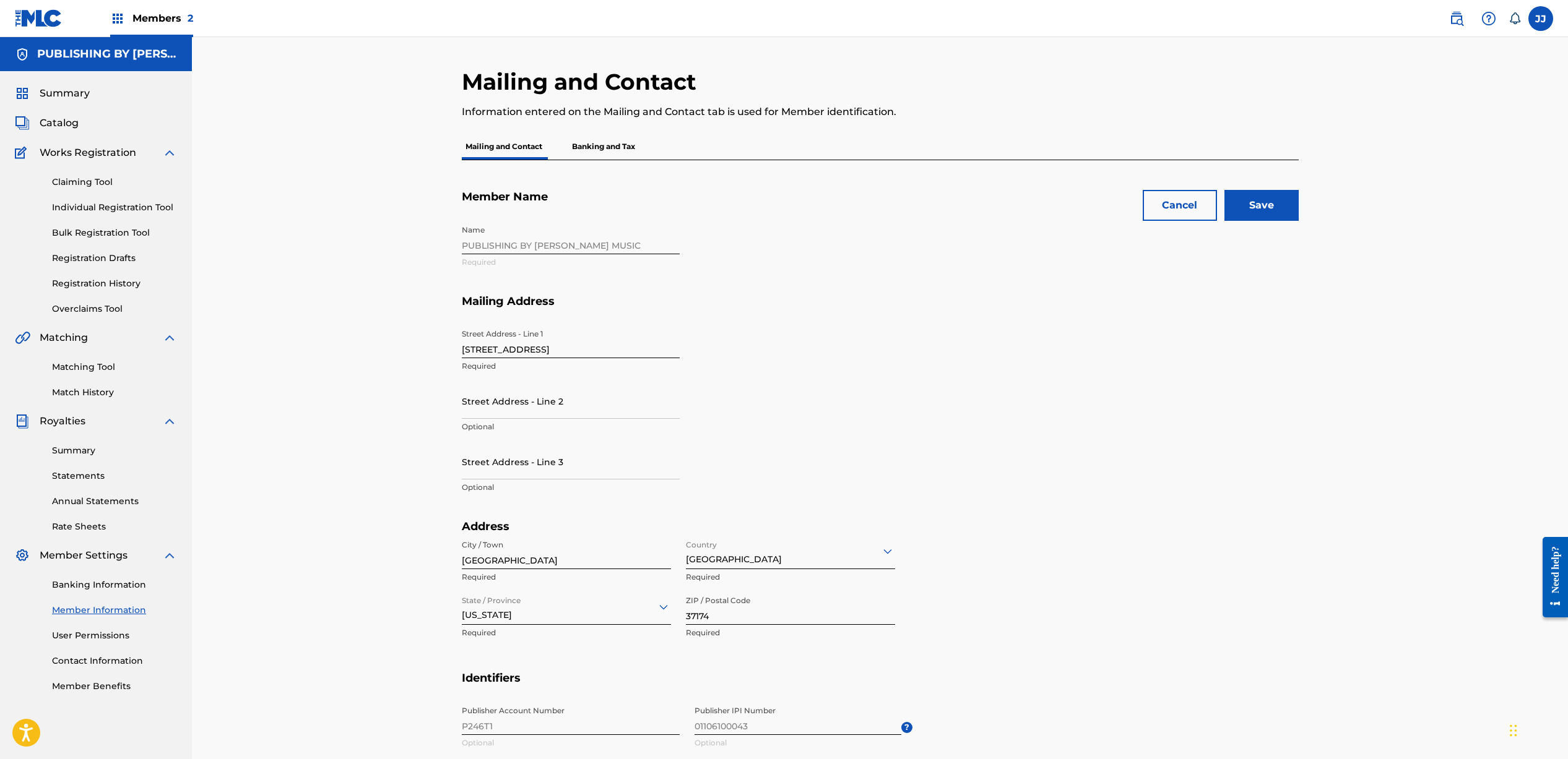
click at [1247, 207] on input "Save" at bounding box center [1261, 205] width 74 height 31
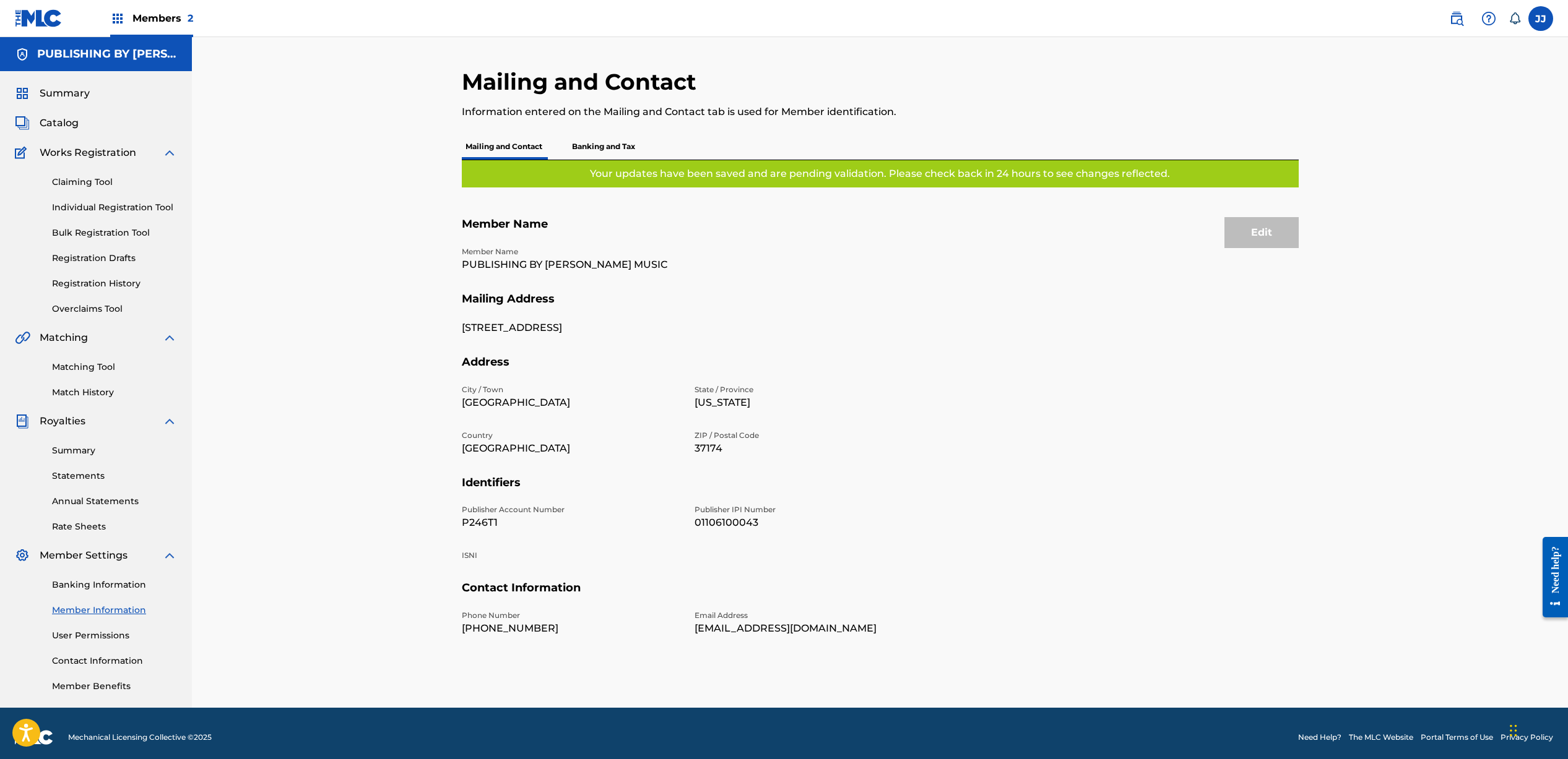
click at [597, 142] on p "Banking and Tax" at bounding box center [603, 147] width 70 height 26
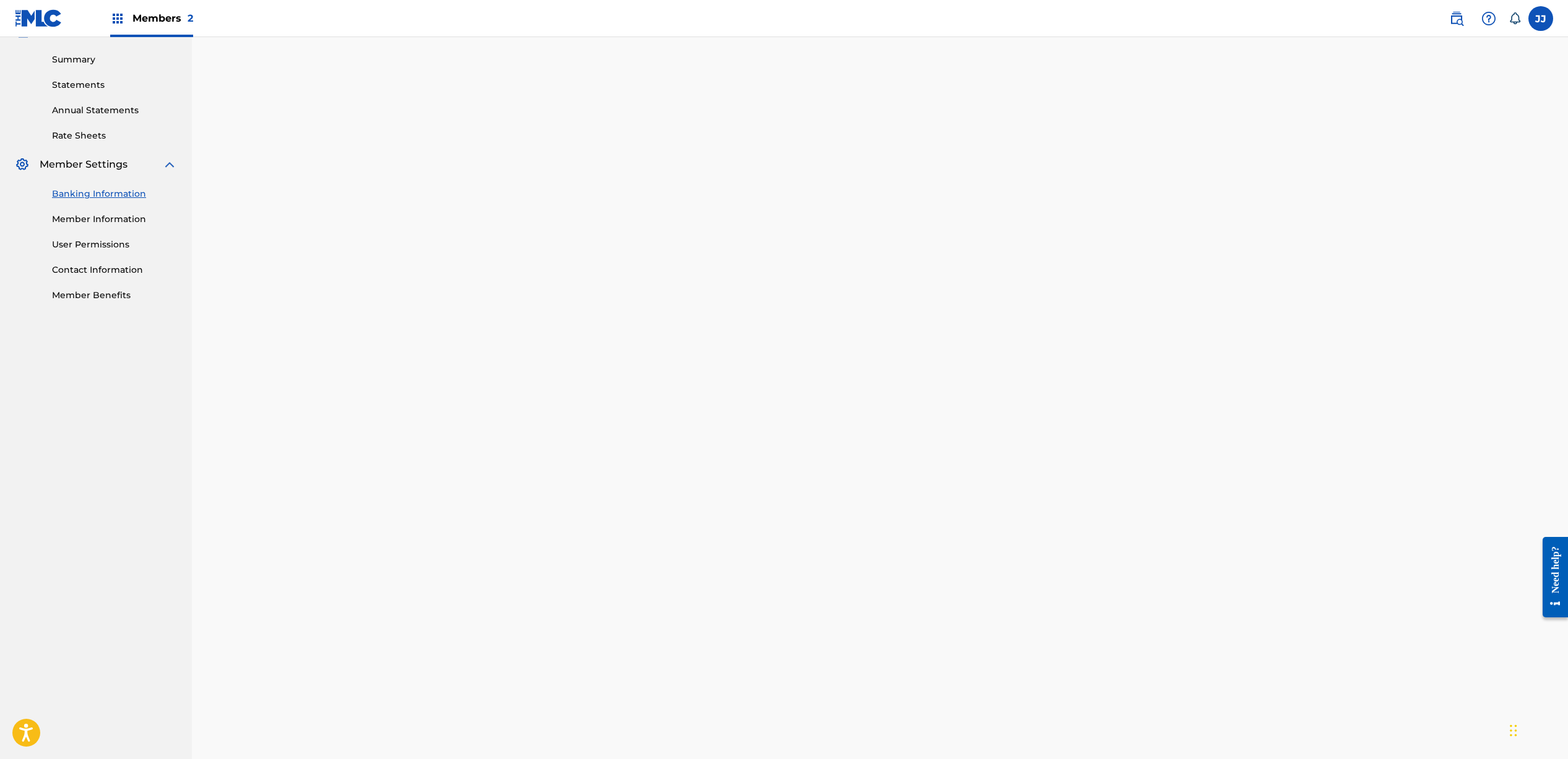
scroll to position [397, 0]
click at [454, 431] on div "Banking and Tax The Banking and Tax tab needs to be fully completed before any …" at bounding box center [880, 399] width 866 height 1456
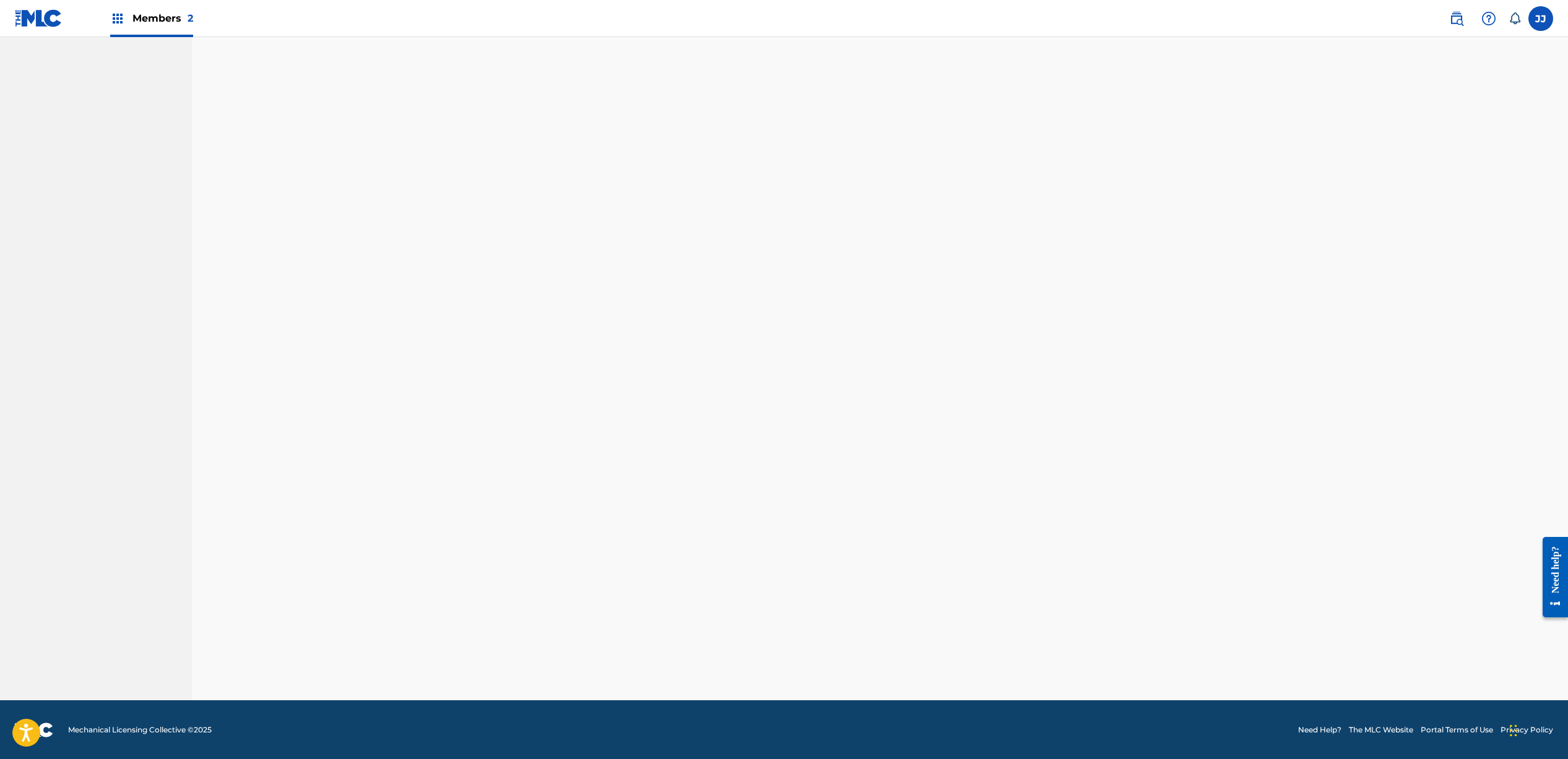
scroll to position [824, 0]
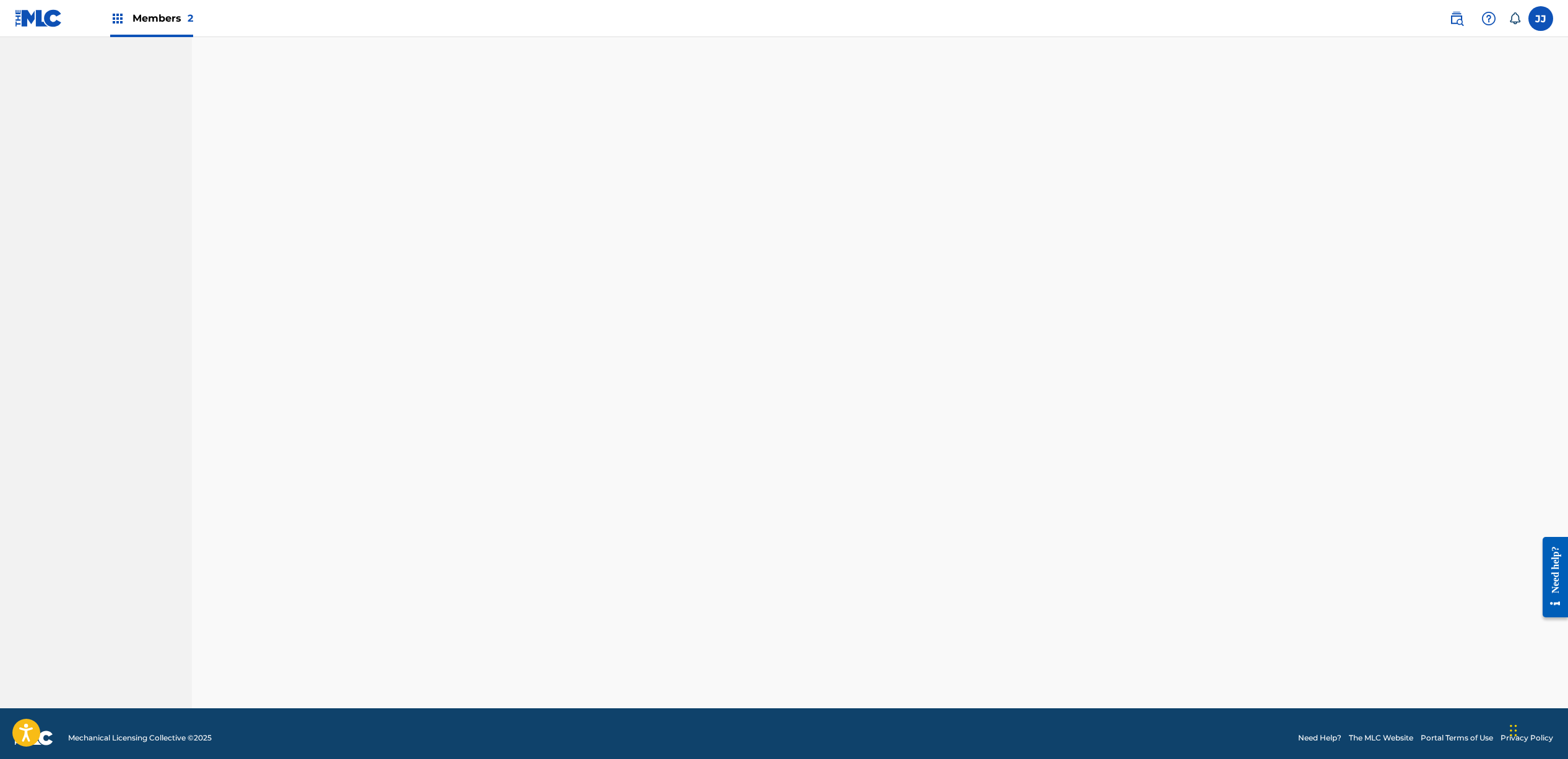
scroll to position [8, 0]
